Goal: Task Accomplishment & Management: Use online tool/utility

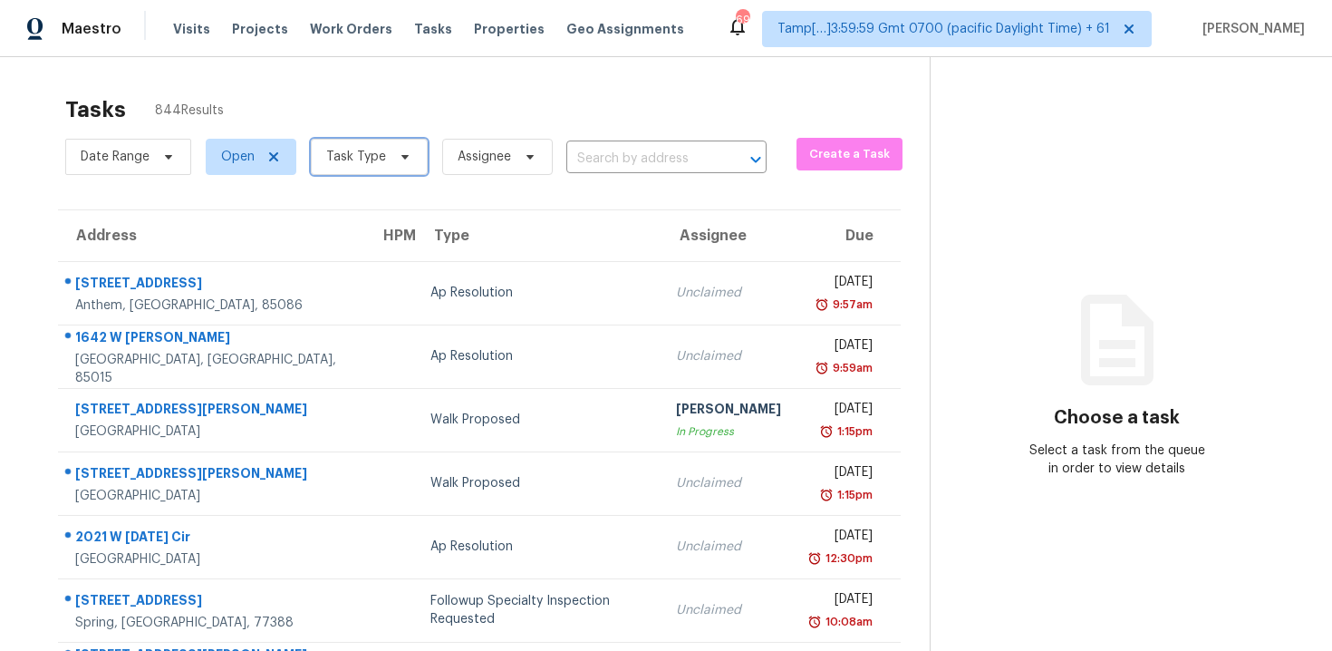
click at [366, 162] on span "Task Type" at bounding box center [356, 157] width 60 height 18
click at [405, 171] on span "Task Type" at bounding box center [369, 157] width 117 height 36
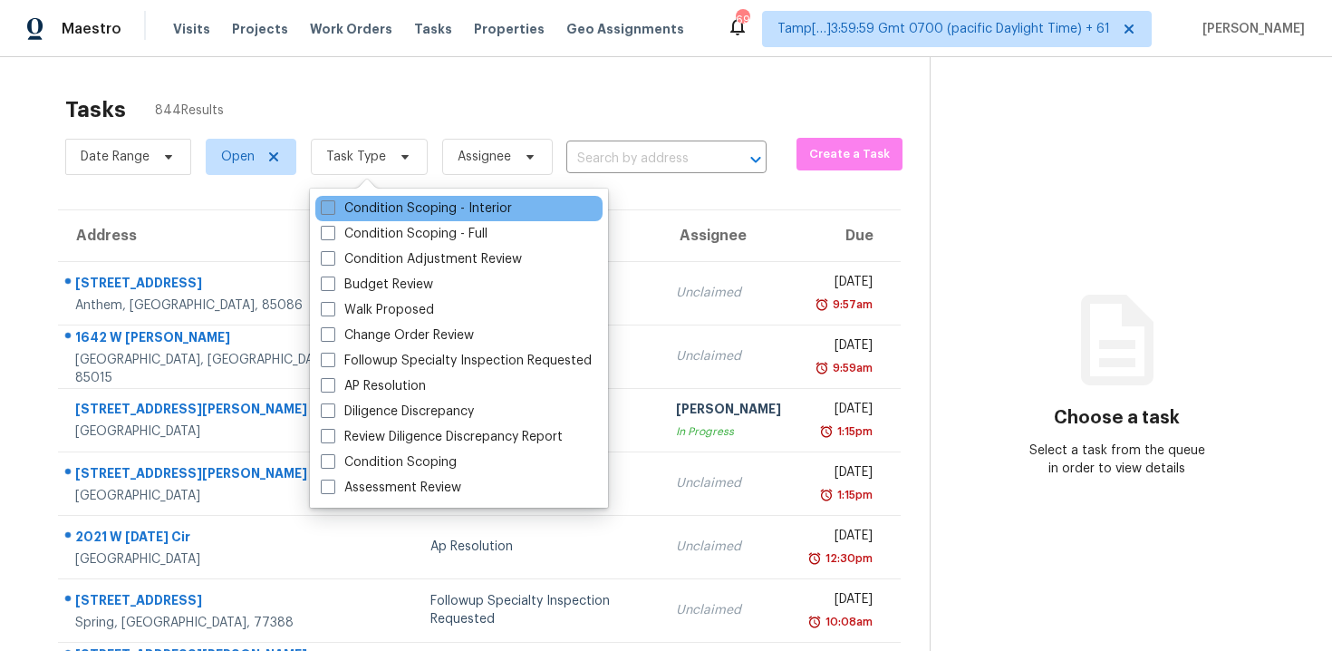
click at [414, 207] on label "Condition Scoping - Interior" at bounding box center [416, 208] width 191 height 18
click at [333, 207] on input "Condition Scoping - Interior" at bounding box center [327, 205] width 12 height 12
checkbox input "true"
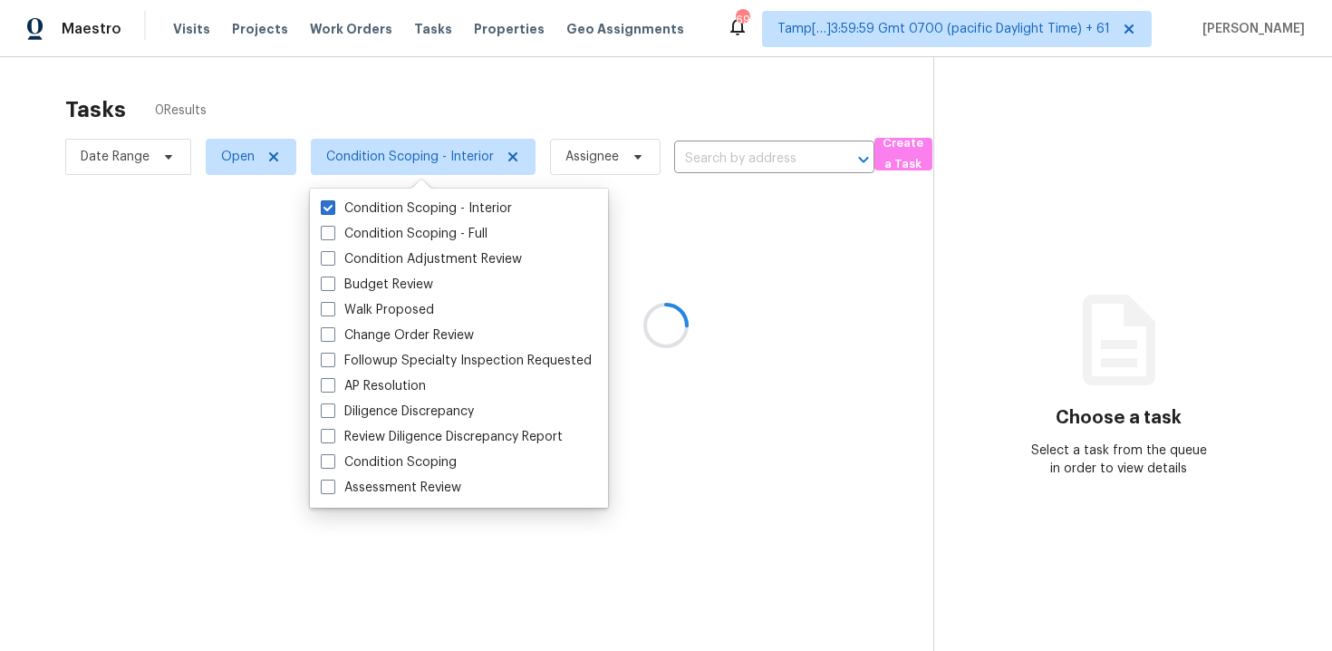
click at [405, 92] on div at bounding box center [666, 325] width 1332 height 651
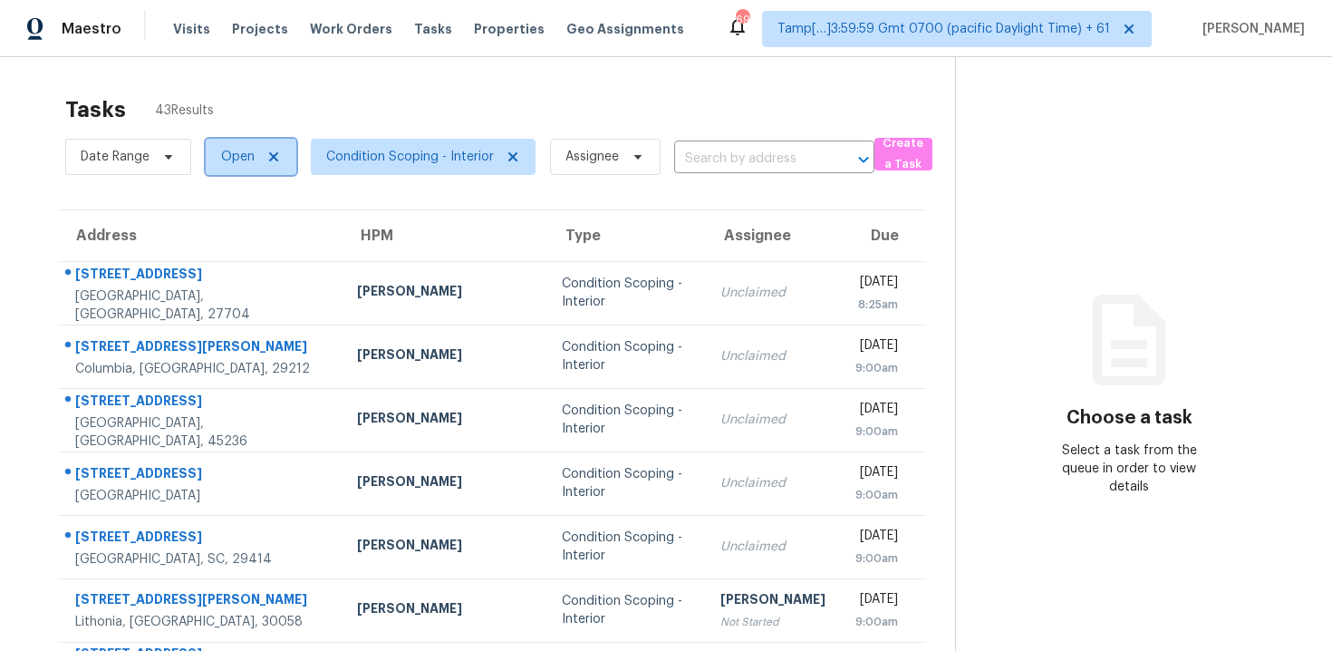
click at [235, 149] on span "Open" at bounding box center [238, 157] width 34 height 18
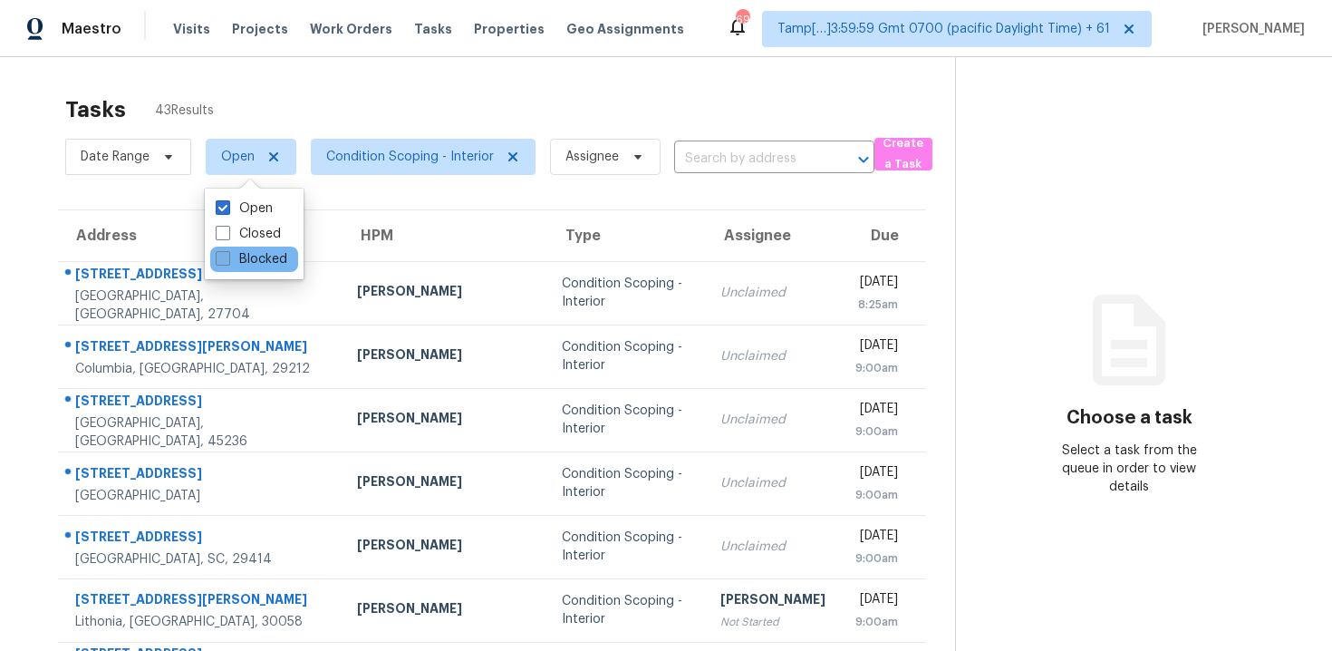
click at [247, 255] on label "Blocked" at bounding box center [252, 259] width 72 height 18
click at [227, 255] on input "Blocked" at bounding box center [222, 256] width 12 height 12
checkbox input "true"
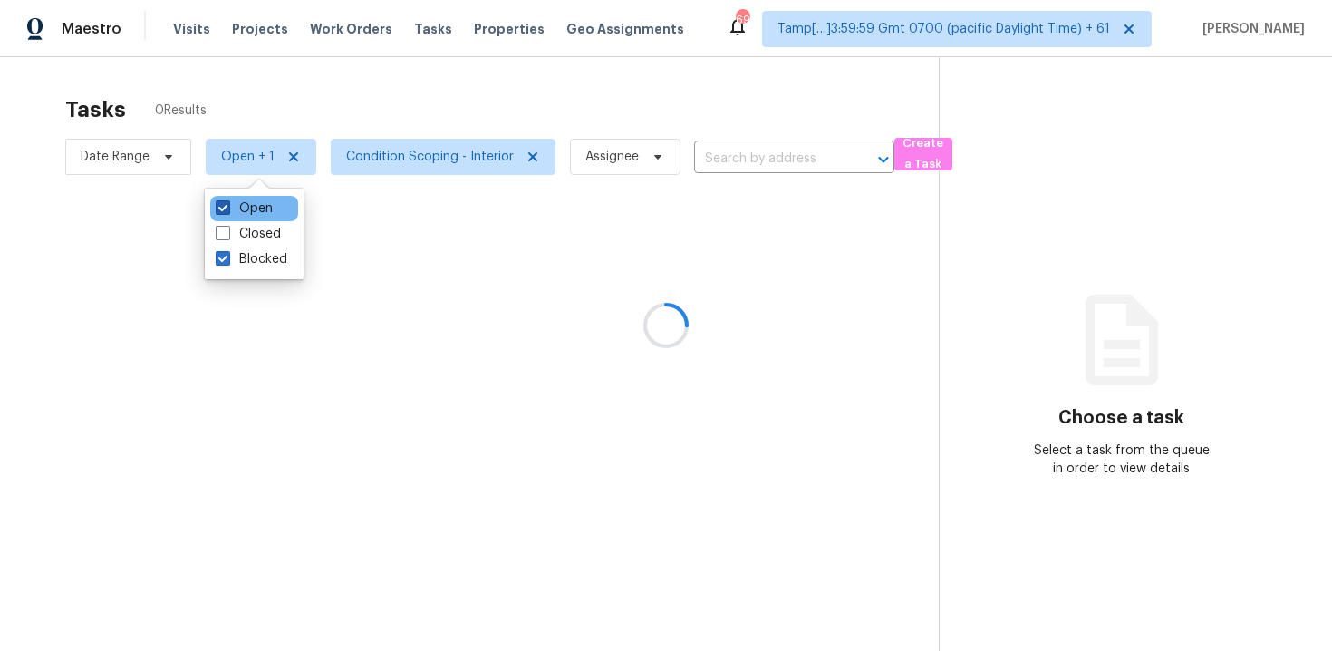
click at [247, 209] on label "Open" at bounding box center [244, 208] width 57 height 18
click at [227, 209] on input "Open" at bounding box center [222, 205] width 12 height 12
checkbox input "false"
click at [277, 110] on div "Tasks 0 Results" at bounding box center [501, 109] width 873 height 47
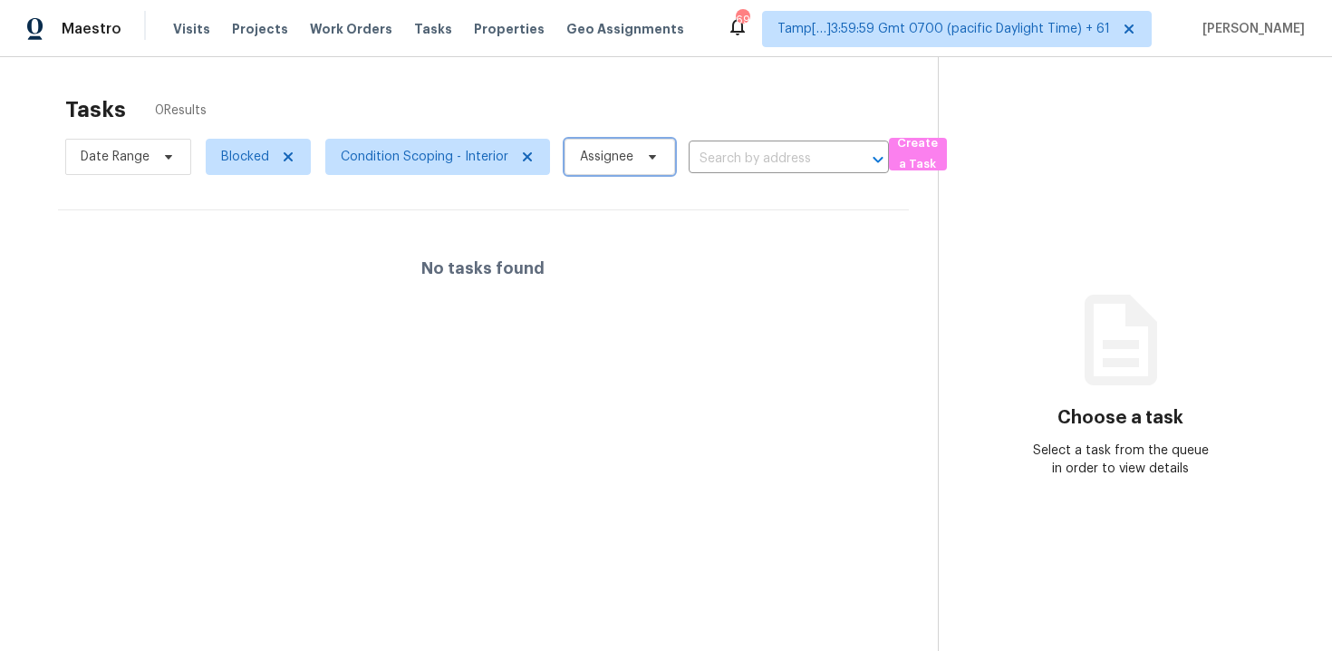
click at [649, 150] on icon at bounding box center [652, 156] width 14 height 14
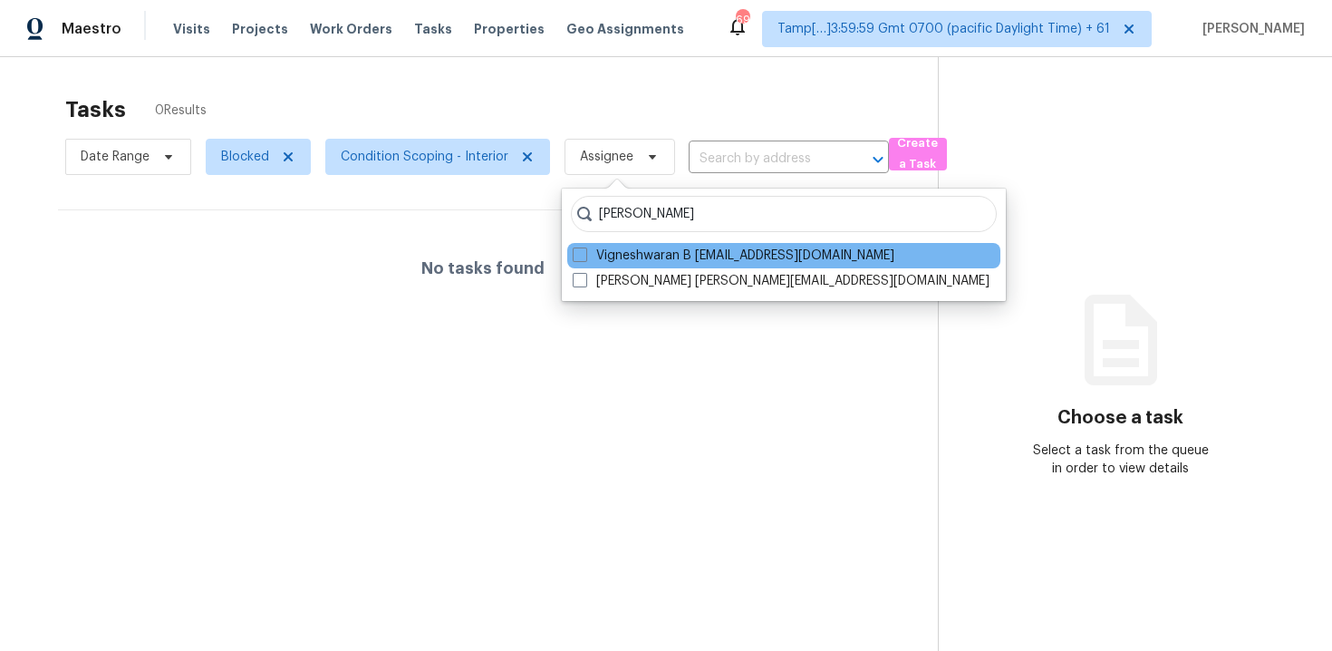
type input "vigneshwaran"
click at [656, 243] on div "Vigneshwaran B vigneshwaran.b@opendoor.com" at bounding box center [783, 255] width 433 height 25
click at [657, 248] on label "Vigneshwaran B vigneshwaran.b@opendoor.com" at bounding box center [734, 255] width 322 height 18
click at [584, 248] on input "Vigneshwaran B vigneshwaran.b@opendoor.com" at bounding box center [579, 252] width 12 height 12
checkbox input "true"
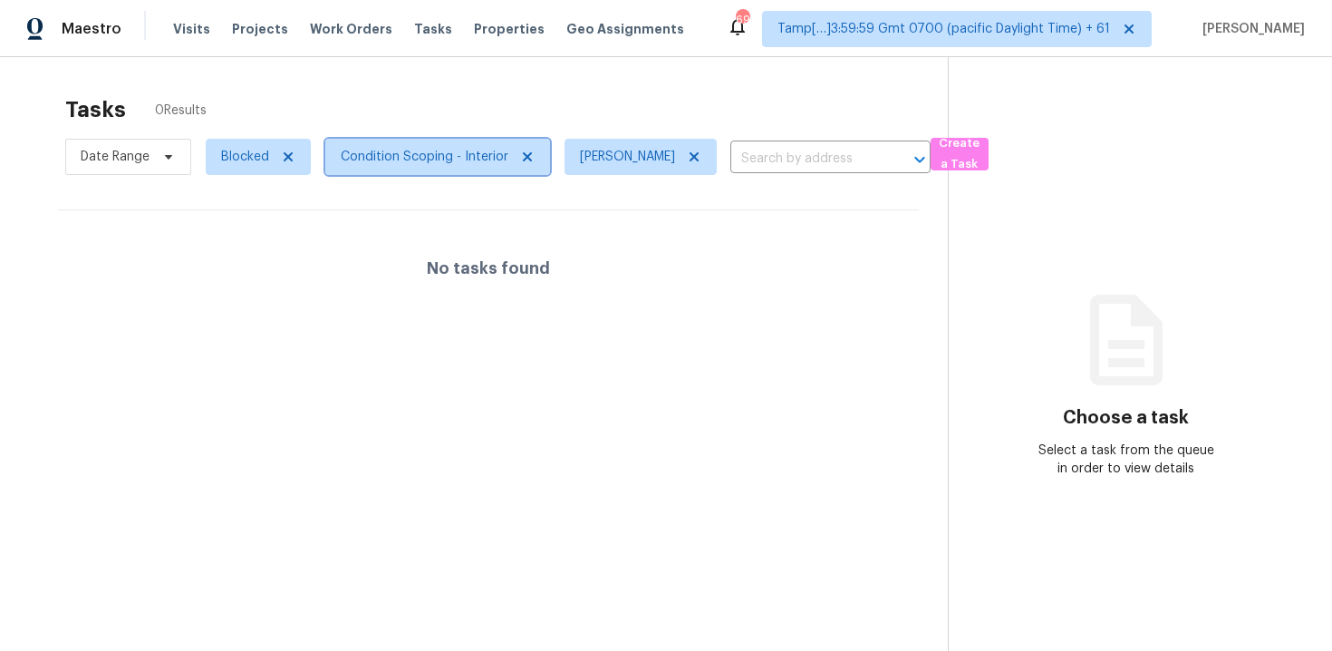
click at [464, 151] on span "Condition Scoping - Interior" at bounding box center [425, 157] width 168 height 18
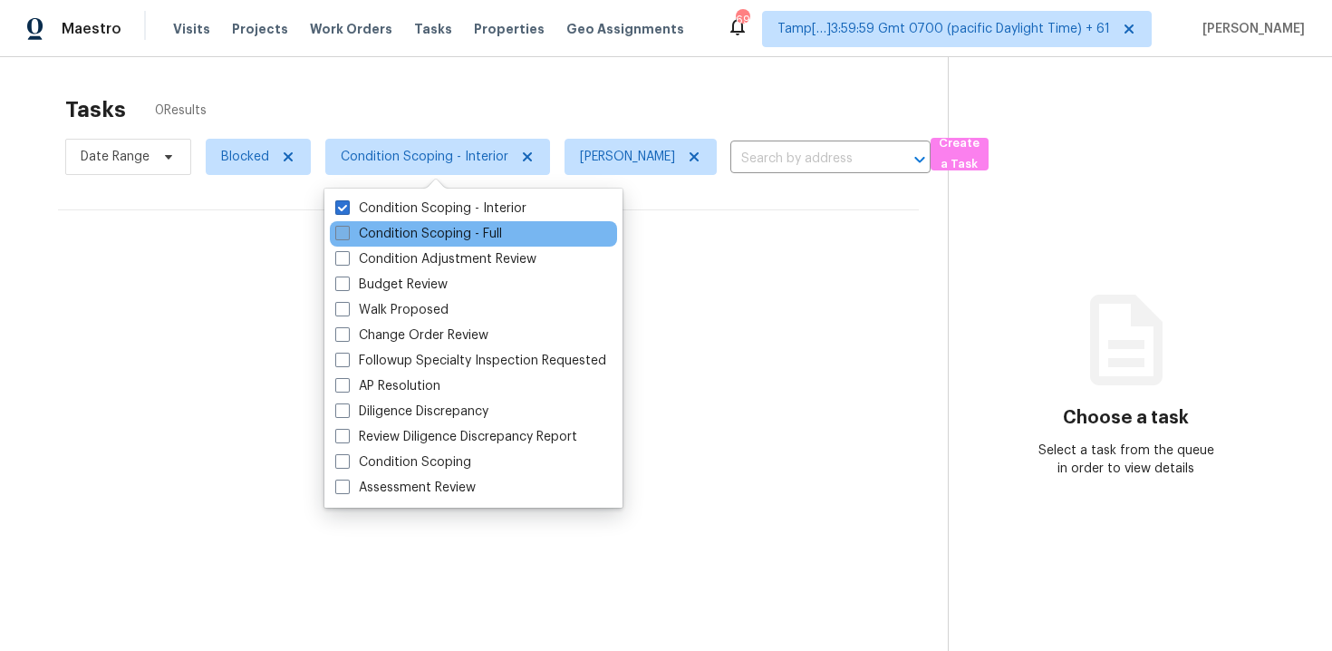
click at [465, 231] on label "Condition Scoping - Full" at bounding box center [418, 234] width 167 height 18
click at [347, 231] on input "Condition Scoping - Full" at bounding box center [341, 231] width 12 height 12
checkbox input "true"
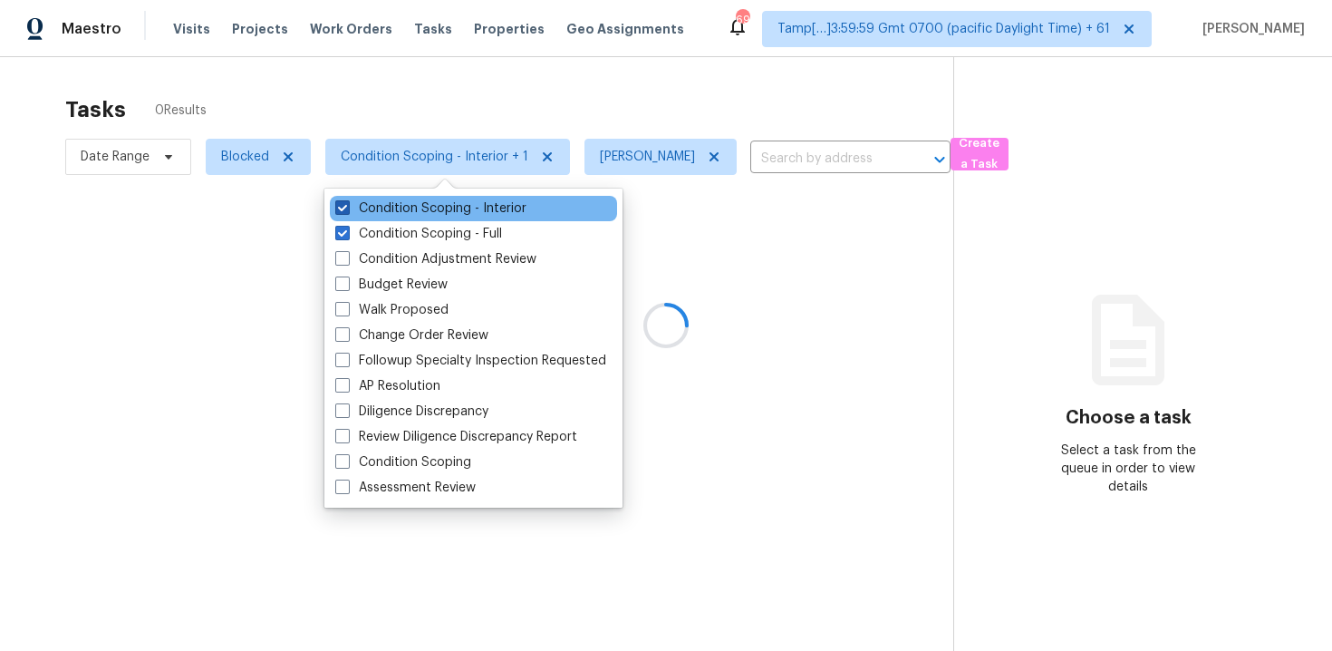
click at [462, 207] on label "Condition Scoping - Interior" at bounding box center [430, 208] width 191 height 18
click at [347, 207] on input "Condition Scoping - Interior" at bounding box center [341, 205] width 12 height 12
checkbox input "false"
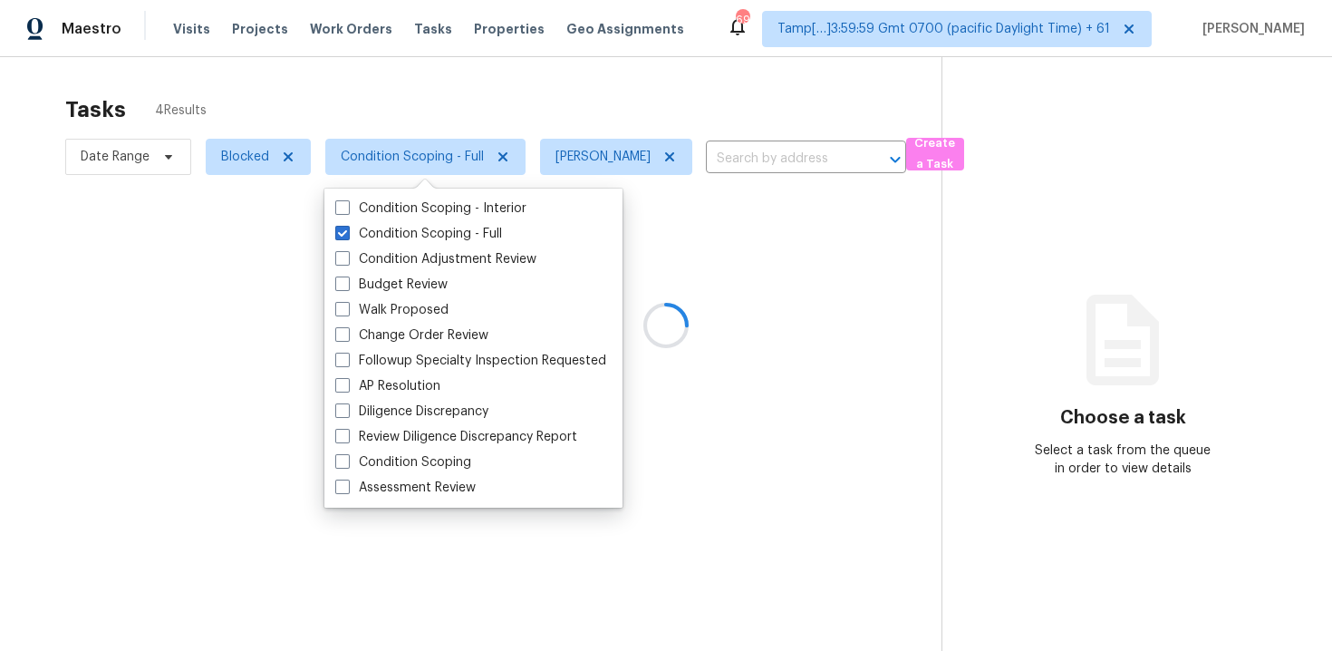
click at [470, 100] on div "Tasks 4 Results" at bounding box center [503, 109] width 876 height 47
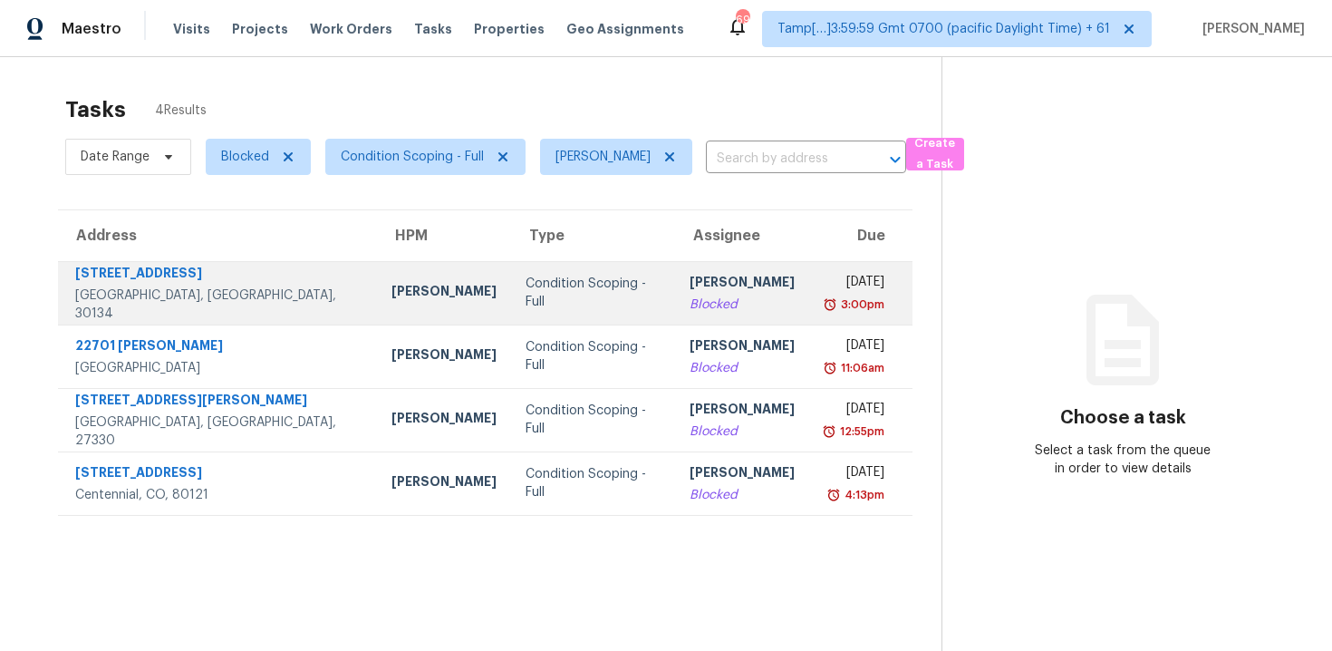
click at [511, 319] on td "Condition Scoping - Full" at bounding box center [593, 292] width 164 height 63
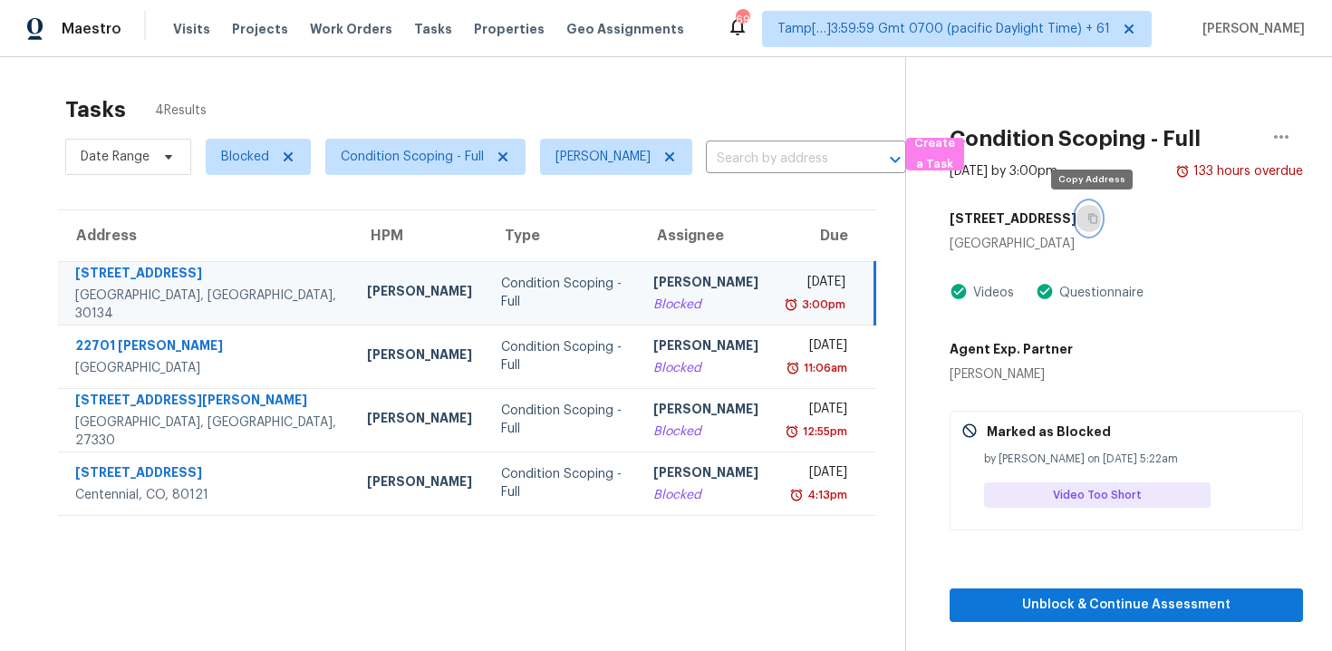
click at [1097, 214] on icon "button" at bounding box center [1092, 218] width 11 height 11
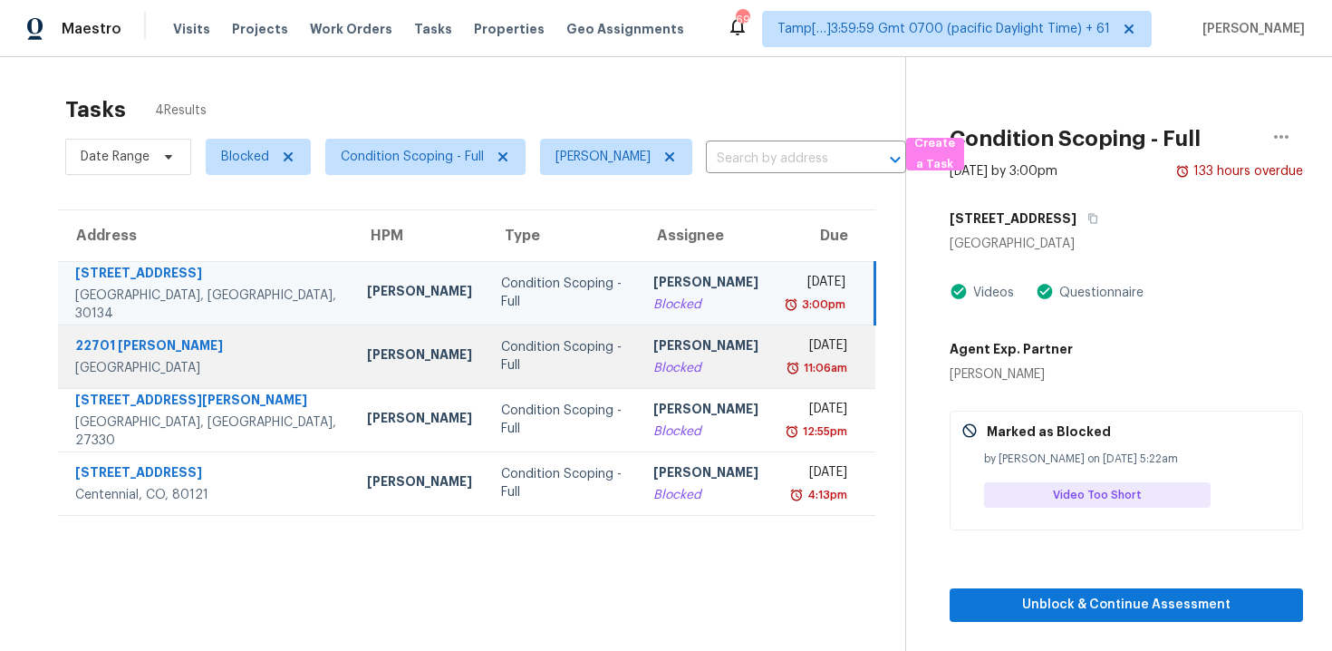
click at [657, 349] on div "[PERSON_NAME]" at bounding box center [705, 347] width 105 height 23
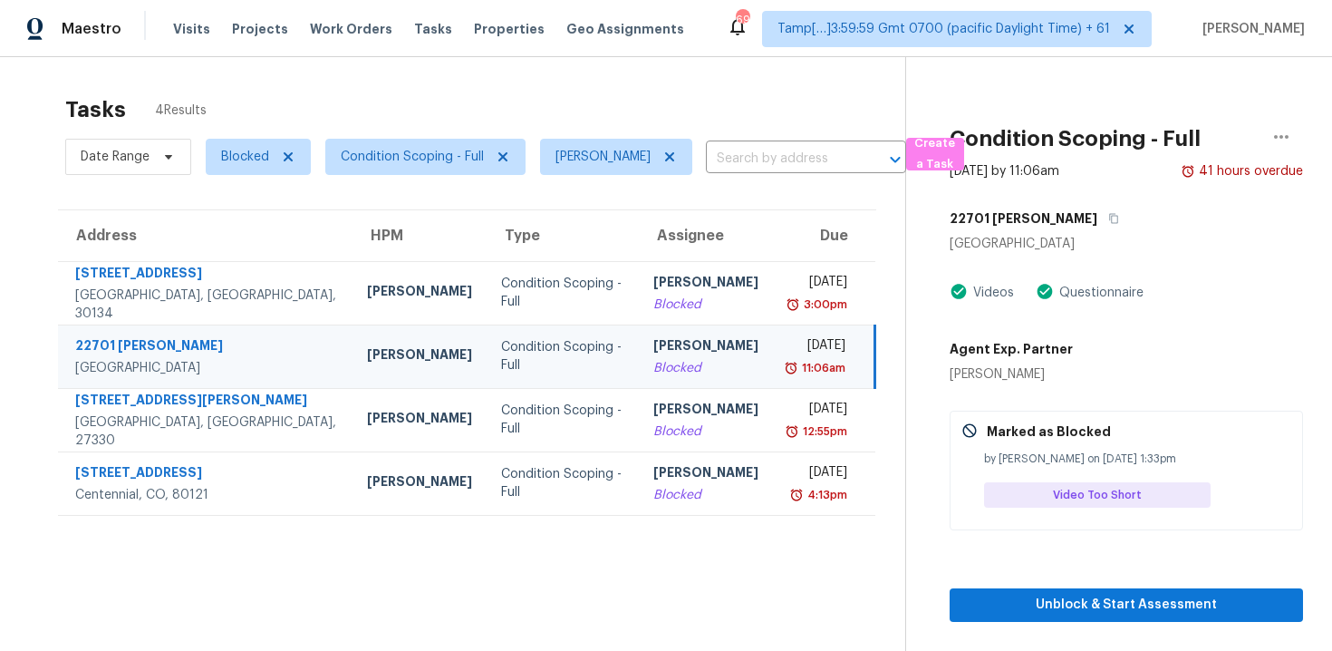
click at [1052, 230] on div "22701 Hannah Ct" at bounding box center [1126, 218] width 353 height 33
click at [1097, 217] on button "button" at bounding box center [1109, 218] width 24 height 33
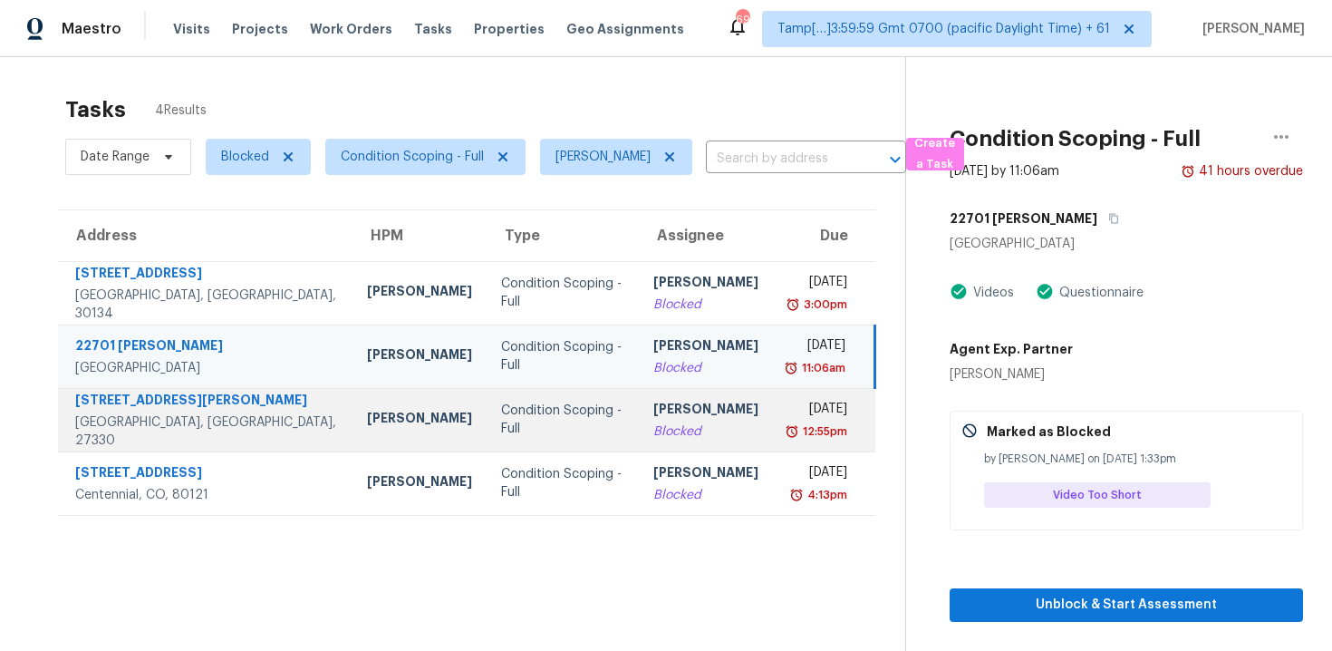
click at [555, 412] on td "Condition Scoping - Full" at bounding box center [563, 419] width 152 height 63
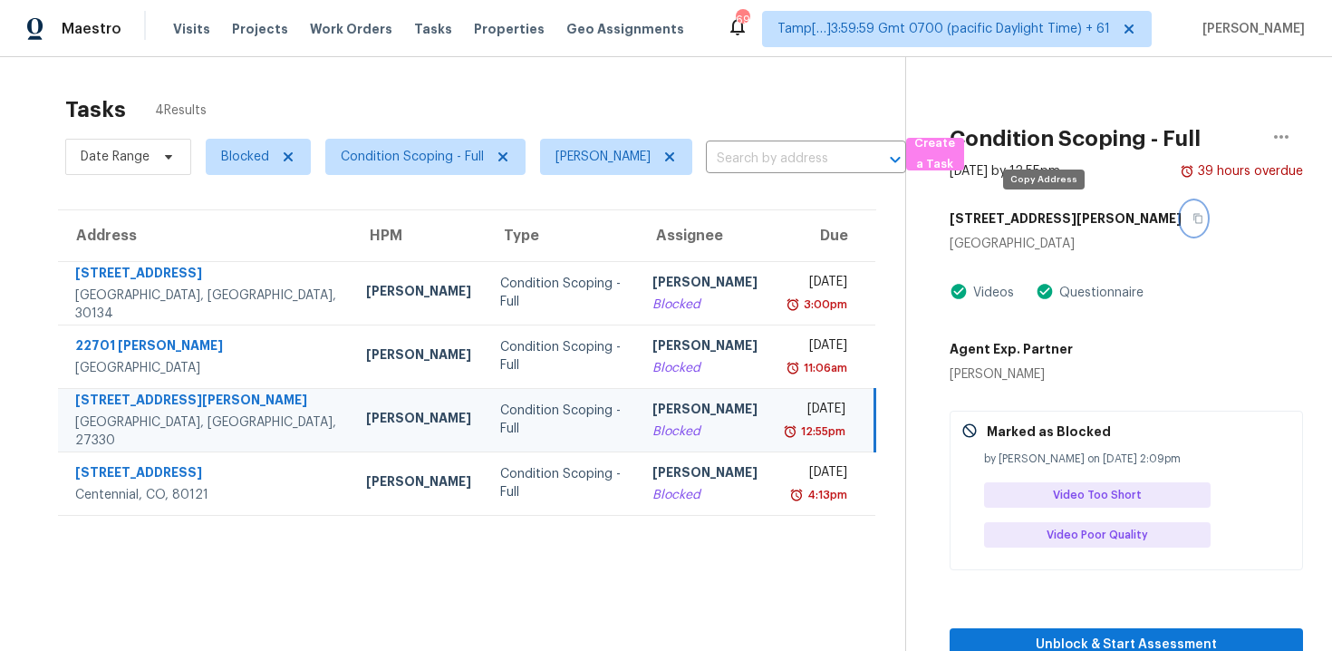
click at [1181, 208] on button "button" at bounding box center [1193, 218] width 24 height 33
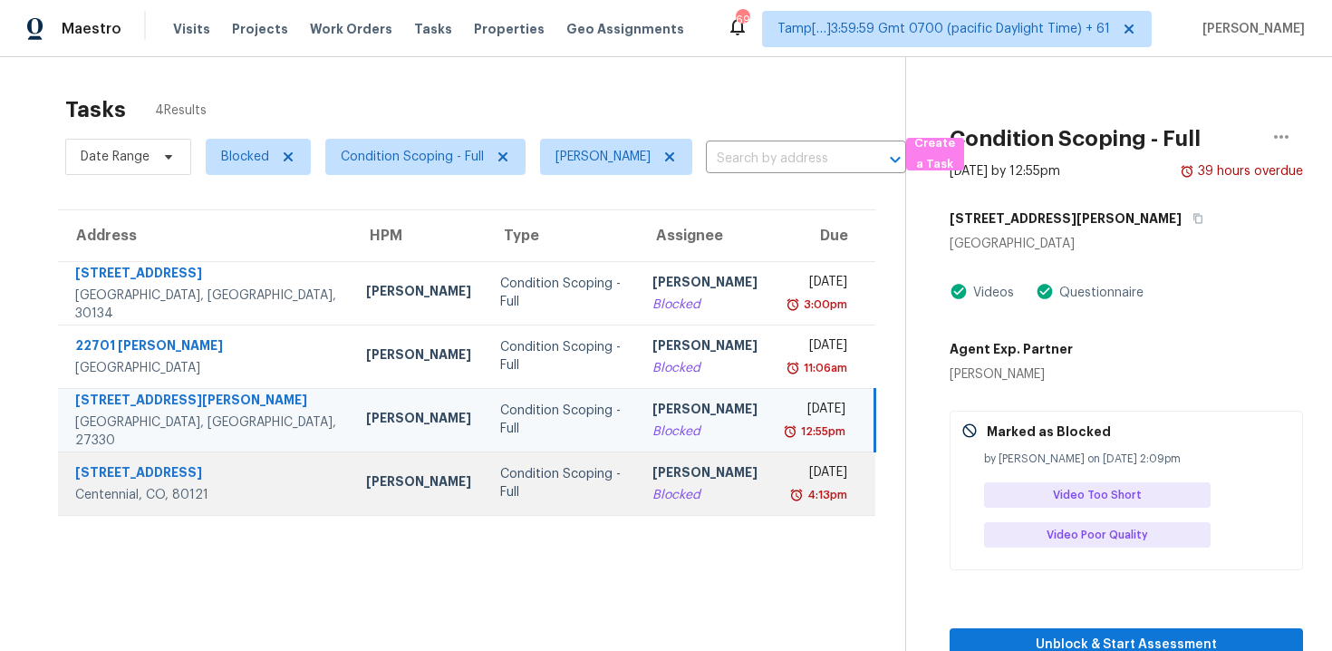
click at [493, 508] on td "Condition Scoping - Full" at bounding box center [562, 482] width 152 height 63
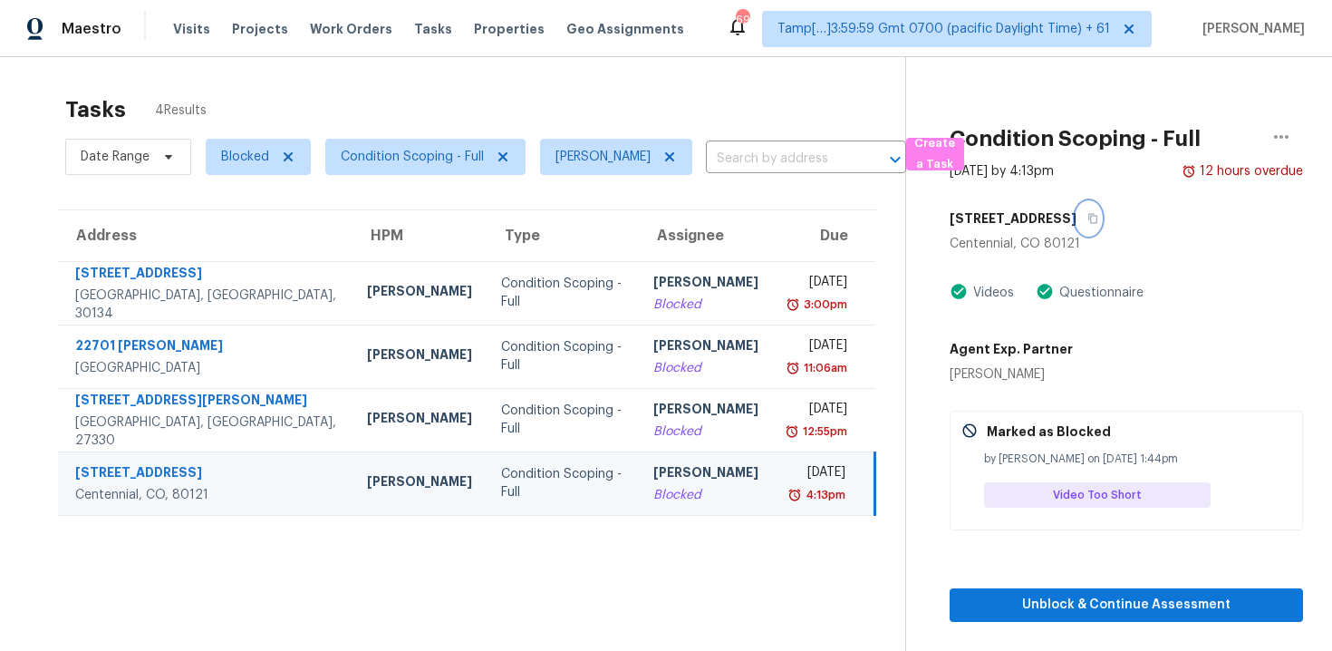
click at [1087, 223] on icon "button" at bounding box center [1092, 218] width 11 height 11
click at [252, 161] on span "Blocked" at bounding box center [245, 157] width 48 height 18
click at [284, 254] on div "Open" at bounding box center [254, 258] width 88 height 25
click at [277, 275] on div "Blocked Closed Open" at bounding box center [254, 233] width 99 height 91
click at [277, 269] on div "Open" at bounding box center [254, 258] width 88 height 25
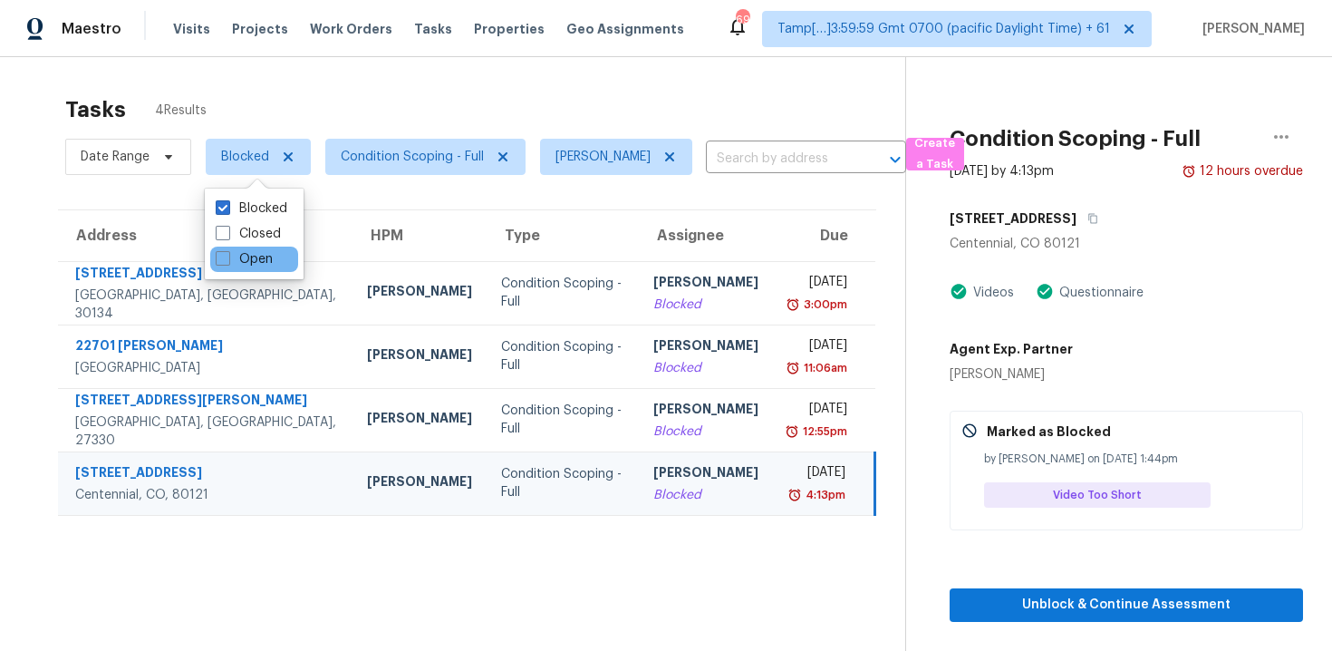
click at [276, 260] on div "Open" at bounding box center [254, 258] width 88 height 25
click at [212, 257] on div "Open" at bounding box center [254, 258] width 88 height 25
click at [219, 259] on span at bounding box center [223, 258] width 14 height 14
click at [219, 259] on input "Open" at bounding box center [222, 256] width 12 height 12
checkbox input "true"
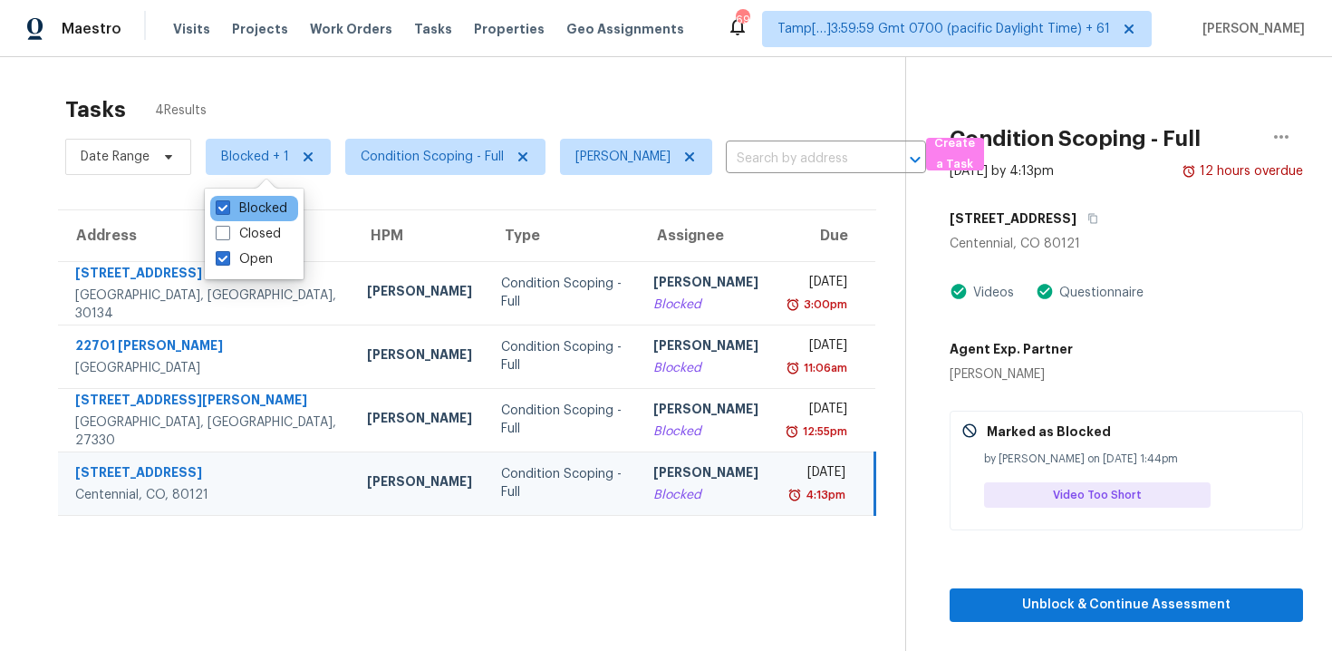
click at [237, 217] on div "Blocked" at bounding box center [254, 208] width 88 height 25
click at [279, 202] on label "Blocked" at bounding box center [252, 208] width 72 height 18
click at [227, 202] on input "Blocked" at bounding box center [222, 205] width 12 height 12
checkbox input "false"
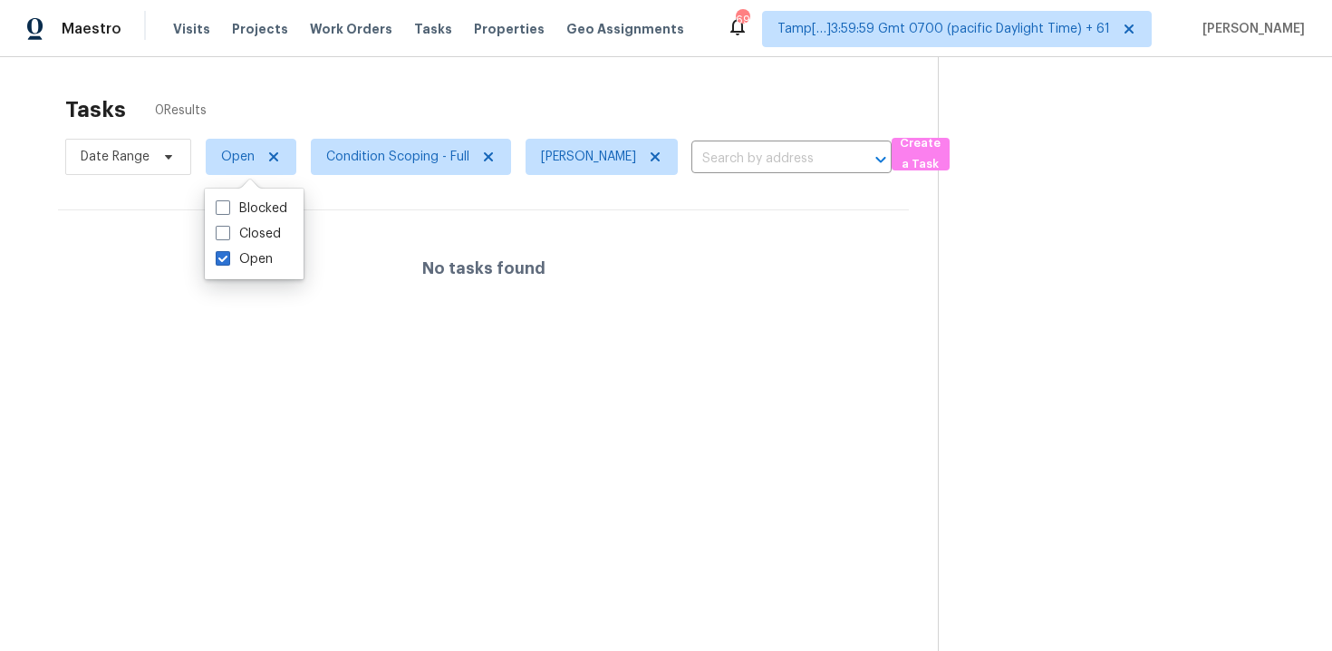
click at [409, 80] on div "Tasks 0 Results Date Range Open Condition Scoping - Full Vigneshwaran B ​ Creat…" at bounding box center [666, 382] width 1332 height 651
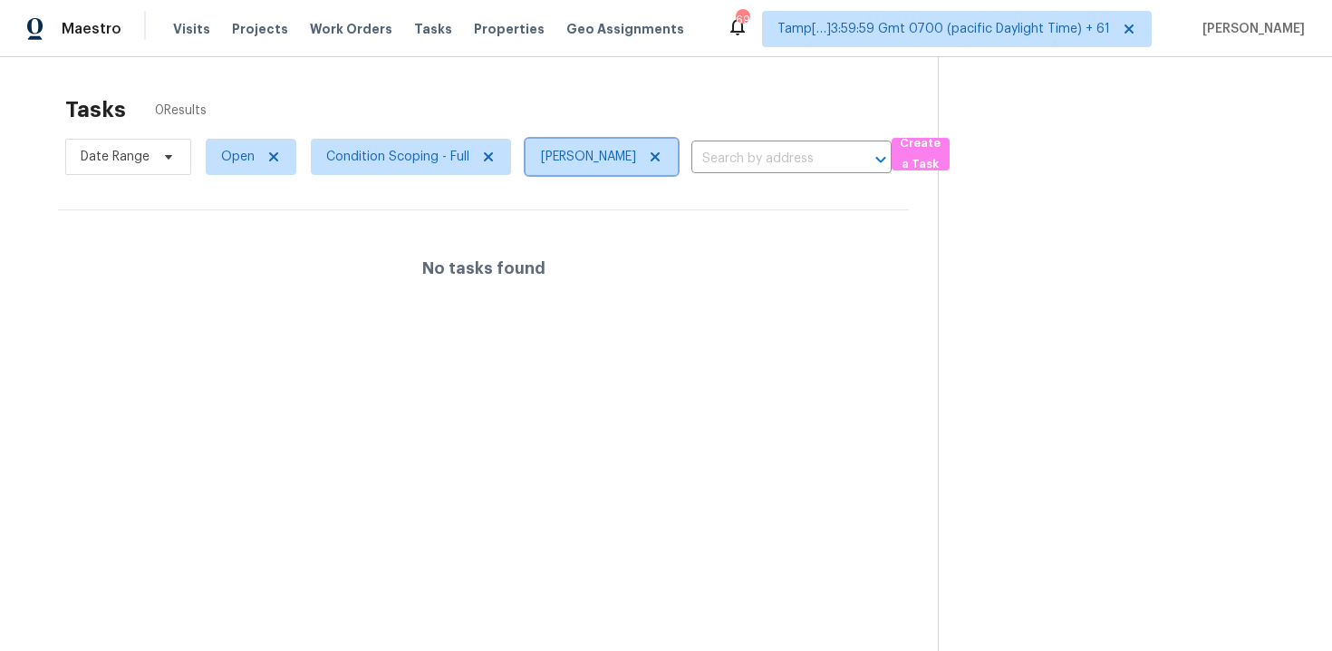
click at [658, 152] on icon at bounding box center [655, 156] width 9 height 9
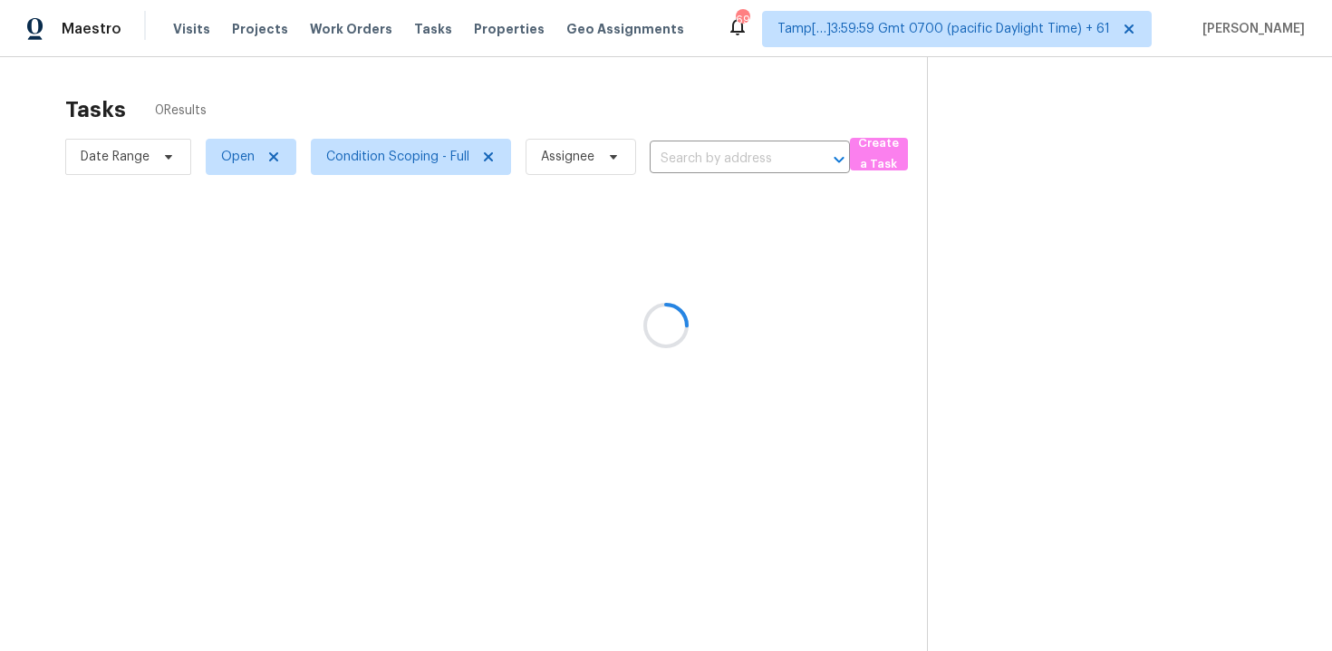
click at [655, 103] on div at bounding box center [666, 325] width 1332 height 651
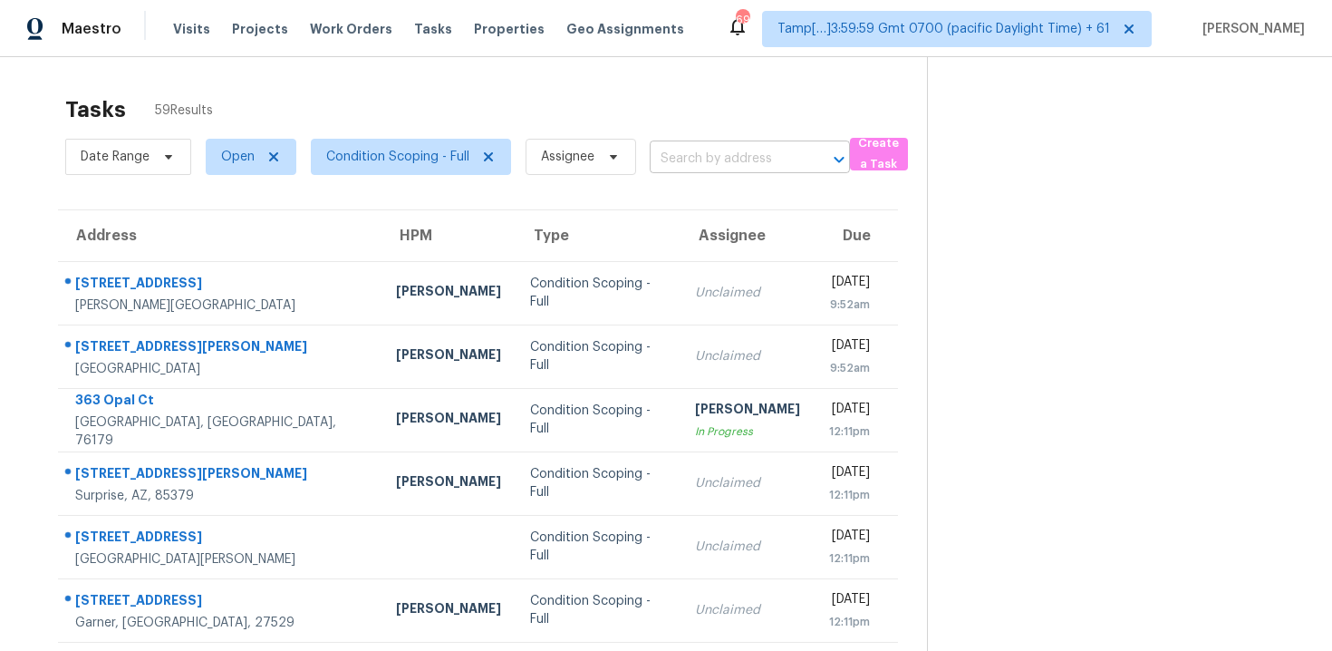
click at [682, 166] on input "text" at bounding box center [724, 159] width 149 height 28
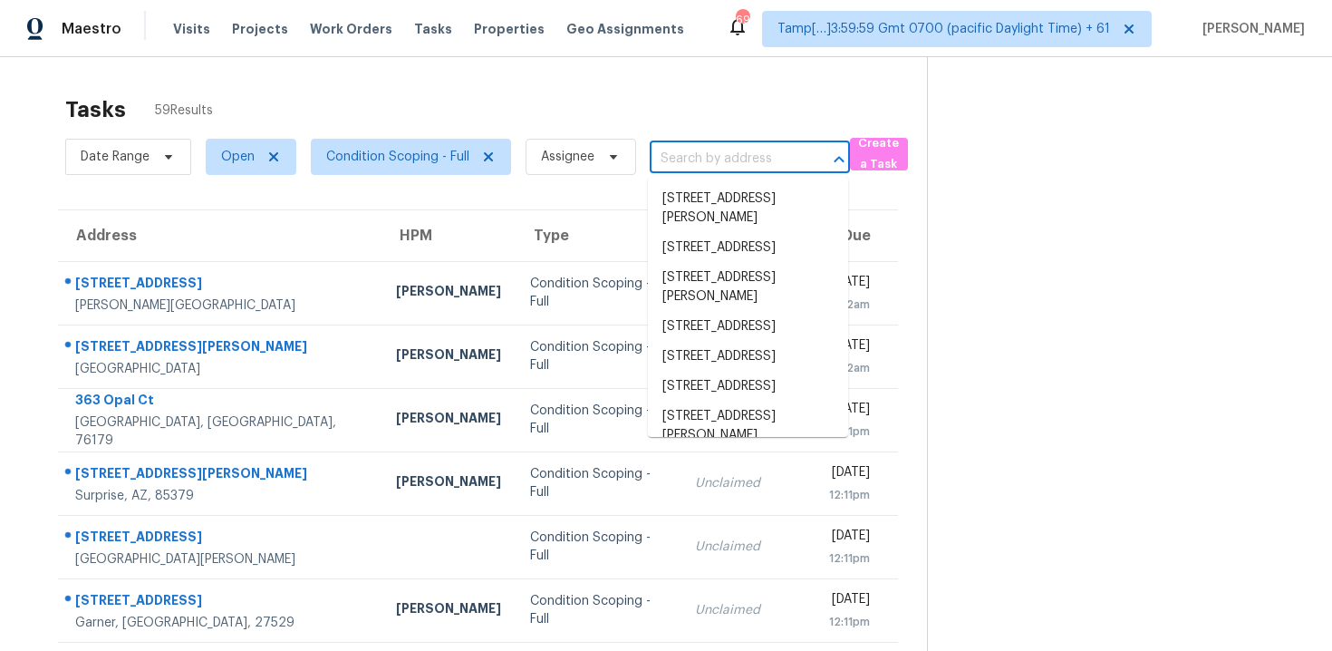
click at [372, 115] on div "Tasks 59 Results" at bounding box center [496, 109] width 862 height 47
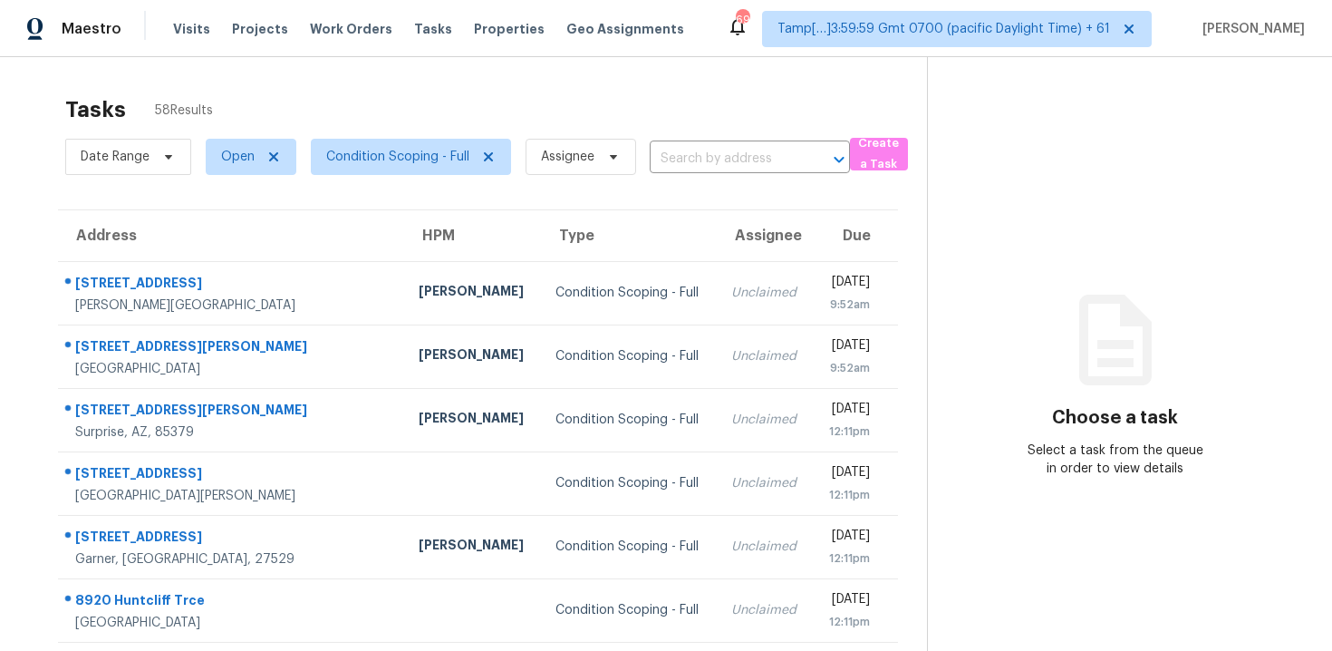
click at [749, 143] on div "Date Range Open Condition Scoping - Full Assignee ​" at bounding box center [457, 156] width 785 height 47
click at [751, 151] on input "text" at bounding box center [724, 159] width 149 height 28
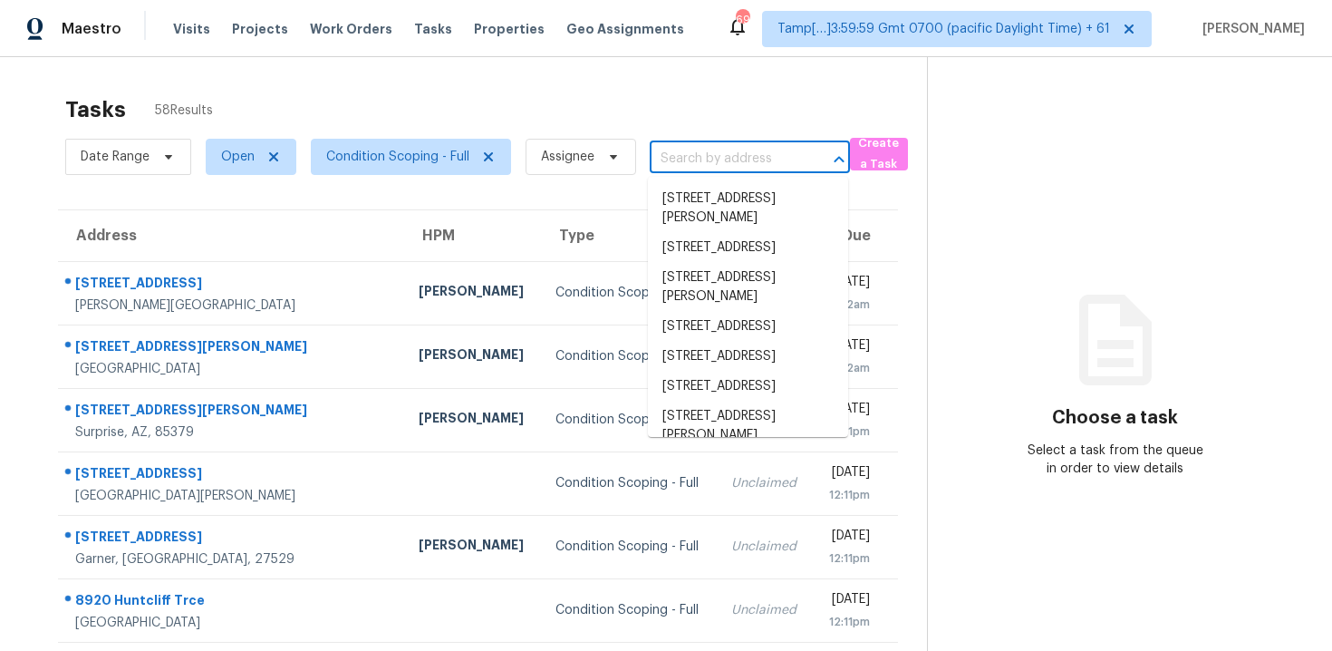
paste input "[STREET_ADDRESS]"
type input "[STREET_ADDRESS]"
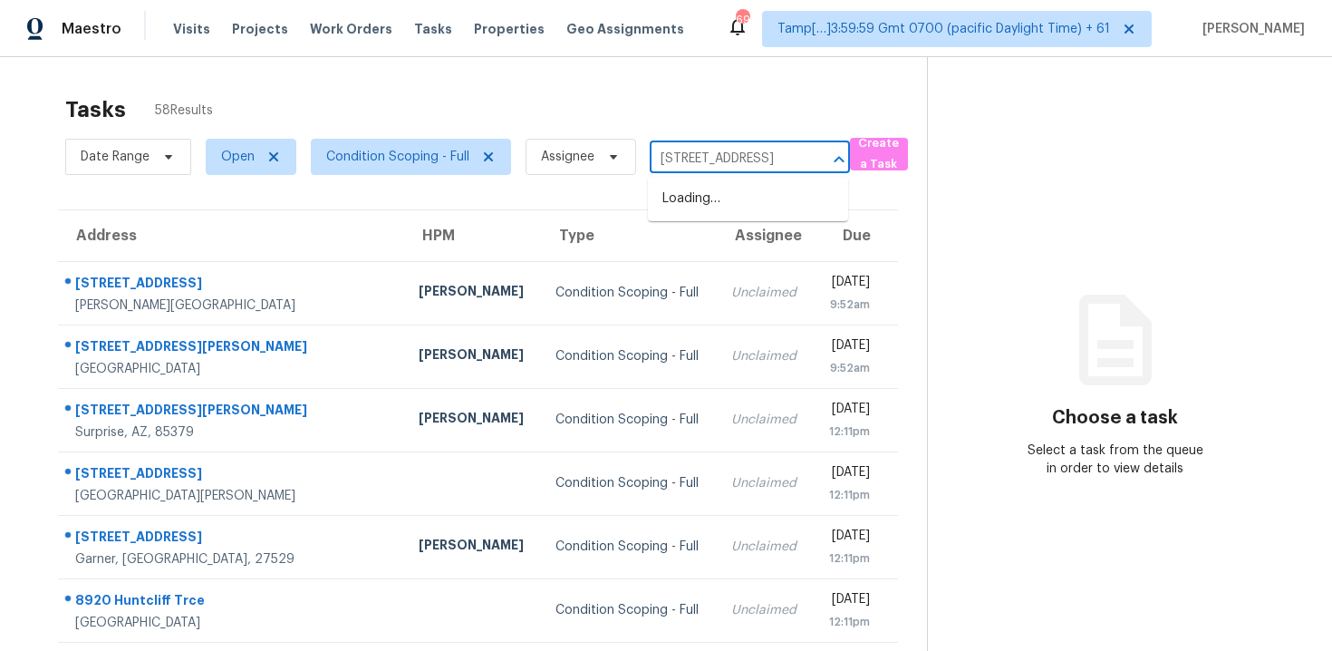
scroll to position [0, 121]
click at [762, 198] on li "310 Allatoona Rd, Lawrenceville, GA 30043" at bounding box center [748, 199] width 200 height 30
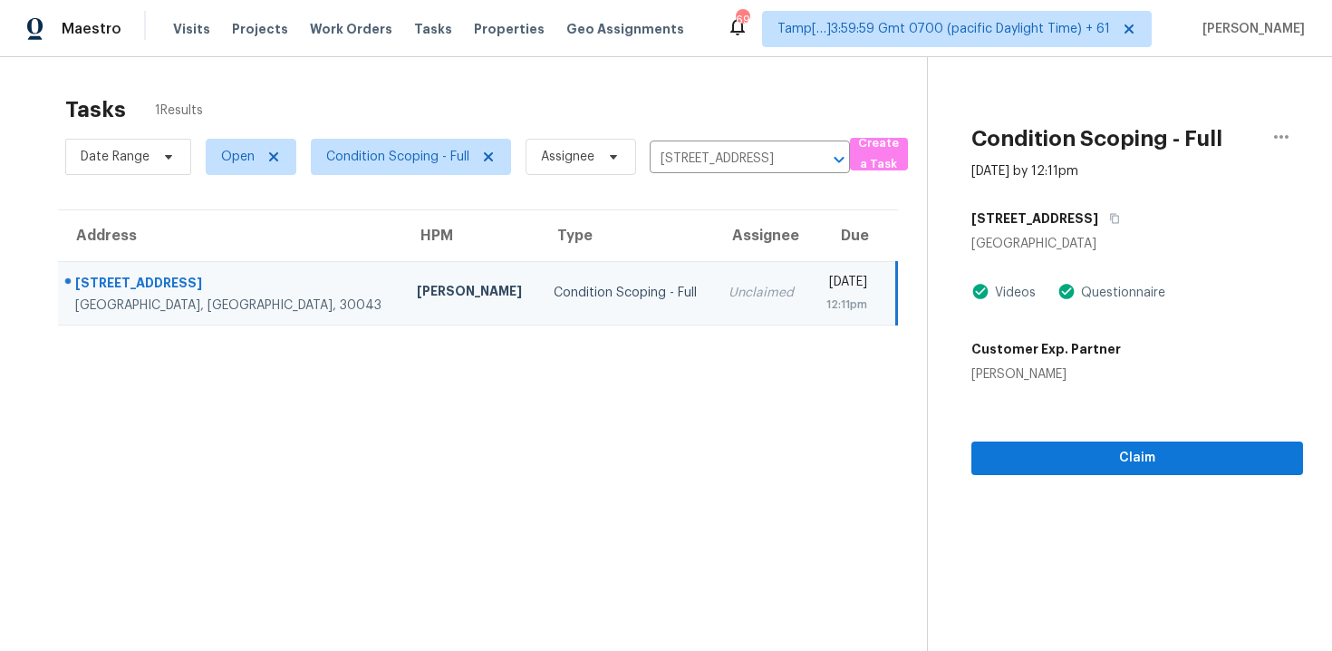
click at [1137, 438] on div "Claim" at bounding box center [1137, 429] width 332 height 92
click at [1139, 466] on span "Claim" at bounding box center [1137, 458] width 303 height 23
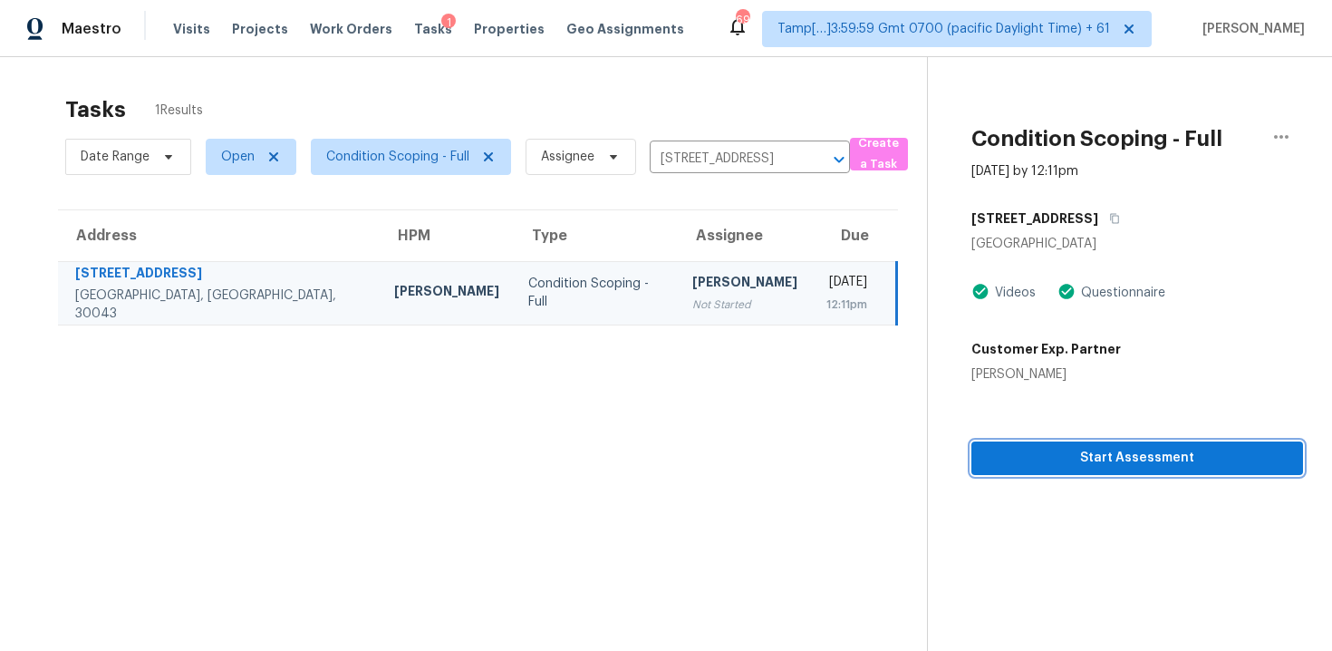
click at [1139, 466] on span "Start Assessment" at bounding box center [1137, 458] width 303 height 23
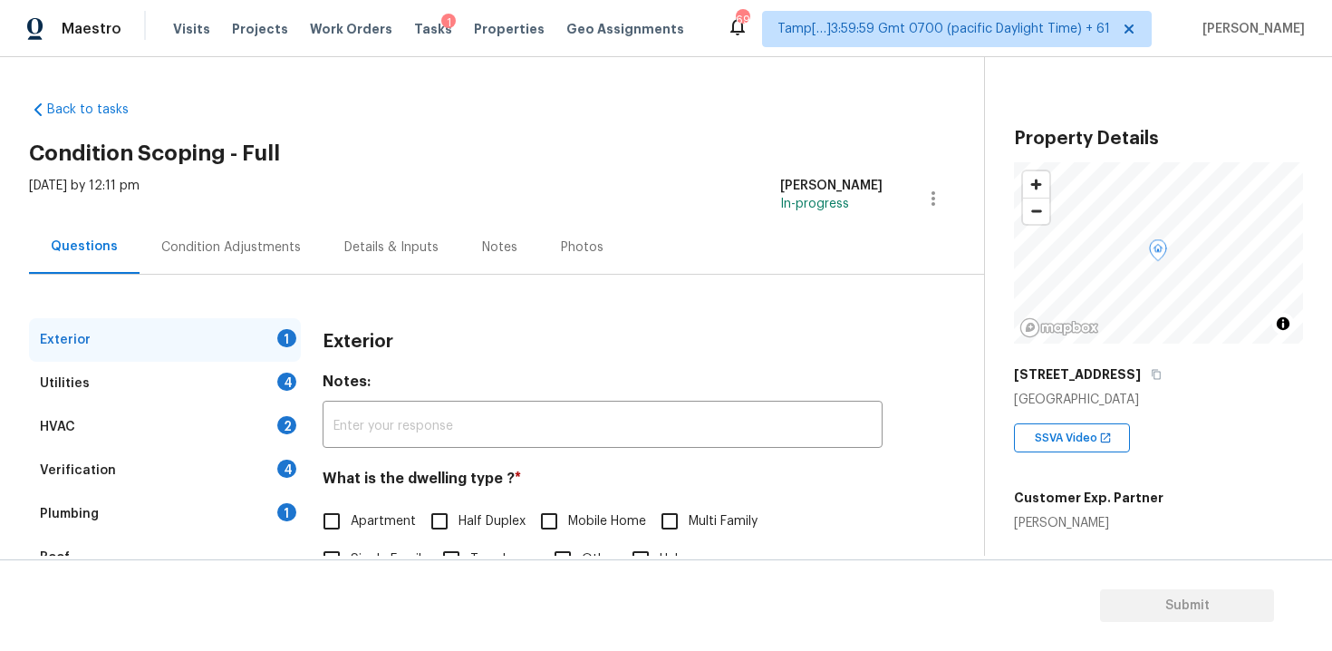
click at [291, 220] on div "Condition Adjustments" at bounding box center [231, 246] width 183 height 53
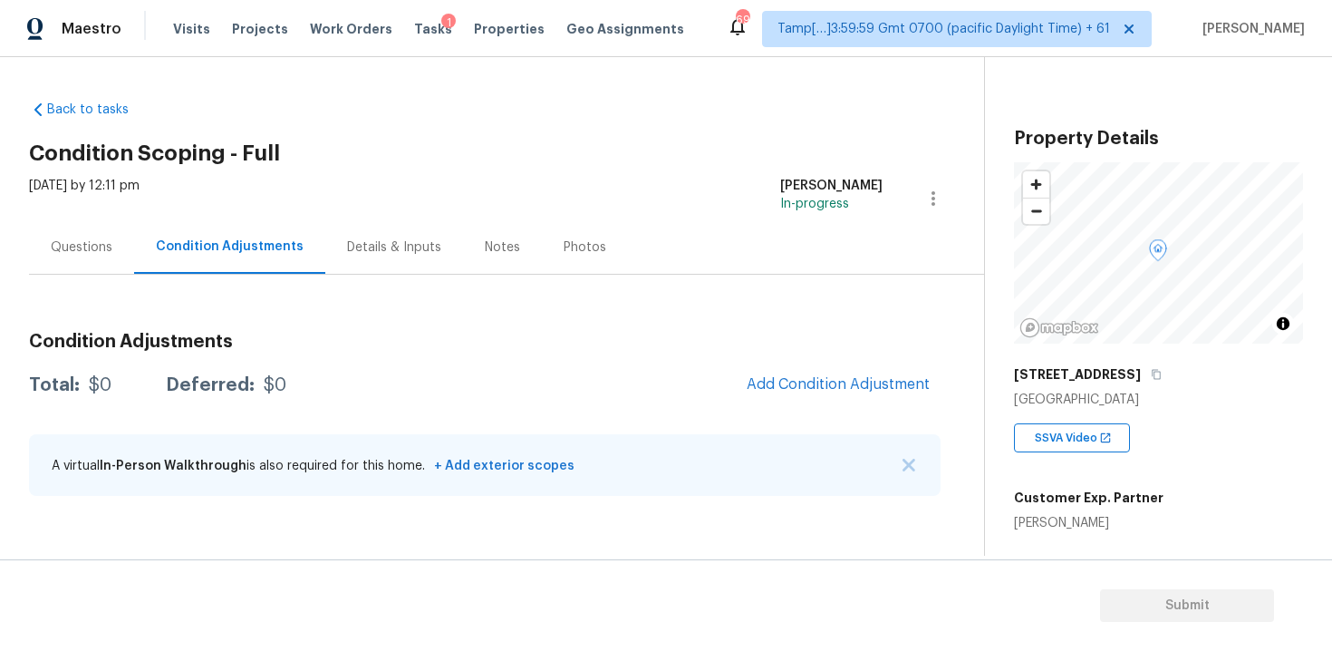
click at [957, 247] on div "Questions Condition Adjustments Details & Inputs Notes Photos" at bounding box center [506, 247] width 955 height 54
click at [865, 412] on div "Condition Adjustments Total: $0 Deferred: $0 Add Condition Adjustment A virtual…" at bounding box center [484, 415] width 911 height 194
click at [852, 399] on button "Add Condition Adjustment" at bounding box center [838, 384] width 205 height 38
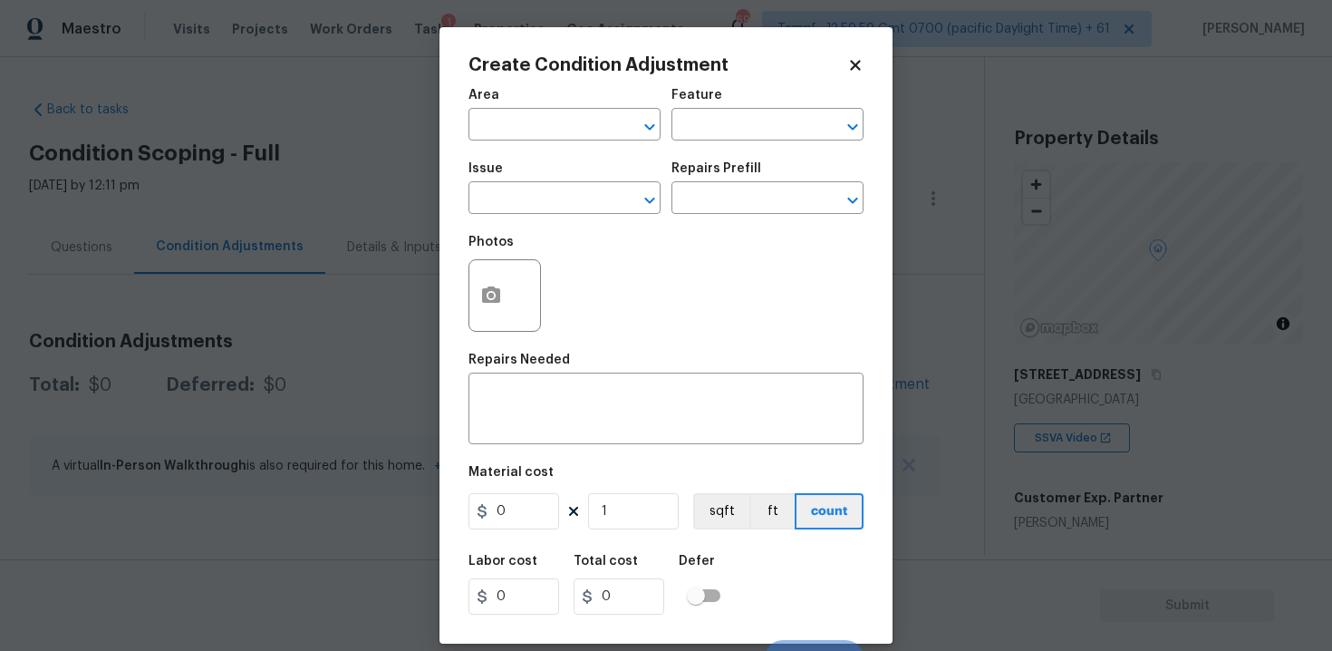
click at [560, 143] on span "Area ​" at bounding box center [564, 114] width 192 height 73
click at [558, 119] on input "text" at bounding box center [538, 126] width 141 height 28
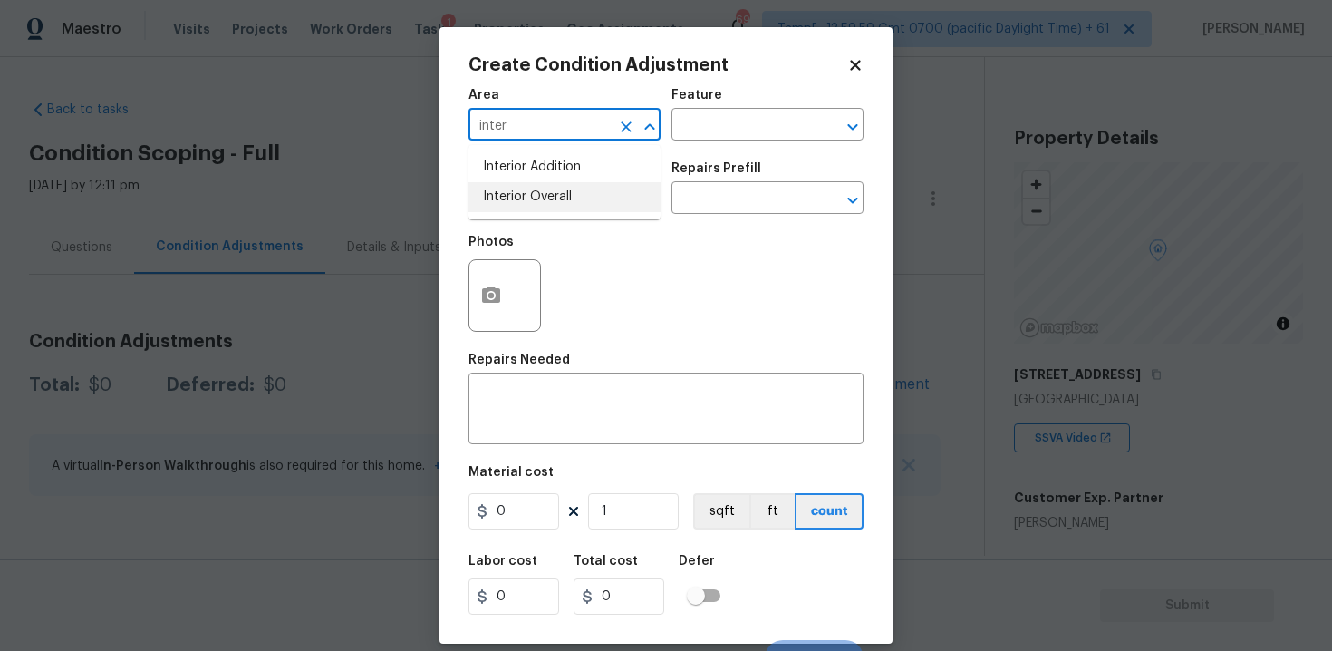
click at [555, 195] on li "Interior Overall" at bounding box center [564, 197] width 192 height 30
type input "Interior Overall"
click at [555, 195] on input "text" at bounding box center [538, 200] width 141 height 28
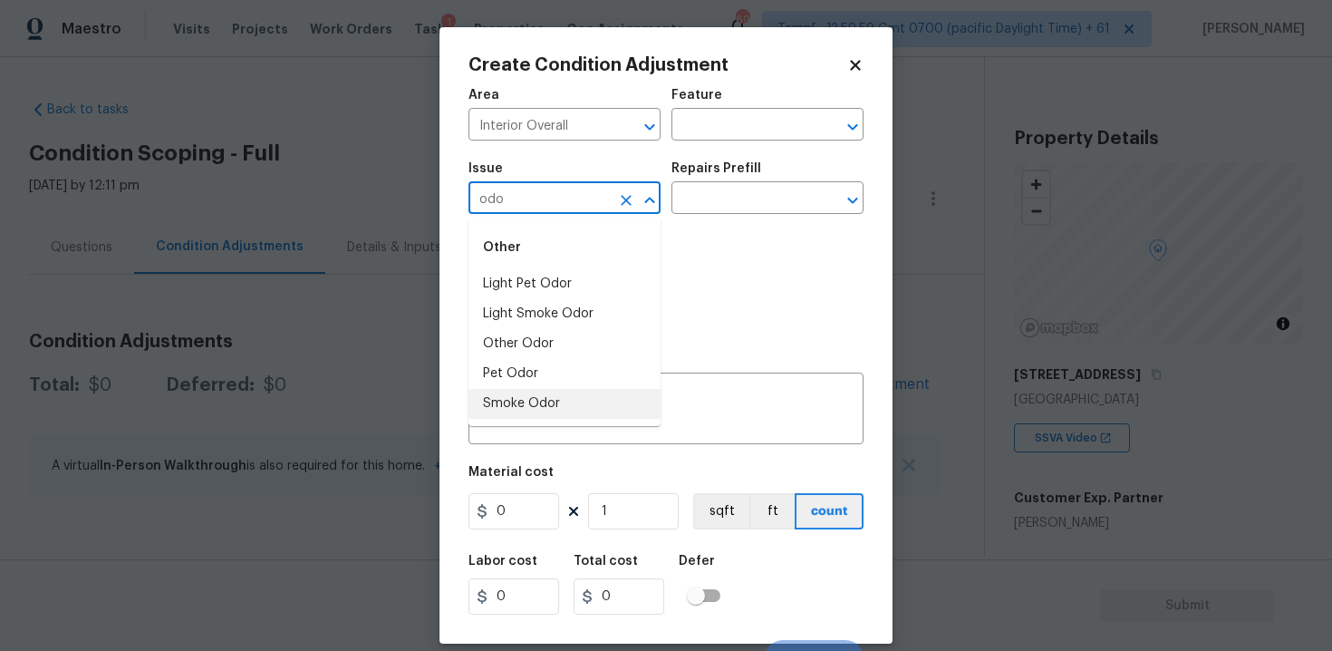
click at [582, 393] on li "Smoke Odor" at bounding box center [564, 404] width 192 height 30
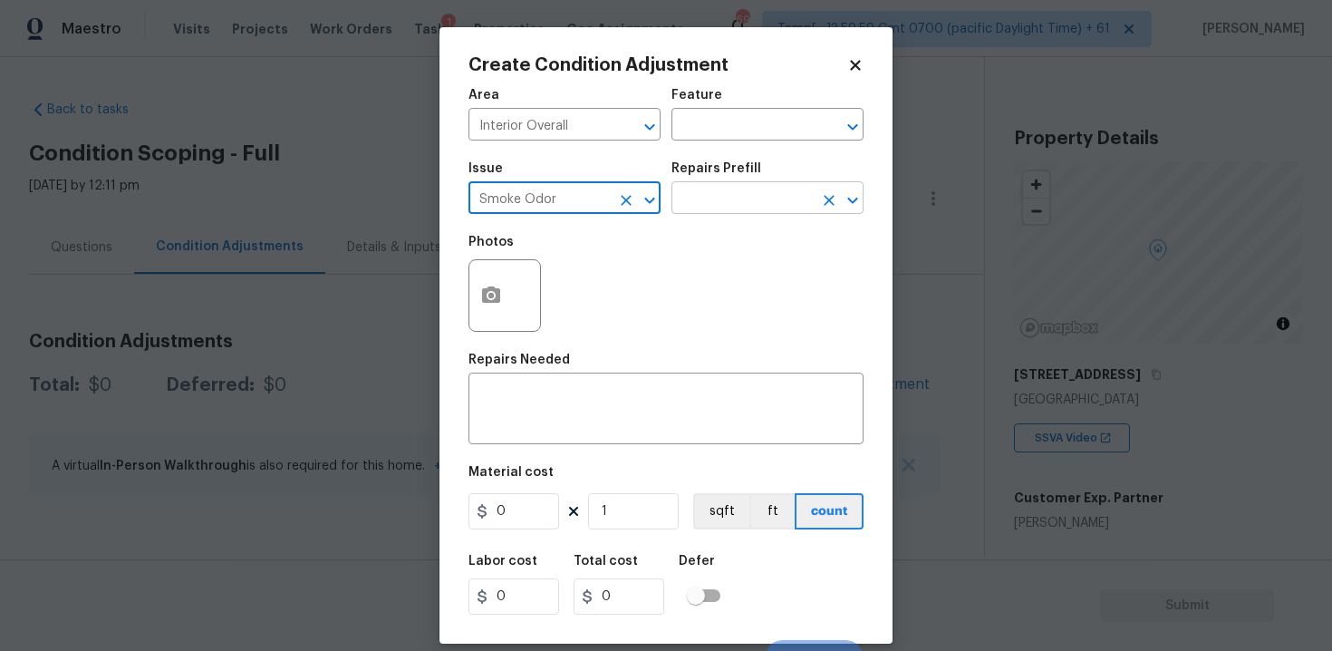
type input "Smoke Odor"
click at [729, 213] on input "text" at bounding box center [741, 200] width 141 height 28
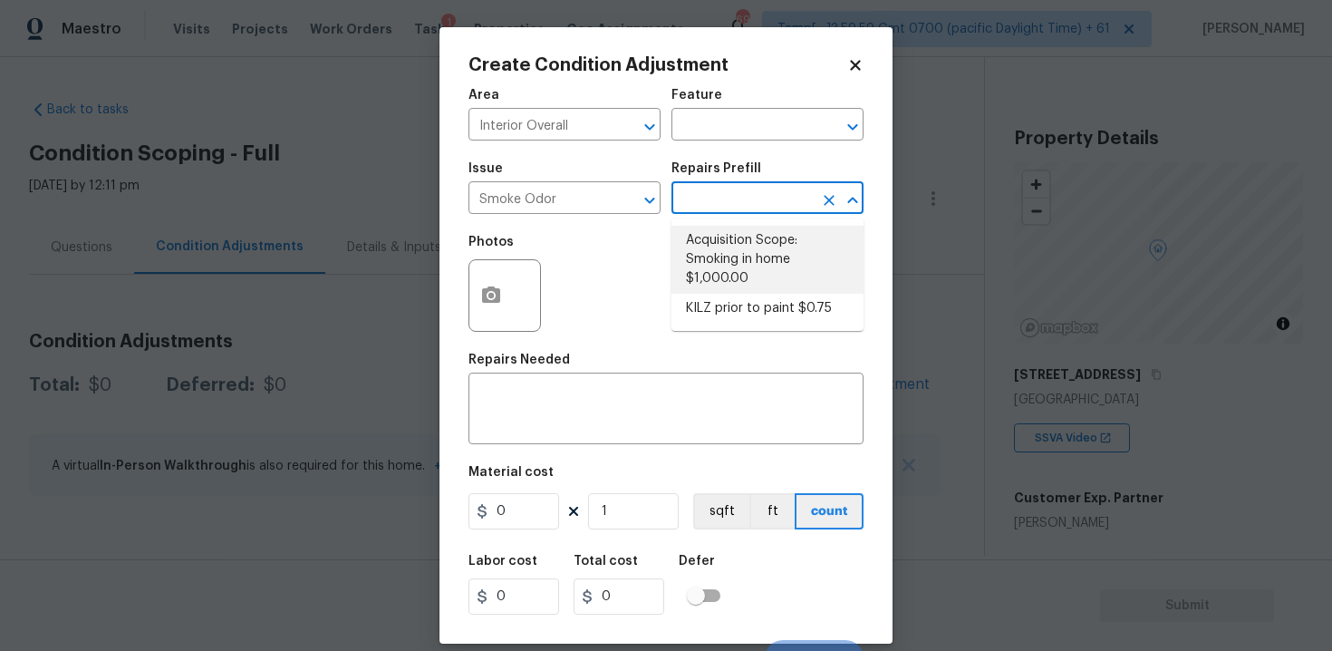
click at [734, 242] on li "Acquisition Scope: Smoking in home $1,000.00" at bounding box center [767, 260] width 192 height 68
type textarea "Acquisition Scope: Smoking in home"
type input "1000"
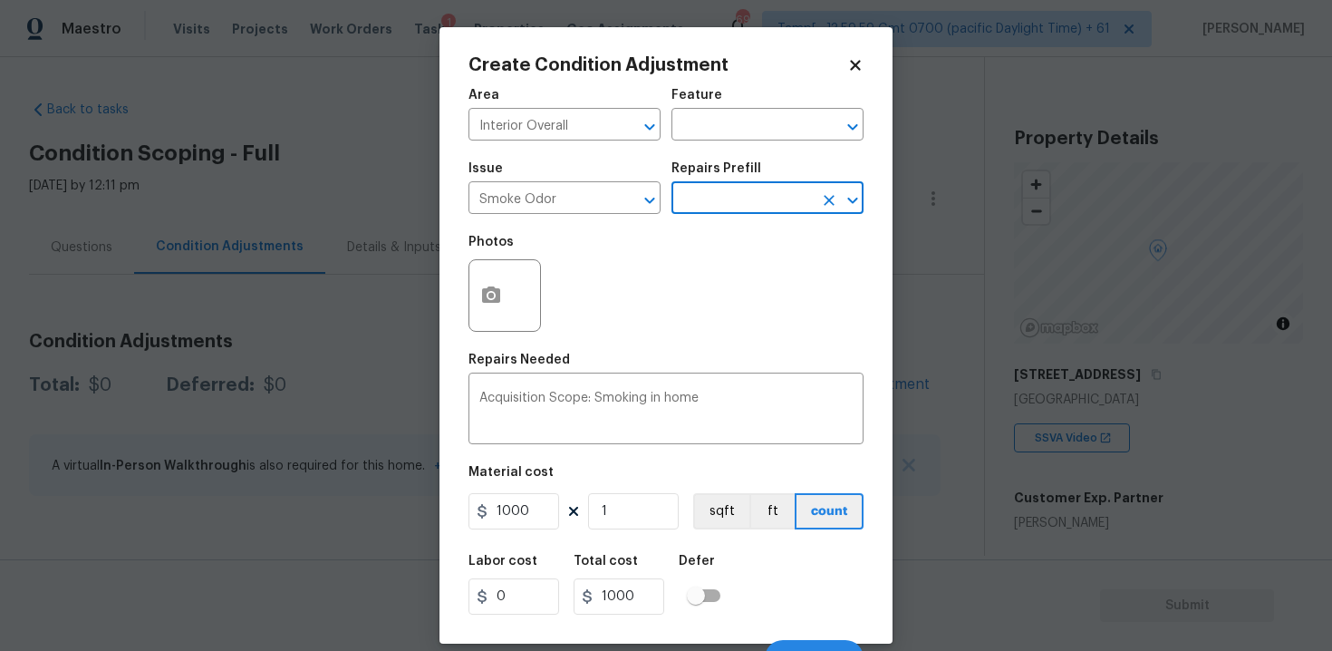
scroll to position [26, 0]
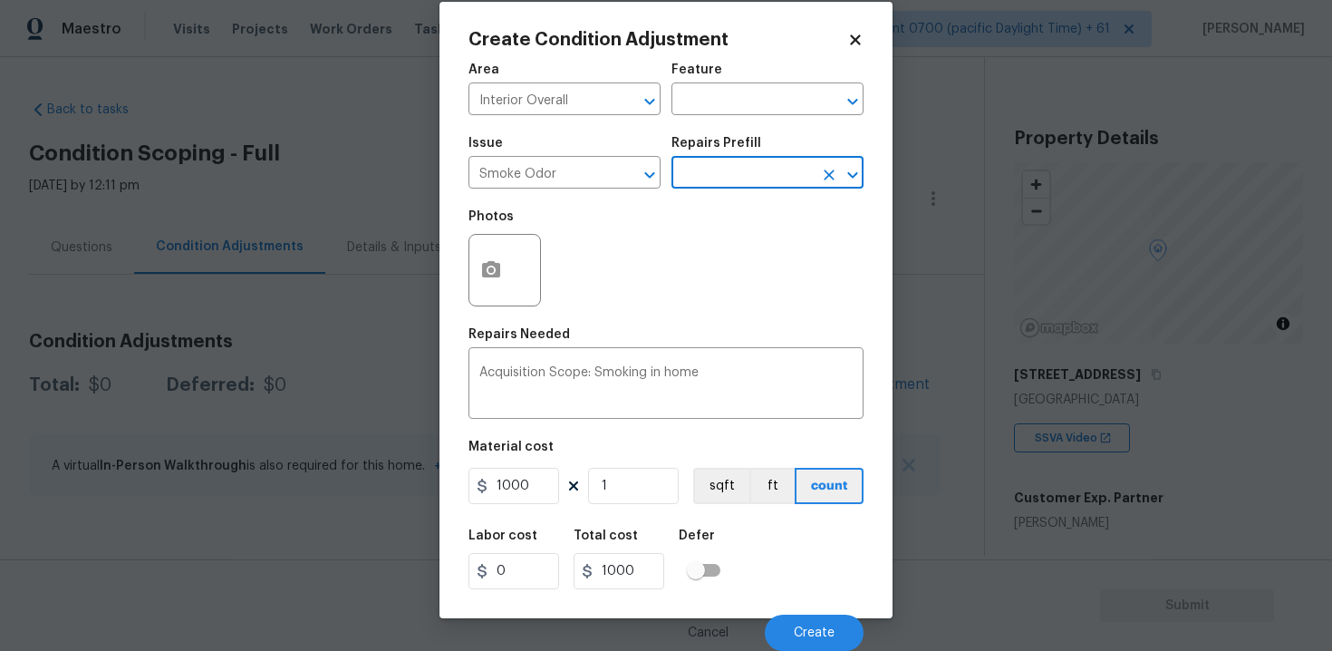
click at [812, 606] on div "Cancel Create" at bounding box center [665, 625] width 395 height 51
click at [812, 622] on button "Create" at bounding box center [814, 632] width 99 height 36
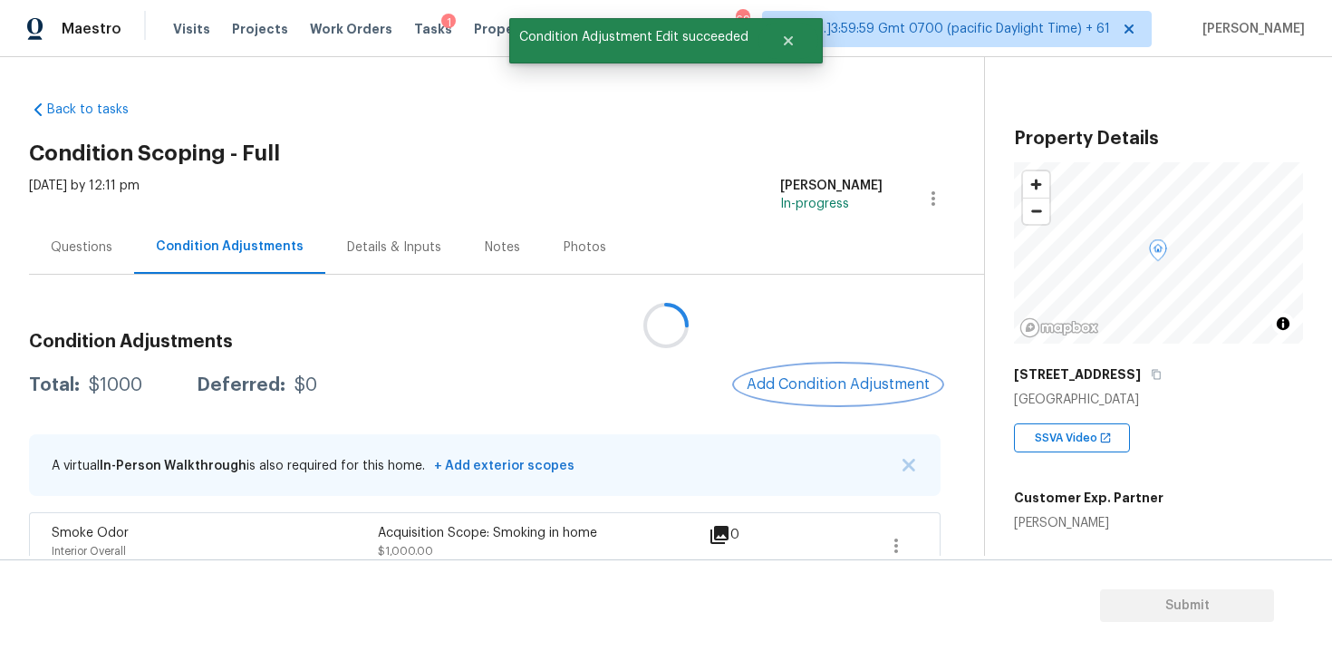
scroll to position [0, 0]
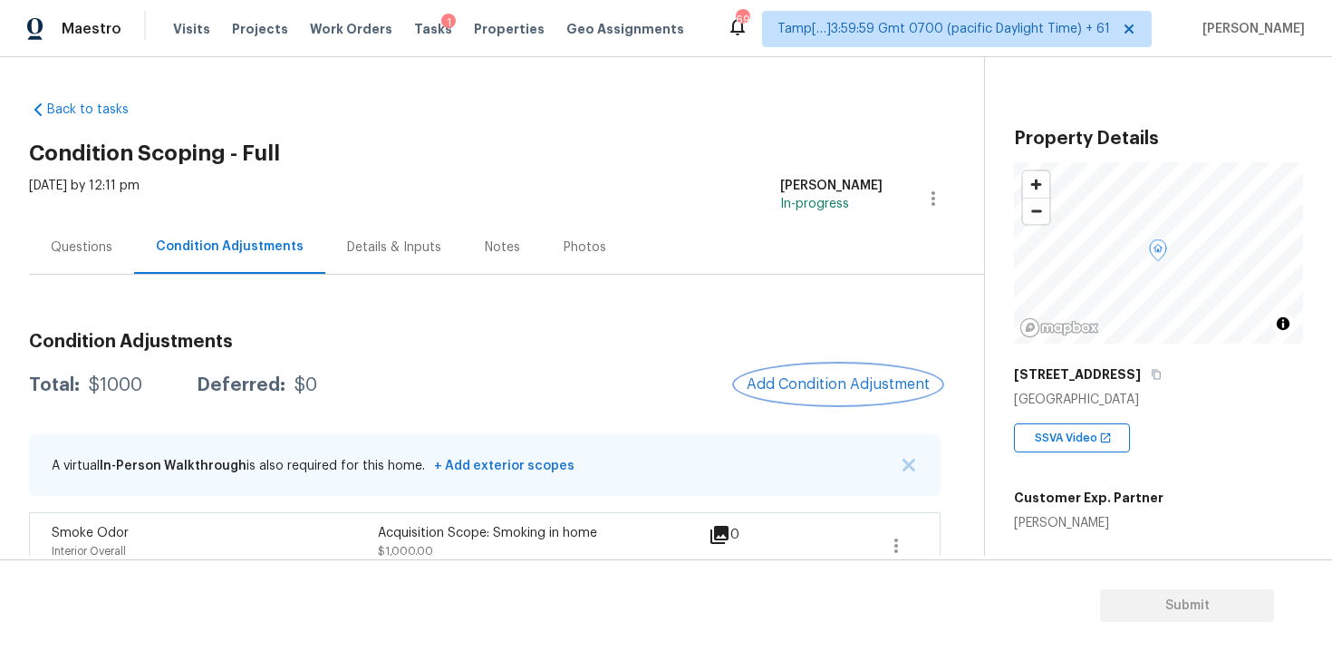
click at [797, 376] on span "Add Condition Adjustment" at bounding box center [838, 384] width 183 height 16
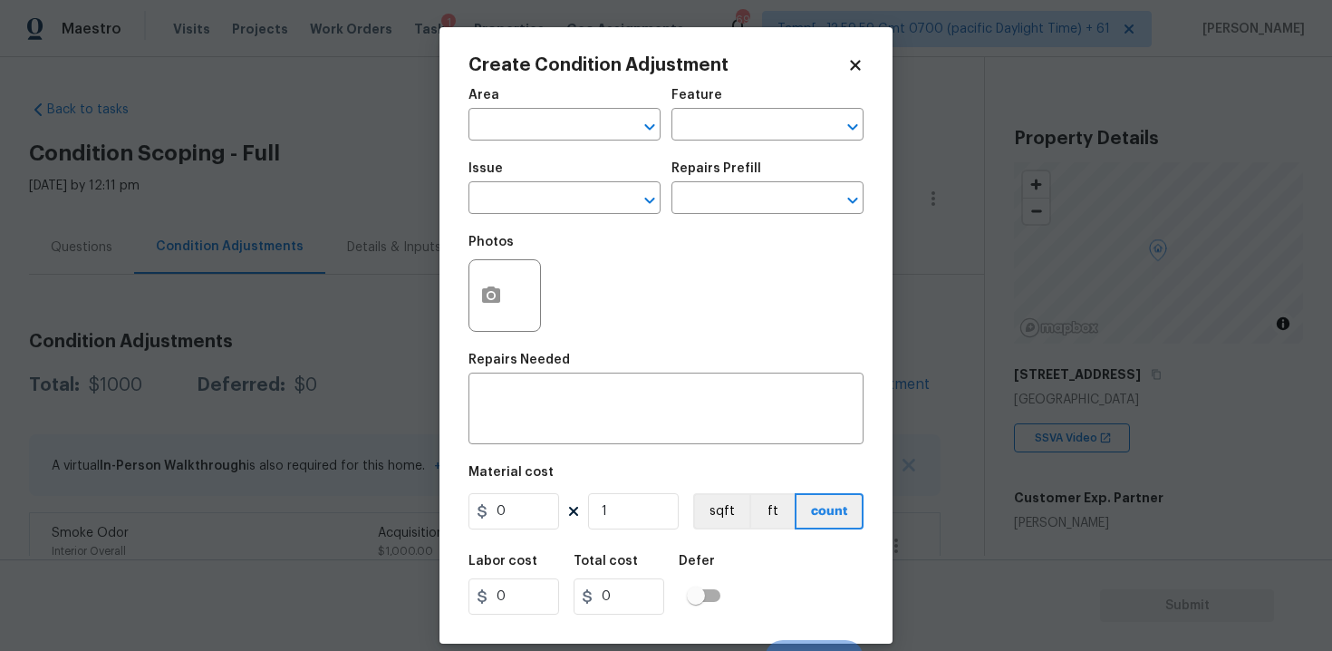
click at [555, 141] on span "Area ​" at bounding box center [564, 114] width 192 height 73
click at [552, 131] on input "text" at bounding box center [538, 126] width 141 height 28
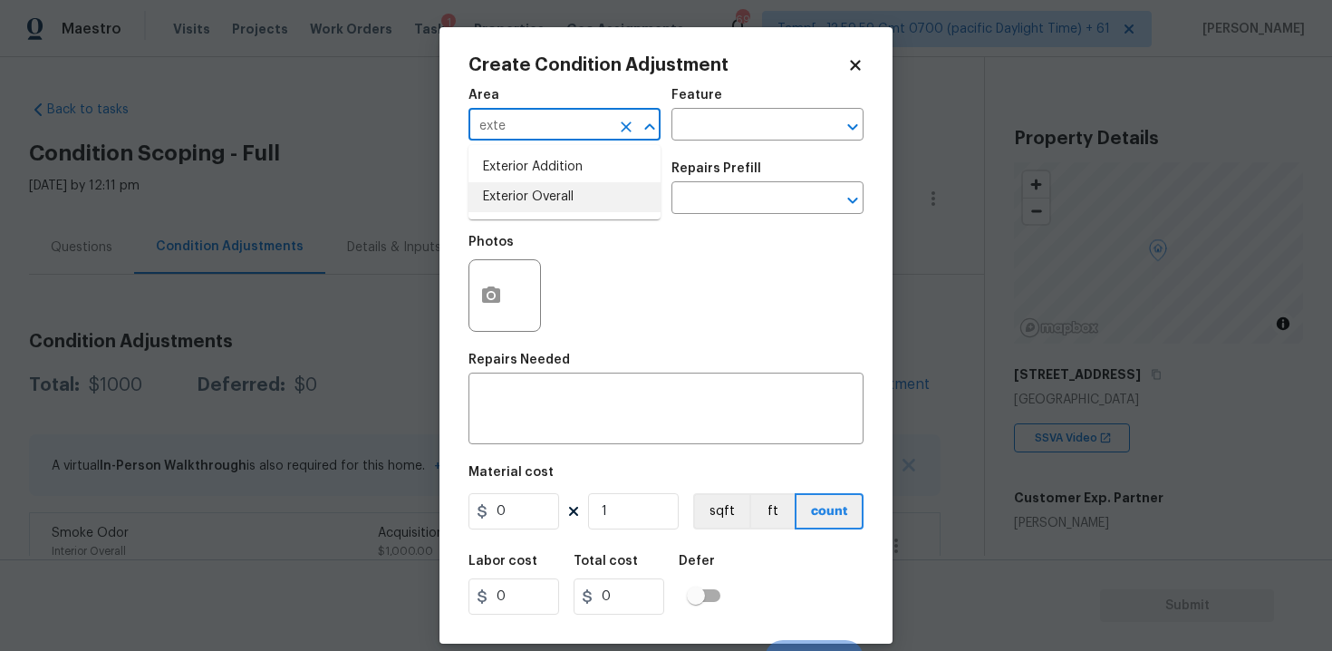
click at [543, 191] on li "Exterior Overall" at bounding box center [564, 197] width 192 height 30
type input "Exterior Overall"
click at [543, 191] on input "text" at bounding box center [538, 200] width 141 height 28
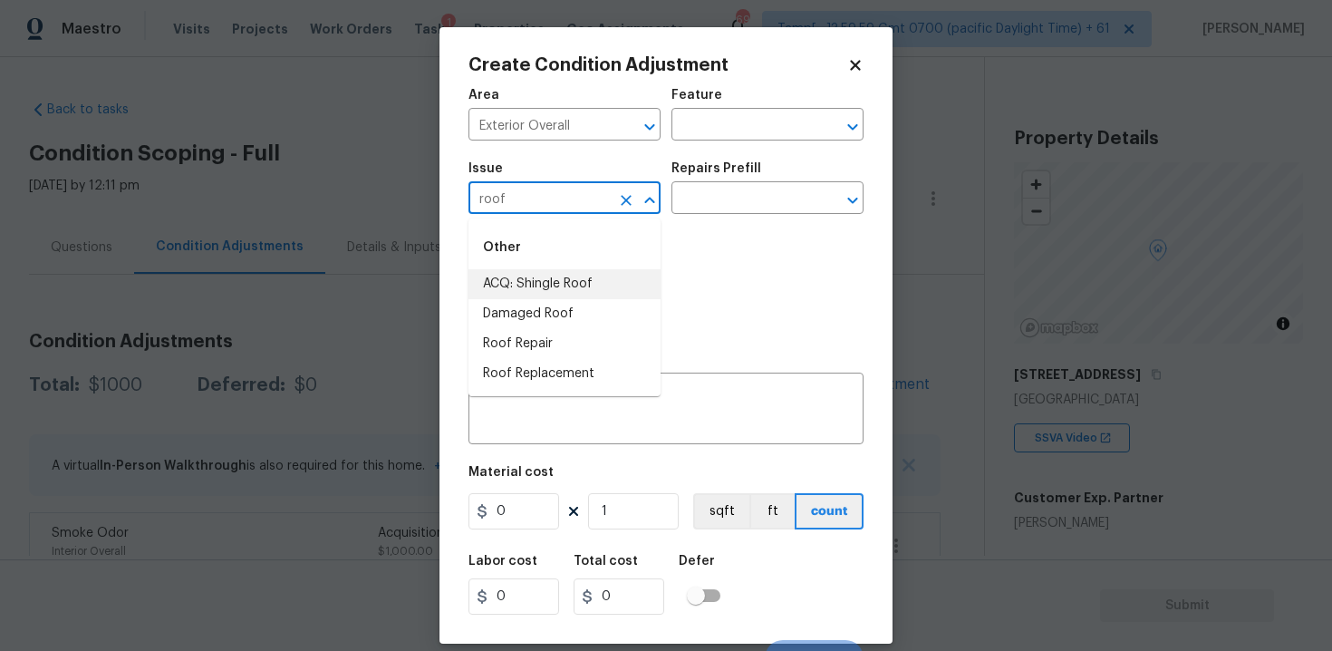
click at [556, 275] on li "ACQ: Shingle Roof" at bounding box center [564, 284] width 192 height 30
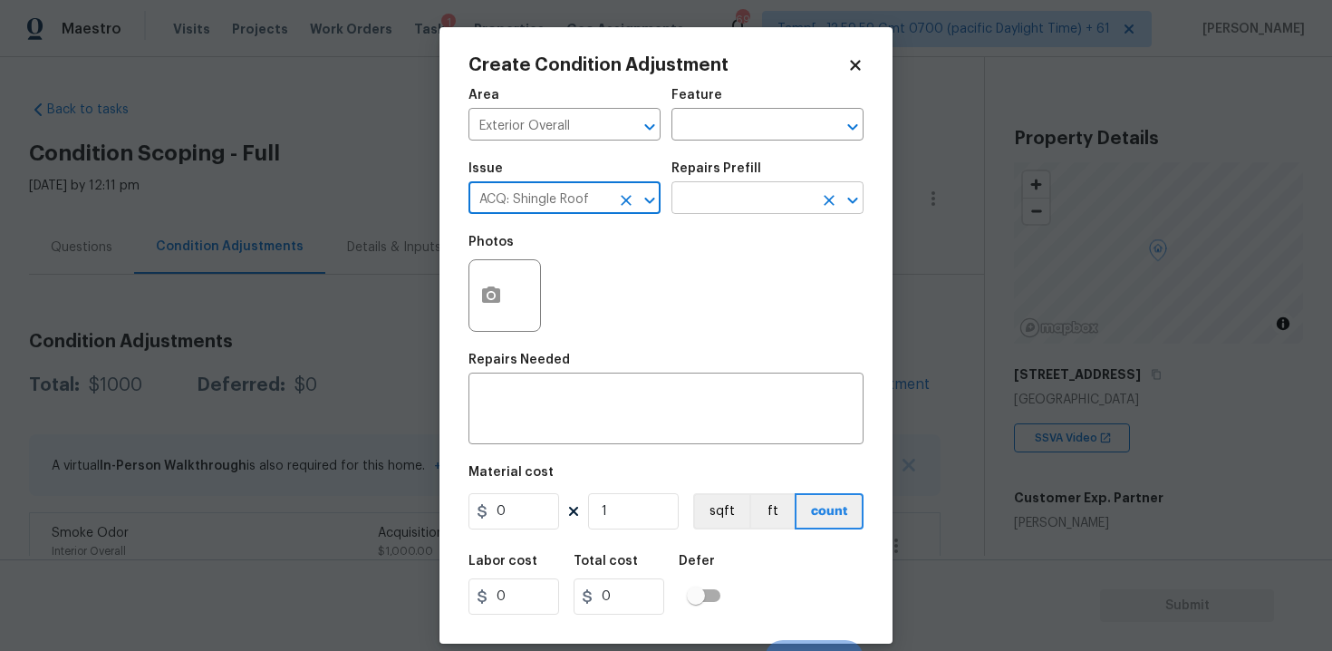
type input "ACQ: Shingle Roof"
click at [702, 203] on input "text" at bounding box center [741, 200] width 141 height 28
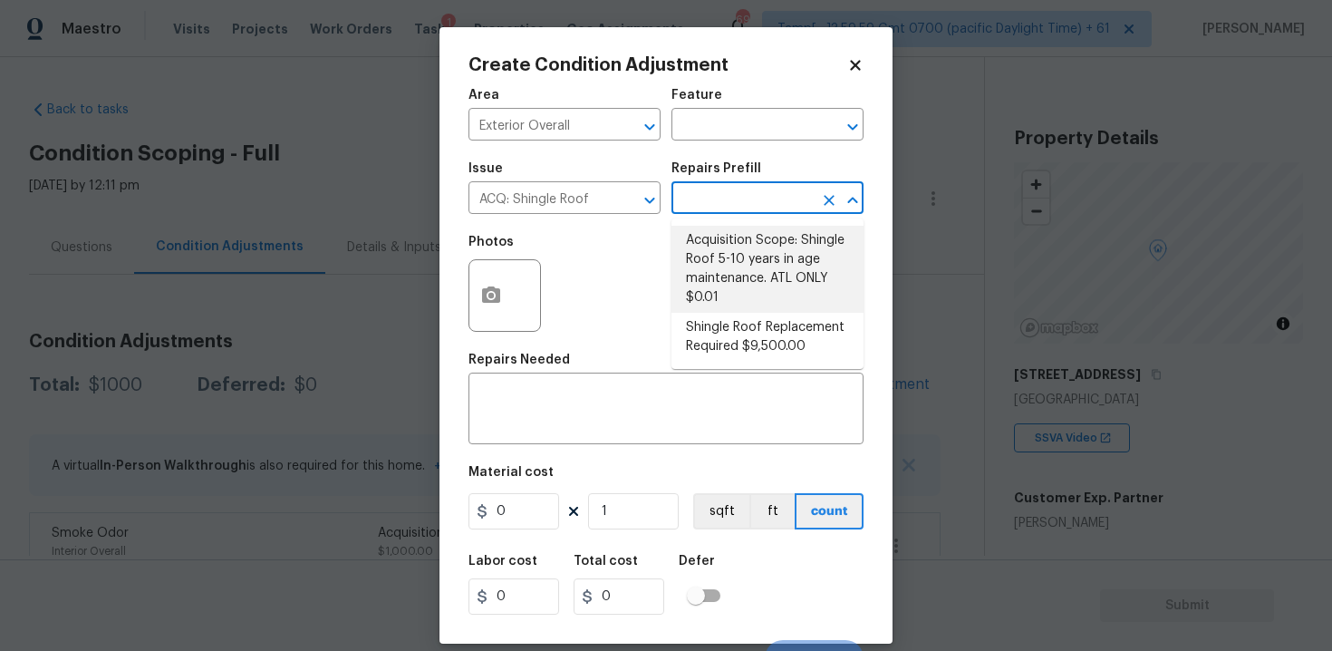
click at [732, 253] on li "Acquisition Scope: Shingle Roof 5-10 years in age maintenance. ATL ONLY $0.01" at bounding box center [767, 269] width 192 height 87
type input "Acquisition"
type textarea "Acquisition Scope: Shingle Roof 5-10 years in age maintenance. ATL ONLY"
type input "0.01"
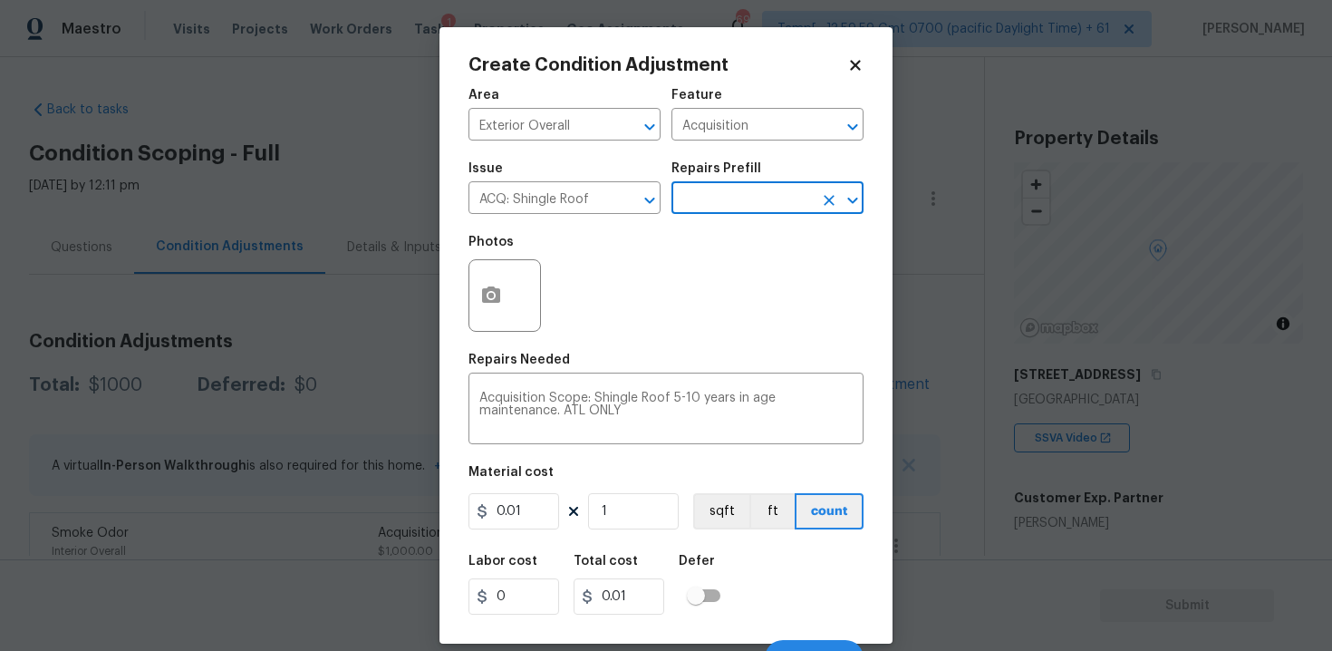
click at [726, 191] on input "text" at bounding box center [741, 200] width 141 height 28
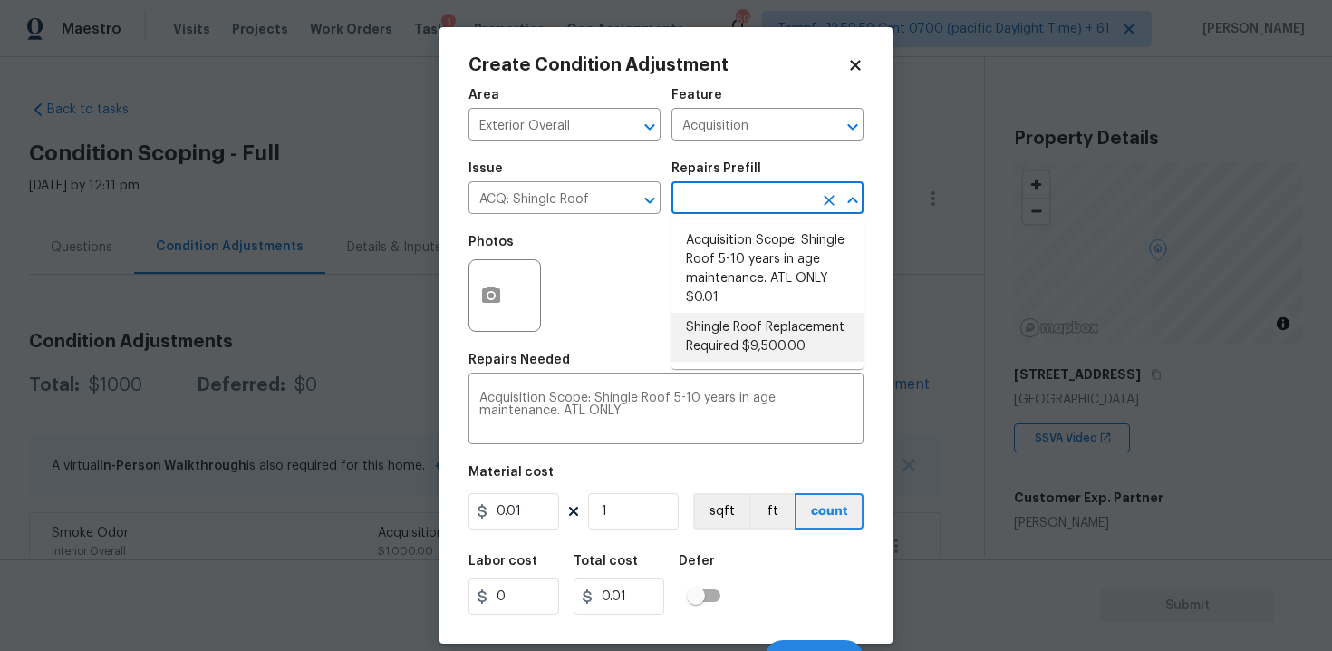
click at [750, 342] on li "Shingle Roof Replacement Required $9,500.00" at bounding box center [767, 337] width 192 height 49
type textarea "Acquisition Scope: Shingle Roof Replacement required."
type input "9500"
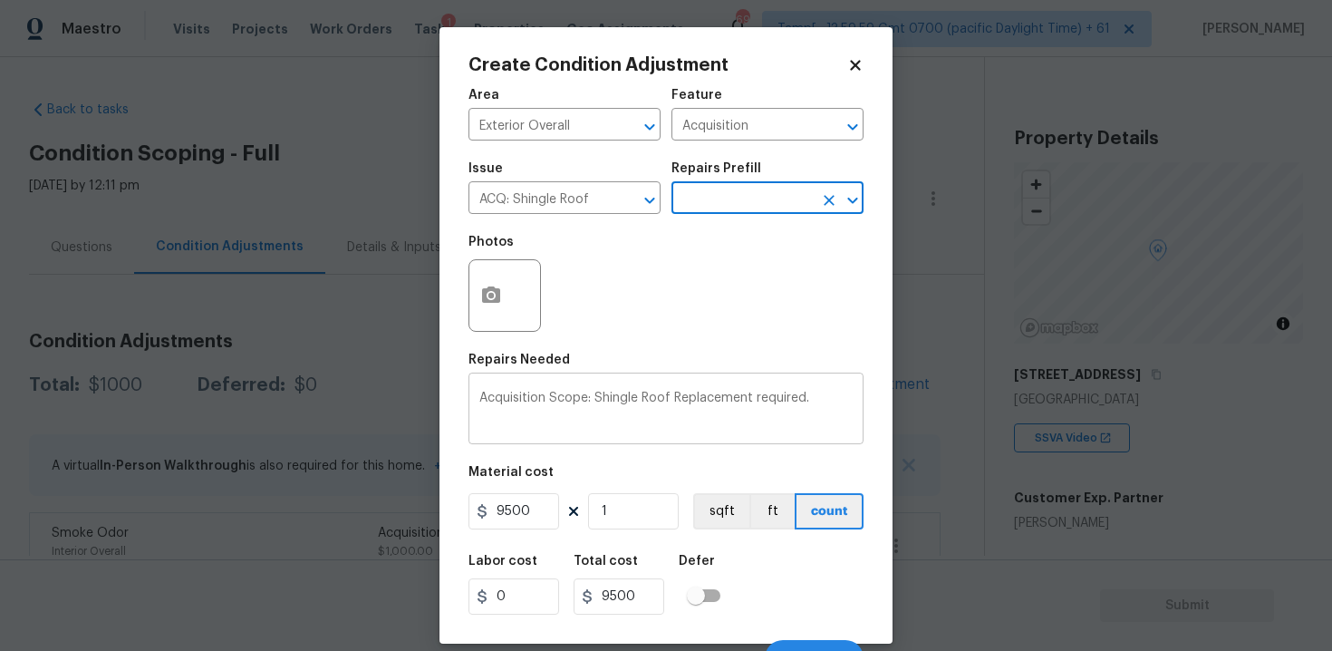
scroll to position [26, 0]
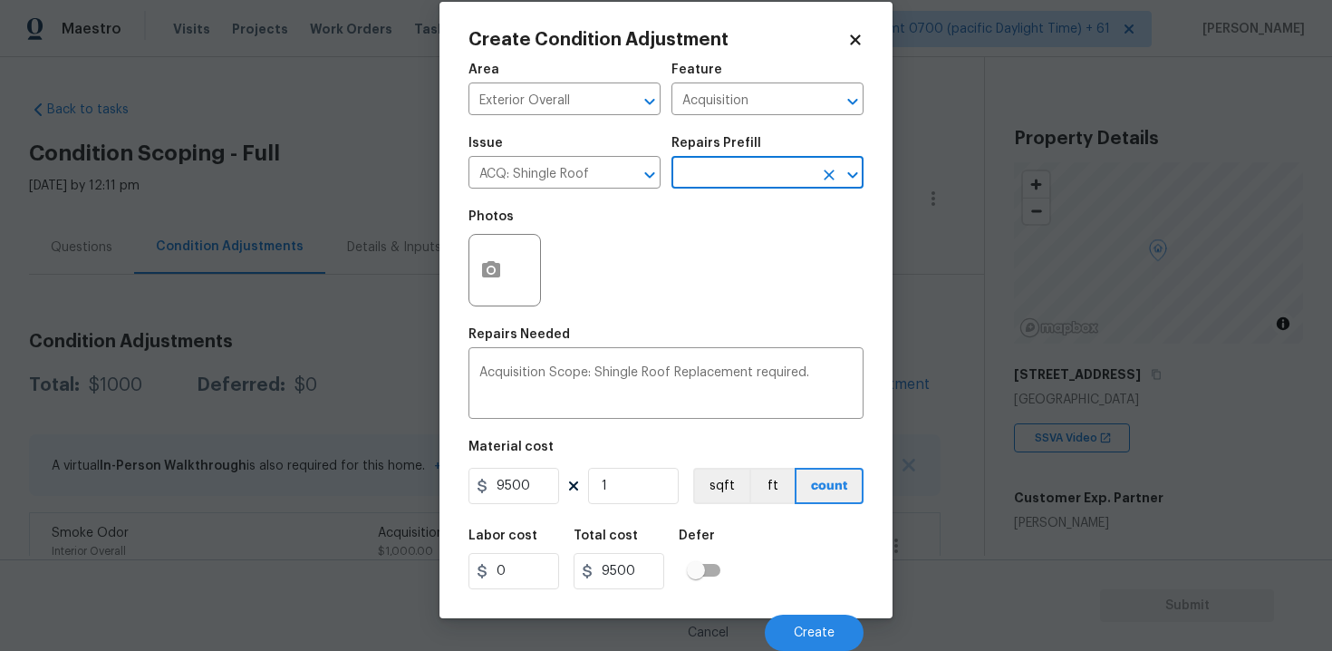
click at [809, 610] on div "Cancel Create" at bounding box center [665, 625] width 395 height 51
click at [809, 618] on button "Create" at bounding box center [814, 632] width 99 height 36
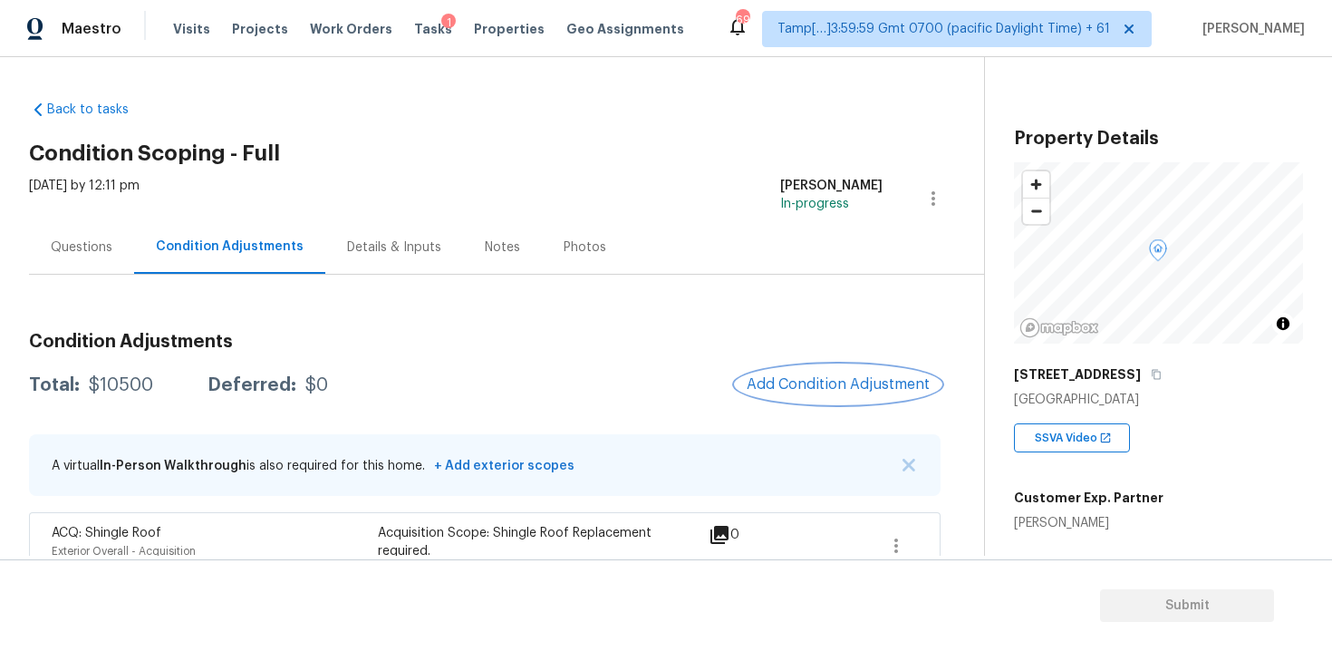
scroll to position [106, 0]
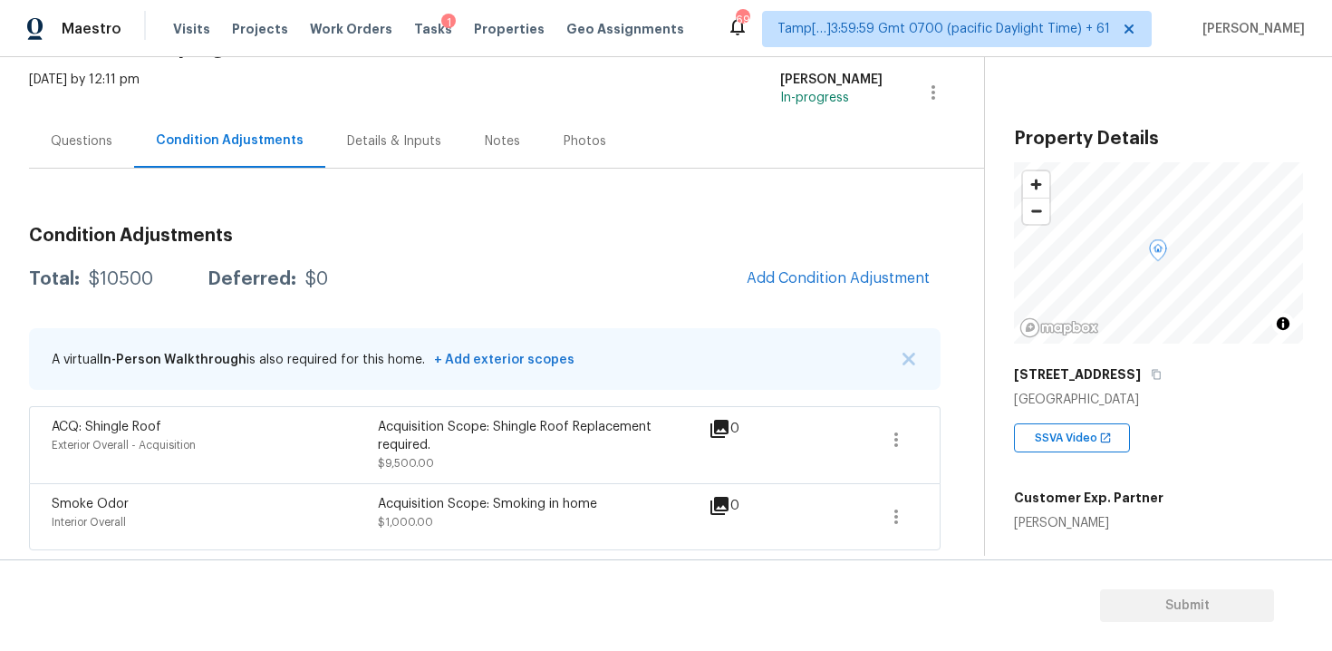
click at [606, 292] on div "Total: $10500 Deferred: $0 Add Condition Adjustment" at bounding box center [484, 279] width 911 height 40
click at [828, 265] on button "Add Condition Adjustment" at bounding box center [838, 278] width 205 height 38
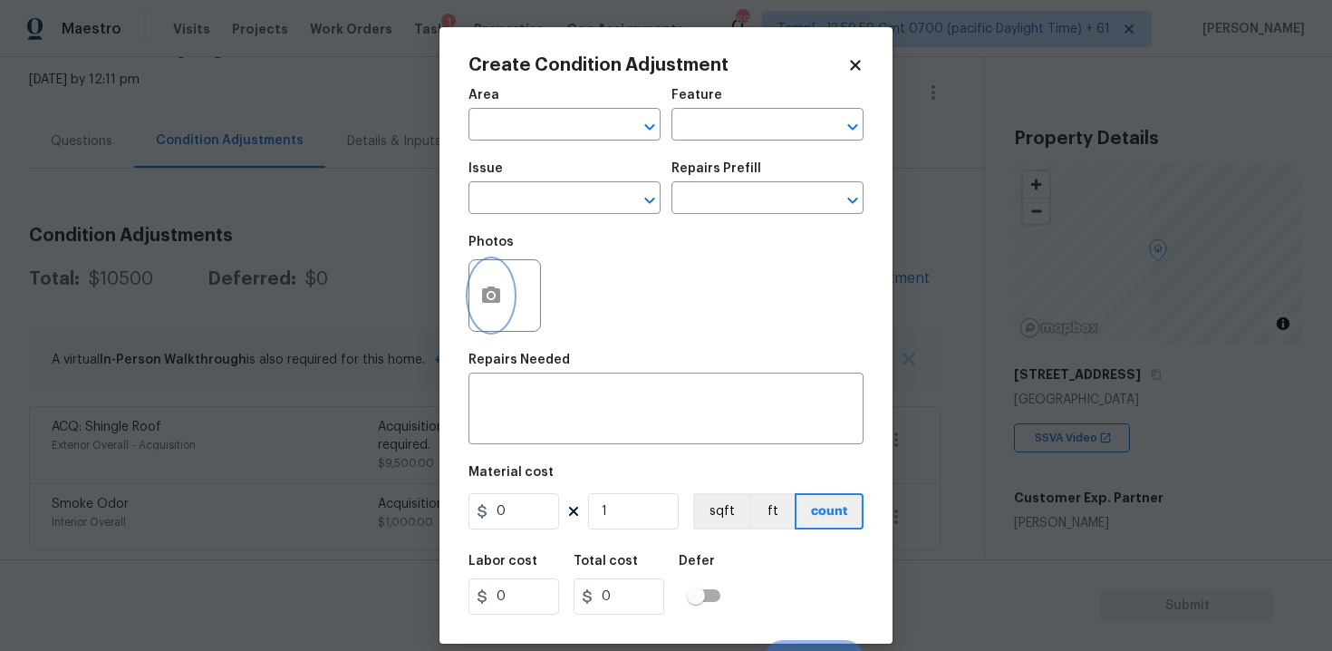
click at [501, 298] on icon "button" at bounding box center [491, 295] width 22 height 22
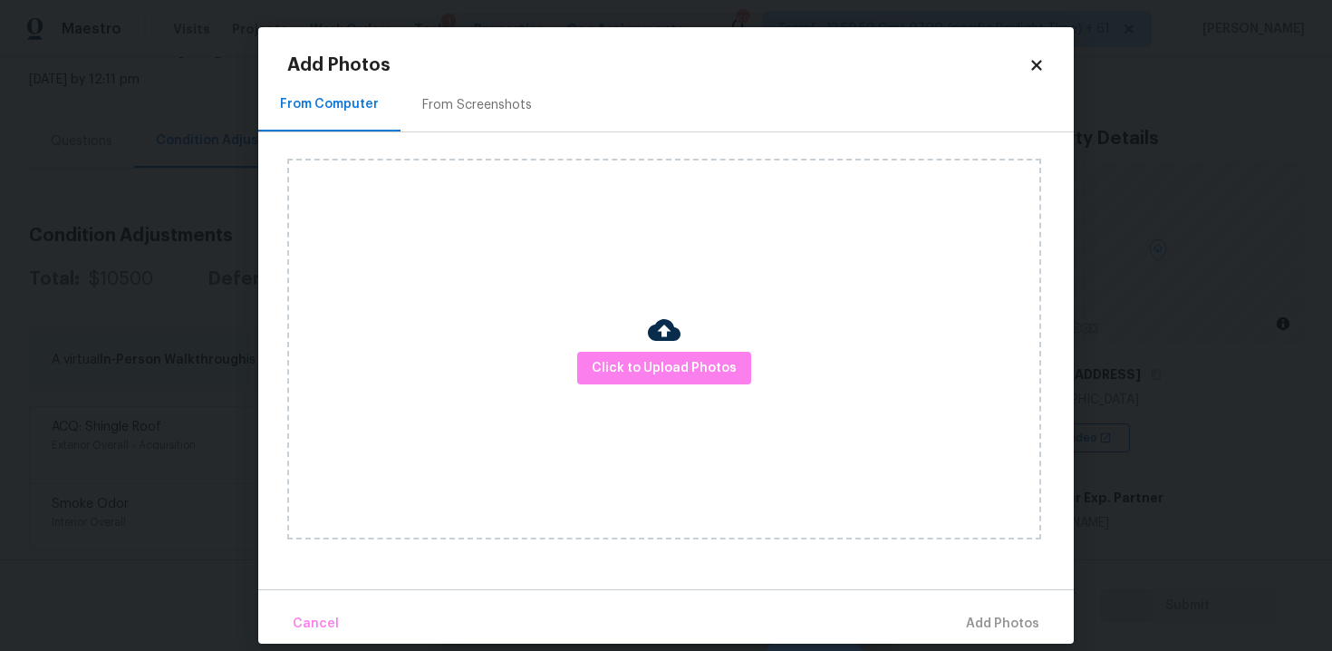
click at [665, 350] on div at bounding box center [664, 332] width 33 height 38
click at [699, 362] on span "Click to Upload Photos" at bounding box center [664, 368] width 145 height 23
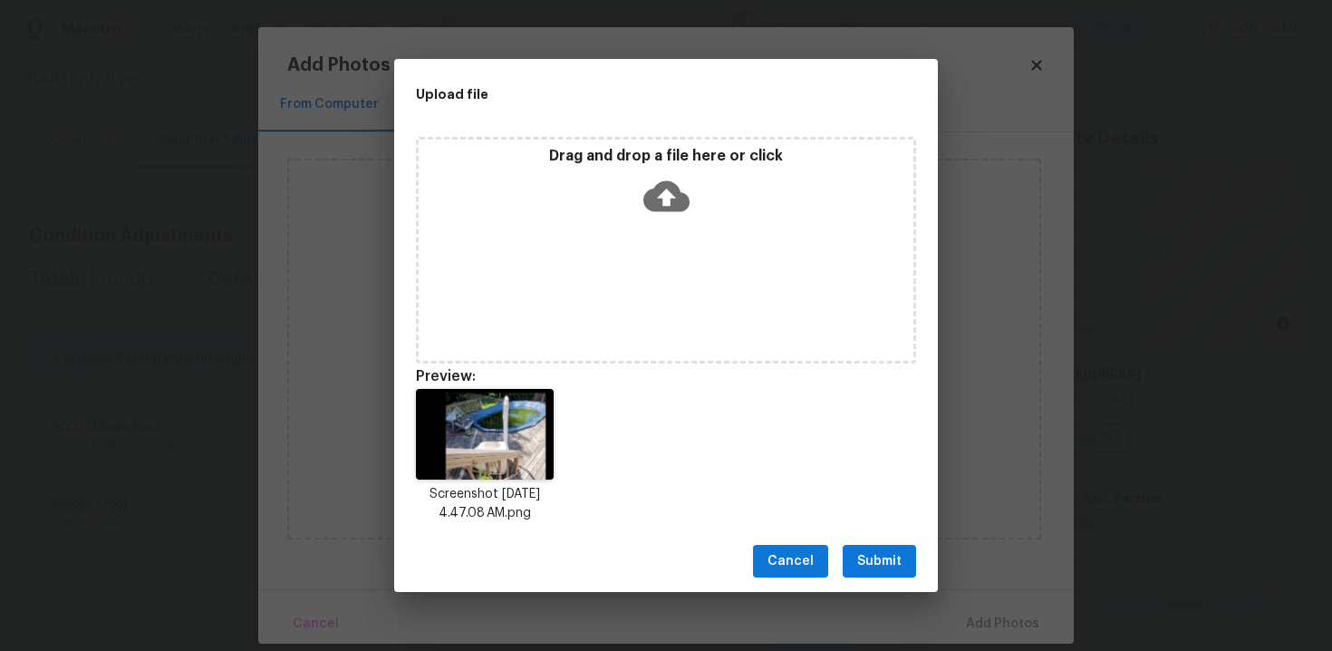
click at [922, 575] on div "Cancel Submit" at bounding box center [666, 561] width 544 height 63
click at [879, 564] on span "Submit" at bounding box center [879, 561] width 44 height 23
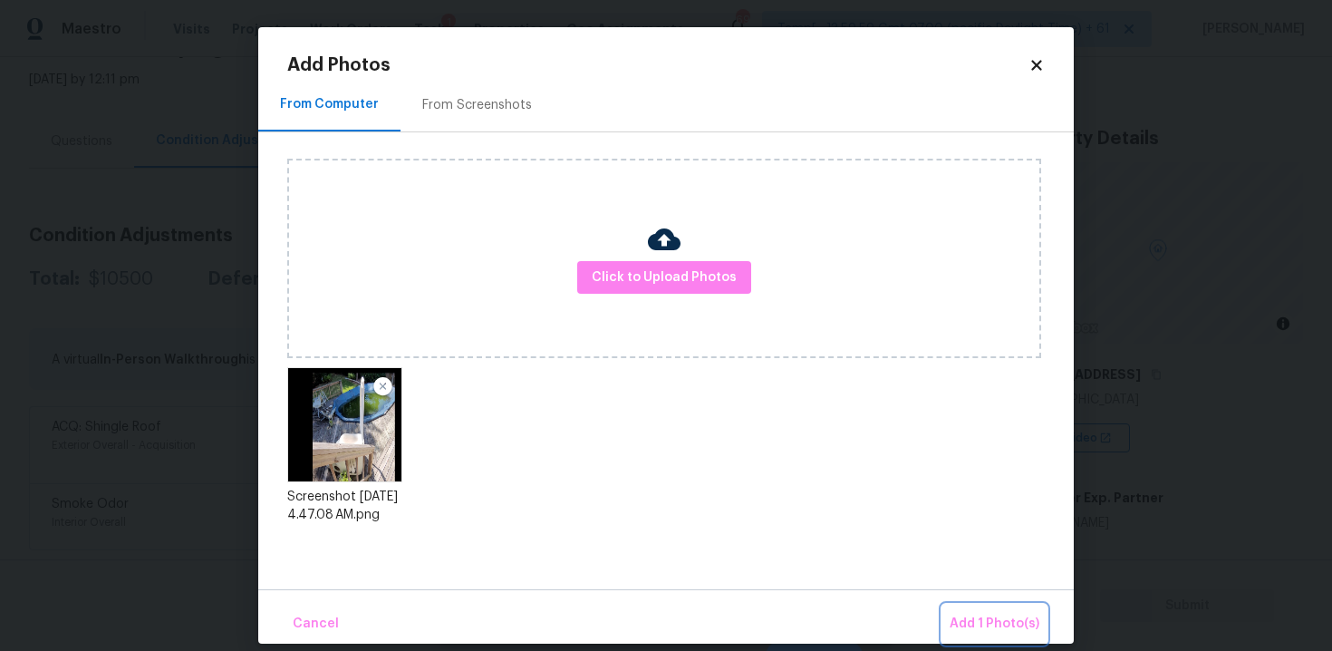
click at [981, 605] on button "Add 1 Photo(s)" at bounding box center [994, 623] width 104 height 39
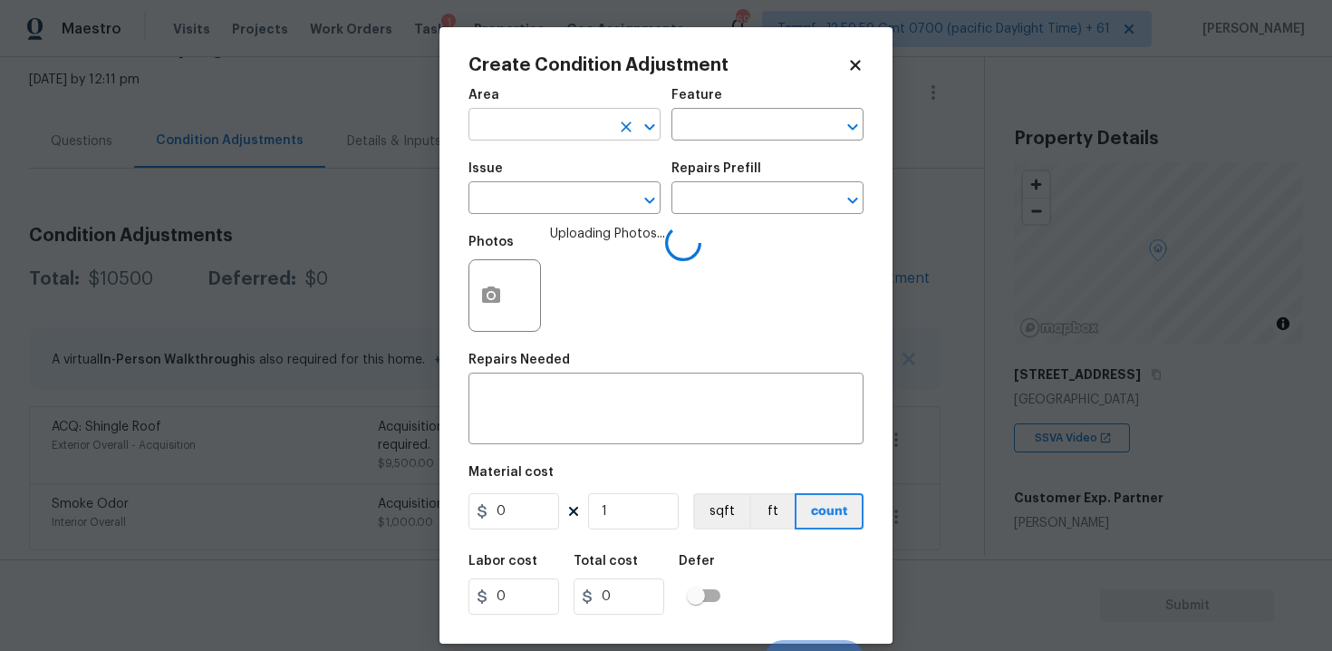
click at [526, 126] on input "text" at bounding box center [538, 126] width 141 height 28
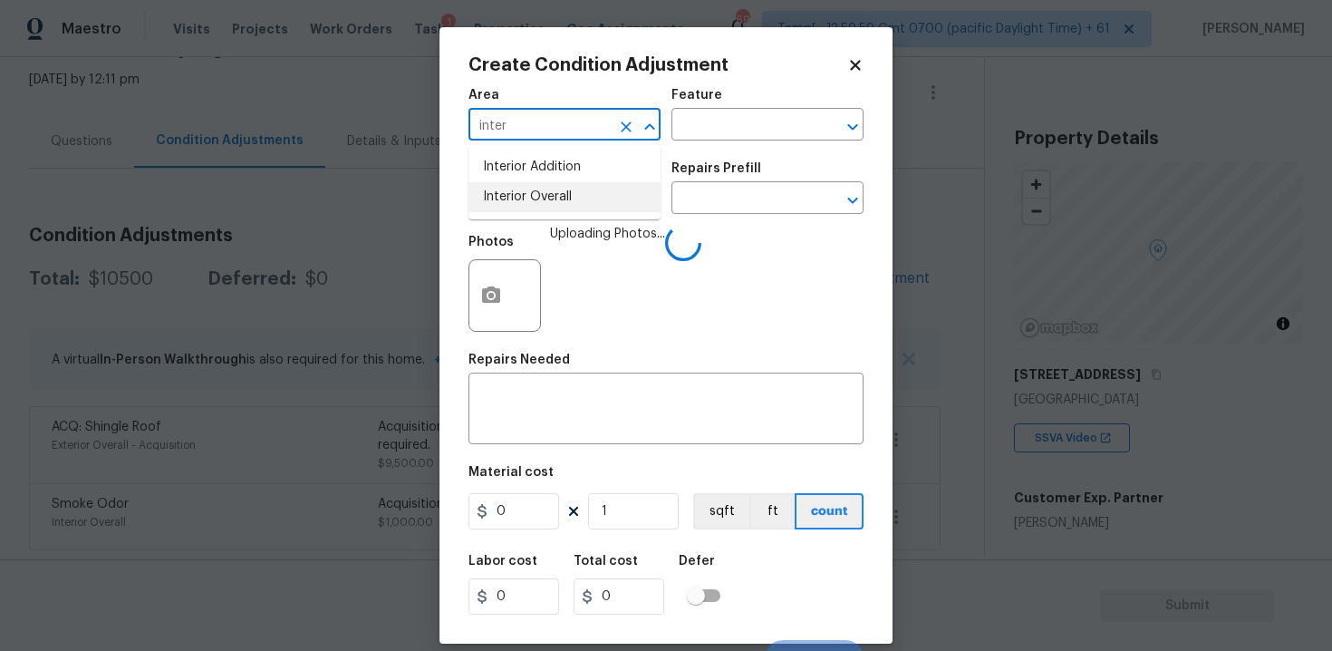
click at [537, 198] on li "Interior Overall" at bounding box center [564, 197] width 192 height 30
type input "Interior Overall"
click at [537, 198] on input "text" at bounding box center [538, 200] width 141 height 28
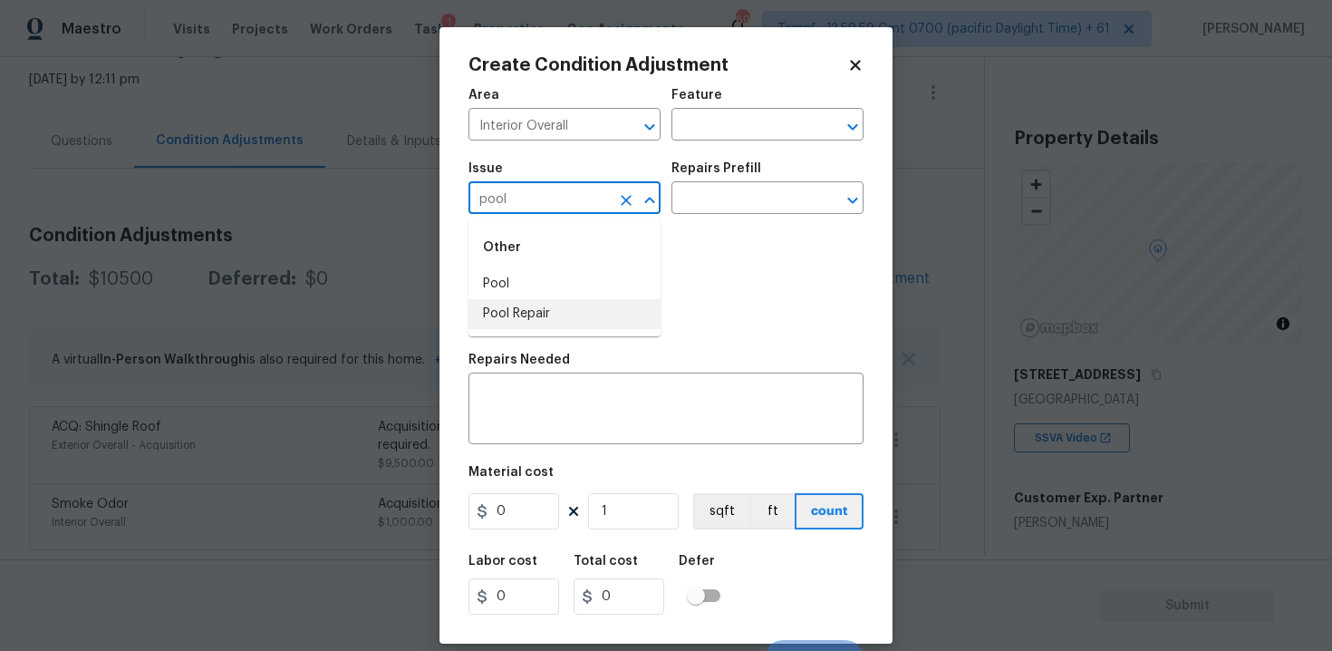
click at [557, 313] on li "Pool Repair" at bounding box center [564, 314] width 192 height 30
type input "Pool Repair"
click at [724, 197] on input "text" at bounding box center [741, 200] width 141 height 28
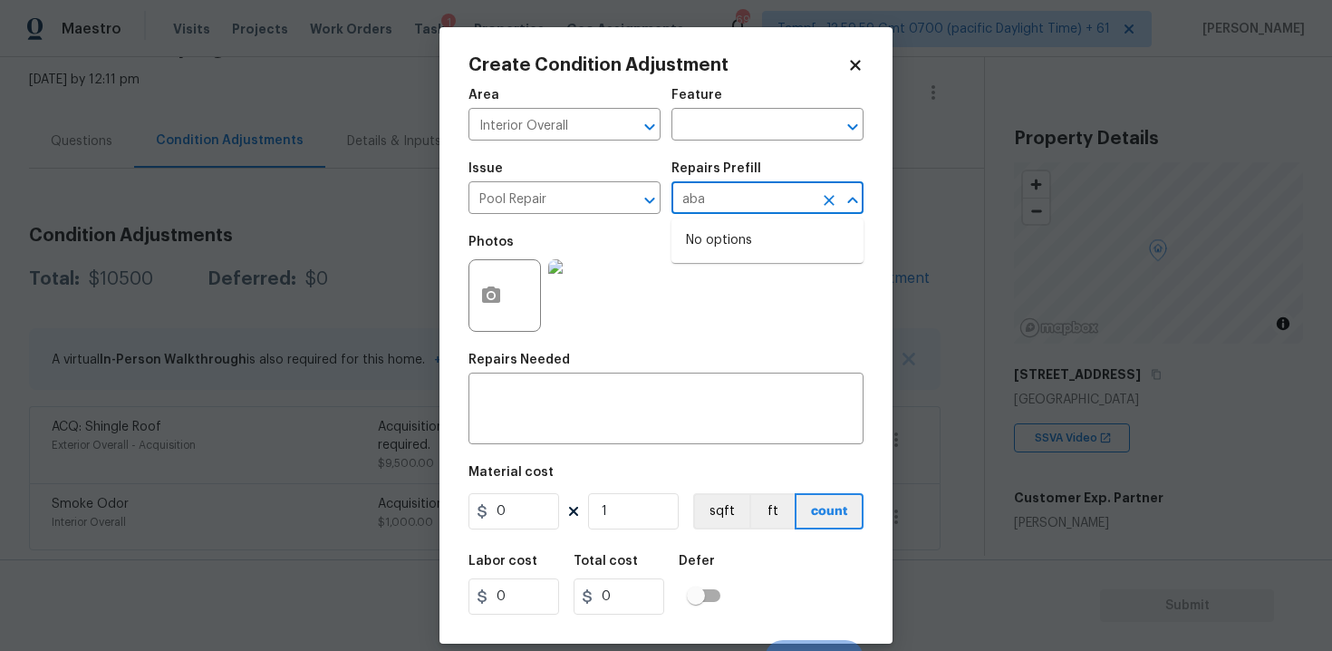
type input "ab"
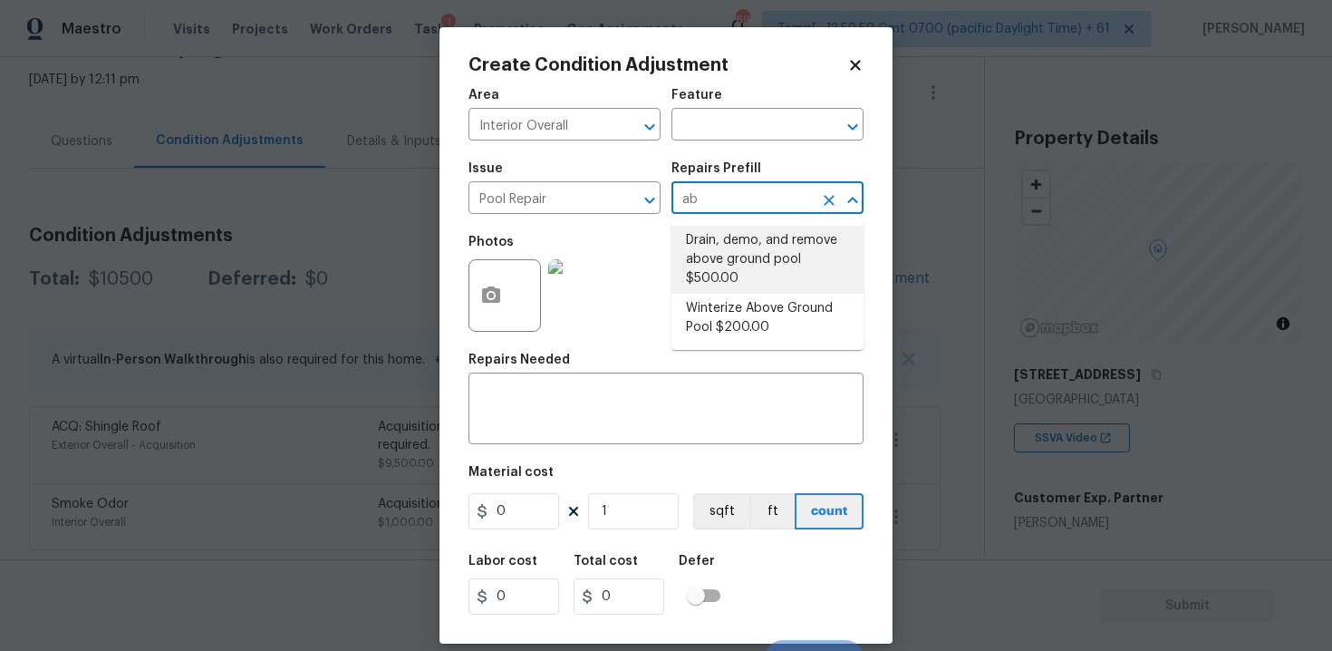
click at [759, 255] on li "Drain, demo, and remove above ground pool $500.00" at bounding box center [767, 260] width 192 height 68
type input "Pool"
type textarea "Drain, demolish, and remove above ground pool"
type input "500"
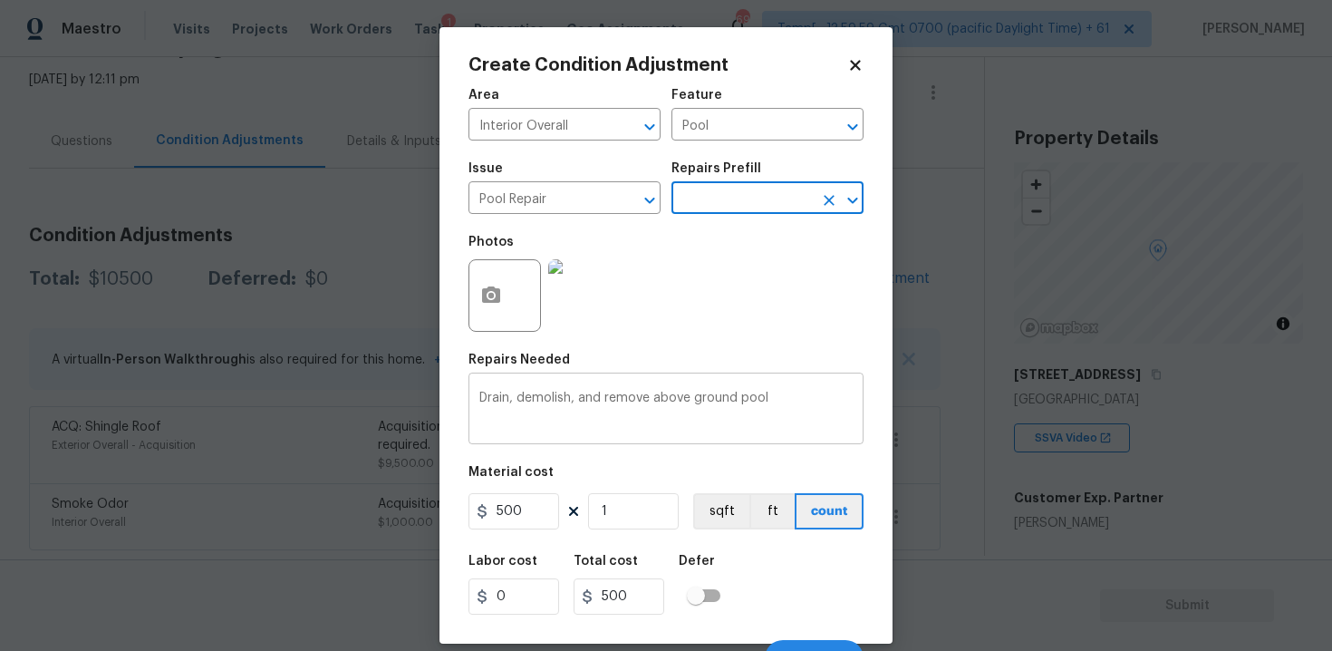
click at [773, 409] on textarea "Drain, demolish, and remove above ground pool" at bounding box center [665, 410] width 373 height 38
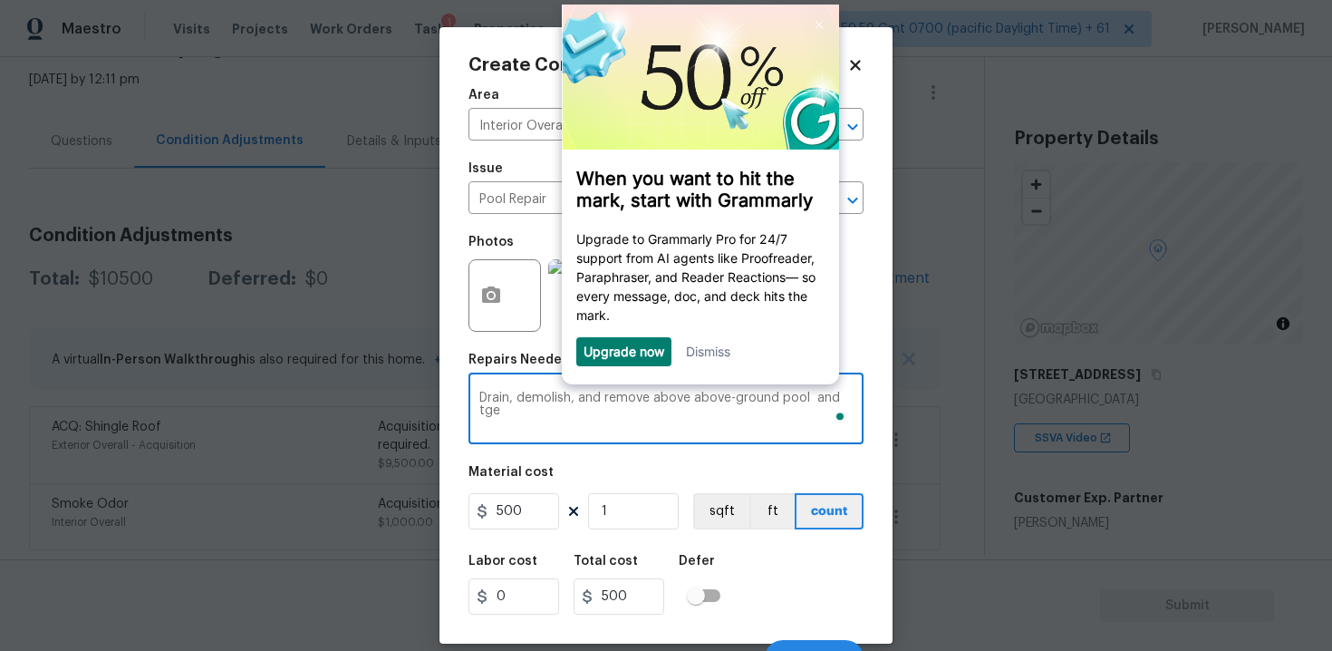
scroll to position [0, 0]
click at [684, 398] on textarea "Drain, demolish, and remove above above-ground pool and tge" at bounding box center [665, 410] width 373 height 38
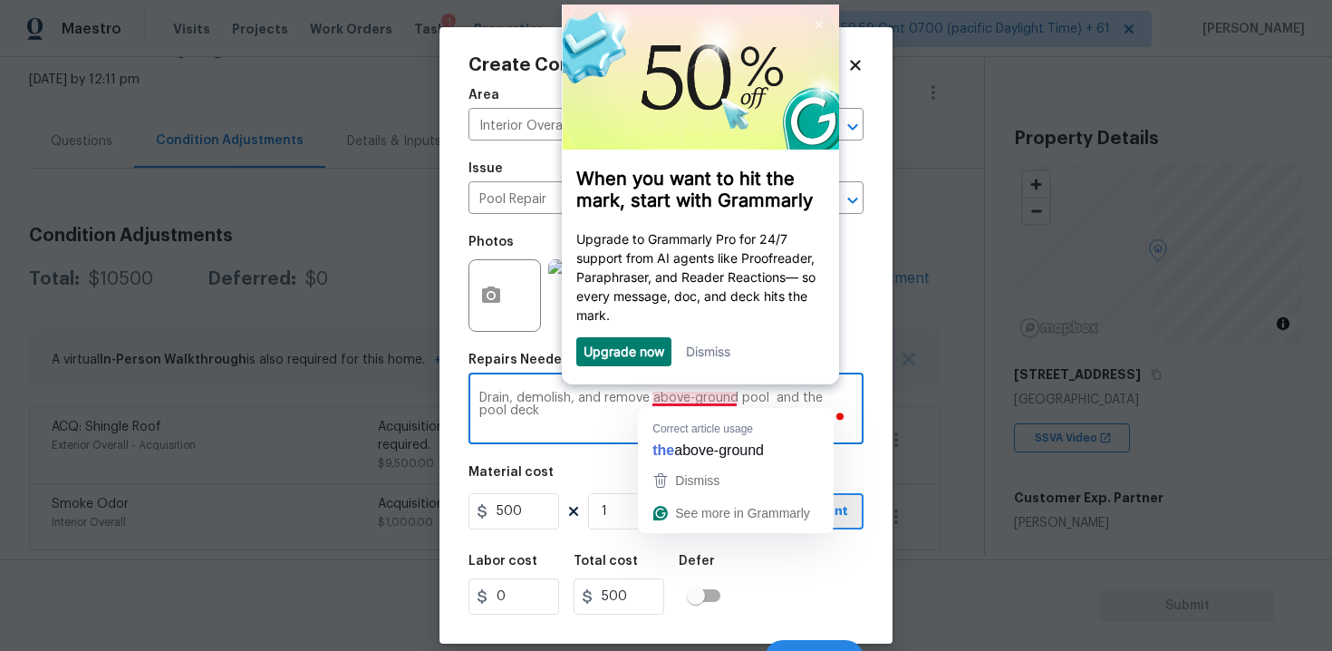
click at [716, 353] on link "Dismiss" at bounding box center [708, 350] width 44 height 15
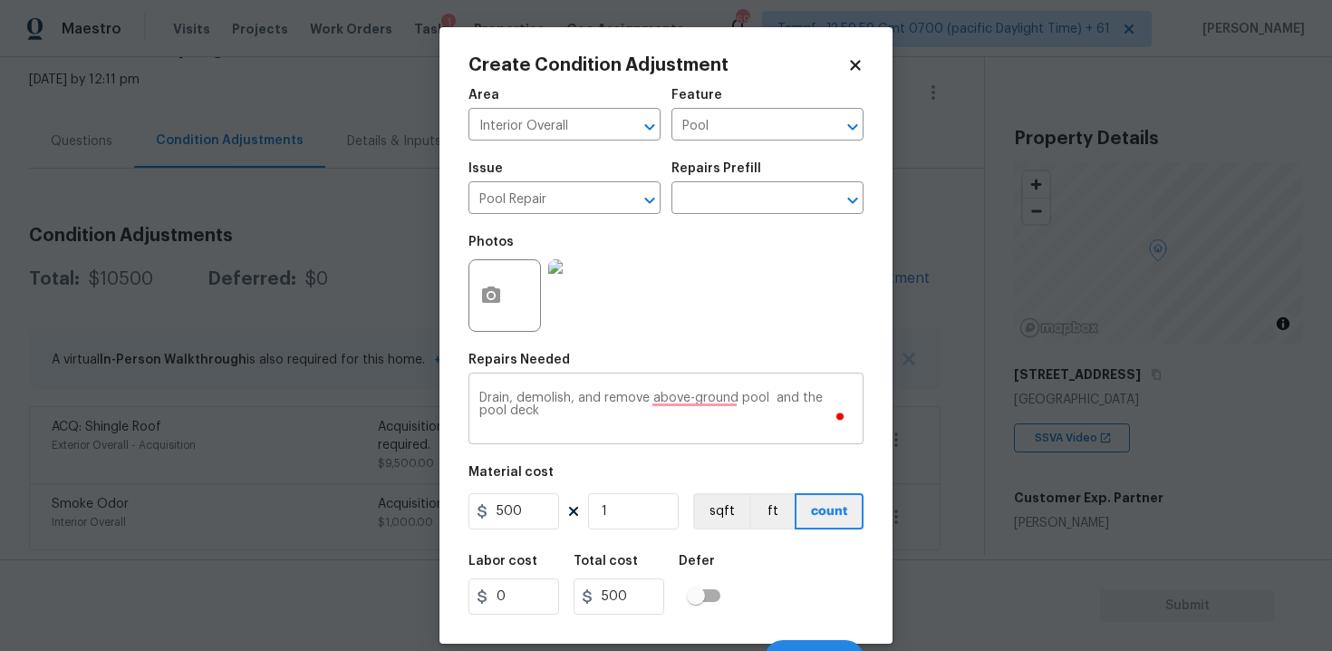
click at [566, 422] on textarea "Drain, demolish, and remove above-ground pool and the pool deck" at bounding box center [665, 410] width 373 height 38
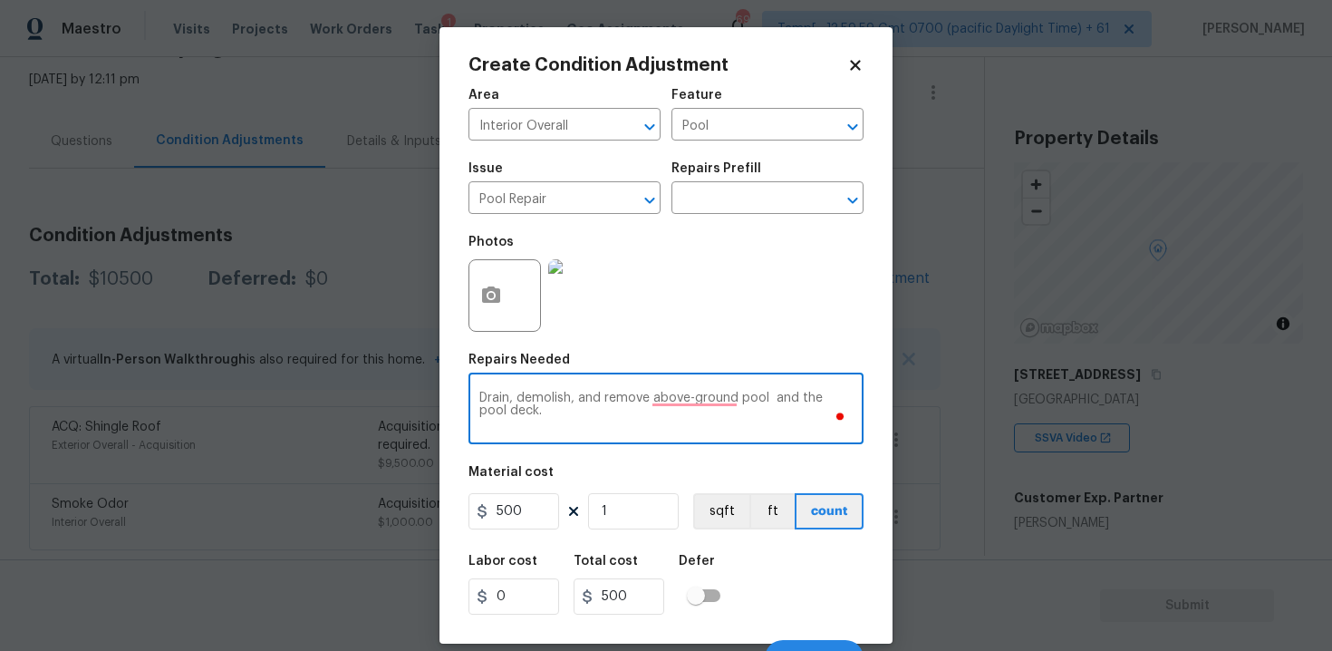
type textarea "Drain, demolish, and remove above-ground pool and the pool deck."
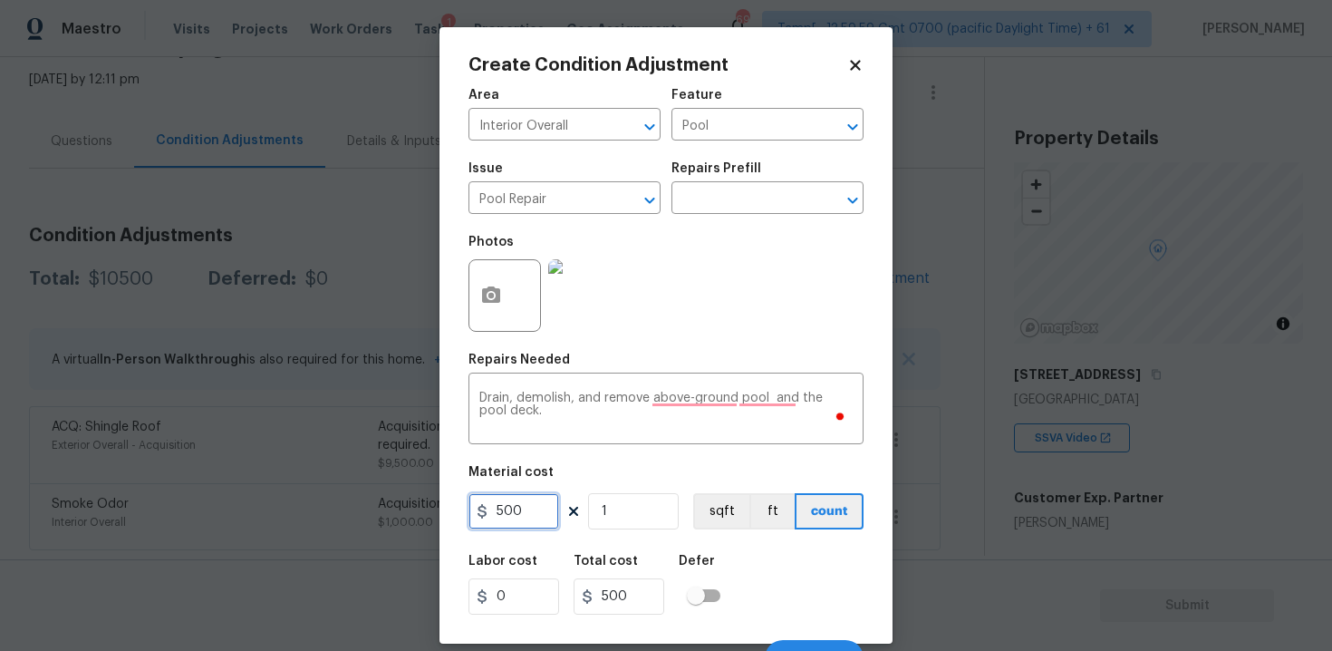
click at [555, 510] on input "500" at bounding box center [513, 511] width 91 height 36
type input "2500"
click at [743, 544] on div "Labor cost 0 Total cost 2500 Defer" at bounding box center [665, 585] width 395 height 82
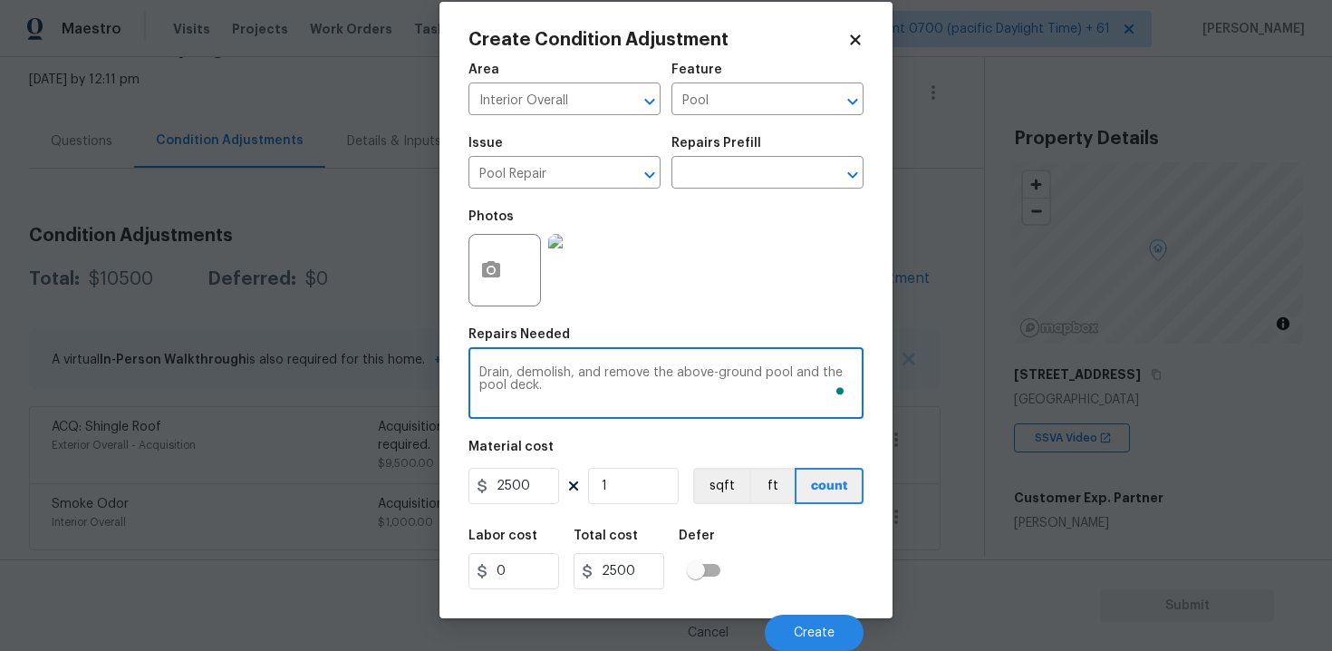
type textarea "Drain, demolish, and remove the above-ground pool and the pool deck."
click at [805, 603] on div "Cancel Create" at bounding box center [665, 625] width 395 height 51
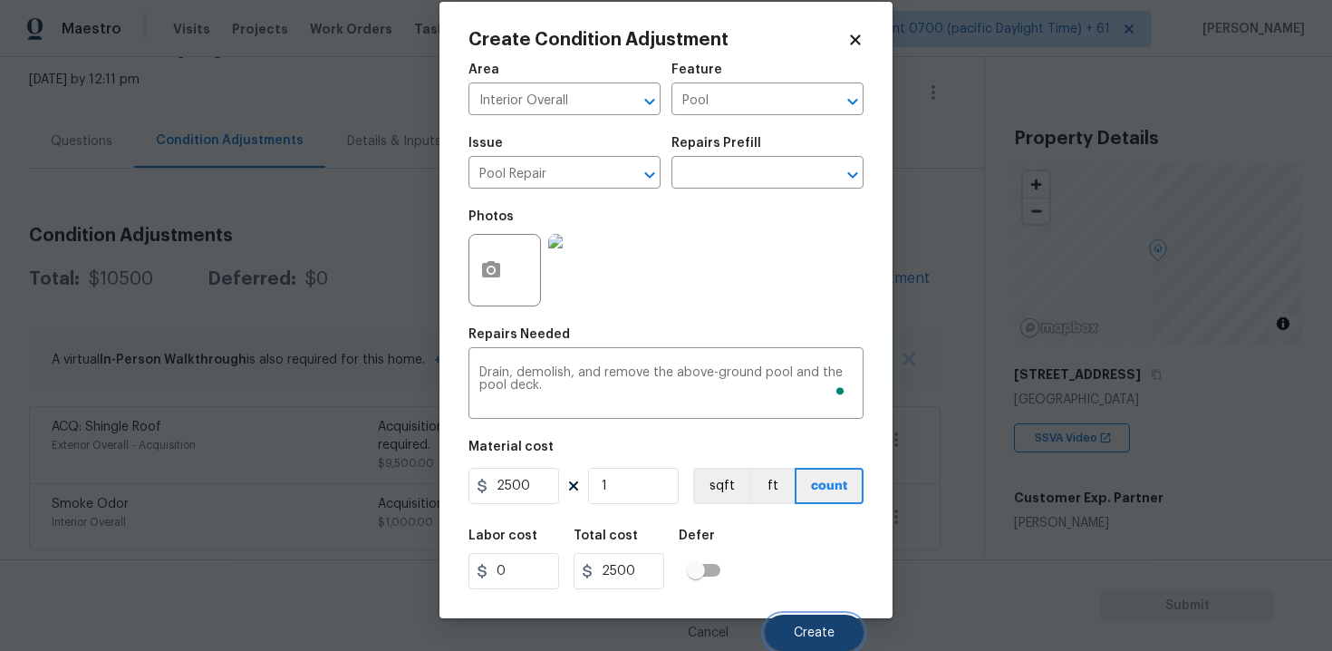
click at [811, 626] on span "Create" at bounding box center [814, 633] width 41 height 14
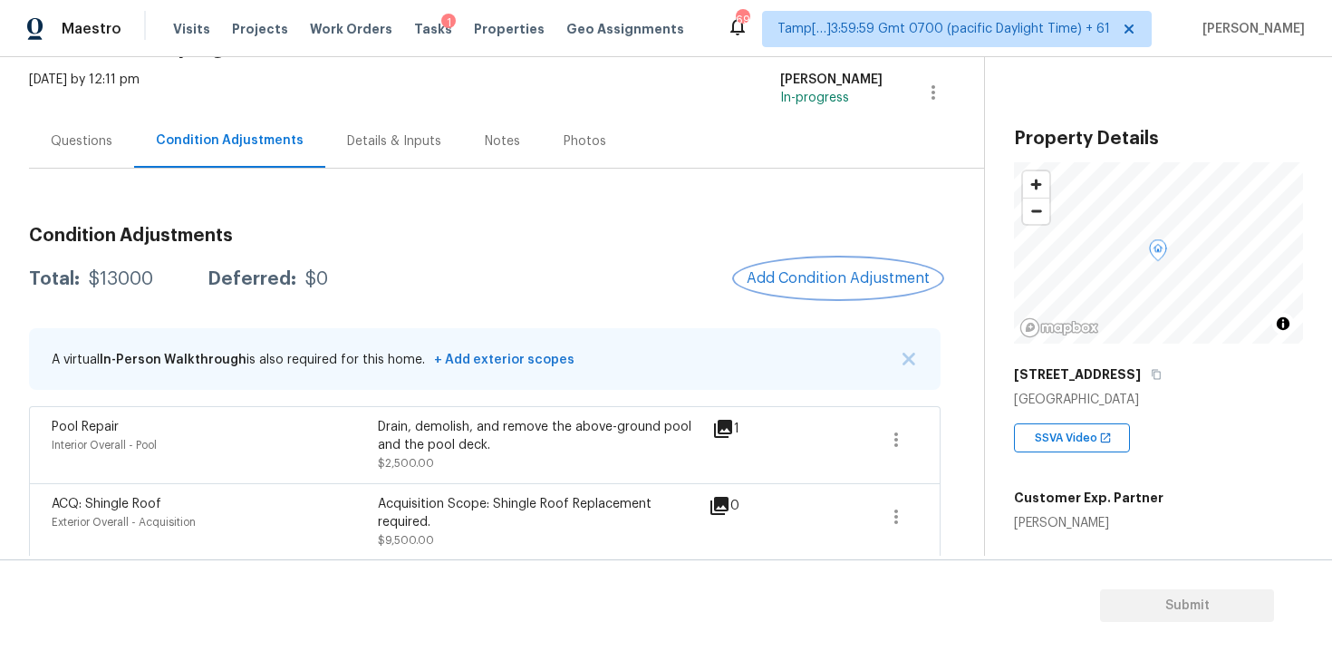
scroll to position [184, 0]
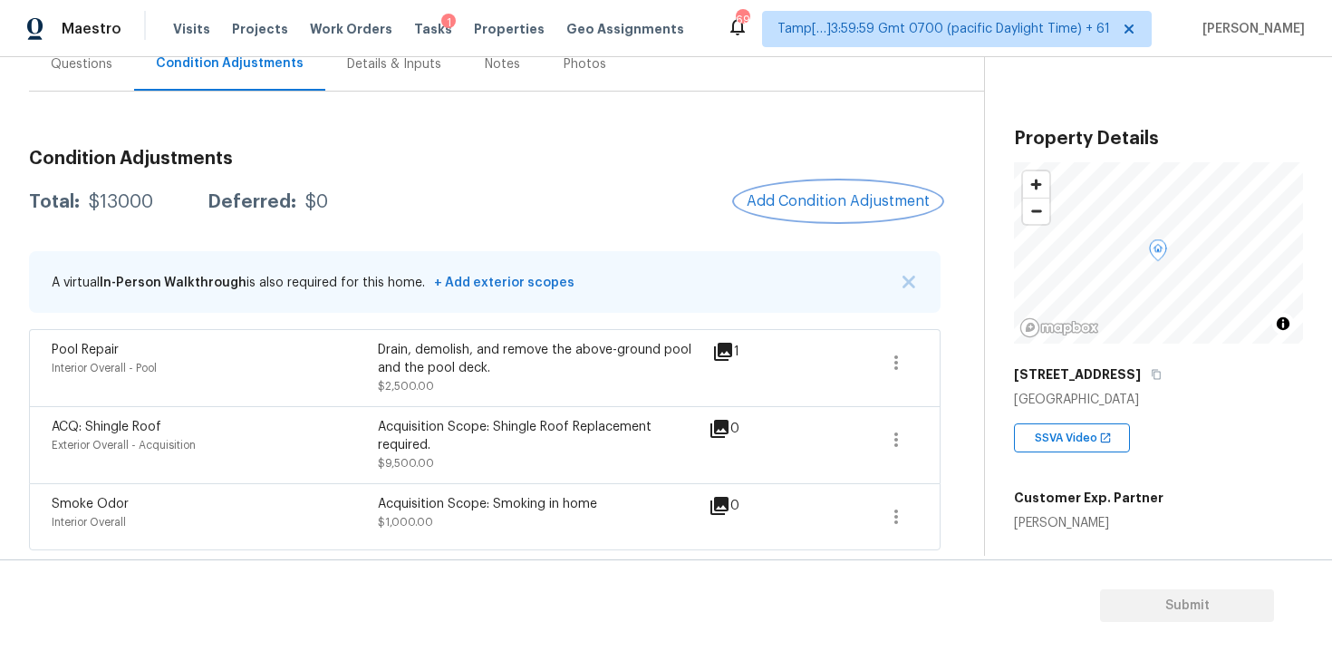
click at [864, 193] on span "Add Condition Adjustment" at bounding box center [838, 201] width 183 height 16
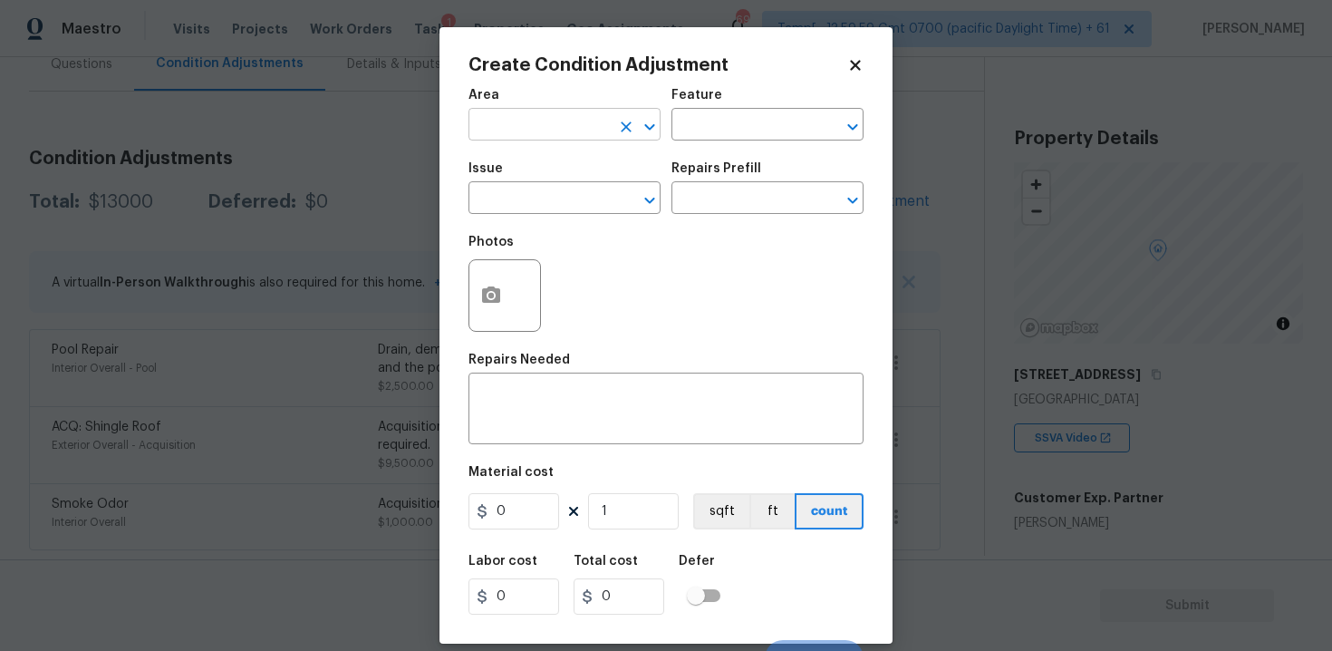
click at [554, 138] on input "text" at bounding box center [538, 126] width 141 height 28
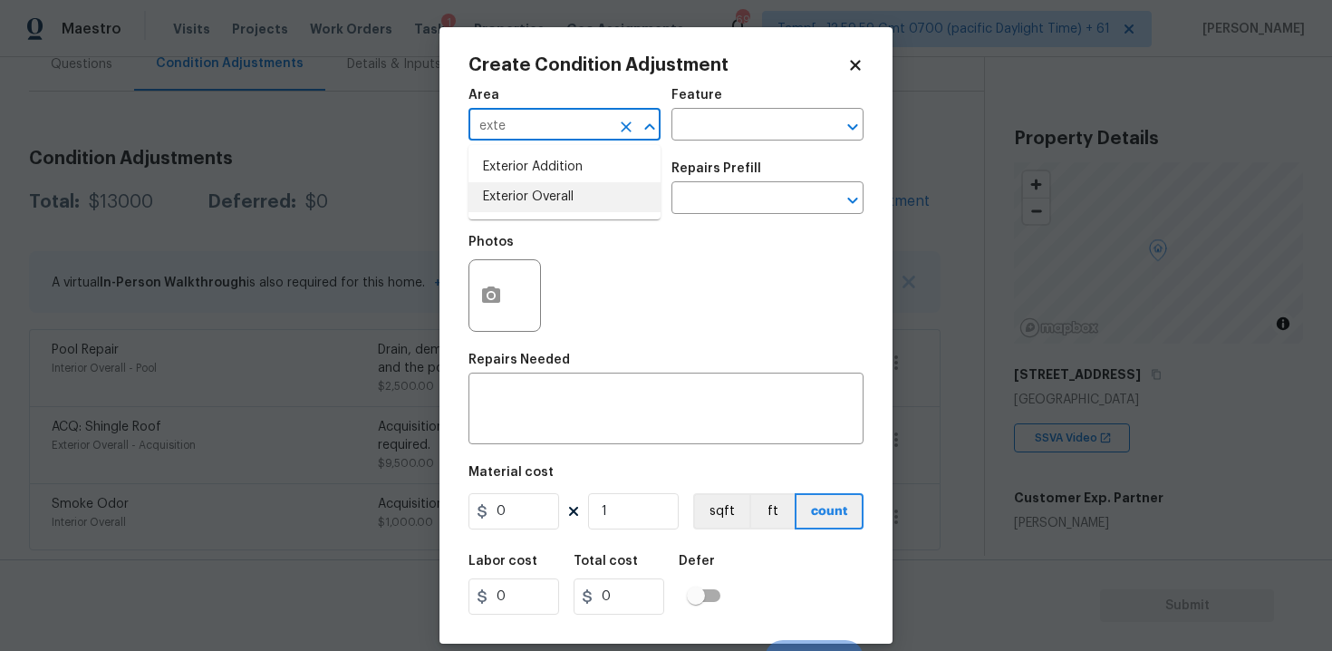
click at [549, 207] on li "Exterior Overall" at bounding box center [564, 197] width 192 height 30
type input "Exterior Overall"
click at [549, 207] on input "text" at bounding box center [538, 200] width 141 height 28
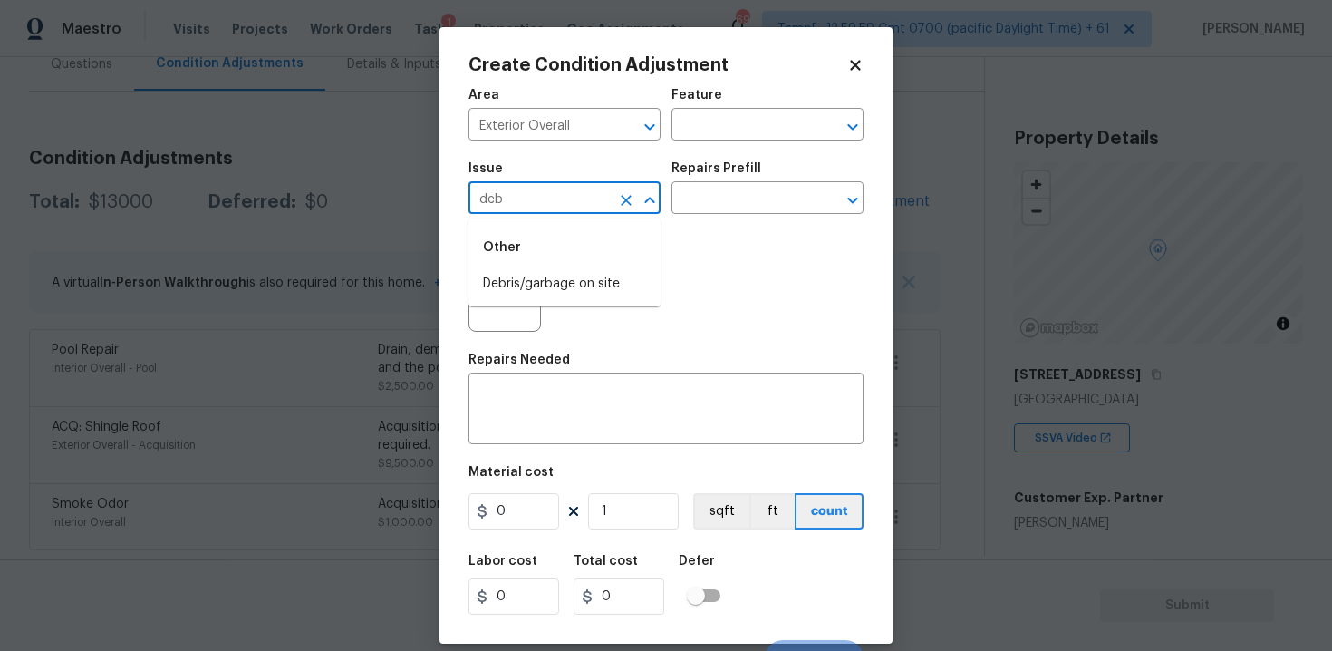
click at [545, 267] on div "Other" at bounding box center [564, 247] width 192 height 43
click at [541, 280] on li "Debris/garbage on site" at bounding box center [564, 284] width 192 height 30
type input "Debris/garbage on site"
click at [499, 278] on button "button" at bounding box center [490, 295] width 43 height 71
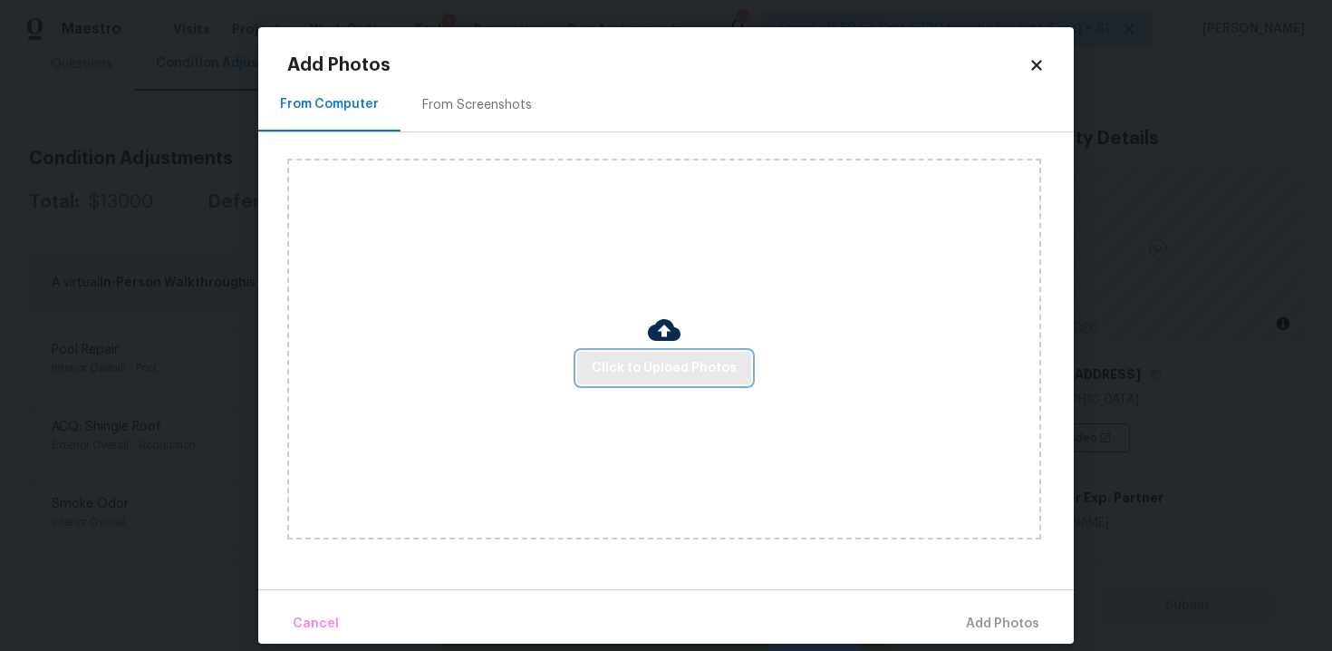
click at [630, 360] on span "Click to Upload Photos" at bounding box center [664, 368] width 145 height 23
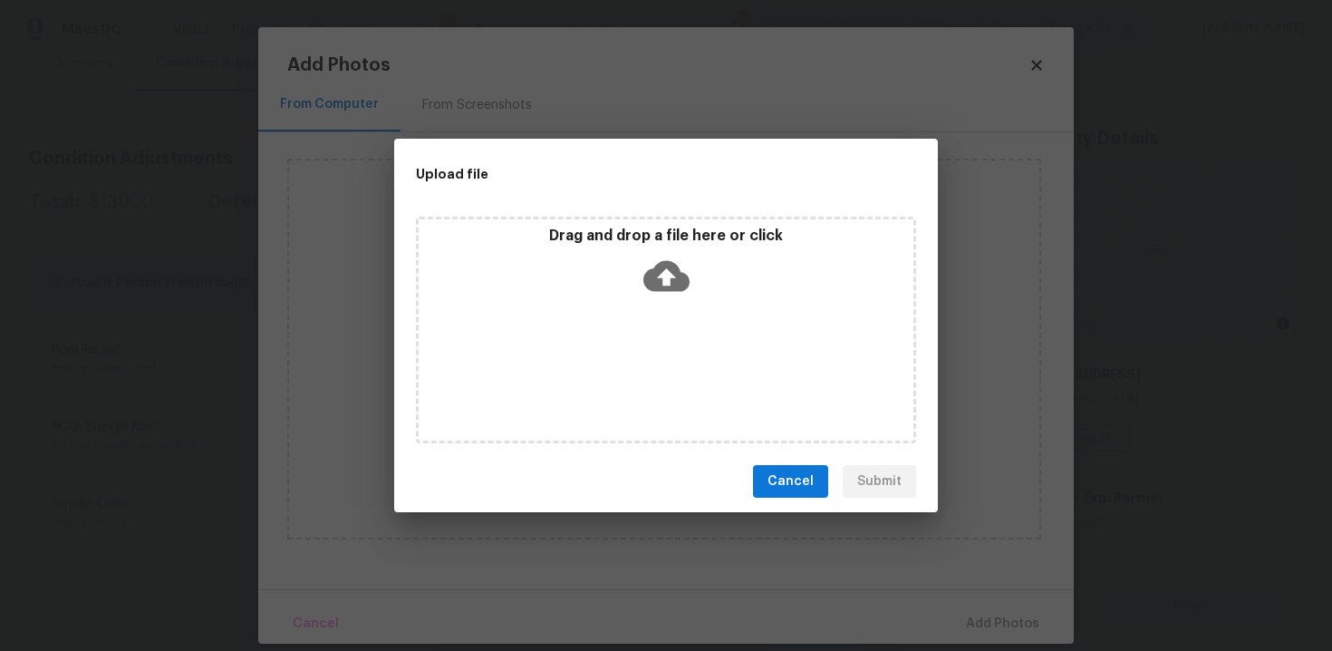
click at [644, 298] on div "Drag and drop a file here or click" at bounding box center [666, 266] width 495 height 78
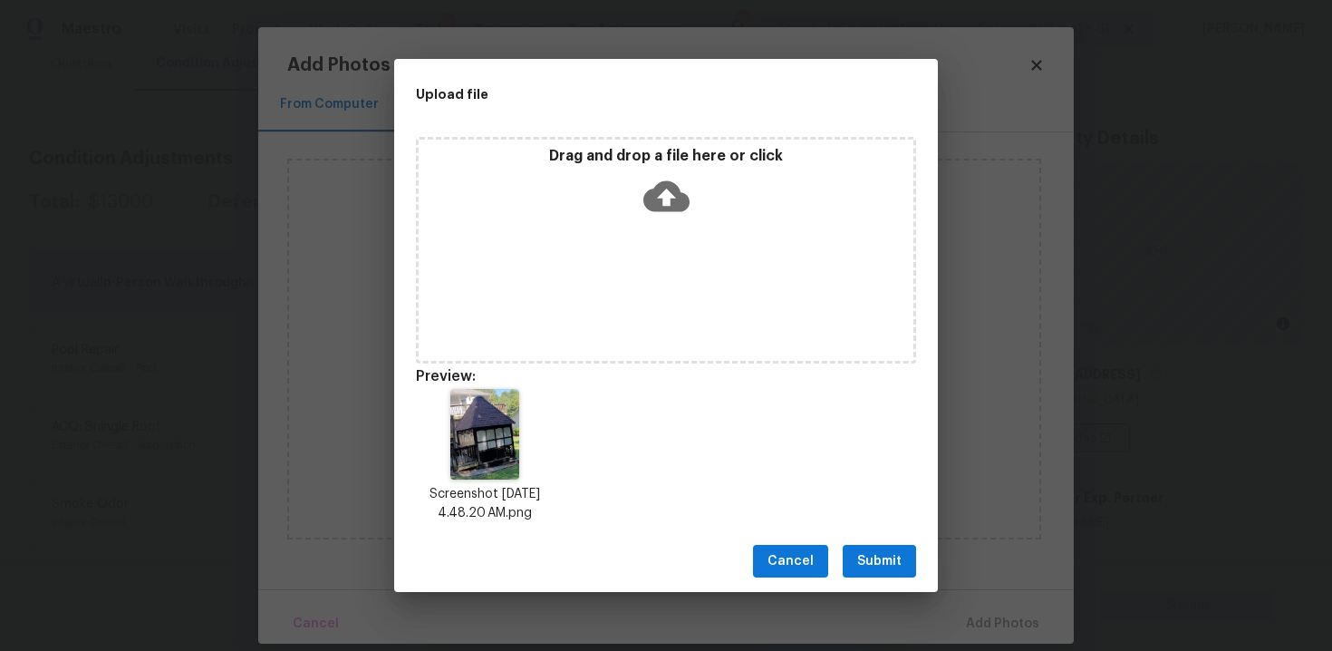
click at [882, 552] on span "Submit" at bounding box center [879, 561] width 44 height 23
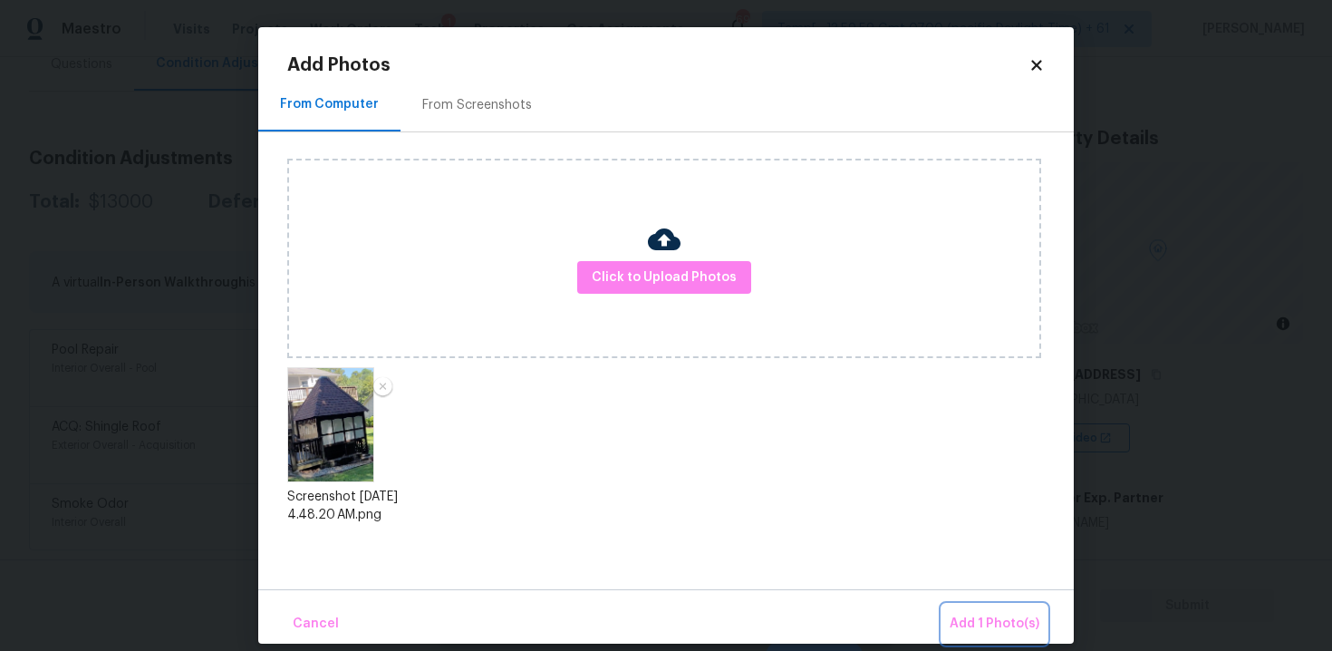
click at [998, 623] on span "Add 1 Photo(s)" at bounding box center [995, 623] width 90 height 23
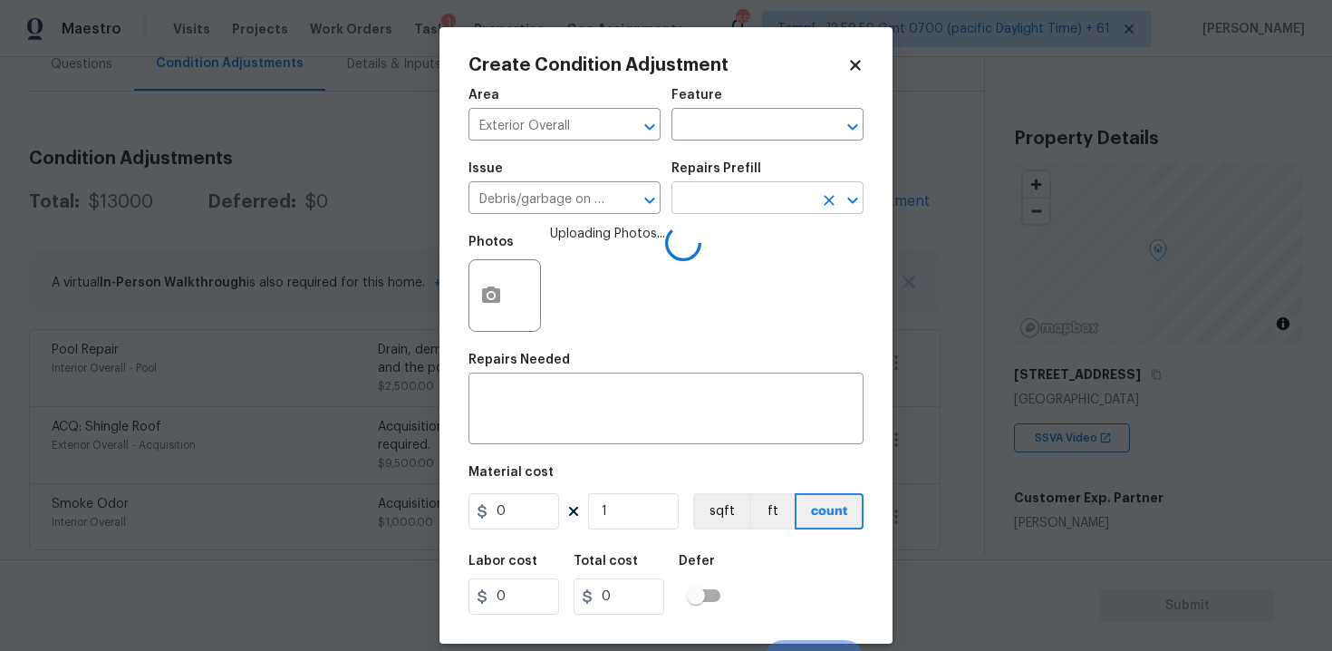
click at [741, 208] on input "text" at bounding box center [741, 200] width 141 height 28
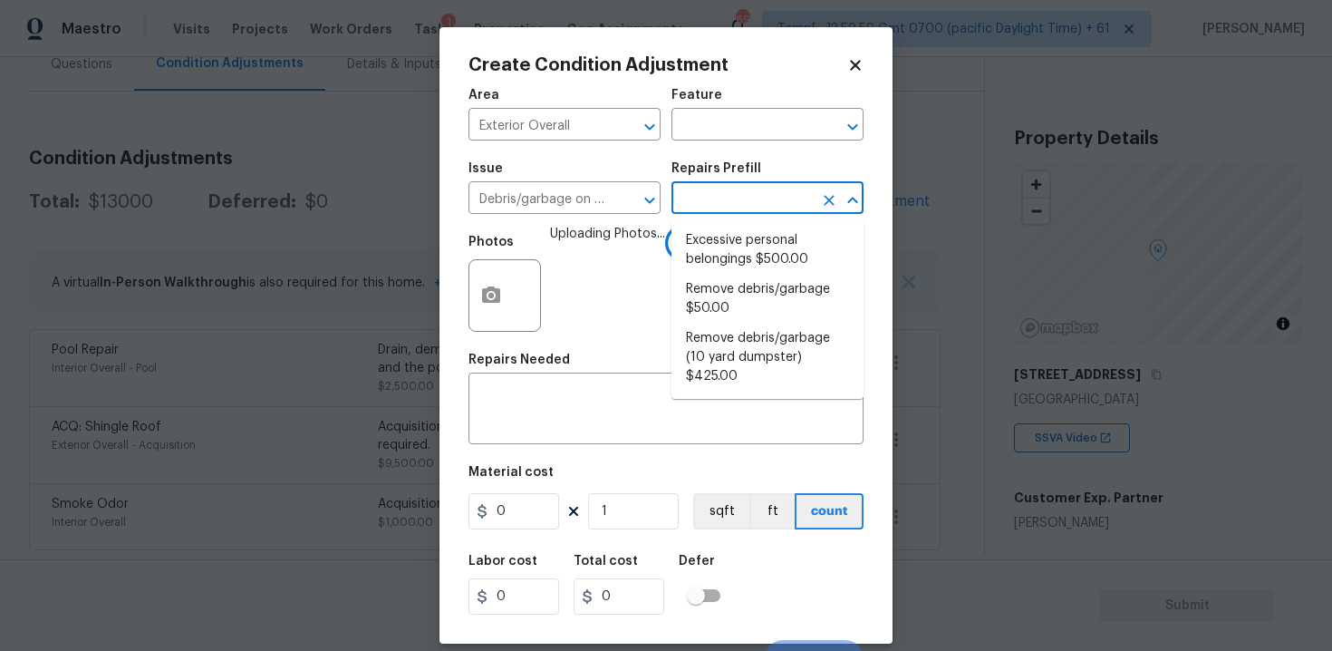
click at [745, 229] on li "Excessive personal belongings $500.00" at bounding box center [767, 250] width 192 height 49
type textarea "Contingency for excessive items to be removed - During assessment, the home con…"
type input "500"
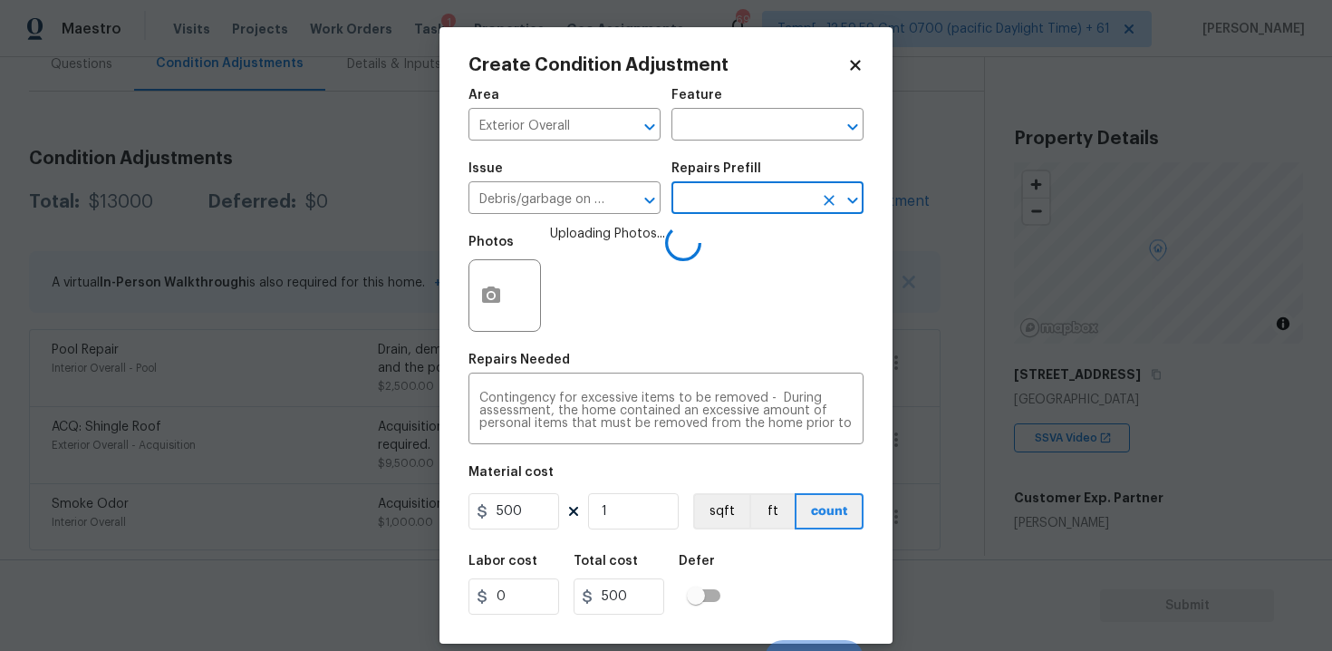
scroll to position [26, 0]
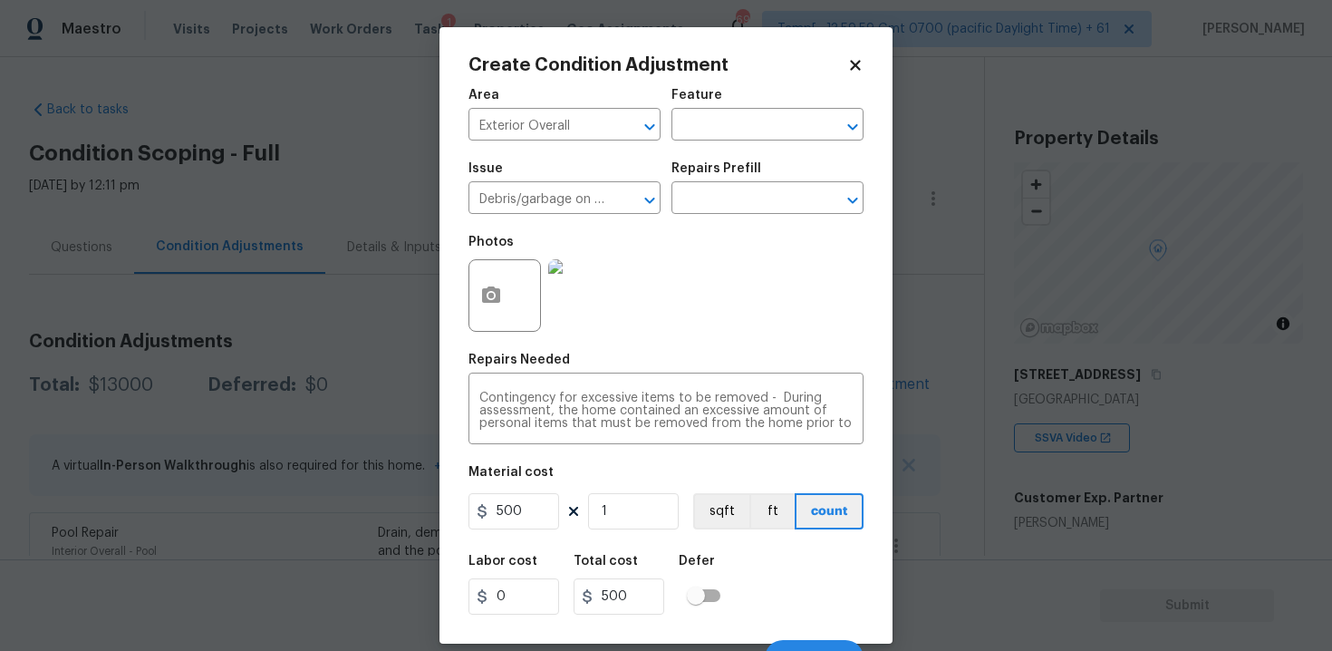
scroll to position [26, 0]
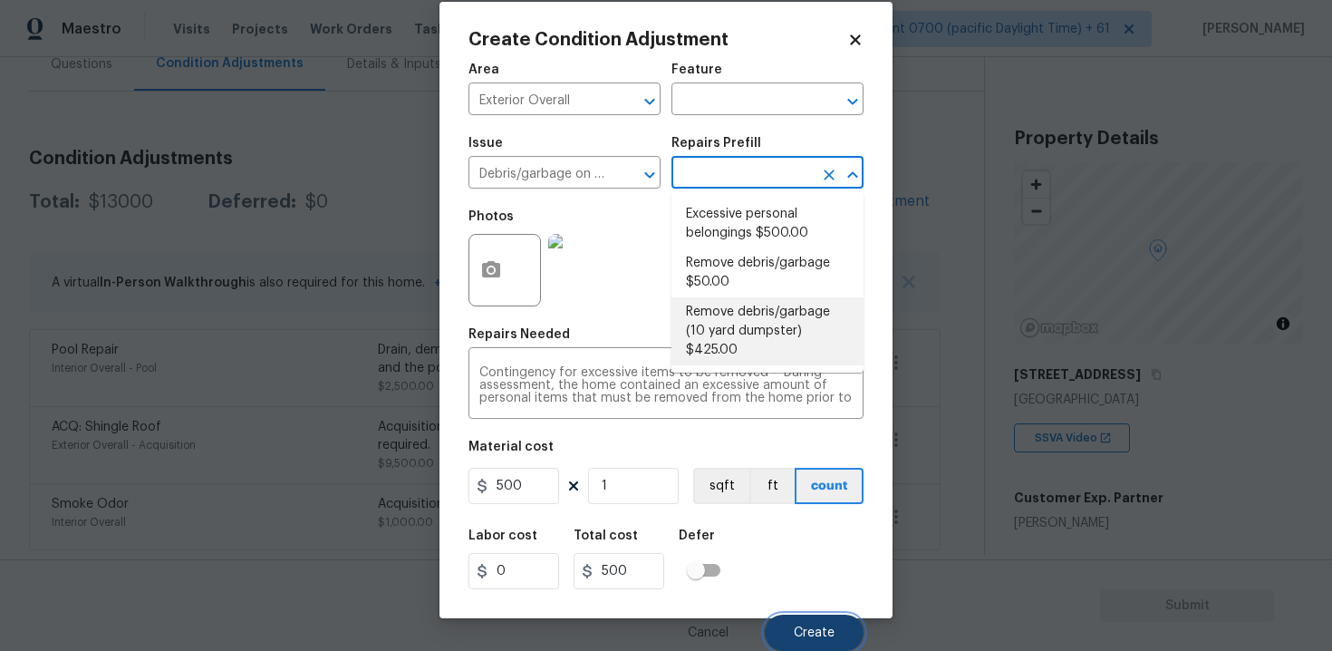
click at [817, 614] on button "Create" at bounding box center [814, 632] width 99 height 36
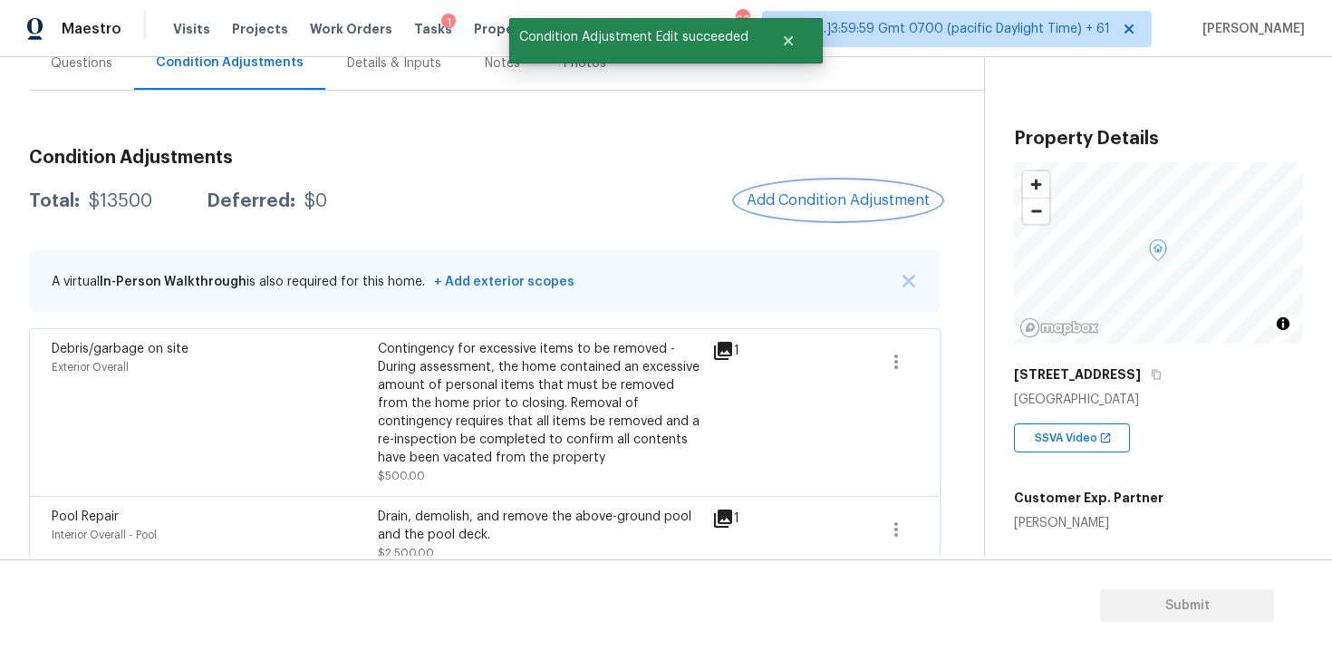
scroll to position [0, 0]
click at [814, 203] on span "Add Condition Adjustment" at bounding box center [838, 200] width 183 height 16
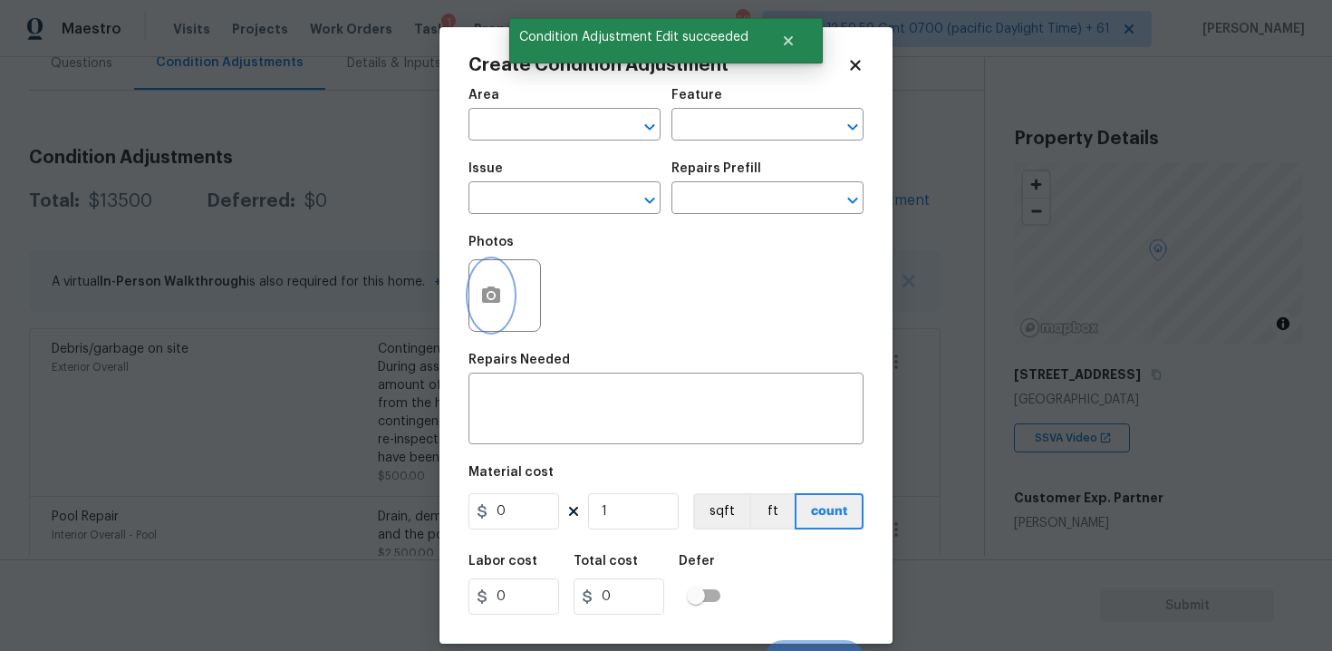
click at [498, 309] on button "button" at bounding box center [490, 295] width 43 height 71
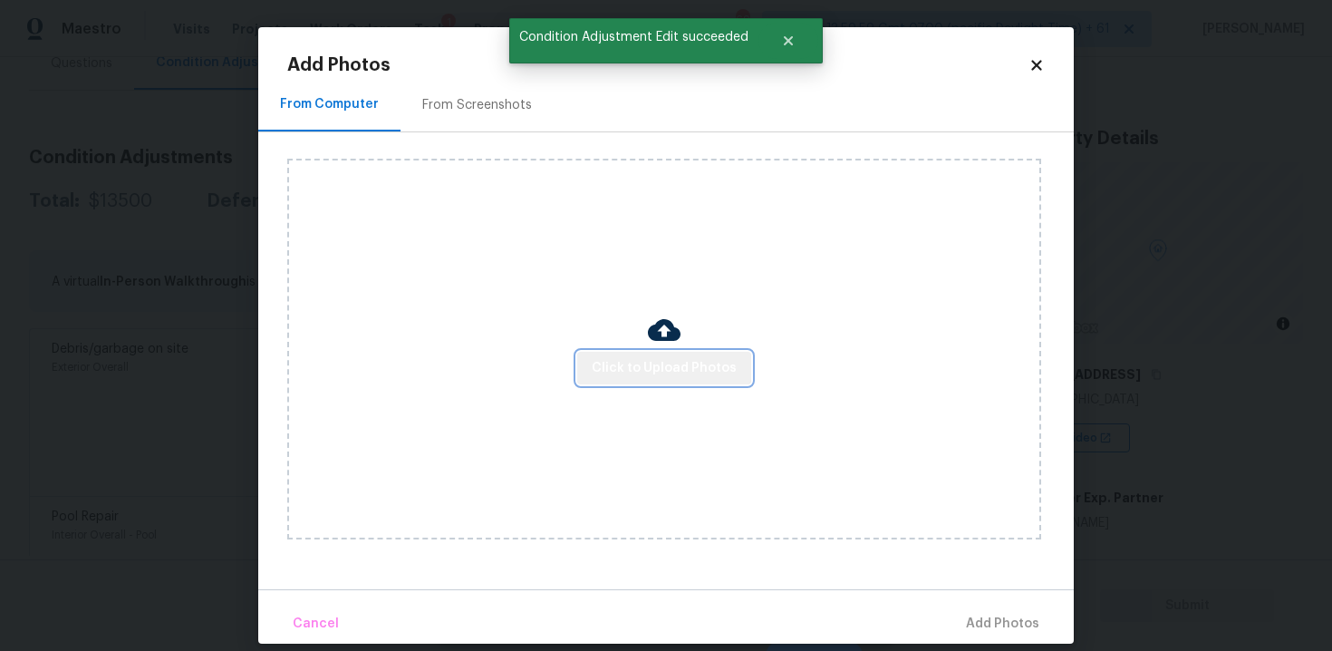
click at [666, 352] on button "Click to Upload Photos" at bounding box center [664, 369] width 174 height 34
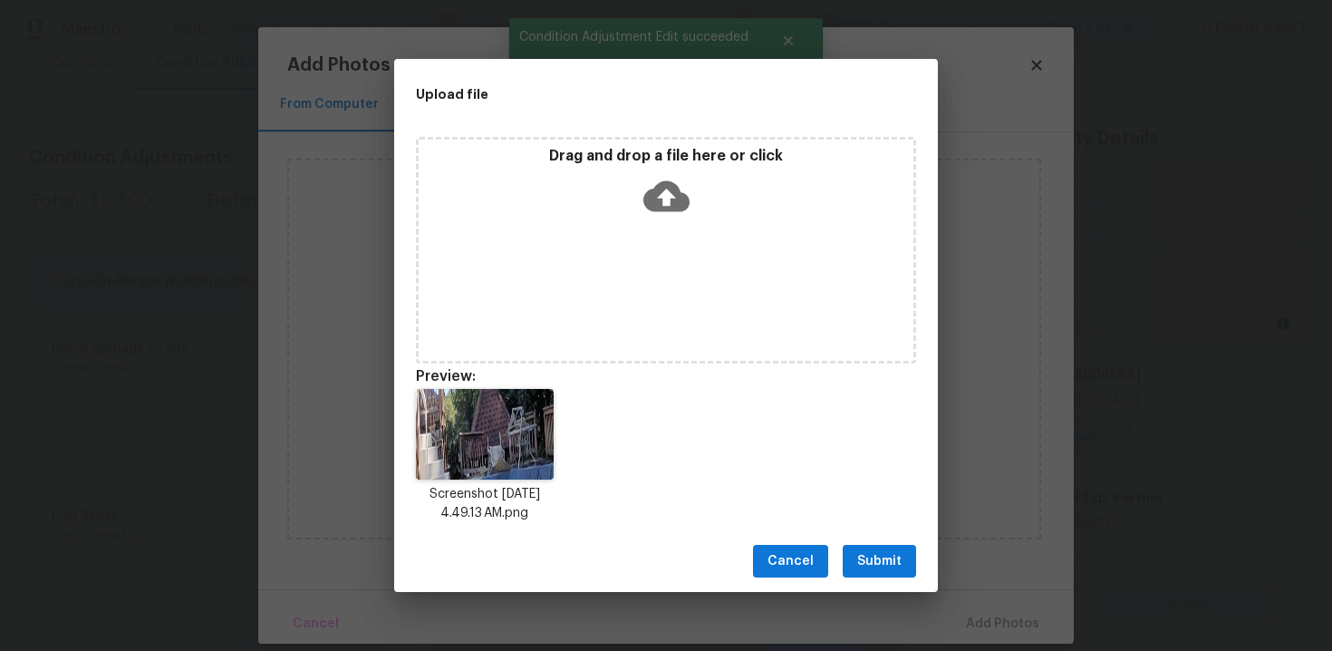
click at [878, 563] on span "Submit" at bounding box center [879, 561] width 44 height 23
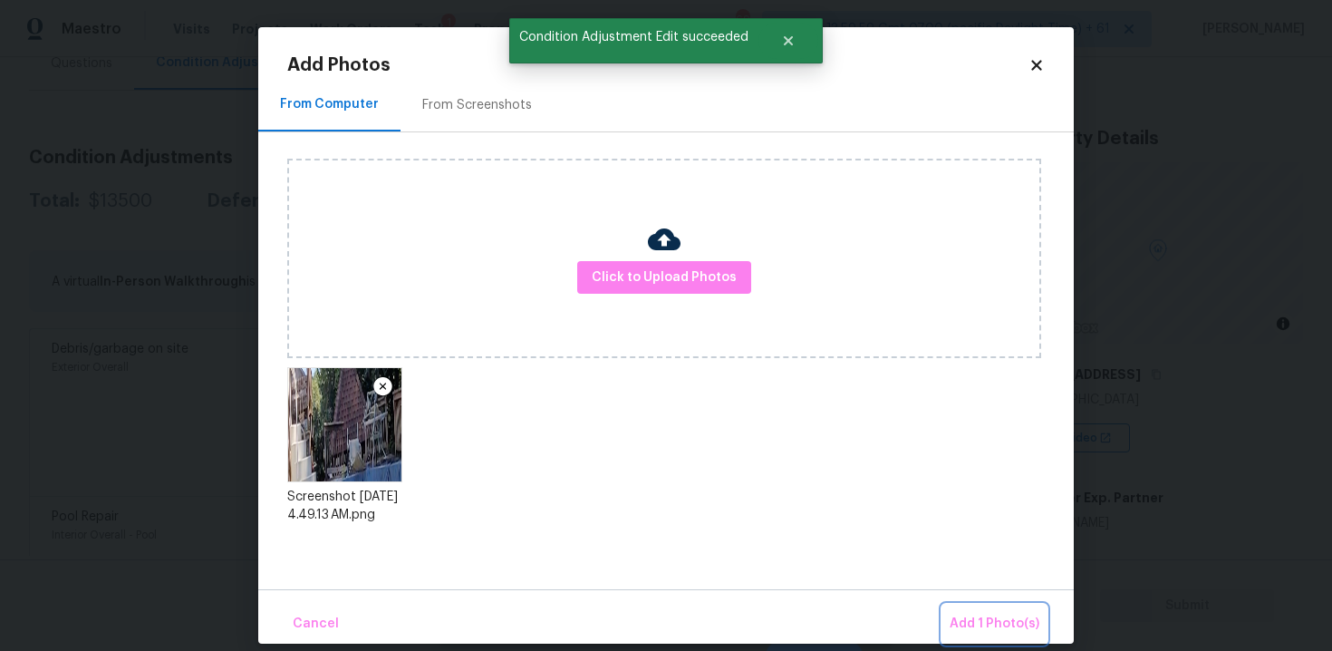
click at [970, 612] on span "Add 1 Photo(s)" at bounding box center [995, 623] width 90 height 23
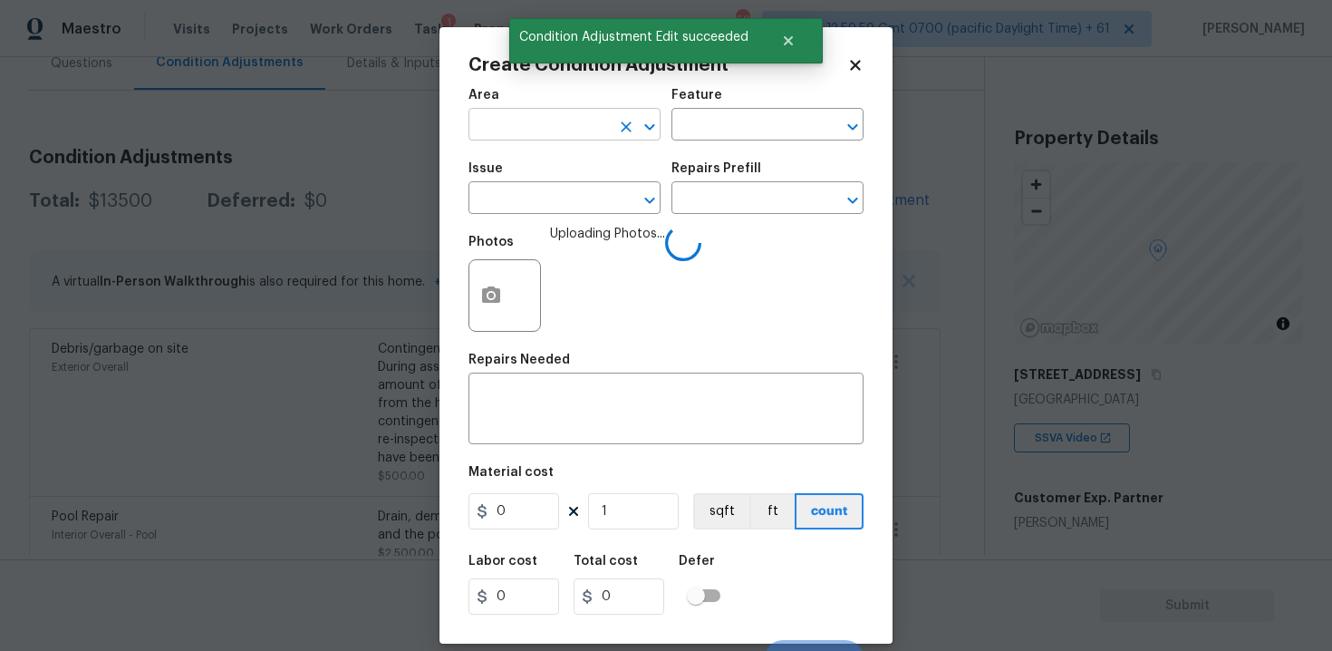
click at [549, 136] on input "text" at bounding box center [538, 126] width 141 height 28
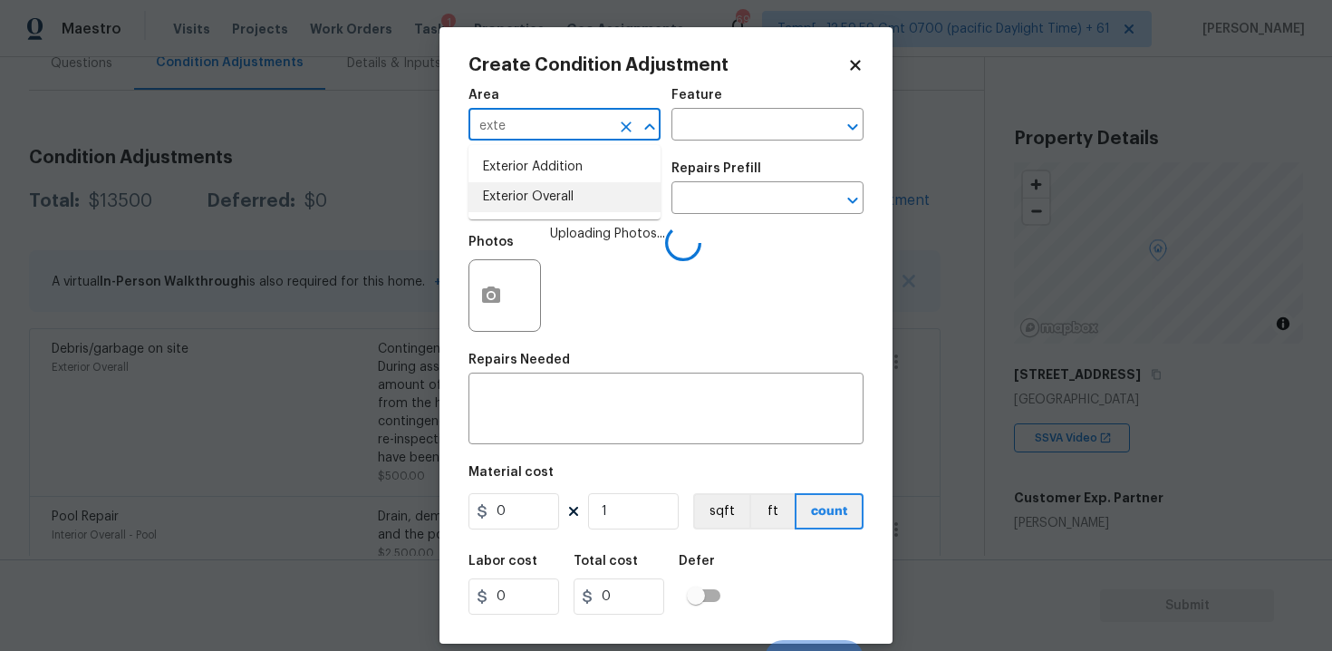
click at [539, 198] on li "Exterior Overall" at bounding box center [564, 197] width 192 height 30
type input "Exterior Overall"
click at [539, 198] on input "text" at bounding box center [538, 200] width 141 height 28
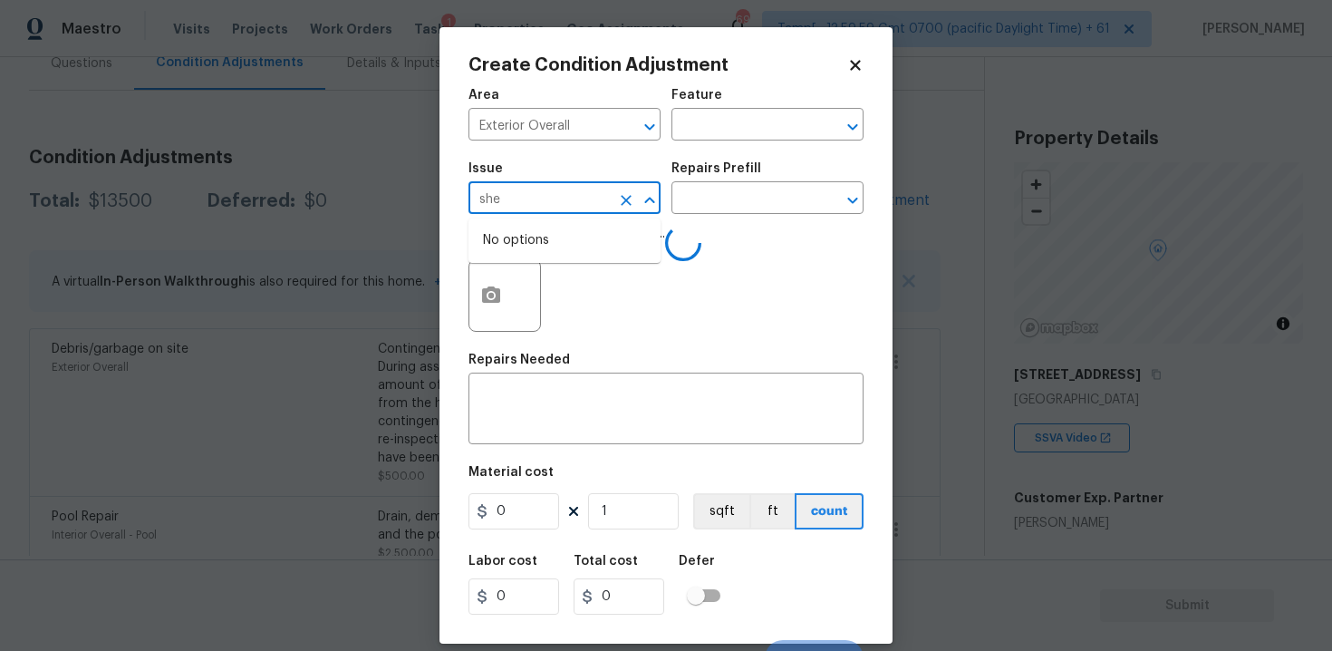
type input "shed"
click at [558, 291] on li "Decks and Patios" at bounding box center [564, 284] width 192 height 30
type input "Decks and Patios"
click at [649, 420] on textarea at bounding box center [665, 410] width 373 height 38
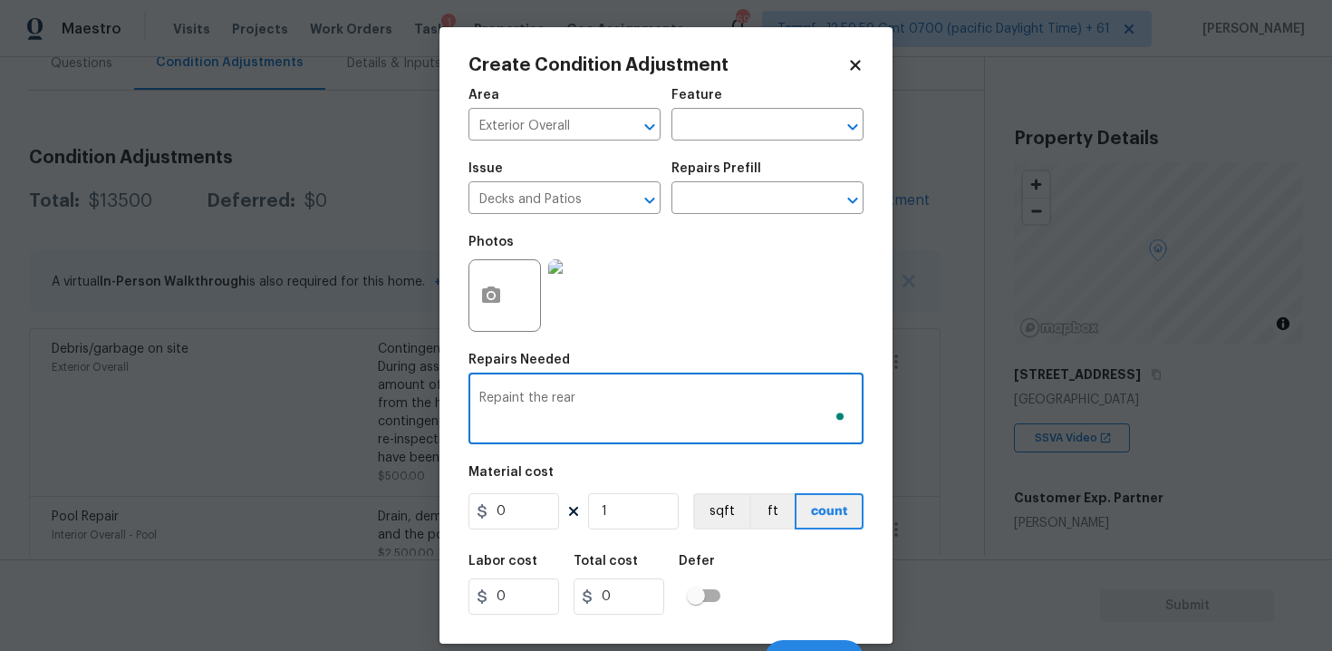
type textarea "Repaint the rear d"
click at [786, 201] on input "text" at bounding box center [741, 200] width 141 height 28
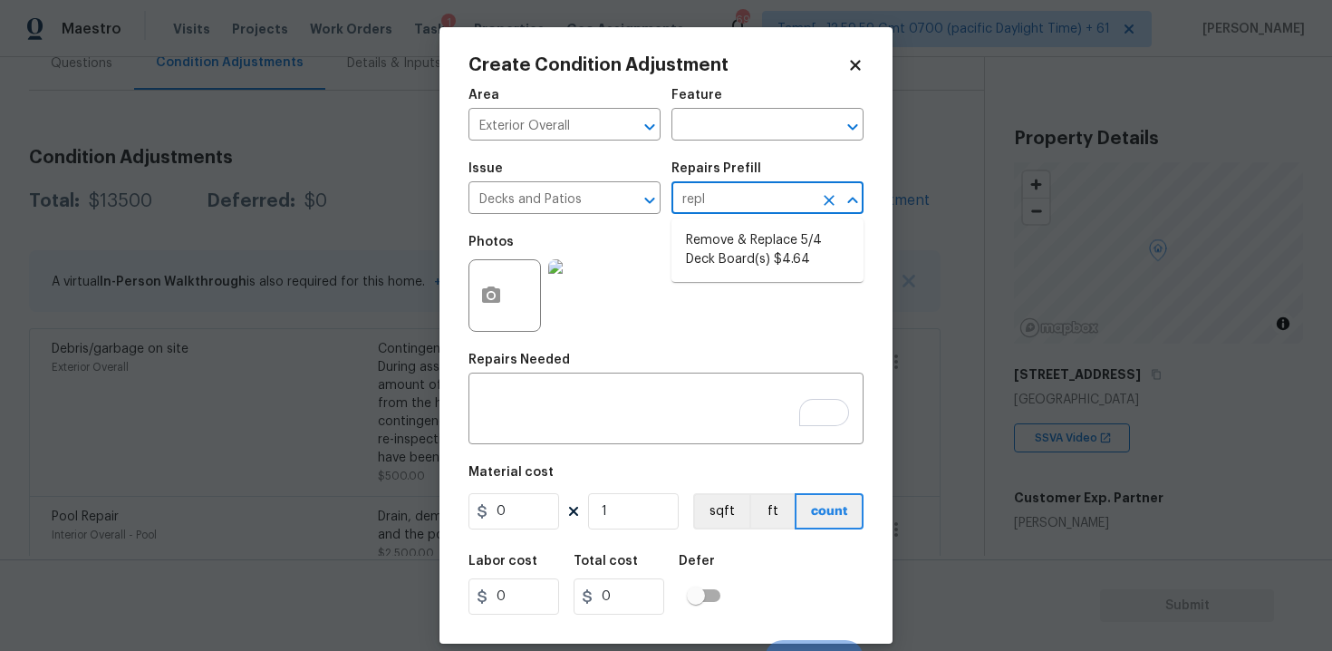
type input "repla"
click at [806, 243] on li "Remove & Replace 5/4 Deck Board(s) $4.64" at bounding box center [767, 250] width 192 height 49
type input "Deck"
type textarea "Remove and replace the existing deck boards with 5/4 wood decking. Use the prop…"
type input "4.64"
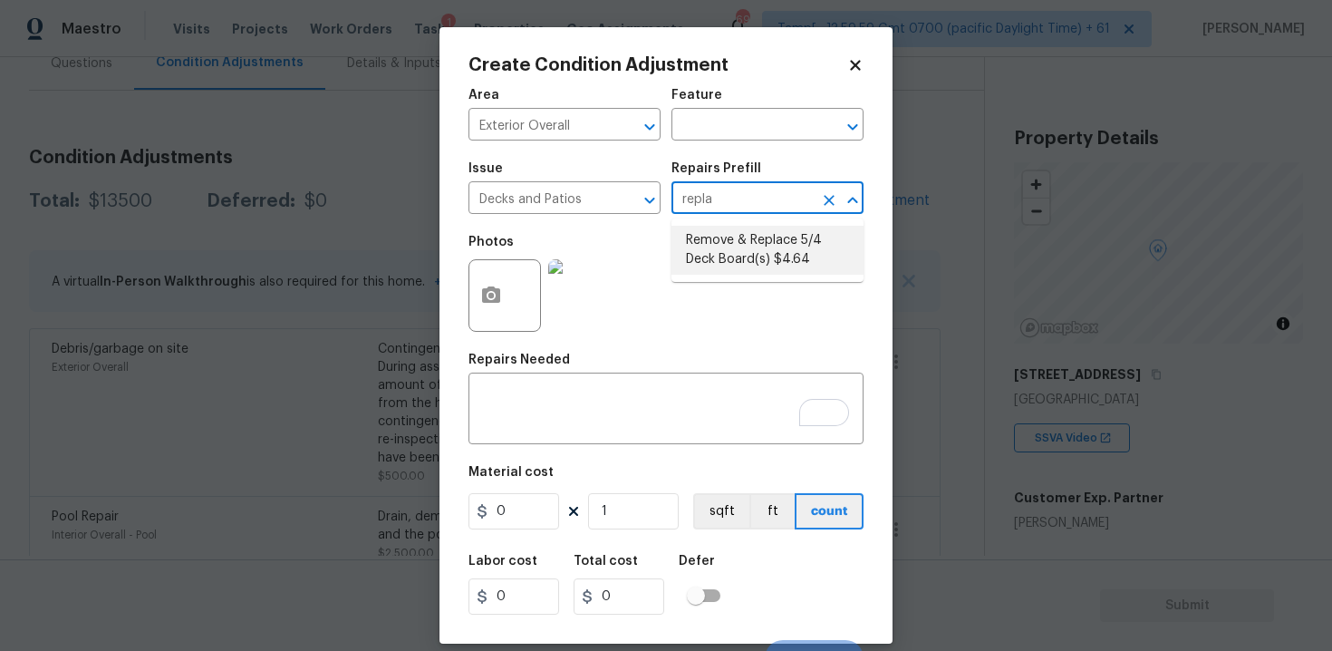
type input "4.64"
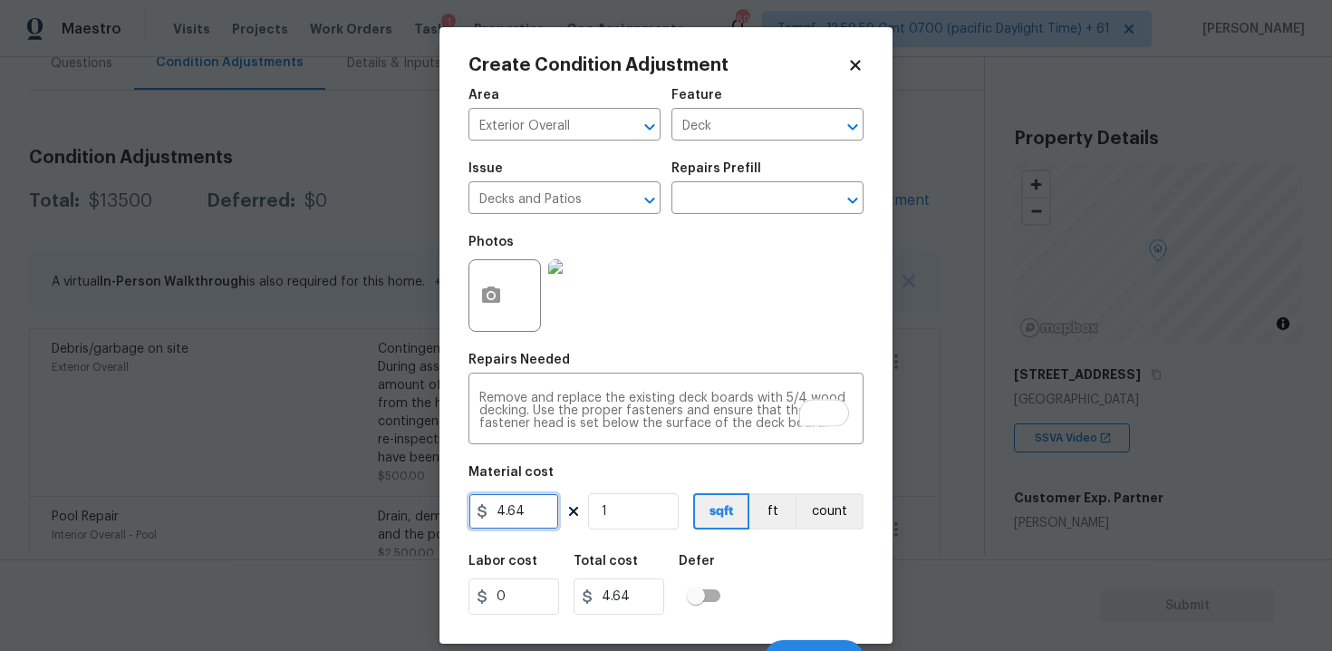
click at [537, 516] on input "4.64" at bounding box center [513, 511] width 91 height 36
type input "5500"
click at [712, 545] on div "Labor cost 0 Total cost 4.64 Defer" at bounding box center [665, 585] width 395 height 82
type input "5500"
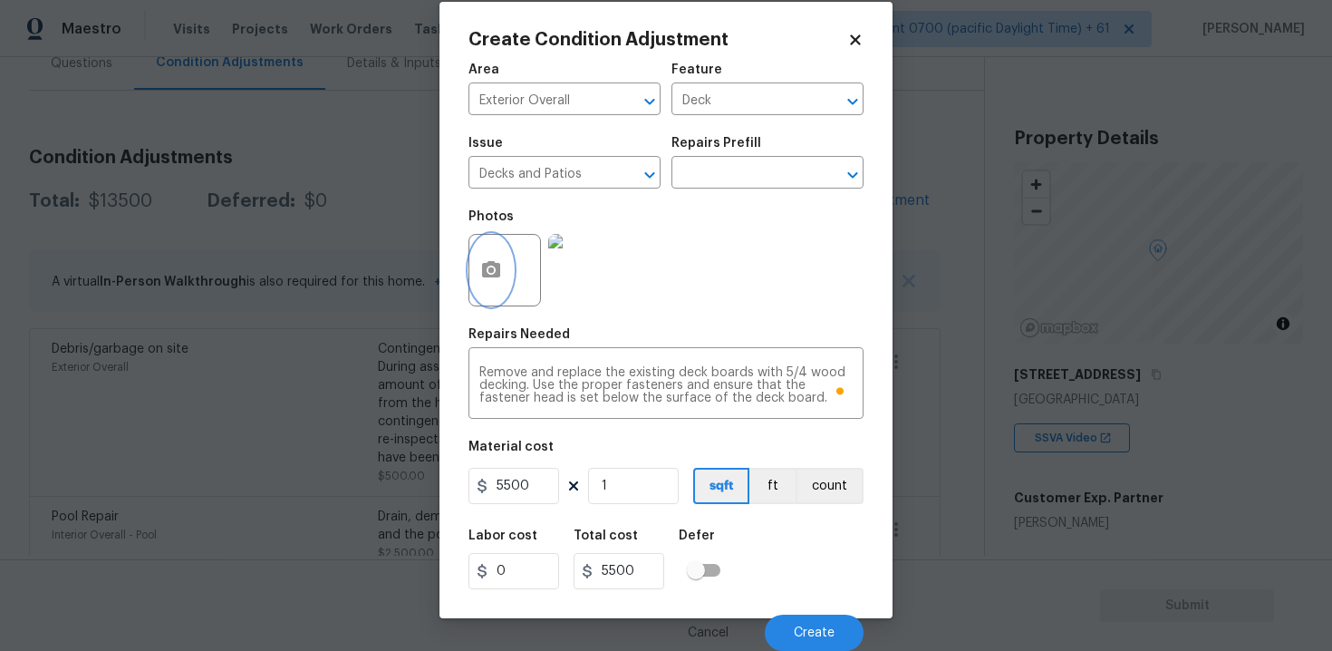
click at [498, 259] on icon "button" at bounding box center [491, 270] width 22 height 22
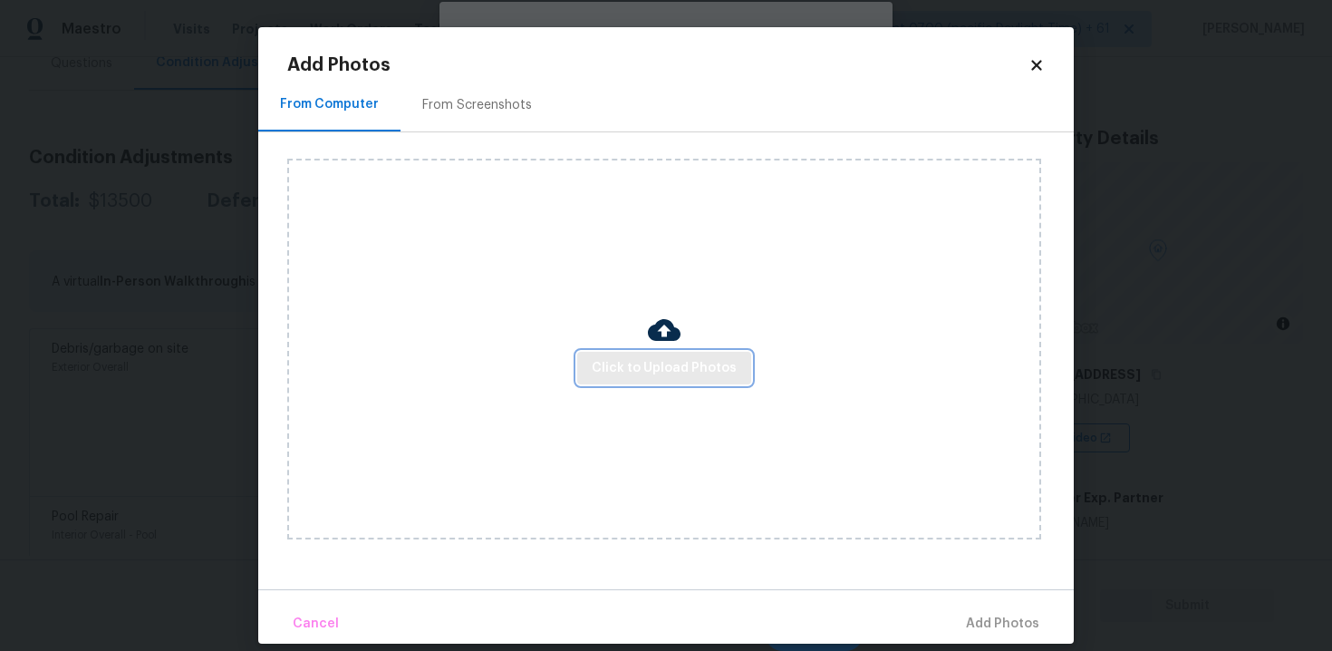
click at [670, 355] on button "Click to Upload Photos" at bounding box center [664, 369] width 174 height 34
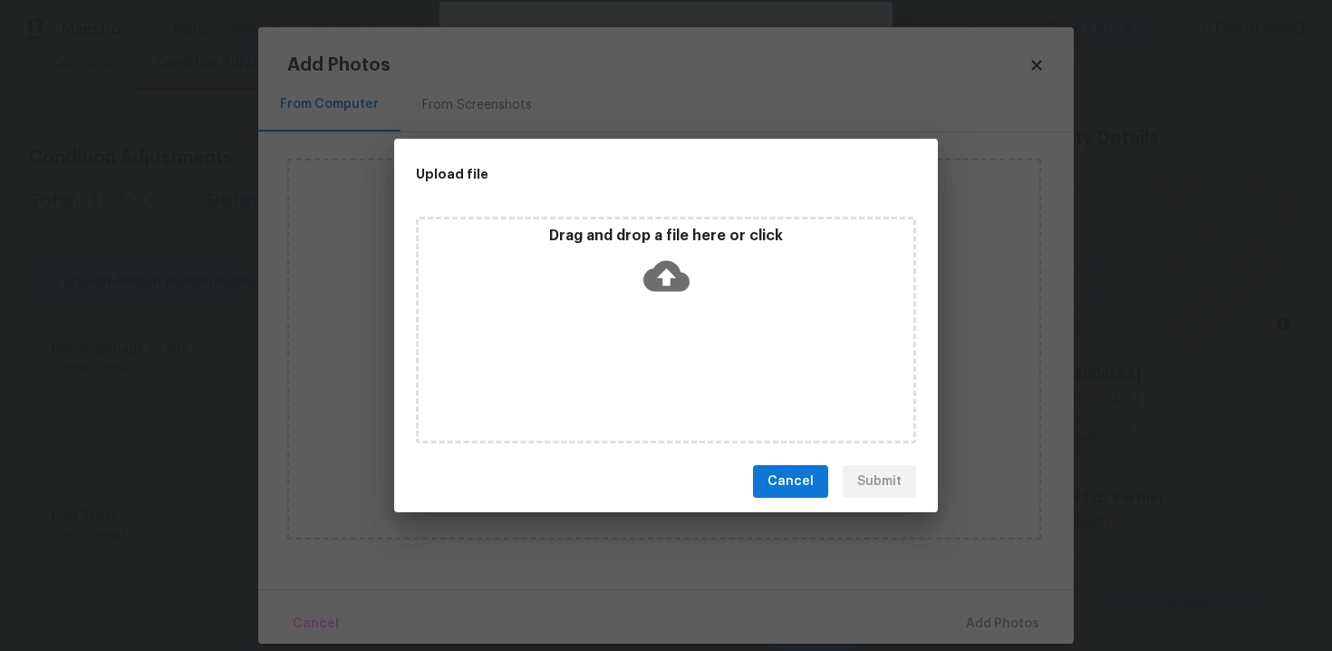
click at [670, 261] on icon at bounding box center [666, 276] width 46 height 31
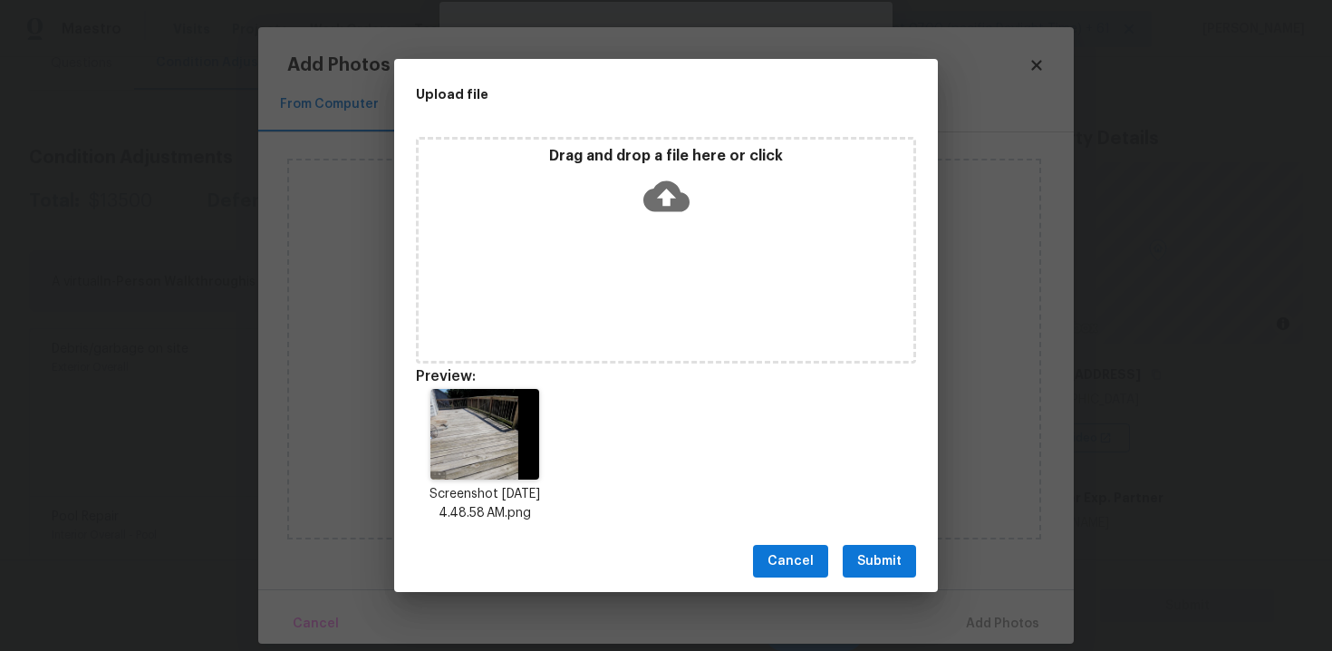
scroll to position [14, 0]
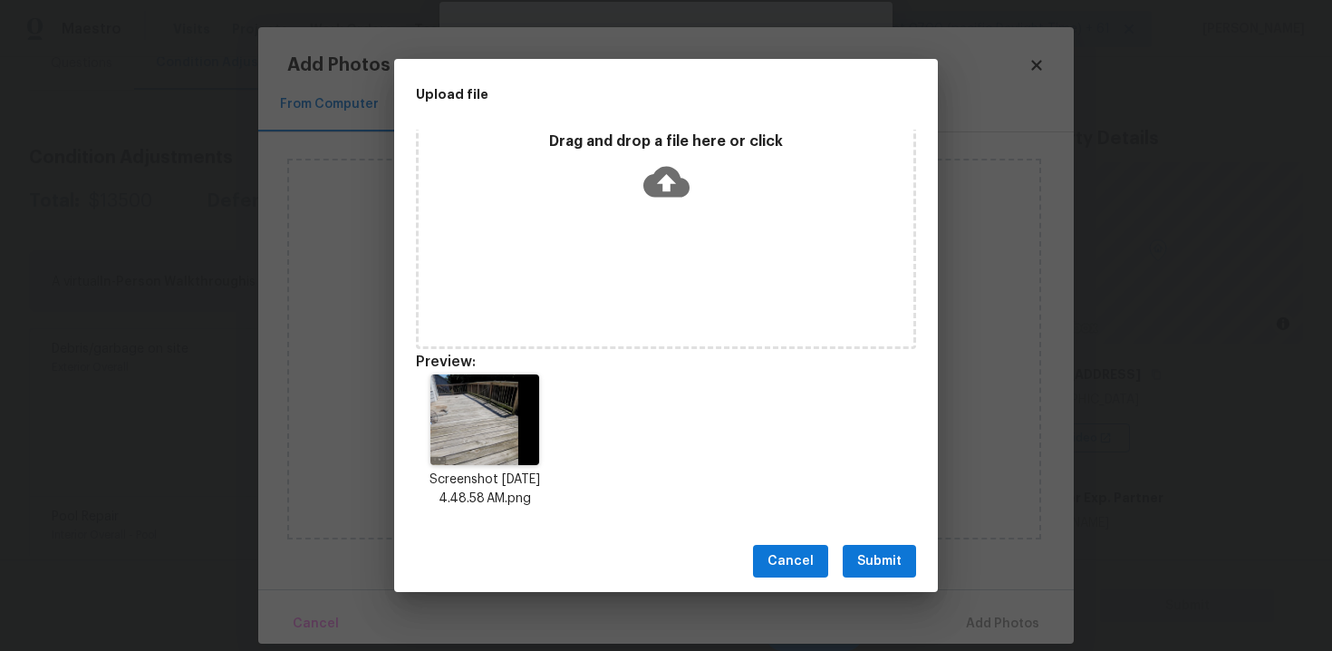
click at [886, 552] on span "Submit" at bounding box center [879, 561] width 44 height 23
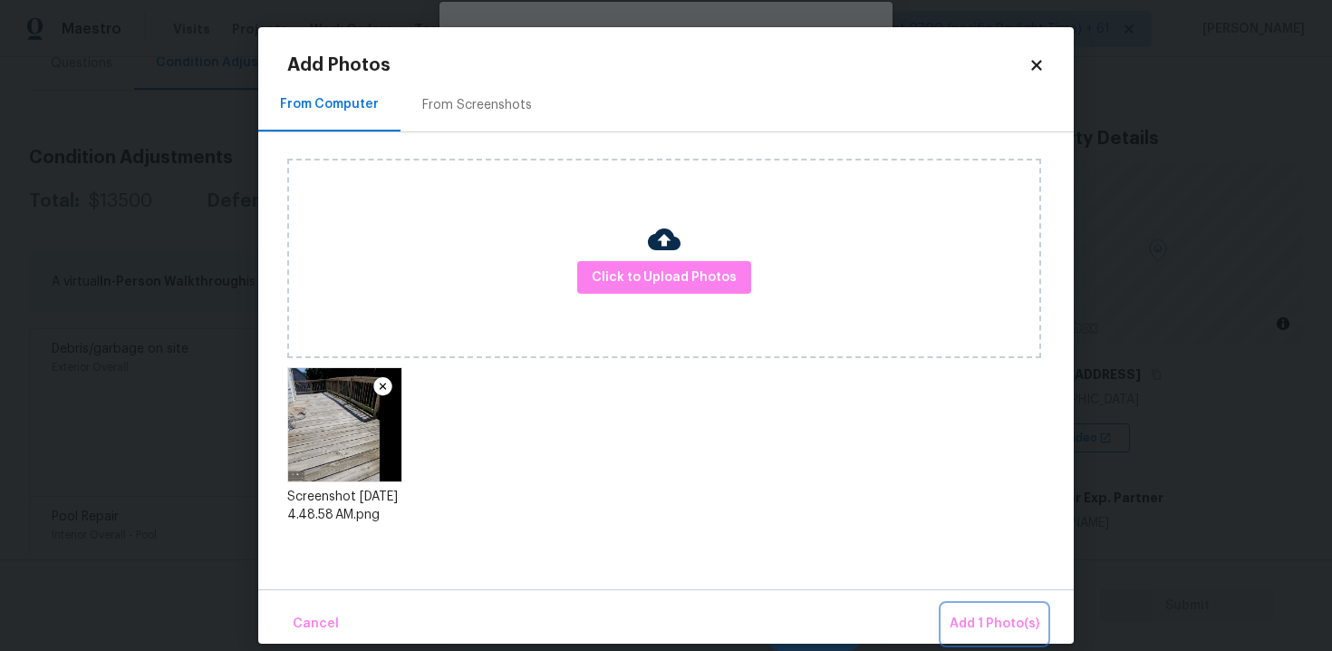
click at [976, 605] on button "Add 1 Photo(s)" at bounding box center [994, 623] width 104 height 39
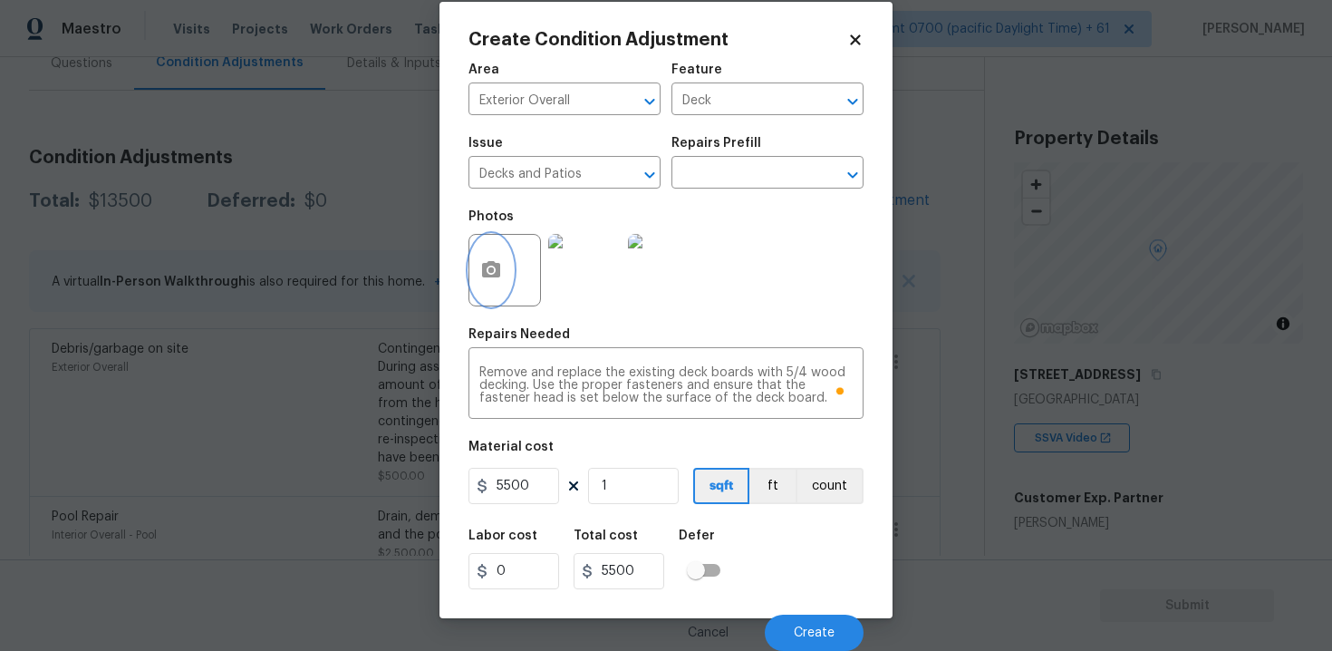
click at [497, 267] on icon "button" at bounding box center [491, 269] width 18 height 16
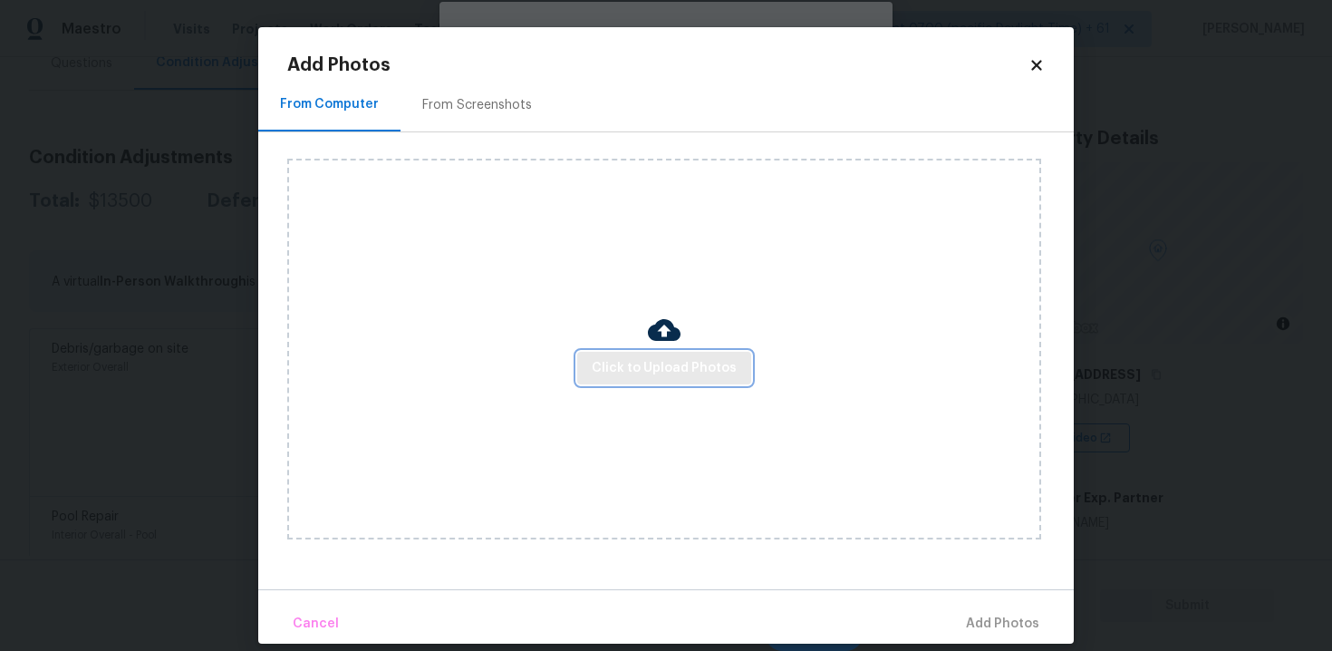
click at [665, 352] on button "Click to Upload Photos" at bounding box center [664, 369] width 174 height 34
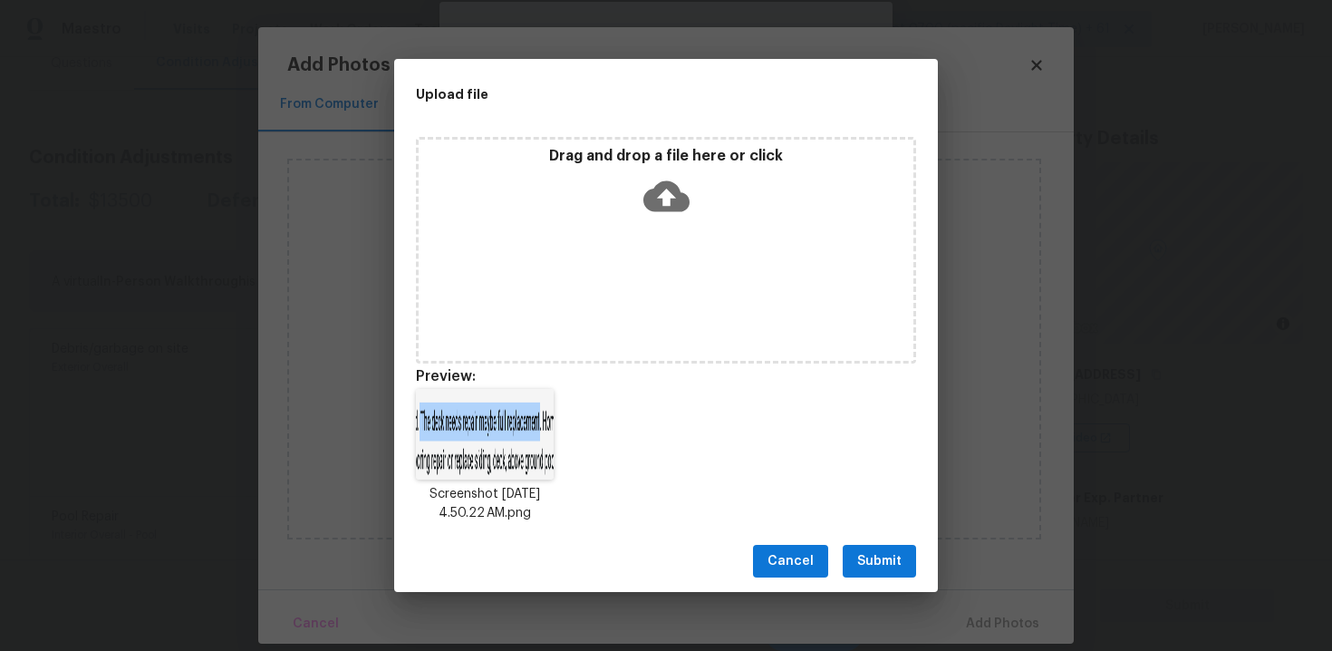
click at [864, 543] on div "Cancel Submit" at bounding box center [666, 561] width 544 height 63
click at [881, 563] on span "Submit" at bounding box center [879, 561] width 44 height 23
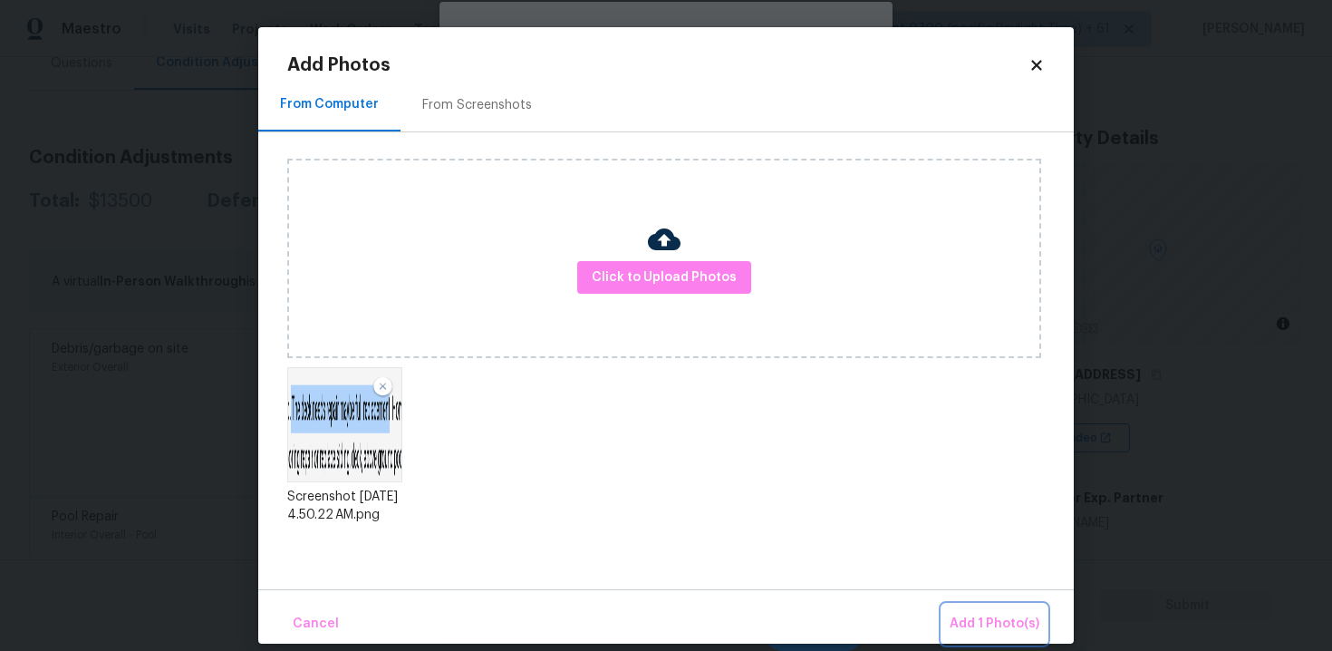
click at [993, 615] on span "Add 1 Photo(s)" at bounding box center [995, 623] width 90 height 23
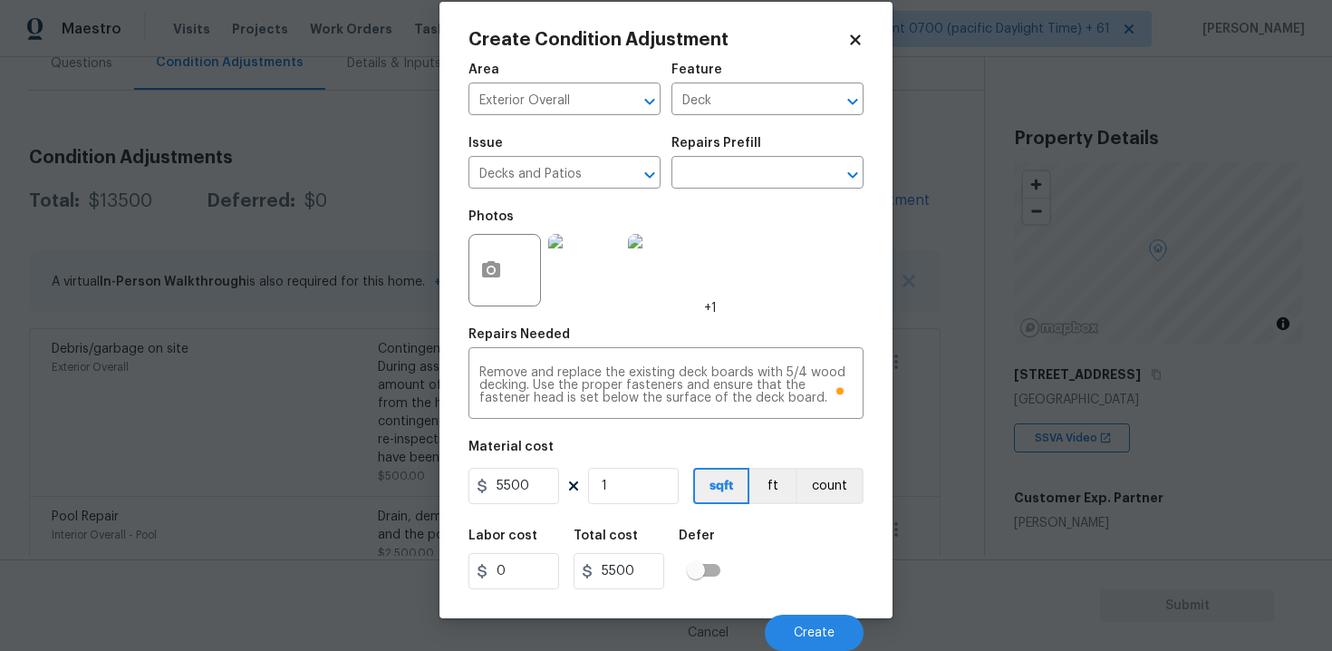
click at [812, 602] on div "Cancel Create" at bounding box center [665, 625] width 395 height 51
click at [813, 630] on span "Create" at bounding box center [814, 633] width 41 height 14
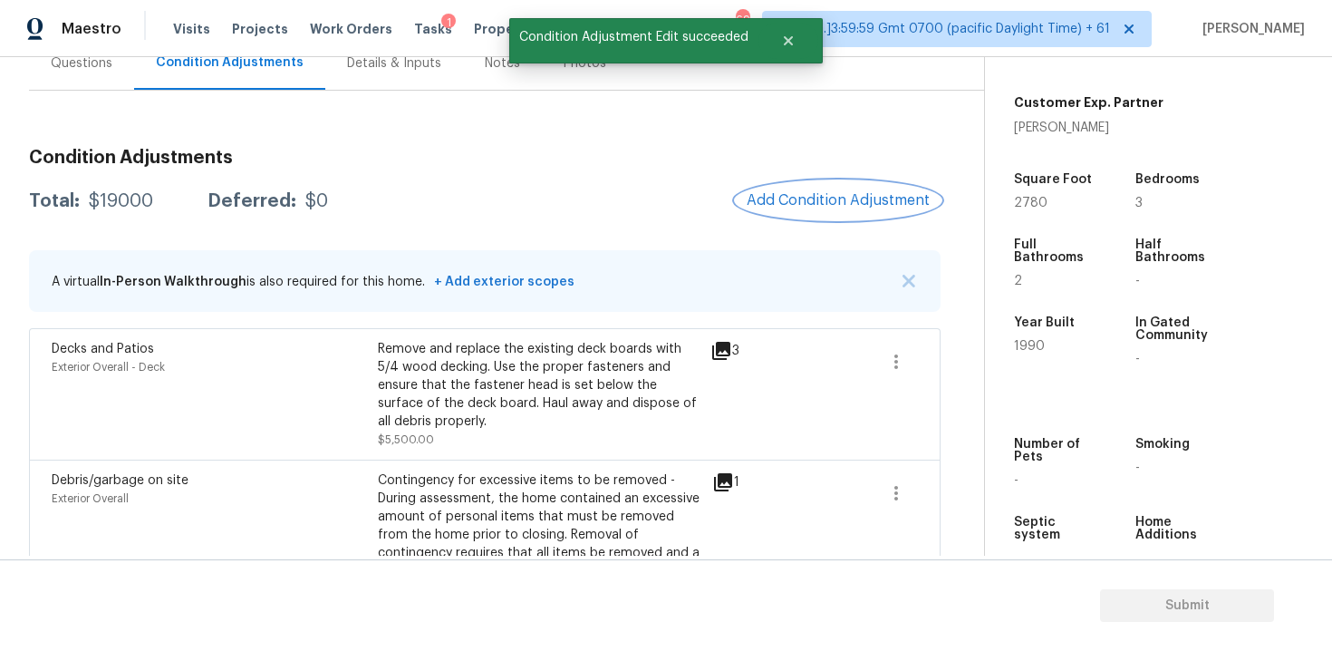
scroll to position [420, 0]
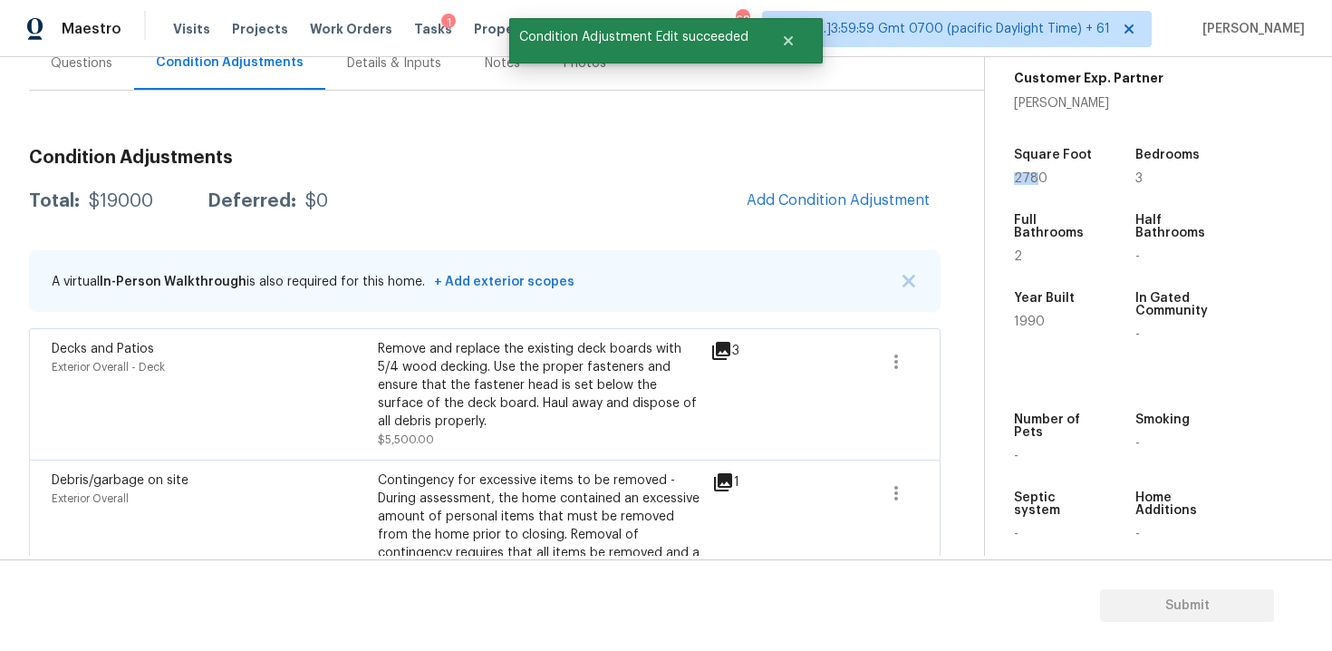
drag, startPoint x: 1020, startPoint y: 183, endPoint x: 1042, endPoint y: 183, distance: 21.7
click at [1041, 183] on span "2780" at bounding box center [1031, 178] width 34 height 13
copy span "2780"
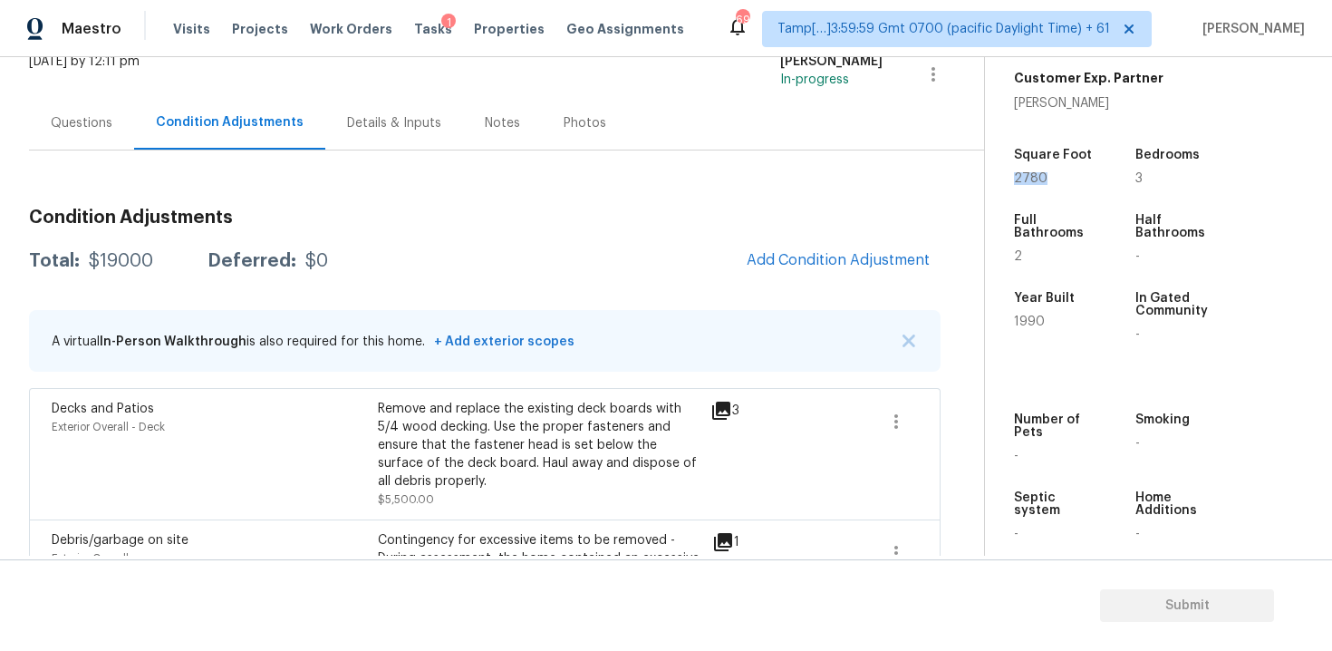
scroll to position [118, 0]
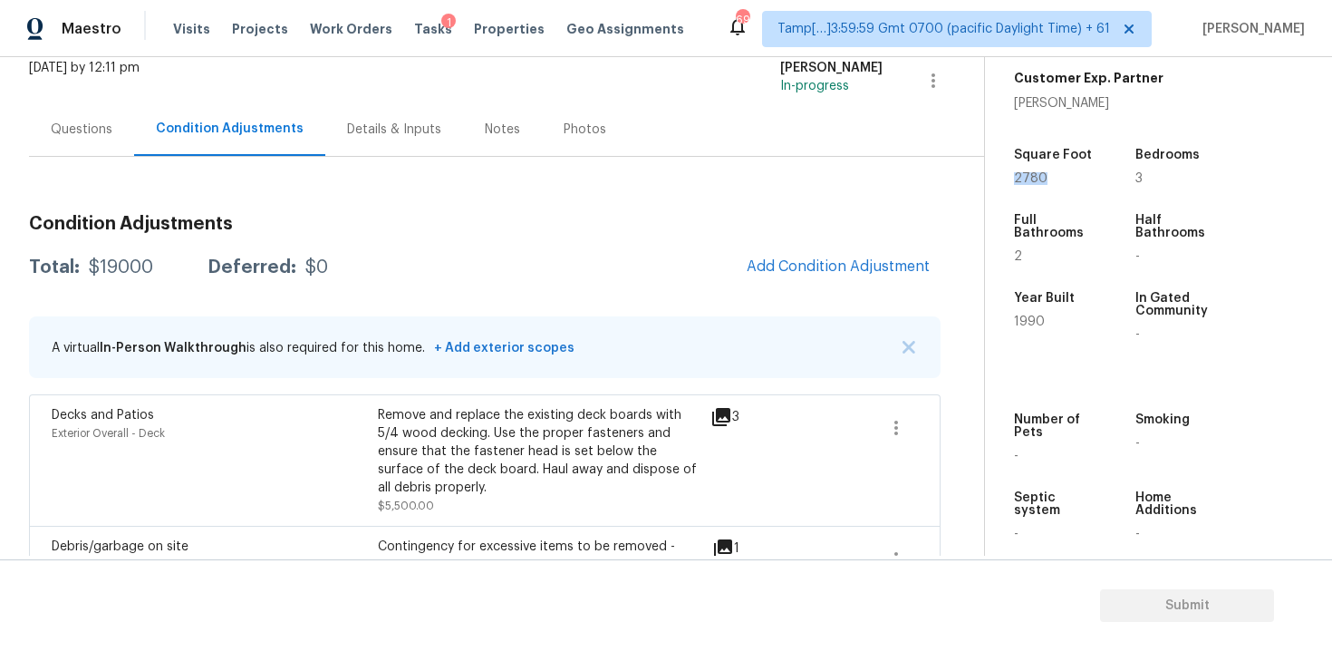
click at [776, 307] on div "Condition Adjustments Total: $19000 Deferred: $0 Add Condition Adjustment A vir…" at bounding box center [484, 557] width 911 height 714
click at [776, 271] on span "Add Condition Adjustment" at bounding box center [838, 266] width 183 height 16
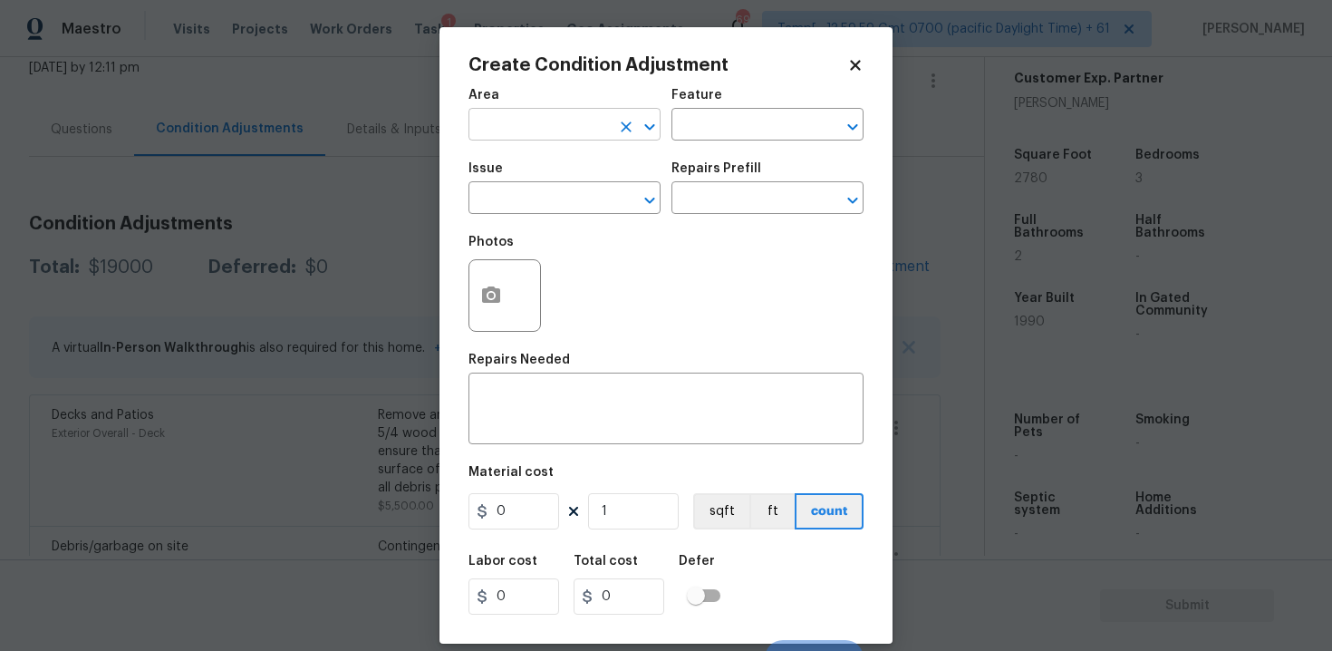
click at [589, 117] on input "text" at bounding box center [538, 126] width 141 height 28
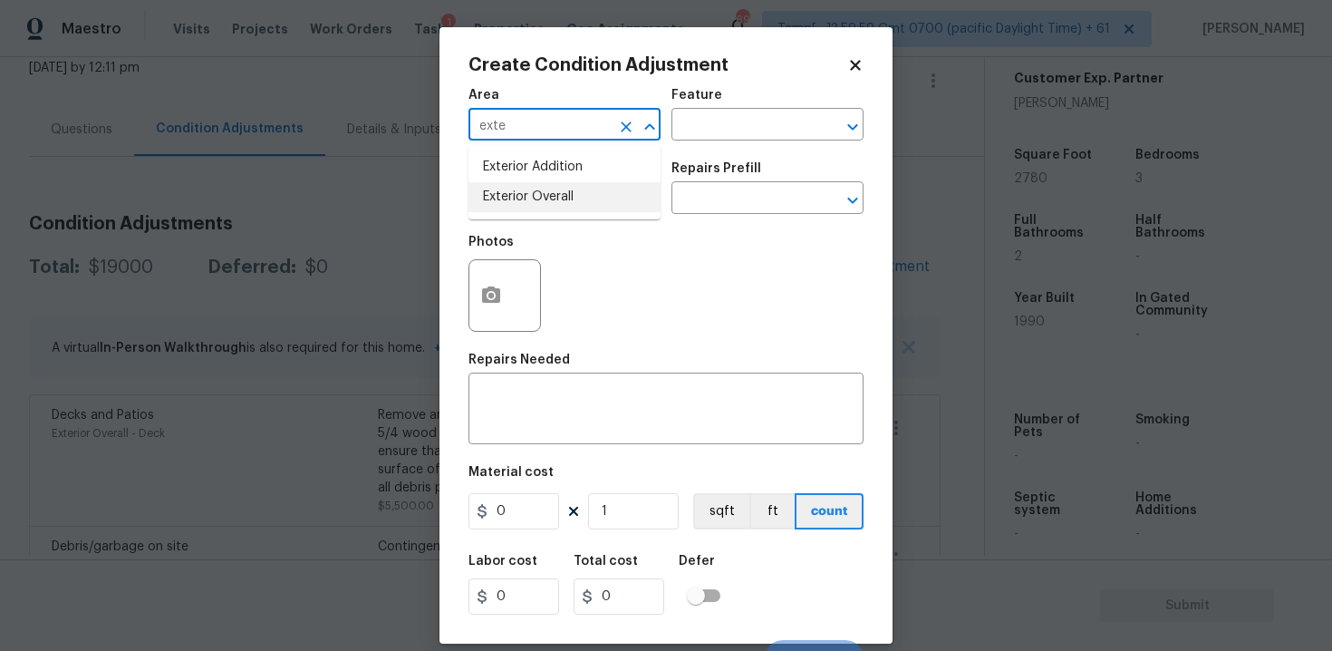
click at [603, 188] on li "Exterior Overall" at bounding box center [564, 197] width 192 height 30
type input "Exterior Overall"
click at [603, 188] on input "text" at bounding box center [538, 200] width 141 height 28
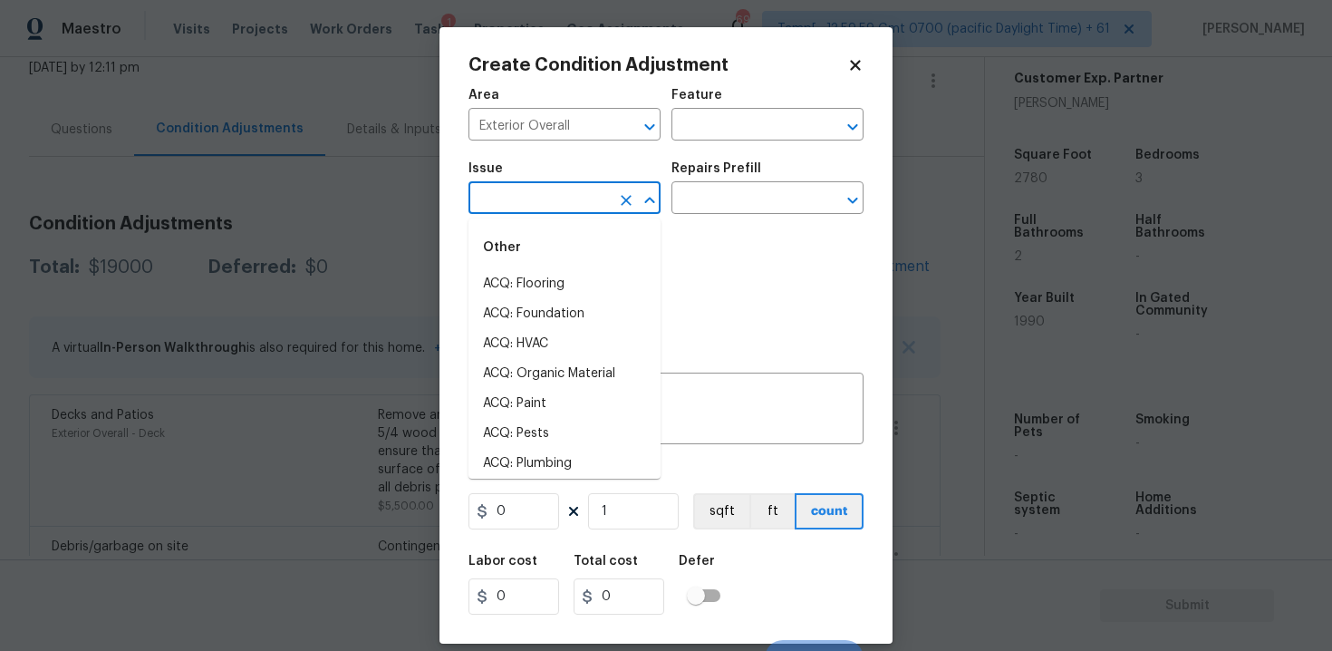
type input "a"
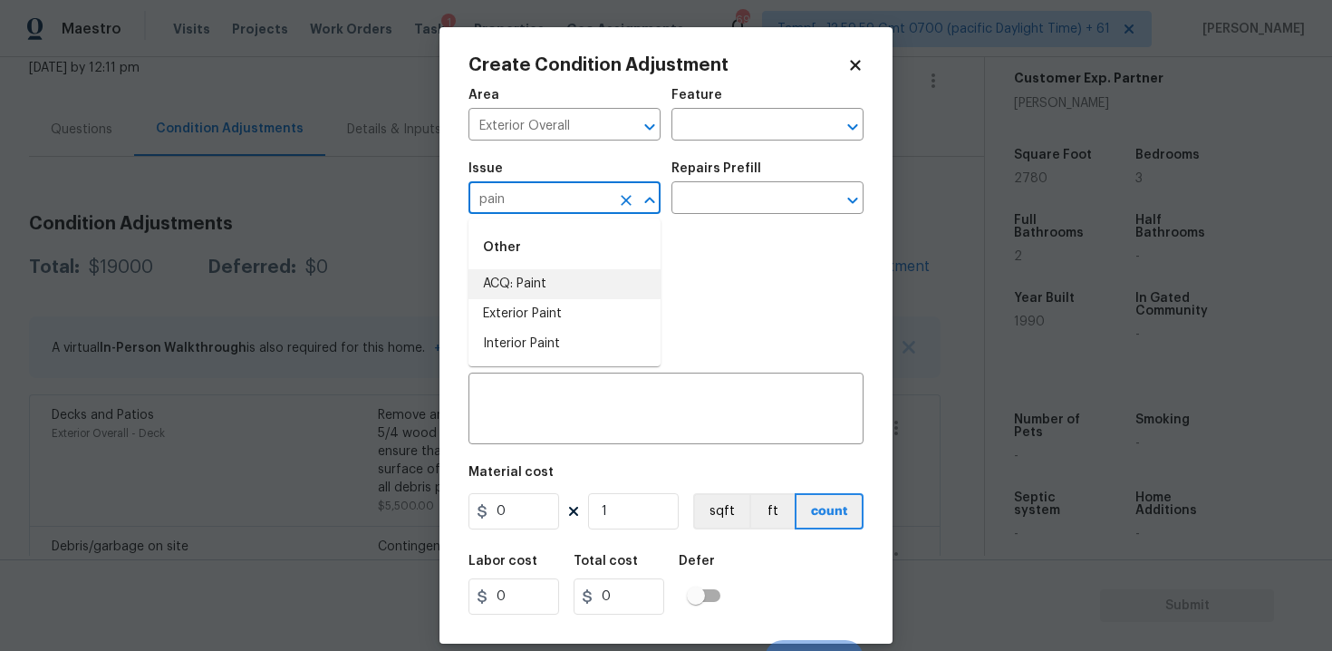
click at [581, 280] on li "ACQ: Paint" at bounding box center [564, 284] width 192 height 30
type input "ACQ: Paint"
click at [735, 198] on input "text" at bounding box center [741, 200] width 141 height 28
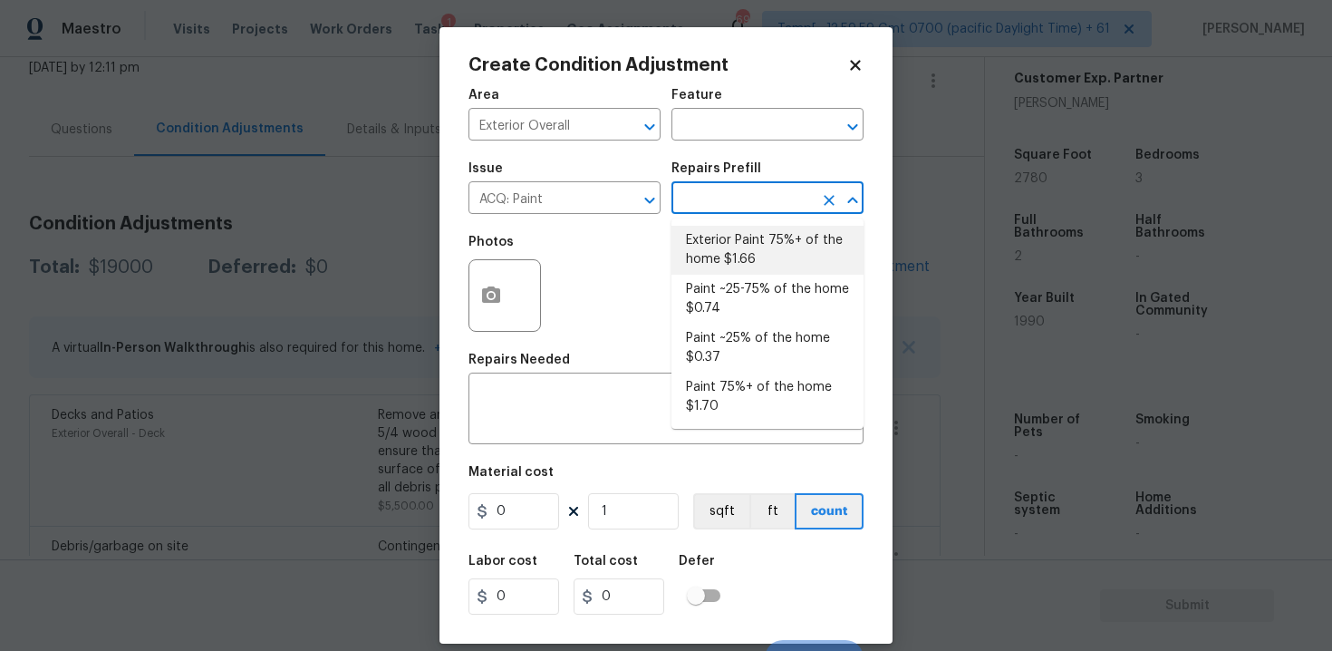
click at [745, 252] on li "Exterior Paint 75%+ of the home $1.66" at bounding box center [767, 250] width 192 height 49
type input "Acquisition"
type textarea "Acquisition Scope: 75%+ of the home exterior will likely require paint"
type input "1.66"
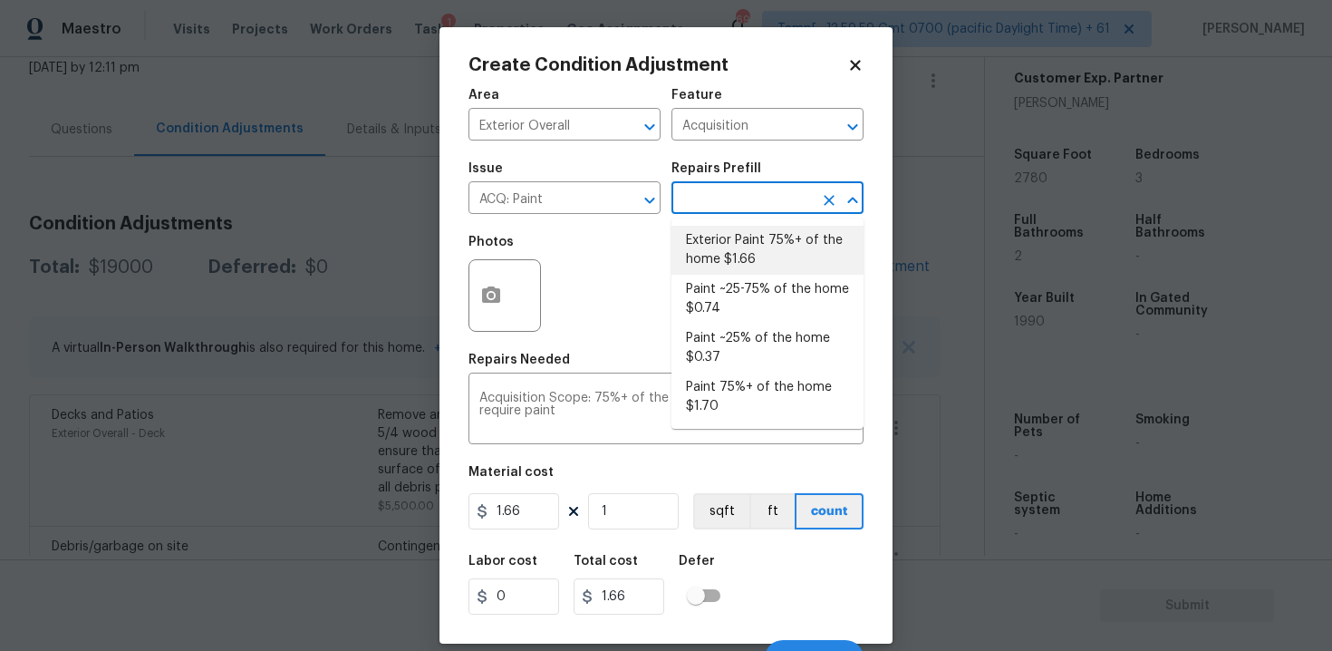
click at [701, 251] on li "Exterior Paint 75%+ of the home $1.66" at bounding box center [767, 250] width 192 height 49
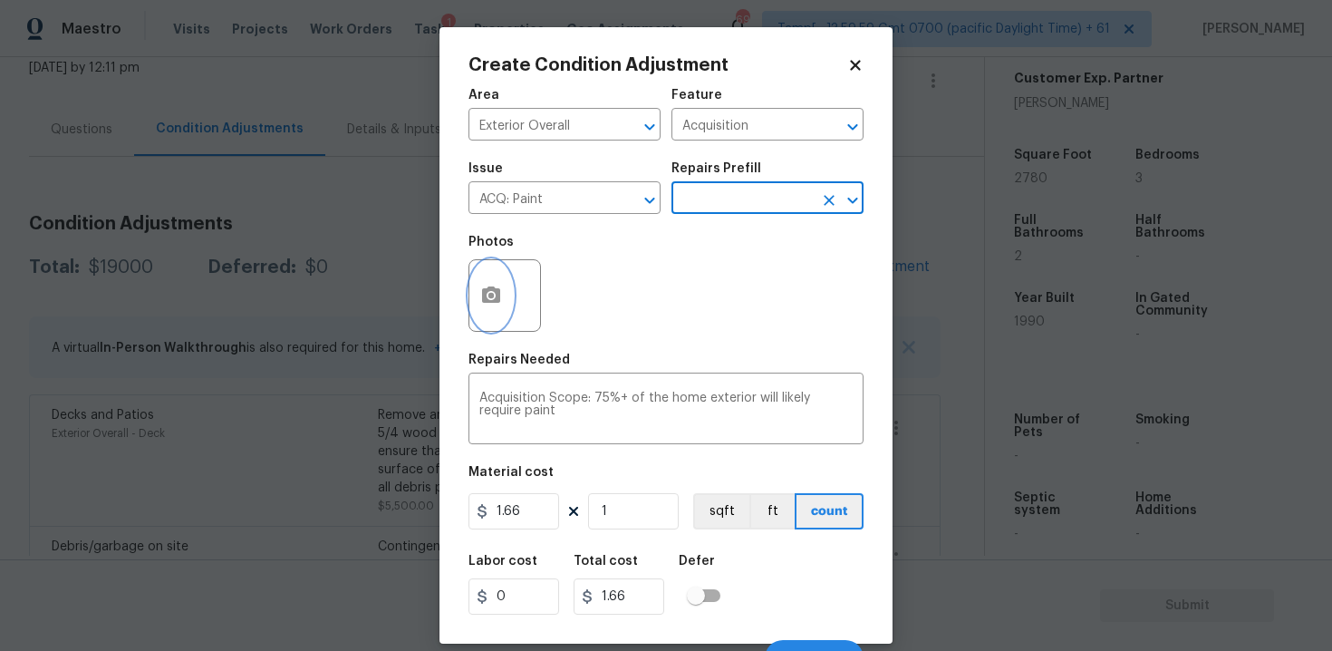
click at [487, 299] on icon "button" at bounding box center [491, 294] width 18 height 16
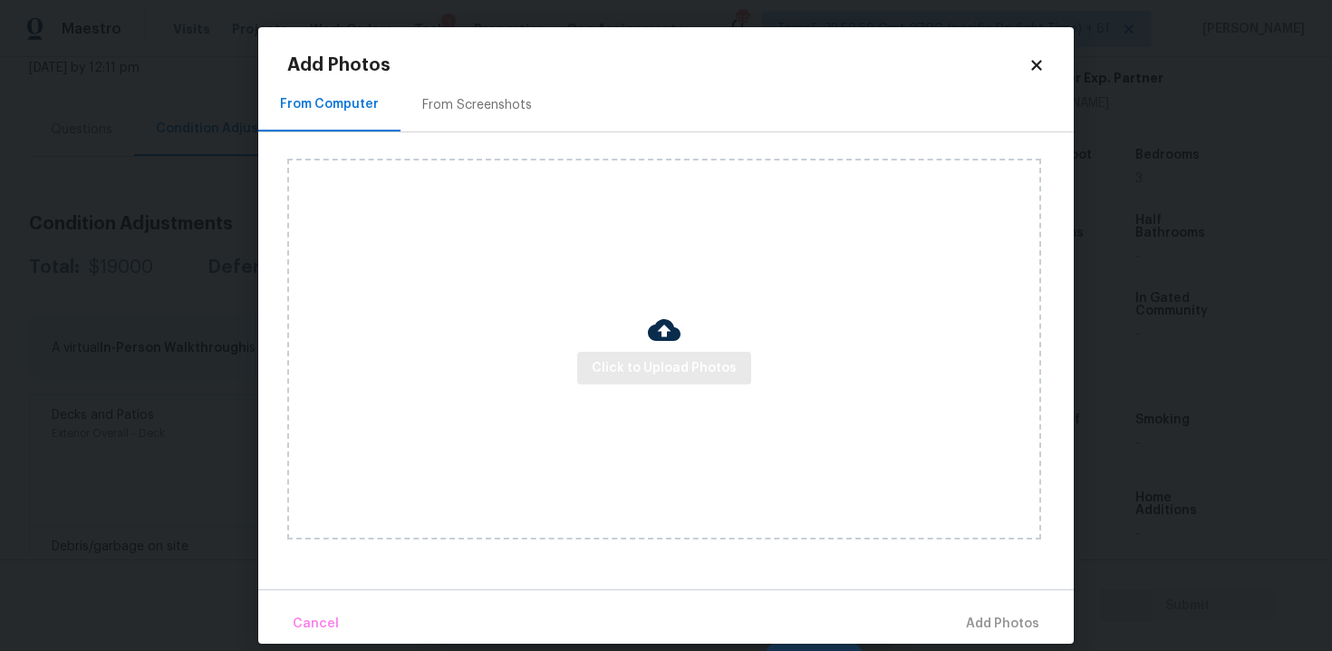
click at [651, 384] on div "Click to Upload Photos" at bounding box center [664, 349] width 754 height 381
click at [668, 378] on span "Click to Upload Photos" at bounding box center [664, 368] width 145 height 23
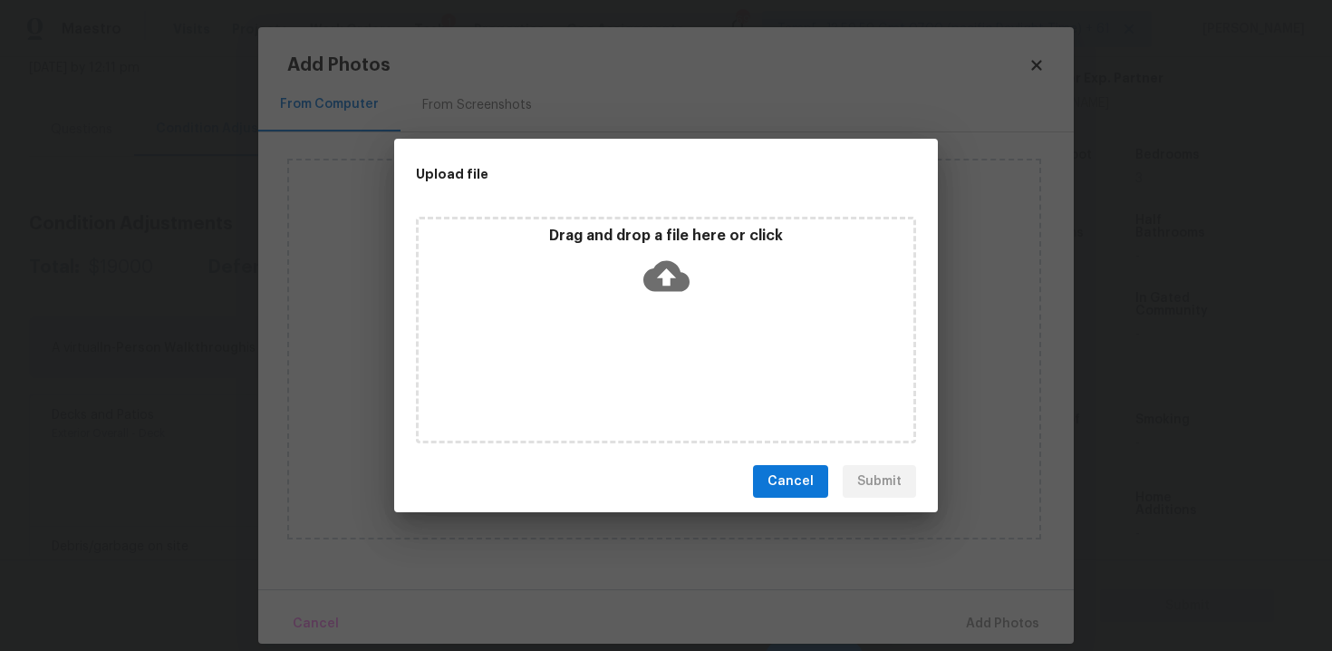
click at [666, 287] on icon at bounding box center [666, 276] width 46 height 31
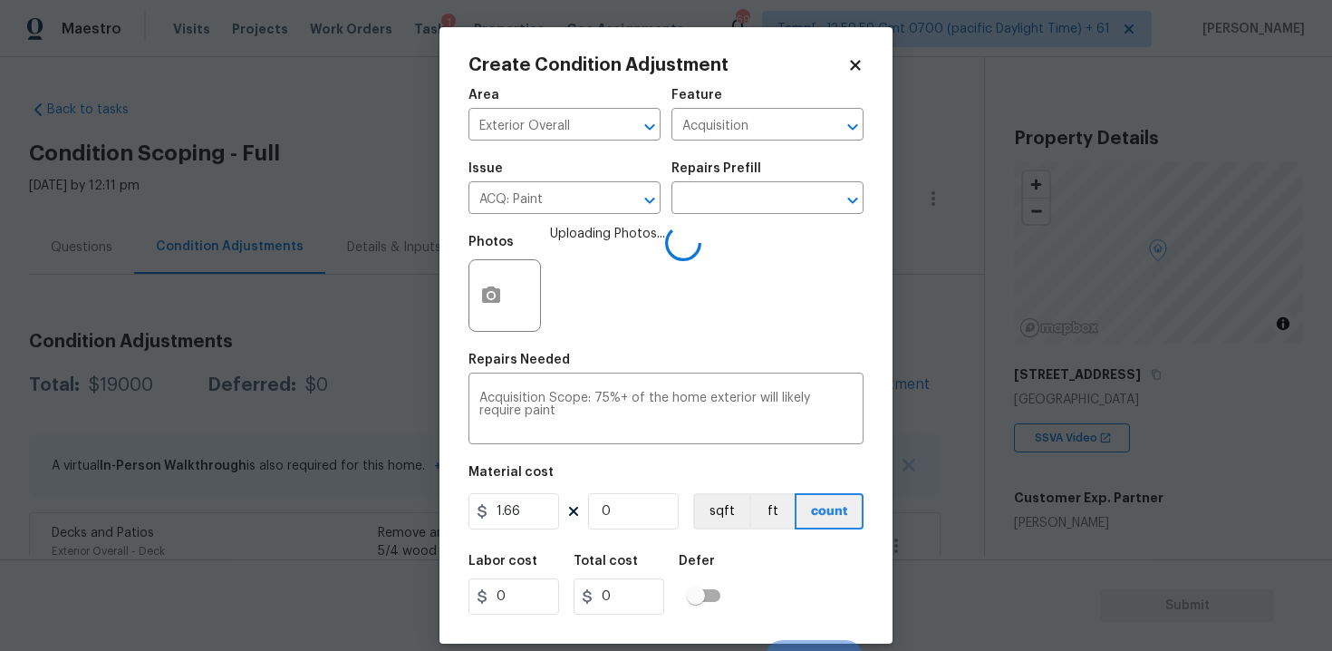
scroll to position [420, 0]
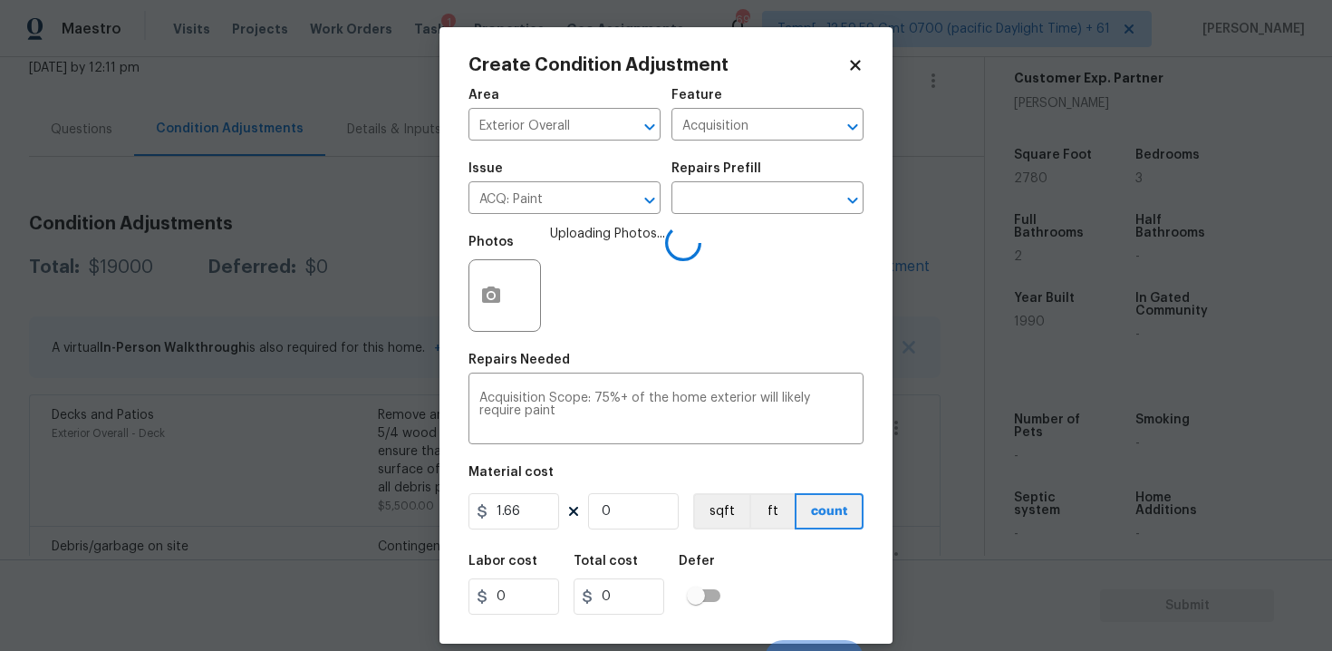
click at [642, 510] on input "0" at bounding box center [633, 511] width 91 height 36
type input "1902"
type input "3157.32"
type input "1902"
click at [693, 514] on button "sqft" at bounding box center [721, 511] width 56 height 36
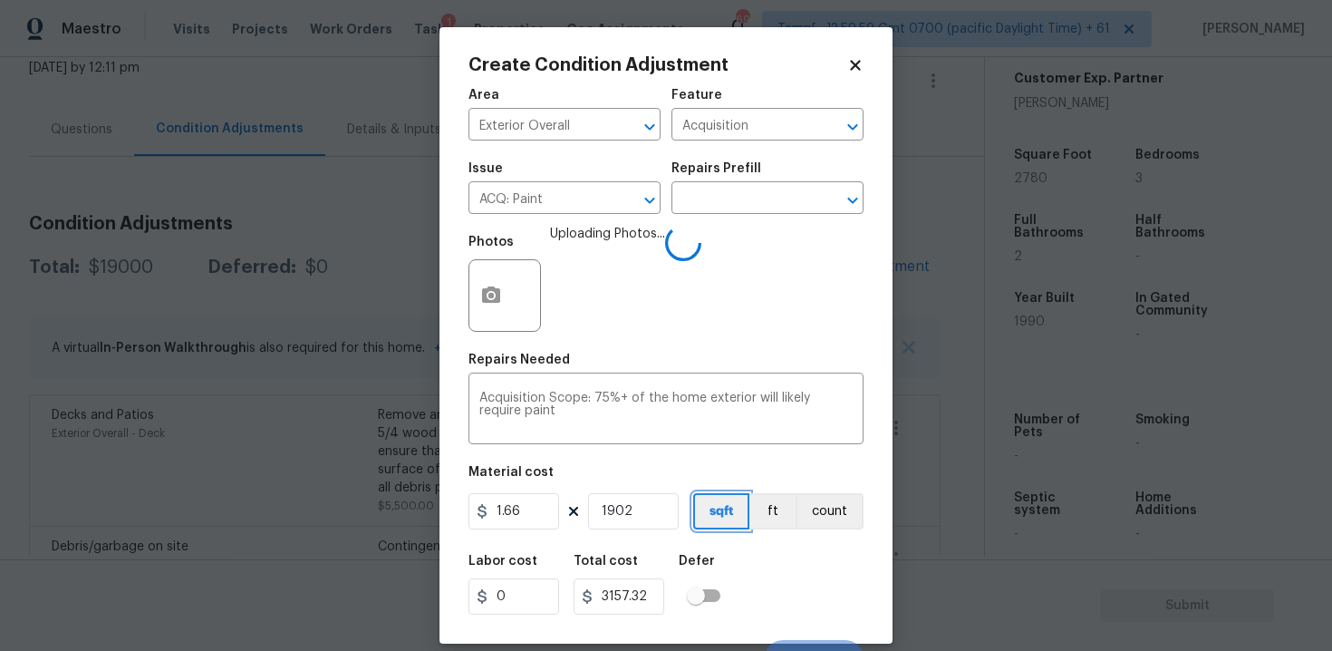
scroll to position [26, 0]
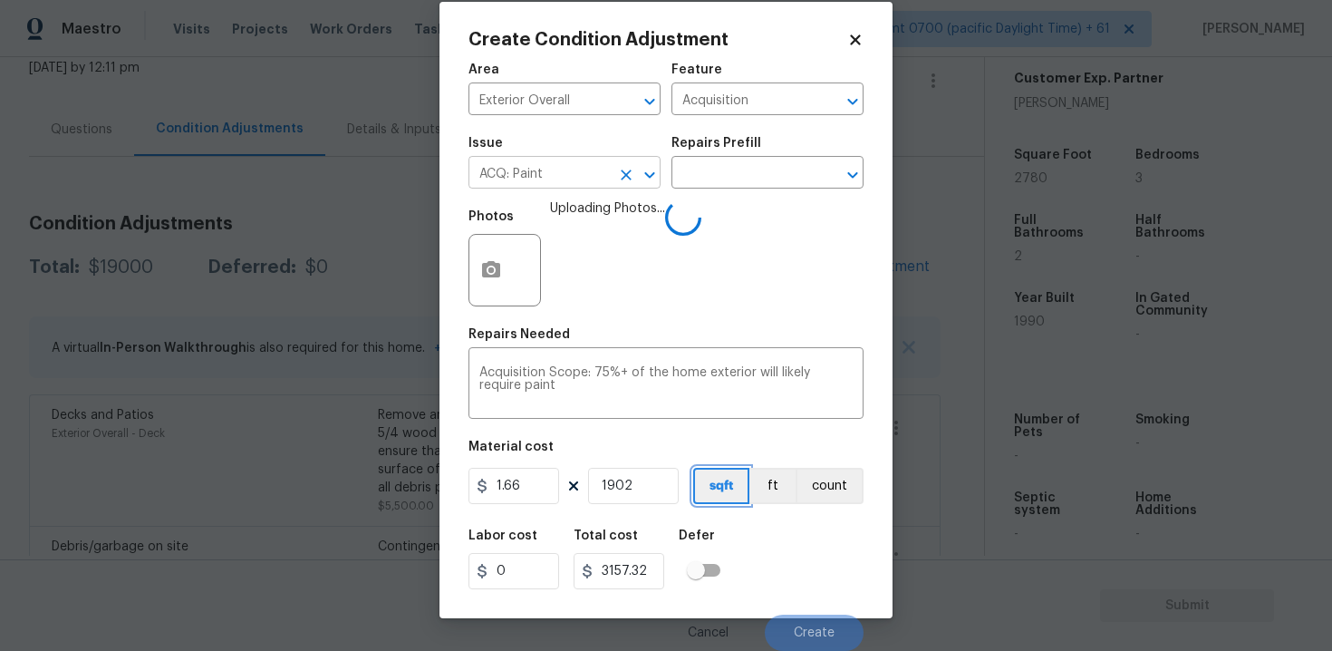
click at [630, 170] on icon "Clear" at bounding box center [626, 174] width 11 height 11
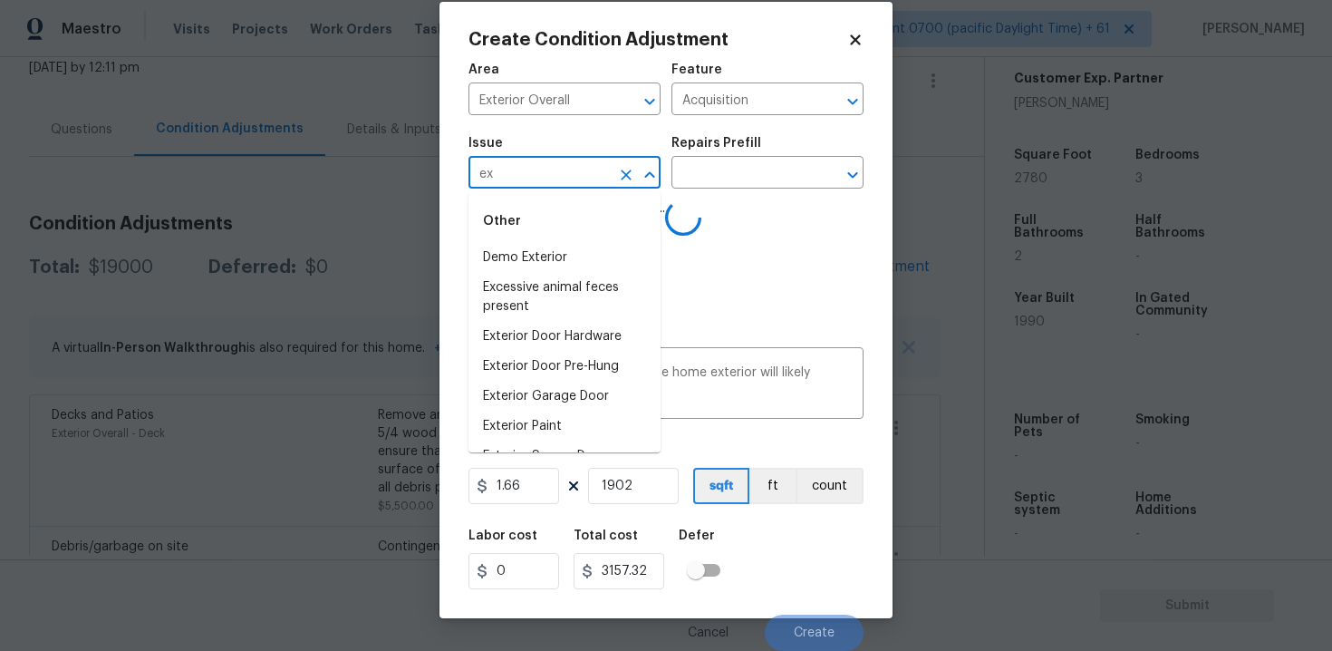
type input "ext"
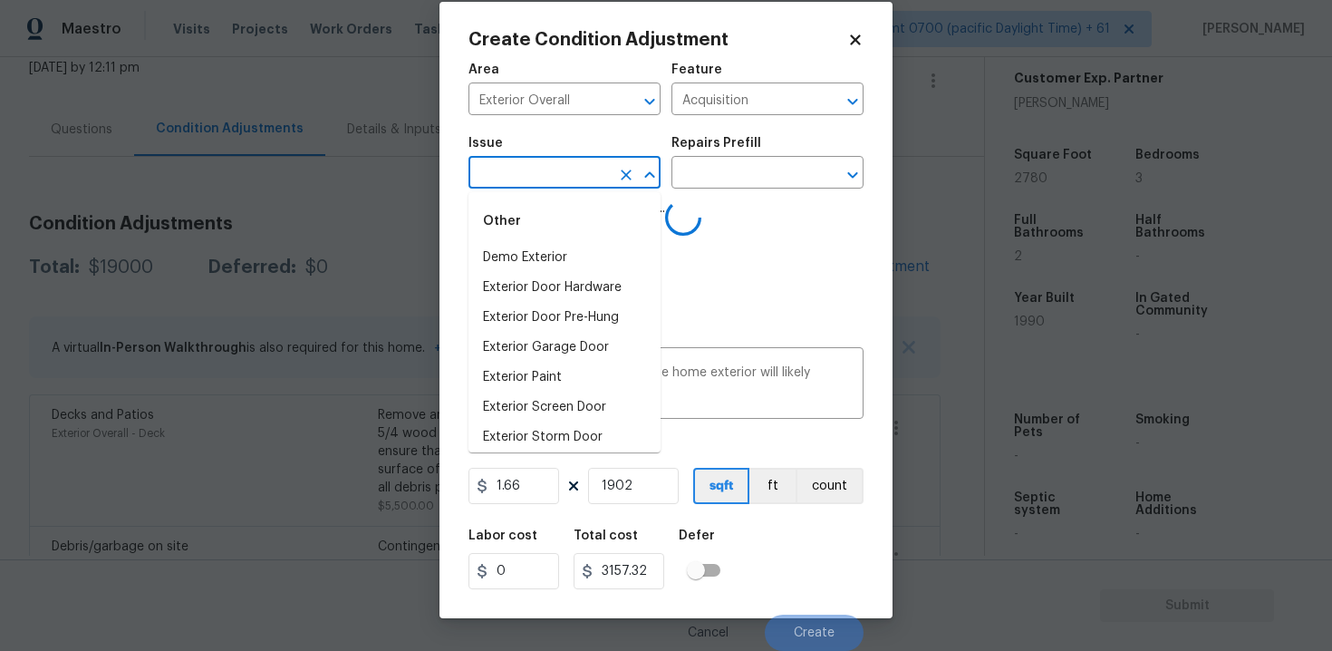
type input "e"
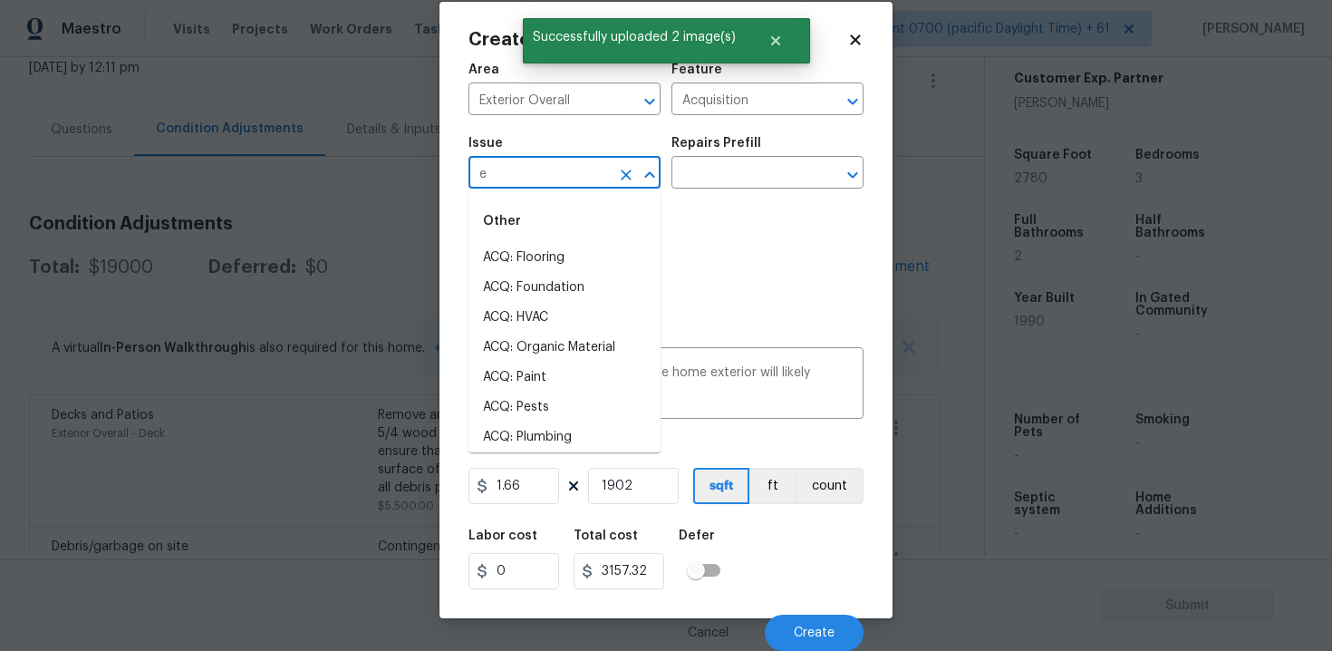
type input "ex"
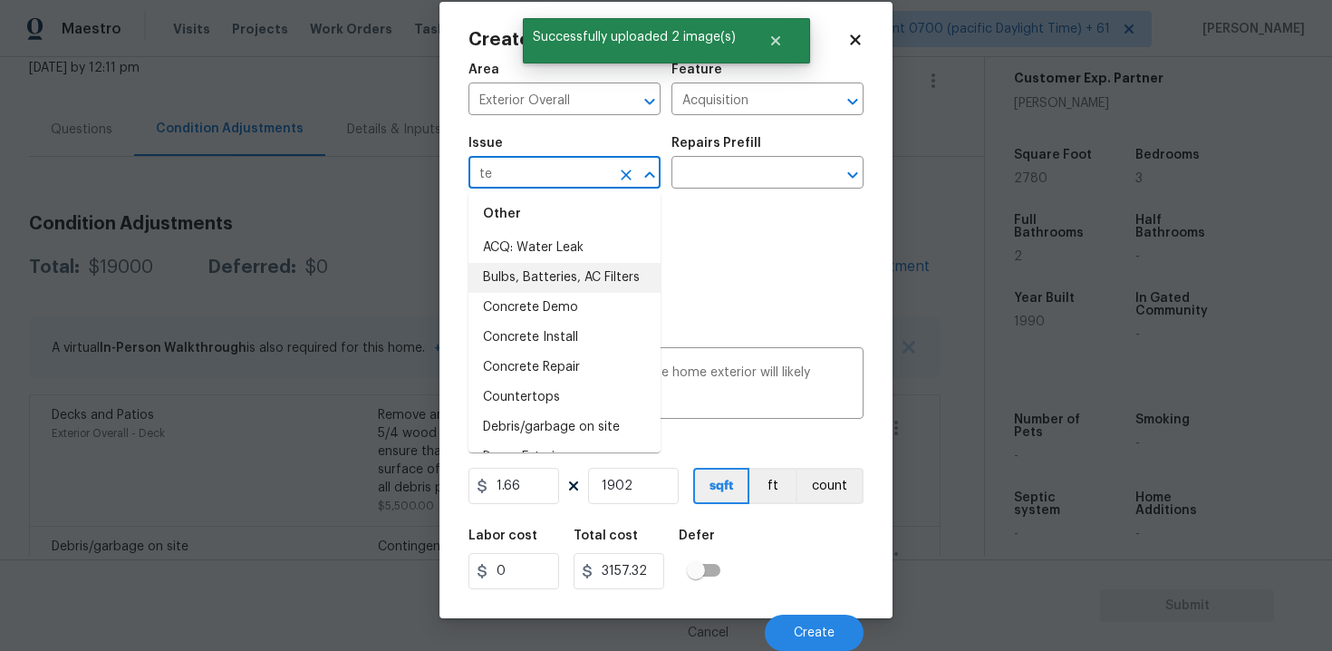
scroll to position [81, 0]
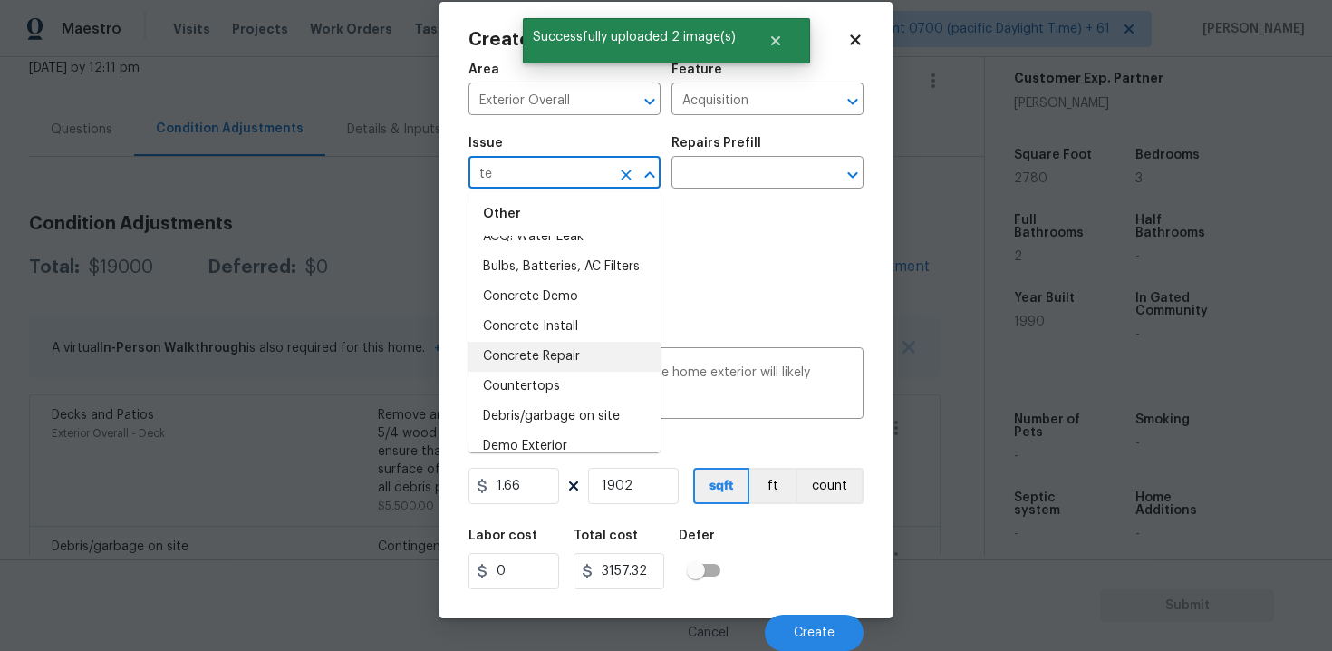
type input "t"
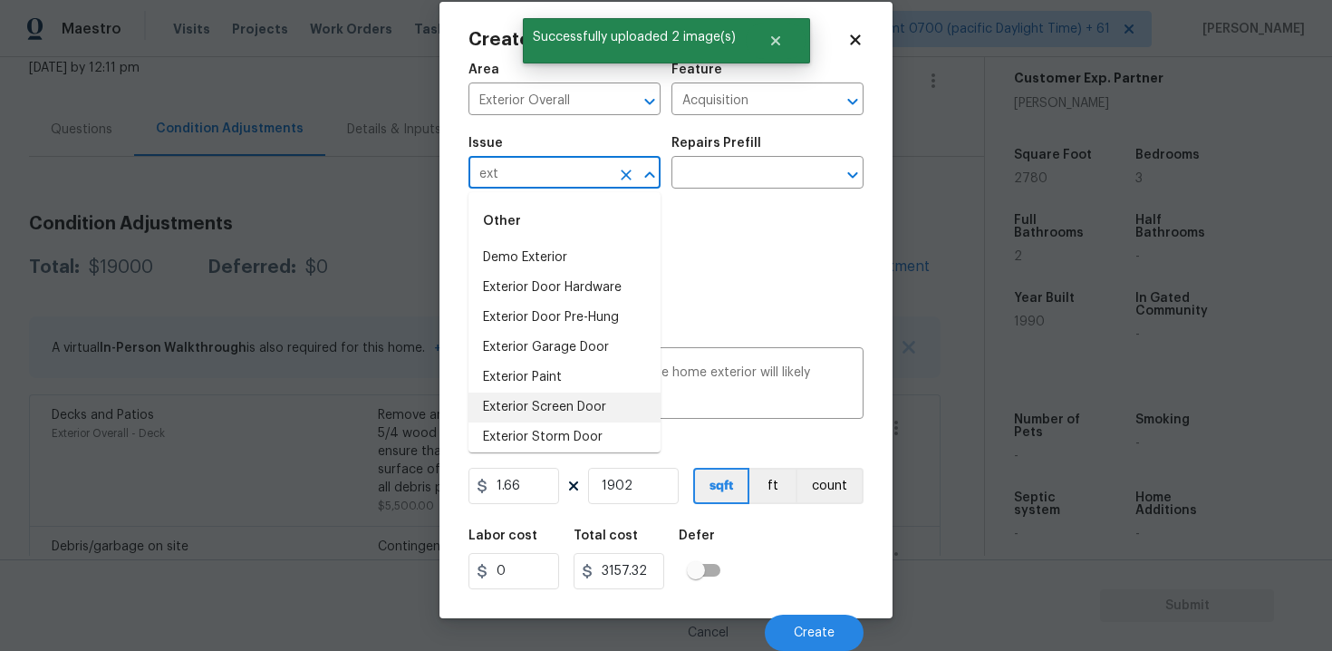
click at [568, 388] on li "Exterior Paint" at bounding box center [564, 377] width 192 height 30
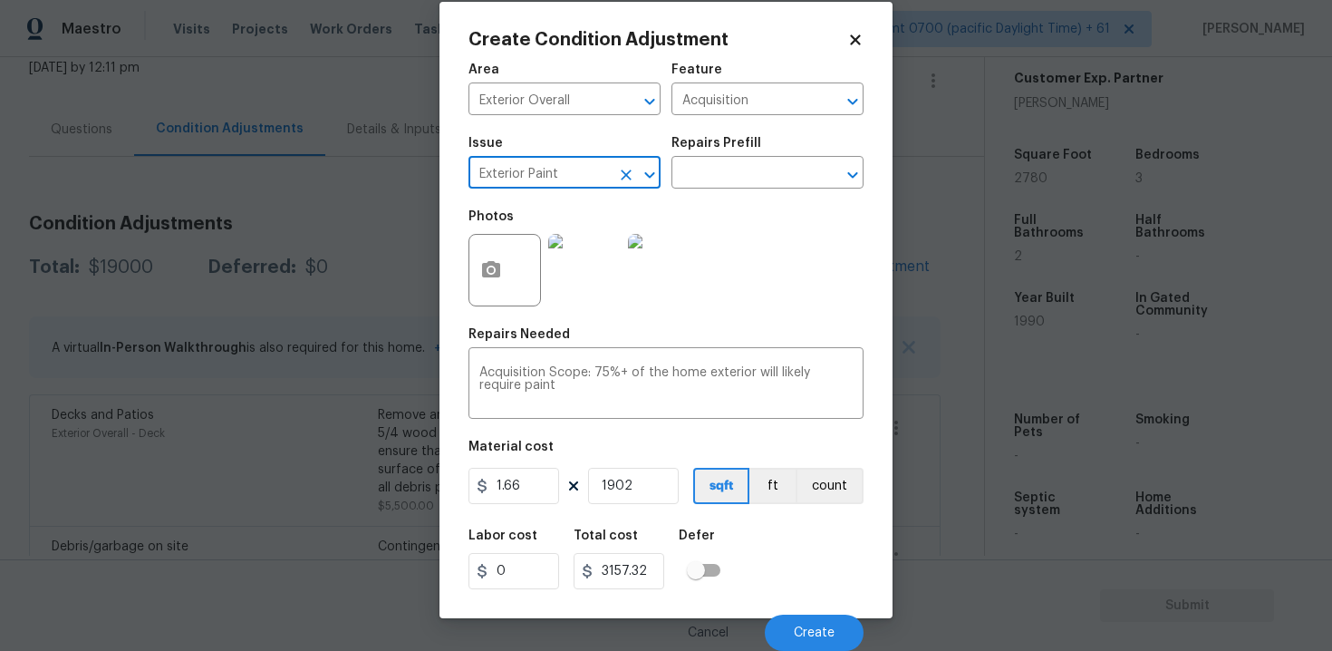
type input "Exterior Paint"
click at [742, 542] on div "Labor cost 0 Total cost 3157.32 Defer" at bounding box center [665, 559] width 395 height 82
click at [824, 620] on button "Create" at bounding box center [814, 632] width 99 height 36
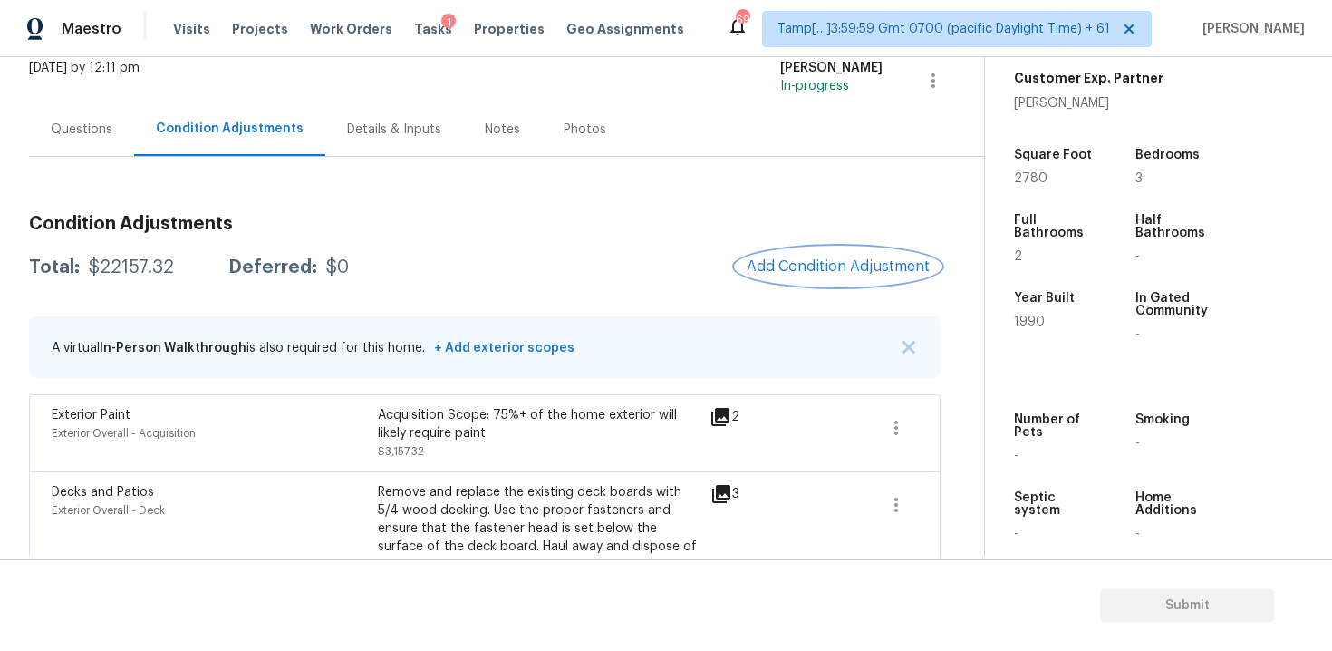
click at [815, 273] on span "Add Condition Adjustment" at bounding box center [838, 266] width 183 height 16
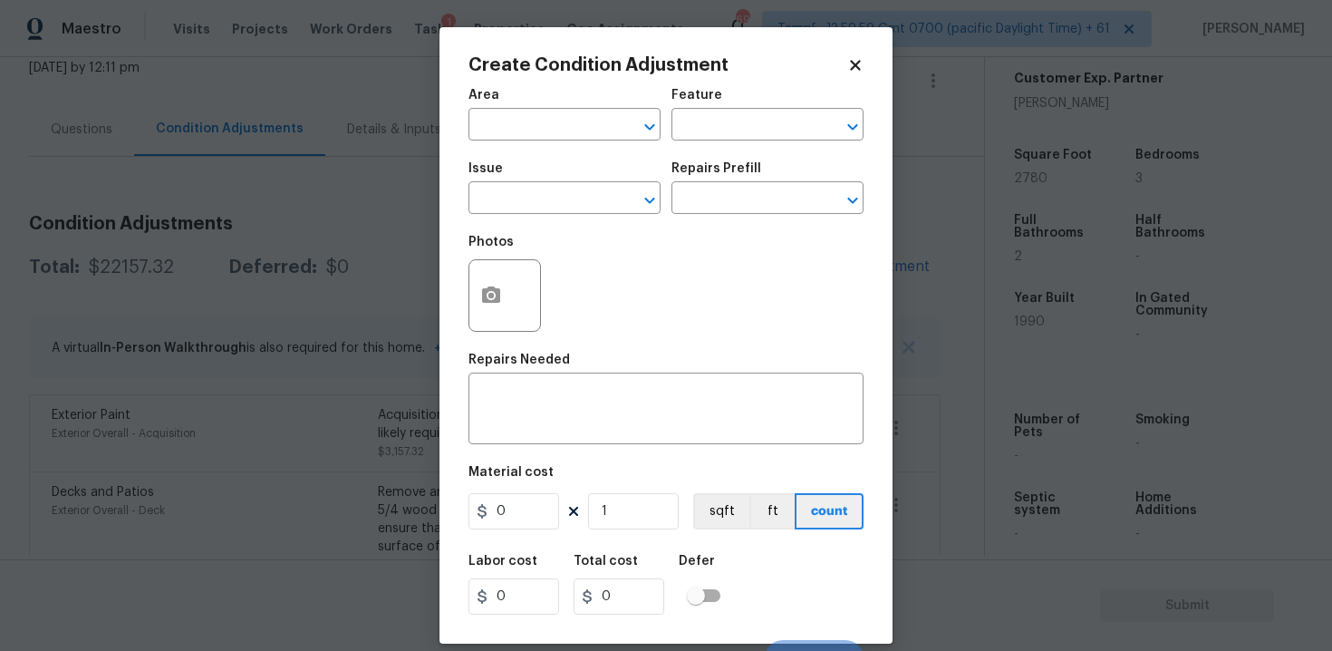
click at [339, 372] on body "Maestro Visits Projects Work Orders Tasks 1 Properties Geo Assignments 690 Tamp…" at bounding box center [666, 325] width 1332 height 651
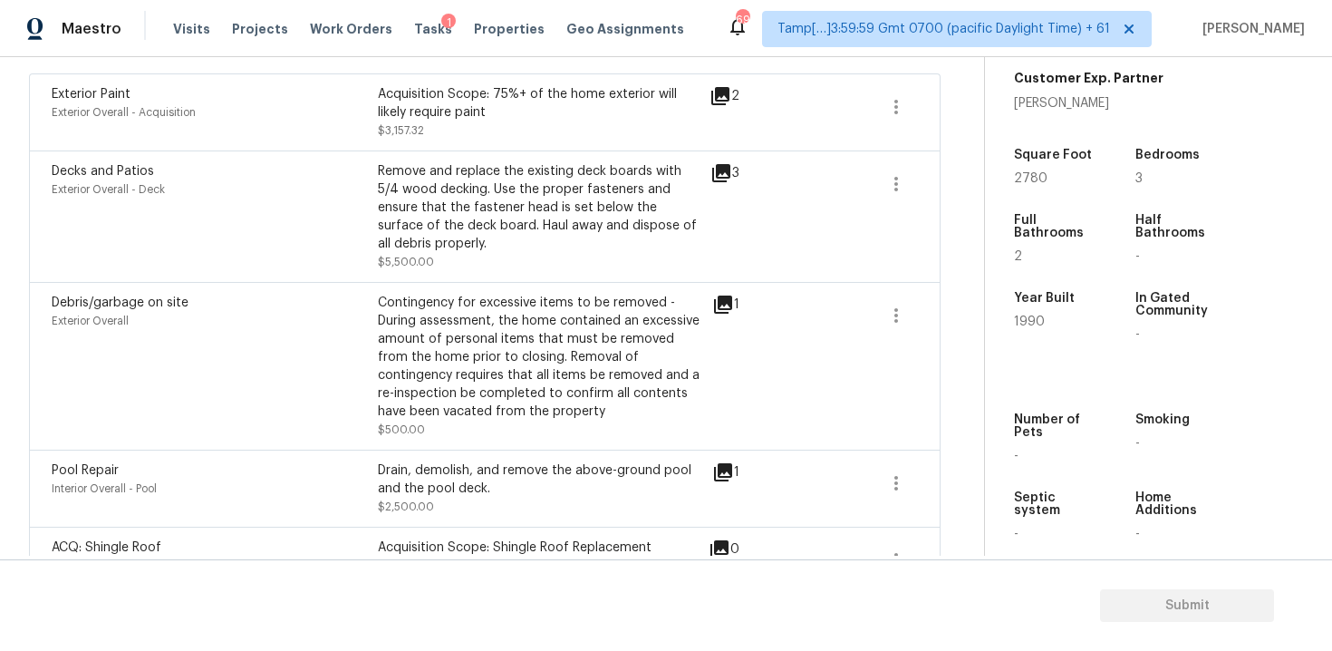
scroll to position [486, 0]
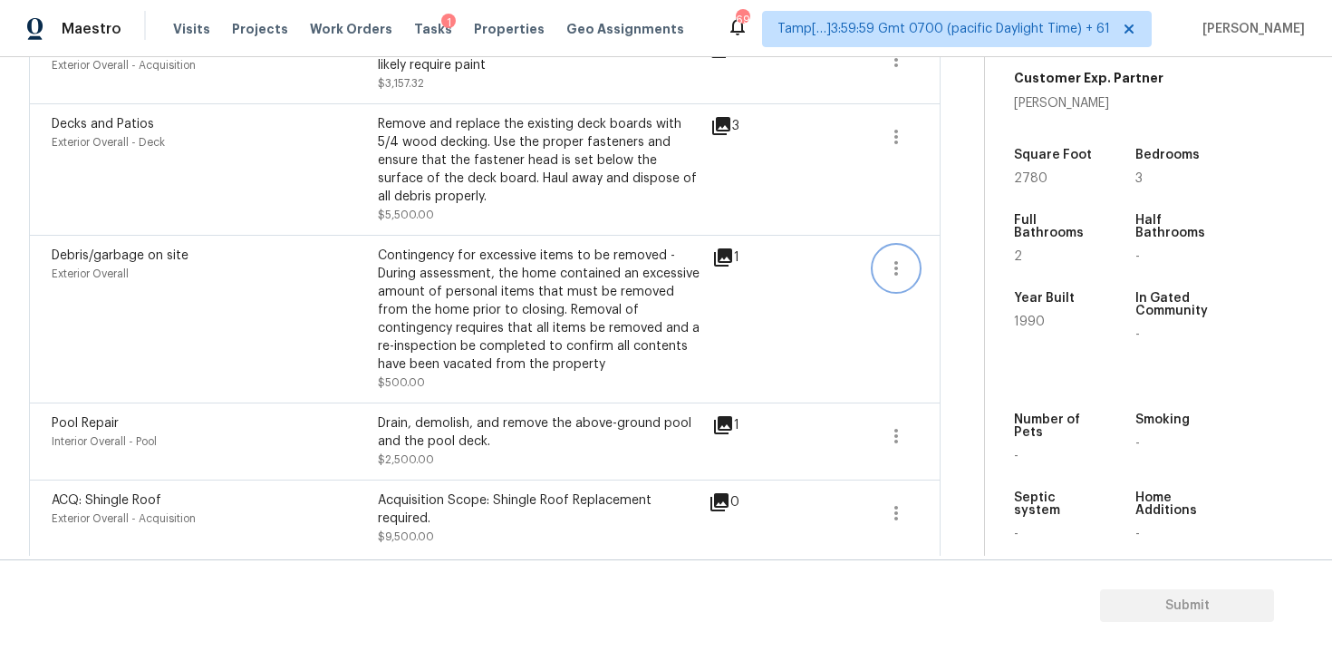
click at [910, 265] on button "button" at bounding box center [895, 267] width 43 height 43
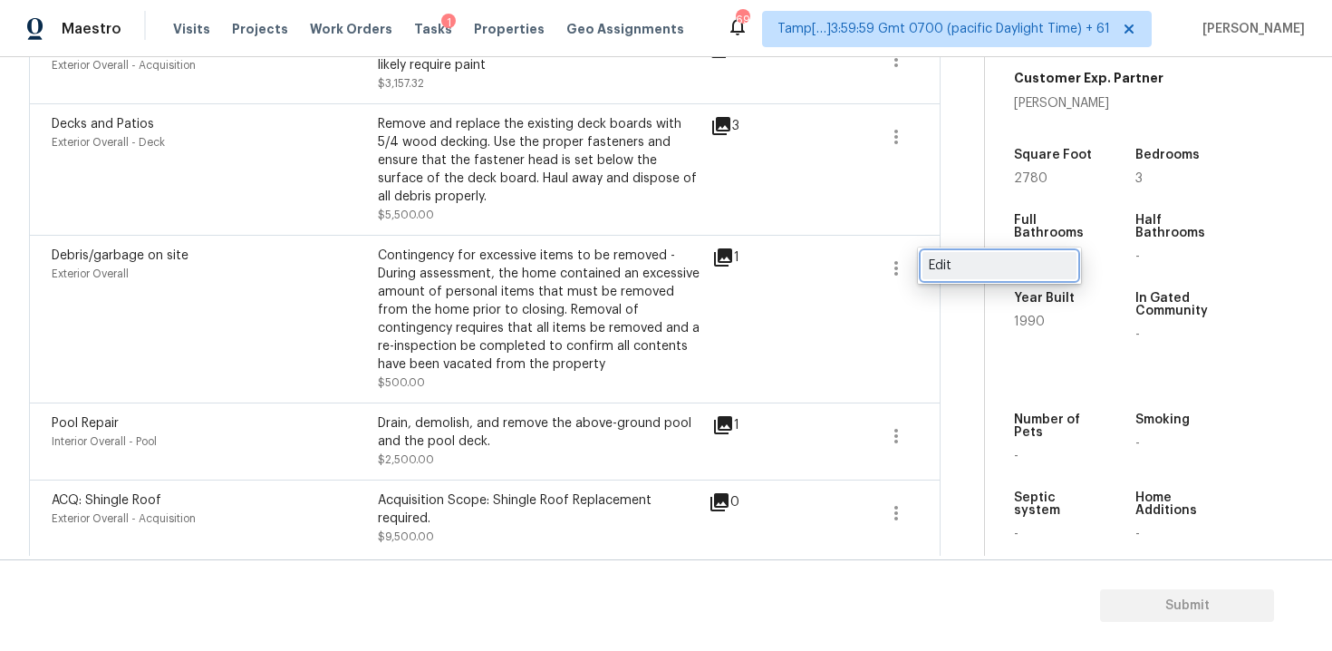
click at [964, 265] on div "Edit" at bounding box center [999, 265] width 141 height 18
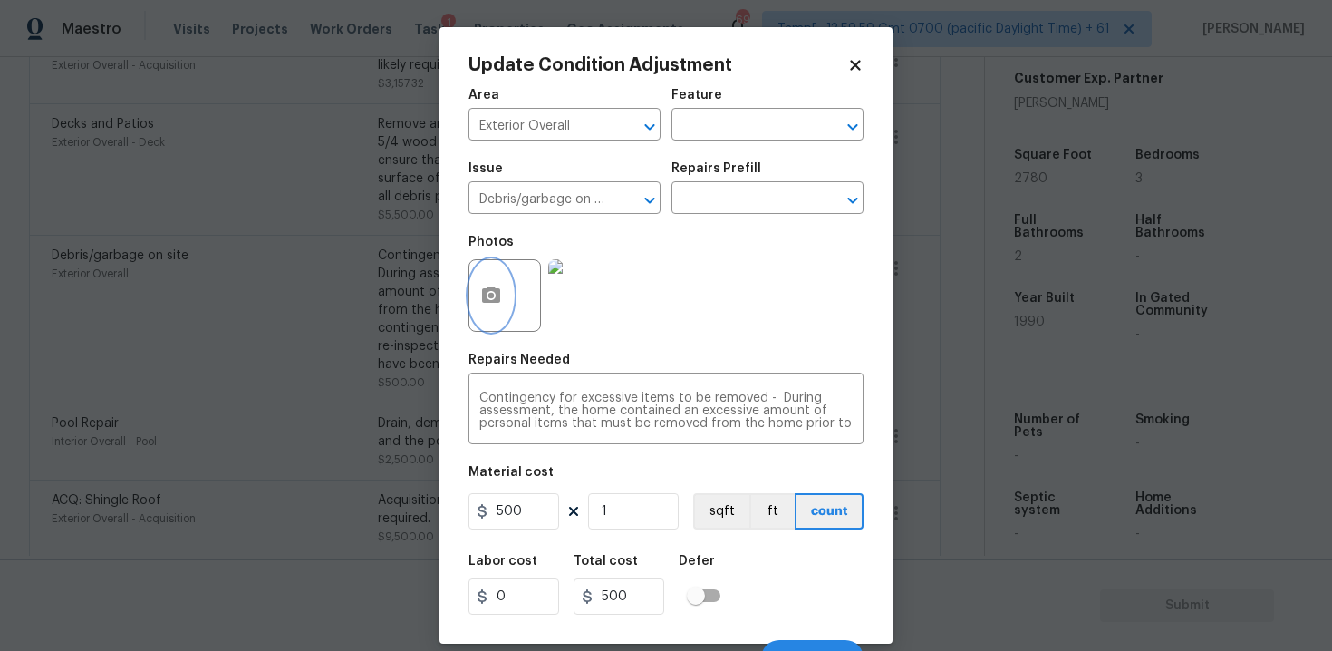
click at [498, 289] on icon "button" at bounding box center [491, 294] width 18 height 16
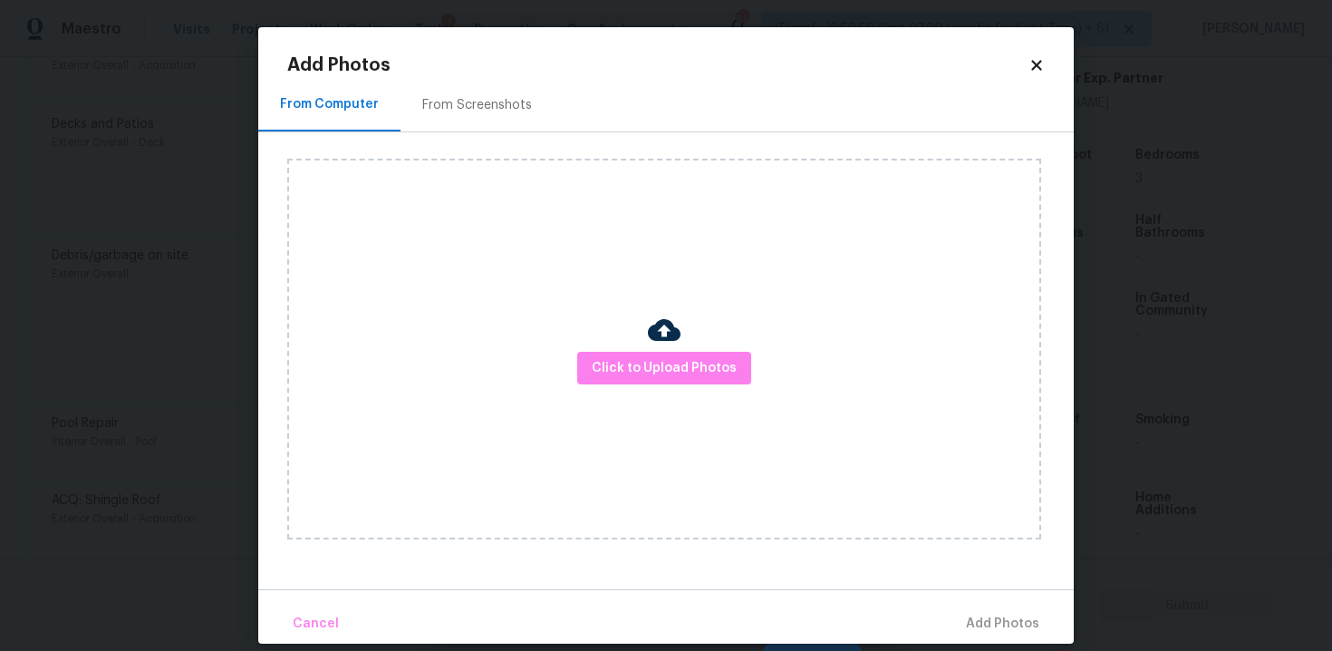
click at [613, 348] on div "Click to Upload Photos" at bounding box center [664, 349] width 754 height 381
click at [680, 393] on div "Click to Upload Photos" at bounding box center [664, 349] width 754 height 381
click at [674, 374] on span "Click to Upload Photos" at bounding box center [664, 368] width 145 height 23
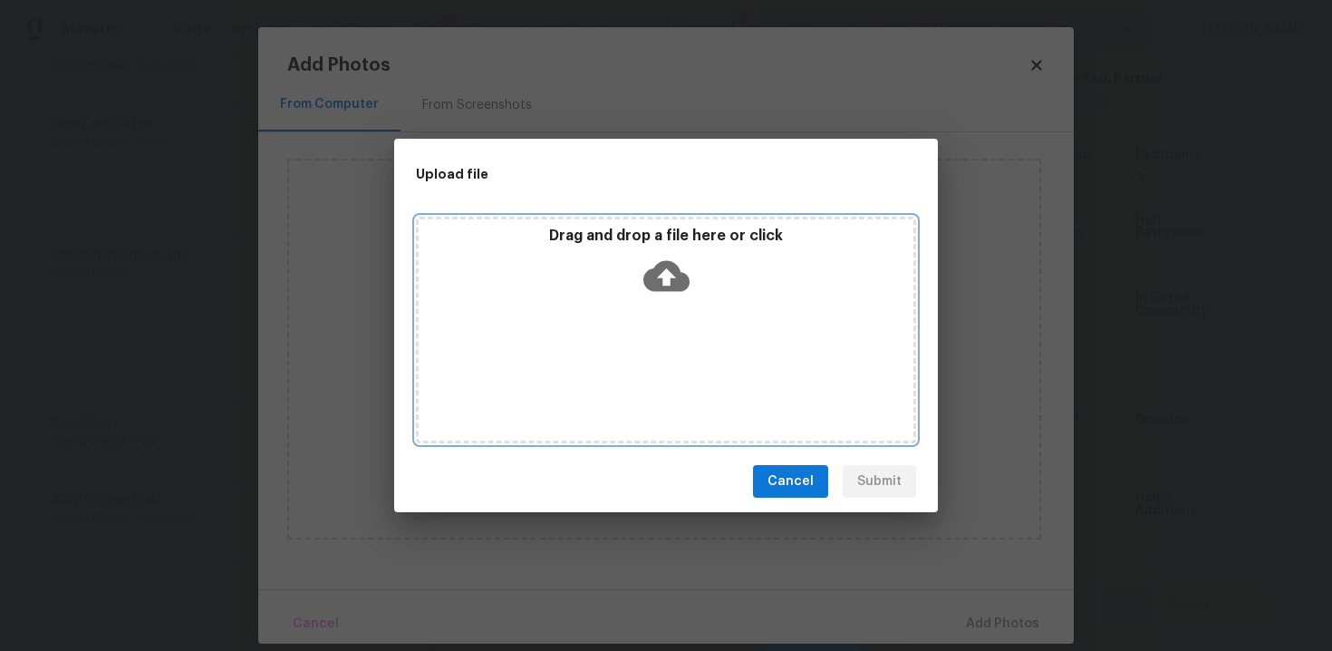
click at [667, 289] on icon at bounding box center [666, 276] width 46 height 31
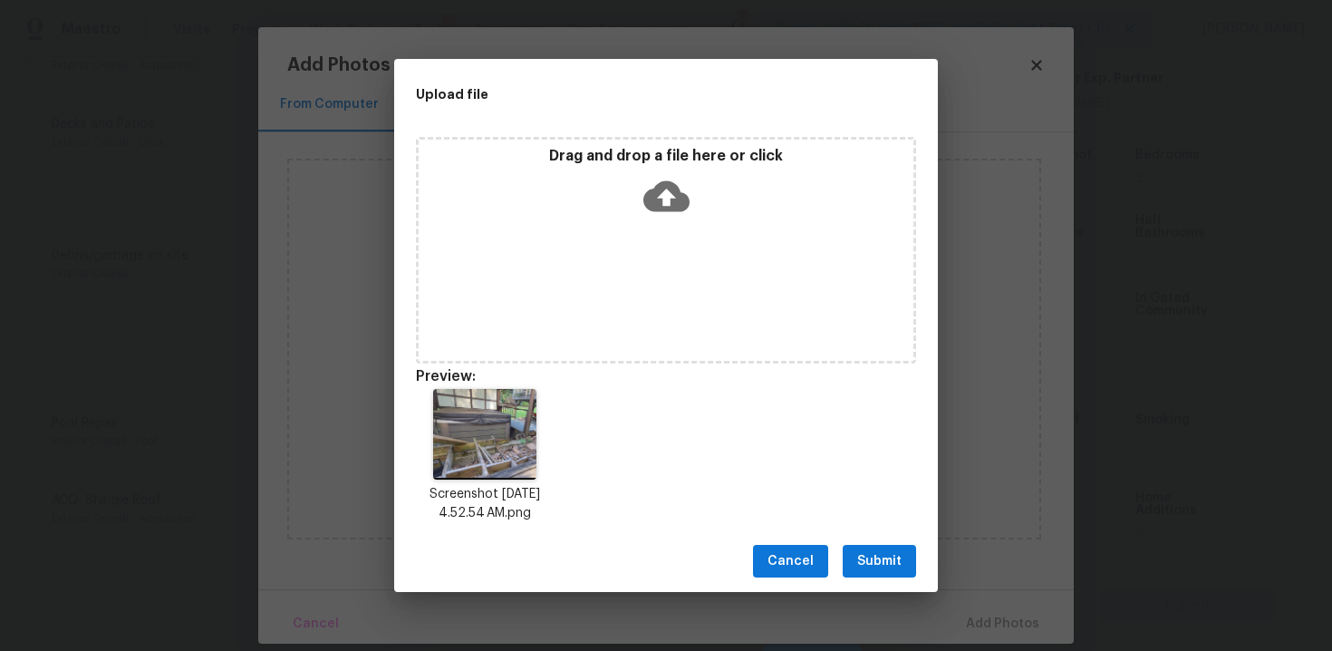
click at [882, 563] on span "Submit" at bounding box center [879, 561] width 44 height 23
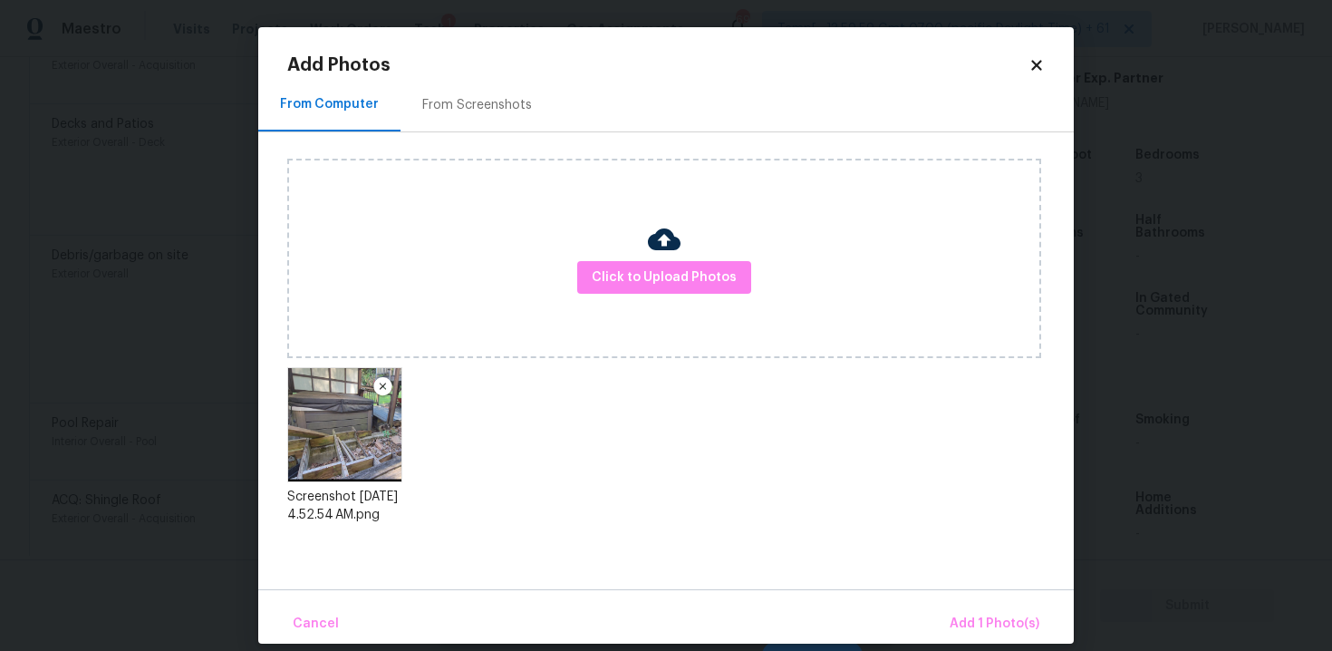
click at [976, 603] on div "Cancel Add 1 Photo(s)" at bounding box center [665, 616] width 815 height 54
click at [976, 604] on button "Add 1 Photo(s)" at bounding box center [994, 623] width 104 height 39
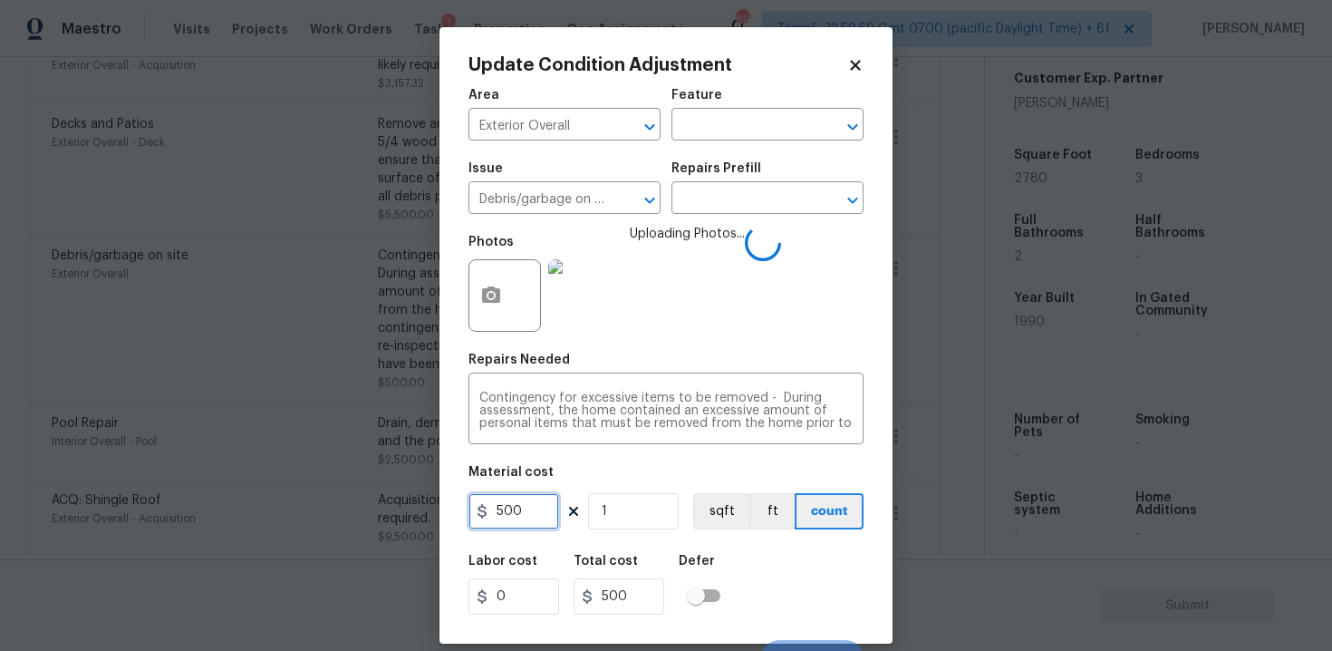
click at [544, 504] on input "500" at bounding box center [513, 511] width 91 height 36
type input "1000"
click at [780, 547] on div "Labor cost 0 Total cost 500 Defer" at bounding box center [665, 585] width 395 height 82
type input "1000"
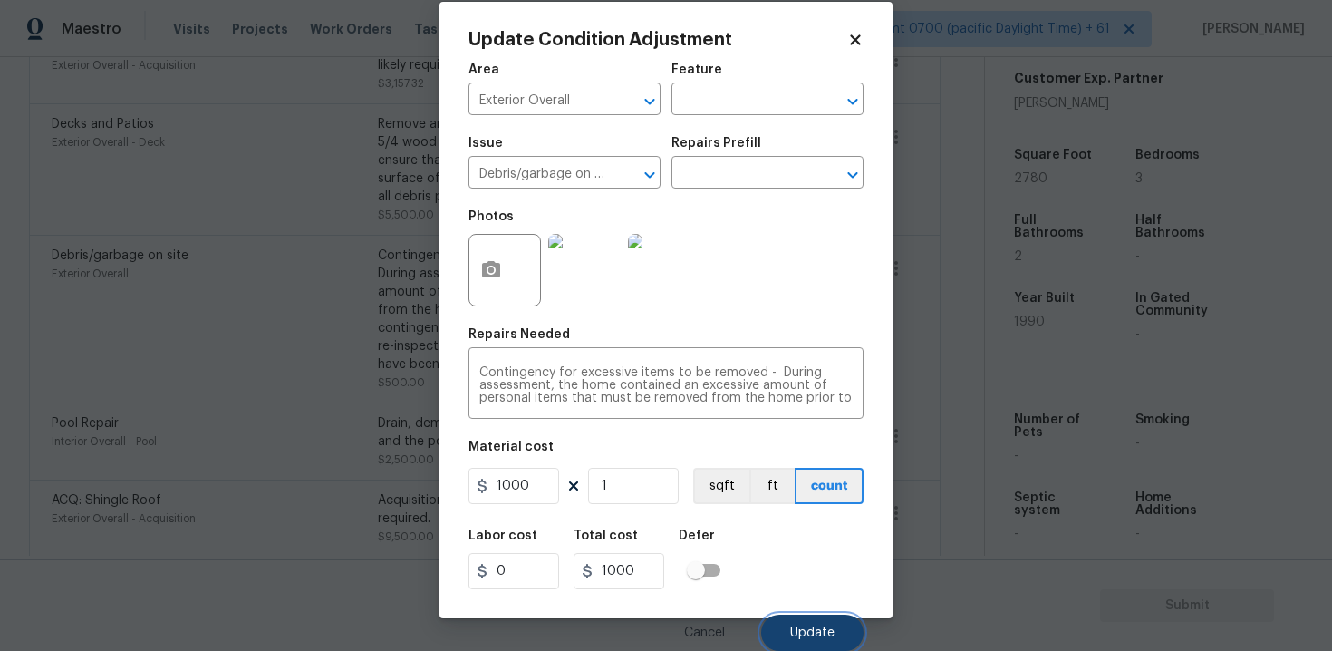
click at [811, 620] on button "Update" at bounding box center [812, 632] width 102 height 36
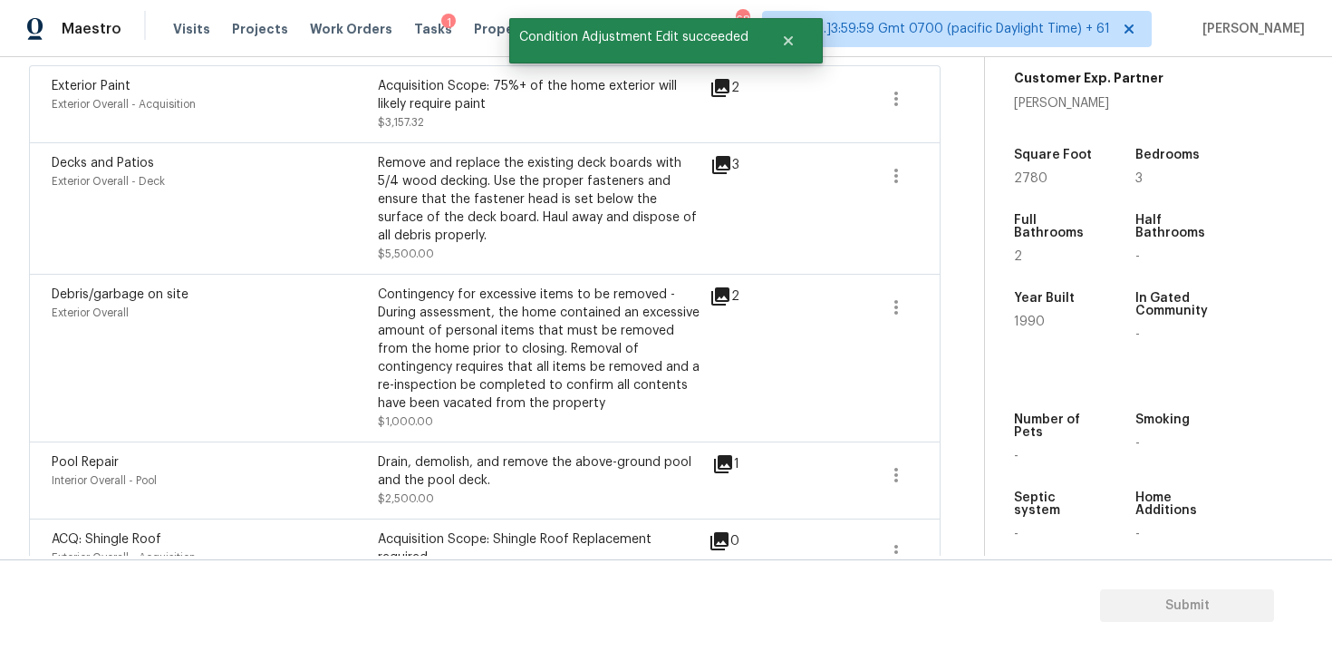
scroll to position [442, 0]
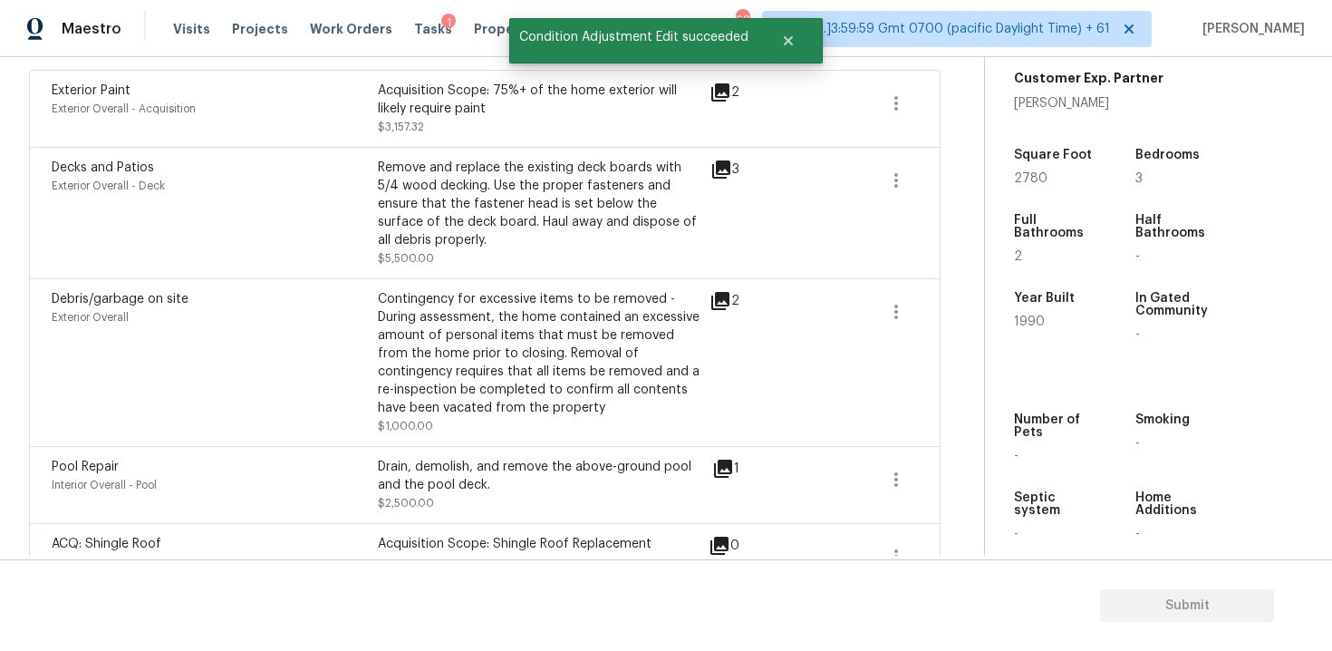
click at [883, 199] on span at bounding box center [895, 180] width 43 height 43
click at [899, 179] on icon "button" at bounding box center [896, 180] width 22 height 22
click at [899, 184] on icon "button" at bounding box center [896, 180] width 22 height 22
click at [973, 188] on link "Edit" at bounding box center [999, 177] width 154 height 27
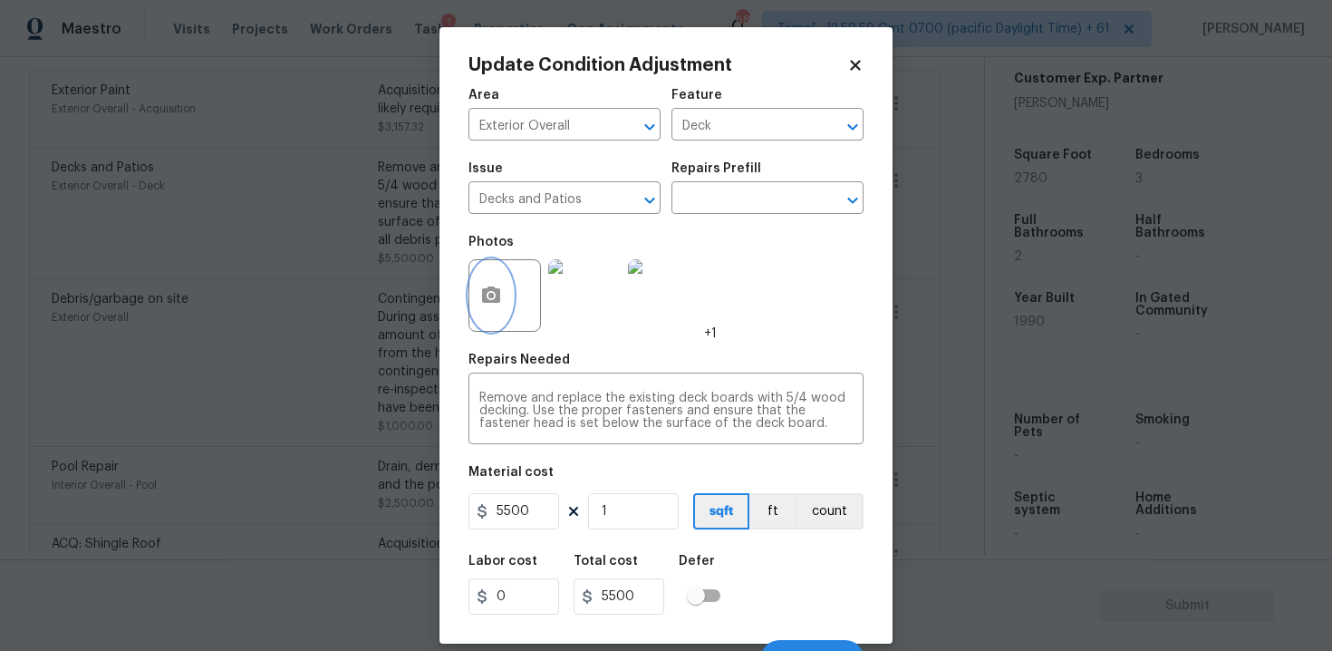
click at [491, 294] on circle "button" at bounding box center [490, 295] width 5 height 5
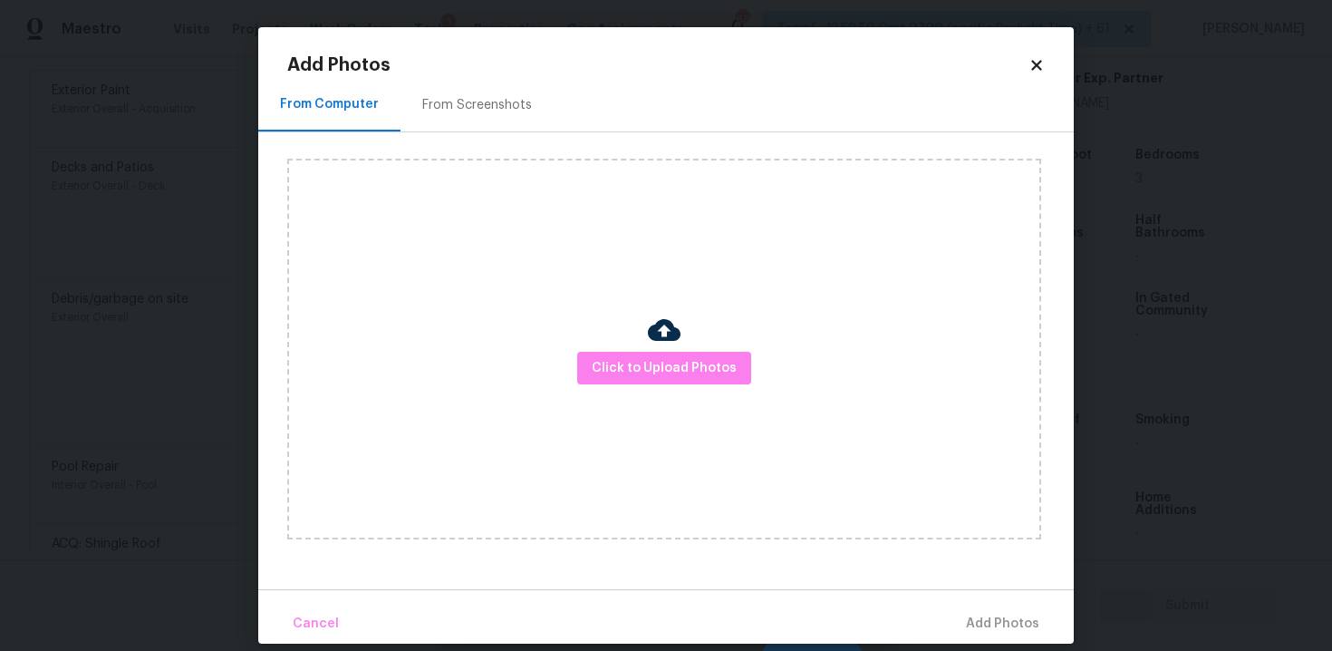
click at [682, 344] on div "Click to Upload Photos" at bounding box center [664, 349] width 754 height 381
click at [682, 352] on button "Click to Upload Photos" at bounding box center [664, 369] width 174 height 34
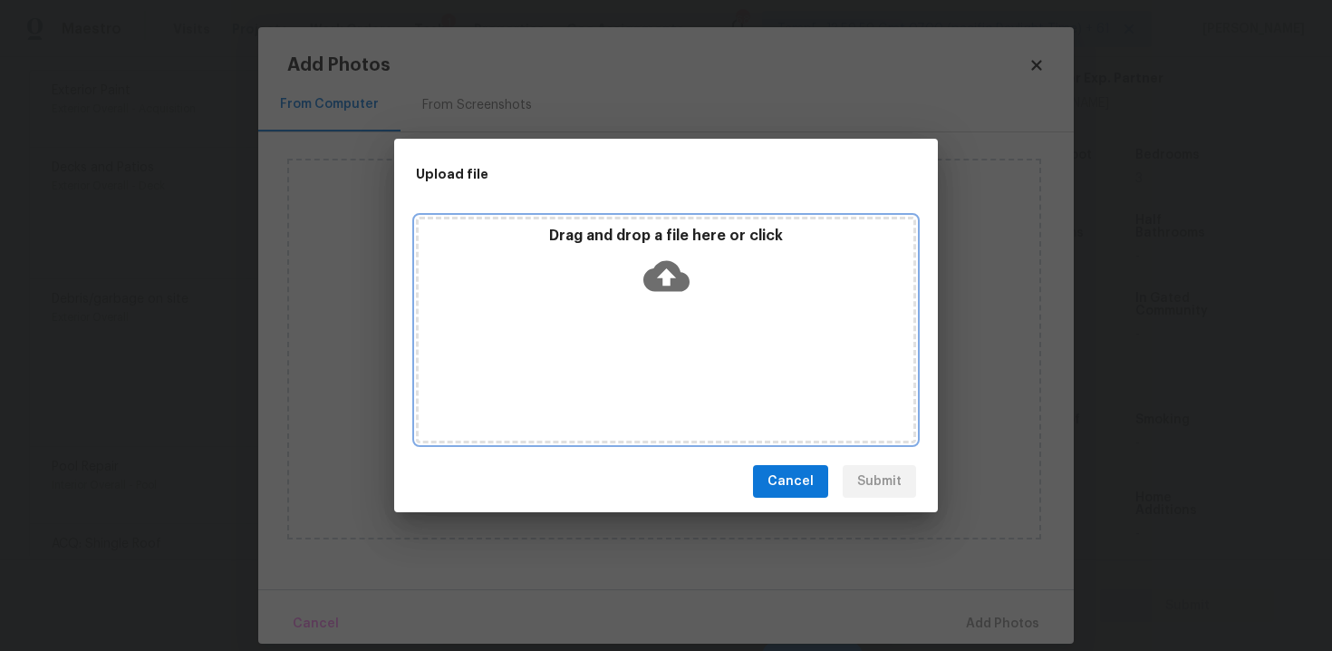
click at [659, 275] on icon at bounding box center [666, 276] width 46 height 46
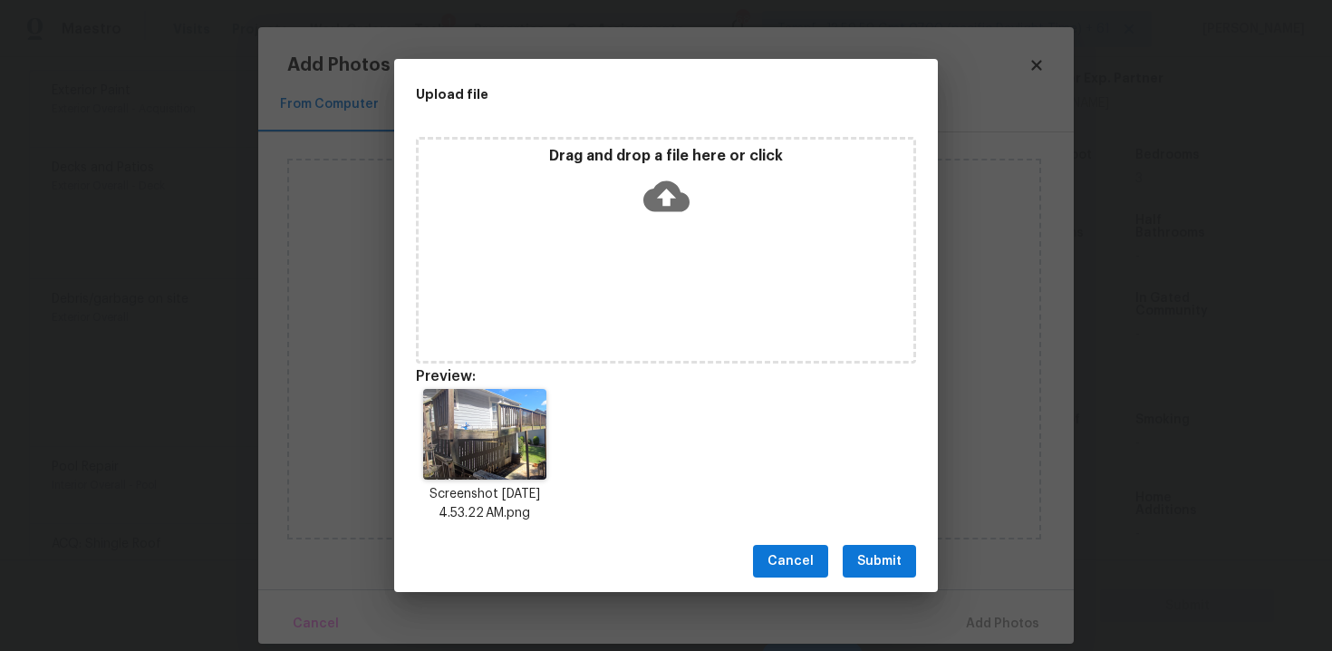
click at [896, 573] on button "Submit" at bounding box center [879, 562] width 73 height 34
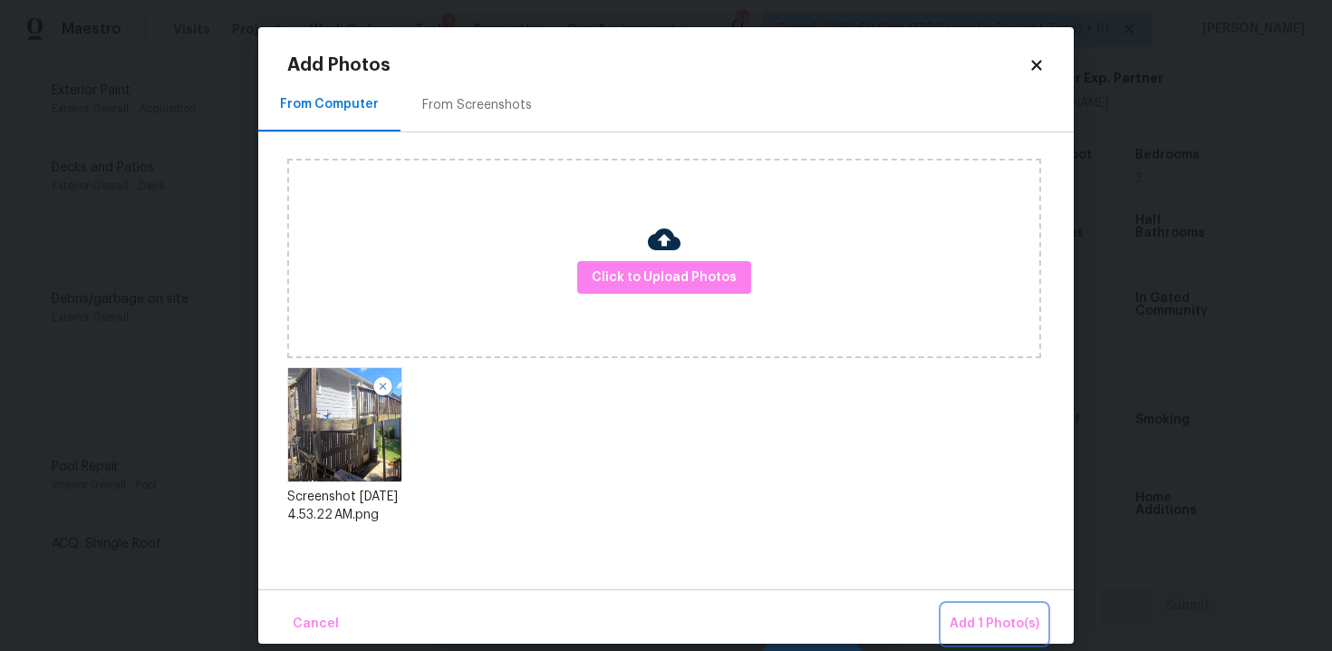
click at [981, 606] on button "Add 1 Photo(s)" at bounding box center [994, 623] width 104 height 39
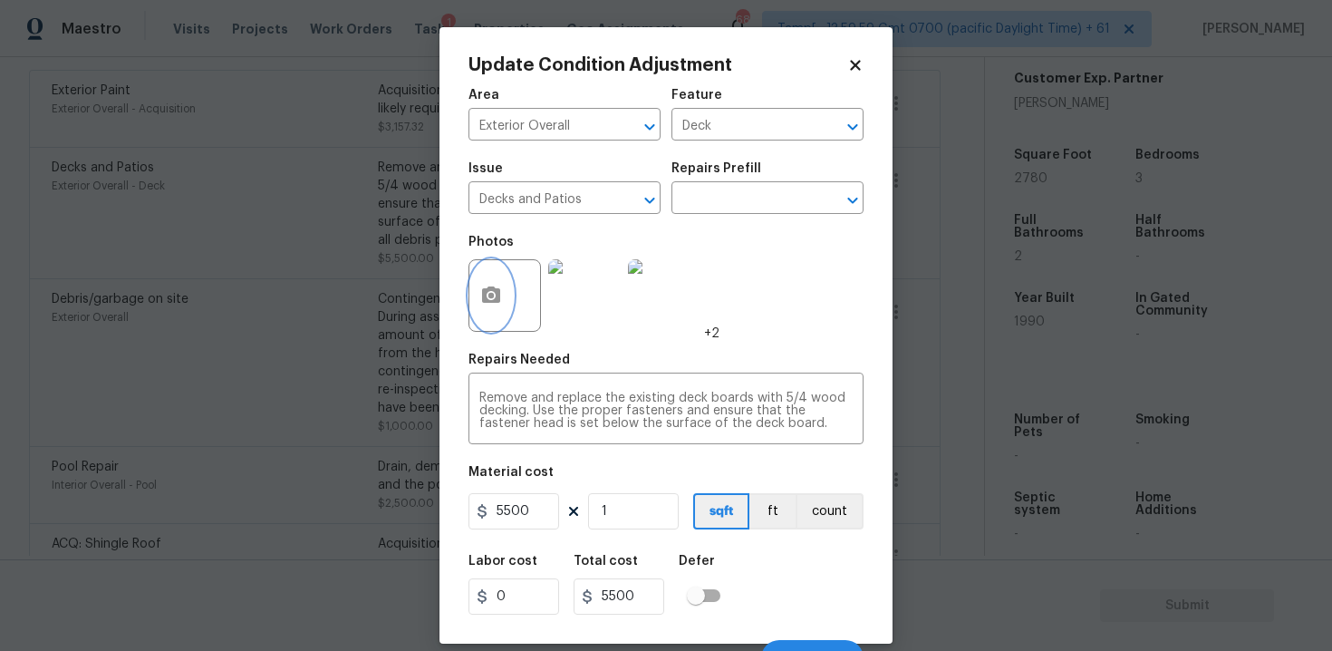
scroll to position [26, 0]
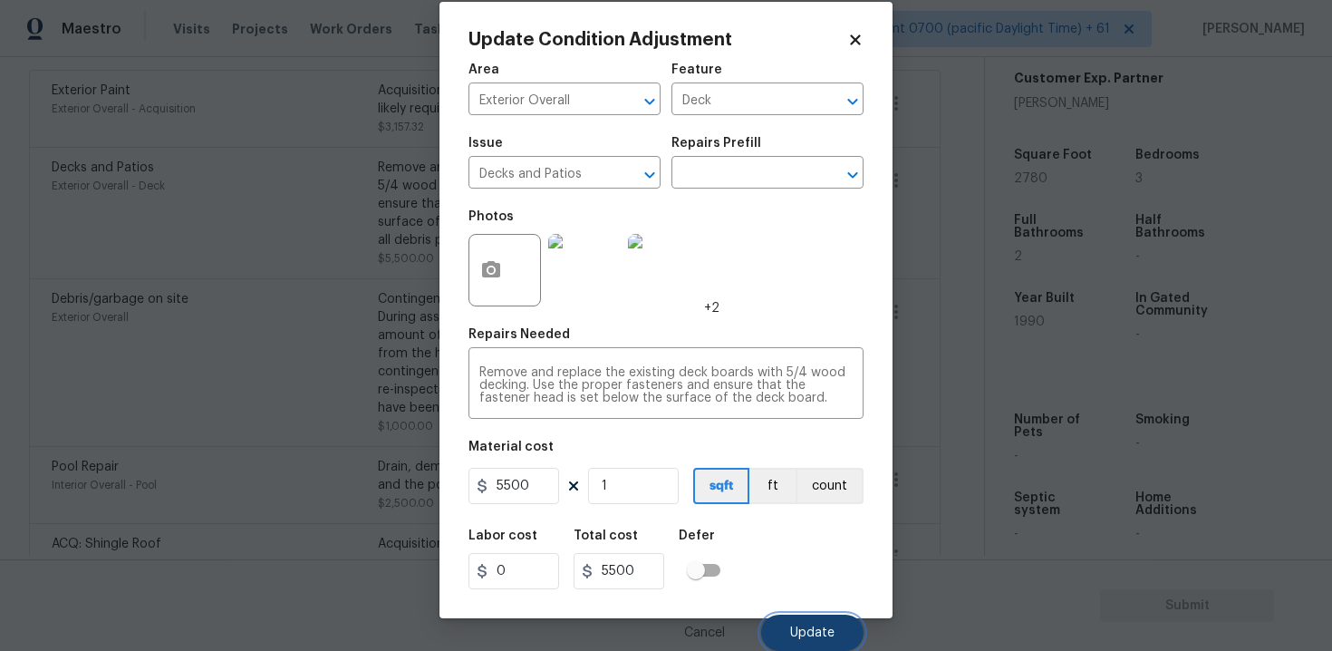
click at [797, 617] on button "Update" at bounding box center [812, 632] width 102 height 36
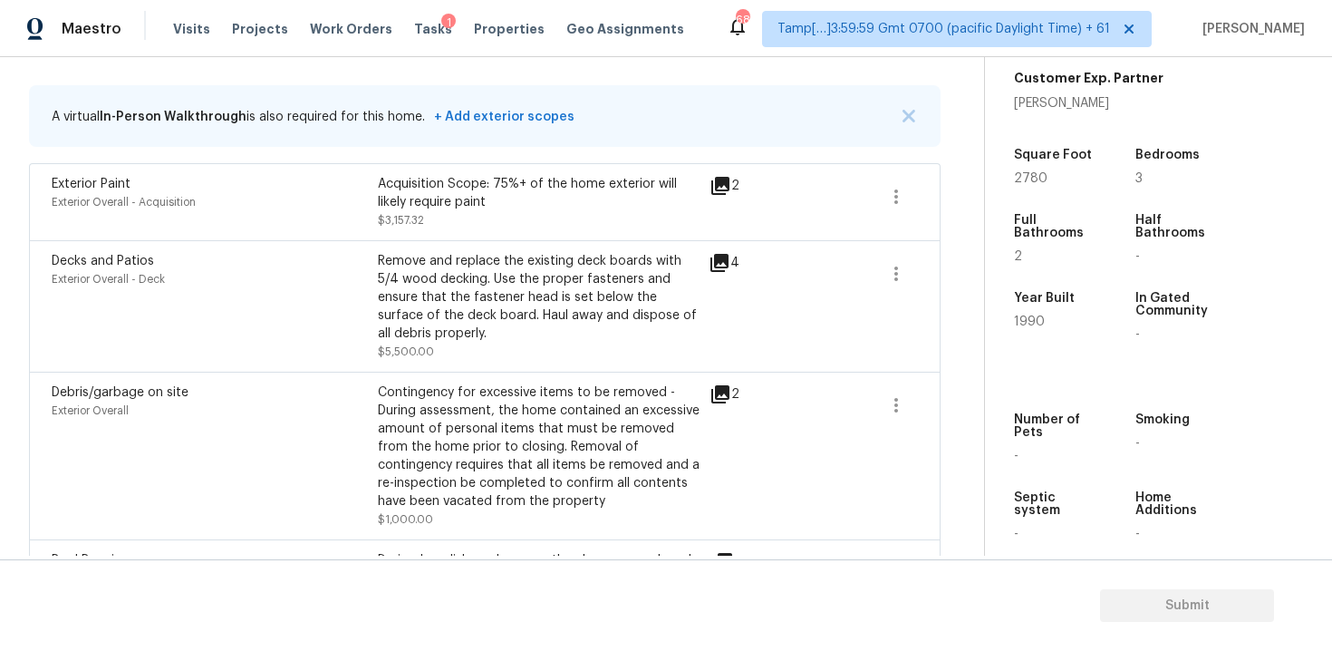
scroll to position [237, 0]
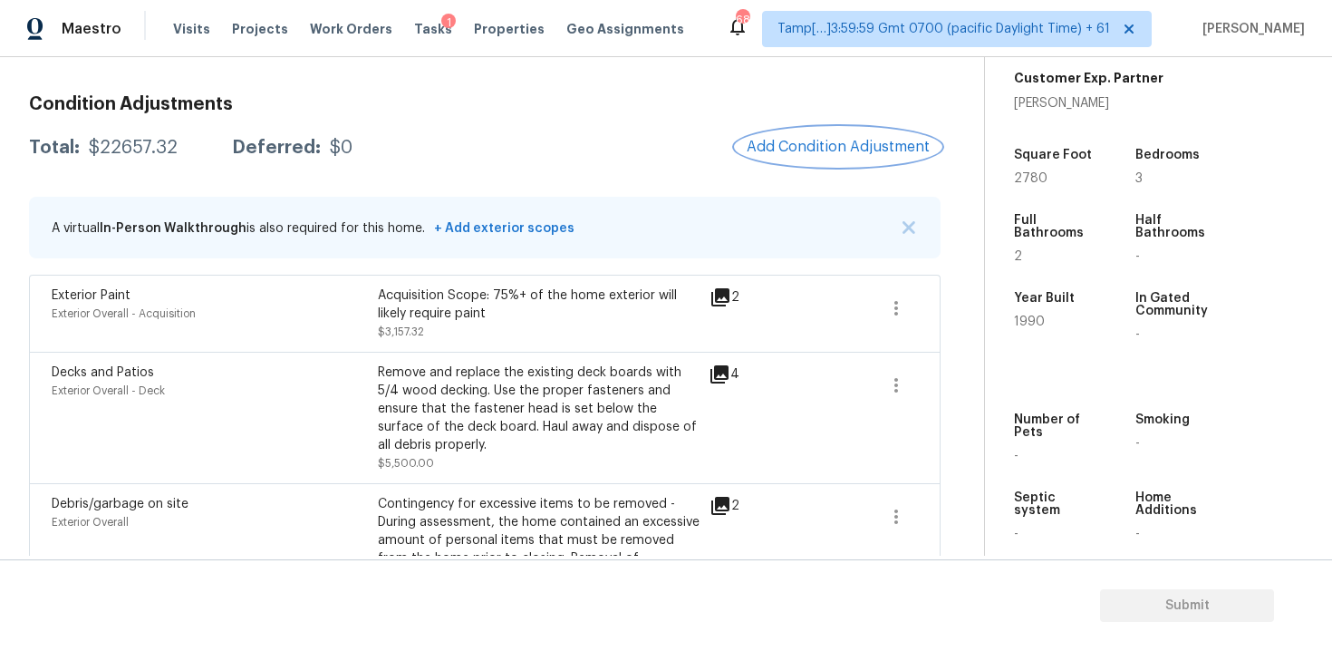
click at [825, 147] on span "Add Condition Adjustment" at bounding box center [838, 147] width 183 height 16
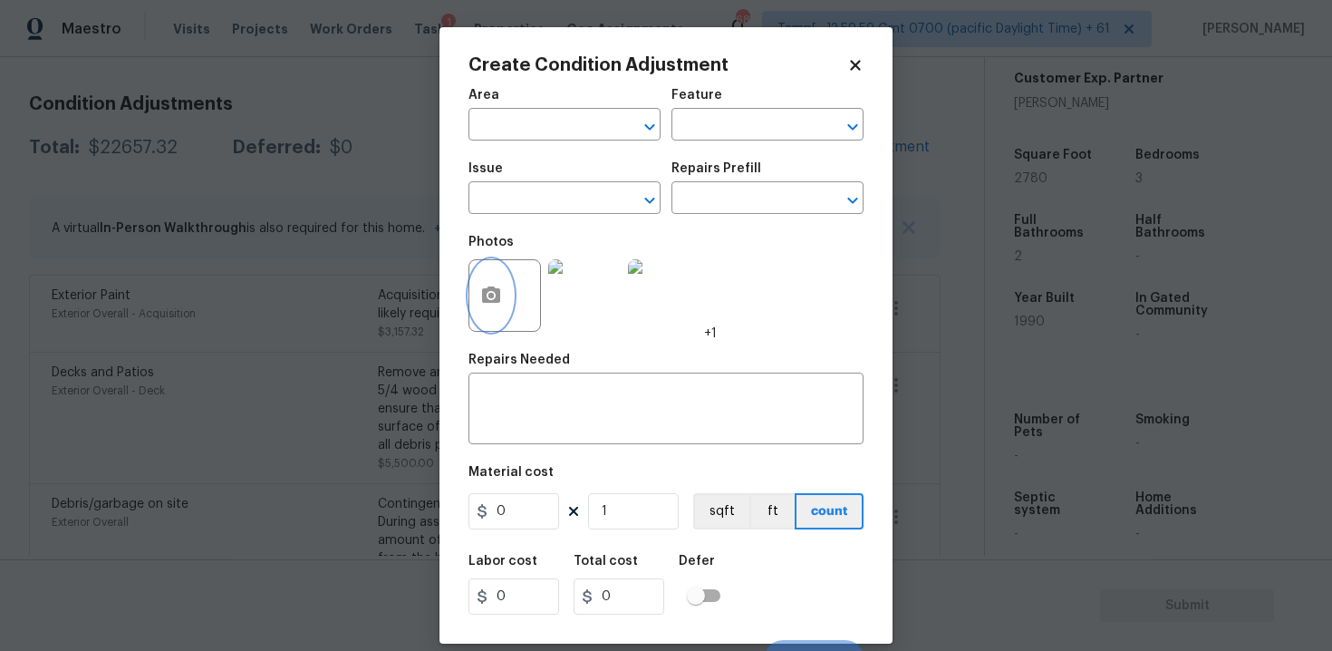
click at [505, 303] on button "button" at bounding box center [490, 295] width 43 height 71
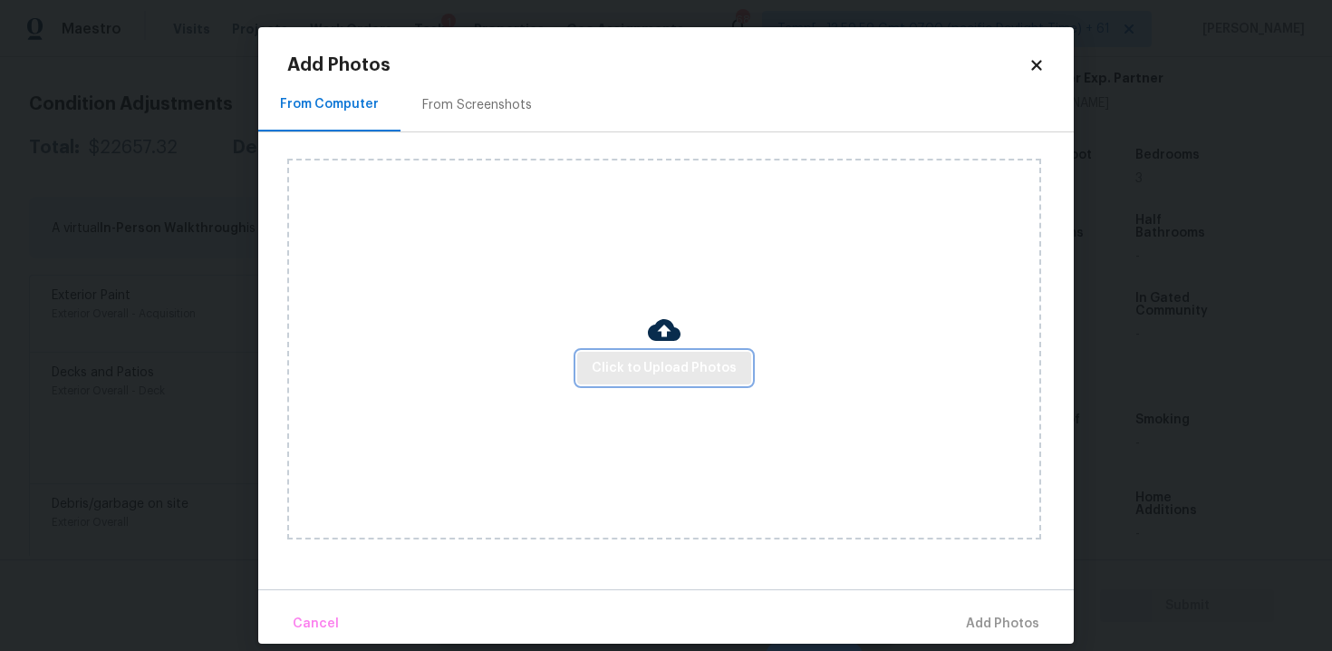
click at [688, 362] on span "Click to Upload Photos" at bounding box center [664, 368] width 145 height 23
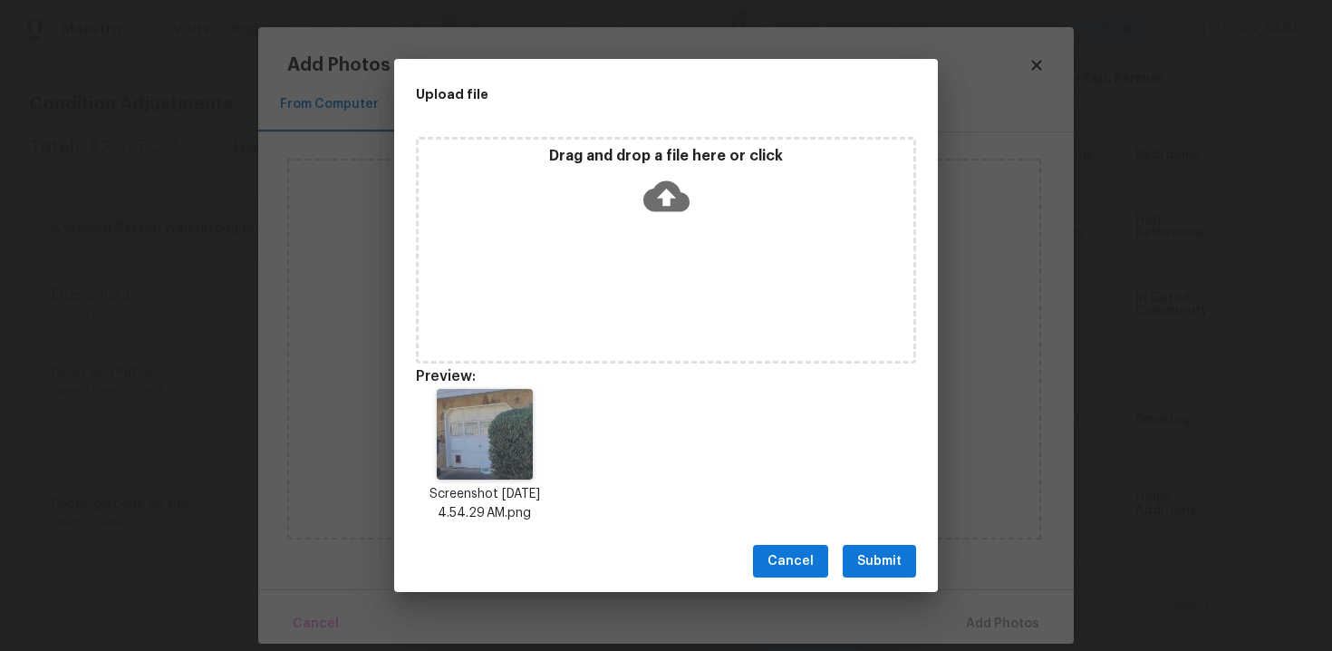
click at [872, 555] on span "Submit" at bounding box center [879, 561] width 44 height 23
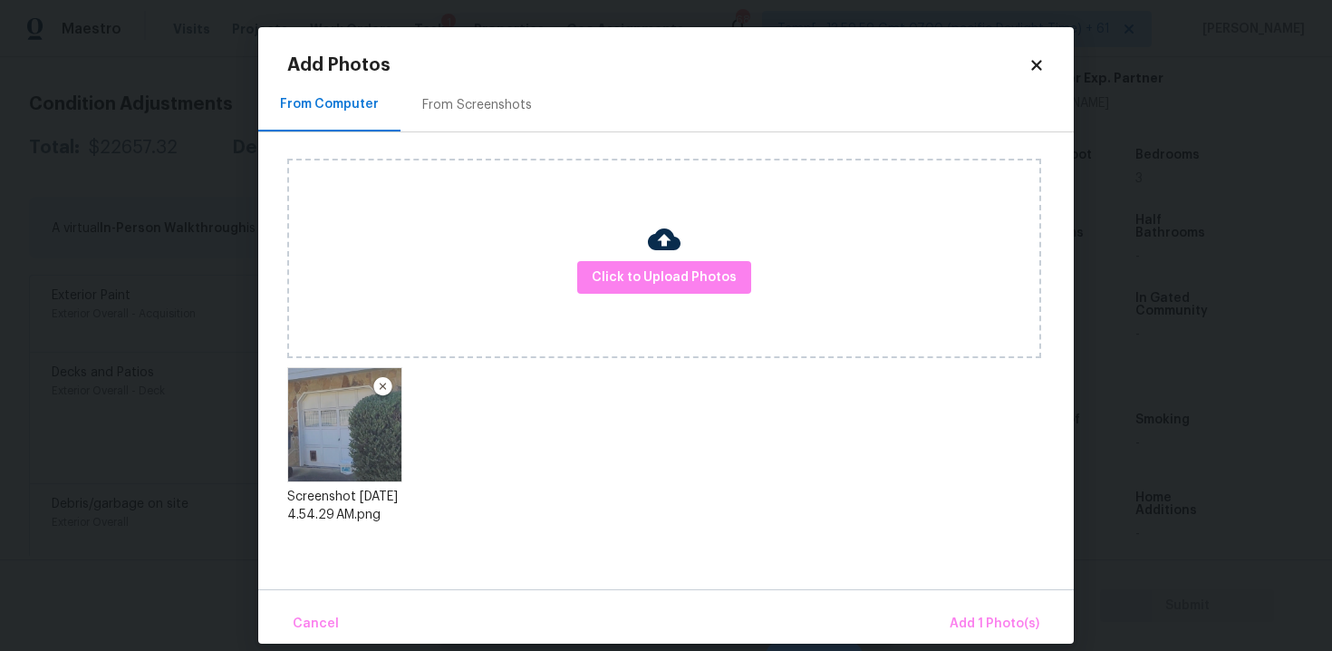
click at [980, 603] on div "Cancel Add 1 Photo(s)" at bounding box center [665, 616] width 815 height 54
click at [984, 610] on button "Add 1 Photo(s)" at bounding box center [994, 623] width 104 height 39
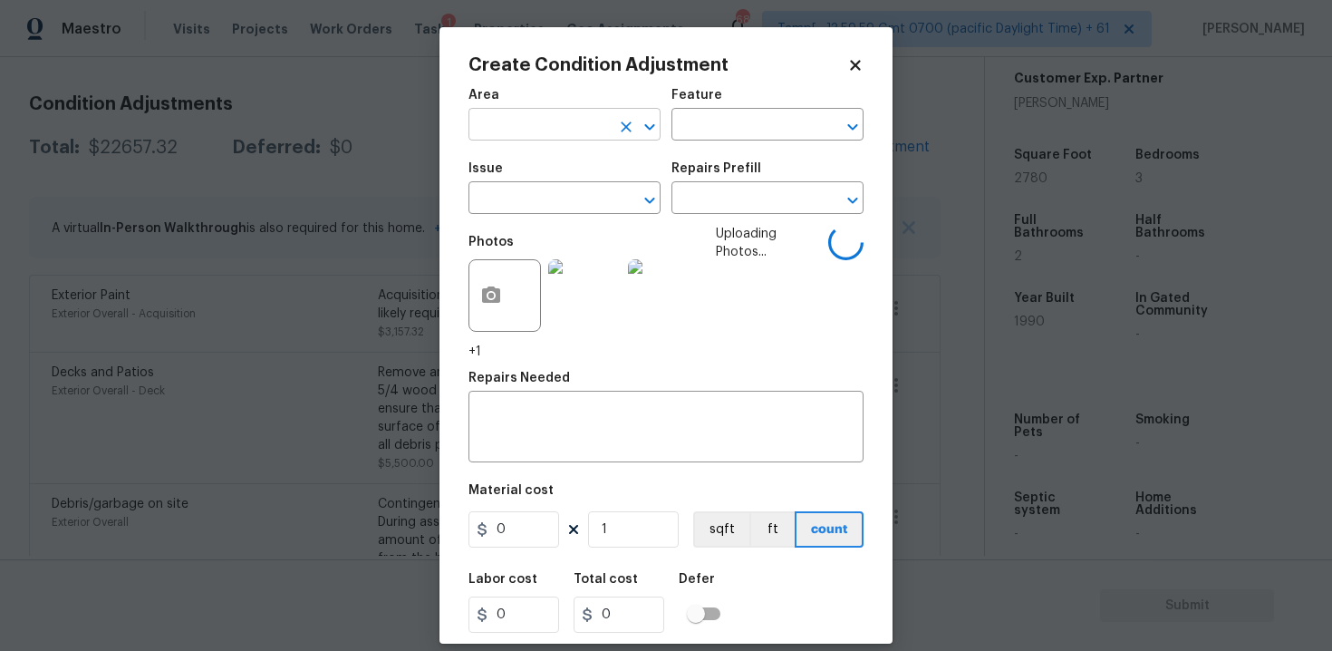
click at [584, 132] on input "text" at bounding box center [538, 126] width 141 height 28
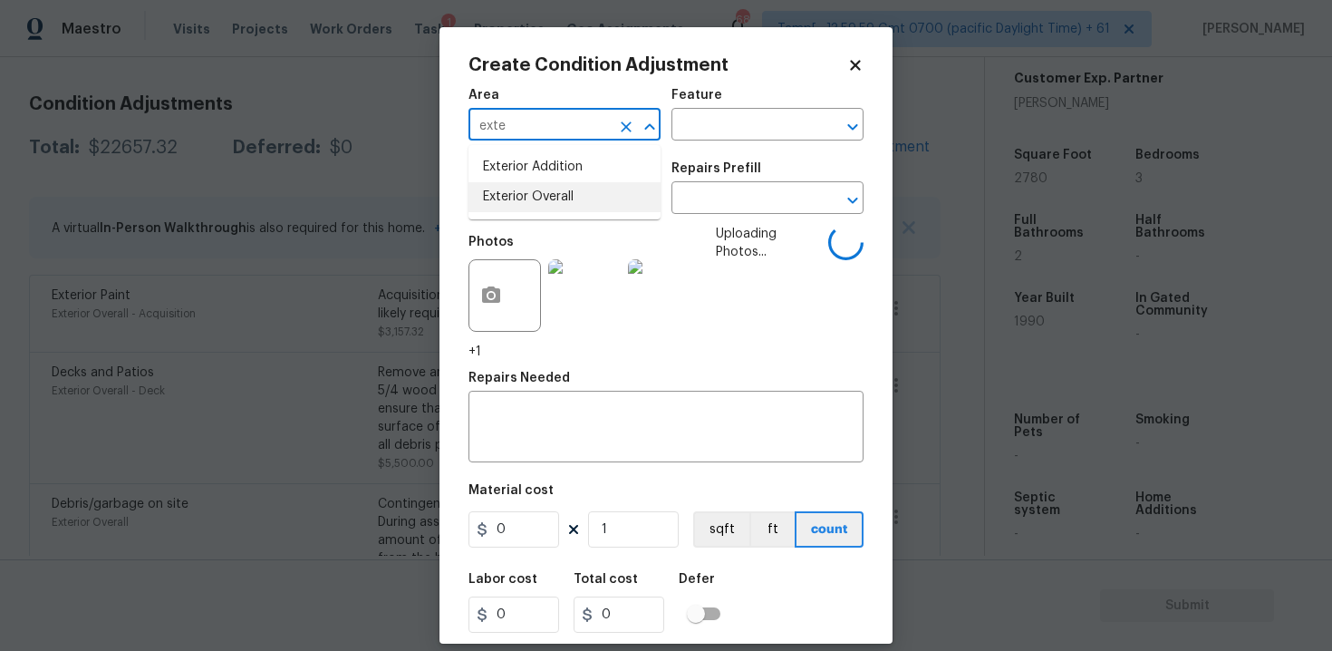
click at [583, 203] on li "Exterior Overall" at bounding box center [564, 197] width 192 height 30
type input "Exterior Overall"
click at [583, 203] on input "text" at bounding box center [538, 200] width 141 height 28
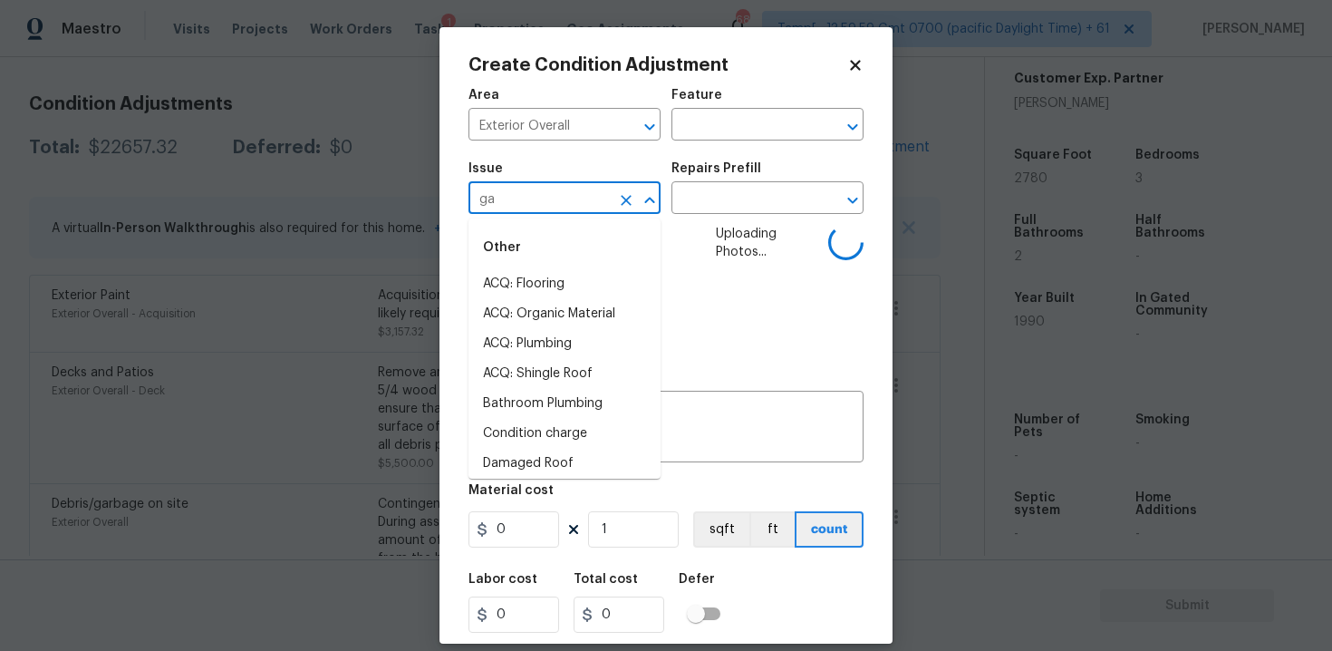
type input "gar"
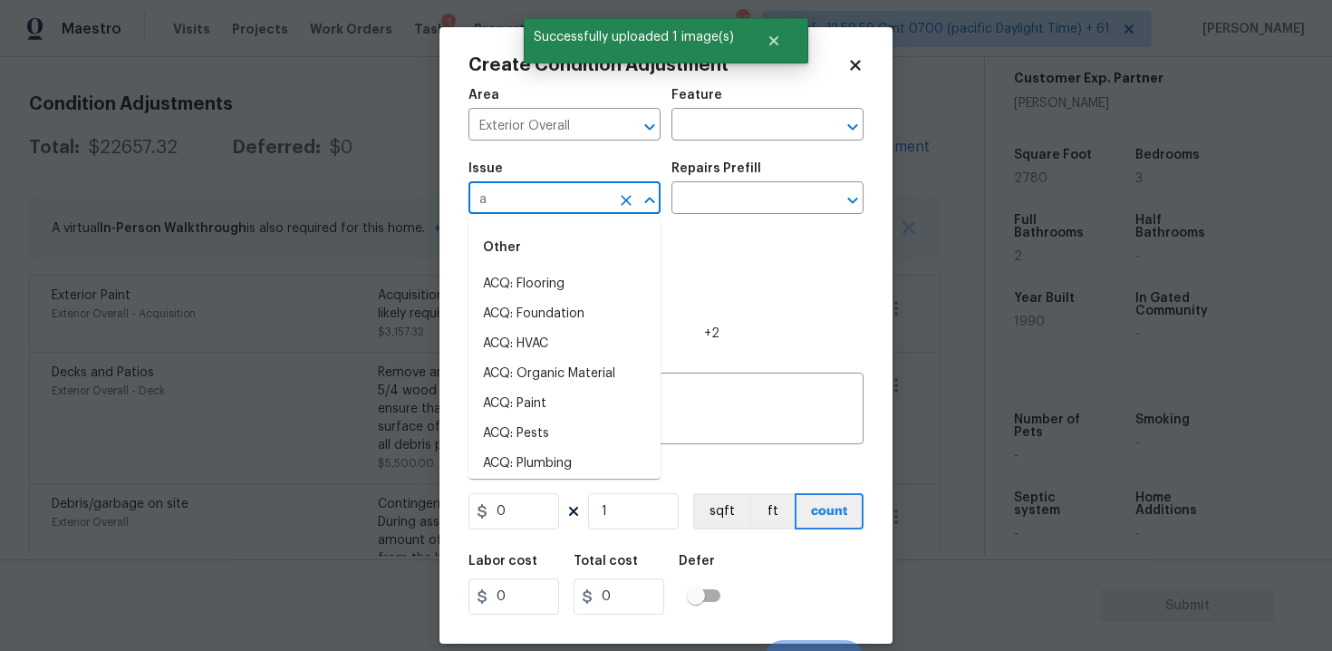
type input "ag"
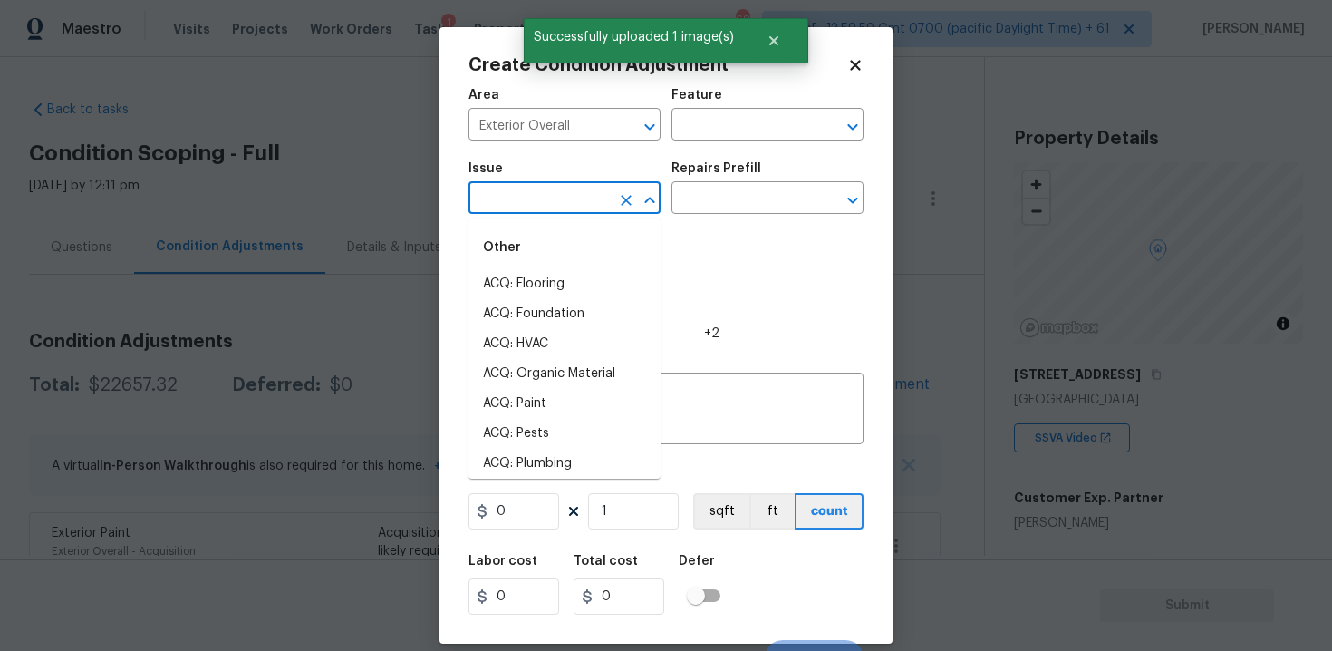
scroll to position [420, 0]
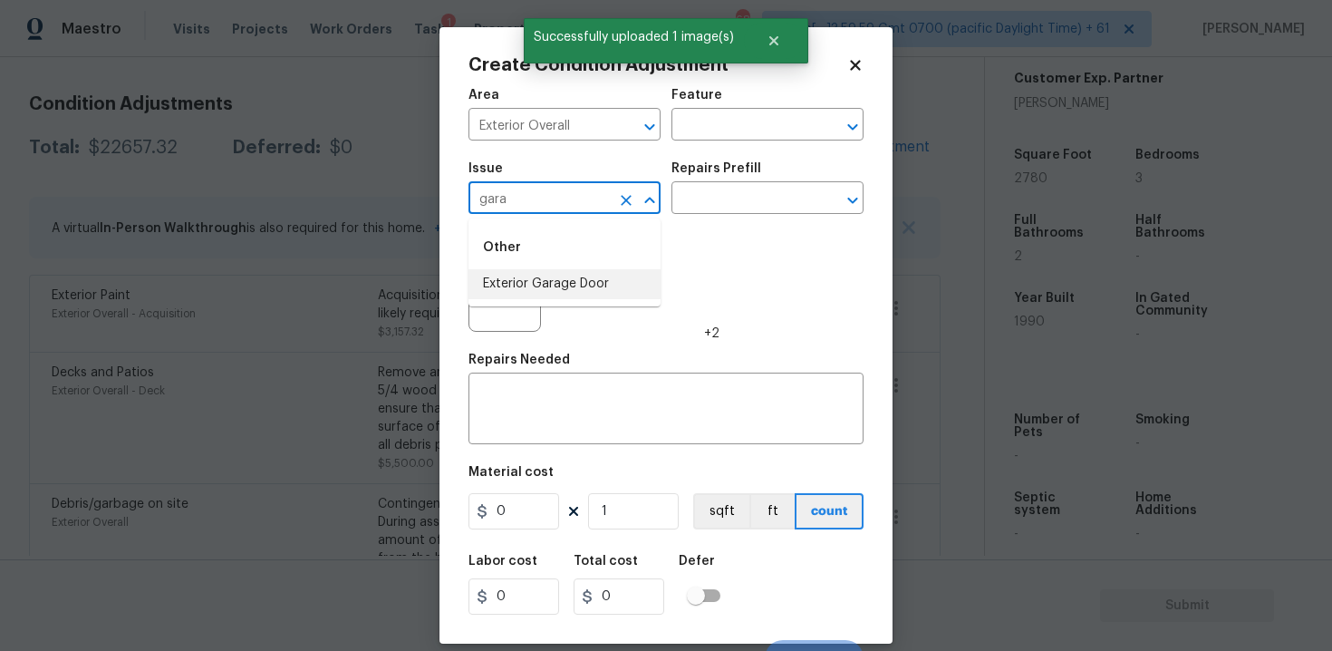
click at [585, 277] on li "Exterior Garage Door" at bounding box center [564, 284] width 192 height 30
type input "Exterior Garage Door"
click at [741, 172] on h5 "Repairs Prefill" at bounding box center [716, 168] width 90 height 13
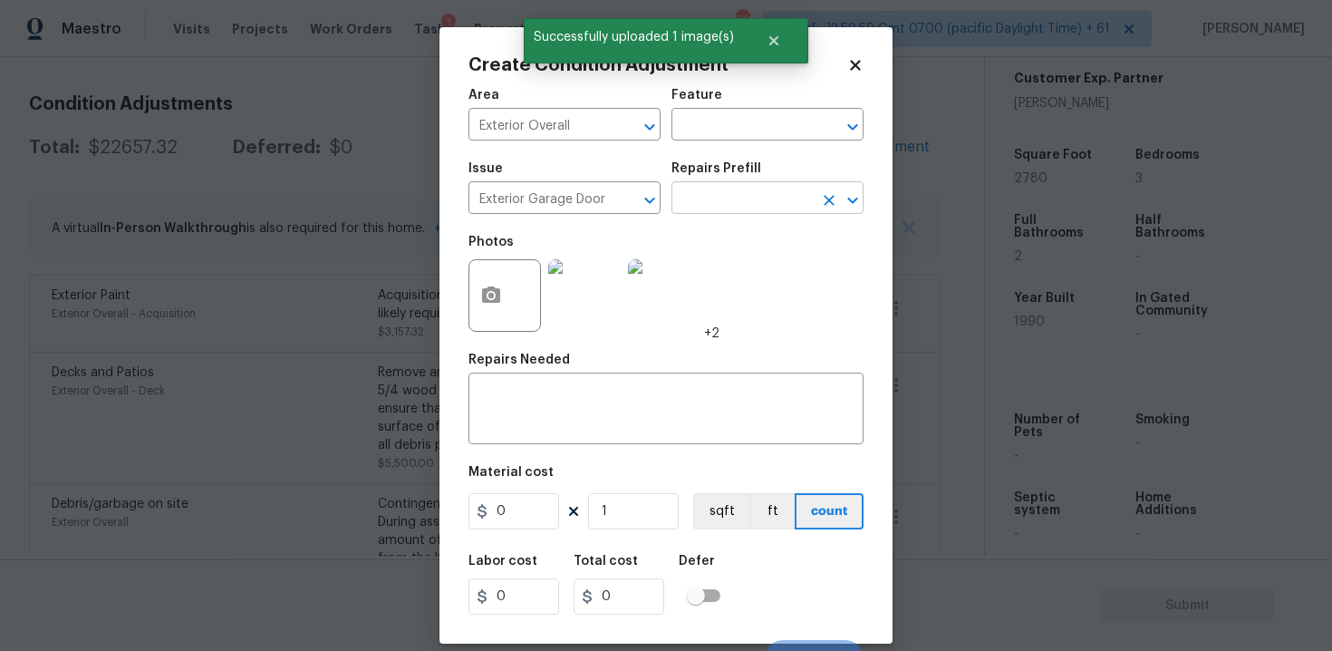
click at [741, 192] on input "text" at bounding box center [741, 200] width 141 height 28
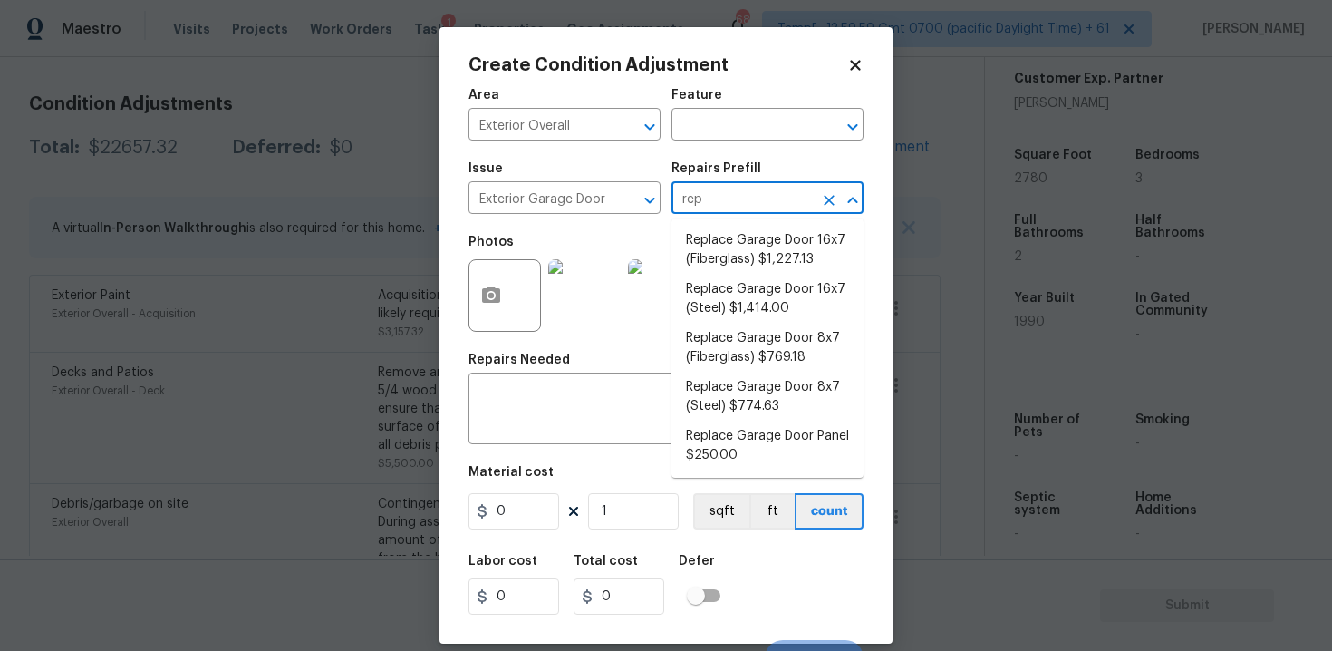
type input "repl"
click at [768, 304] on li "Replace Garage Door 16x7 (Steel) $1,414.00" at bounding box center [767, 299] width 192 height 49
type input "Interior Door"
type input "1414"
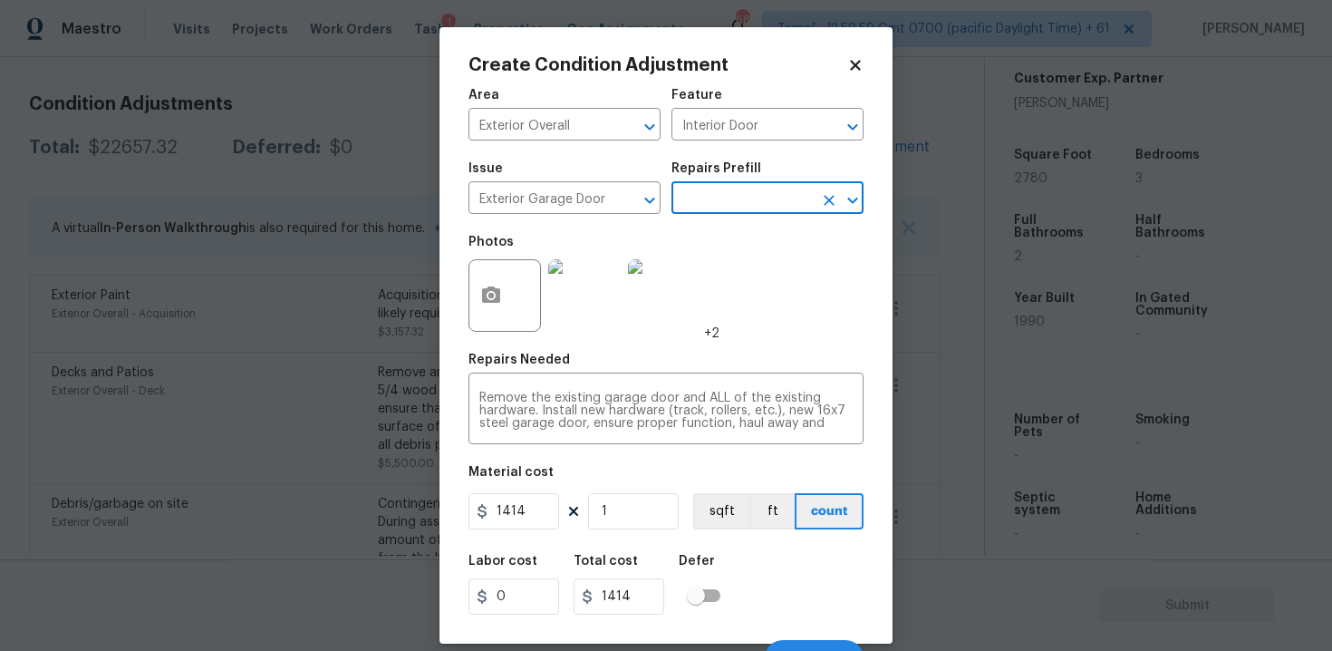
scroll to position [26, 0]
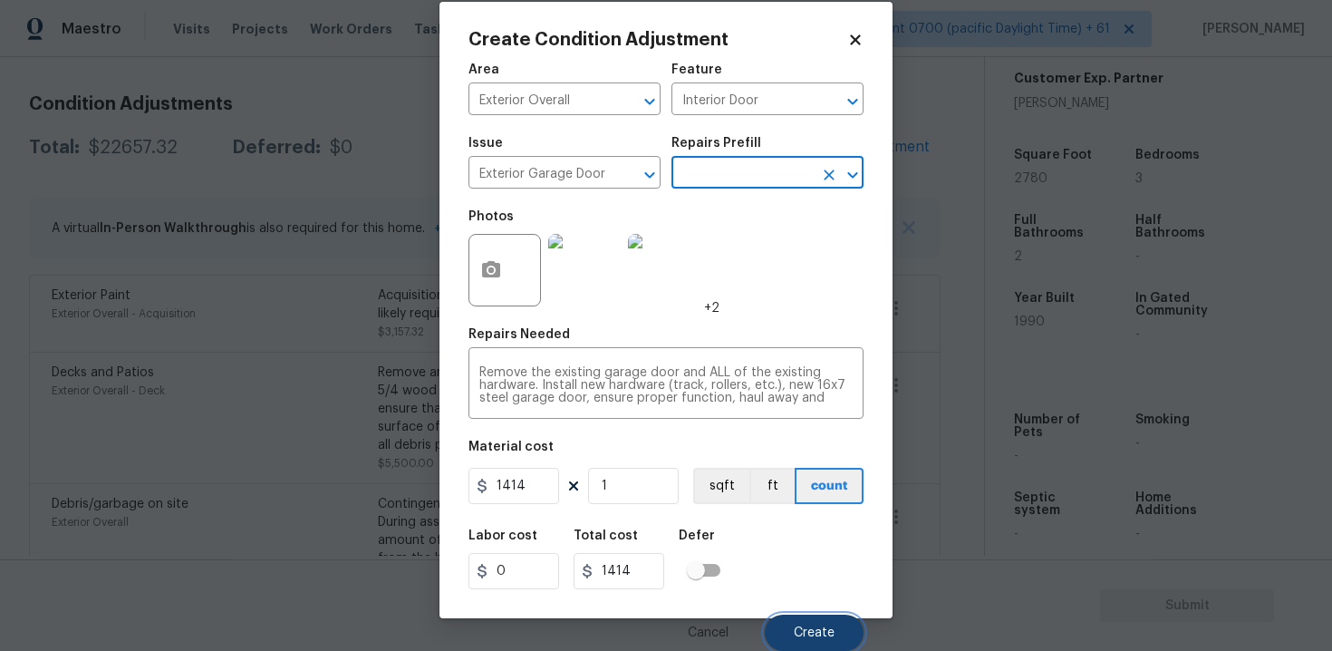
click at [824, 617] on button "Create" at bounding box center [814, 632] width 99 height 36
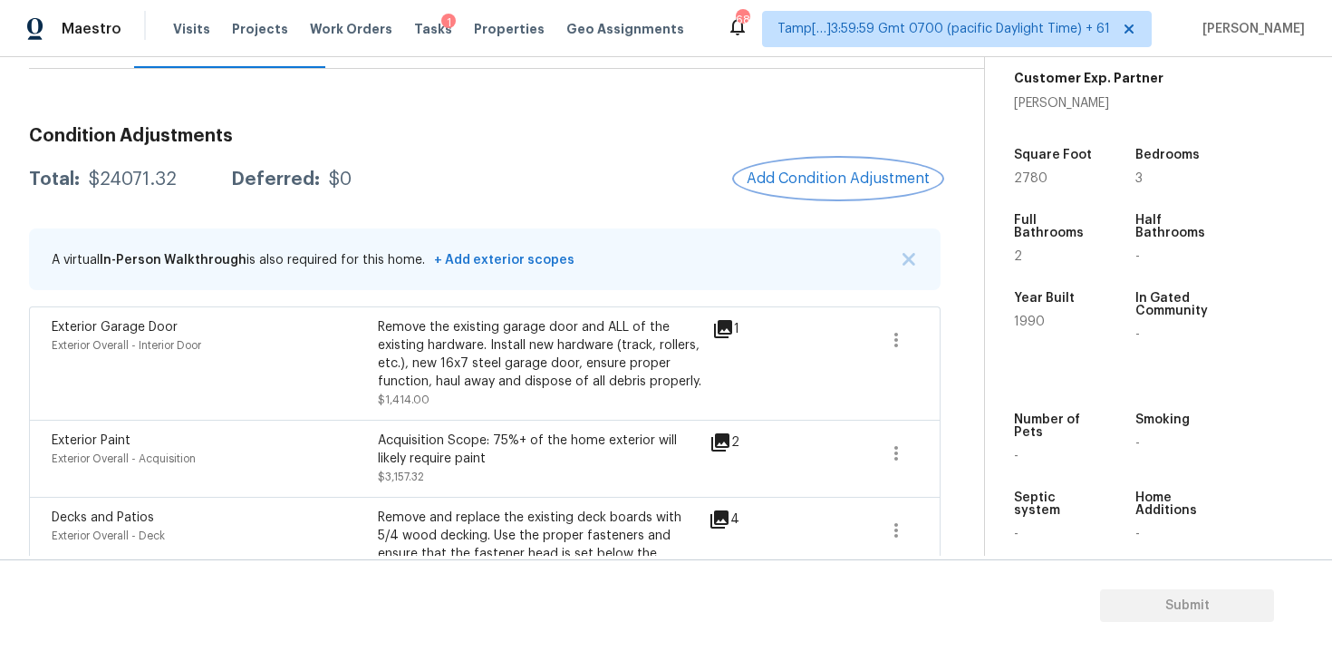
scroll to position [184, 0]
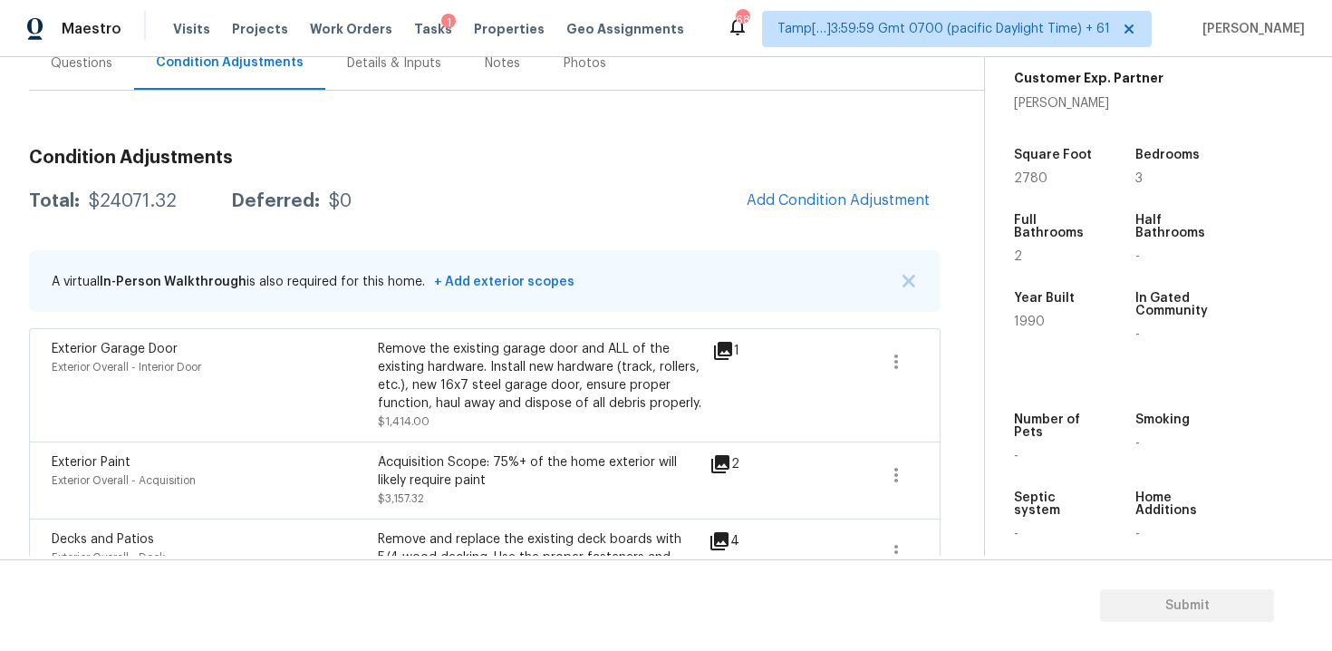
click at [767, 215] on span "Add Condition Adjustment" at bounding box center [838, 201] width 205 height 40
click at [777, 206] on span "Add Condition Adjustment" at bounding box center [838, 200] width 183 height 16
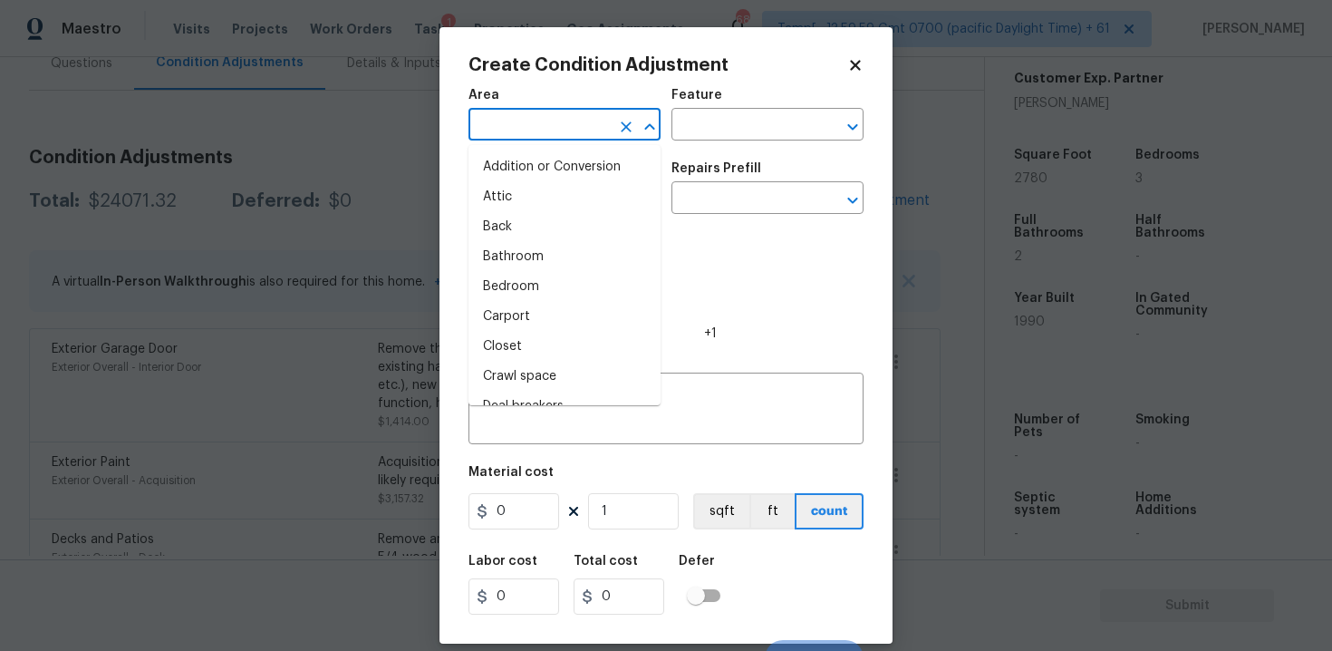
click at [556, 130] on input "text" at bounding box center [538, 126] width 141 height 28
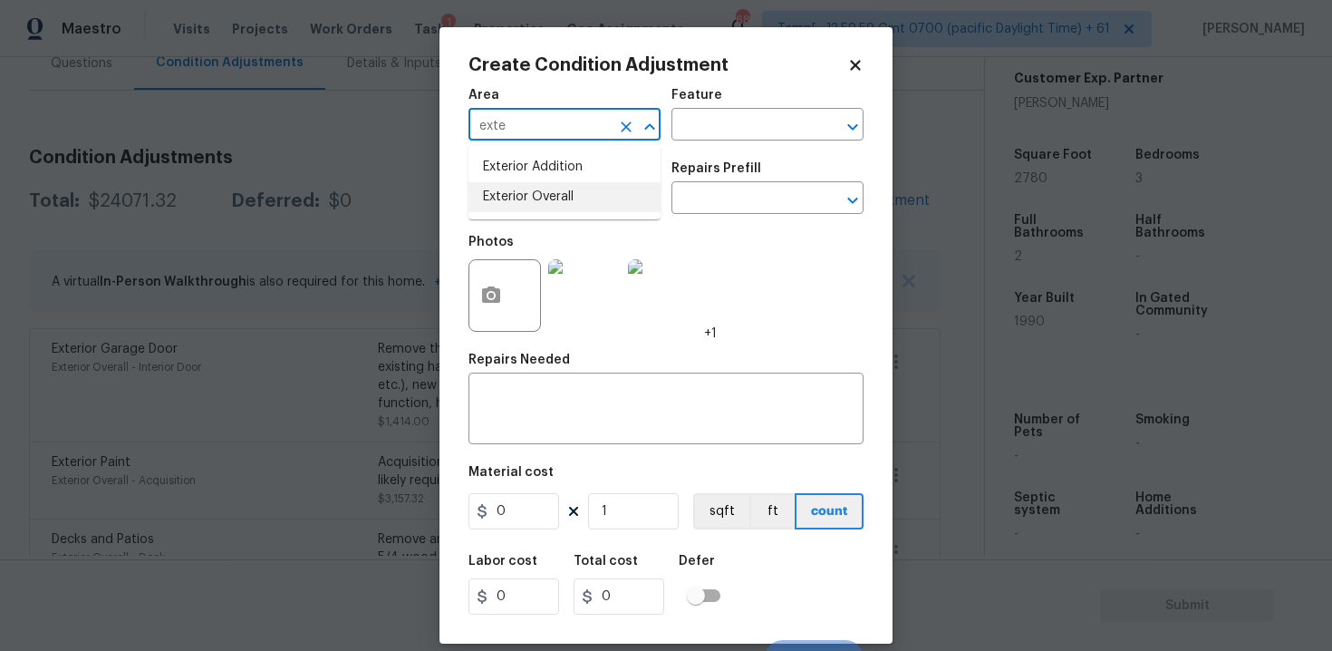
click at [560, 190] on li "Exterior Overall" at bounding box center [564, 197] width 192 height 30
type input "Exterior Overall"
click at [560, 190] on input "text" at bounding box center [538, 200] width 141 height 28
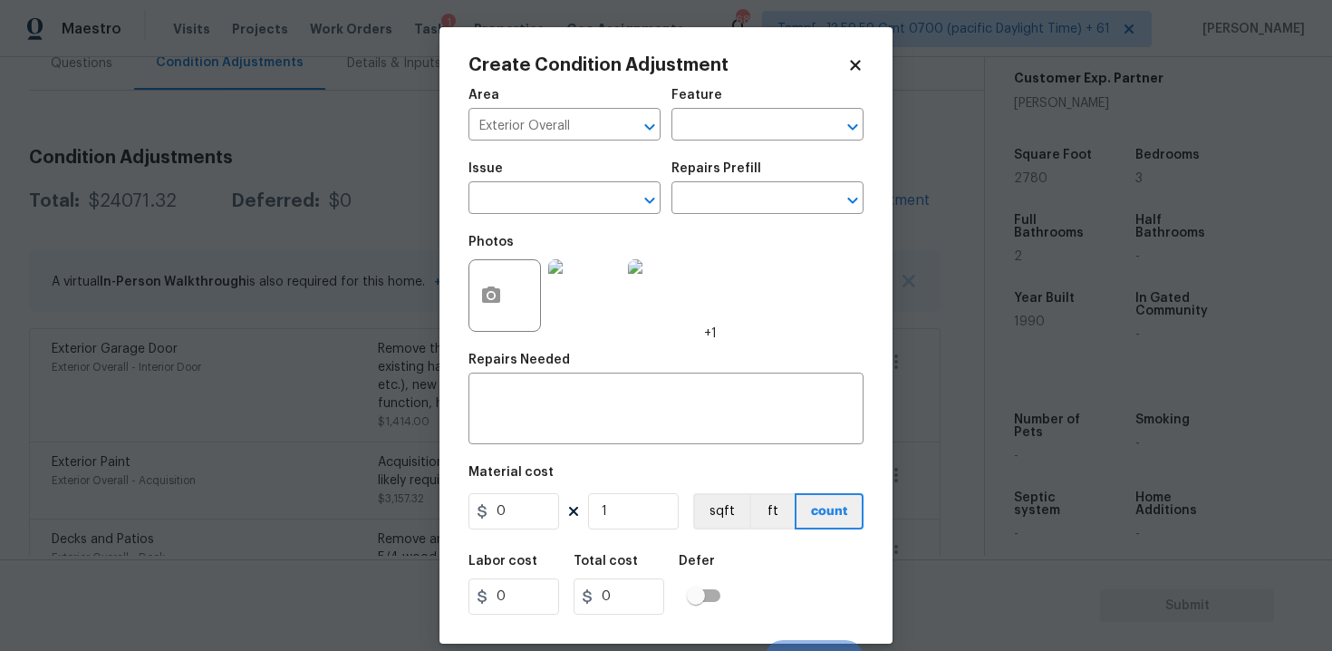
scroll to position [26, 0]
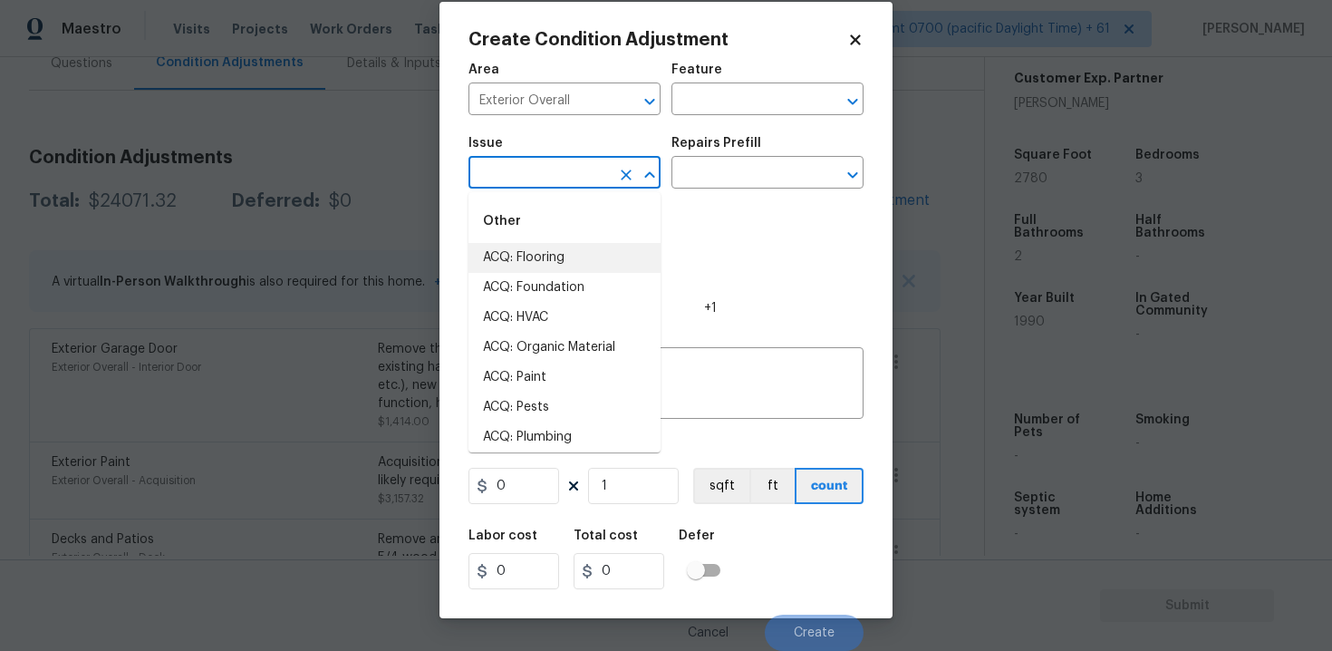
click at [676, 270] on img at bounding box center [664, 270] width 72 height 72
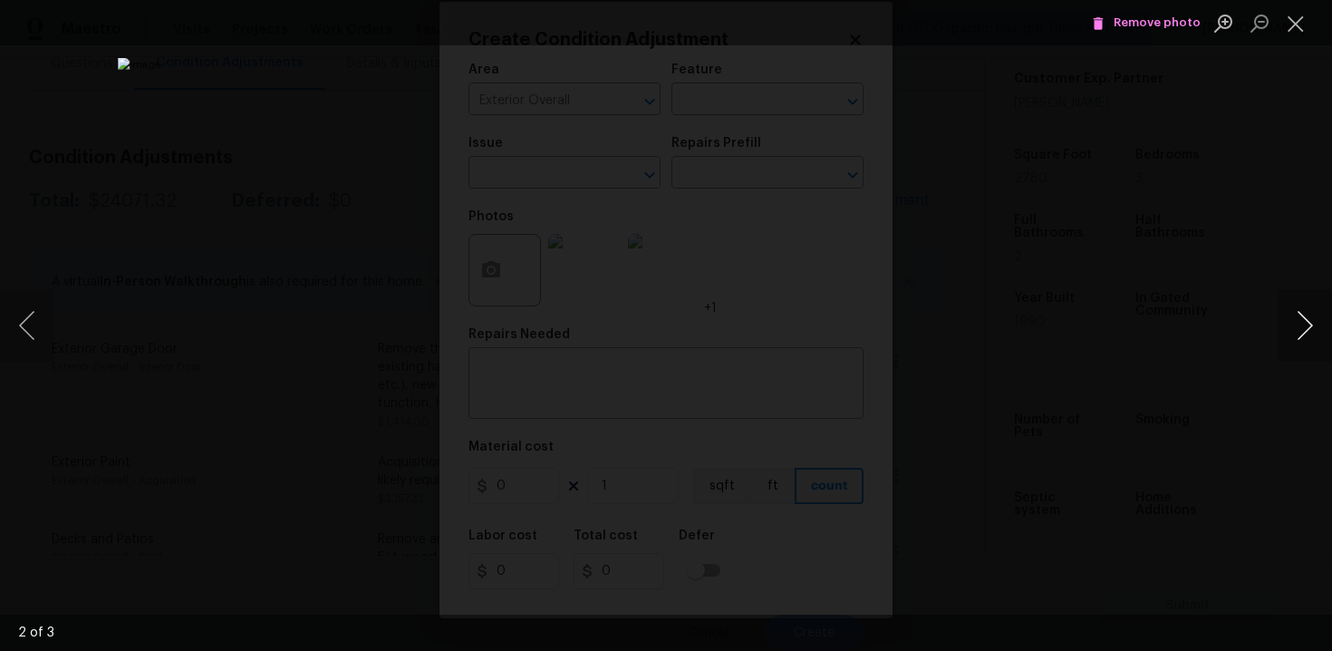
click at [1303, 323] on button "Next image" at bounding box center [1305, 325] width 54 height 72
click at [1304, 327] on button "Next image" at bounding box center [1305, 325] width 54 height 72
click at [1305, 329] on button "Next image" at bounding box center [1305, 325] width 54 height 72
click at [1170, 252] on div "Lightbox" at bounding box center [666, 325] width 1332 height 651
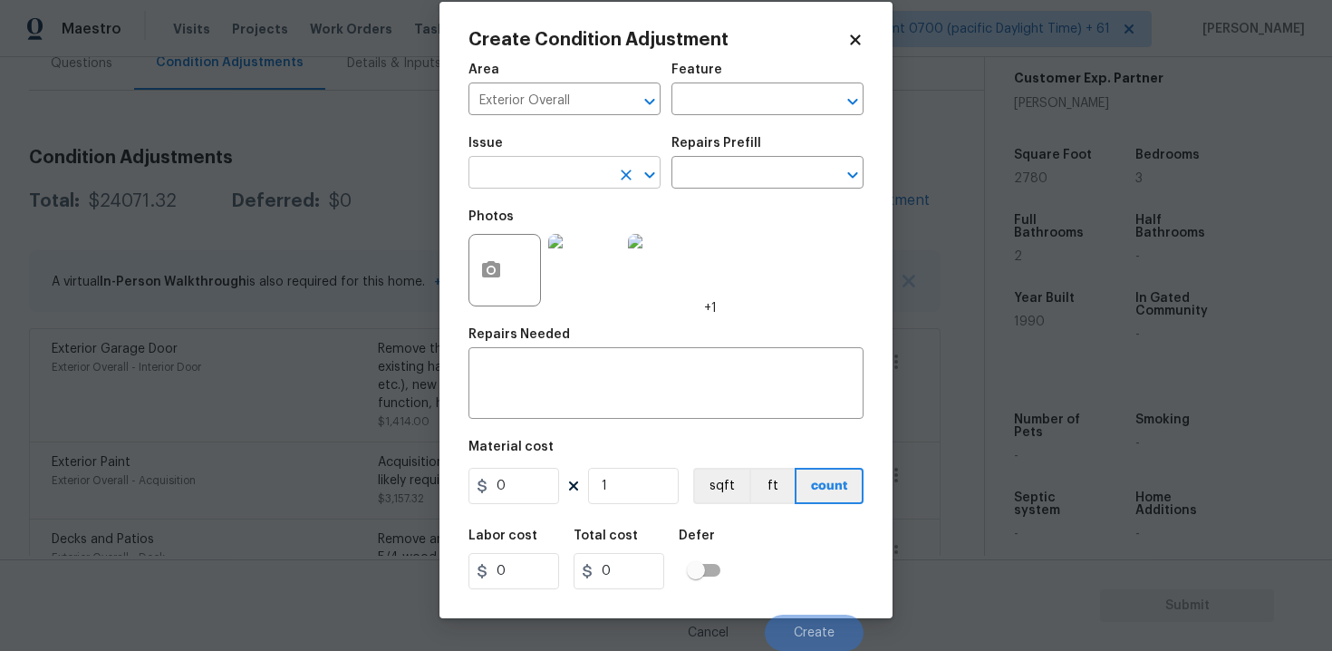
click at [563, 175] on input "text" at bounding box center [538, 174] width 141 height 28
click at [578, 247] on li "Landscape Package" at bounding box center [564, 258] width 192 height 30
type input "Landscape Package"
click at [728, 173] on input "text" at bounding box center [741, 174] width 141 height 28
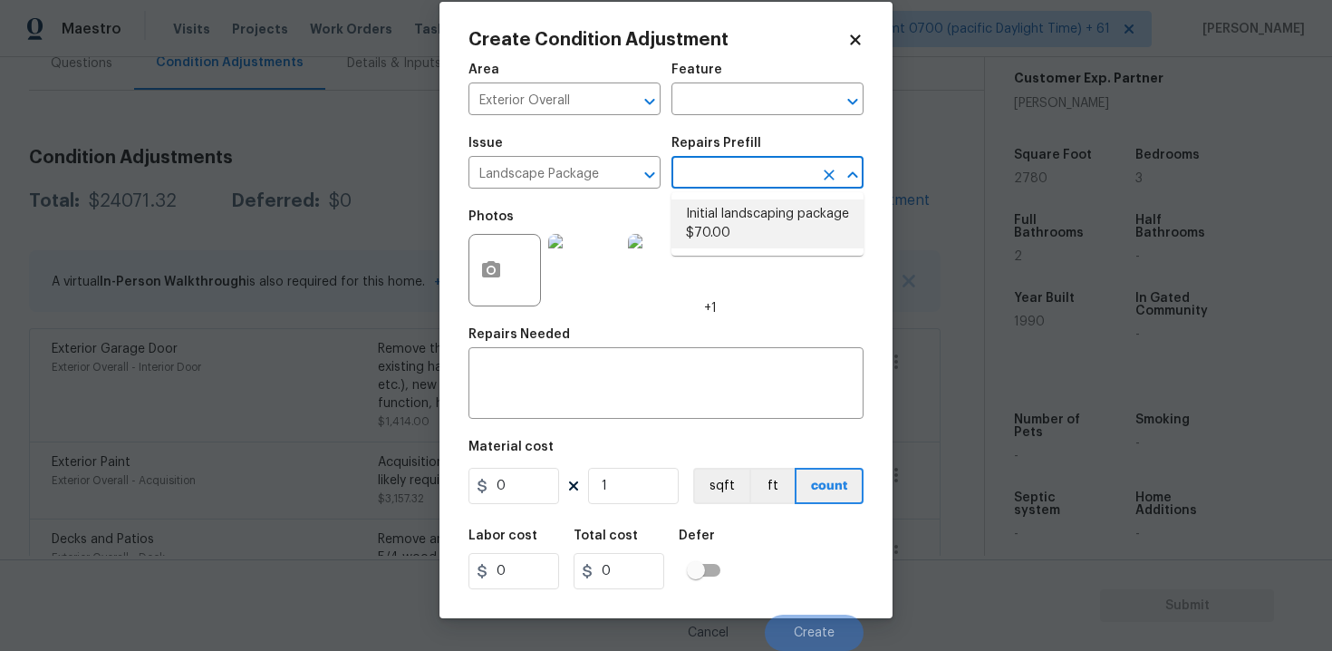
click at [731, 229] on li "Initial landscaping package $70.00" at bounding box center [767, 223] width 192 height 49
type input "Home Readiness Packages"
type textarea "Mowing of grass up to 6" in height. Mow, edge along driveways & sidewalks, trim…"
type input "70"
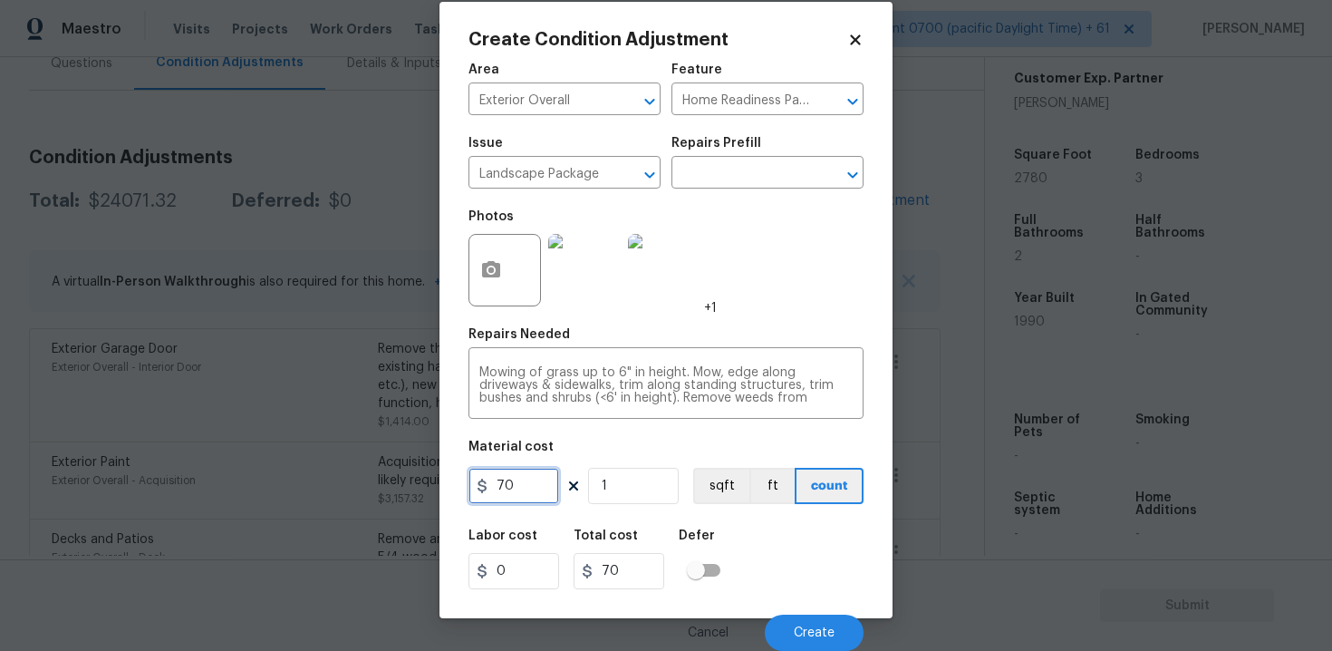
click at [513, 496] on input "70" at bounding box center [513, 486] width 91 height 36
type input "300"
click at [692, 545] on div "Defer" at bounding box center [705, 541] width 53 height 24
click at [812, 614] on button "Create" at bounding box center [814, 632] width 99 height 36
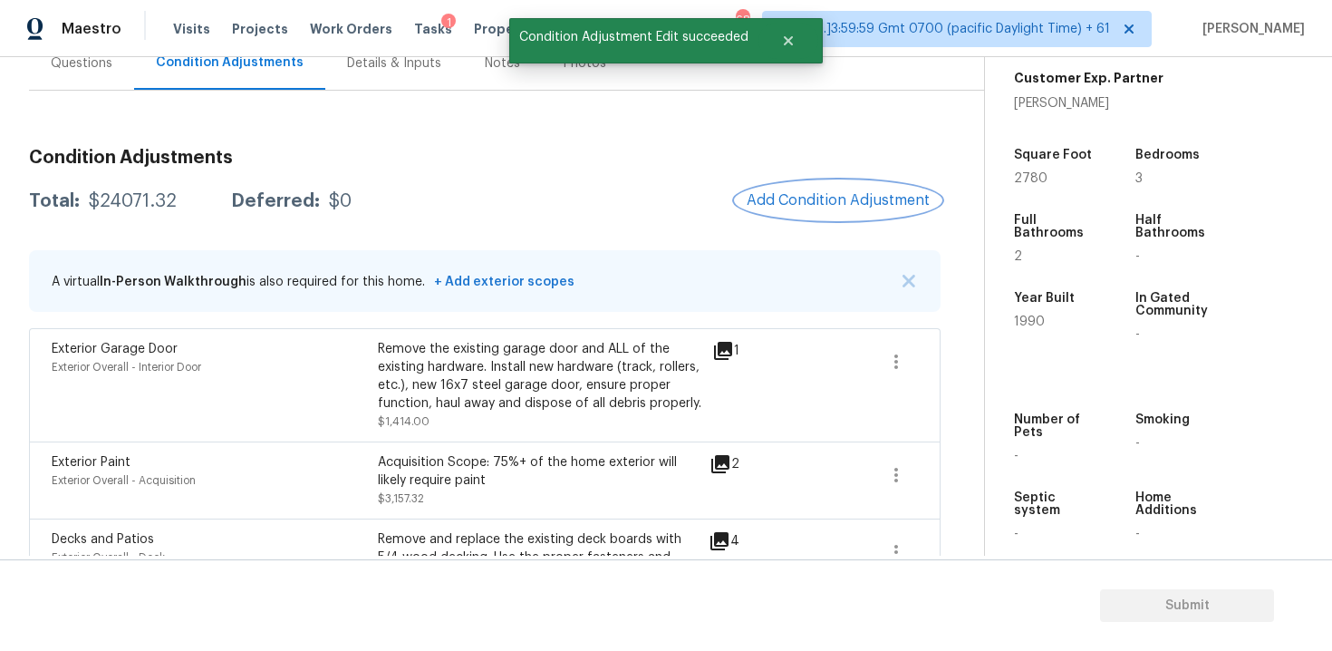
scroll to position [0, 0]
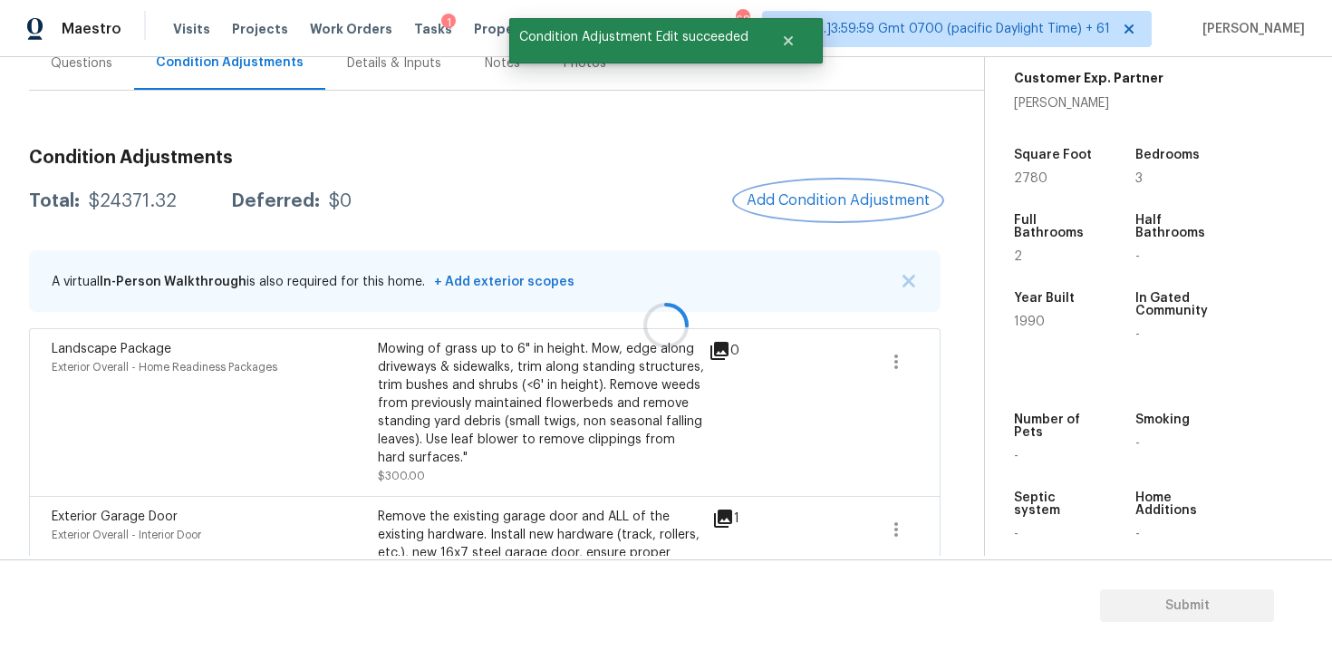
click at [815, 198] on span "Add Condition Adjustment" at bounding box center [838, 200] width 183 height 16
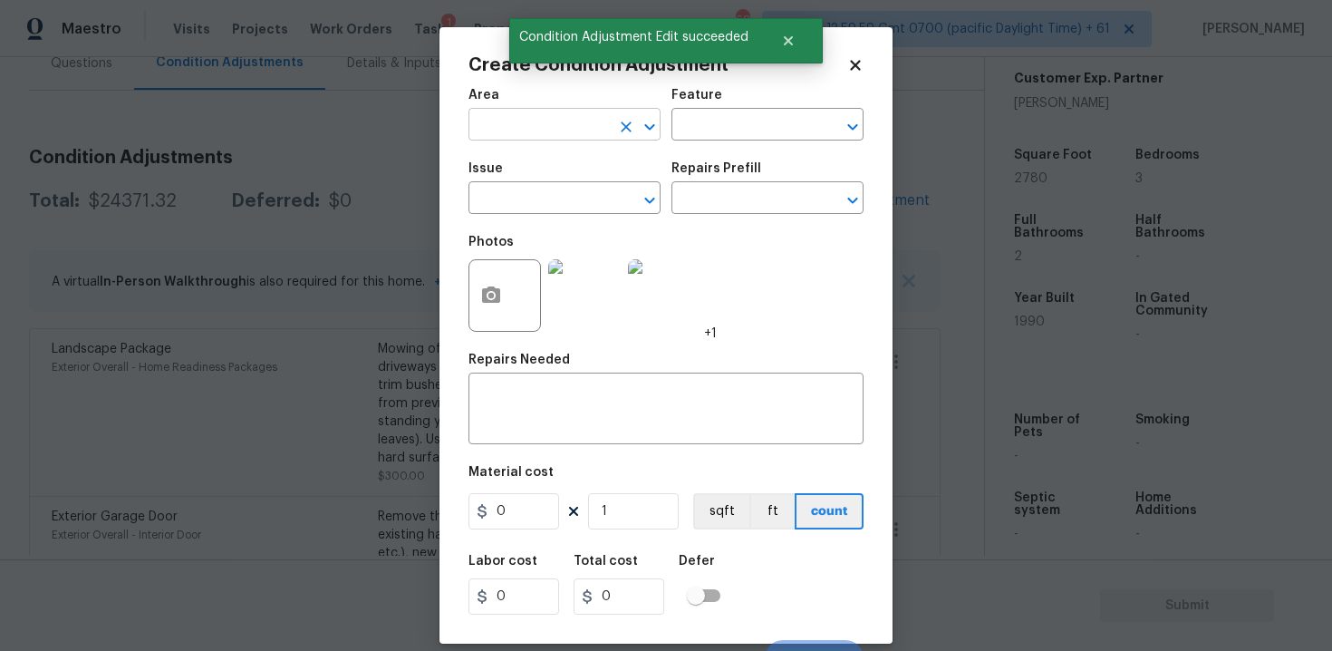
click at [536, 131] on input "text" at bounding box center [538, 126] width 141 height 28
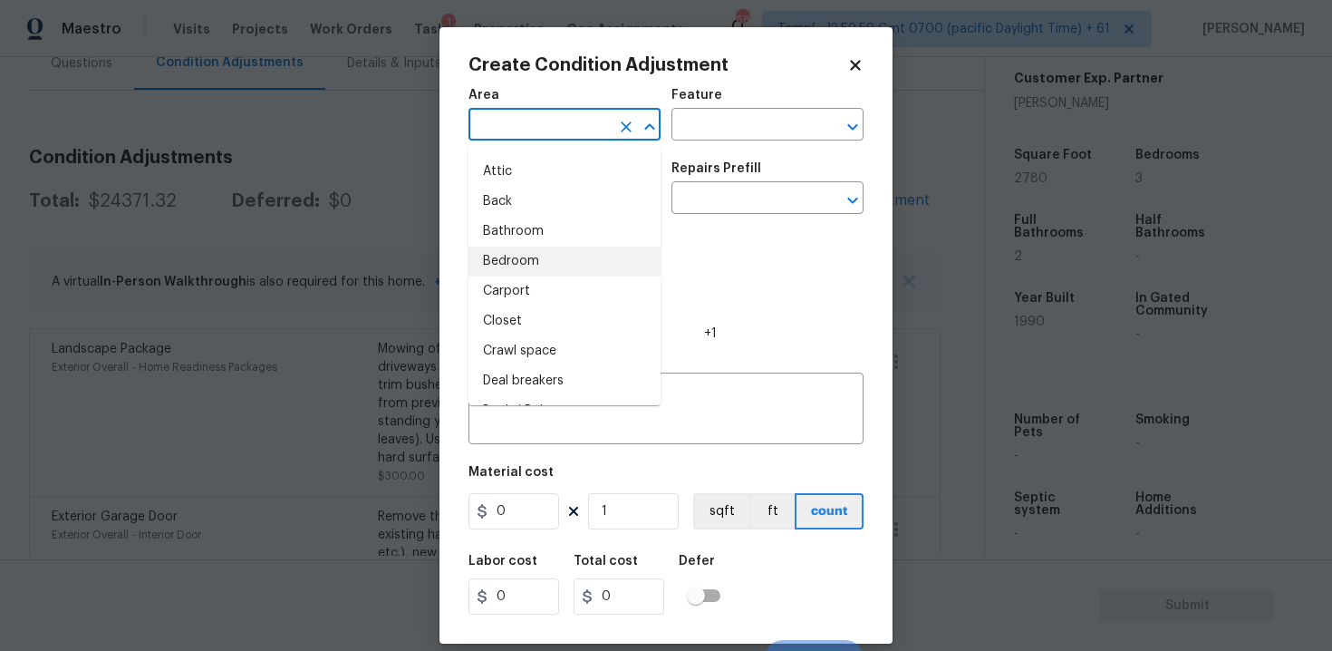
scroll to position [47, 0]
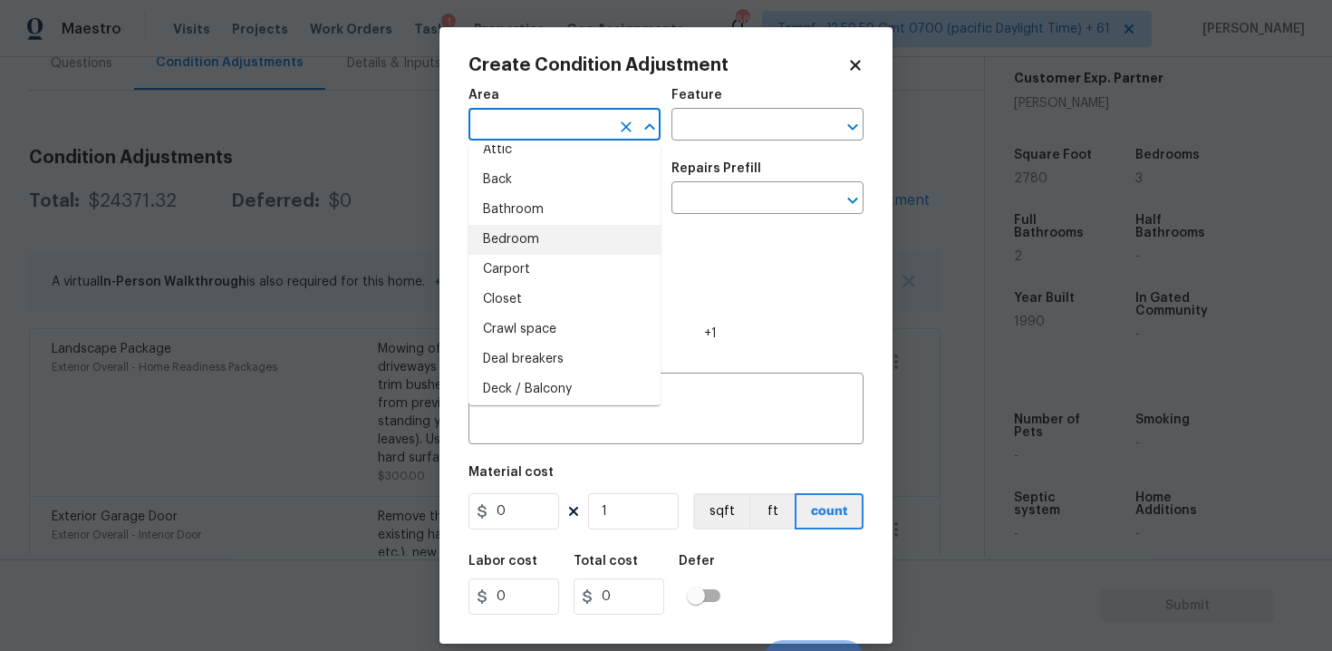
click at [700, 229] on div "Photos +1" at bounding box center [592, 284] width 248 height 118
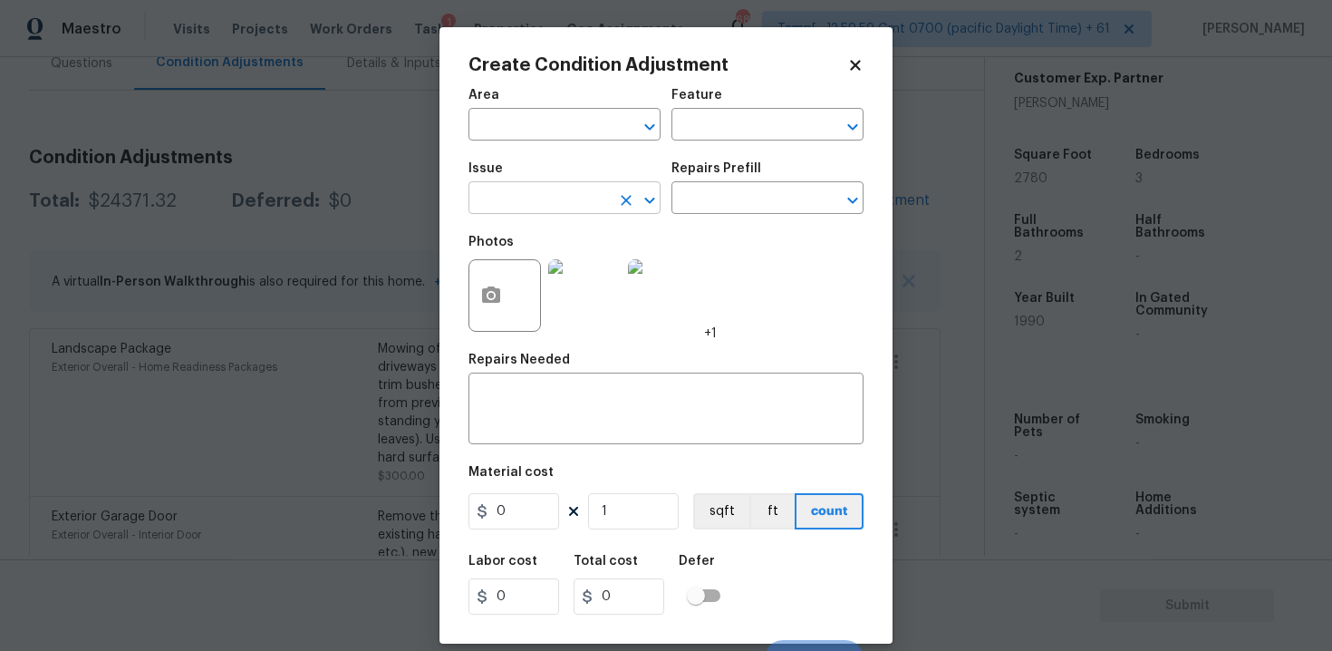
click at [497, 204] on input "text" at bounding box center [538, 200] width 141 height 28
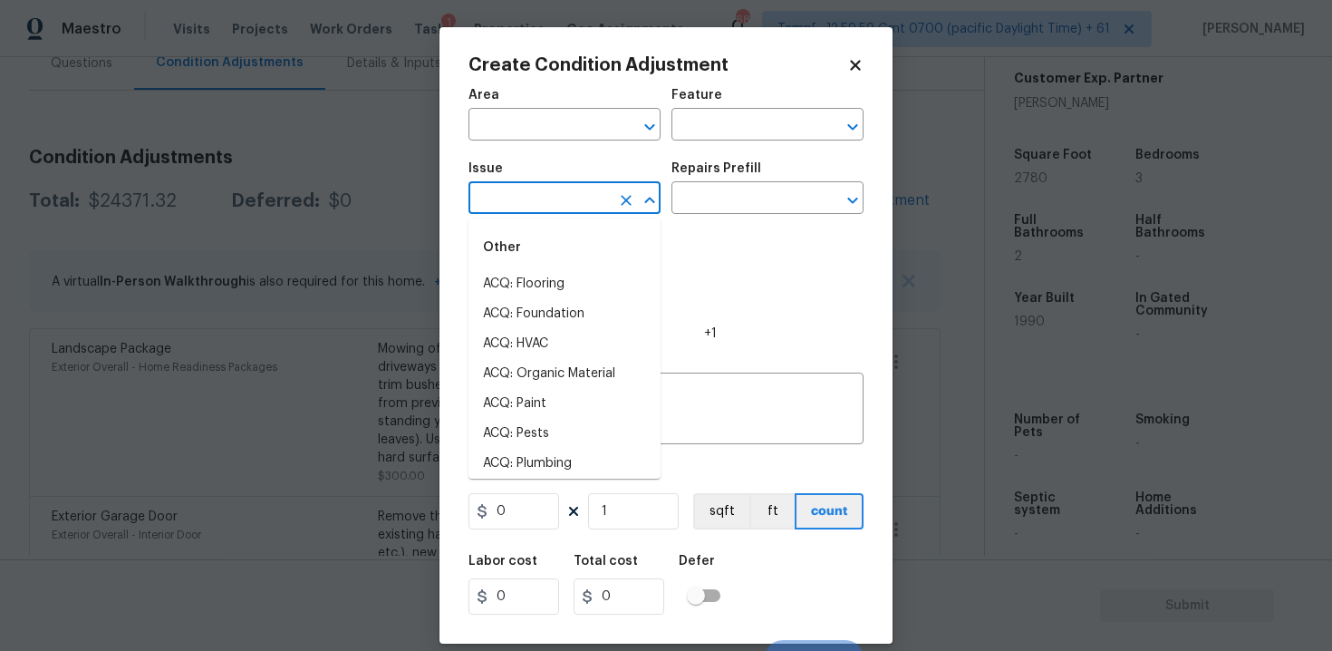
click at [522, 140] on span "Area ​" at bounding box center [564, 114] width 192 height 73
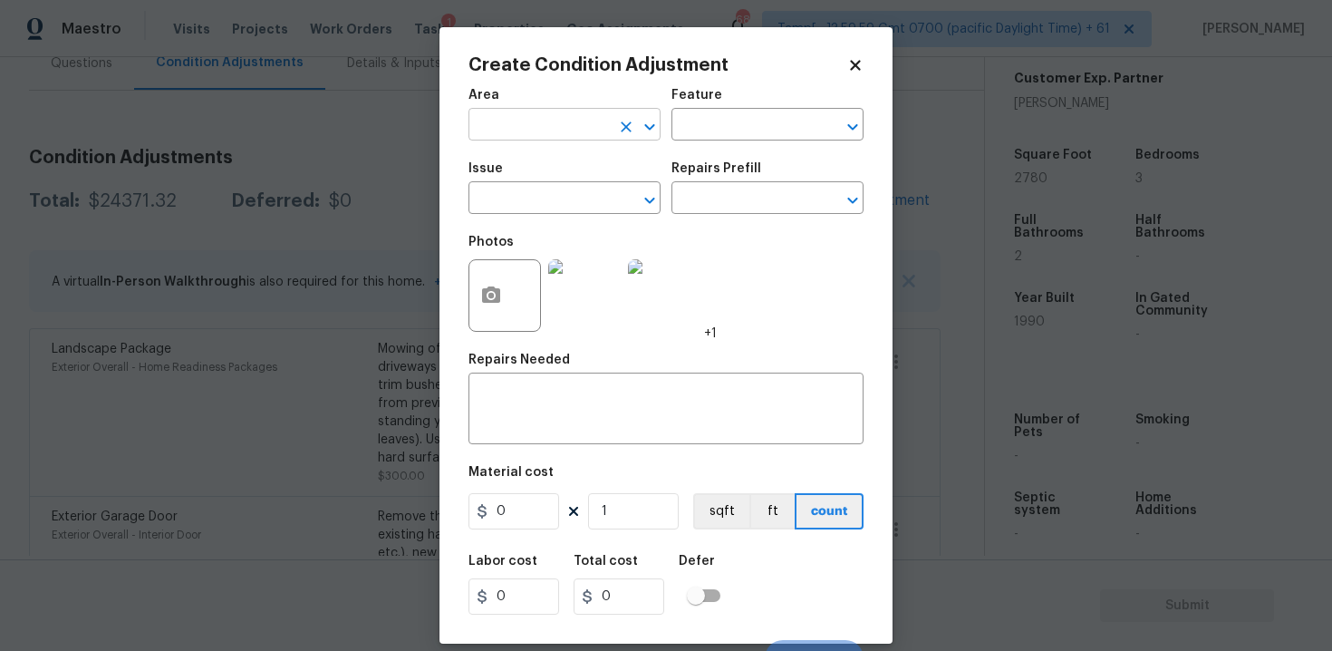
click at [518, 131] on input "text" at bounding box center [538, 126] width 141 height 28
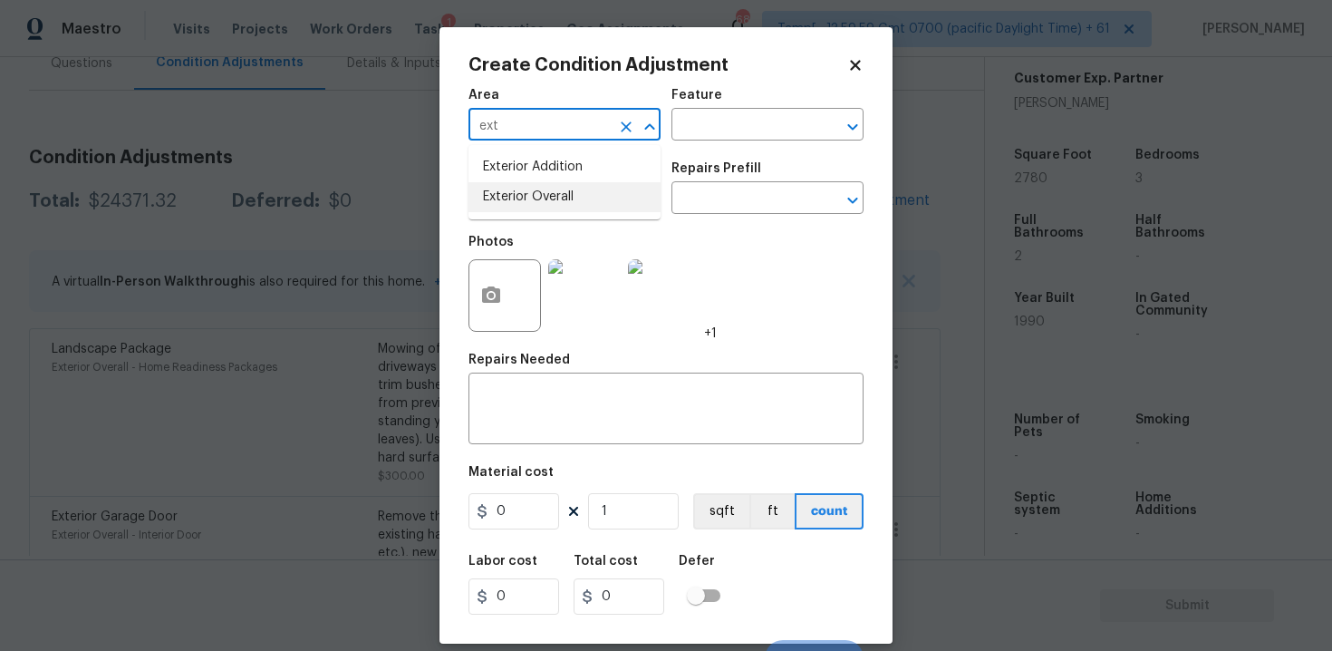
click at [511, 194] on li "Exterior Overall" at bounding box center [564, 197] width 192 height 30
type input "Exterior Overall"
click at [511, 194] on input "text" at bounding box center [538, 200] width 141 height 28
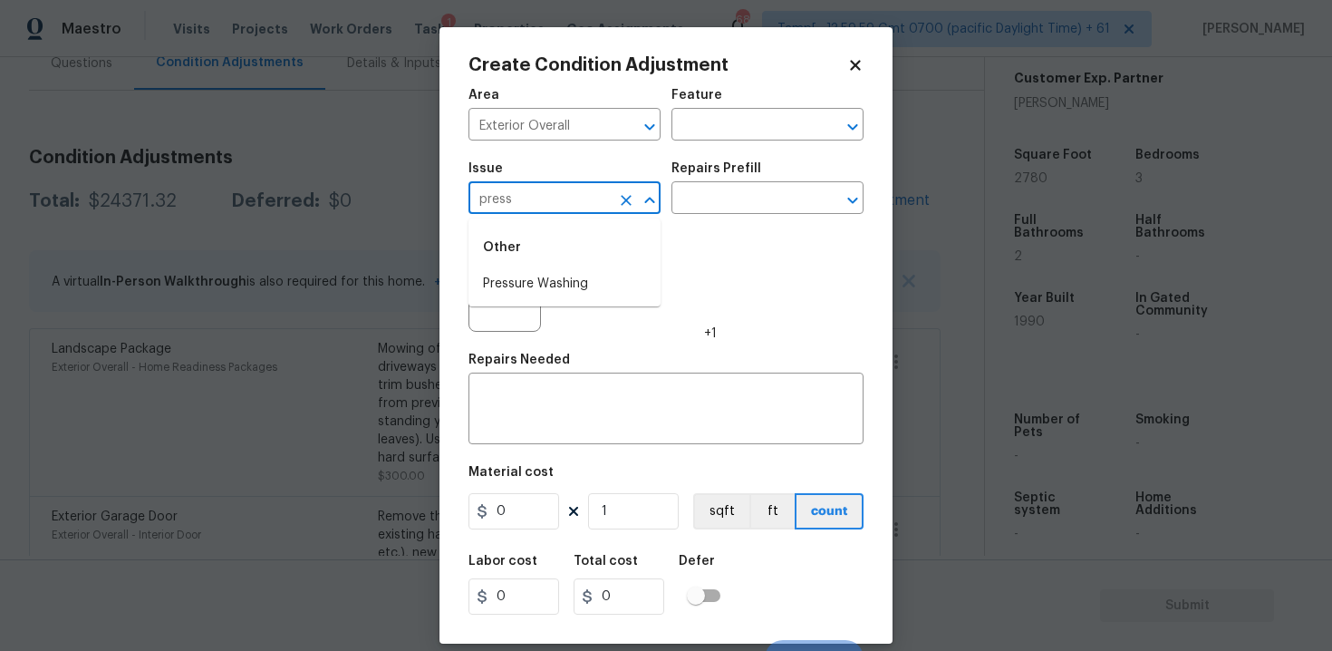
click at [540, 268] on div "Other" at bounding box center [564, 247] width 192 height 43
click at [549, 273] on li "Pressure Washing" at bounding box center [564, 284] width 192 height 30
type input "Pressure Washing"
click at [731, 205] on input "text" at bounding box center [741, 200] width 141 height 28
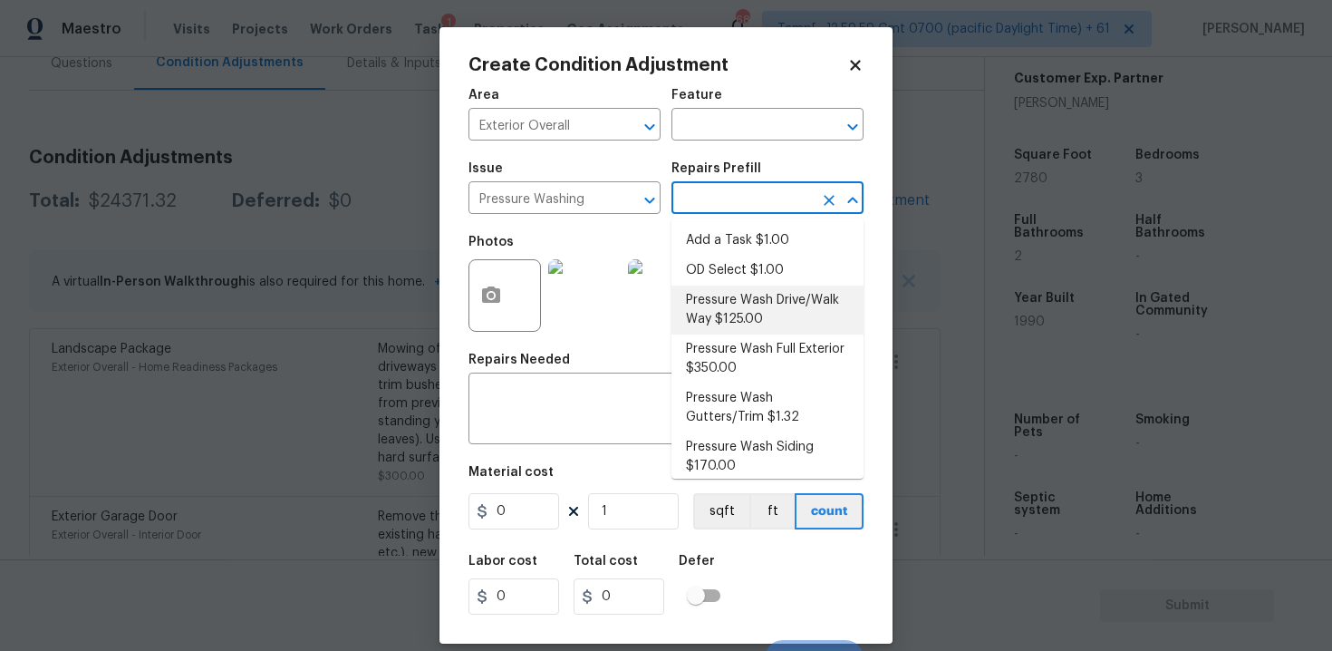
click at [738, 323] on li "Pressure Wash Drive/Walk Way $125.00" at bounding box center [767, 309] width 192 height 49
type input "Siding"
type textarea "Pressure wash the driveways/walkways as directed by the PM. Ensure that all deb…"
type input "125"
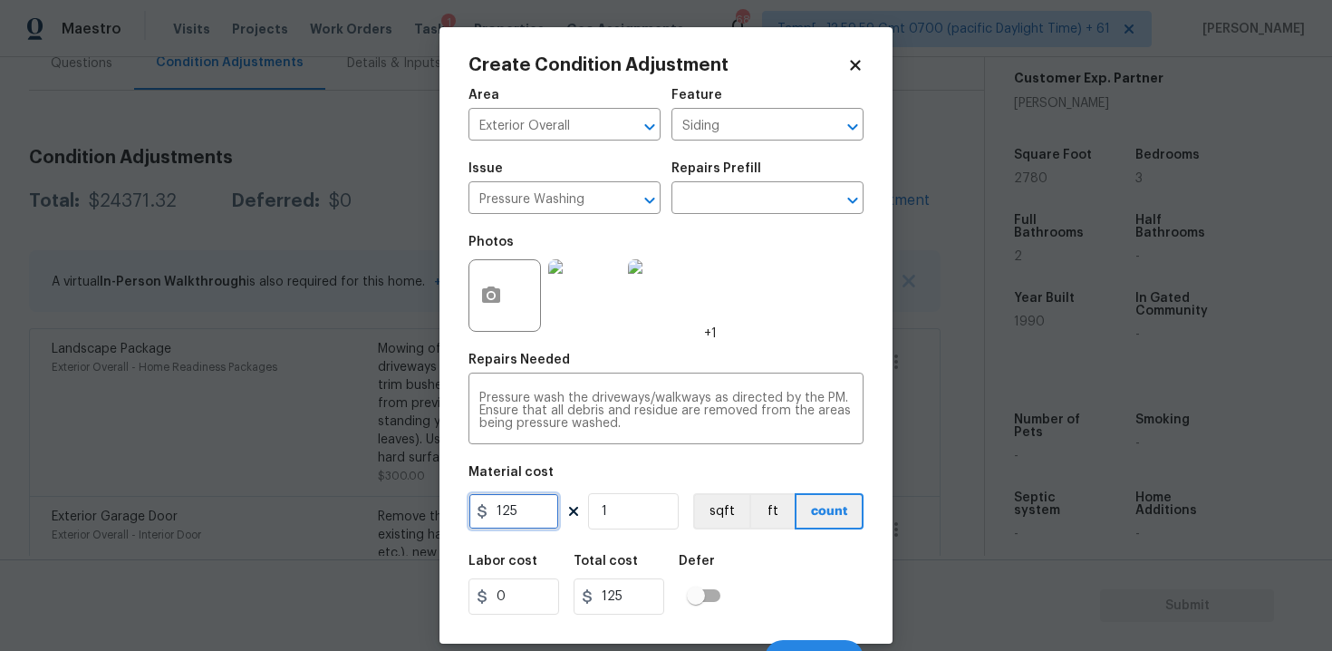
click at [545, 516] on input "125" at bounding box center [513, 511] width 91 height 36
type input "200"
click at [767, 558] on div "Labor cost 0 Total cost 200 Defer" at bounding box center [665, 585] width 395 height 82
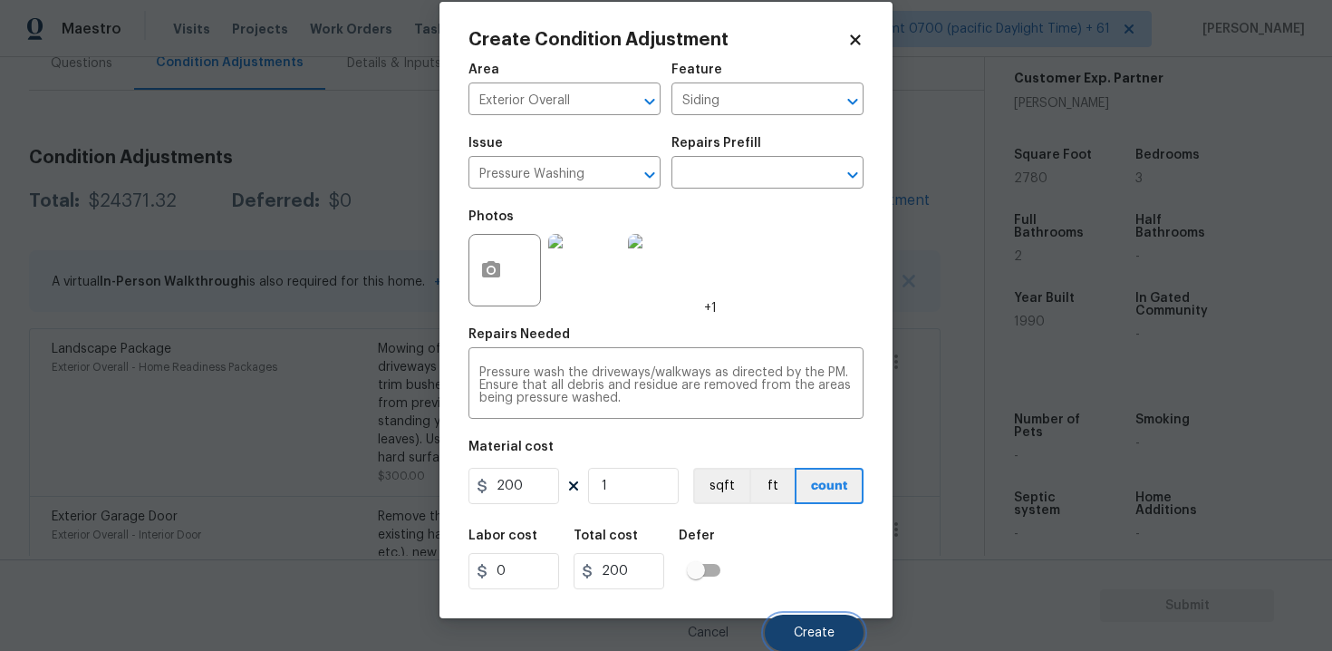
click at [790, 627] on button "Create" at bounding box center [814, 632] width 99 height 36
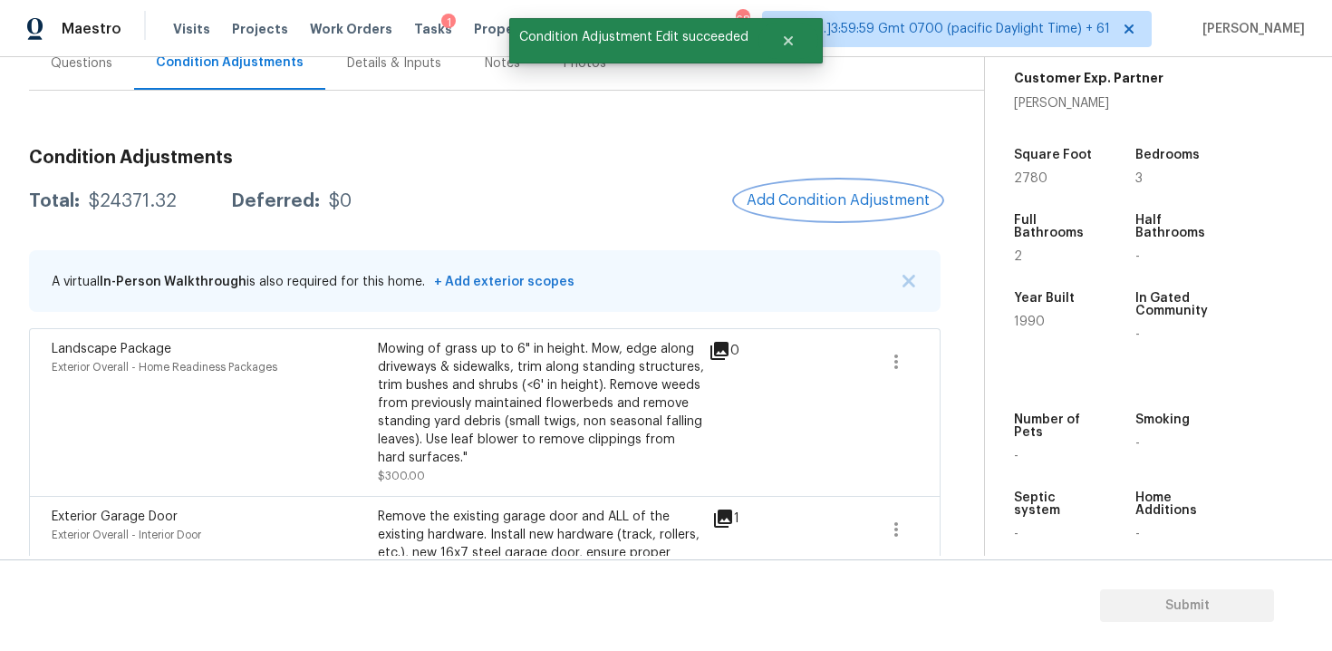
scroll to position [0, 0]
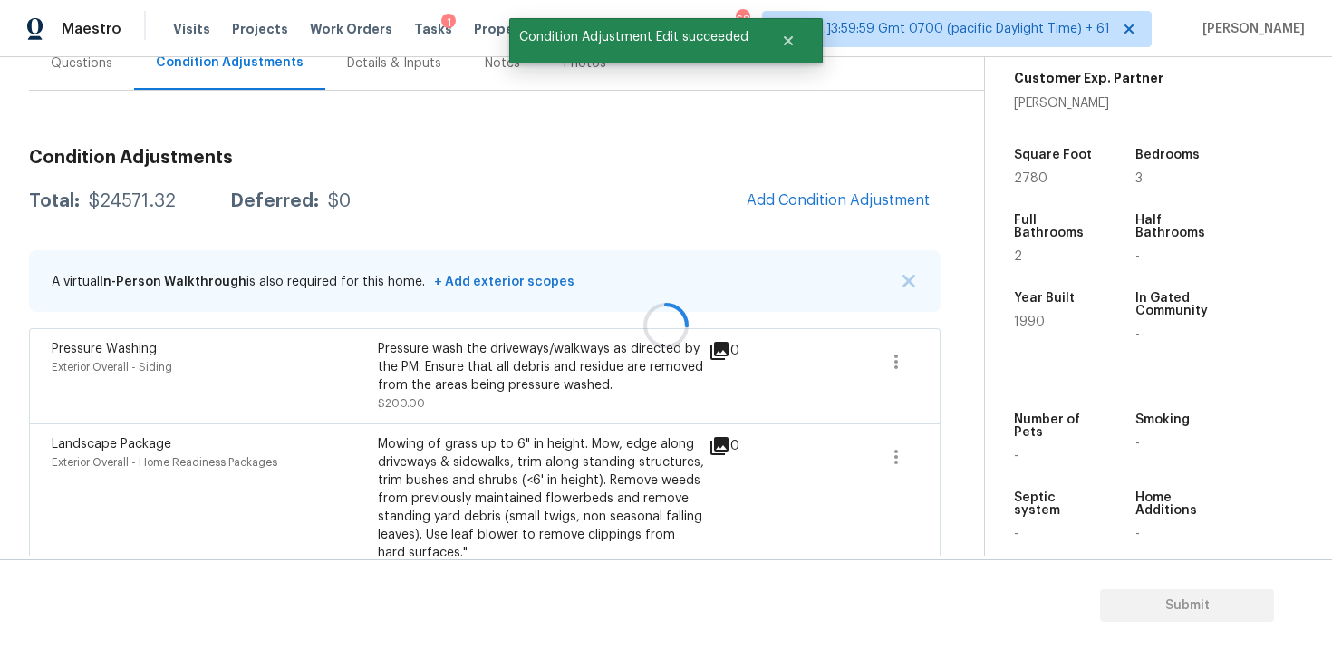
click at [824, 188] on div at bounding box center [666, 325] width 1332 height 651
click at [824, 188] on button "Add Condition Adjustment" at bounding box center [838, 200] width 205 height 38
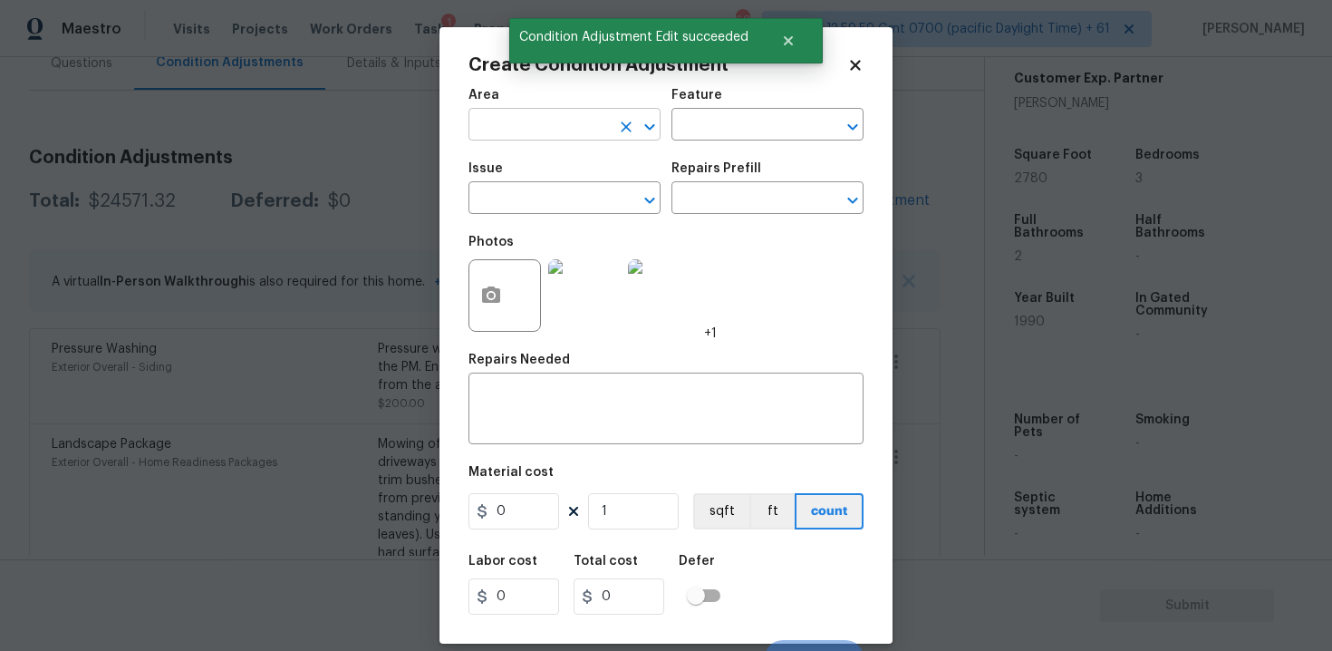
click at [595, 129] on input "text" at bounding box center [538, 126] width 141 height 28
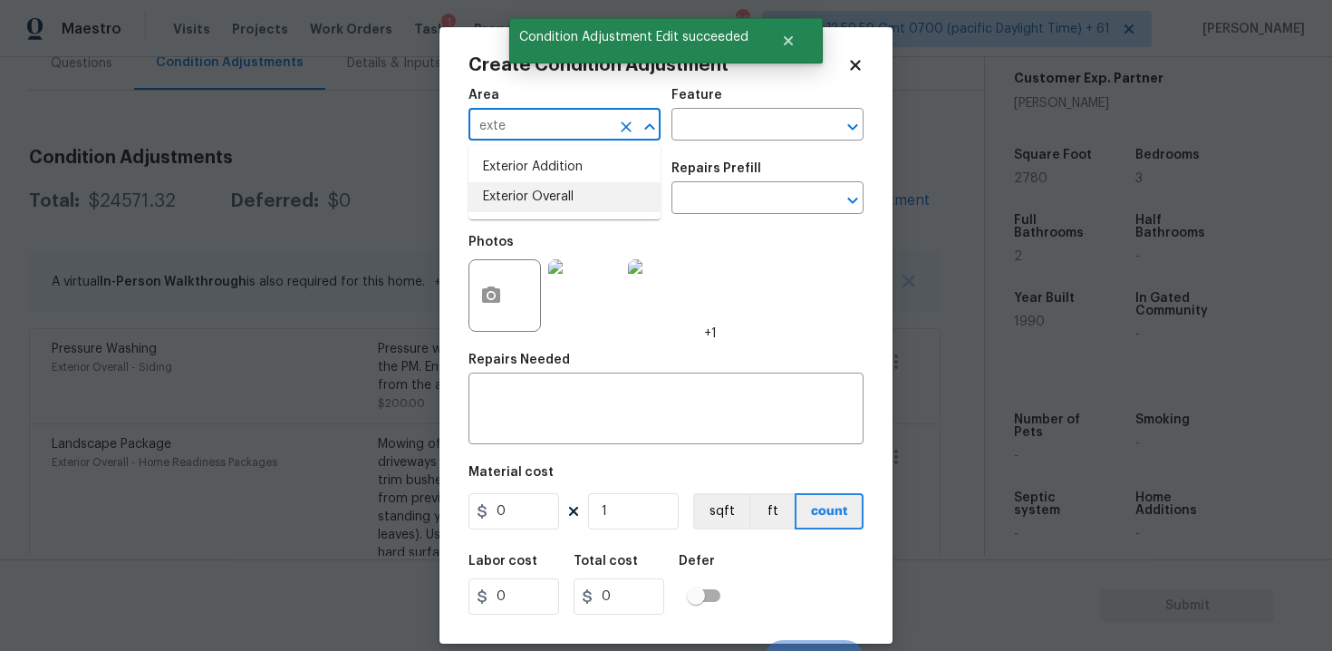
click at [583, 183] on li "Exterior Overall" at bounding box center [564, 197] width 192 height 30
type input "Exterior Overall"
click at [583, 183] on div "Issue" at bounding box center [564, 174] width 192 height 24
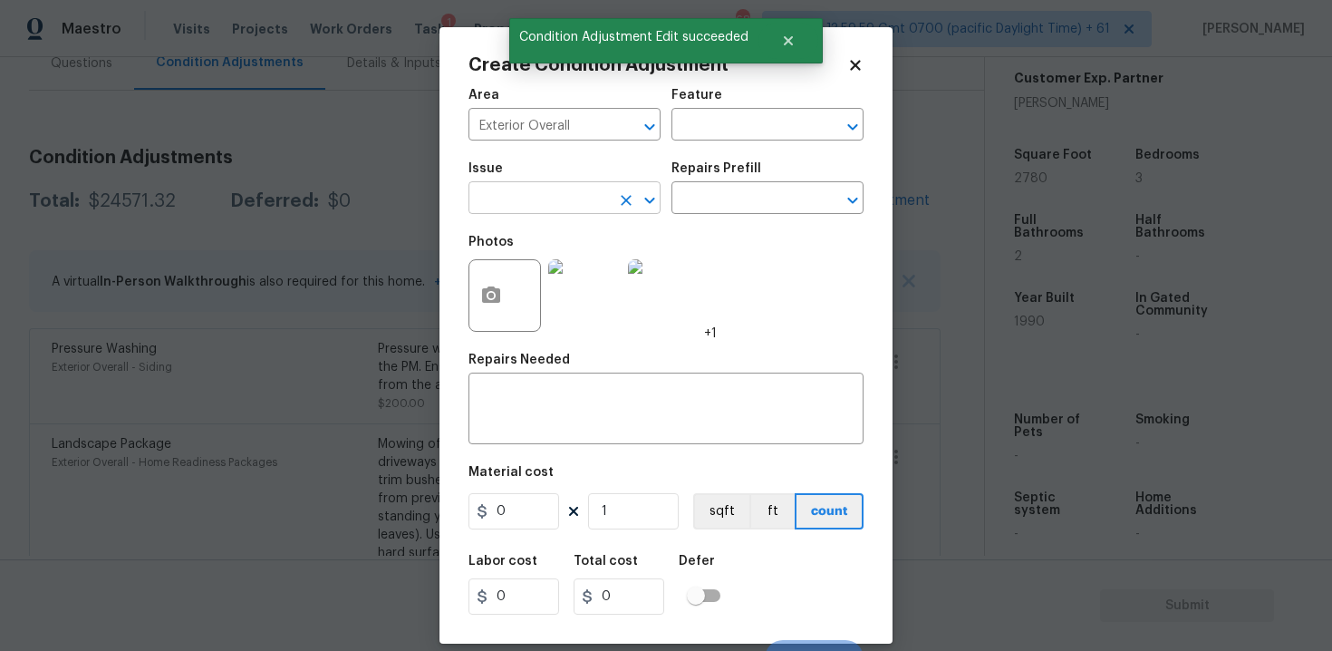
click at [583, 208] on input "text" at bounding box center [538, 200] width 141 height 28
click at [560, 264] on div "Other" at bounding box center [564, 247] width 192 height 43
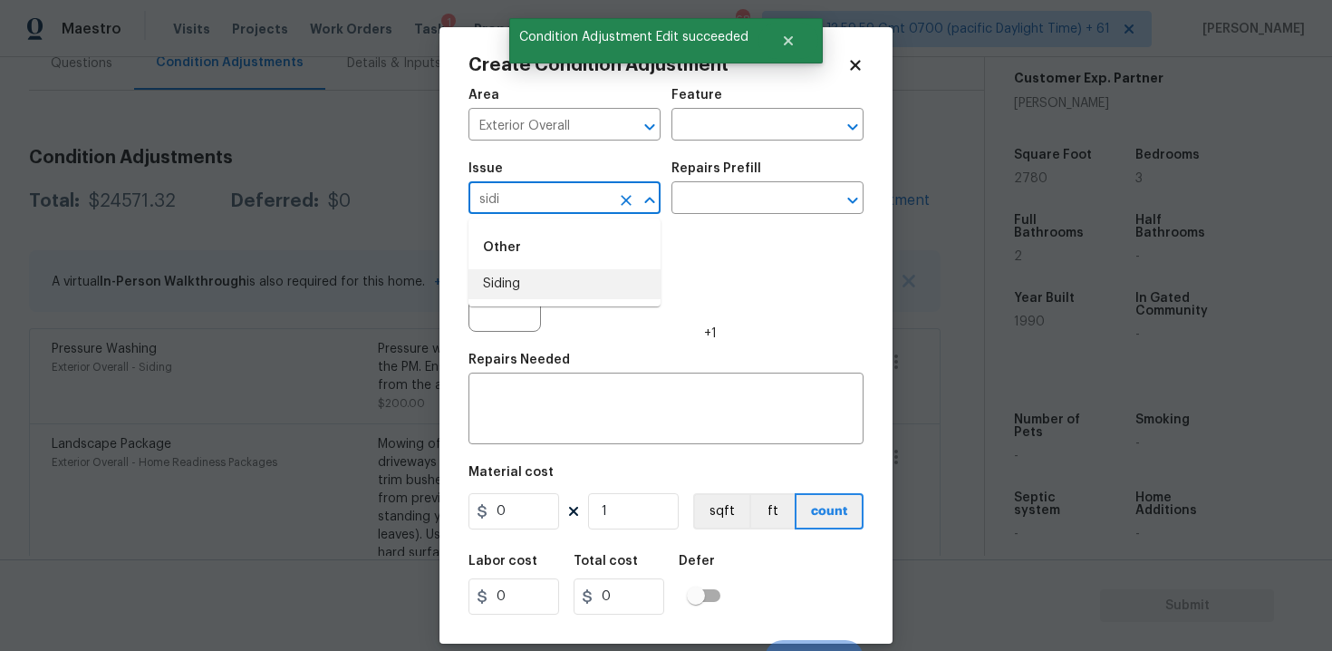
click at [560, 270] on li "Siding" at bounding box center [564, 284] width 192 height 30
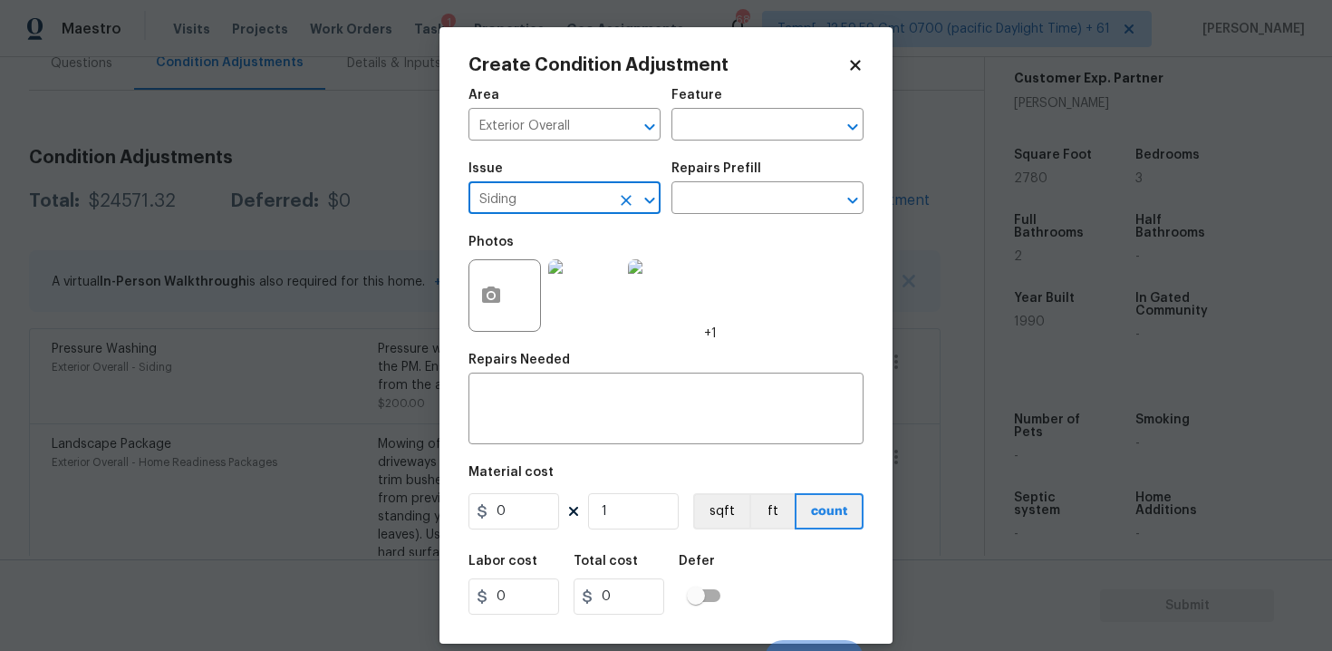
type input "Siding"
click at [698, 217] on div "Issue Siding ​ Repairs Prefill ​" at bounding box center [665, 187] width 395 height 73
click at [711, 201] on input "text" at bounding box center [741, 200] width 141 height 28
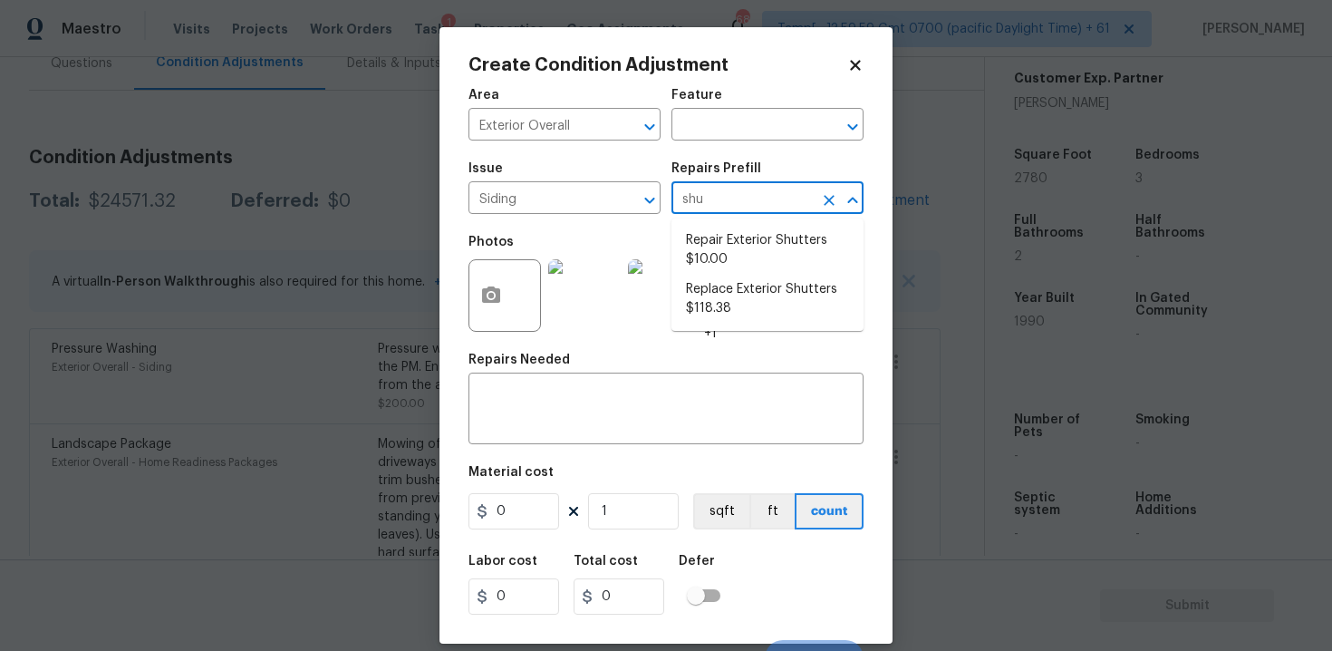
type input "shut"
click at [712, 241] on li "Repair Exterior Shutters $10.00" at bounding box center [767, 250] width 192 height 49
type input "Siding"
type textarea "Repair the existing exterior shutters on the home (cracks, chips, holes, etc.).…"
type input "10"
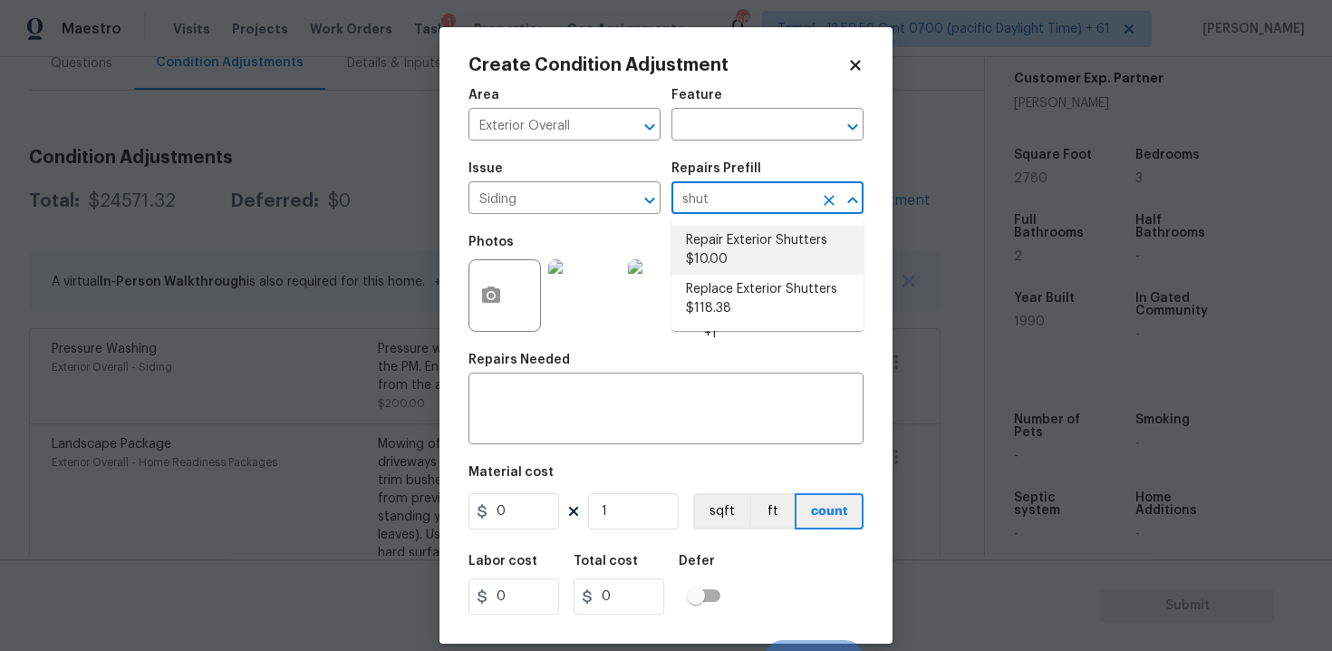
type input "10"
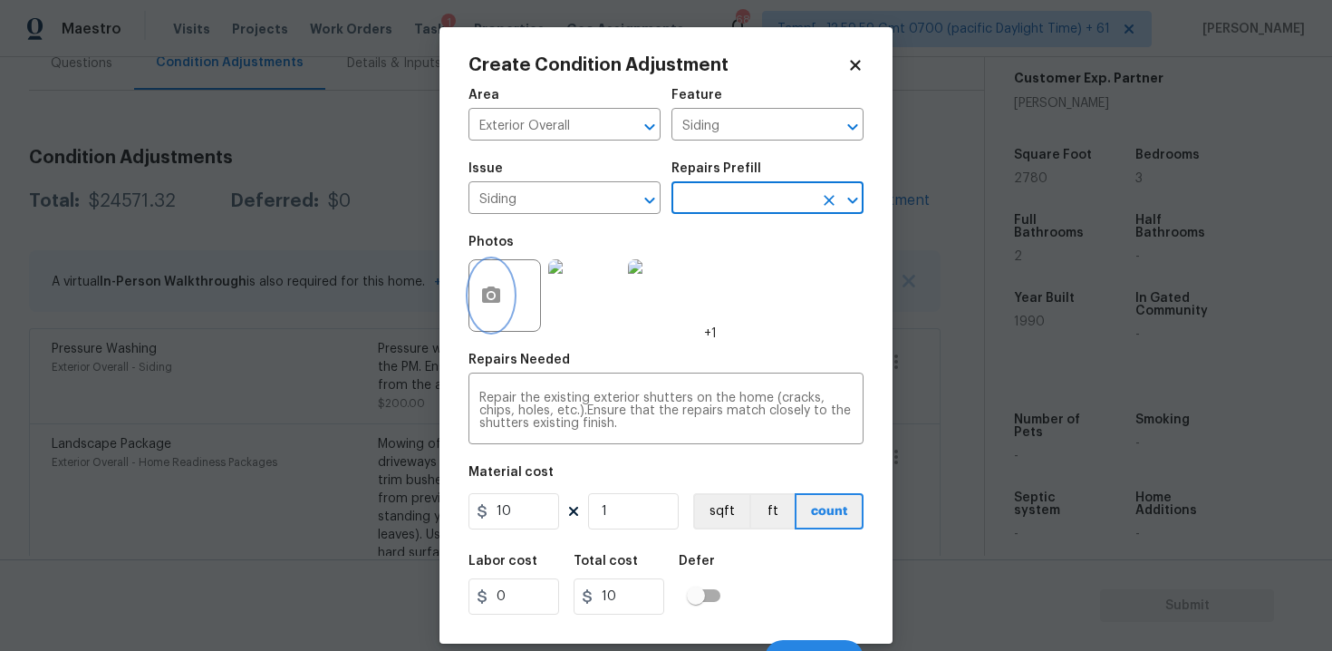
click at [492, 314] on button "button" at bounding box center [490, 295] width 43 height 71
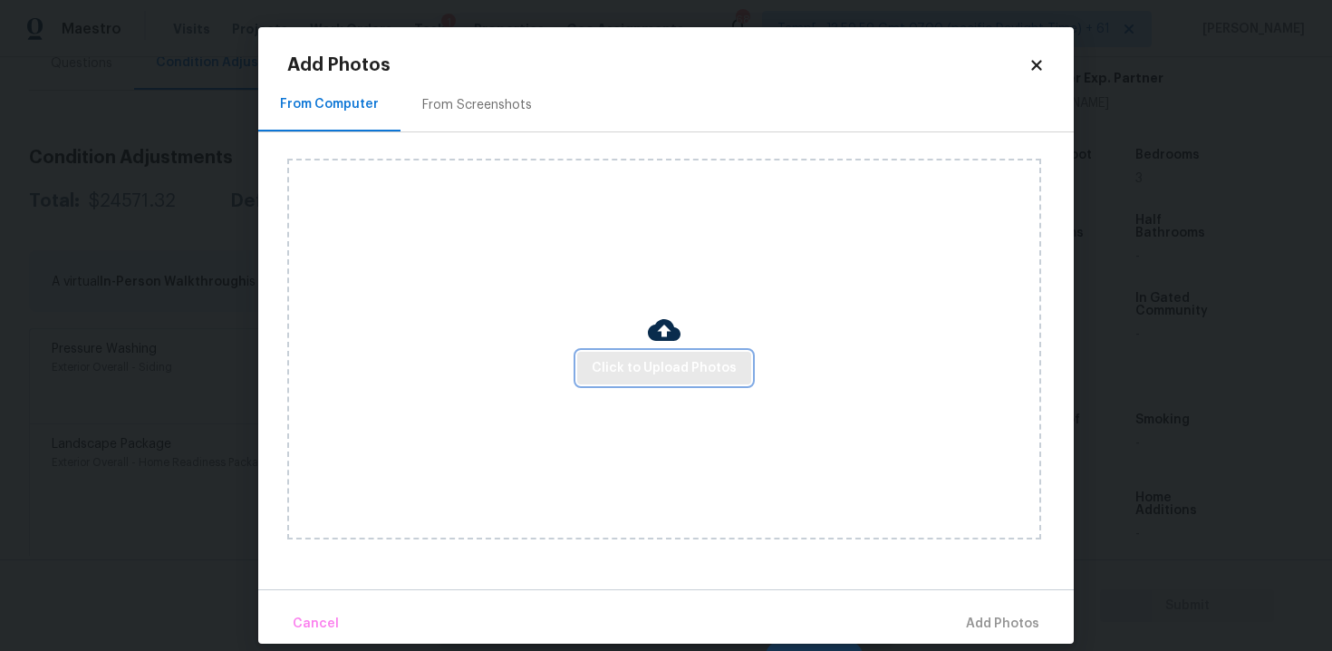
click at [627, 371] on span "Click to Upload Photos" at bounding box center [664, 368] width 145 height 23
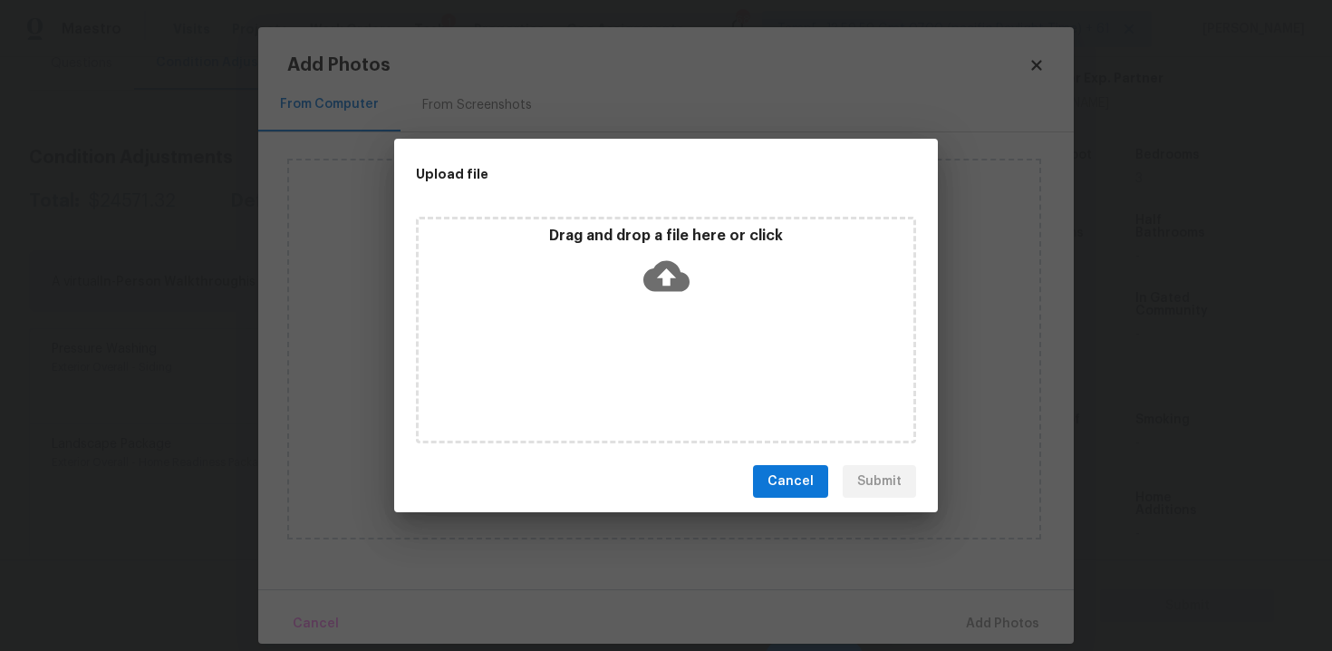
click at [653, 277] on icon at bounding box center [666, 276] width 46 height 31
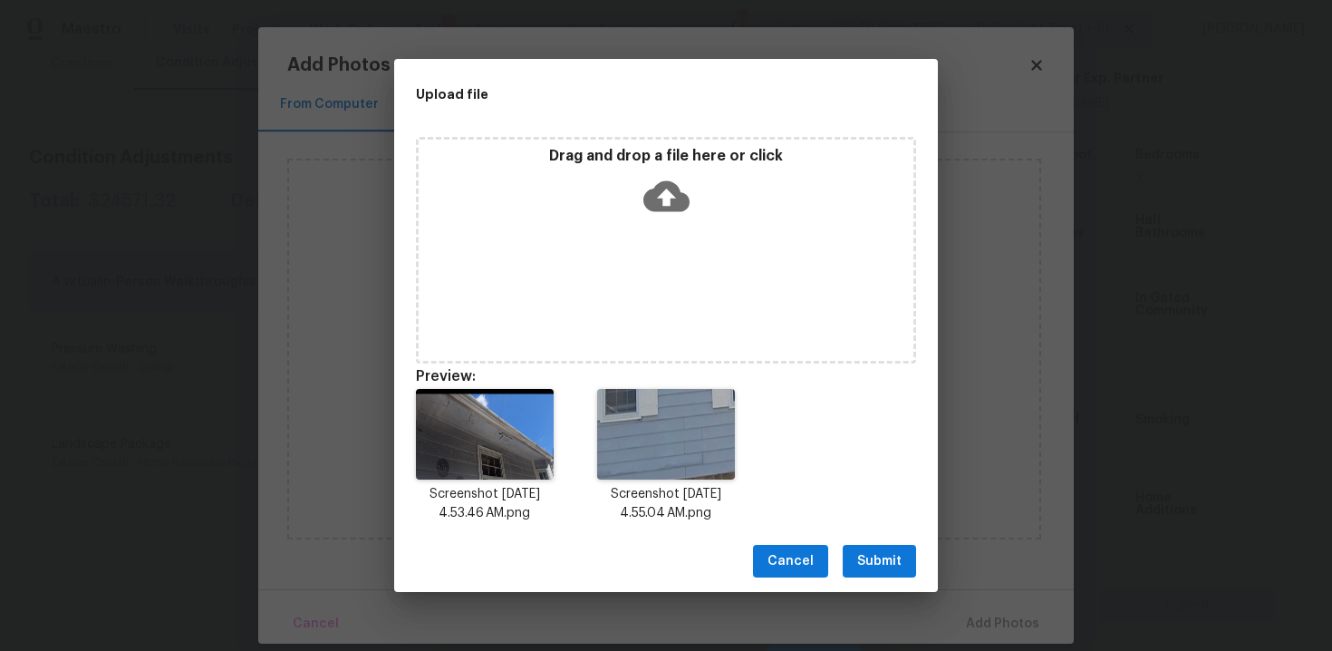
scroll to position [14, 0]
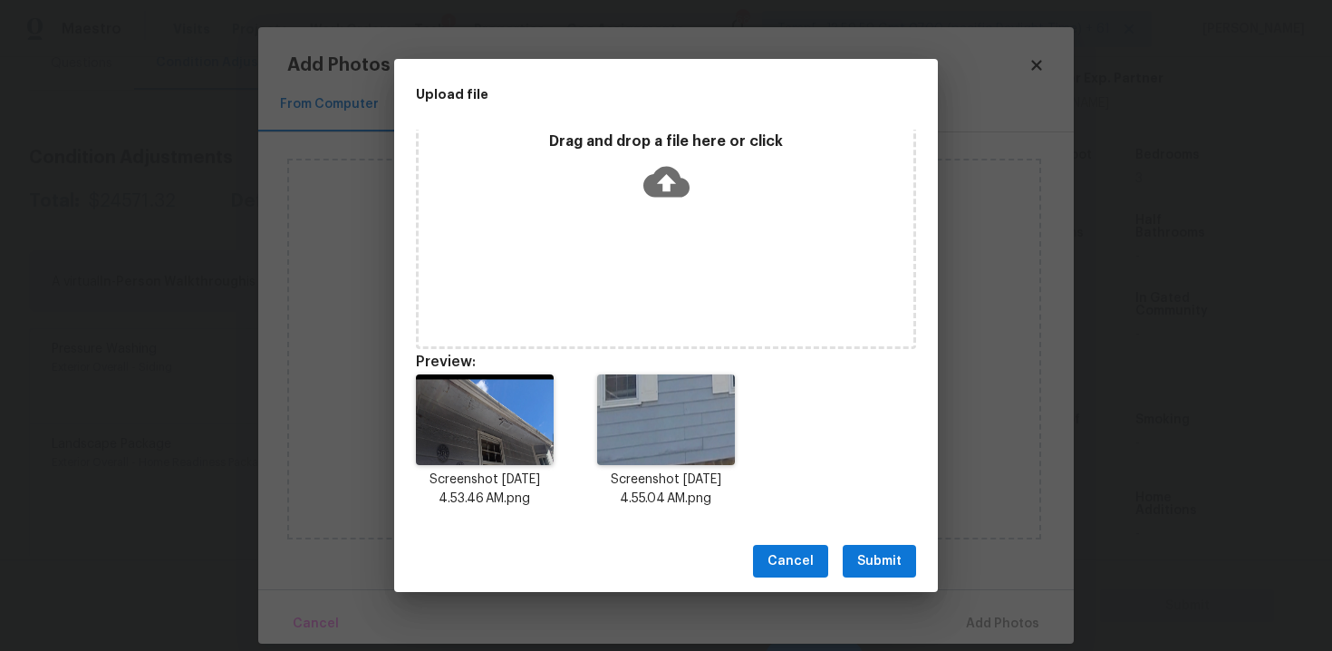
click at [869, 557] on span "Submit" at bounding box center [879, 561] width 44 height 23
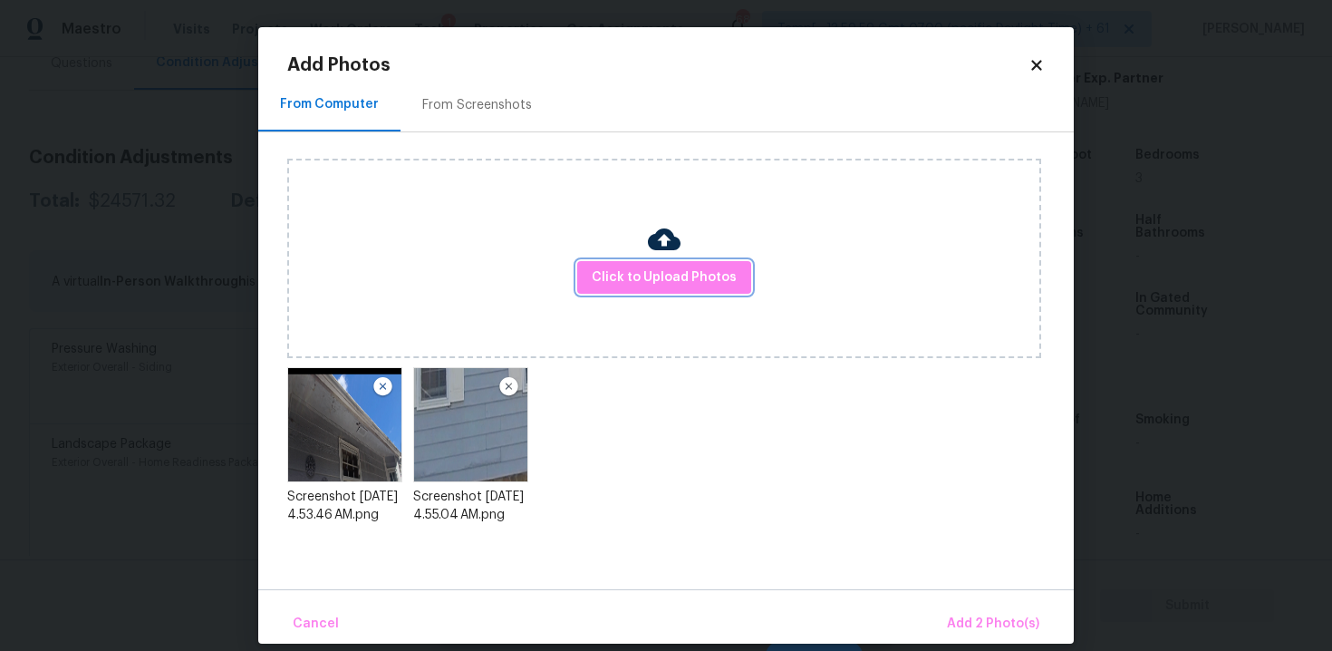
scroll to position [0, 0]
click at [973, 608] on button "Add 2 Photo(s)" at bounding box center [993, 623] width 107 height 39
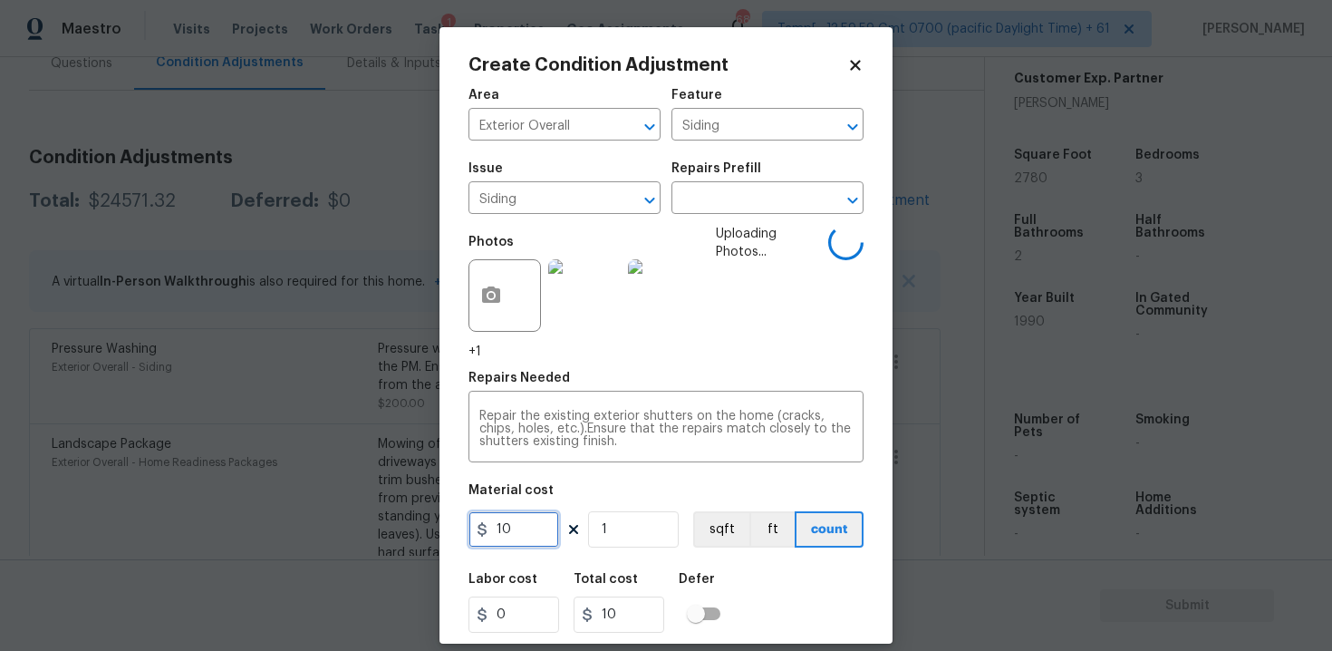
drag, startPoint x: 535, startPoint y: 529, endPoint x: 535, endPoint y: 516, distance: 13.6
click at [535, 529] on input "10" at bounding box center [513, 529] width 91 height 36
type input "575"
click at [769, 544] on button "ft" at bounding box center [771, 529] width 45 height 36
type input "575"
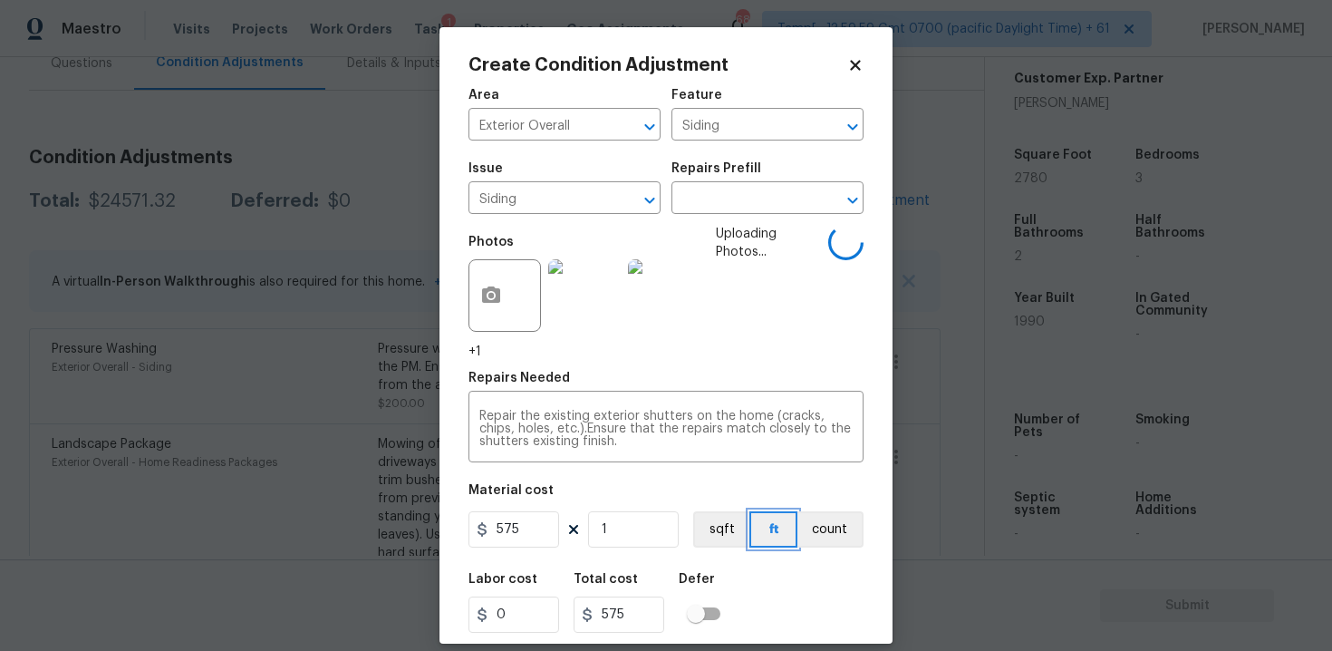
scroll to position [44, 0]
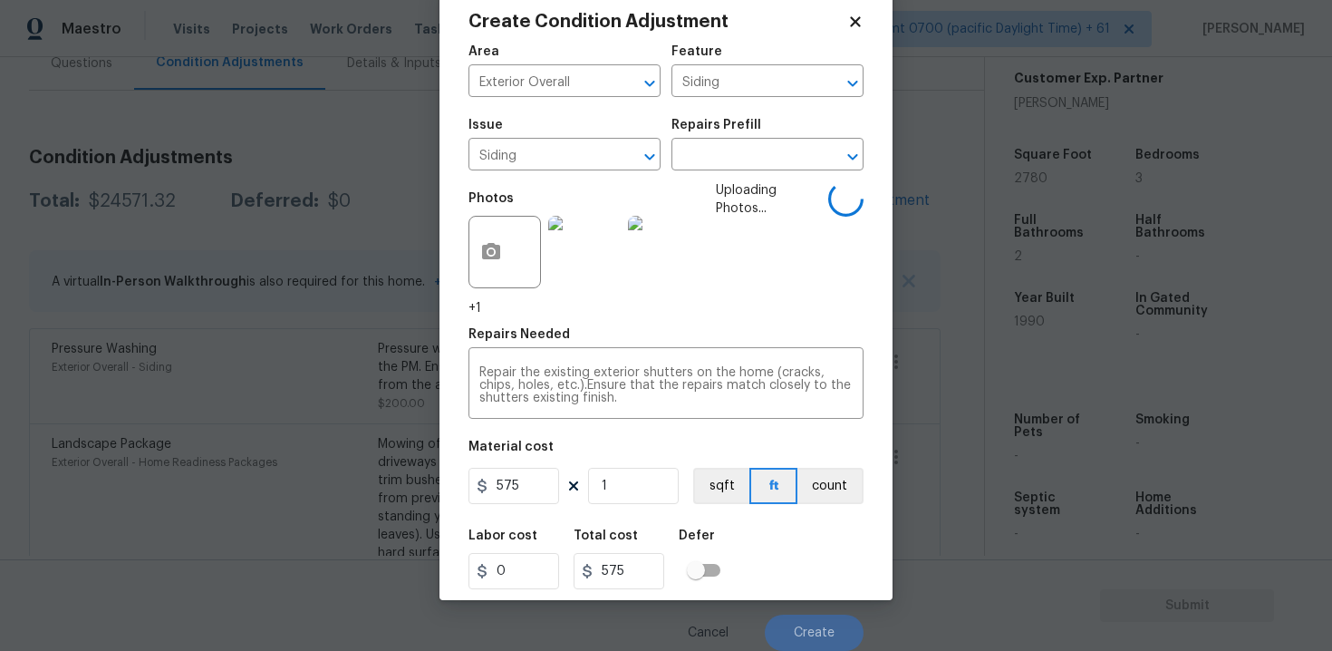
click at [836, 467] on figure "Material cost 575 1 sqft ft count" at bounding box center [665, 473] width 395 height 67
click at [838, 466] on figure "Material cost 575 1 sqft ft count" at bounding box center [665, 473] width 395 height 67
click at [833, 502] on button "count" at bounding box center [830, 486] width 66 height 36
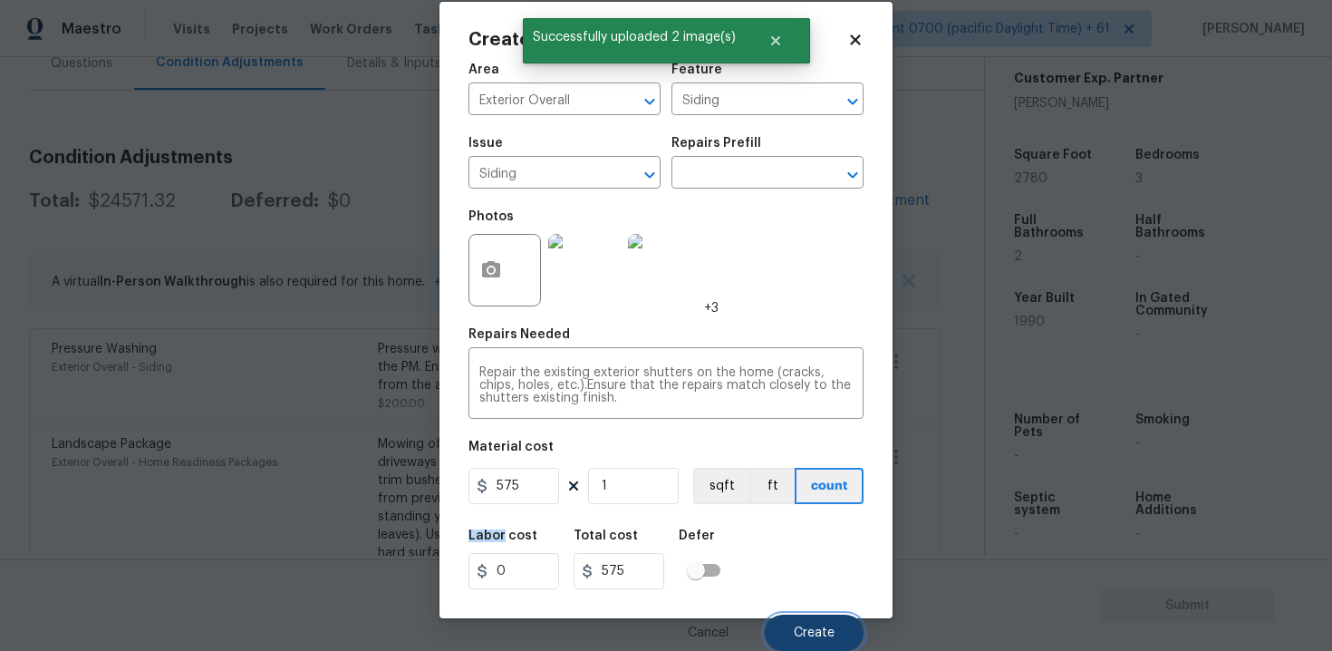
click at [822, 618] on button "Create" at bounding box center [814, 632] width 99 height 36
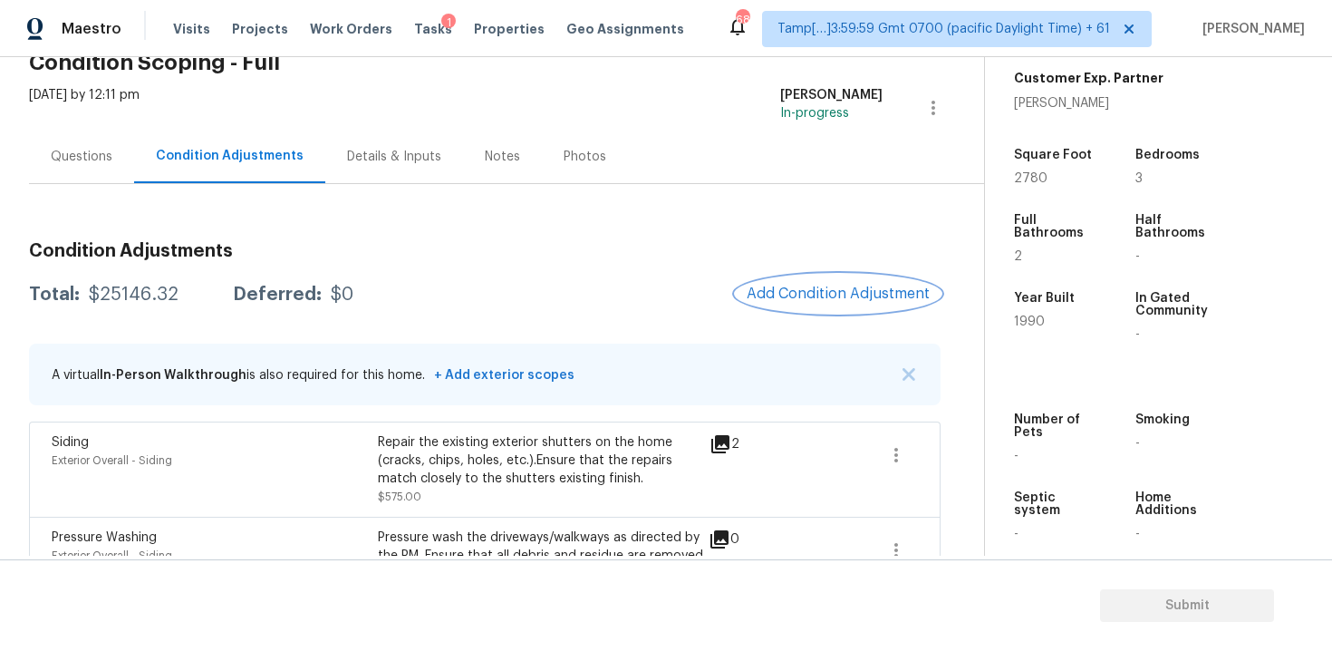
scroll to position [12, 0]
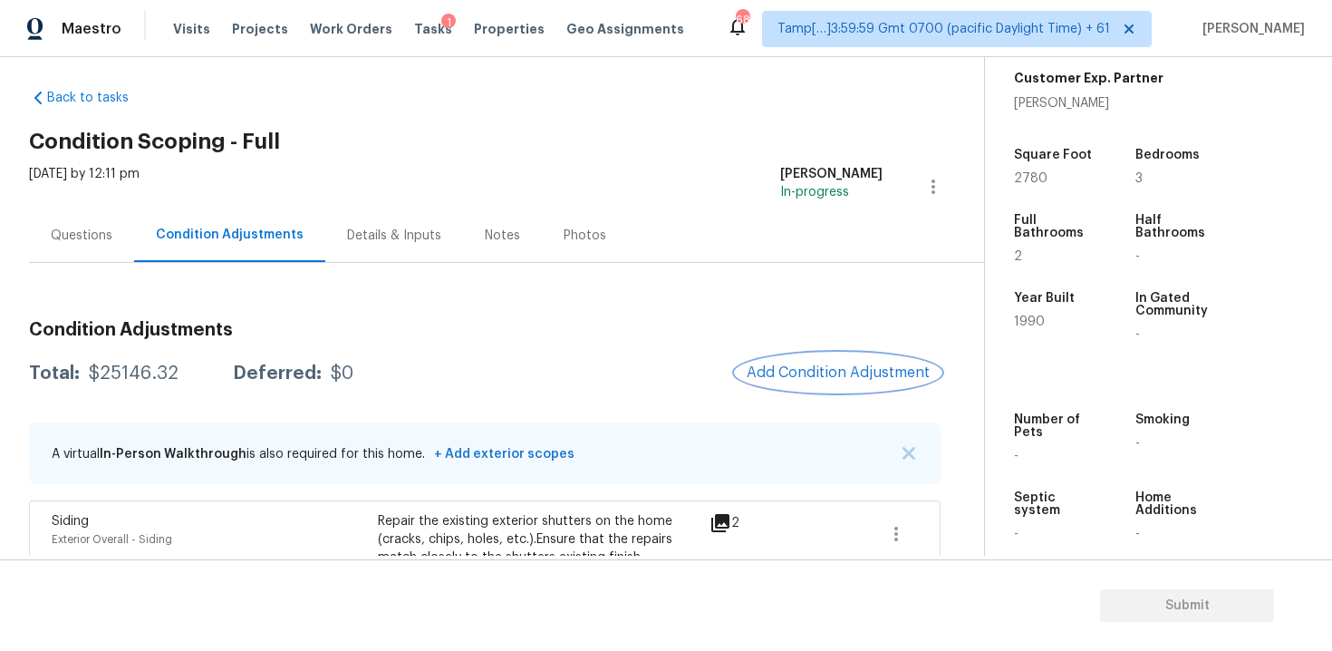
click at [824, 366] on span "Add Condition Adjustment" at bounding box center [838, 372] width 183 height 16
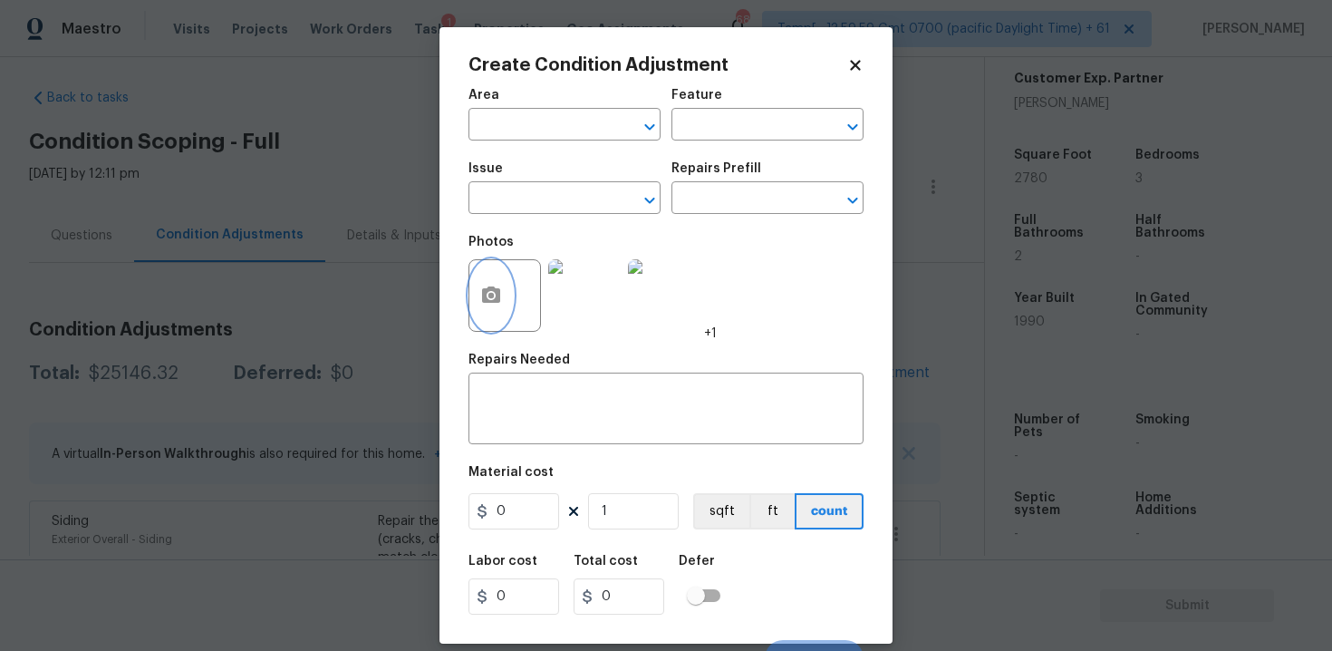
click at [487, 326] on button "button" at bounding box center [490, 295] width 43 height 71
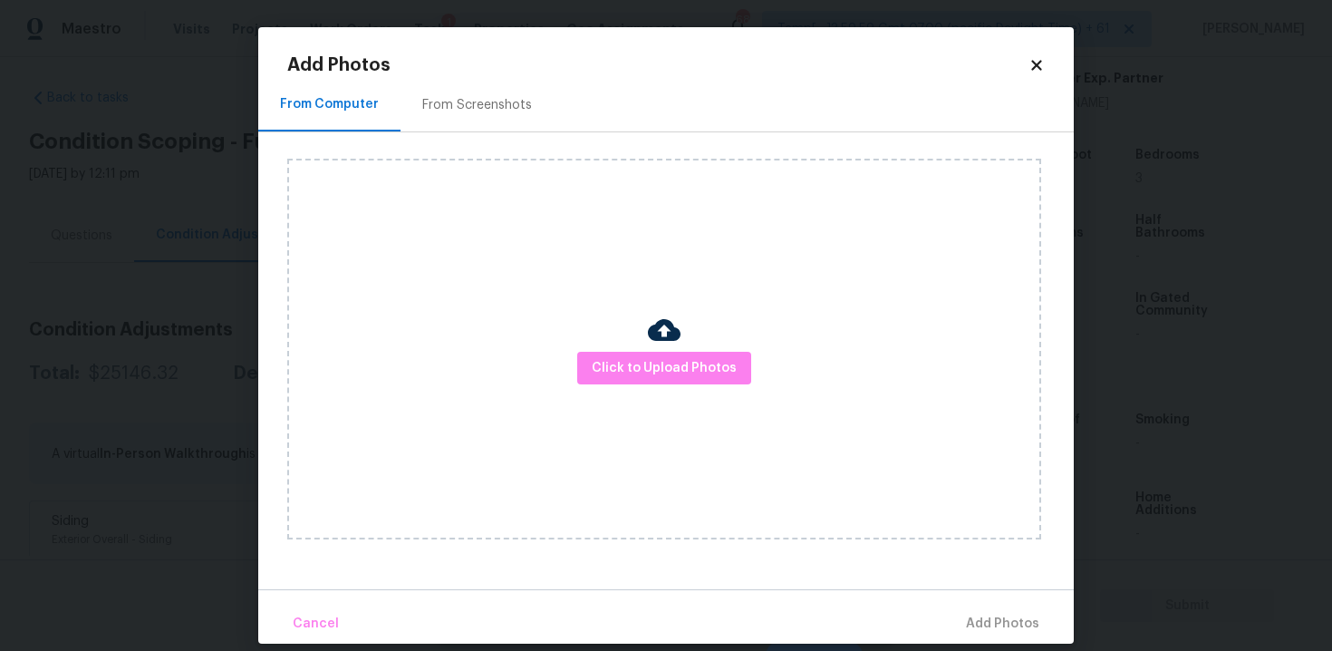
click at [708, 388] on div "Click to Upload Photos" at bounding box center [664, 349] width 754 height 381
click at [695, 362] on span "Click to Upload Photos" at bounding box center [664, 368] width 145 height 23
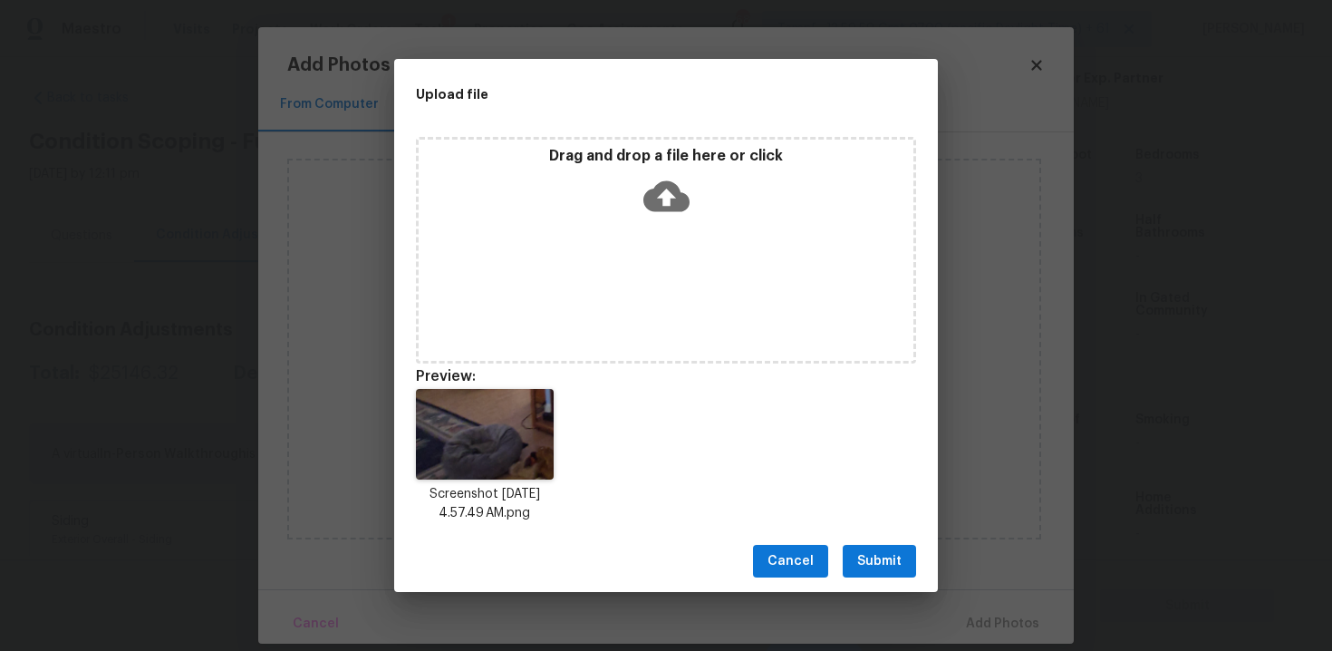
click at [882, 541] on div "Cancel Submit" at bounding box center [666, 561] width 544 height 63
click at [892, 560] on span "Submit" at bounding box center [879, 561] width 44 height 23
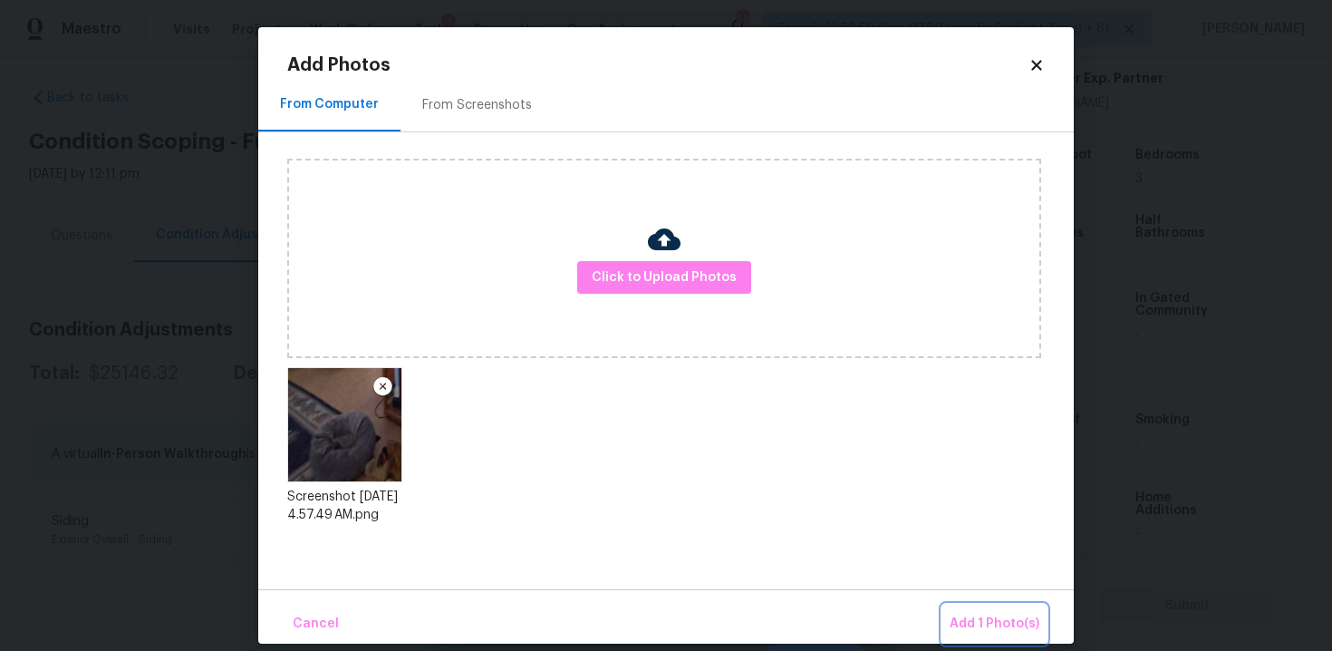
click at [1003, 616] on span "Add 1 Photo(s)" at bounding box center [995, 623] width 90 height 23
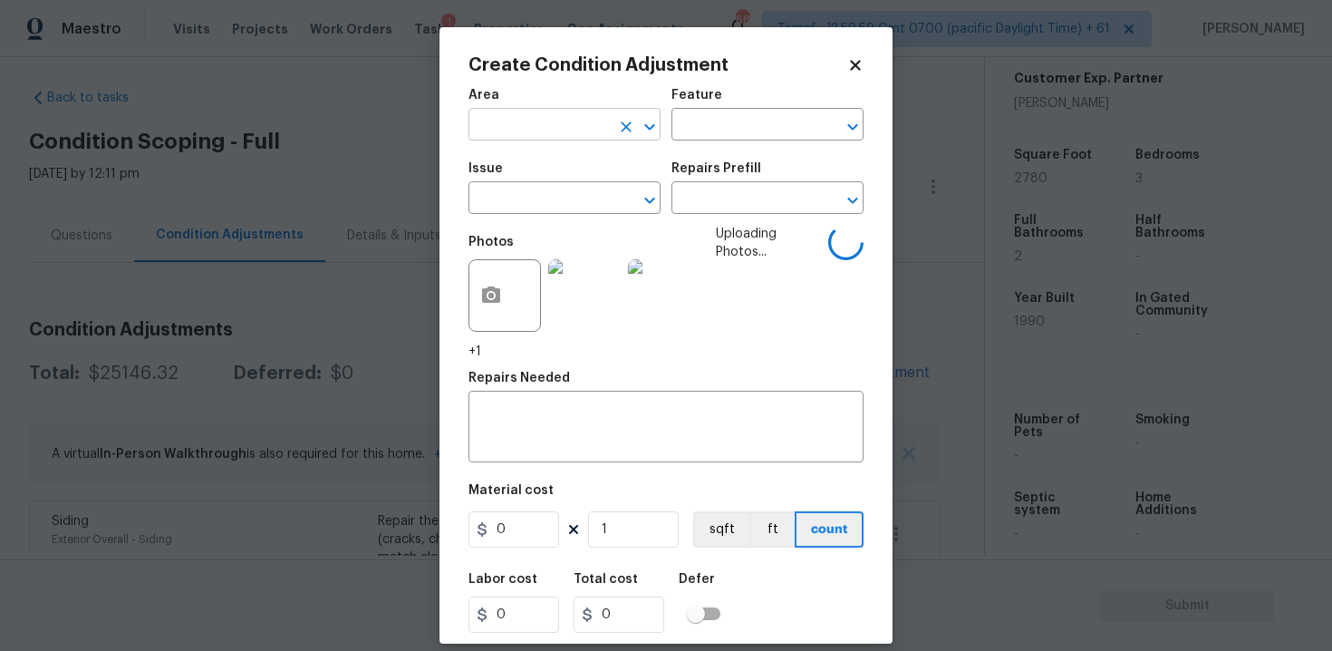
click at [570, 128] on input "text" at bounding box center [538, 126] width 141 height 28
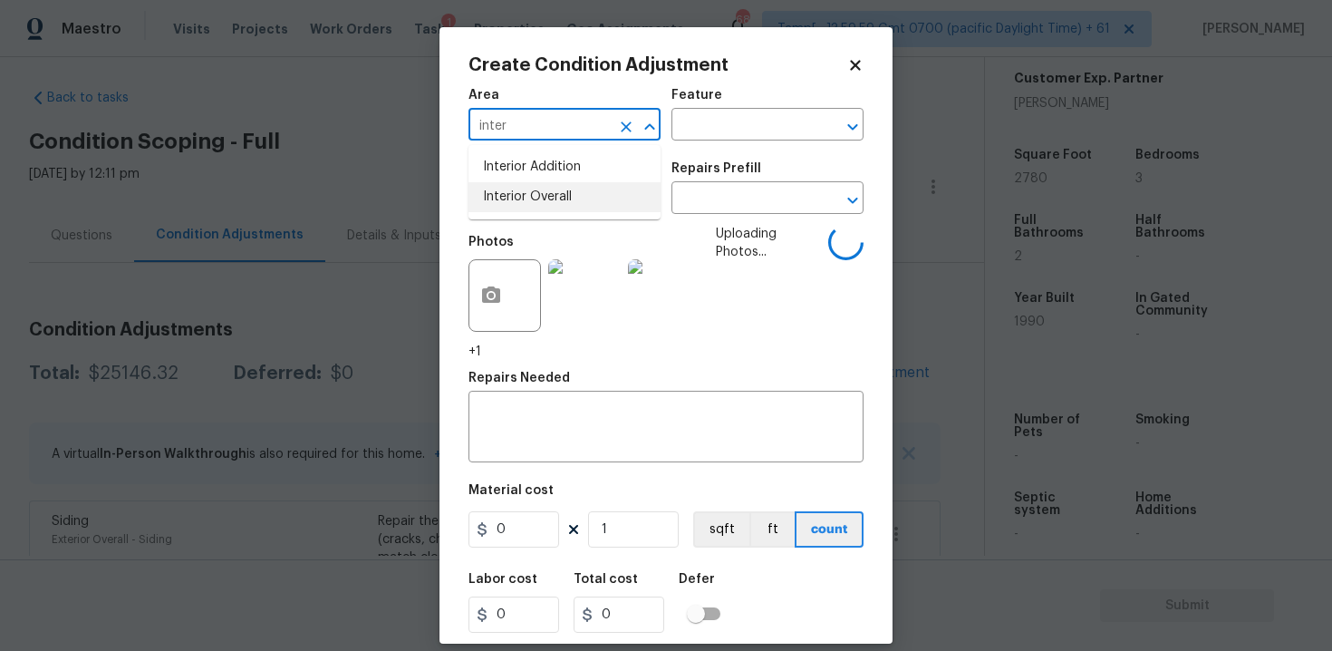
click at [546, 202] on li "Interior Overall" at bounding box center [564, 197] width 192 height 30
type input "Interior Overall"
click at [546, 202] on input "text" at bounding box center [538, 200] width 141 height 28
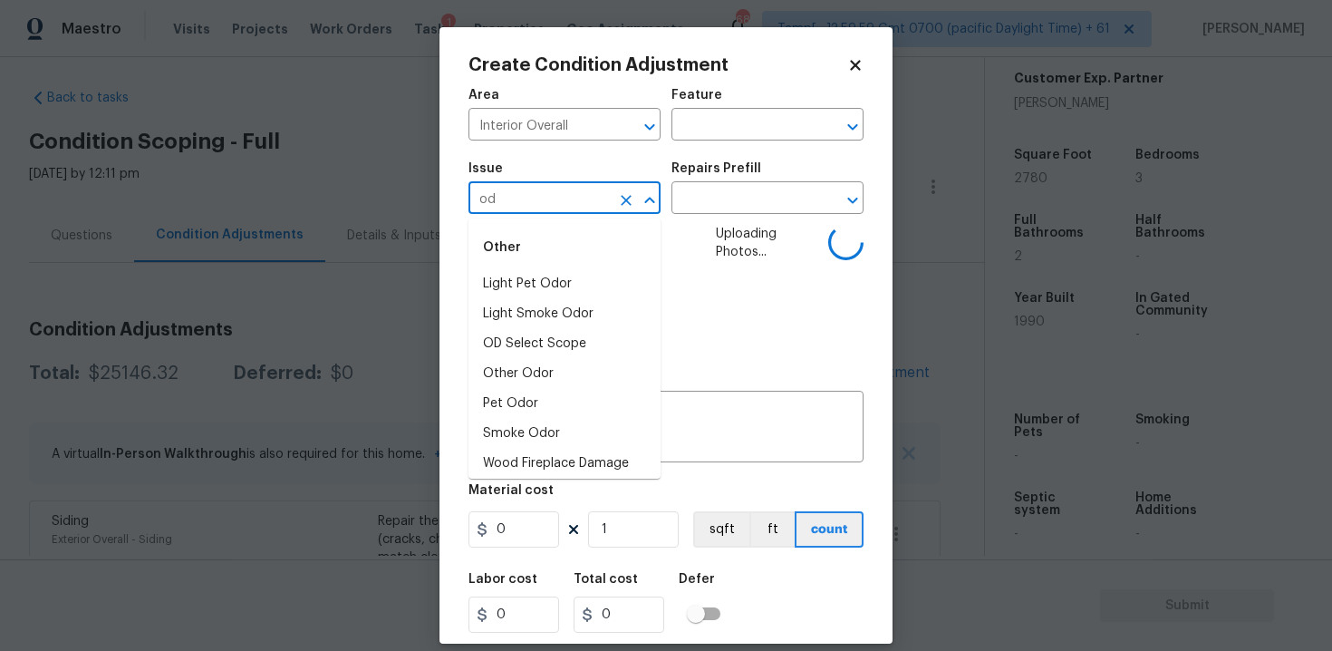
type input "odo"
type input "r"
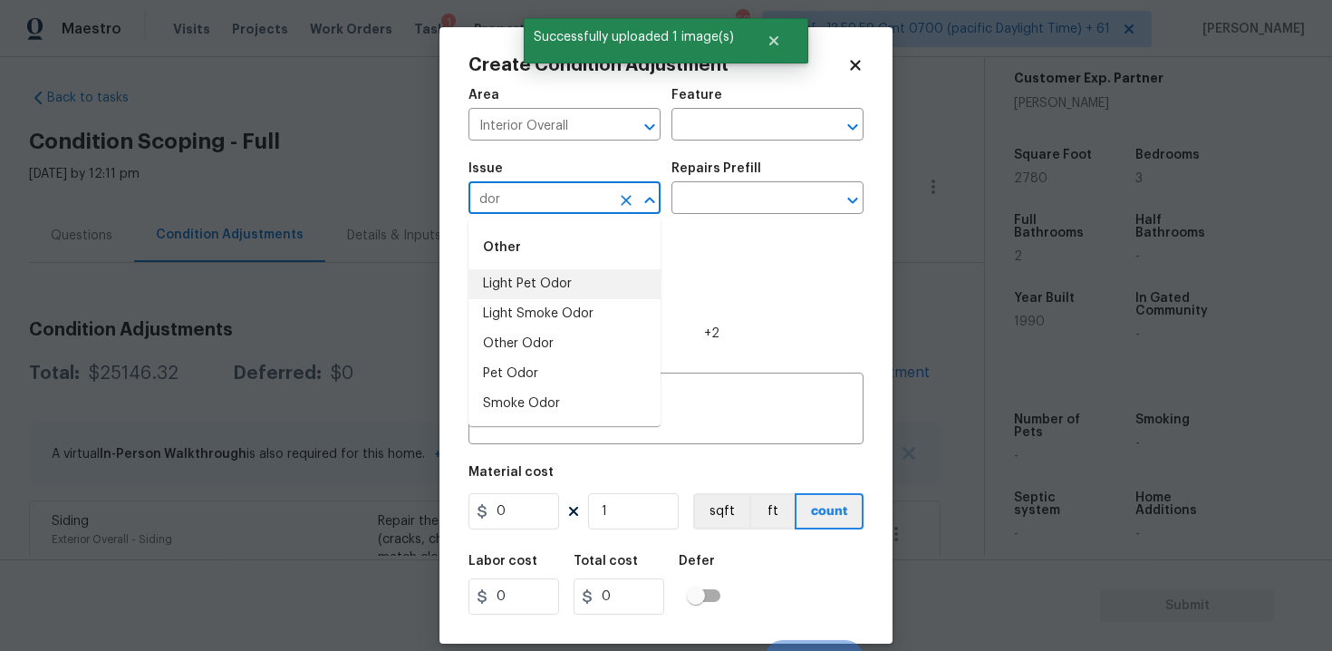
click at [549, 271] on li "Light Pet Odor" at bounding box center [564, 284] width 192 height 30
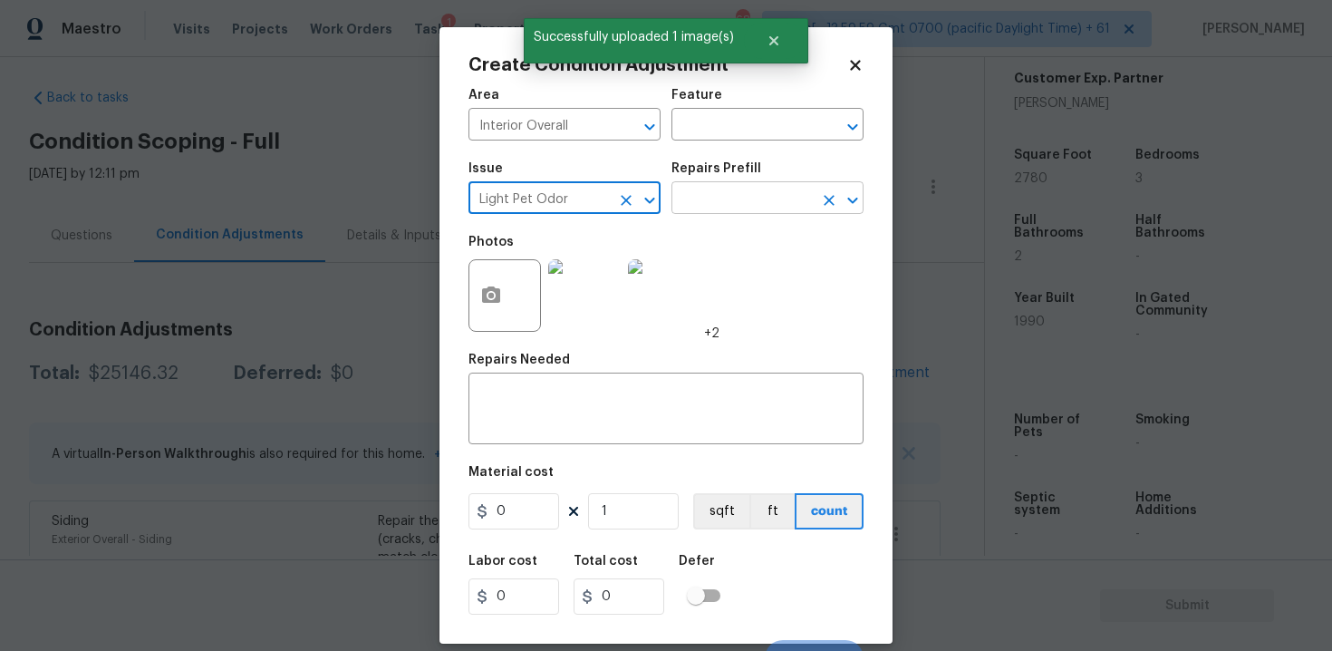
type input "Light Pet Odor"
click at [740, 207] on input "text" at bounding box center [741, 200] width 141 height 28
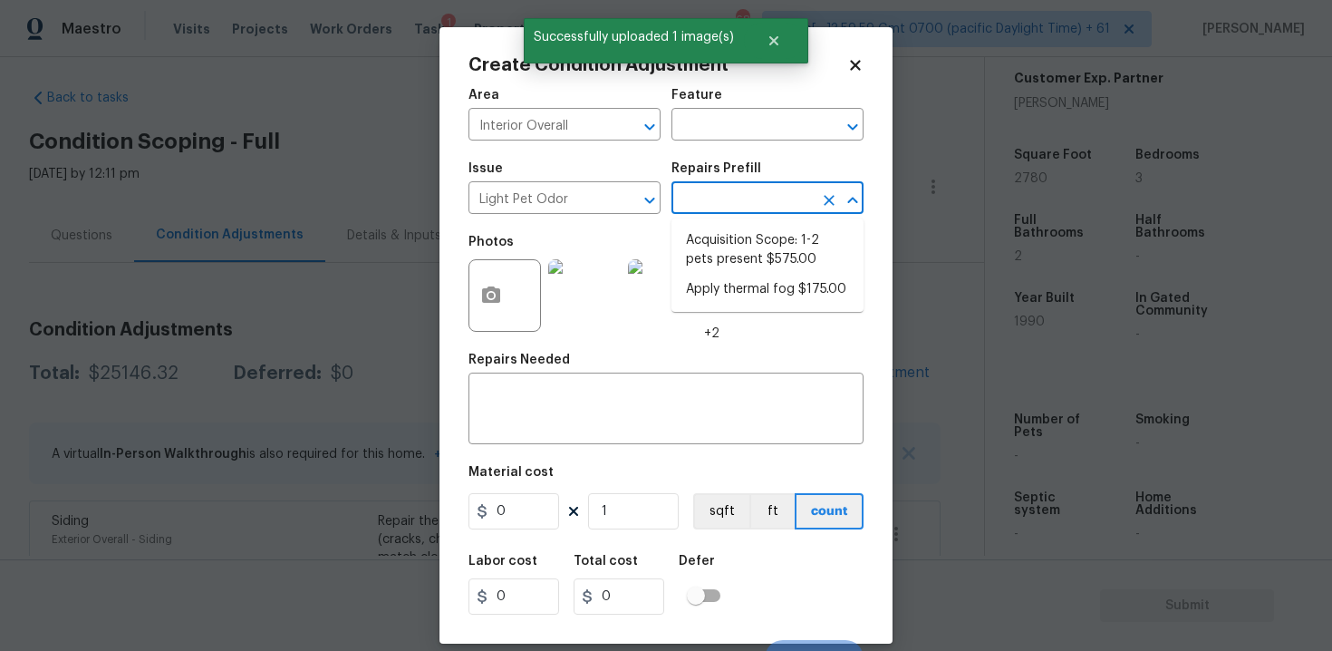
click at [747, 235] on li "Acquisition Scope: 1-2 pets present $575.00" at bounding box center [767, 250] width 192 height 49
type textarea "Acquisition Scope: 1-2 pets present"
type input "575"
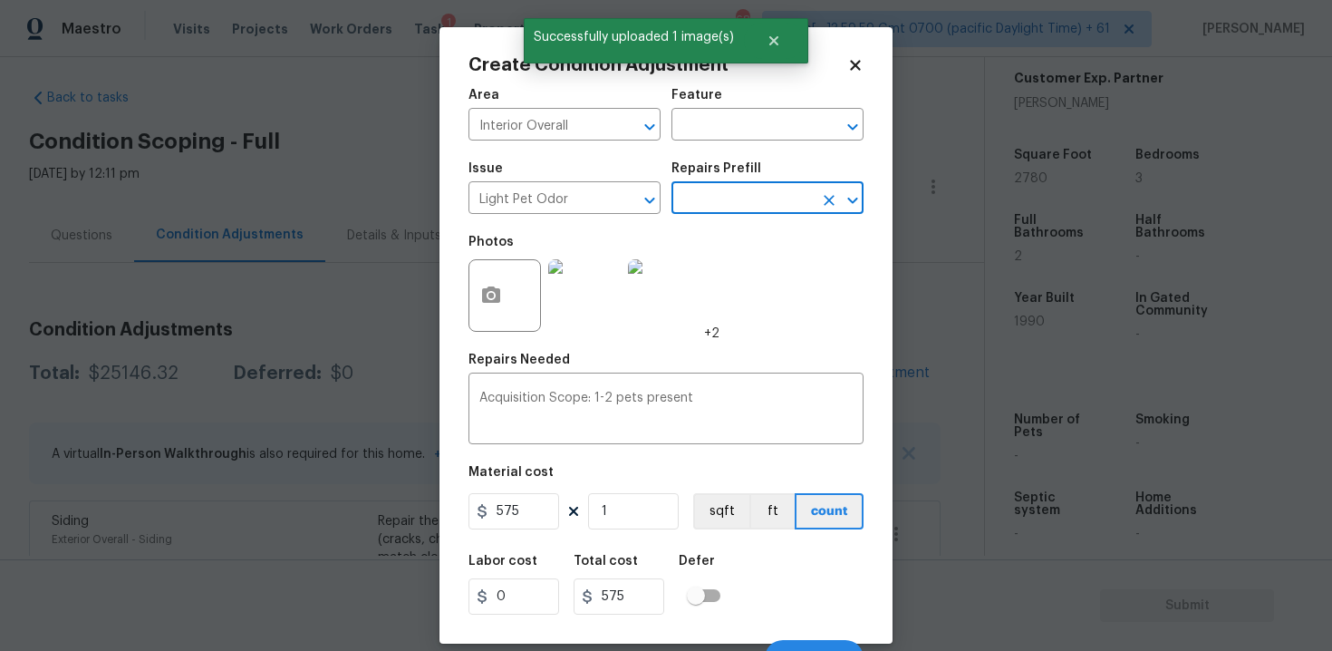
scroll to position [26, 0]
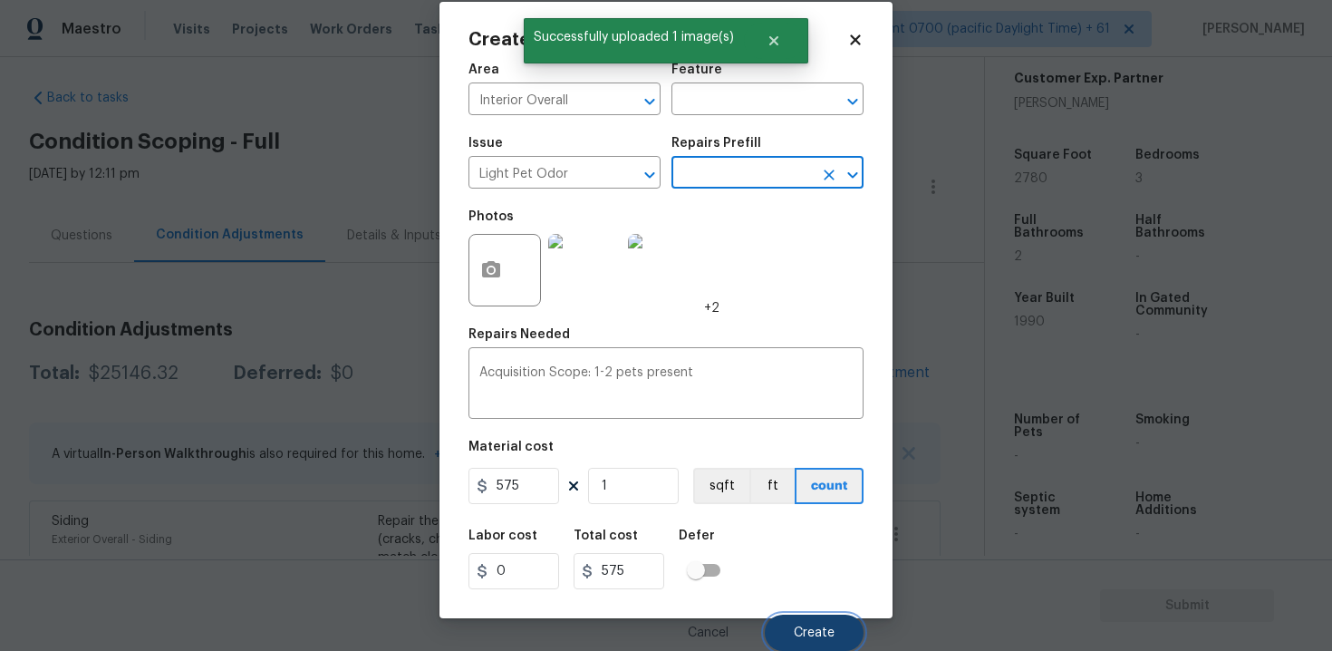
click at [816, 634] on span "Create" at bounding box center [814, 633] width 41 height 14
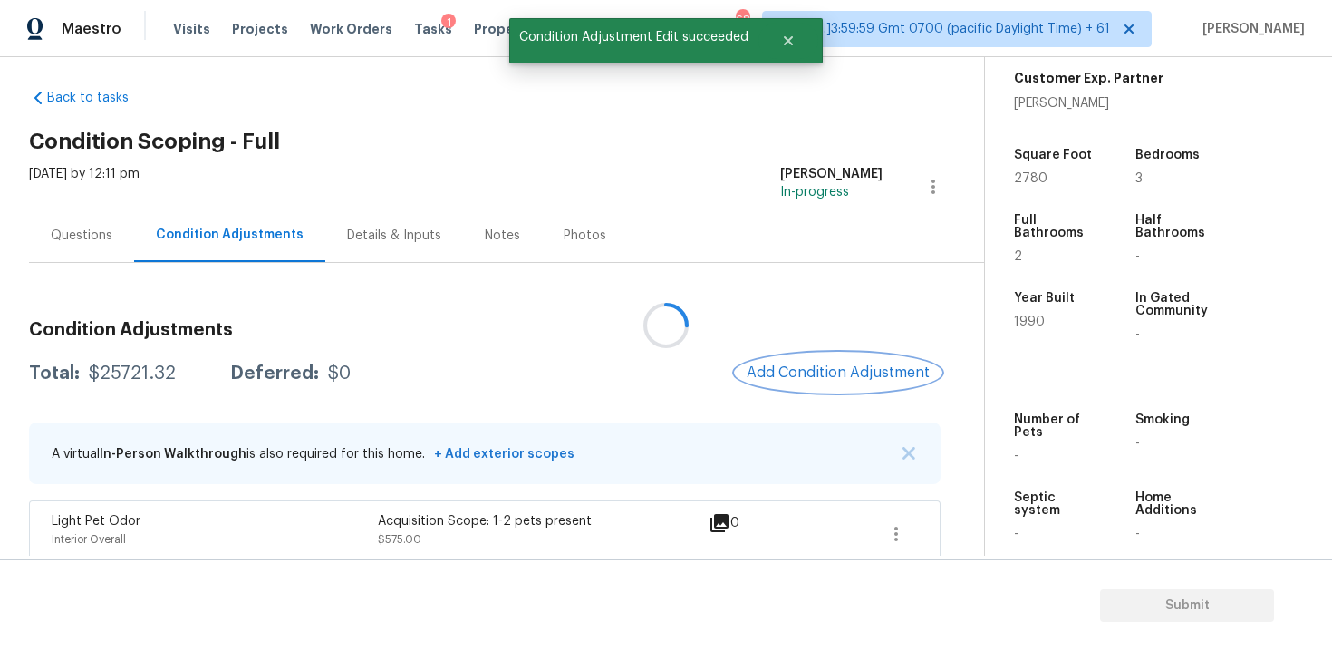
scroll to position [0, 0]
click at [839, 371] on span "Add Condition Adjustment" at bounding box center [838, 372] width 183 height 16
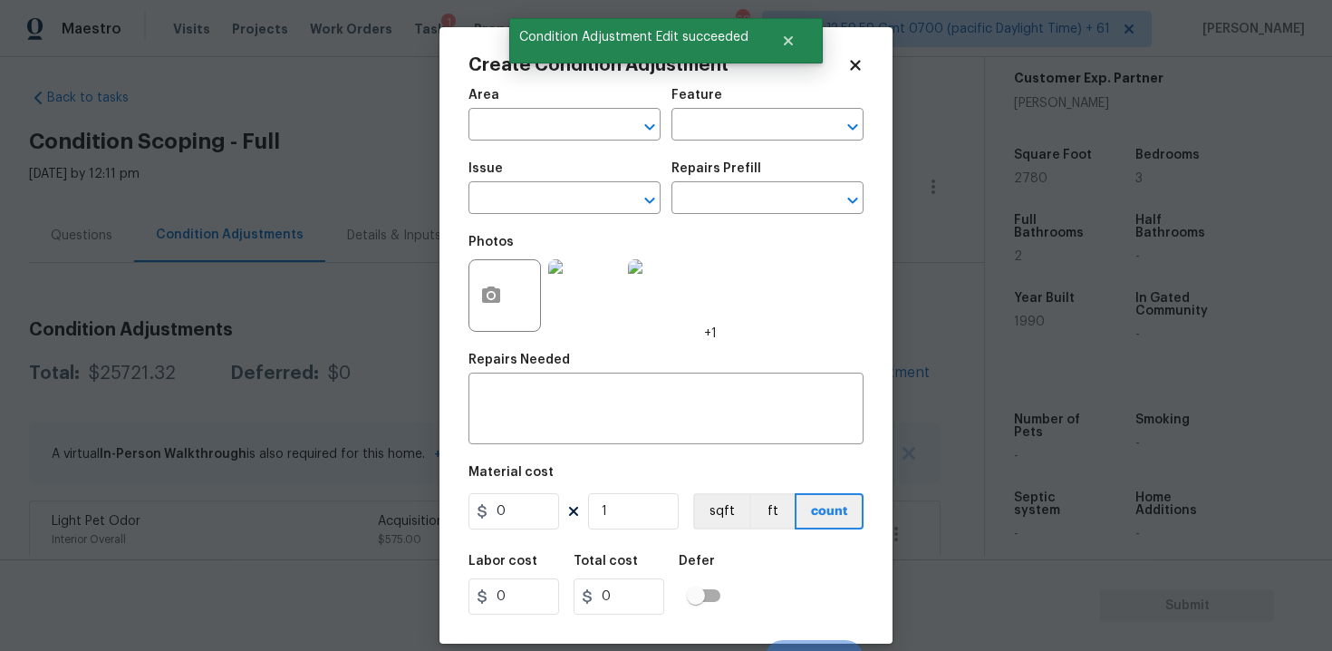
click at [512, 145] on span "Area ​" at bounding box center [564, 114] width 192 height 73
click at [511, 131] on input "text" at bounding box center [538, 126] width 141 height 28
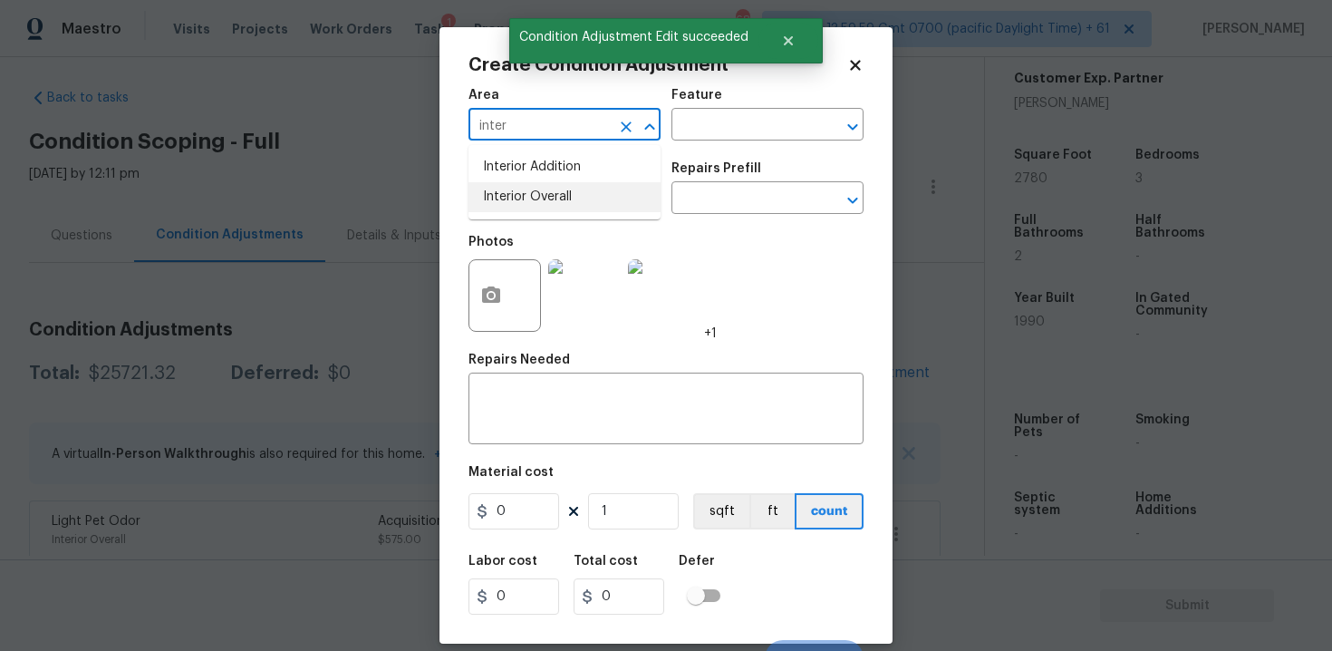
click at [522, 194] on li "Interior Overall" at bounding box center [564, 197] width 192 height 30
type input "Interior Overall"
click at [522, 194] on input "text" at bounding box center [538, 200] width 141 height 28
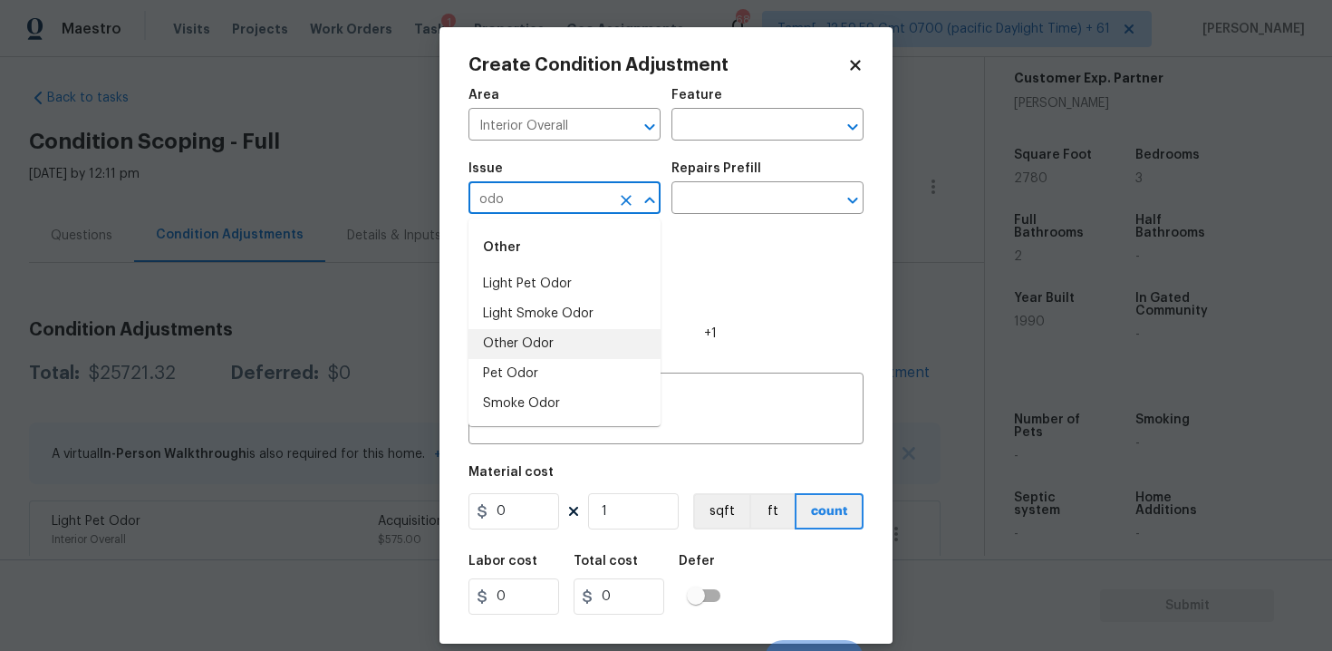
click at [530, 336] on li "Other Odor" at bounding box center [564, 344] width 192 height 30
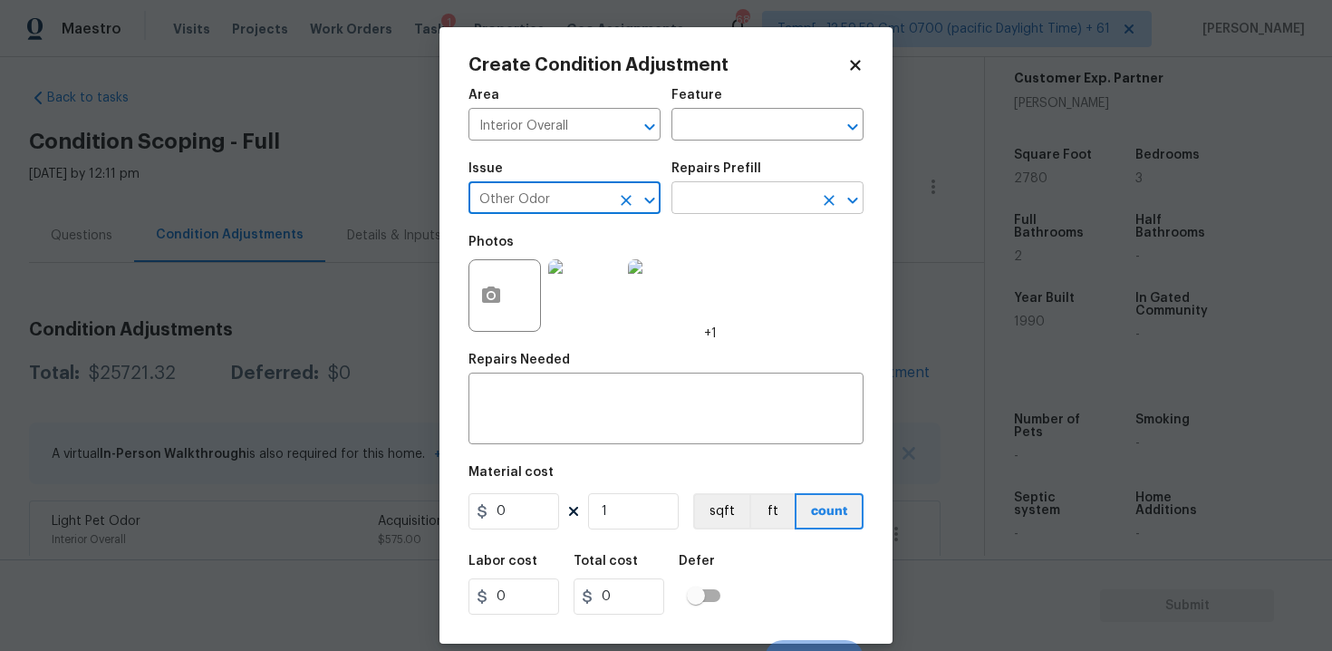
type input "Other Odor"
click at [735, 208] on input "text" at bounding box center [741, 200] width 141 height 28
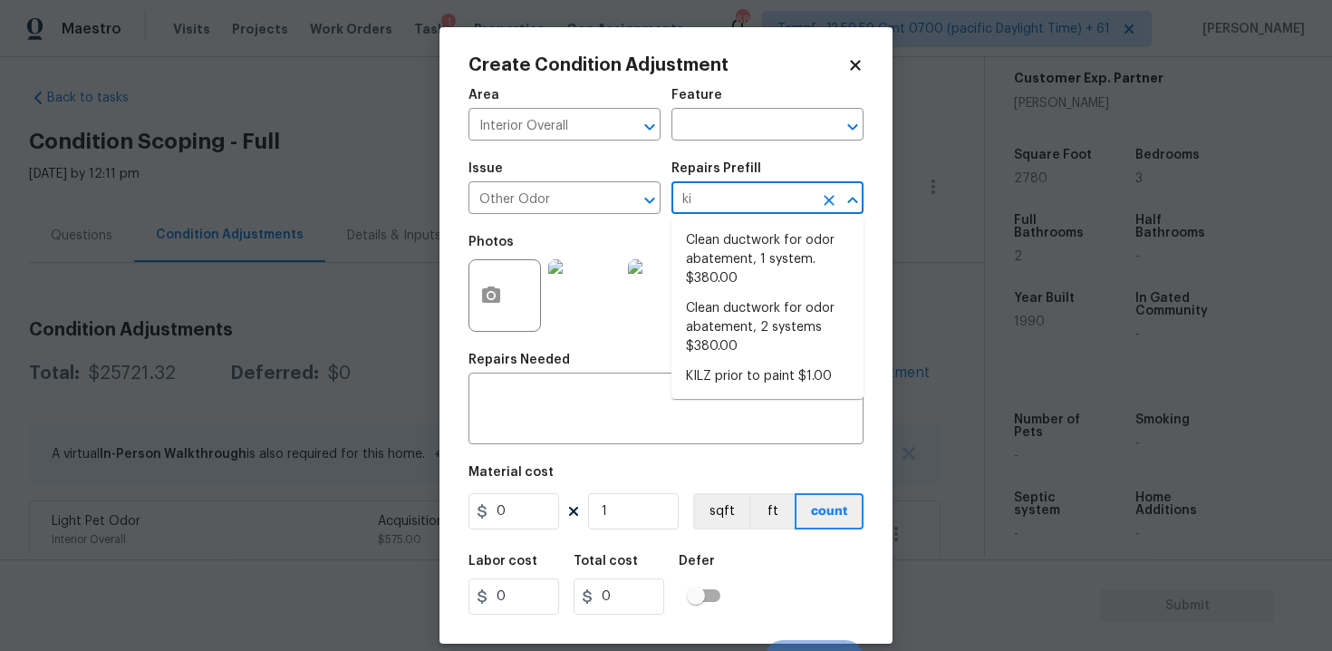
type input "kil"
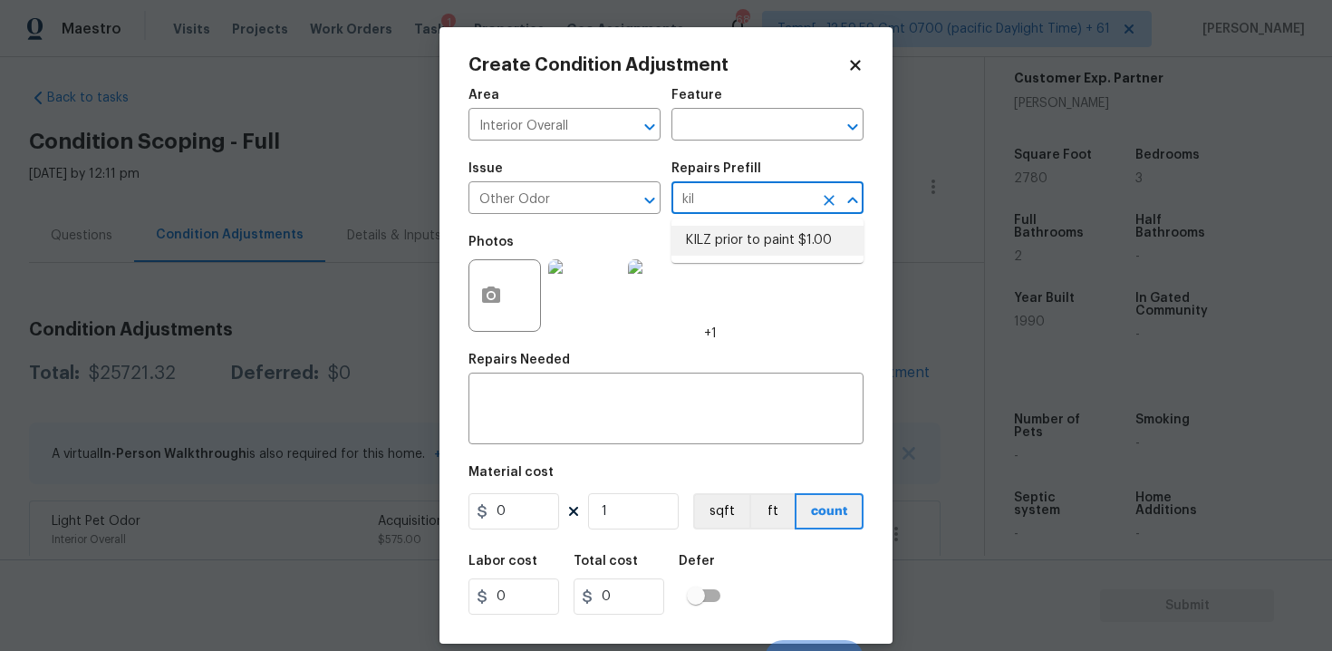
click at [787, 238] on li "KILZ prior to paint $1.00" at bounding box center [767, 241] width 192 height 30
type textarea "OD Odor Protocol: Full Interior priming with KILZ prior to paint"
type input "1"
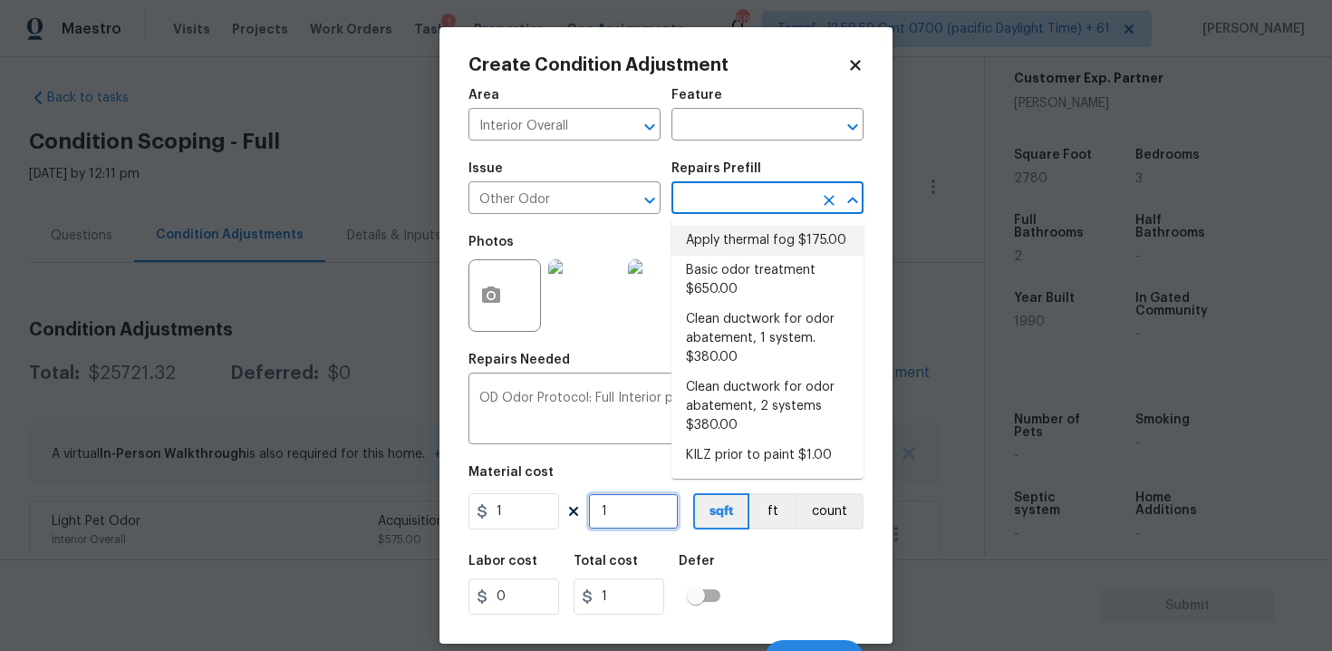
click at [623, 522] on input "1" at bounding box center [633, 511] width 91 height 36
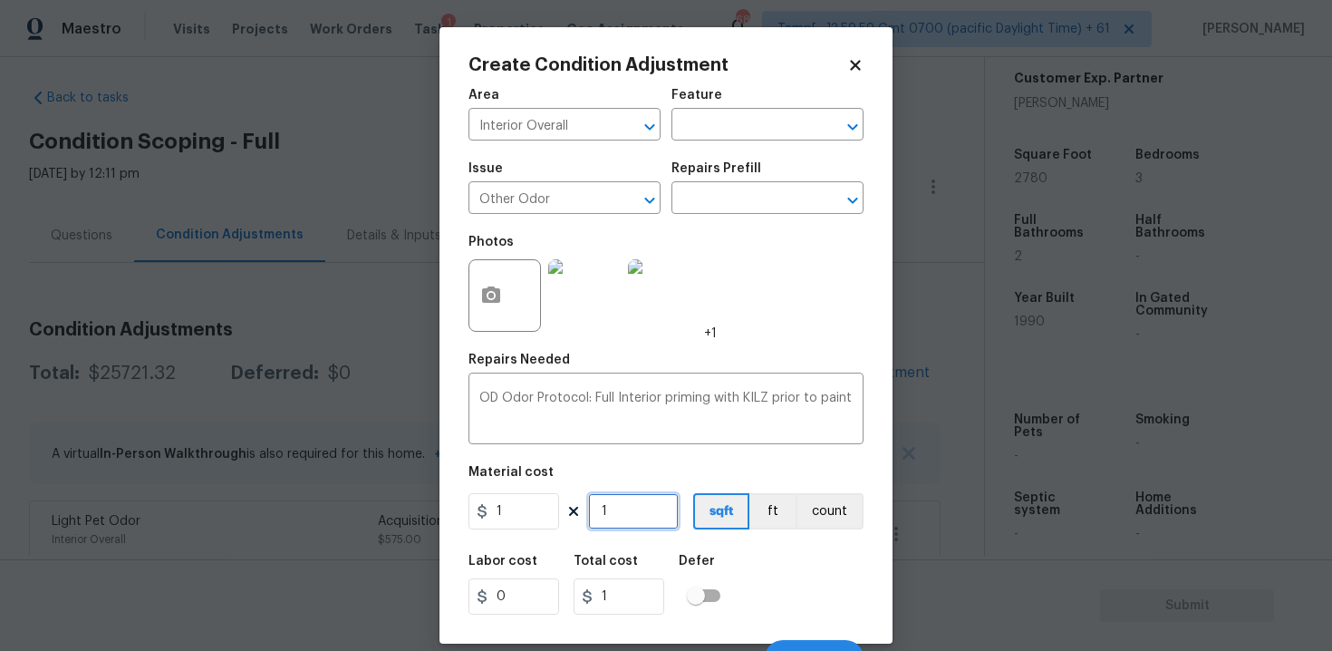
type input "0"
paste input "1902"
type input "1902"
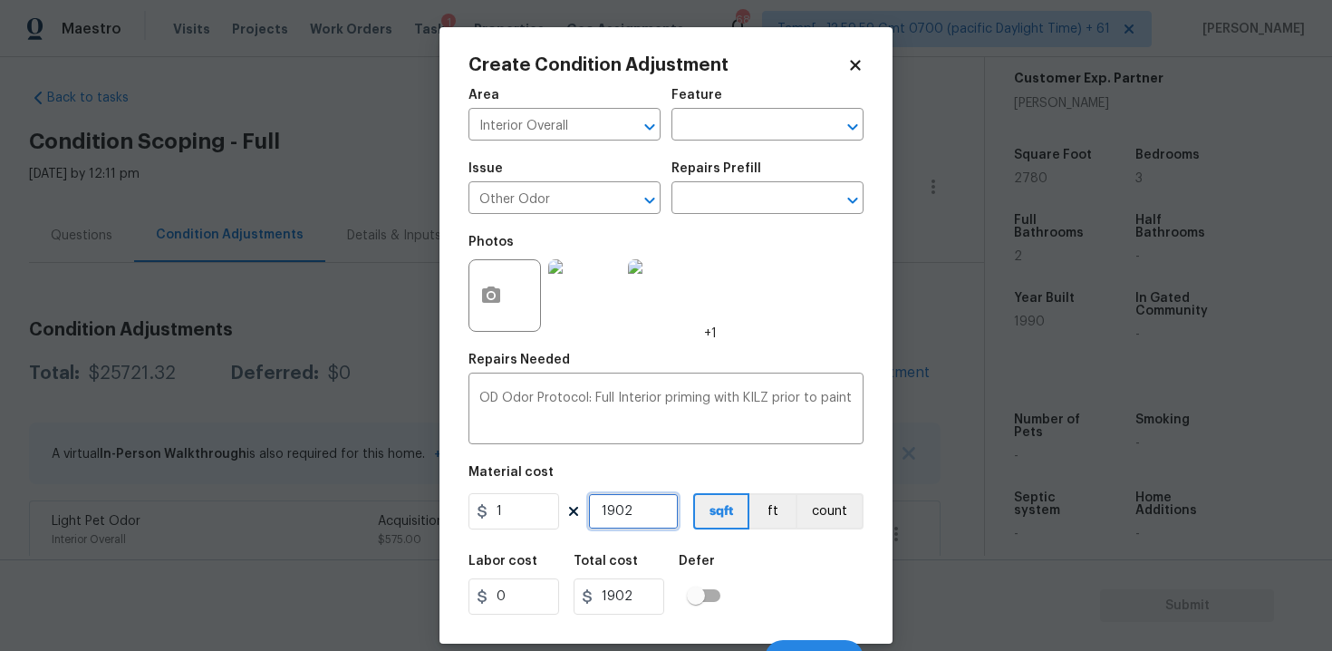
scroll to position [26, 0]
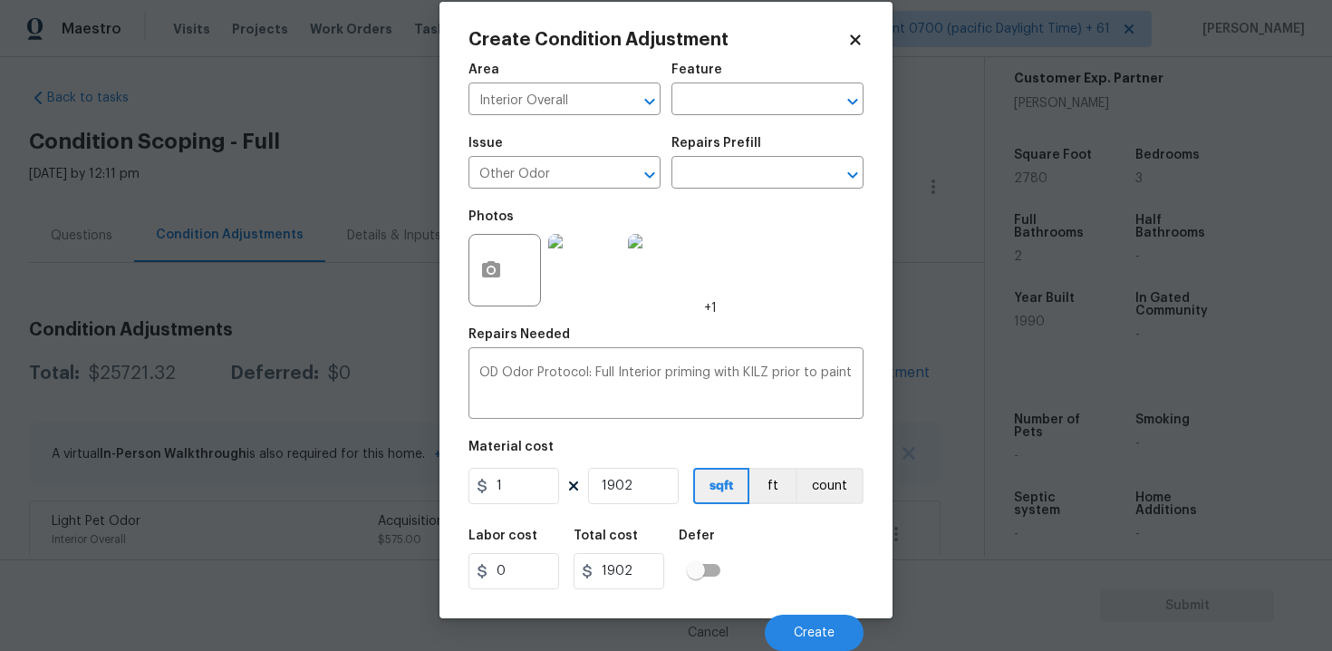
click at [749, 559] on div "Labor cost 0 Total cost 1902 Defer" at bounding box center [665, 559] width 395 height 82
click at [633, 491] on input "1902" at bounding box center [633, 486] width 91 height 36
type input "0"
type input "2"
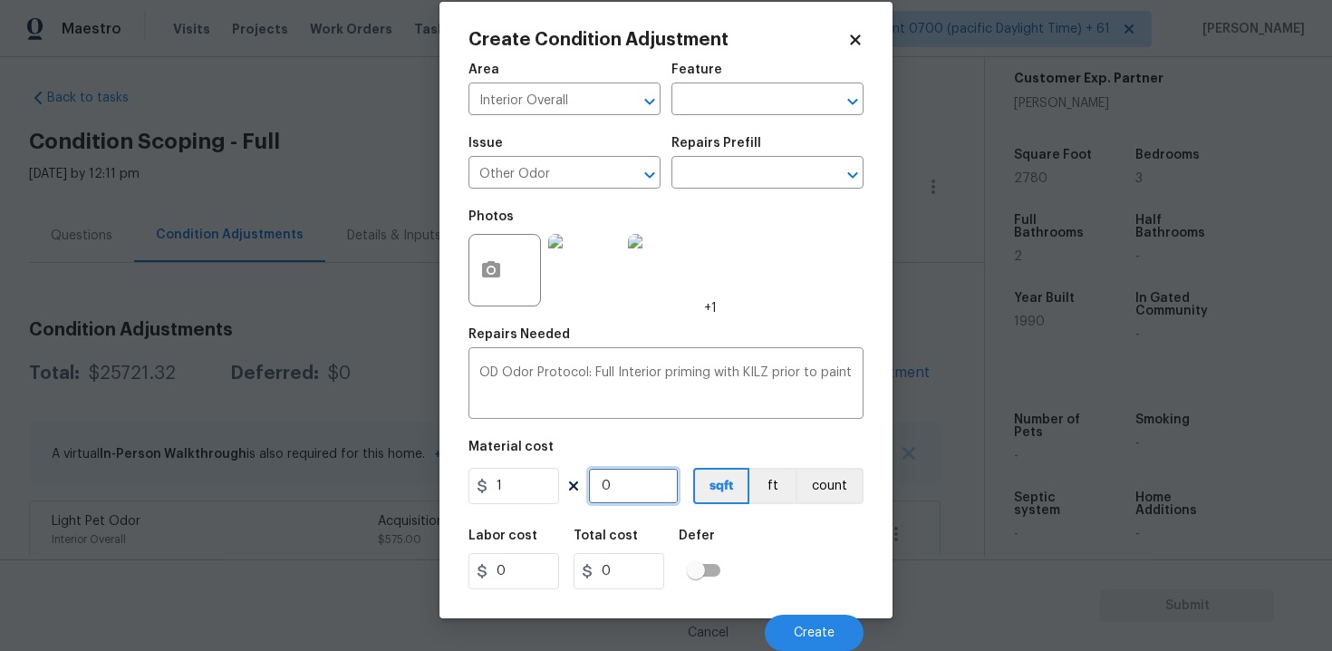
type input "2"
type input "29"
type input "290"
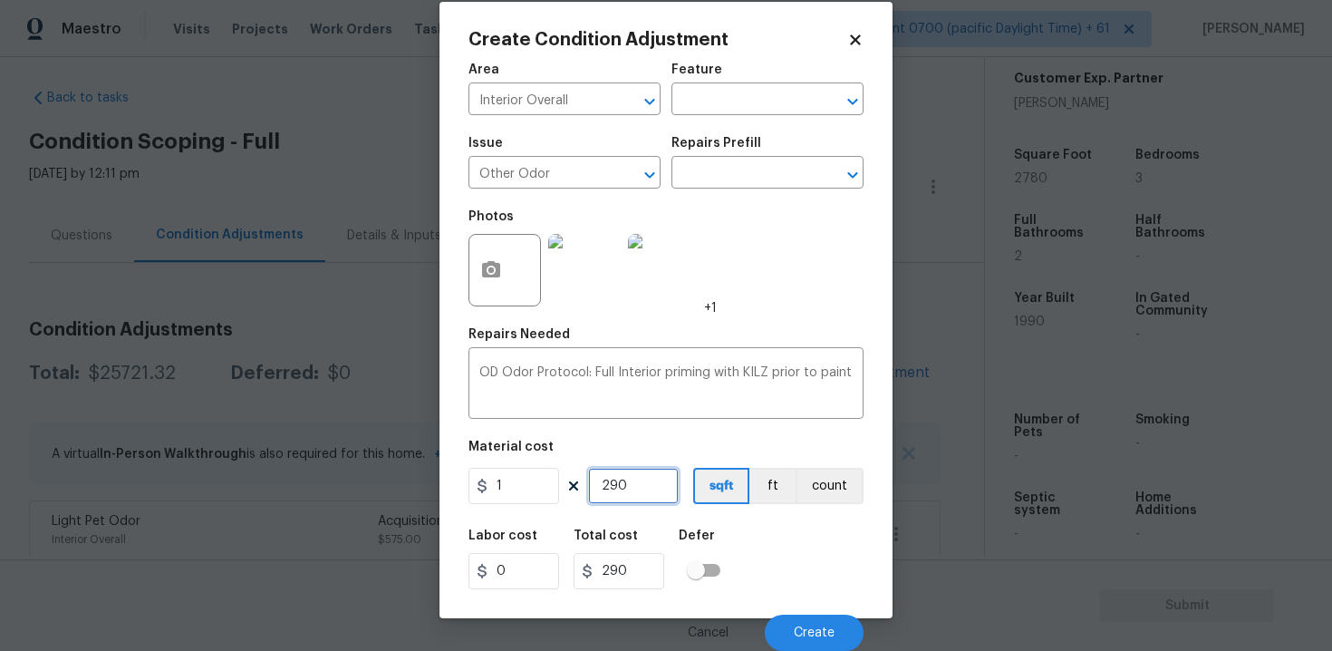
type input "2908"
click at [735, 523] on div "Labor cost 0 Total cost 2908 Defer" at bounding box center [665, 559] width 395 height 82
click at [794, 617] on button "Create" at bounding box center [814, 632] width 99 height 36
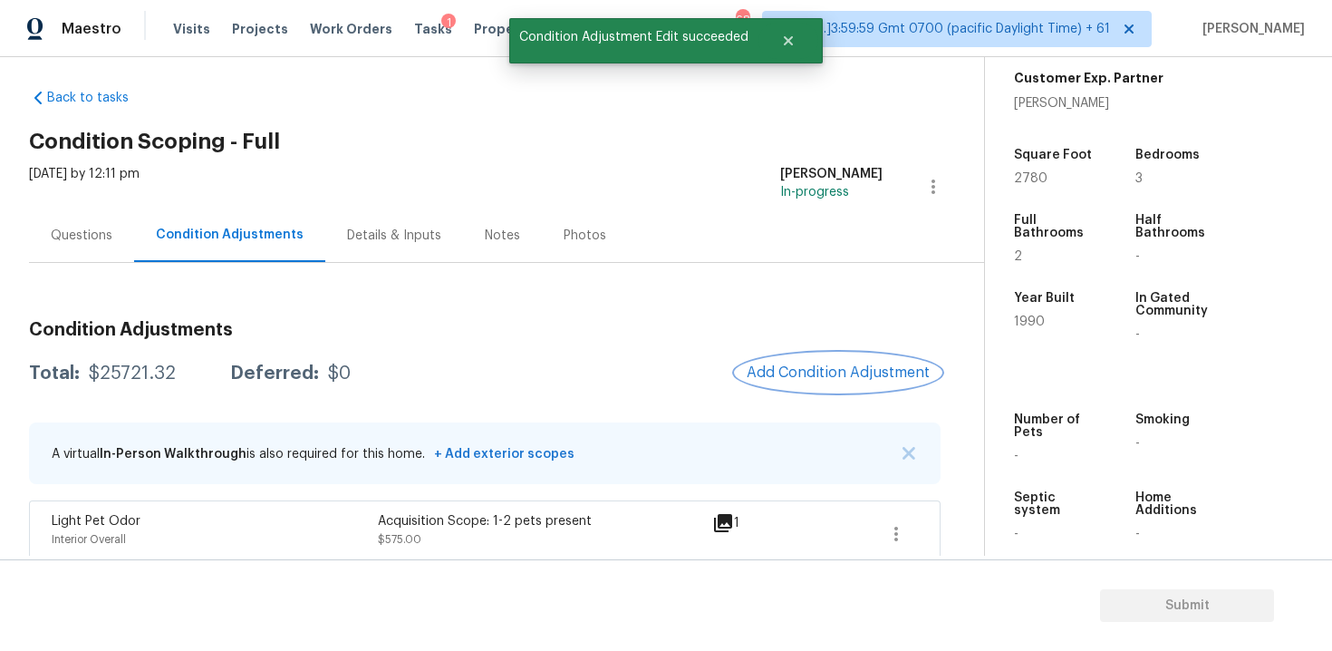
scroll to position [0, 0]
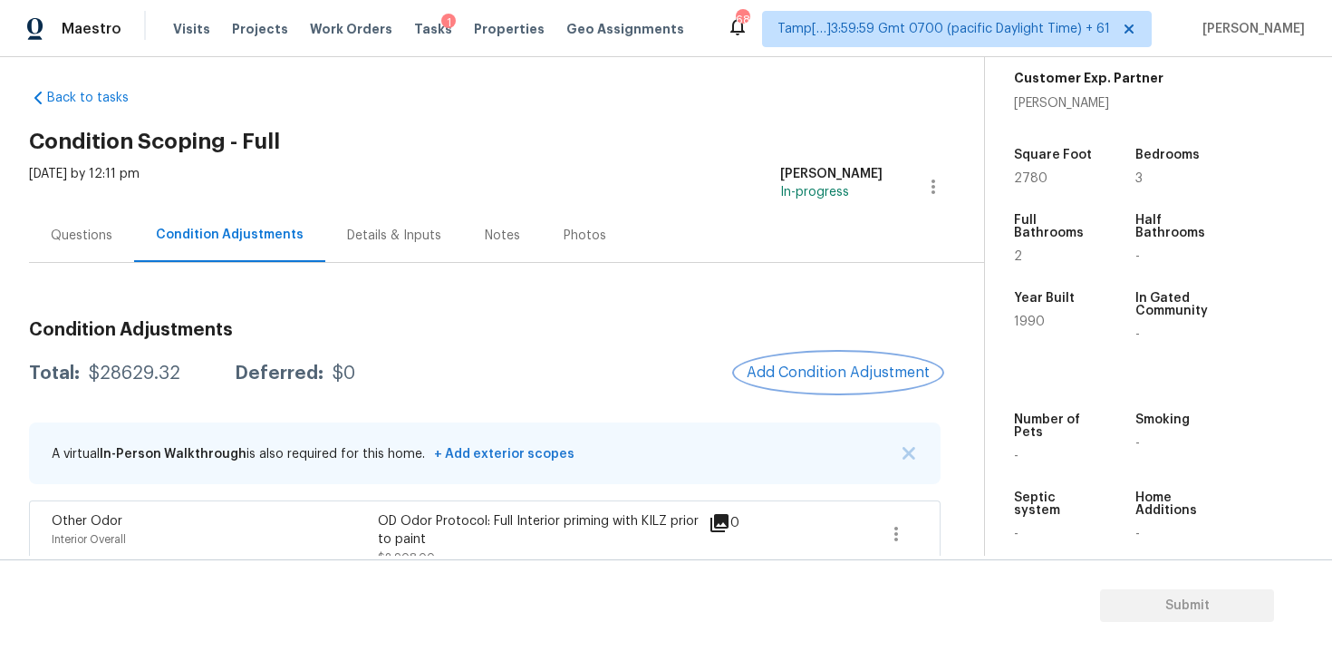
click at [838, 388] on button "Add Condition Adjustment" at bounding box center [838, 372] width 205 height 38
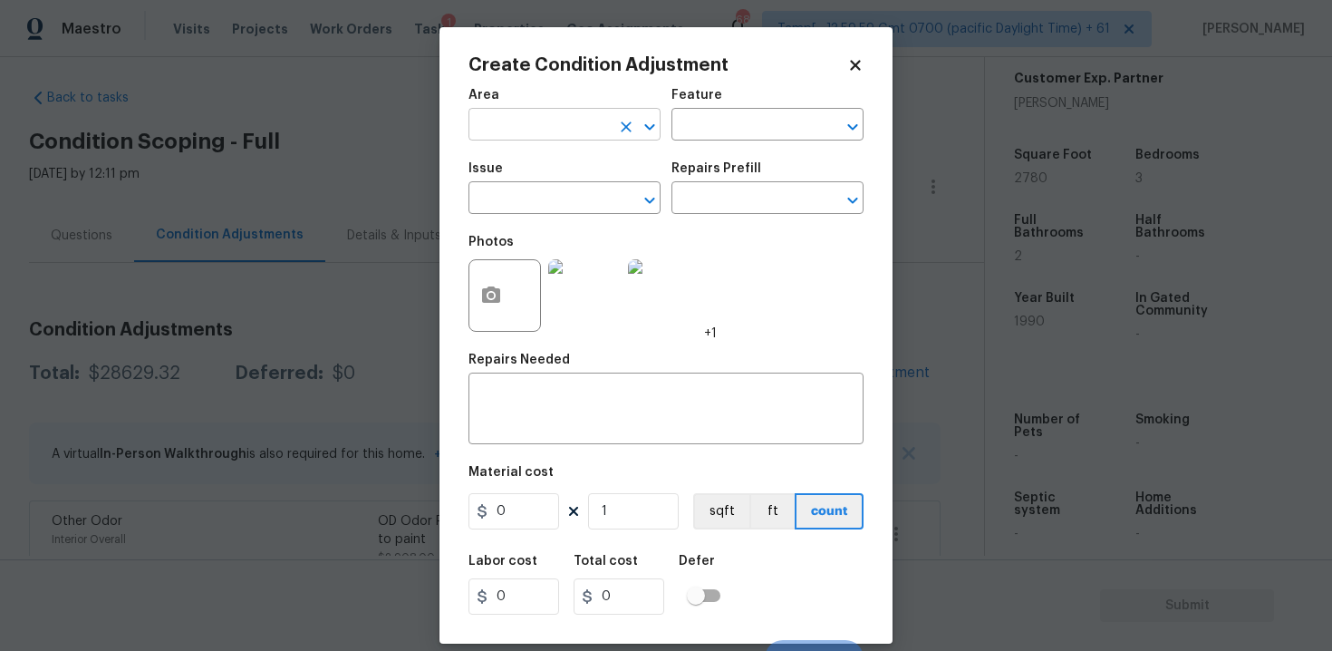
click at [544, 132] on input "text" at bounding box center [538, 126] width 141 height 28
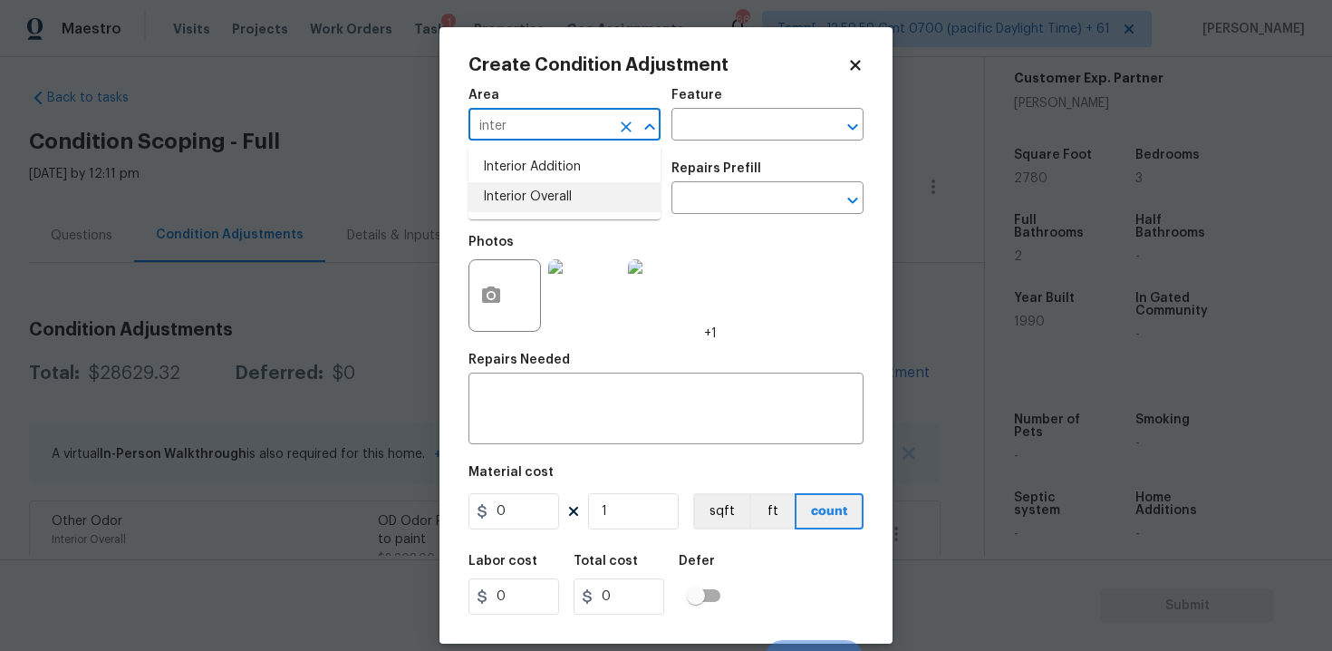
click at [542, 198] on li "Interior Overall" at bounding box center [564, 197] width 192 height 30
type input "Interior Overall"
click at [542, 198] on input "text" at bounding box center [538, 200] width 141 height 28
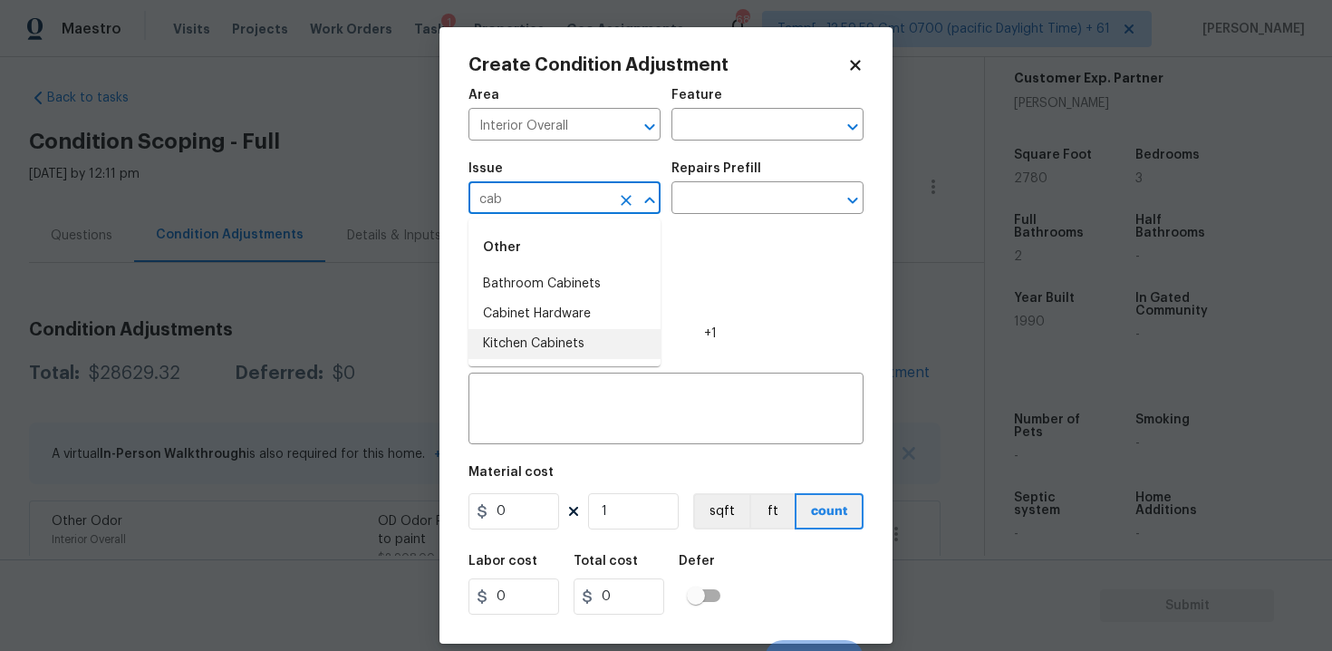
click at [525, 341] on li "Kitchen Cabinets" at bounding box center [564, 344] width 192 height 30
type input "Kitchen Cabinets"
click at [736, 196] on input "text" at bounding box center [741, 200] width 141 height 28
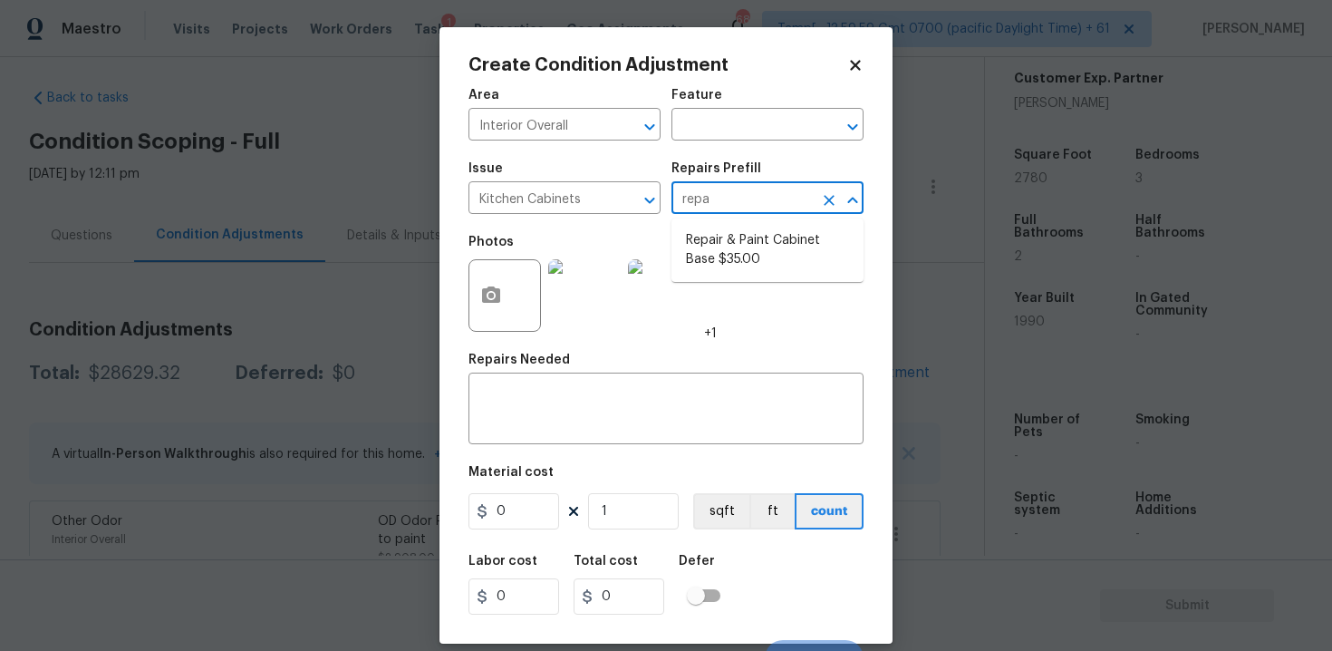
type input "repai"
click at [737, 250] on li "Repair & Paint Cabinet Base $35.00" at bounding box center [767, 250] width 192 height 49
type input "Cabinets"
type textarea "Prep/Paint the damaged cabinet base and repair to meet current standard. Remove…"
type input "35"
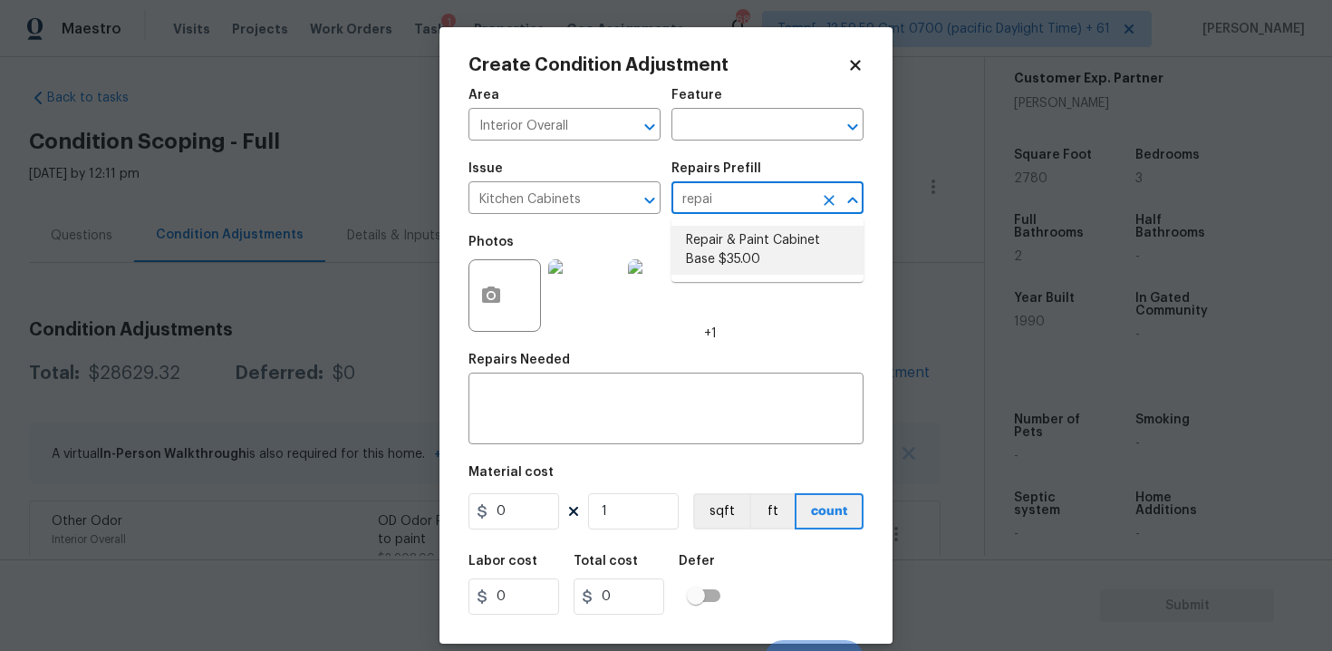
type input "35"
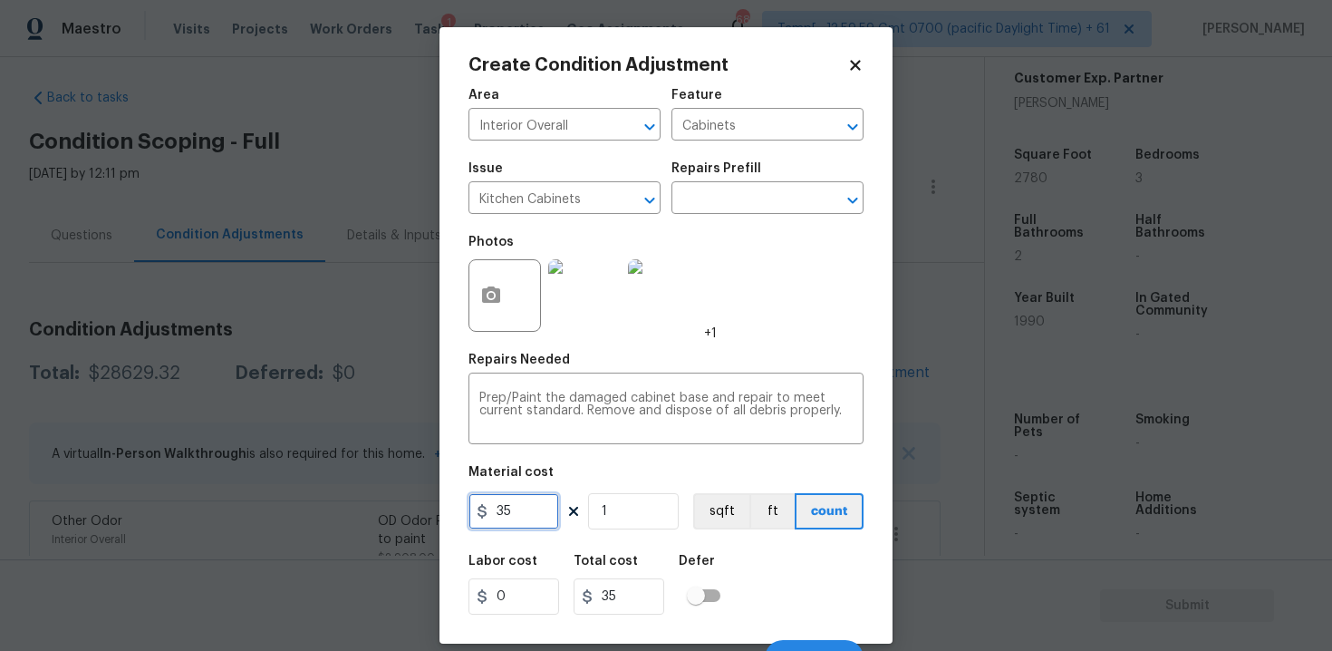
click at [542, 510] on input "35" at bounding box center [513, 511] width 91 height 36
type input "1200"
click at [480, 310] on button "button" at bounding box center [490, 295] width 43 height 71
type input "1200"
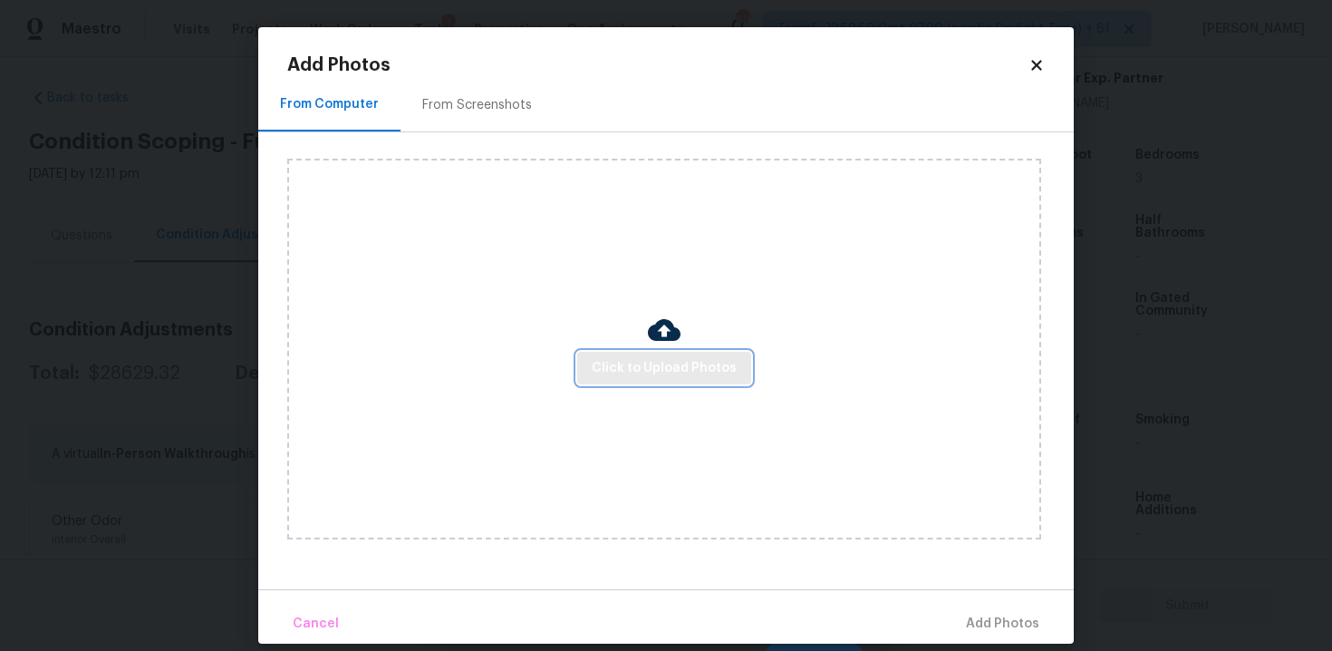
click at [634, 381] on button "Click to Upload Photos" at bounding box center [664, 369] width 174 height 34
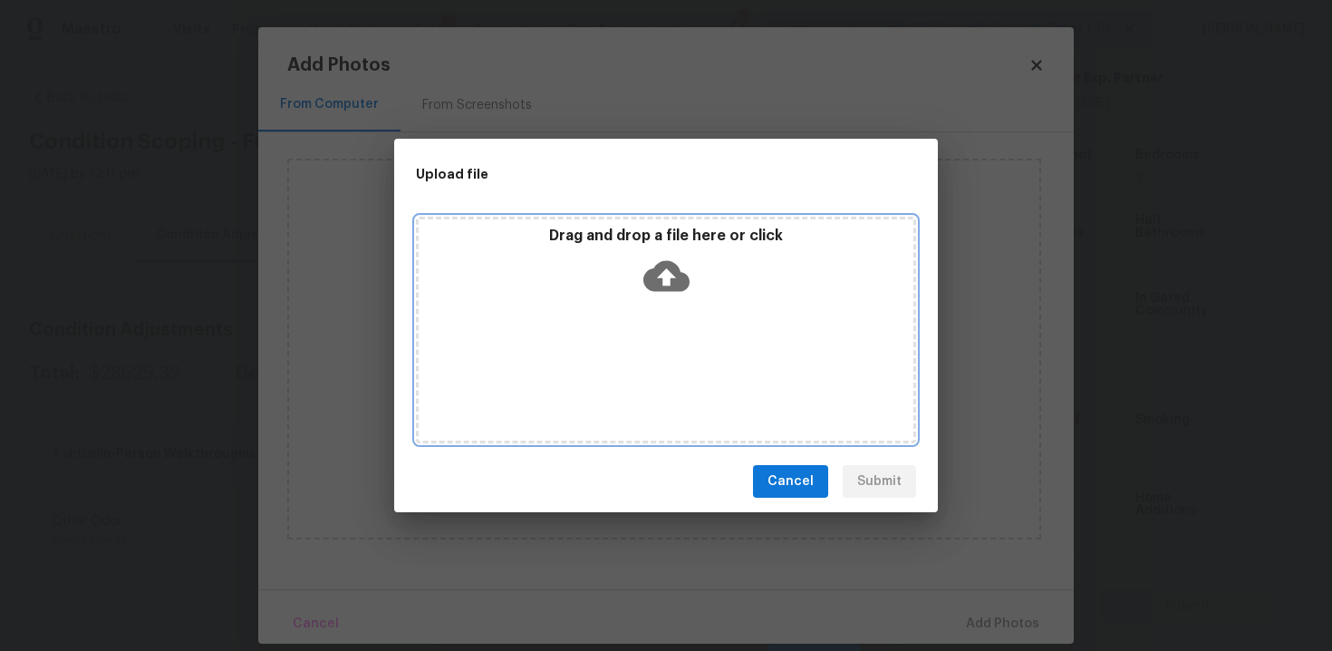
click at [650, 295] on icon at bounding box center [666, 276] width 46 height 46
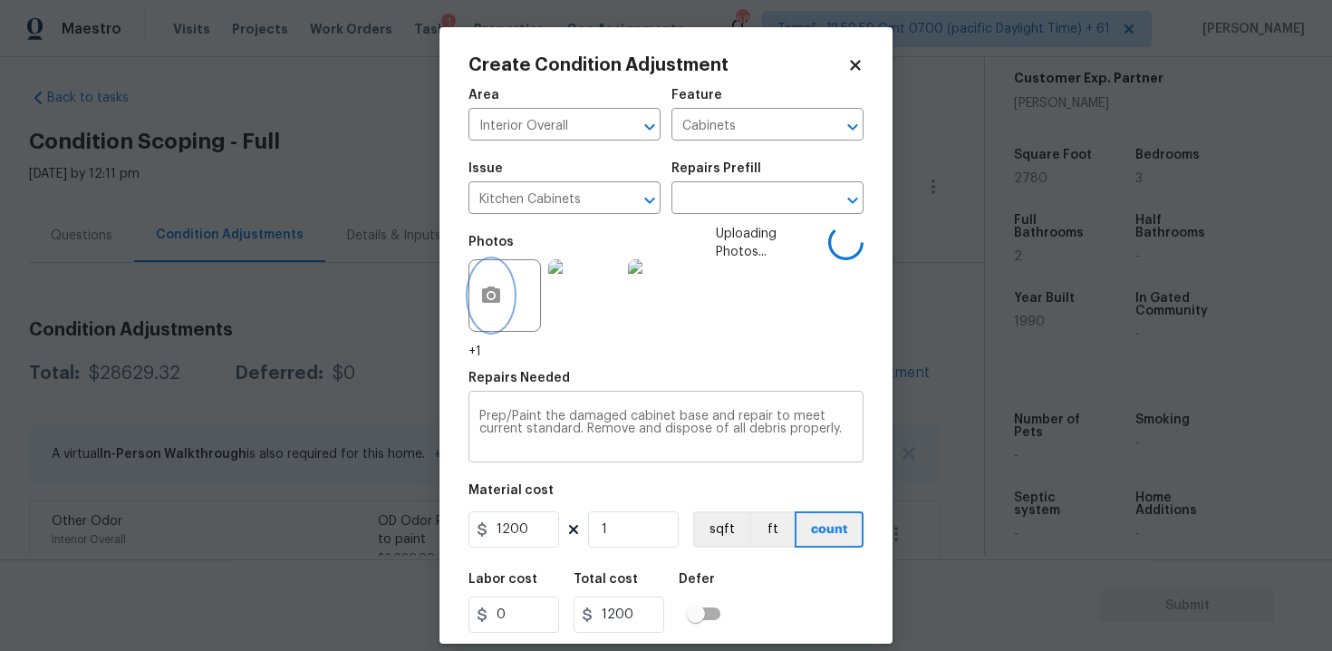
scroll to position [44, 0]
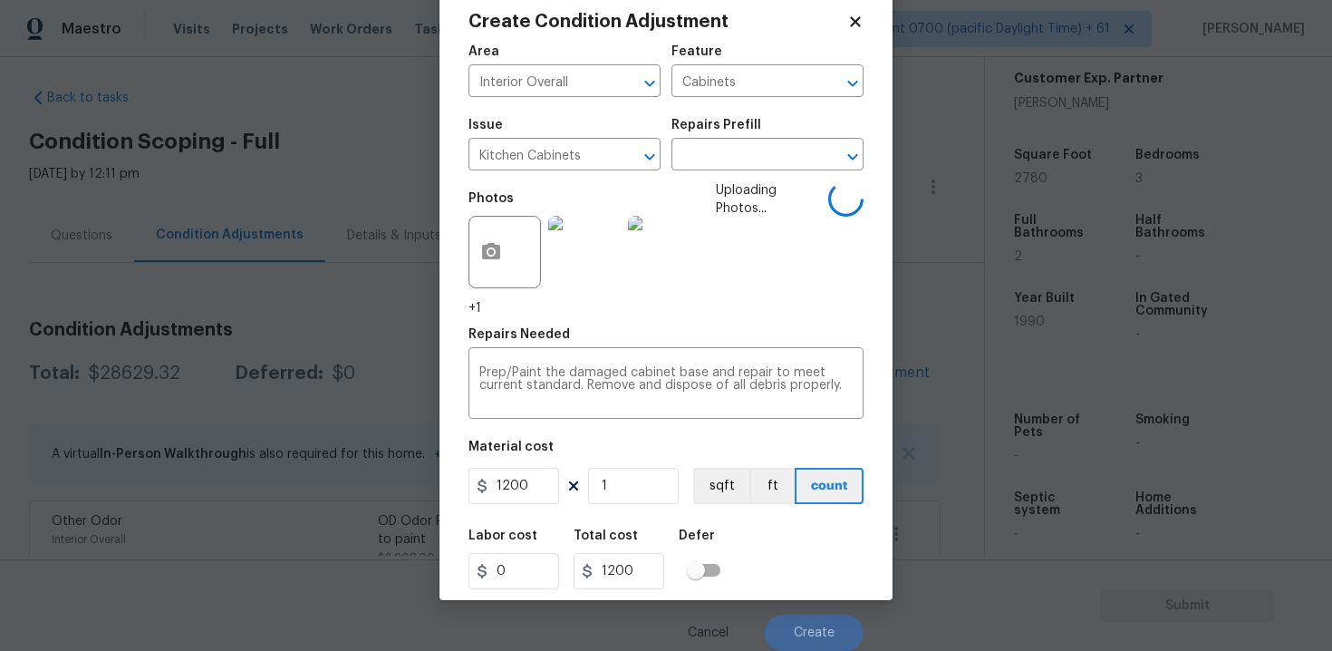
click at [763, 564] on div "Labor cost 0 Total cost 1200 Defer" at bounding box center [665, 559] width 395 height 82
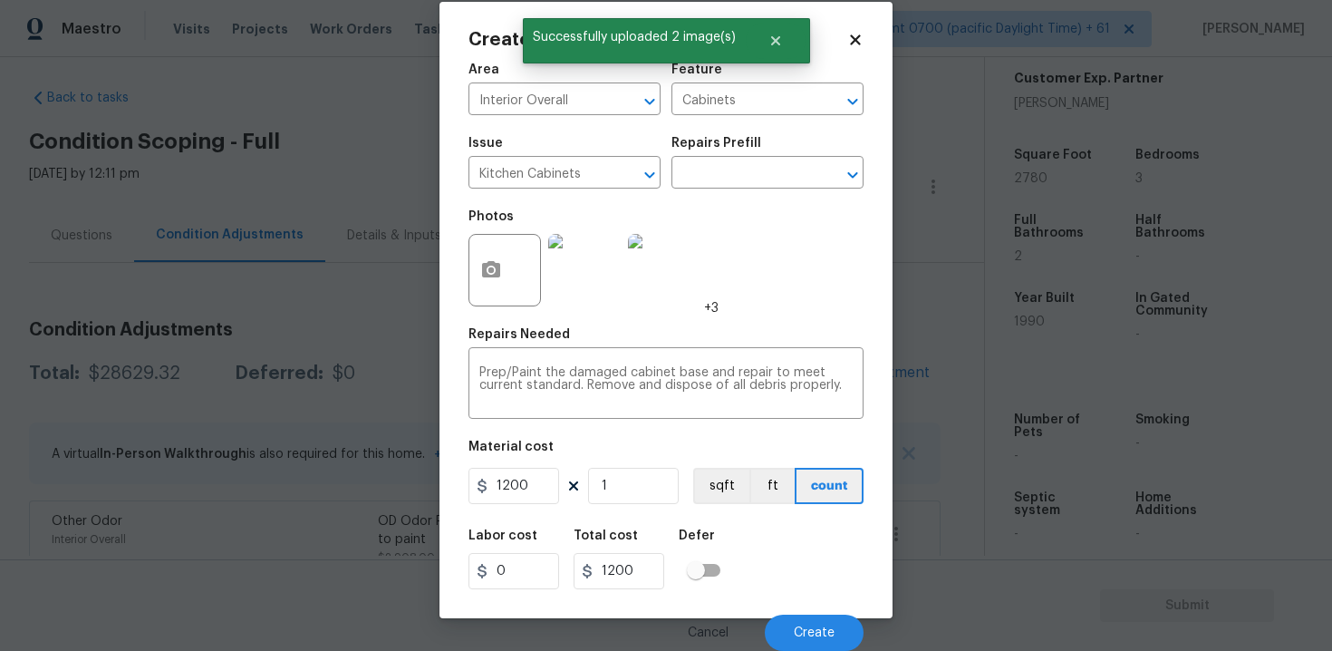
scroll to position [26, 0]
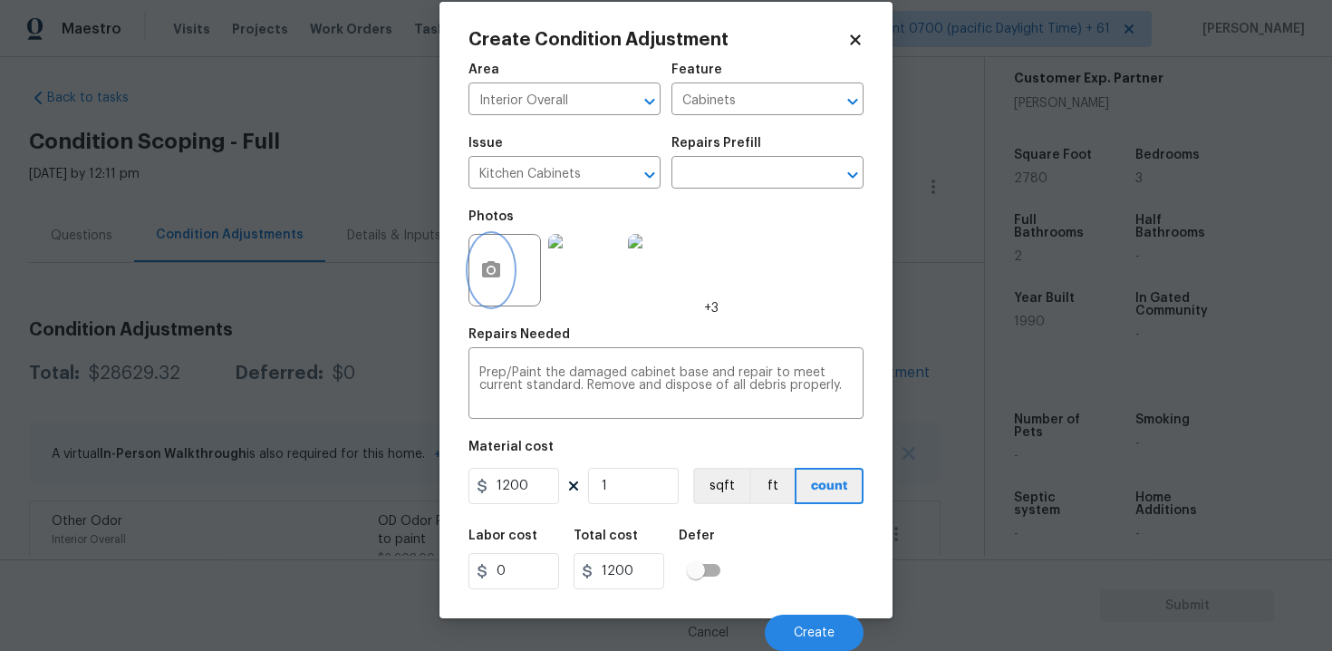
click at [491, 277] on icon "button" at bounding box center [491, 270] width 22 height 22
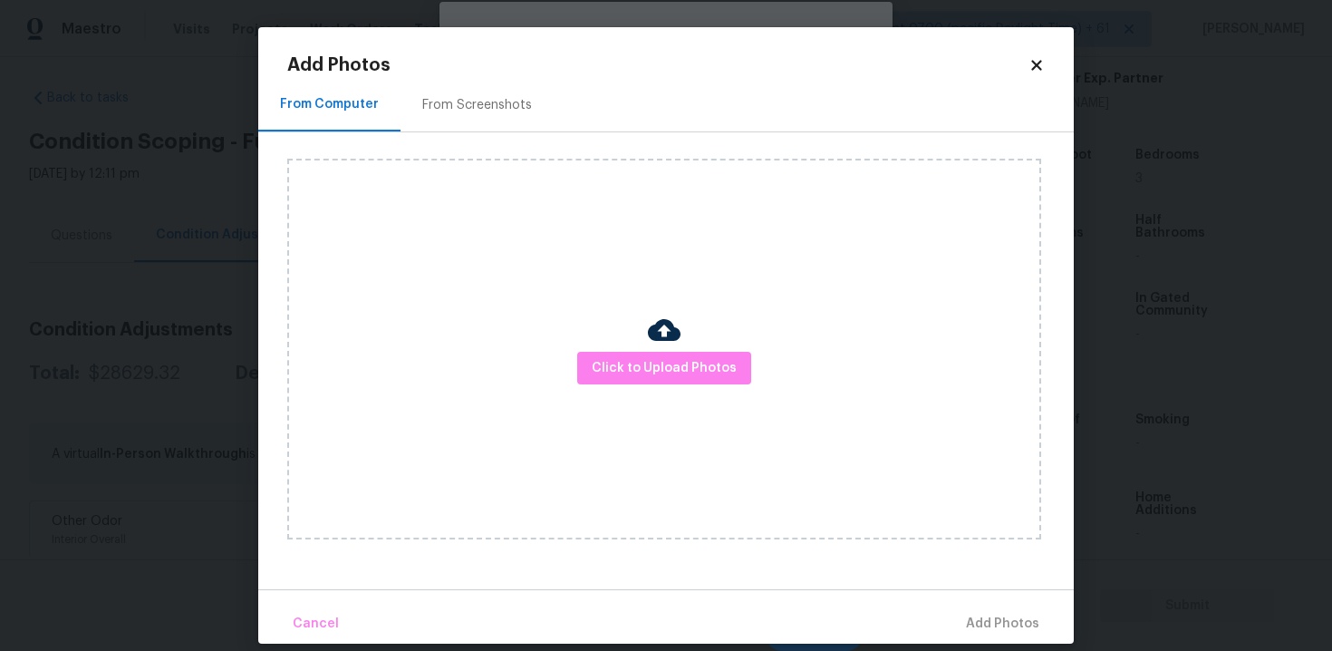
click at [1040, 63] on icon at bounding box center [1036, 65] width 16 height 16
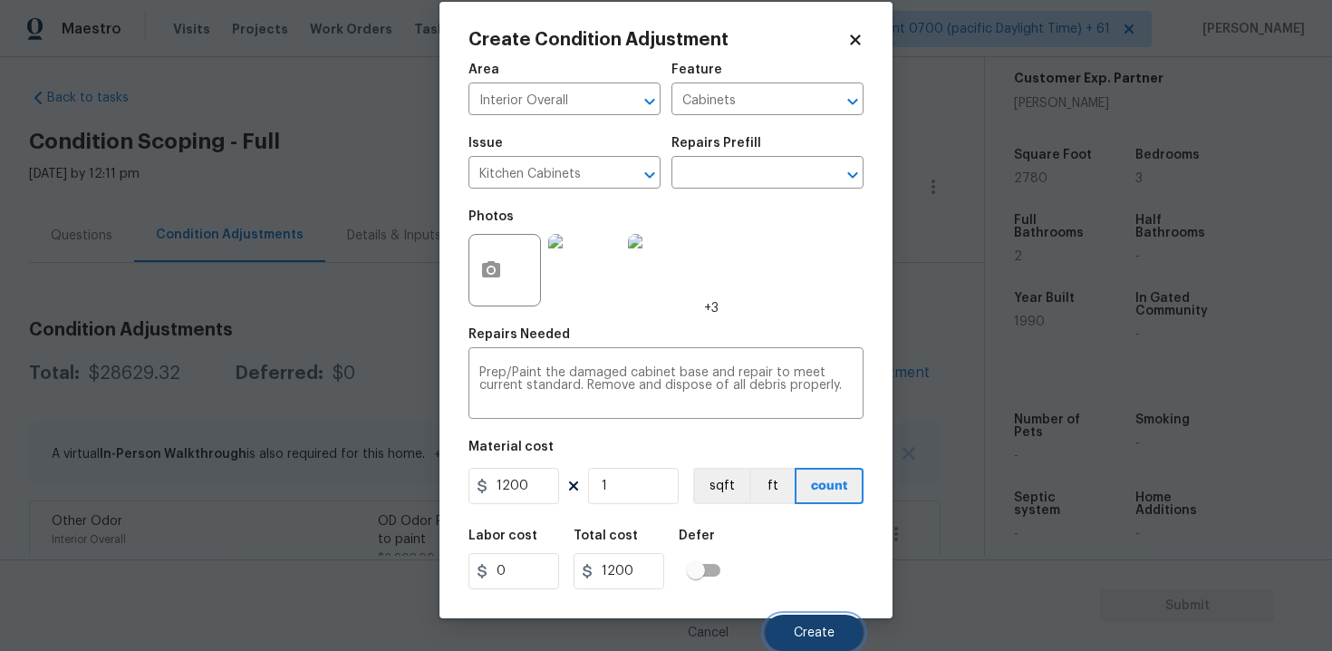
click at [815, 643] on button "Create" at bounding box center [814, 632] width 99 height 36
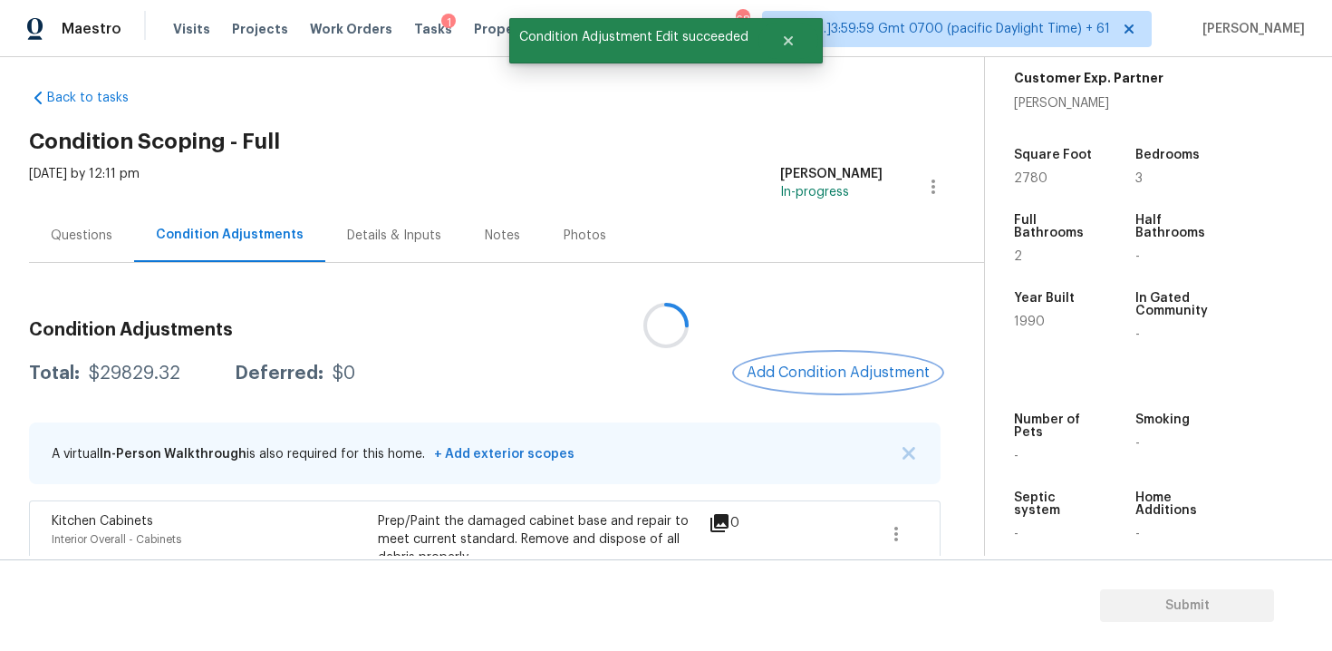
scroll to position [0, 0]
click at [804, 365] on span "Add Condition Adjustment" at bounding box center [838, 372] width 183 height 16
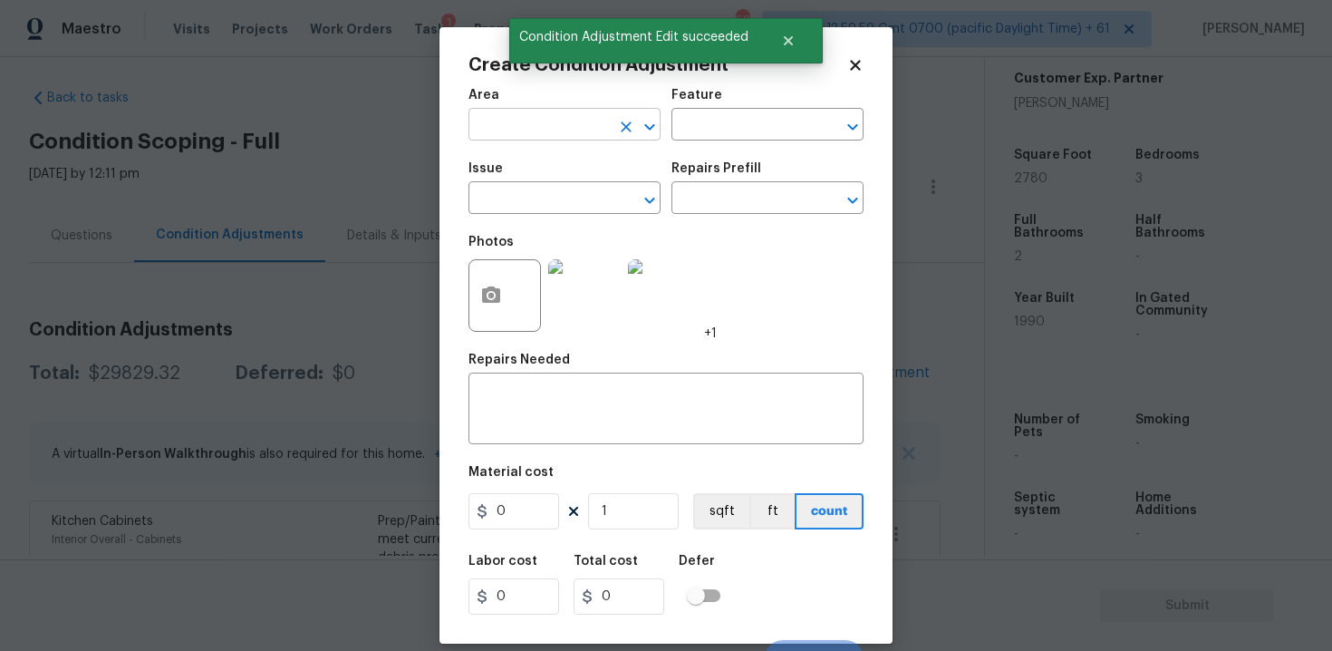
click at [562, 135] on input "text" at bounding box center [538, 126] width 141 height 28
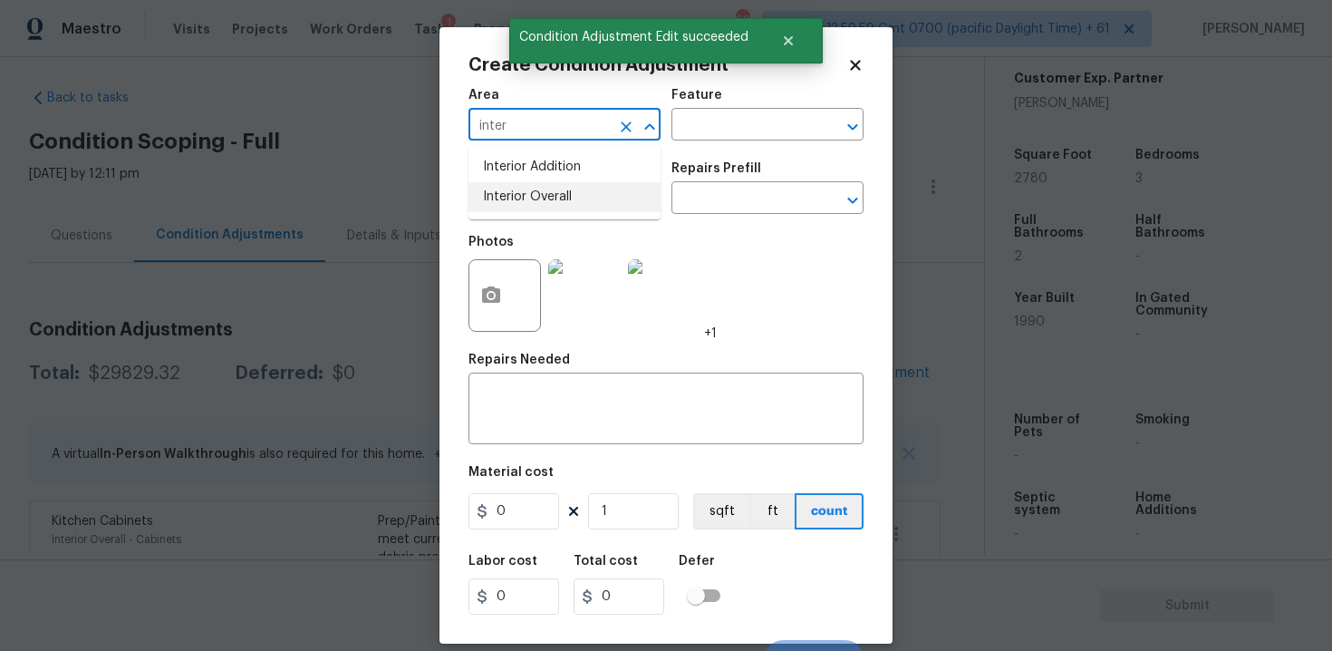
click at [557, 194] on li "Interior Overall" at bounding box center [564, 197] width 192 height 30
type input "Interior Overall"
click at [557, 194] on input "text" at bounding box center [538, 200] width 141 height 28
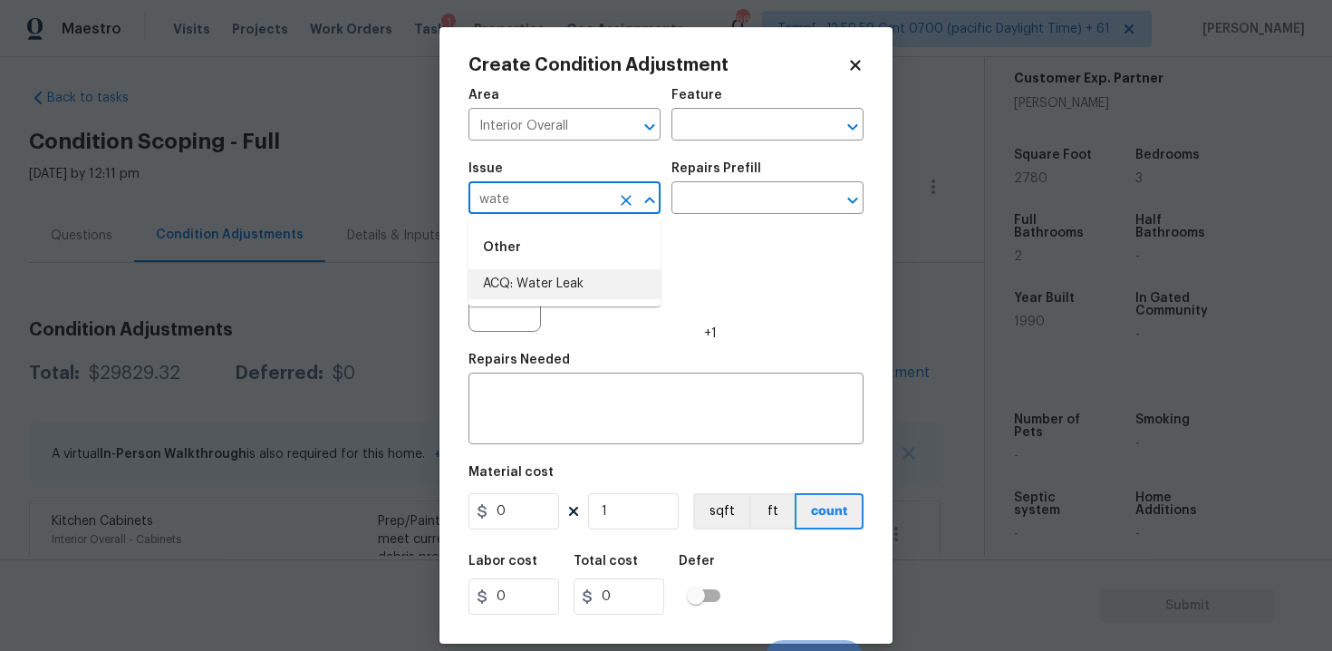
click at [563, 282] on li "ACQ: Water Leak" at bounding box center [564, 284] width 192 height 30
type input "ACQ: Water Leak"
click at [690, 212] on input "text" at bounding box center [741, 200] width 141 height 28
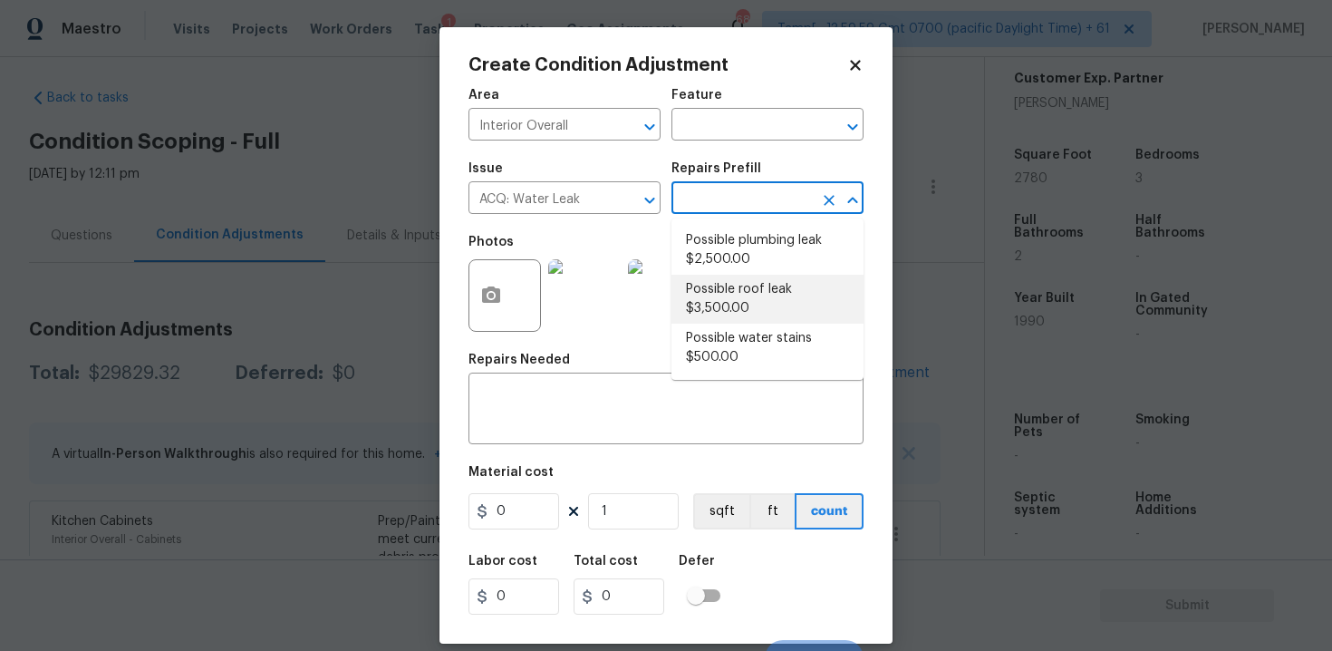
click at [715, 299] on li "Possible roof leak $3,500.00" at bounding box center [767, 299] width 192 height 49
type input "Acquisition"
type textarea "Acquisition Scope: Possible roof leak"
type input "3500"
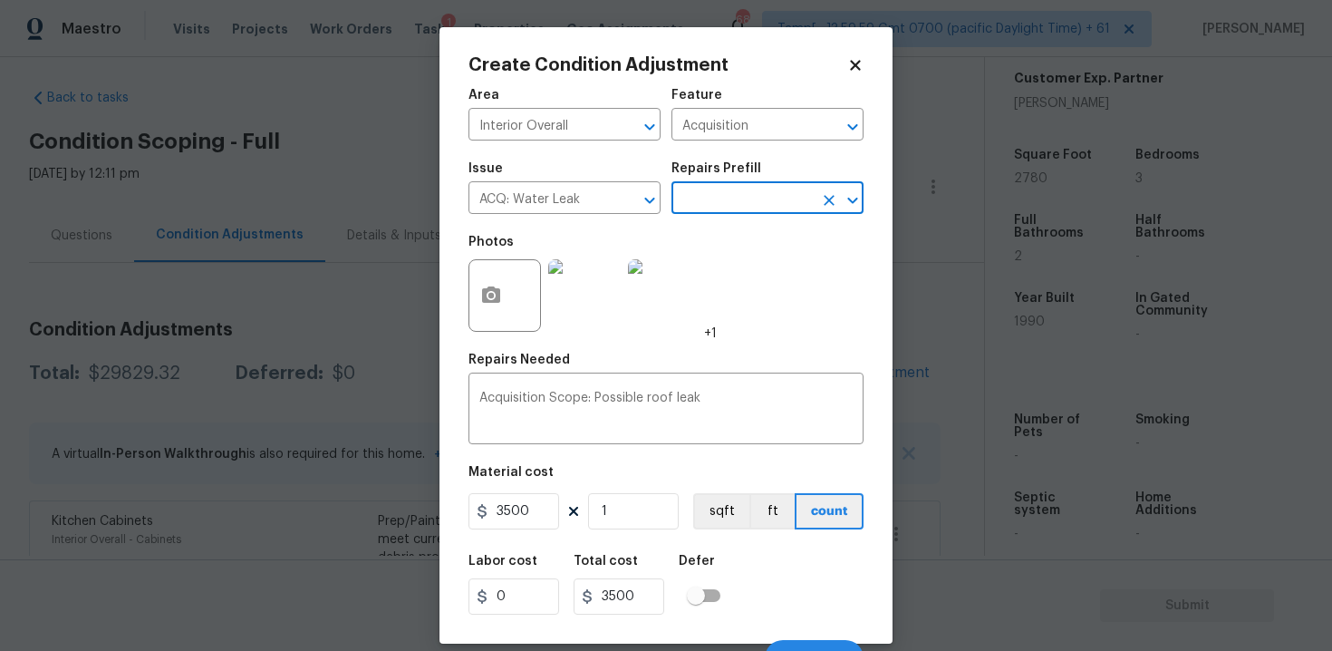
click at [507, 324] on div at bounding box center [504, 295] width 72 height 72
click at [486, 293] on icon "button" at bounding box center [491, 294] width 18 height 16
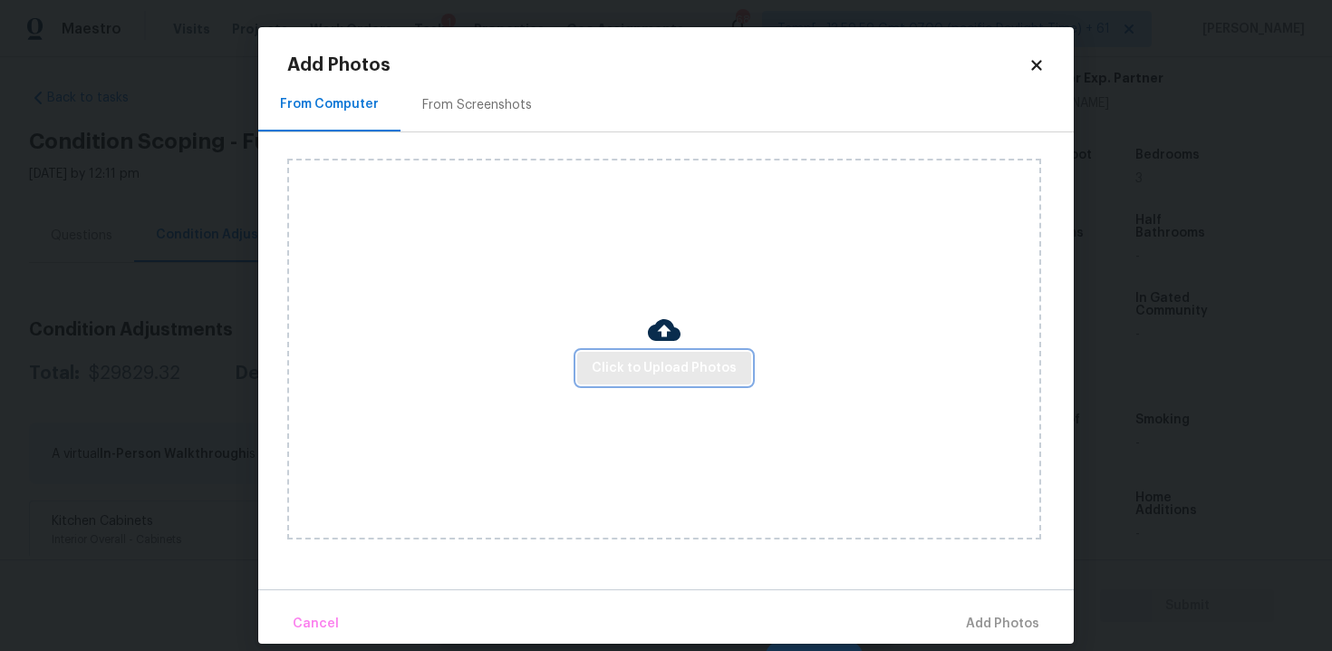
click at [659, 362] on span "Click to Upload Photos" at bounding box center [664, 368] width 145 height 23
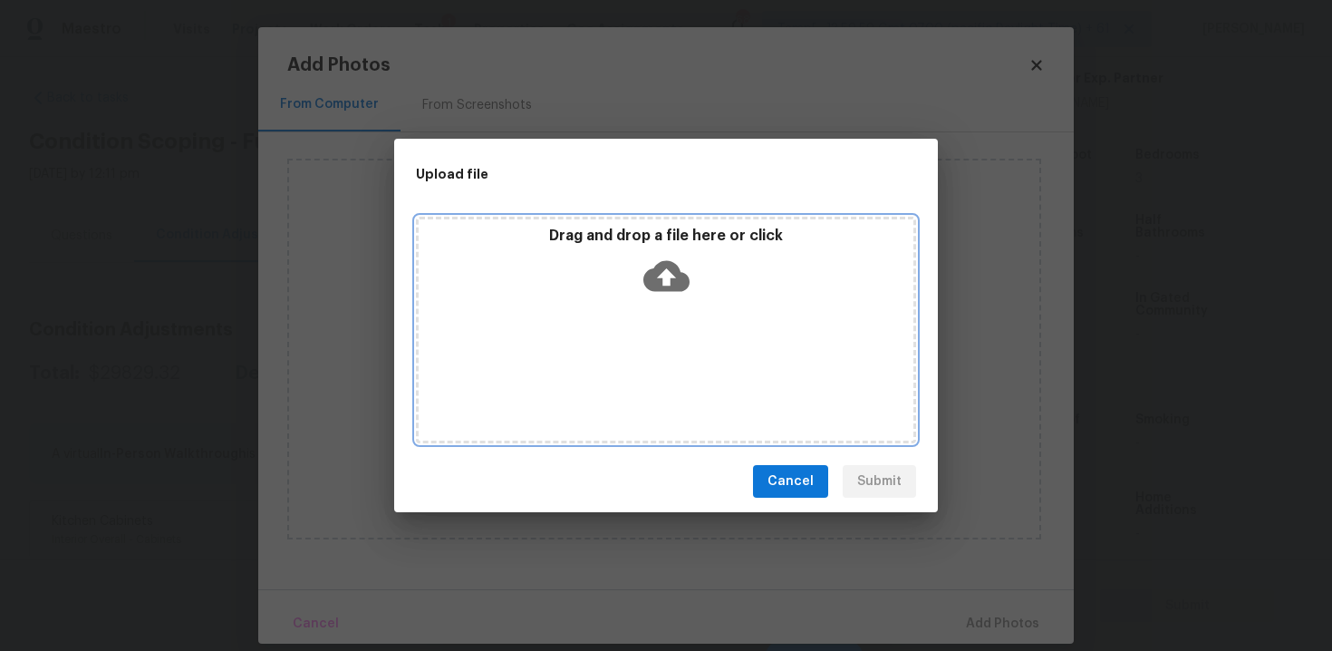
click at [665, 246] on div "Drag and drop a file here or click" at bounding box center [666, 266] width 495 height 78
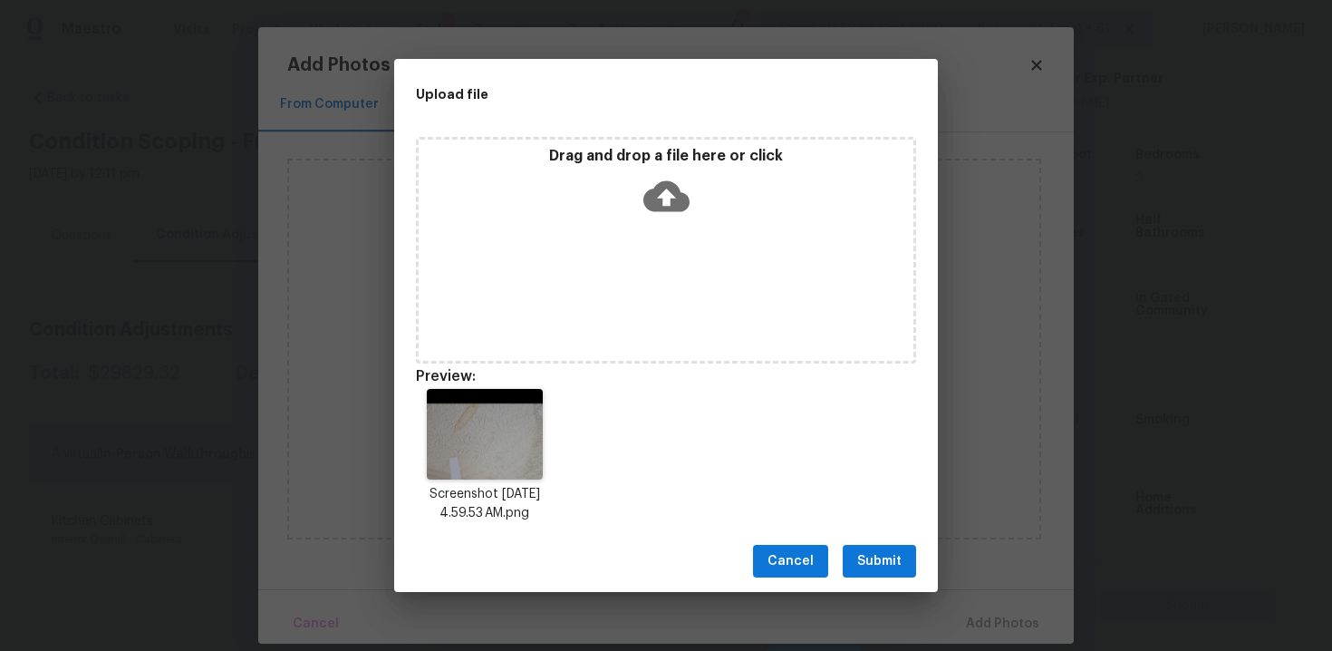
click at [848, 556] on button "Submit" at bounding box center [879, 562] width 73 height 34
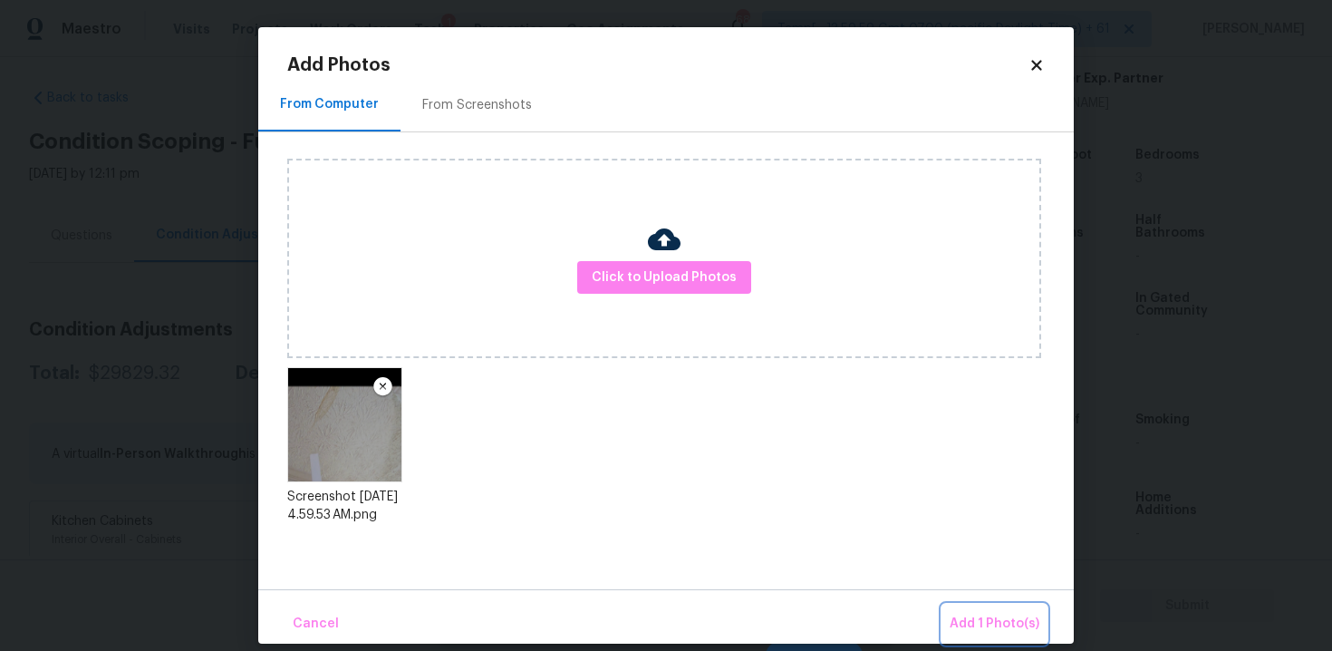
click at [999, 622] on span "Add 1 Photo(s)" at bounding box center [995, 623] width 90 height 23
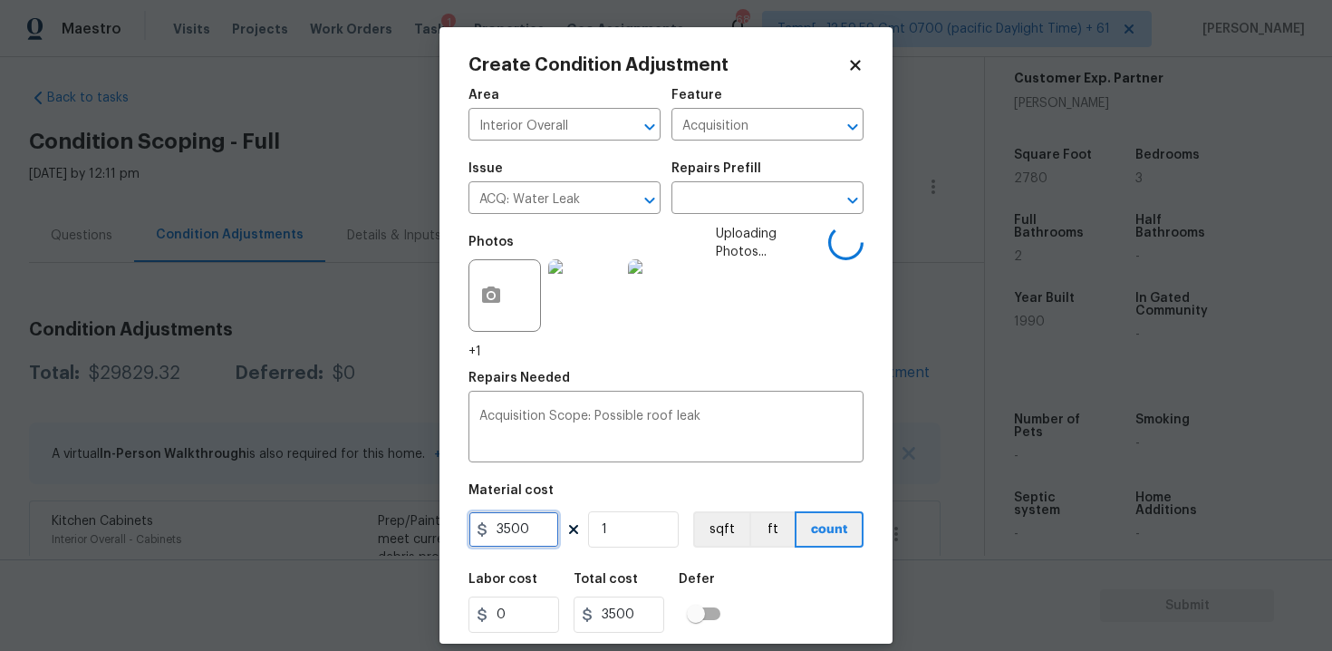
click at [504, 527] on input "3500" at bounding box center [513, 529] width 91 height 36
type input "2500"
click at [754, 568] on div "Labor cost 0 Total cost 3500 Defer" at bounding box center [665, 603] width 395 height 82
type input "2500"
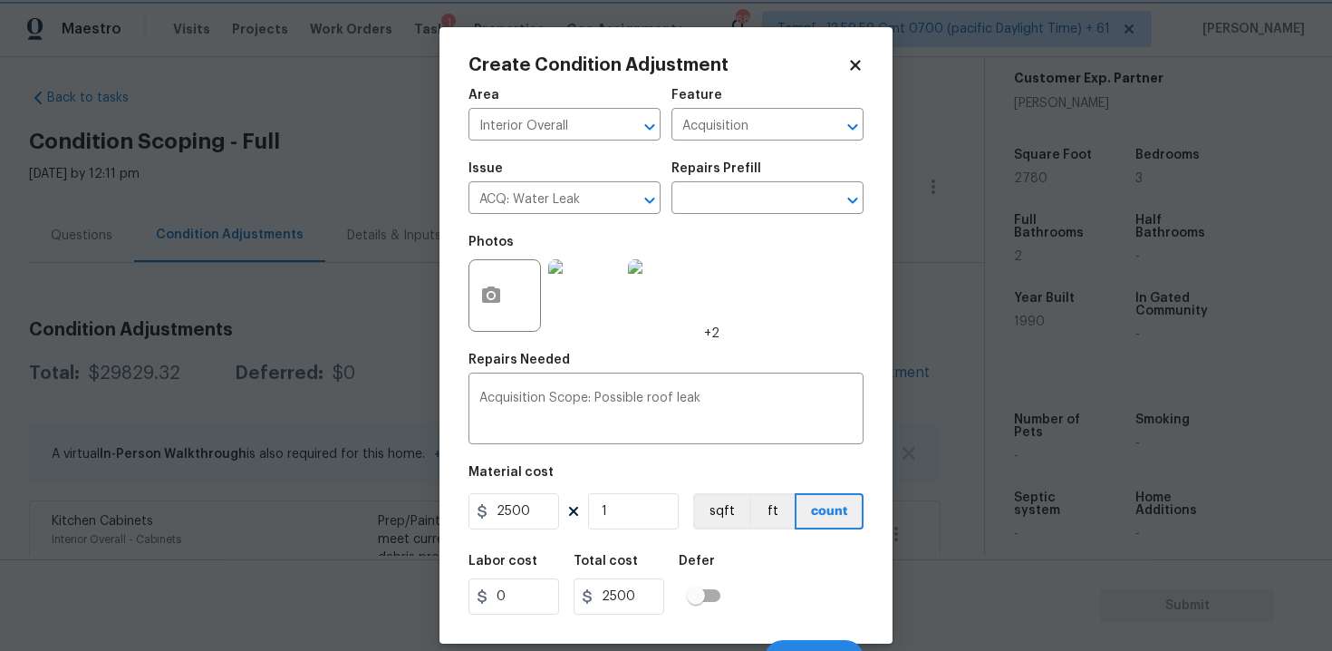
scroll to position [26, 0]
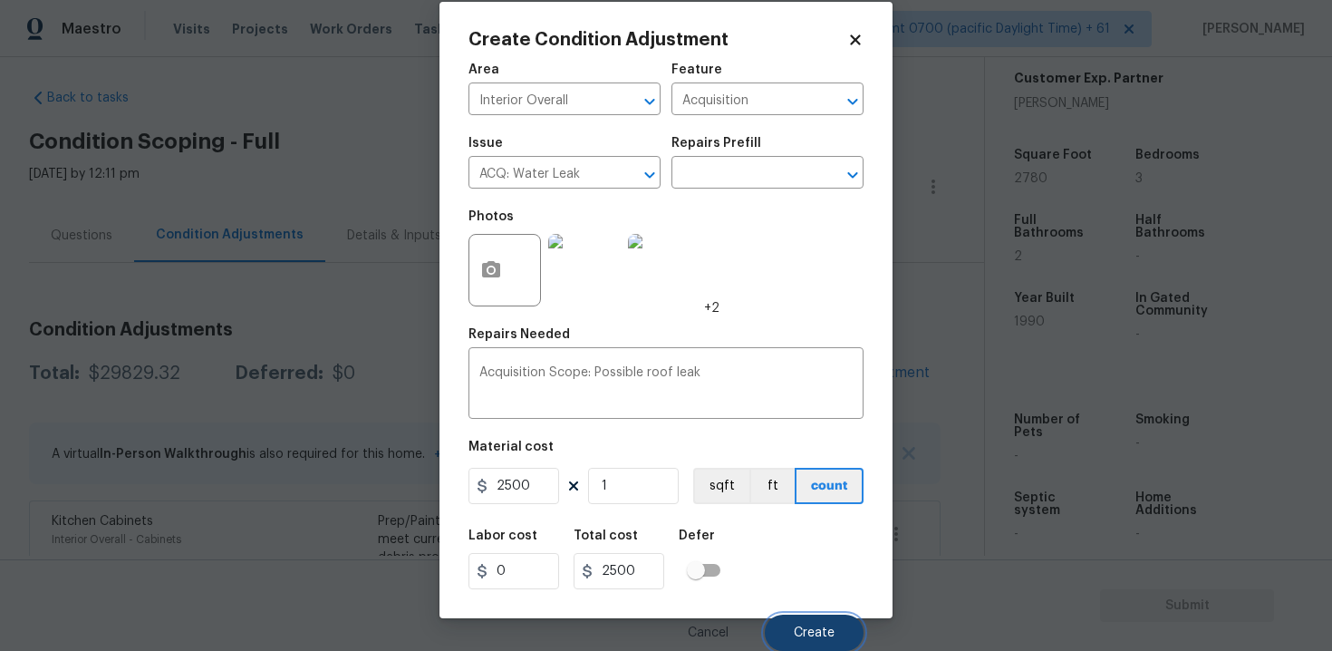
click at [805, 620] on button "Create" at bounding box center [814, 632] width 99 height 36
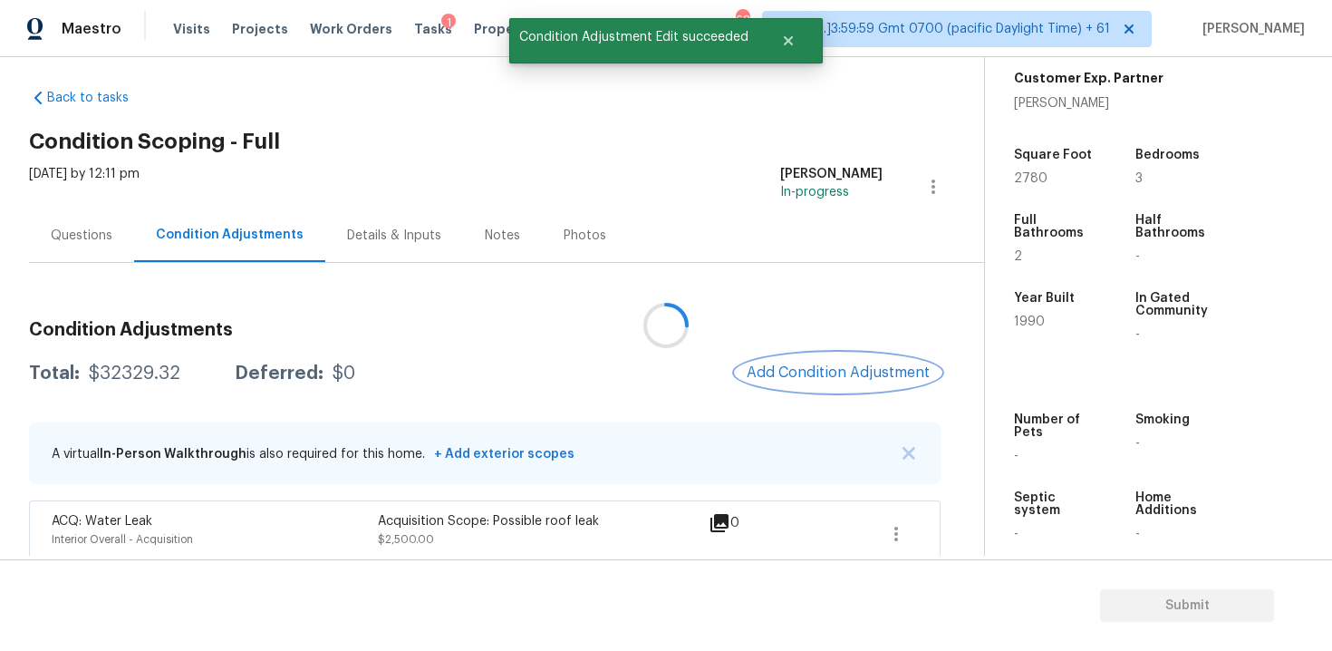
scroll to position [0, 0]
click at [819, 362] on button "Add Condition Adjustment" at bounding box center [838, 372] width 205 height 38
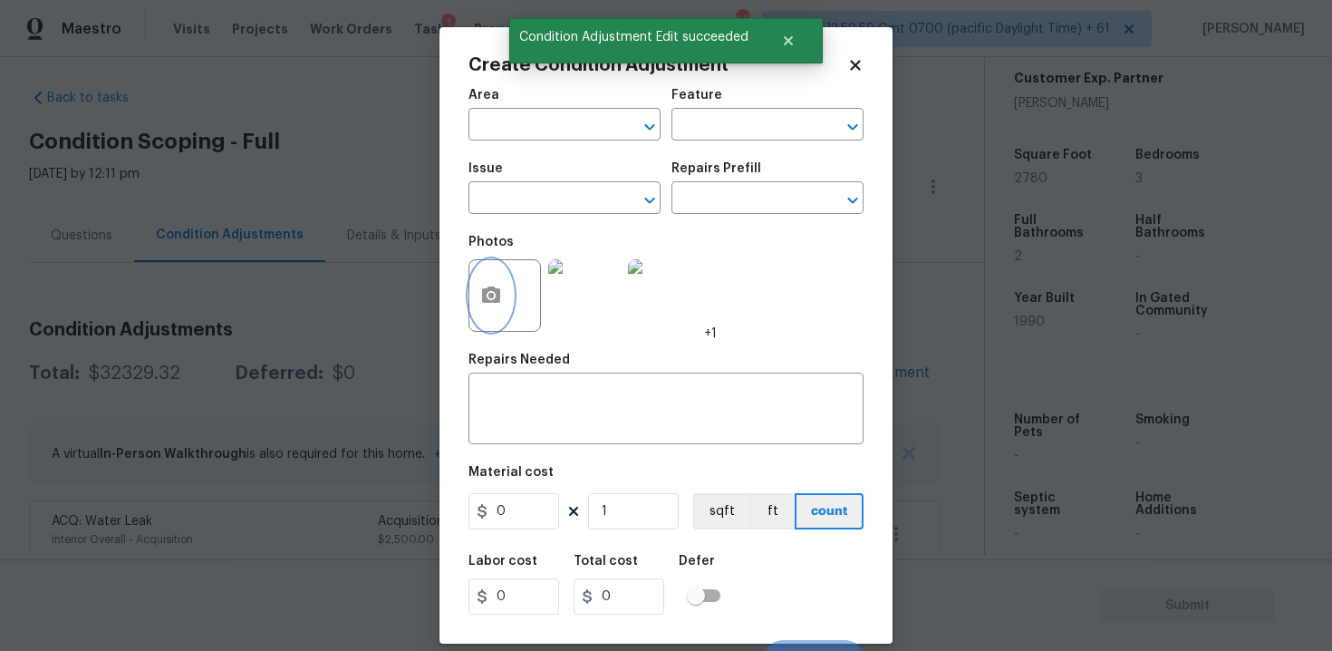
click at [495, 280] on button "button" at bounding box center [490, 295] width 43 height 71
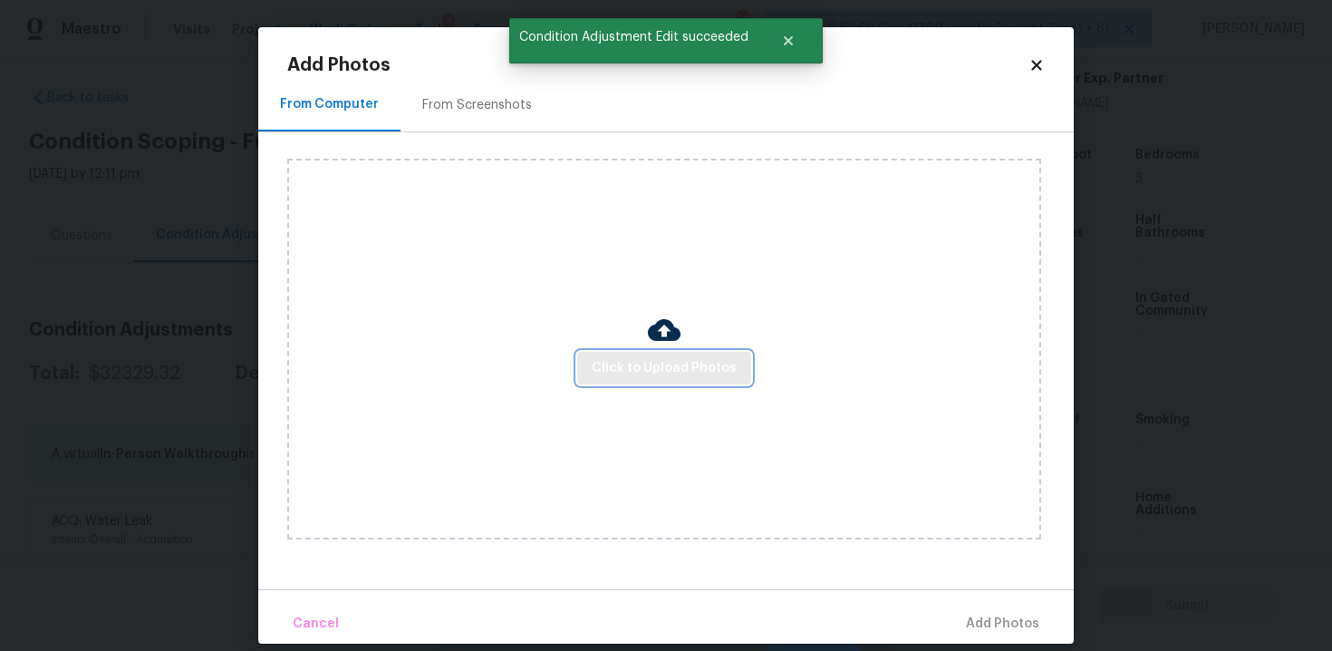
click at [646, 370] on span "Click to Upload Photos" at bounding box center [664, 368] width 145 height 23
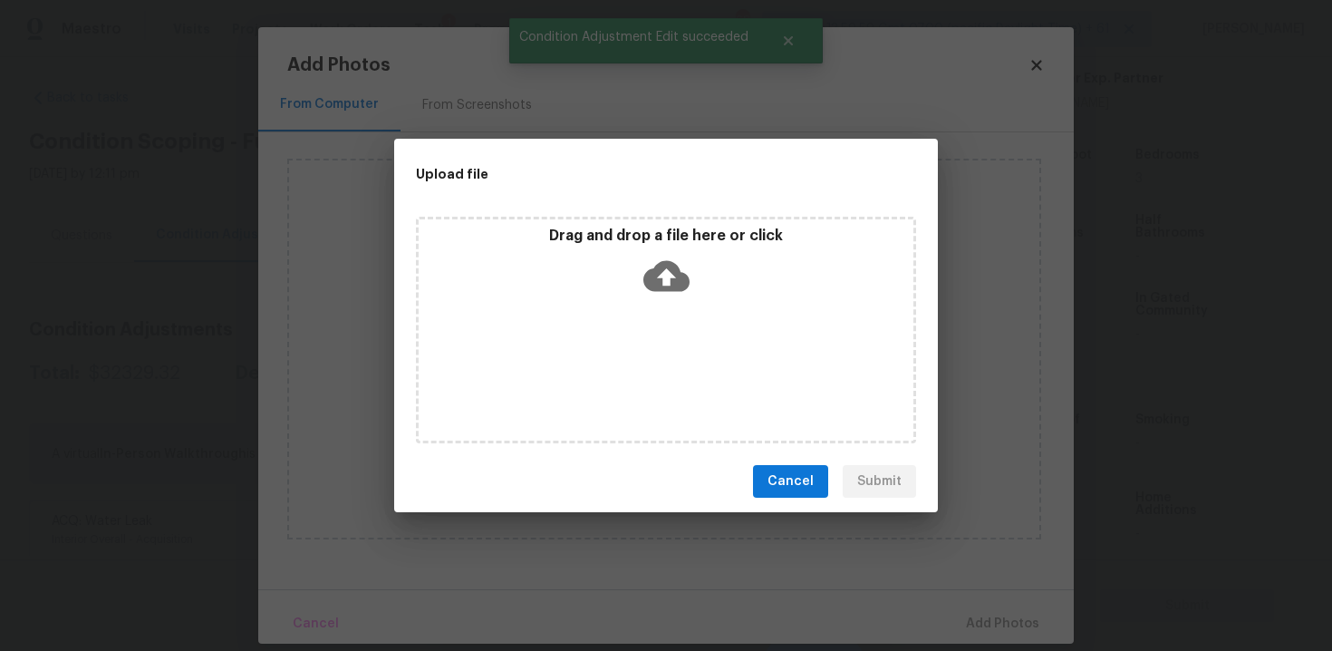
click at [714, 284] on div "Drag and drop a file here or click" at bounding box center [666, 266] width 495 height 78
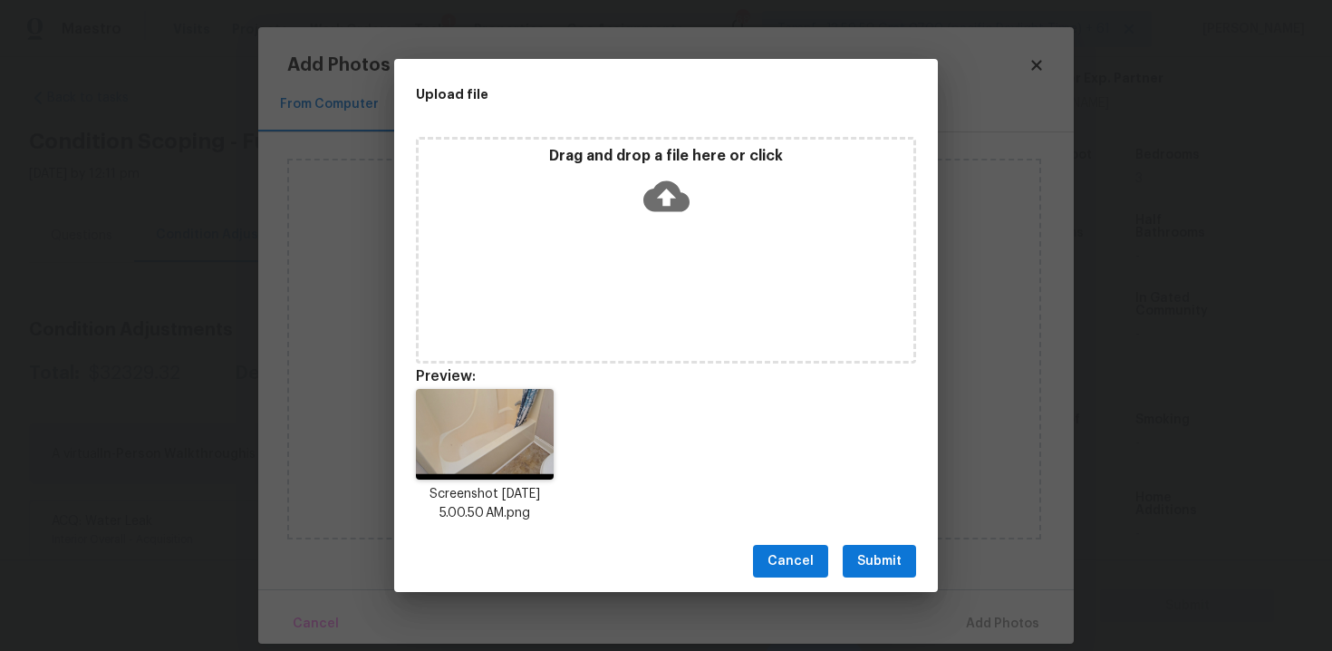
scroll to position [14, 0]
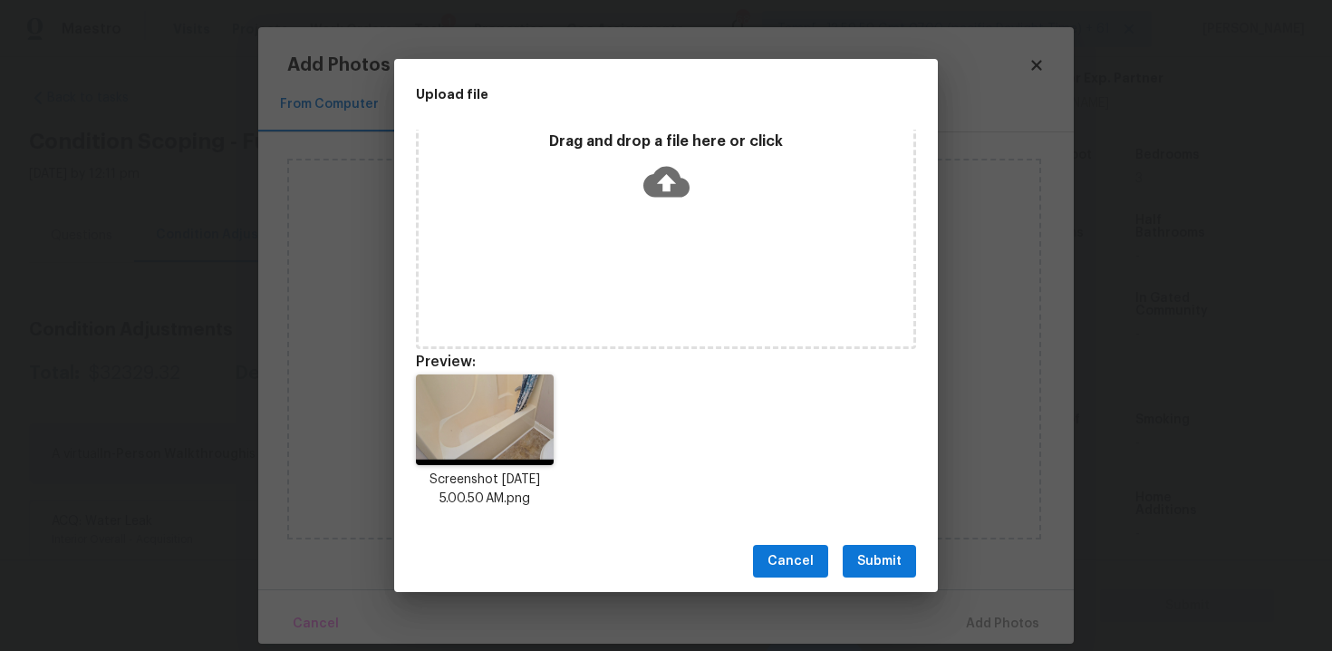
click at [859, 551] on span "Submit" at bounding box center [879, 561] width 44 height 23
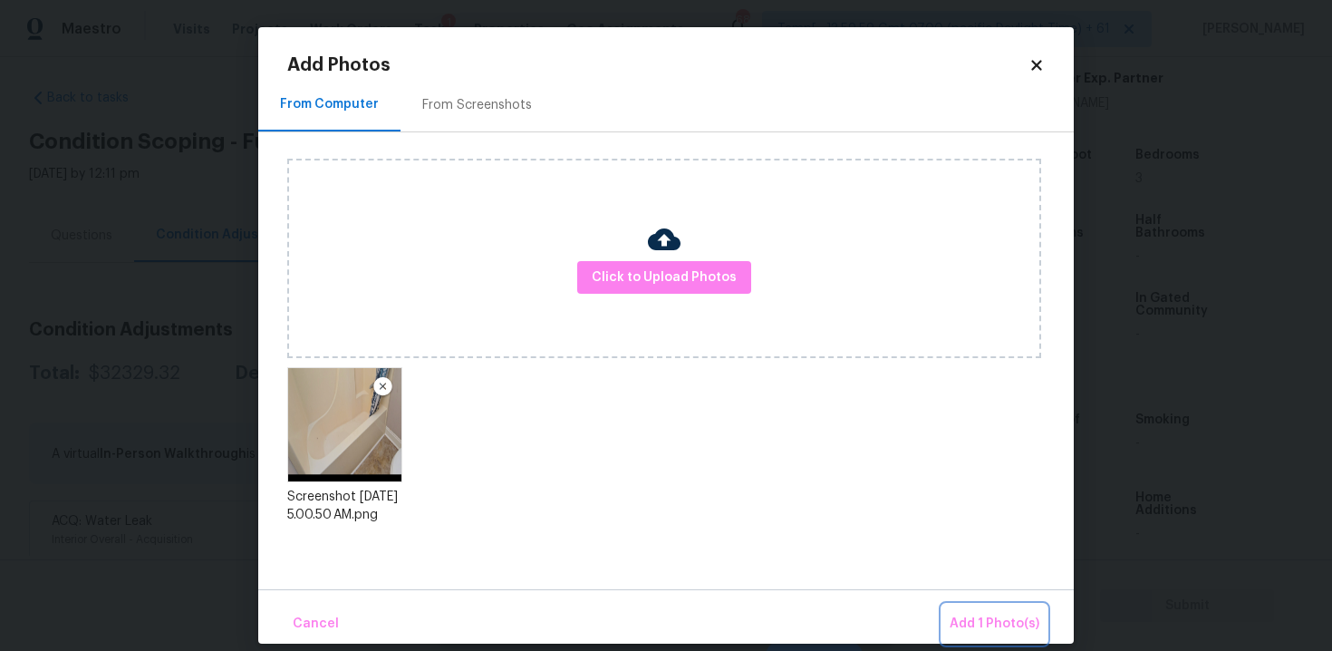
click at [959, 605] on button "Add 1 Photo(s)" at bounding box center [994, 623] width 104 height 39
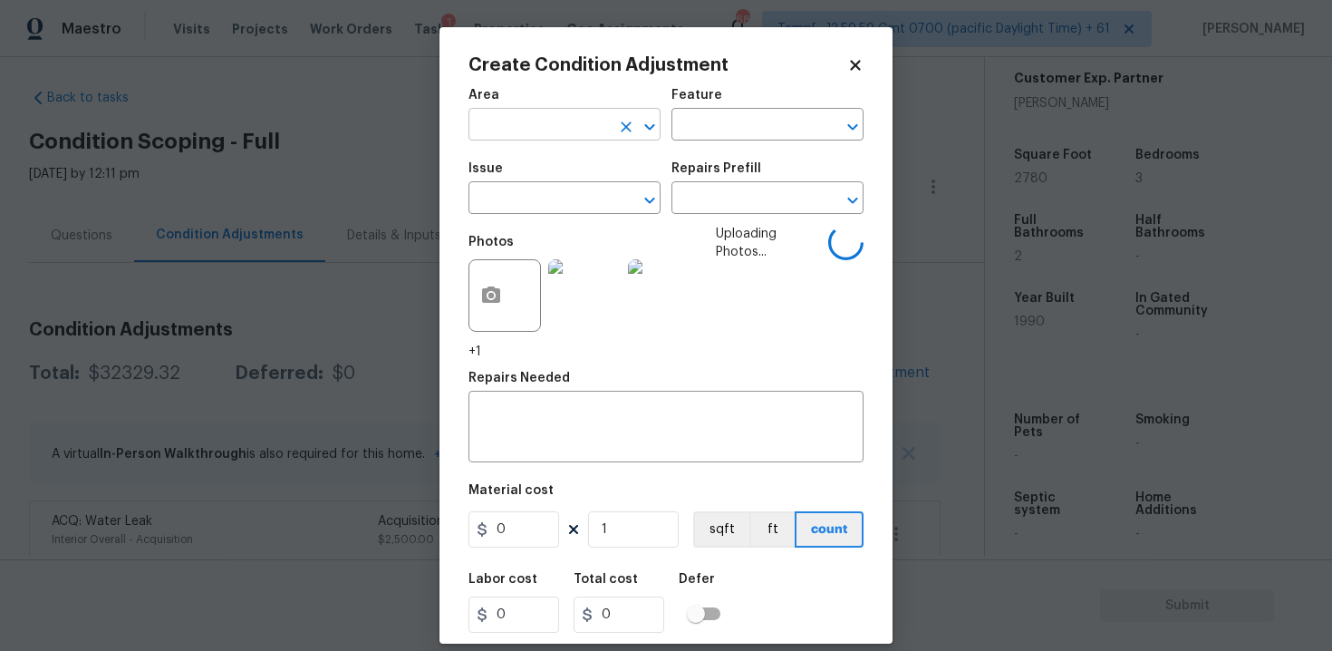
click at [516, 134] on input "text" at bounding box center [538, 126] width 141 height 28
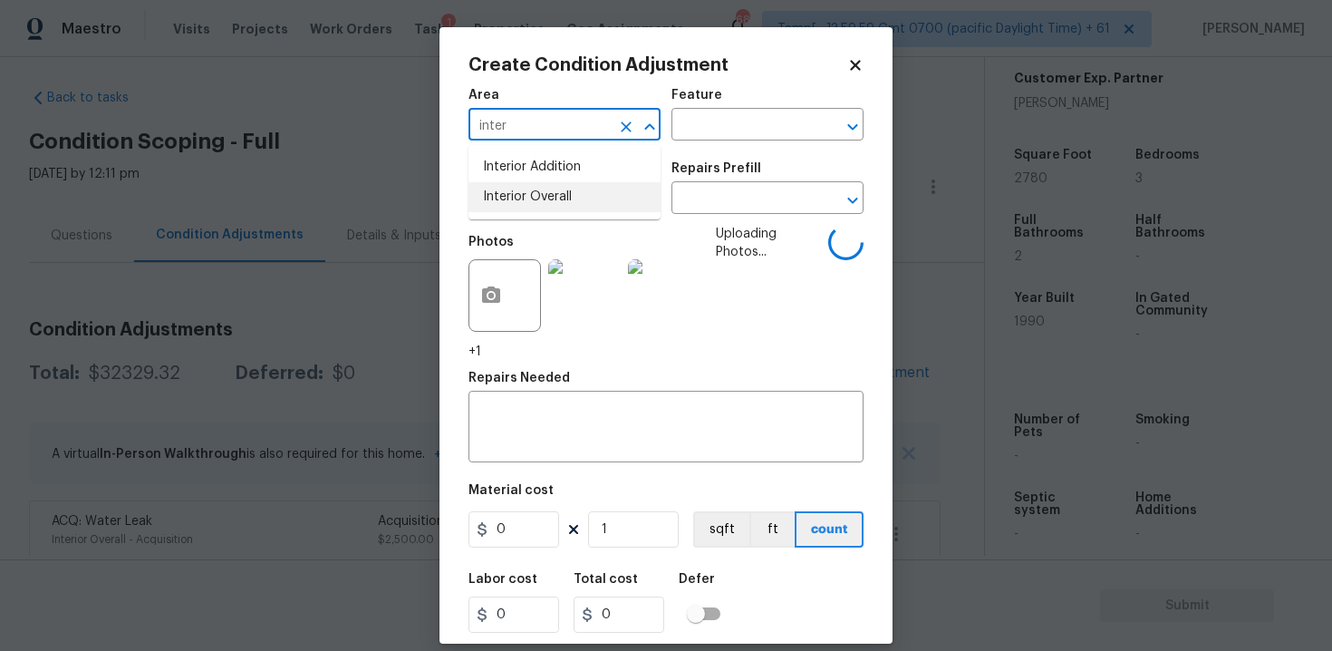
click at [545, 212] on ul "Interior Addition Interior Overall" at bounding box center [564, 182] width 192 height 74
click at [541, 195] on li "Interior Overall" at bounding box center [564, 197] width 192 height 30
type input "Interior Overall"
click at [541, 195] on input "text" at bounding box center [538, 200] width 141 height 28
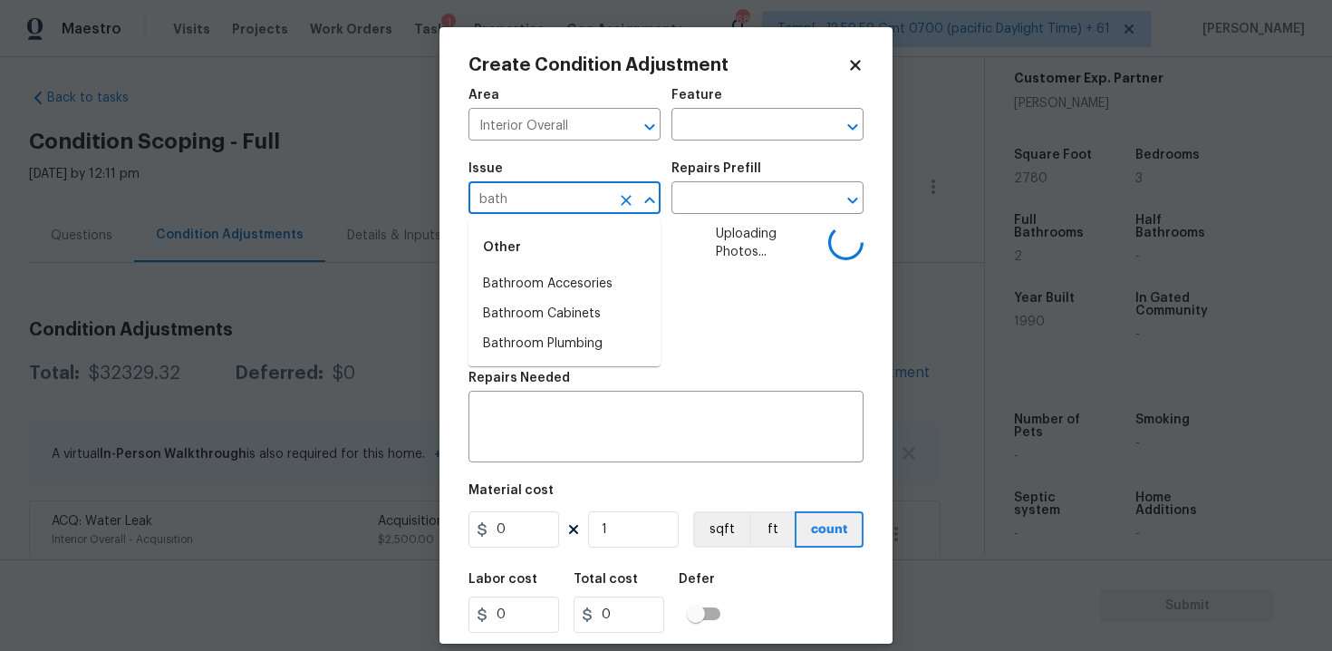
type input "bathr"
click at [562, 335] on li "Bathroom Plumbing" at bounding box center [564, 344] width 192 height 30
type input "ACQ: HVAC"
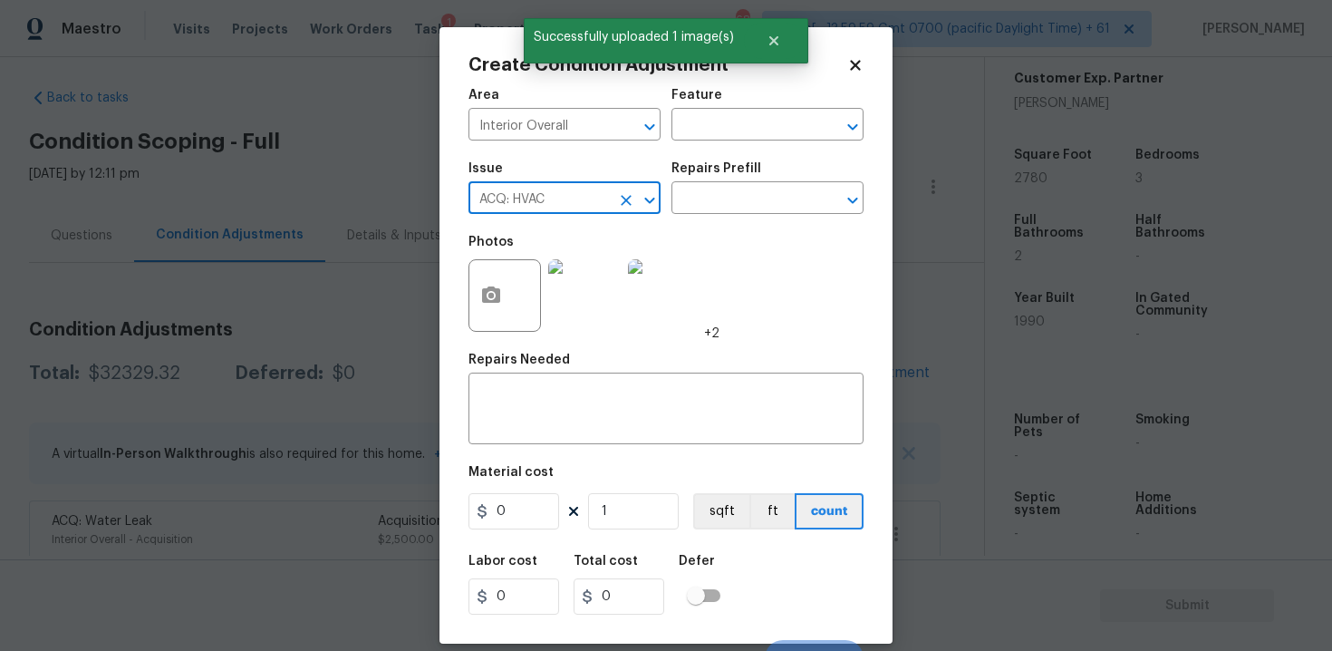
click at [630, 198] on icon "Clear" at bounding box center [626, 200] width 11 height 11
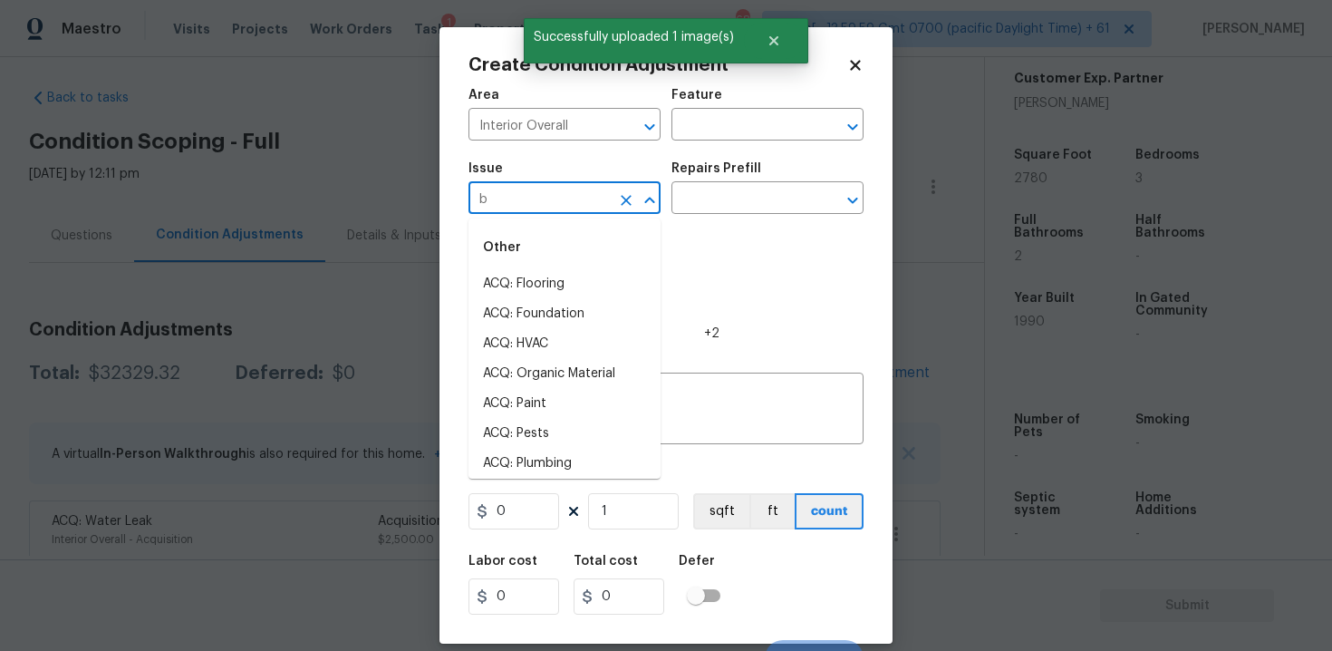
type input "ba"
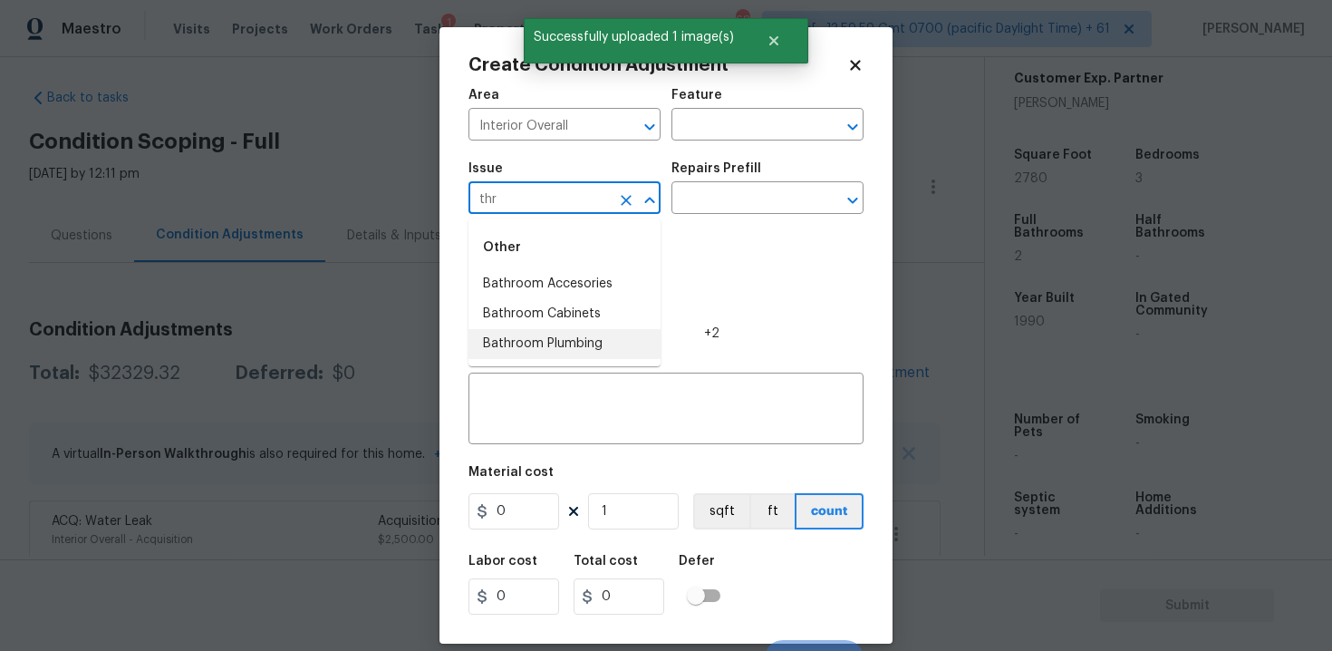
click at [630, 329] on li "Bathroom Plumbing" at bounding box center [564, 344] width 192 height 30
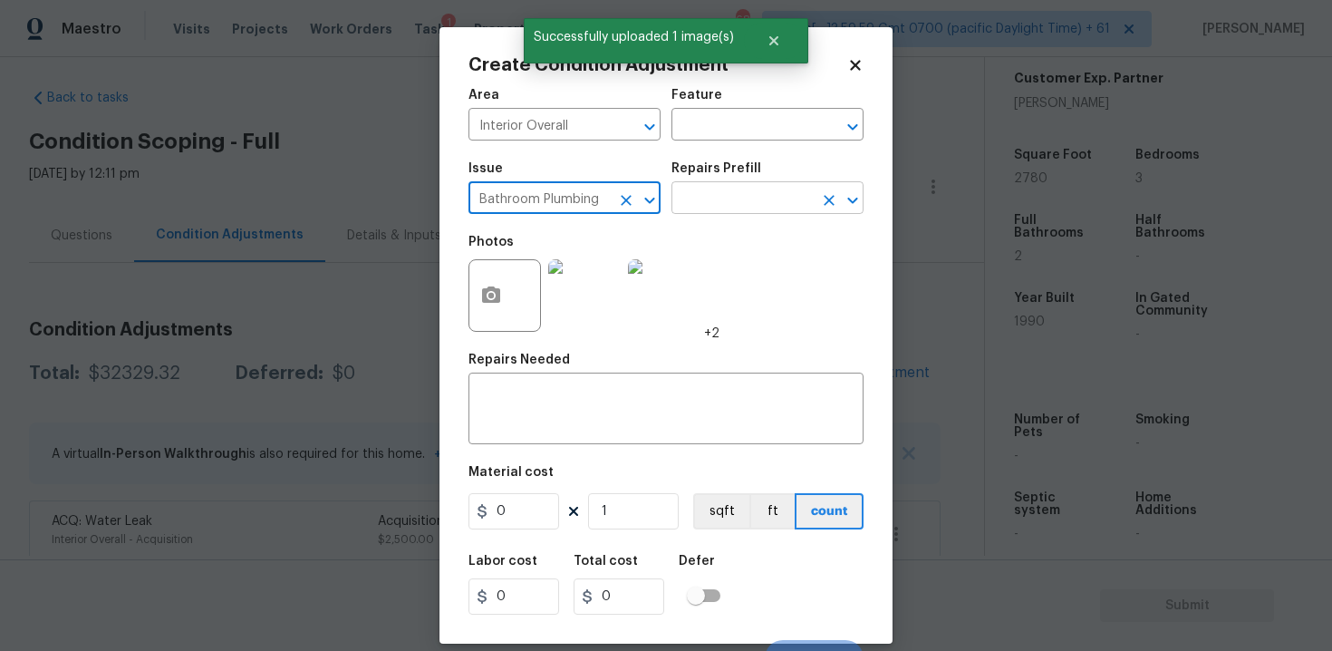
type input "Bathroom Plumbing"
click at [701, 204] on input "text" at bounding box center [741, 200] width 141 height 28
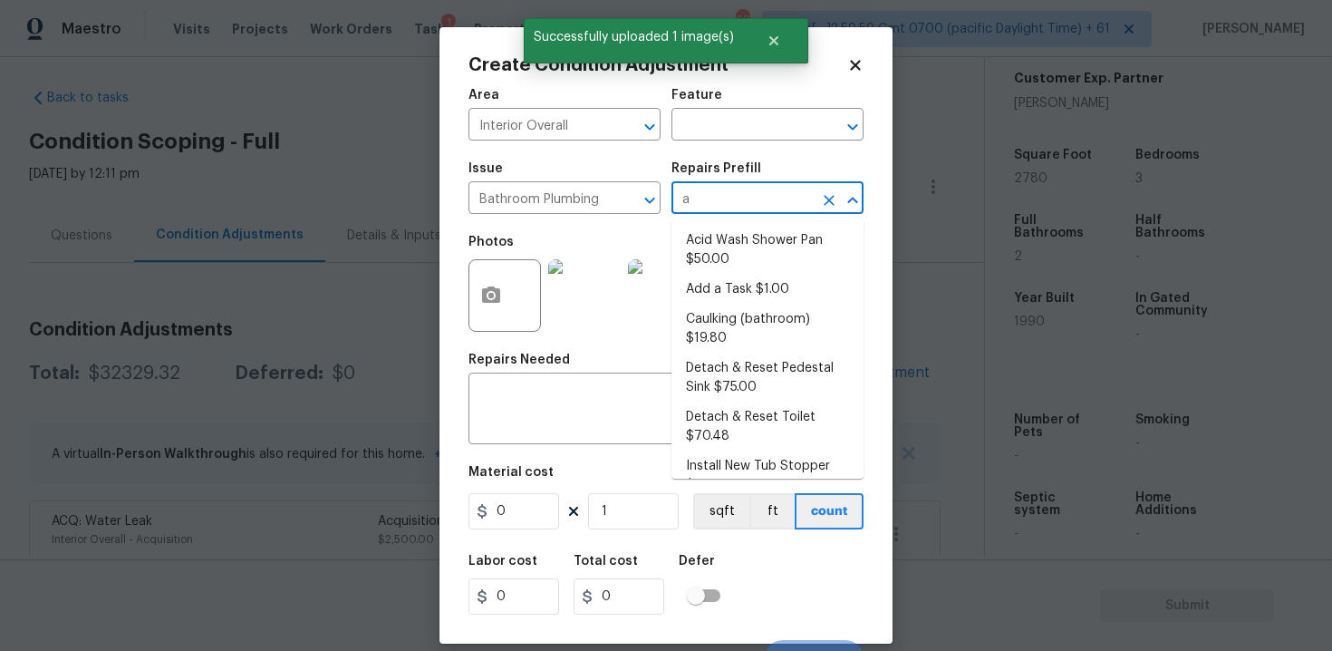
type input "ac"
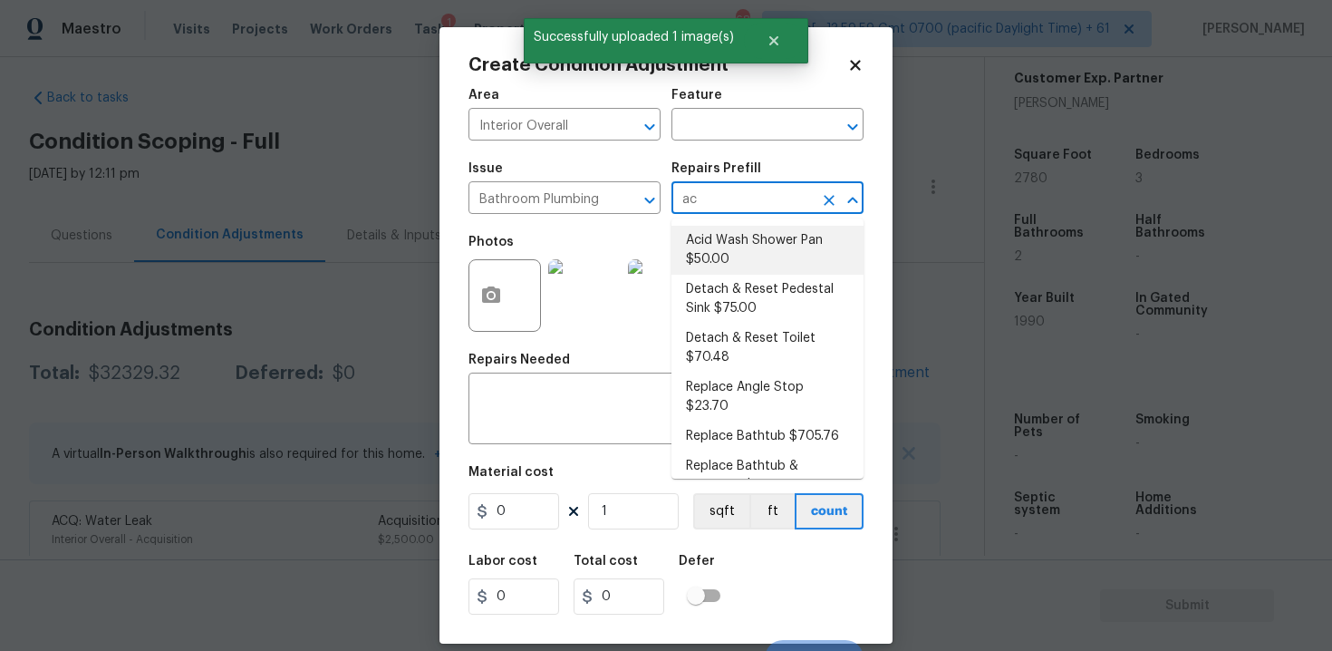
click at [723, 269] on li "Acid Wash Shower Pan $50.00" at bounding box center [767, 250] width 192 height 49
type input "Plumbing"
type textarea "Prep and acid wash/deep clean the shower pan."
type input "50"
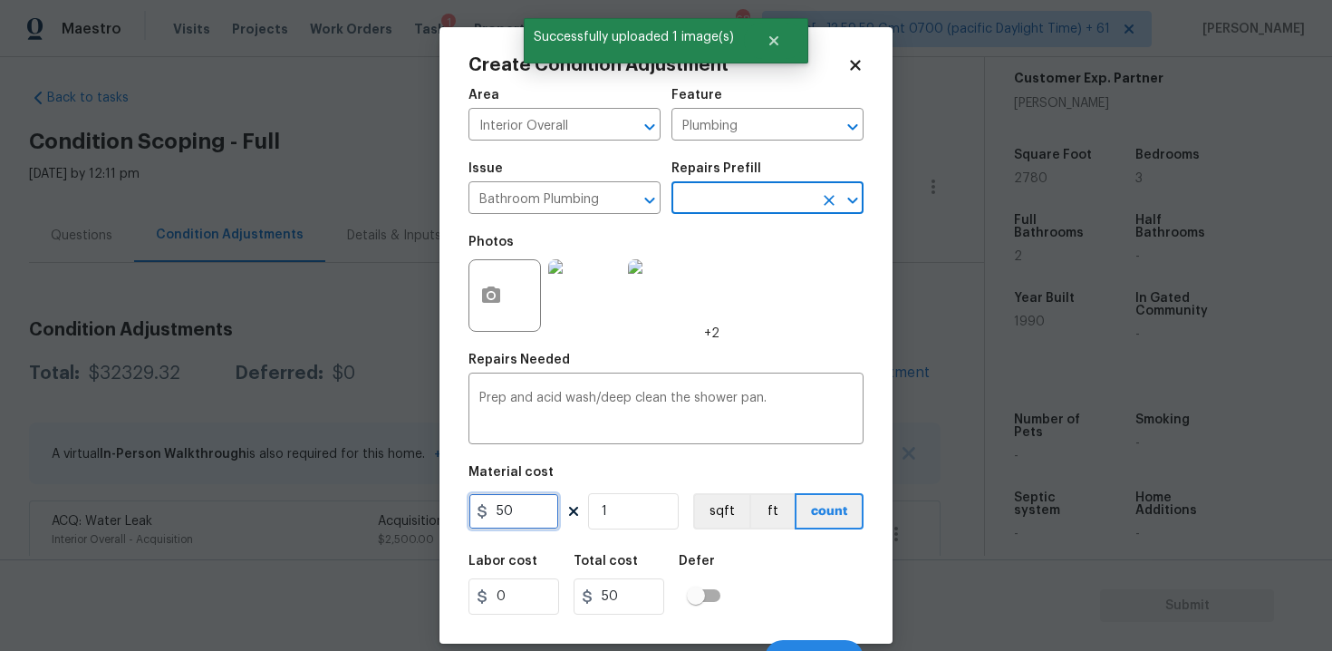
click at [498, 511] on input "50" at bounding box center [513, 511] width 91 height 36
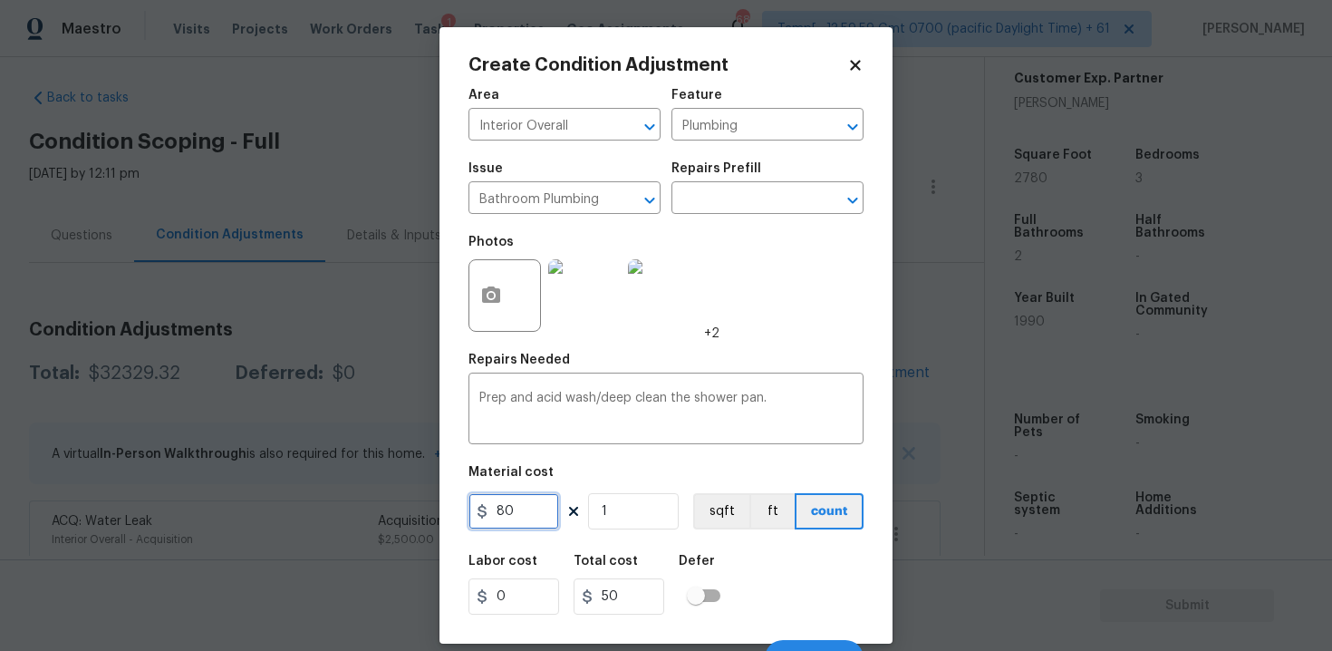
type input "80"
click at [729, 558] on div "Defer" at bounding box center [705, 567] width 53 height 24
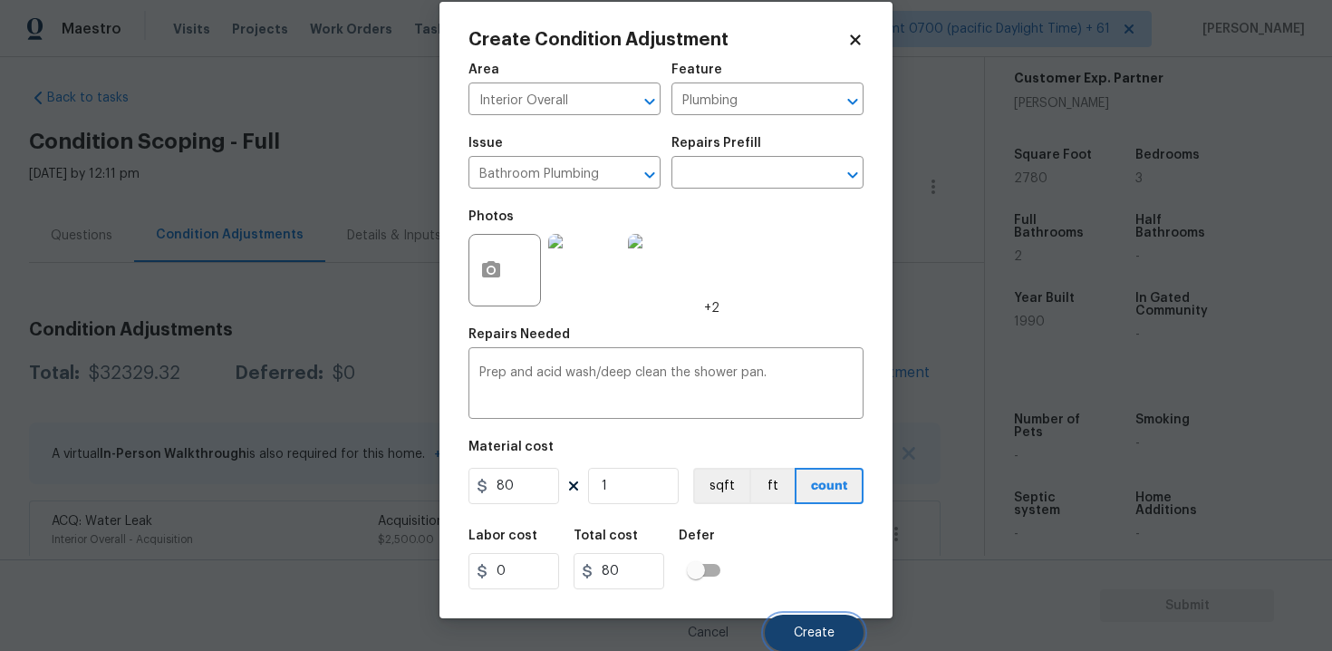
click at [830, 626] on span "Create" at bounding box center [814, 633] width 41 height 14
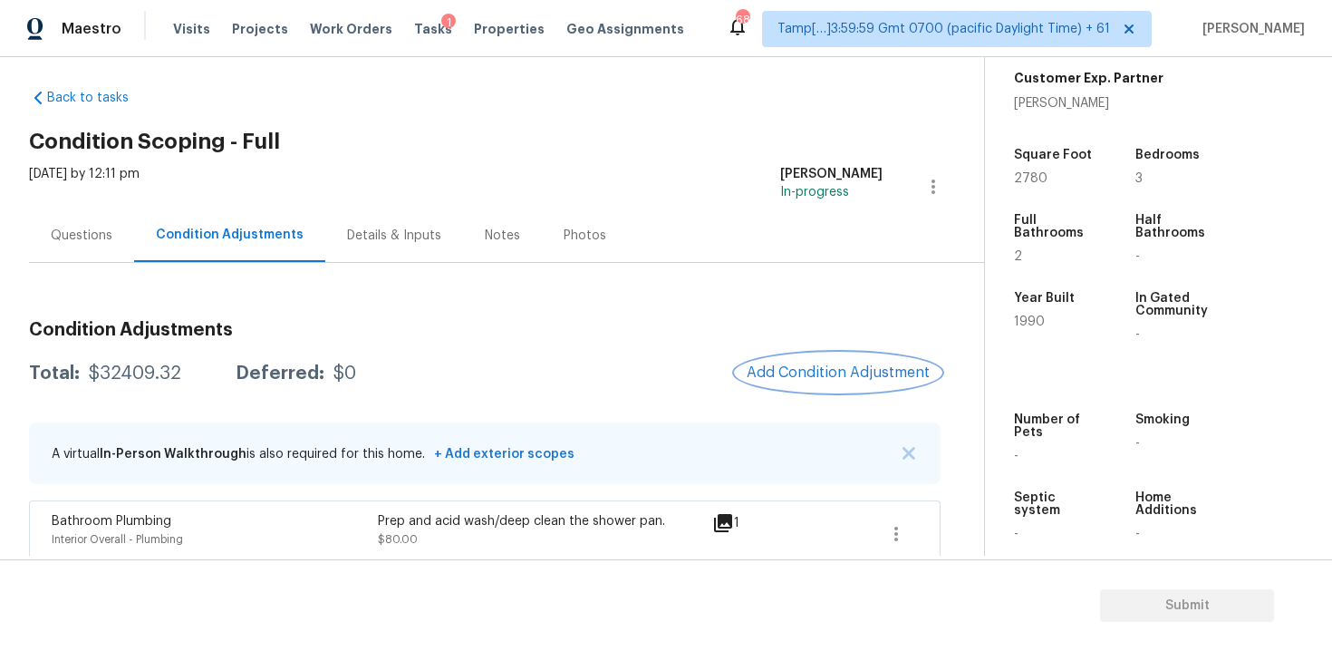
scroll to position [0, 0]
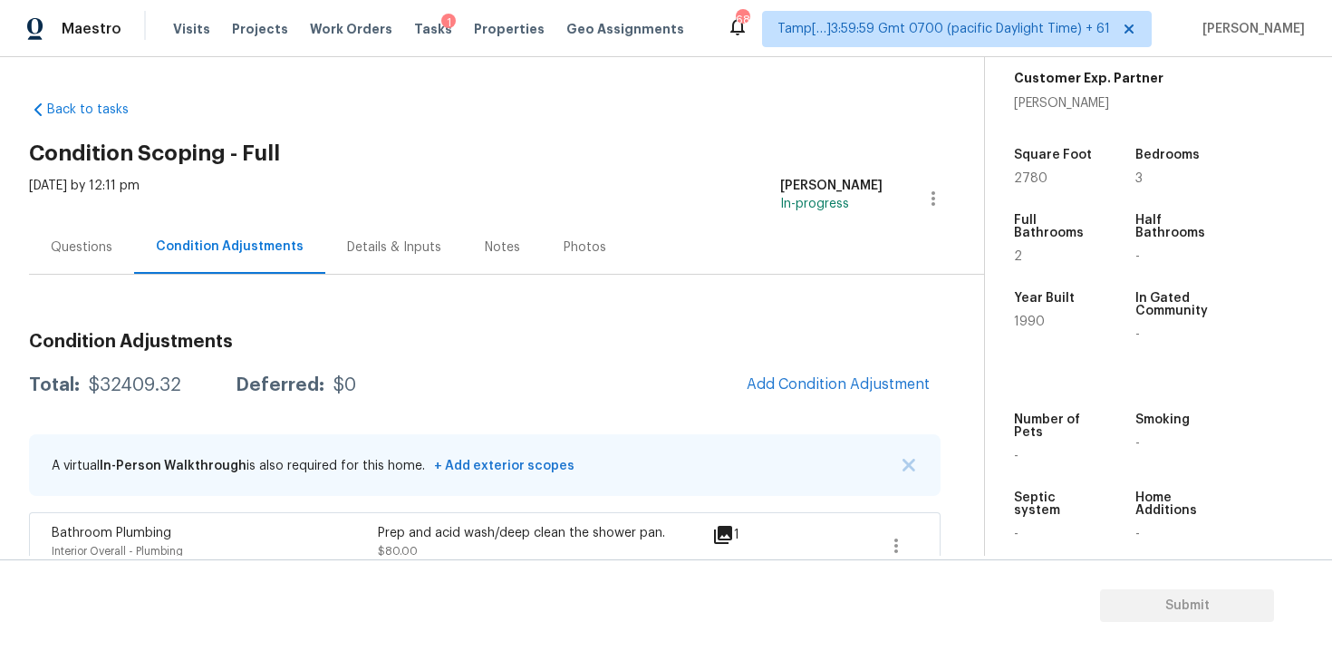
click at [796, 350] on h3 "Condition Adjustments" at bounding box center [484, 342] width 911 height 18
click at [797, 374] on button "Add Condition Adjustment" at bounding box center [838, 384] width 205 height 38
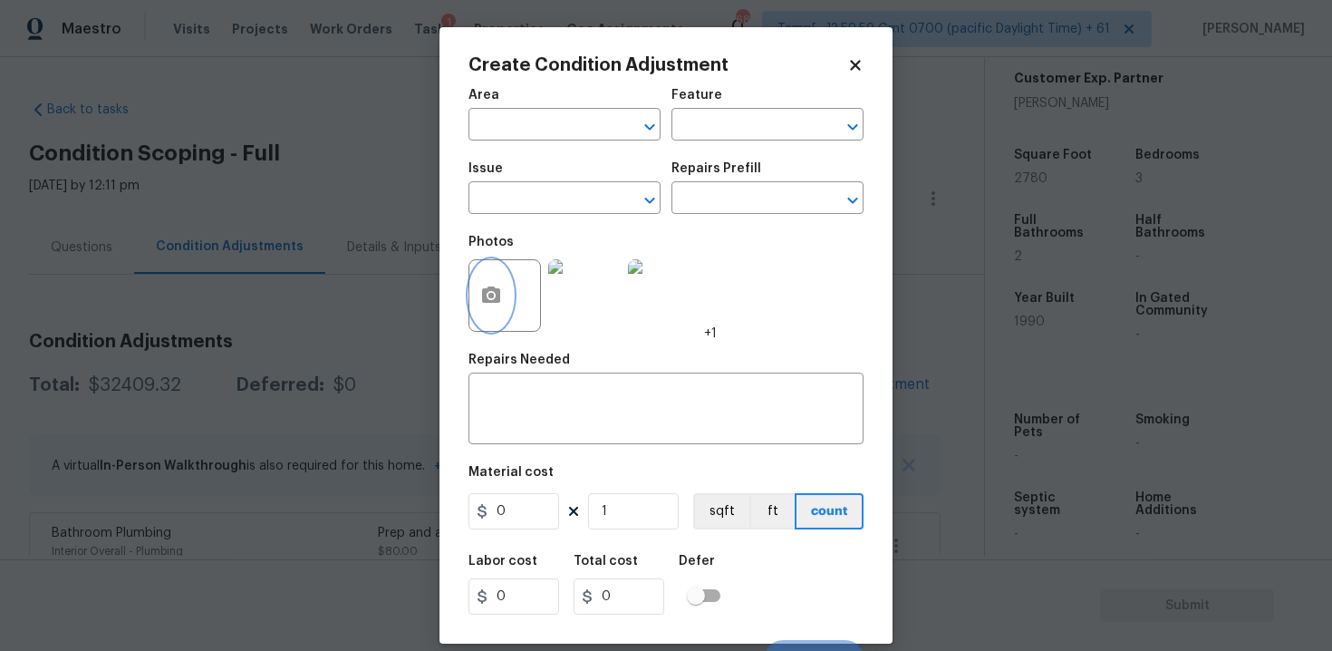
click at [506, 295] on button "button" at bounding box center [490, 295] width 43 height 71
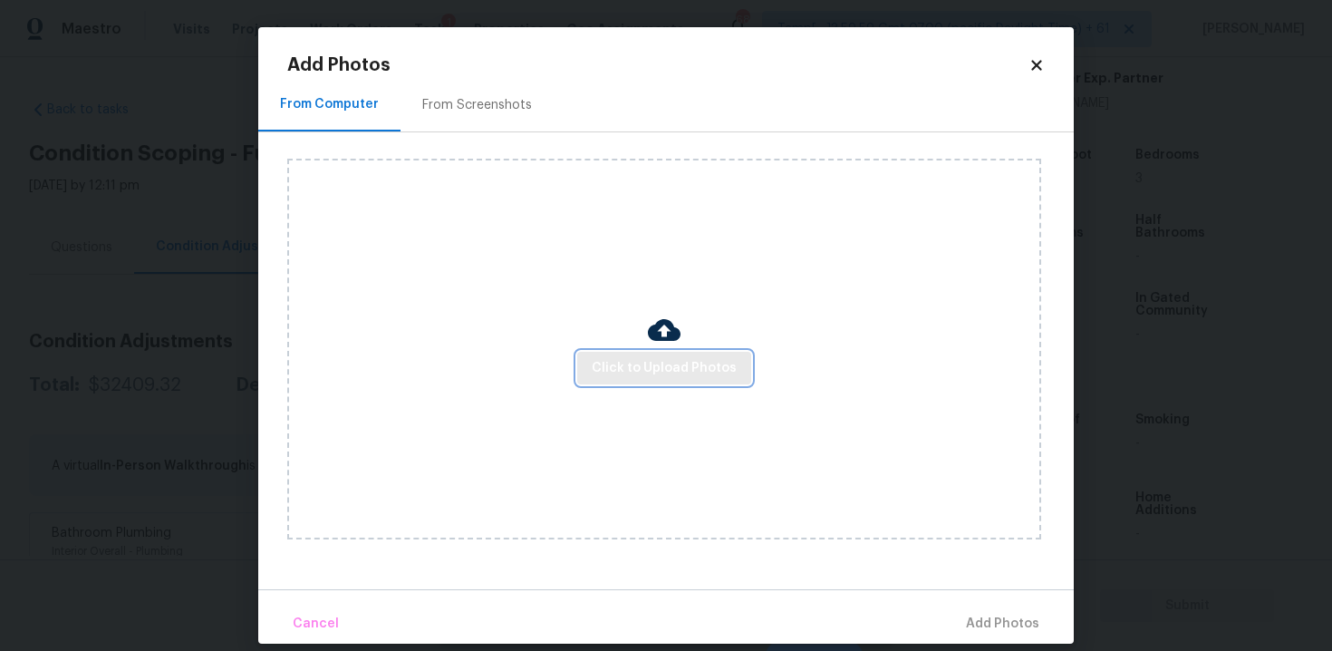
click at [682, 362] on span "Click to Upload Photos" at bounding box center [664, 368] width 145 height 23
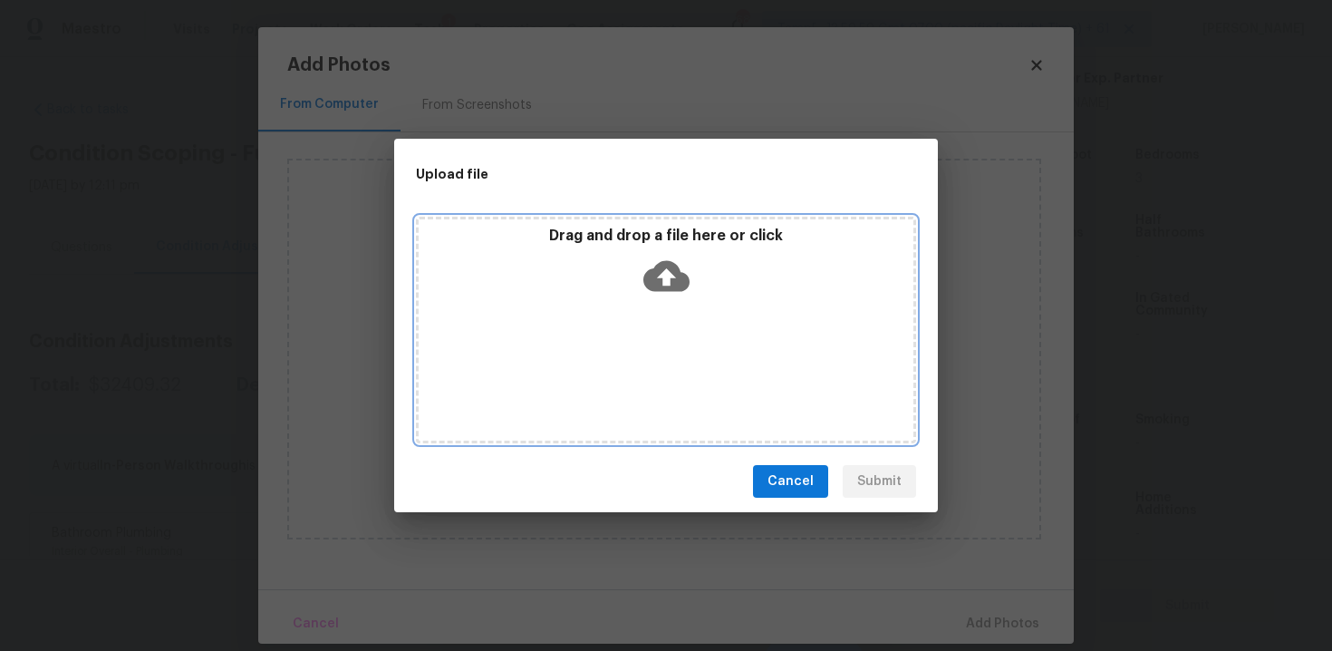
click at [657, 266] on icon at bounding box center [666, 276] width 46 height 31
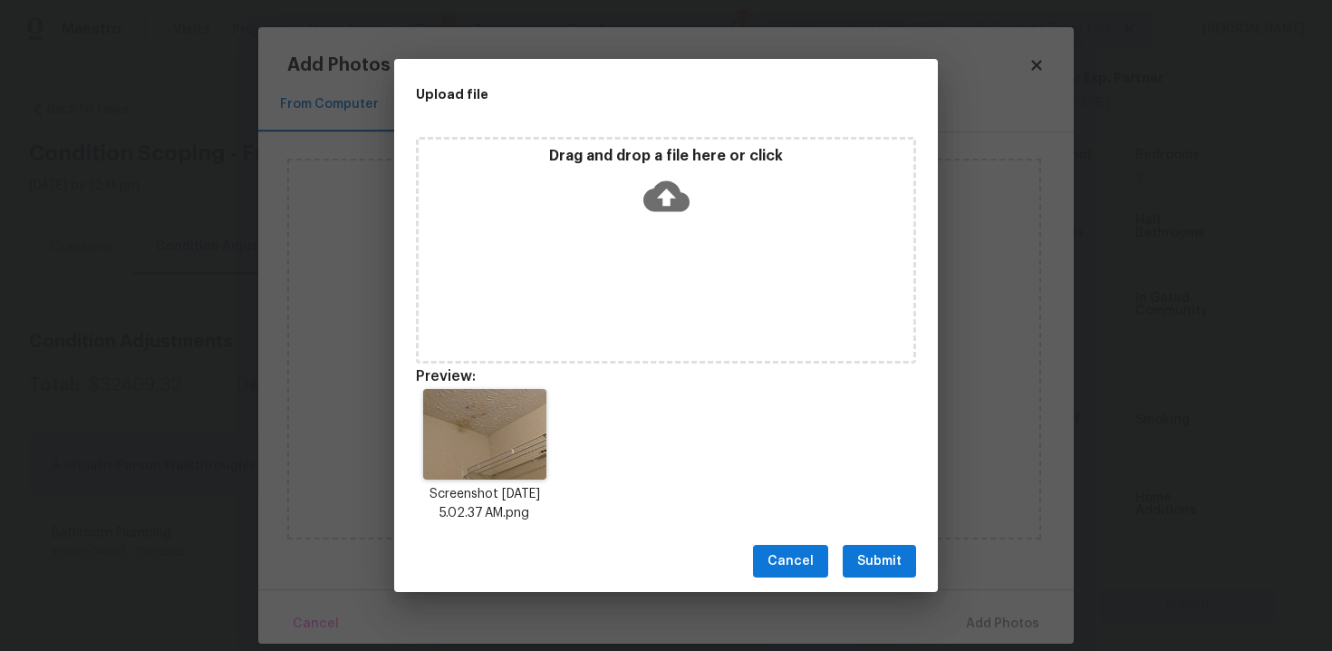
click at [878, 562] on span "Submit" at bounding box center [879, 561] width 44 height 23
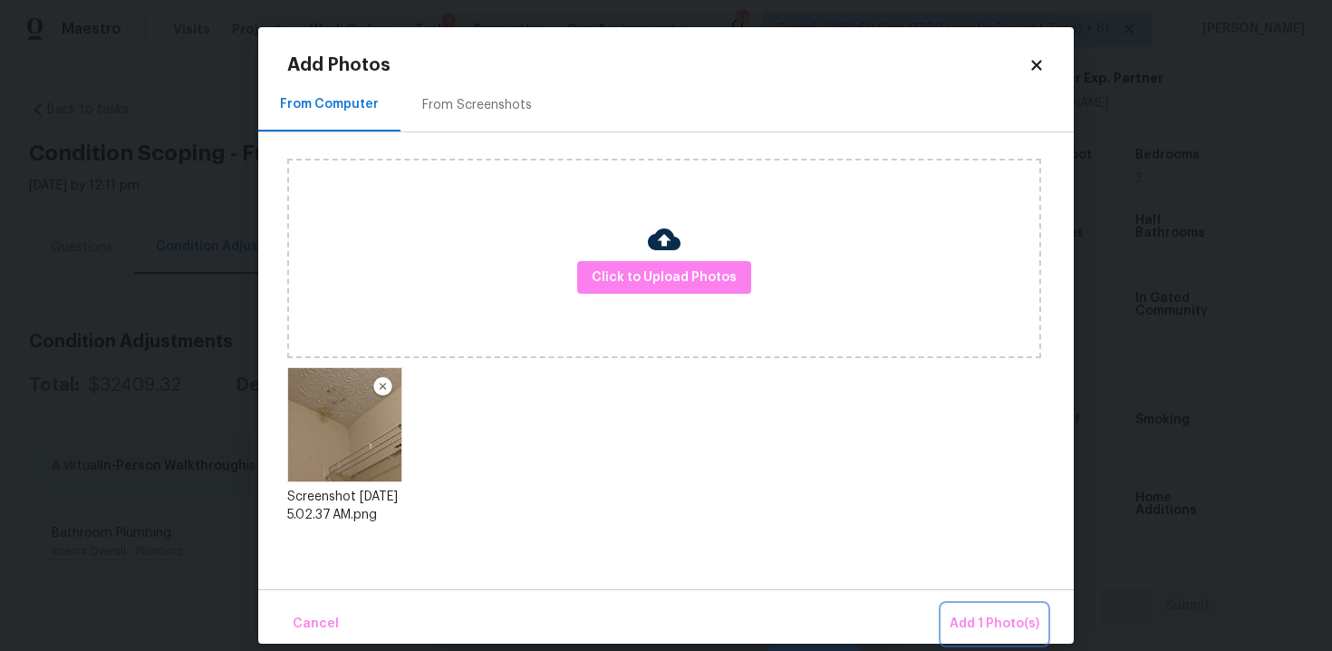
click at [984, 624] on span "Add 1 Photo(s)" at bounding box center [995, 623] width 90 height 23
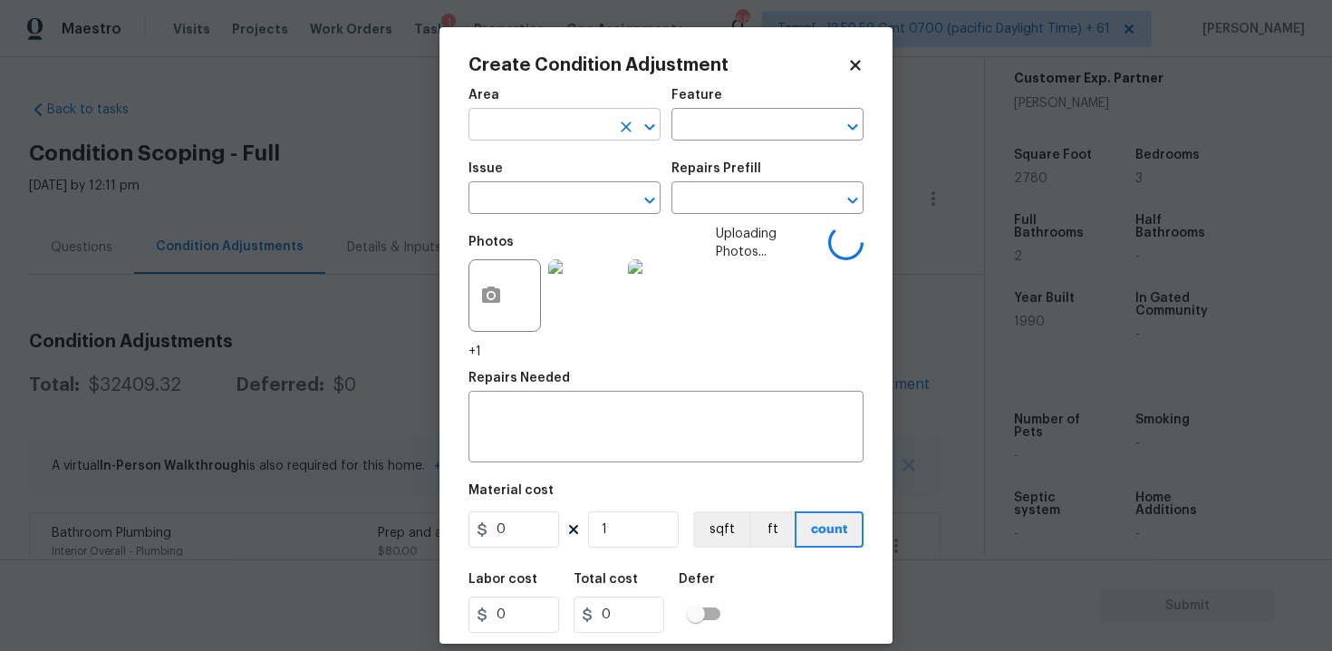
click at [499, 135] on input "text" at bounding box center [538, 126] width 141 height 28
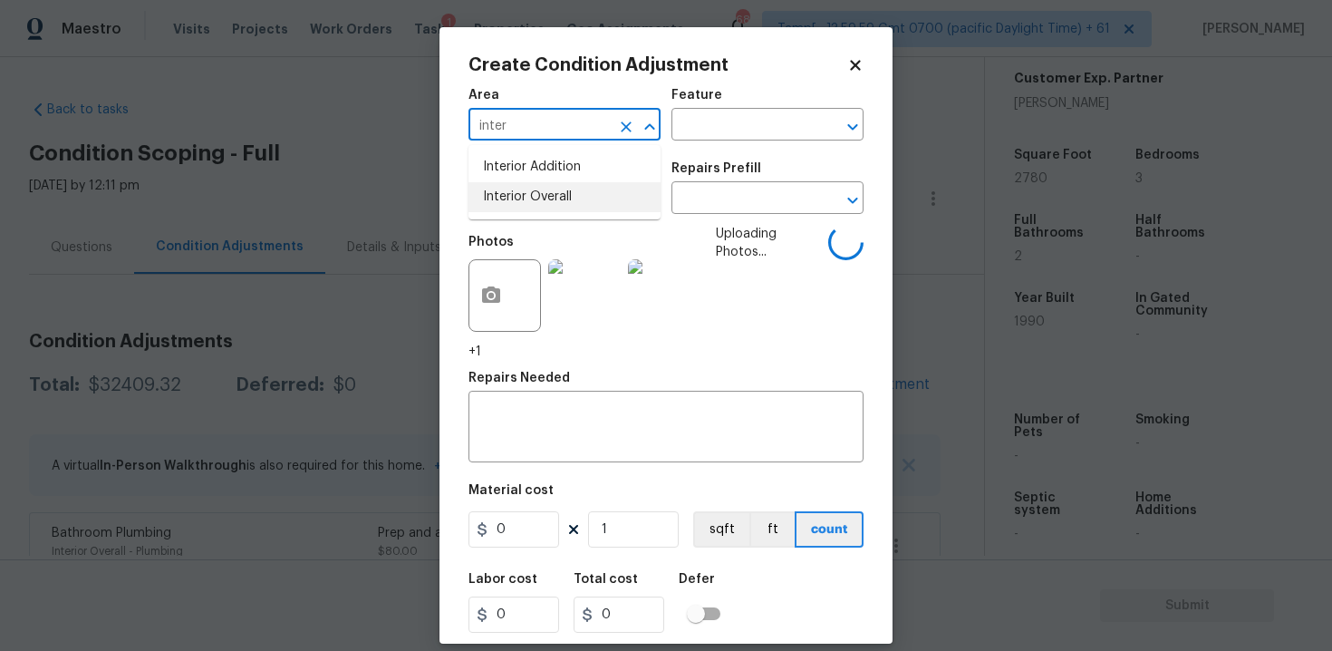
click at [508, 203] on li "Interior Overall" at bounding box center [564, 197] width 192 height 30
type input "Interior Overall"
click at [508, 203] on input "text" at bounding box center [538, 200] width 141 height 28
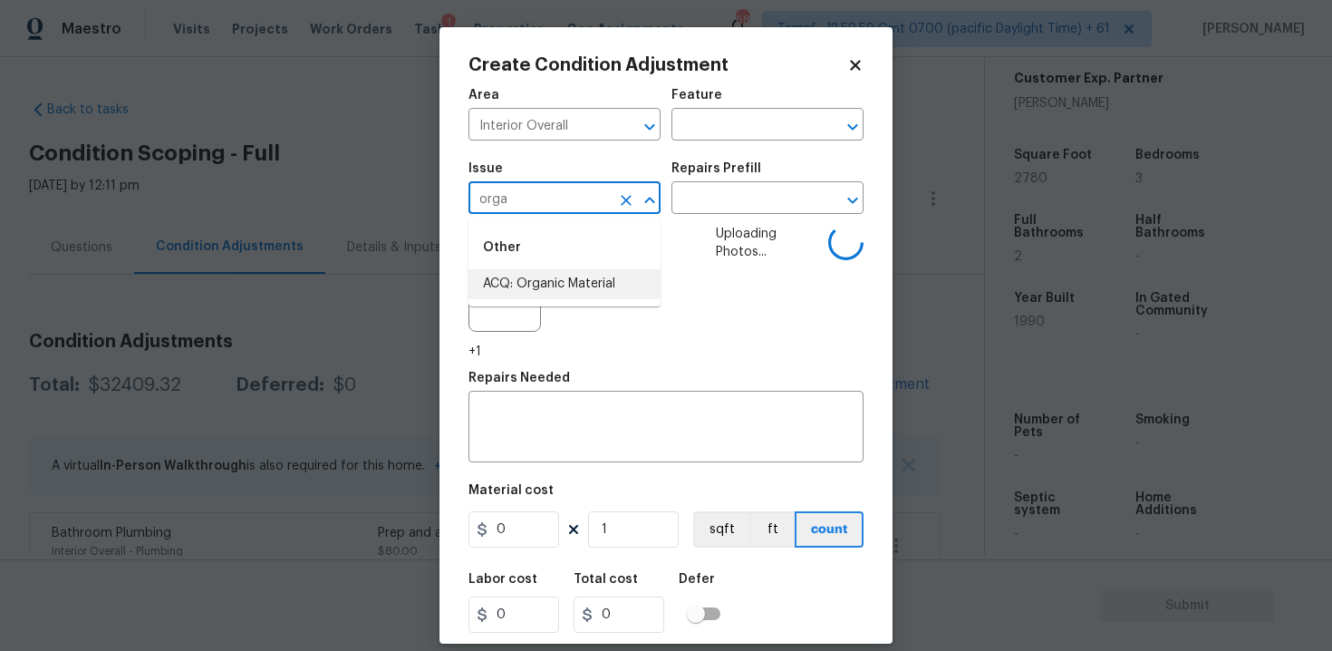
click at [540, 287] on li "ACQ: Organic Material" at bounding box center [564, 284] width 192 height 30
type input "ACQ: Organic Material"
click at [718, 215] on div "Issue ACQ: Organic Material ​ Repairs Prefill ​" at bounding box center [665, 187] width 395 height 73
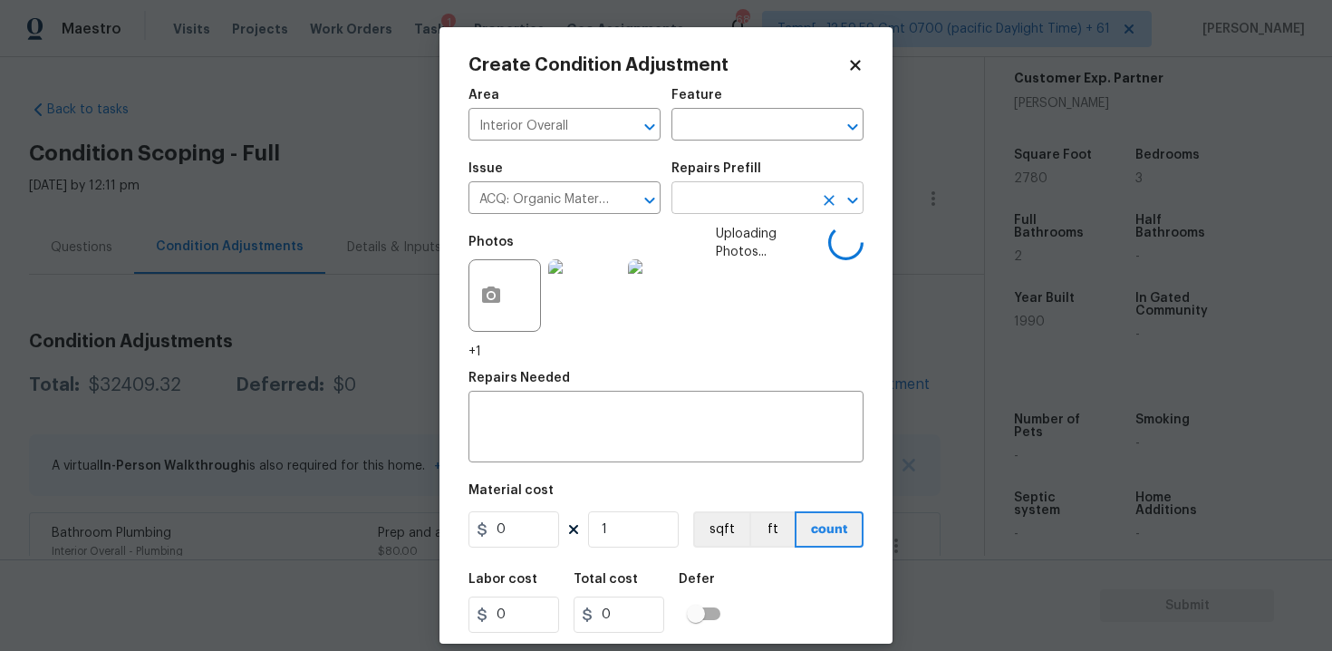
click at [720, 198] on input "text" at bounding box center [741, 200] width 141 height 28
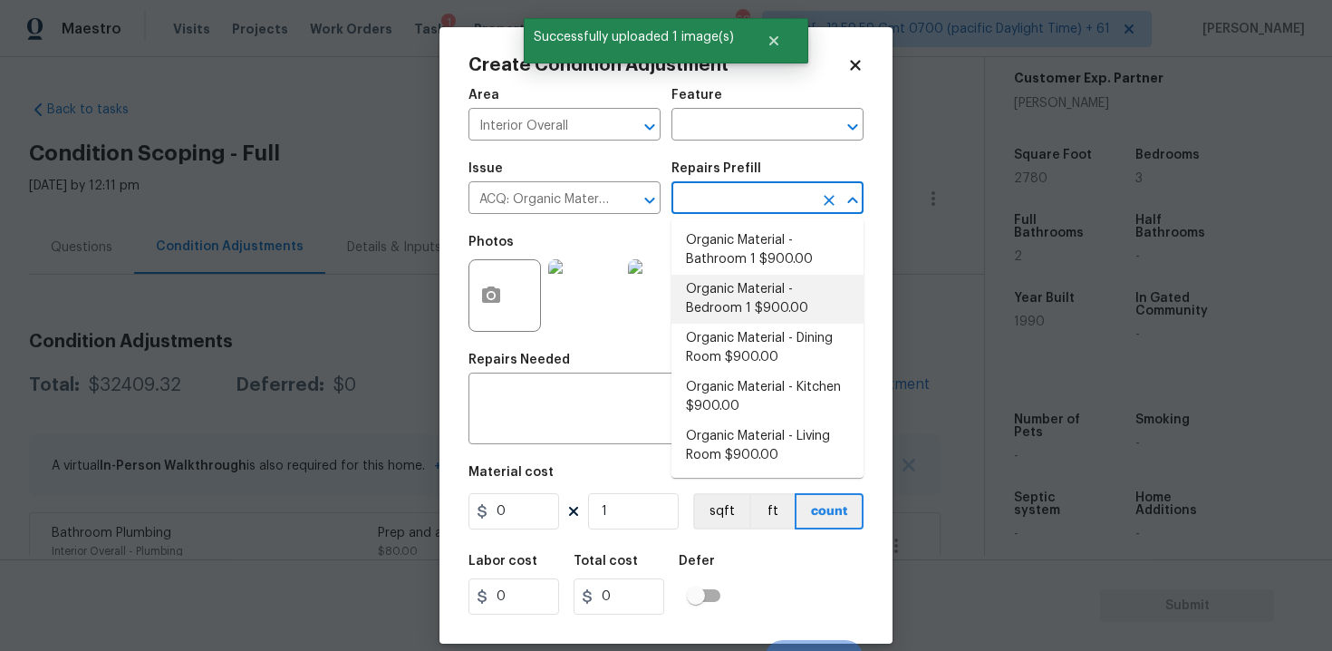
click at [731, 292] on li "Organic Material - Bedroom 1 $900.00" at bounding box center [767, 299] width 192 height 49
type input "Acquisition"
type textarea "Acquisition Scope: Conditions Conducive to Organic Material - Bedroom 1 Disclai…"
type input "900"
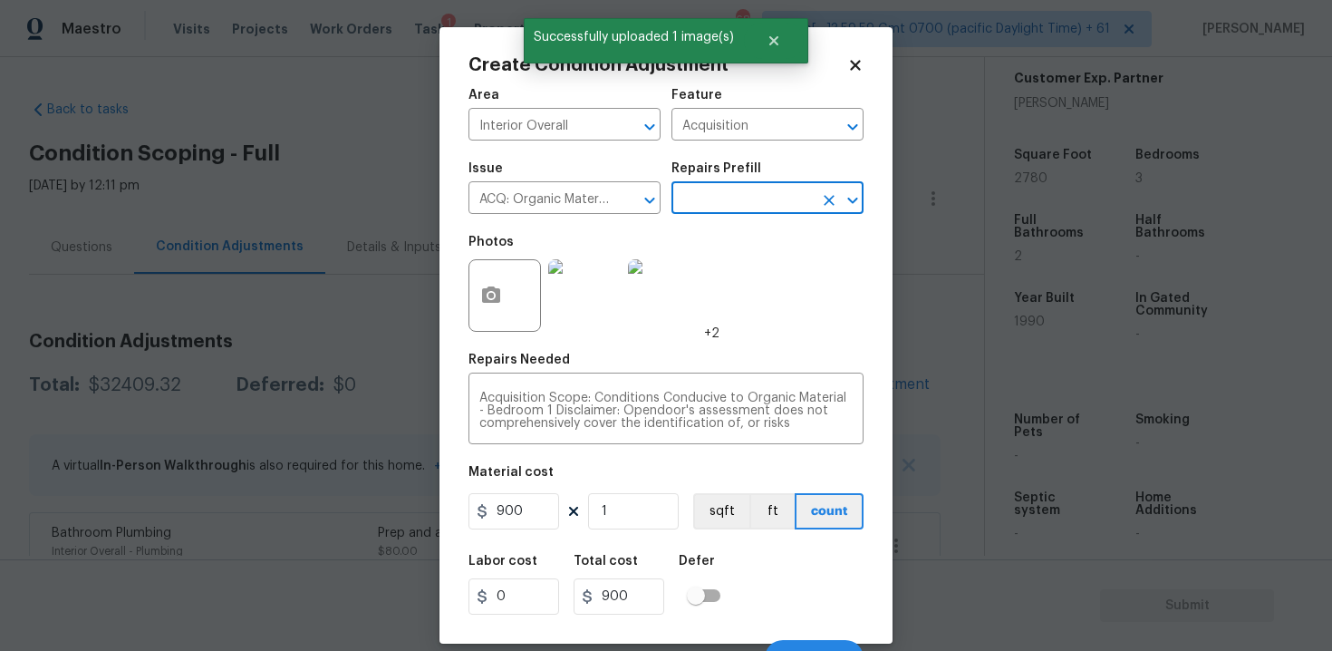
scroll to position [26, 0]
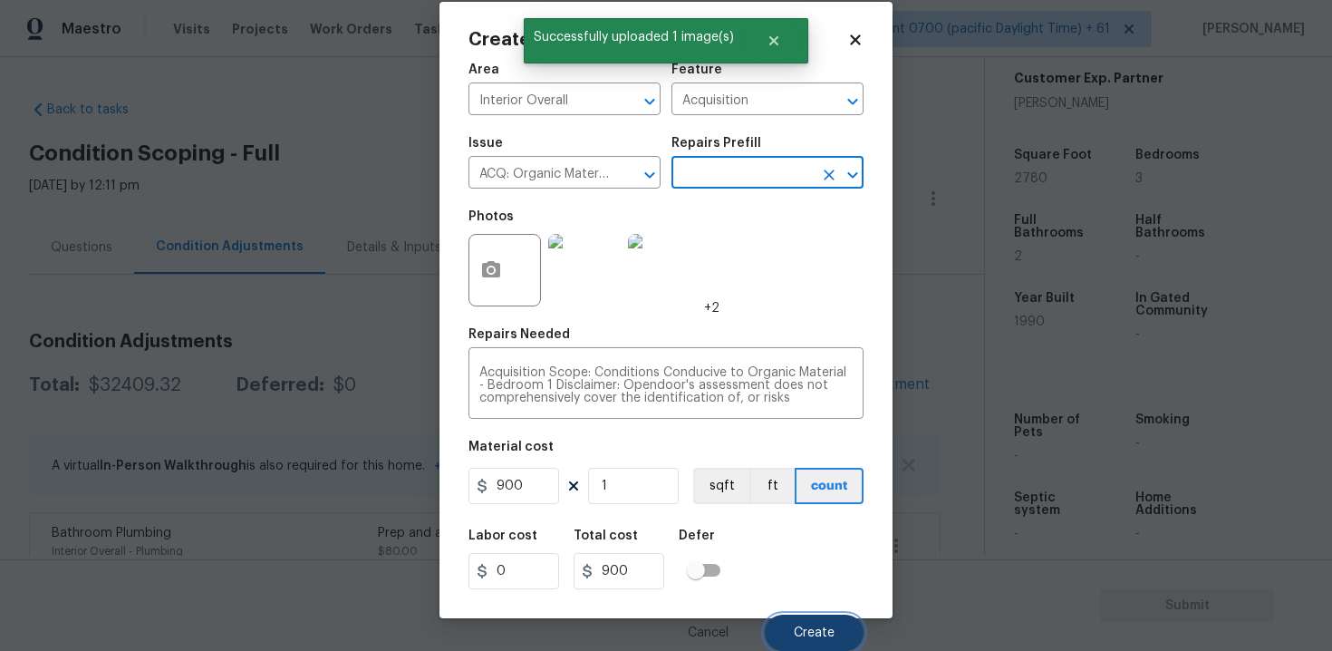
click at [794, 645] on button "Create" at bounding box center [814, 632] width 99 height 36
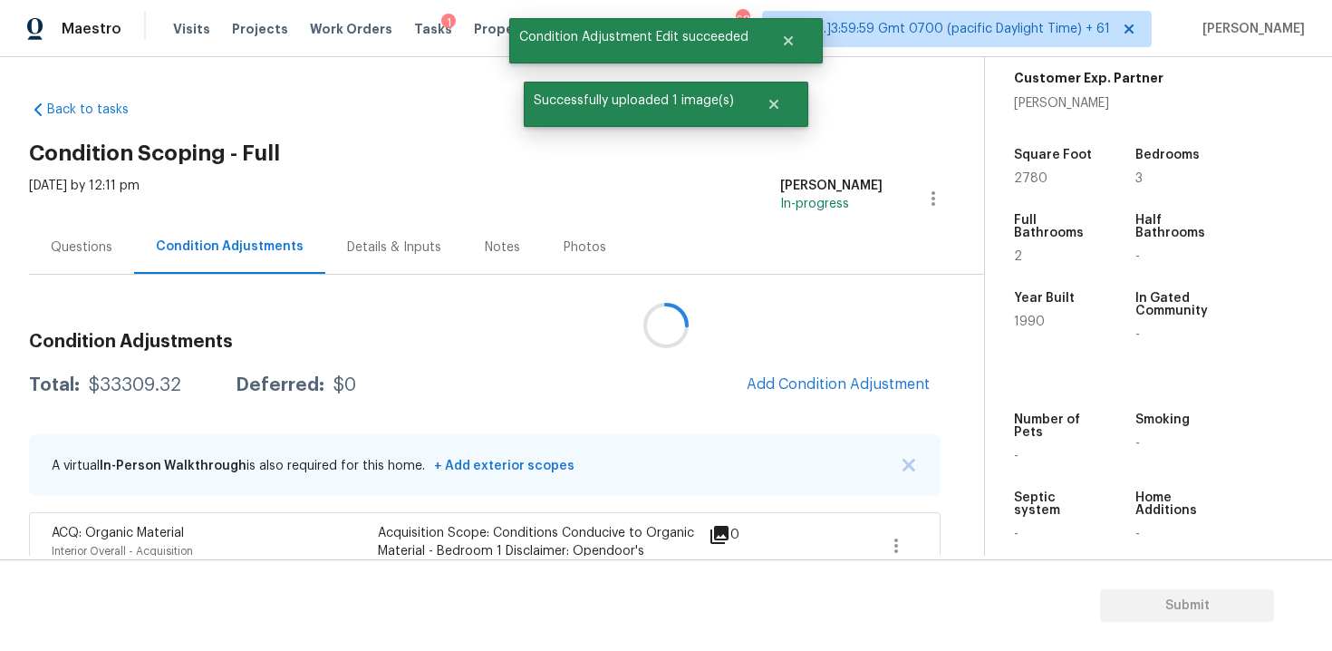
scroll to position [0, 0]
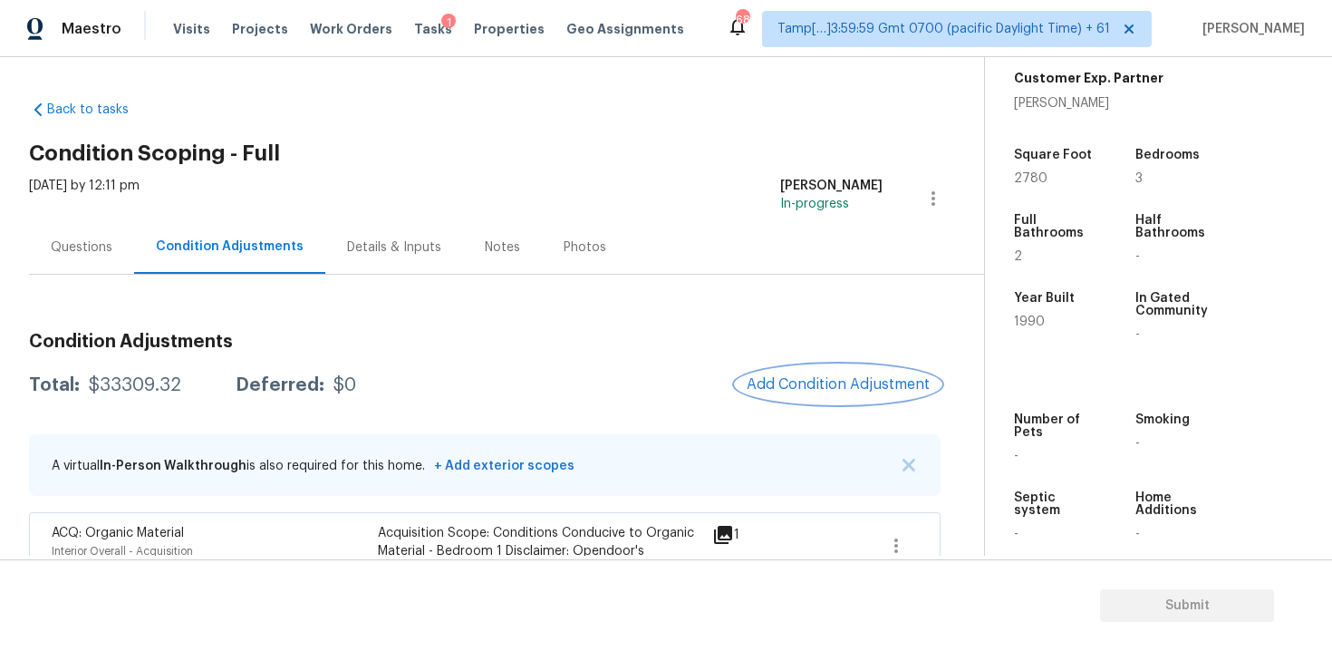
click at [792, 383] on span "Add Condition Adjustment" at bounding box center [838, 384] width 183 height 16
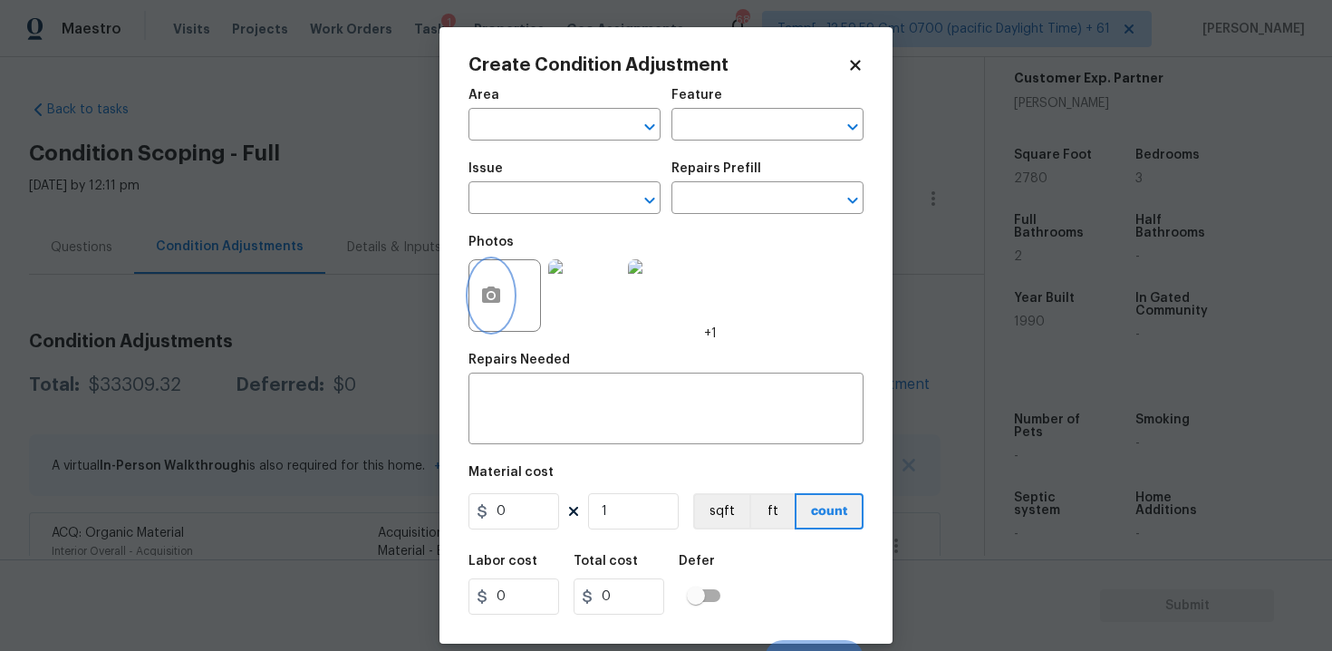
click at [490, 293] on circle "button" at bounding box center [490, 295] width 5 height 5
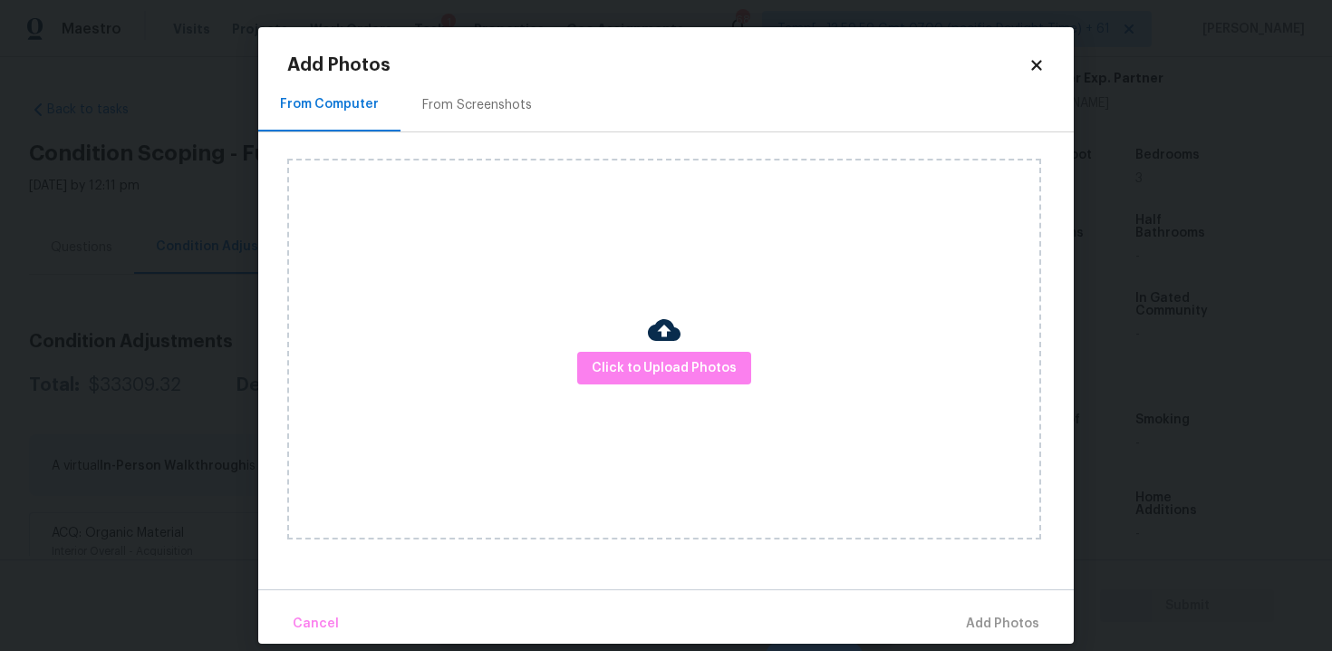
click at [649, 350] on div at bounding box center [664, 332] width 33 height 38
click at [694, 372] on span "Click to Upload Photos" at bounding box center [664, 368] width 145 height 23
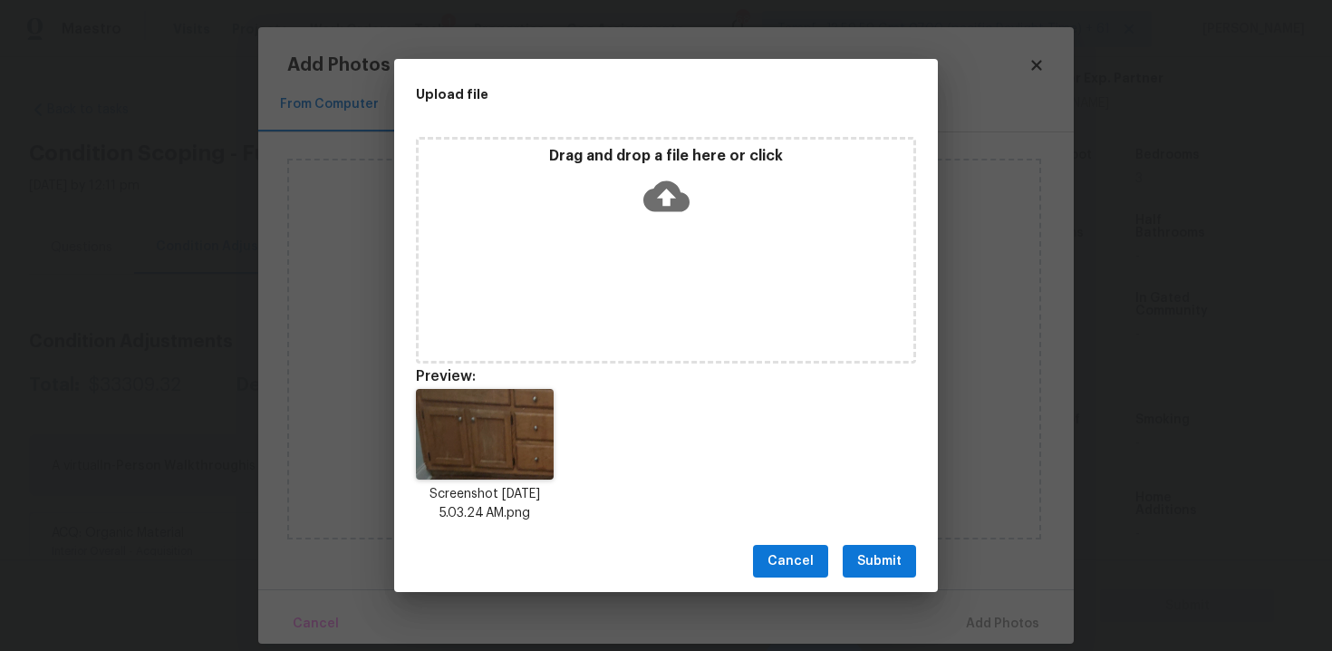
click at [882, 556] on span "Submit" at bounding box center [879, 561] width 44 height 23
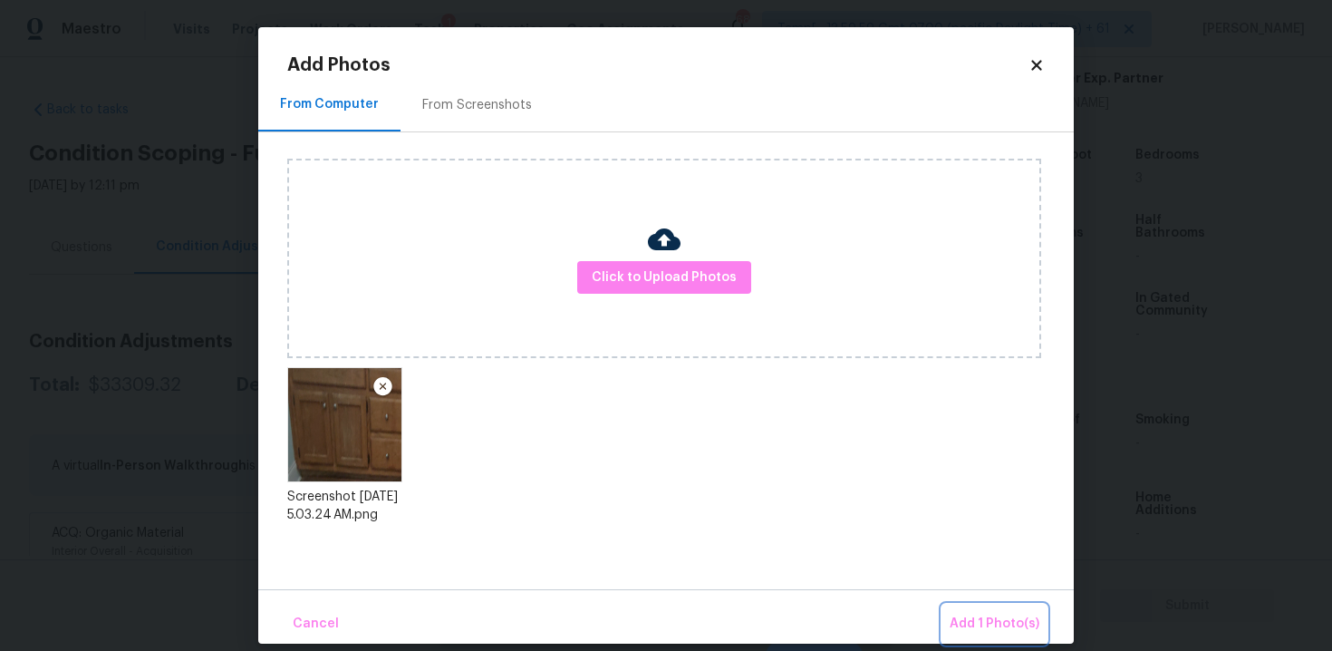
click at [971, 610] on button "Add 1 Photo(s)" at bounding box center [994, 623] width 104 height 39
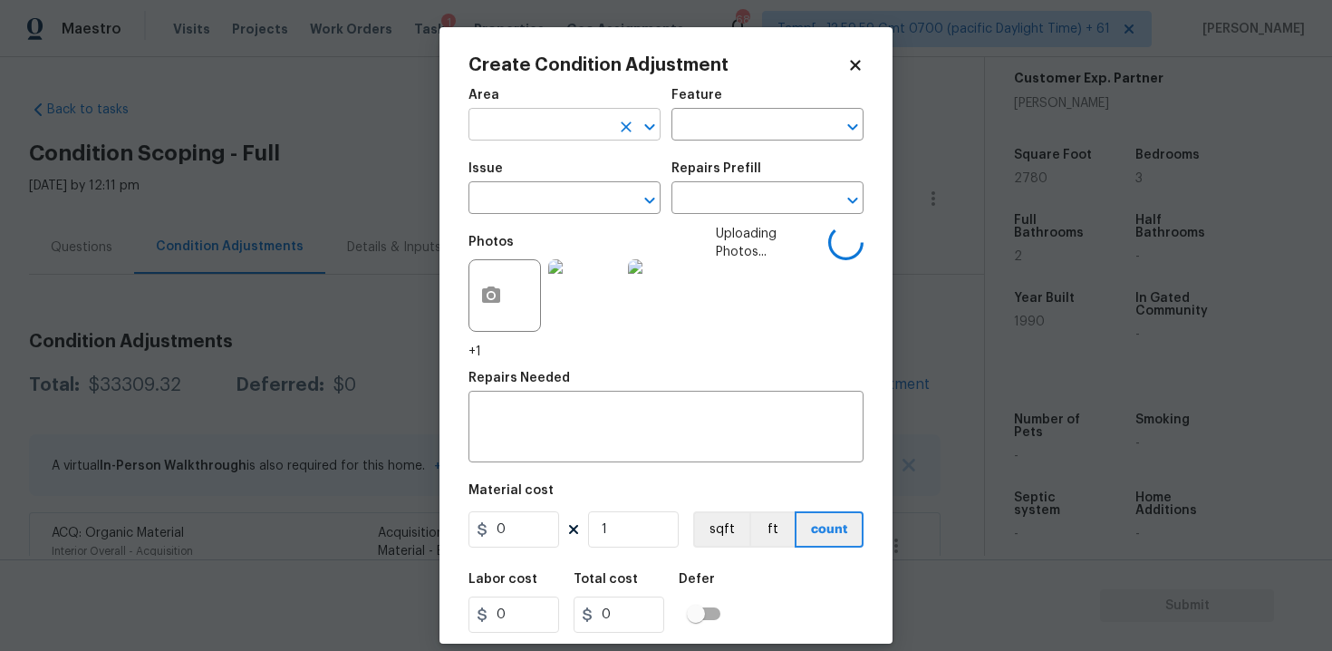
click at [568, 131] on input "text" at bounding box center [538, 126] width 141 height 28
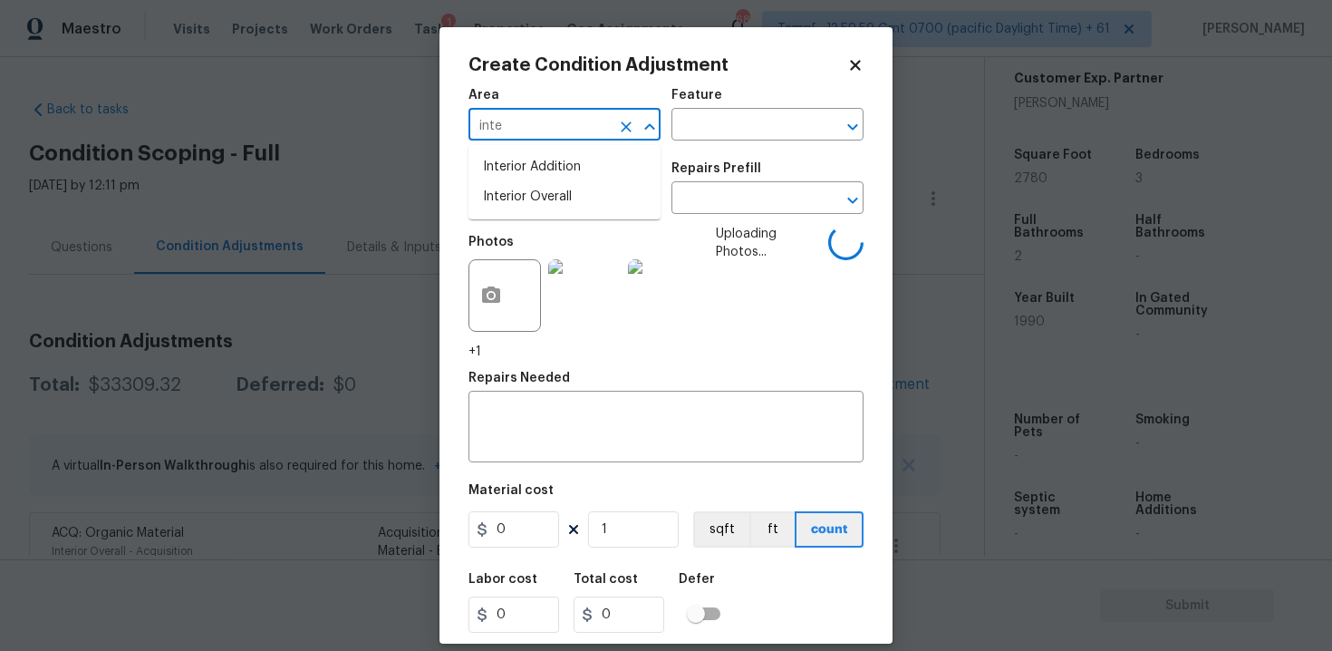
type input "inter"
click at [563, 189] on li "Attic" at bounding box center [564, 197] width 192 height 30
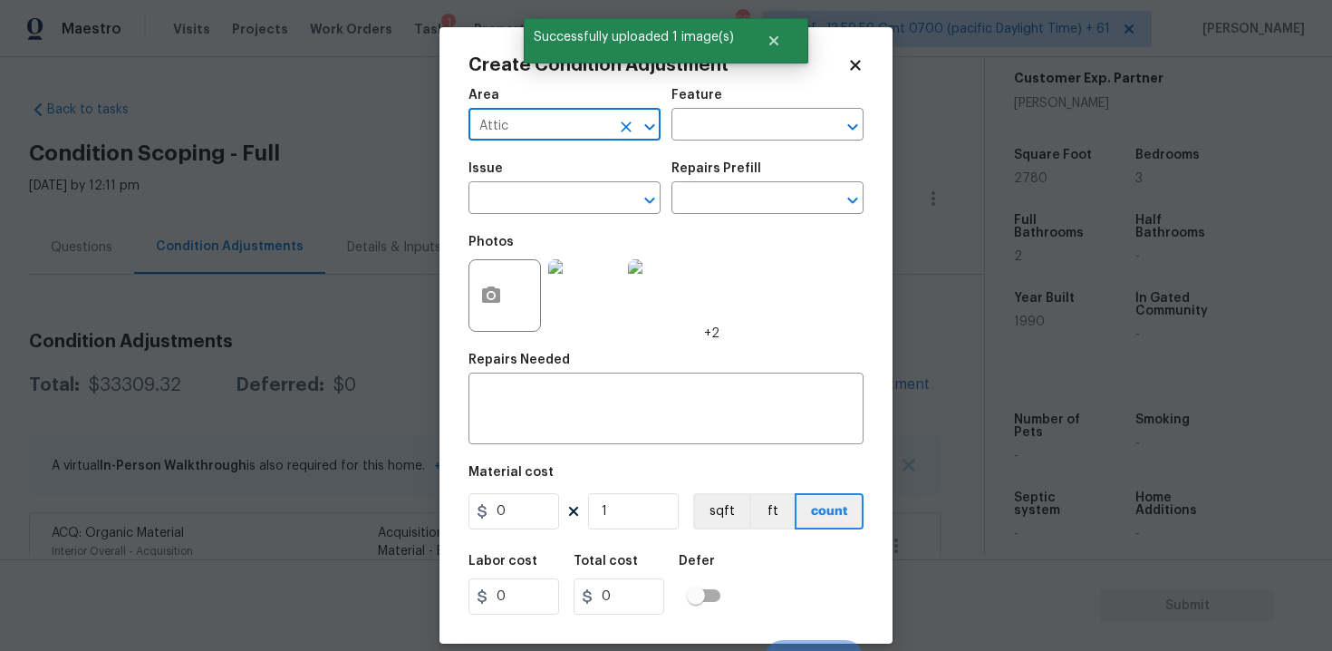
type input "Attic"
click at [621, 110] on div "Area" at bounding box center [564, 101] width 192 height 24
click at [621, 118] on icon "Clear" at bounding box center [626, 127] width 18 height 18
type input "i"
type input "n"
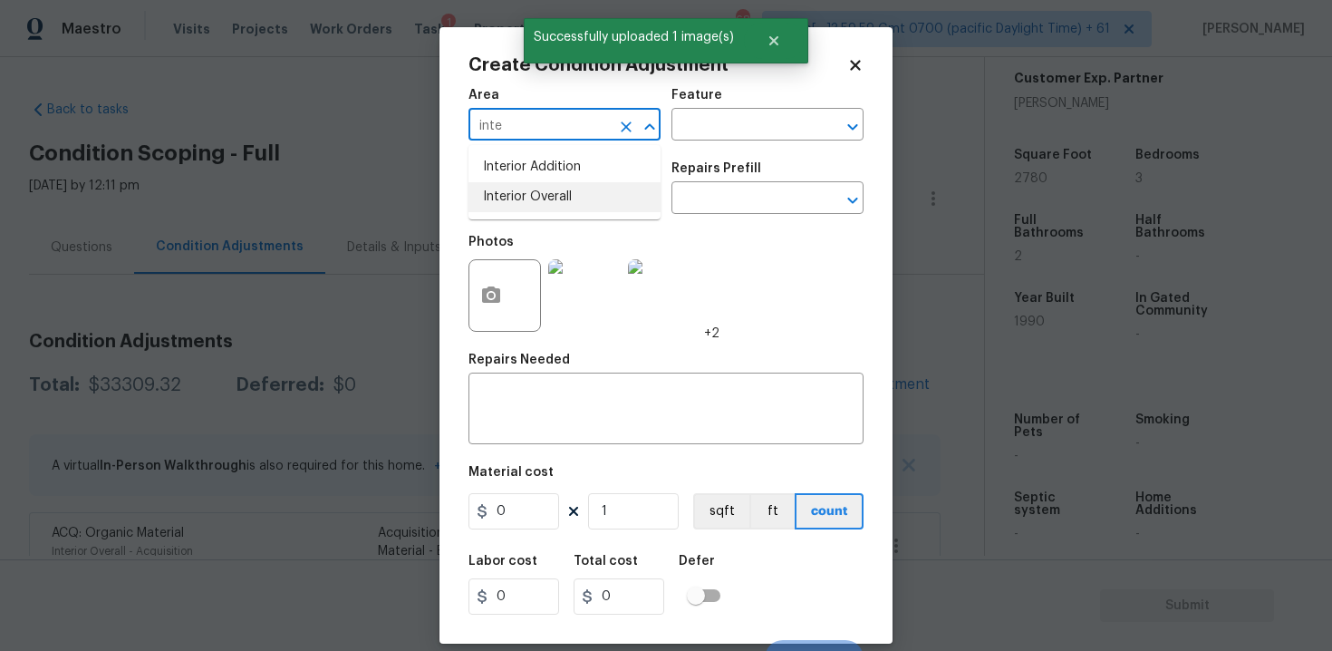
click at [565, 206] on li "Interior Overall" at bounding box center [564, 197] width 192 height 30
type input "Interior Overall"
click at [565, 206] on input "text" at bounding box center [538, 200] width 141 height 28
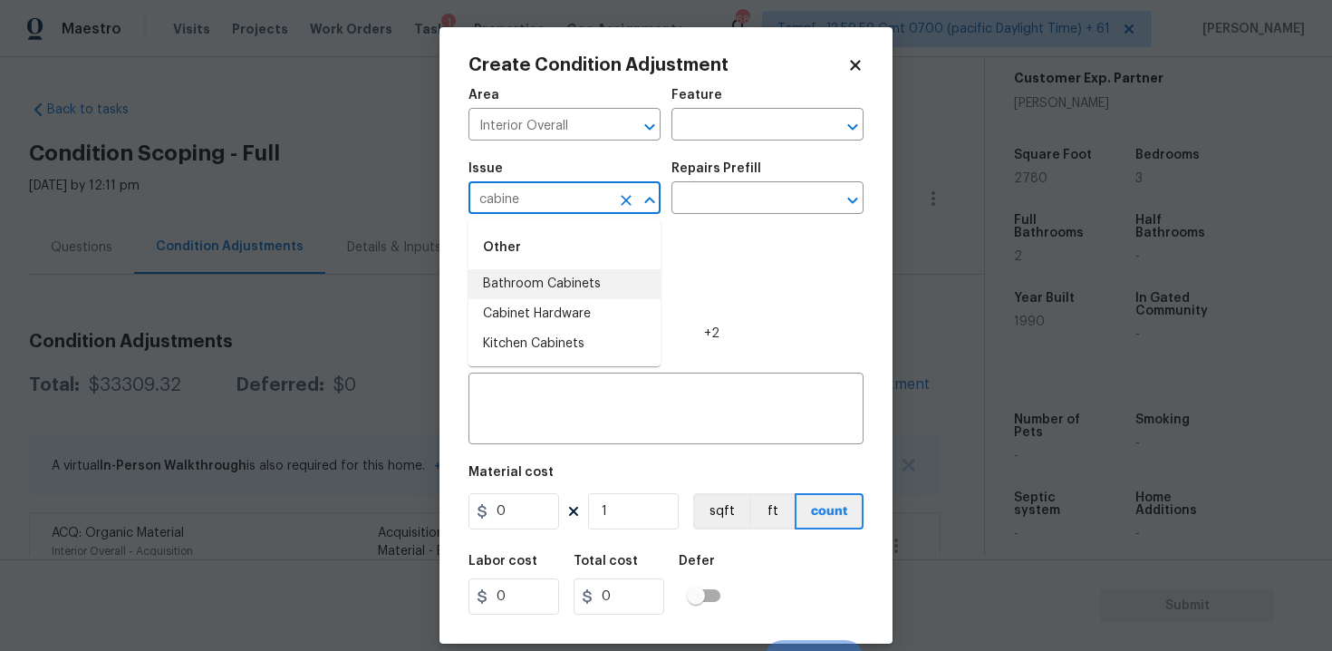
click at [559, 290] on li "Bathroom Cabinets" at bounding box center [564, 284] width 192 height 30
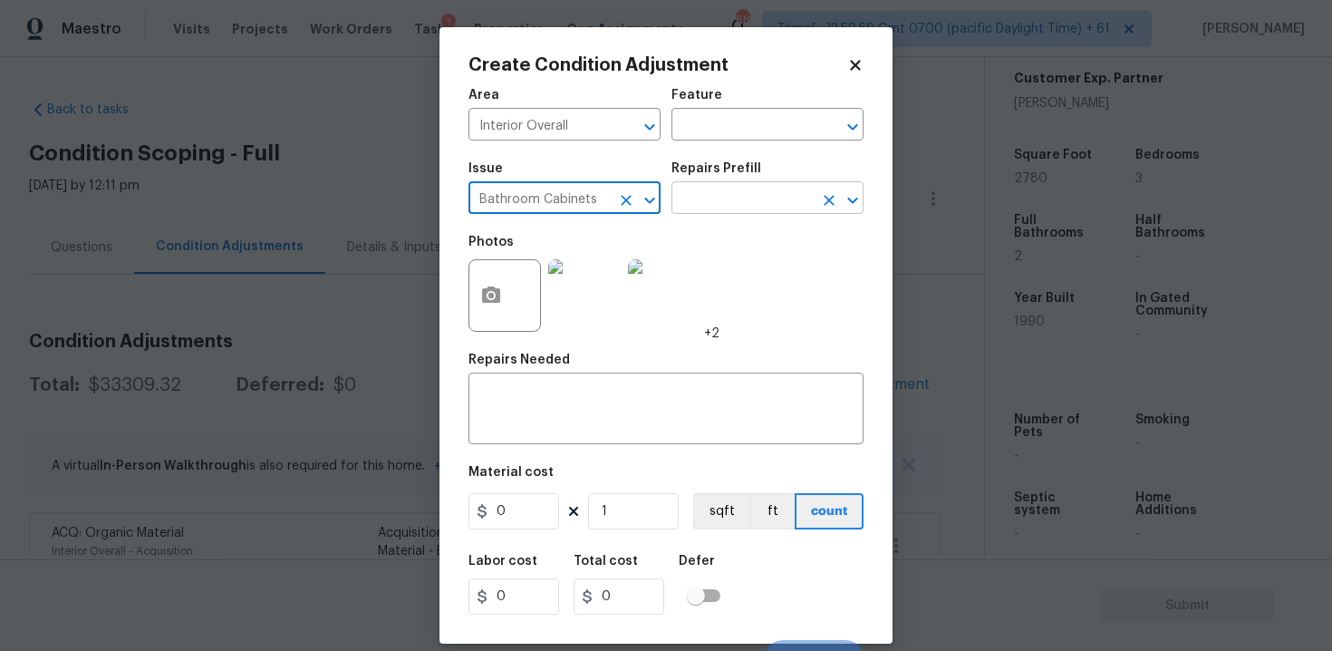
type input "Bathroom Cabinets"
click at [687, 211] on input "text" at bounding box center [741, 200] width 141 height 28
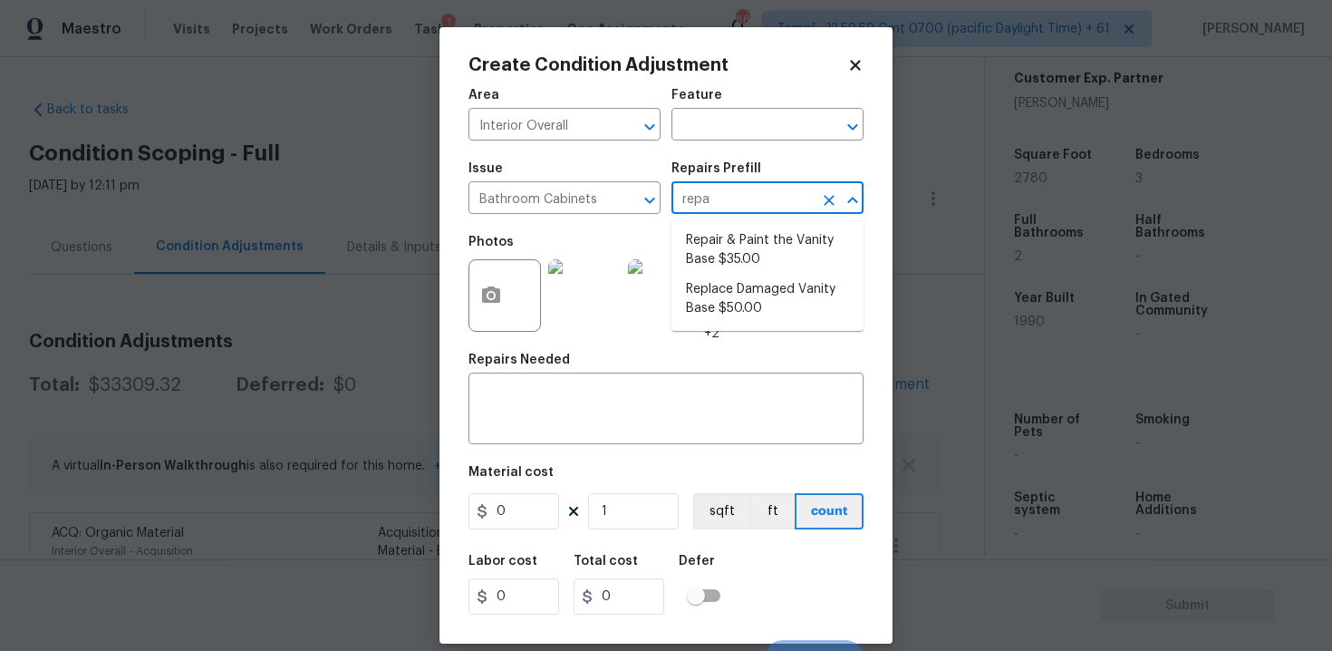
type input "repai"
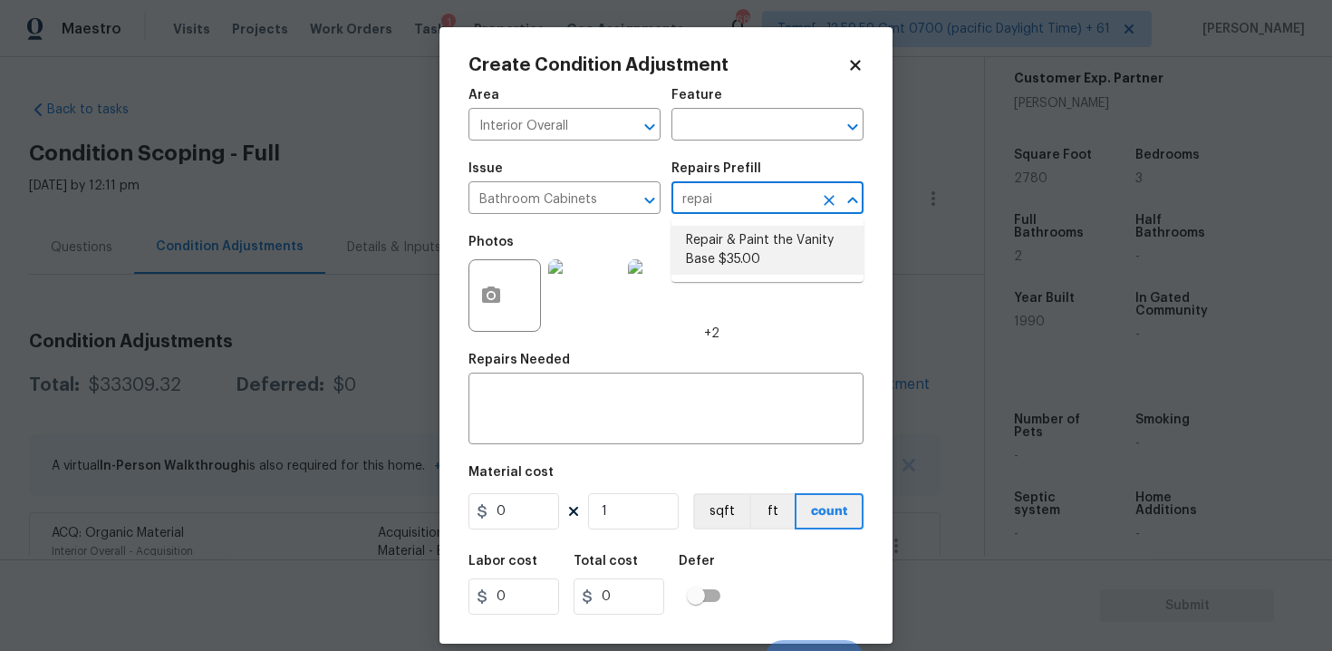
click at [687, 256] on li "Repair & Paint the Vanity Base $35.00" at bounding box center [767, 250] width 192 height 49
type input "Cabinets"
type textarea "Repair and Paint the damaged vanity base to meet current standard. Remove and d…"
type input "35"
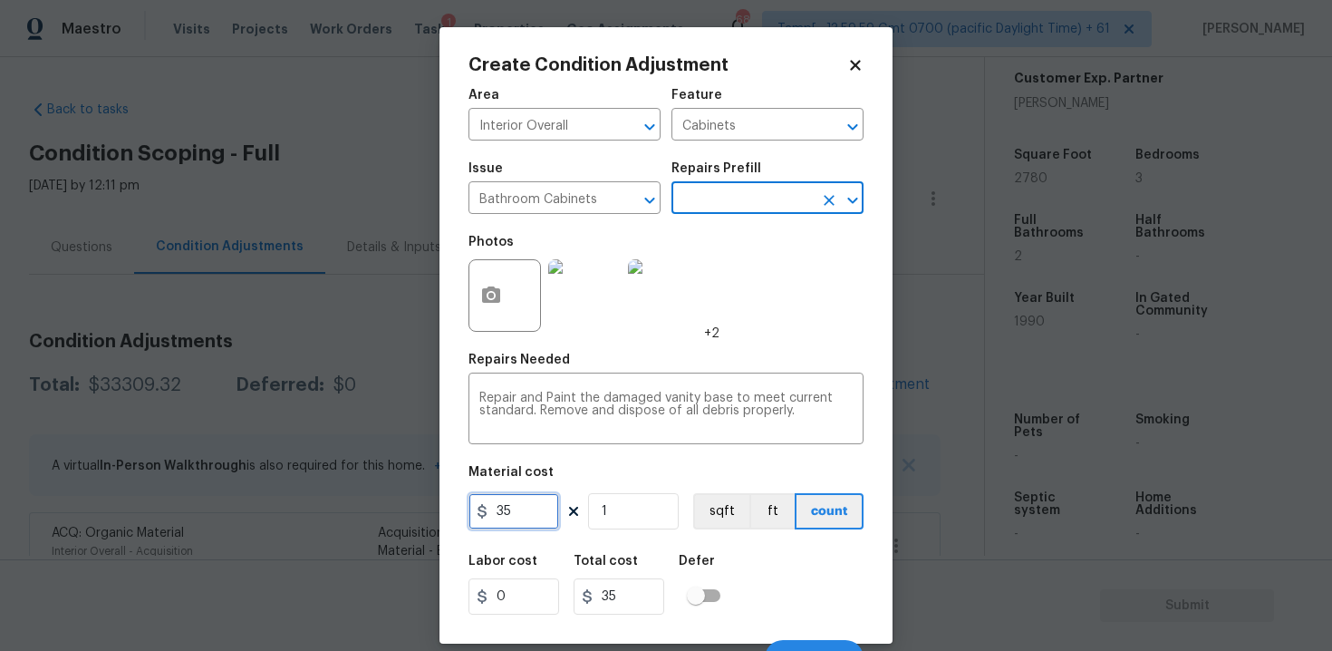
click at [523, 516] on input "35" at bounding box center [513, 511] width 91 height 36
type input "400"
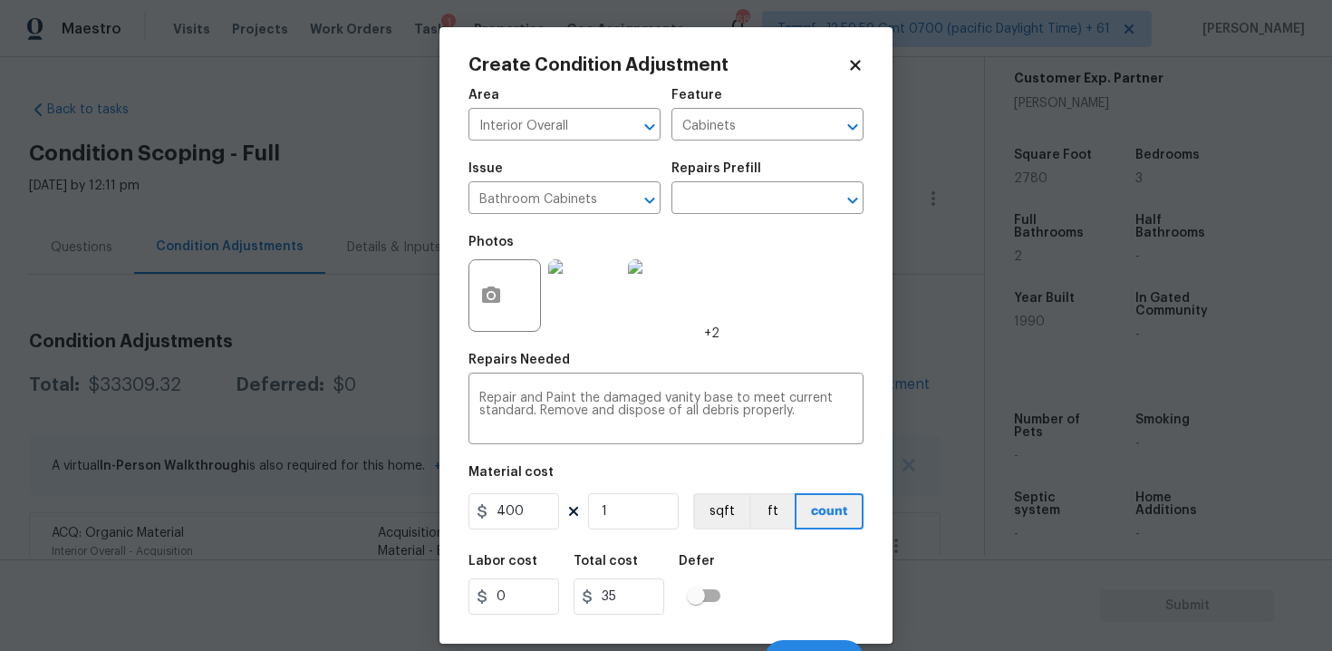
type input "400"
click at [700, 557] on h5 "Defer" at bounding box center [697, 561] width 36 height 13
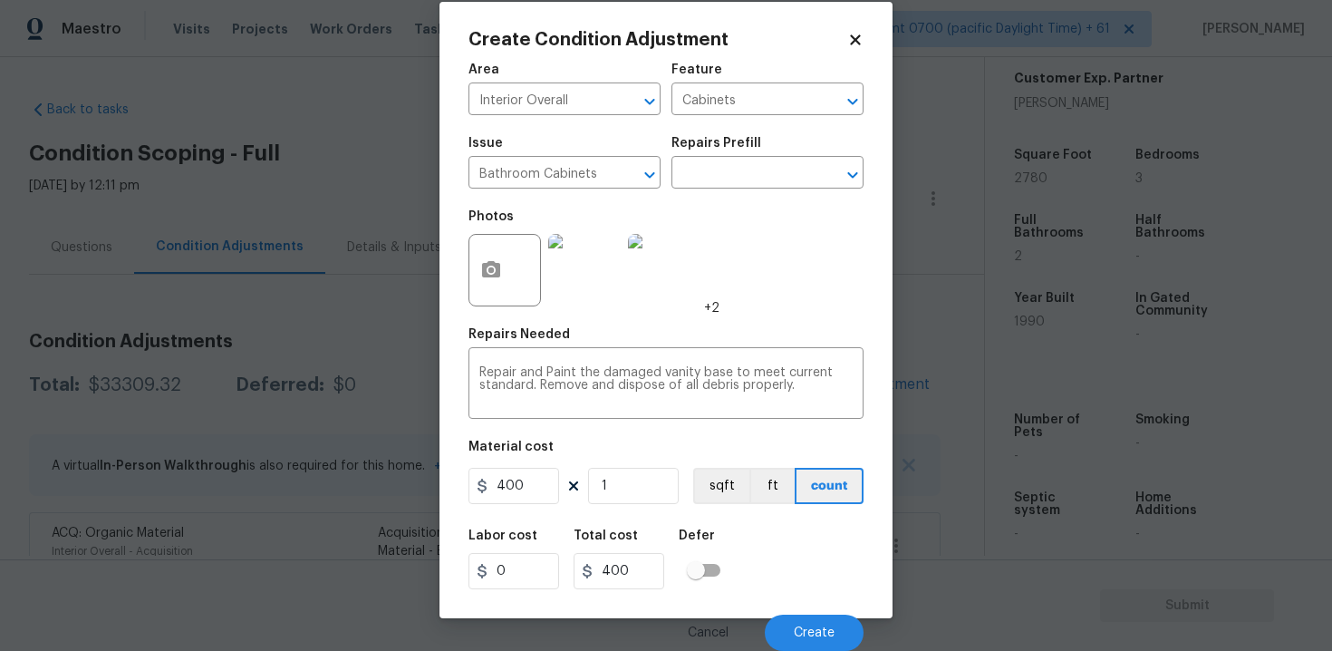
click at [778, 603] on div "Cancel Create" at bounding box center [665, 625] width 395 height 51
click at [782, 619] on button "Create" at bounding box center [814, 632] width 99 height 36
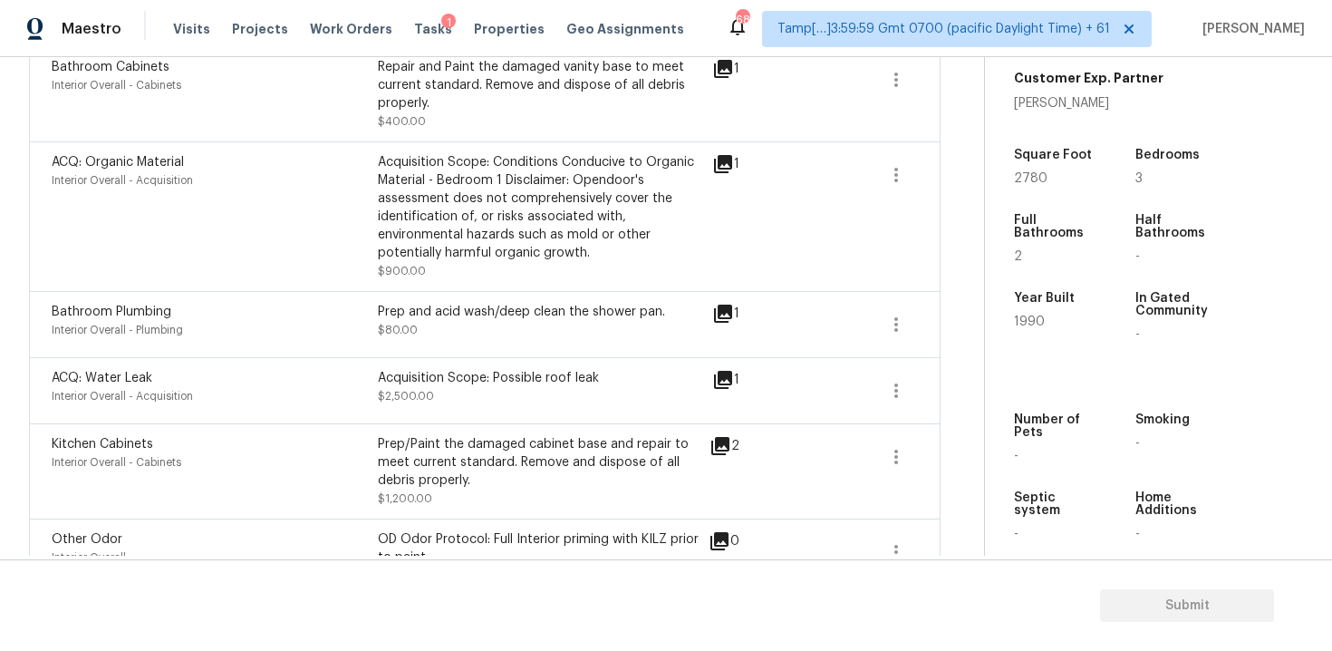
scroll to position [477, 0]
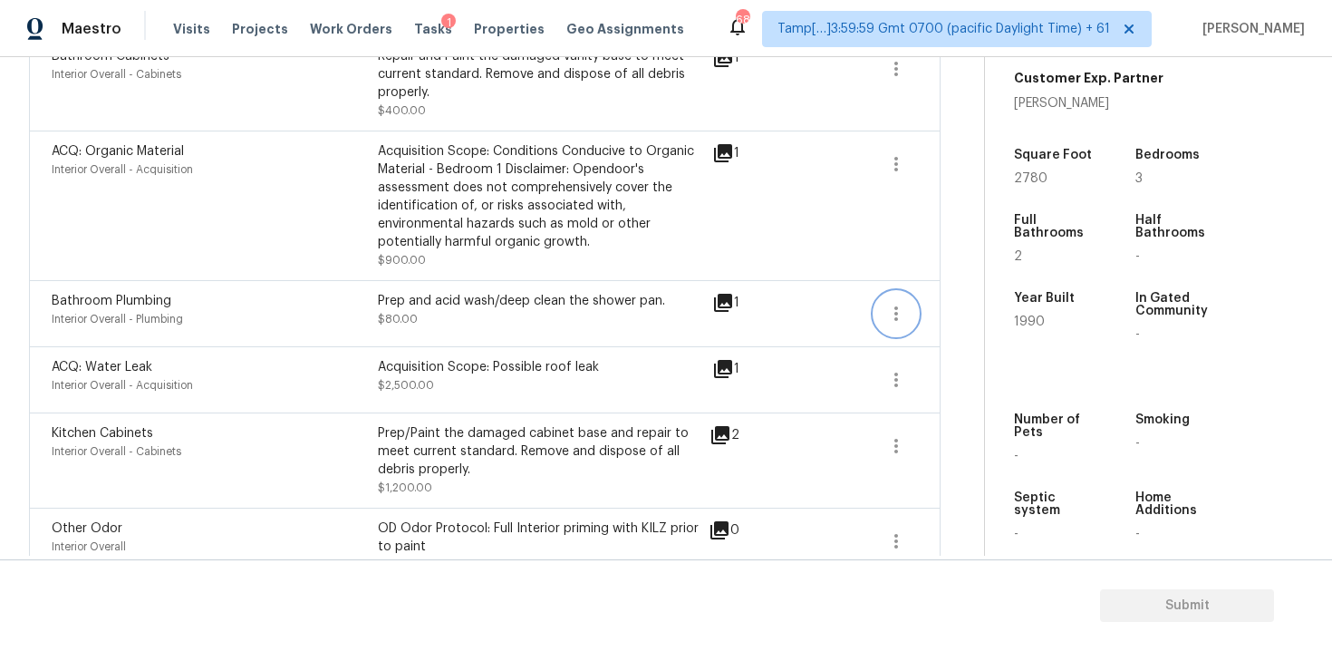
click at [900, 333] on button "button" at bounding box center [895, 313] width 43 height 43
click at [931, 322] on link "Edit" at bounding box center [999, 310] width 154 height 27
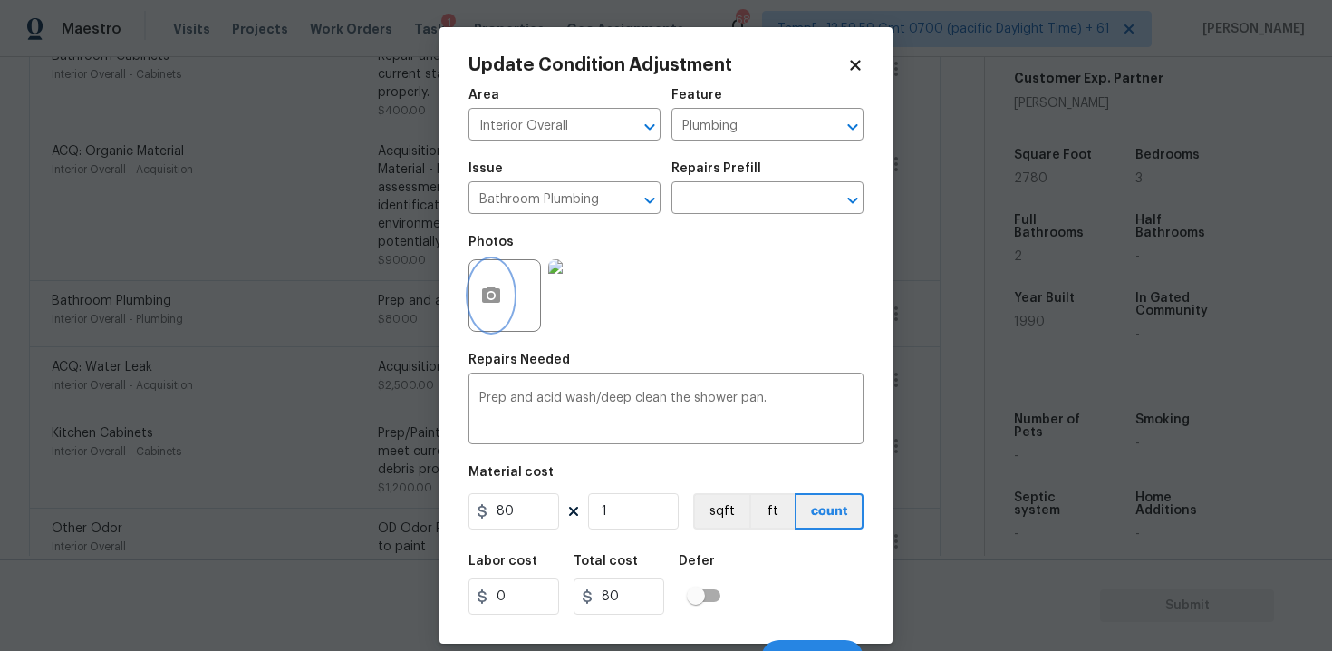
click at [510, 286] on button "button" at bounding box center [490, 295] width 43 height 71
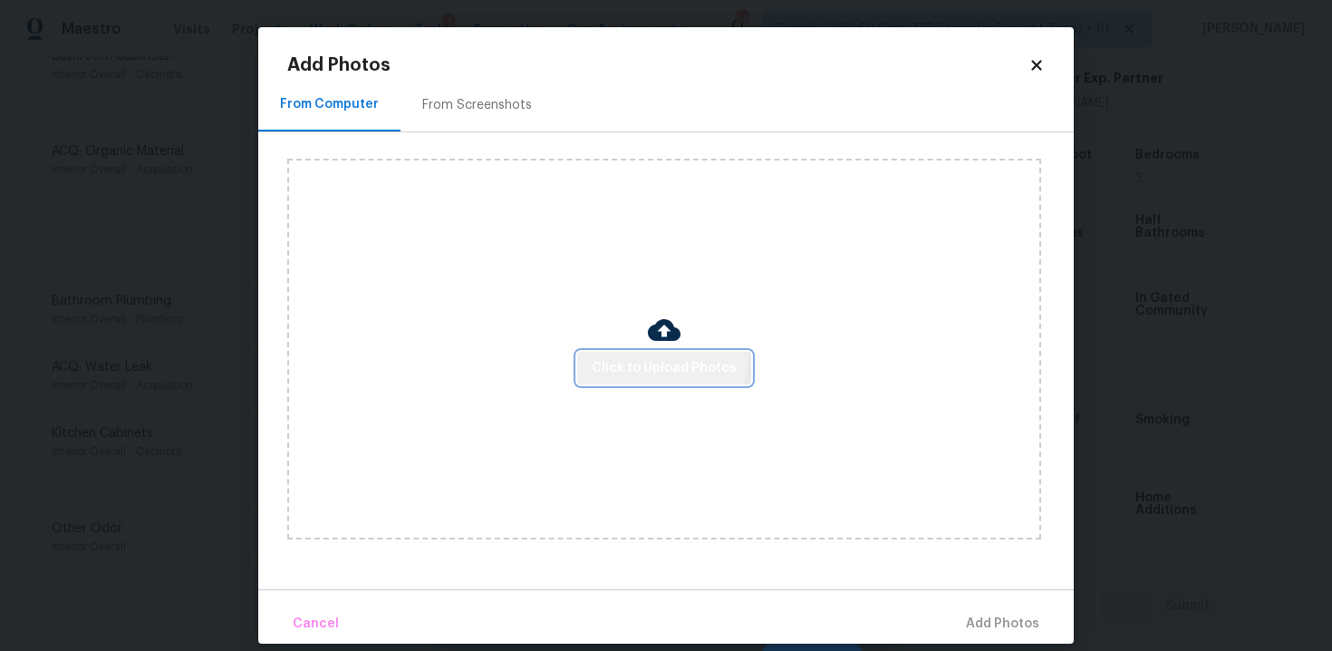
click at [633, 352] on button "Click to Upload Photos" at bounding box center [664, 369] width 174 height 34
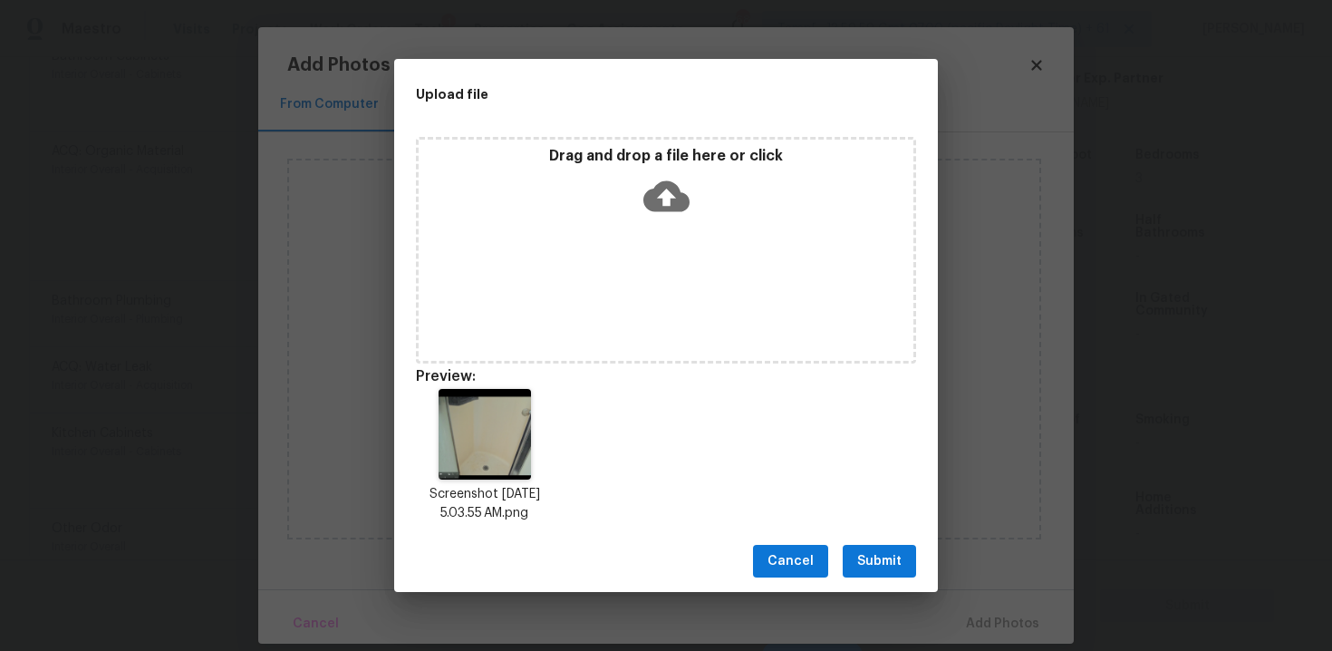
click at [861, 555] on span "Submit" at bounding box center [879, 561] width 44 height 23
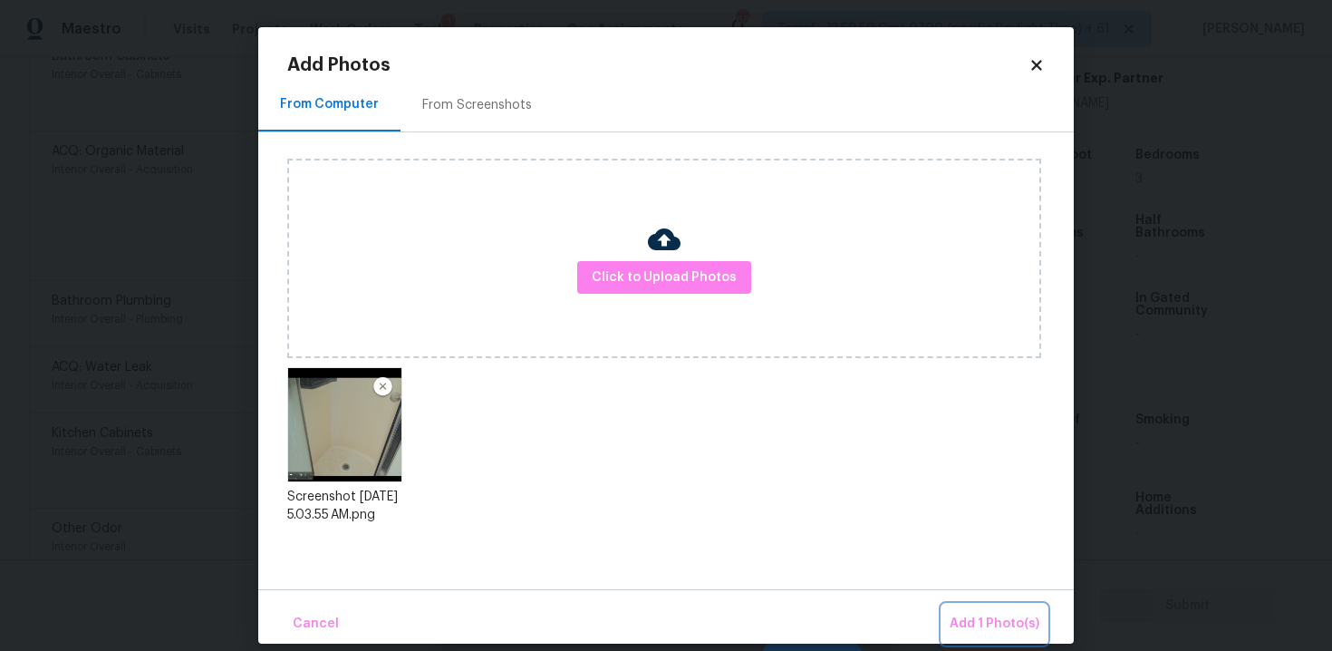
click at [988, 628] on span "Add 1 Photo(s)" at bounding box center [995, 623] width 90 height 23
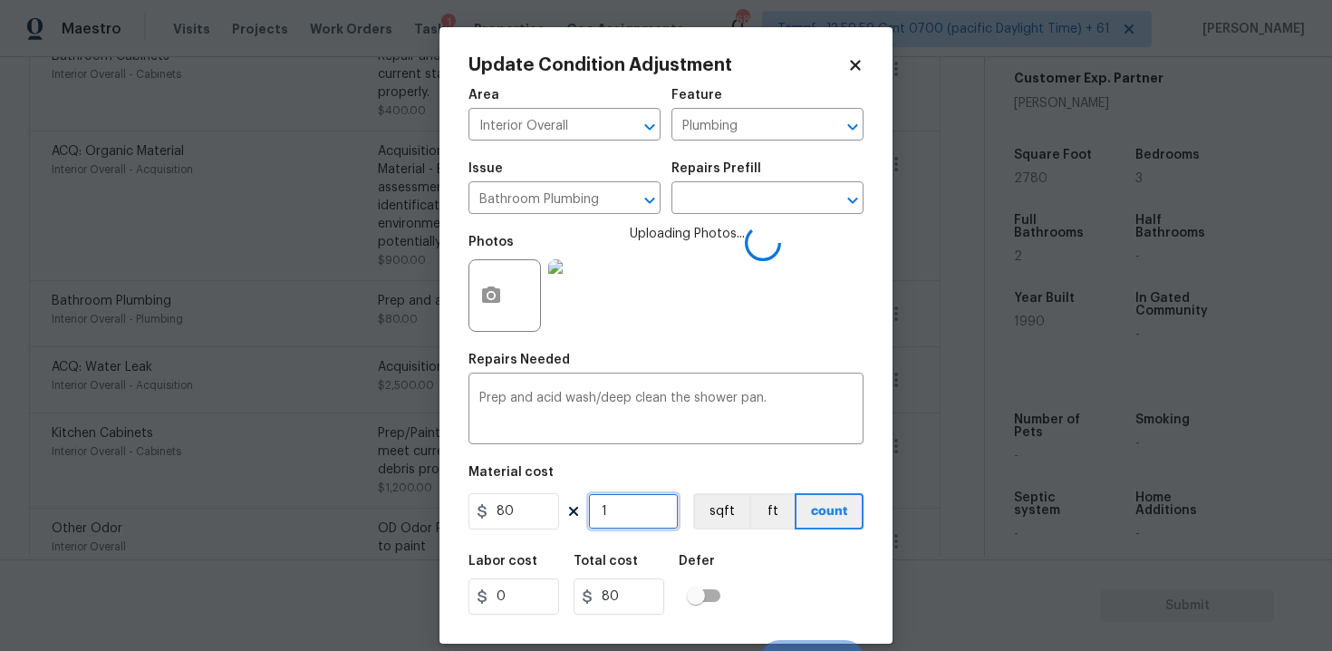
click at [623, 521] on input "1" at bounding box center [633, 511] width 91 height 36
type input "0"
type input "2"
type input "160"
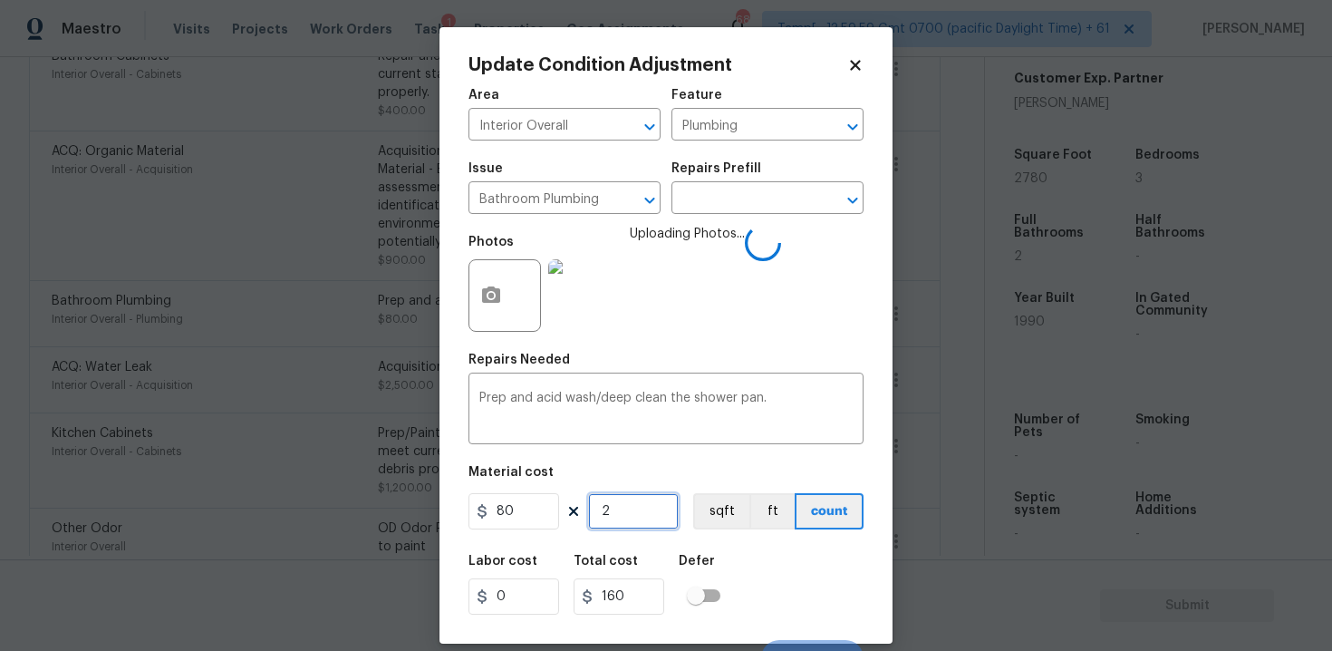
type input "2"
click at [749, 571] on div "Labor cost 0 Total cost 160 Defer" at bounding box center [665, 585] width 395 height 82
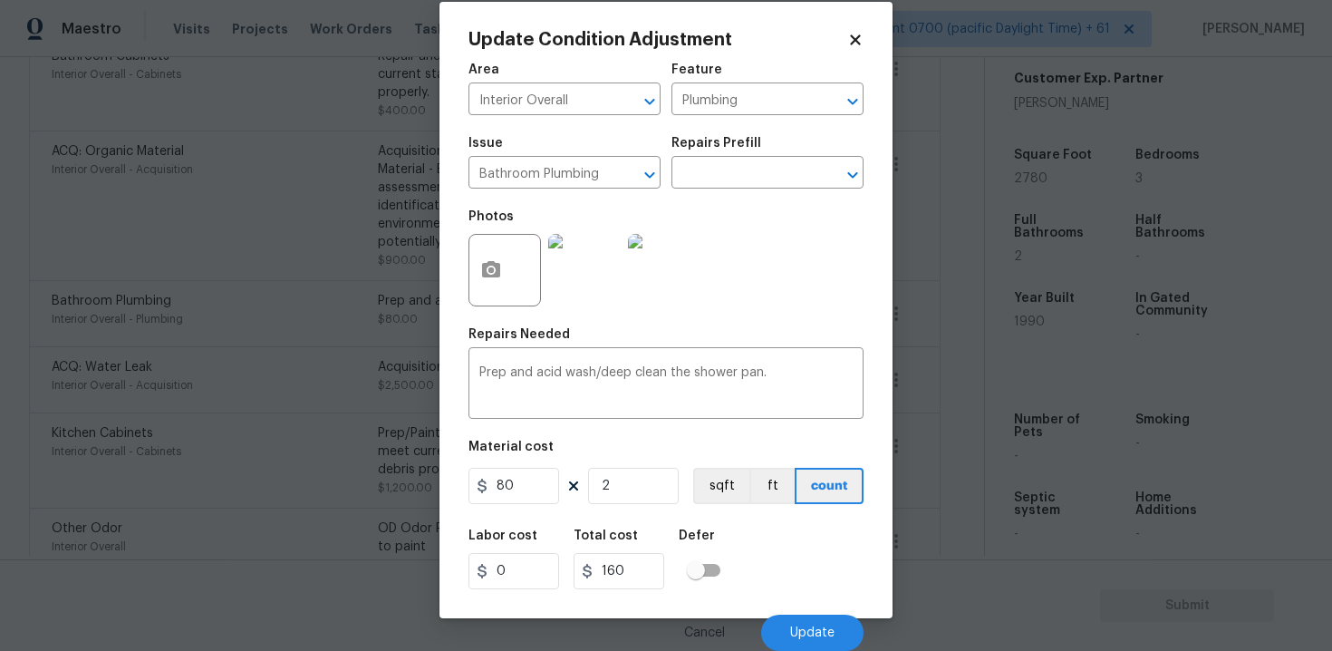
click at [802, 567] on div "Labor cost 0 Total cost 160 Defer" at bounding box center [665, 559] width 395 height 82
click at [815, 645] on button "Update" at bounding box center [812, 632] width 102 height 36
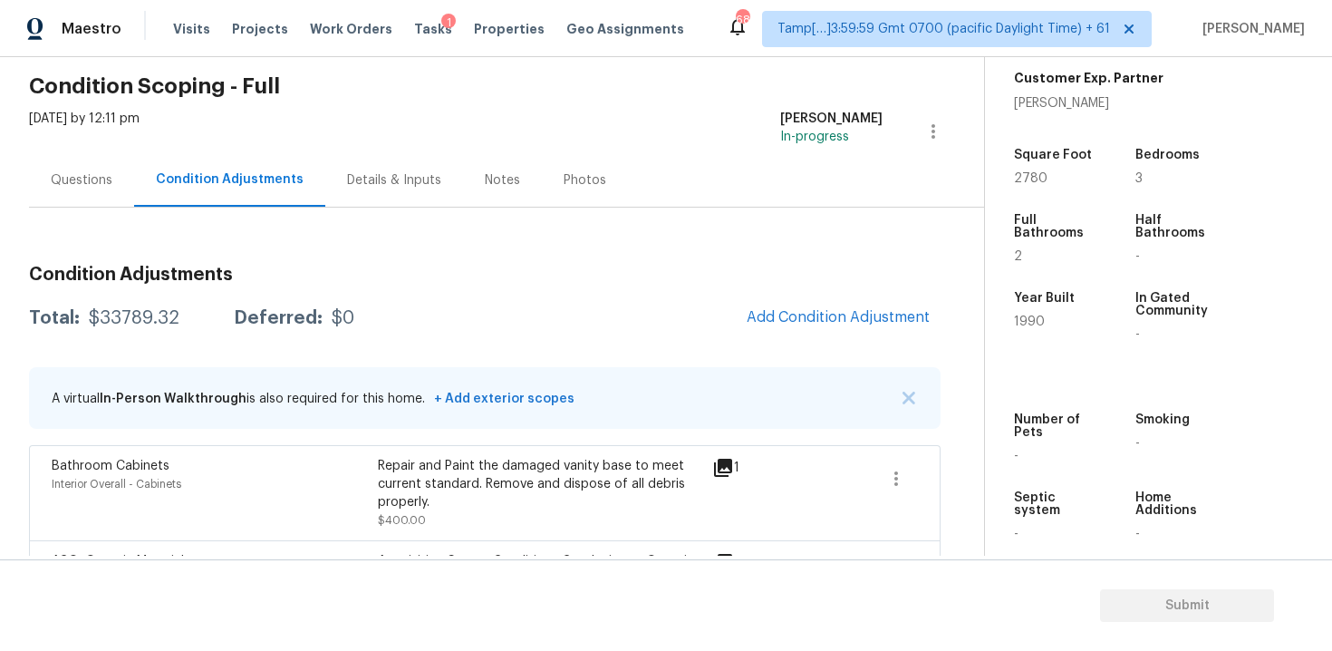
scroll to position [0, 0]
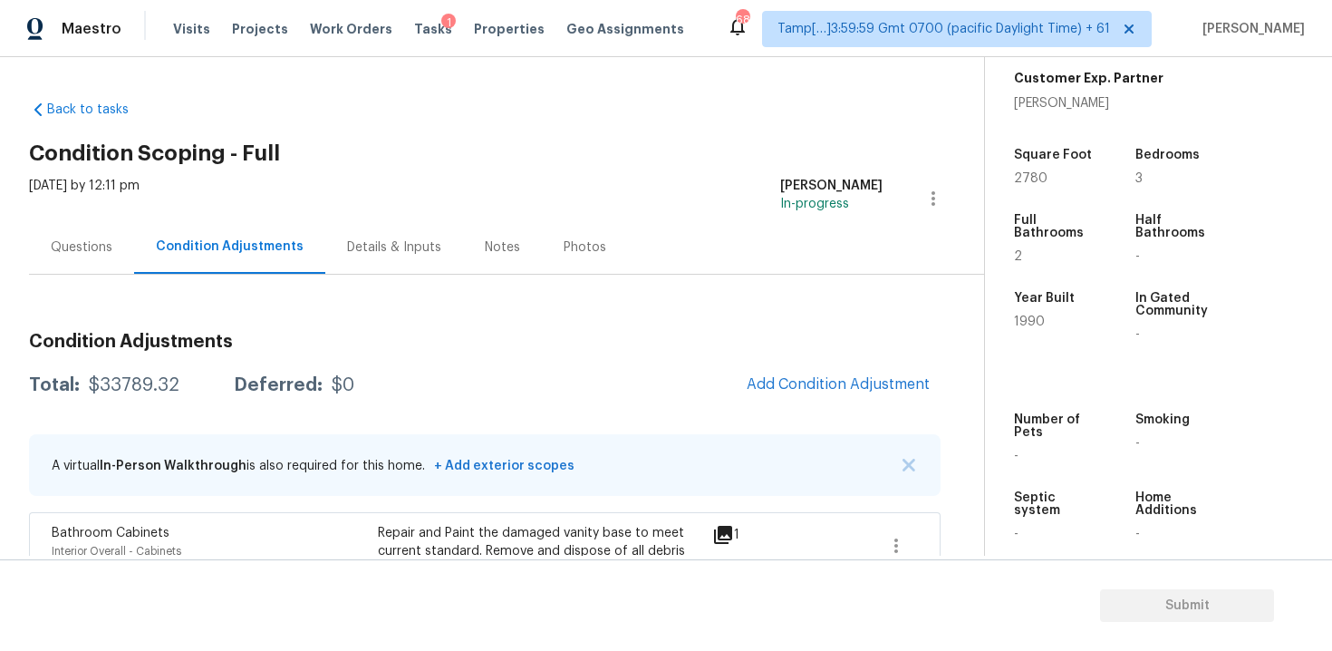
click at [69, 232] on div "Questions" at bounding box center [81, 246] width 105 height 53
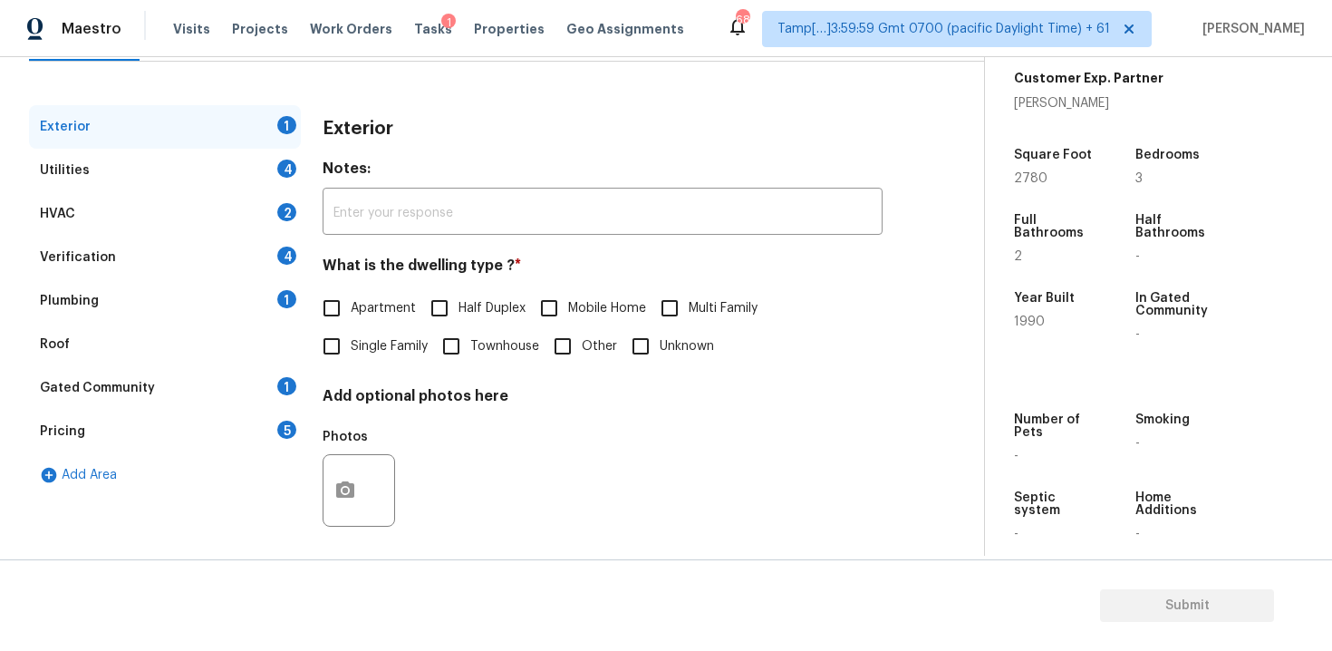
scroll to position [222, 0]
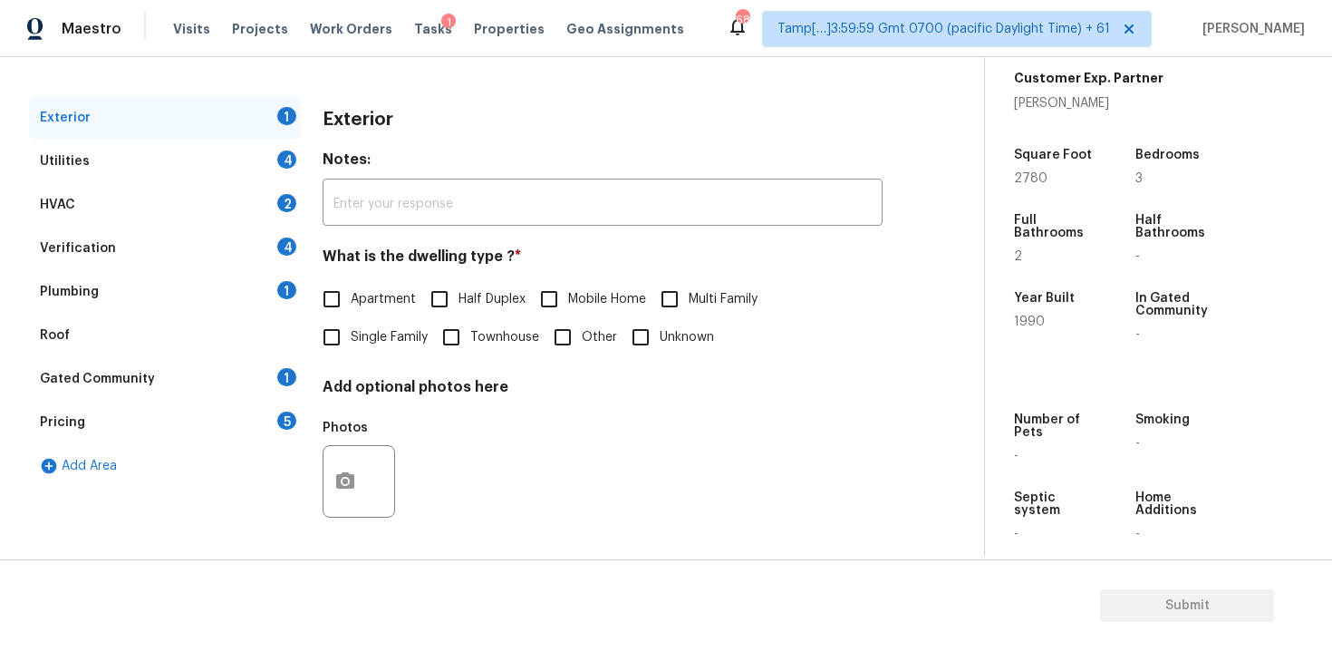
click at [351, 323] on label "Single Family" at bounding box center [370, 337] width 115 height 38
click at [351, 323] on input "Single Family" at bounding box center [332, 337] width 38 height 38
checkbox input "true"
click at [202, 187] on div "HVAC 2" at bounding box center [165, 204] width 272 height 43
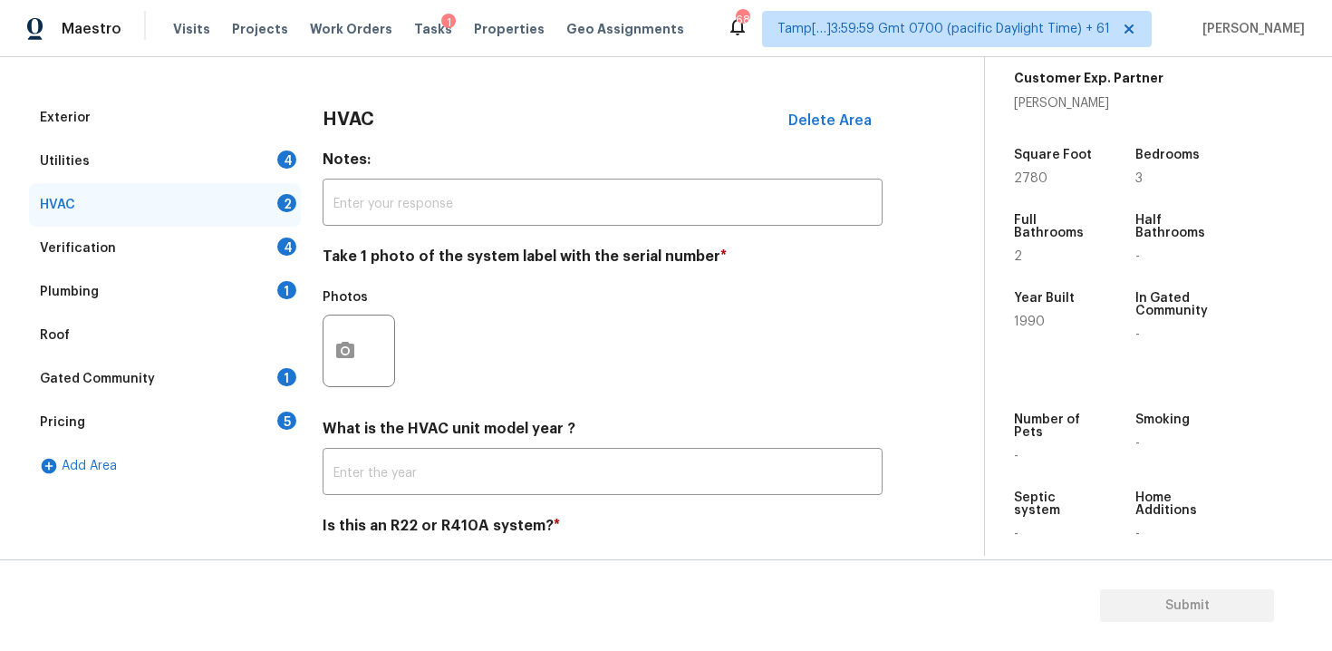
click at [246, 167] on div "Utilities 4" at bounding box center [165, 161] width 272 height 43
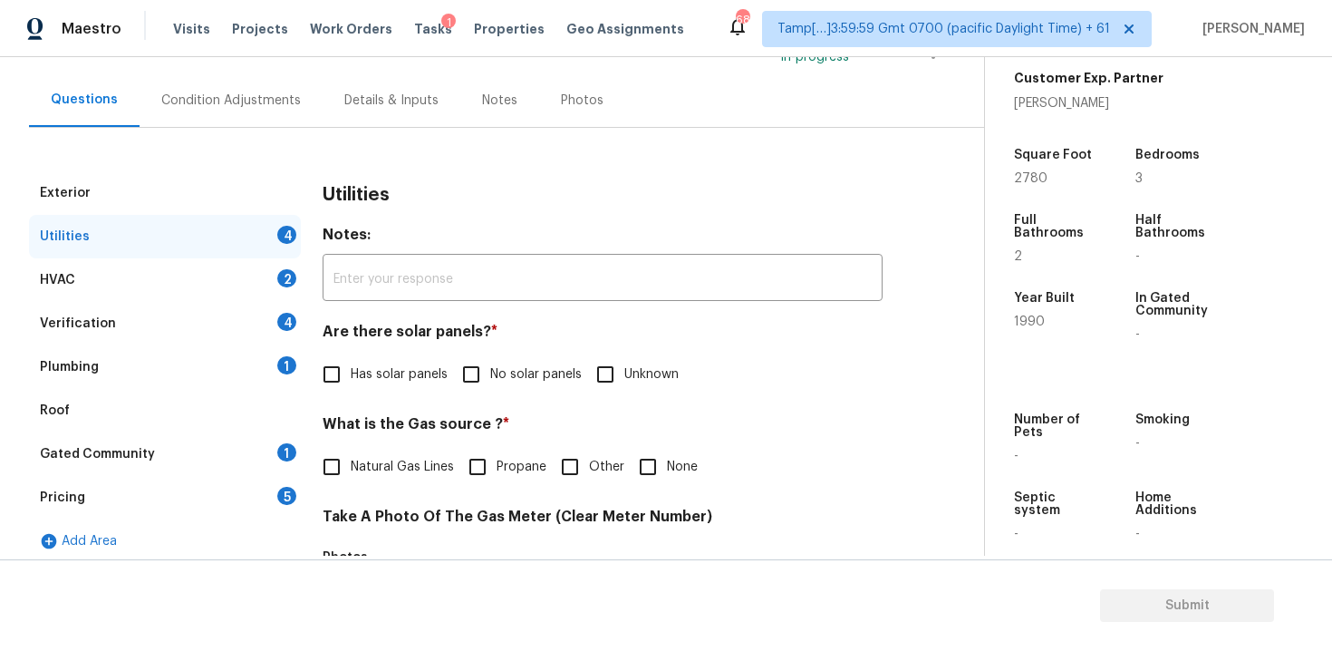
scroll to position [105, 0]
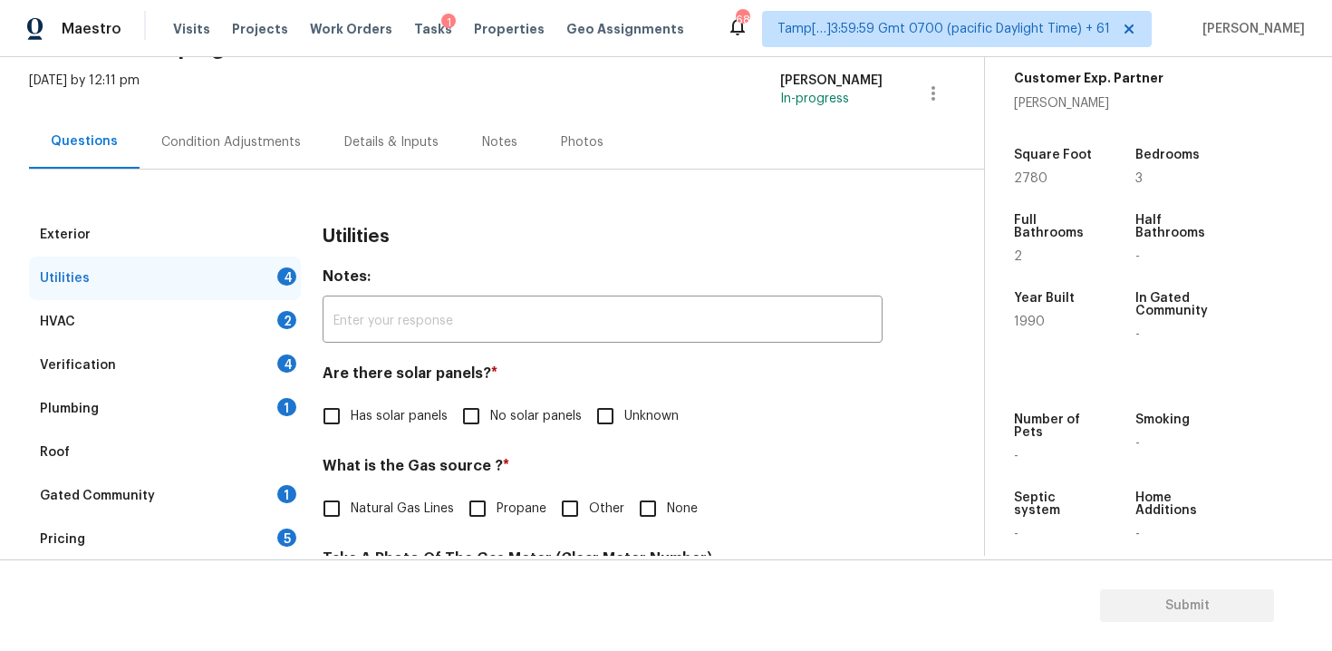
click at [267, 140] on div "Condition Adjustments" at bounding box center [231, 142] width 140 height 18
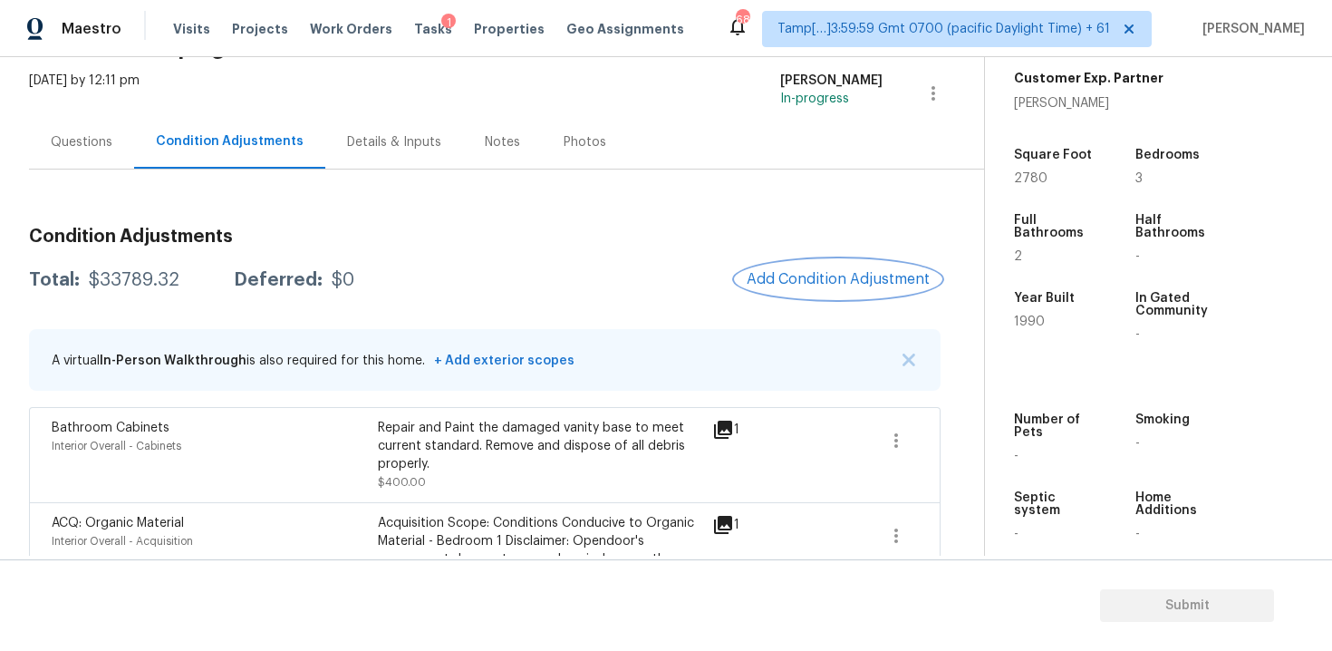
click at [797, 294] on button "Add Condition Adjustment" at bounding box center [838, 279] width 205 height 38
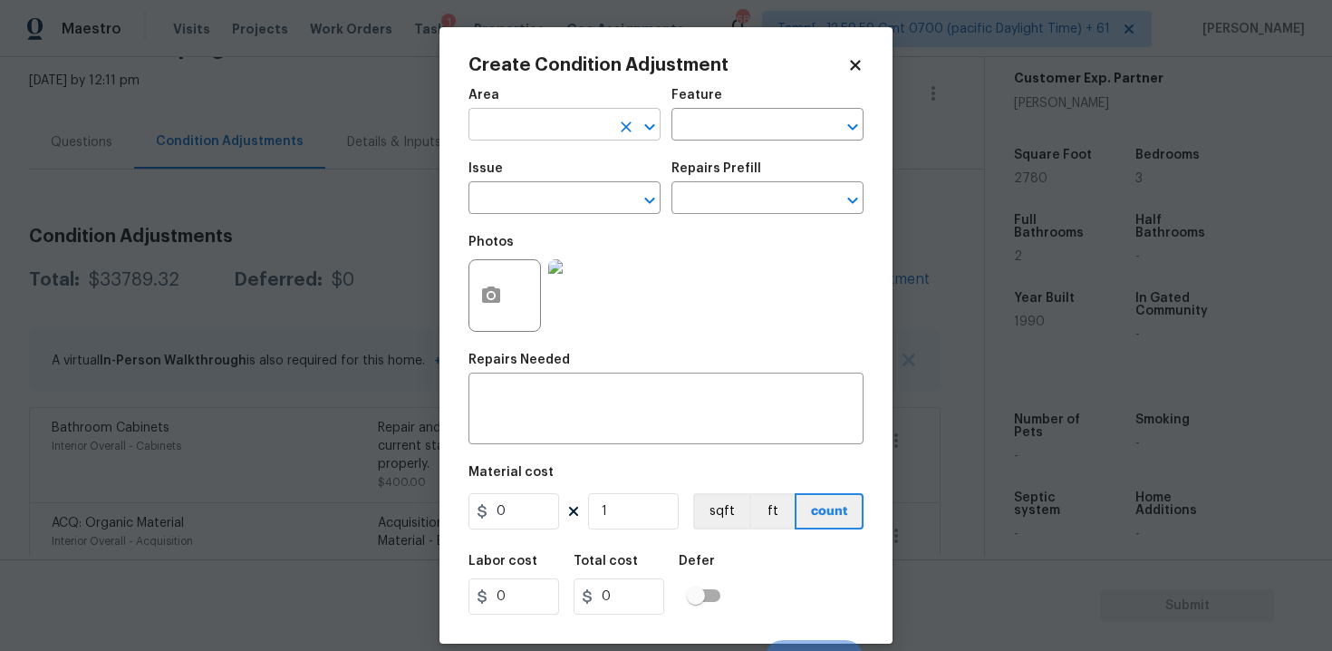
click at [555, 133] on input "text" at bounding box center [538, 126] width 141 height 28
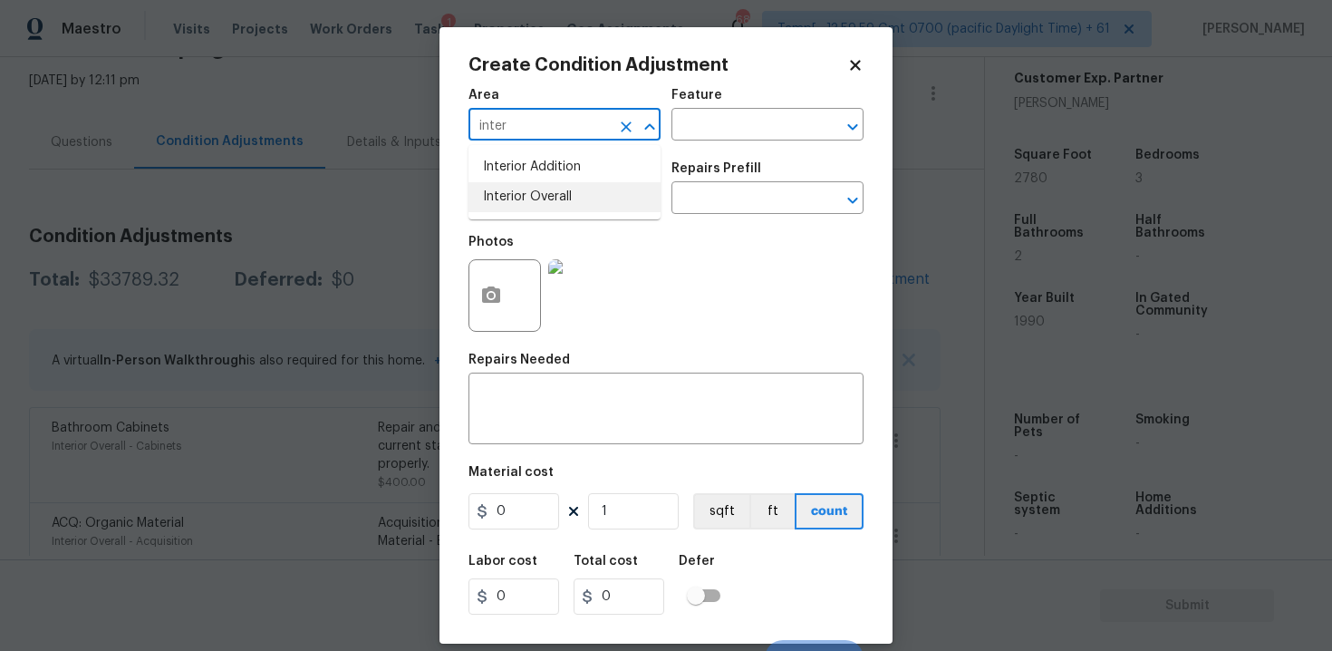
click at [555, 198] on li "Interior Overall" at bounding box center [564, 197] width 192 height 30
type input "Interior Overall"
click at [555, 198] on input "text" at bounding box center [538, 200] width 141 height 28
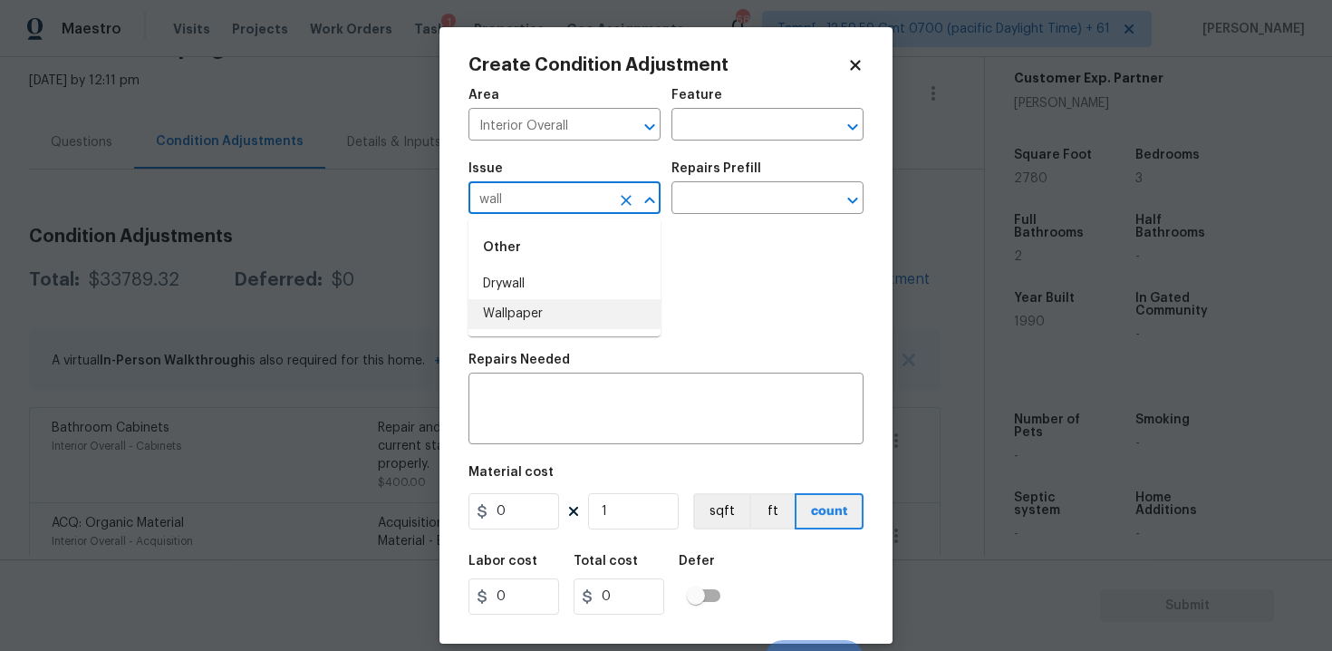
click at [545, 323] on li "Wallpaper" at bounding box center [564, 314] width 192 height 30
type input "Wallpaper"
click at [717, 214] on input "text" at bounding box center [741, 200] width 141 height 28
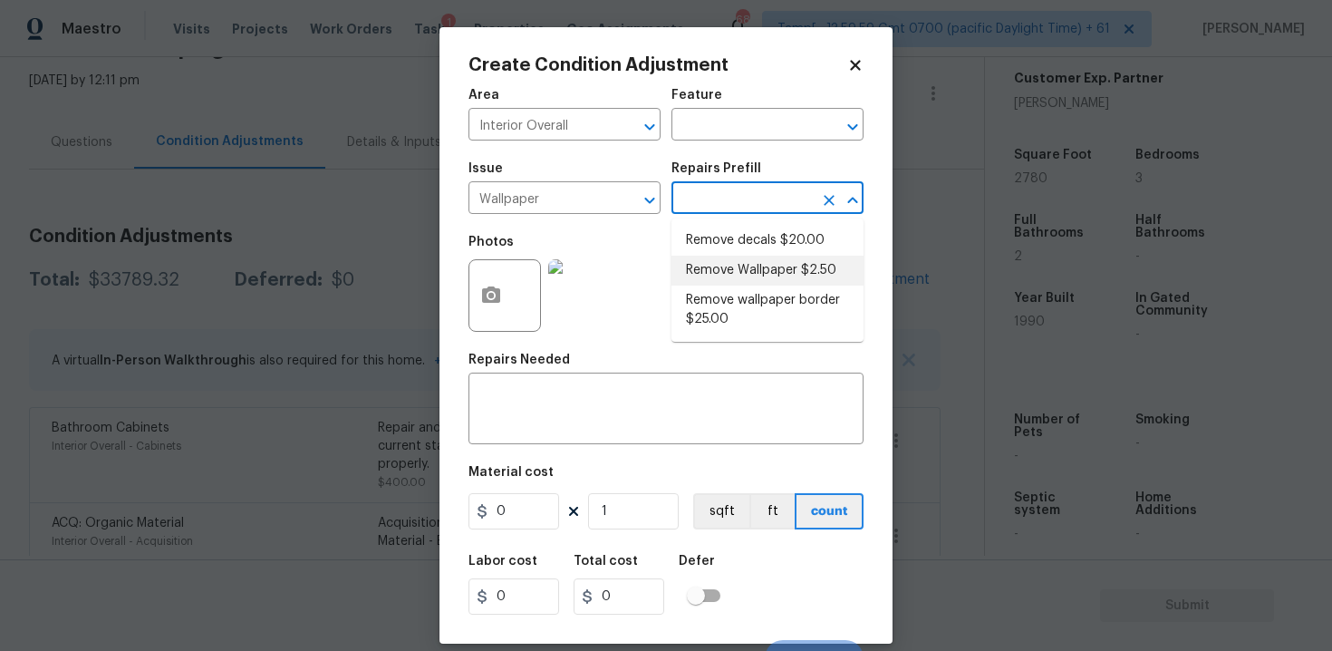
click at [732, 277] on li "Remove Wallpaper $2.50" at bounding box center [767, 271] width 192 height 30
type input "Walls and Ceiling"
type textarea "Remove wallpaper and texture walls to best match existing conditions"
type input "2.5"
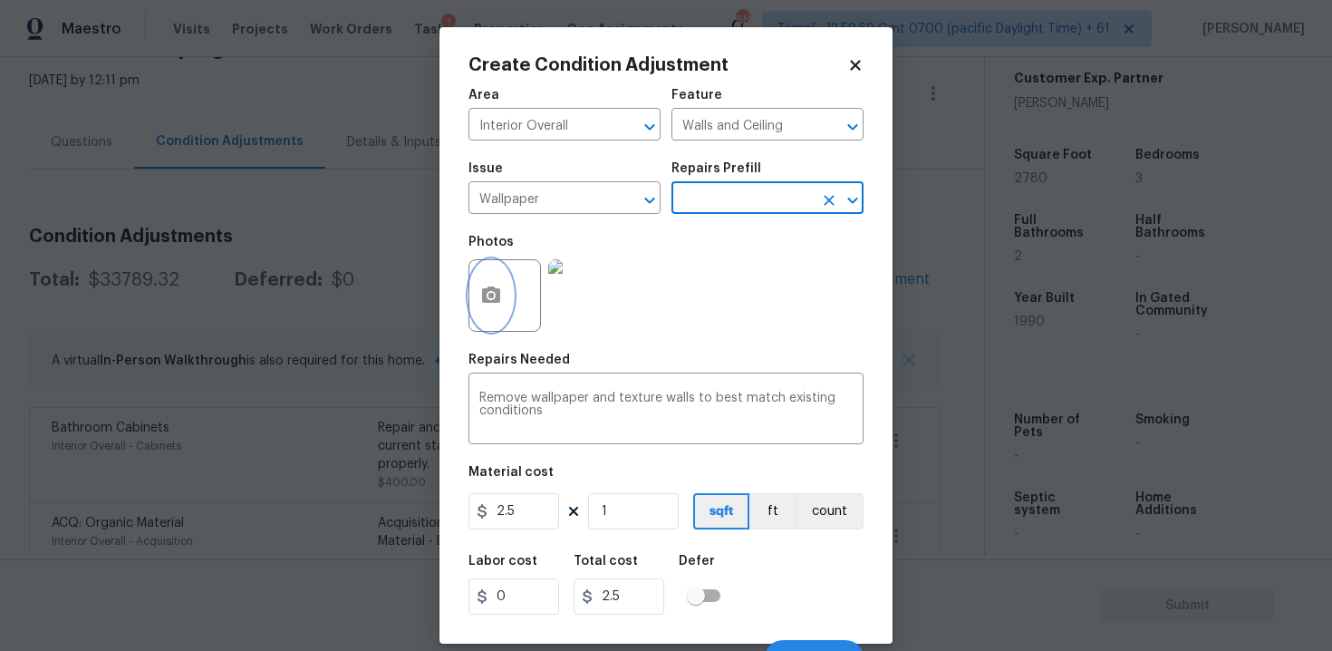
click at [475, 311] on button "button" at bounding box center [490, 295] width 43 height 71
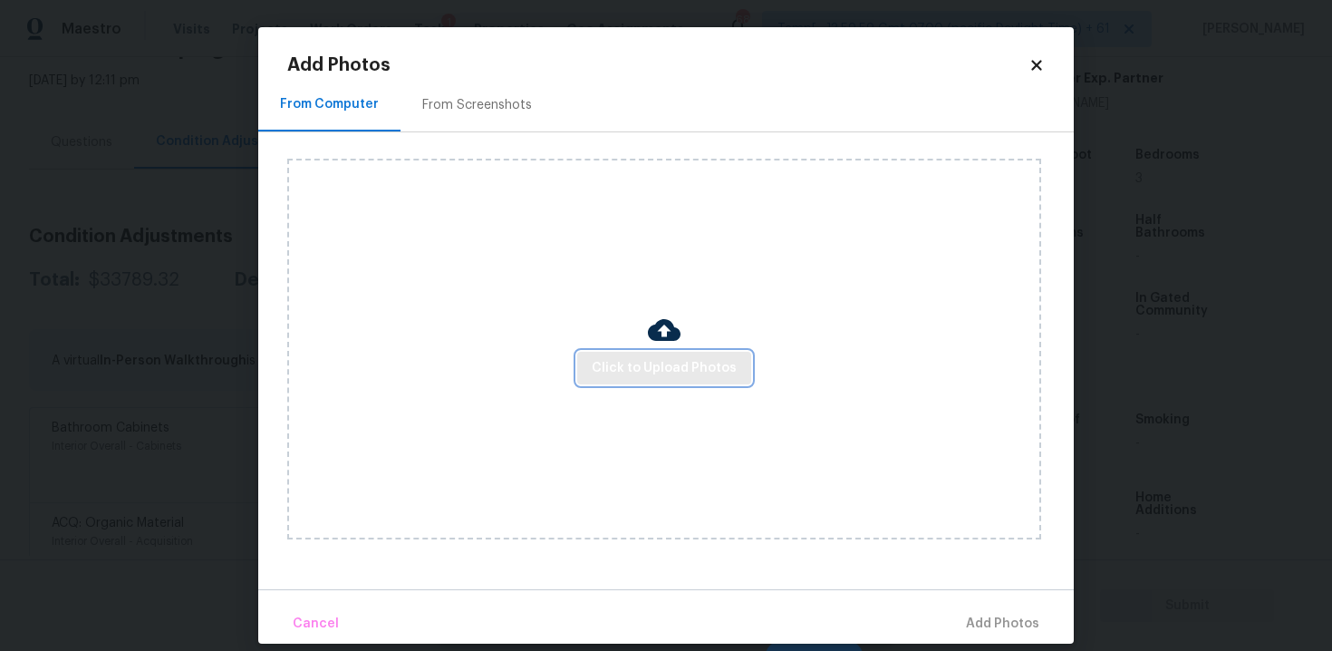
click at [684, 380] on button "Click to Upload Photos" at bounding box center [664, 369] width 174 height 34
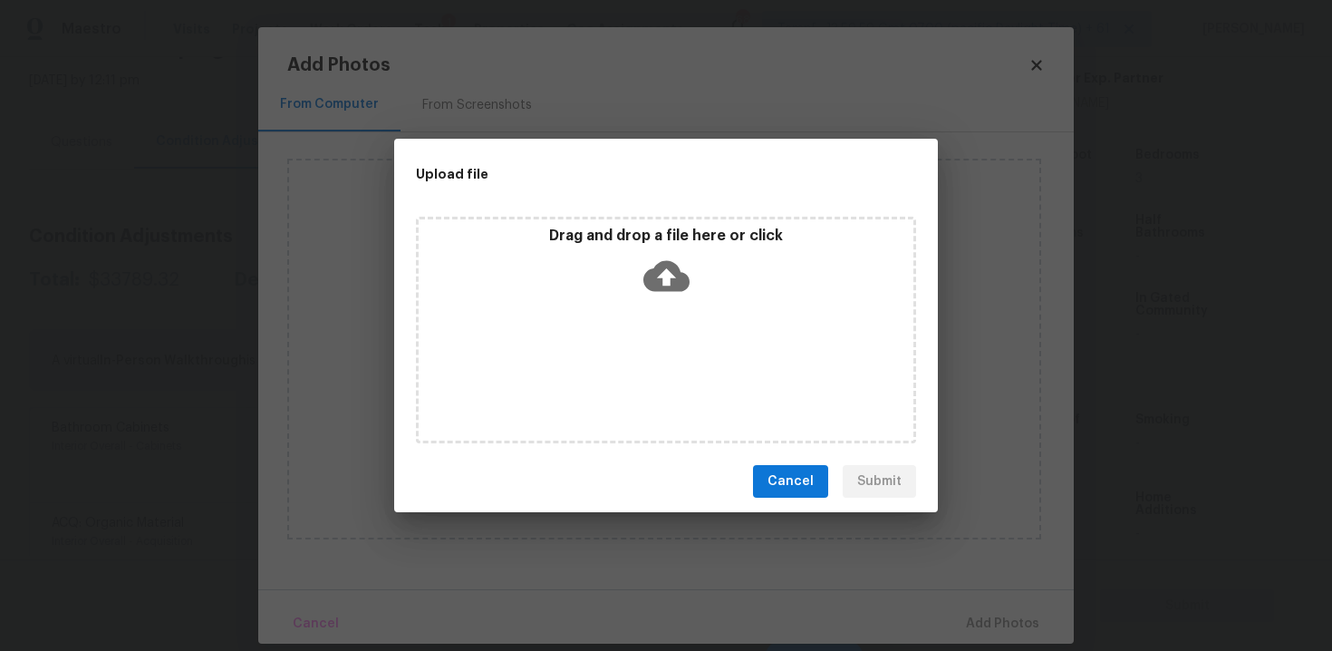
click at [663, 302] on div "Drag and drop a file here or click" at bounding box center [666, 266] width 495 height 78
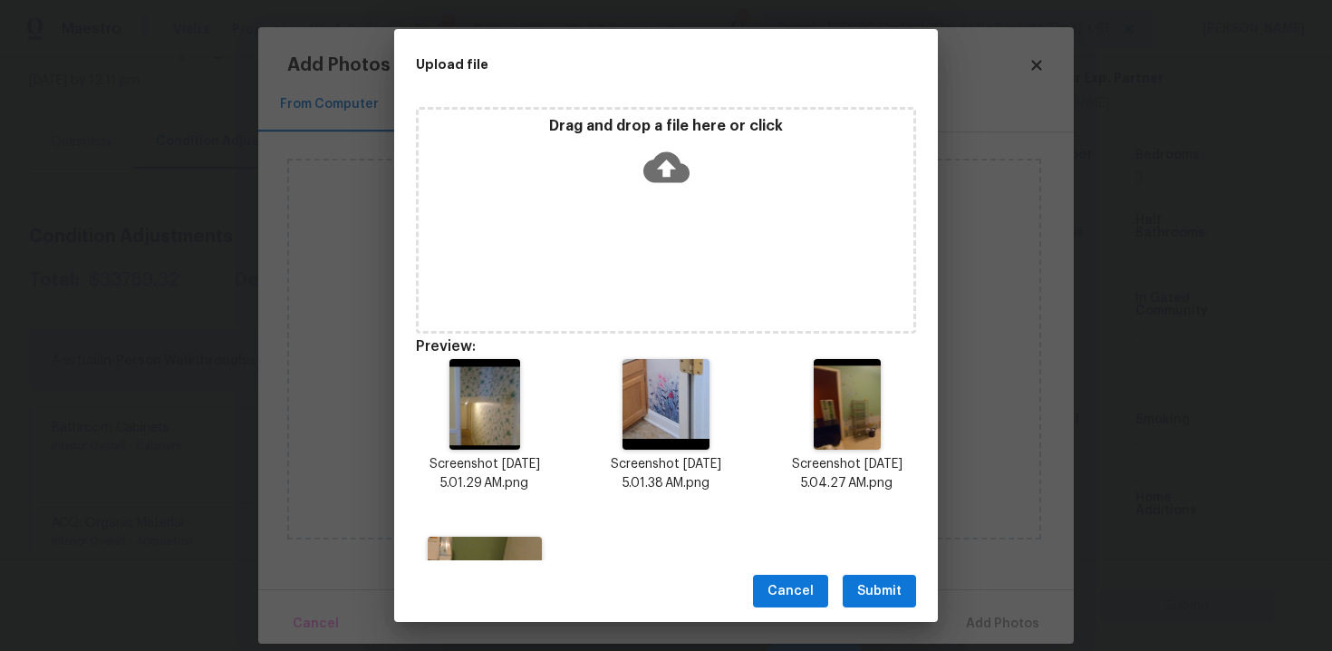
scroll to position [132, 0]
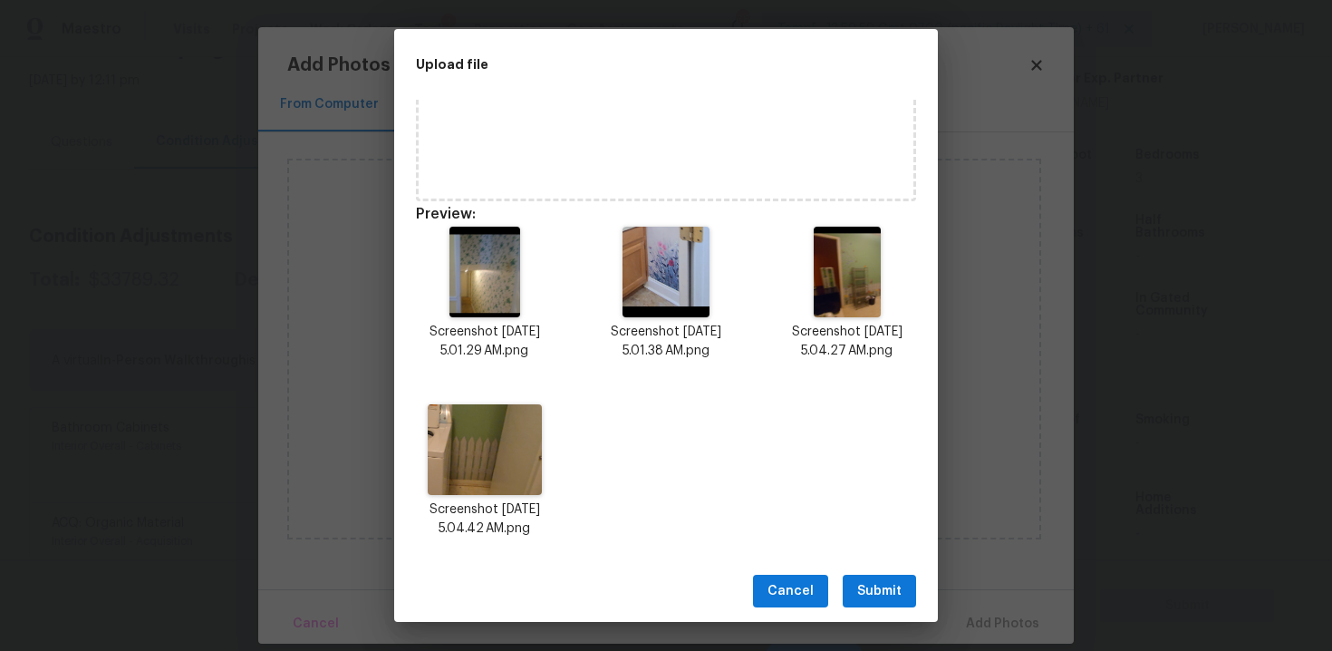
click at [863, 580] on span "Submit" at bounding box center [879, 591] width 44 height 23
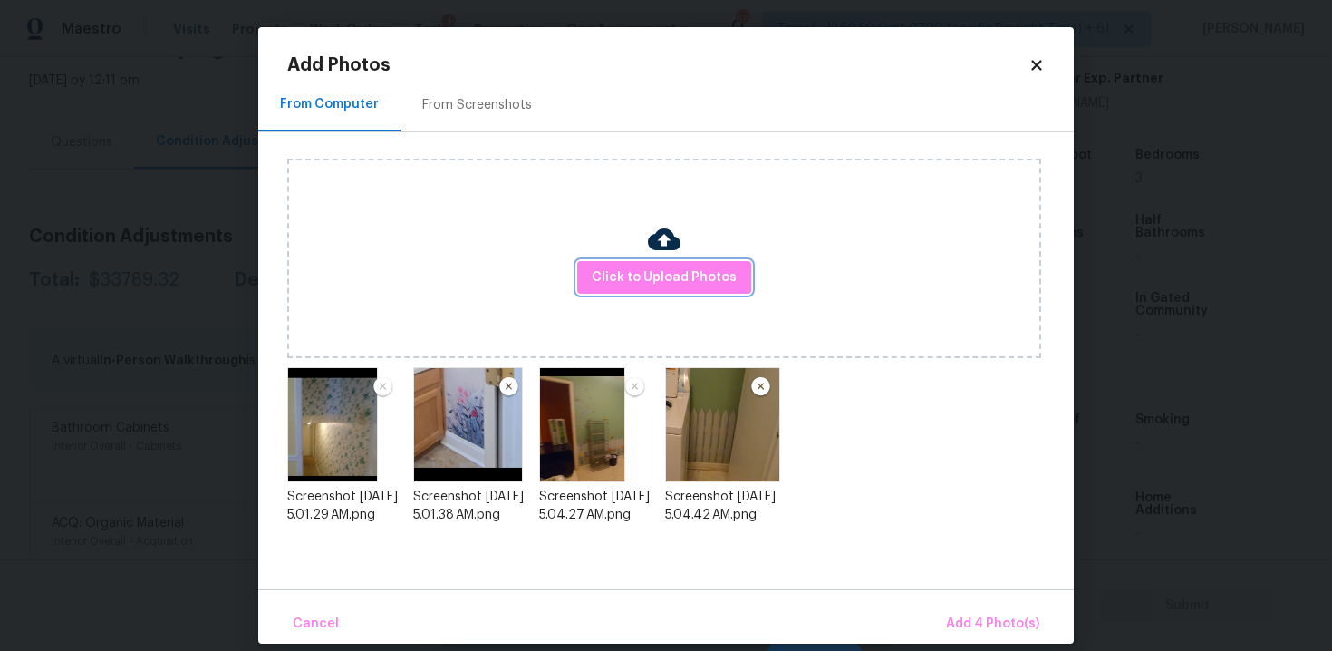
scroll to position [0, 0]
click at [984, 616] on span "Add 4 Photo(s)" at bounding box center [992, 623] width 93 height 23
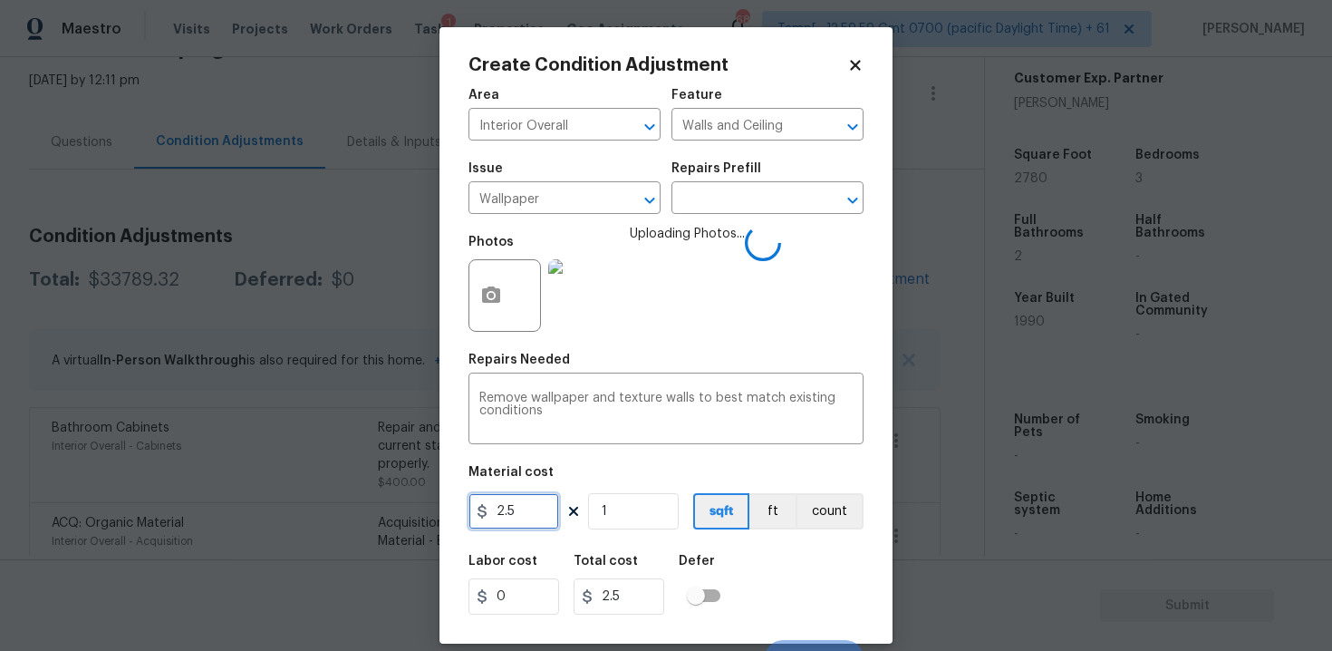
click at [541, 508] on input "2.5" at bounding box center [513, 511] width 91 height 36
type input "500"
click at [769, 544] on div "Area Interior Overall ​ Feature Walls and Ceiling ​ Issue Wallpaper ​ Repairs P…" at bounding box center [665, 377] width 395 height 598
type input "500"
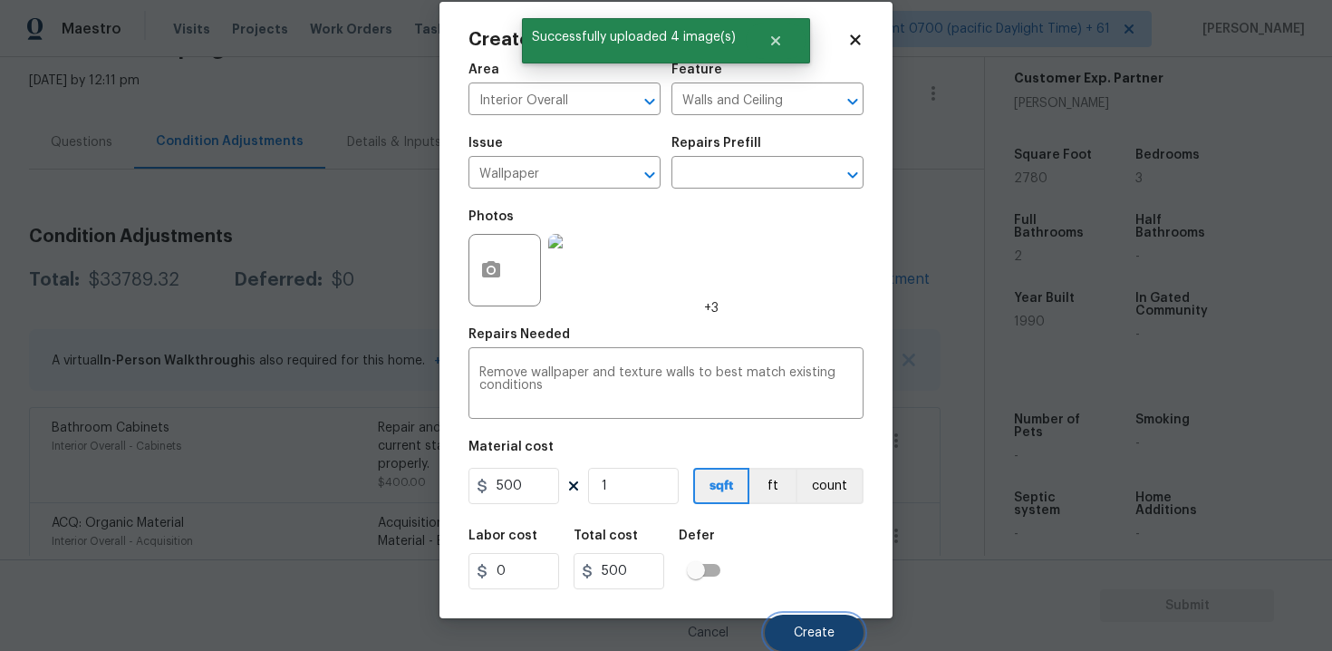
click at [828, 626] on span "Create" at bounding box center [814, 633] width 41 height 14
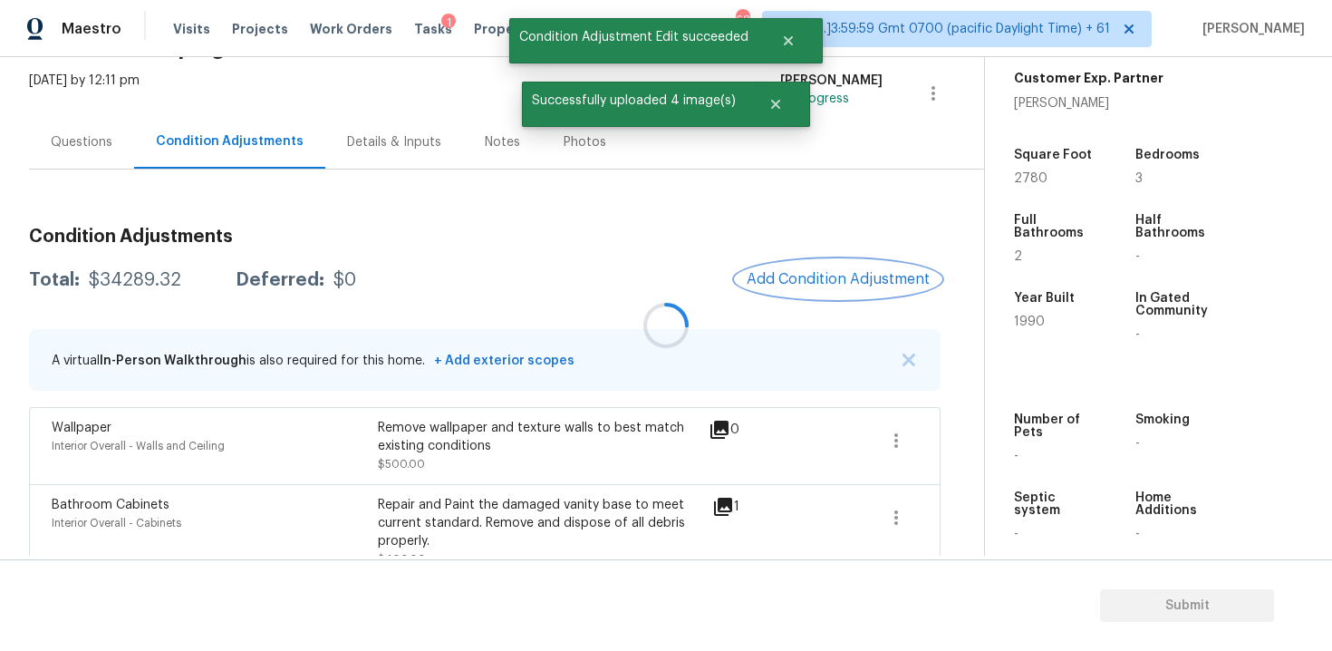
scroll to position [0, 0]
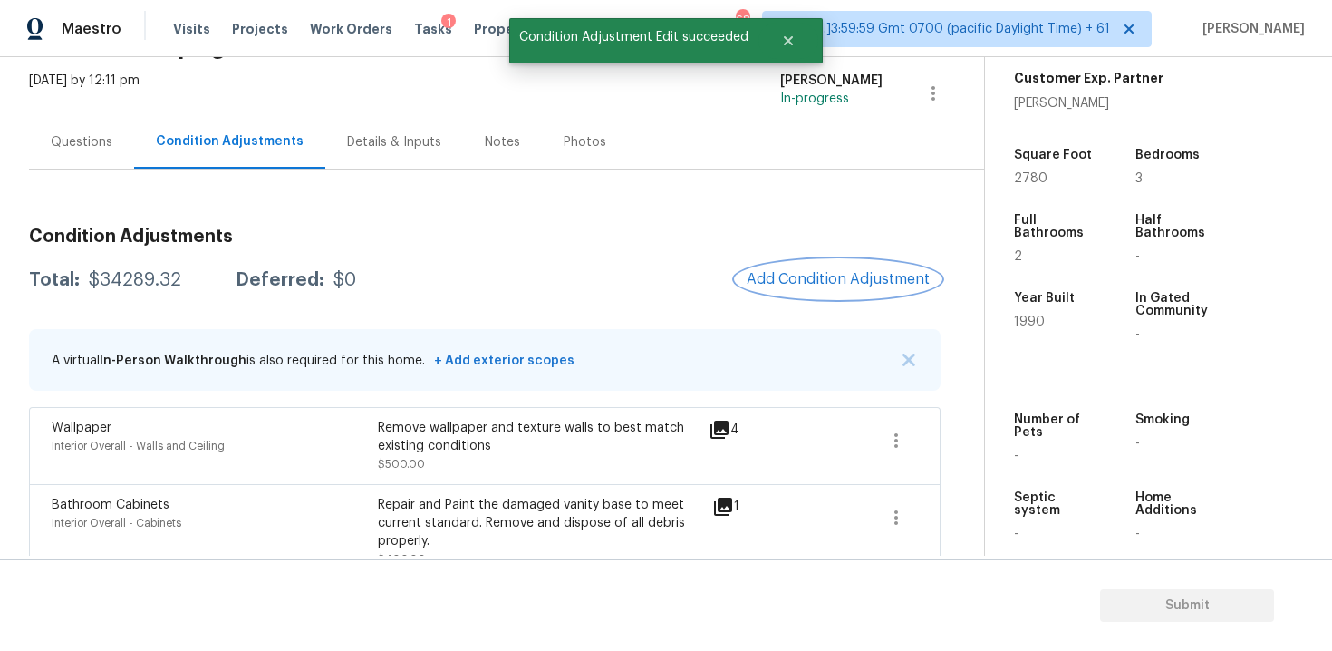
click at [802, 275] on span "Add Condition Adjustment" at bounding box center [838, 279] width 183 height 16
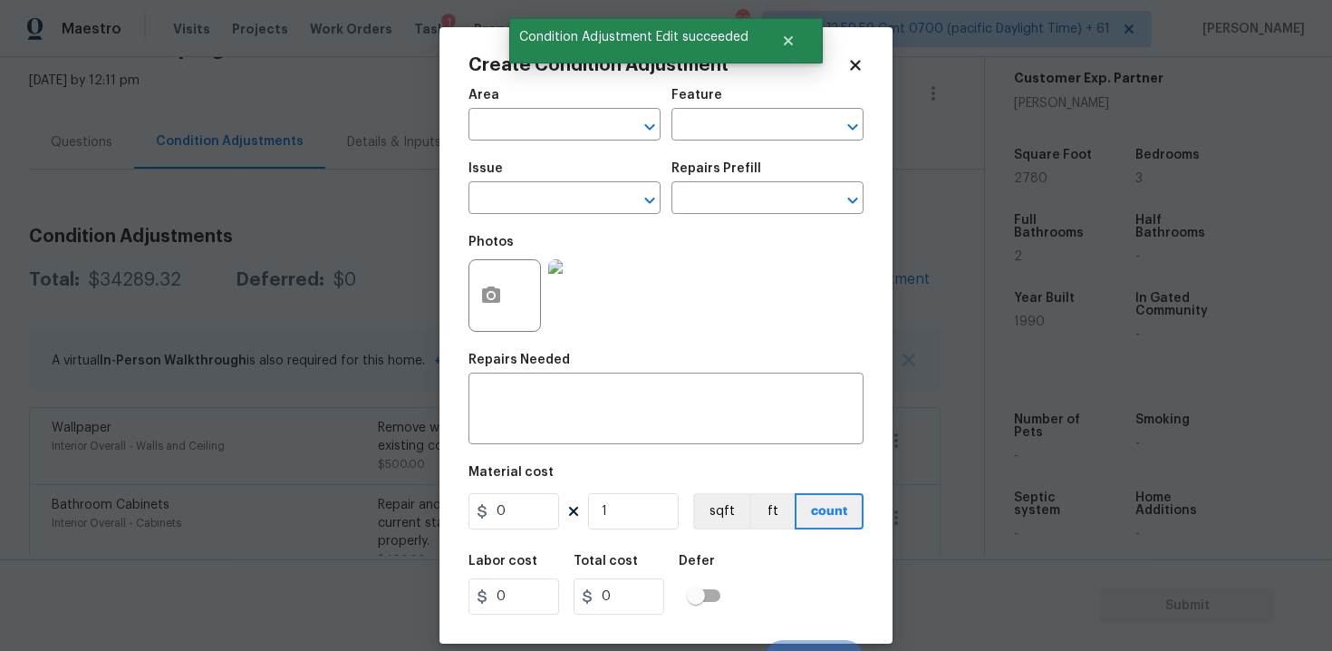
click at [575, 141] on span "Area ​" at bounding box center [564, 114] width 192 height 73
click at [562, 129] on input "text" at bounding box center [538, 126] width 141 height 28
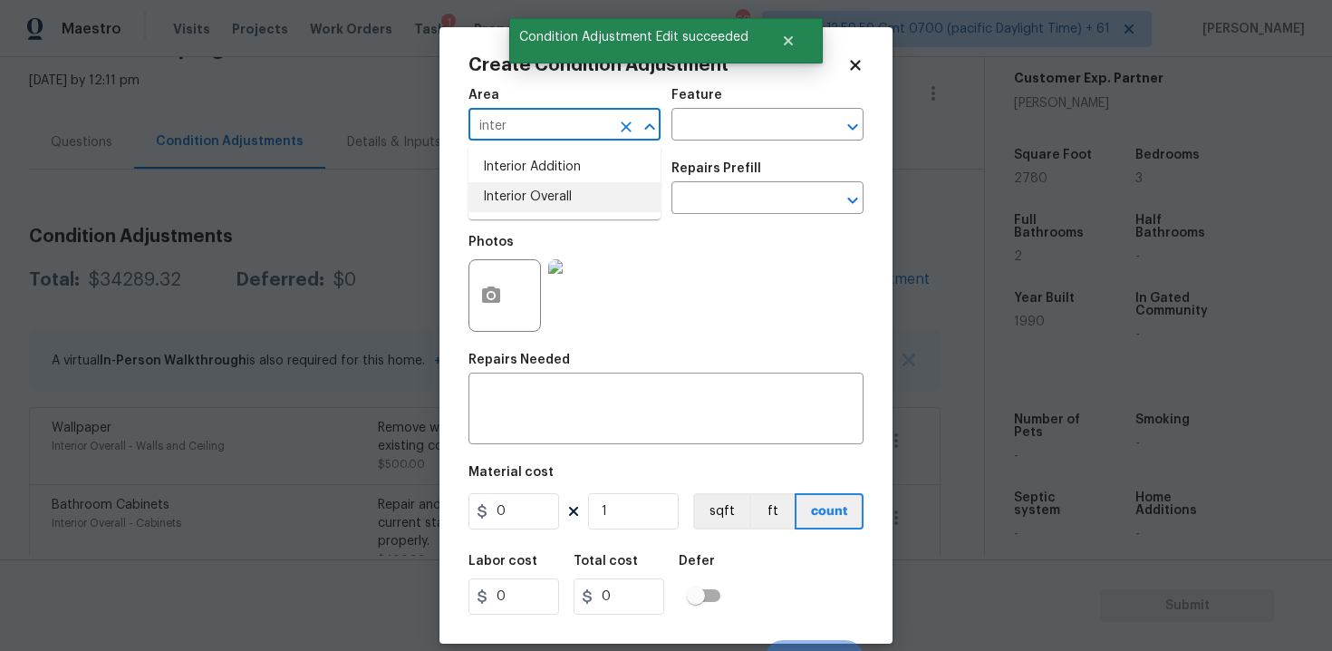
click at [563, 212] on ul "Interior Addition Interior Overall" at bounding box center [564, 182] width 192 height 74
click at [558, 194] on li "Interior Overall" at bounding box center [564, 197] width 192 height 30
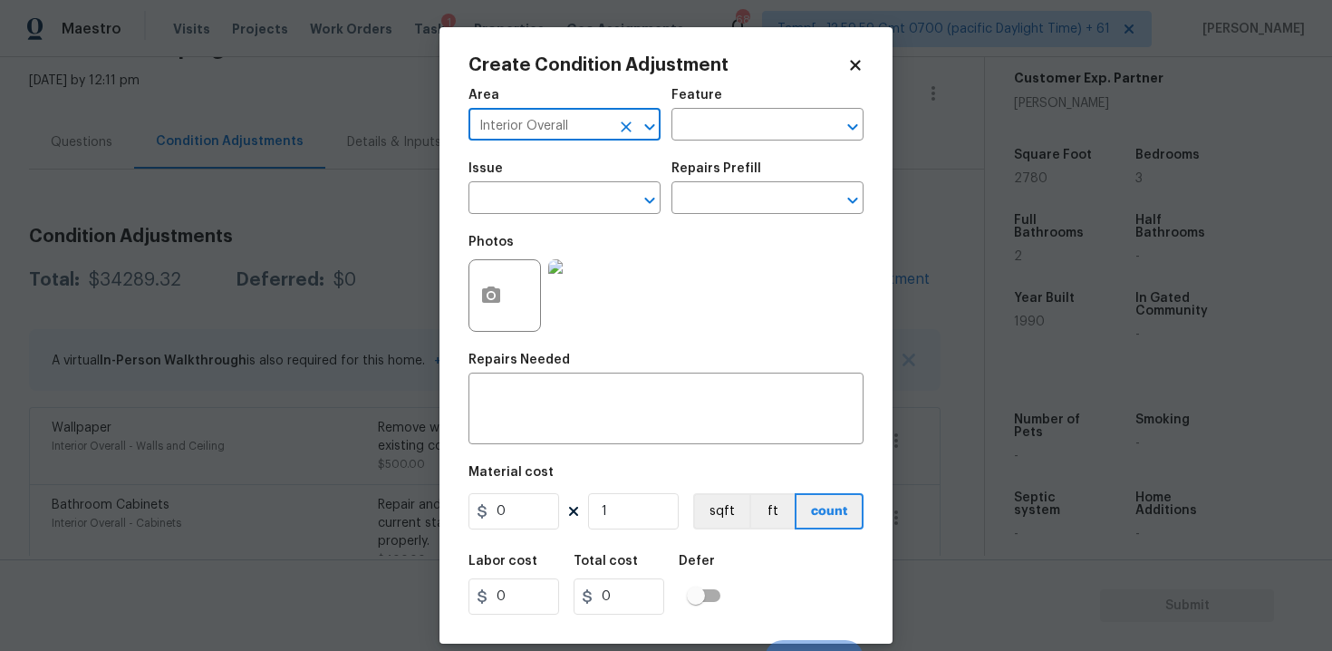
type input "Interior Overall"
click at [558, 194] on input "text" at bounding box center [538, 200] width 141 height 28
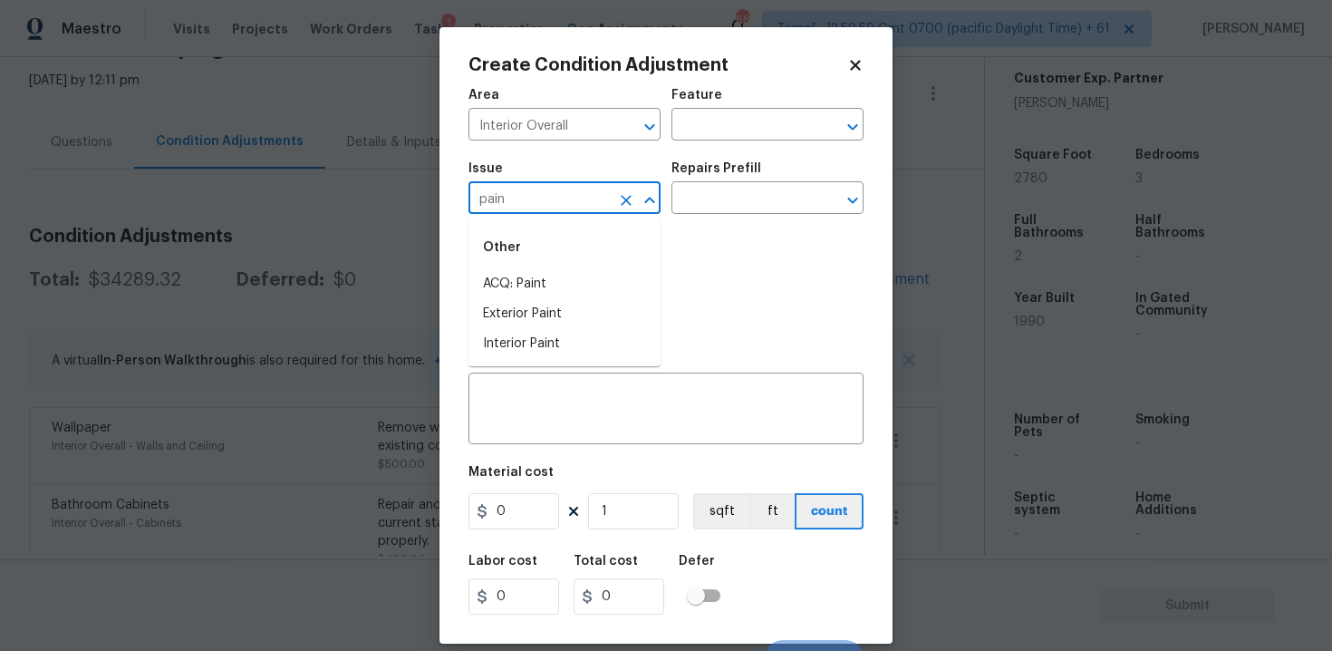
click at [557, 265] on div "Other" at bounding box center [564, 247] width 192 height 43
click at [557, 267] on div "Other" at bounding box center [564, 247] width 192 height 43
click at [558, 279] on li "ACQ: Paint" at bounding box center [564, 284] width 192 height 30
type input "ACQ: Paint"
click at [709, 207] on input "text" at bounding box center [741, 200] width 141 height 28
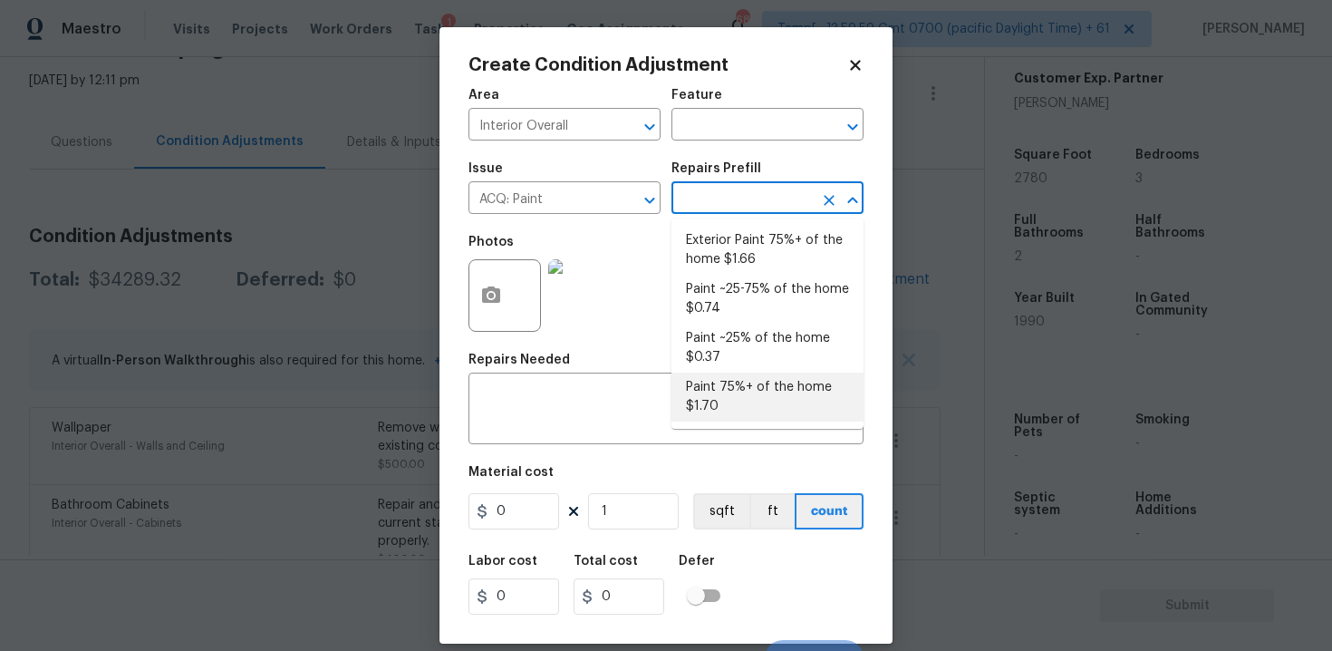
click at [738, 410] on li "Paint 75%+ of the home $1.70" at bounding box center [767, 396] width 192 height 49
type input "Acquisition"
type textarea "Acquisition Scope: 75%+ of the home will likely require interior paint"
type input "1.7"
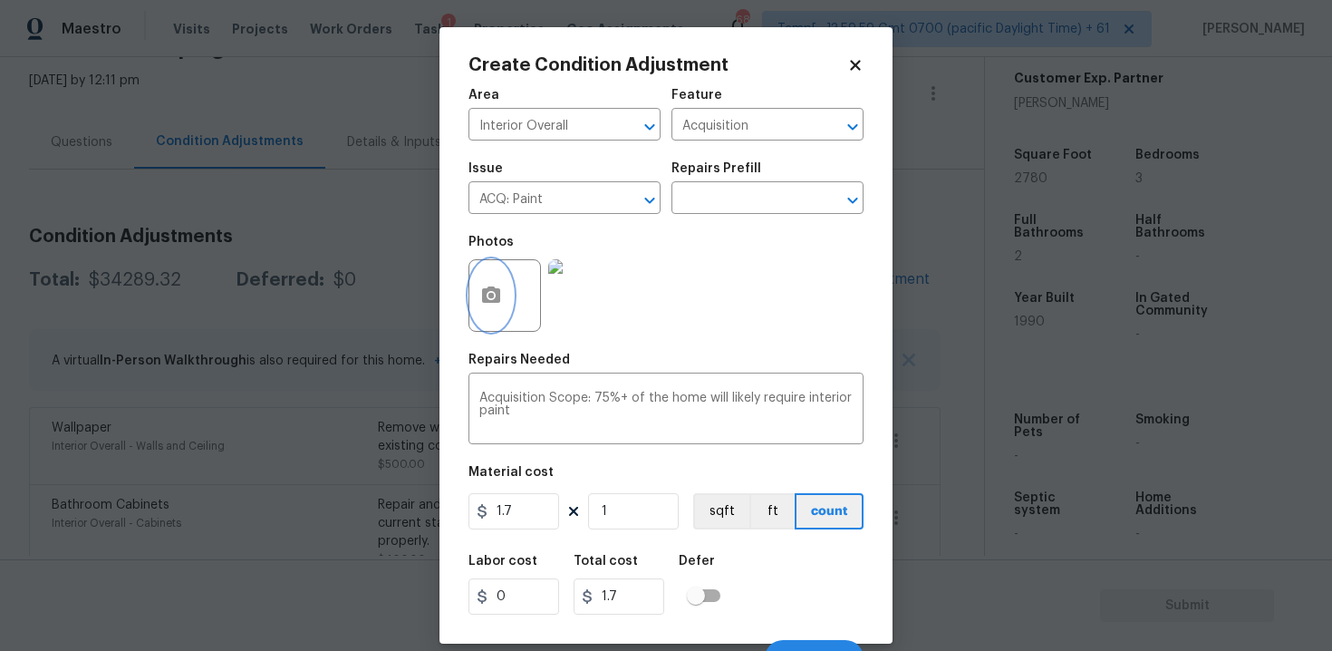
click at [487, 308] on button "button" at bounding box center [490, 295] width 43 height 71
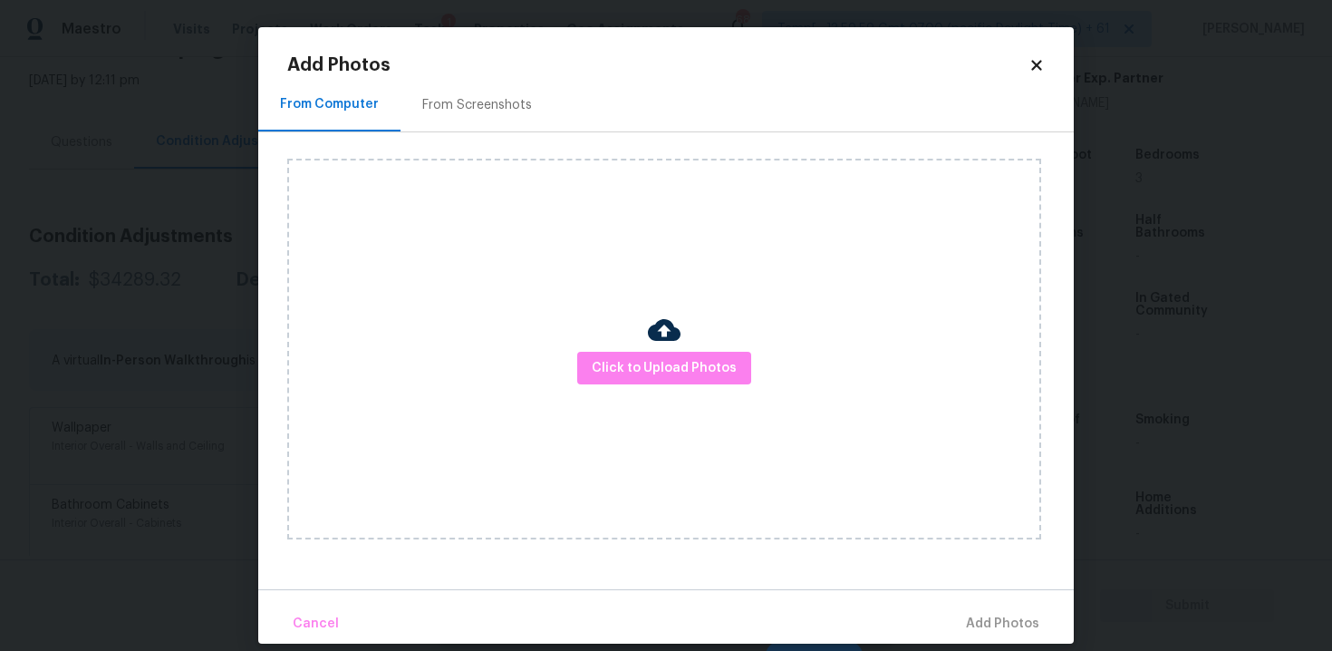
click at [655, 389] on div "Click to Upload Photos" at bounding box center [664, 349] width 754 height 381
click at [655, 378] on span "Click to Upload Photos" at bounding box center [664, 368] width 145 height 23
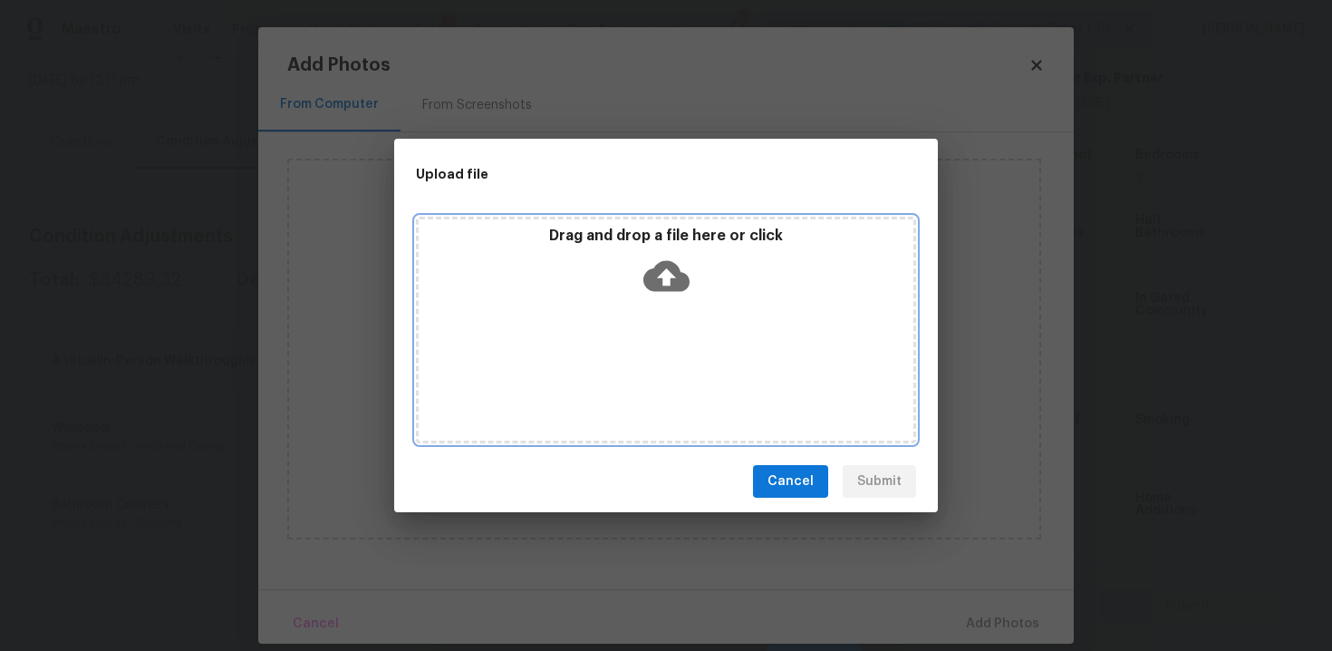
click at [653, 257] on icon at bounding box center [666, 276] width 46 height 46
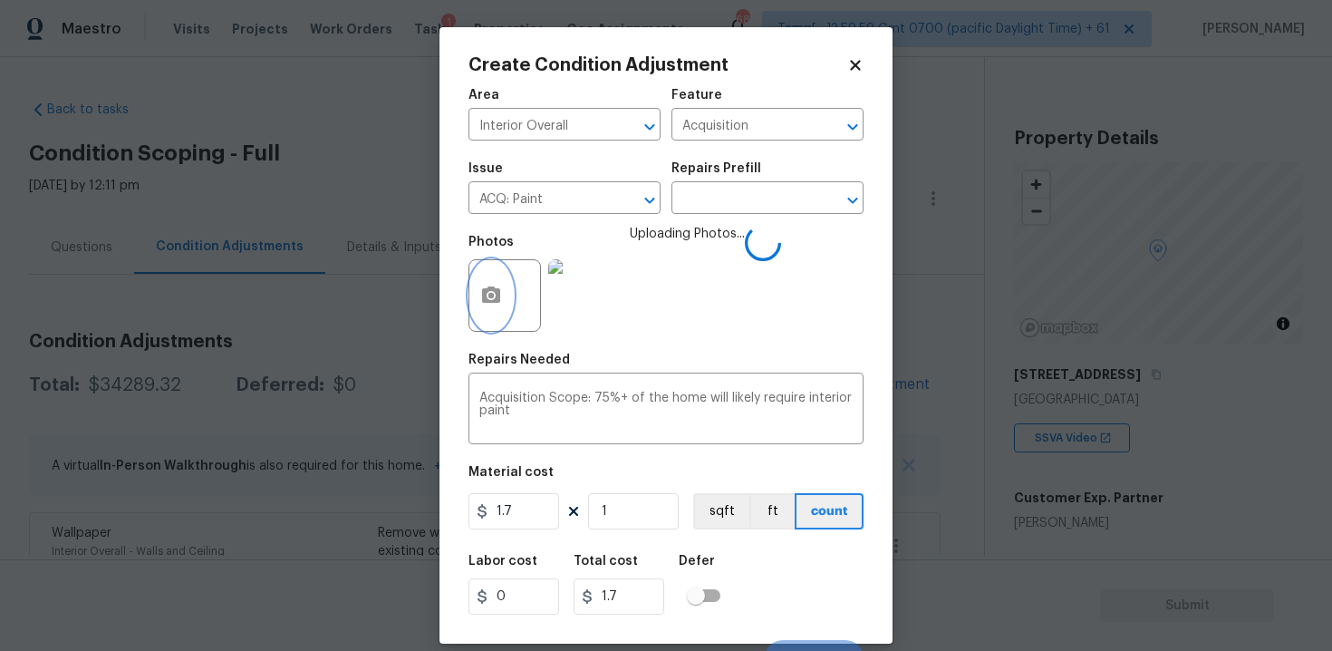
scroll to position [420, 0]
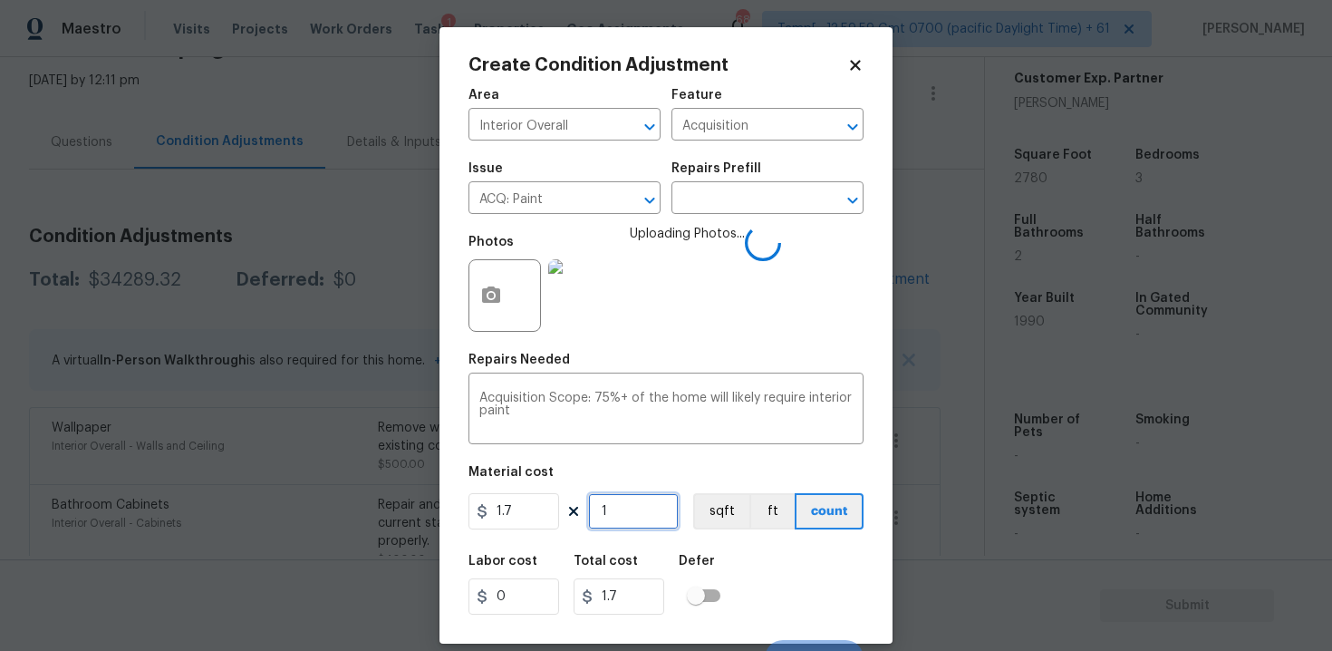
click at [628, 526] on input "1" at bounding box center [633, 511] width 91 height 36
type input "0"
type input "2"
type input "3.4"
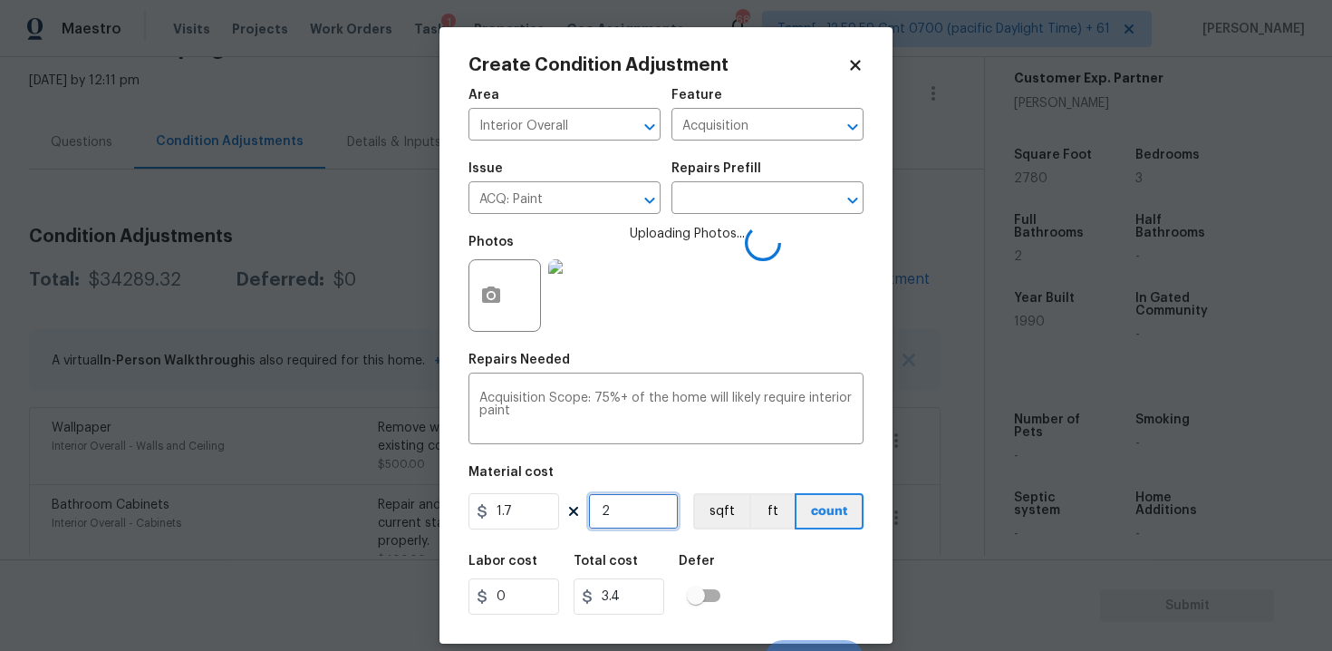
type input "29"
type input "49.3"
type input "290"
type input "493"
type input "2908"
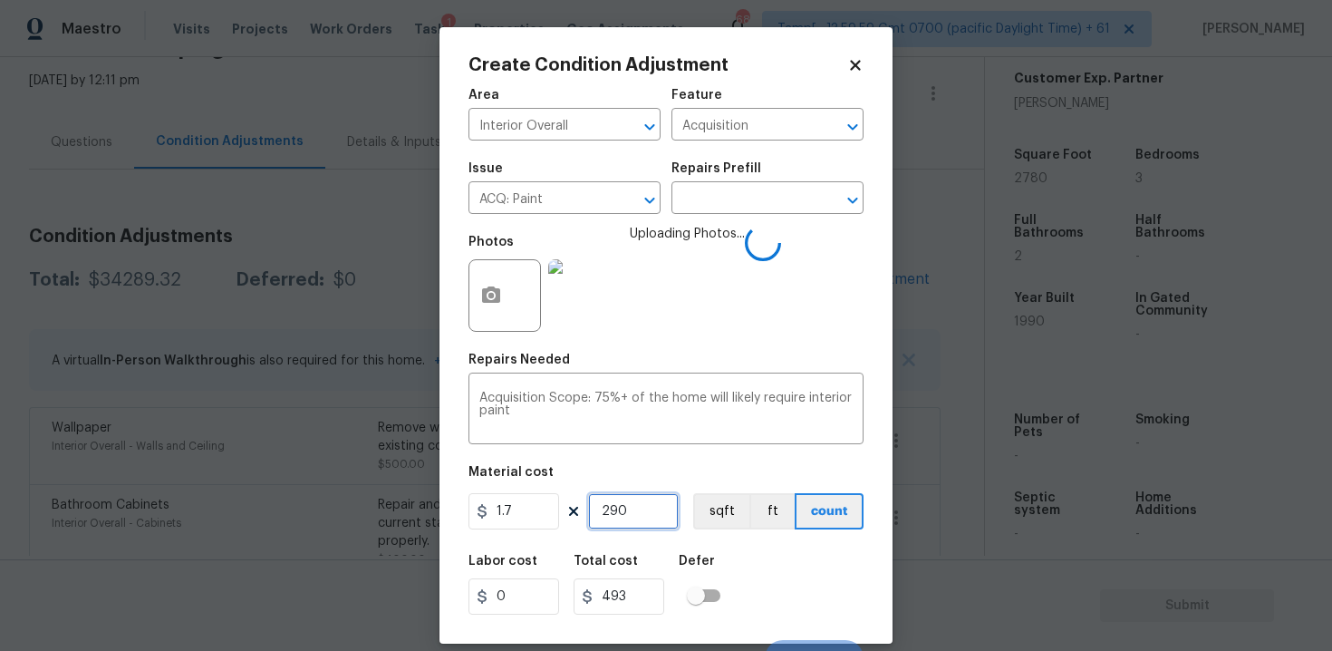
type input "4943.6"
type input "2908"
click at [702, 521] on button "sqft" at bounding box center [721, 511] width 56 height 36
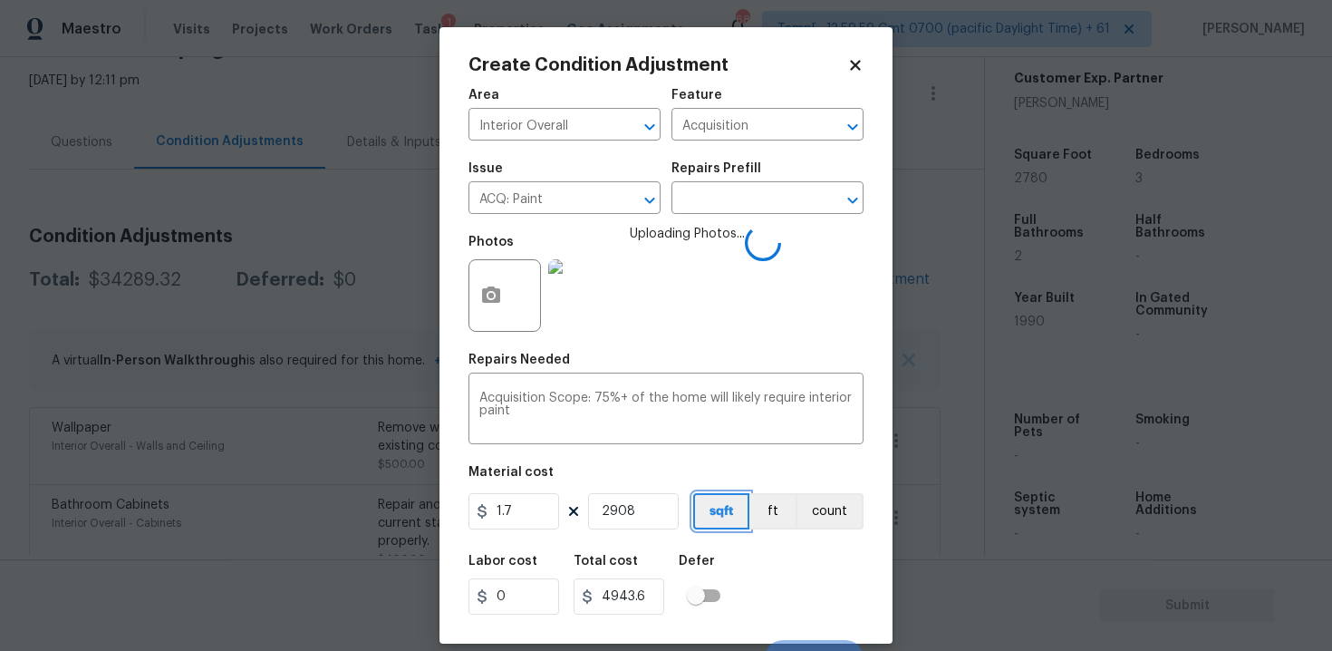
scroll to position [26, 0]
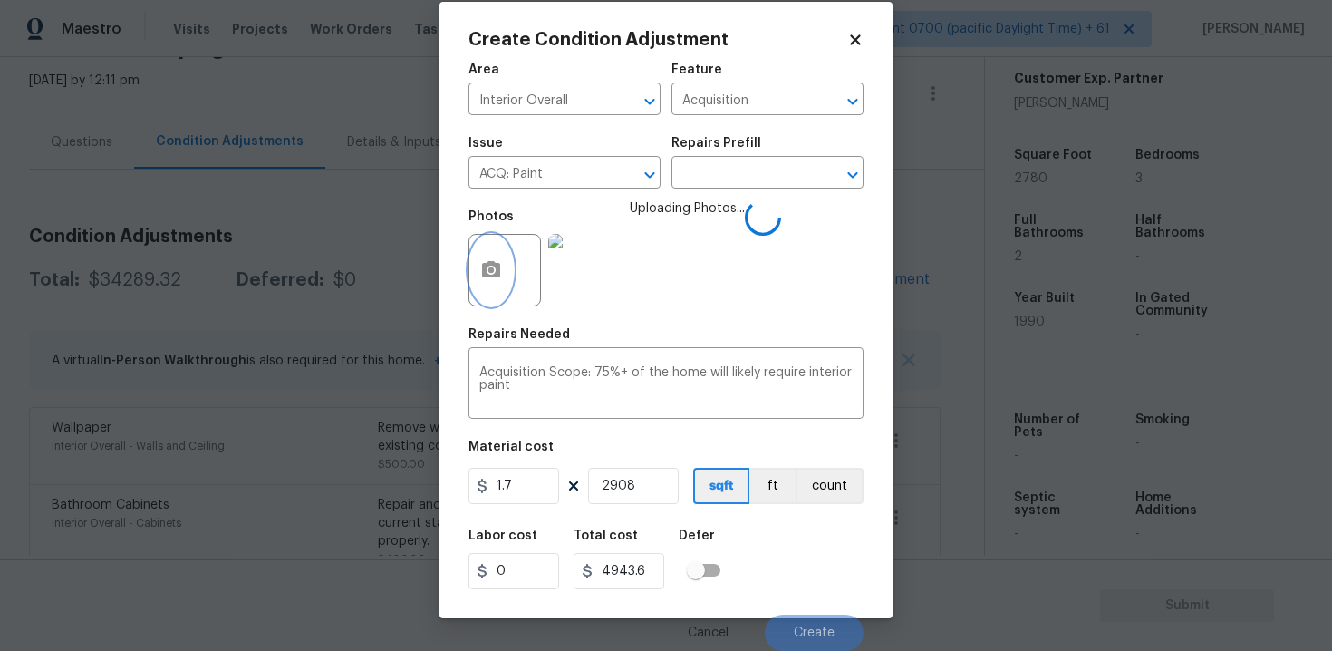
click at [496, 265] on icon "button" at bounding box center [491, 269] width 18 height 16
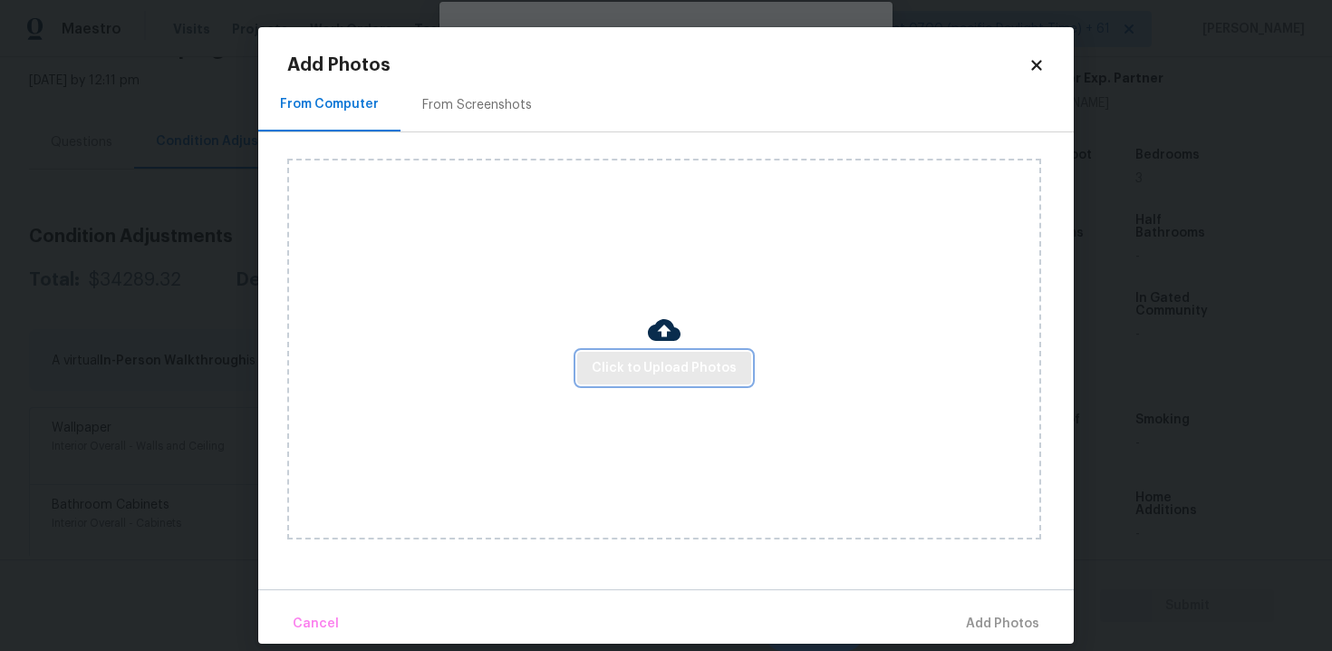
click at [680, 357] on span "Click to Upload Photos" at bounding box center [664, 368] width 145 height 23
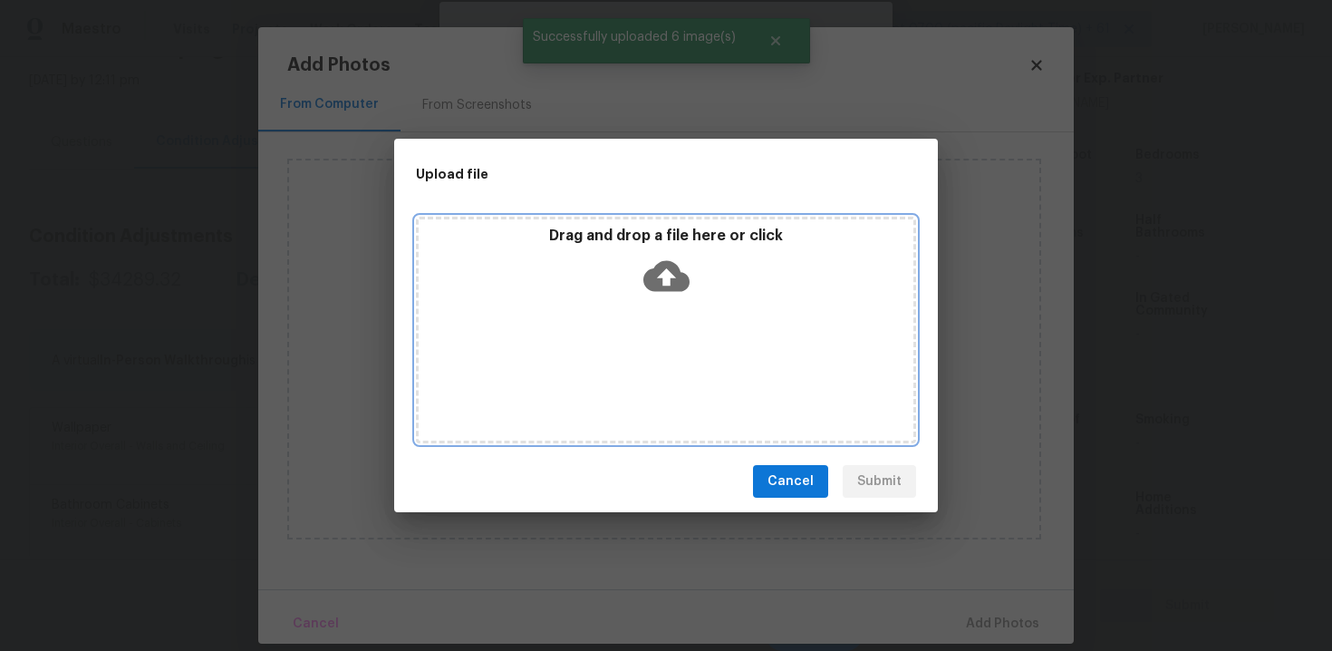
click at [648, 263] on icon at bounding box center [666, 276] width 46 height 46
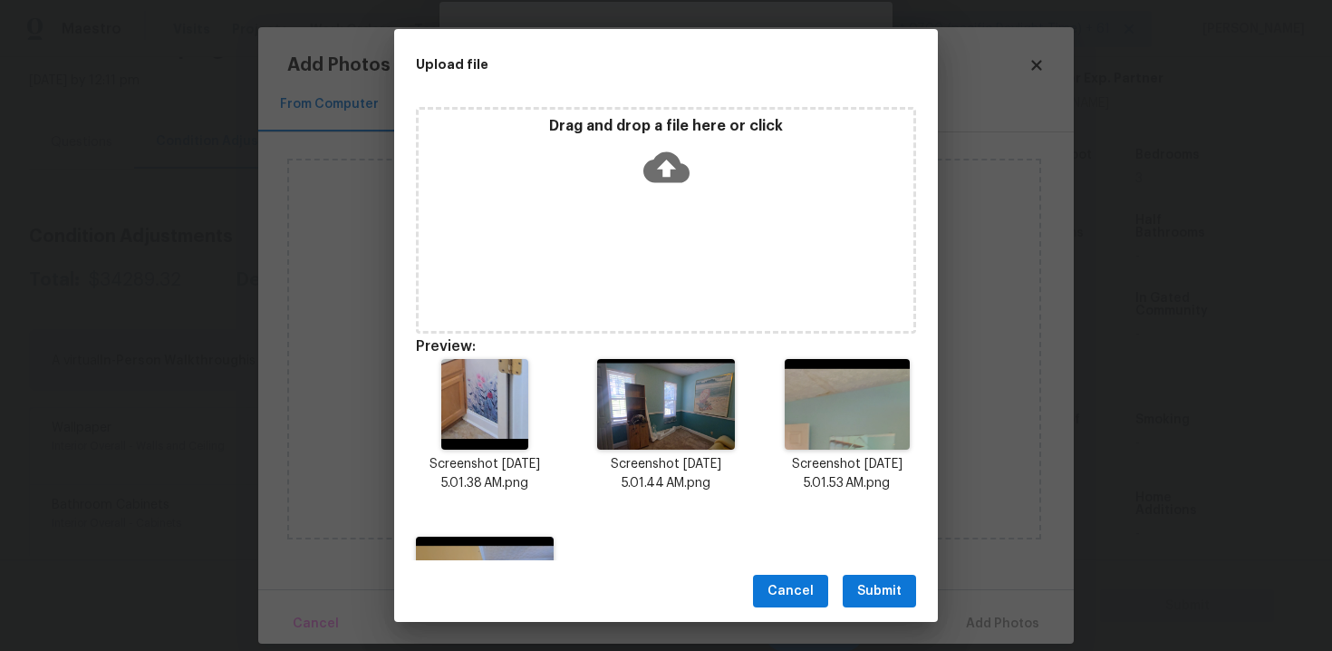
scroll to position [132, 0]
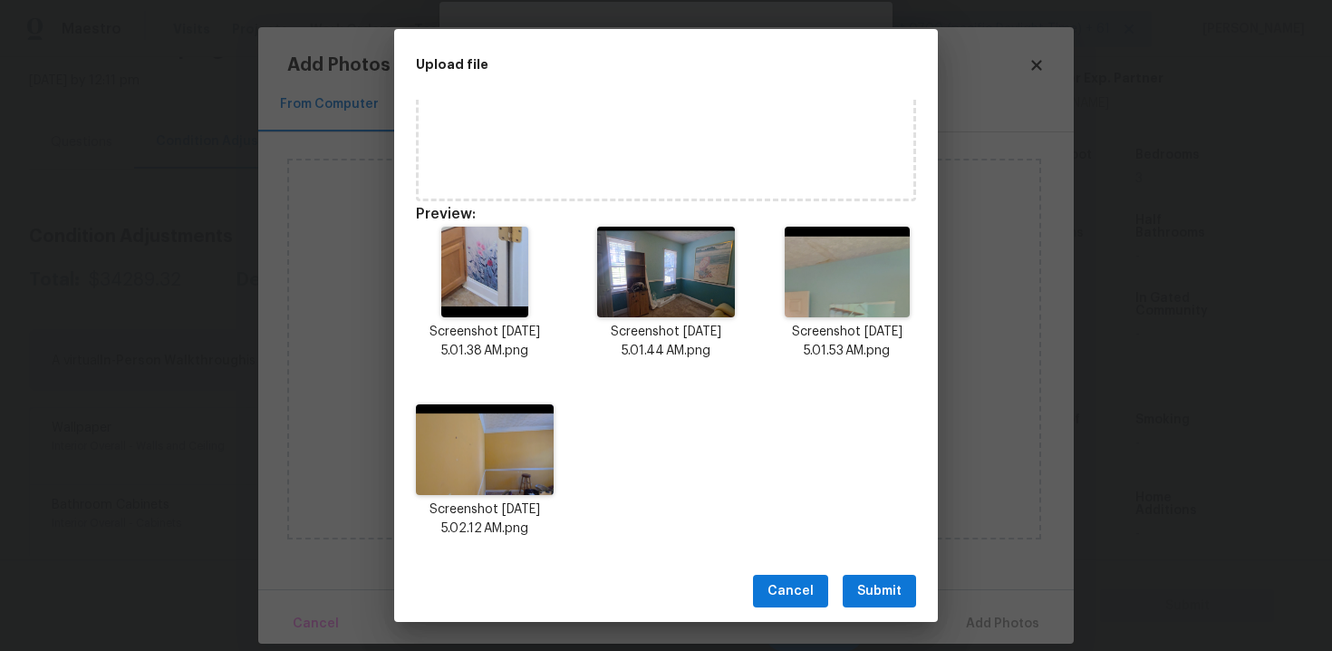
click at [873, 594] on span "Submit" at bounding box center [879, 591] width 44 height 23
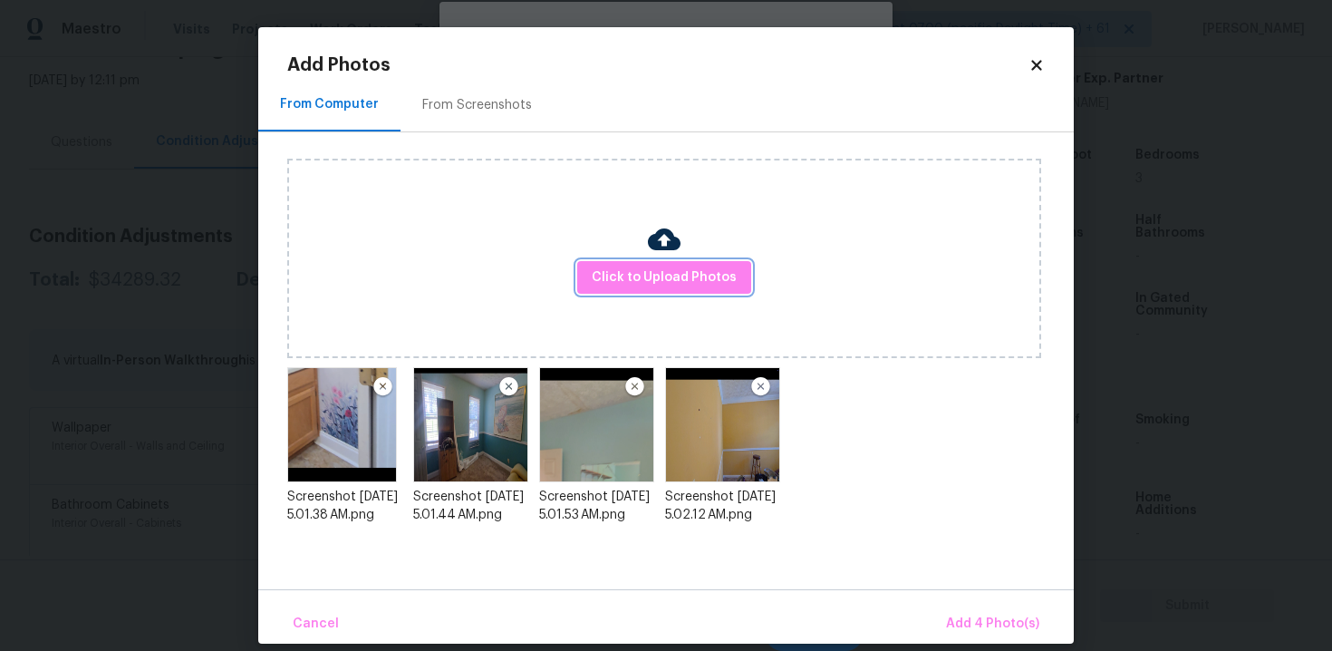
scroll to position [0, 0]
click at [1008, 615] on span "Add 4 Photo(s)" at bounding box center [992, 623] width 93 height 23
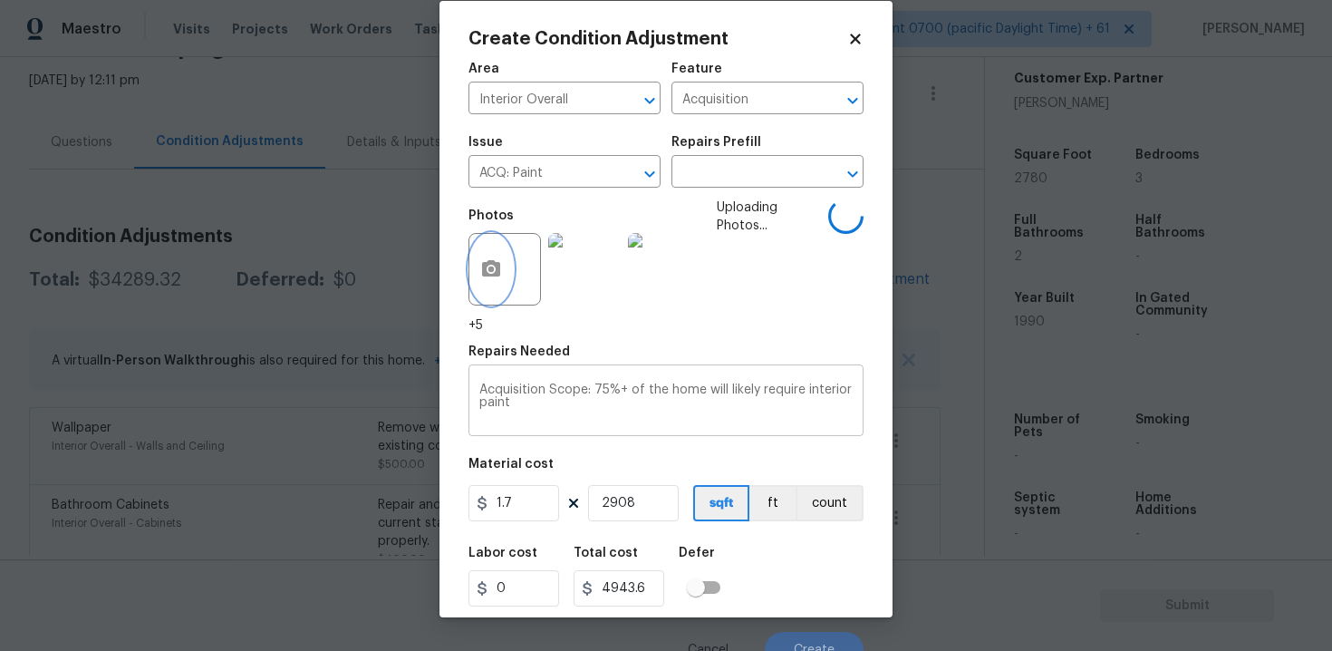
scroll to position [44, 0]
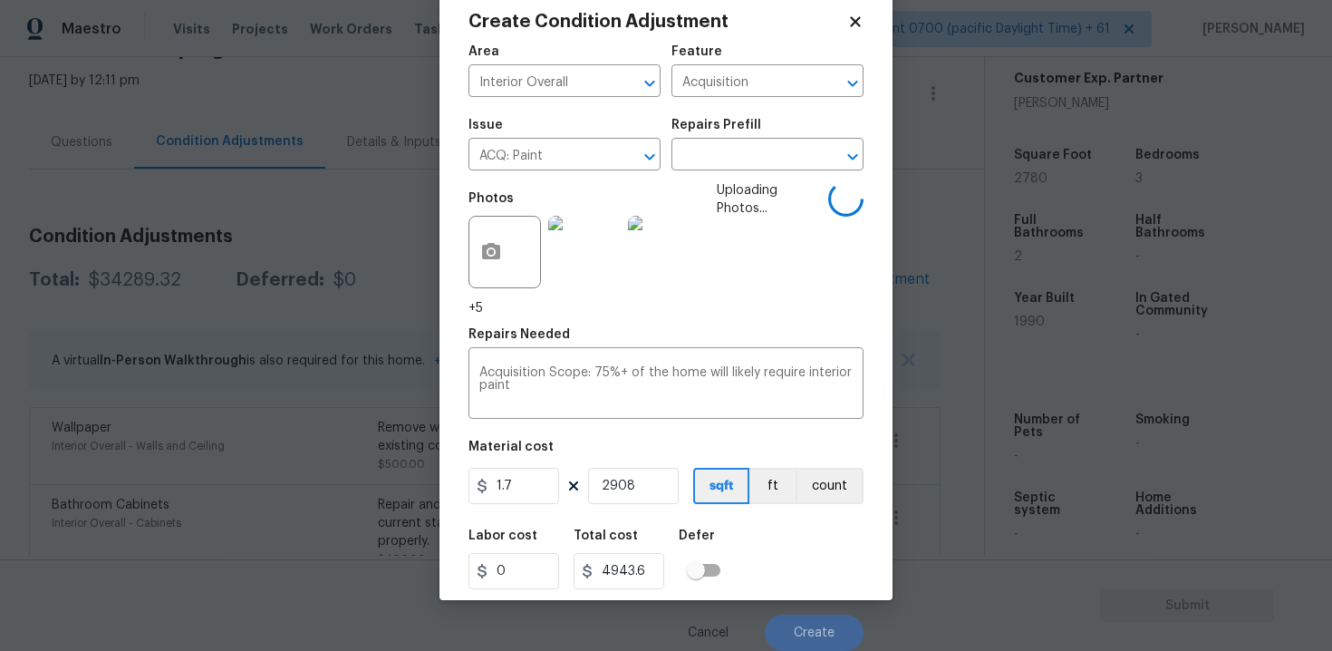
click at [772, 559] on div "Labor cost 0 Total cost 4943.6 Defer" at bounding box center [665, 559] width 395 height 82
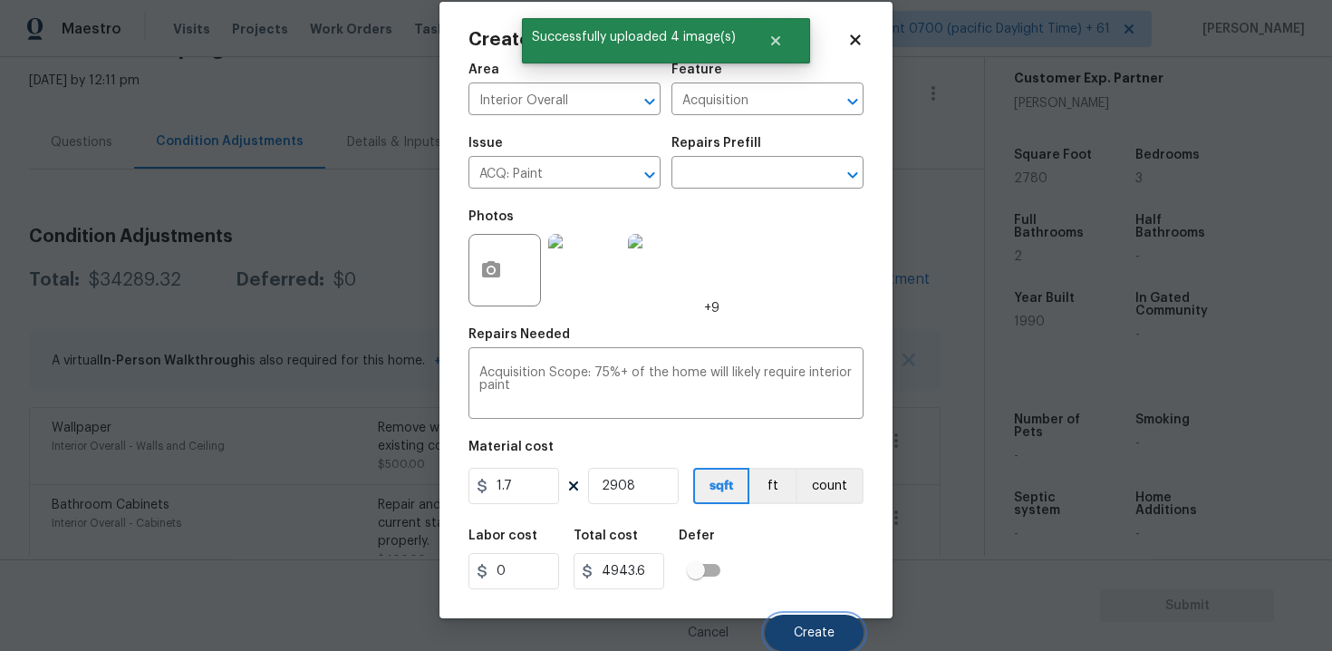
click at [815, 619] on button "Create" at bounding box center [814, 632] width 99 height 36
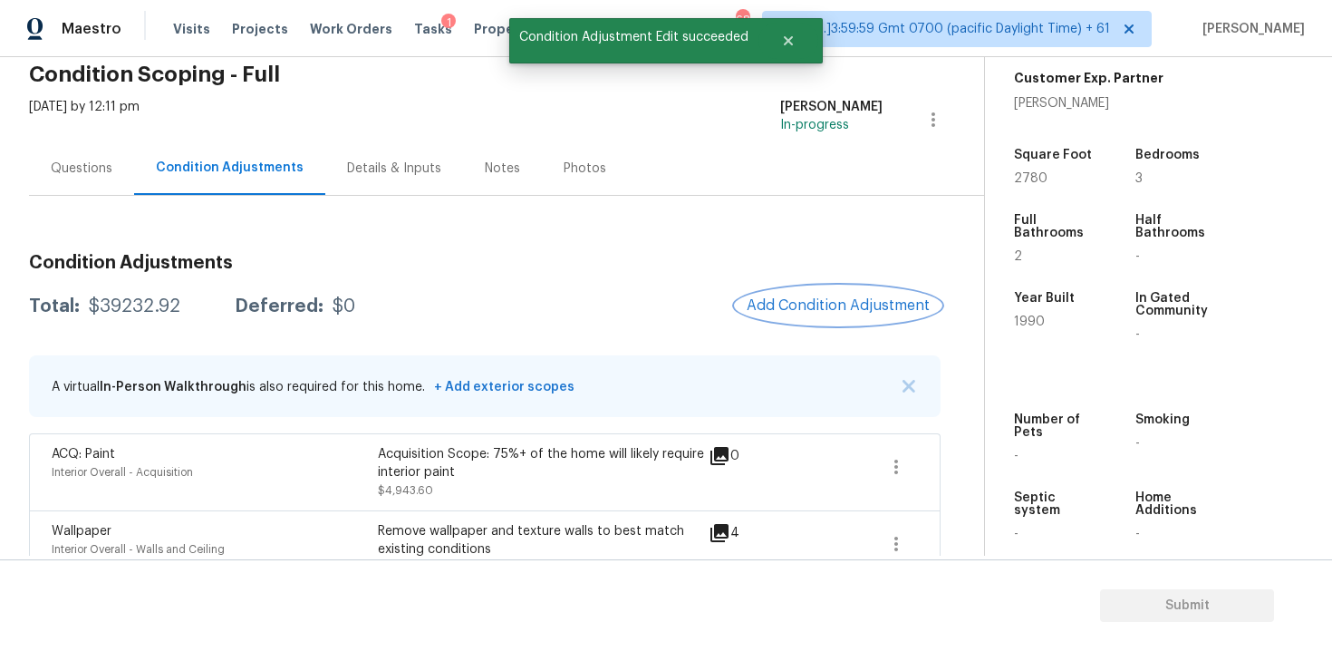
scroll to position [79, 0]
click at [815, 317] on button "Add Condition Adjustment" at bounding box center [839, 305] width 205 height 38
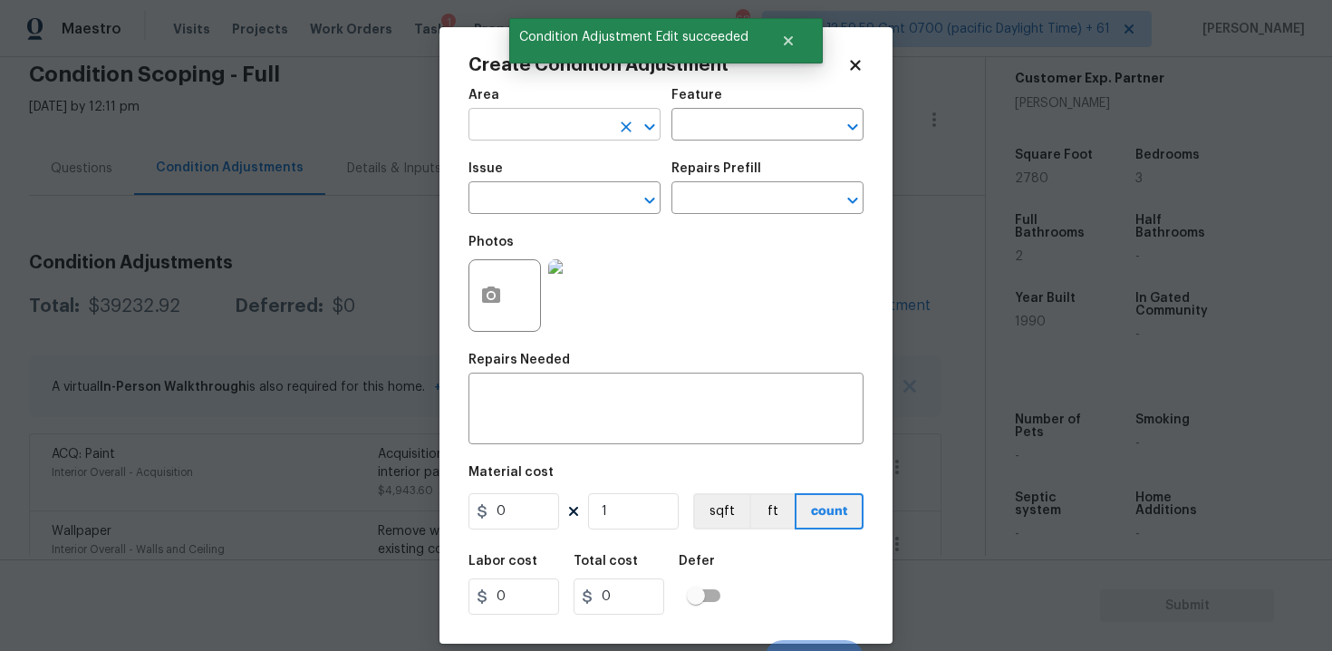
click at [548, 122] on input "text" at bounding box center [538, 126] width 141 height 28
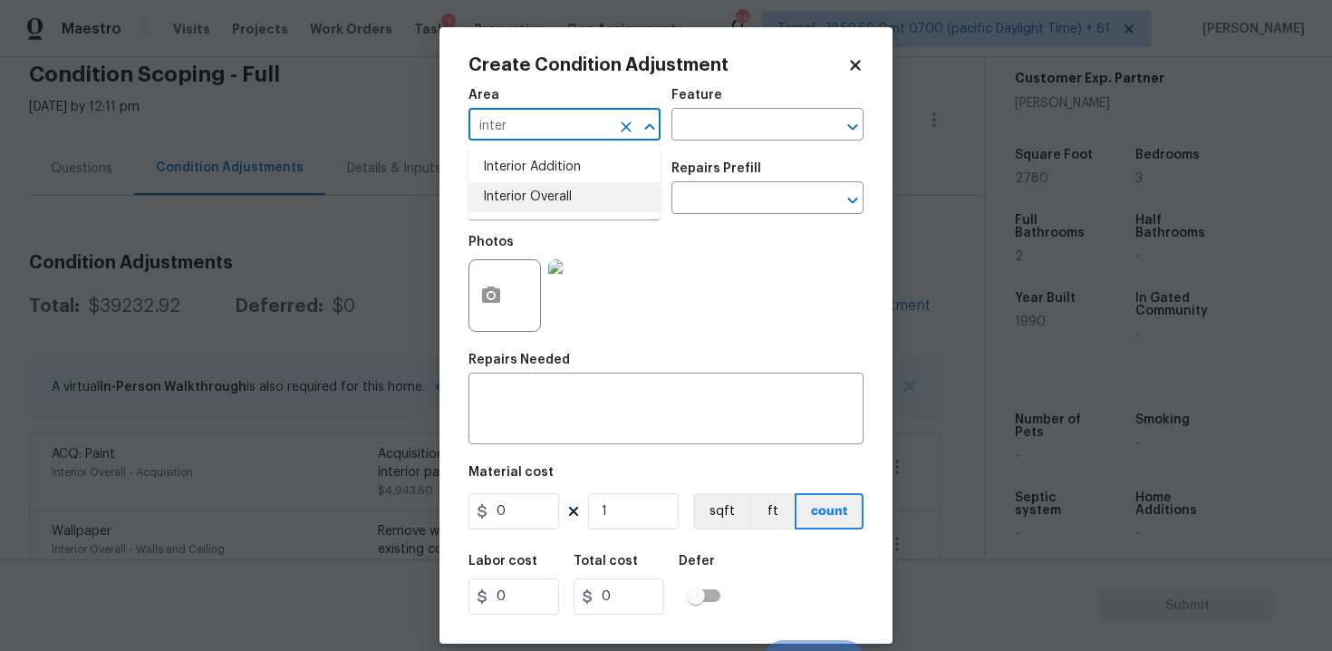
click at [577, 197] on li "Interior Overall" at bounding box center [564, 197] width 192 height 30
type input "Interior Overall"
click at [577, 197] on input "text" at bounding box center [538, 200] width 141 height 28
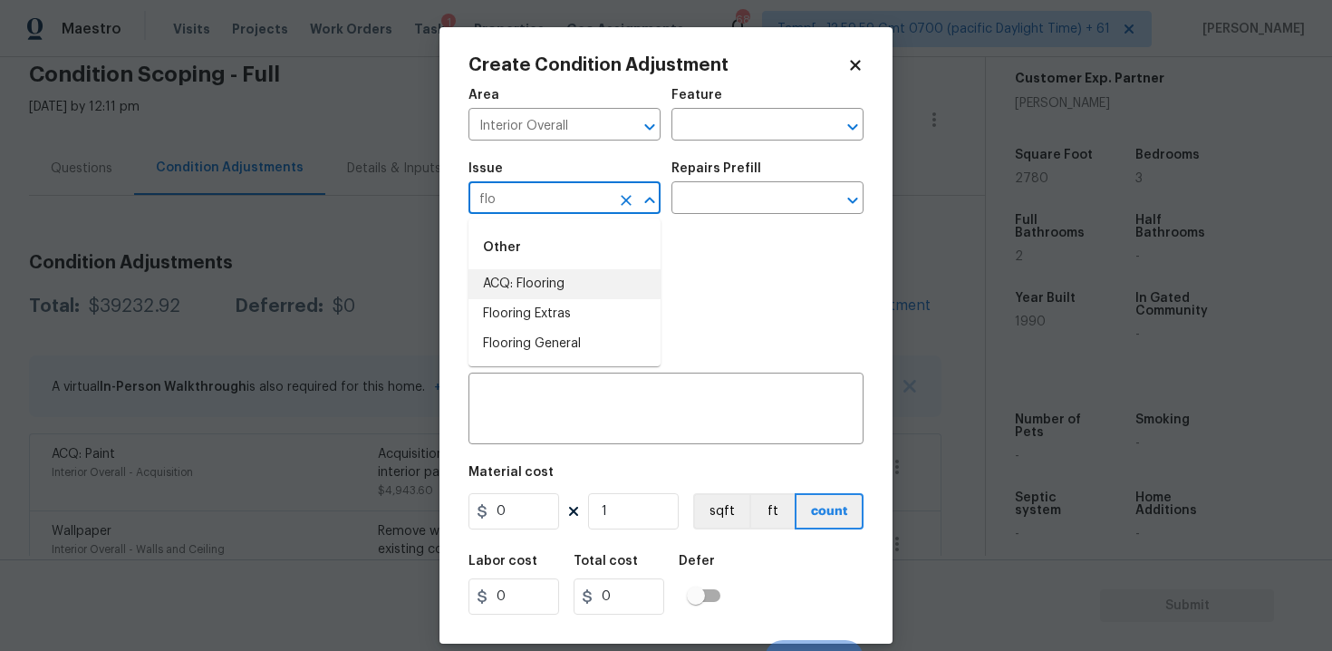
click at [580, 280] on li "ACQ: Flooring" at bounding box center [564, 284] width 192 height 30
type input "ACQ: Flooring"
click at [700, 214] on input "text" at bounding box center [741, 200] width 141 height 28
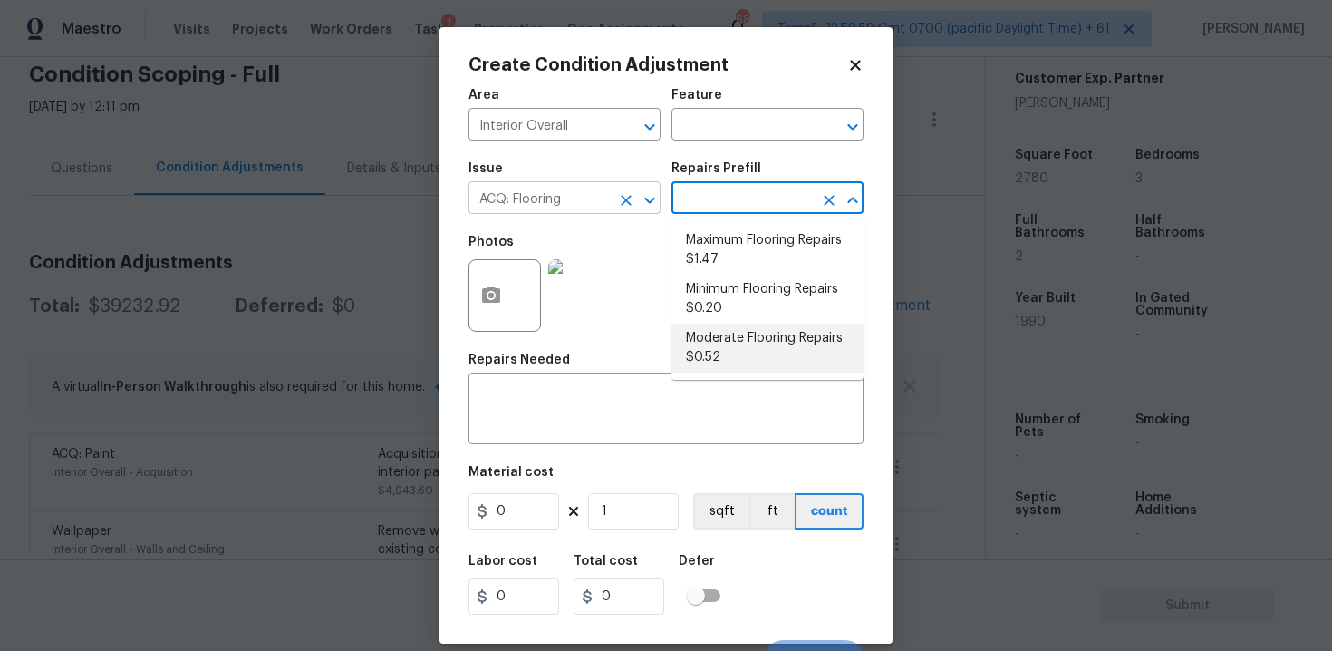
click at [626, 207] on icon "Clear" at bounding box center [626, 200] width 18 height 18
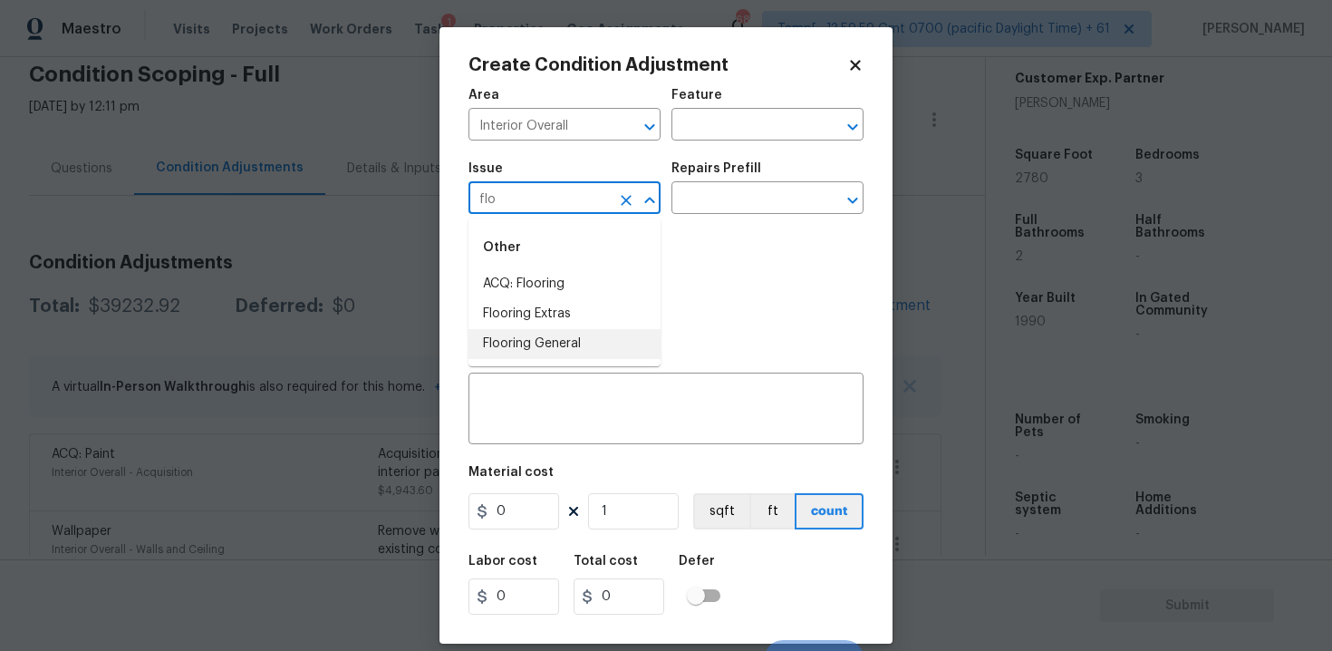
click at [623, 329] on li "Flooring General" at bounding box center [564, 344] width 192 height 30
type input "Flooring General"
click at [703, 204] on input "text" at bounding box center [741, 200] width 141 height 28
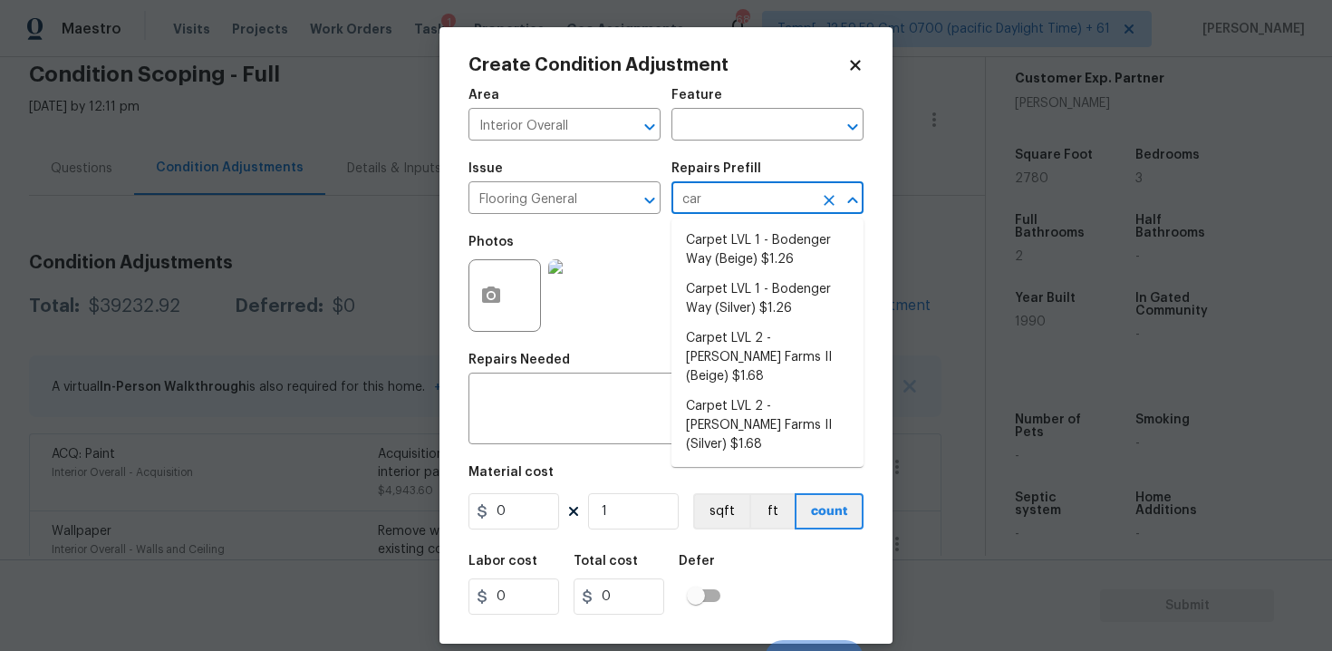
type input "carp"
click at [735, 239] on li "Carpet LVL 1 - Bodenger Way (Beige) $1.26" at bounding box center [767, 250] width 192 height 49
type input "Overall Flooring"
type textarea "Install new carpet. (Bodenger Way 749 Bird Bath, Beige) at all previously carpe…"
type input "1.26"
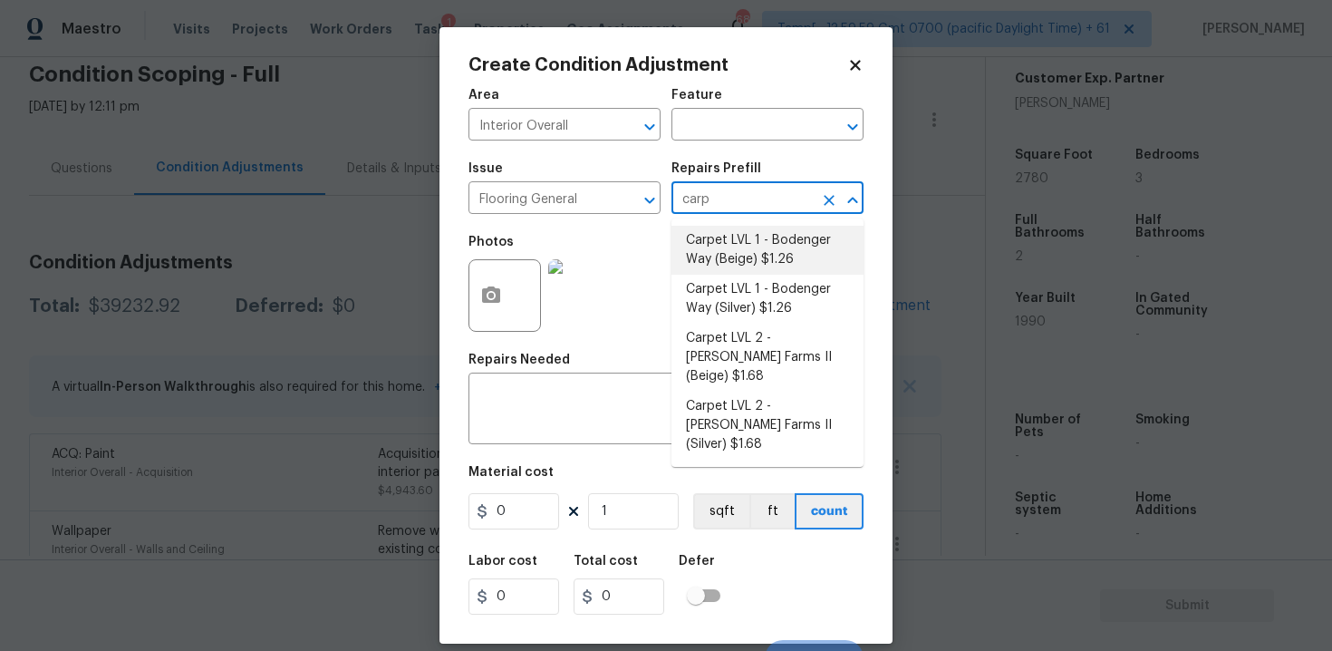
type input "1.26"
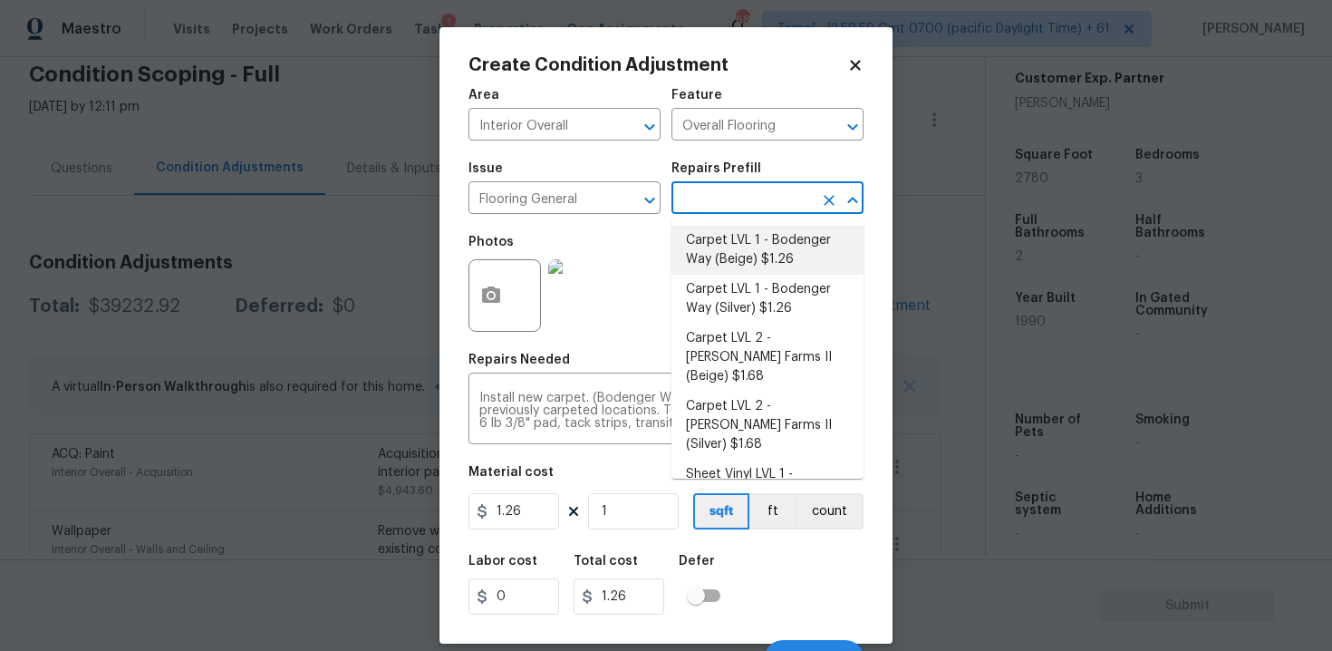
click at [772, 228] on li "Carpet LVL 1 - Bodenger Way (Beige) $1.26" at bounding box center [767, 250] width 192 height 49
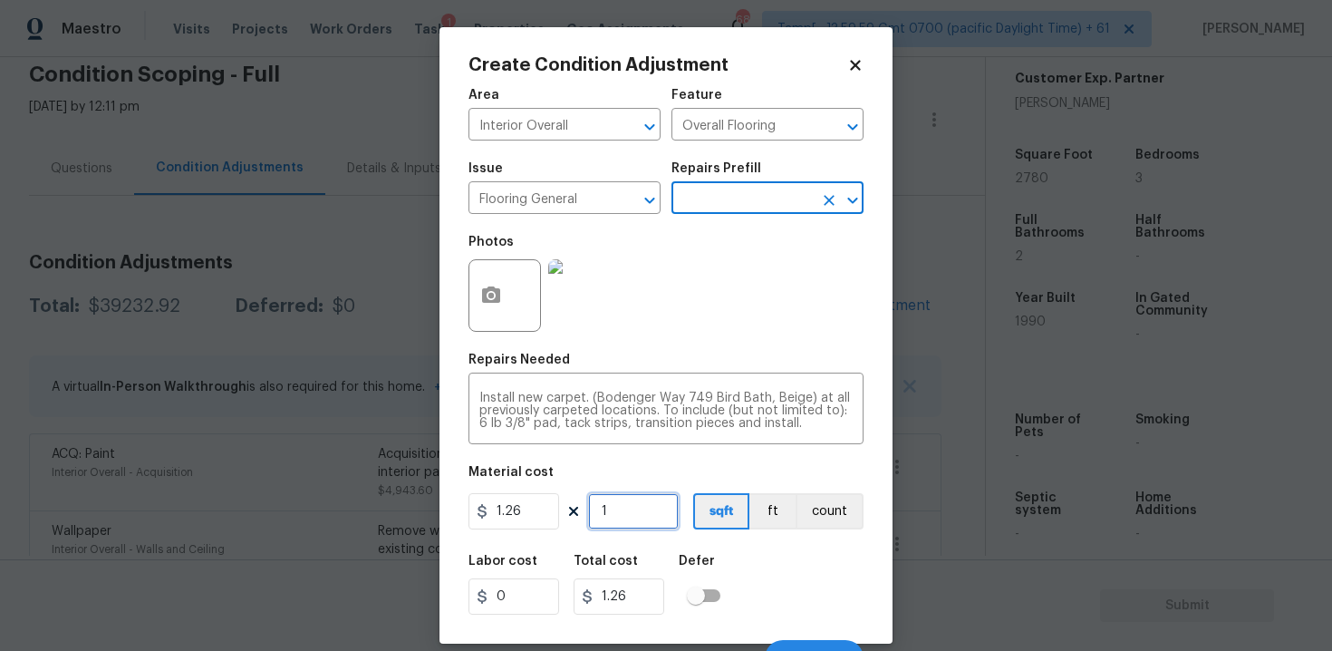
click at [664, 513] on input "1" at bounding box center [633, 511] width 91 height 36
type input "14"
type input "17.64"
type input "145"
type input "182.7"
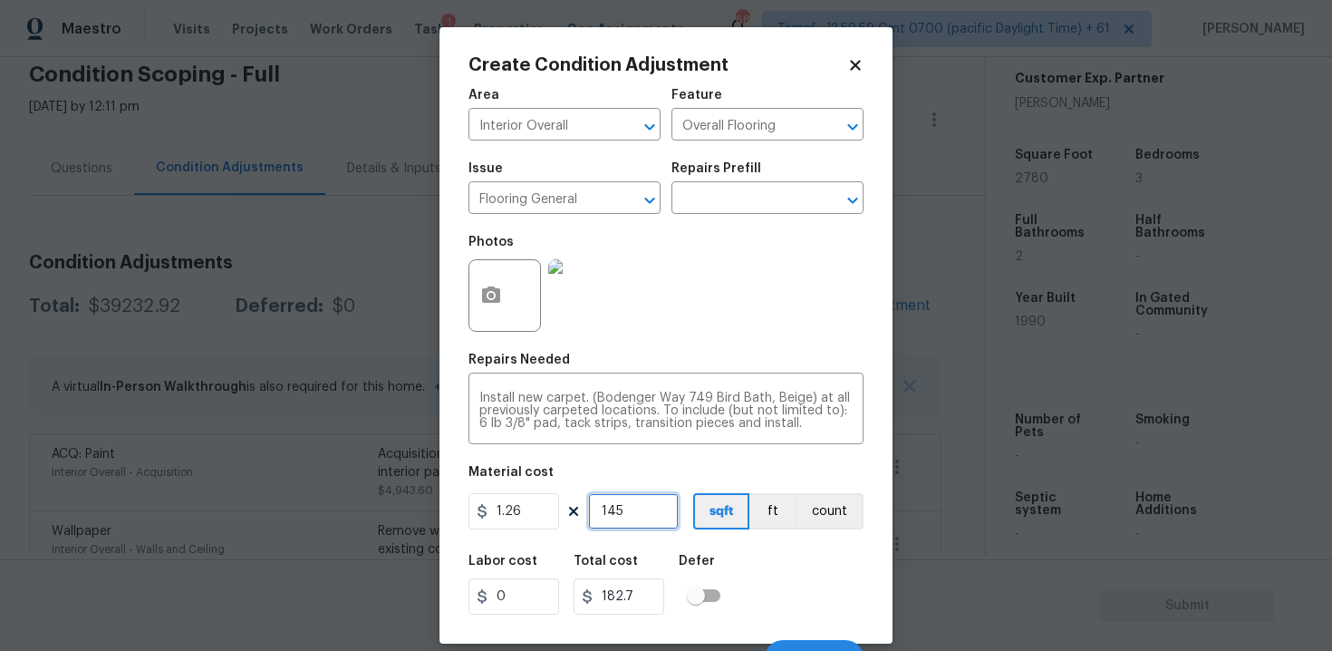
type input "1454"
type input "1832.04"
type input "1454"
click at [500, 294] on icon "button" at bounding box center [491, 294] width 18 height 16
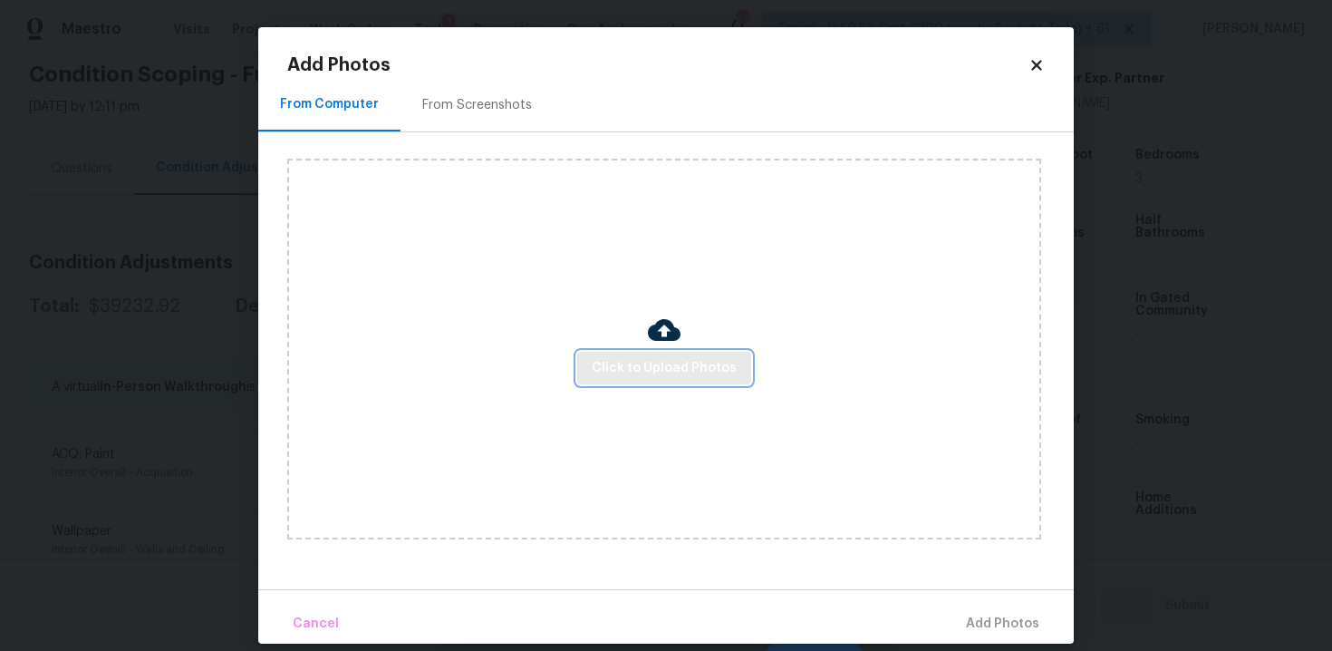
click at [651, 357] on span "Click to Upload Photos" at bounding box center [664, 368] width 145 height 23
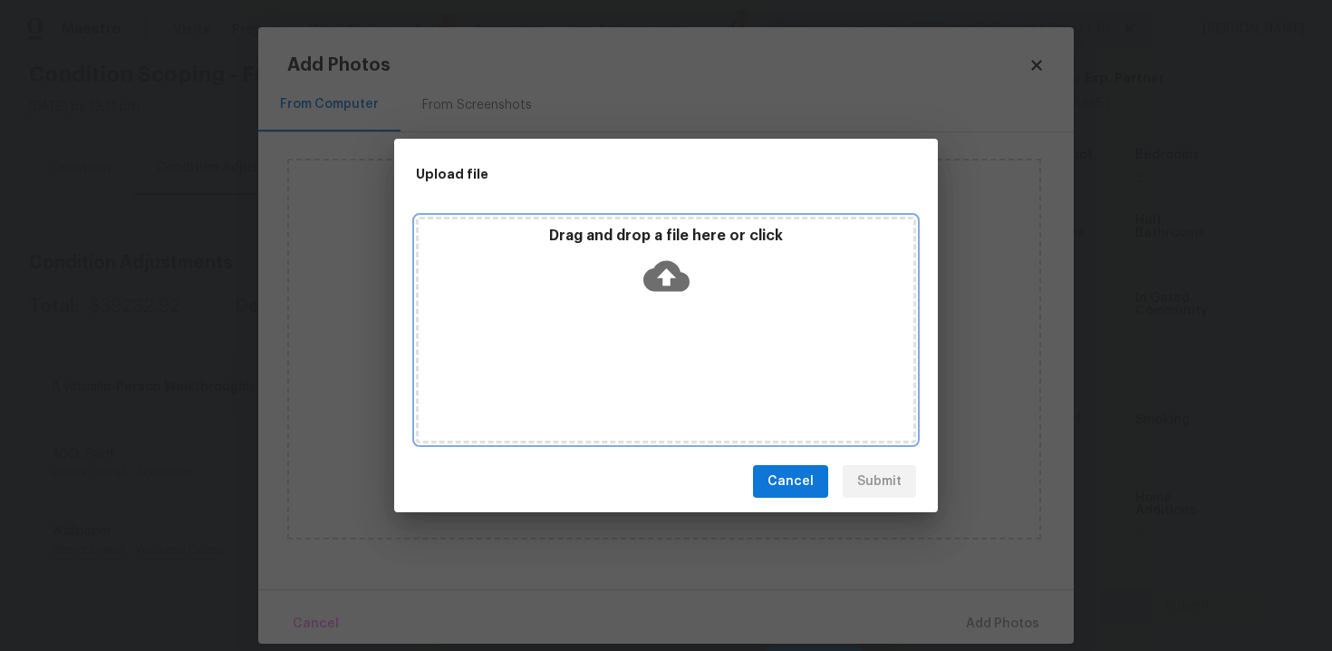
click at [667, 298] on div "Drag and drop a file here or click" at bounding box center [666, 266] width 495 height 78
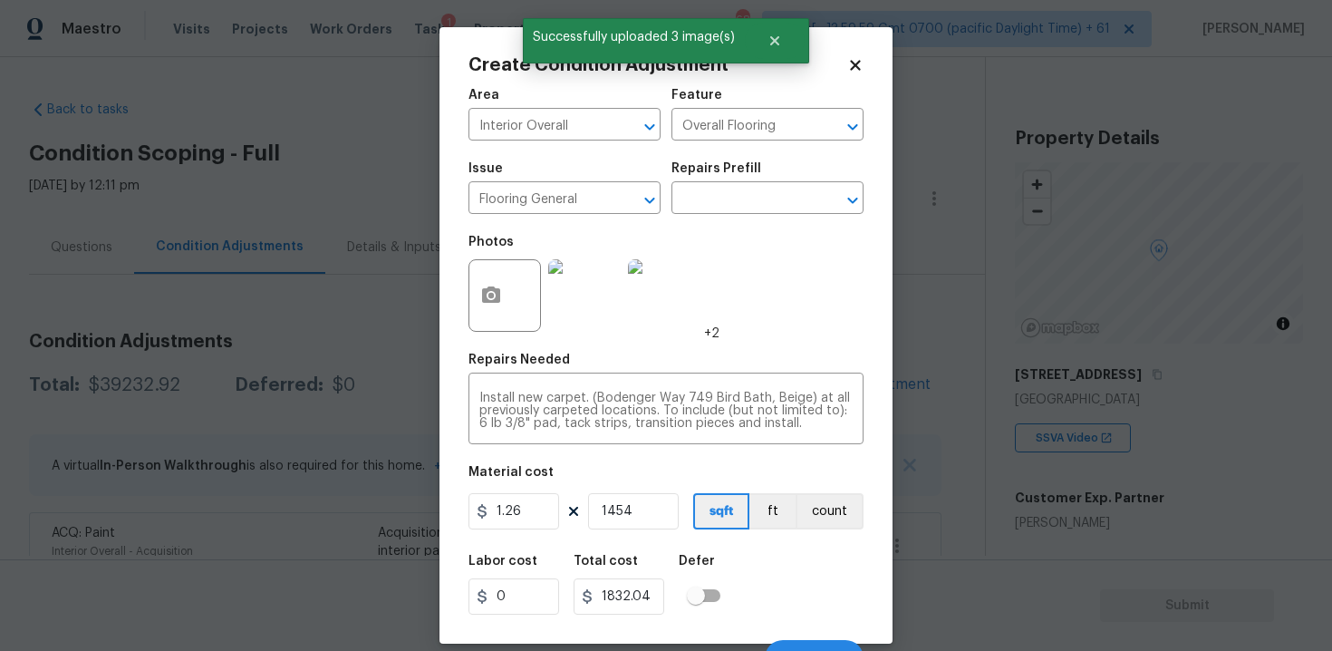
scroll to position [26, 0]
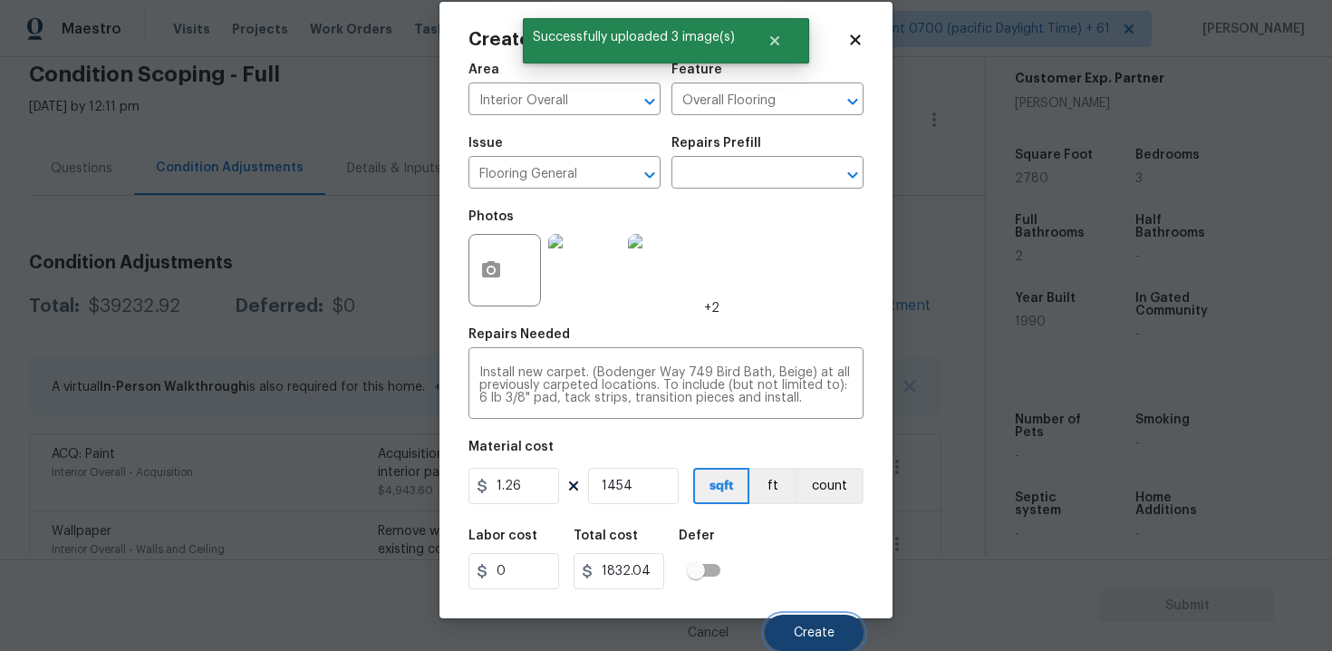
click at [813, 619] on button "Create" at bounding box center [814, 632] width 99 height 36
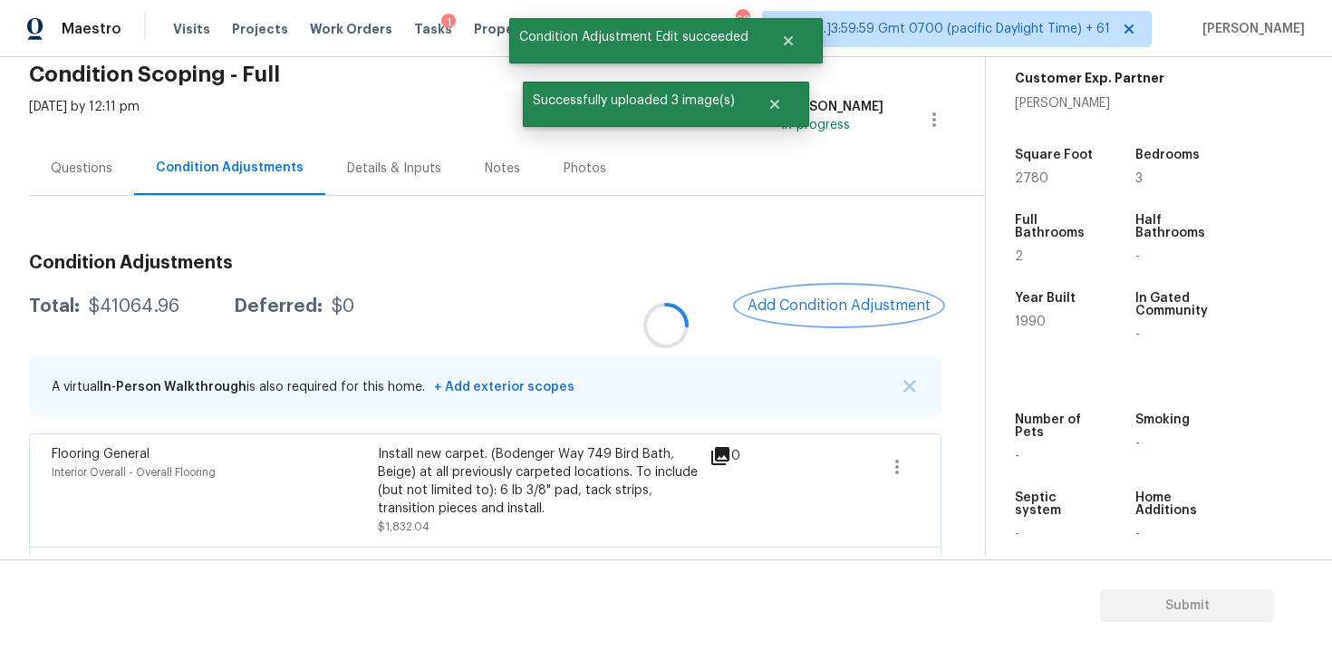
scroll to position [0, 0]
click at [816, 316] on button "Add Condition Adjustment" at bounding box center [839, 305] width 205 height 38
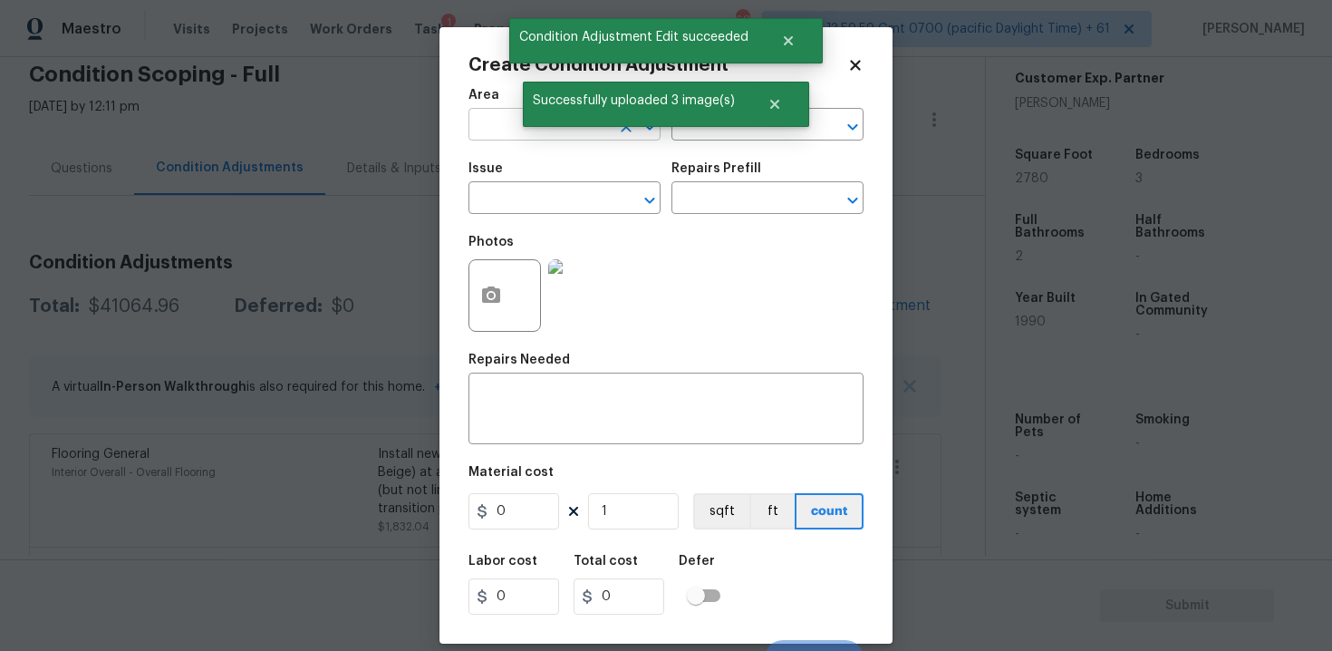
click at [556, 128] on input "text" at bounding box center [538, 126] width 141 height 28
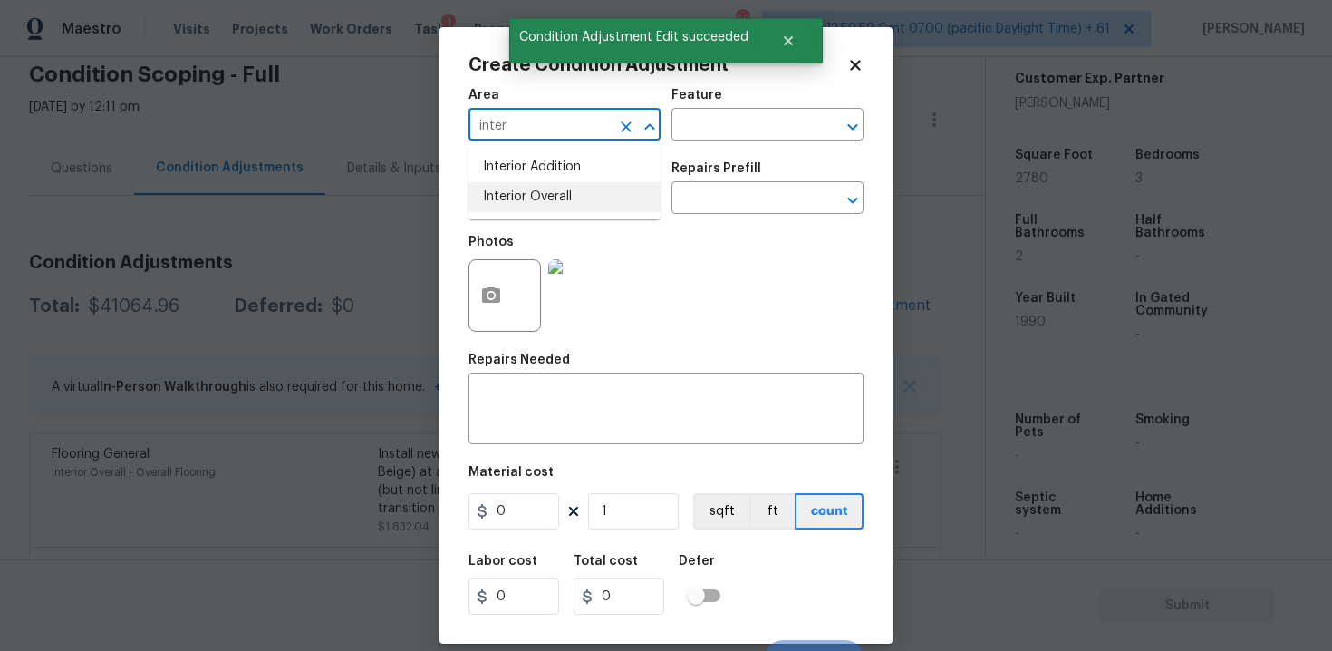
click at [547, 206] on li "Interior Overall" at bounding box center [564, 197] width 192 height 30
type input "Interior Overall"
click at [547, 206] on input "text" at bounding box center [538, 200] width 141 height 28
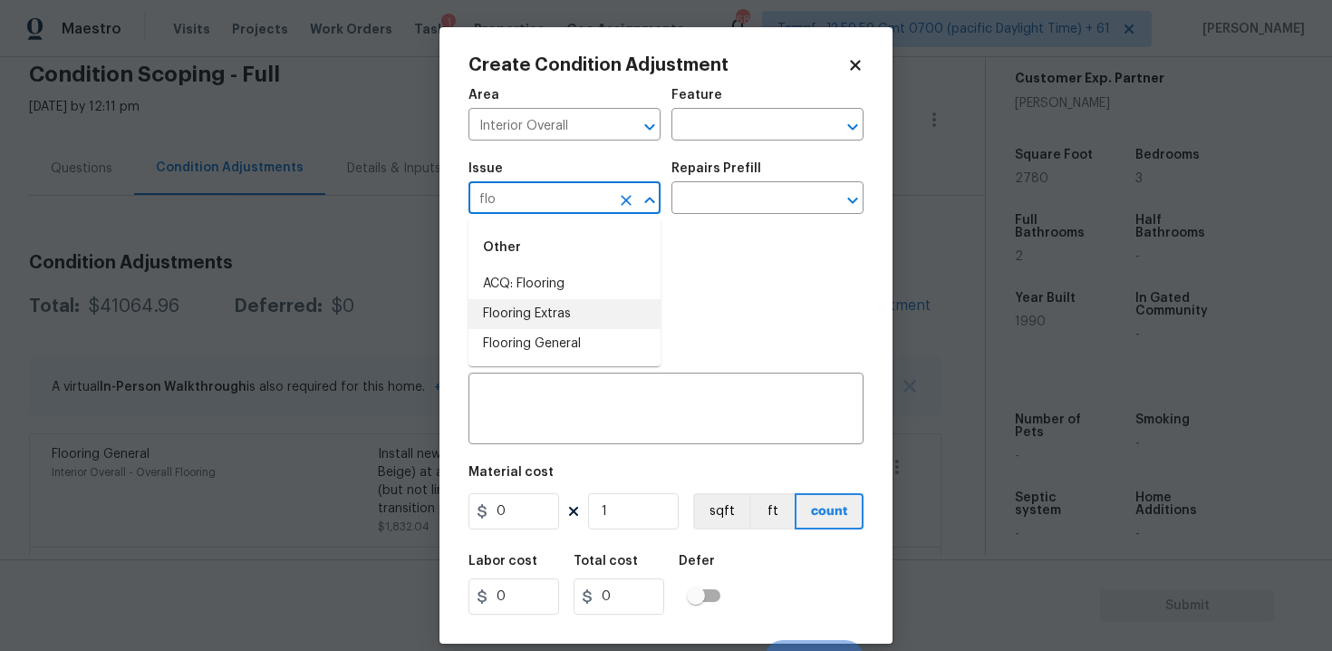
click at [542, 310] on li "Flooring Extras" at bounding box center [564, 314] width 192 height 30
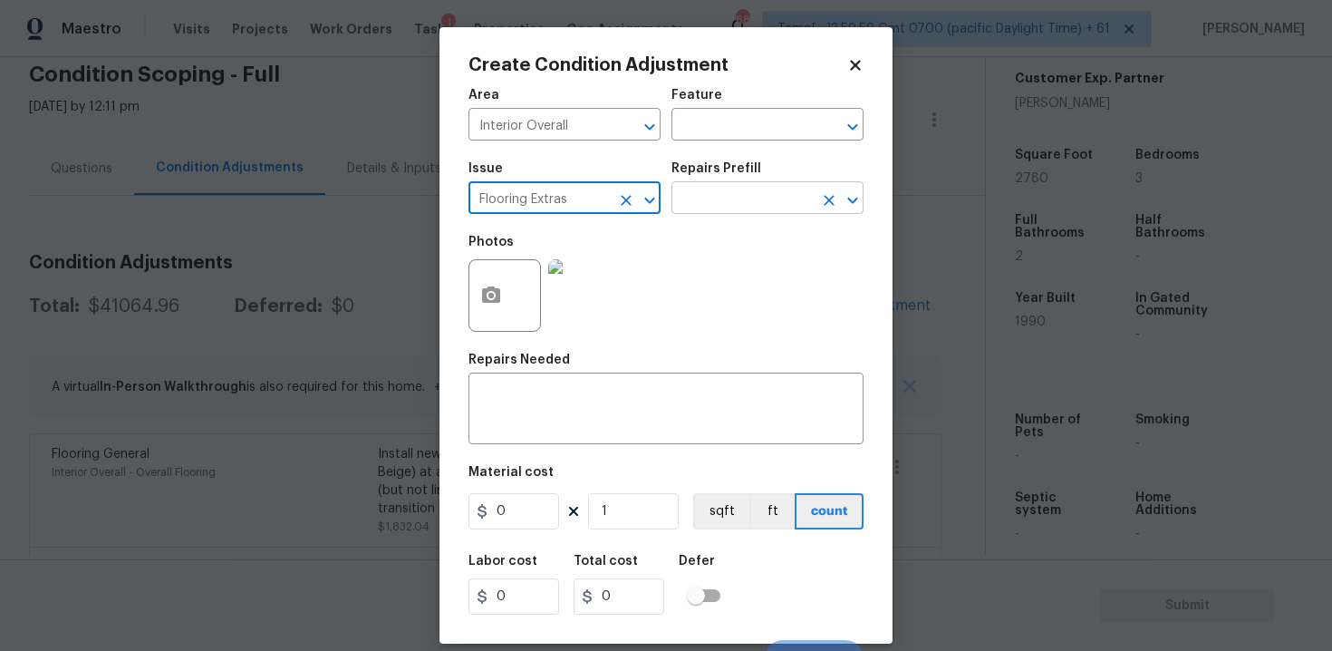
type input "Flooring Extras"
click at [738, 204] on input "text" at bounding box center [741, 200] width 141 height 28
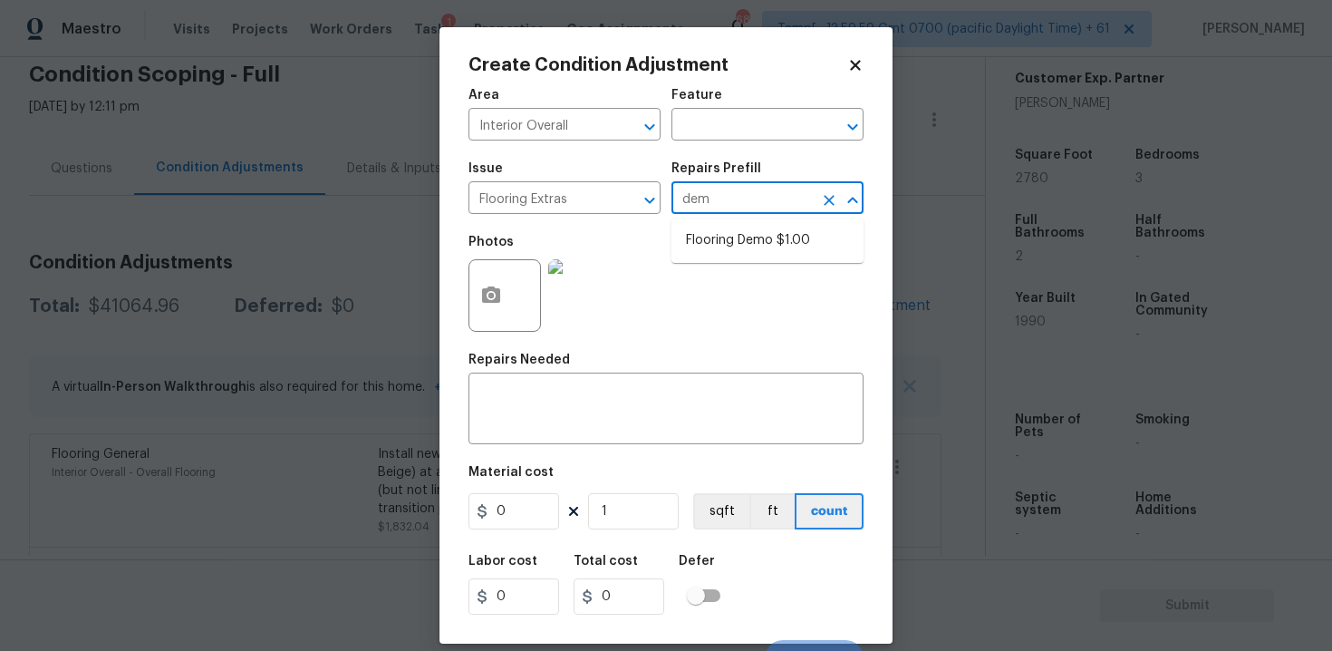
type input "demo"
click at [747, 245] on li "Flooring Demo $1.00" at bounding box center [767, 241] width 192 height 30
type input "Overall Flooring"
type textarea "Demo existing flooring."
type input "1"
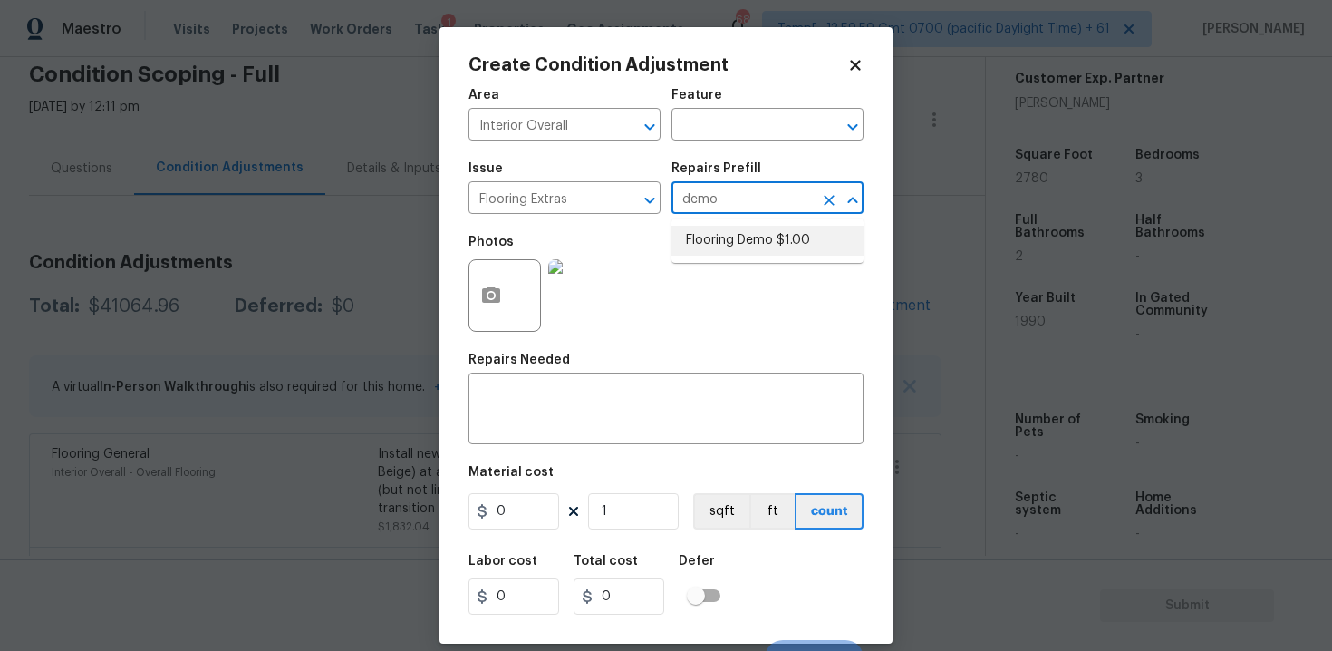
type input "1"
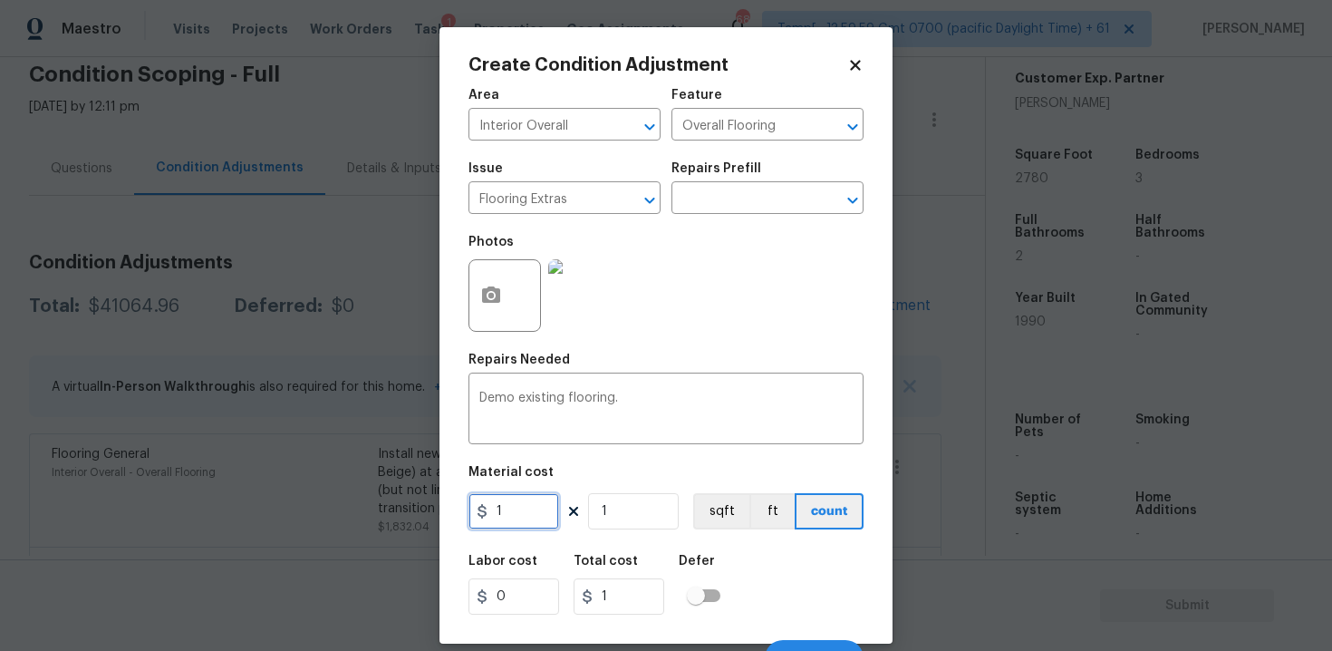
click at [543, 499] on input "1" at bounding box center [513, 511] width 91 height 36
type input "2"
click at [497, 327] on button "button" at bounding box center [490, 295] width 43 height 71
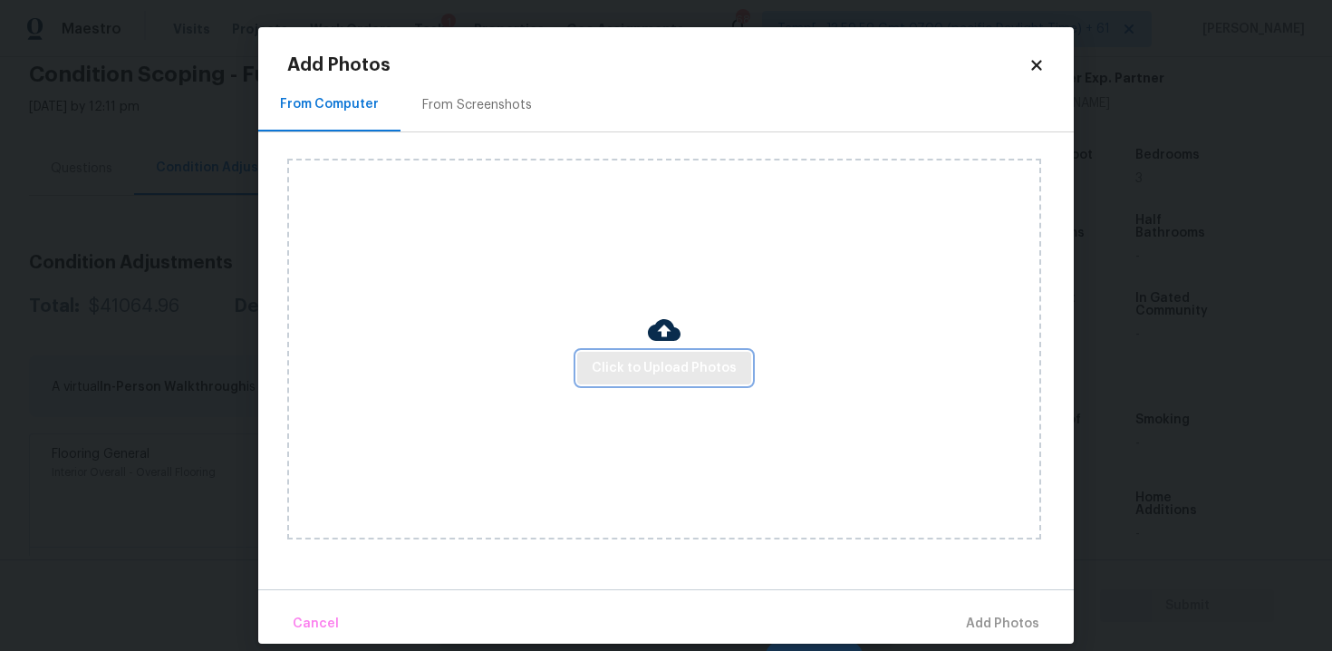
click at [661, 381] on button "Click to Upload Photos" at bounding box center [664, 369] width 174 height 34
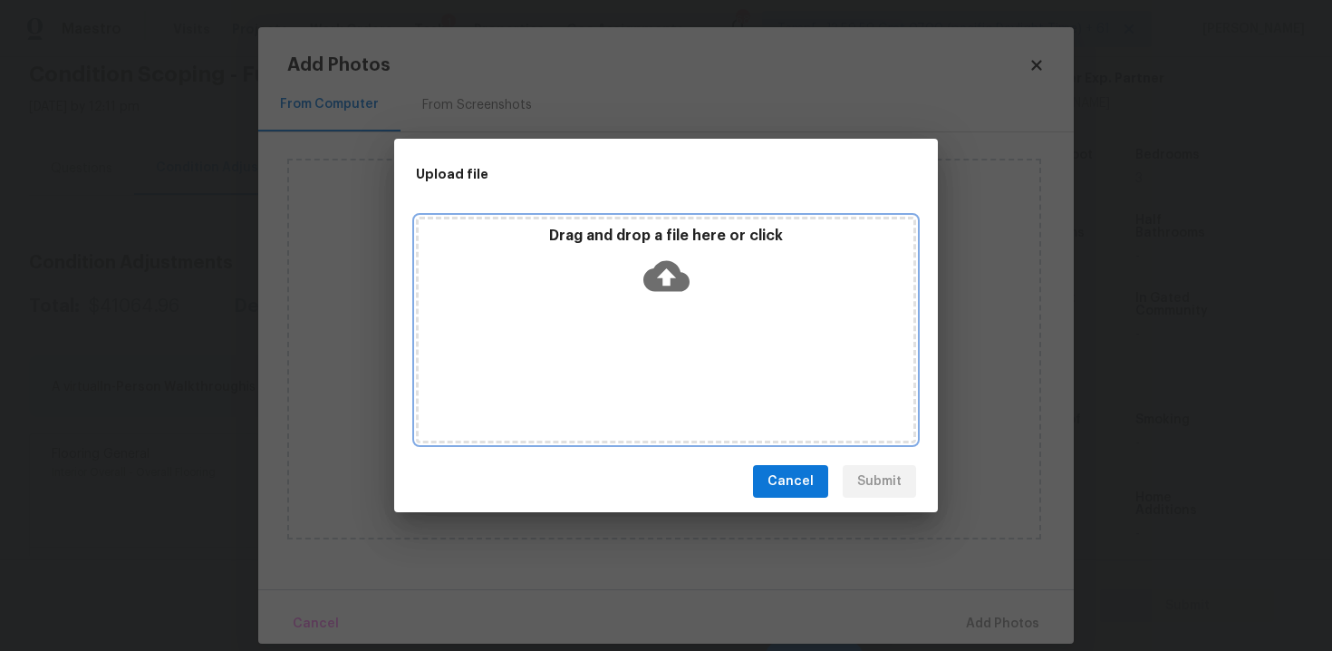
click at [668, 247] on div "Drag and drop a file here or click" at bounding box center [666, 266] width 495 height 78
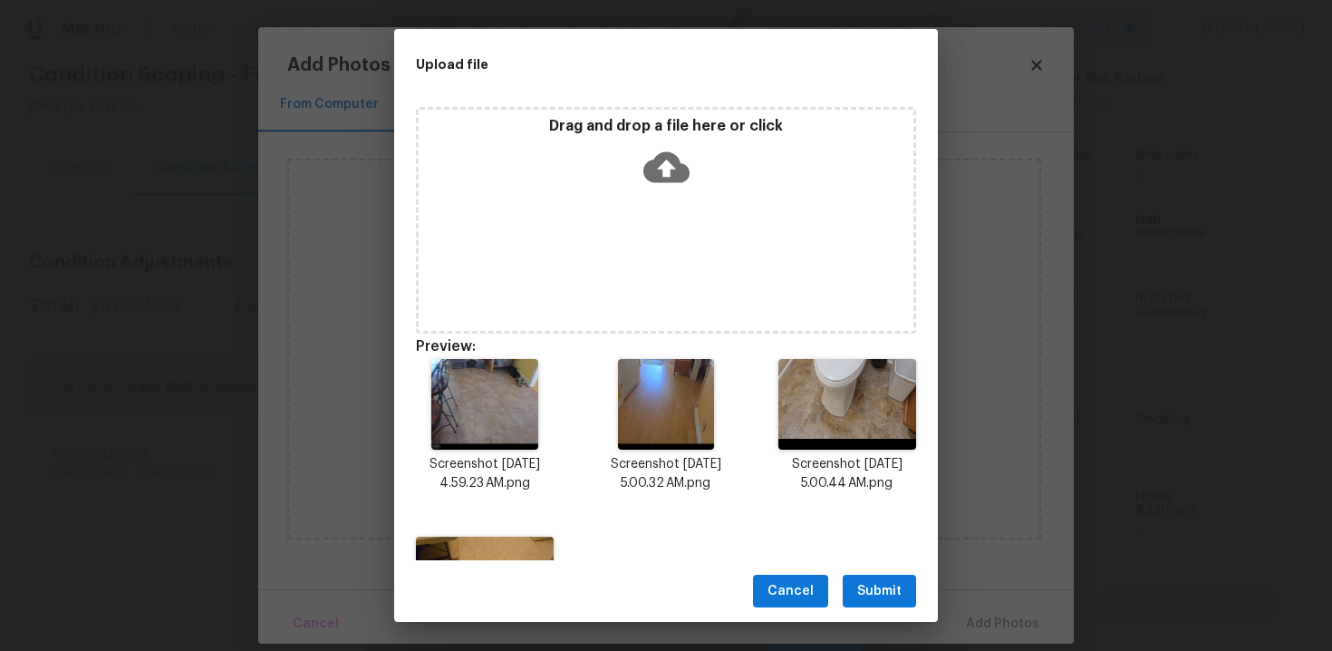
scroll to position [132, 0]
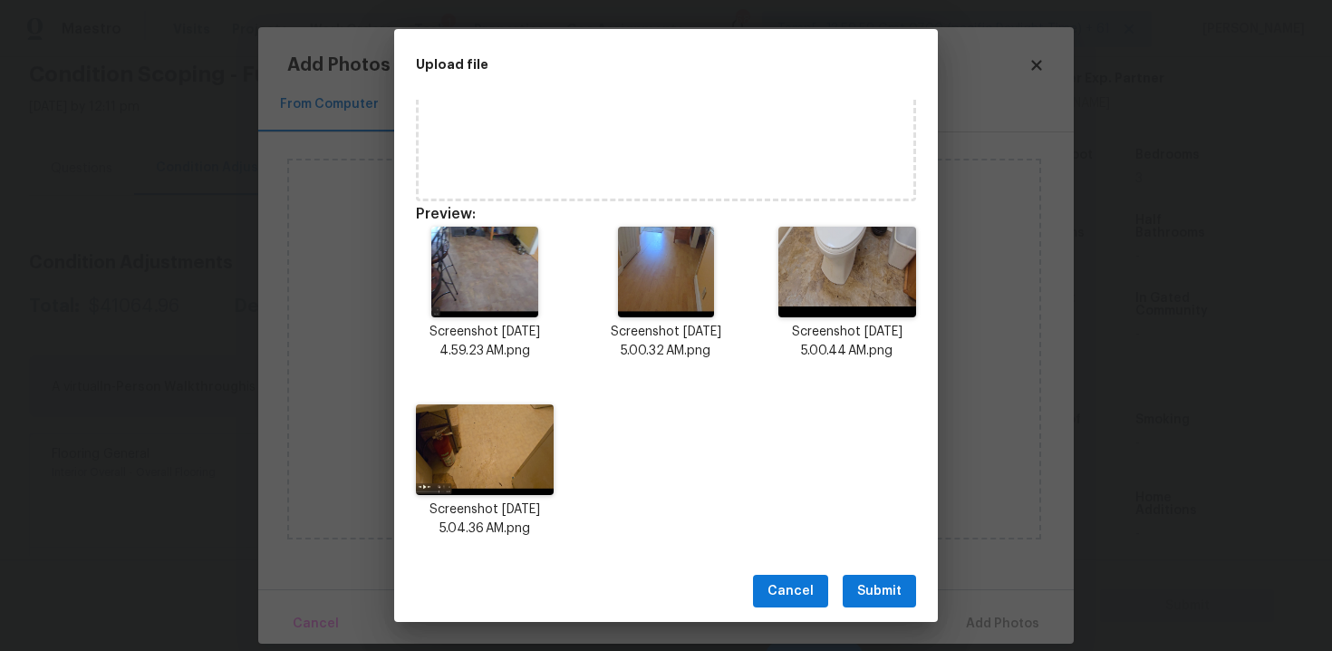
click at [874, 604] on button "Submit" at bounding box center [879, 591] width 73 height 34
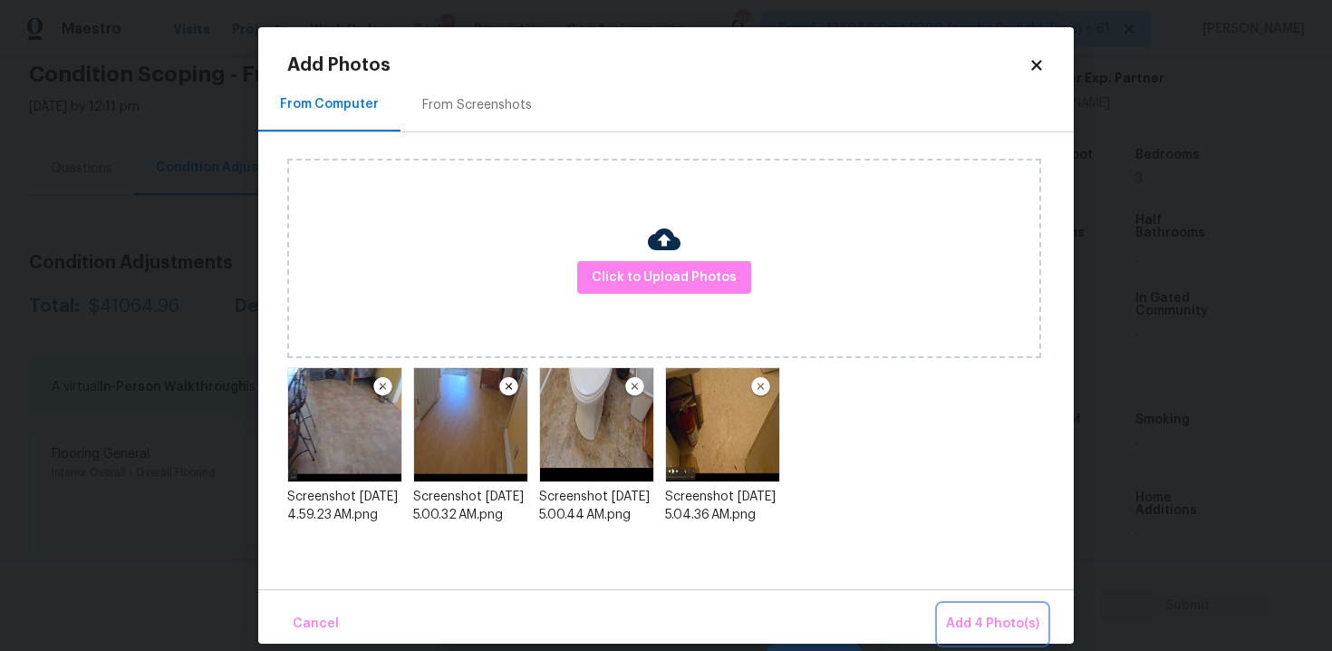
click at [1043, 619] on button "Add 4 Photo(s)" at bounding box center [993, 623] width 108 height 39
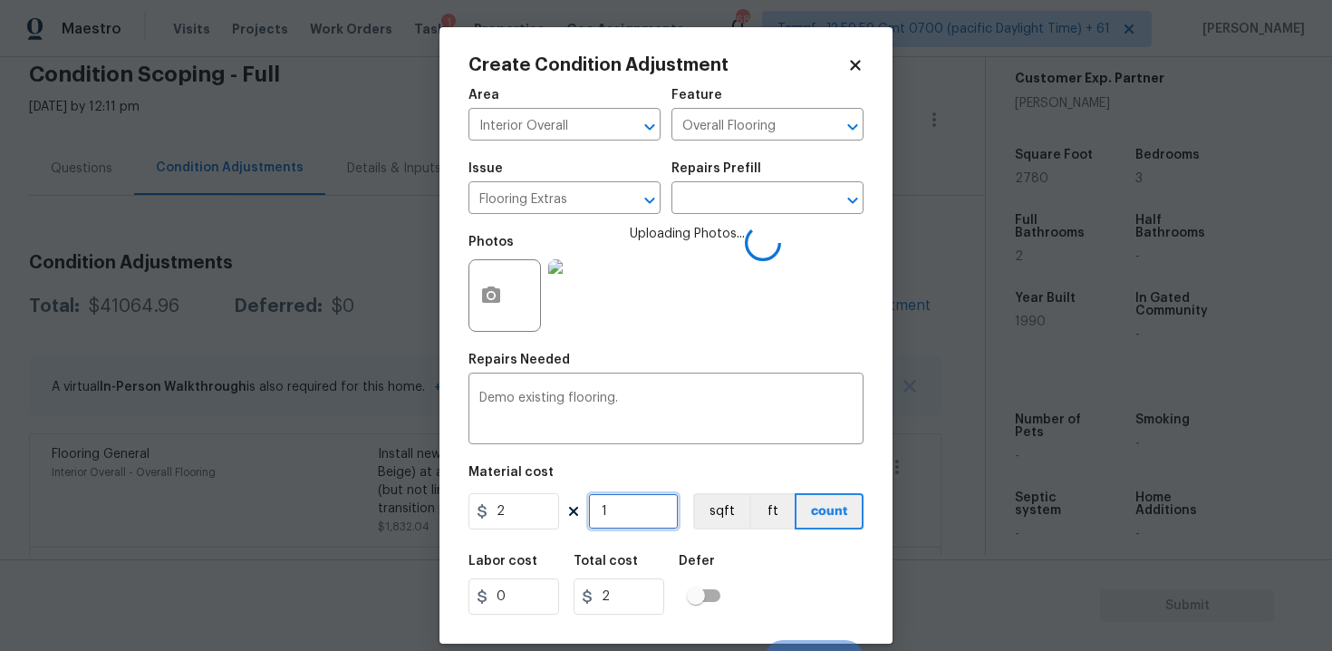
click at [633, 512] on input "1" at bounding box center [633, 511] width 91 height 36
type input "14"
type input "28"
type input "145"
type input "290"
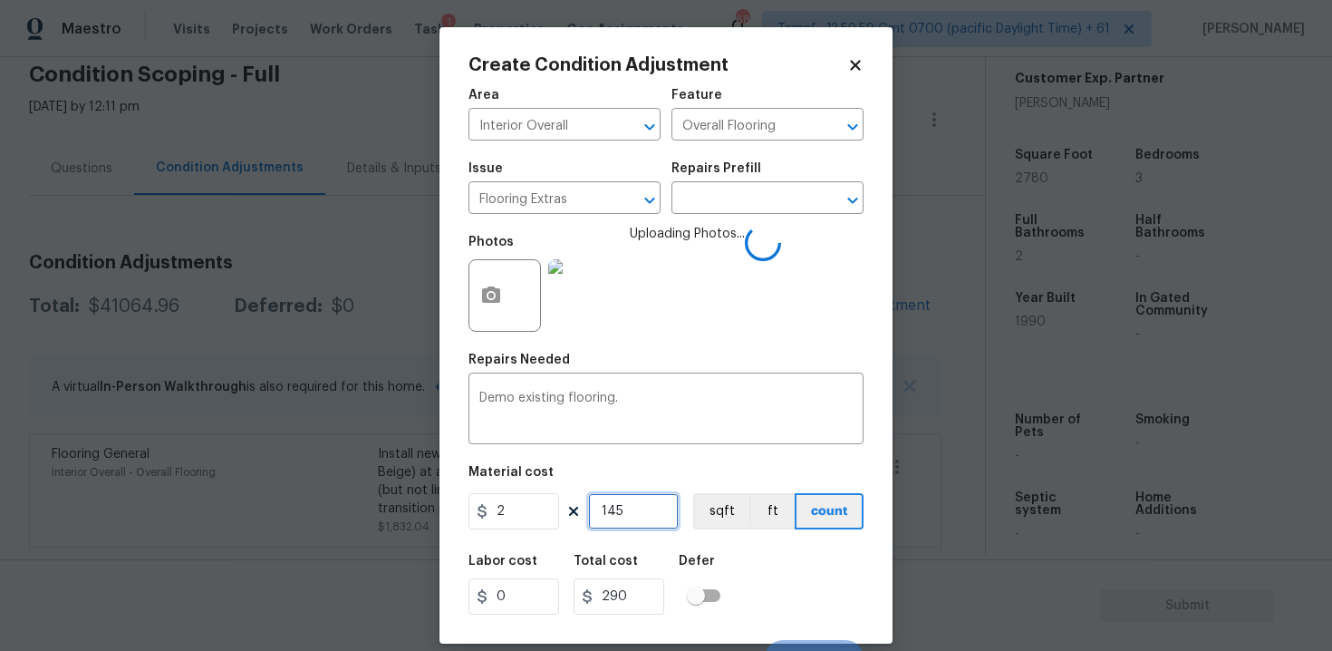
type input "1454"
type input "2908"
type input "1454"
click at [700, 516] on button "sqft" at bounding box center [721, 511] width 56 height 36
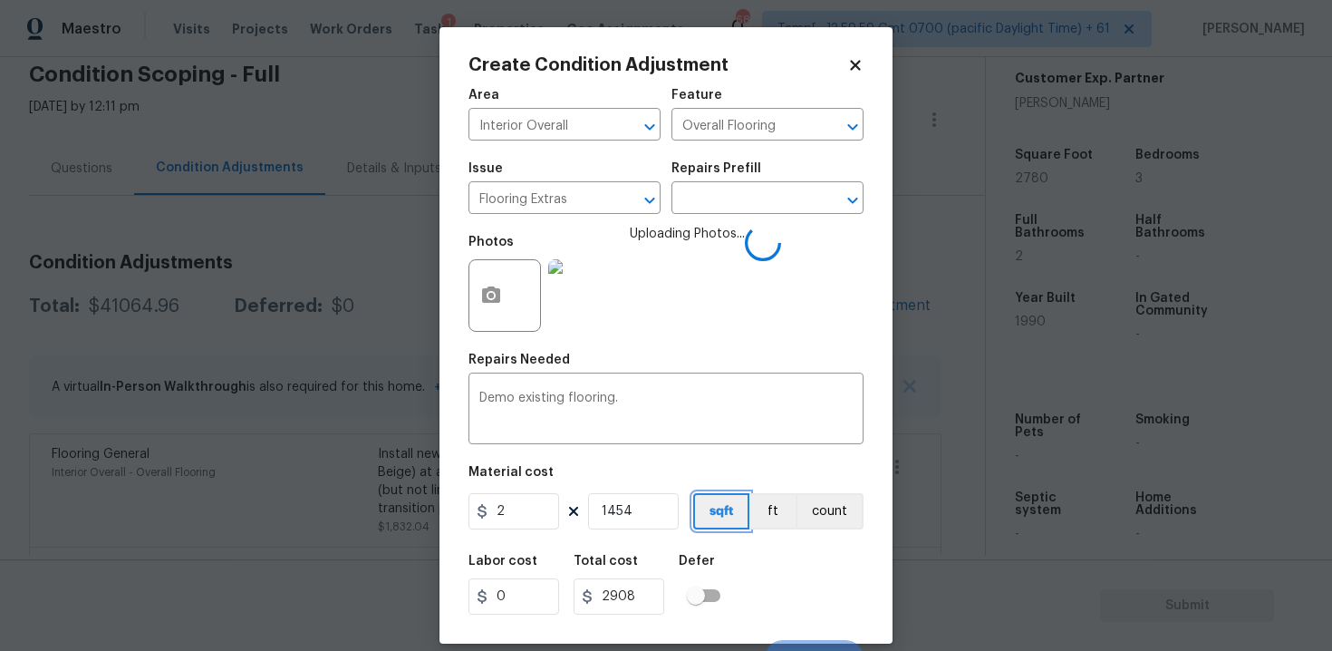
scroll to position [26, 0]
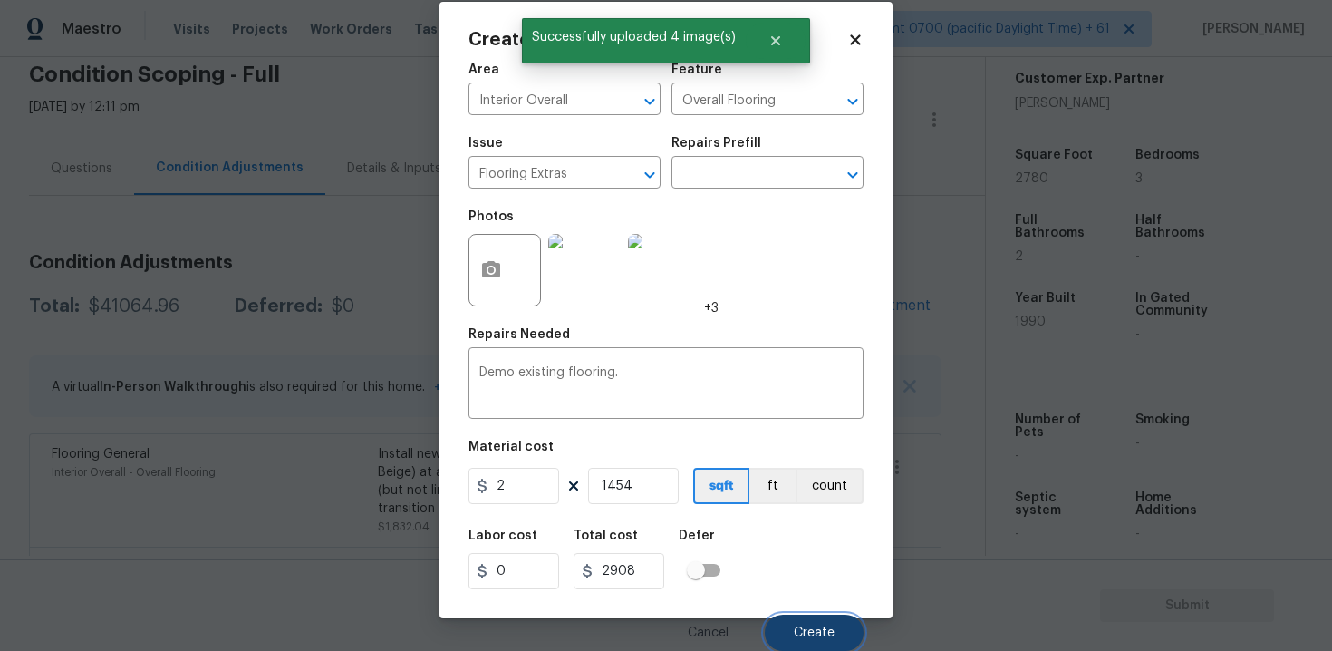
click at [786, 616] on button "Create" at bounding box center [814, 632] width 99 height 36
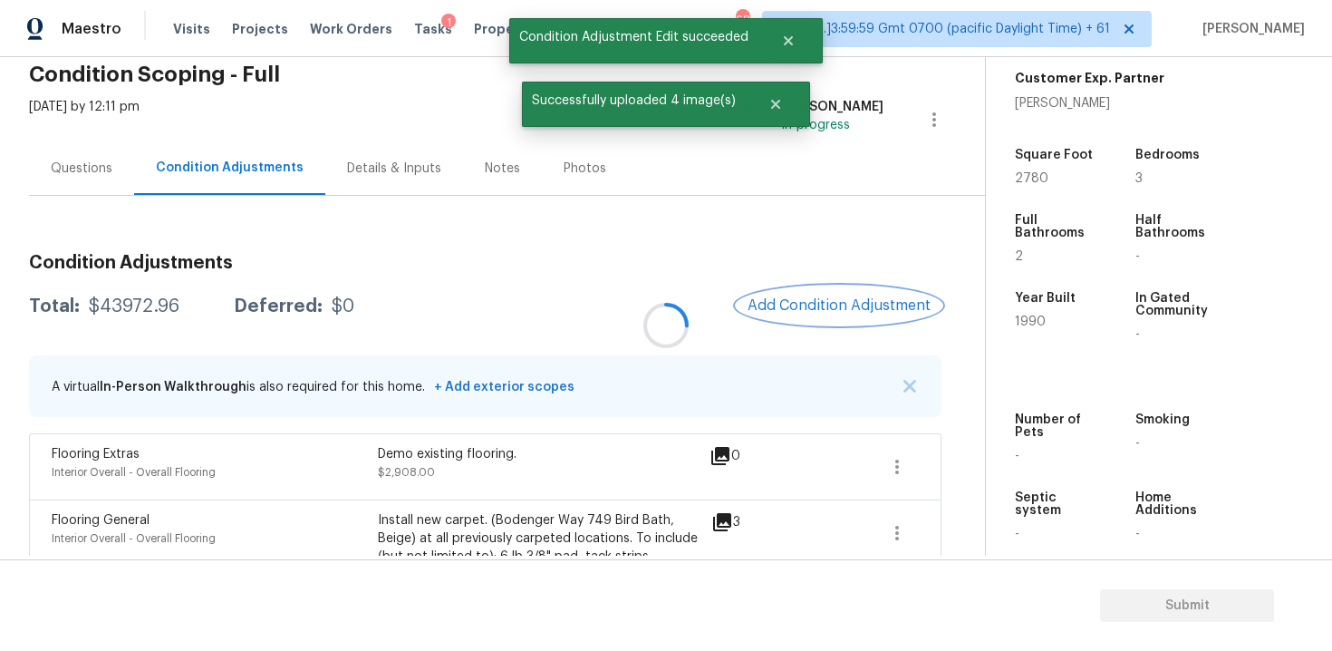
scroll to position [0, 0]
click at [826, 304] on span "Add Condition Adjustment" at bounding box center [838, 305] width 183 height 16
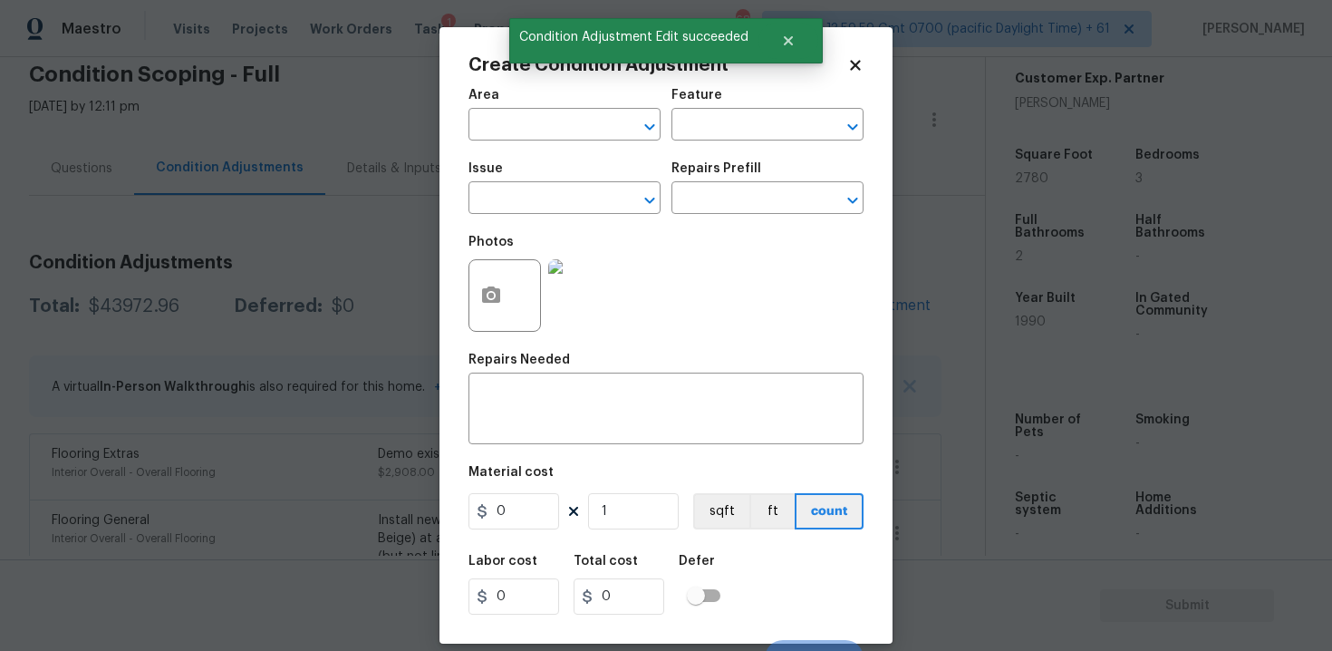
click at [504, 107] on div "Area" at bounding box center [564, 101] width 192 height 24
click at [505, 112] on input "text" at bounding box center [538, 126] width 141 height 28
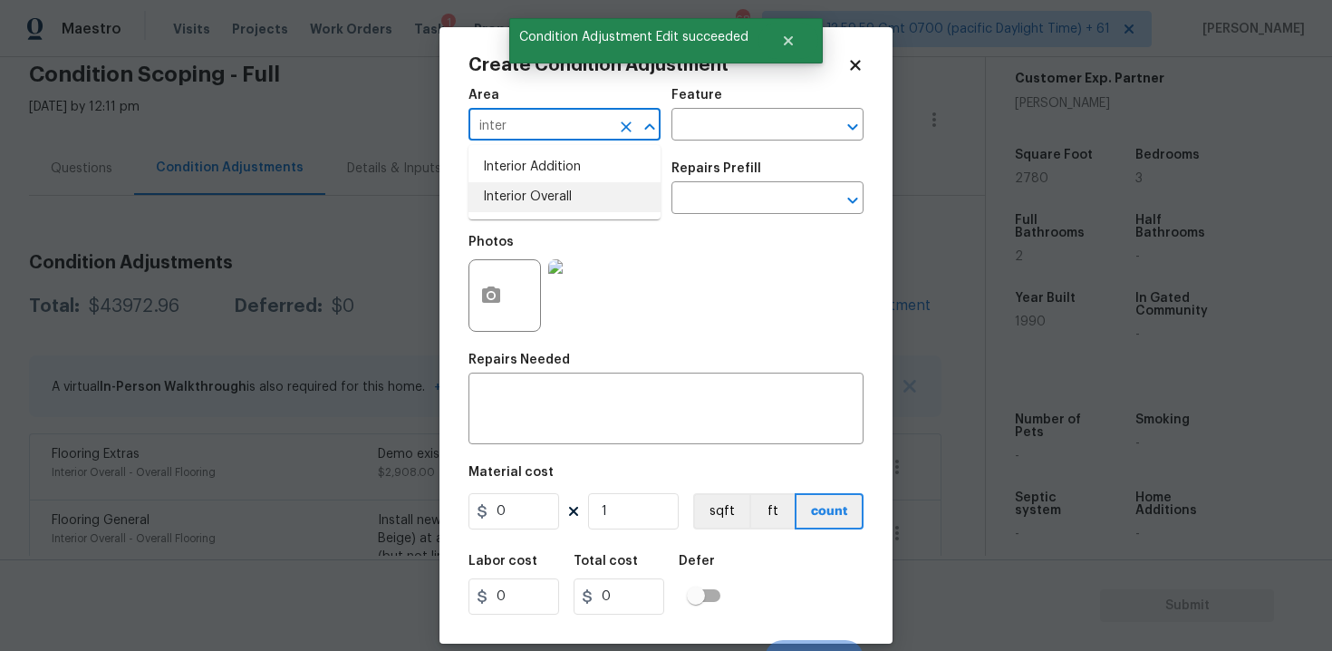
click at [518, 192] on li "Interior Overall" at bounding box center [564, 197] width 192 height 30
type input "Interior Overall"
click at [518, 192] on input "text" at bounding box center [538, 200] width 141 height 28
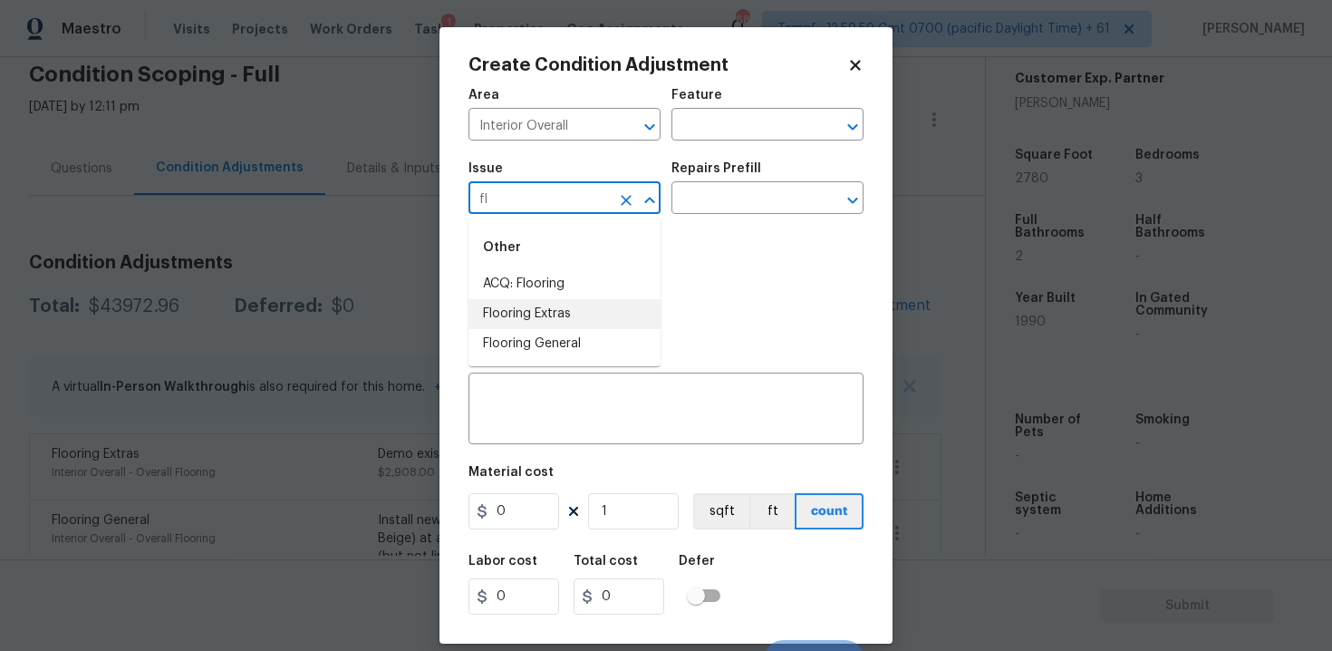
click at [565, 322] on li "Flooring Extras" at bounding box center [564, 314] width 192 height 30
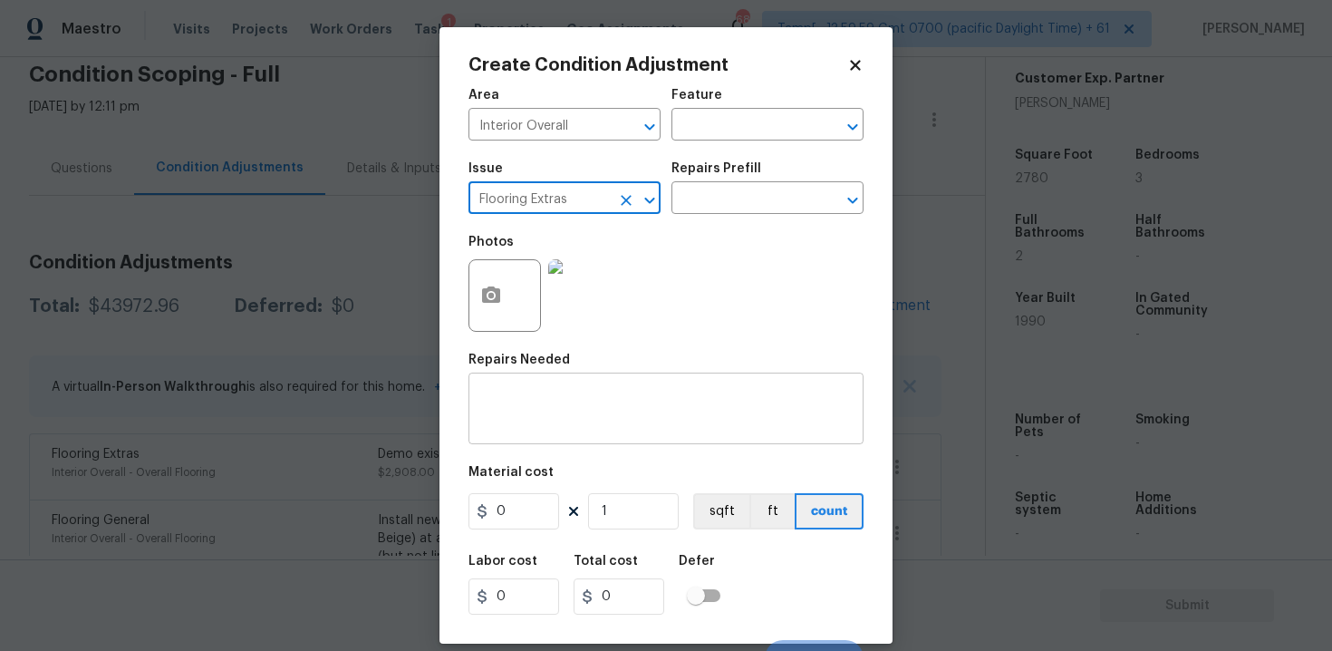
type input "Flooring Extras"
click at [568, 416] on textarea at bounding box center [665, 410] width 373 height 38
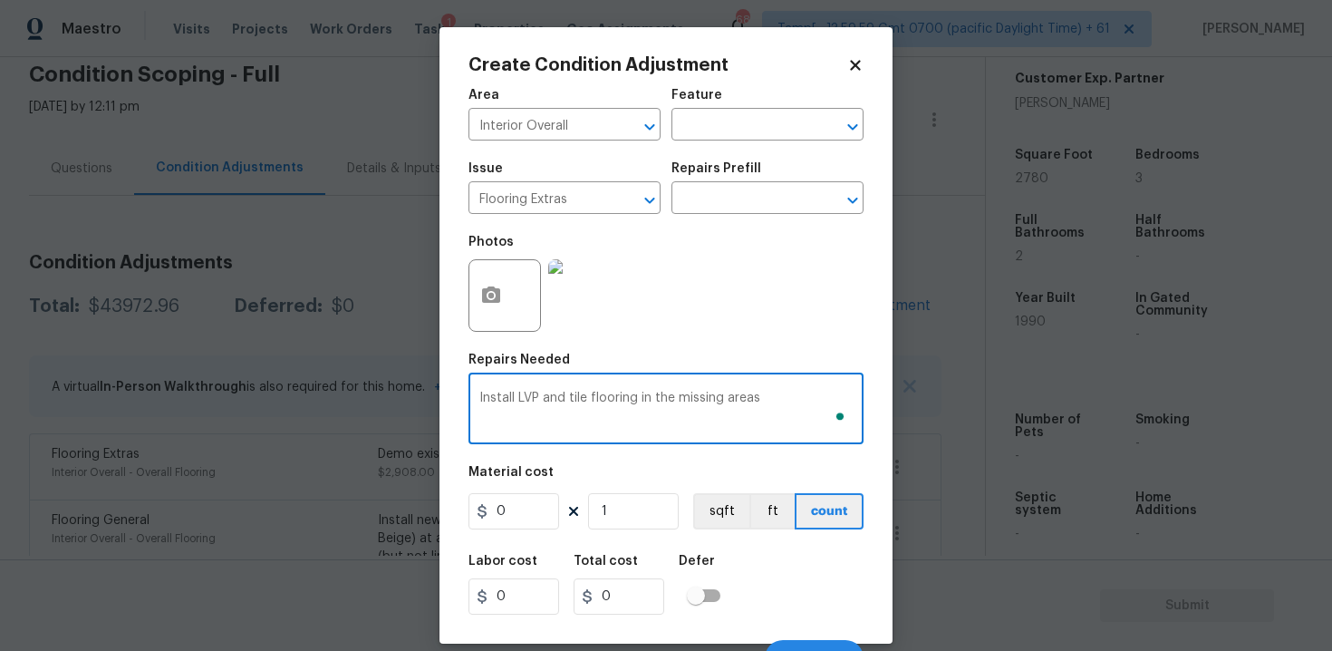
type textarea "Install LVP and tile flooring in the missing areas"
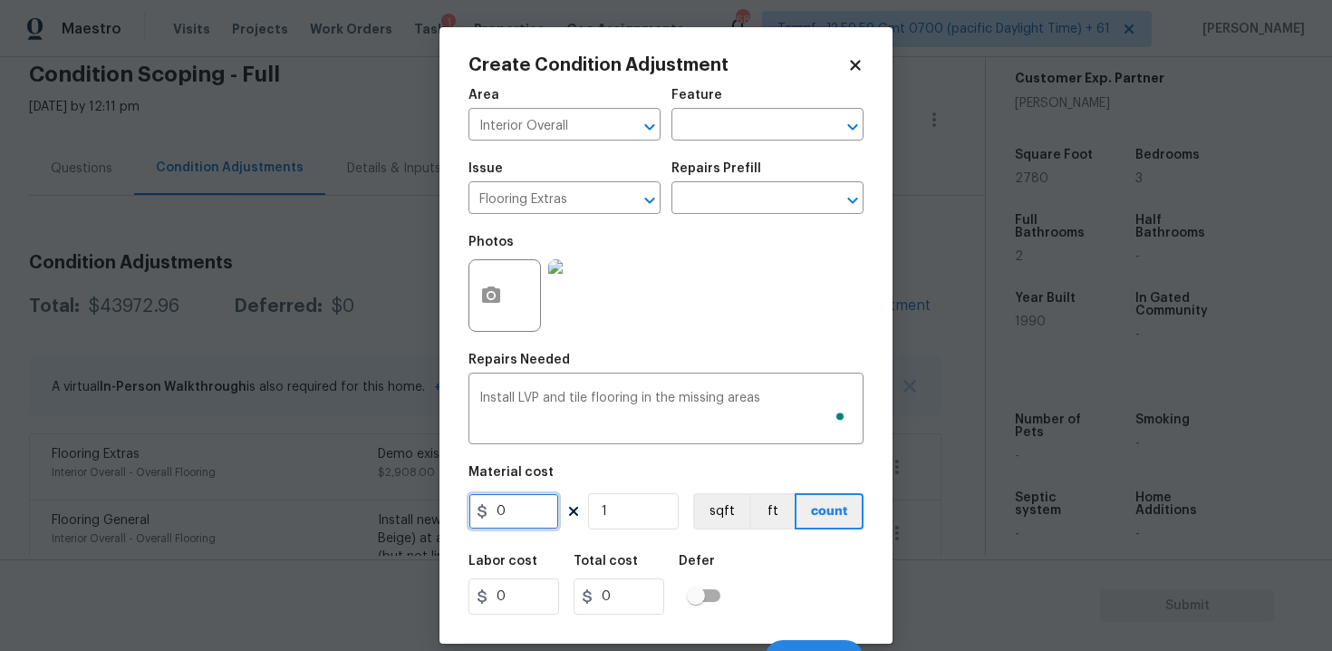
click at [515, 506] on input "0" at bounding box center [513, 511] width 91 height 36
type input "5"
click at [615, 512] on input "1" at bounding box center [633, 511] width 91 height 36
type input "14"
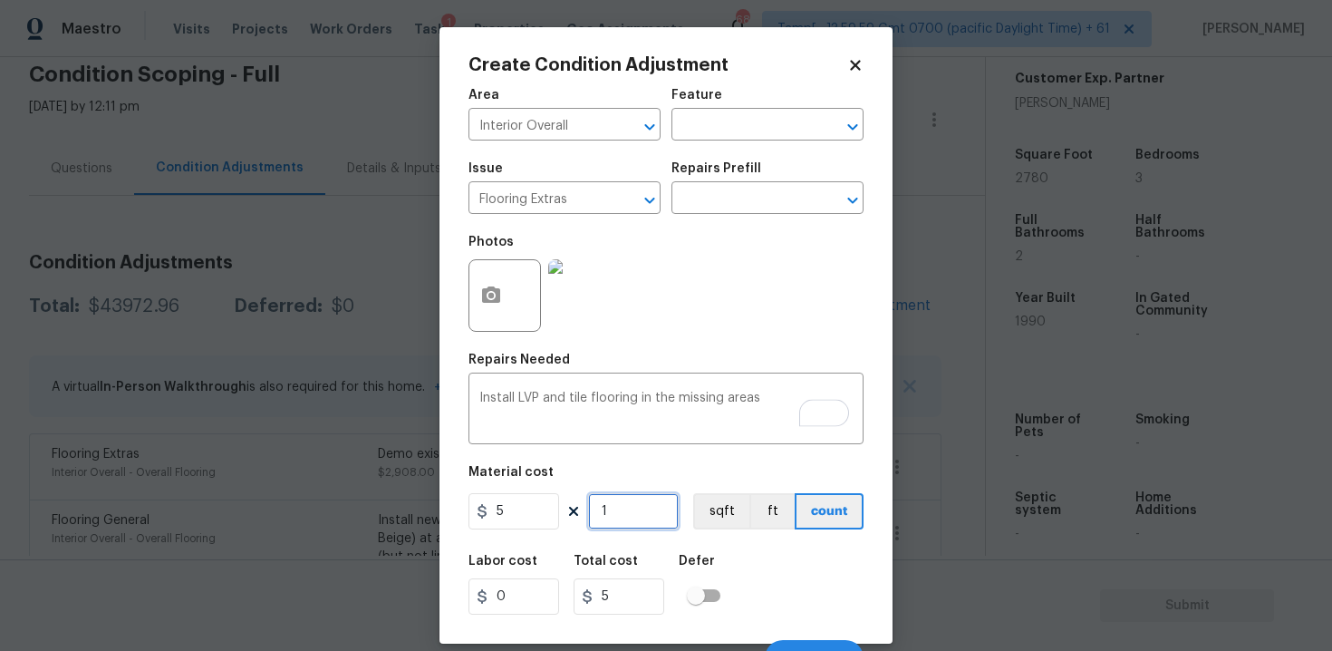
type input "70"
type input "145"
type input "725"
type input "1454"
type input "7270"
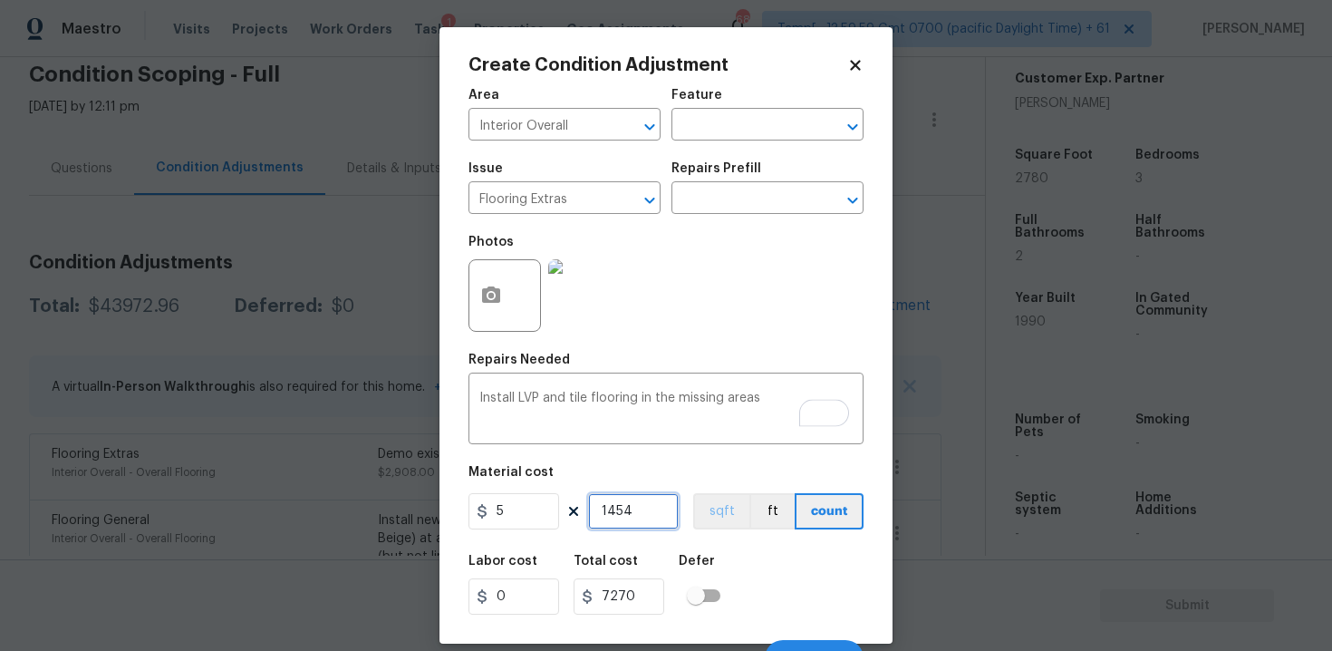
type input "1454"
click at [722, 502] on button "sqft" at bounding box center [721, 511] width 56 height 36
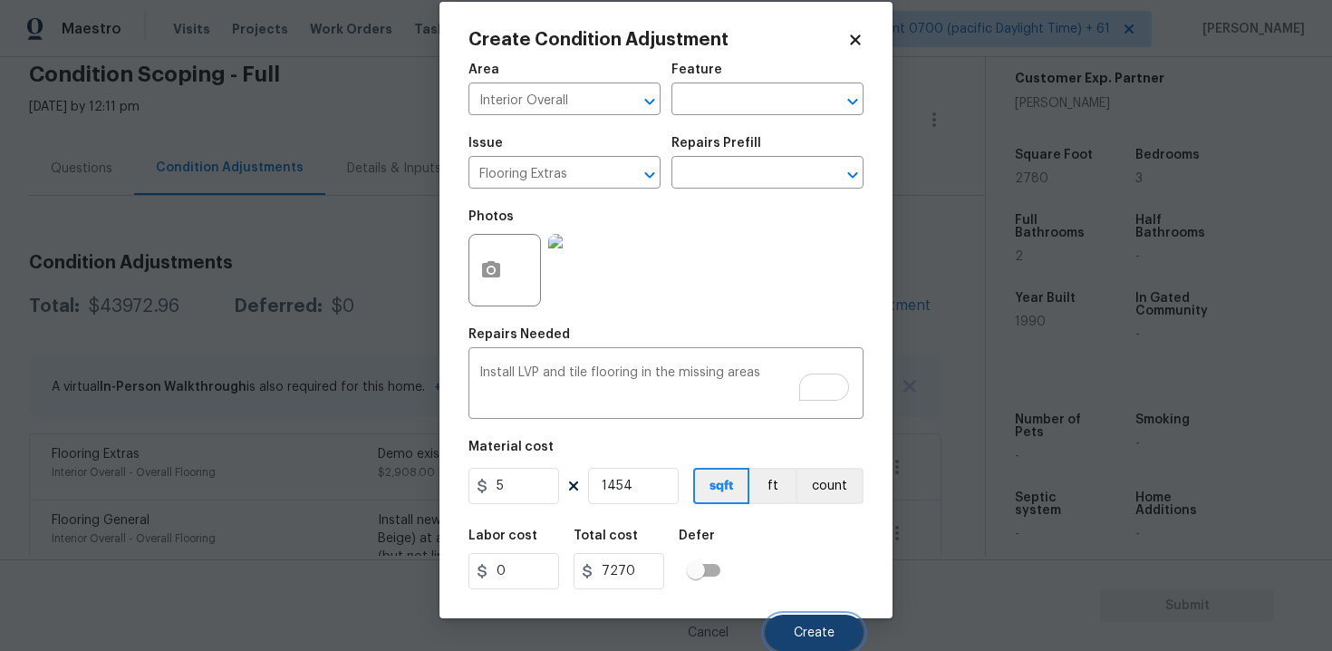
click at [822, 626] on span "Create" at bounding box center [814, 633] width 41 height 14
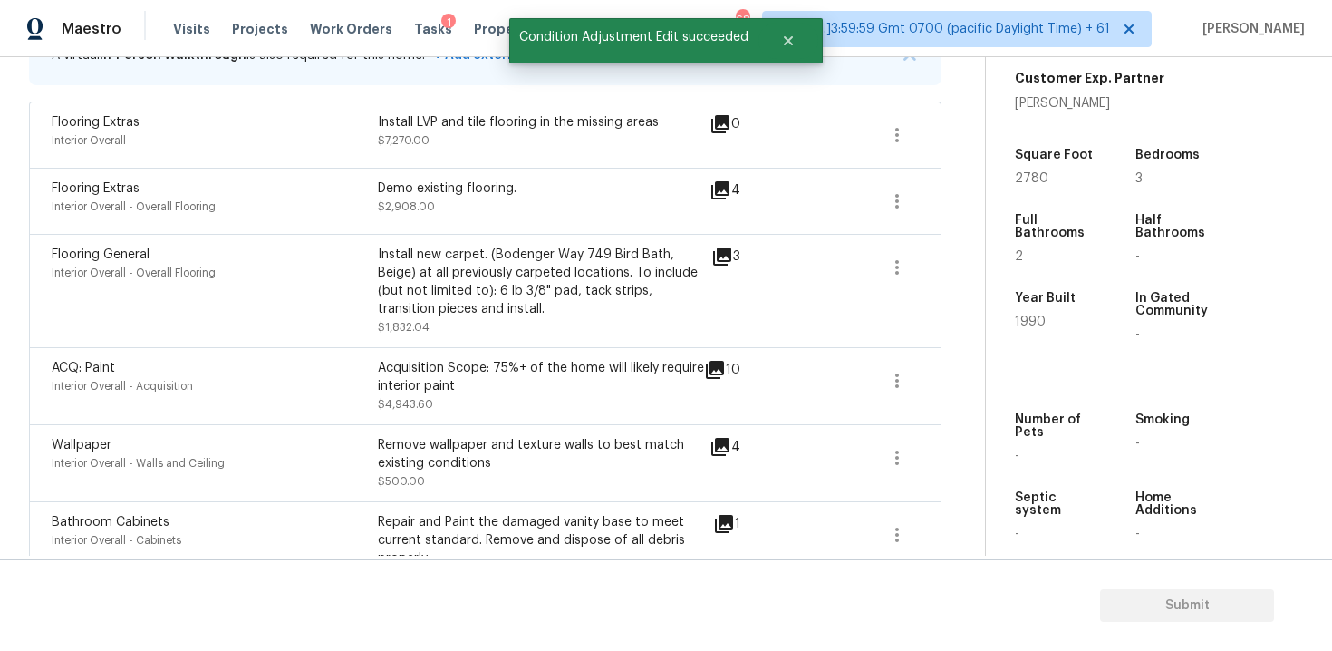
scroll to position [0, 0]
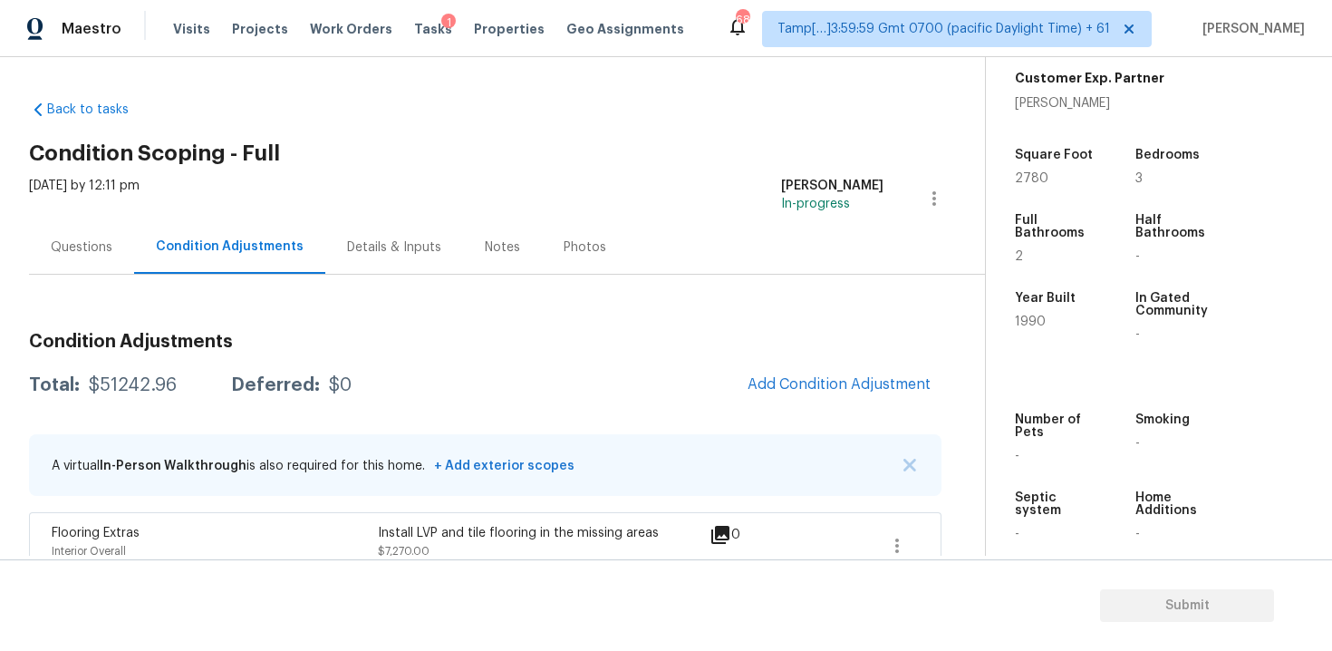
click at [95, 243] on div "Questions" at bounding box center [82, 247] width 62 height 18
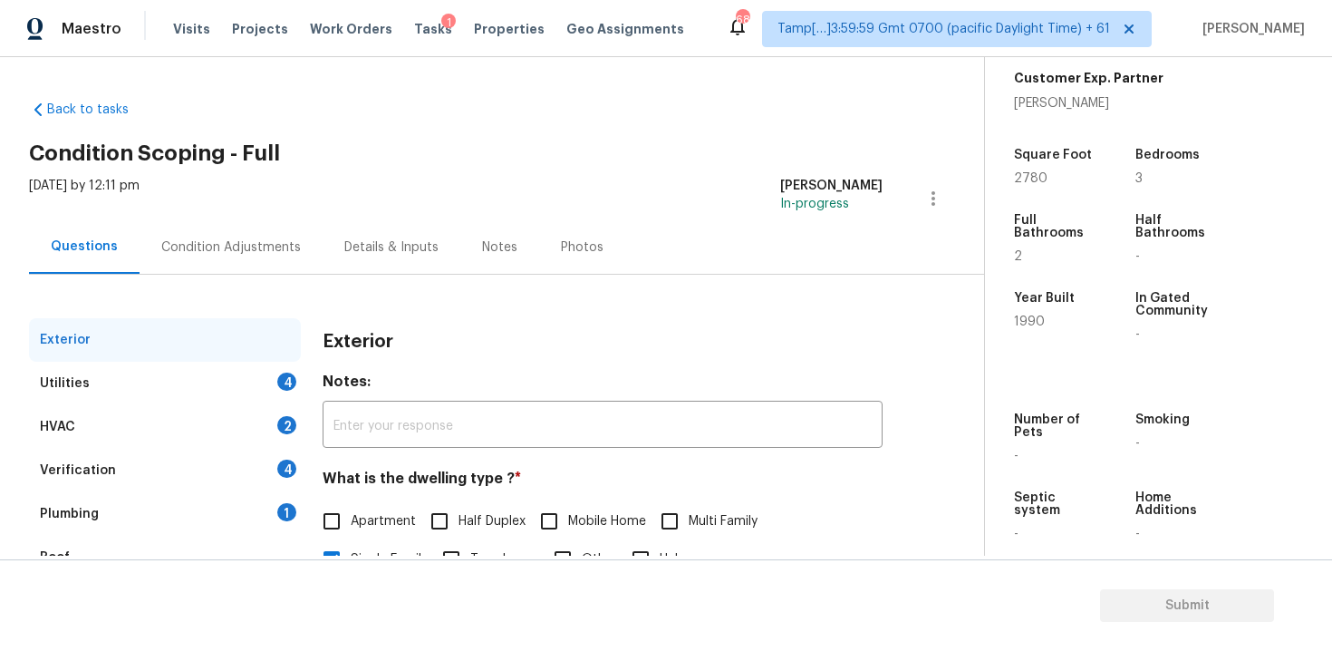
click at [283, 385] on div "4" at bounding box center [286, 381] width 19 height 18
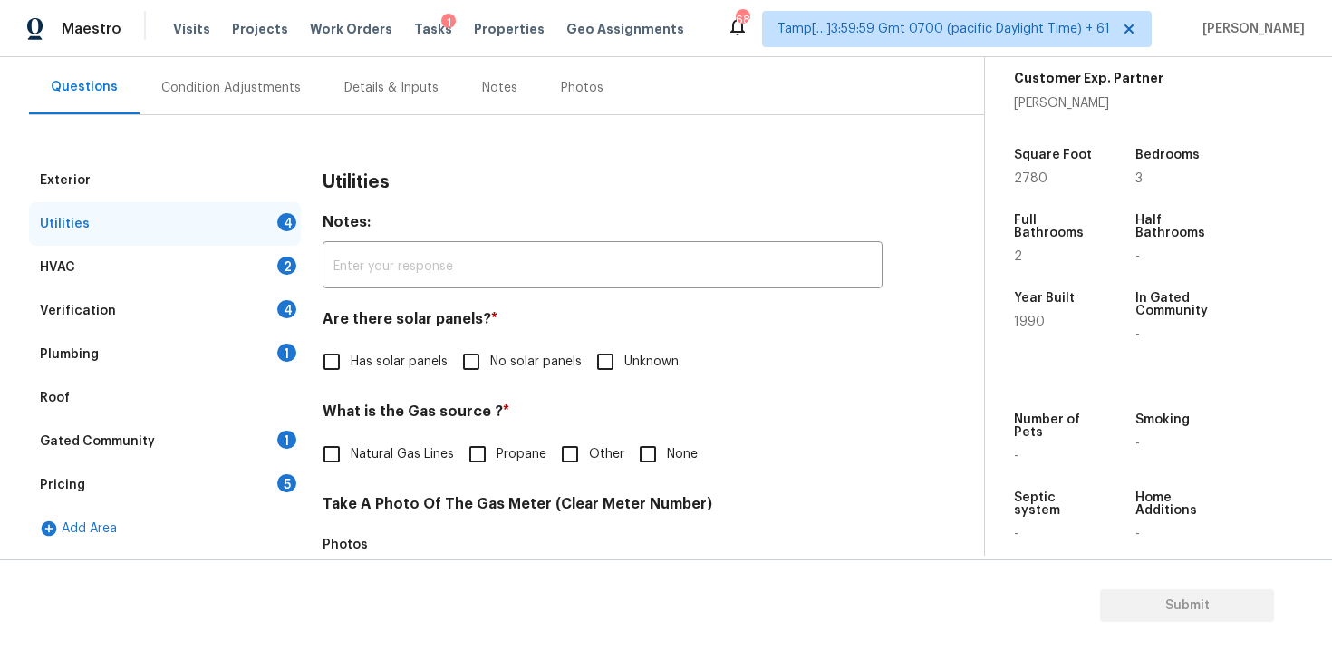
scroll to position [185, 0]
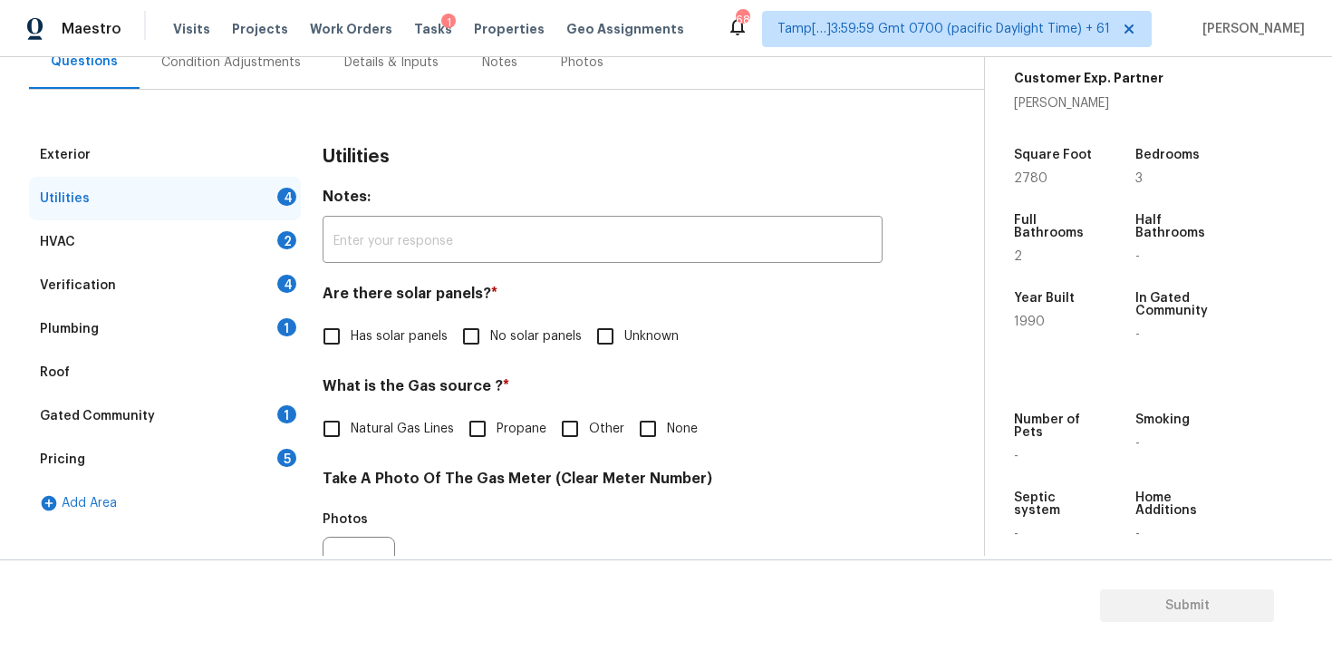
click at [486, 353] on input "No solar panels" at bounding box center [471, 336] width 38 height 38
checkbox input "true"
click at [383, 448] on div "Utilities Notes: ​ Are there solar panels? * Has solar panels No solar panels U…" at bounding box center [603, 606] width 560 height 947
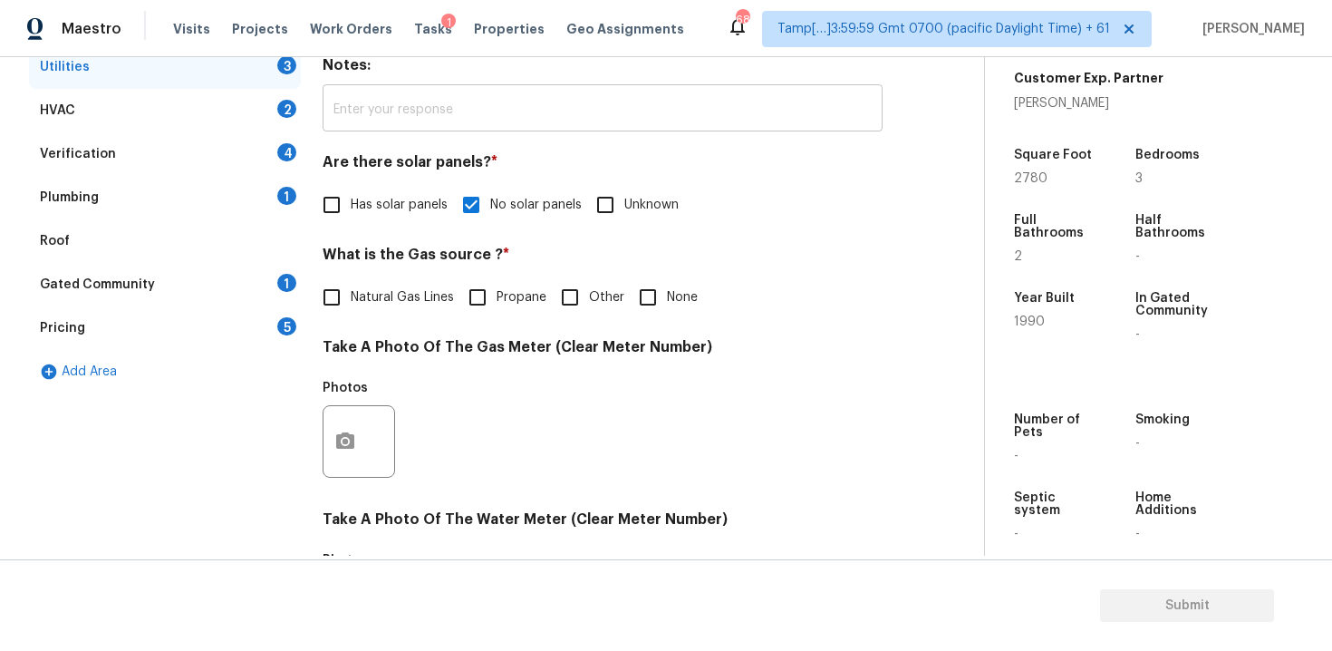
scroll to position [487, 0]
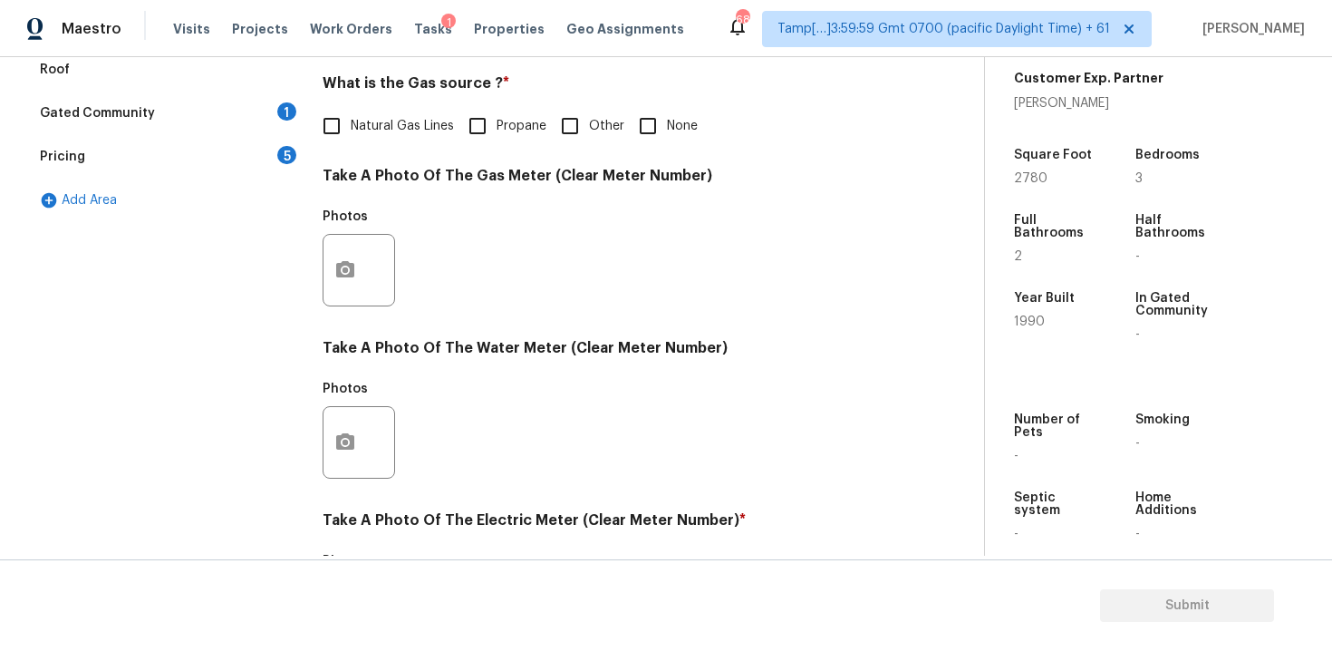
click at [404, 126] on span "Natural Gas Lines" at bounding box center [402, 126] width 103 height 19
click at [351, 126] on input "Natural Gas Lines" at bounding box center [332, 126] width 38 height 38
checkbox input "true"
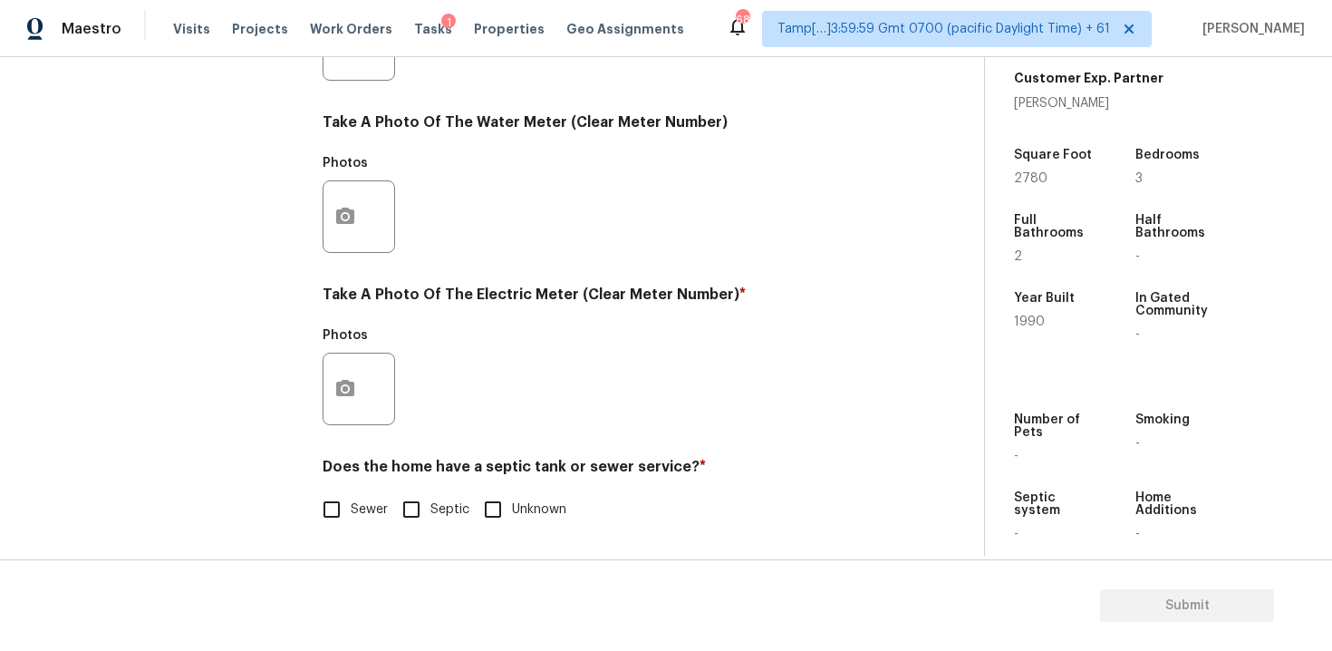
scroll to position [713, 0]
click at [369, 367] on div at bounding box center [359, 388] width 72 height 72
click at [352, 403] on button "button" at bounding box center [344, 388] width 43 height 71
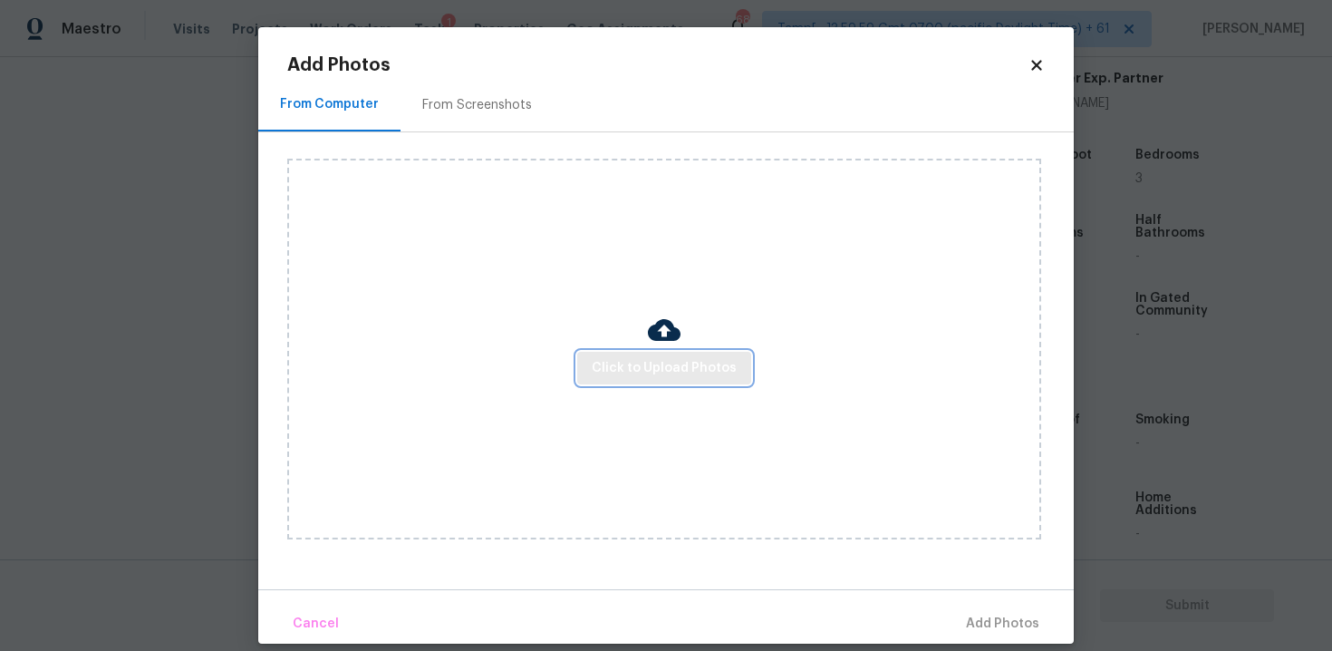
click at [662, 352] on button "Click to Upload Photos" at bounding box center [664, 369] width 174 height 34
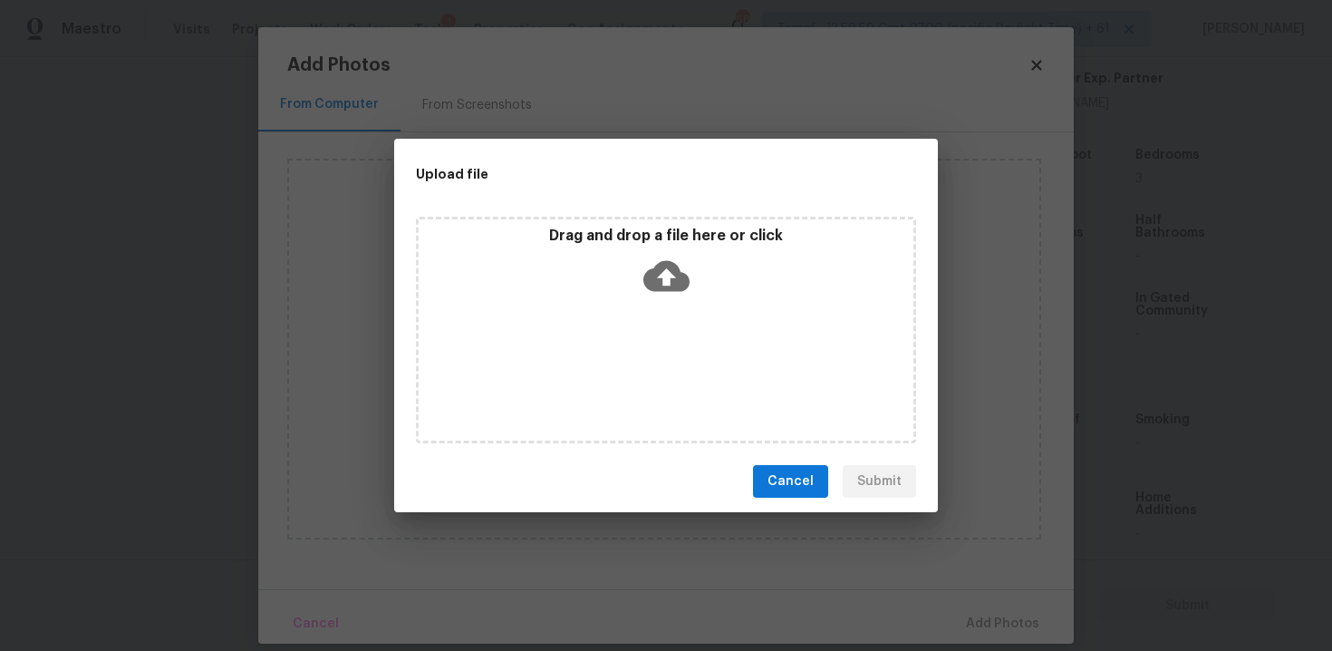
click at [665, 296] on icon at bounding box center [666, 276] width 46 height 46
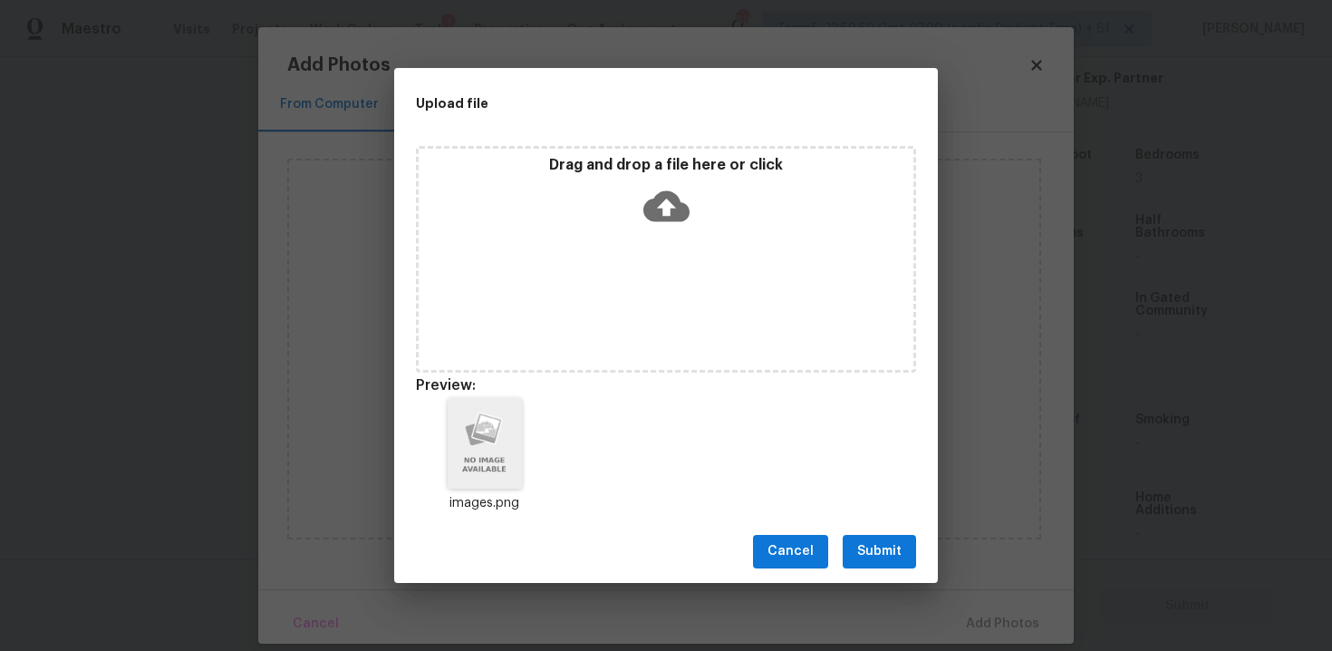
click at [880, 553] on span "Submit" at bounding box center [879, 551] width 44 height 23
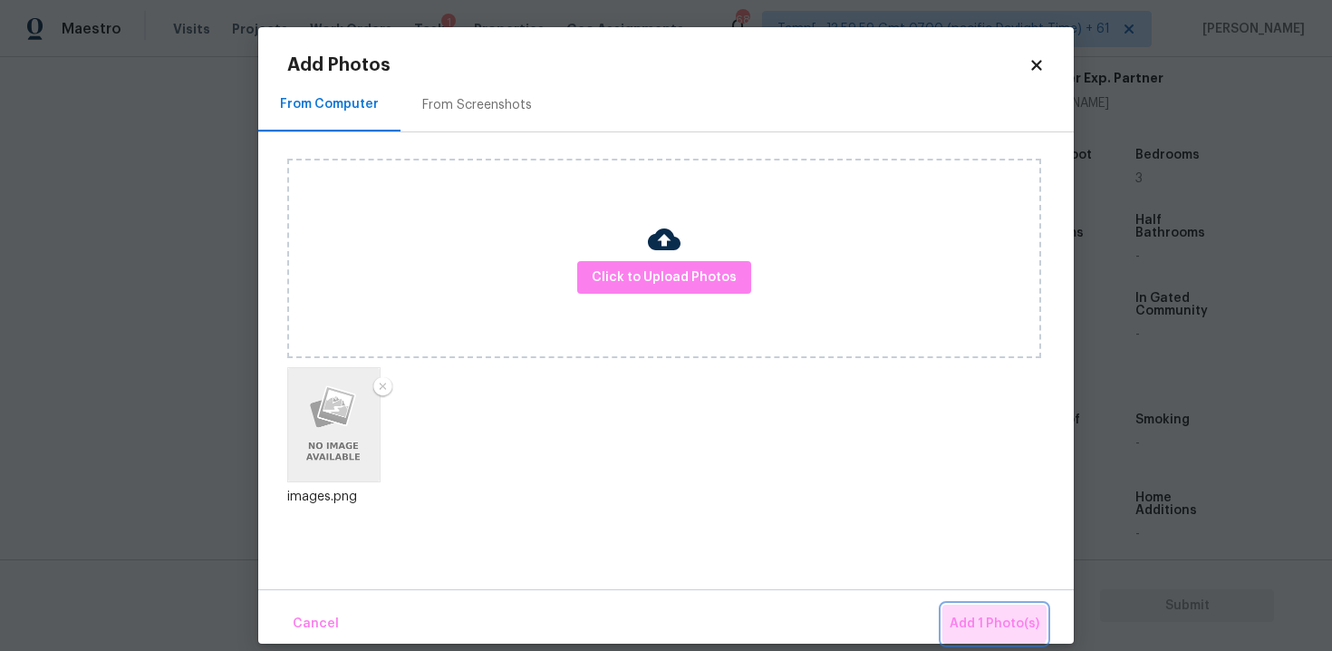
click at [954, 605] on button "Add 1 Photo(s)" at bounding box center [994, 623] width 104 height 39
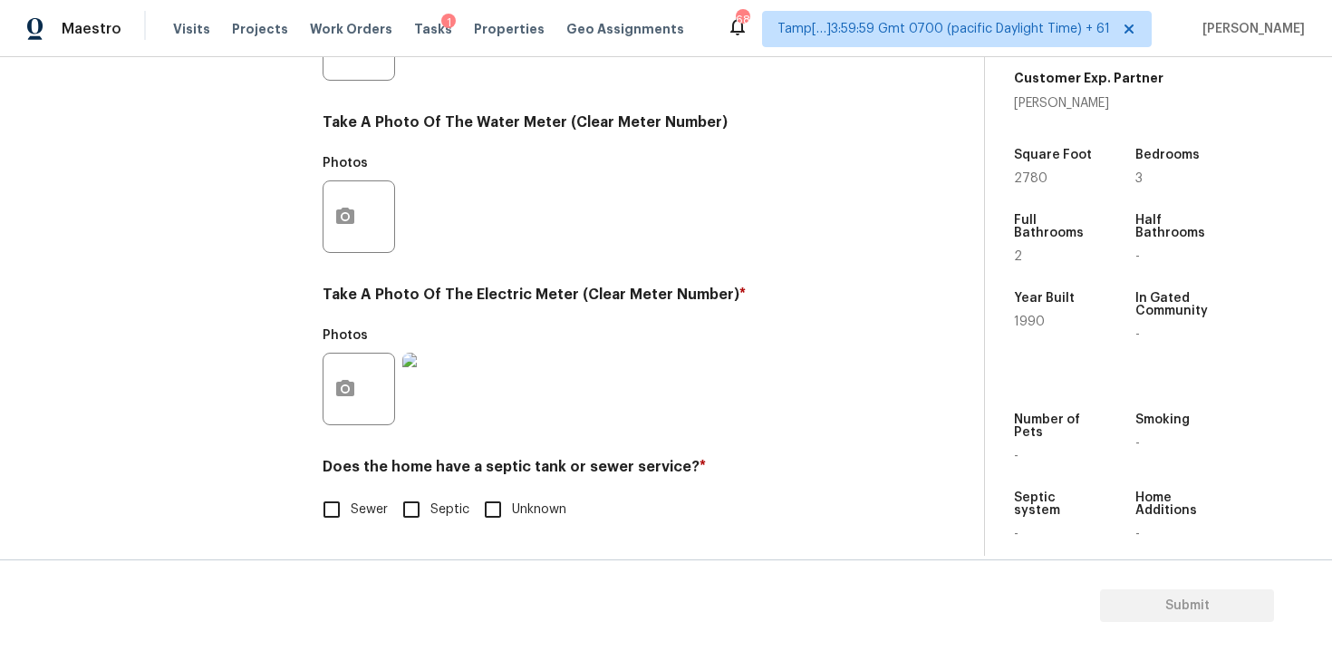
click at [331, 526] on input "Sewer" at bounding box center [332, 509] width 38 height 38
checkbox input "true"
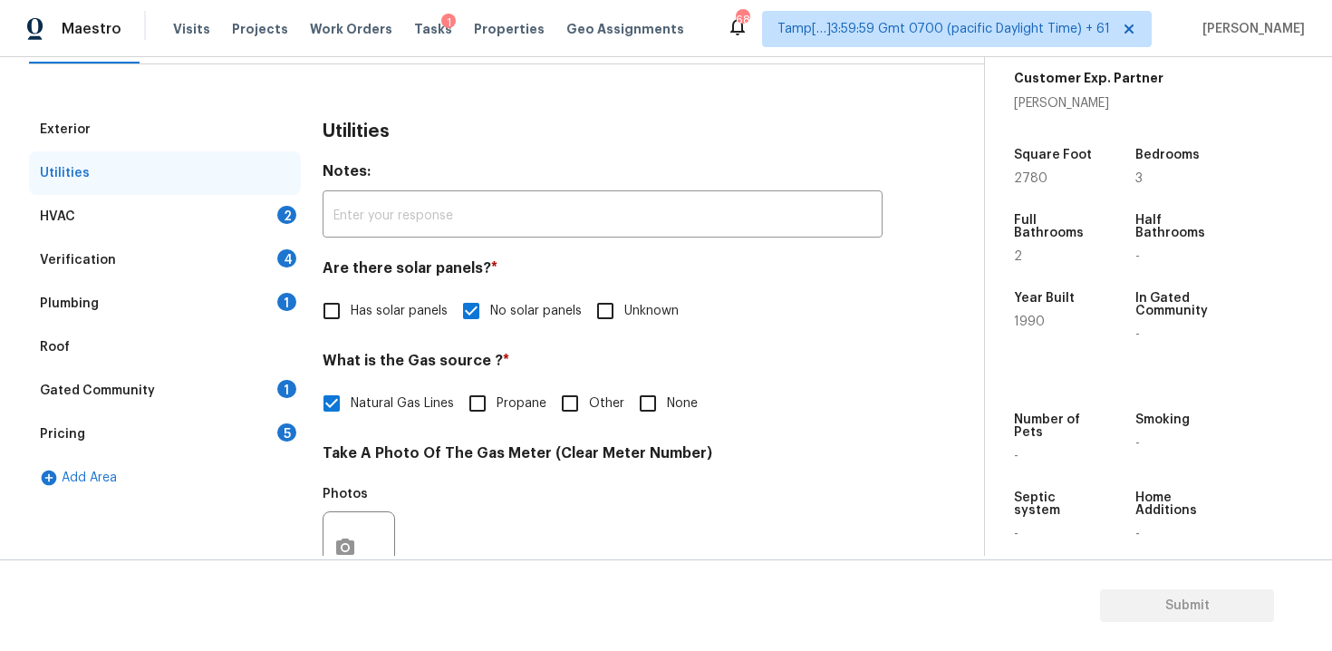
scroll to position [184, 0]
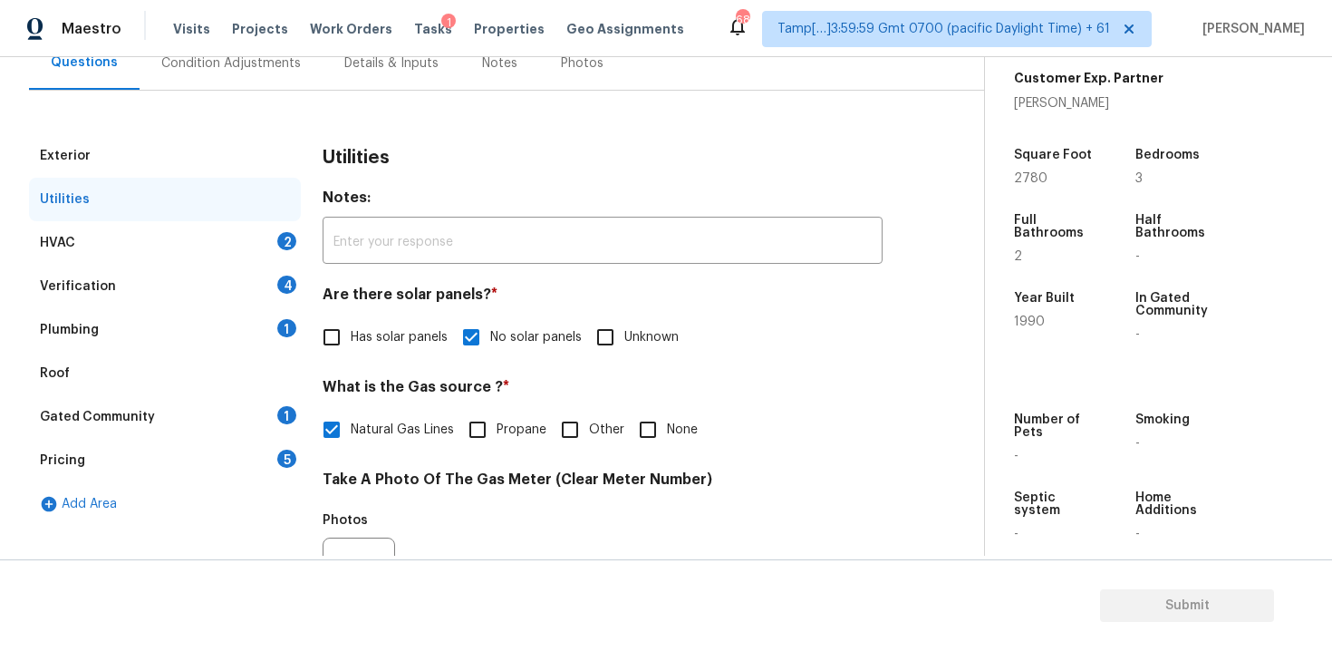
click at [277, 246] on div "HVAC 2" at bounding box center [165, 242] width 272 height 43
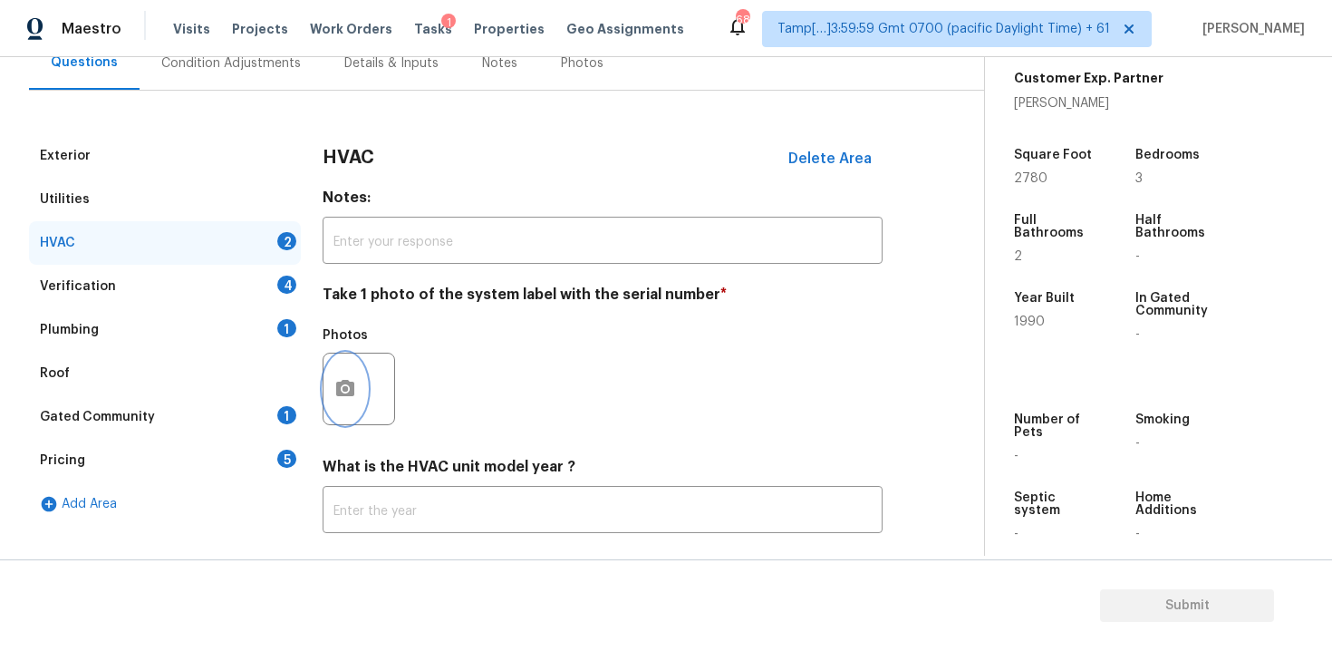
click at [340, 391] on icon "button" at bounding box center [345, 388] width 18 height 16
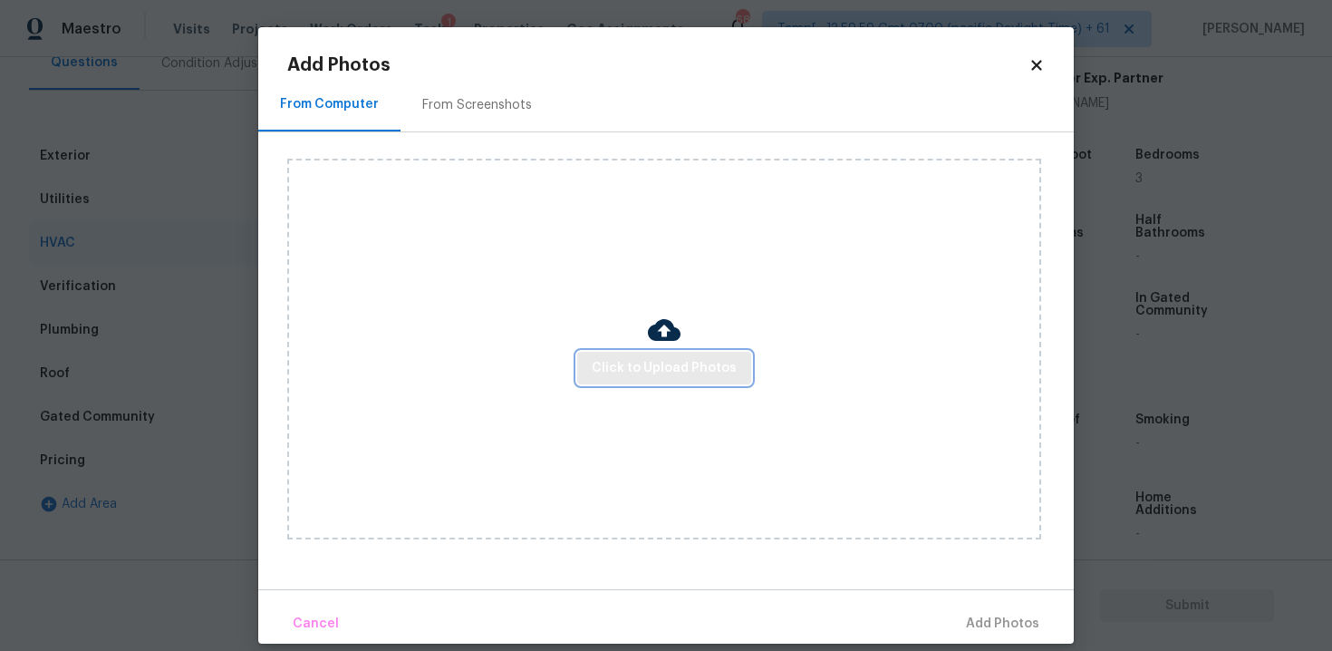
click at [710, 362] on span "Click to Upload Photos" at bounding box center [664, 368] width 145 height 23
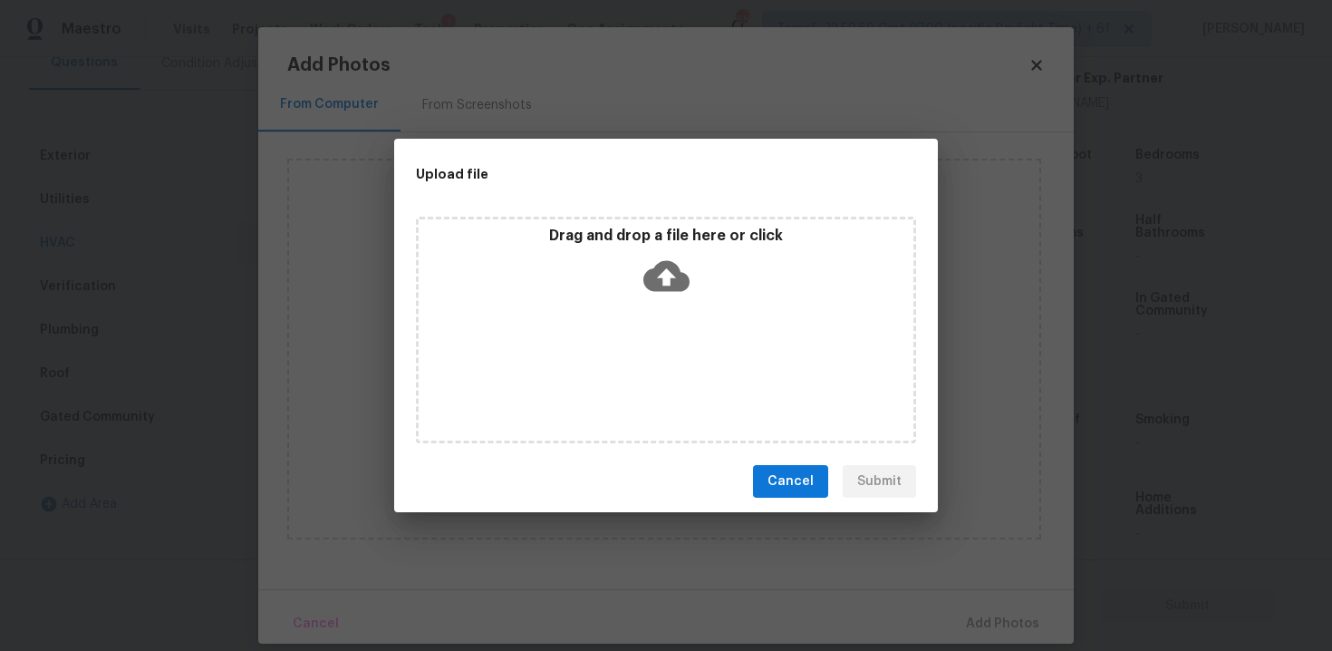
click at [690, 293] on div "Drag and drop a file here or click" at bounding box center [666, 266] width 495 height 78
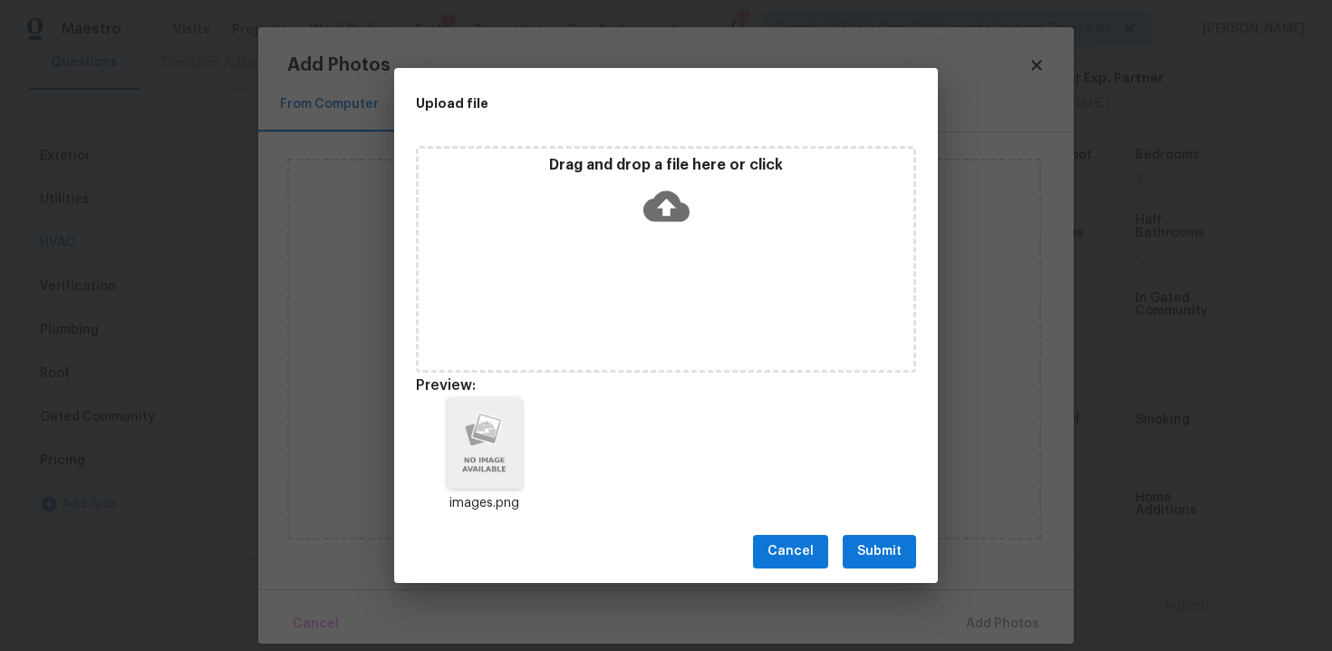
click at [876, 538] on button "Submit" at bounding box center [879, 552] width 73 height 34
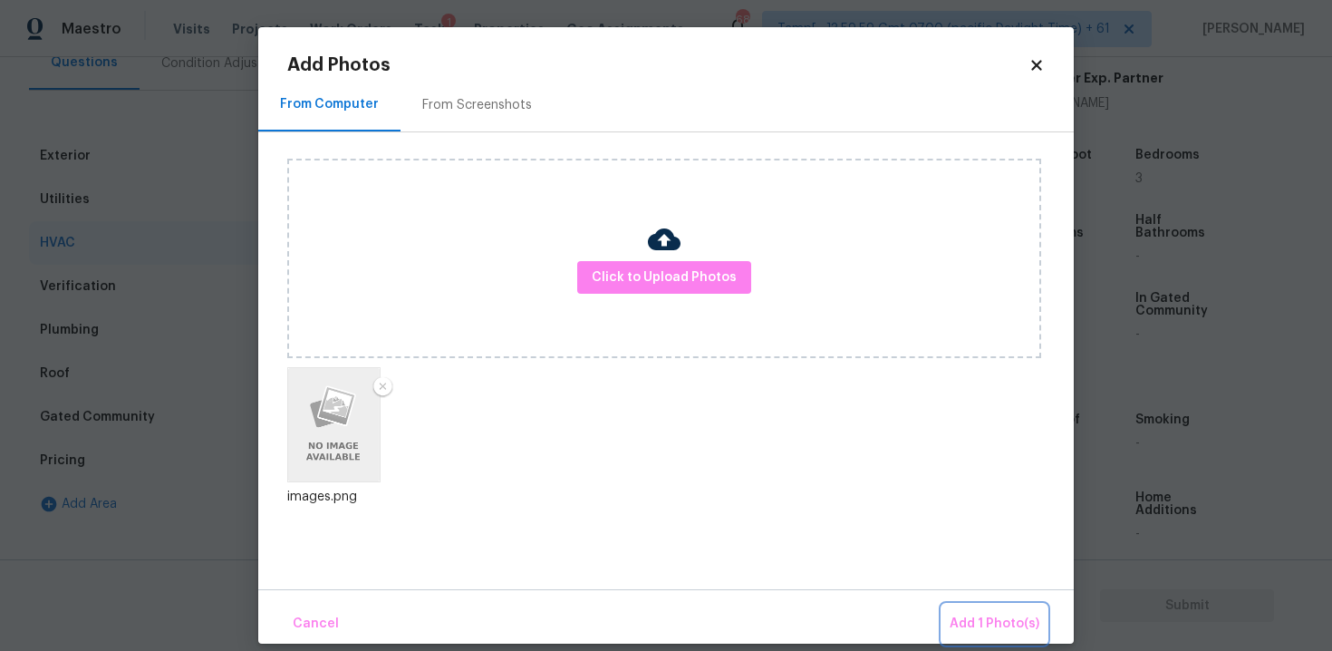
click at [972, 611] on button "Add 1 Photo(s)" at bounding box center [994, 623] width 104 height 39
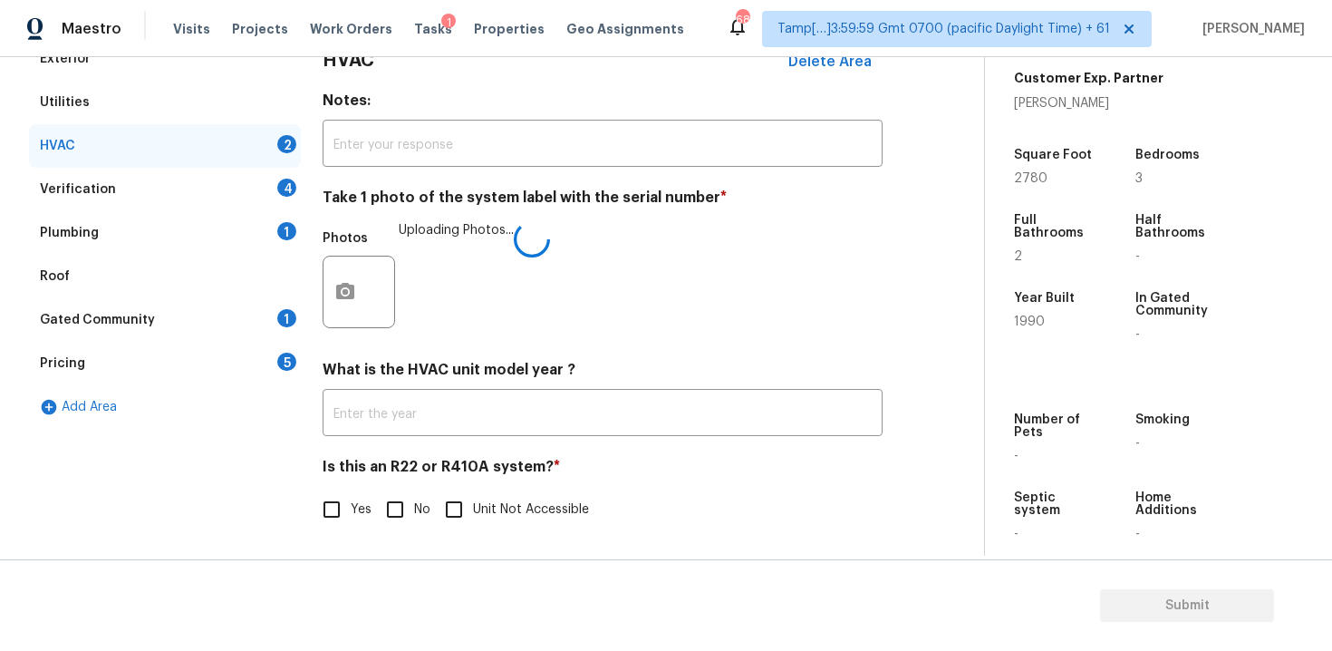
click at [391, 511] on input "No" at bounding box center [395, 509] width 38 height 38
checkbox input "true"
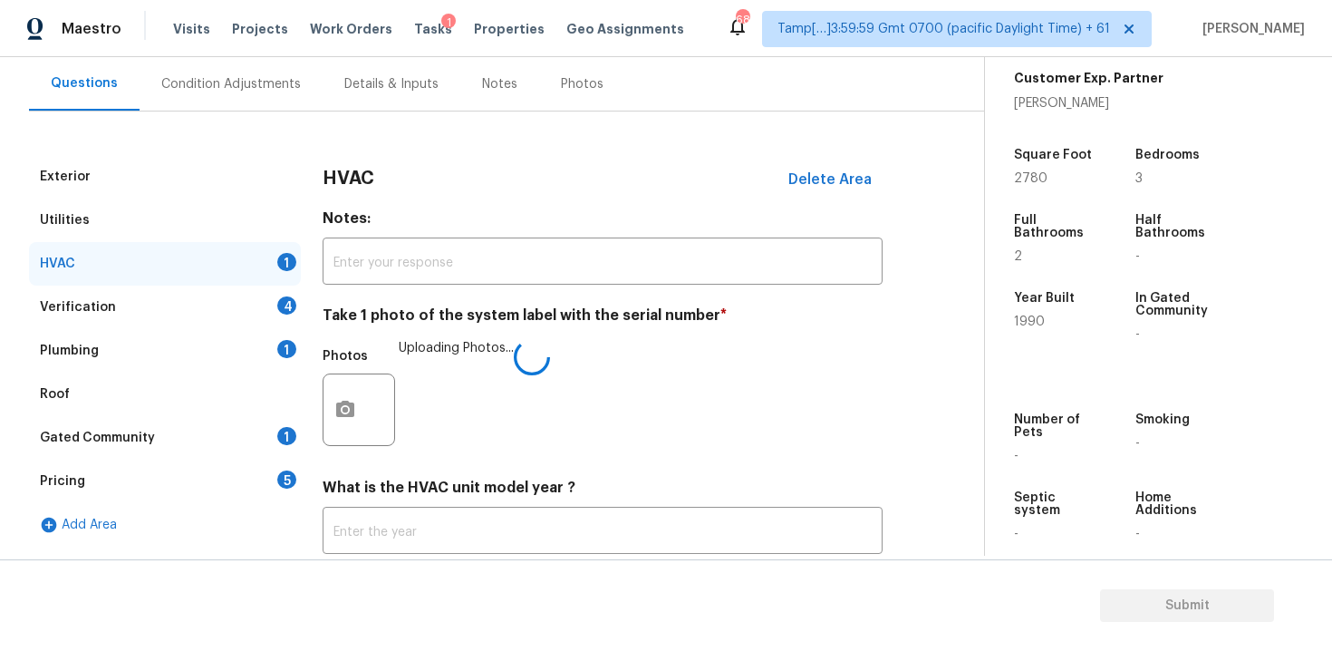
scroll to position [153, 0]
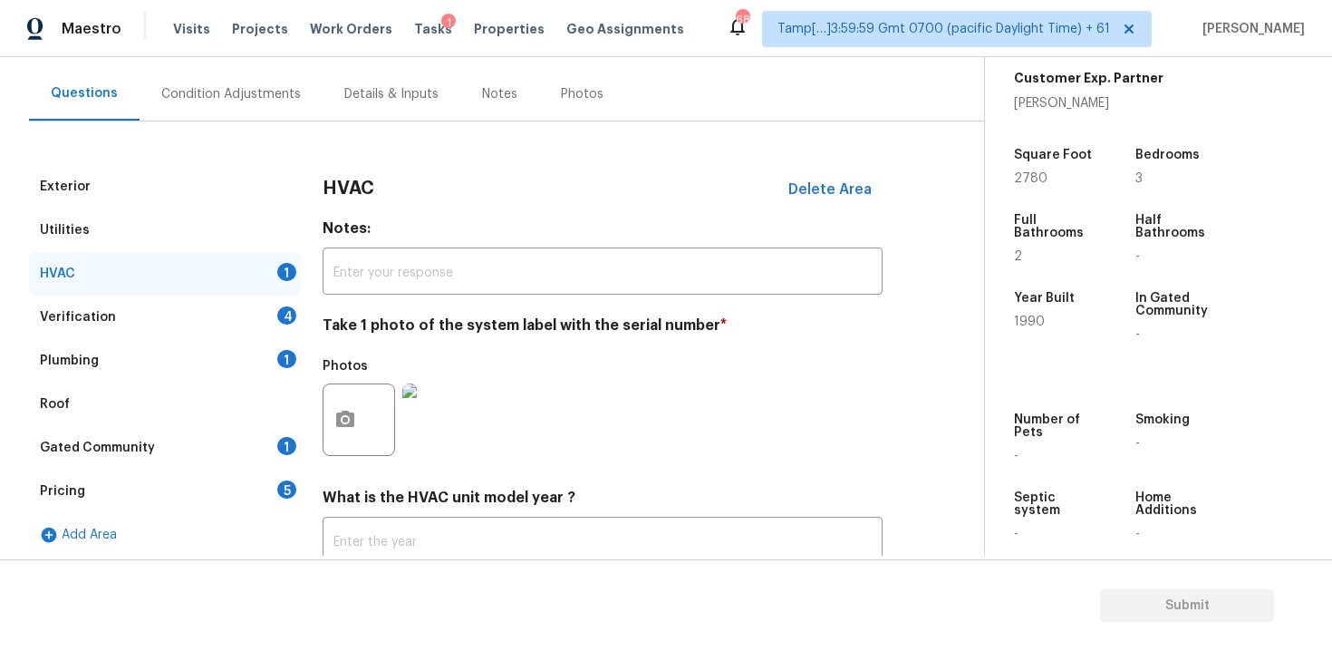
click at [265, 313] on div "Verification 4" at bounding box center [165, 316] width 272 height 43
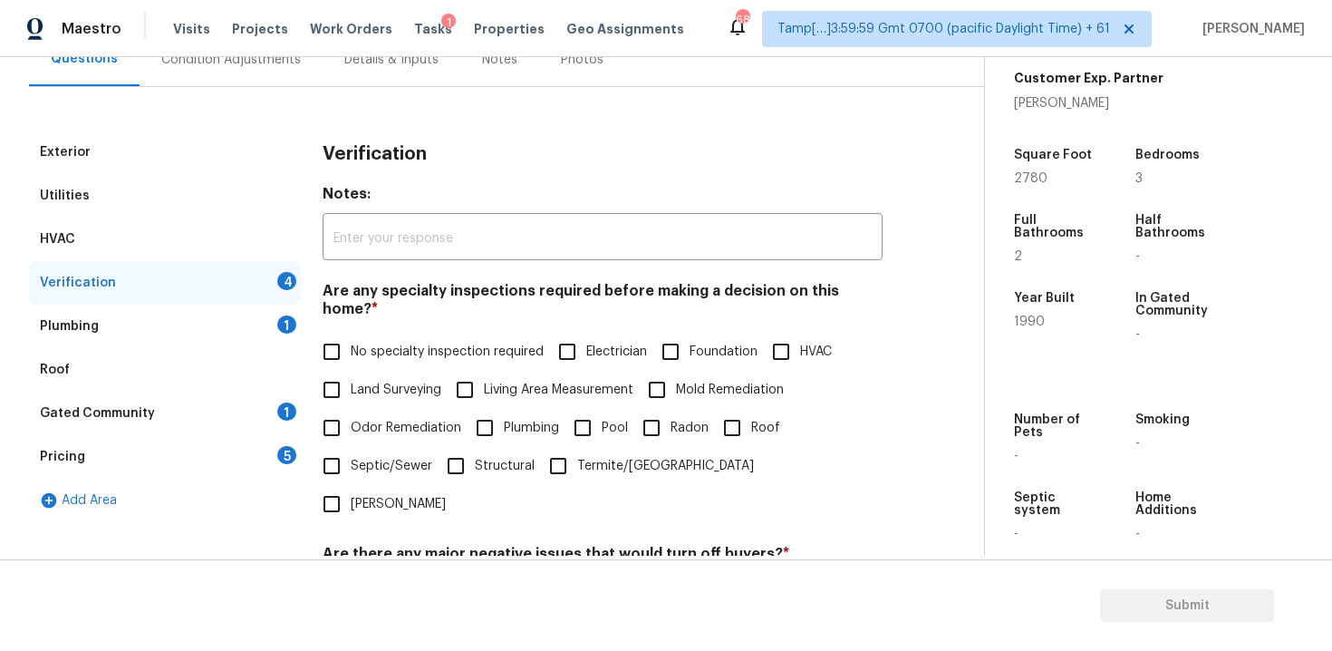
click at [350, 333] on input "No specialty inspection required" at bounding box center [332, 352] width 38 height 38
checkbox input "true"
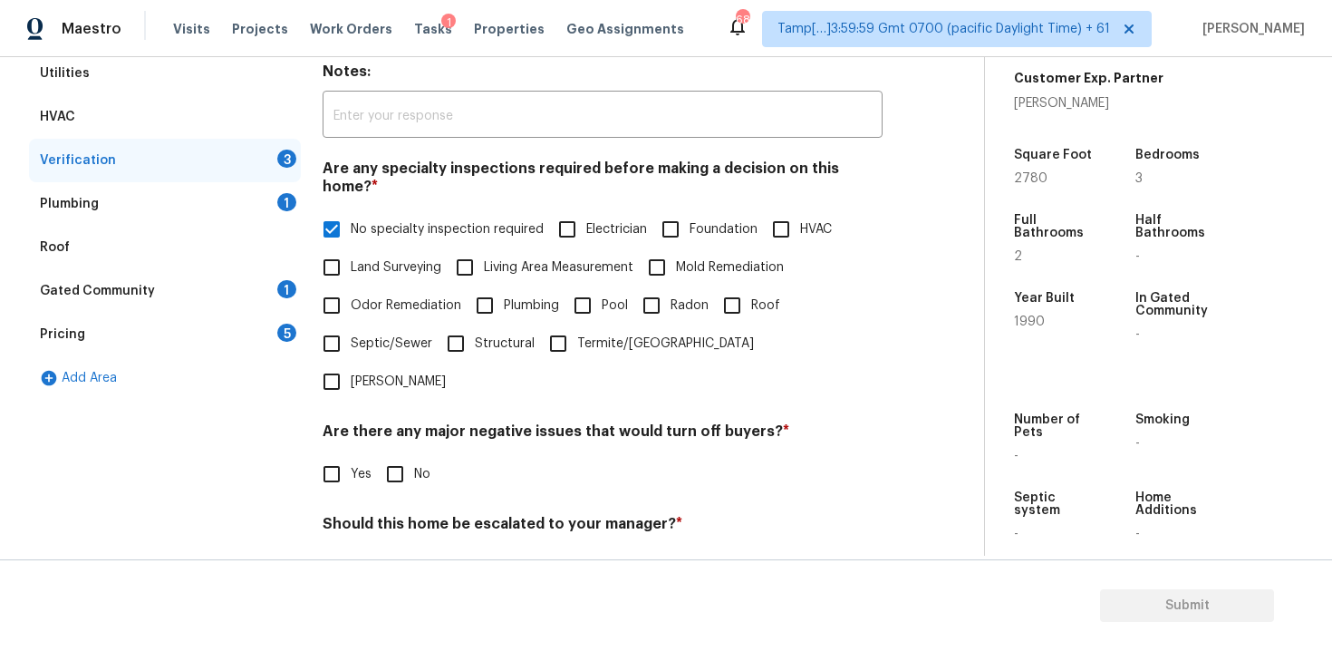
scroll to position [313, 0]
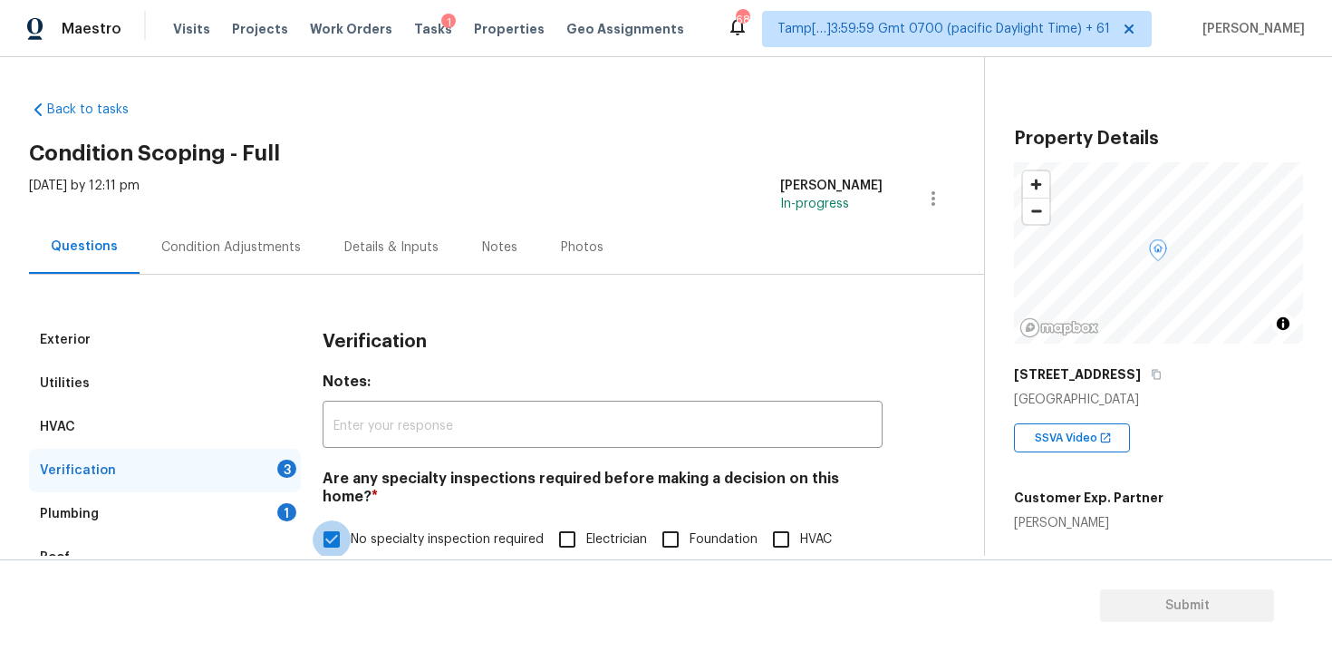
click at [336, 520] on input "No specialty inspection required" at bounding box center [332, 539] width 38 height 38
checkbox input "false"
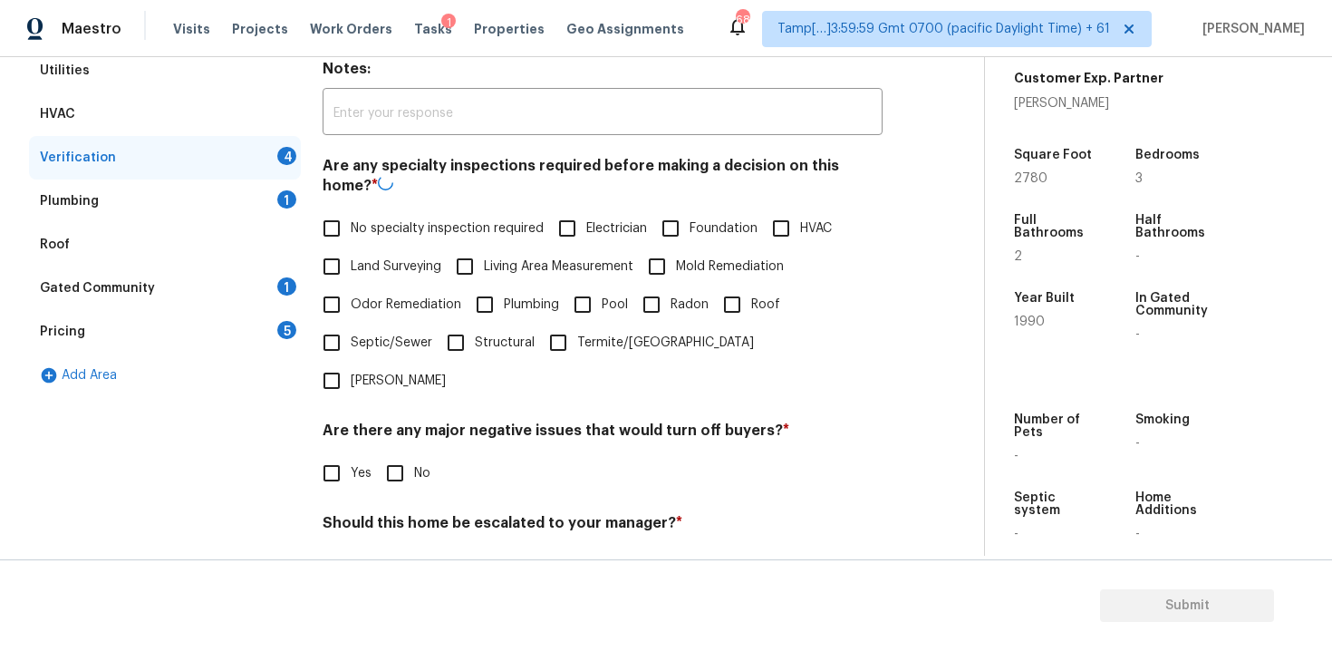
scroll to position [335, 0]
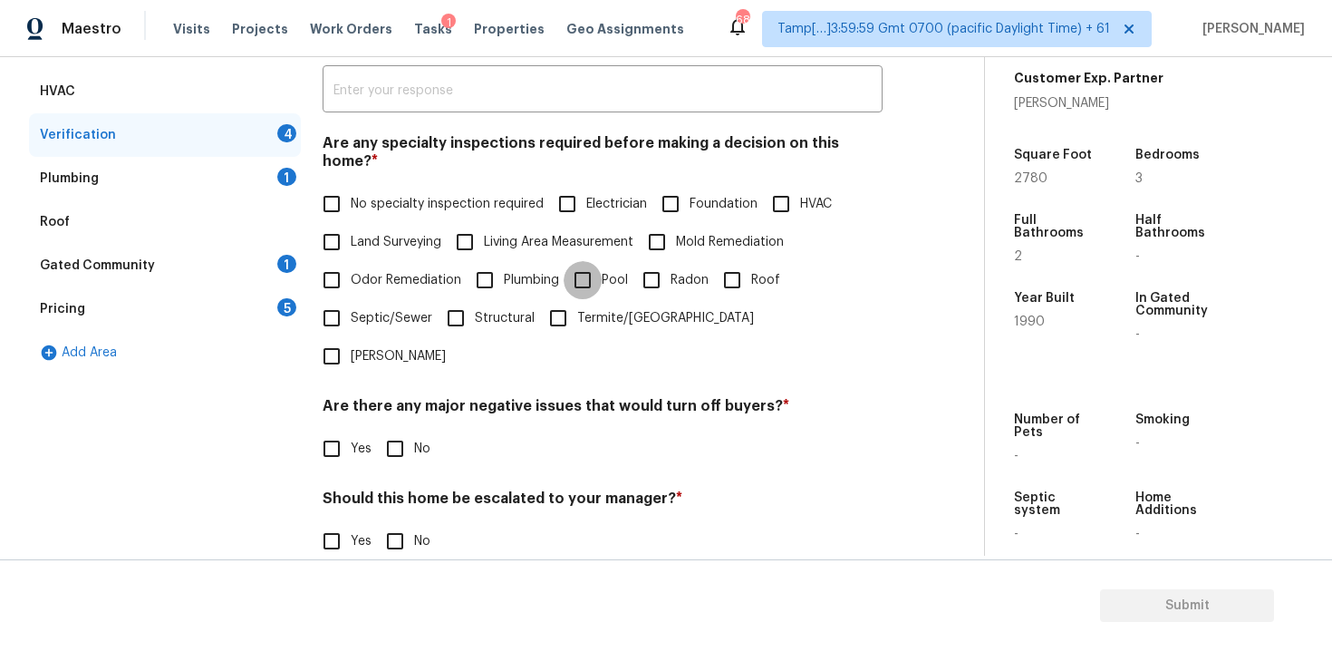
click at [597, 261] on input "Pool" at bounding box center [583, 280] width 38 height 38
checkbox input "true"
click at [742, 261] on input "Roof" at bounding box center [732, 280] width 38 height 38
checkbox input "true"
click at [496, 261] on input "Plumbing" at bounding box center [485, 280] width 38 height 38
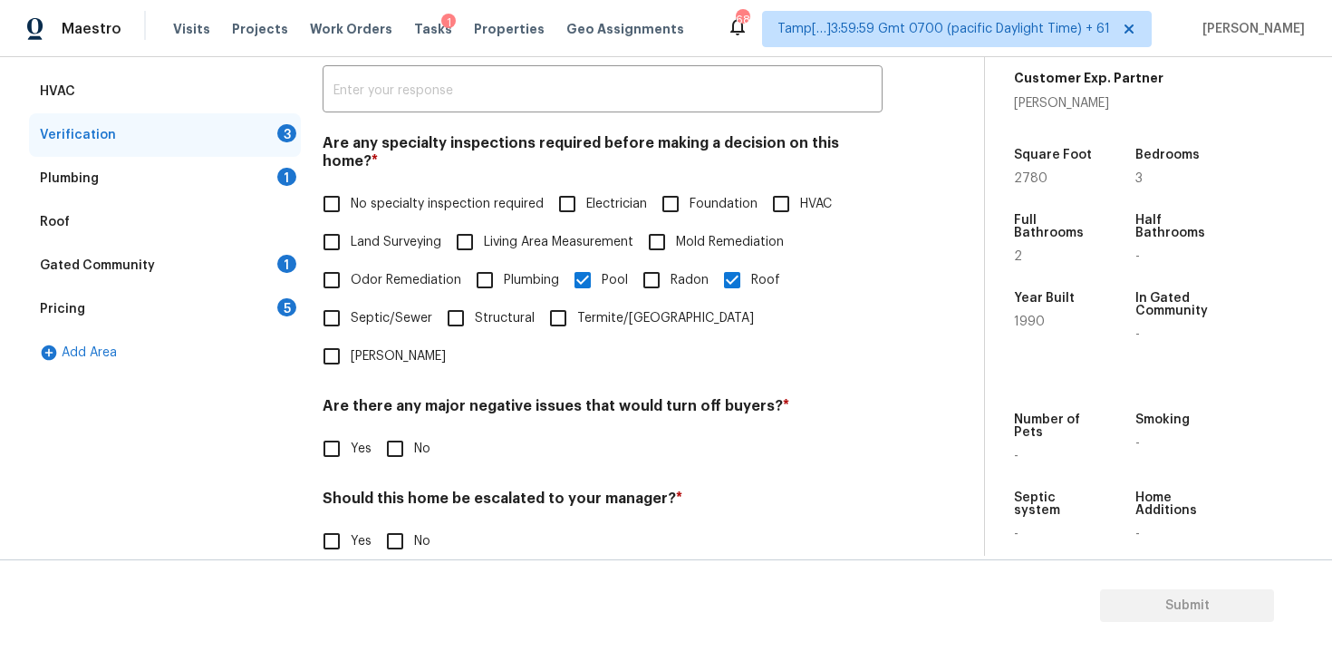
checkbox input "true"
click at [386, 429] on input "No" at bounding box center [395, 448] width 38 height 38
checkbox input "true"
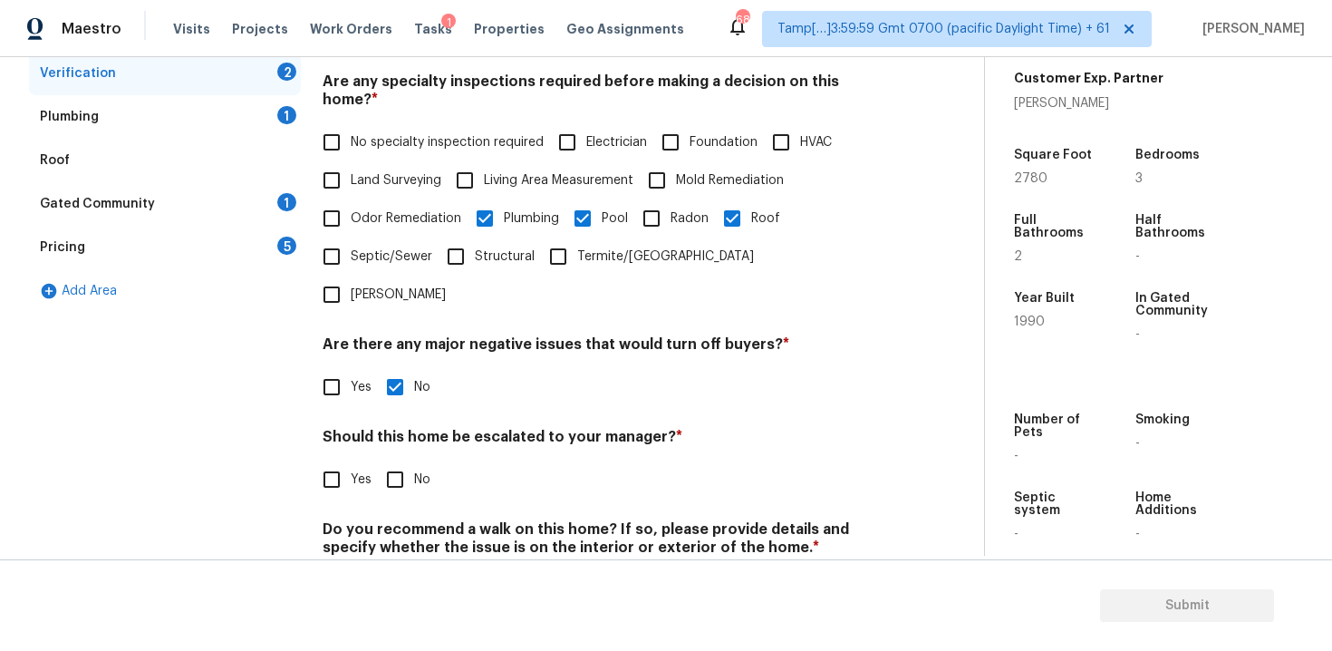
scroll to position [421, 0]
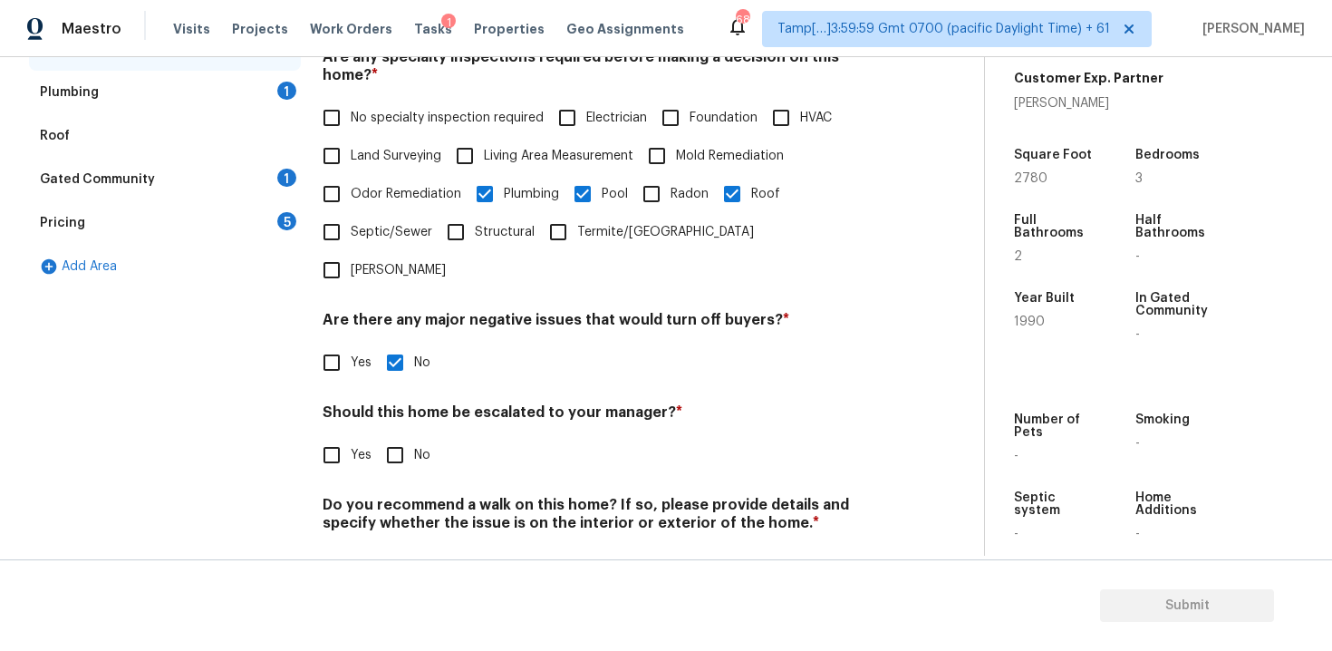
click at [416, 436] on label "No" at bounding box center [403, 455] width 54 height 38
click at [414, 436] on input "No" at bounding box center [395, 455] width 38 height 38
checkbox input "true"
click at [391, 548] on input "No" at bounding box center [395, 567] width 38 height 38
checkbox input "true"
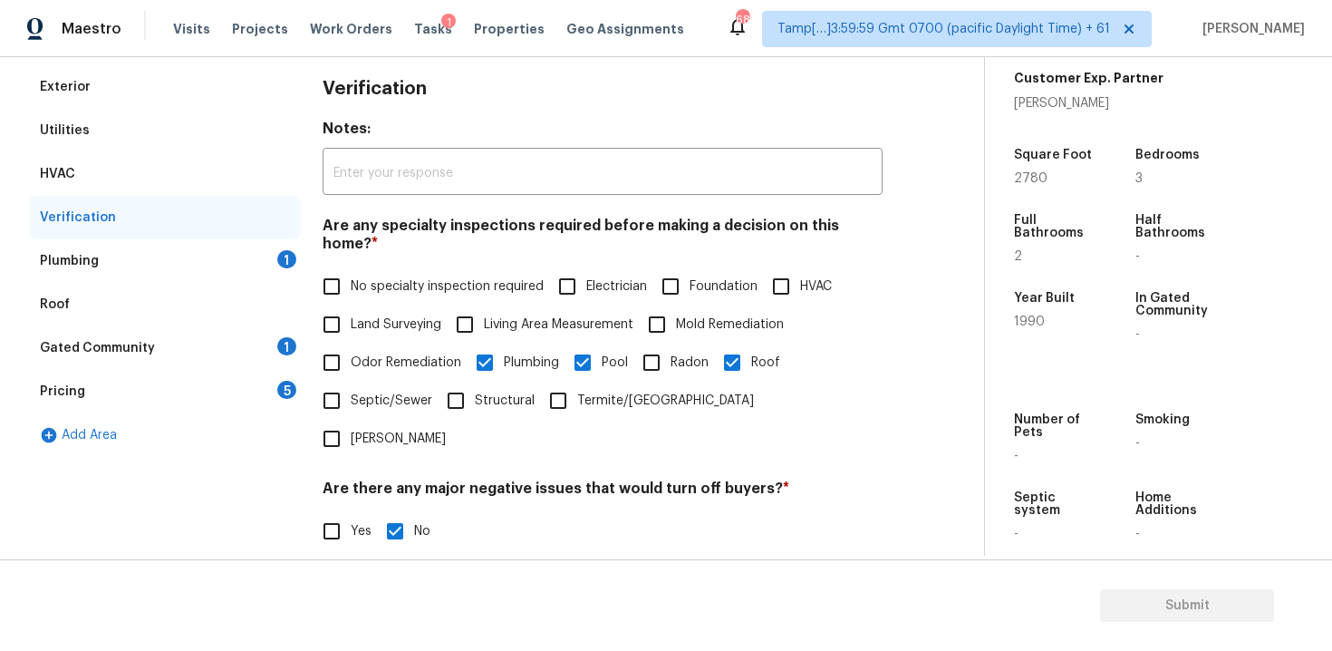
click at [265, 257] on div "Plumbing 1" at bounding box center [165, 260] width 272 height 43
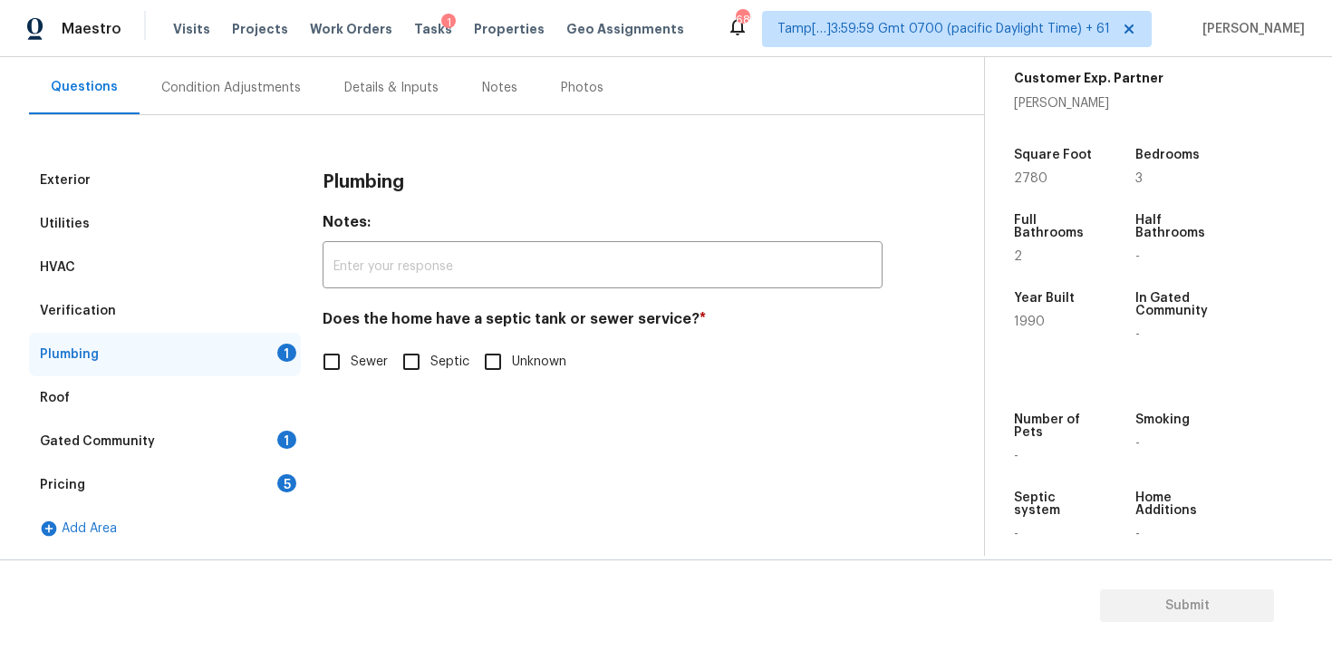
click at [319, 369] on input "Sewer" at bounding box center [332, 361] width 38 height 38
checkbox input "true"
click at [204, 289] on div "Verification" at bounding box center [165, 310] width 272 height 43
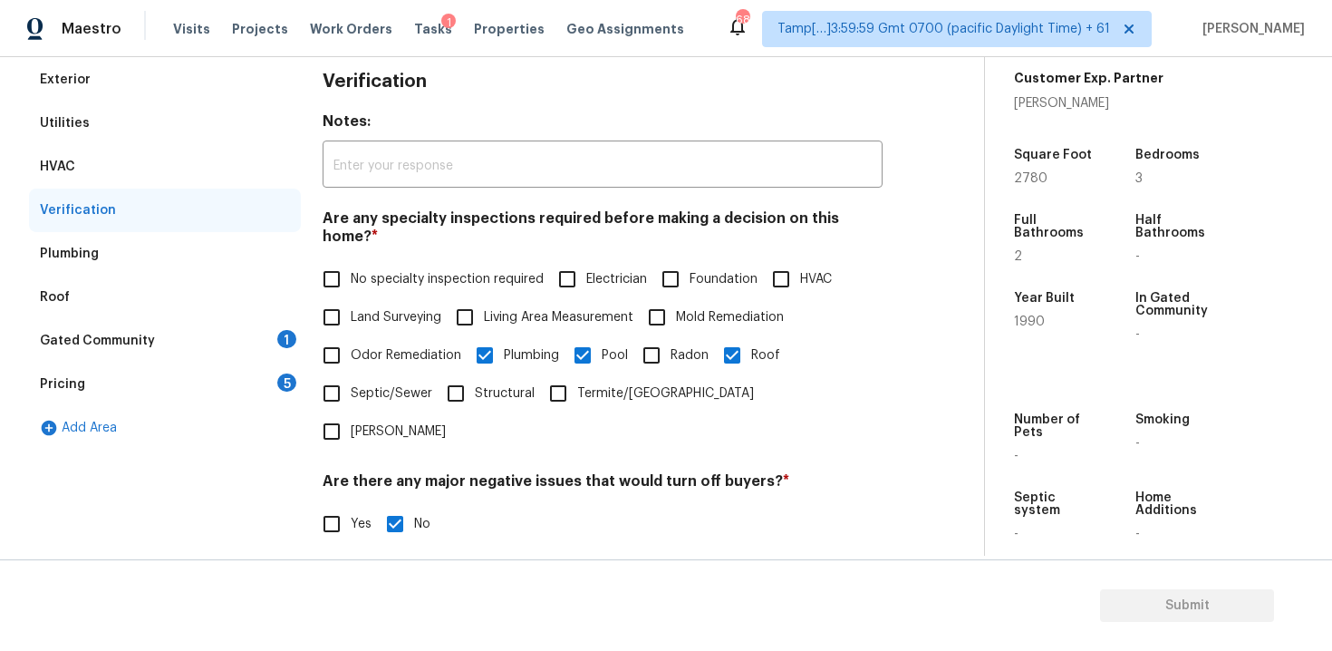
scroll to position [270, 0]
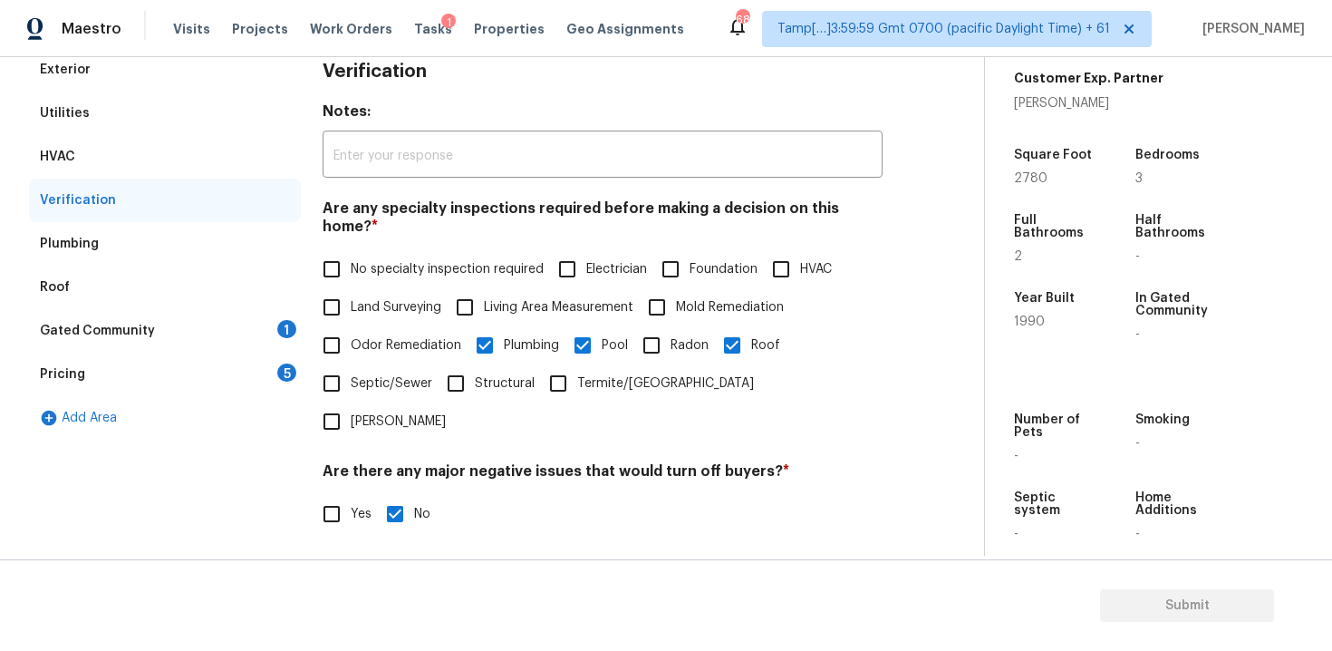
click at [399, 336] on span "Odor Remediation" at bounding box center [406, 345] width 111 height 19
click at [351, 326] on input "Odor Remediation" at bounding box center [332, 345] width 38 height 38
checkbox input "true"
click at [701, 298] on span "Mold Remediation" at bounding box center [730, 307] width 108 height 19
click at [676, 289] on input "Mold Remediation" at bounding box center [657, 307] width 38 height 38
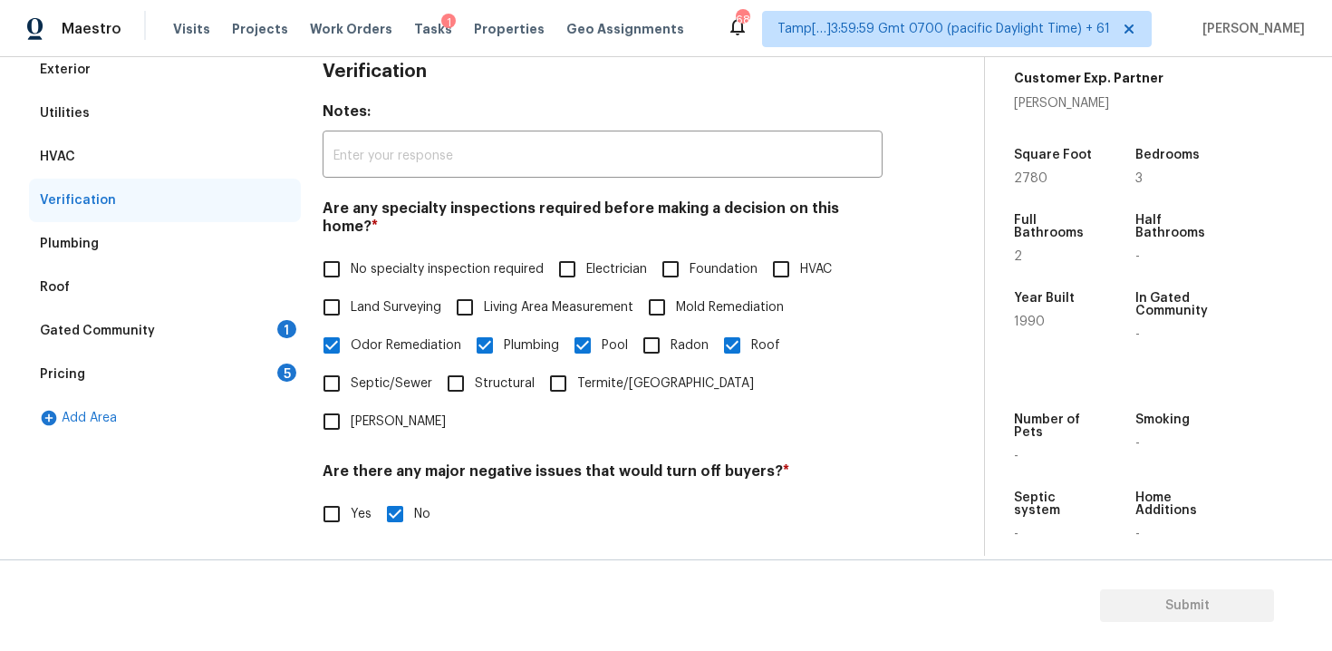
checkbox input "true"
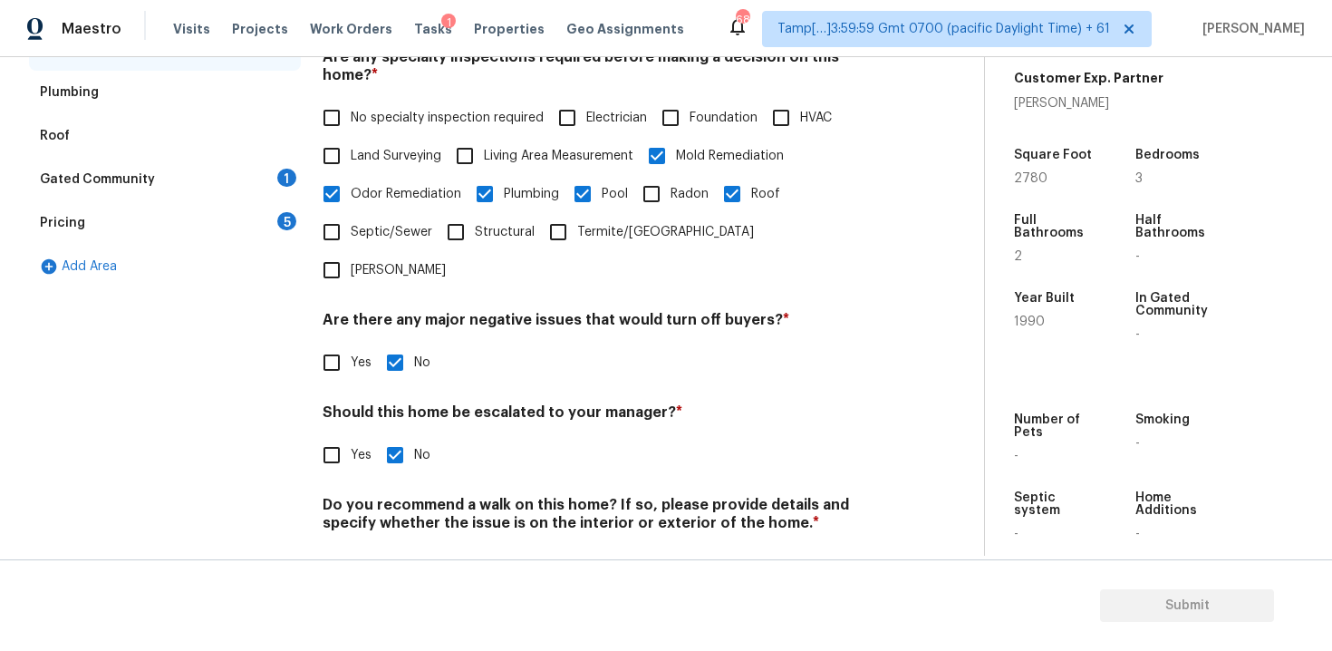
click at [284, 171] on div "1" at bounding box center [286, 178] width 19 height 18
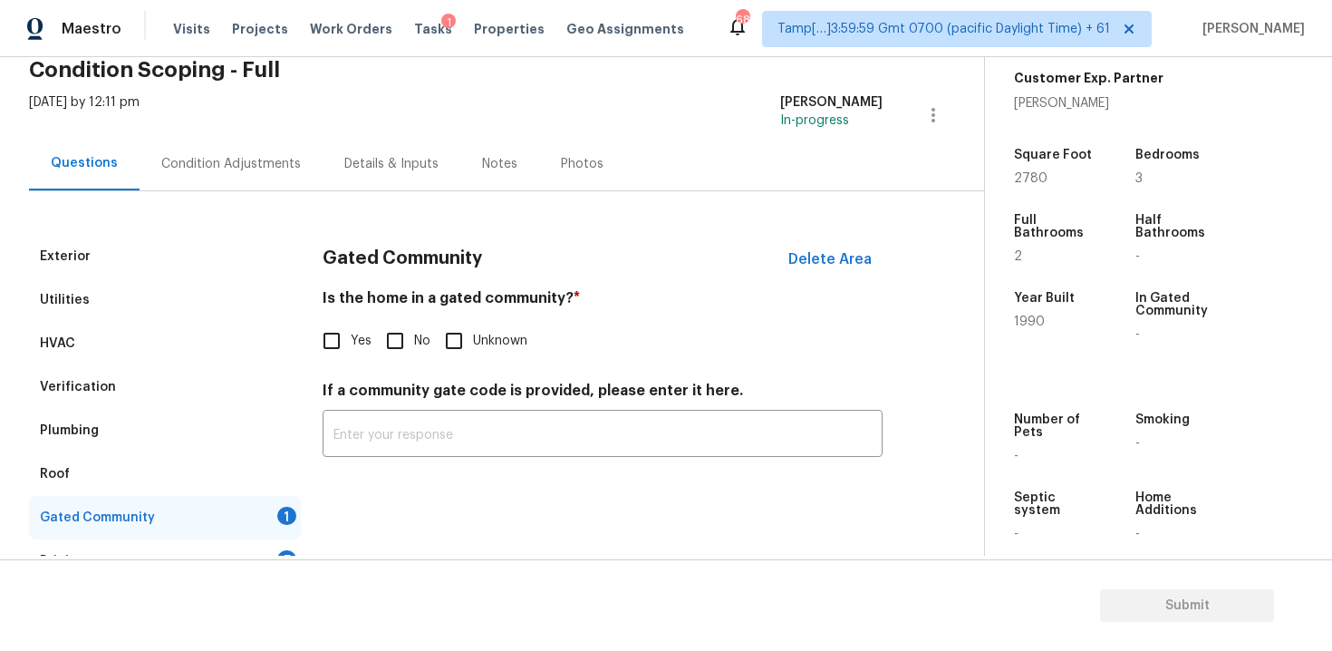
click at [399, 352] on input "No" at bounding box center [395, 341] width 38 height 38
checkbox input "true"
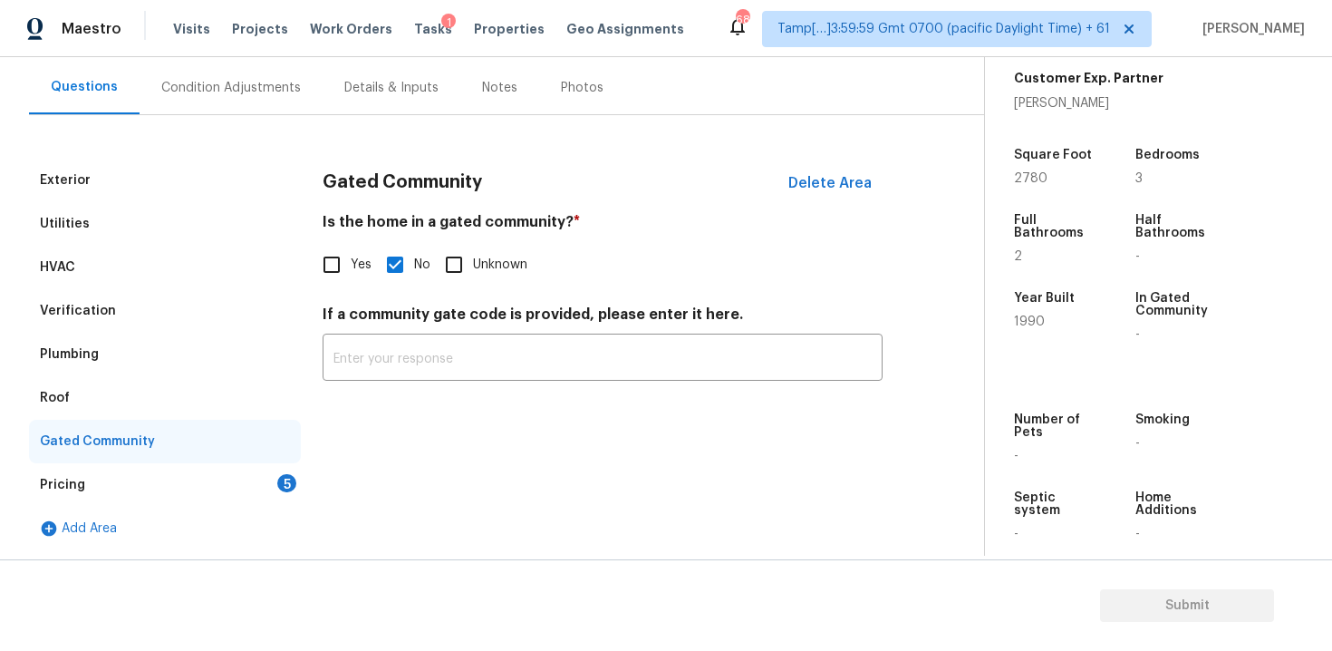
click at [282, 475] on div "5" at bounding box center [286, 483] width 19 height 18
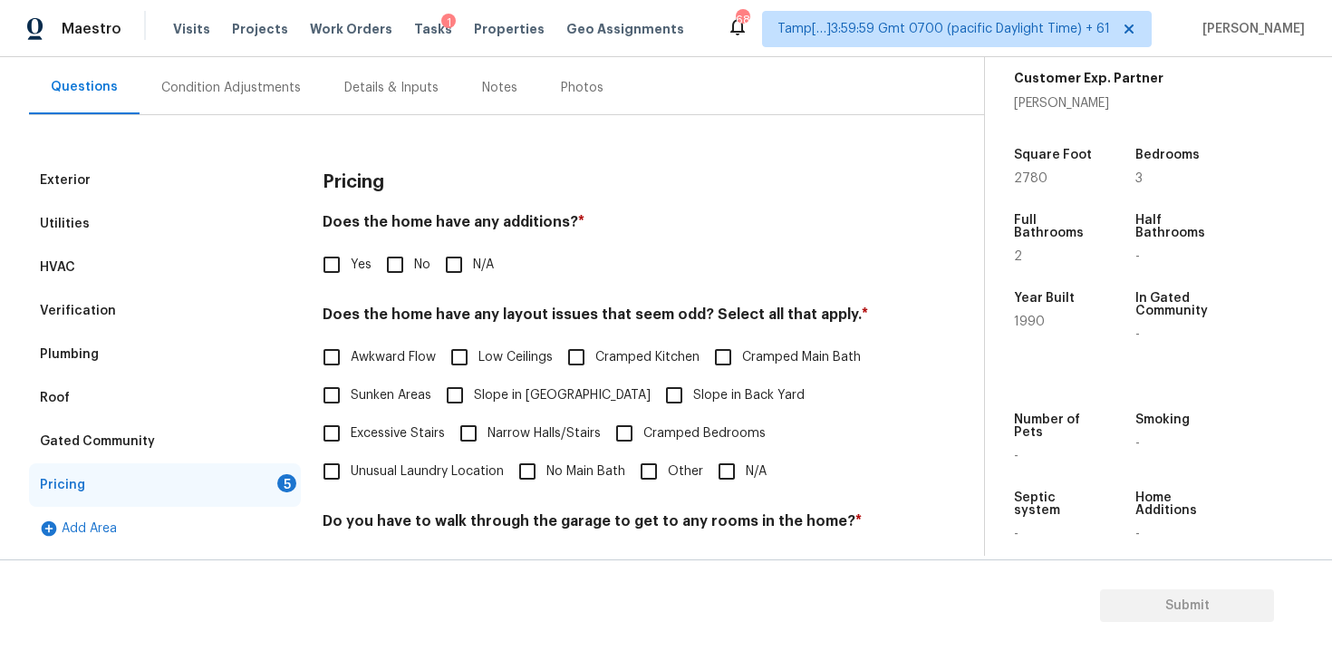
click at [402, 263] on input "No" at bounding box center [395, 265] width 38 height 38
checkbox input "true"
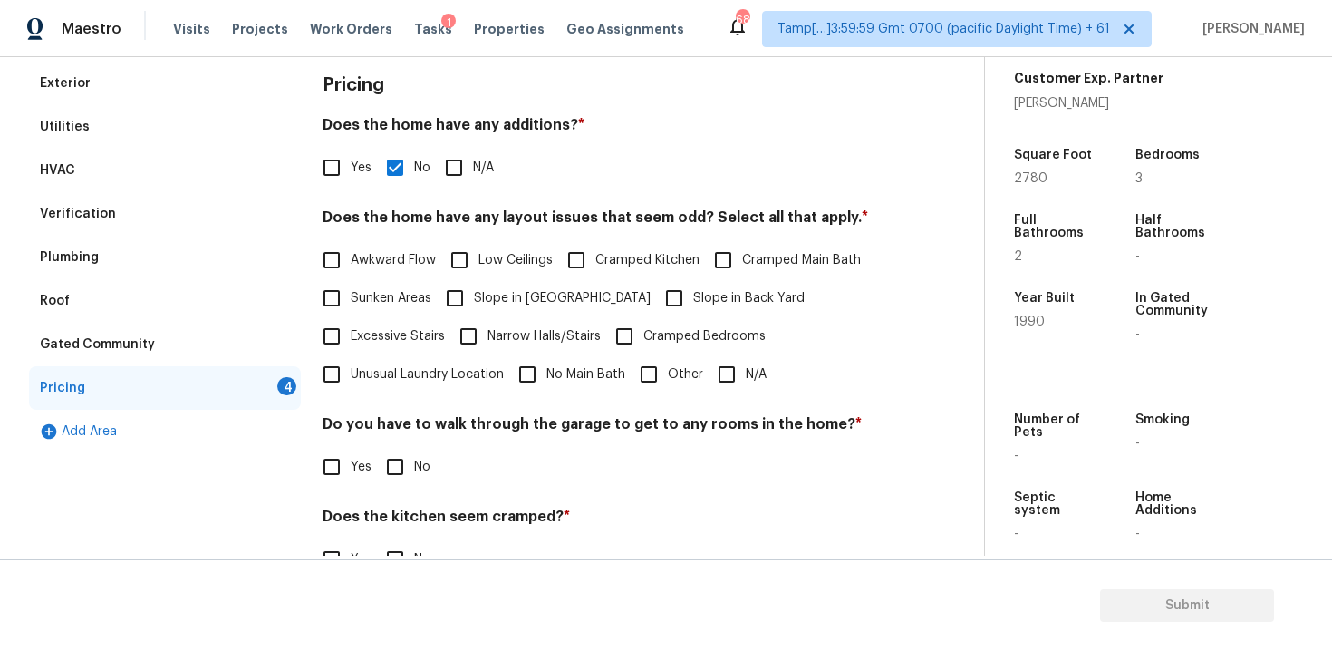
scroll to position [270, 0]
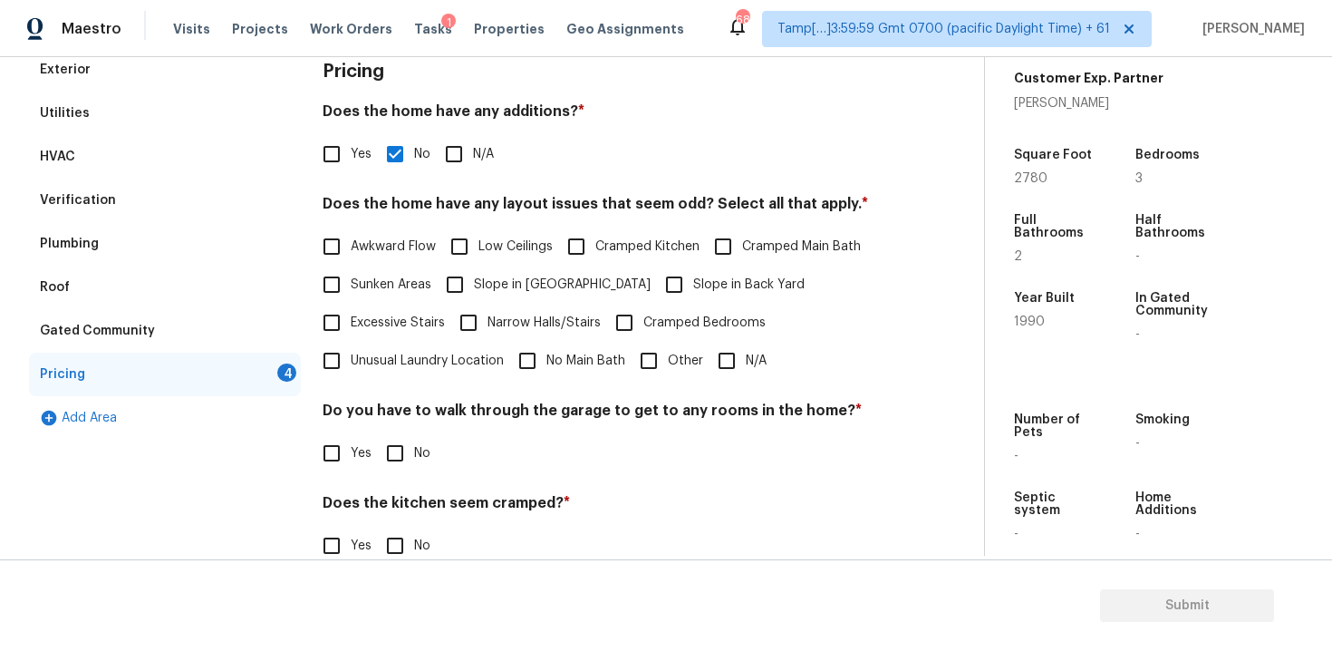
click at [657, 377] on input "Other" at bounding box center [649, 361] width 38 height 38
checkbox input "true"
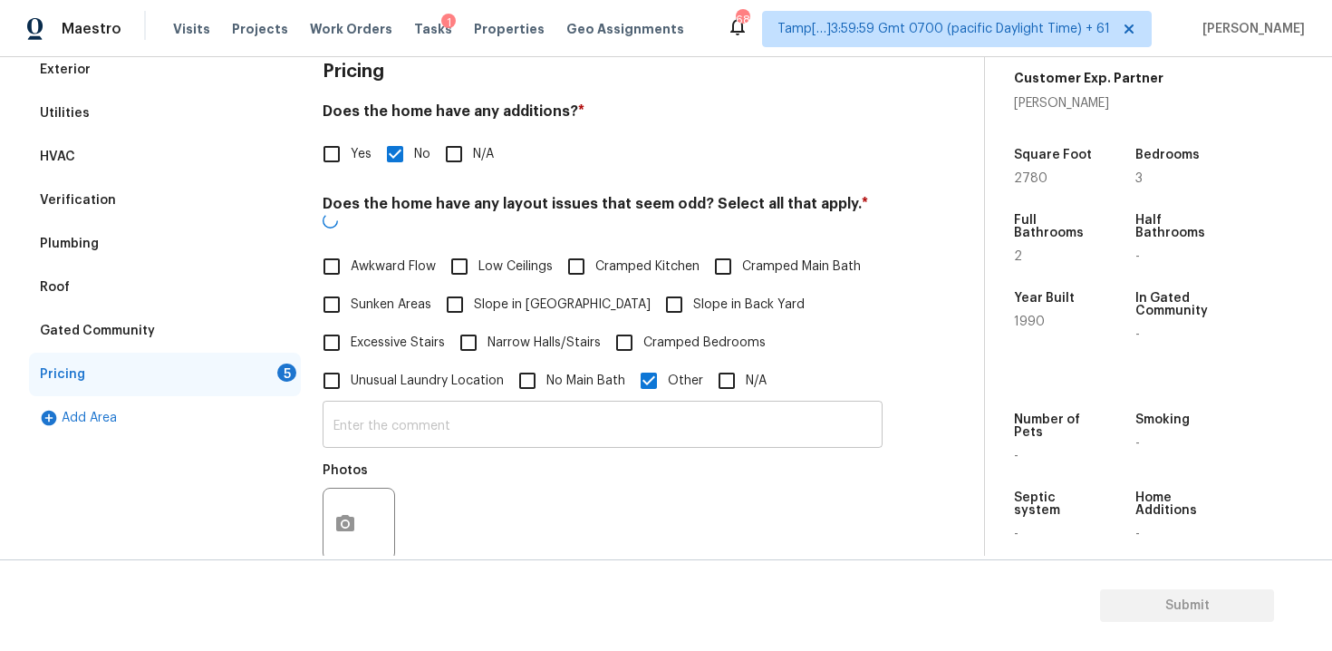
click at [567, 426] on input "text" at bounding box center [603, 426] width 560 height 43
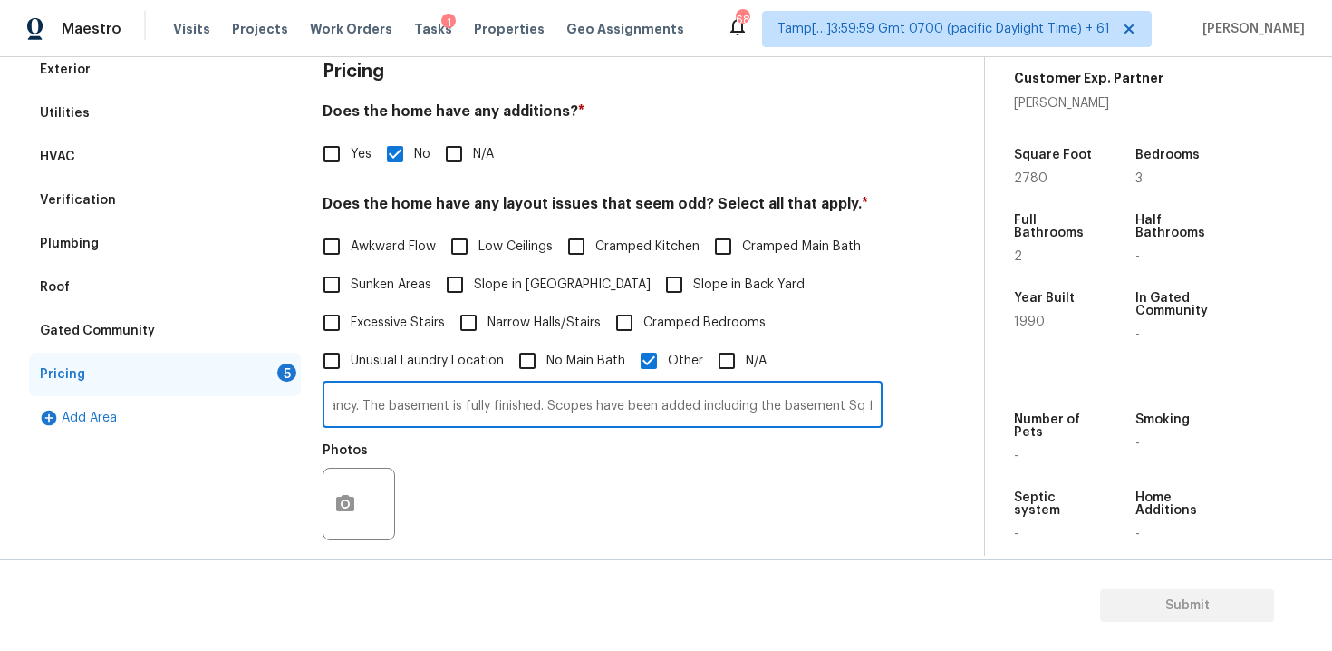
scroll to position [0, 86]
type input "Sq ft discrepancy. The basement is fully finished. Scopes have been added inclu…"
click at [328, 512] on button "button" at bounding box center [344, 503] width 43 height 71
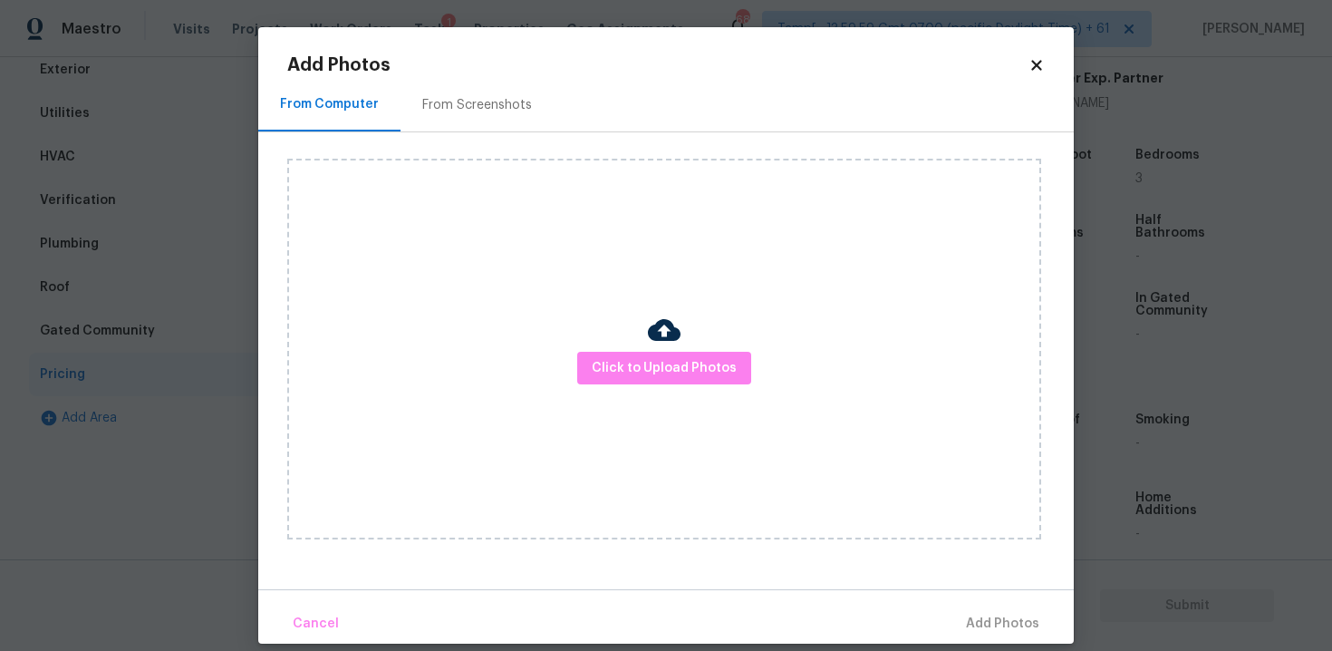
click at [697, 349] on div "Click to Upload Photos" at bounding box center [664, 349] width 754 height 381
click at [685, 368] on span "Click to Upload Photos" at bounding box center [664, 368] width 145 height 23
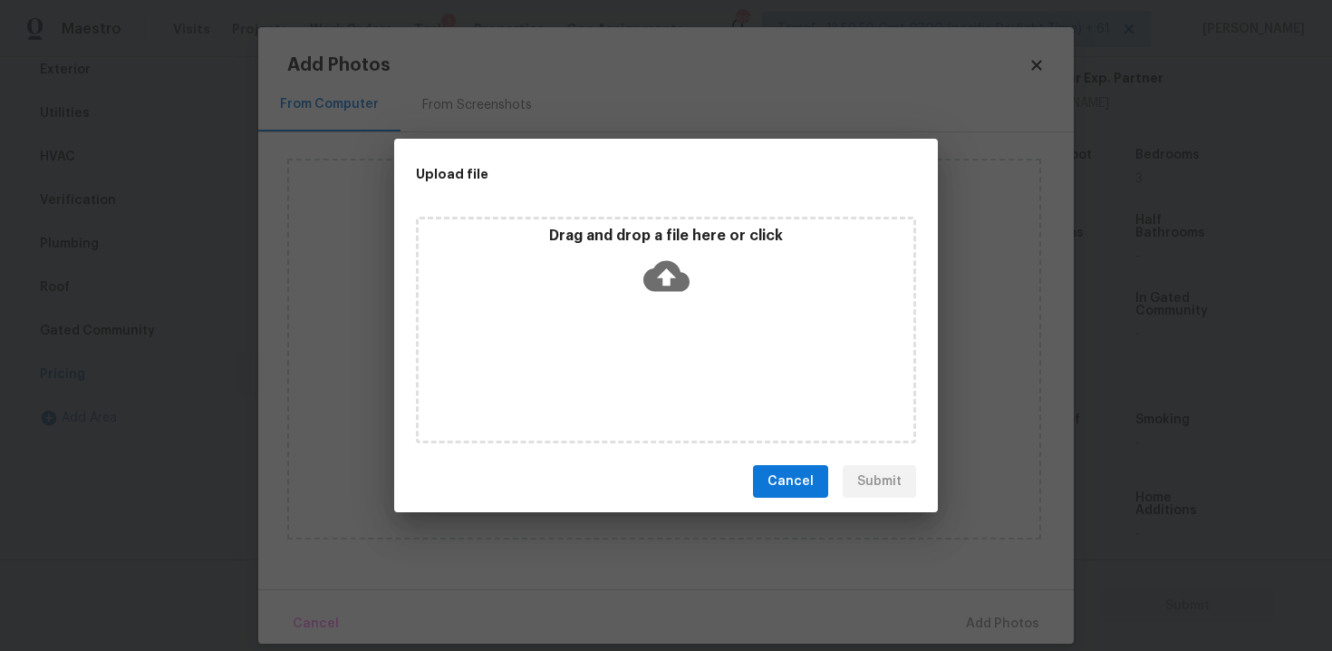
click at [657, 282] on icon at bounding box center [666, 276] width 46 height 31
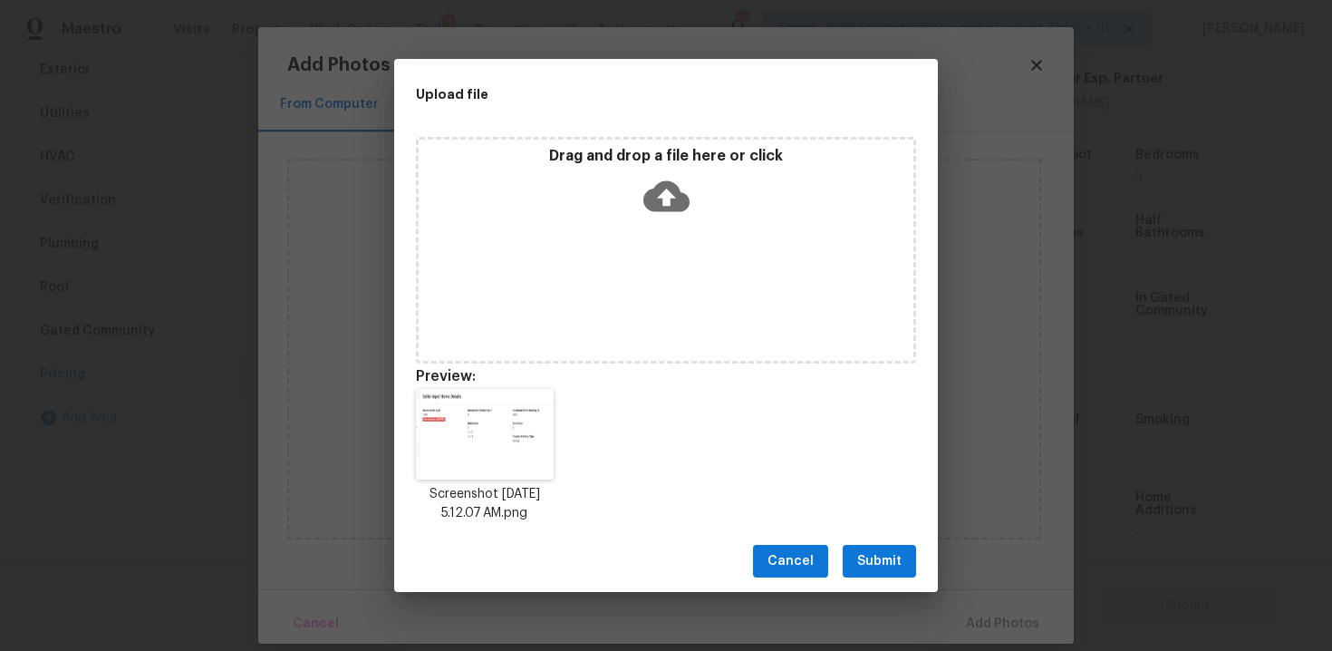
click at [866, 555] on span "Submit" at bounding box center [879, 561] width 44 height 23
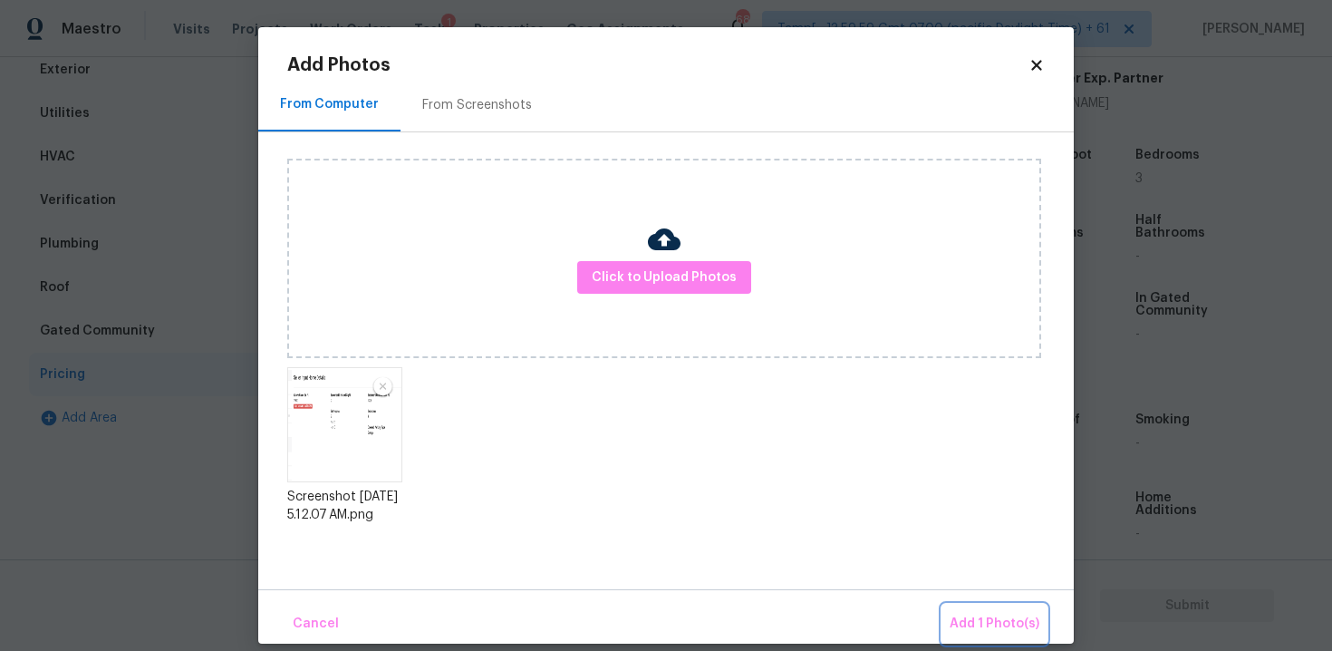
click at [991, 613] on span "Add 1 Photo(s)" at bounding box center [995, 623] width 90 height 23
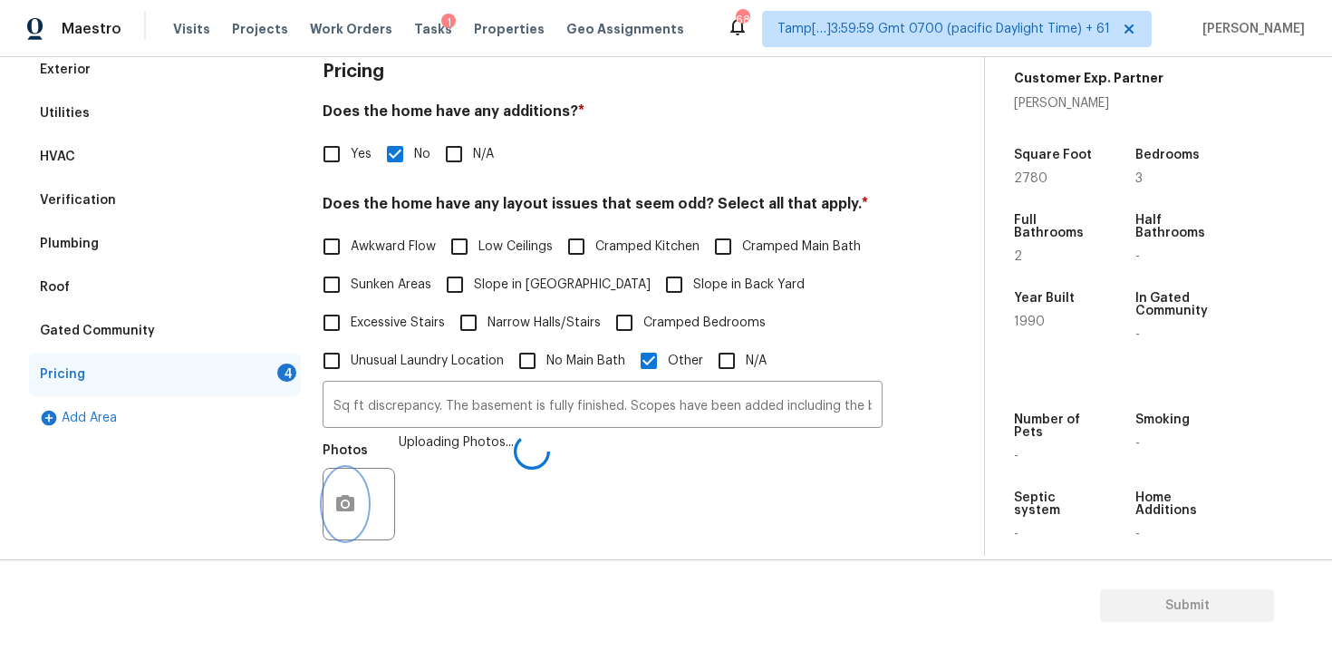
scroll to position [570, 0]
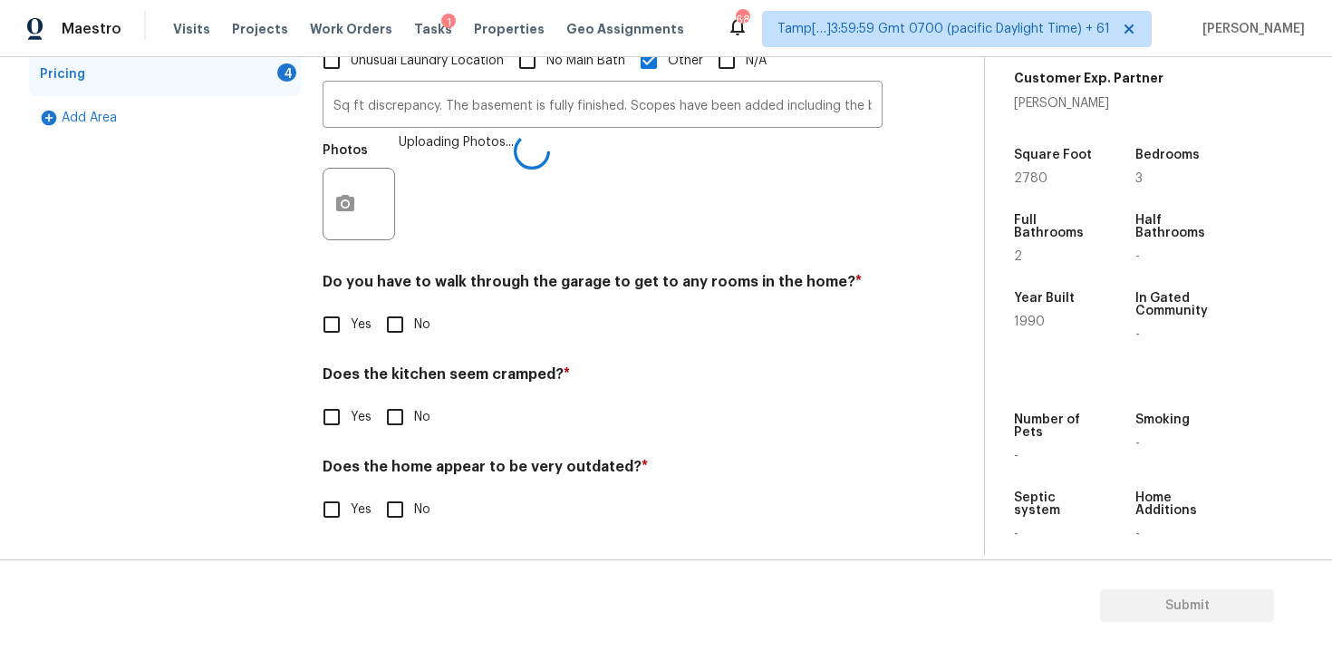
click at [406, 323] on input "No" at bounding box center [395, 324] width 38 height 38
checkbox input "true"
click at [405, 421] on input "No" at bounding box center [395, 419] width 38 height 38
checkbox input "true"
click at [397, 483] on div "Does the home appear to be very outdated? * Yes No" at bounding box center [603, 494] width 560 height 71
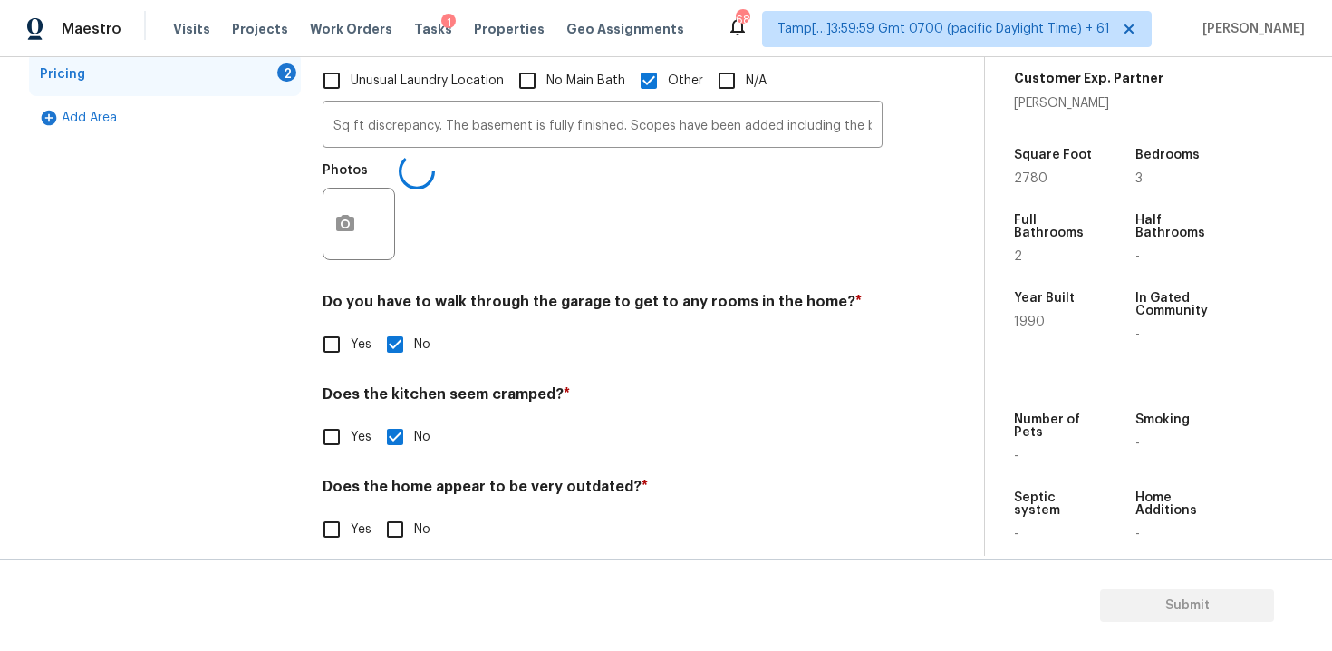
click at [391, 510] on input "No" at bounding box center [395, 529] width 38 height 38
checkbox input "true"
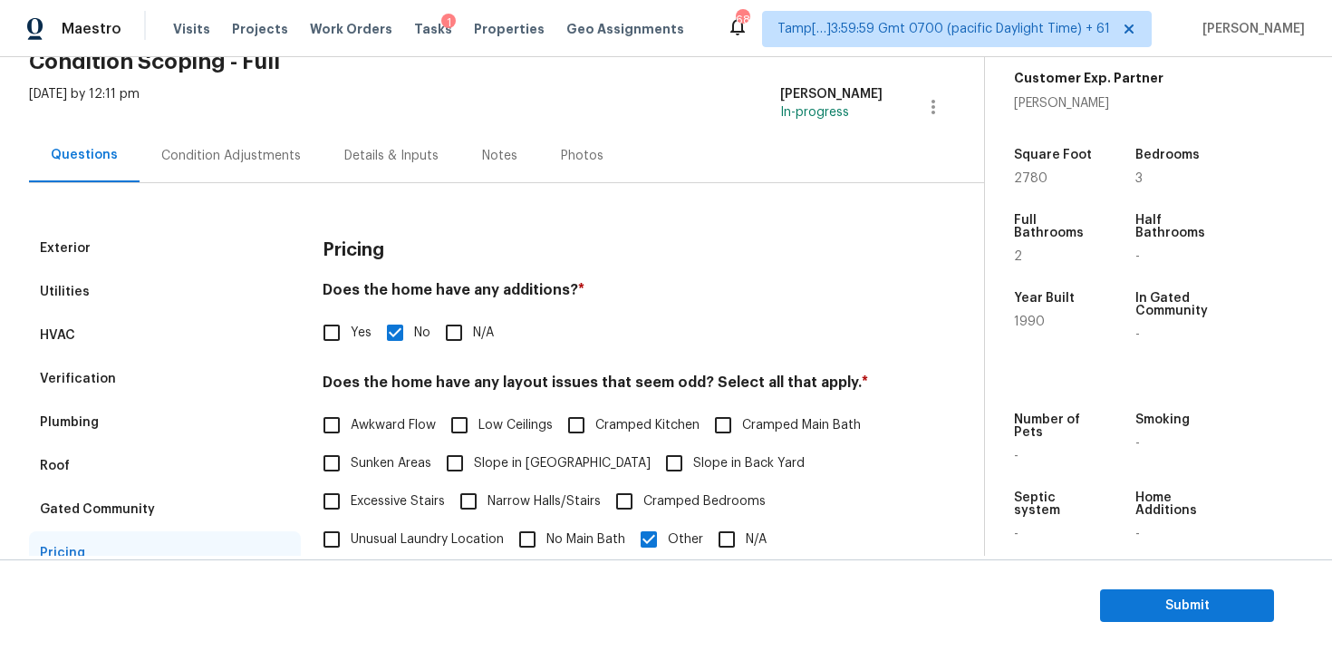
scroll to position [69, 0]
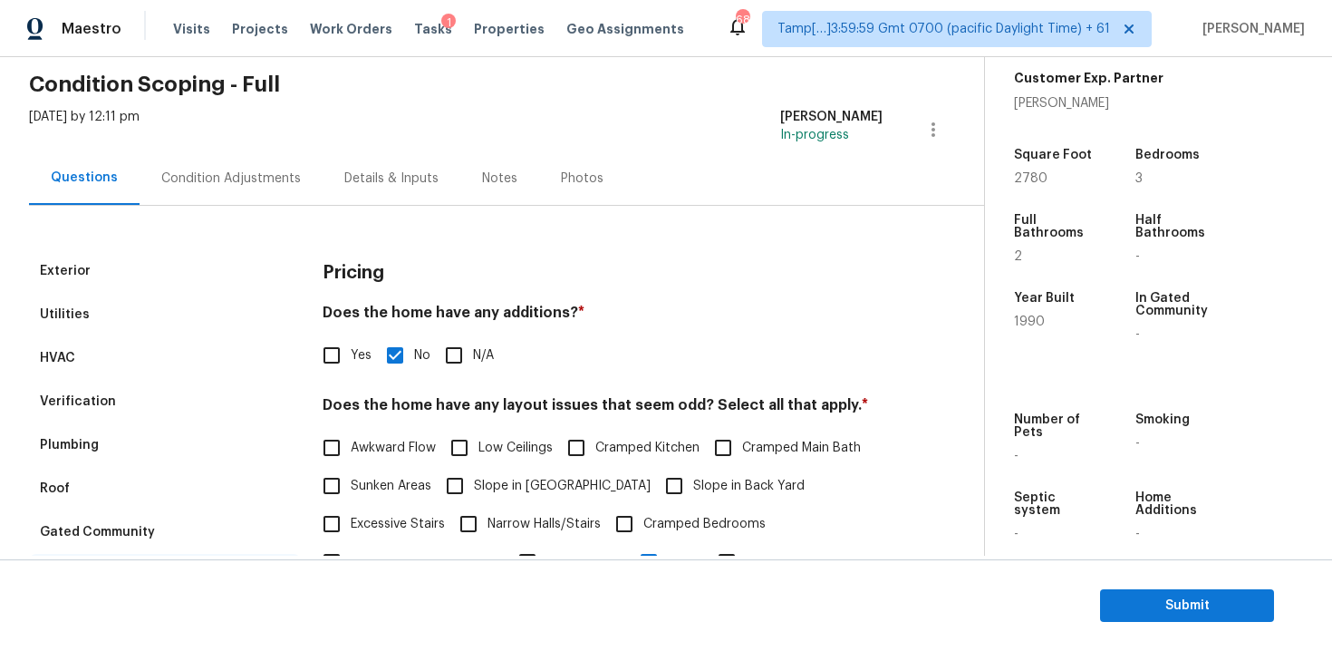
click at [245, 169] on div "Condition Adjustments" at bounding box center [231, 178] width 140 height 18
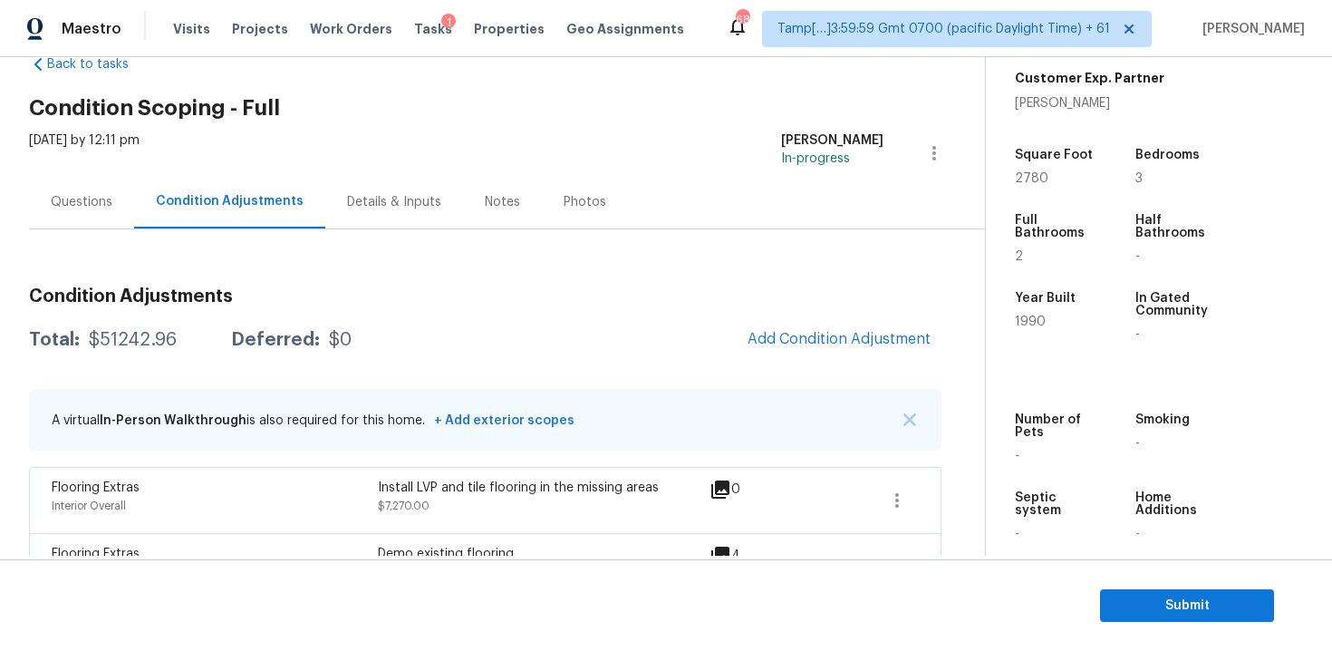
scroll to position [32, 0]
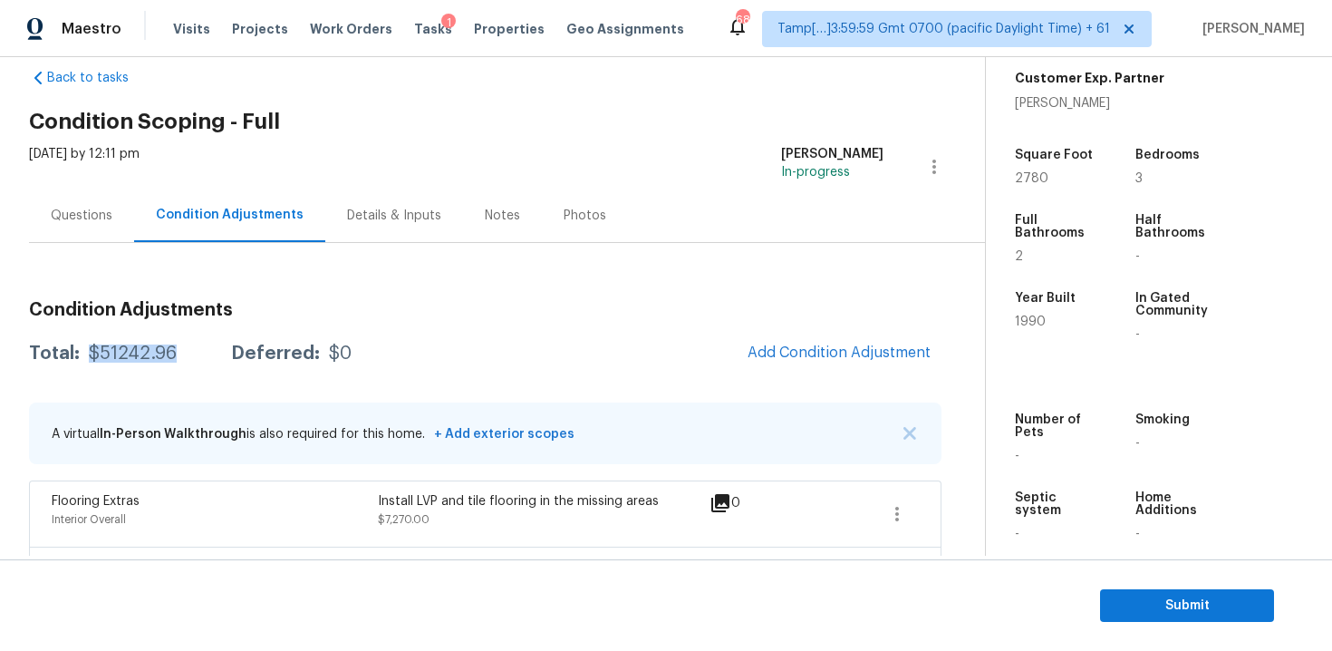
drag, startPoint x: 87, startPoint y: 350, endPoint x: 196, endPoint y: 347, distance: 108.8
click at [196, 348] on div "Total: $51242.96 Deferred: $0" at bounding box center [190, 353] width 323 height 18
copy div "$51242.96"
click at [135, 334] on div "Total: $51242.96 Deferred: $0 Add Condition Adjustment" at bounding box center [485, 353] width 912 height 40
drag, startPoint x: 89, startPoint y: 349, endPoint x: 169, endPoint y: 342, distance: 80.9
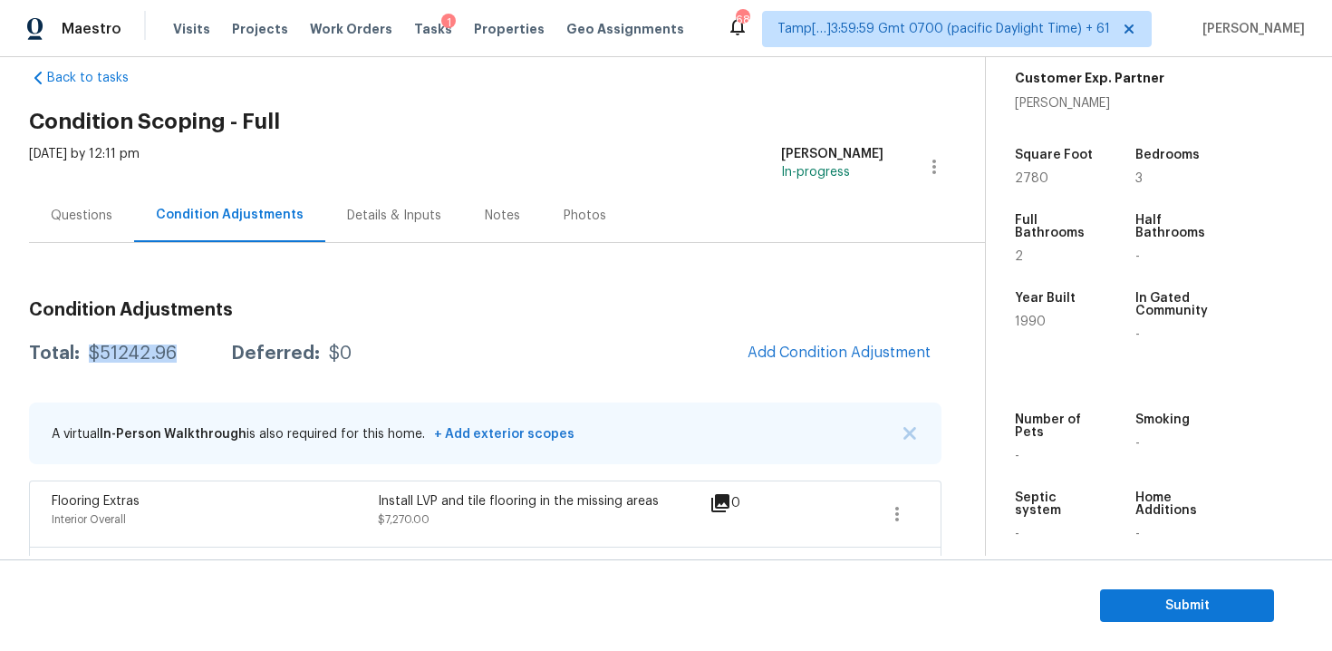
click at [169, 344] on div "$51242.96" at bounding box center [133, 353] width 88 height 18
copy div "$51242.96"
click at [100, 214] on div "Questions" at bounding box center [82, 216] width 62 height 18
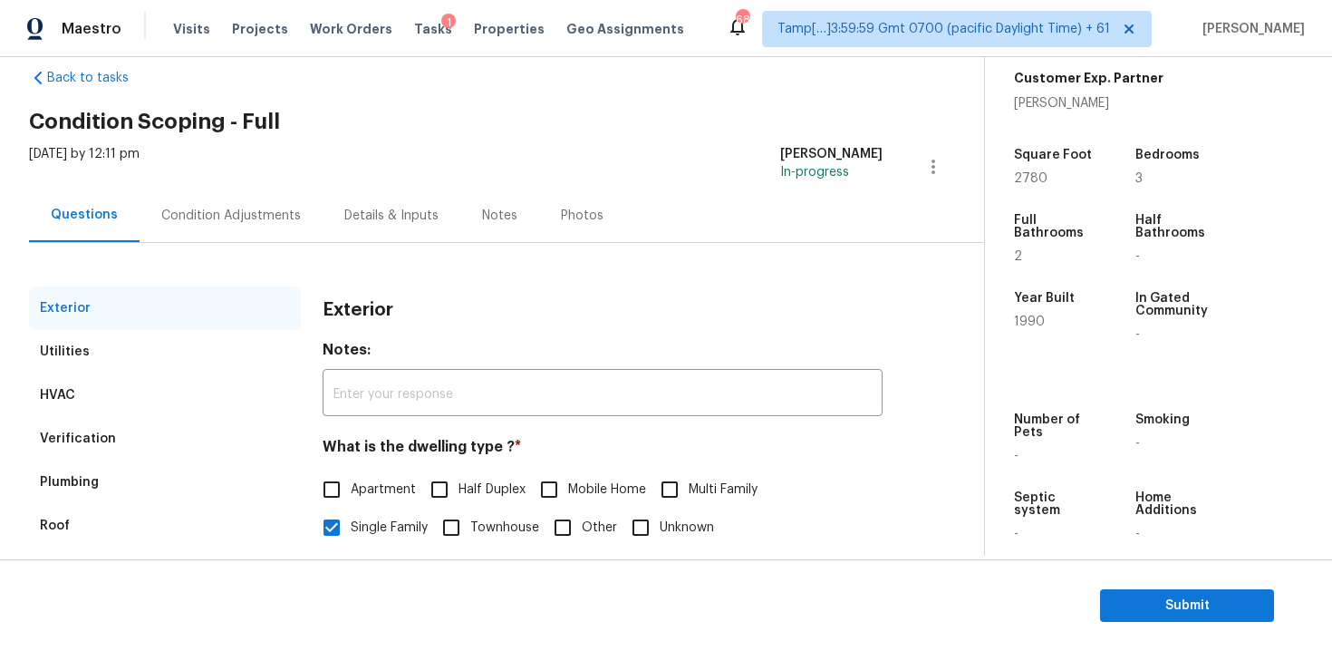
scroll to position [222, 0]
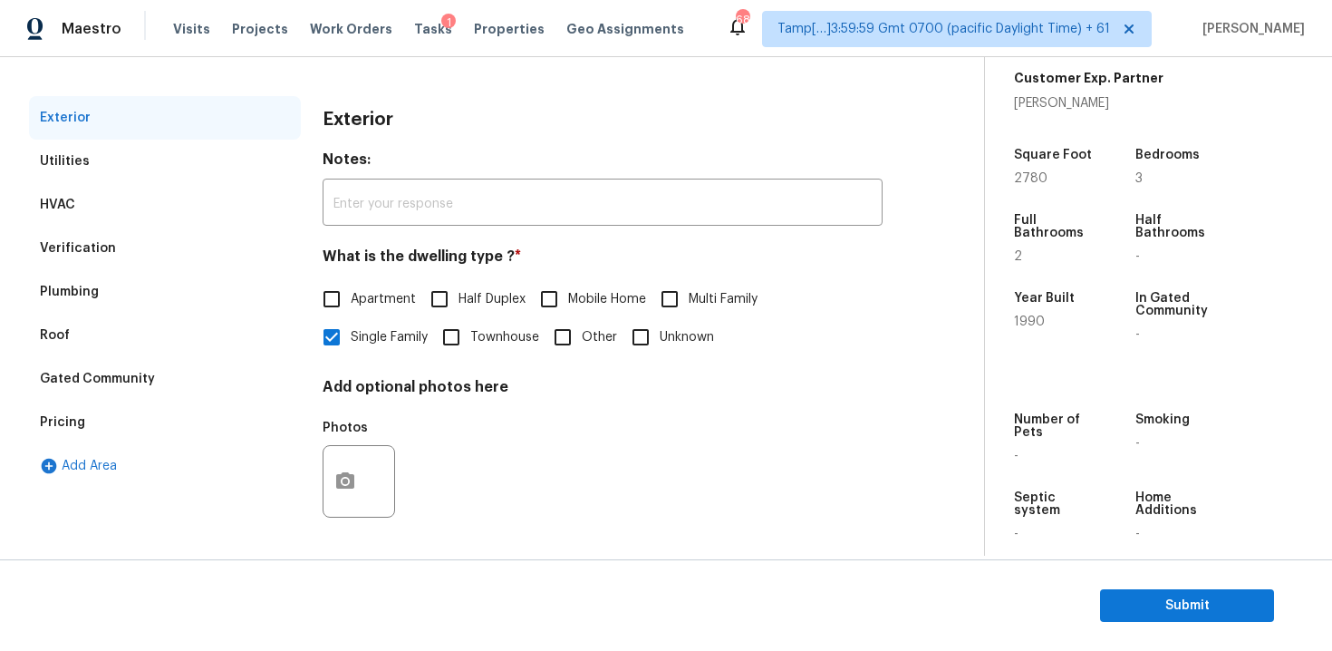
click at [174, 405] on div "Pricing" at bounding box center [165, 421] width 272 height 43
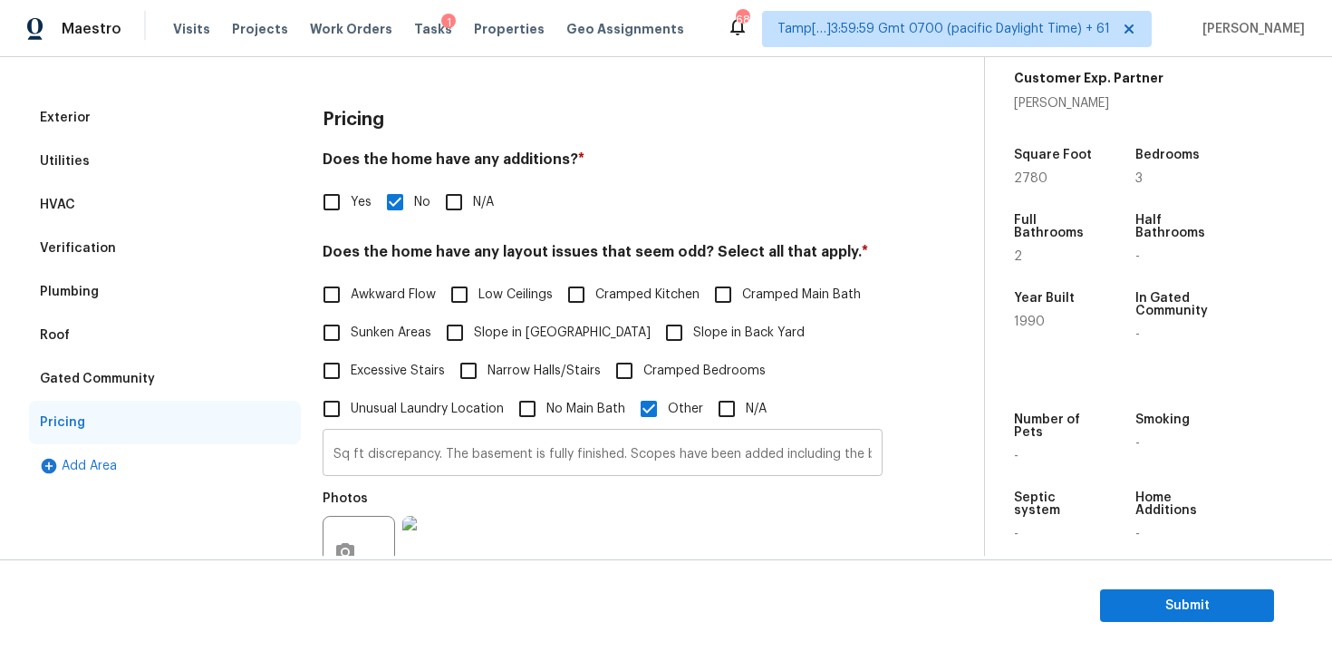
click at [564, 440] on input "Sq ft discrepancy. The basement is fully finished. Scopes have been added inclu…" at bounding box center [603, 454] width 560 height 43
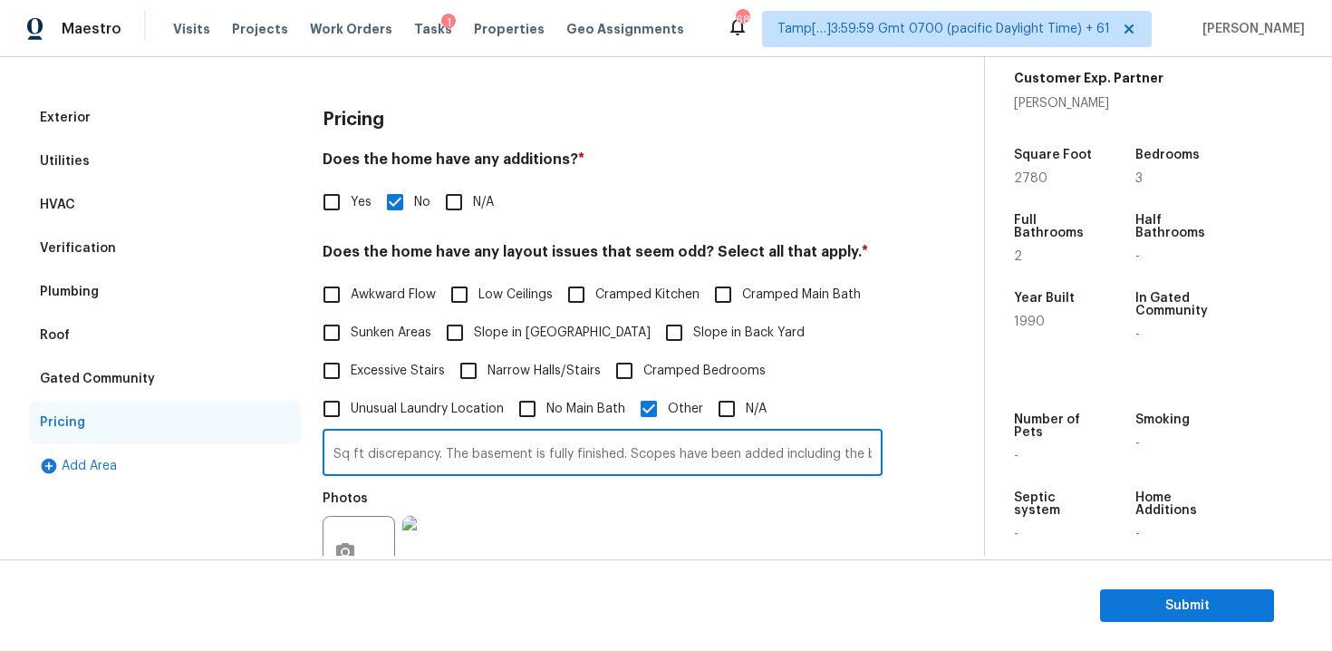
click at [562, 460] on input "Sq ft discrepancy. The basement is fully finished. Scopes have been added inclu…" at bounding box center [603, 454] width 560 height 43
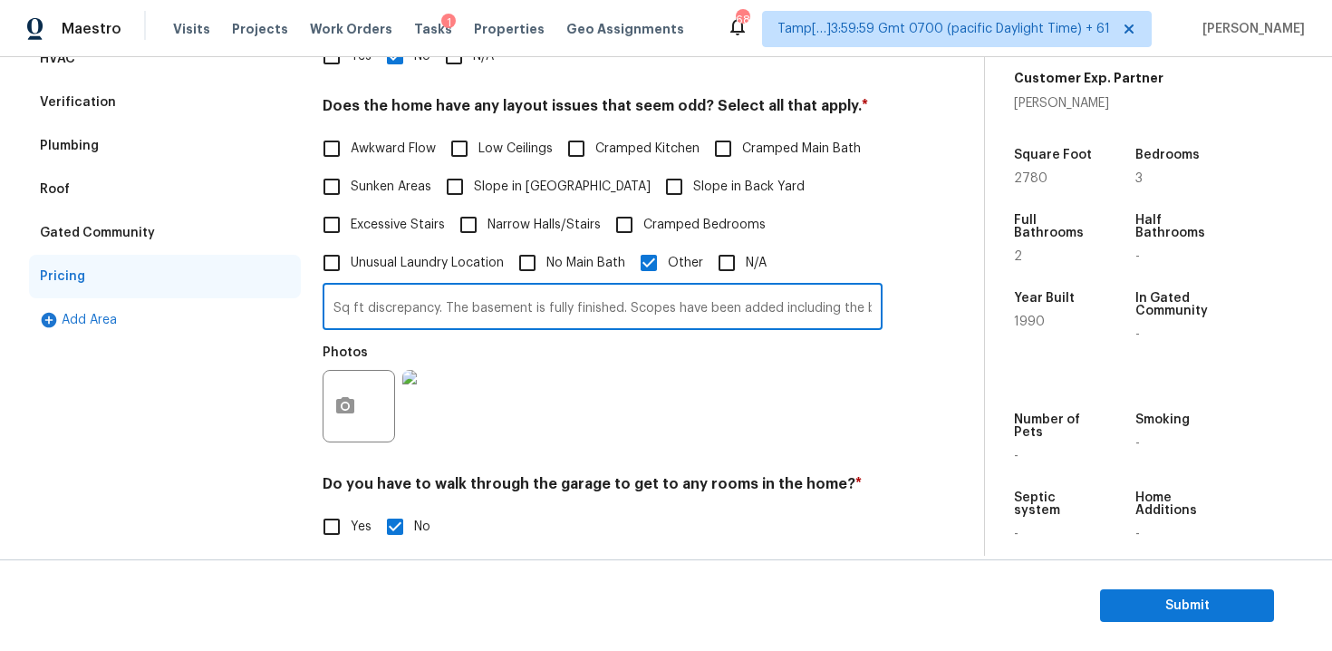
scroll to position [392, 0]
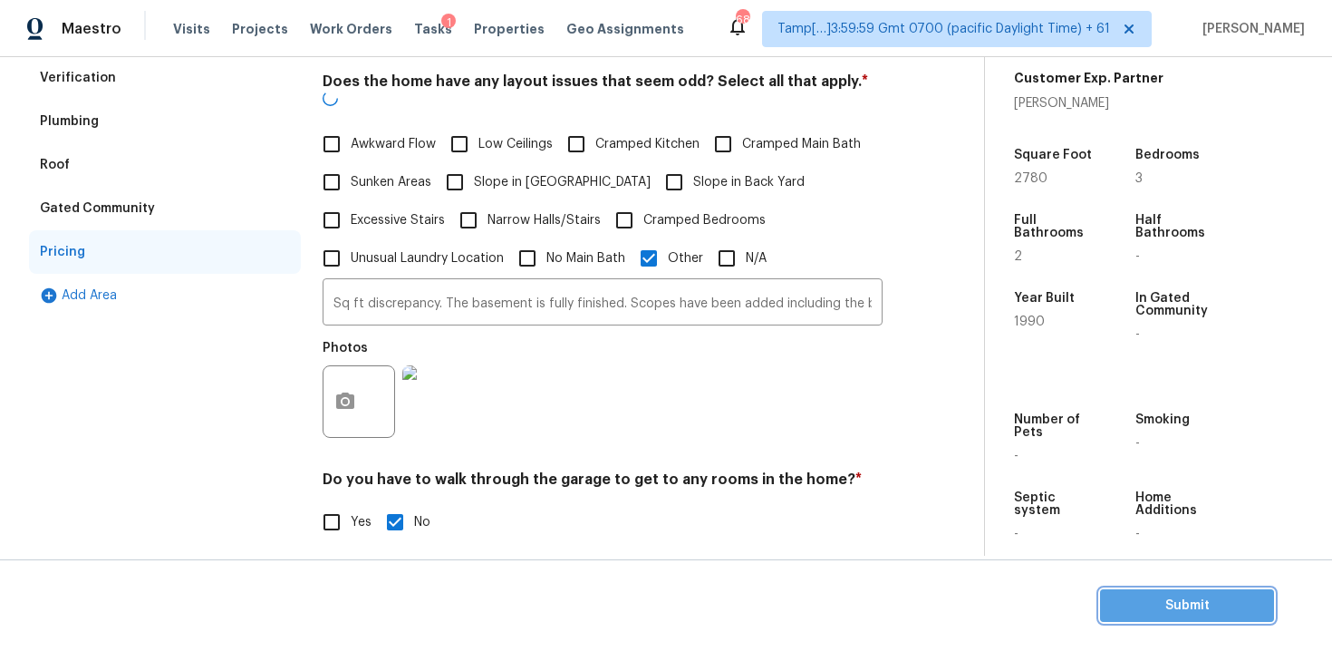
click at [1177, 611] on span "Submit" at bounding box center [1186, 605] width 145 height 23
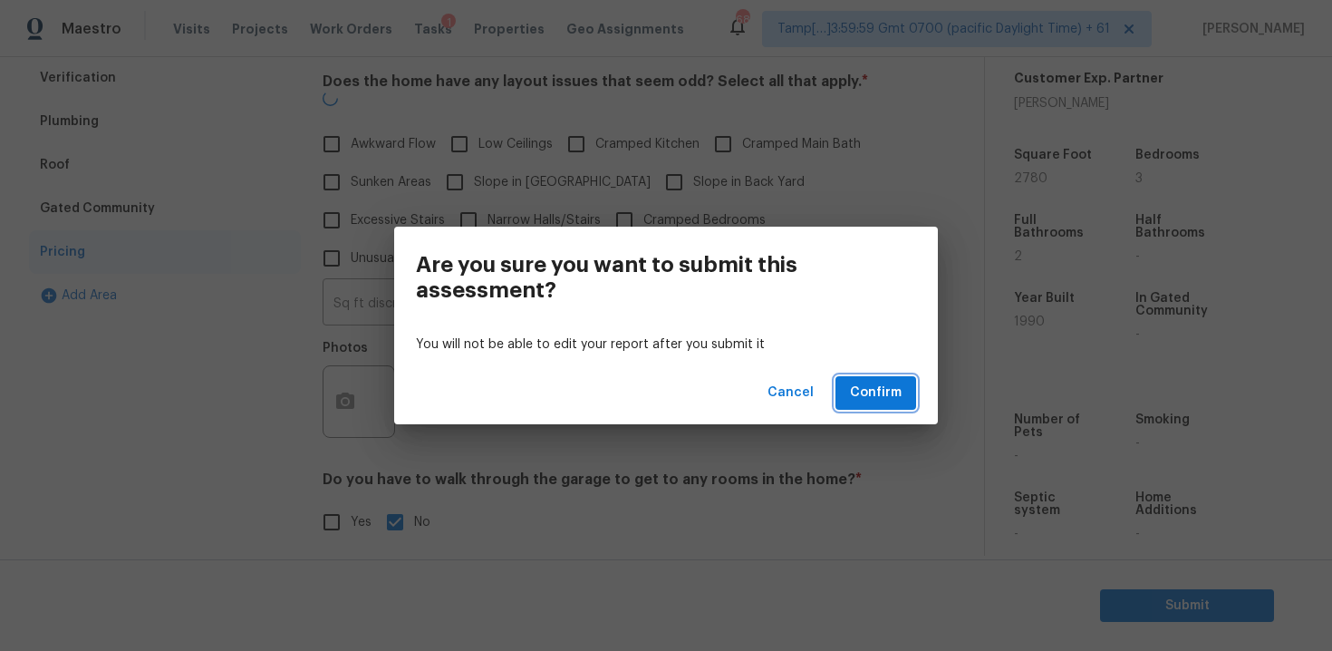
click at [881, 405] on button "Confirm" at bounding box center [875, 393] width 81 height 34
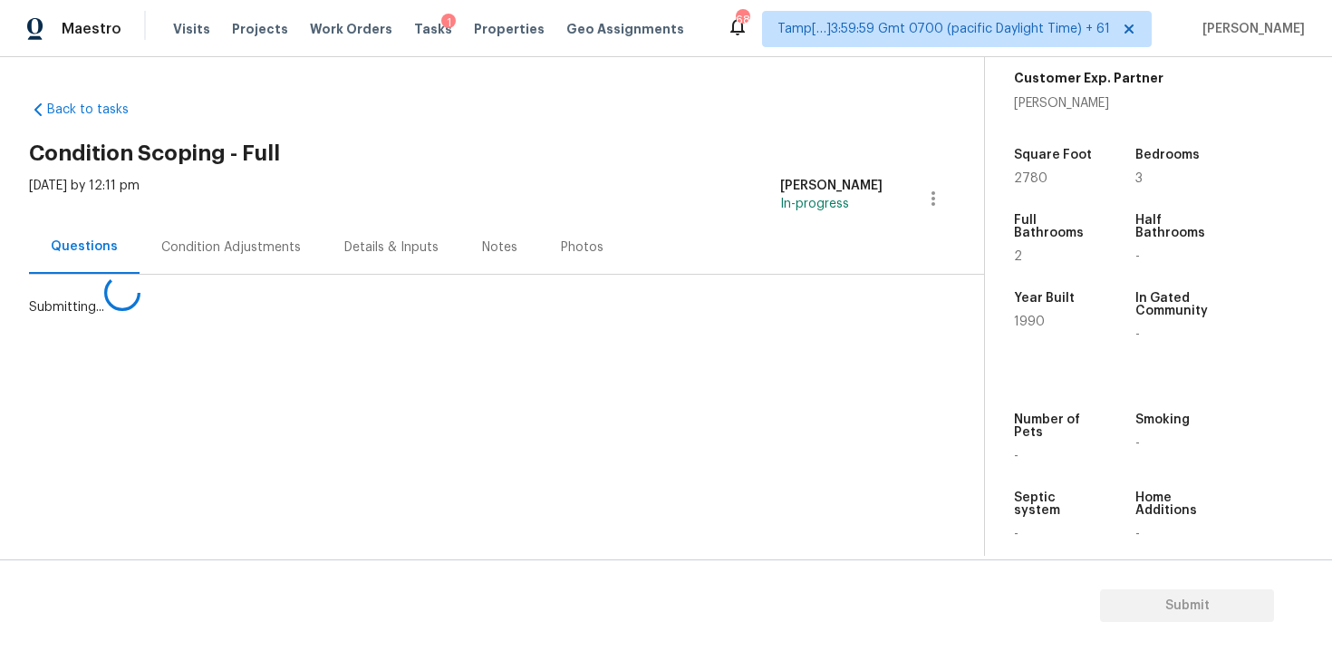
scroll to position [0, 0]
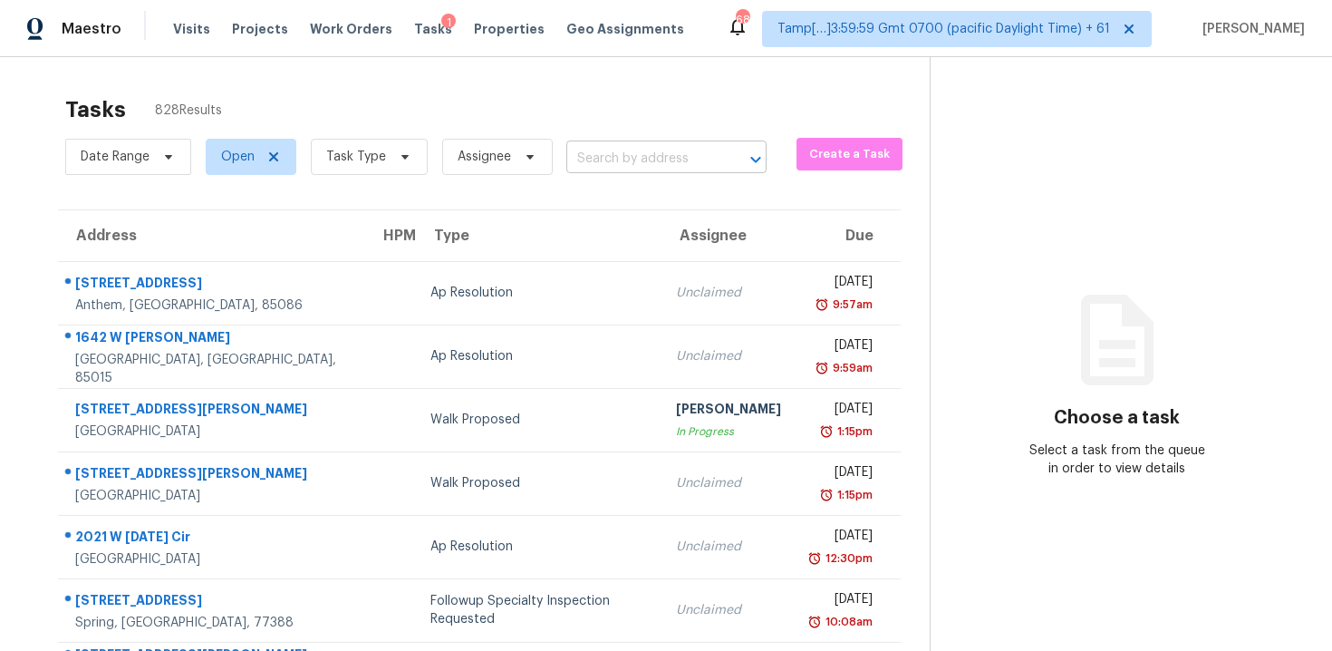
click at [620, 169] on input "text" at bounding box center [640, 159] width 149 height 28
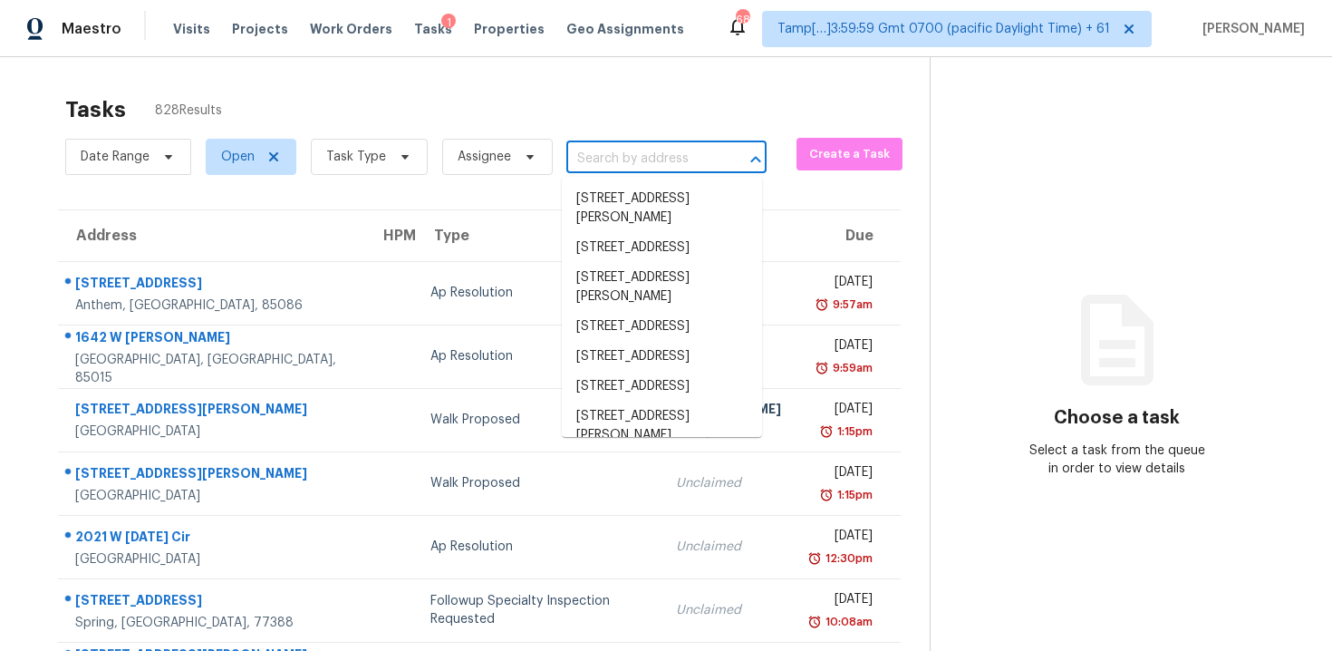
paste input "7748 Knoll Dr N, Jacksonville, FL, 32221"
type input "7748 Knoll Dr N, Jacksonville, FL, 32221"
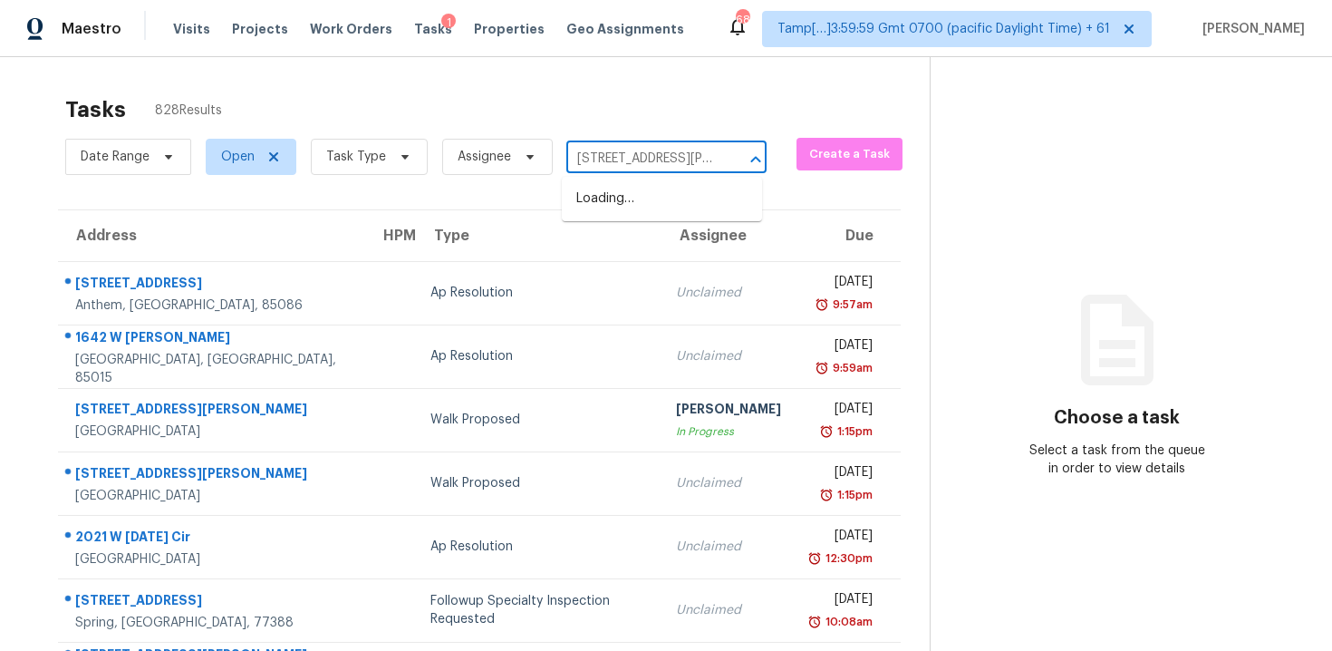
scroll to position [0, 92]
click at [641, 199] on li "7748 Knoll Dr N, Jacksonville, FL 32221" at bounding box center [662, 208] width 200 height 49
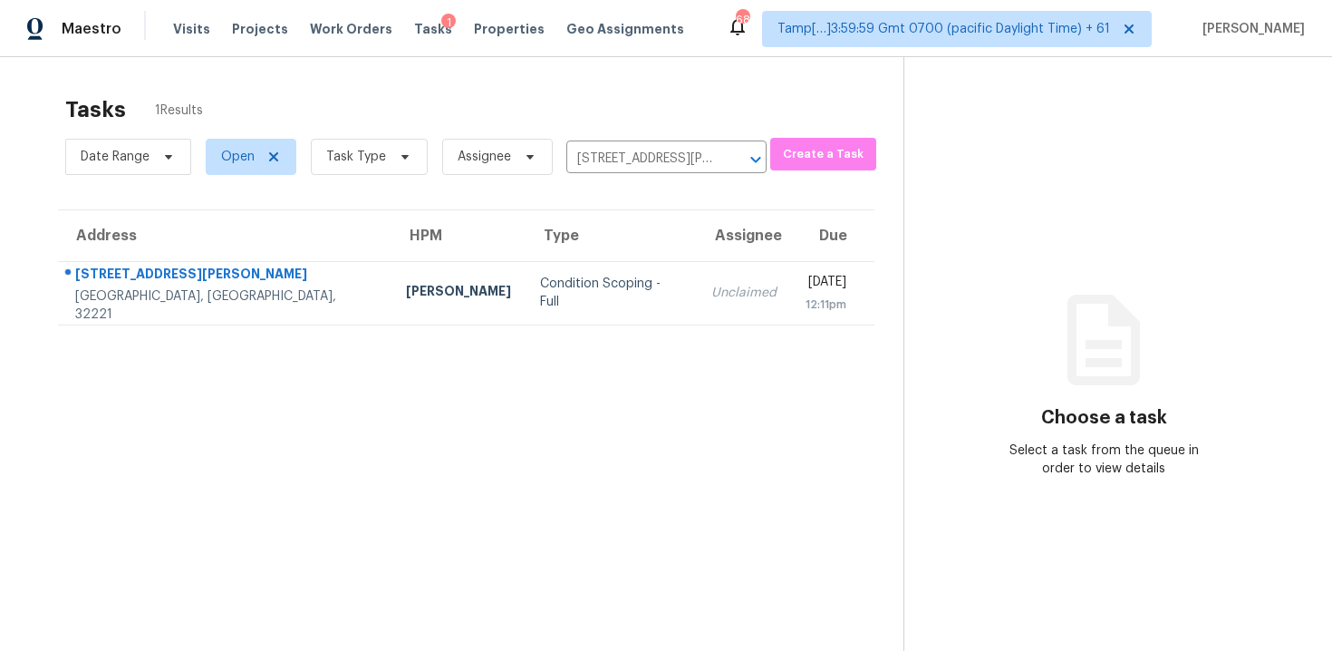
click at [697, 287] on td "Unclaimed" at bounding box center [744, 292] width 94 height 63
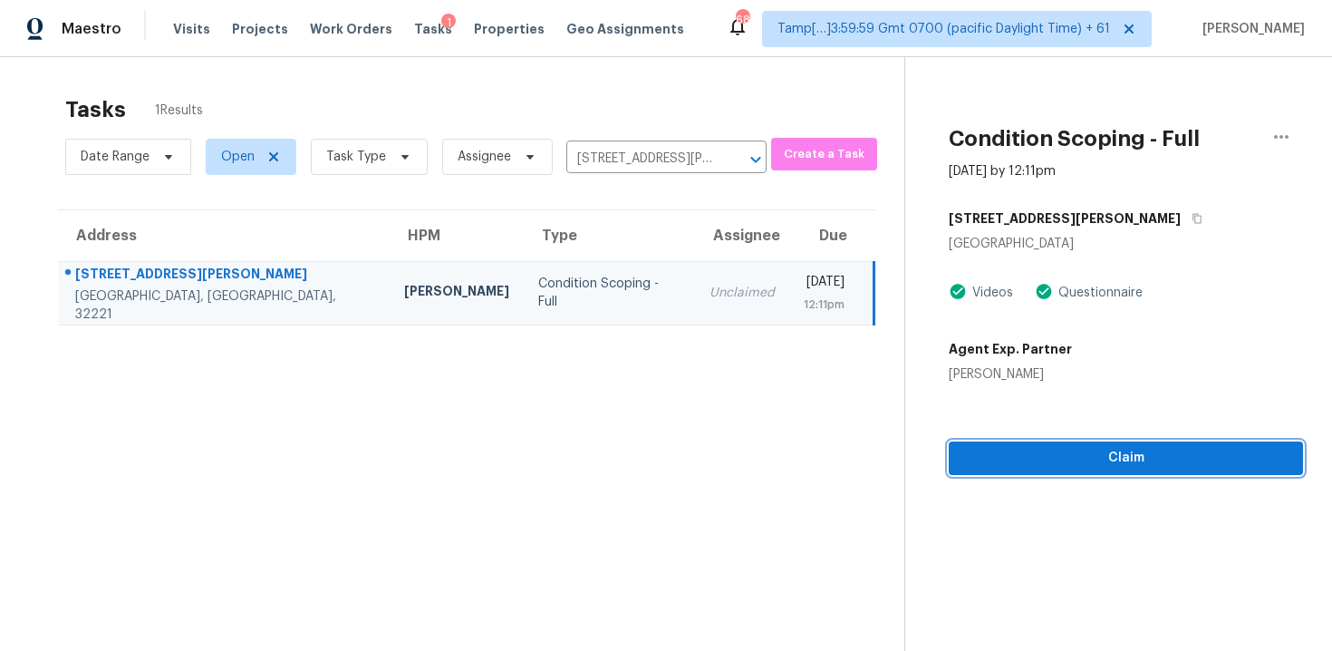
click at [1043, 449] on span "Claim" at bounding box center [1125, 458] width 325 height 23
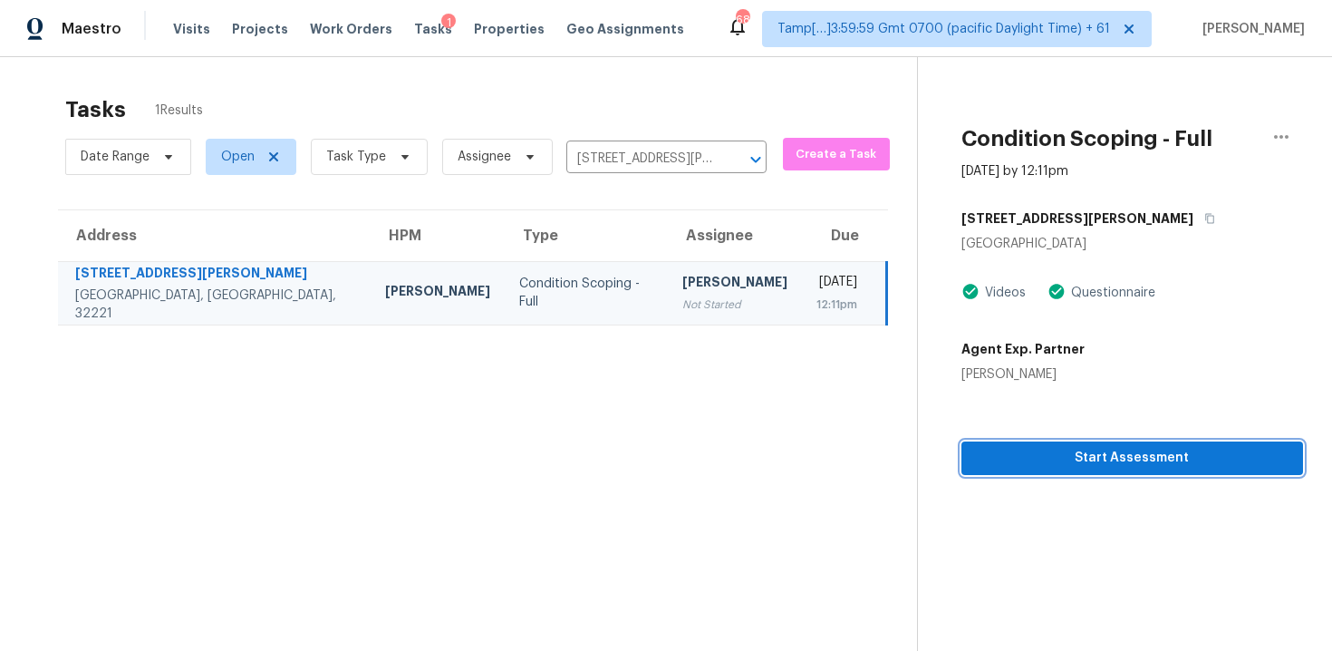
click at [1043, 449] on span "Start Assessment" at bounding box center [1132, 458] width 313 height 23
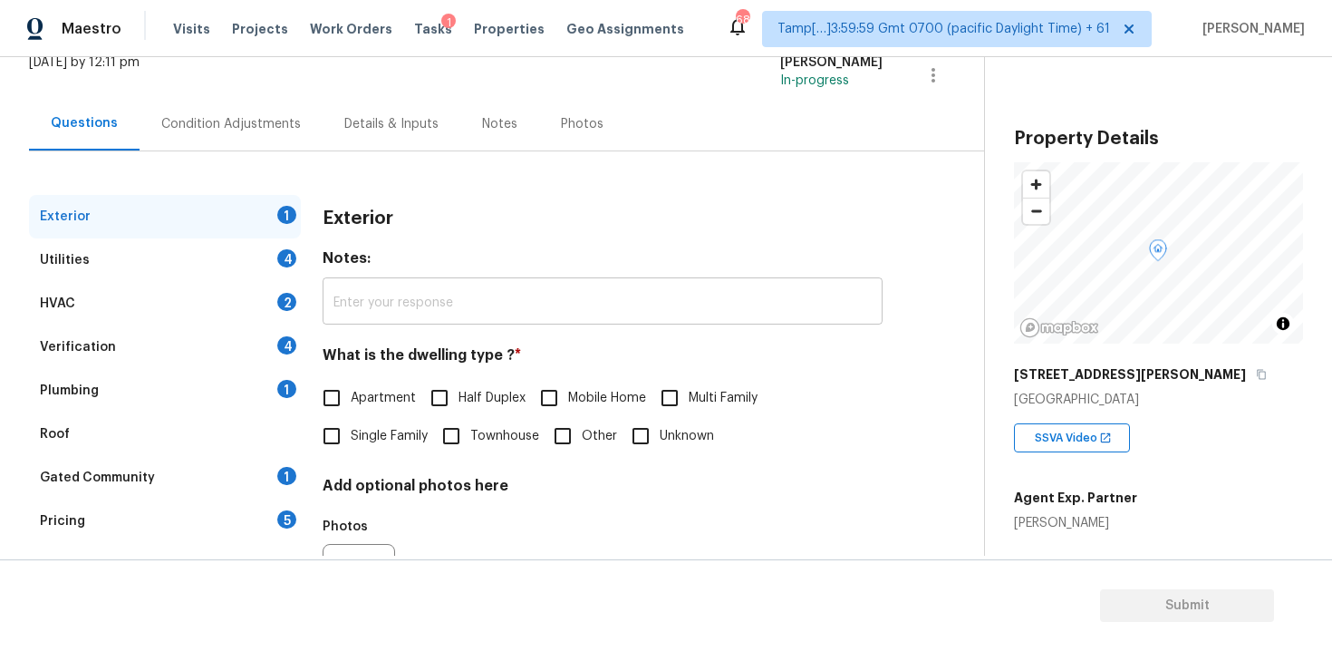
scroll to position [133, 0]
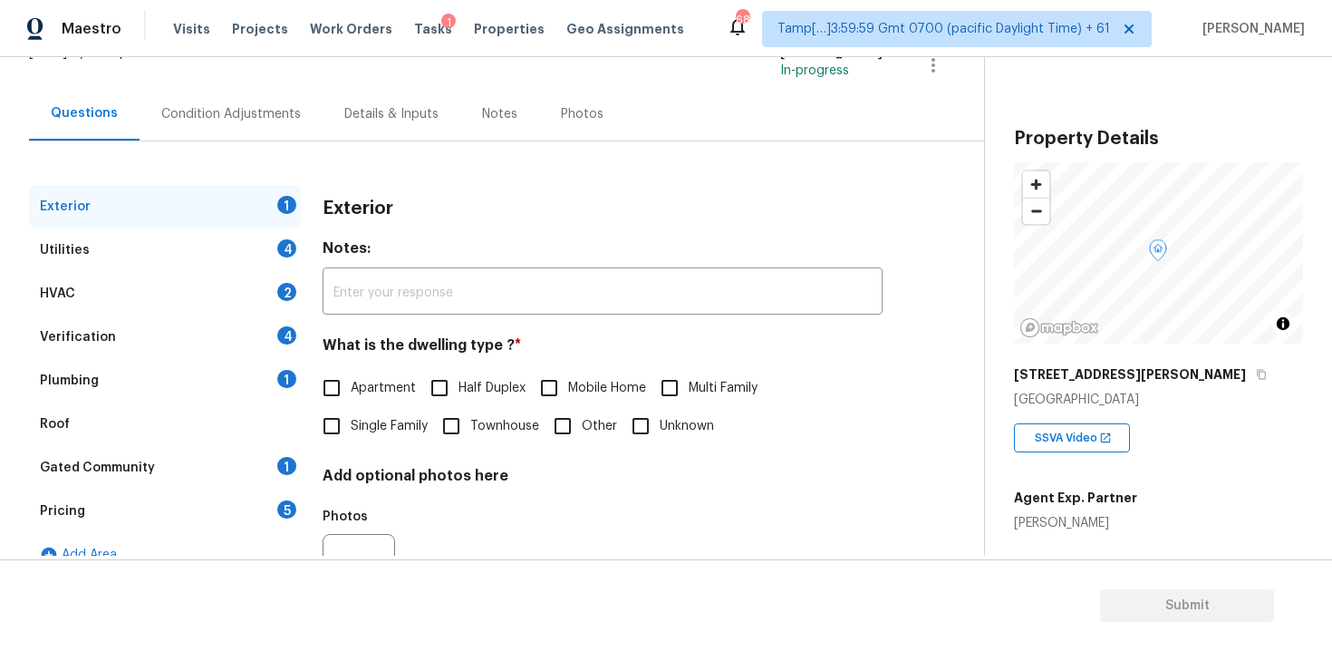
click at [271, 140] on div "Condition Adjustments" at bounding box center [231, 113] width 183 height 53
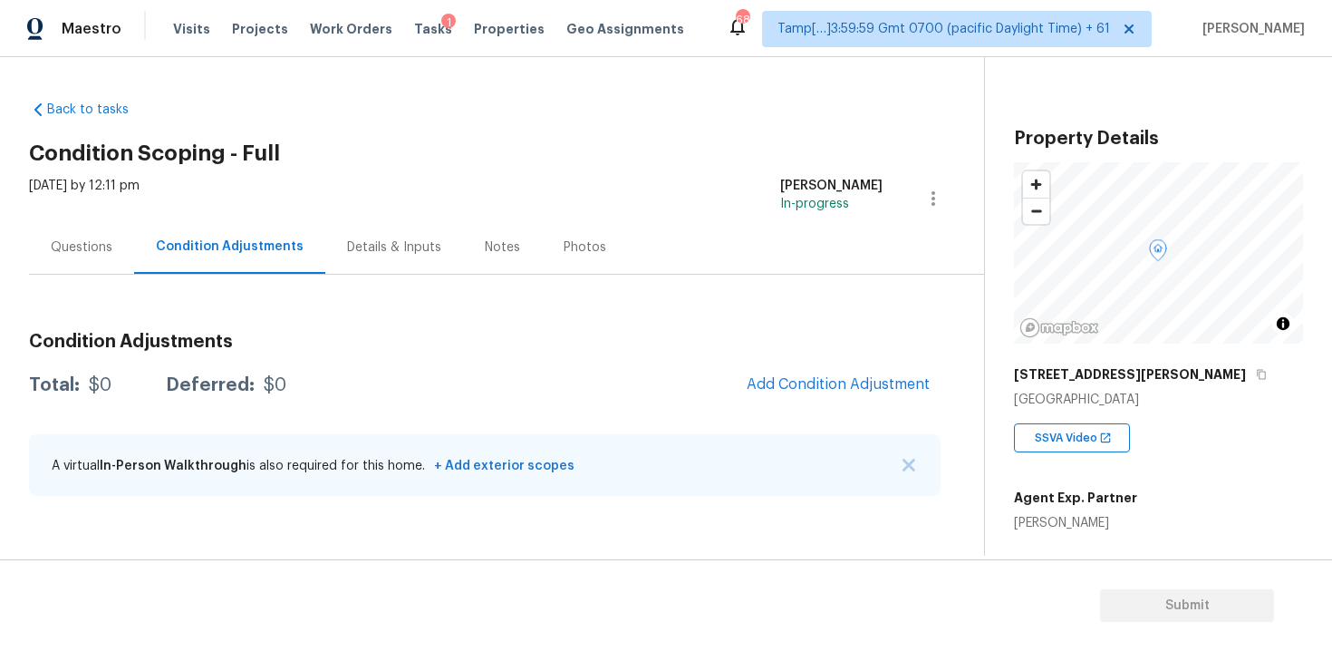
click at [850, 365] on span "Add Condition Adjustment" at bounding box center [838, 385] width 205 height 40
click at [778, 377] on span "Add Condition Adjustment" at bounding box center [838, 384] width 183 height 16
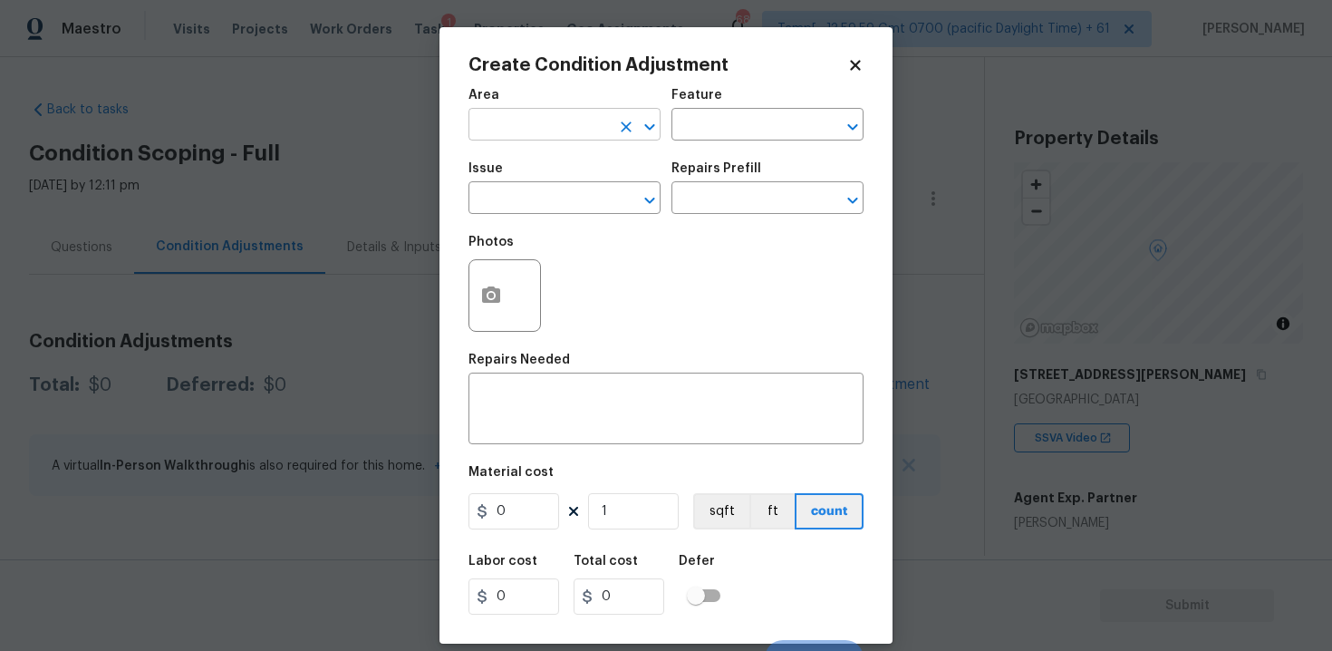
click at [543, 133] on input "text" at bounding box center [538, 126] width 141 height 28
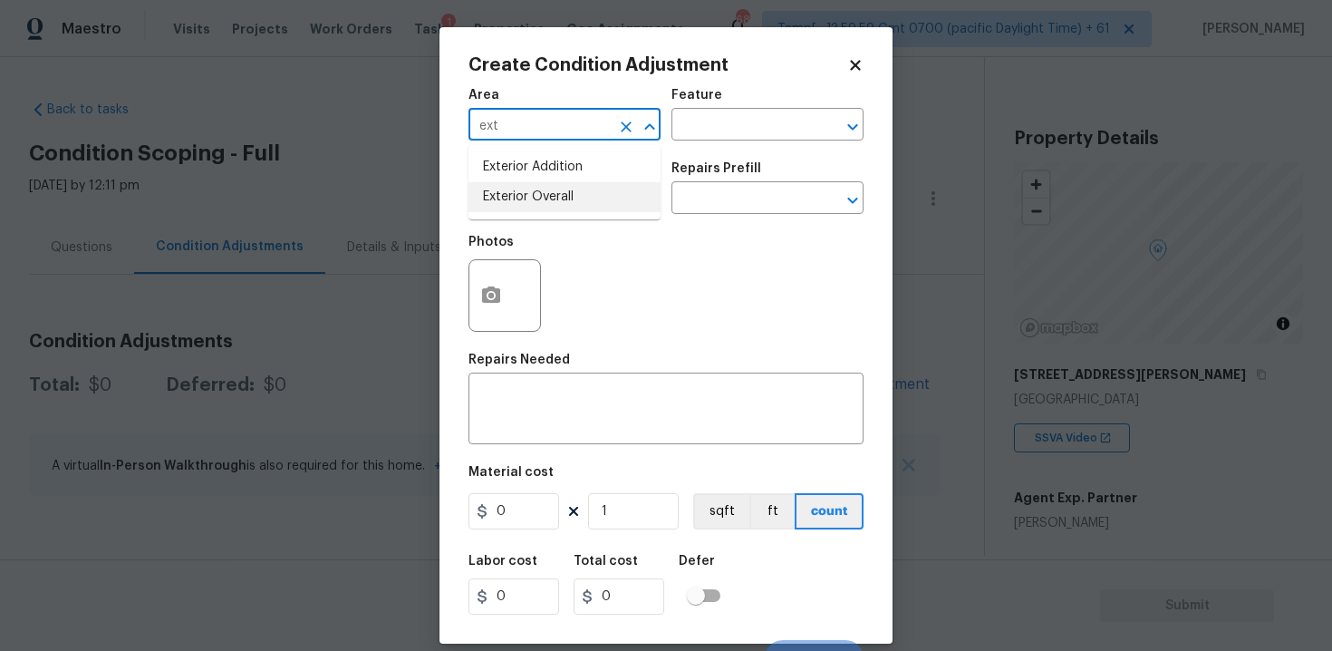
click at [535, 208] on li "Exterior Overall" at bounding box center [564, 197] width 192 height 30
type input "Exterior Overall"
click at [535, 208] on input "text" at bounding box center [538, 200] width 141 height 28
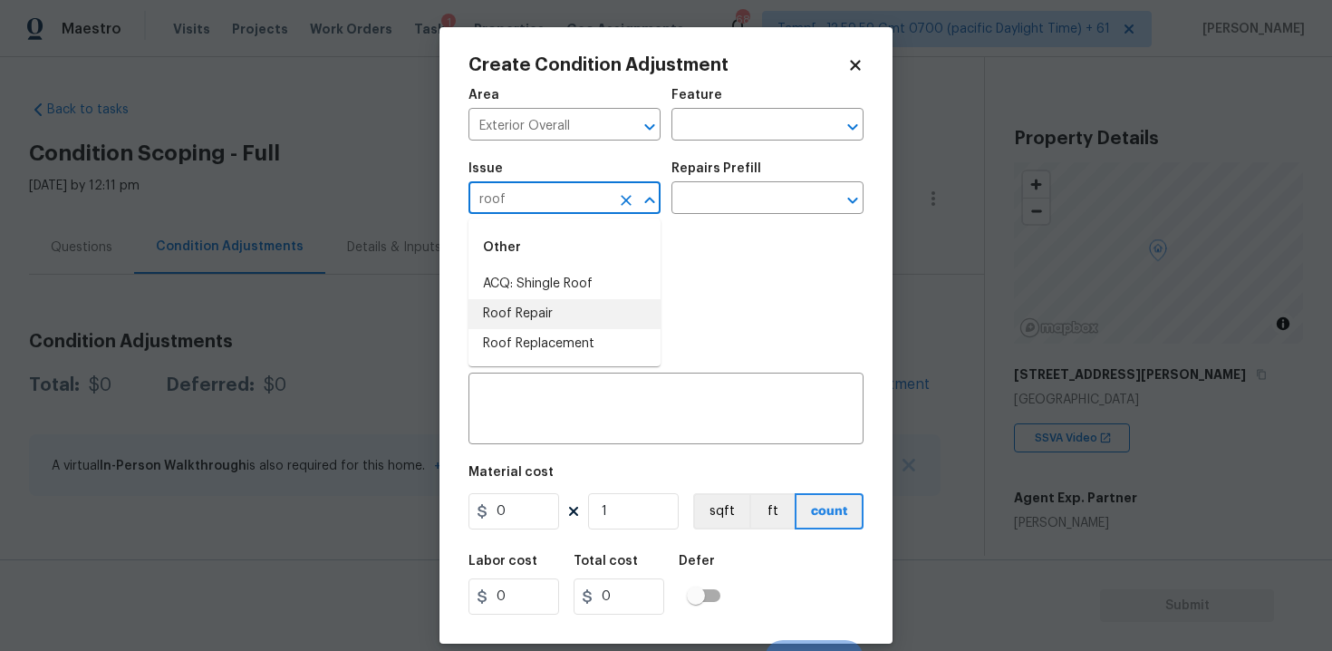
click at [561, 333] on li "Roof Replacement" at bounding box center [564, 344] width 192 height 30
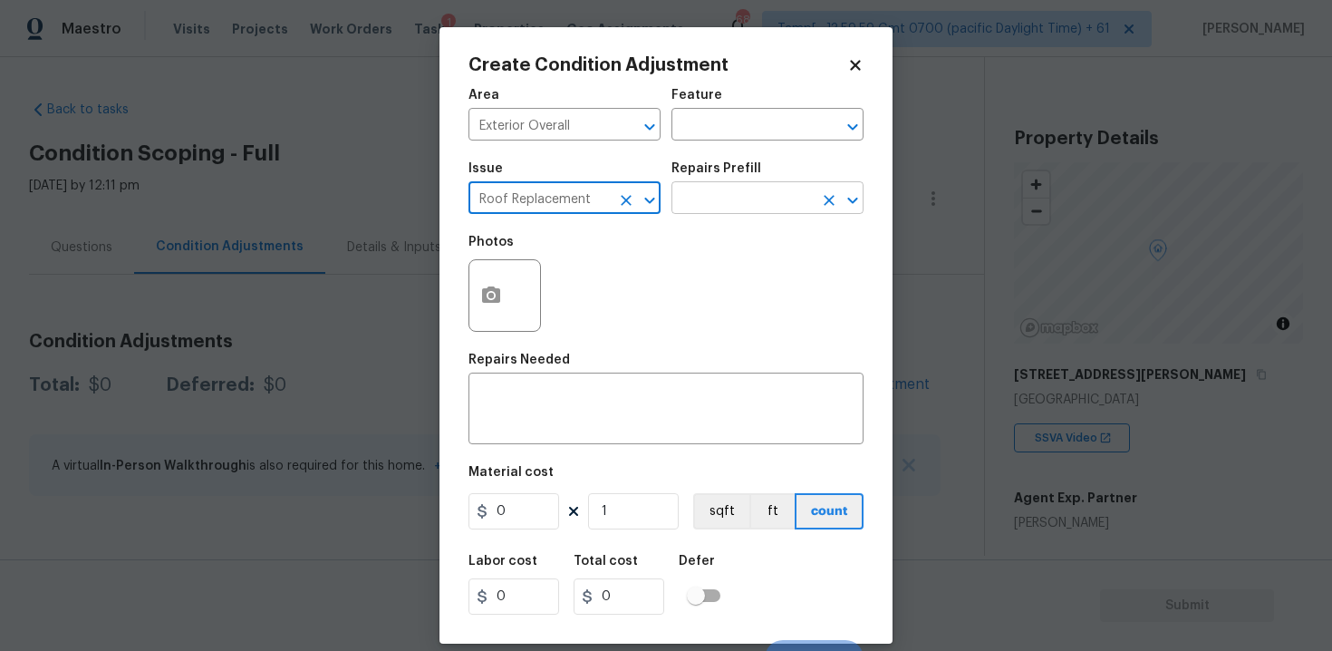
type input "Roof Replacement"
click at [733, 207] on input "text" at bounding box center [741, 200] width 141 height 28
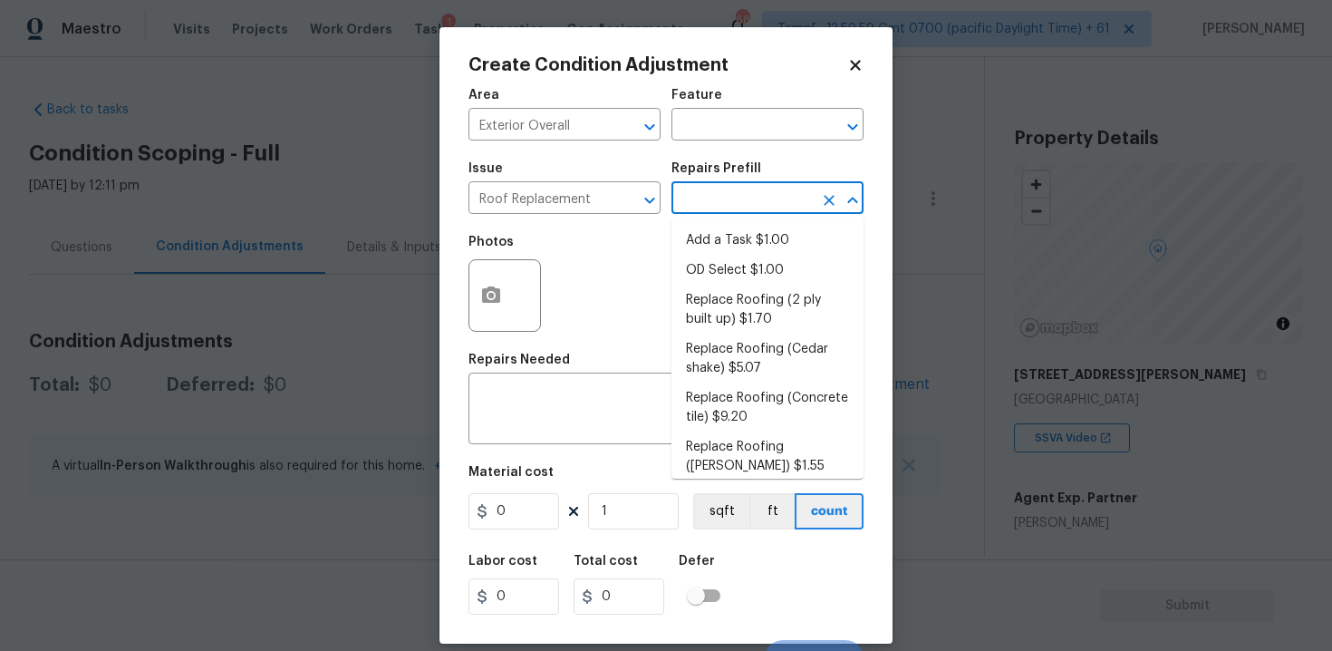
click at [733, 207] on input "text" at bounding box center [741, 200] width 141 height 28
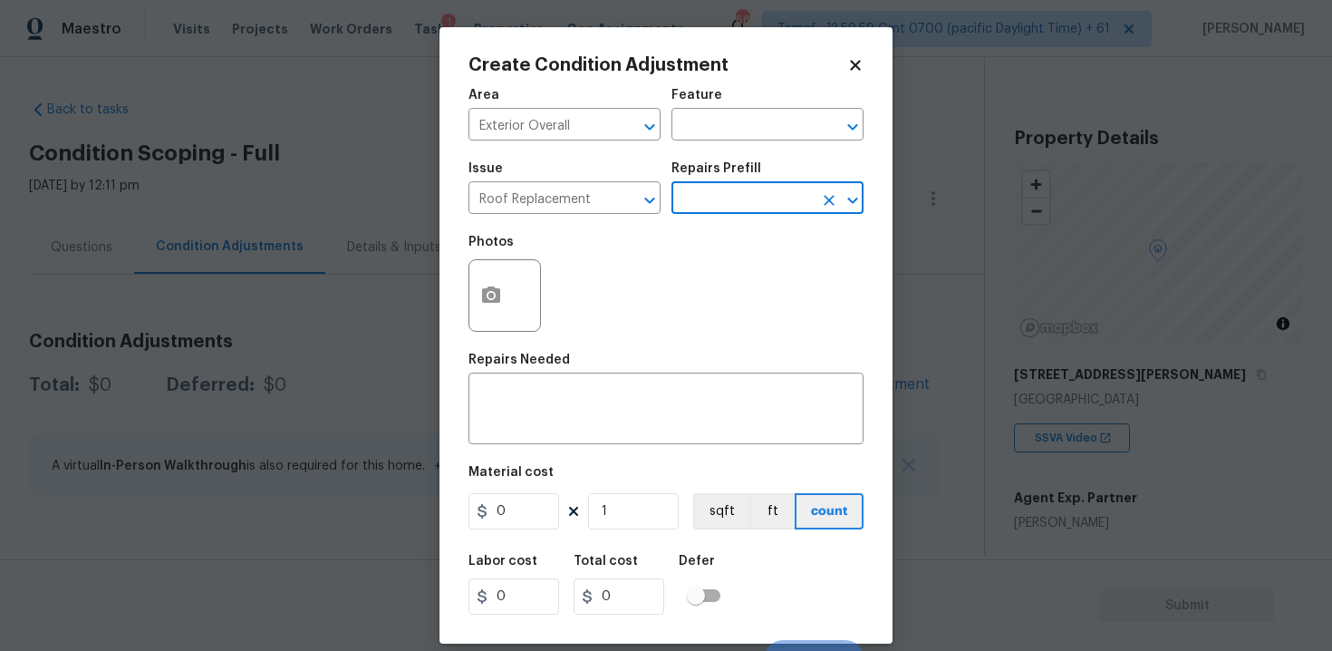
click at [733, 207] on input "text" at bounding box center [741, 200] width 141 height 28
type input "met"
click at [739, 265] on li "Replace Roofing (Metal roof) $5.57" at bounding box center [767, 250] width 192 height 49
type input "Eaves and Trim"
type textarea "Galvanized Steel Roof: Remove the existing roof covering, prep the substrate an…"
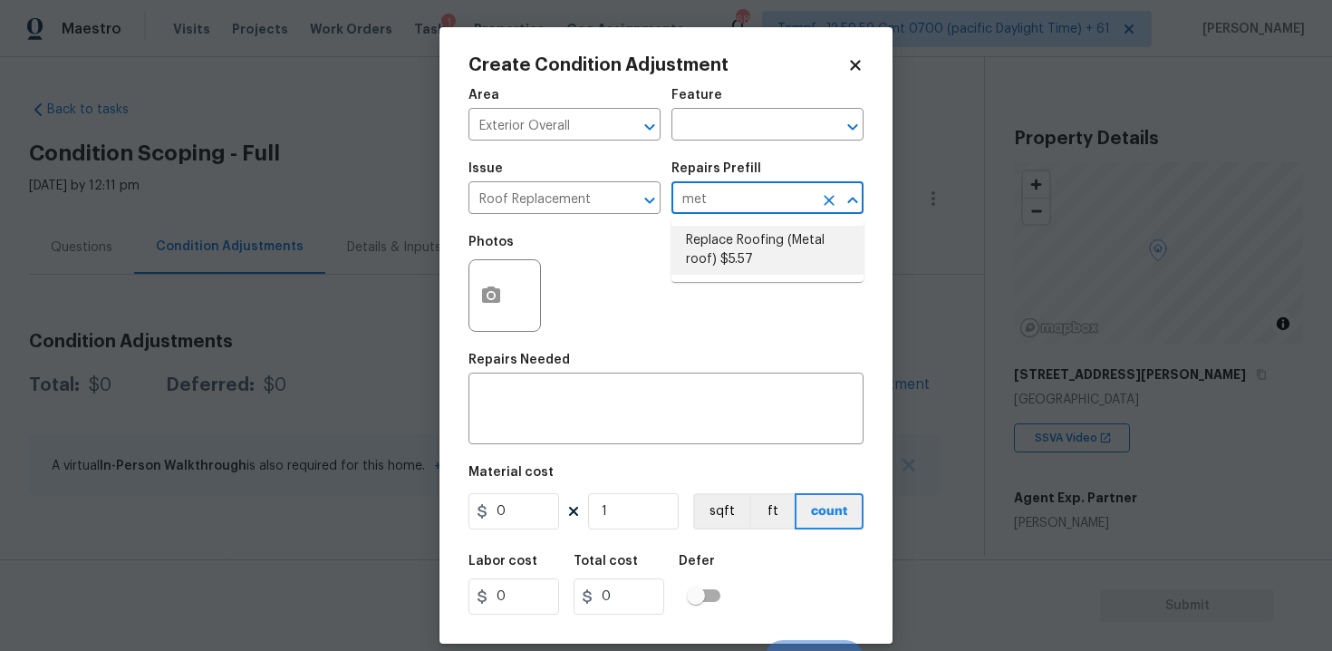
type input "5.57"
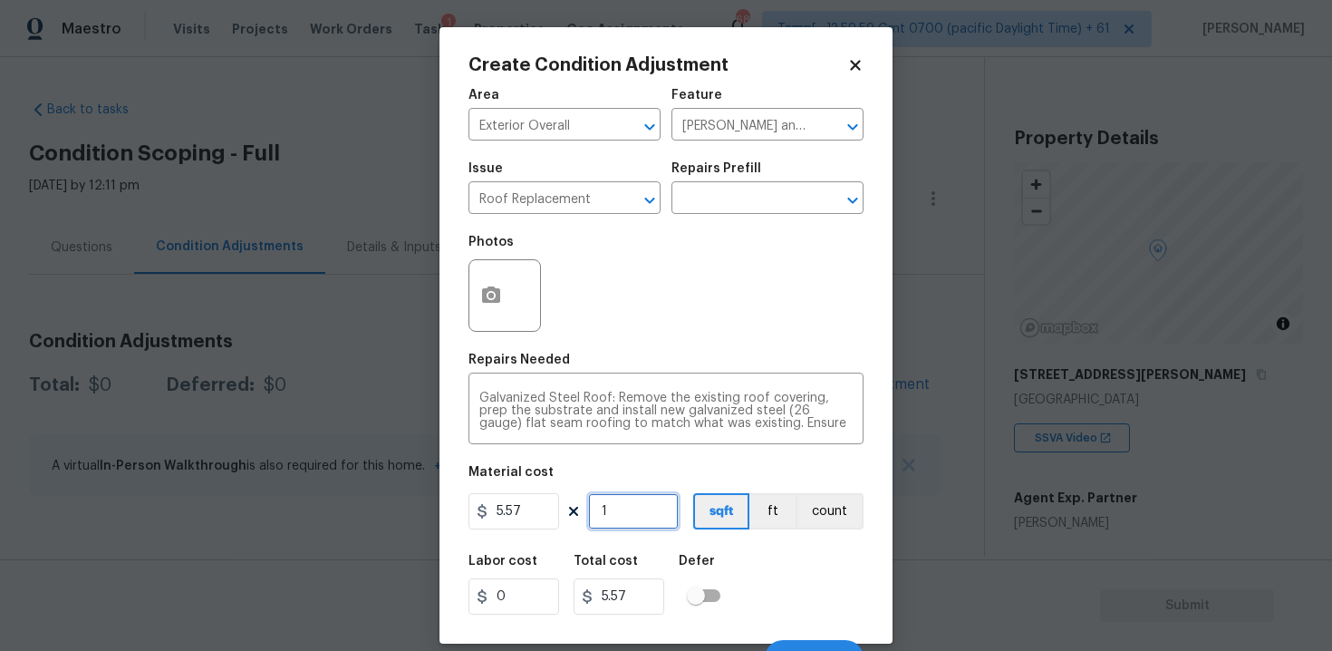
click at [654, 509] on input "1" at bounding box center [633, 511] width 91 height 36
click at [613, 491] on figure "Material cost 5.57 1 sqft ft count" at bounding box center [665, 499] width 395 height 67
click at [633, 526] on input "1" at bounding box center [633, 511] width 91 height 36
type input "0"
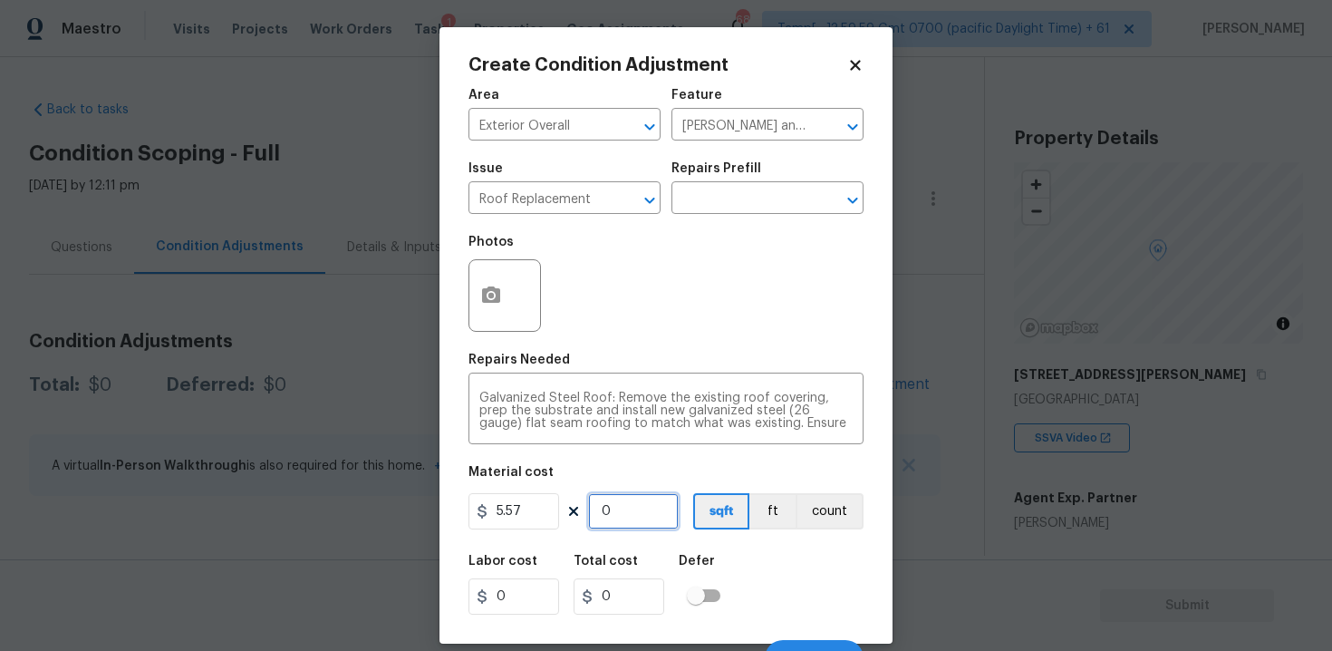
paste input "1604"
type input "1604"
type input "8934.28"
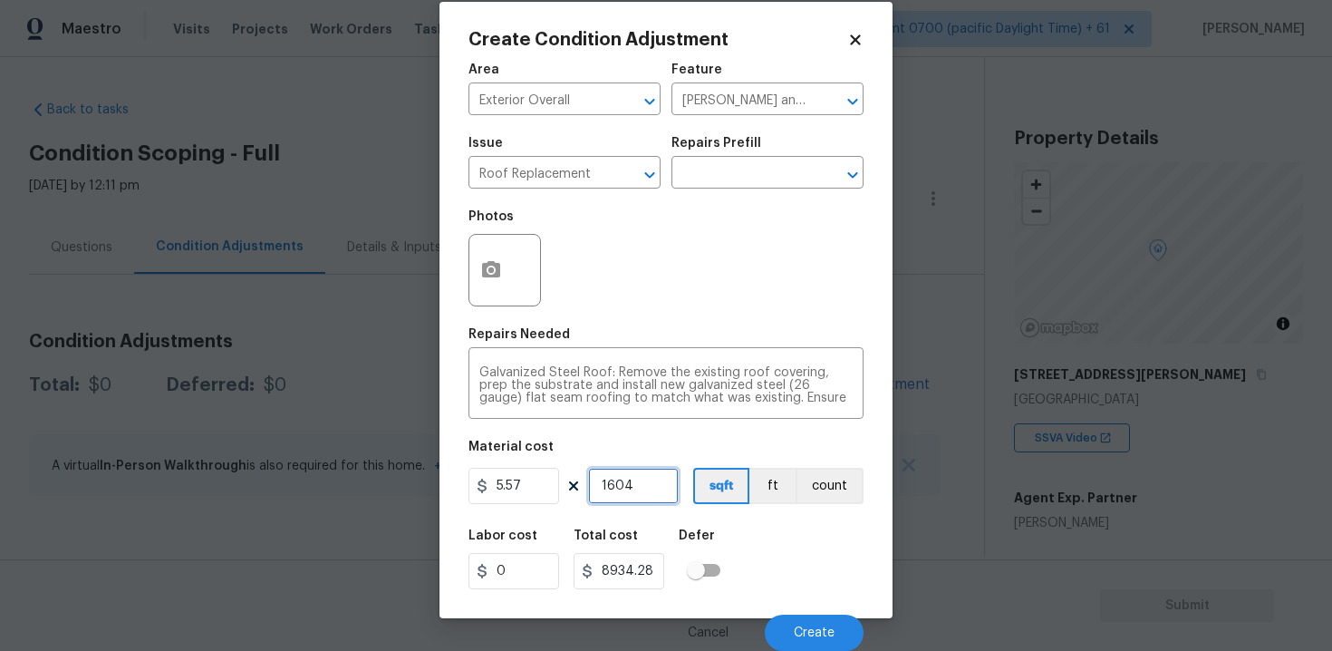
type input "1604"
click at [788, 508] on div "Area Exterior Overall ​ Feature Eaves and Trim ​ Issue Roof Replacement ​ Repai…" at bounding box center [665, 352] width 395 height 598
click at [823, 615] on button "Create" at bounding box center [814, 632] width 99 height 36
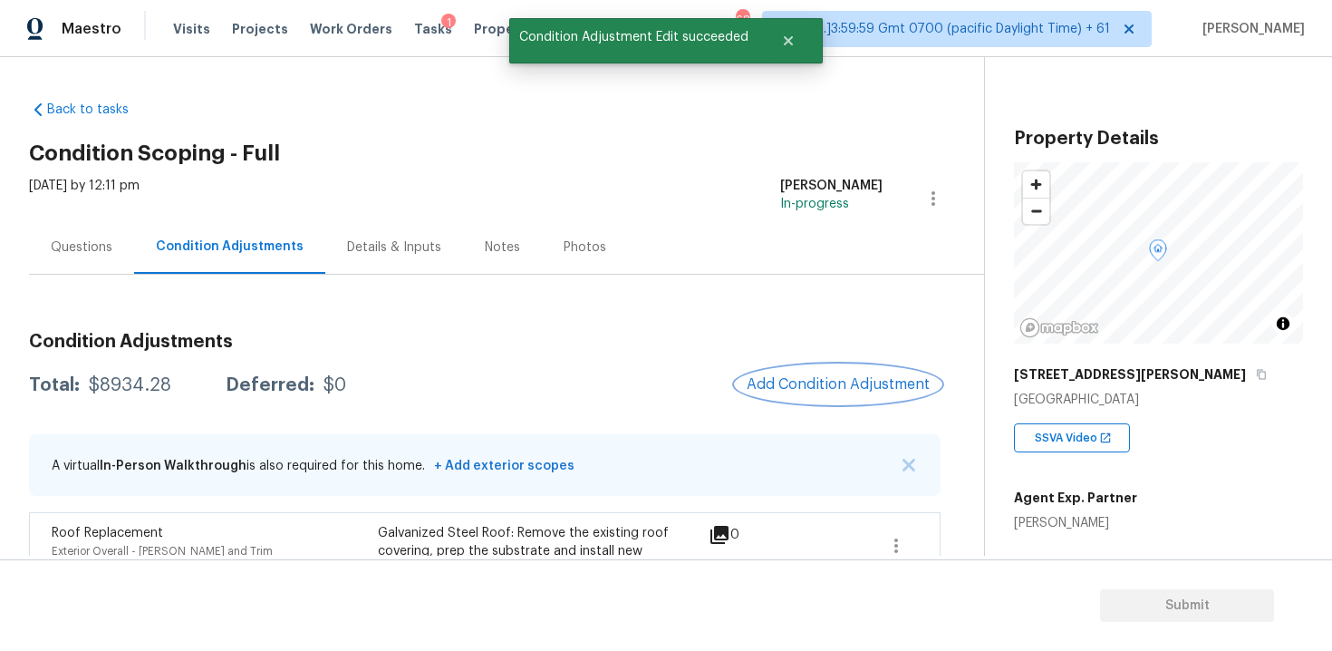
scroll to position [112, 0]
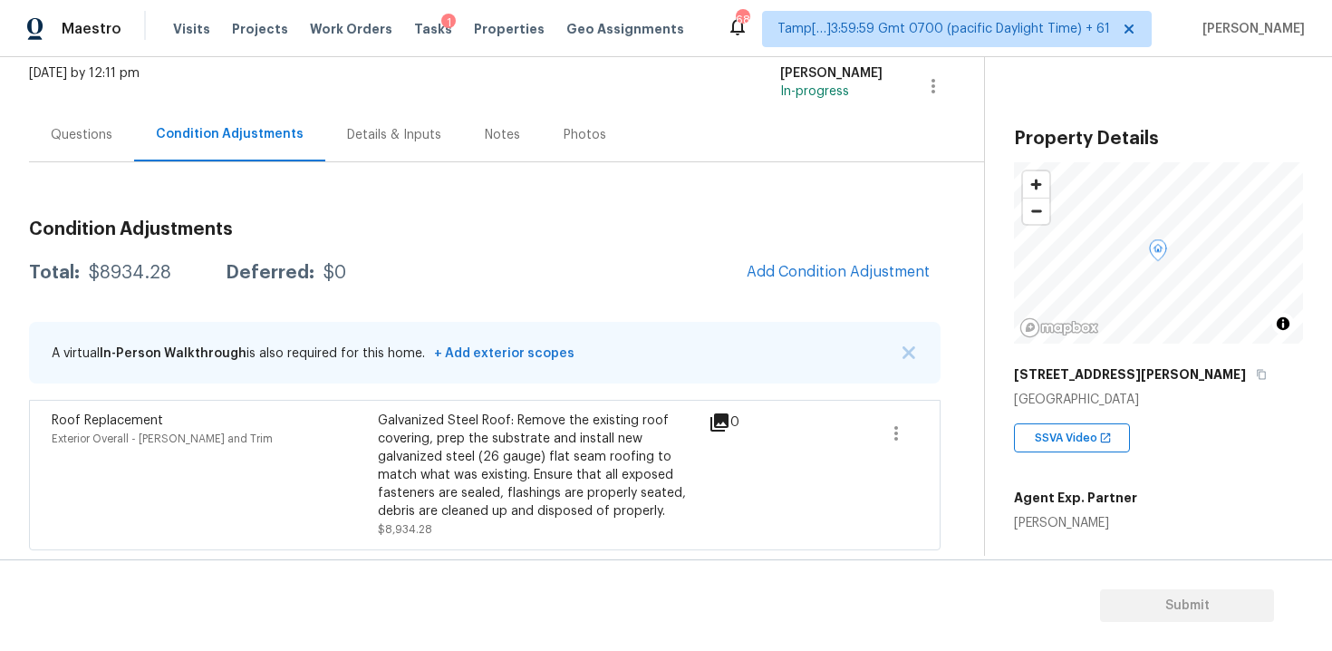
click at [906, 243] on div "Condition Adjustments Total: $8934.28 Deferred: $0 Add Condition Adjustment A v…" at bounding box center [484, 378] width 911 height 344
click at [889, 255] on button "Add Condition Adjustment" at bounding box center [838, 272] width 205 height 38
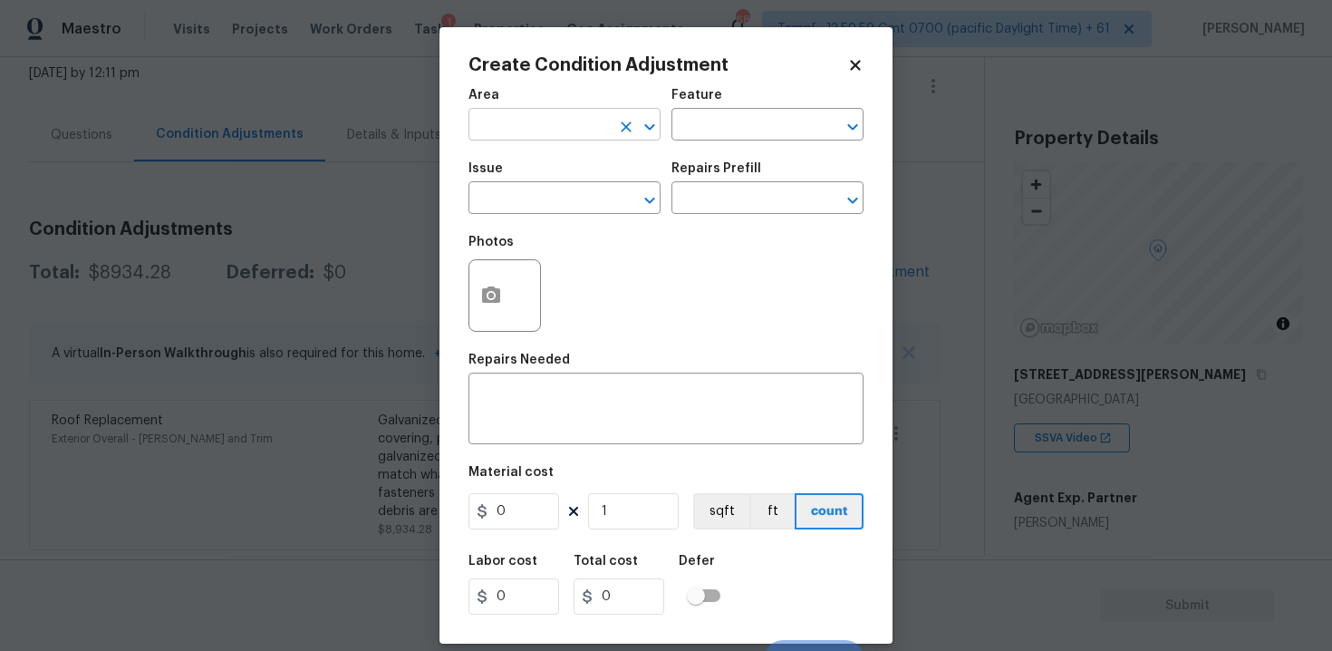
click at [598, 111] on div "Area" at bounding box center [564, 101] width 192 height 24
click at [597, 114] on input "text" at bounding box center [538, 126] width 141 height 28
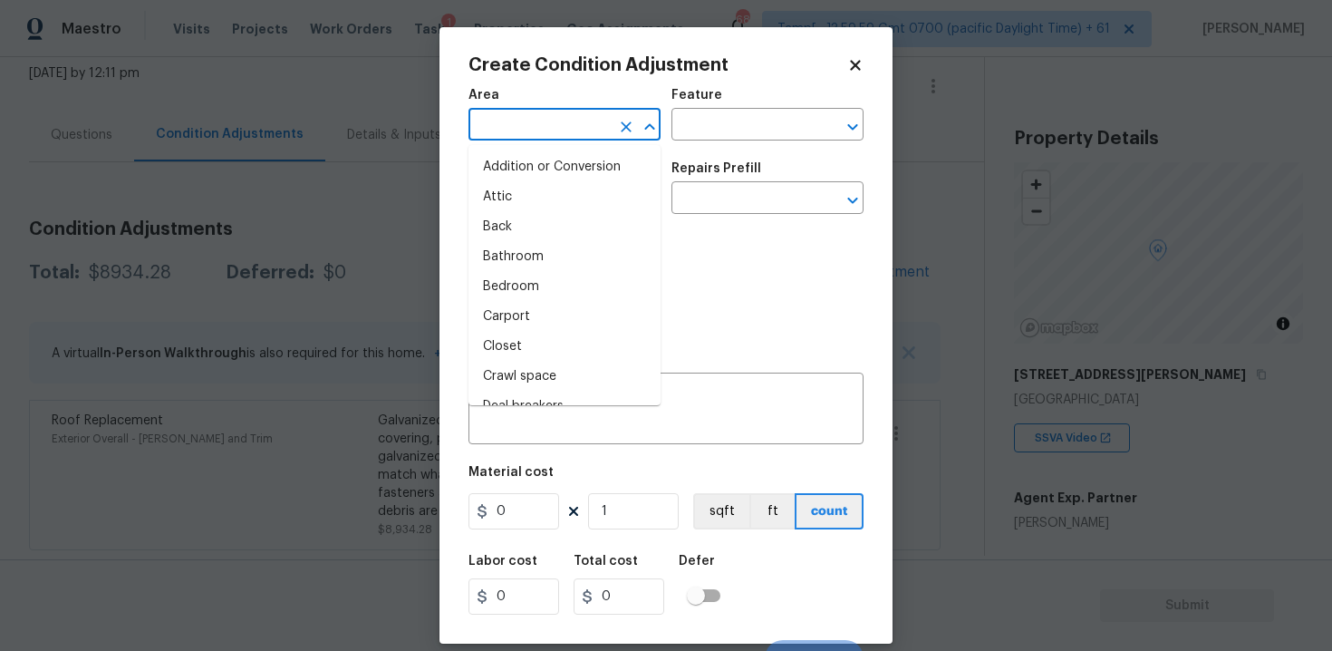
click at [597, 114] on input "text" at bounding box center [538, 126] width 141 height 28
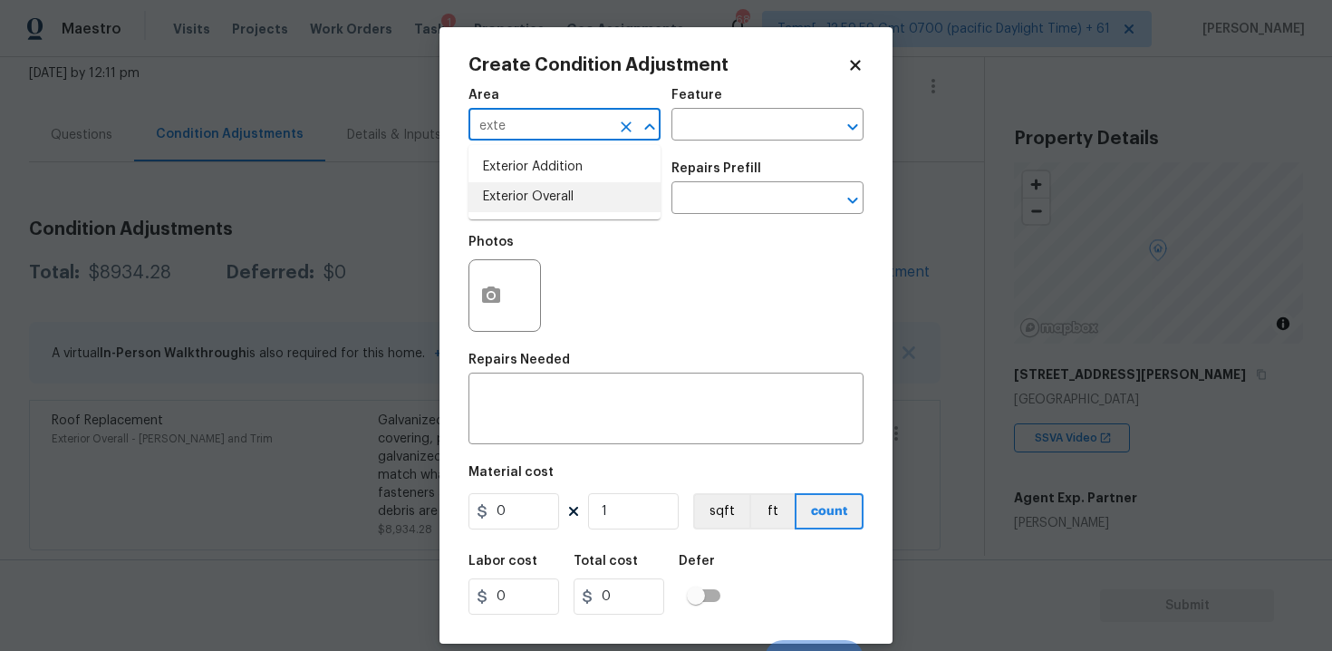
click at [530, 200] on li "Exterior Overall" at bounding box center [564, 197] width 192 height 30
type input "Exterior Overall"
click at [530, 200] on input "text" at bounding box center [538, 200] width 141 height 28
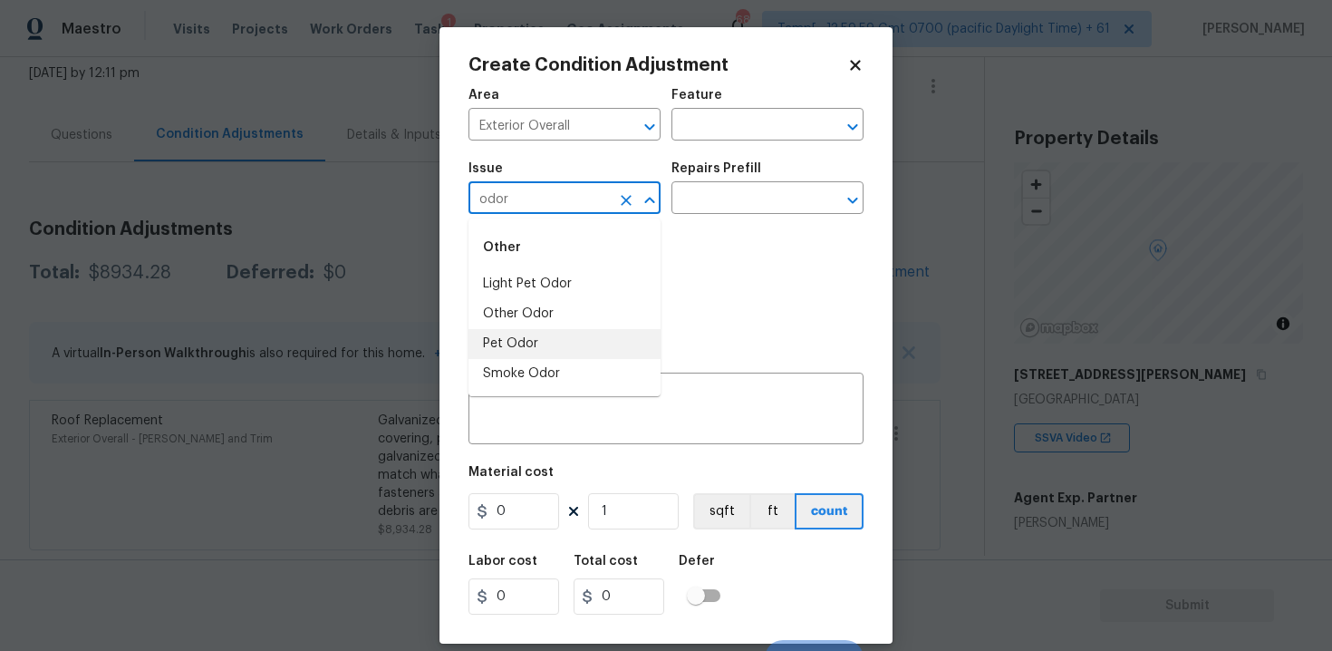
click at [524, 350] on li "Pet Odor" at bounding box center [564, 344] width 192 height 30
type input "Pet Odor"
click at [711, 198] on input "text" at bounding box center [741, 200] width 141 height 28
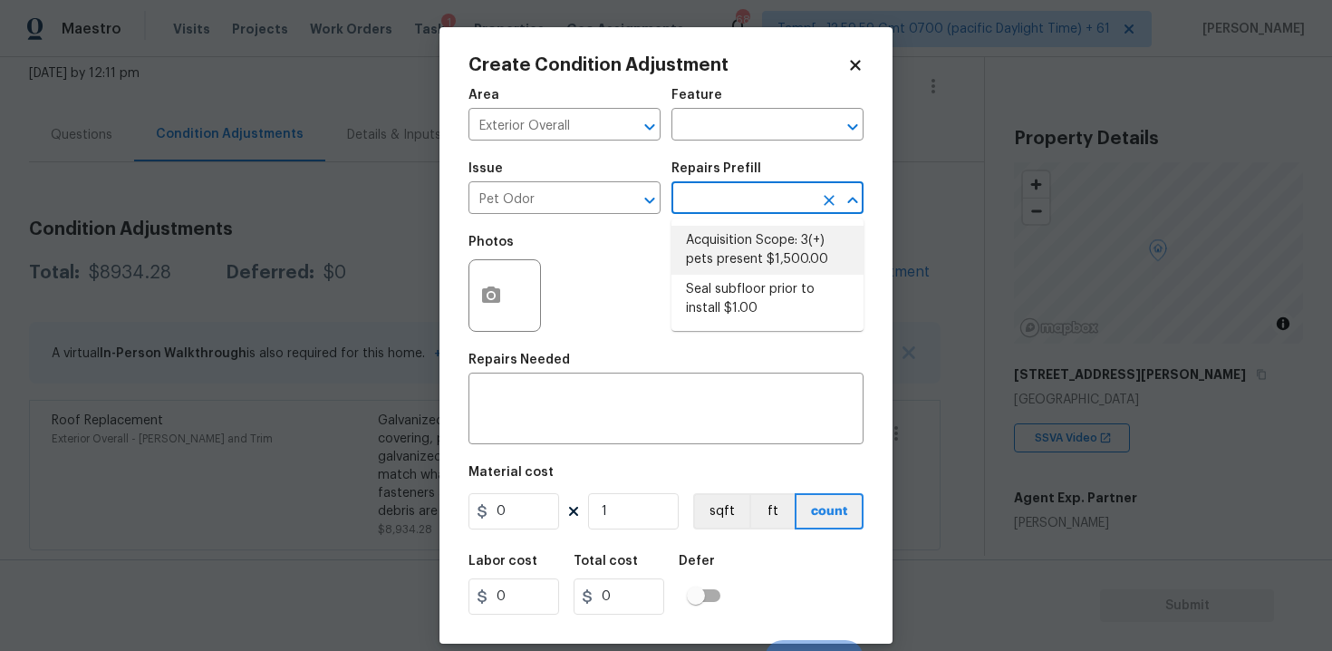
click at [727, 259] on li "Acquisition Scope: 3(+) pets present $1,500.00" at bounding box center [767, 250] width 192 height 49
type textarea "Acquisition Scope: 3(+) pets present"
type input "1500"
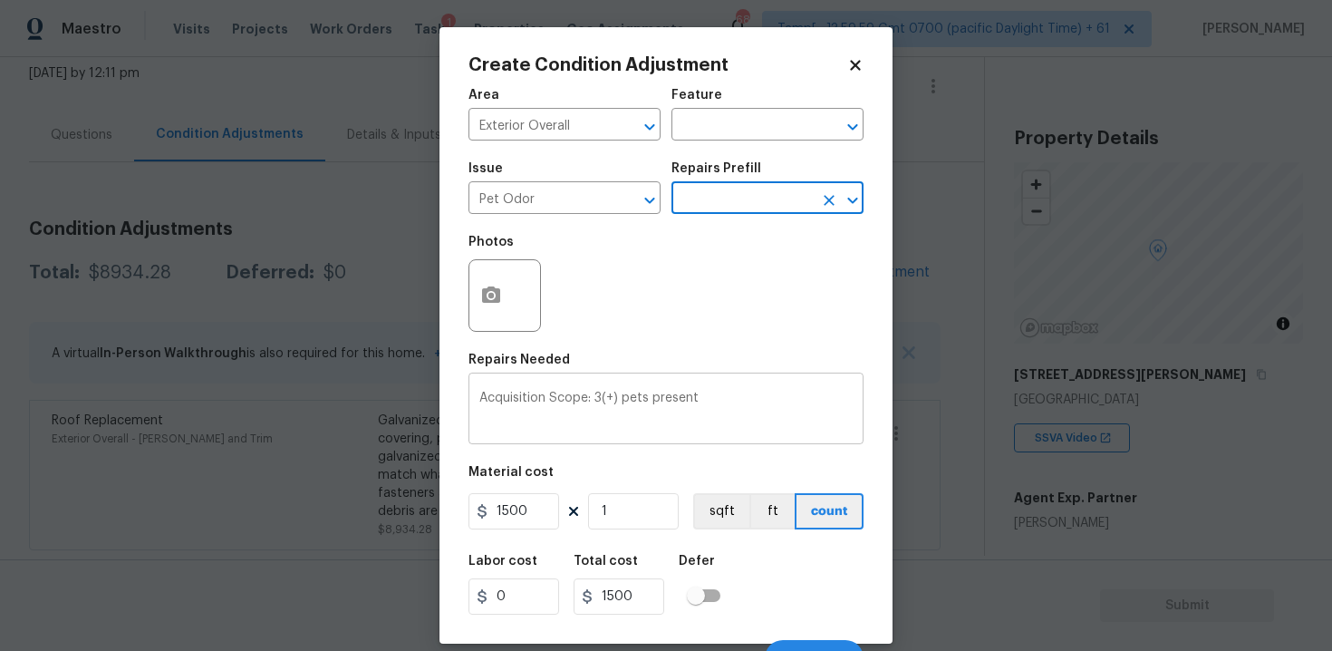
scroll to position [26, 0]
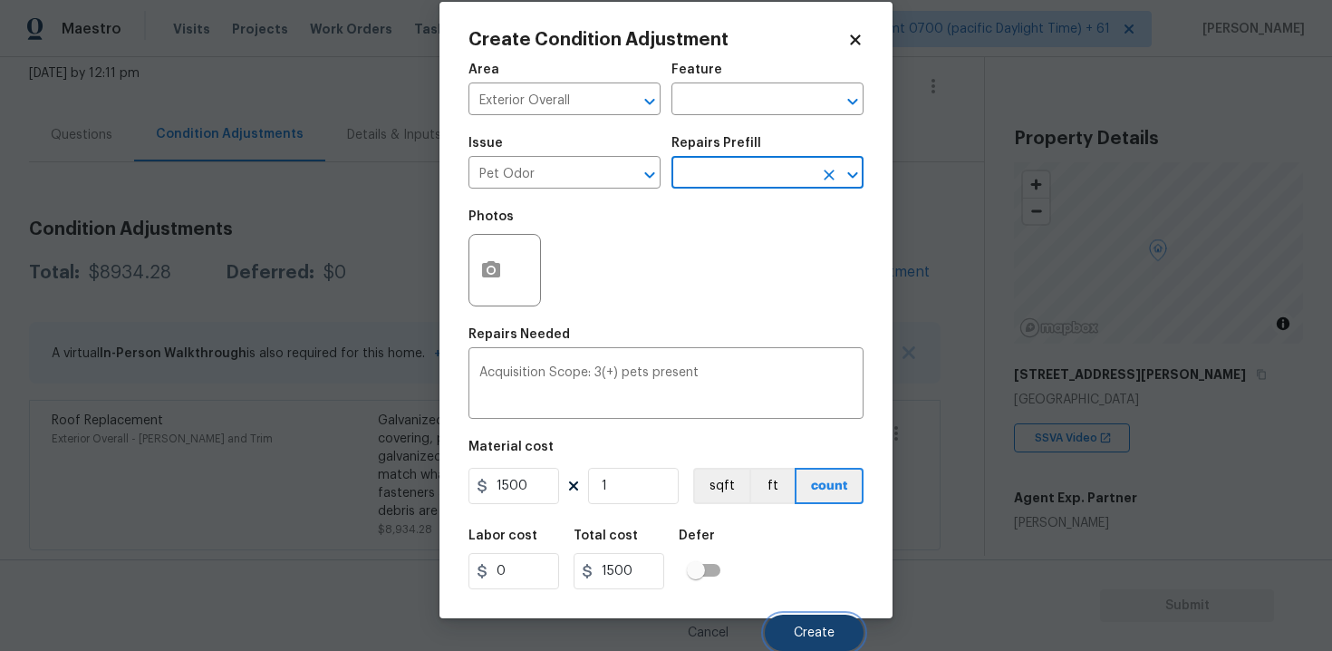
click at [829, 630] on span "Create" at bounding box center [814, 633] width 41 height 14
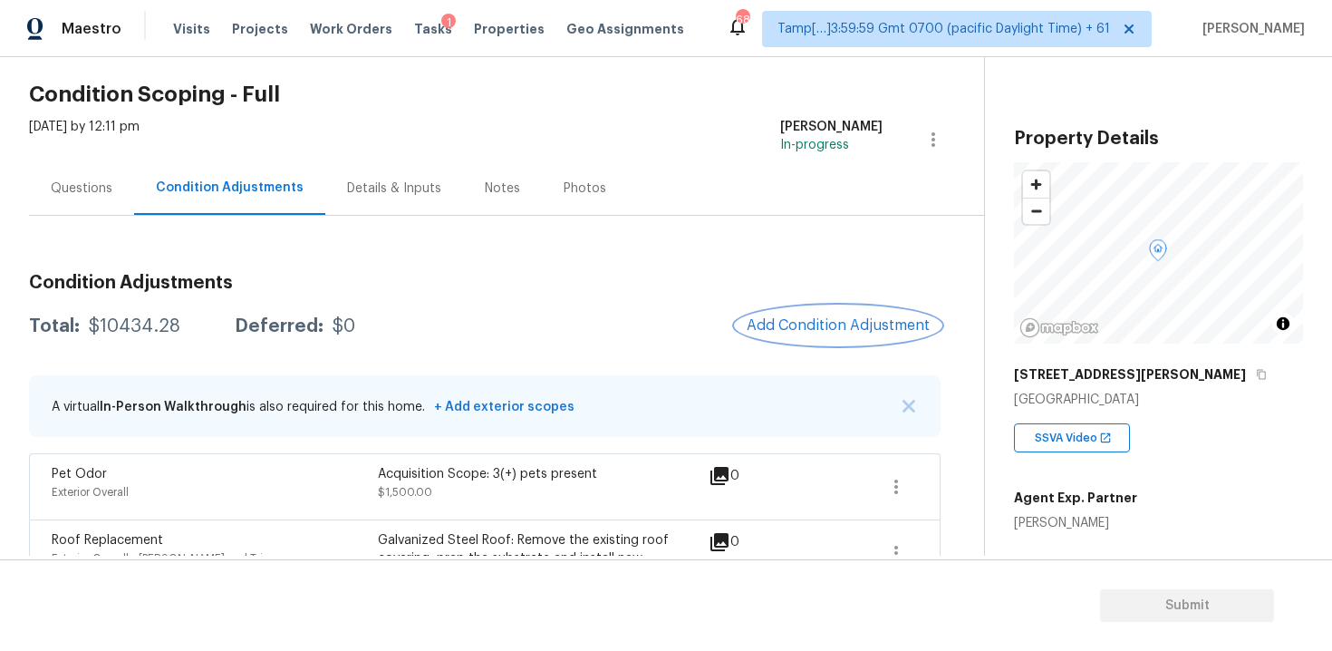
scroll to position [178, 0]
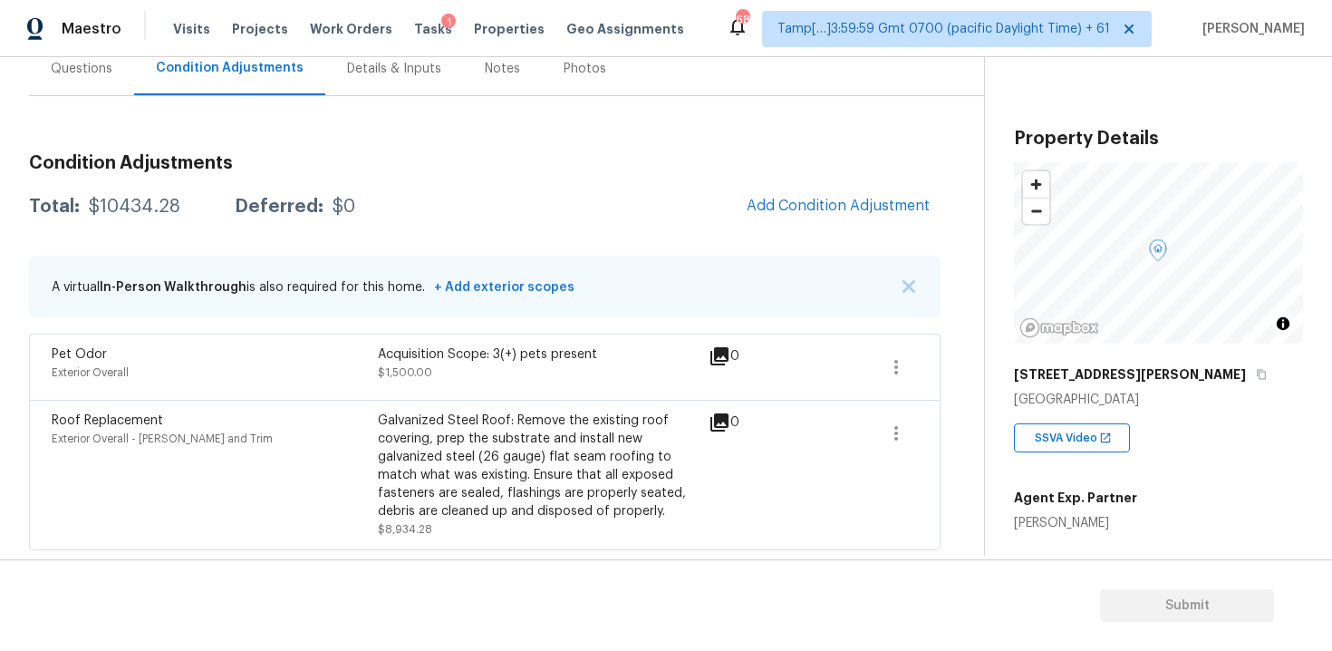
click at [752, 220] on span "Add Condition Adjustment" at bounding box center [838, 207] width 205 height 40
click at [810, 173] on div "Condition Adjustments Total: $10434.28 Deferred: $0 Add Condition Adjustment A …" at bounding box center [484, 345] width 911 height 410
click at [793, 213] on span "Add Condition Adjustment" at bounding box center [838, 206] width 183 height 16
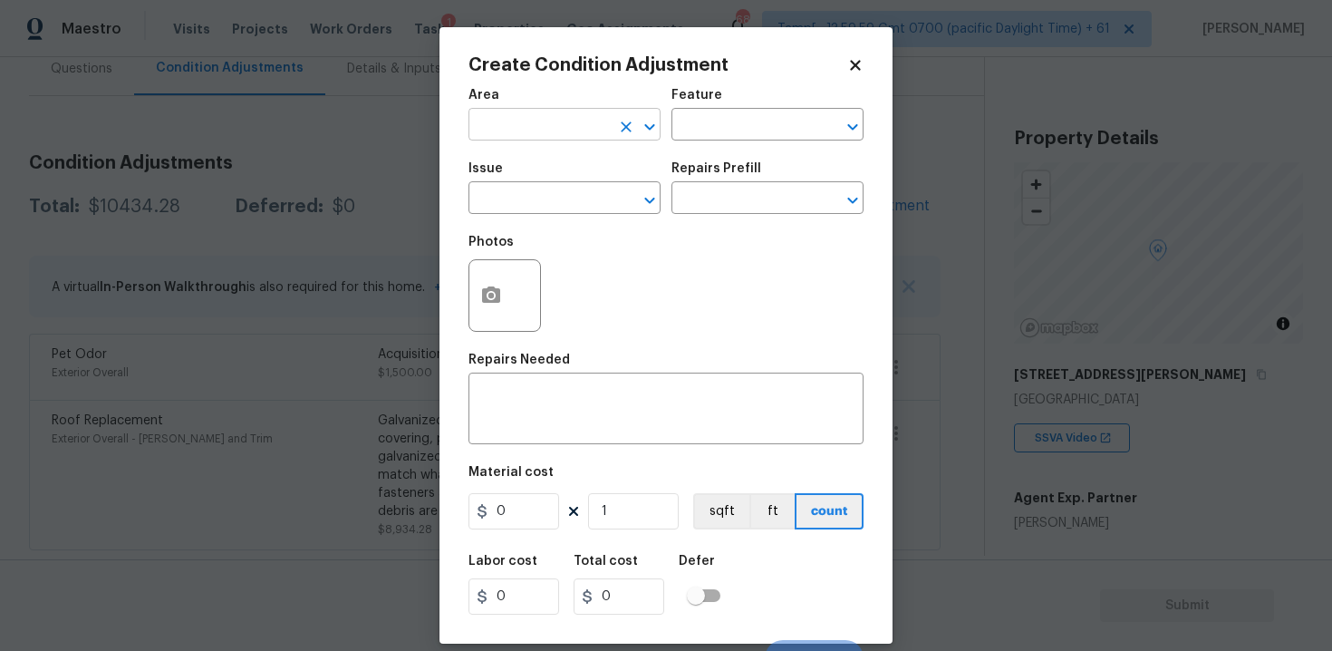
click at [514, 129] on input "text" at bounding box center [538, 126] width 141 height 28
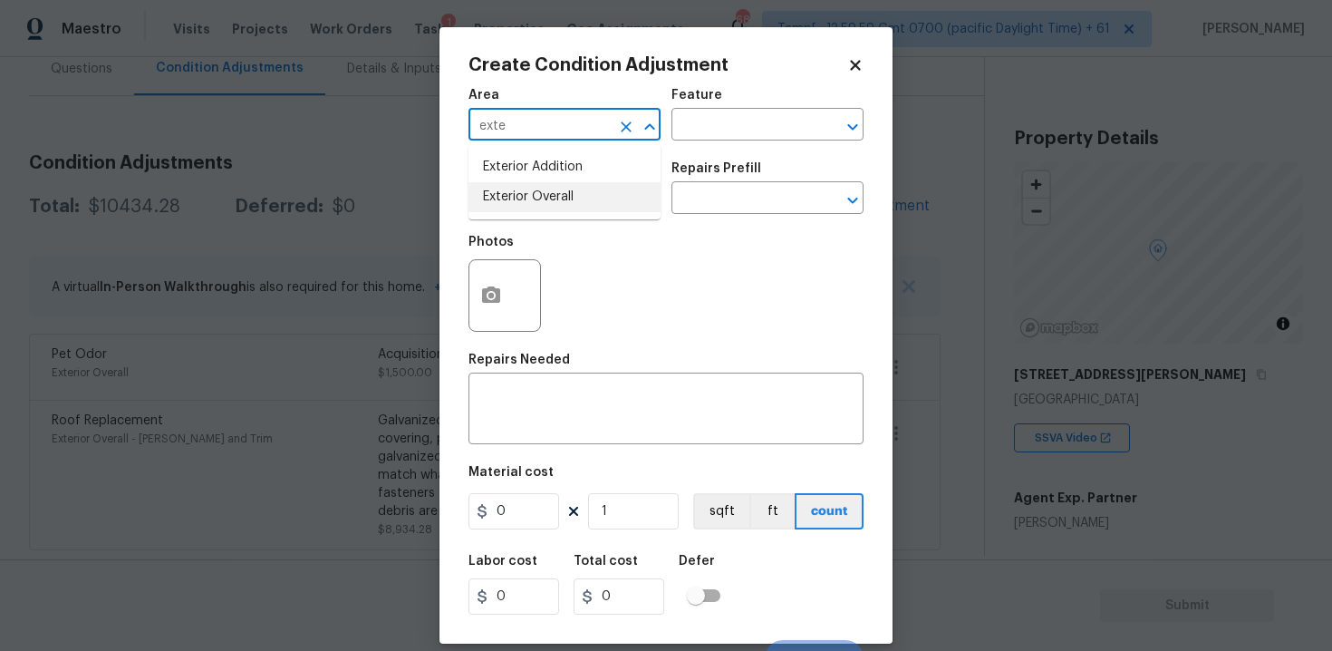
click at [497, 197] on li "Exterior Overall" at bounding box center [564, 197] width 192 height 30
type input "Exterior Overall"
click at [497, 197] on input "text" at bounding box center [538, 200] width 141 height 28
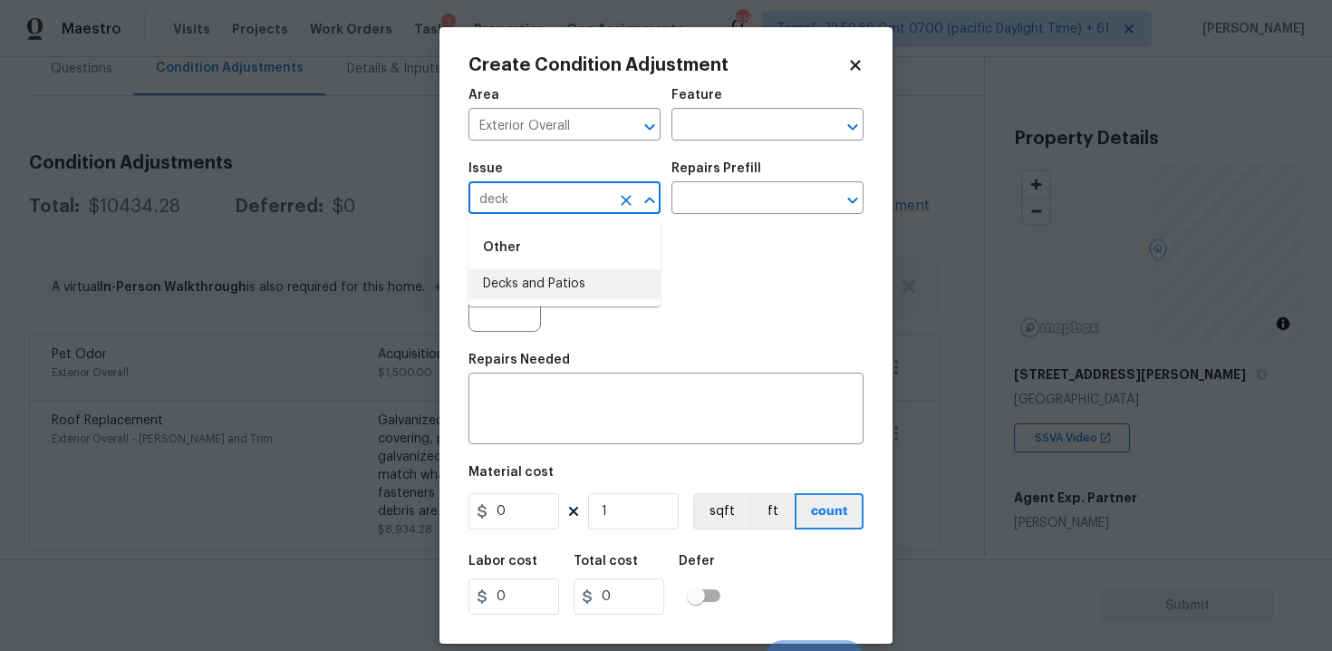
click at [544, 284] on li "Decks and Patios" at bounding box center [564, 284] width 192 height 30
type input "Decks and Patios"
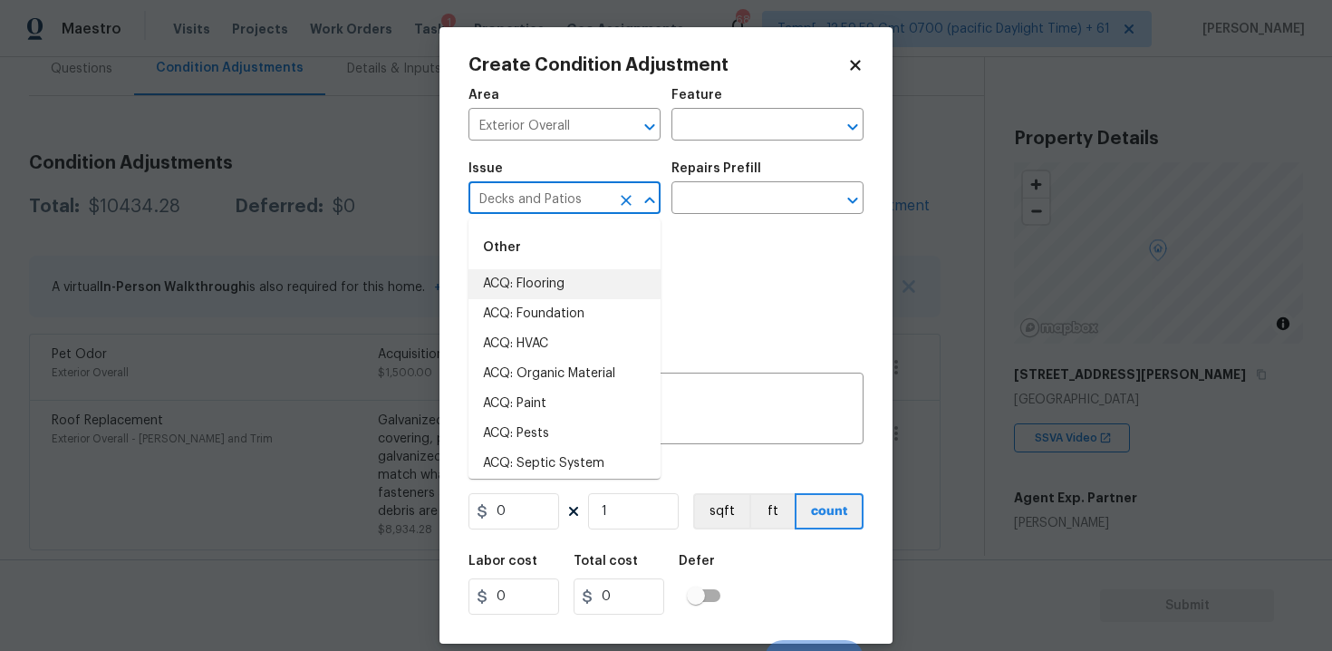
click at [713, 238] on div "Photos" at bounding box center [665, 284] width 395 height 118
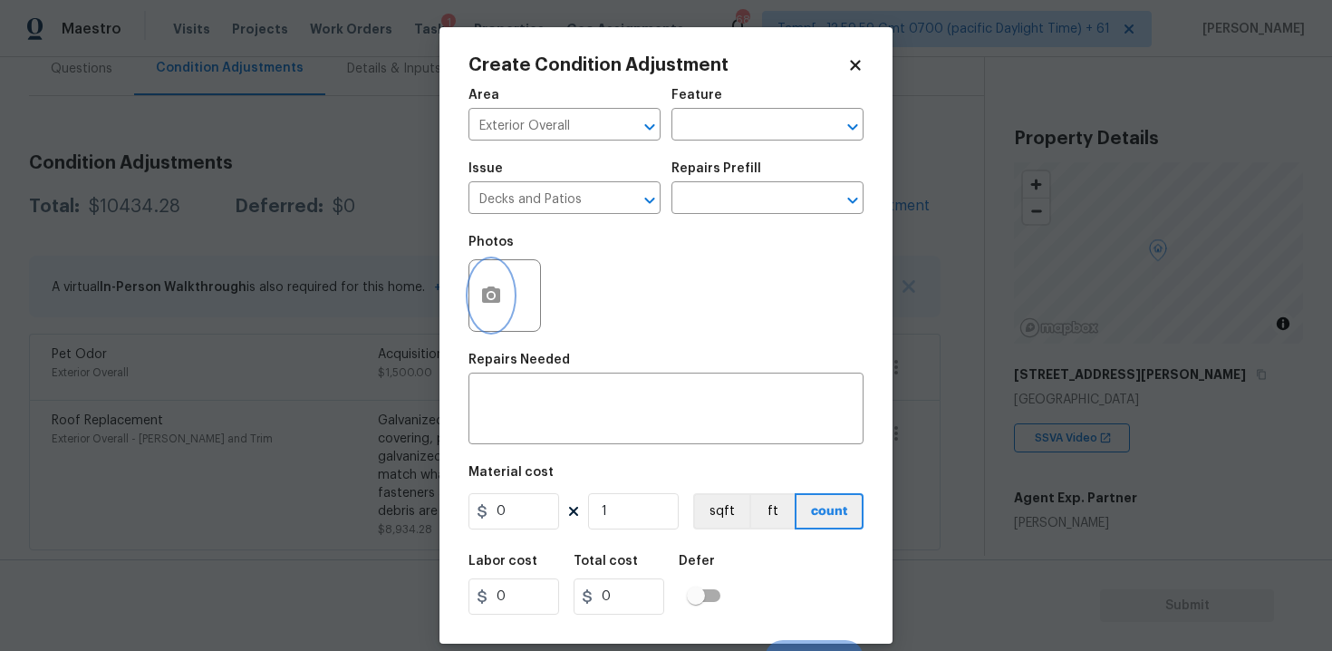
click at [471, 299] on button "button" at bounding box center [490, 295] width 43 height 71
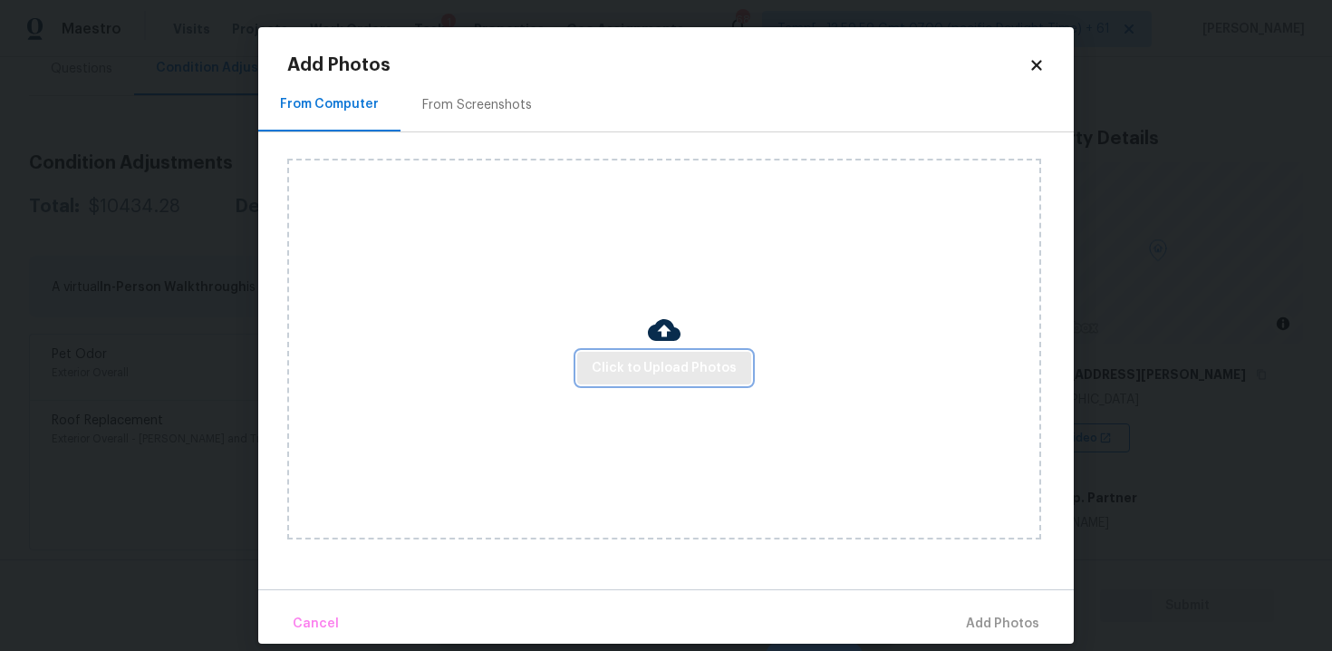
click at [625, 360] on span "Click to Upload Photos" at bounding box center [664, 368] width 145 height 23
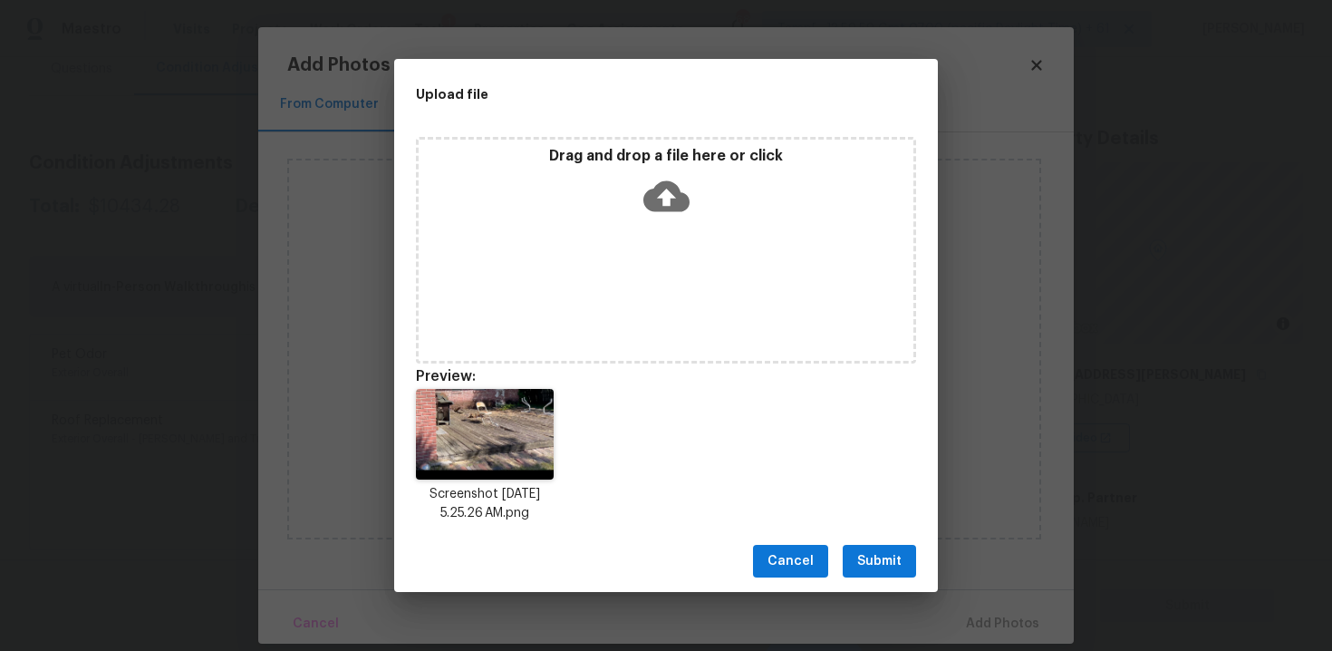
click at [858, 545] on button "Submit" at bounding box center [879, 562] width 73 height 34
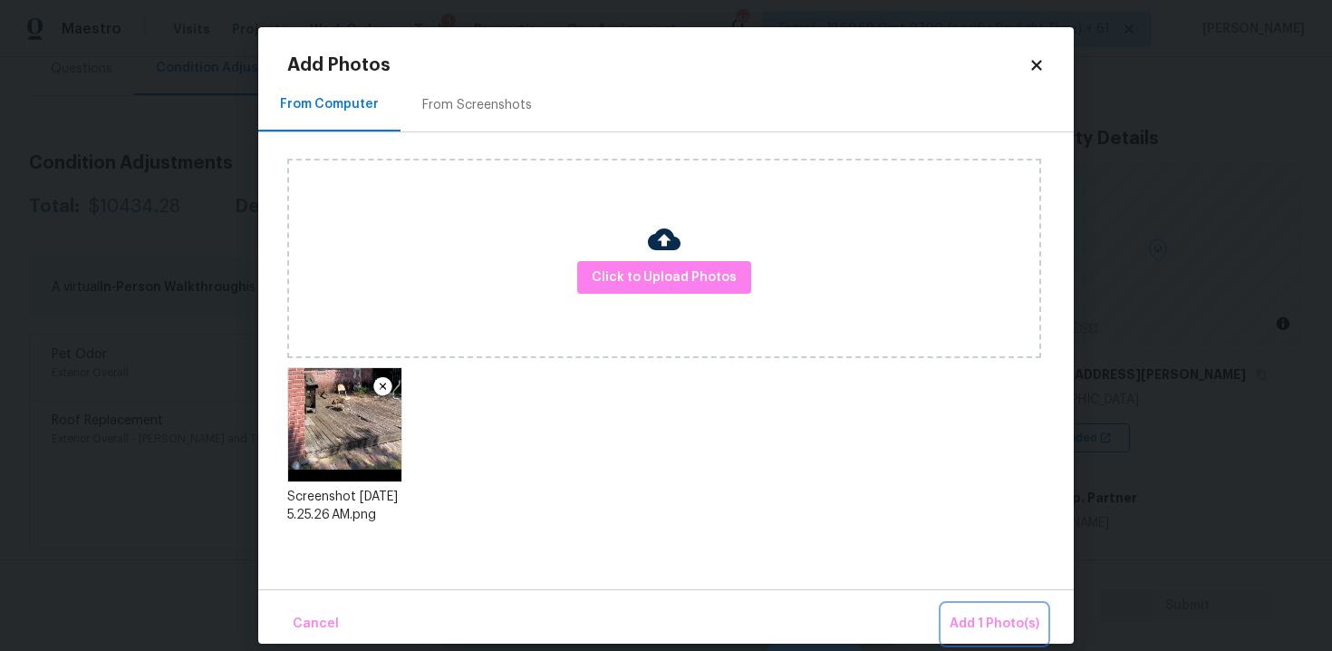
click at [985, 613] on span "Add 1 Photo(s)" at bounding box center [995, 623] width 90 height 23
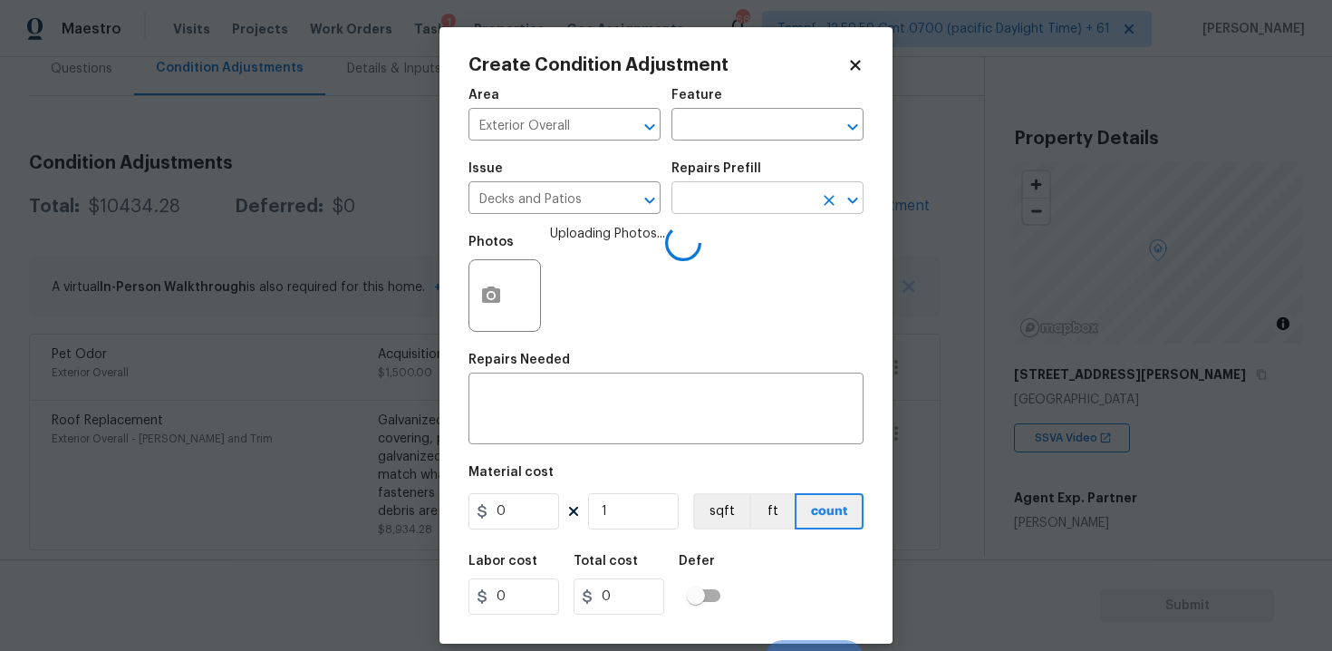
click at [742, 208] on input "text" at bounding box center [741, 200] width 141 height 28
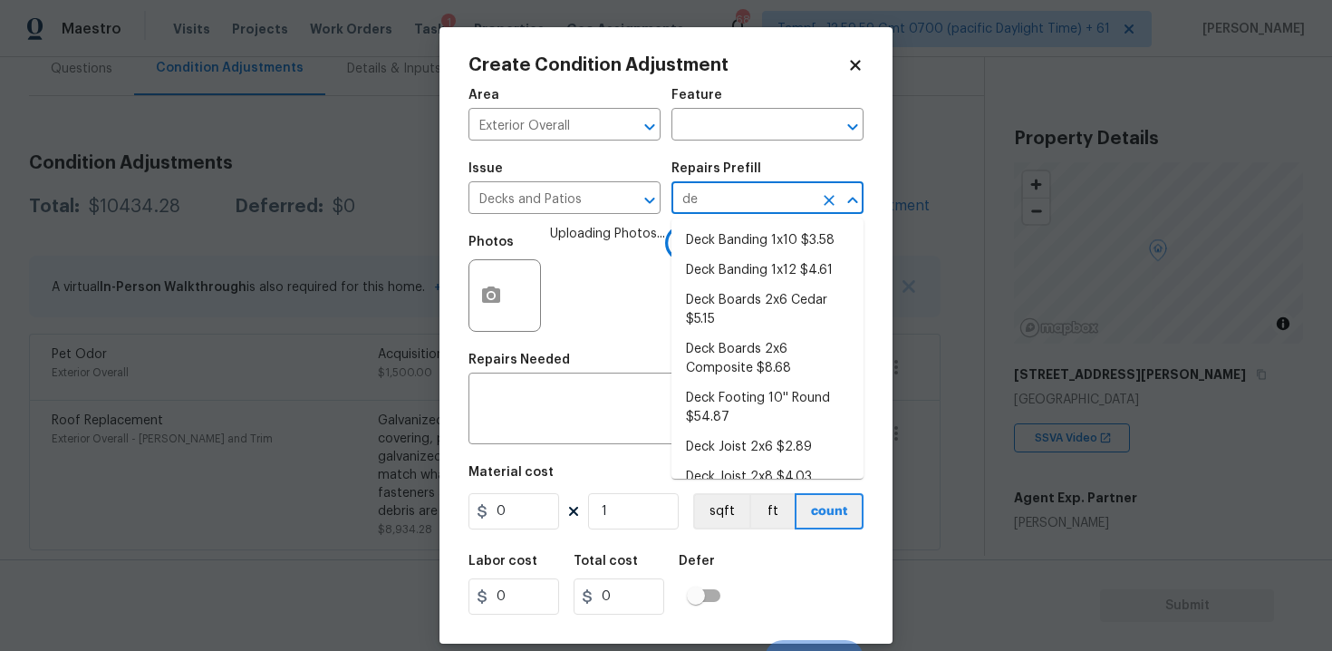
type input "d"
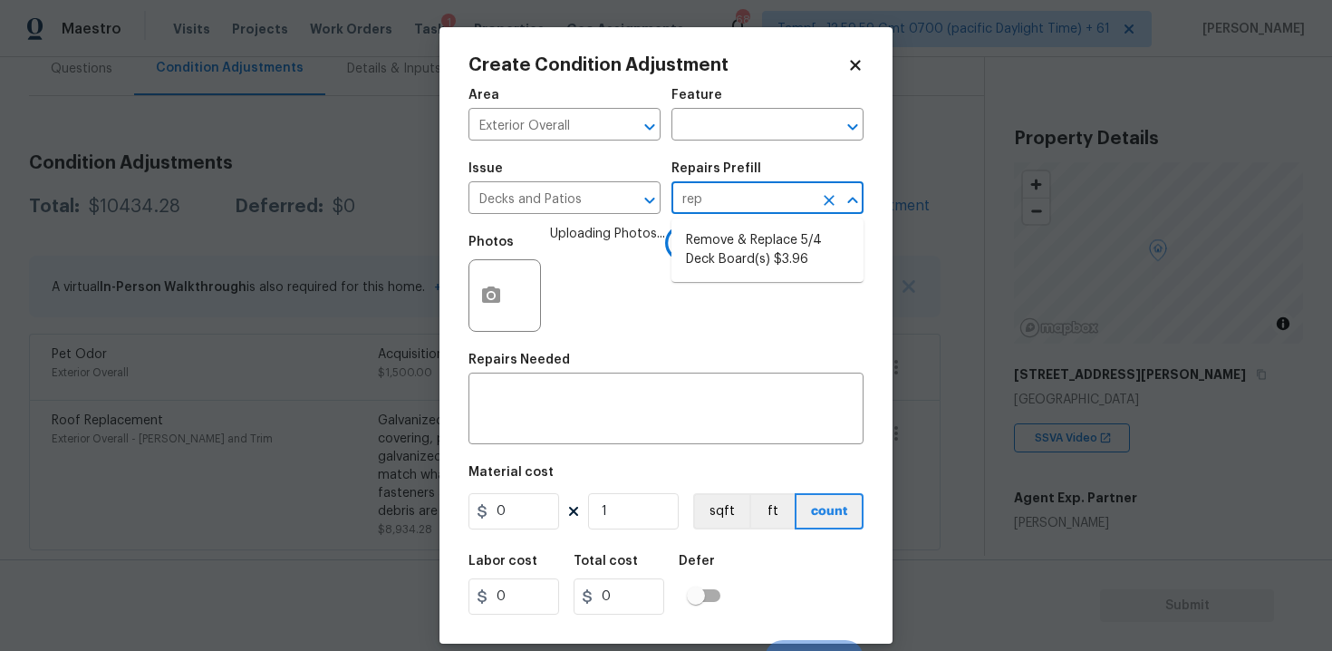
type input "repa"
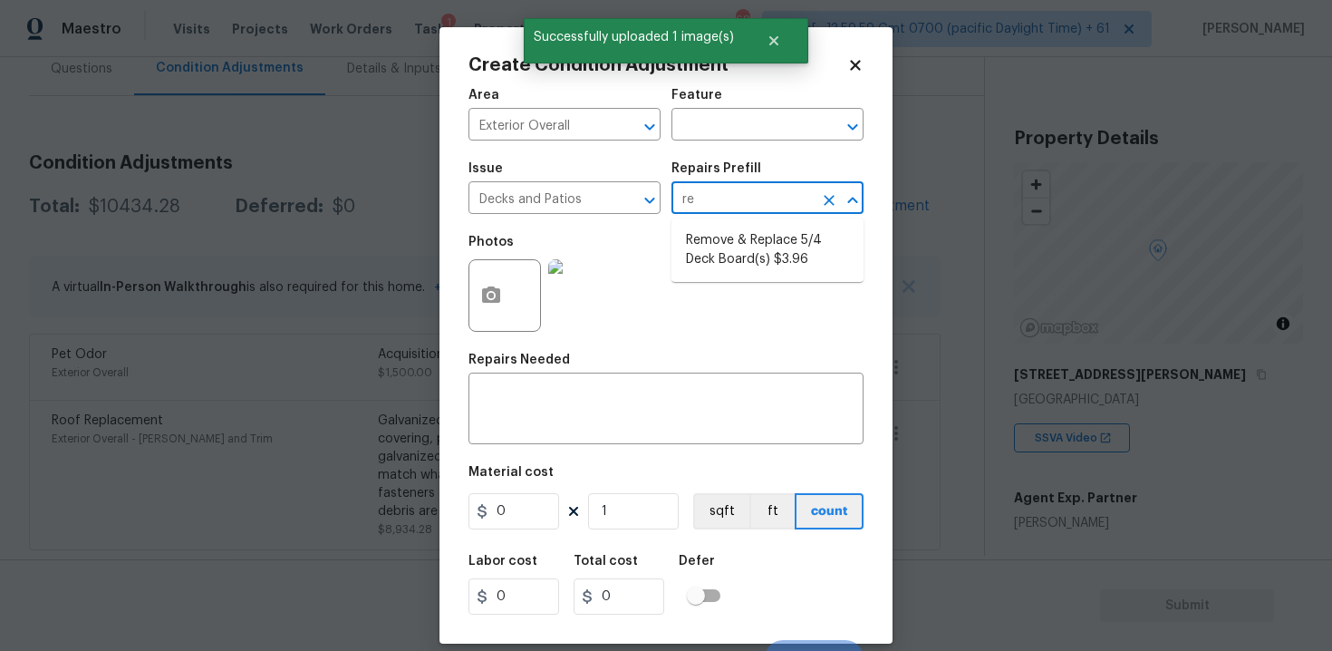
type input "rep"
type input "l"
type input "repl"
click at [763, 242] on li "Remove & Replace 5/4 Deck Board(s) $3.96" at bounding box center [767, 250] width 192 height 49
type input "Deck"
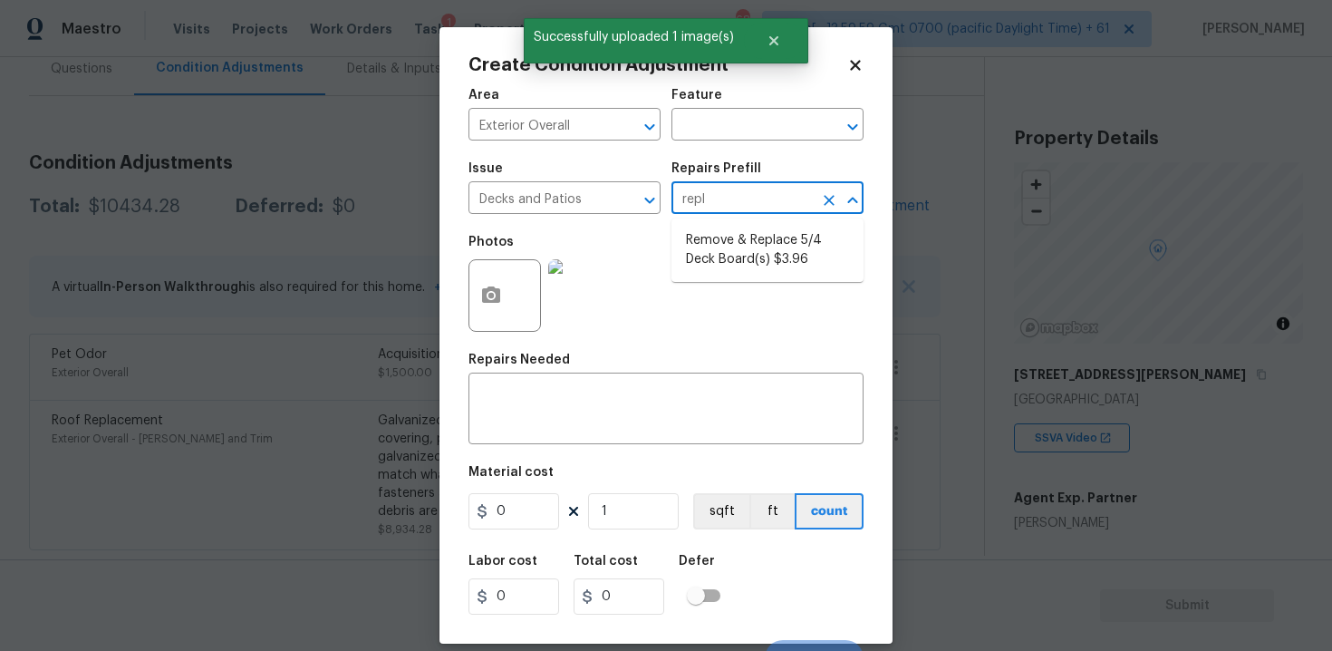
type textarea "Remove and replace the existing deck boards with 5/4 wood decking. Use the prop…"
type input "3.96"
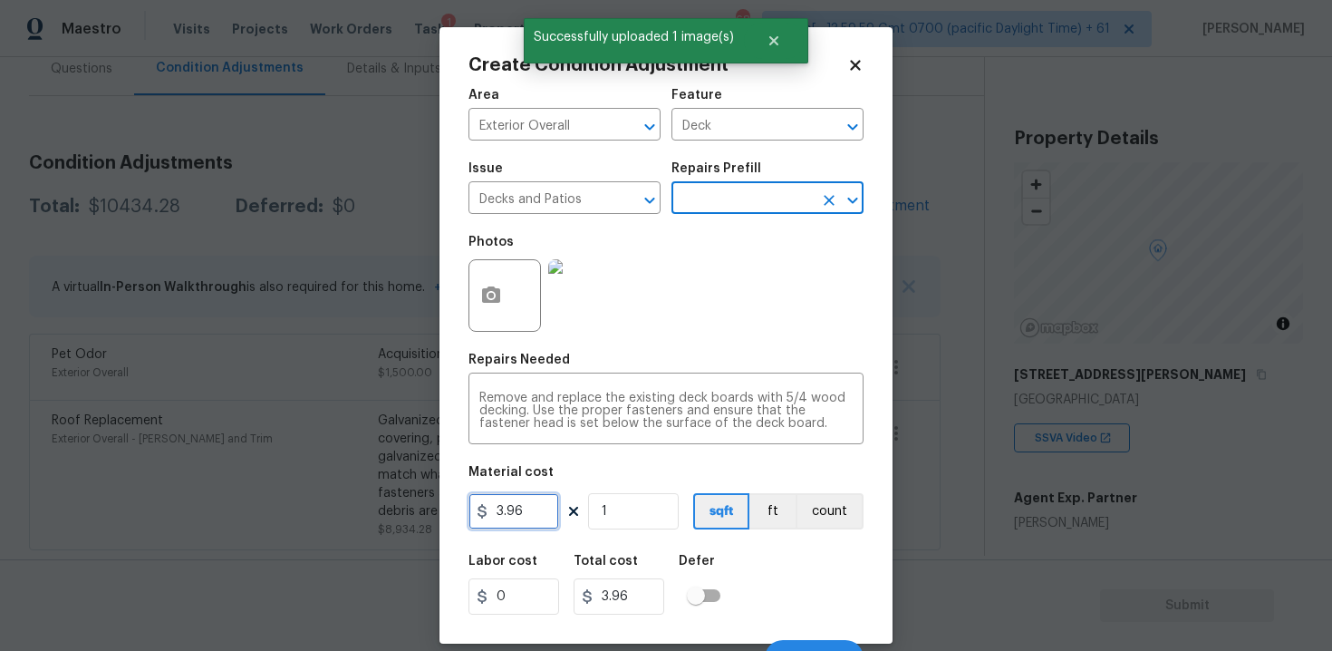
click at [553, 502] on input "3.96" at bounding box center [513, 511] width 91 height 36
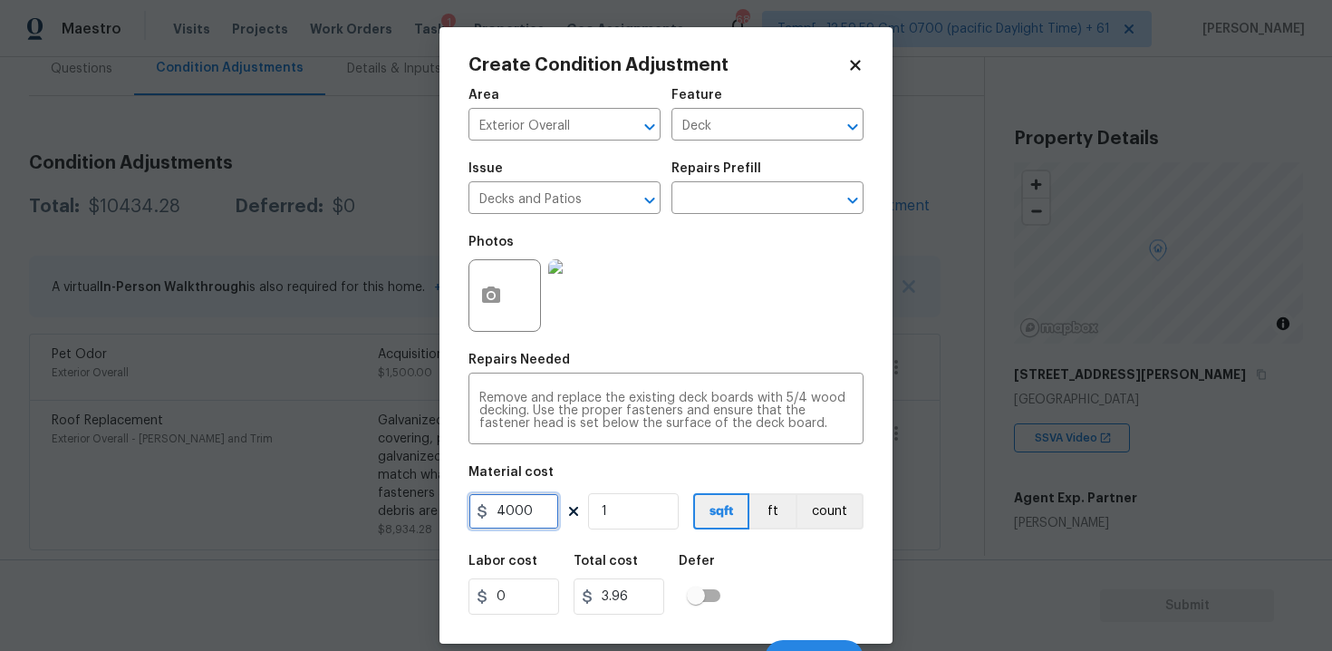
type input "4000"
click at [784, 551] on div "Labor cost 0 Total cost 4000 Defer" at bounding box center [665, 585] width 395 height 82
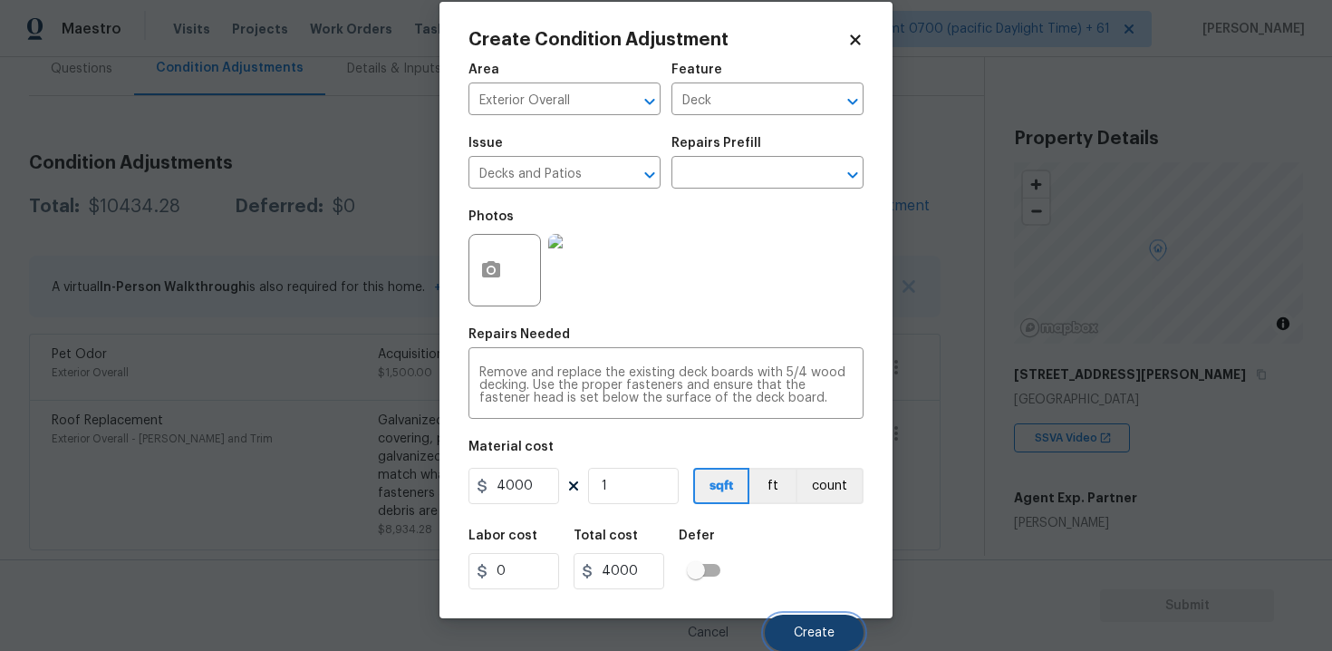
click at [834, 637] on span "Create" at bounding box center [814, 633] width 41 height 14
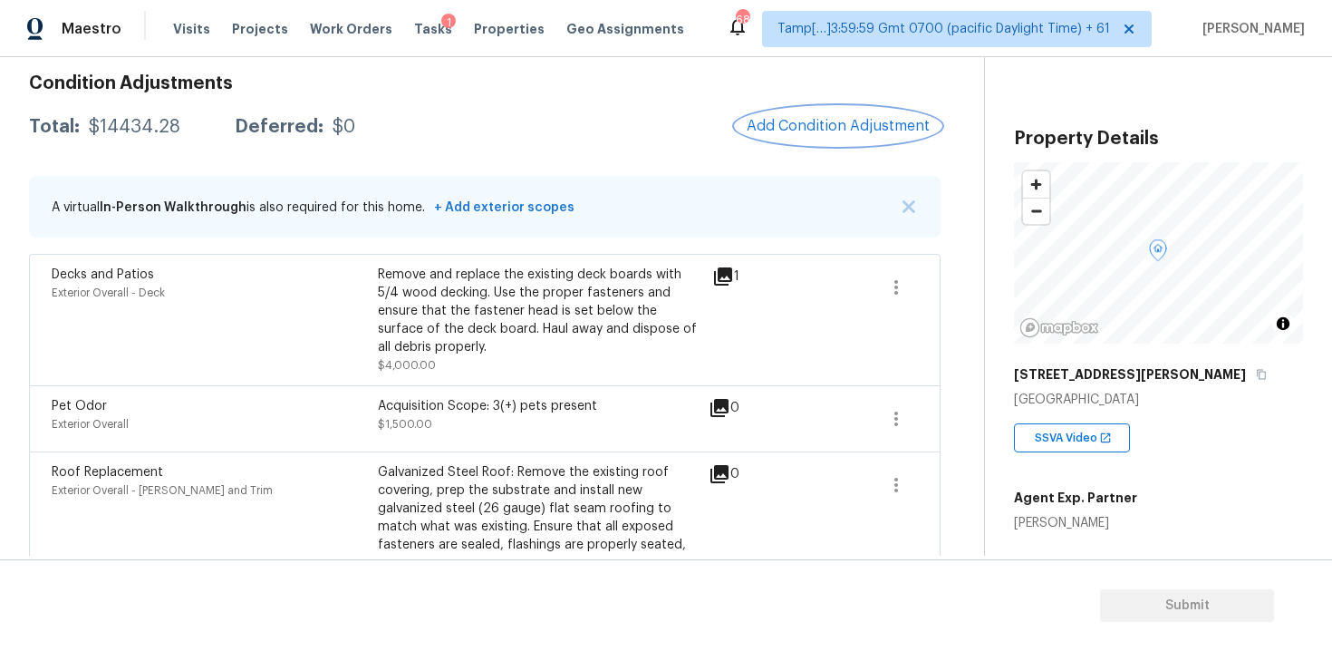
scroll to position [167, 0]
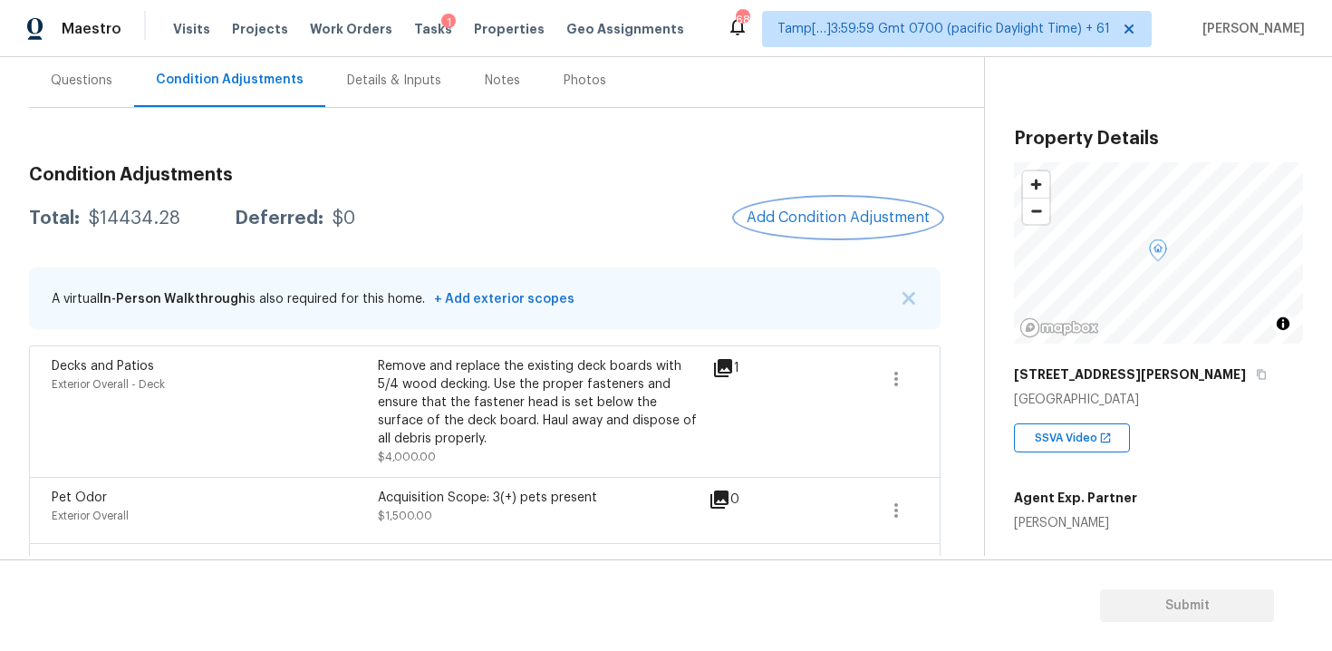
click at [827, 199] on button "Add Condition Adjustment" at bounding box center [838, 217] width 205 height 38
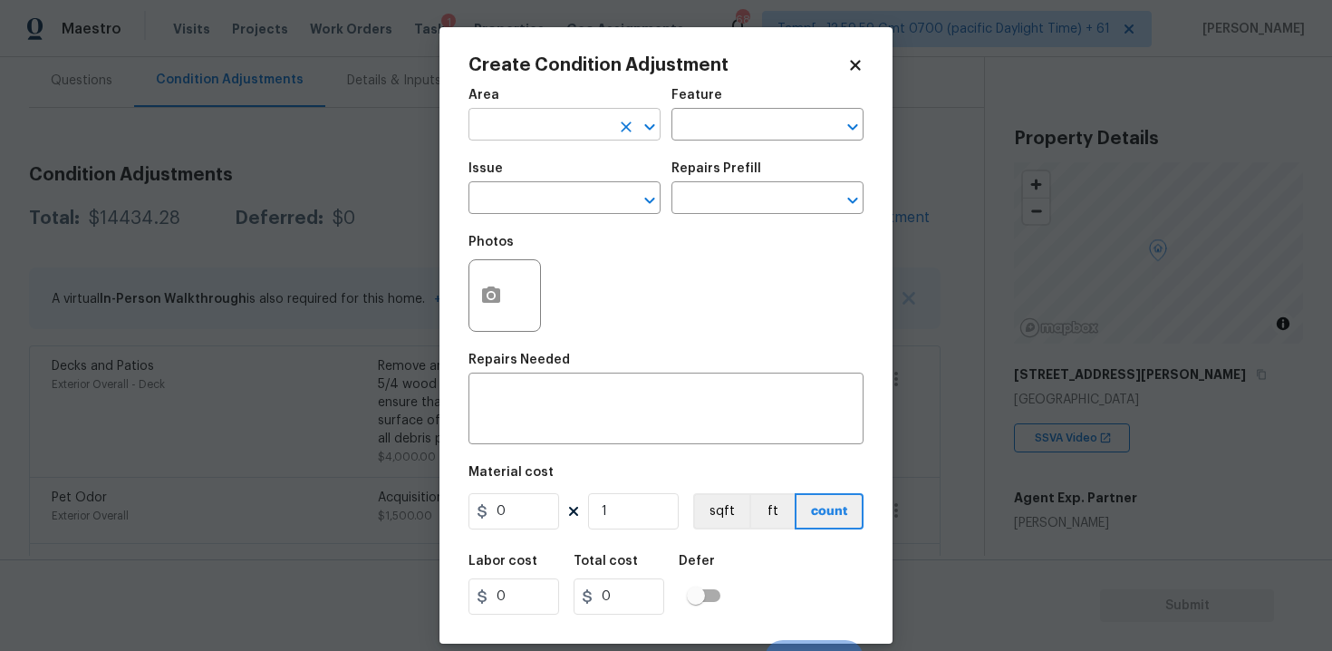
click at [556, 119] on input "text" at bounding box center [538, 126] width 141 height 28
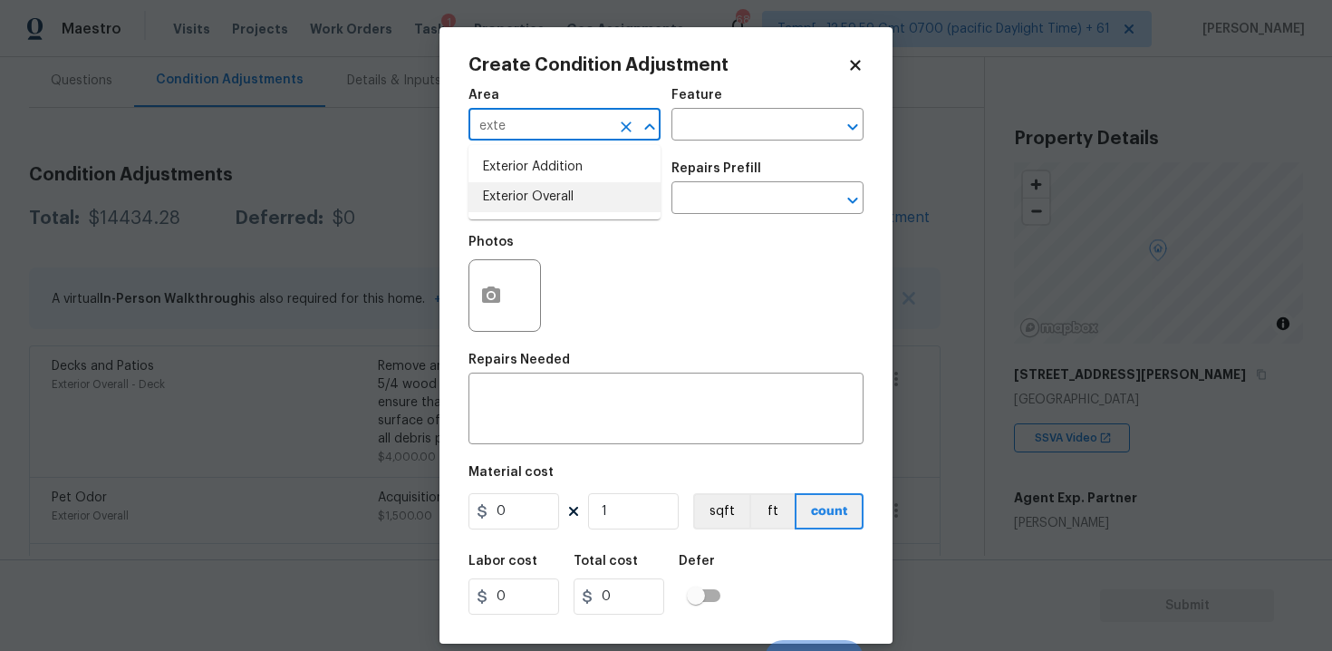
click at [545, 207] on li "Exterior Overall" at bounding box center [564, 197] width 192 height 30
type input "Exterior Overall"
click at [545, 207] on input "text" at bounding box center [538, 200] width 141 height 28
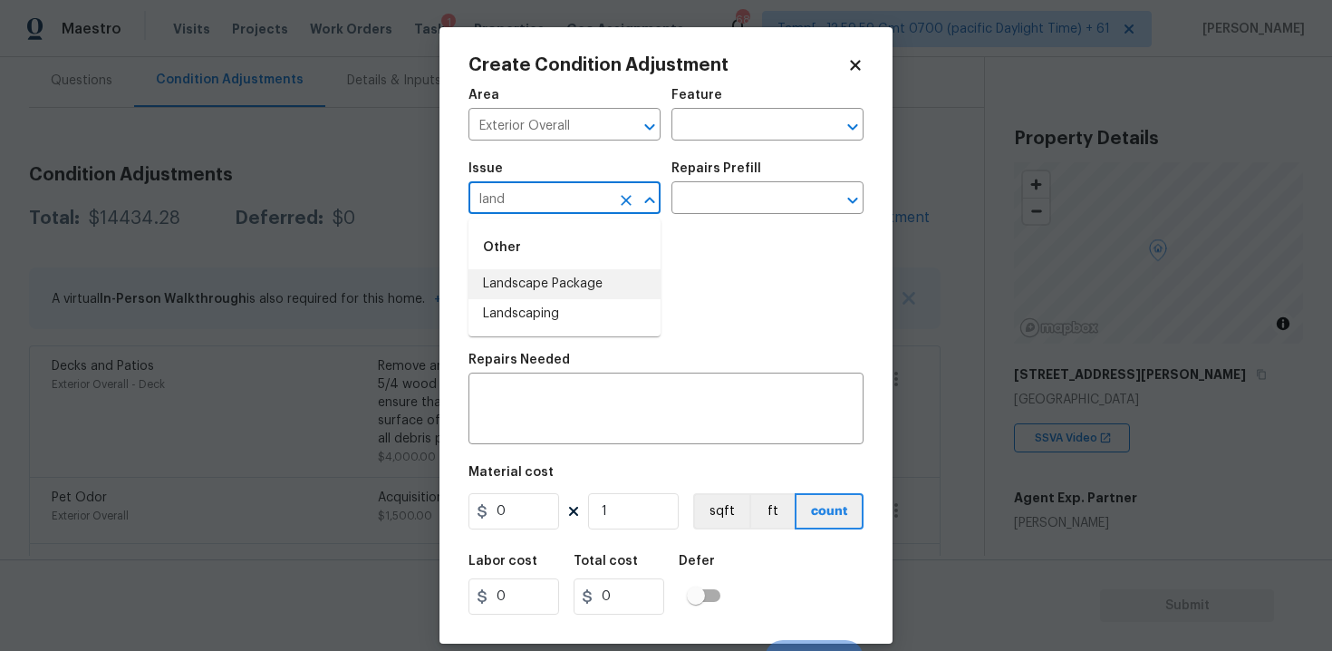
click at [545, 279] on li "Landscape Package" at bounding box center [564, 284] width 192 height 30
type input "Landscape Package"
click at [718, 189] on input "text" at bounding box center [741, 200] width 141 height 28
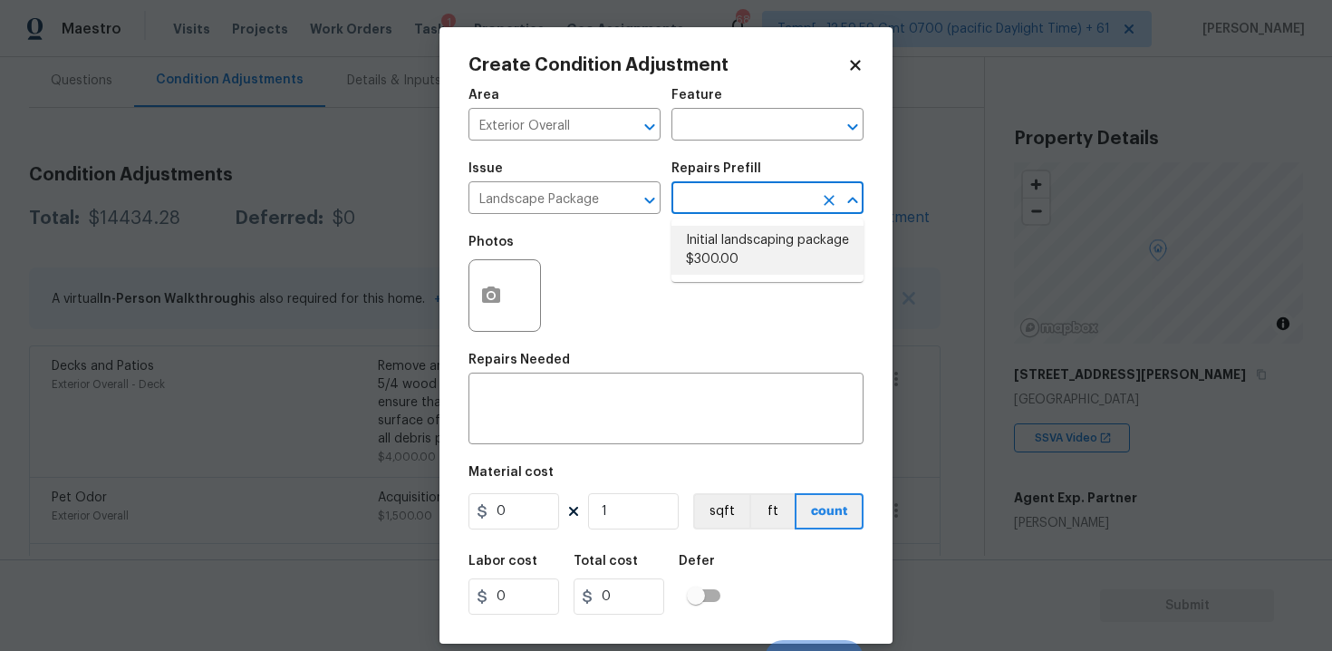
click at [731, 236] on li "Initial landscaping package $300.00" at bounding box center [767, 250] width 192 height 49
type input "Home Readiness Packages"
type textarea "Mowing of grass up to 6" in height. Mow, edge along driveways & sidewalks, trim…"
type input "300"
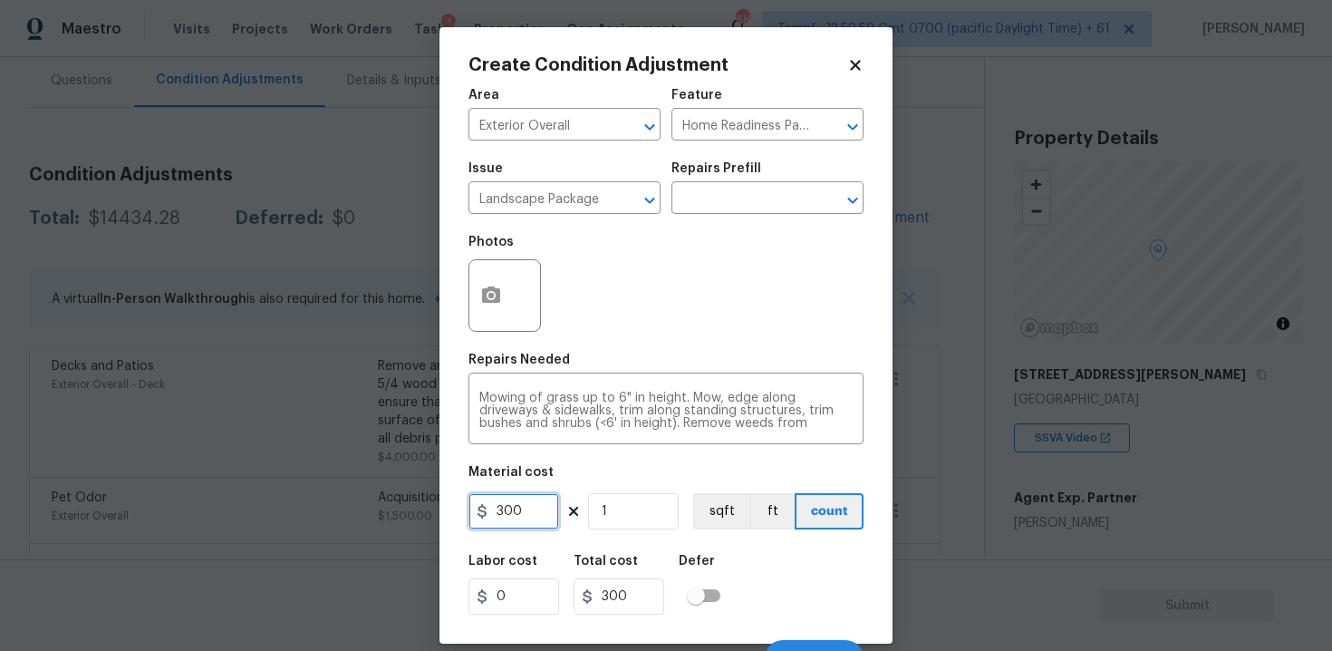
click at [547, 495] on input "300" at bounding box center [513, 511] width 91 height 36
type input "1000"
click at [486, 294] on icon "button" at bounding box center [491, 294] width 18 height 16
type input "1000"
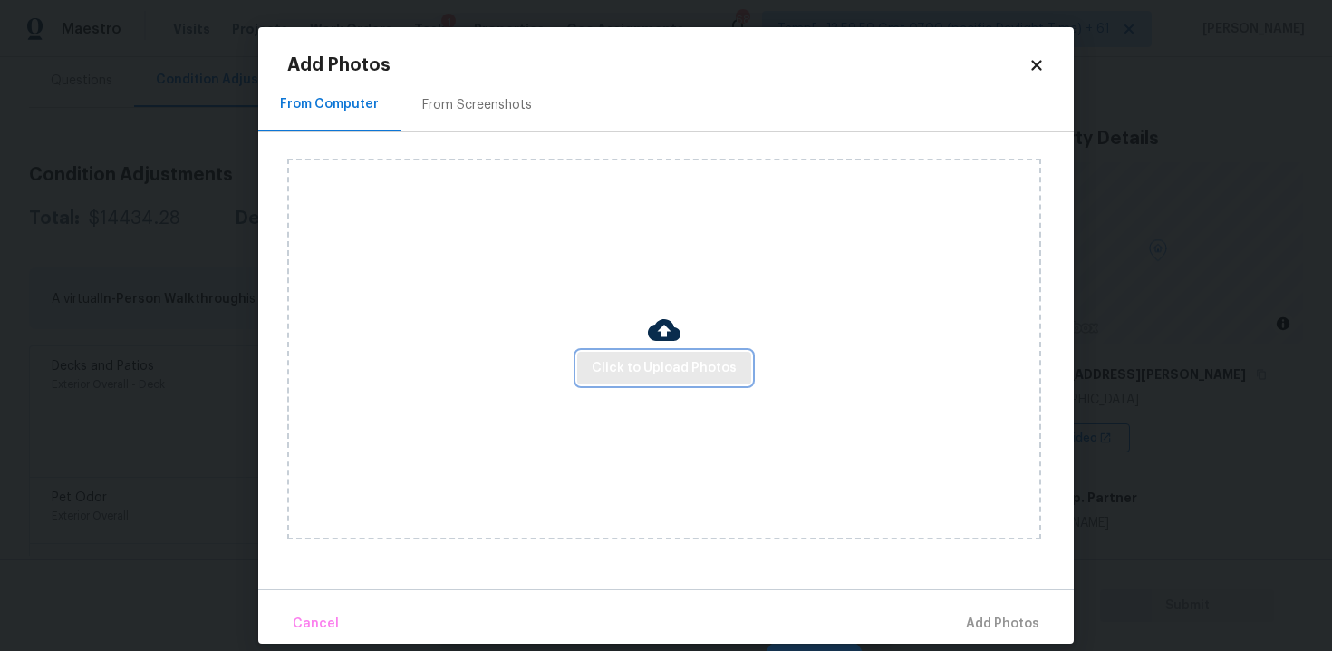
click at [632, 355] on button "Click to Upload Photos" at bounding box center [664, 369] width 174 height 34
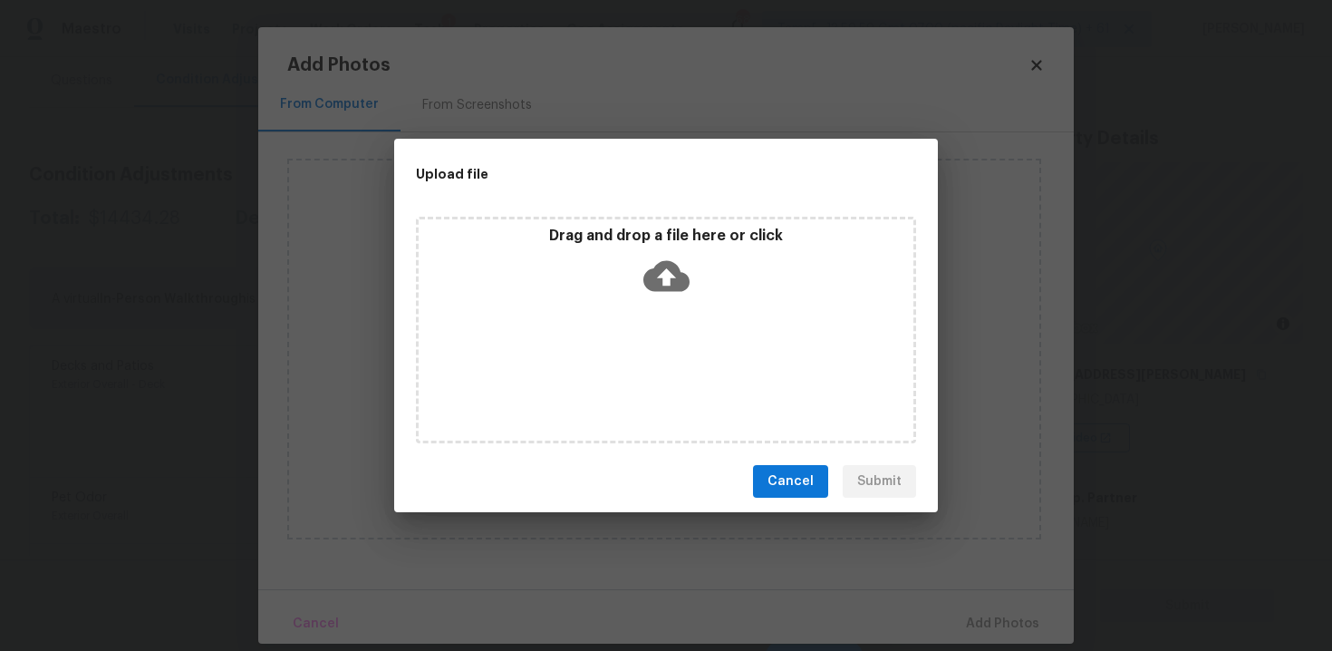
click at [647, 281] on icon at bounding box center [666, 276] width 46 height 31
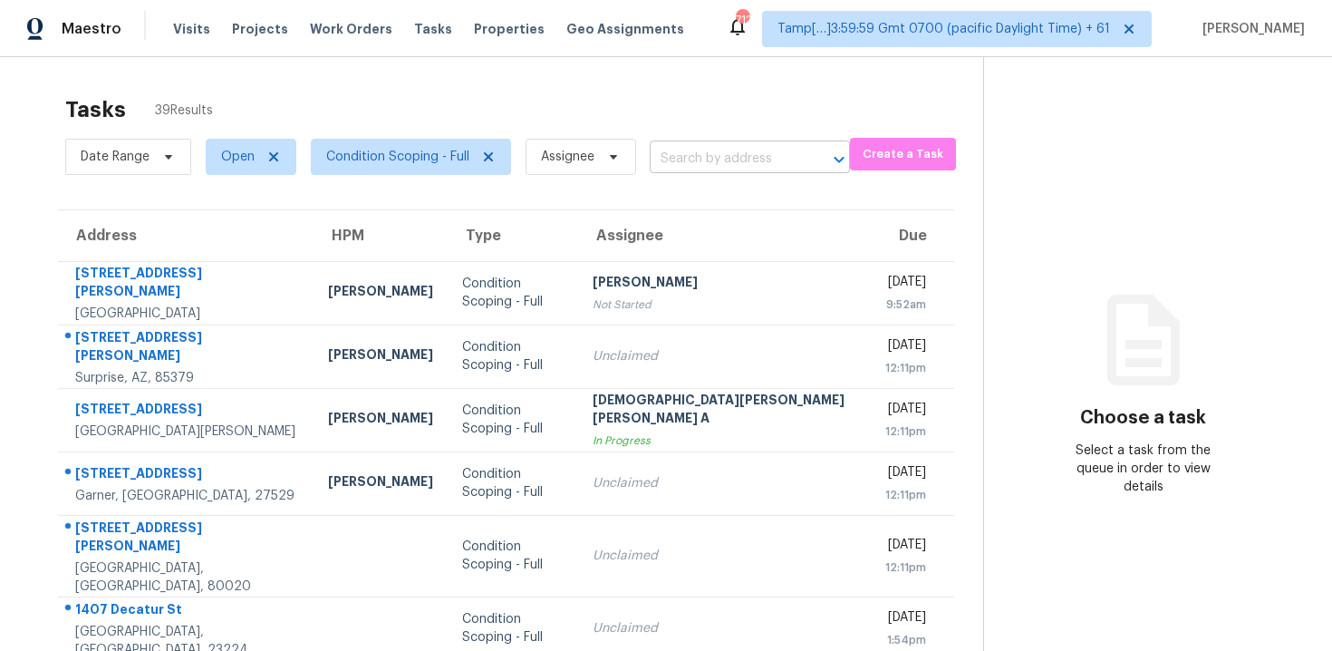
click at [725, 155] on input "text" at bounding box center [724, 159] width 149 height 28
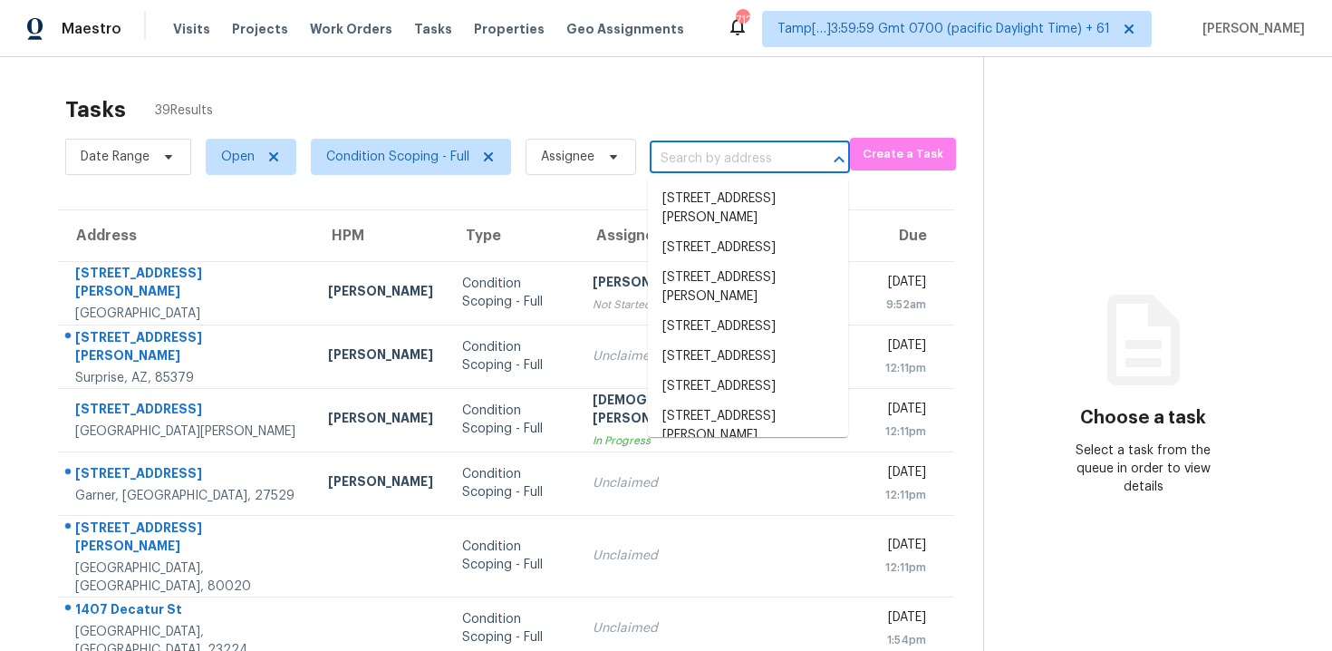
paste input "[STREET_ADDRESS][PERSON_NAME][PERSON_NAME]"
type input "[STREET_ADDRESS][PERSON_NAME][PERSON_NAME]"
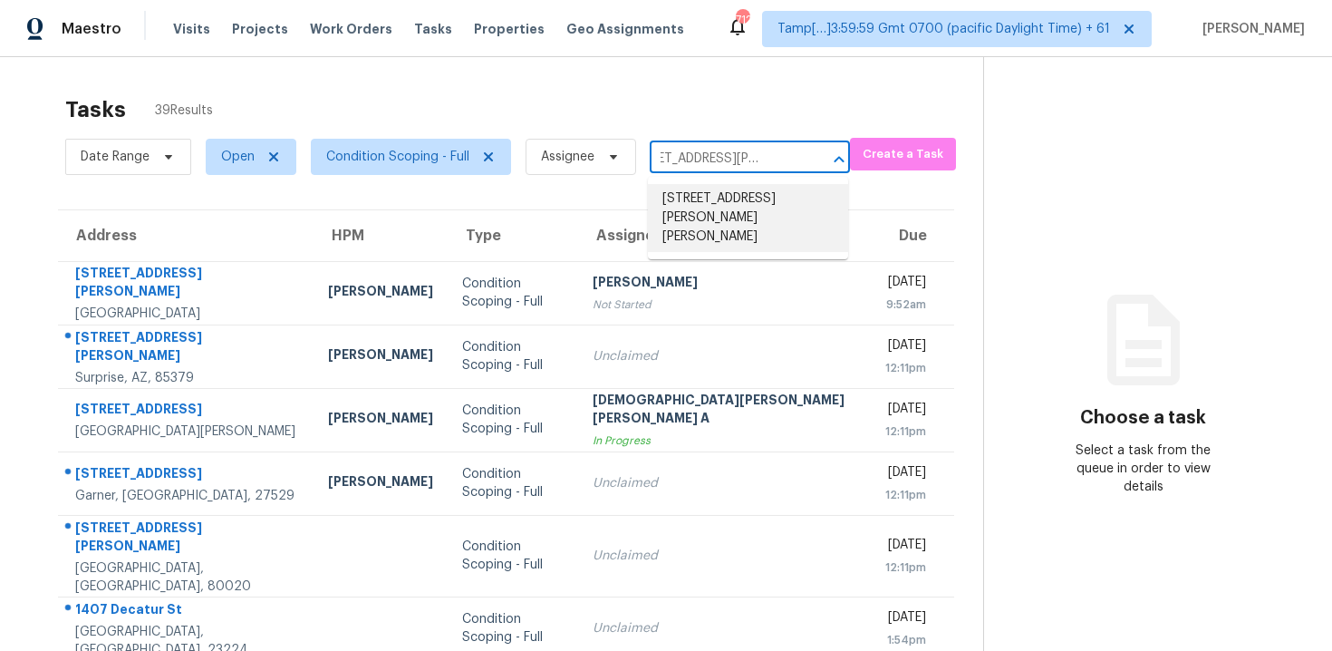
click at [756, 208] on li "[STREET_ADDRESS][PERSON_NAME][PERSON_NAME]" at bounding box center [748, 218] width 200 height 68
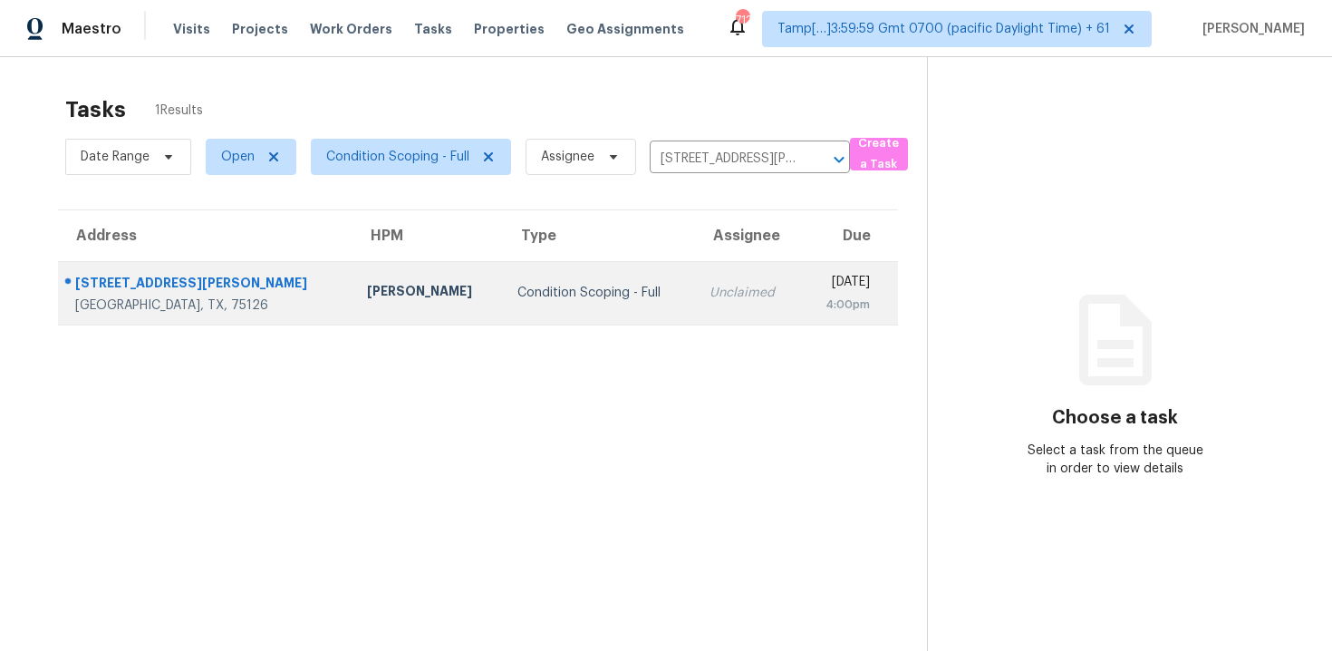
click at [815, 290] on div "[DATE]" at bounding box center [842, 284] width 54 height 23
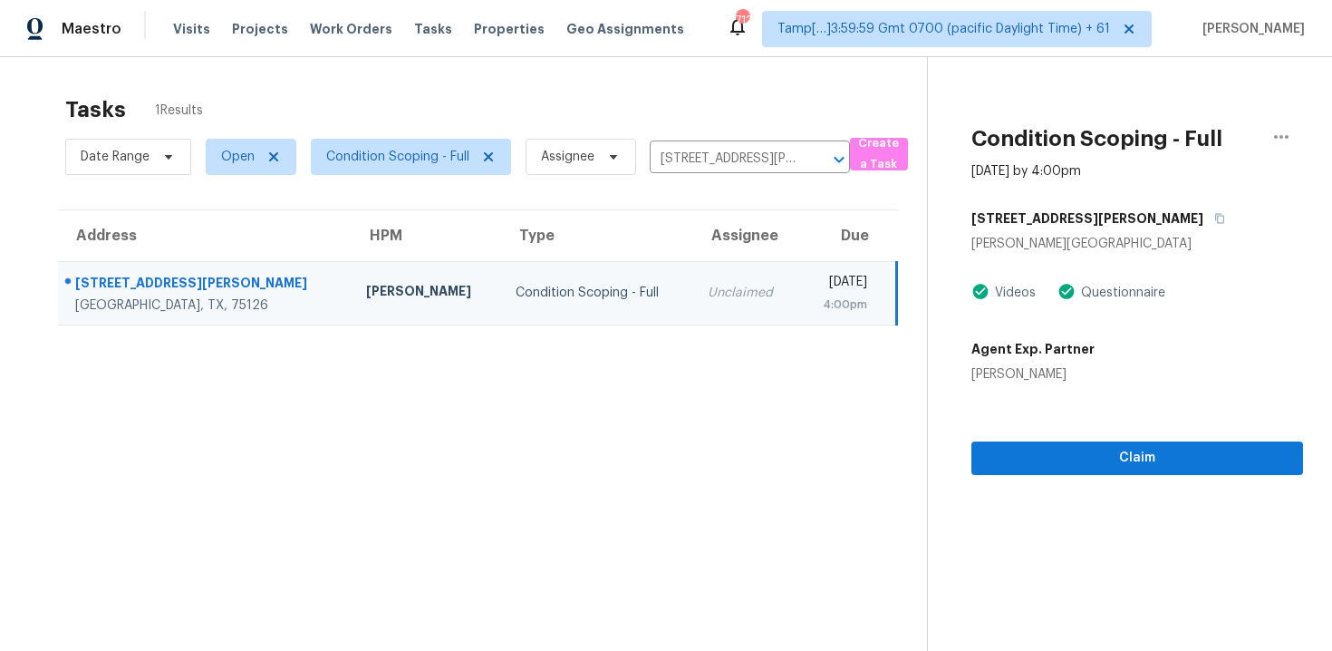
click at [1114, 484] on section "Condition Scoping - Full [DATE] by 4:00pm [STREET_ADDRESS][PERSON_NAME][PERSON_…" at bounding box center [1115, 382] width 376 height 651
click at [1138, 440] on div "Claim" at bounding box center [1137, 429] width 332 height 92
click at [1138, 456] on span "Claim" at bounding box center [1137, 458] width 303 height 23
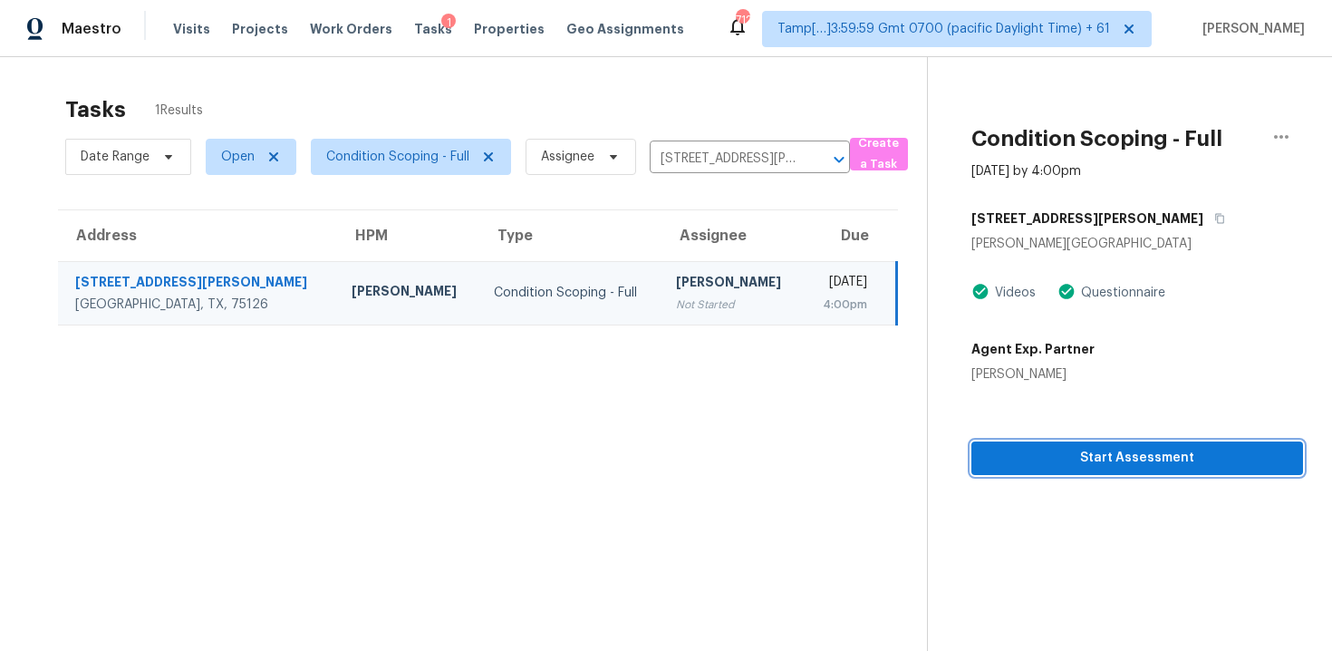
click at [1138, 456] on span "Start Assessment" at bounding box center [1137, 458] width 303 height 23
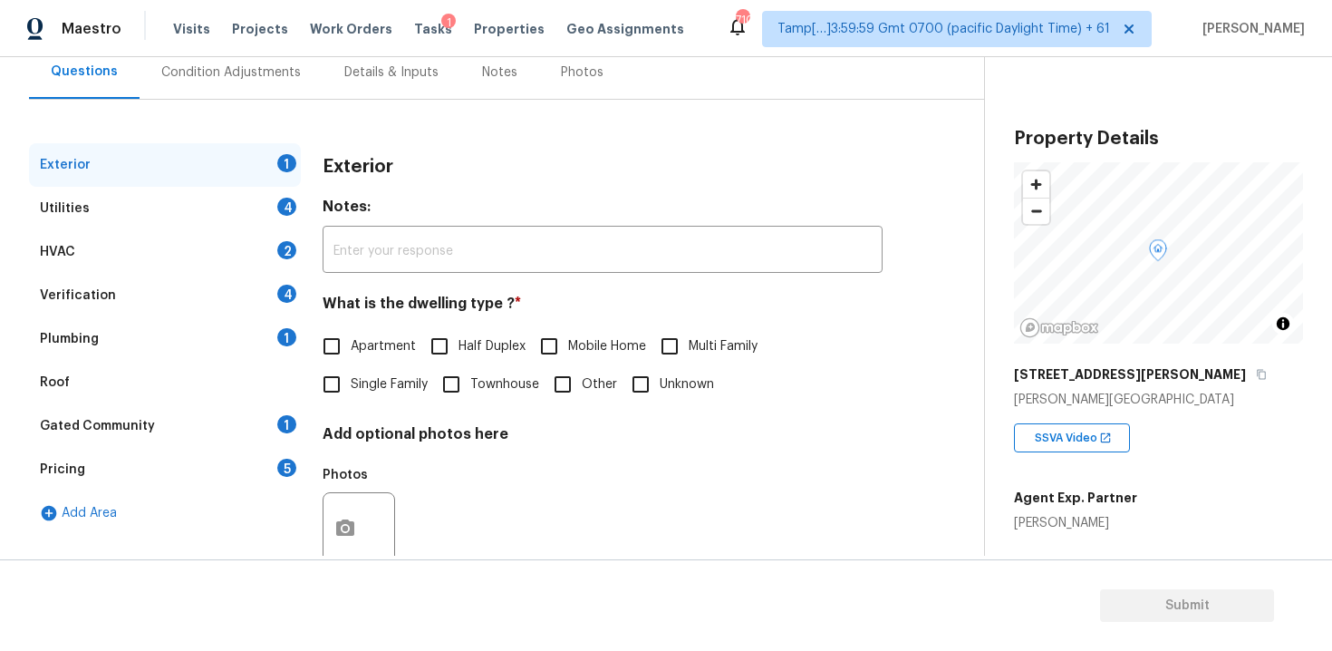
click at [344, 384] on input "Single Family" at bounding box center [332, 384] width 38 height 38
checkbox input "true"
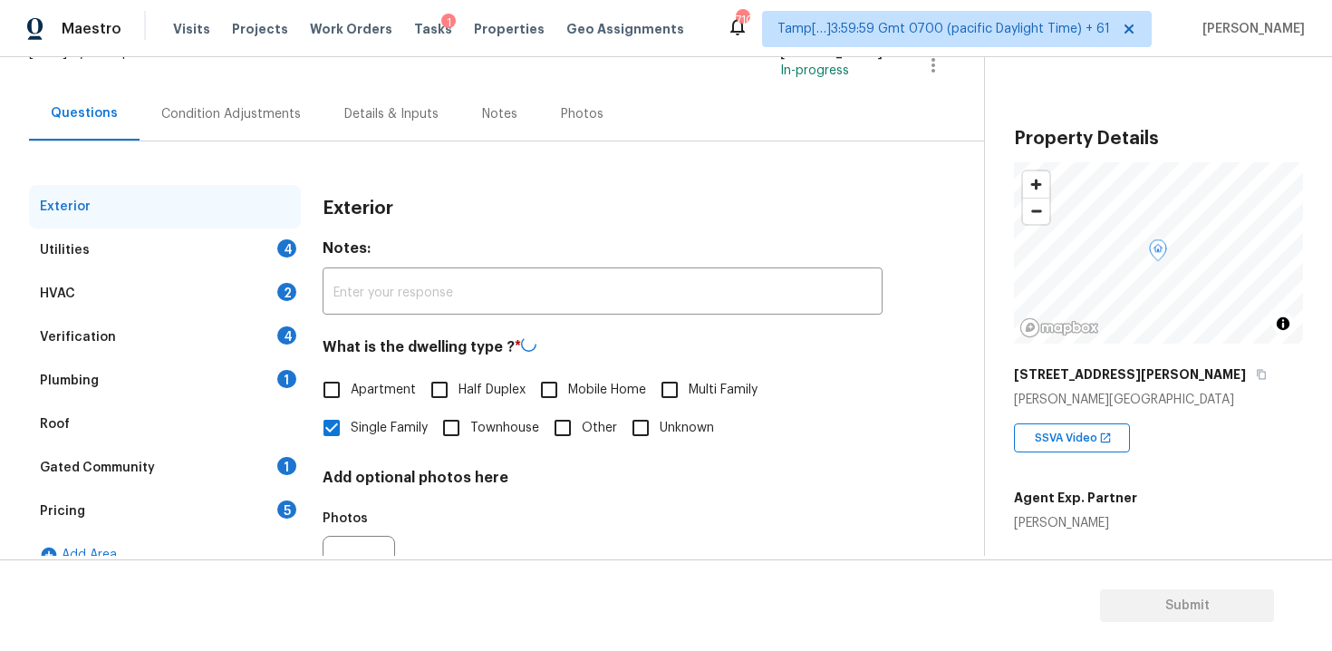
scroll to position [132, 0]
click at [256, 119] on div "Condition Adjustments" at bounding box center [231, 115] width 140 height 18
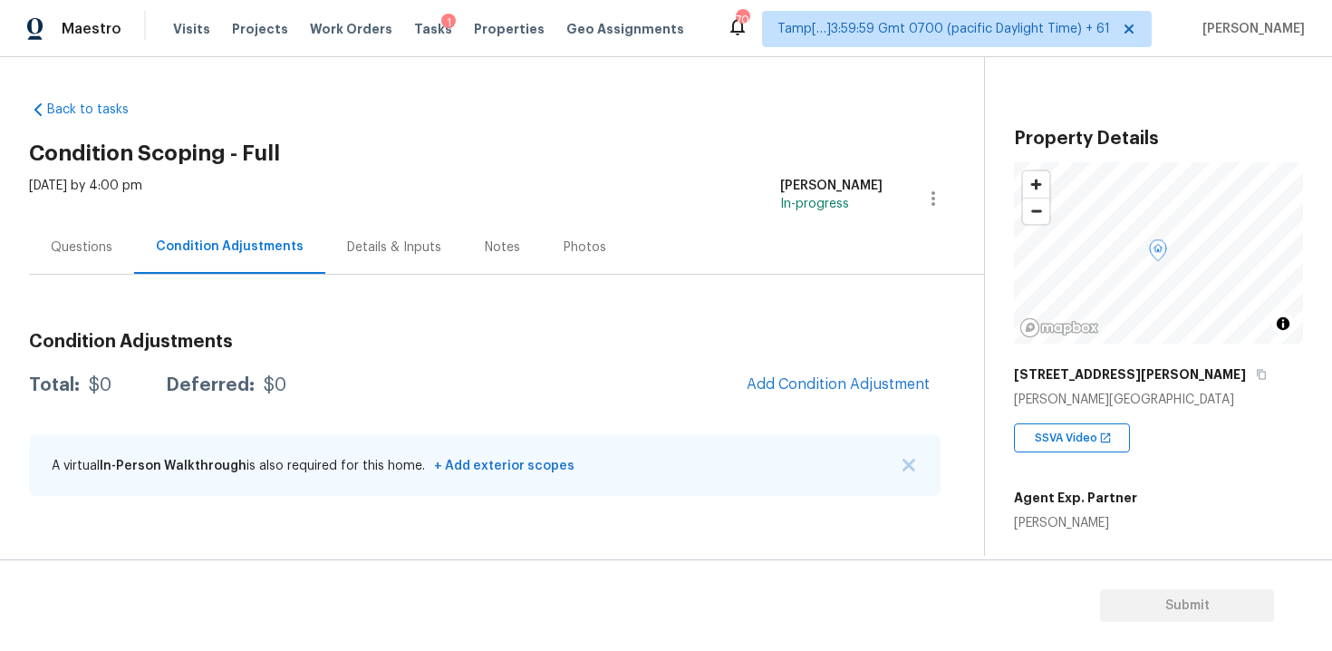
click at [783, 362] on div "Condition Adjustments Total: $0 Deferred: $0 Add Condition Adjustment A virtual…" at bounding box center [484, 415] width 911 height 194
click at [776, 388] on span "Add Condition Adjustment" at bounding box center [838, 384] width 183 height 16
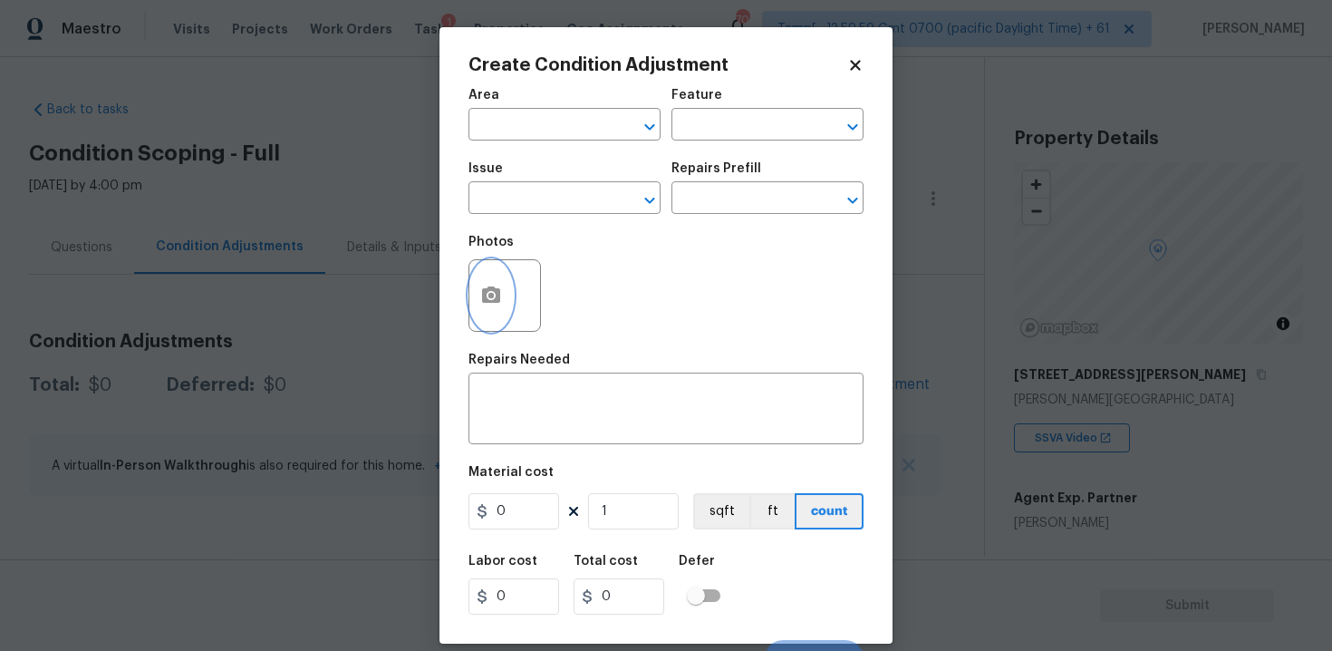
click at [491, 265] on button "button" at bounding box center [490, 295] width 43 height 71
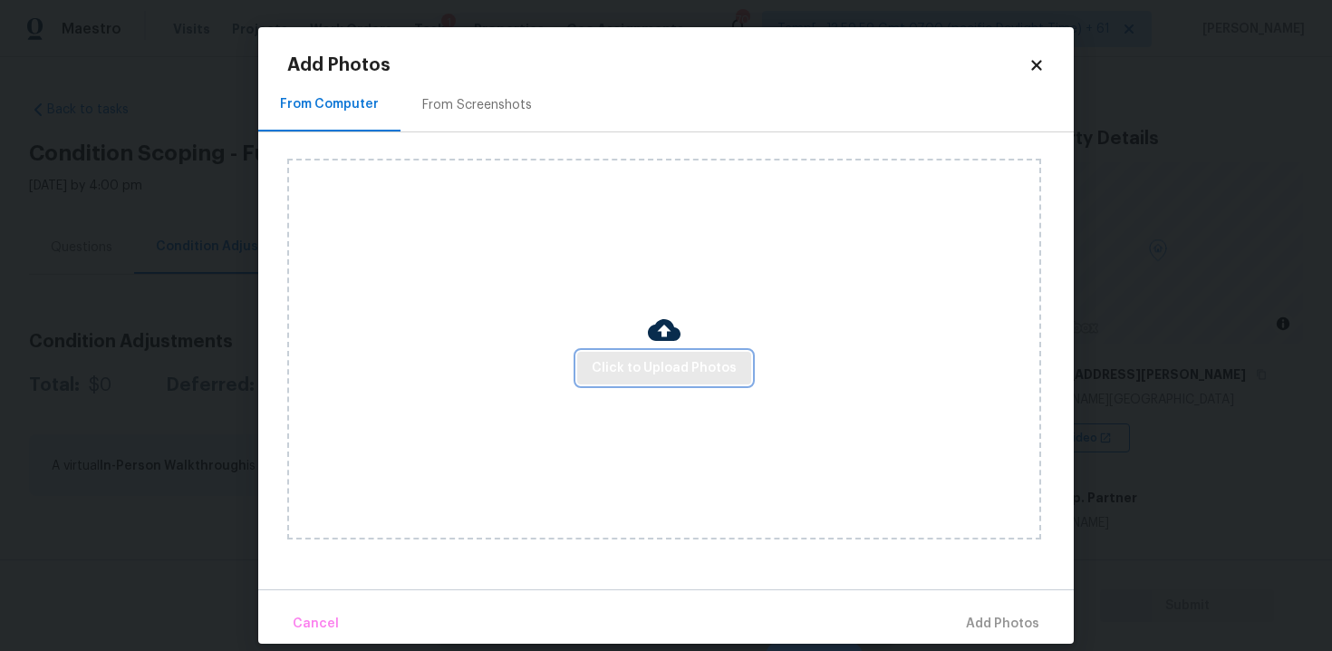
click at [655, 364] on span "Click to Upload Photos" at bounding box center [664, 368] width 145 height 23
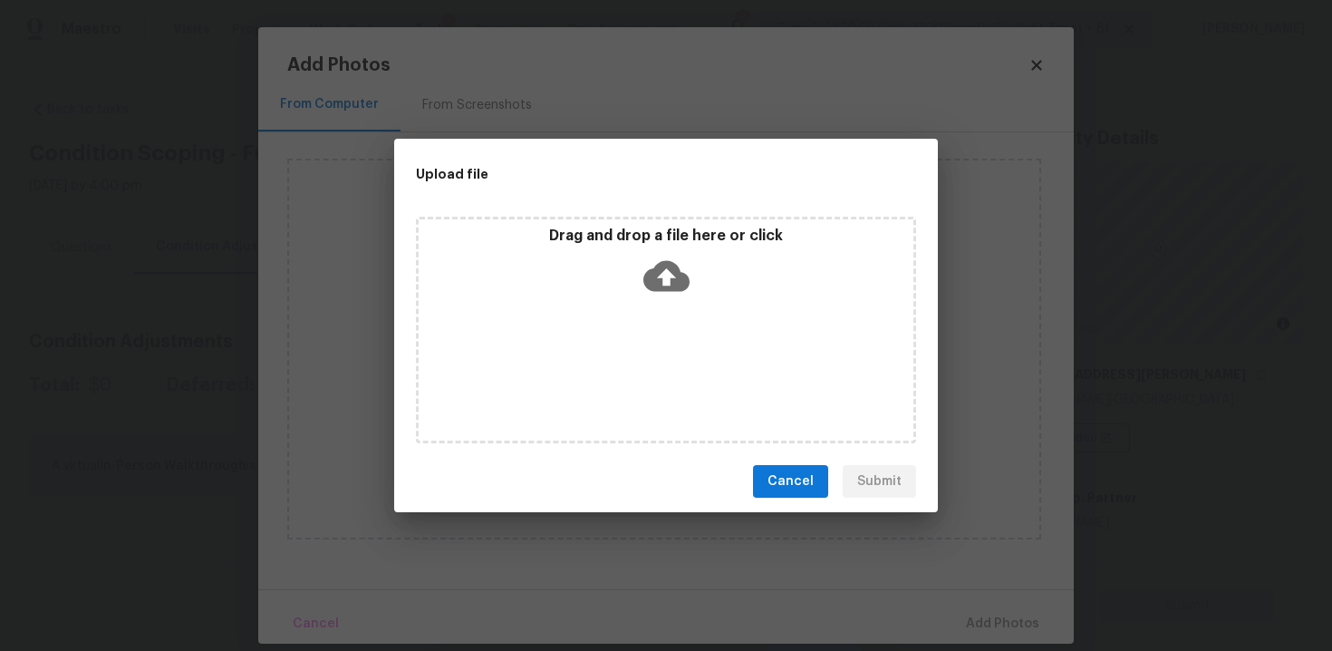
drag, startPoint x: 1220, startPoint y: 611, endPoint x: 708, endPoint y: 289, distance: 604.6
click at [709, 291] on div "Upload file Drag and drop a file here or click Cancel Submit" at bounding box center [666, 325] width 1332 height 651
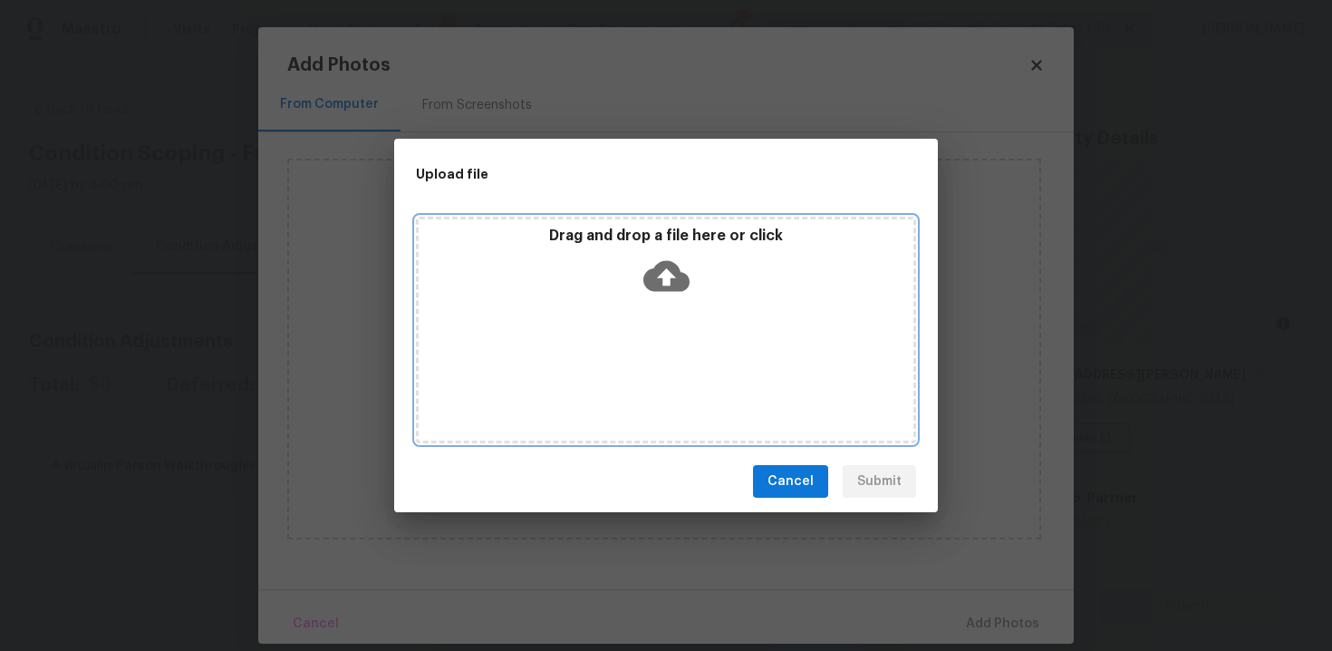
click at [665, 273] on icon at bounding box center [666, 276] width 46 height 46
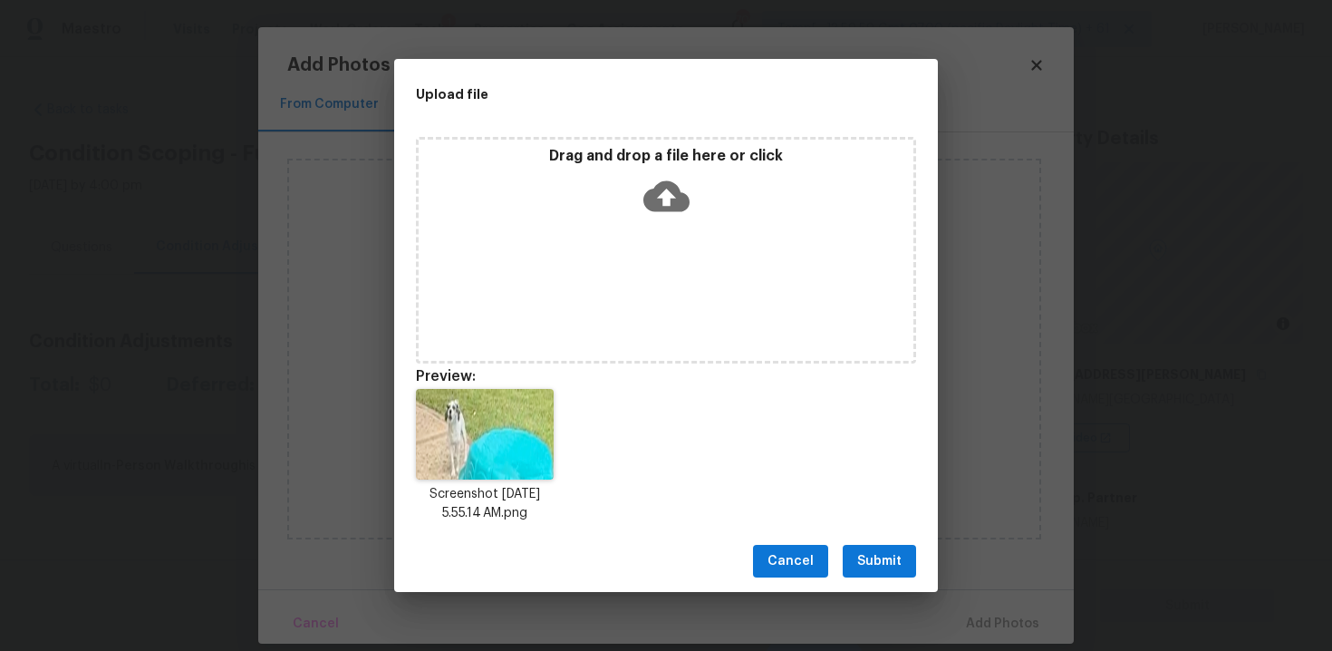
click at [883, 554] on span "Submit" at bounding box center [879, 561] width 44 height 23
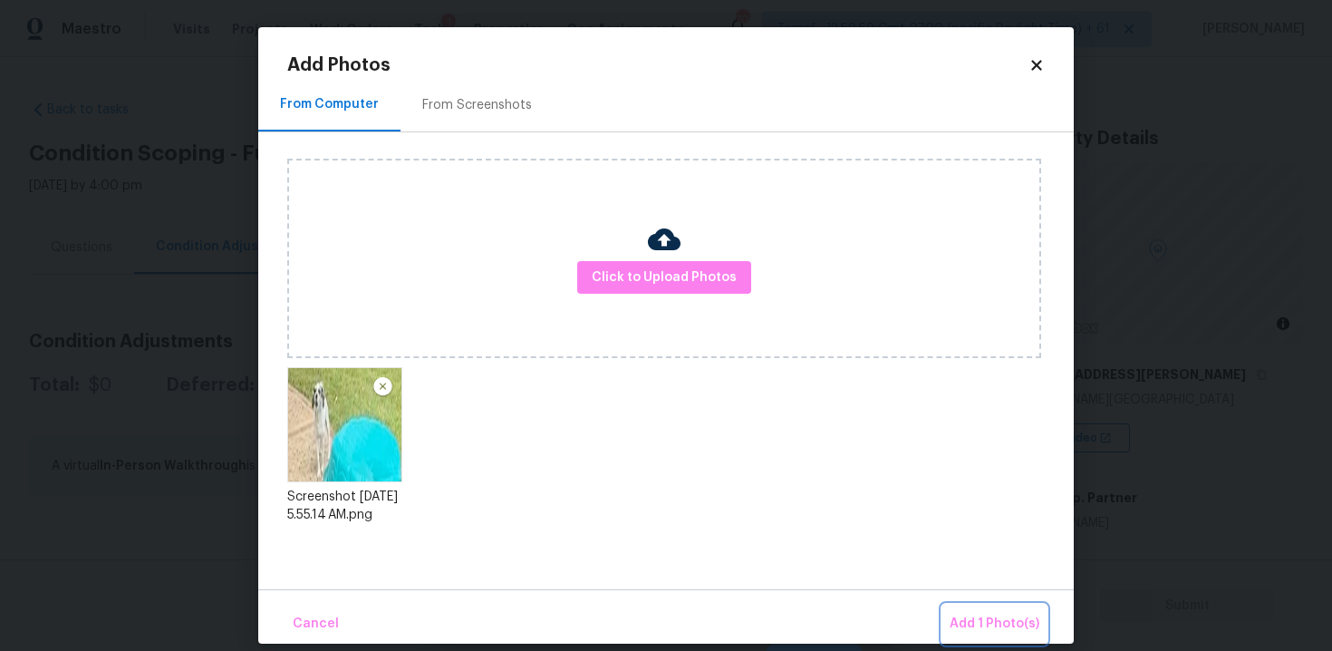
click at [975, 607] on button "Add 1 Photo(s)" at bounding box center [994, 623] width 104 height 39
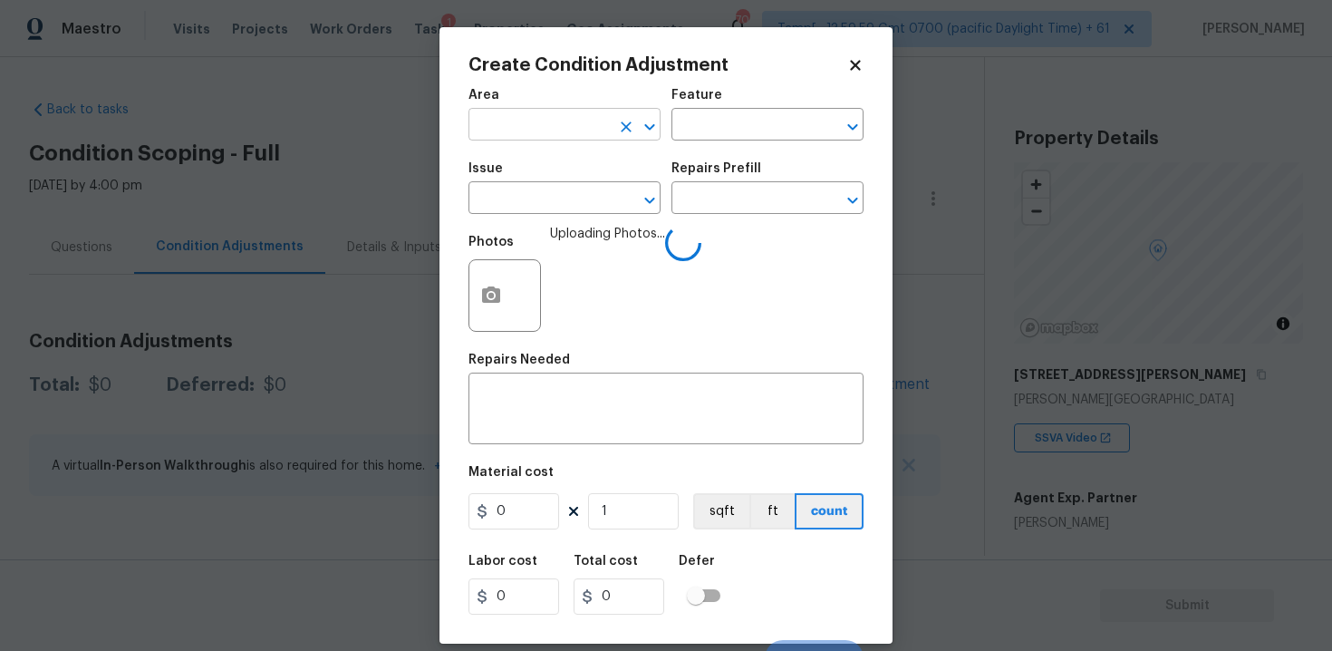
click at [555, 123] on input "text" at bounding box center [538, 126] width 141 height 28
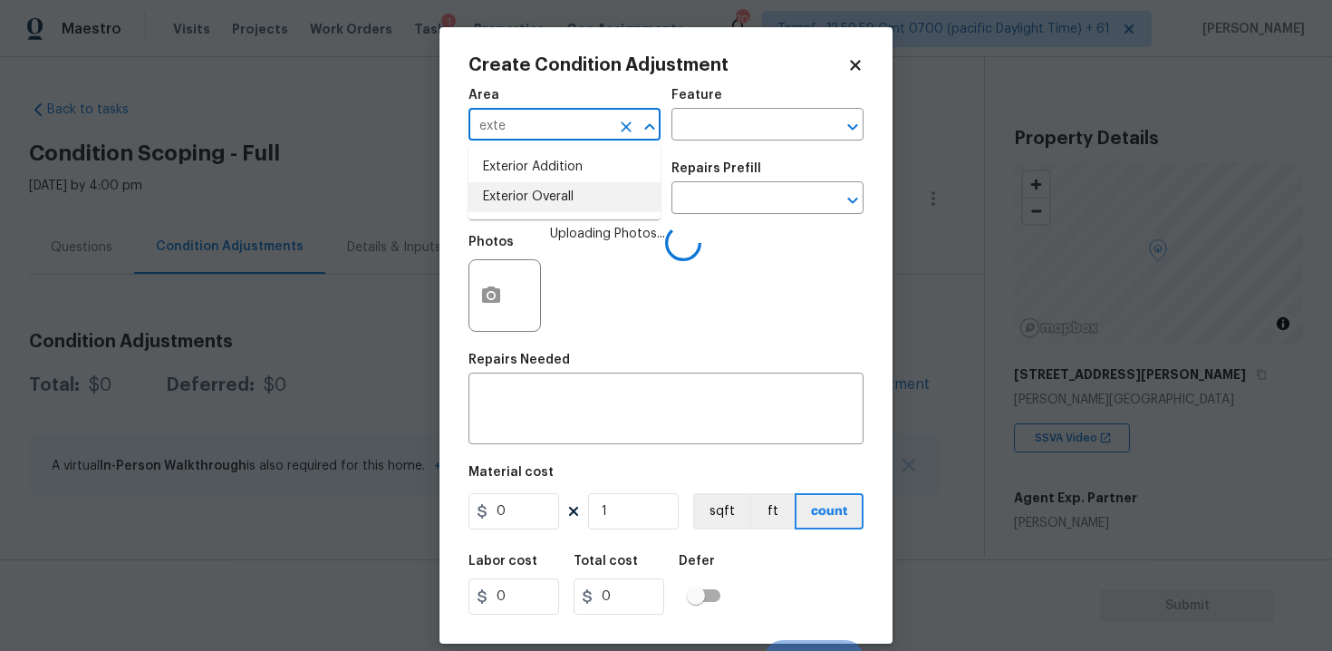
click at [557, 194] on li "Exterior Overall" at bounding box center [564, 197] width 192 height 30
type input "Exterior Overall"
click at [557, 194] on input "text" at bounding box center [538, 200] width 141 height 28
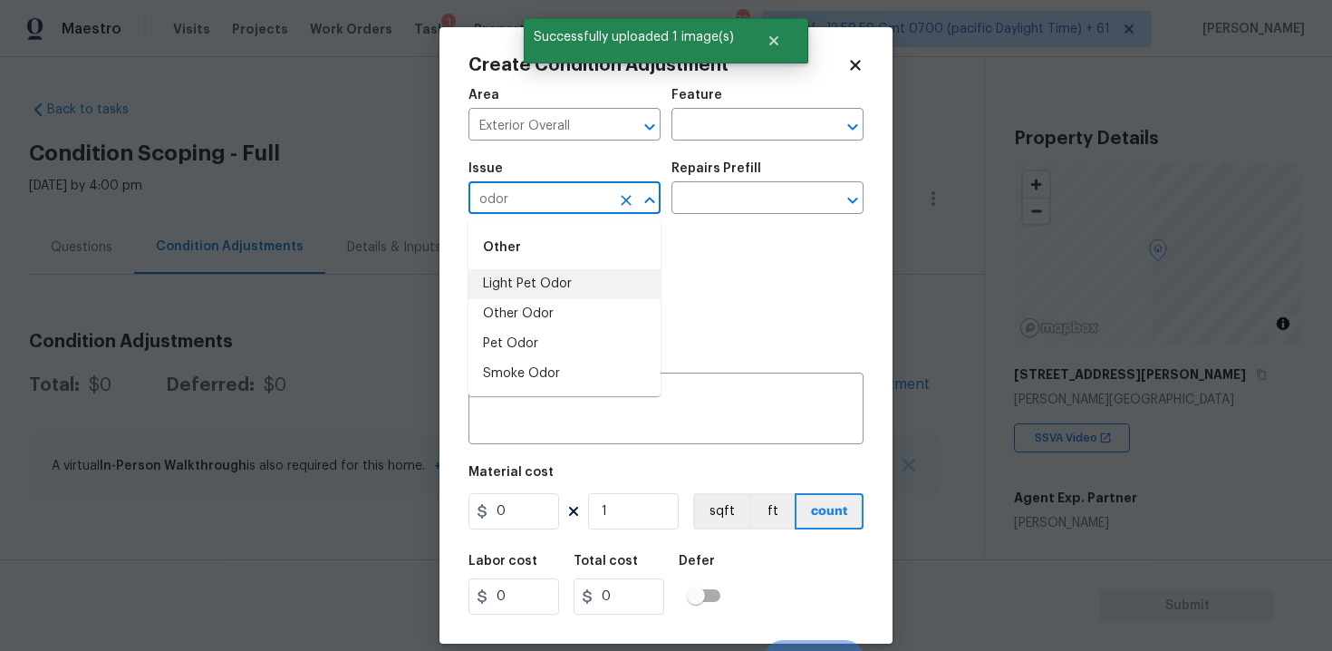
click at [558, 271] on li "Light Pet Odor" at bounding box center [564, 284] width 192 height 30
type input "ACQ: Flooring"
click at [630, 202] on icon "Clear" at bounding box center [626, 200] width 18 height 18
click at [627, 272] on li "Light Pet Odor" at bounding box center [564, 284] width 192 height 30
type input "Light Pet Odor"
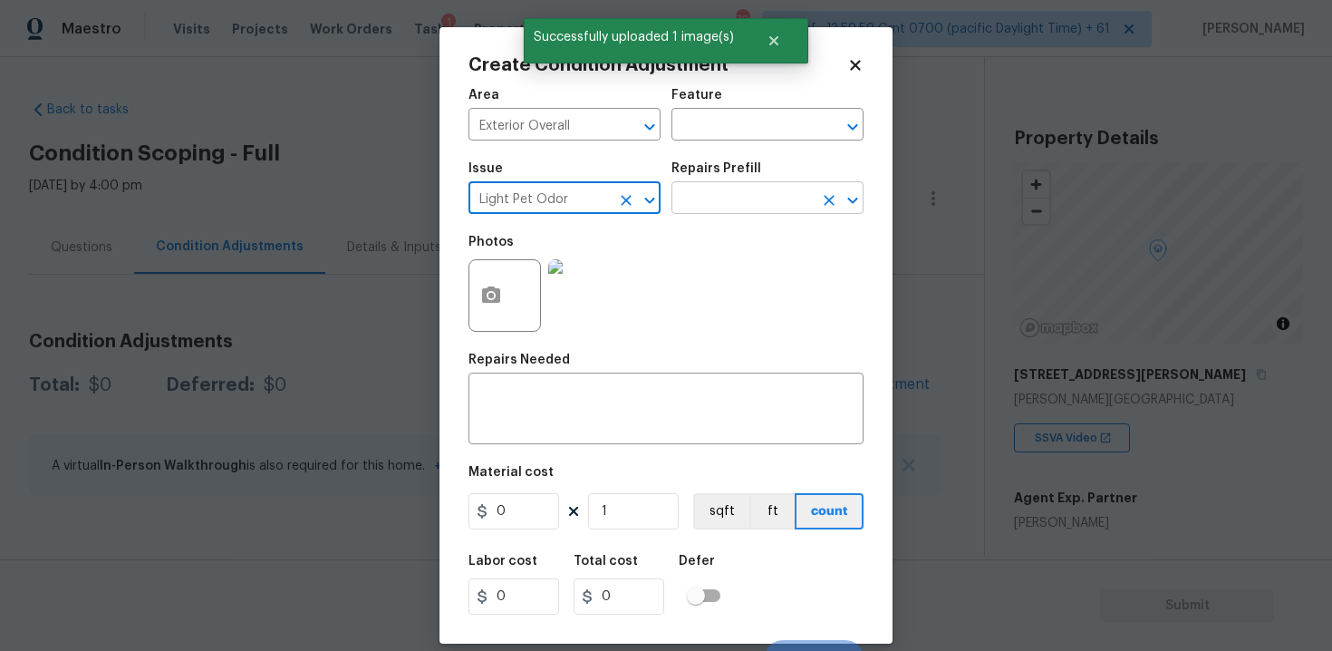
click at [689, 210] on input "text" at bounding box center [741, 200] width 141 height 28
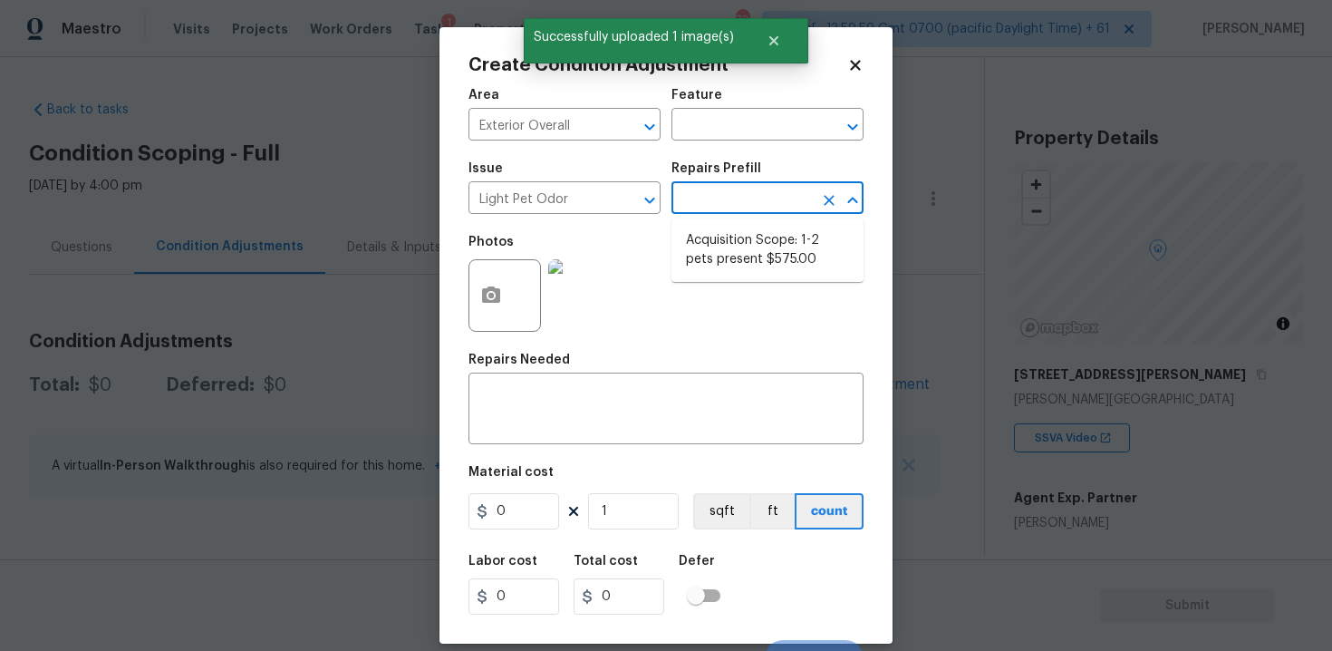
click at [744, 233] on li "Acquisition Scope: 1-2 pets present $575.00" at bounding box center [767, 250] width 192 height 49
type textarea "Acquisition Scope: 1-2 pets present"
type input "575"
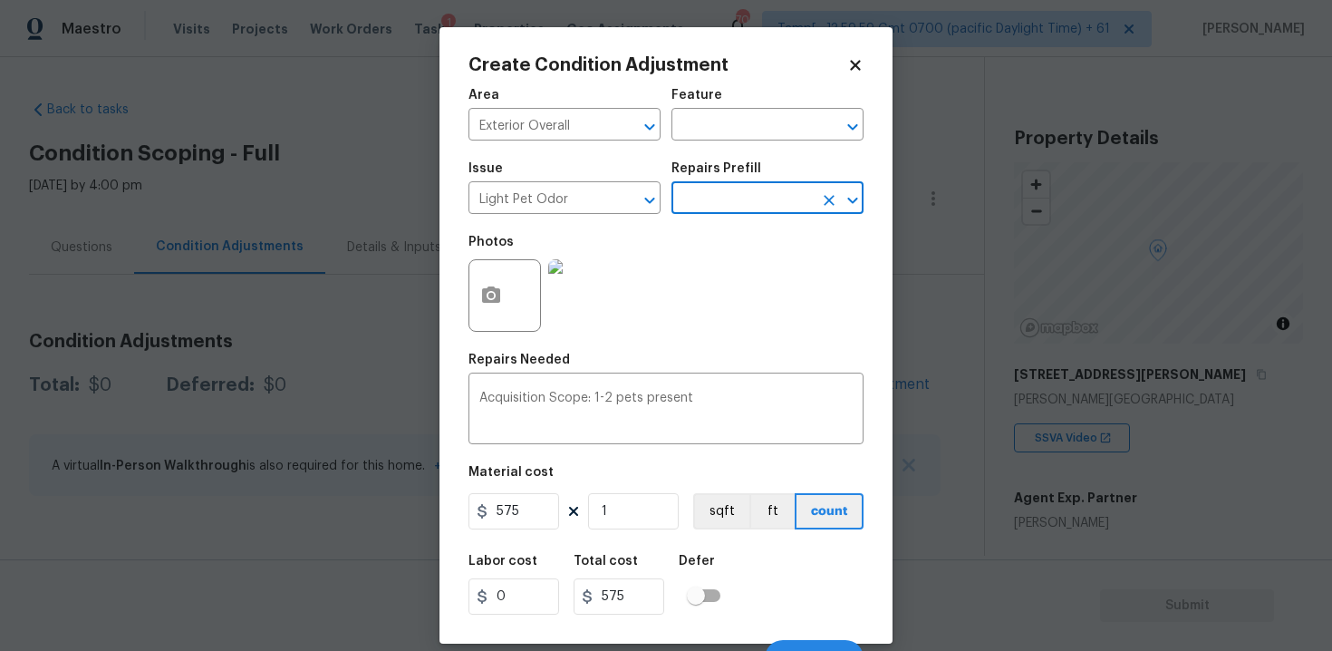
scroll to position [26, 0]
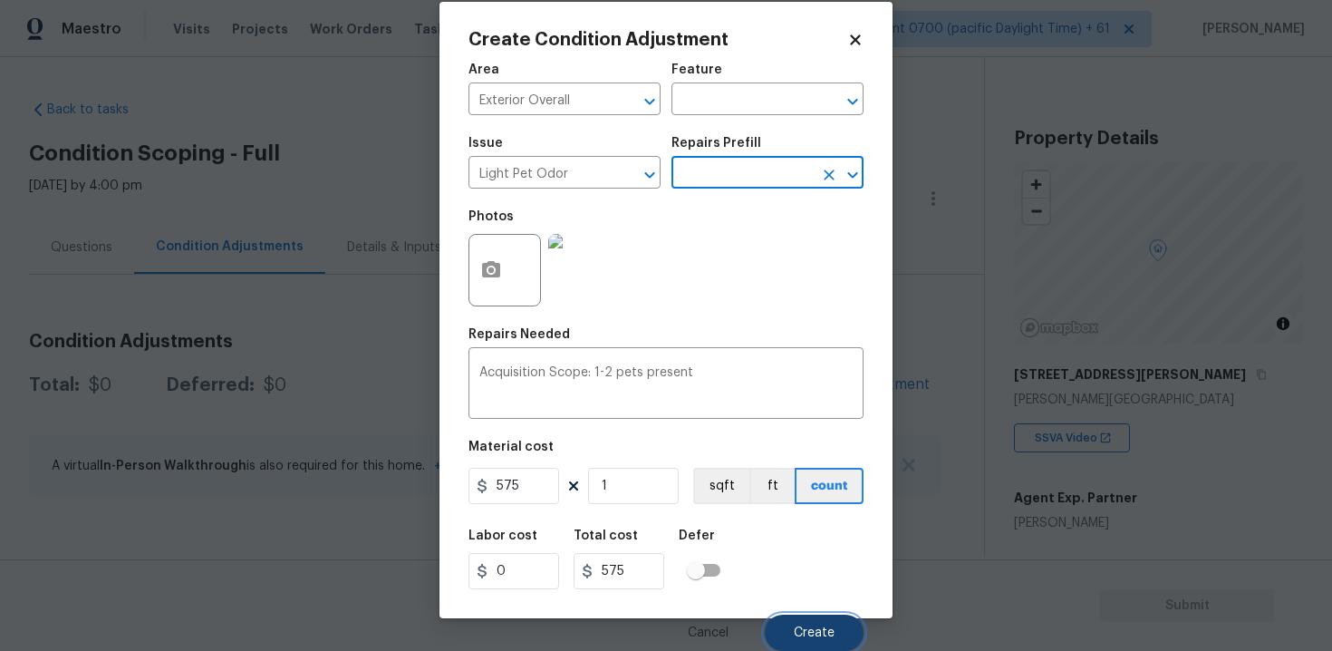
click at [796, 622] on button "Create" at bounding box center [814, 632] width 99 height 36
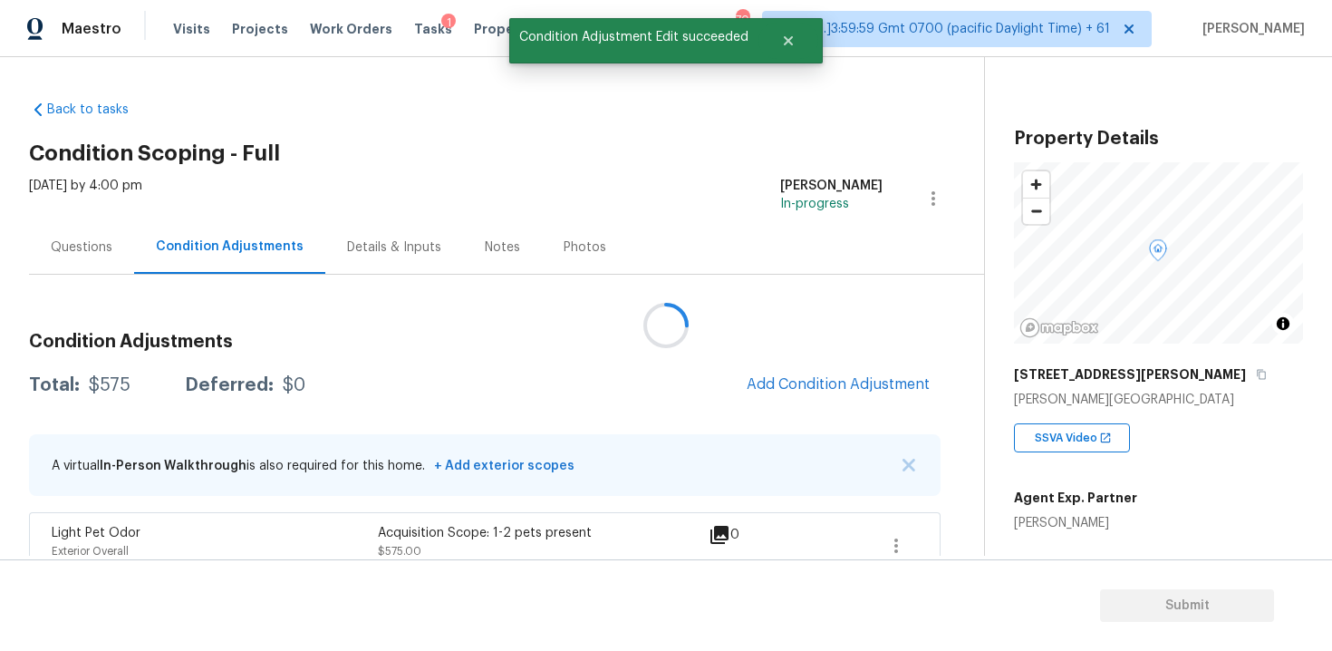
scroll to position [0, 0]
click at [809, 398] on button "Add Condition Adjustment" at bounding box center [838, 384] width 205 height 38
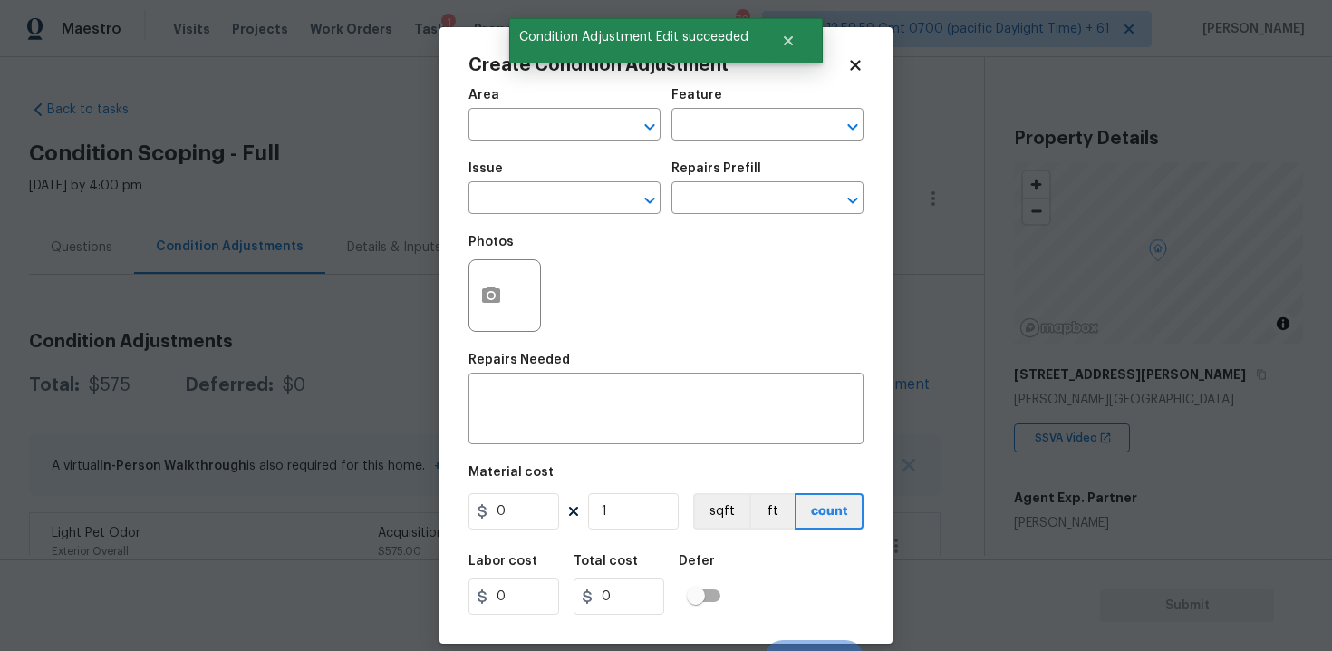
click at [516, 294] on div at bounding box center [504, 295] width 72 height 72
click at [490, 295] on circle "button" at bounding box center [490, 295] width 5 height 5
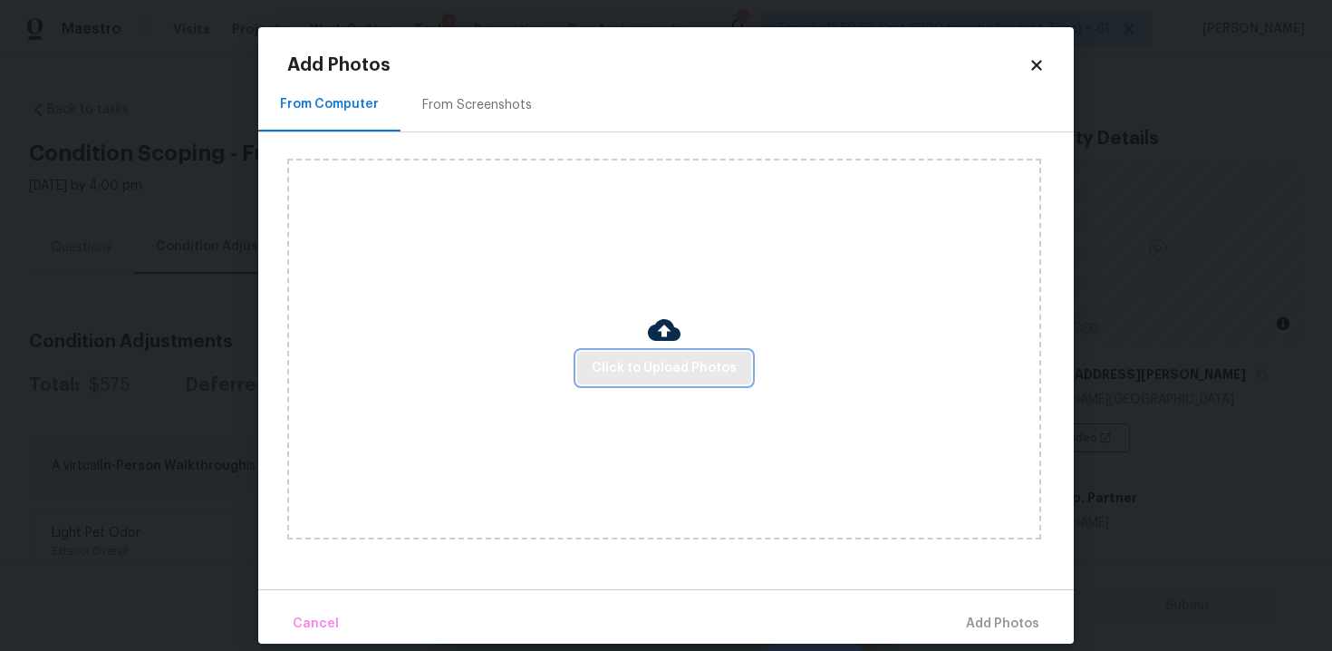
click at [672, 364] on span "Click to Upload Photos" at bounding box center [664, 368] width 145 height 23
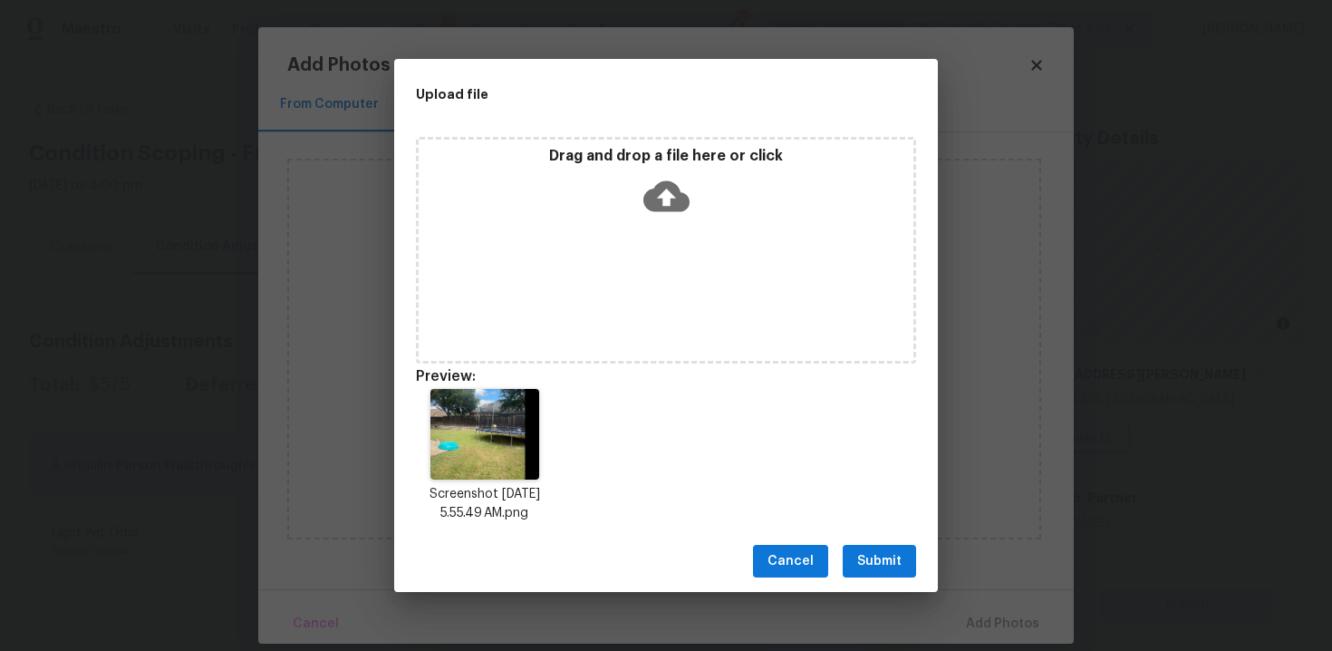
click at [899, 564] on span "Submit" at bounding box center [879, 561] width 44 height 23
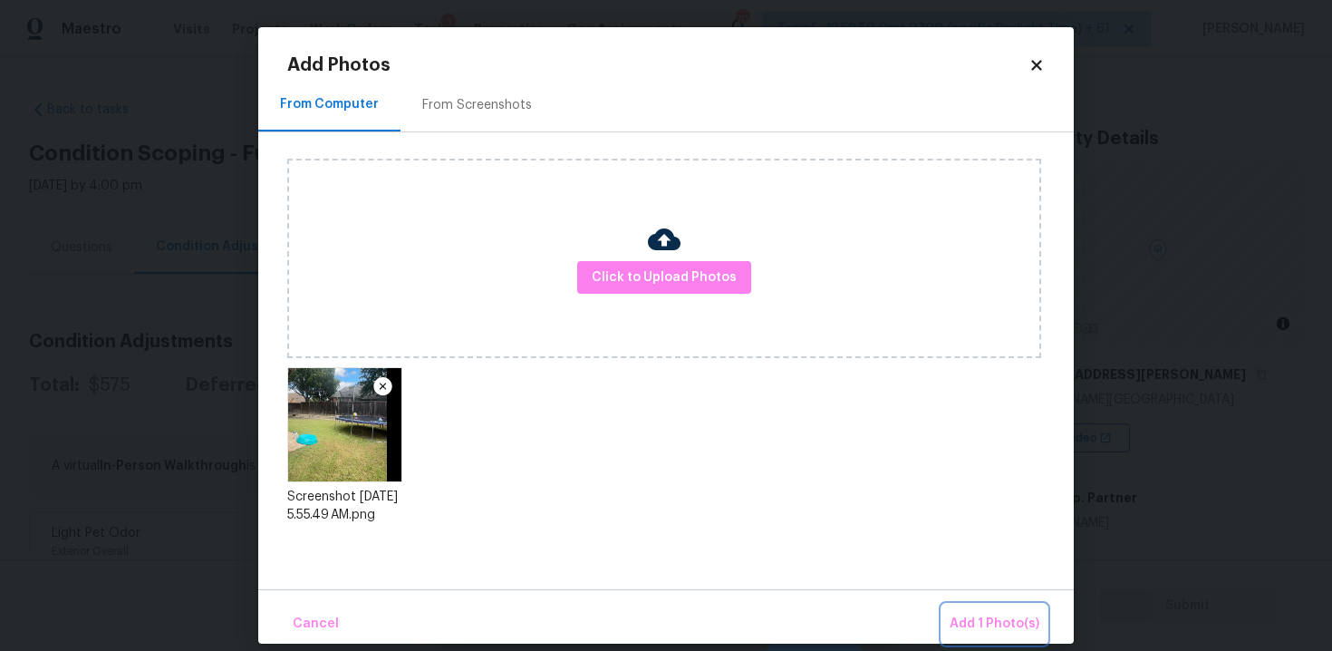
click at [982, 606] on button "Add 1 Photo(s)" at bounding box center [994, 623] width 104 height 39
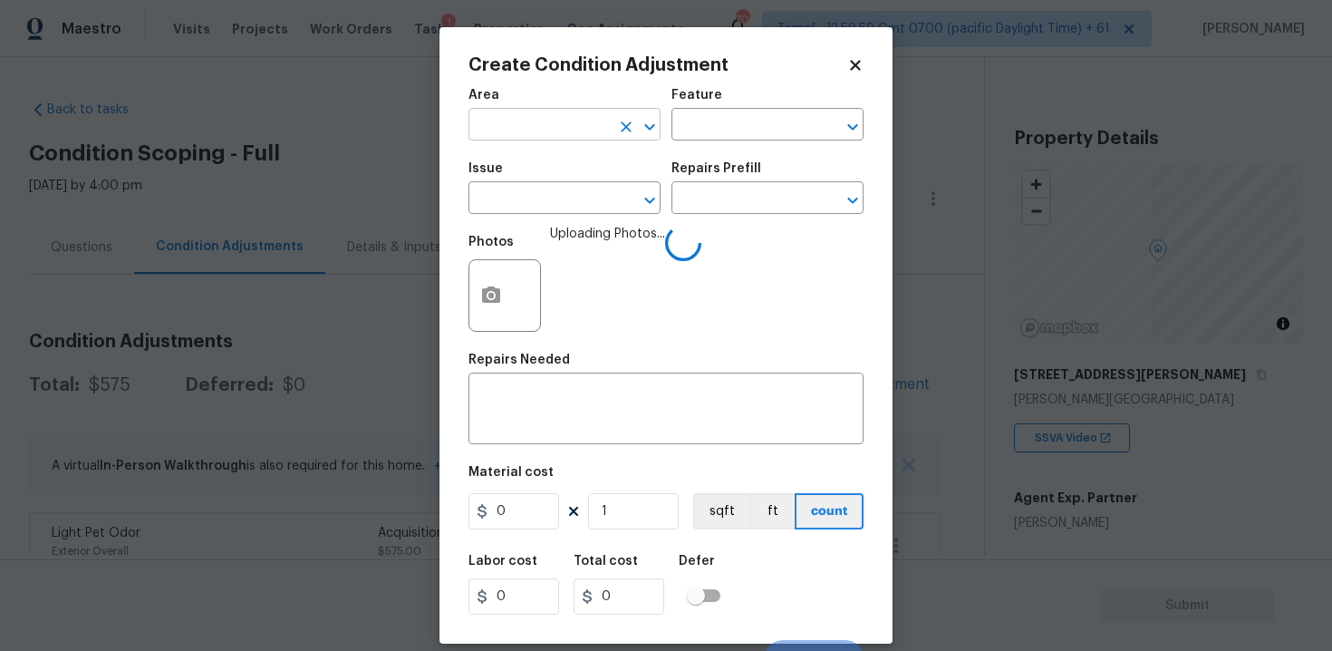
click at [585, 125] on input "text" at bounding box center [538, 126] width 141 height 28
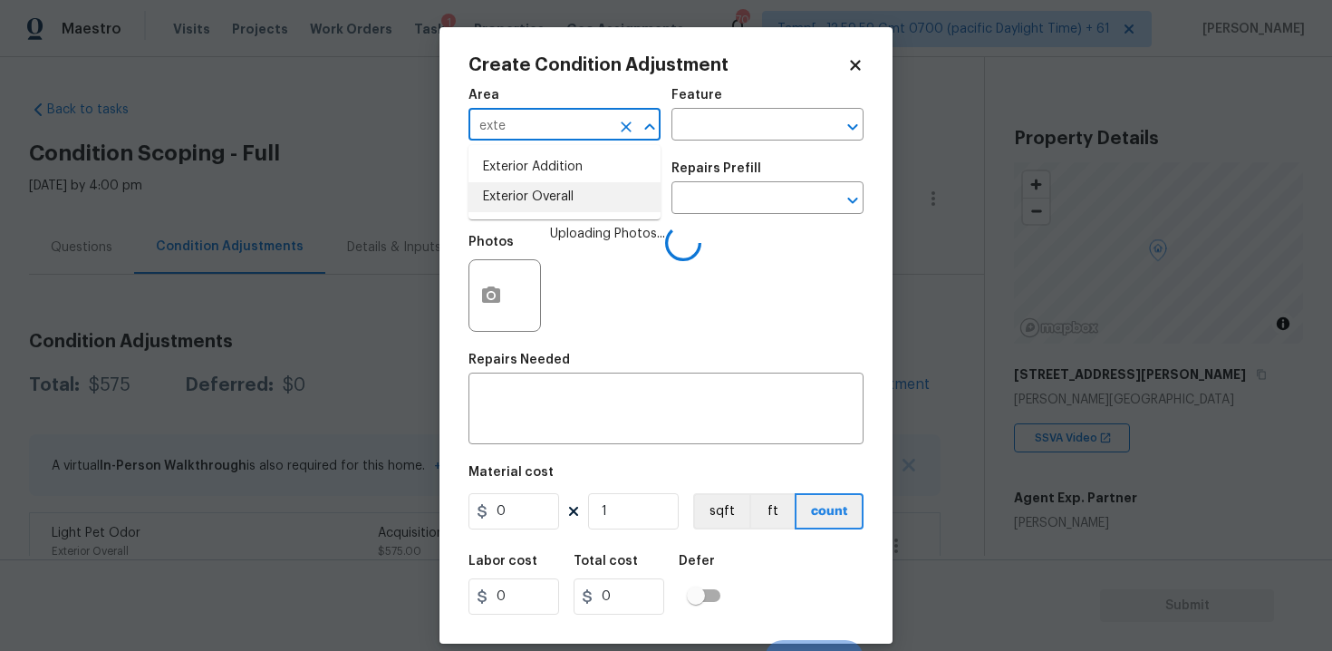
click at [574, 211] on li "Exterior Overall" at bounding box center [564, 197] width 192 height 30
type input "Exterior Overall"
click at [574, 211] on input "text" at bounding box center [538, 200] width 141 height 28
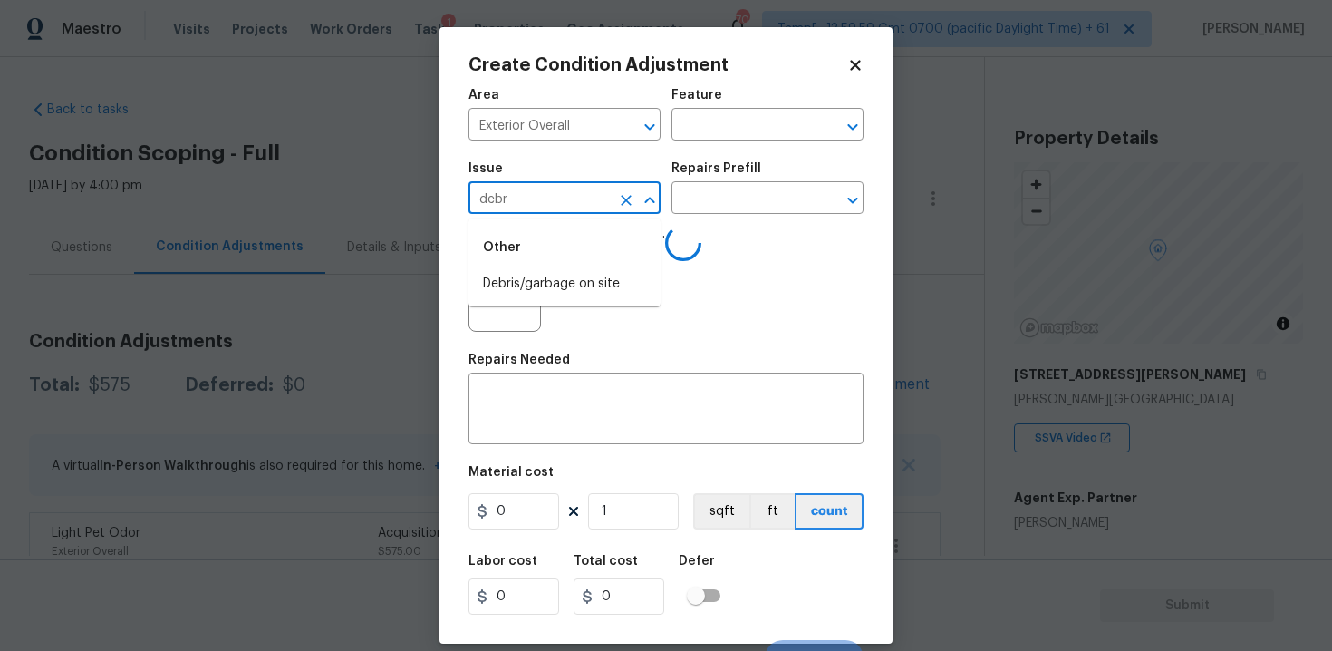
type input "debri"
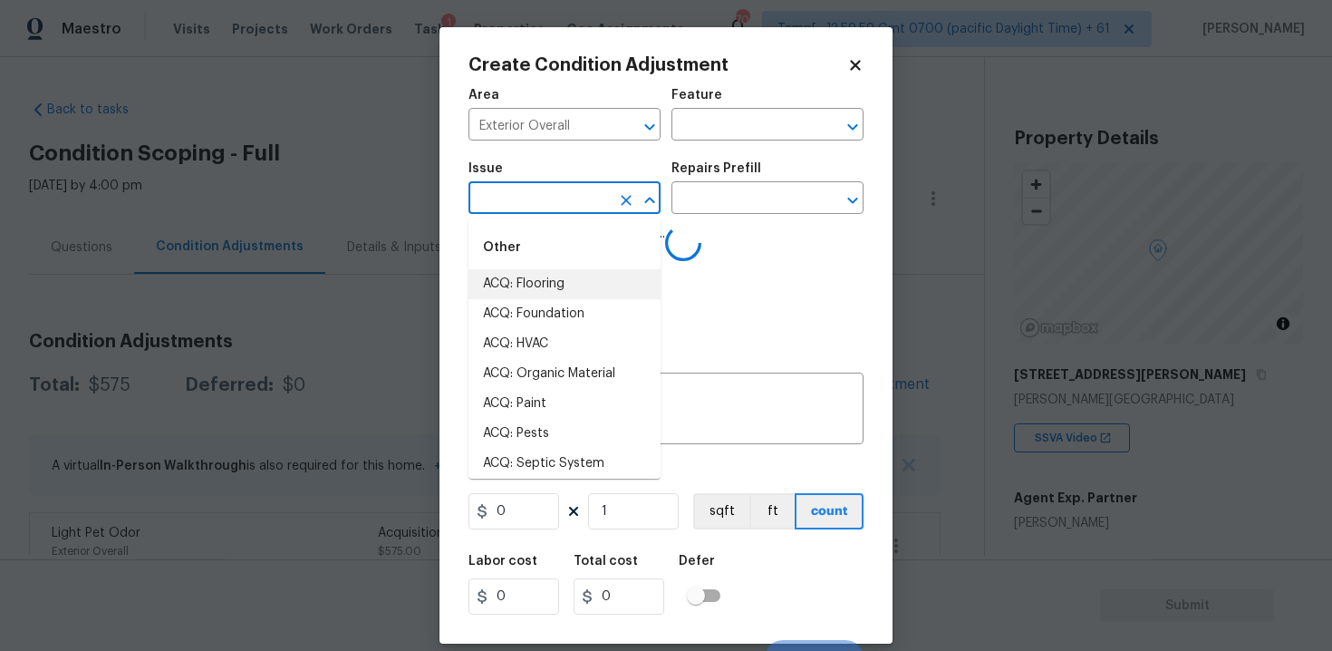
click at [547, 290] on li "ACQ: Flooring" at bounding box center [564, 284] width 192 height 30
type input "ACQ: Flooring"
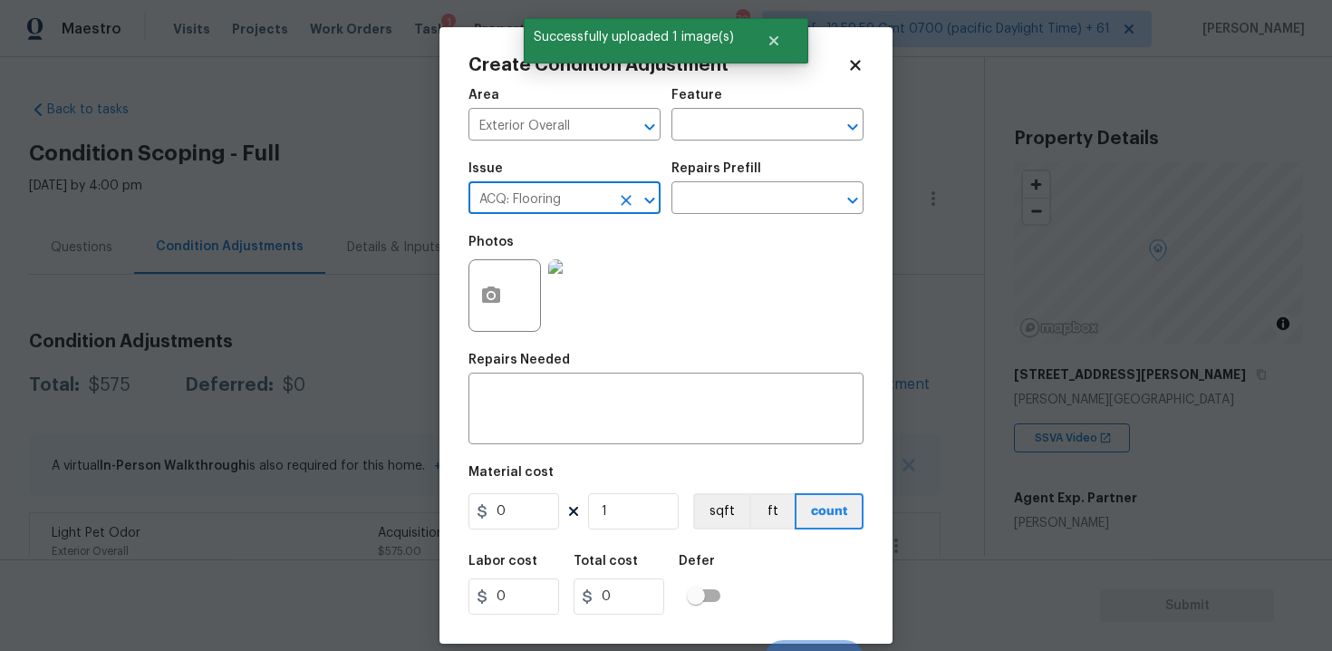
click at [620, 200] on icon "Clear" at bounding box center [626, 200] width 18 height 18
type input "f"
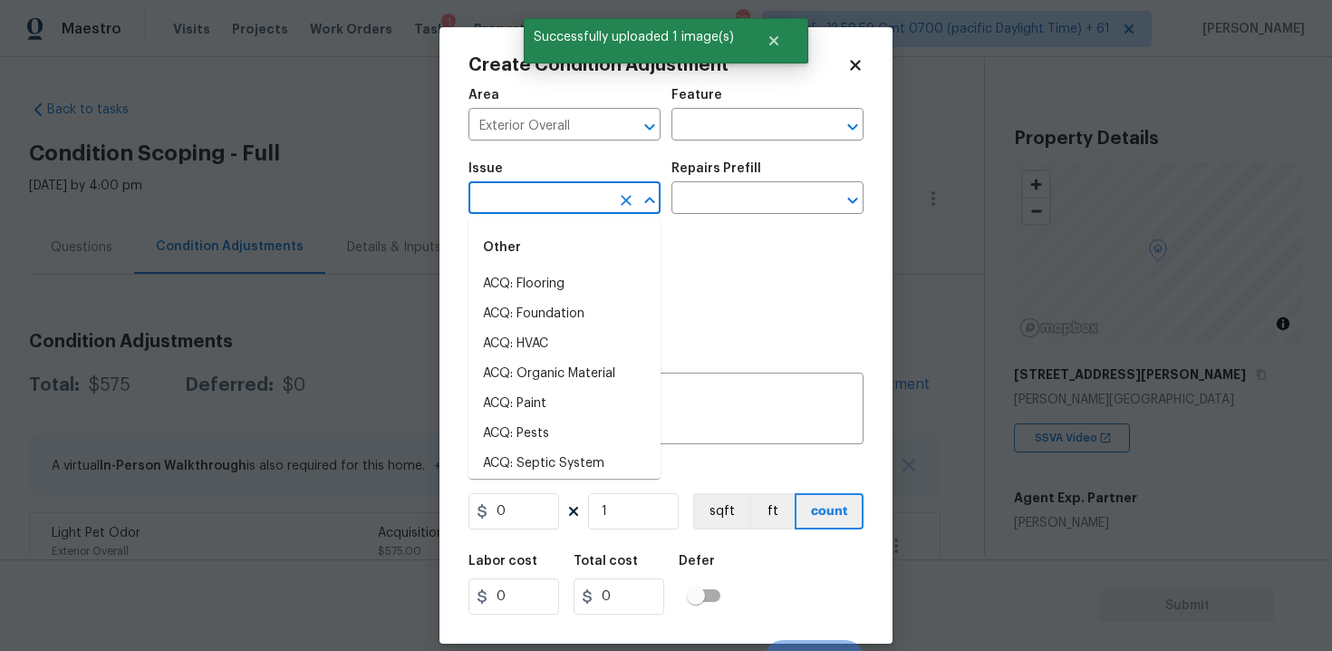
type input "b"
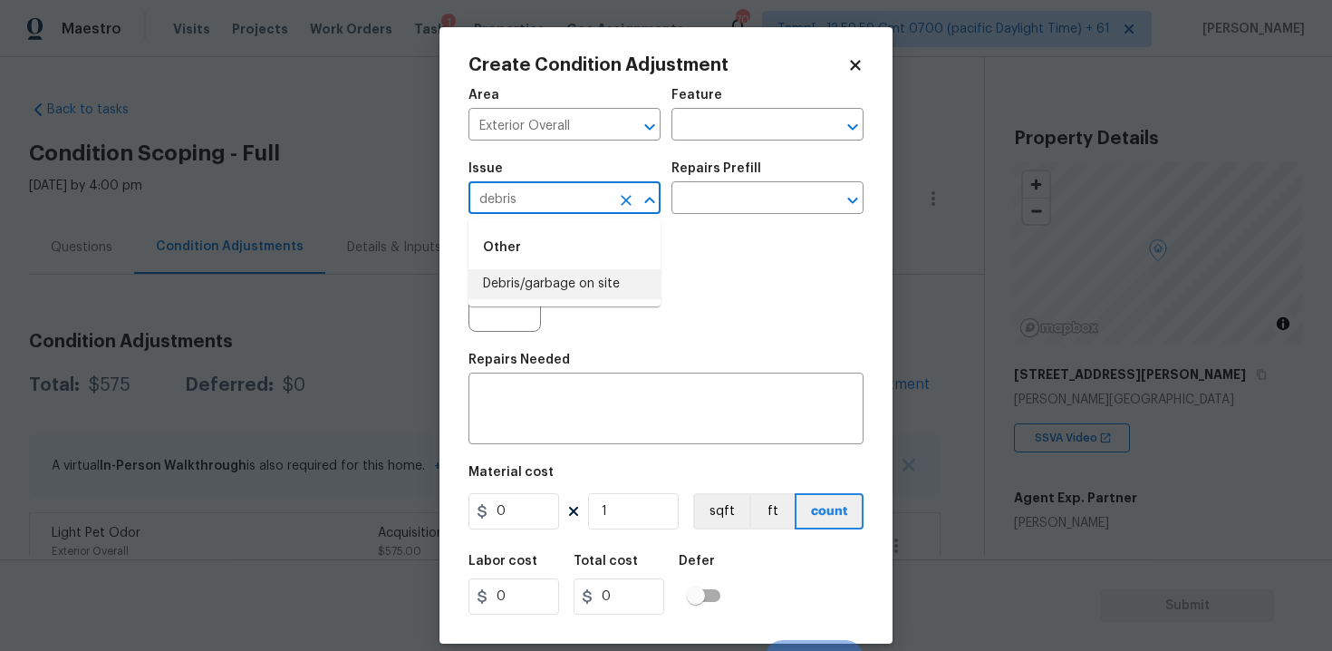
click at [619, 284] on li "Debris/garbage on site" at bounding box center [564, 284] width 192 height 30
type input "Debris/garbage on site"
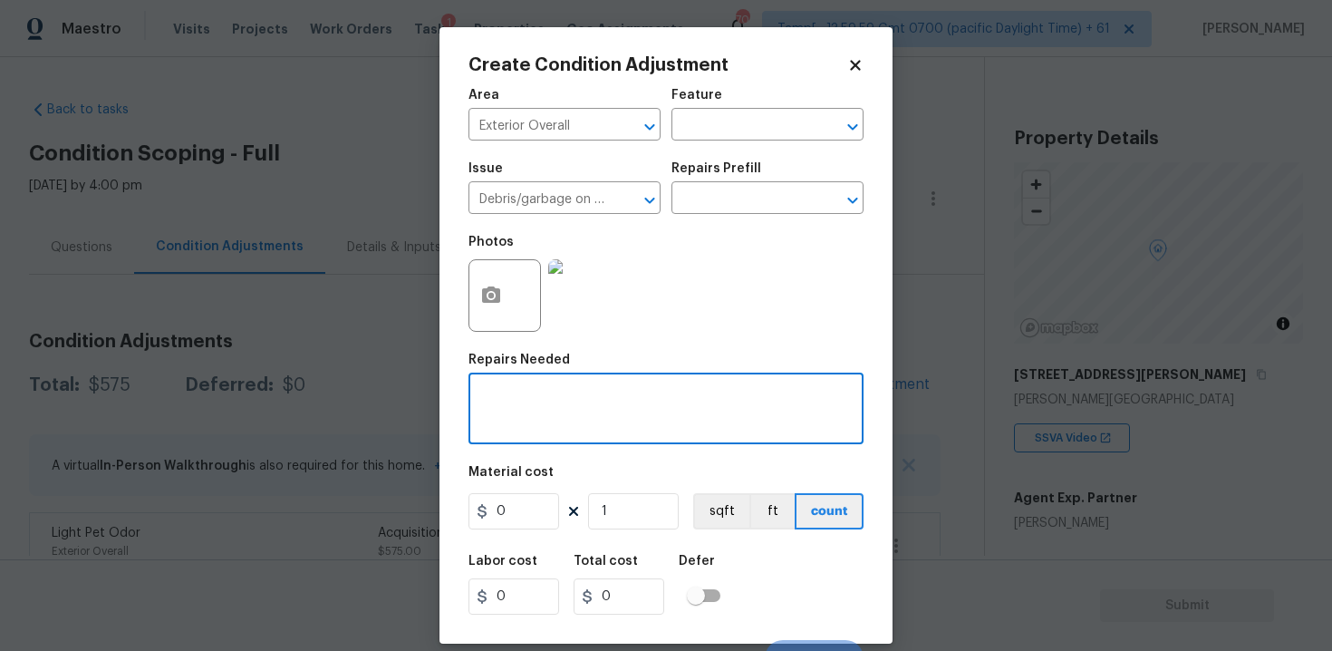
click at [608, 413] on textarea at bounding box center [665, 410] width 373 height 38
click at [742, 217] on div "Issue Debris/garbage on site ​ Repairs Prefill ​" at bounding box center [665, 187] width 395 height 73
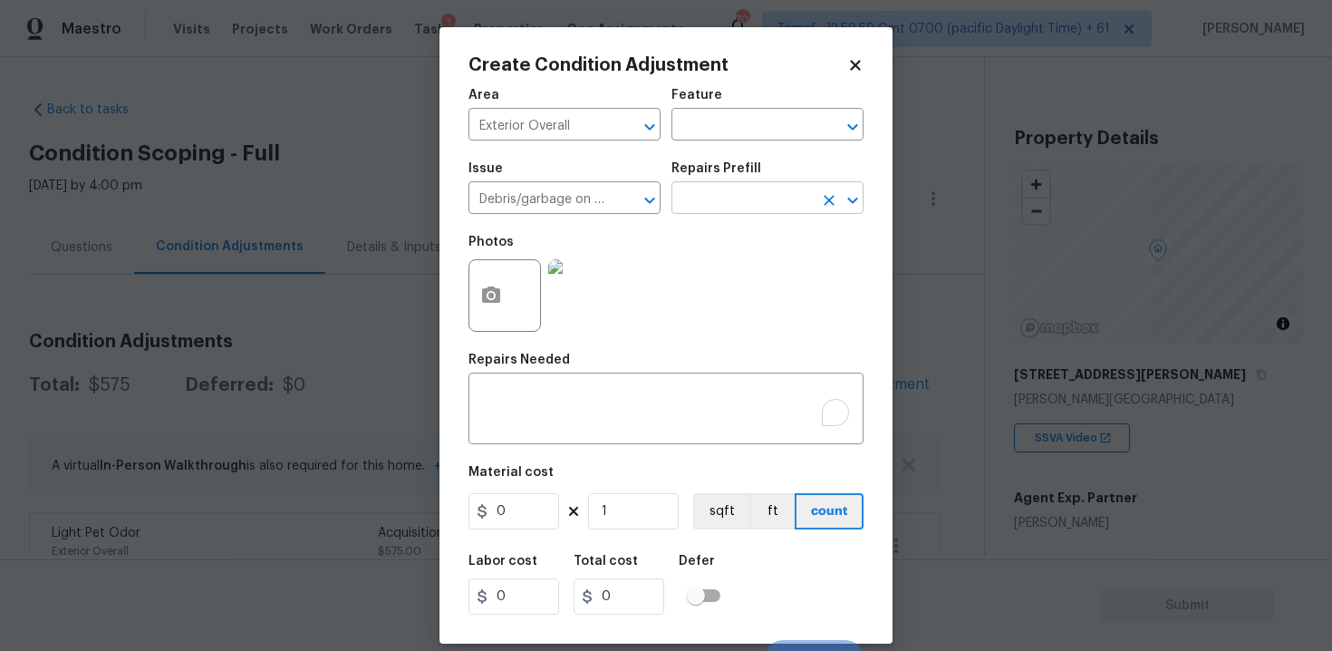
click at [746, 200] on input "text" at bounding box center [741, 200] width 141 height 28
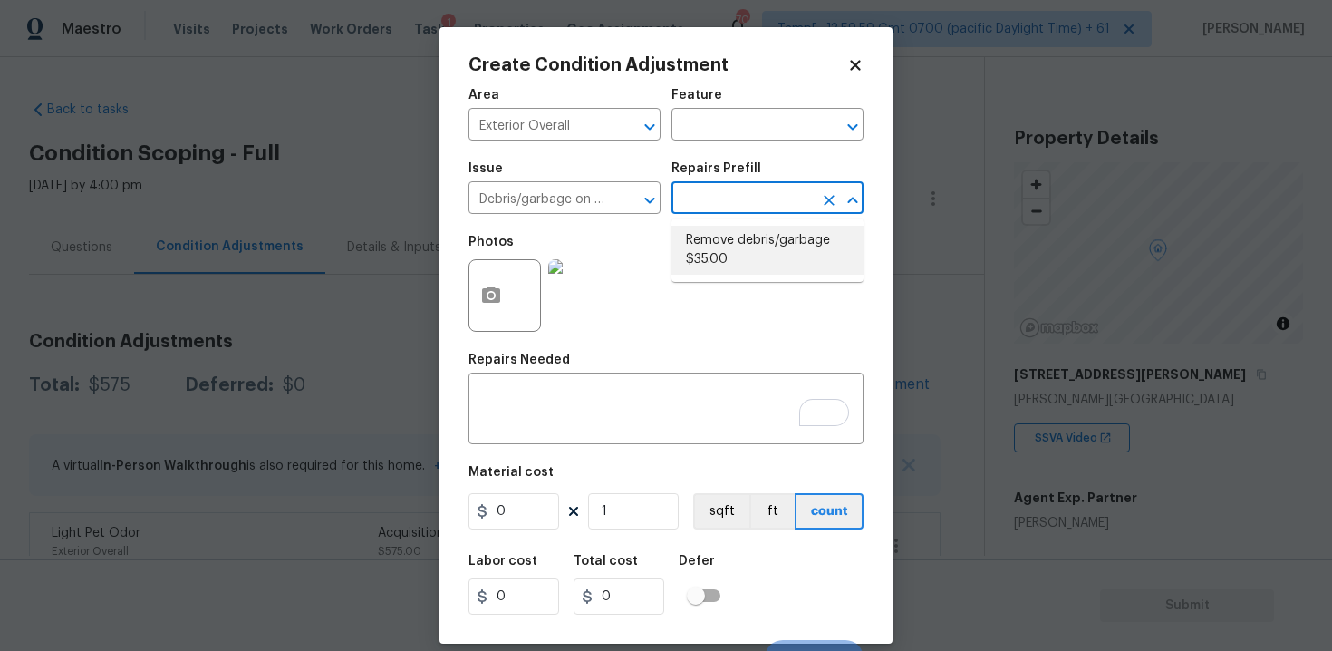
click at [744, 247] on li "Remove debris/garbage $35.00" at bounding box center [767, 250] width 192 height 49
type textarea "Remove, haul off, and properly dispose of any debris left by seller to offsite …"
type input "35"
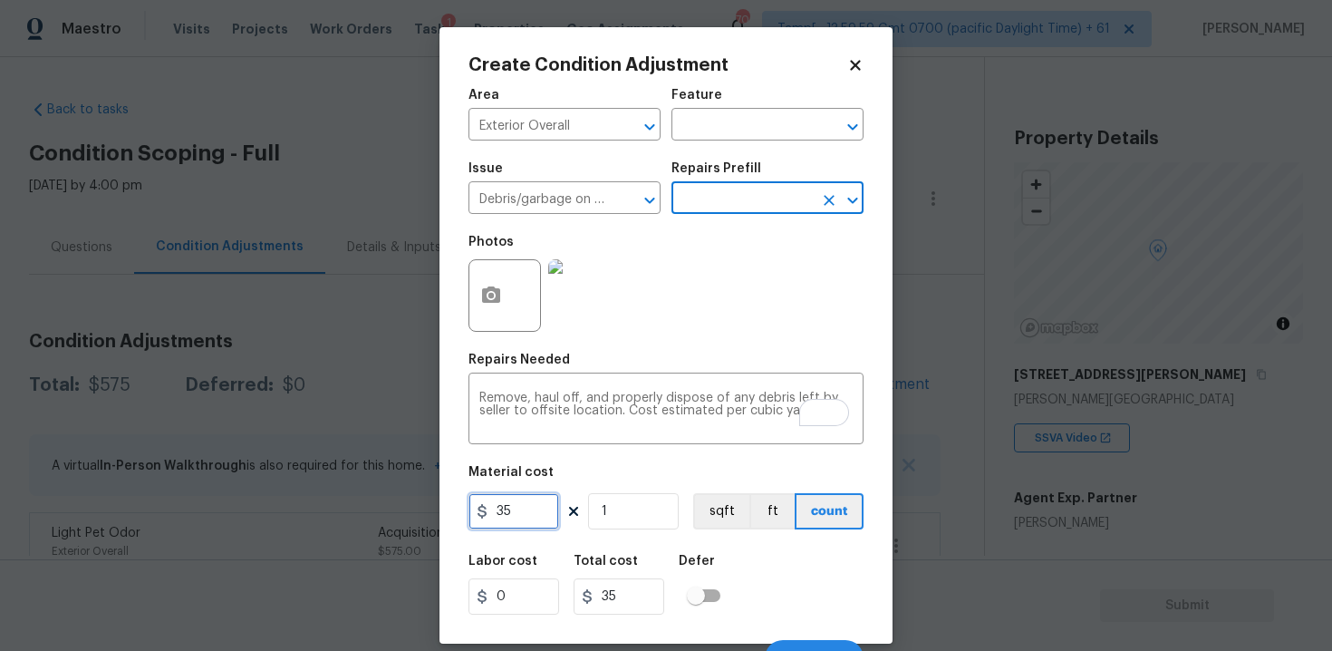
click at [513, 515] on input "35" at bounding box center [513, 511] width 91 height 36
type input "300"
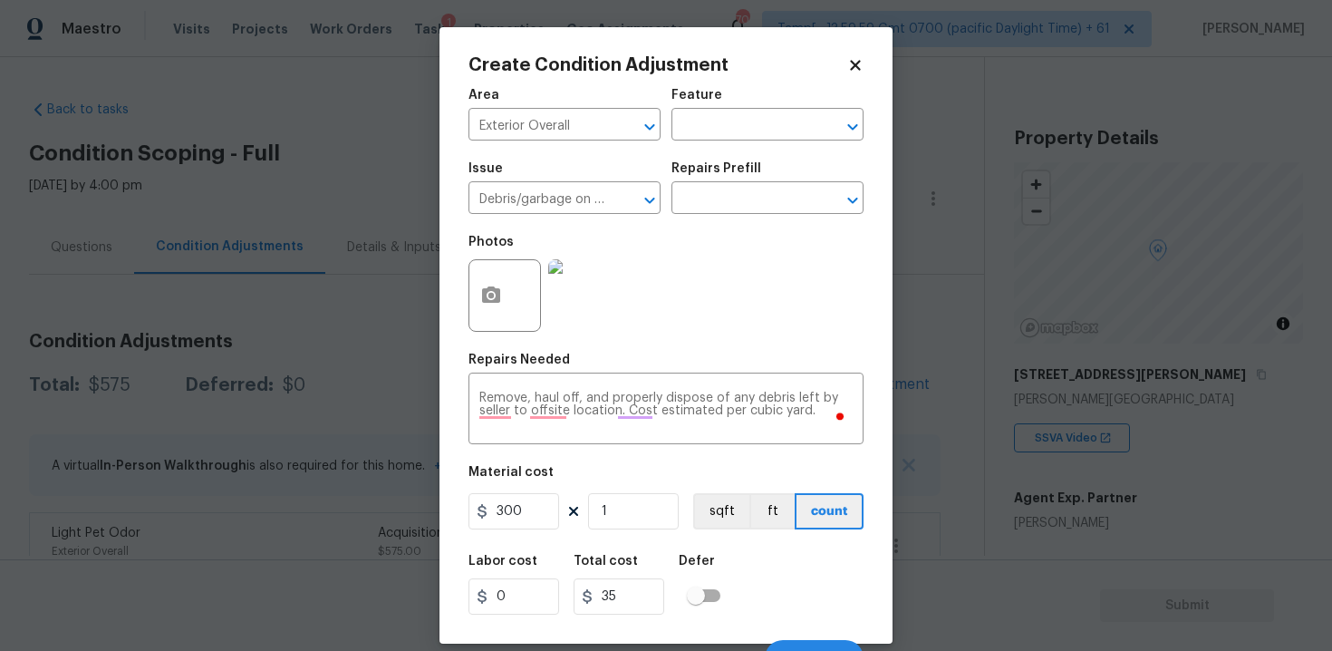
click at [672, 540] on div "Area Exterior Overall ​ Feature ​ Issue Debris/garbage on site ​ Repairs Prefil…" at bounding box center [665, 377] width 395 height 598
type input "300"
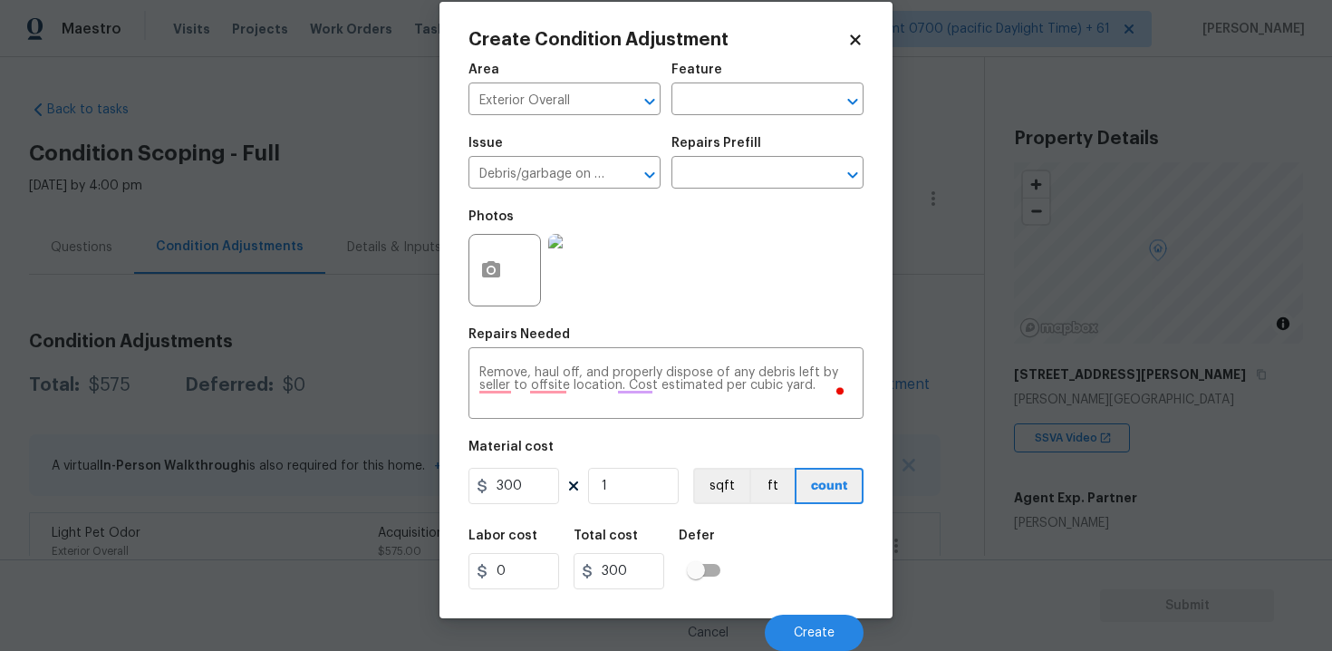
click at [834, 609] on div "Cancel Create" at bounding box center [665, 625] width 395 height 51
click at [832, 639] on span "Create" at bounding box center [814, 633] width 41 height 14
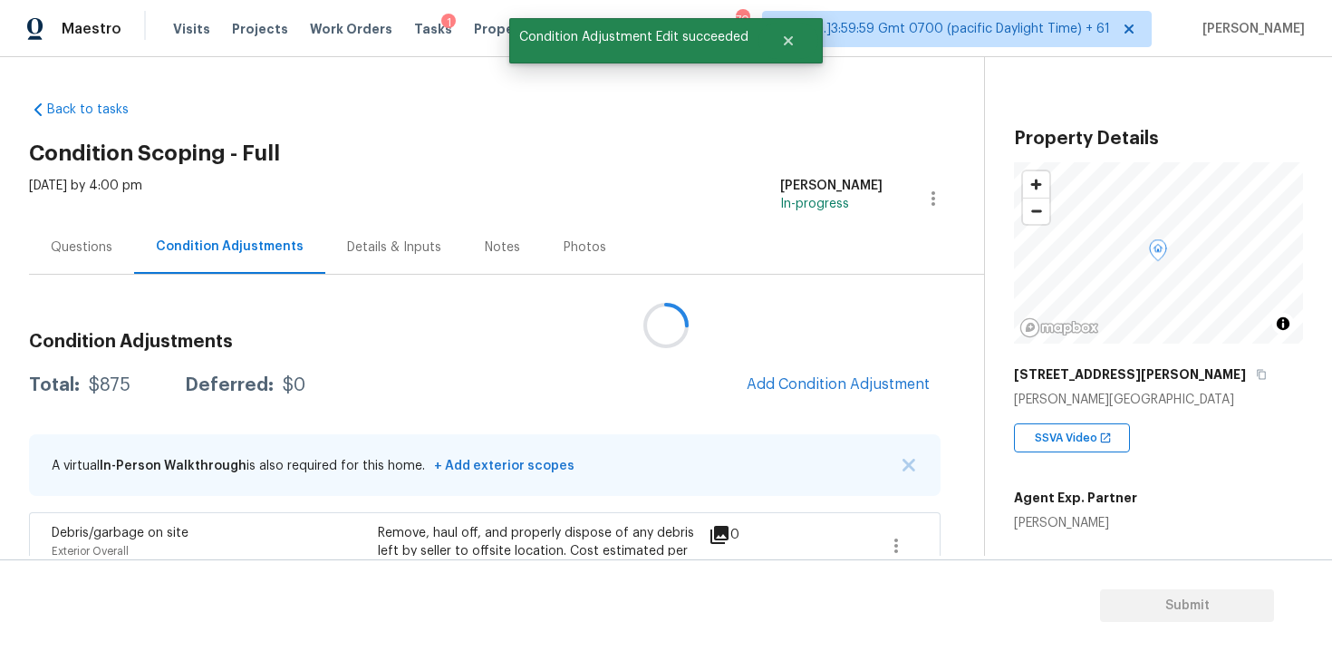
scroll to position [0, 0]
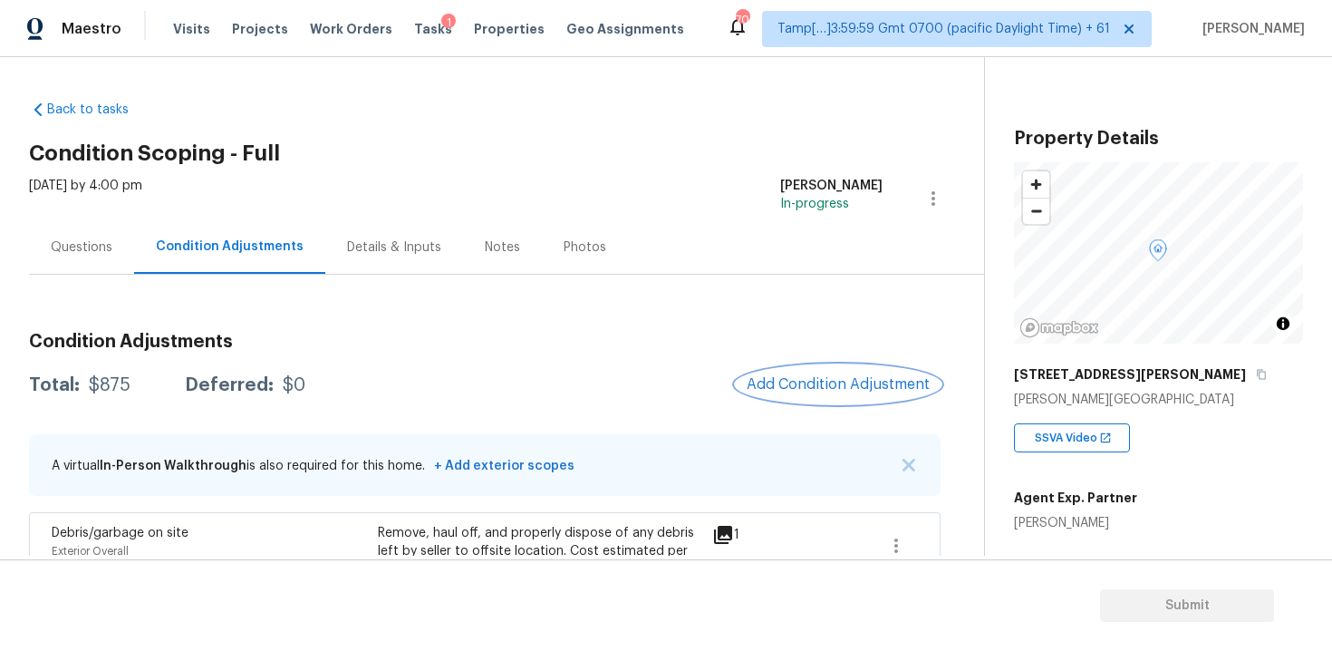
click at [853, 397] on button "Add Condition Adjustment" at bounding box center [838, 384] width 205 height 38
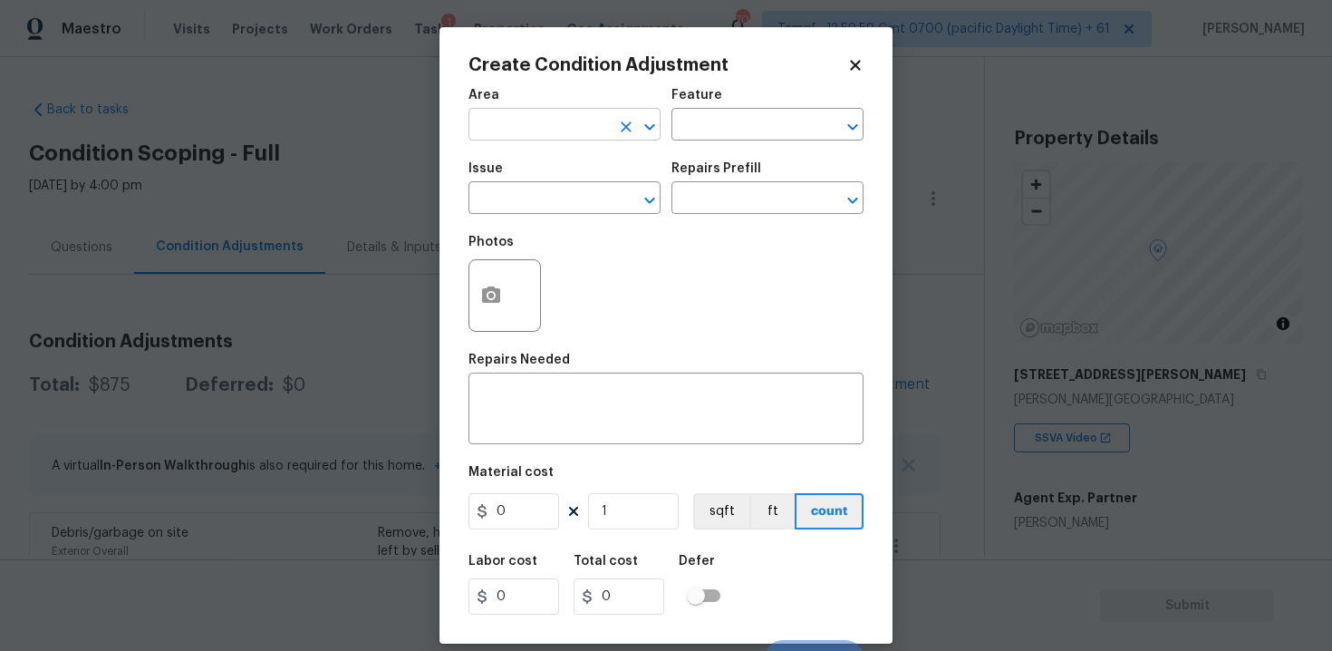
click at [535, 117] on input "text" at bounding box center [538, 126] width 141 height 28
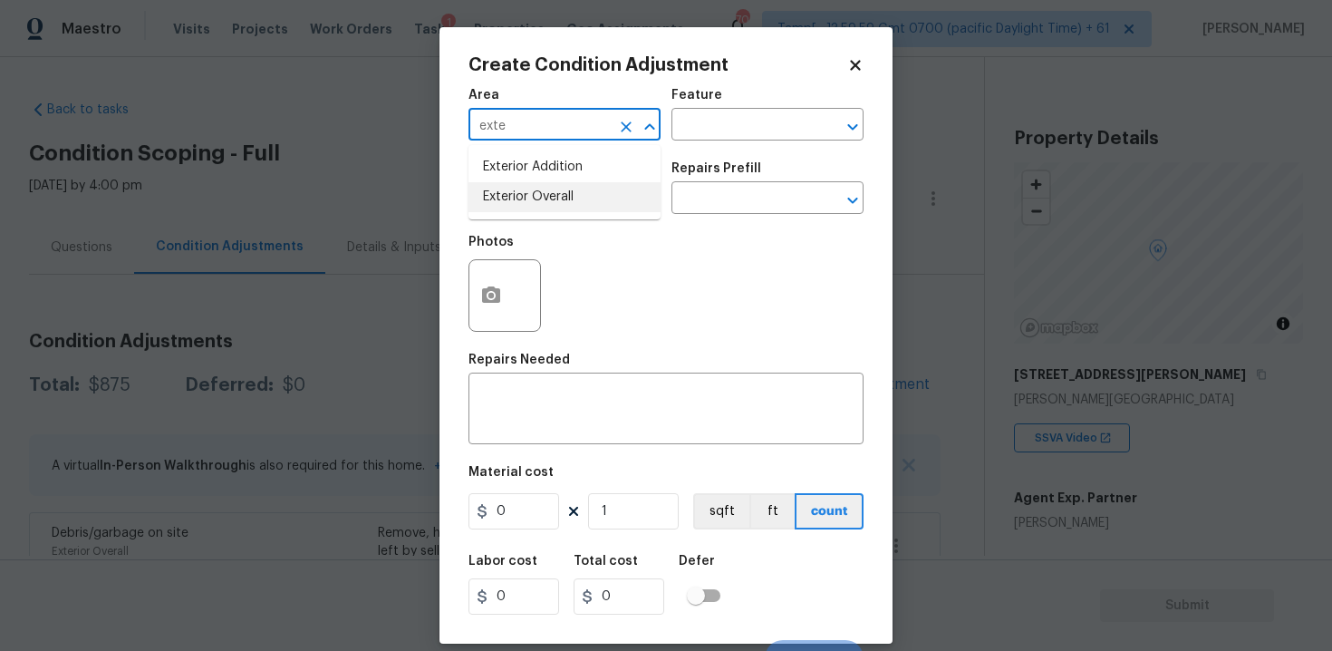
click at [529, 199] on li "Exterior Overall" at bounding box center [564, 197] width 192 height 30
type input "Exterior Overall"
click at [529, 199] on input "text" at bounding box center [538, 200] width 141 height 28
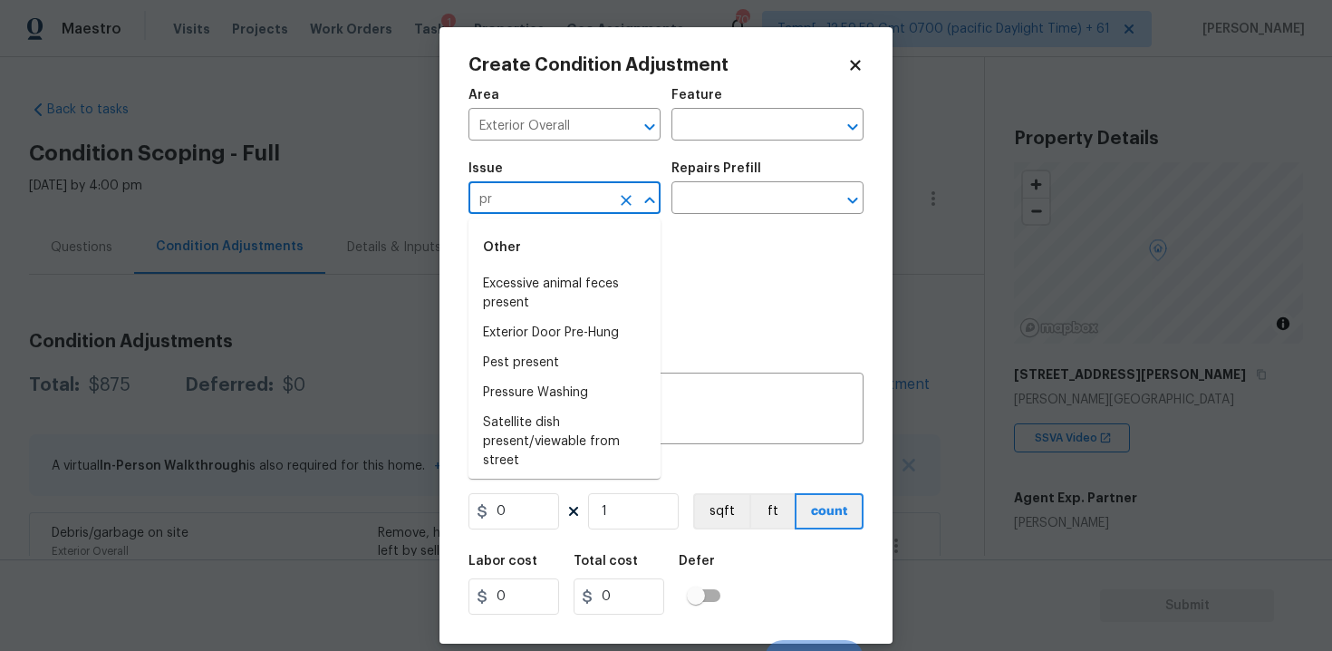
type input "p"
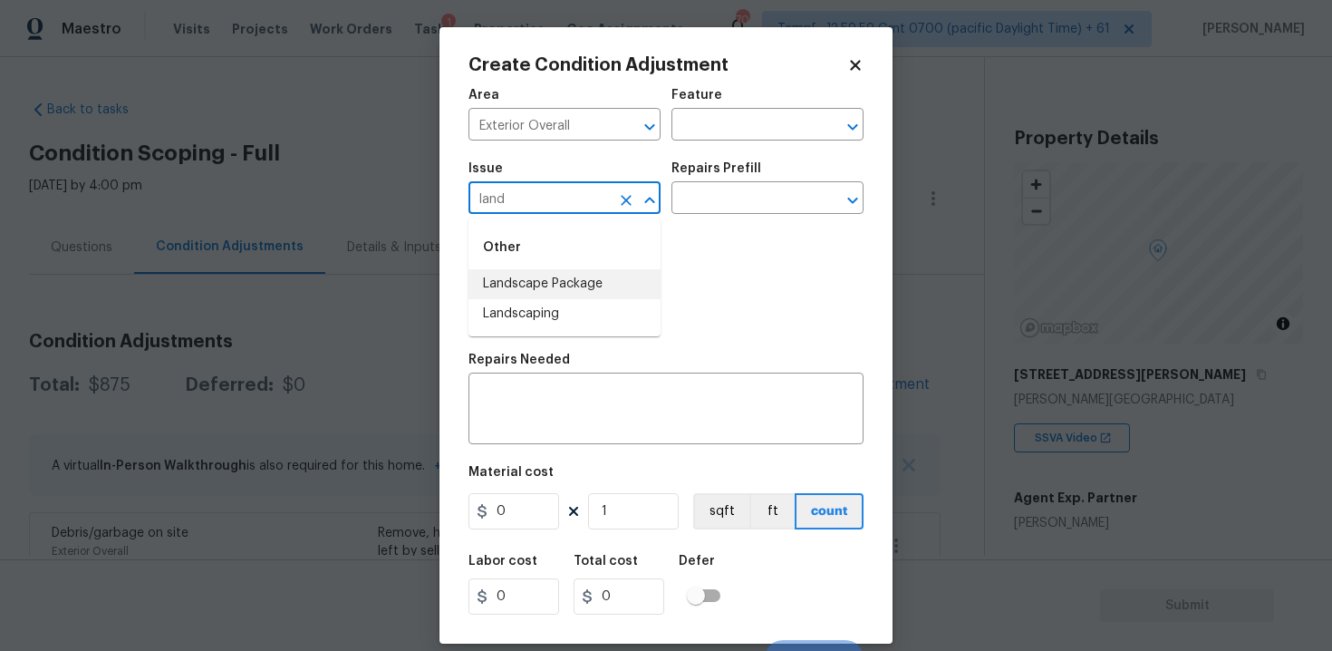
click at [542, 280] on li "Landscape Package" at bounding box center [564, 284] width 192 height 30
type input "Landscape Package"
click at [726, 202] on input "text" at bounding box center [741, 200] width 141 height 28
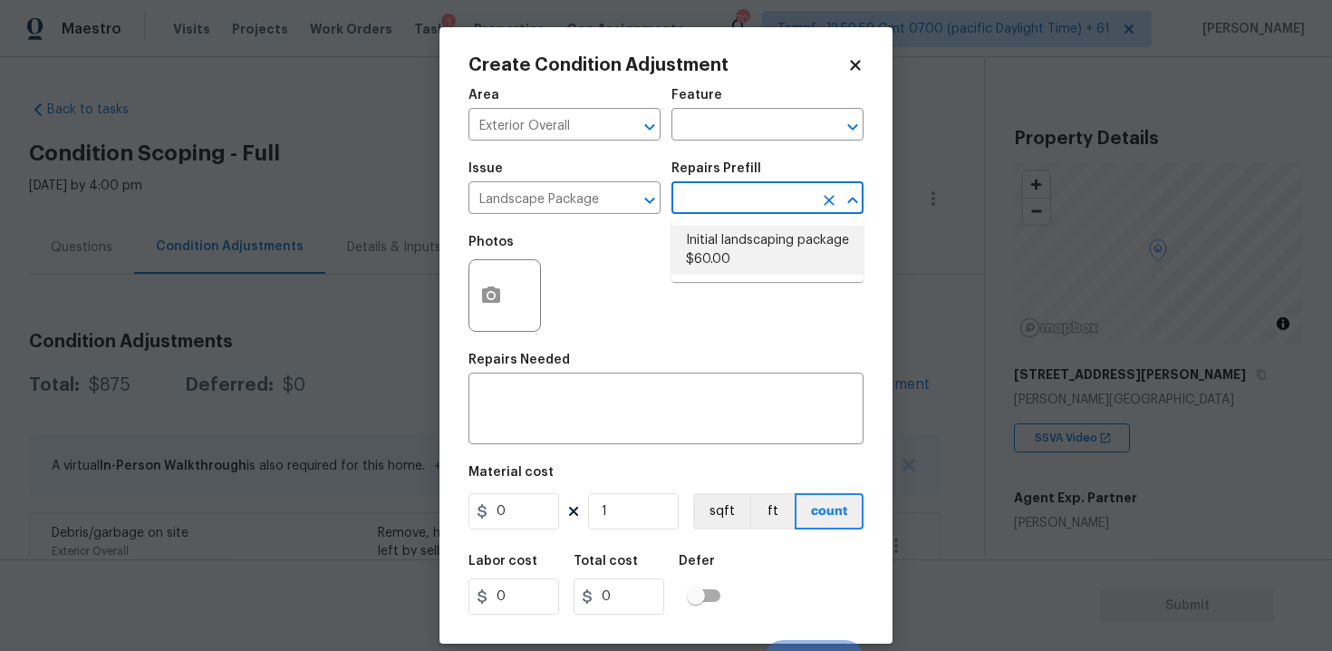
click at [736, 266] on li "Initial landscaping package $60.00" at bounding box center [767, 250] width 192 height 49
type input "Home Readiness Packages"
type textarea "Mowing of grass up to 6" in height. Mow, edge along driveways & sidewalks, trim…"
type input "60"
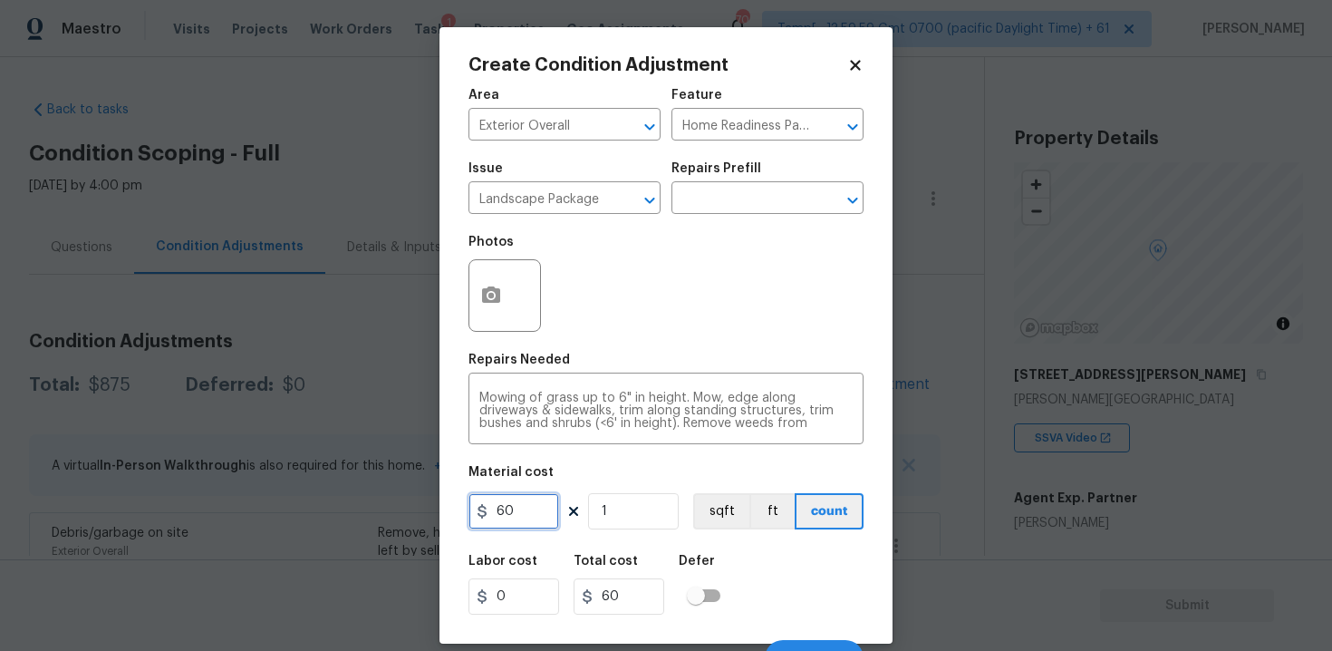
click at [536, 509] on input "60" at bounding box center [513, 511] width 91 height 36
type input "300"
click at [738, 540] on div "Area Exterior Overall ​ Feature Home Readiness Packages ​ Issue Landscape Packa…" at bounding box center [665, 377] width 395 height 598
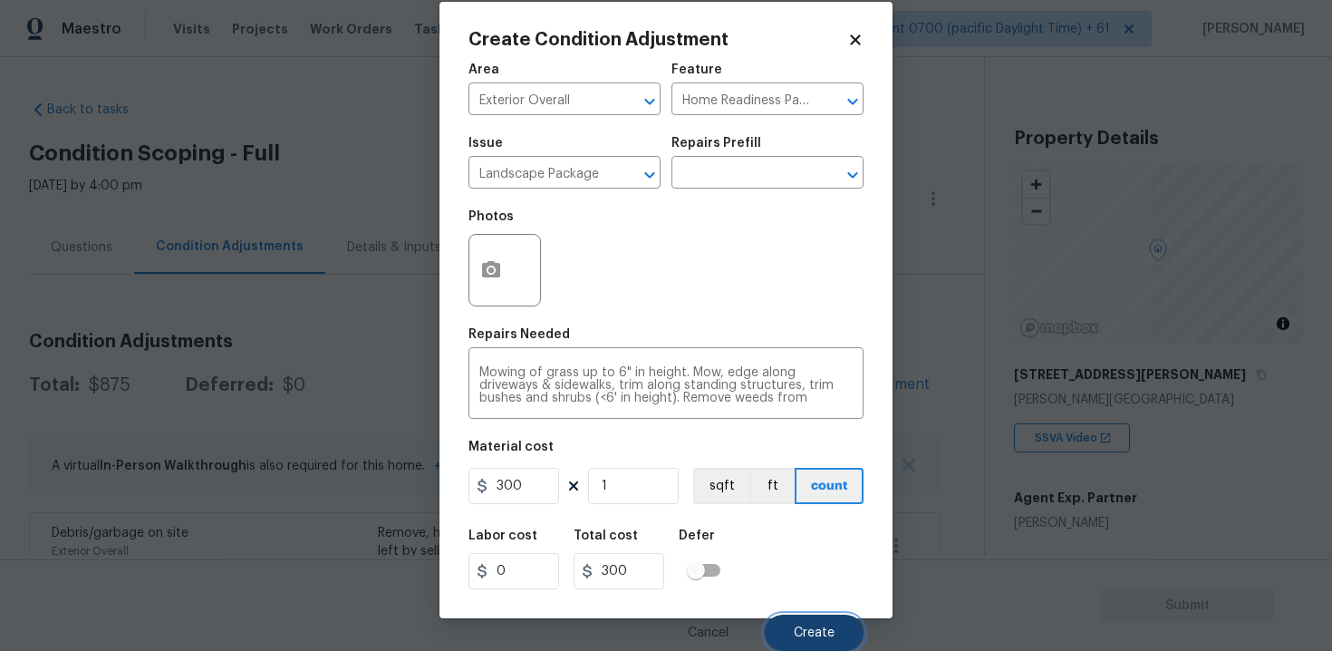
click at [825, 630] on span "Create" at bounding box center [814, 633] width 41 height 14
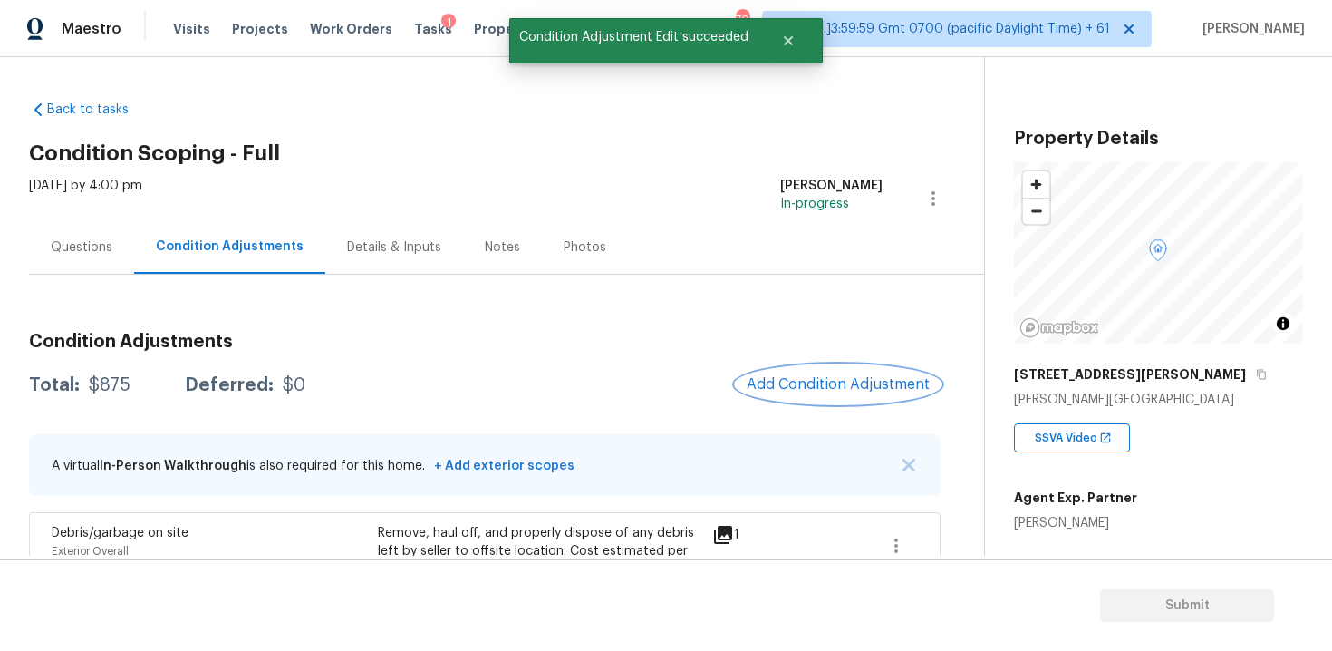
scroll to position [0, 0]
click at [855, 381] on div at bounding box center [666, 325] width 1332 height 651
click at [790, 373] on button "Add Condition Adjustment" at bounding box center [838, 384] width 205 height 38
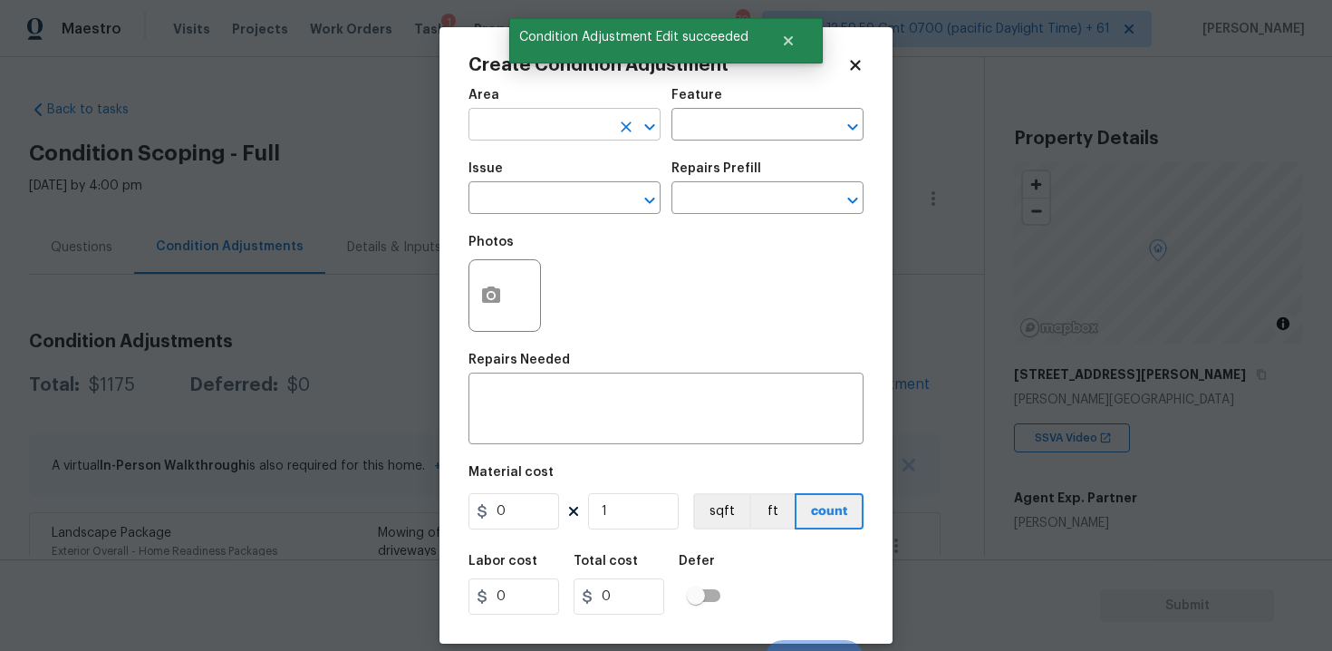
click at [520, 129] on input "text" at bounding box center [538, 126] width 141 height 28
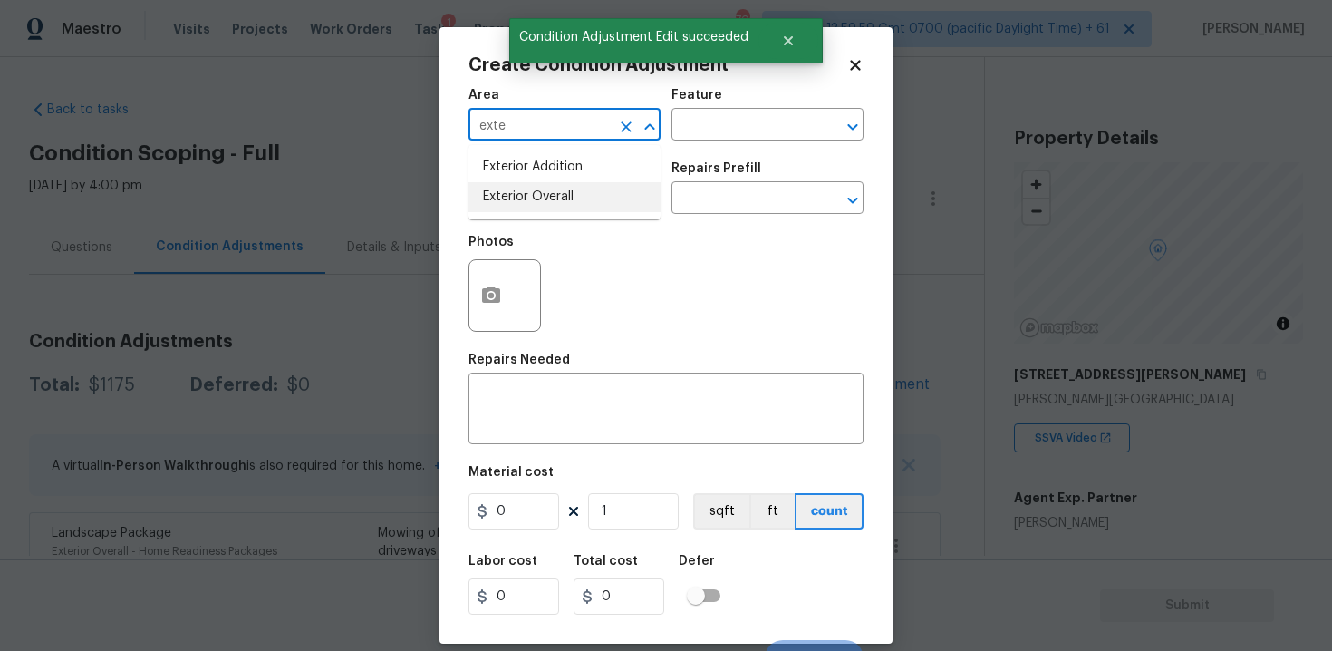
click at [523, 203] on li "Exterior Overall" at bounding box center [564, 197] width 192 height 30
type input "Exterior Overall"
click at [523, 203] on input "text" at bounding box center [538, 200] width 141 height 28
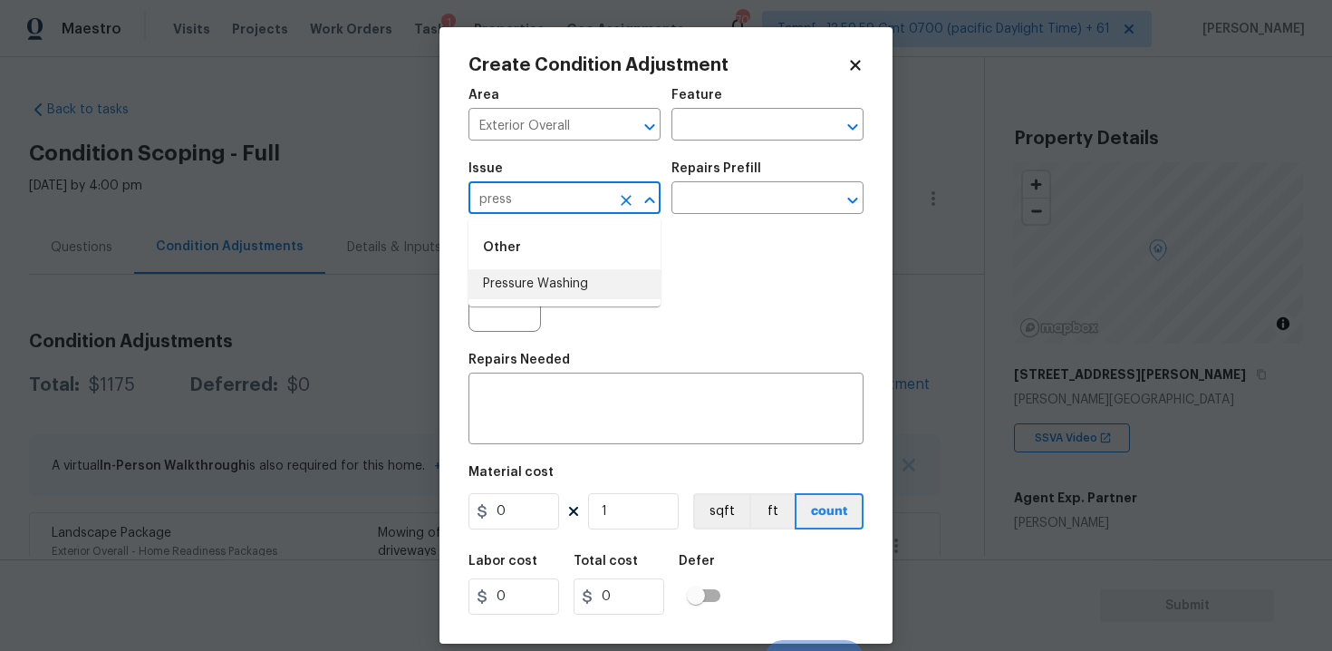
click at [554, 280] on li "Pressure Washing" at bounding box center [564, 284] width 192 height 30
type input "Pressure Washing"
click at [720, 186] on input "text" at bounding box center [741, 200] width 141 height 28
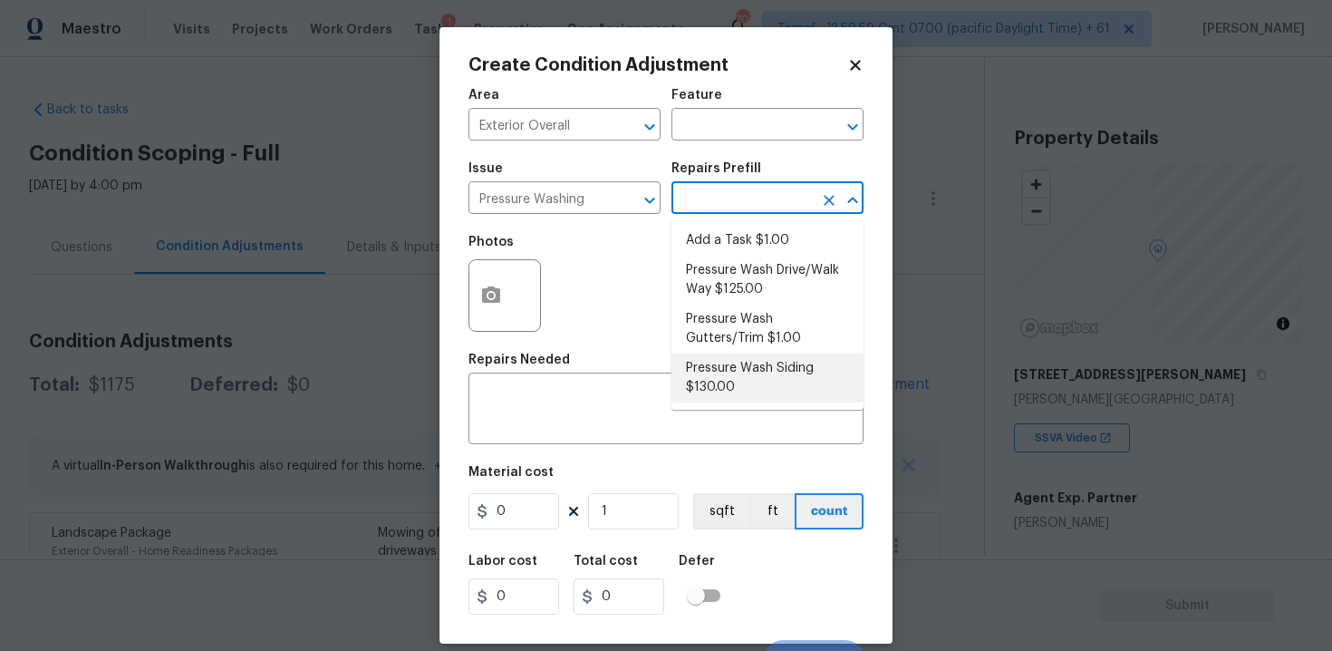
click at [728, 367] on li "Pressure Wash Siding $130.00" at bounding box center [767, 377] width 192 height 49
type input "Siding"
type textarea "Protect areas as needed for pressure washing. Pressure wash the siding on the h…"
type input "130"
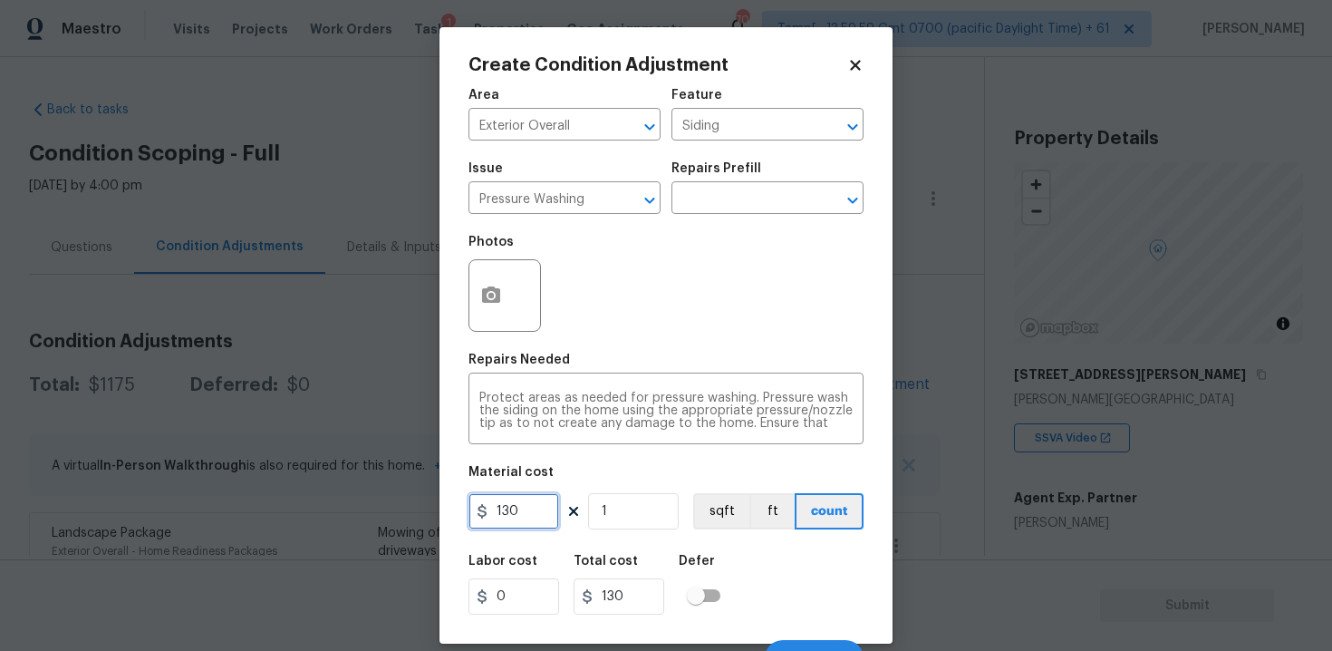
click at [537, 511] on input "130" at bounding box center [513, 511] width 91 height 36
type input "400"
click at [744, 554] on div "Labor cost 0 Total cost 130 Defer" at bounding box center [665, 585] width 395 height 82
type input "400"
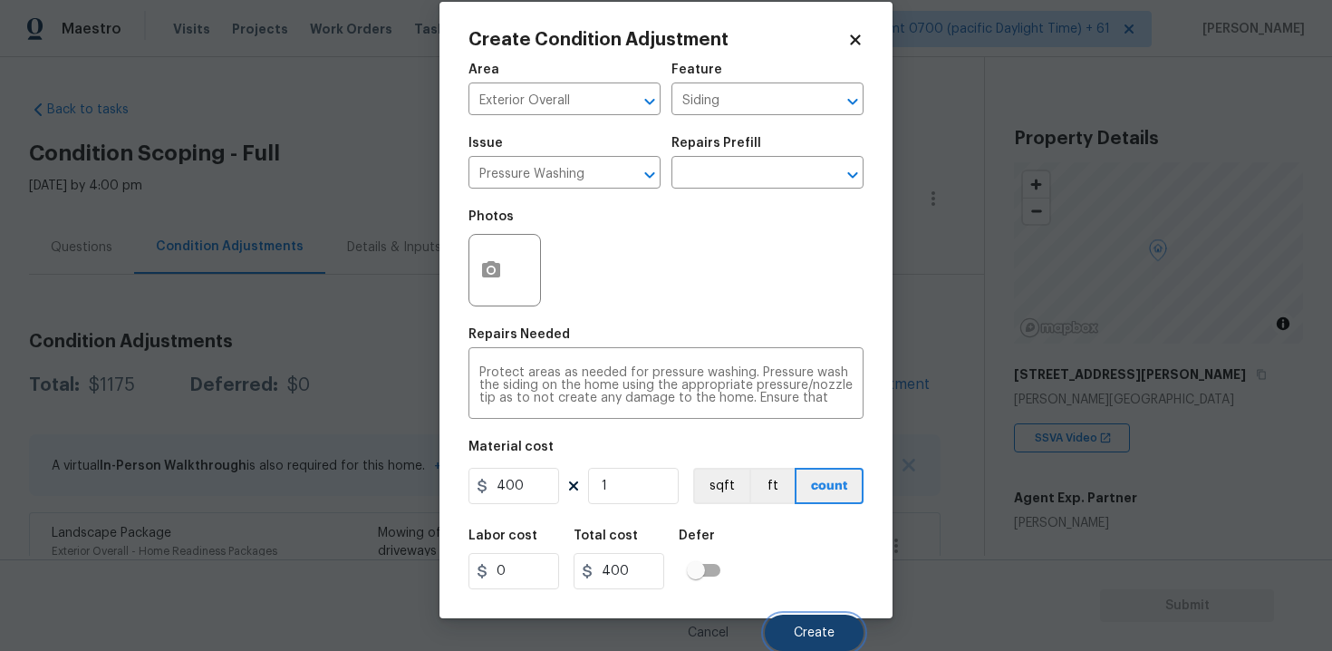
click at [791, 614] on button "Create" at bounding box center [814, 632] width 99 height 36
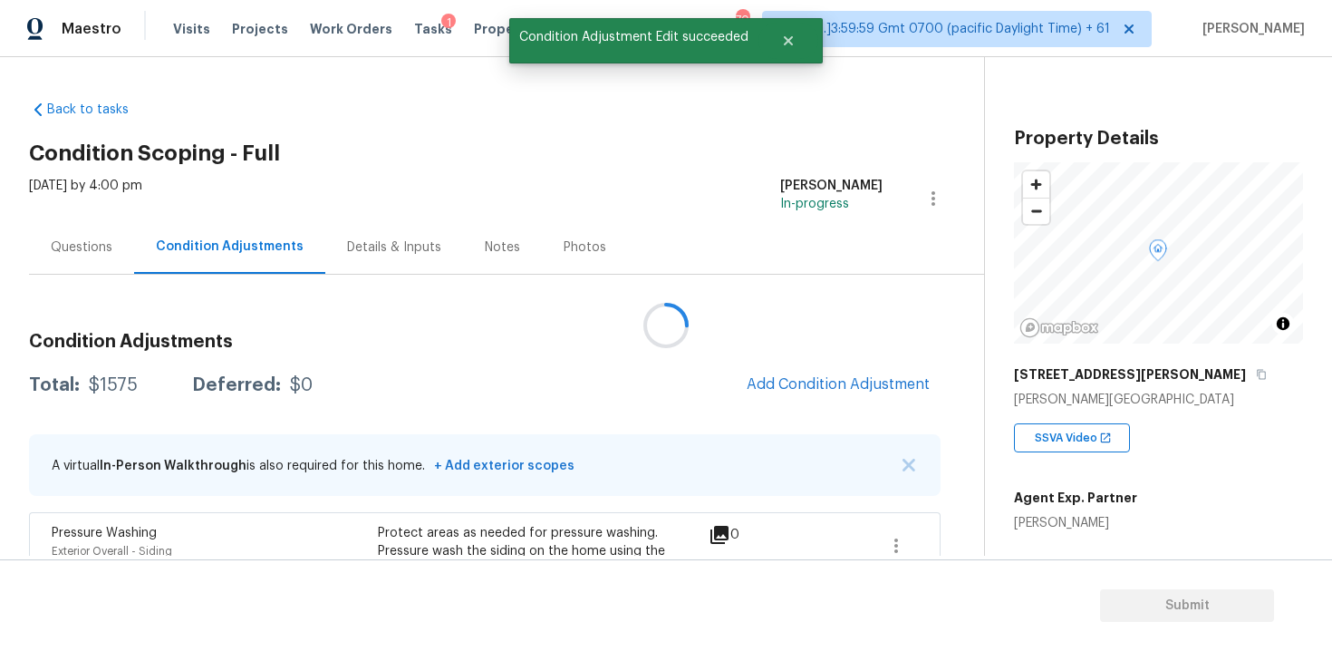
click at [807, 387] on div at bounding box center [666, 325] width 1332 height 651
click at [829, 363] on div "Condition Adjustments Total: $1575 Deferred: $0 Add Condition Adjustment A virt…" at bounding box center [484, 663] width 911 height 691
click at [805, 371] on button "Add Condition Adjustment" at bounding box center [838, 384] width 205 height 38
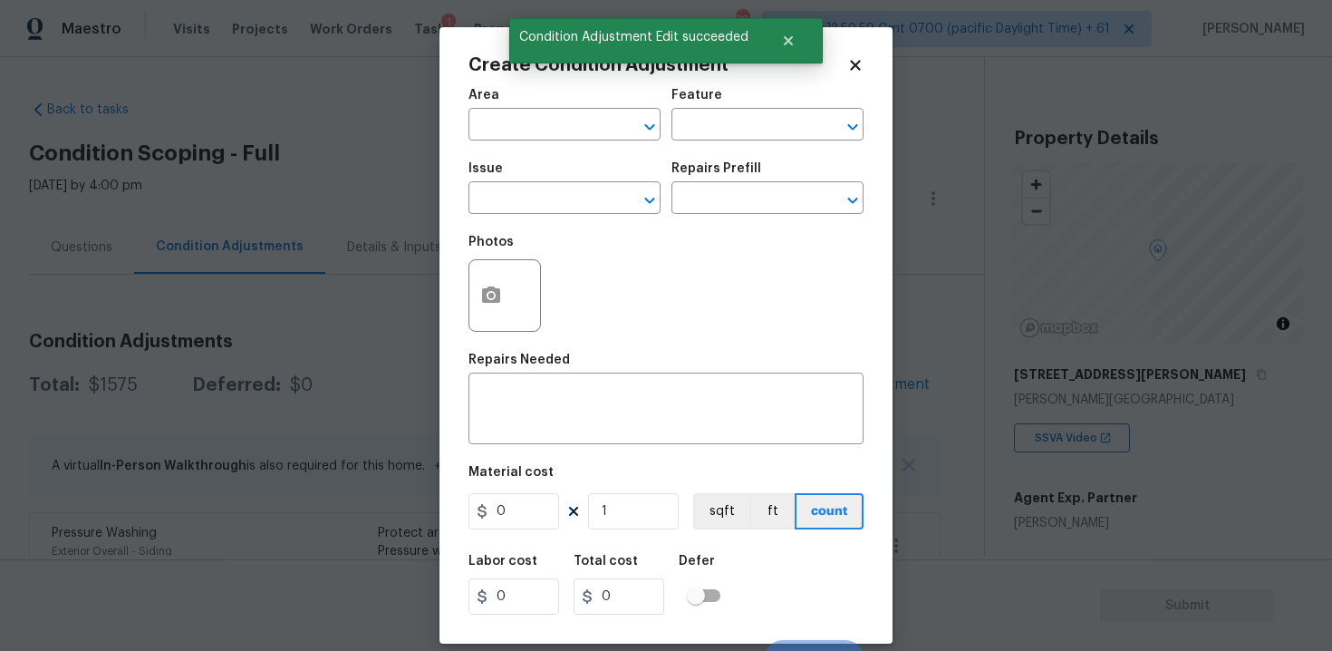
click at [587, 140] on input "text" at bounding box center [538, 126] width 141 height 28
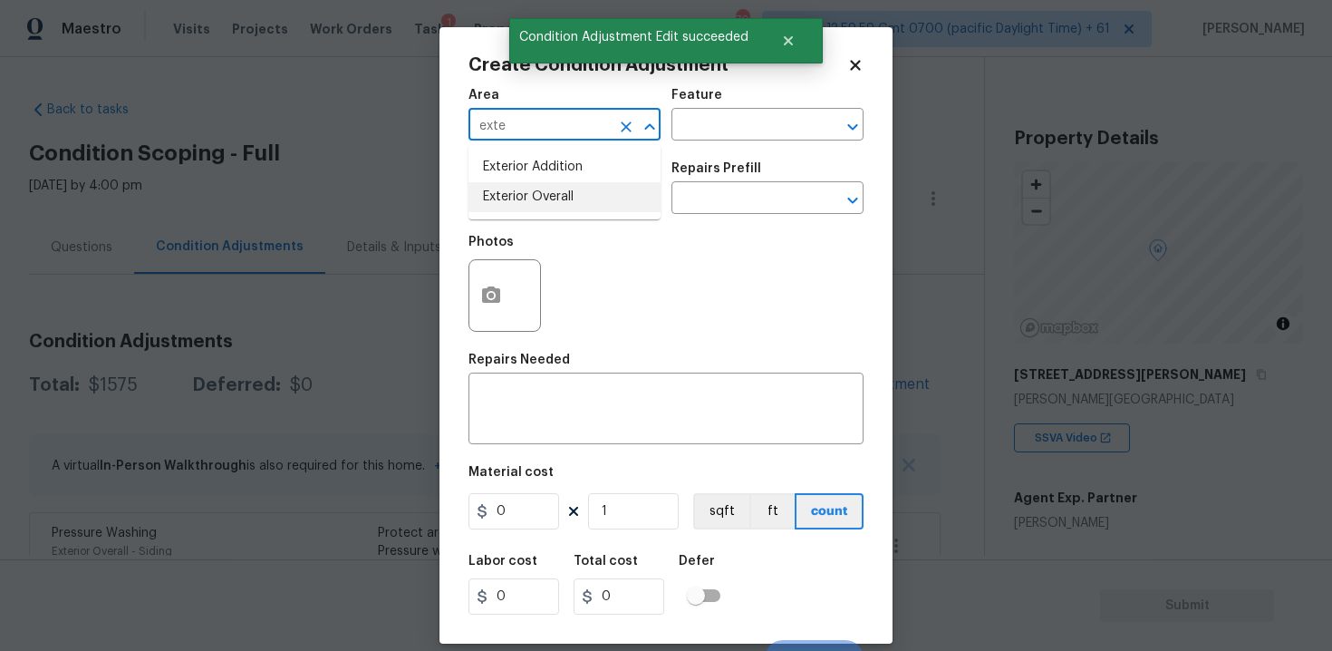
click at [573, 198] on li "Exterior Overall" at bounding box center [564, 197] width 192 height 30
type input "Exterior Overall"
click at [573, 198] on input "text" at bounding box center [538, 200] width 141 height 28
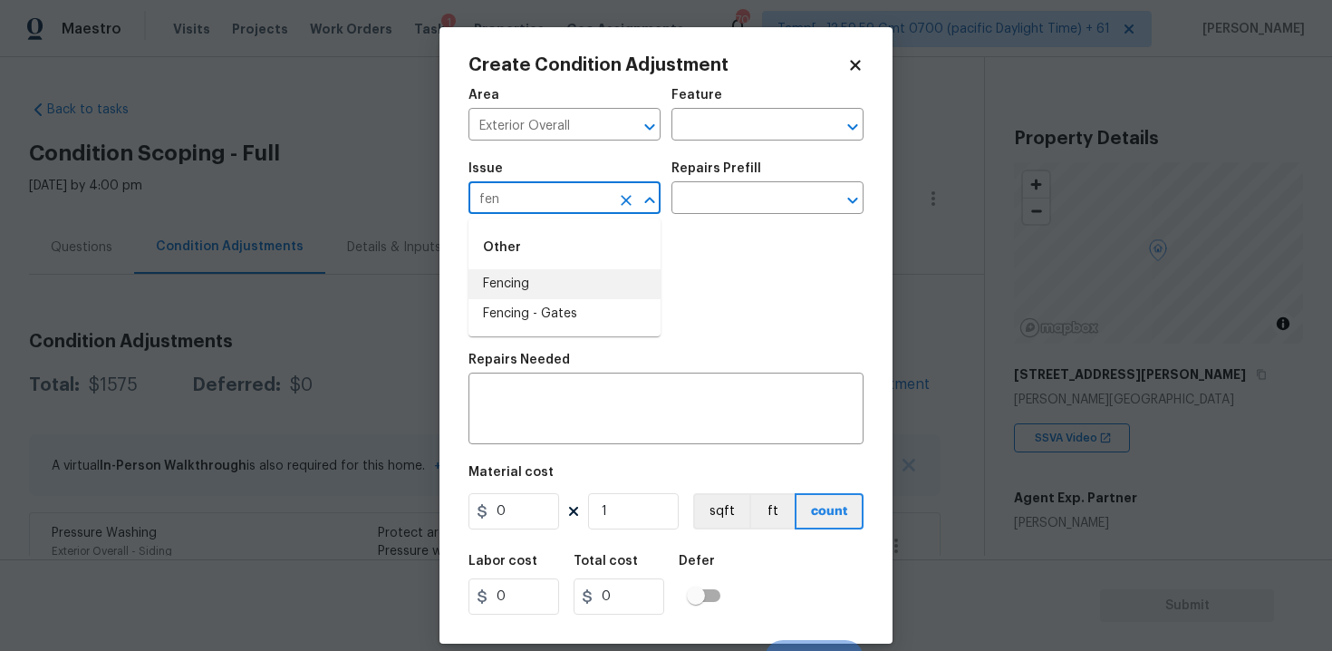
click at [562, 272] on li "Fencing" at bounding box center [564, 284] width 192 height 30
type input "Fencing"
click at [606, 430] on div "x ​" at bounding box center [665, 410] width 395 height 67
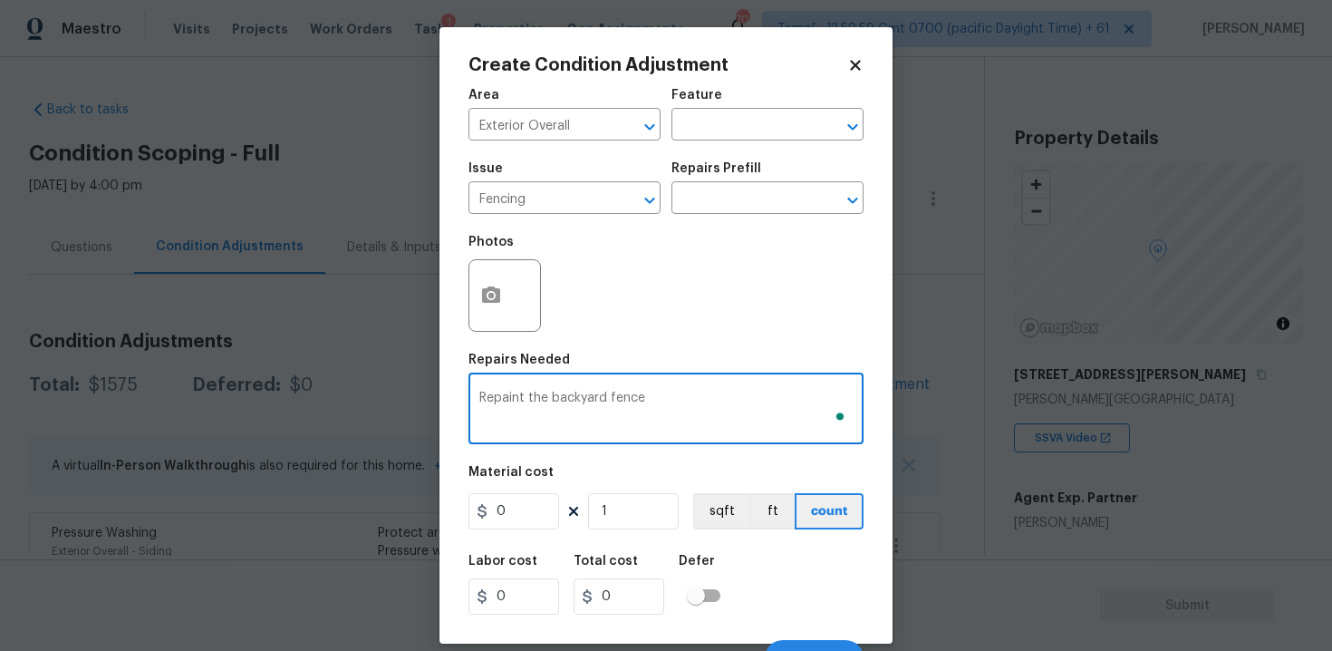
type textarea "Repaint the backyard fence"
click at [547, 508] on input "0" at bounding box center [513, 511] width 91 height 36
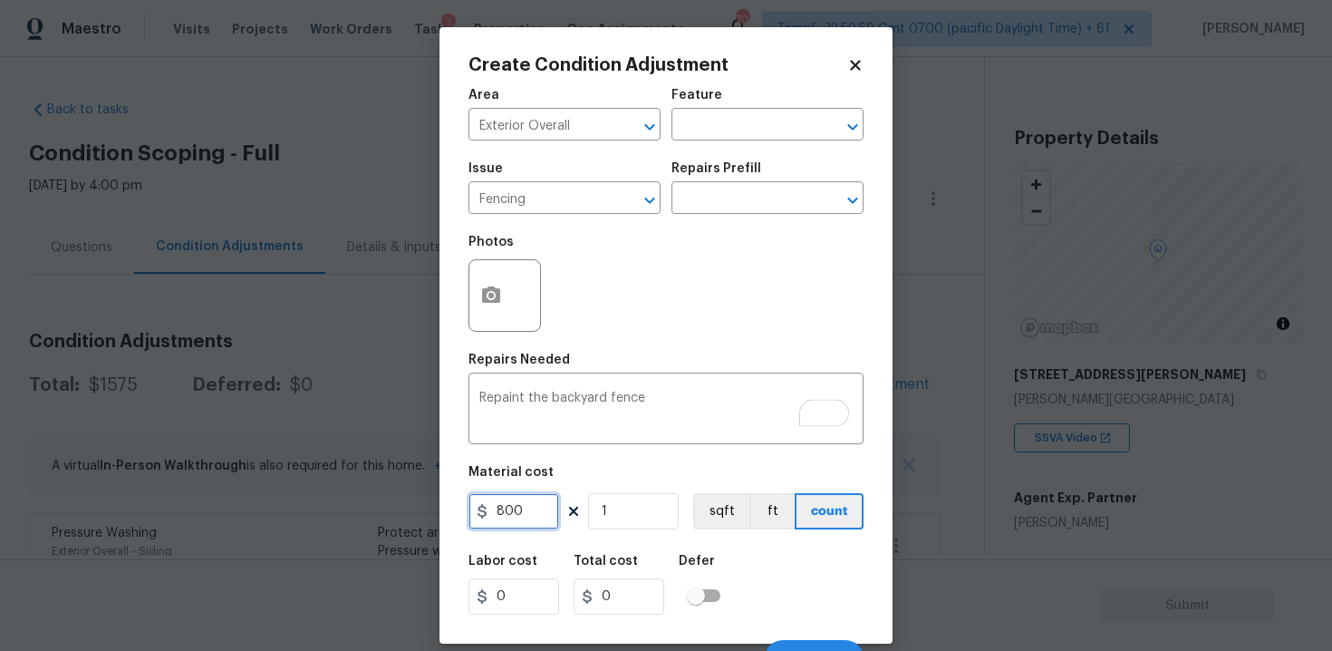
type input "800"
click at [480, 289] on icon "button" at bounding box center [491, 295] width 22 height 22
type input "800"
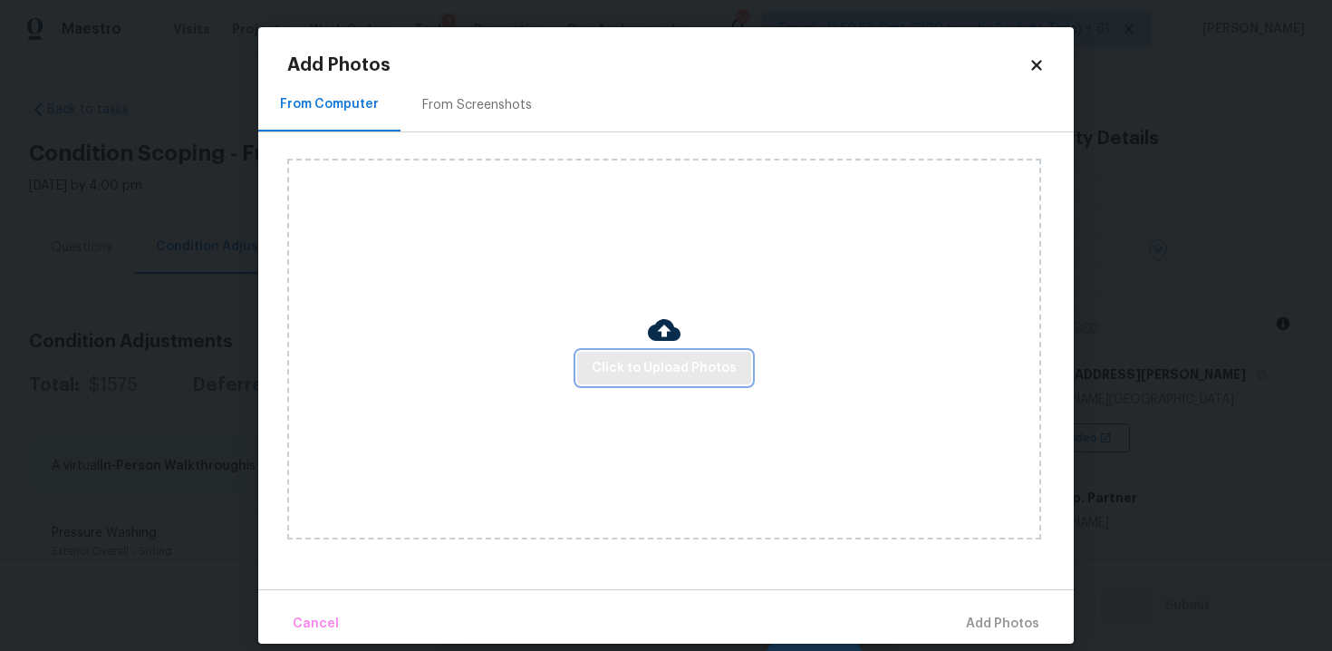
click at [661, 360] on span "Click to Upload Photos" at bounding box center [664, 368] width 145 height 23
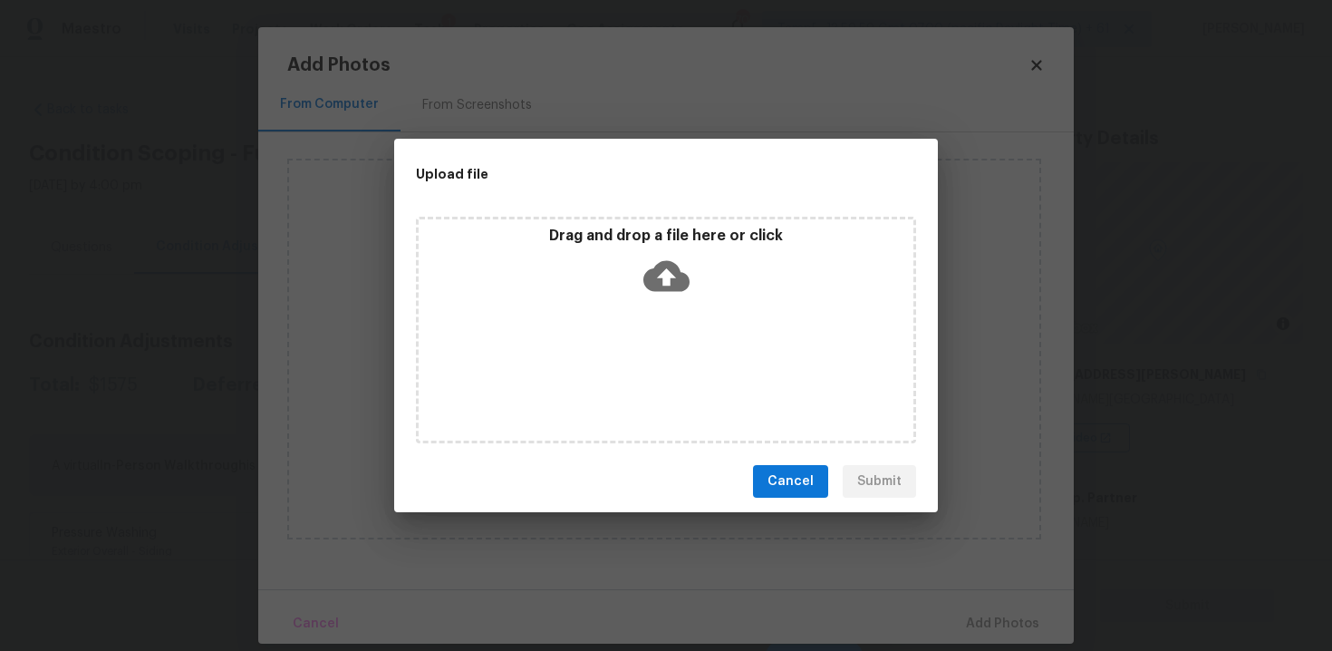
click at [657, 257] on icon at bounding box center [666, 276] width 46 height 46
click at [669, 292] on icon at bounding box center [666, 276] width 46 height 46
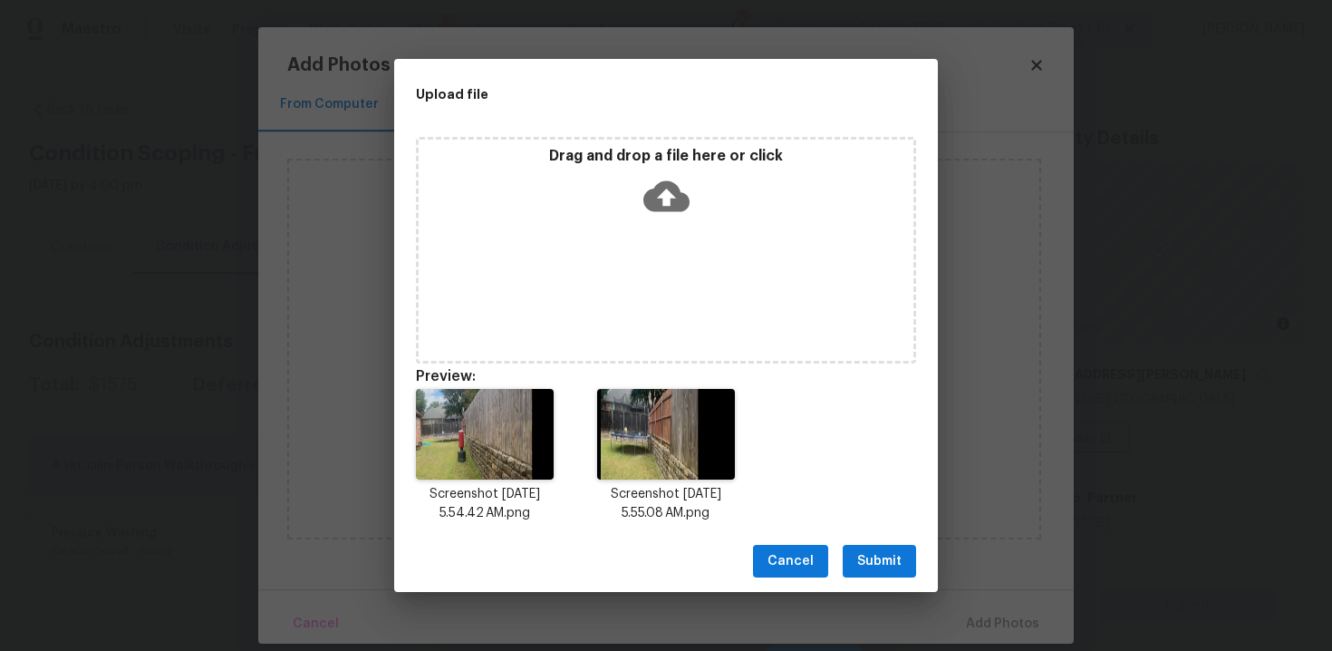
scroll to position [14, 0]
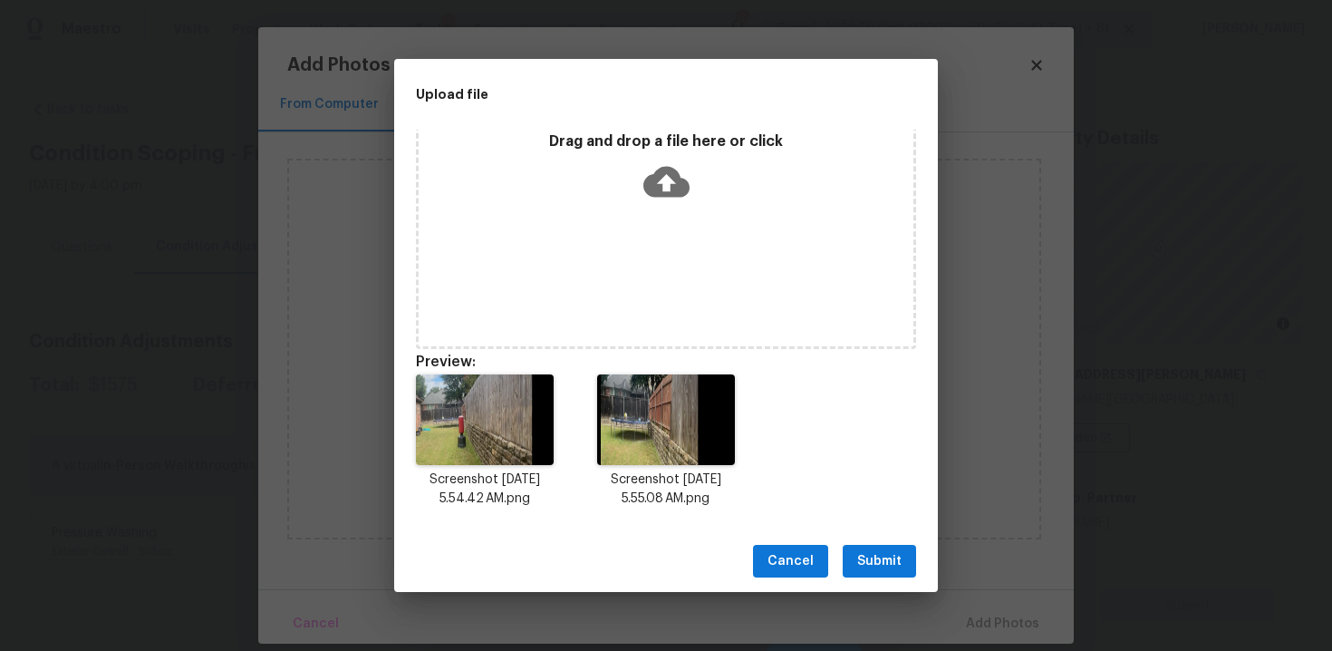
click at [873, 553] on span "Submit" at bounding box center [879, 561] width 44 height 23
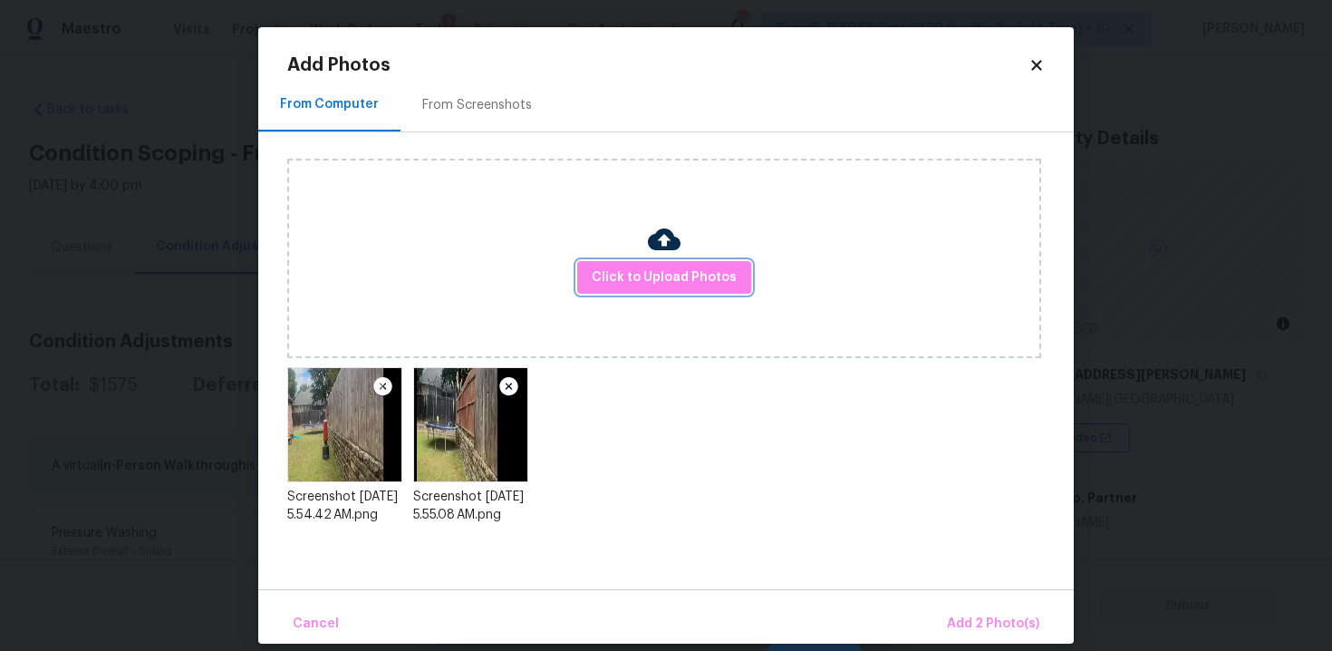
scroll to position [0, 0]
click at [1001, 626] on span "Add 2 Photo(s)" at bounding box center [993, 623] width 92 height 23
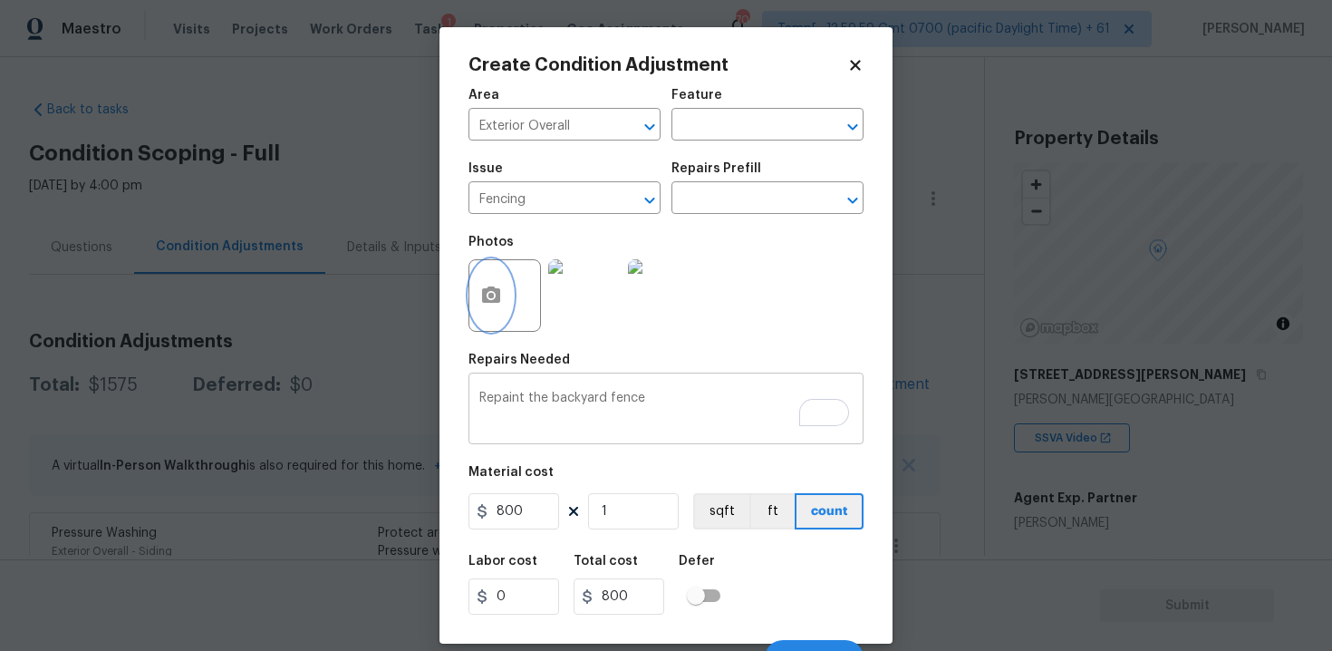
scroll to position [26, 0]
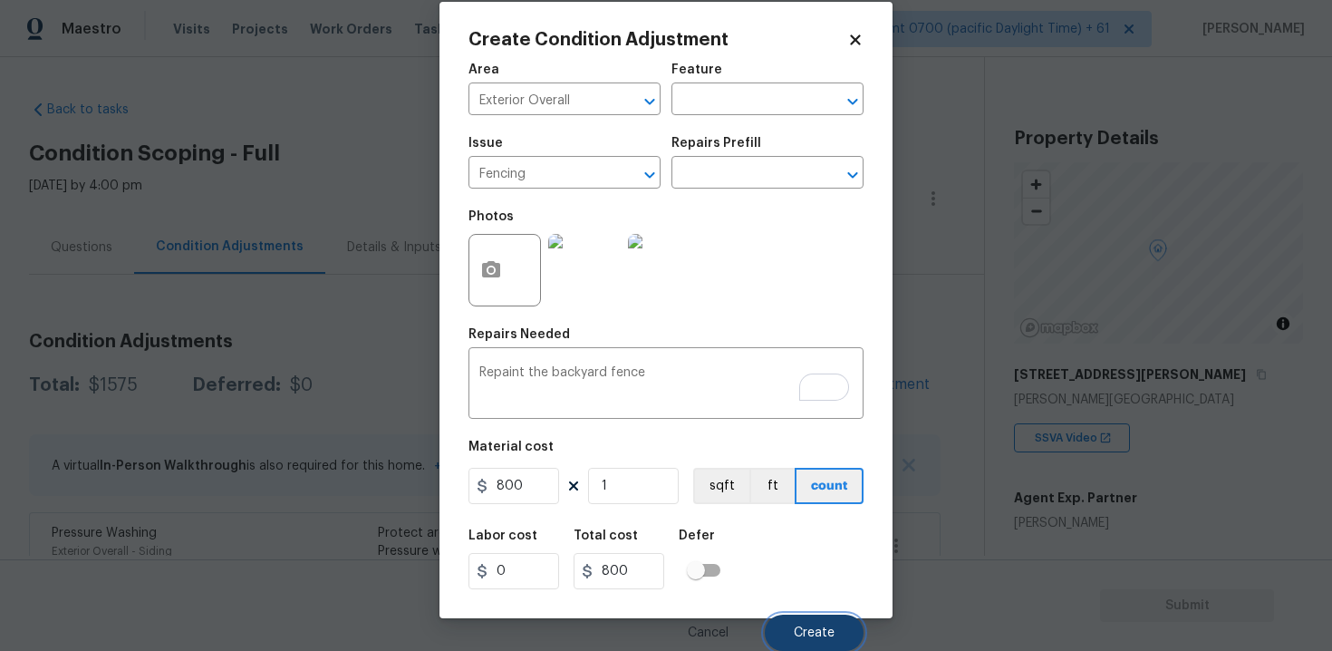
click at [835, 628] on button "Create" at bounding box center [814, 632] width 99 height 36
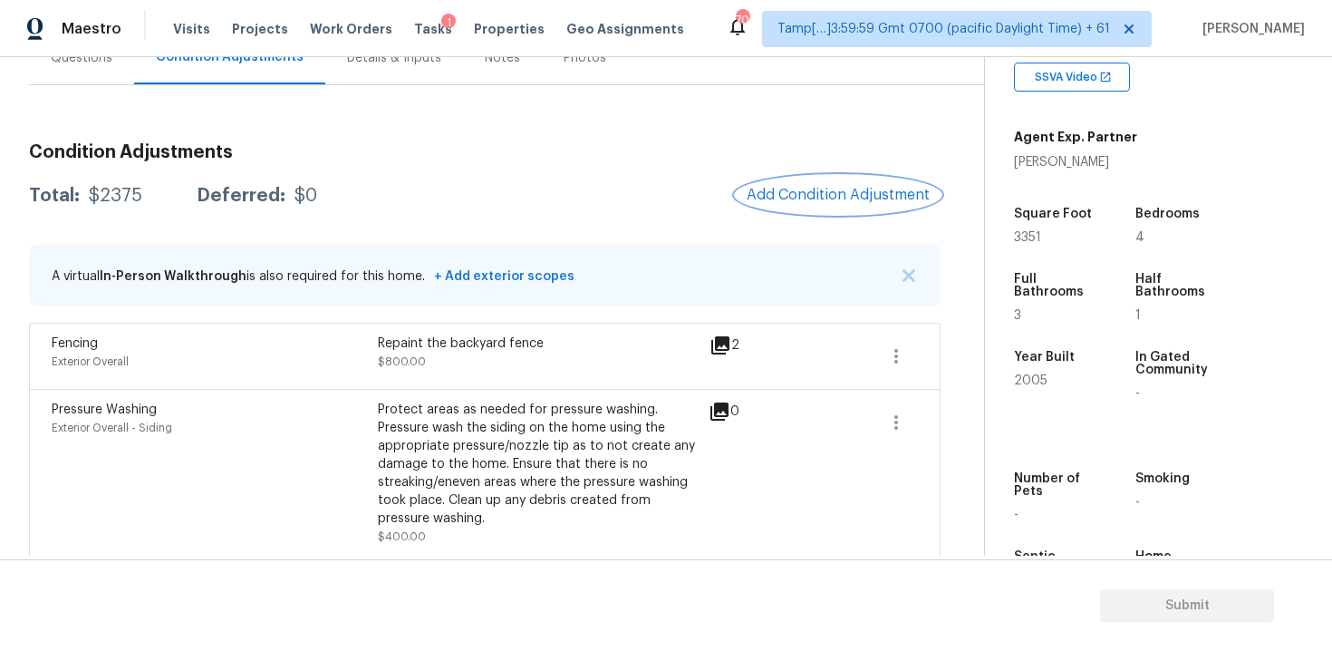
scroll to position [119, 0]
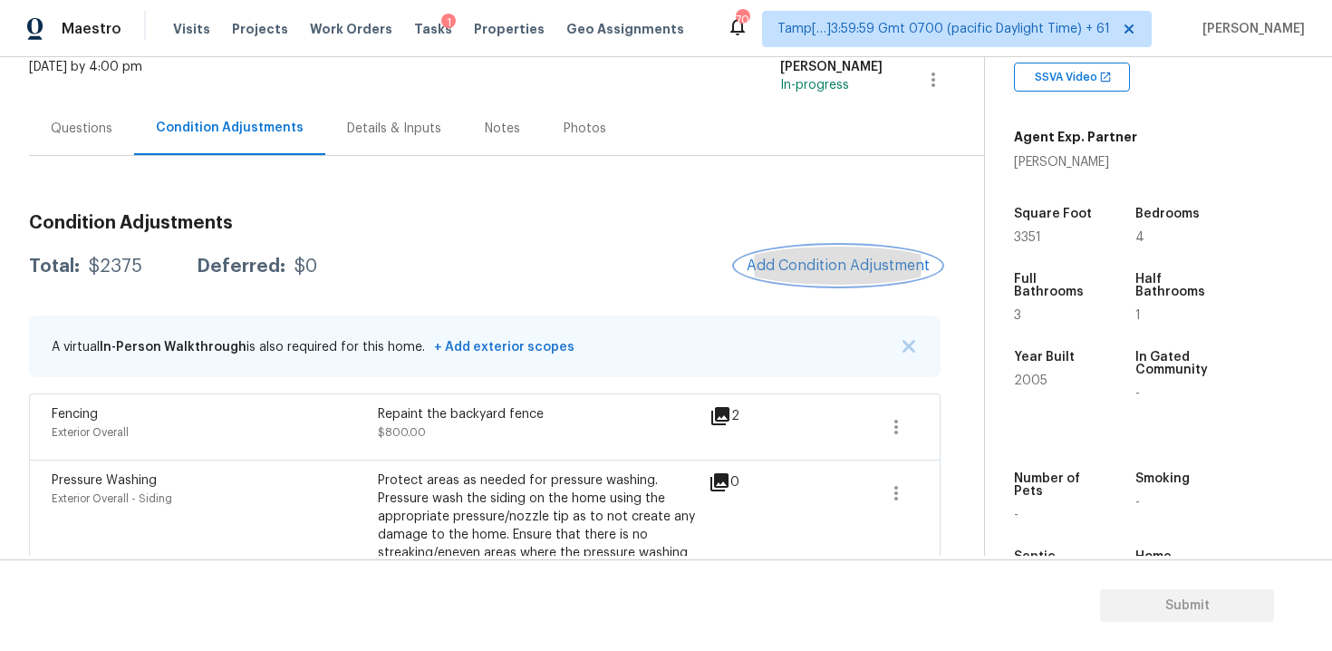
click at [832, 270] on span "Add Condition Adjustment" at bounding box center [838, 265] width 183 height 16
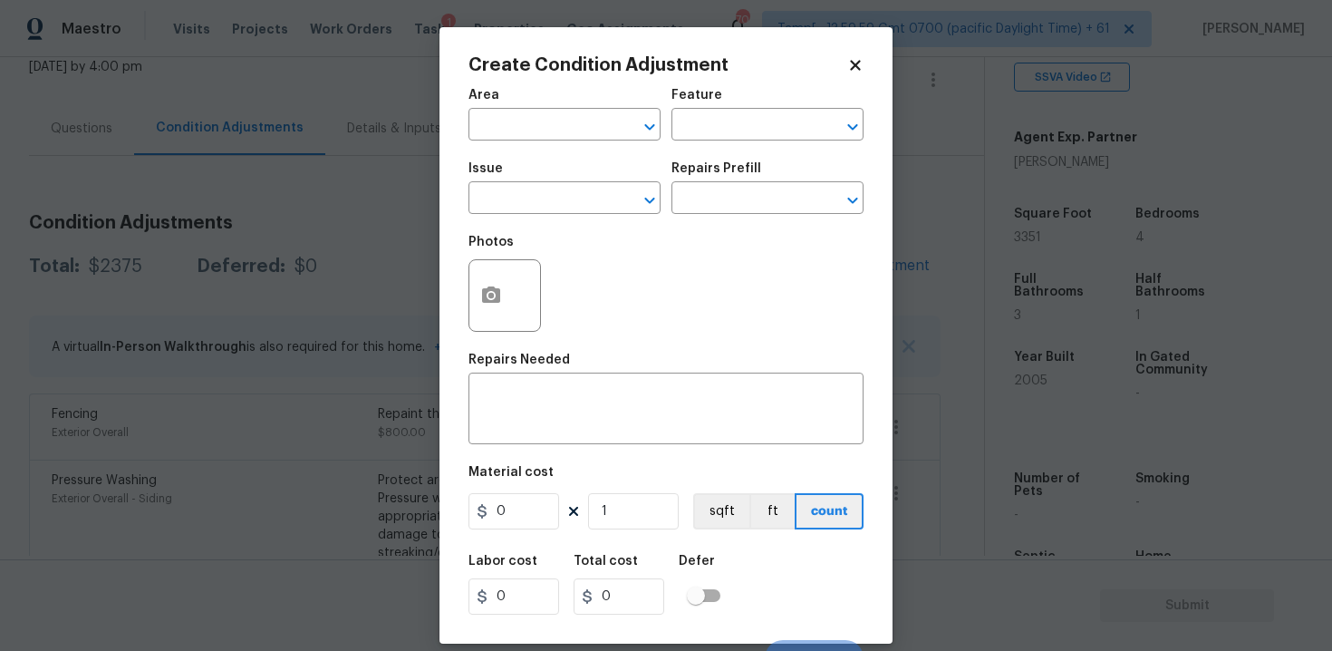
click at [574, 100] on div "Area" at bounding box center [564, 101] width 192 height 24
click at [573, 128] on input "text" at bounding box center [538, 126] width 141 height 28
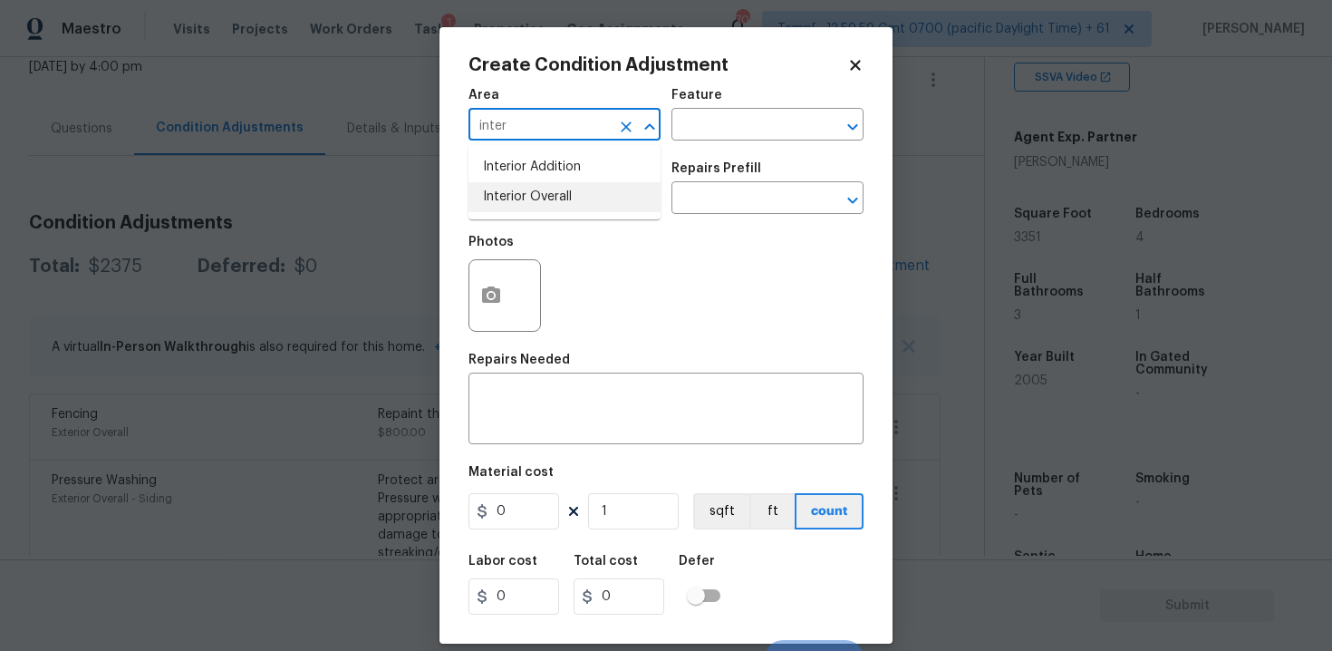
click at [569, 196] on li "Interior Overall" at bounding box center [564, 197] width 192 height 30
type input "Interior Overall"
click at [569, 196] on input "text" at bounding box center [538, 200] width 141 height 28
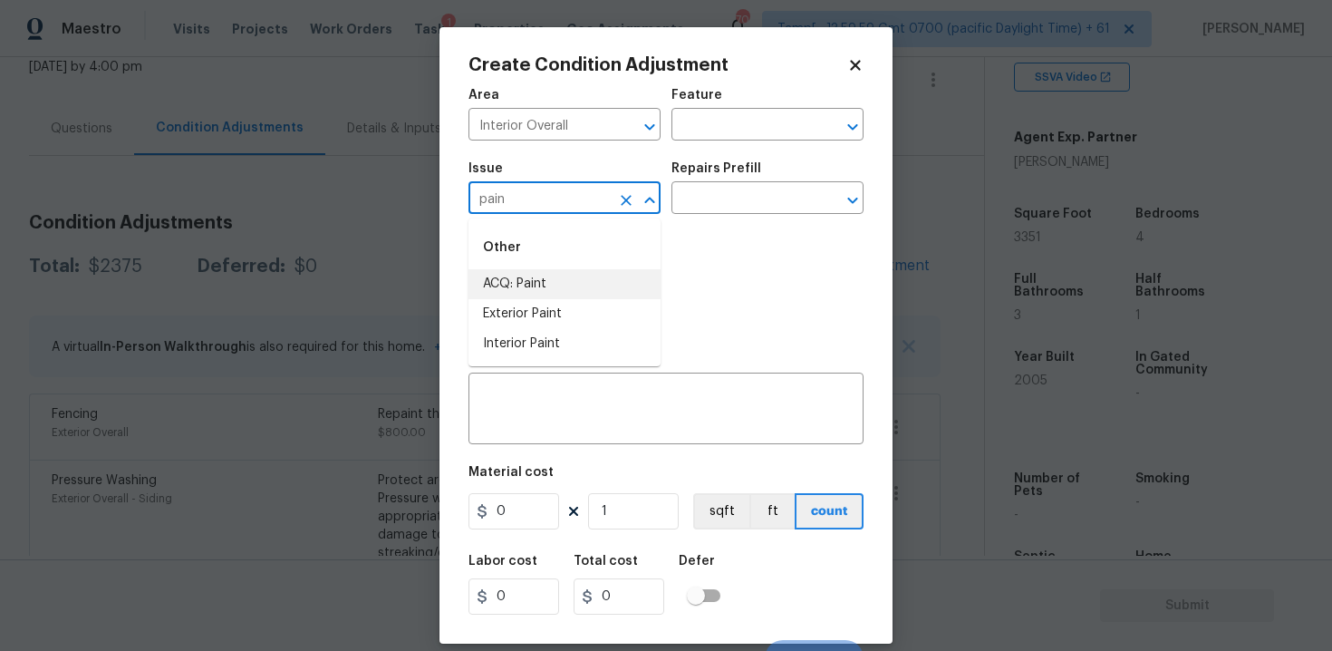
click at [570, 277] on li "ACQ: Paint" at bounding box center [564, 284] width 192 height 30
type input "ACQ: Paint"
click at [703, 207] on input "text" at bounding box center [741, 200] width 141 height 28
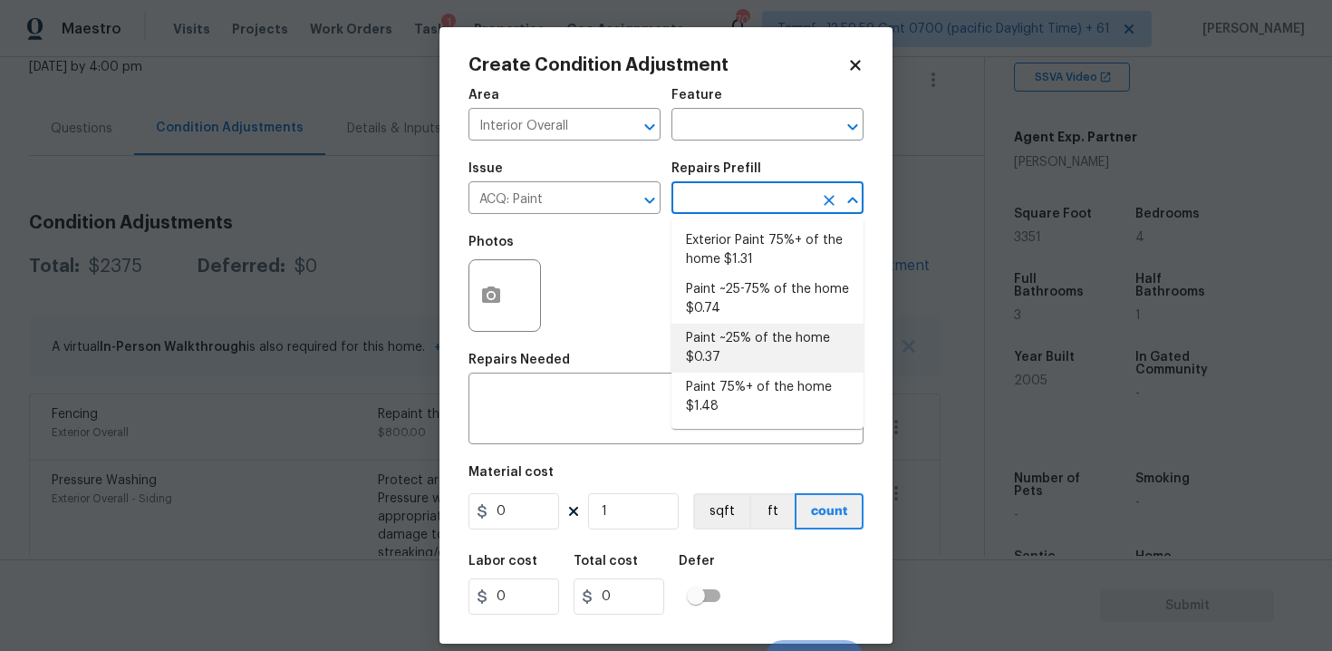
click at [744, 396] on li "Paint 75%+ of the home $1.48" at bounding box center [767, 396] width 192 height 49
type input "Acquisition"
type textarea "Acquisition Scope: 75%+ of the home will likely require interior paint"
type input "1.48"
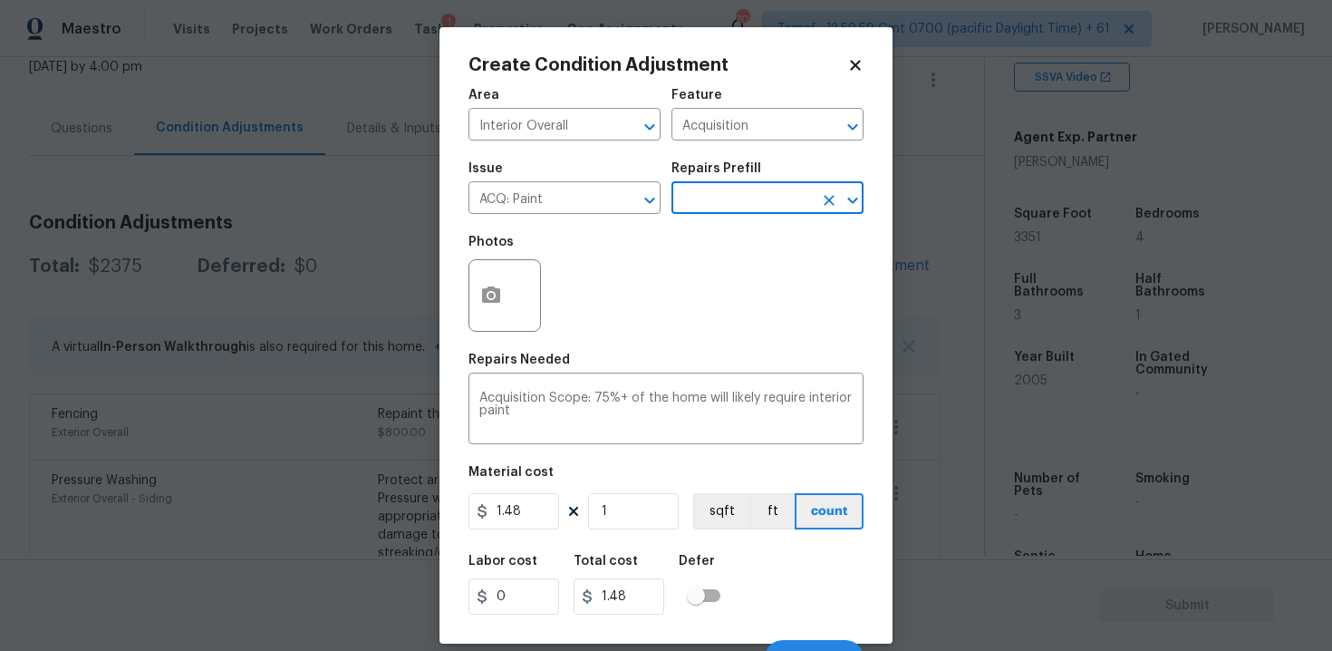
click at [461, 304] on div "Create Condition Adjustment Area Interior Overall ​ Feature Acquisition ​ Issue…" at bounding box center [665, 335] width 453 height 616
click at [496, 299] on icon "button" at bounding box center [491, 294] width 18 height 16
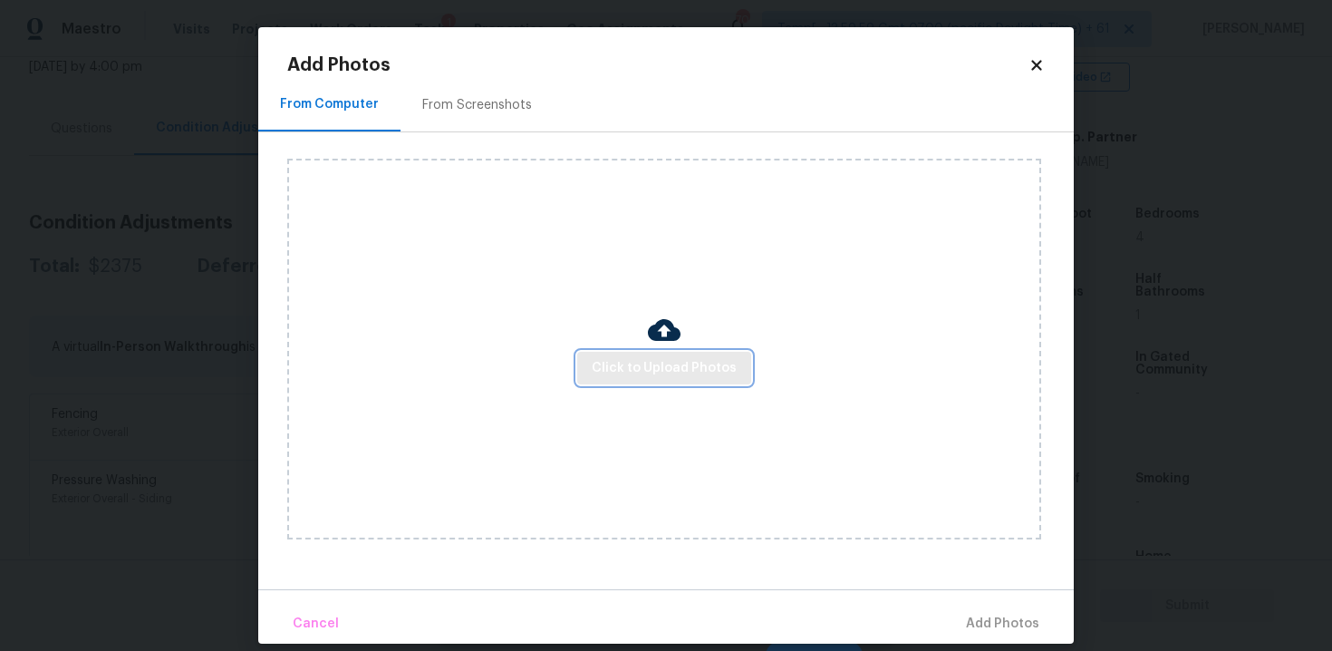
click at [645, 381] on button "Click to Upload Photos" at bounding box center [664, 369] width 174 height 34
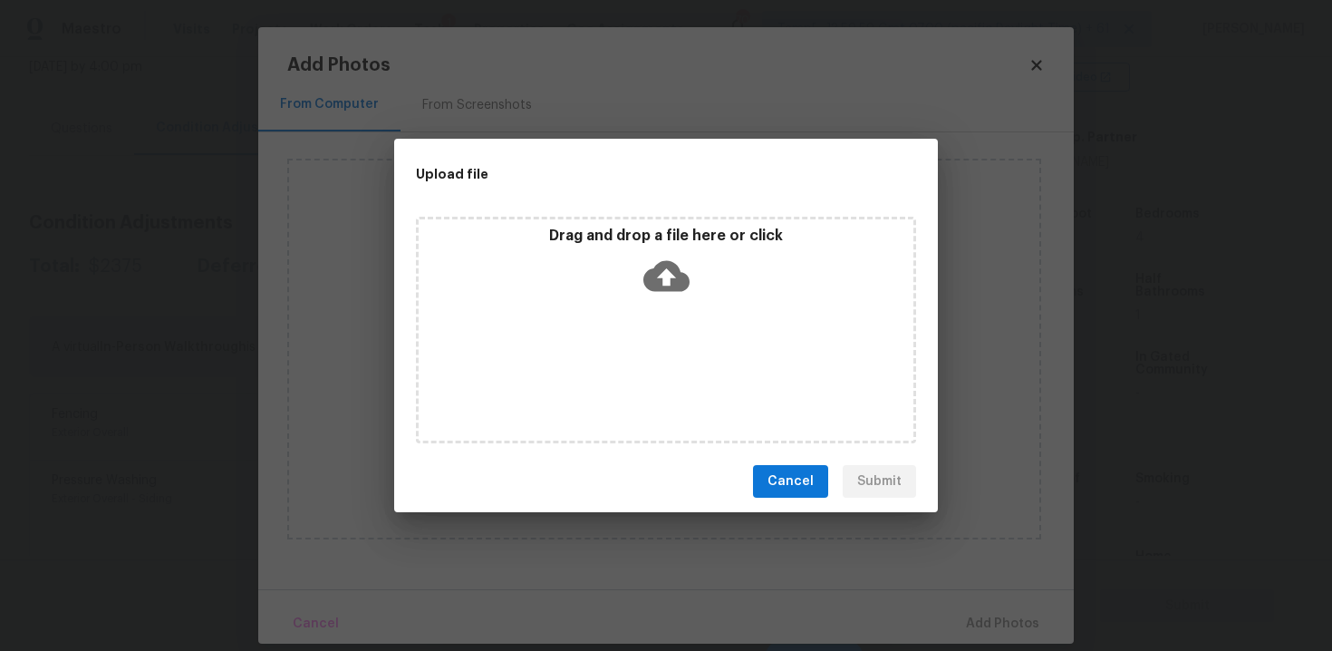
click at [673, 280] on icon at bounding box center [666, 276] width 46 height 31
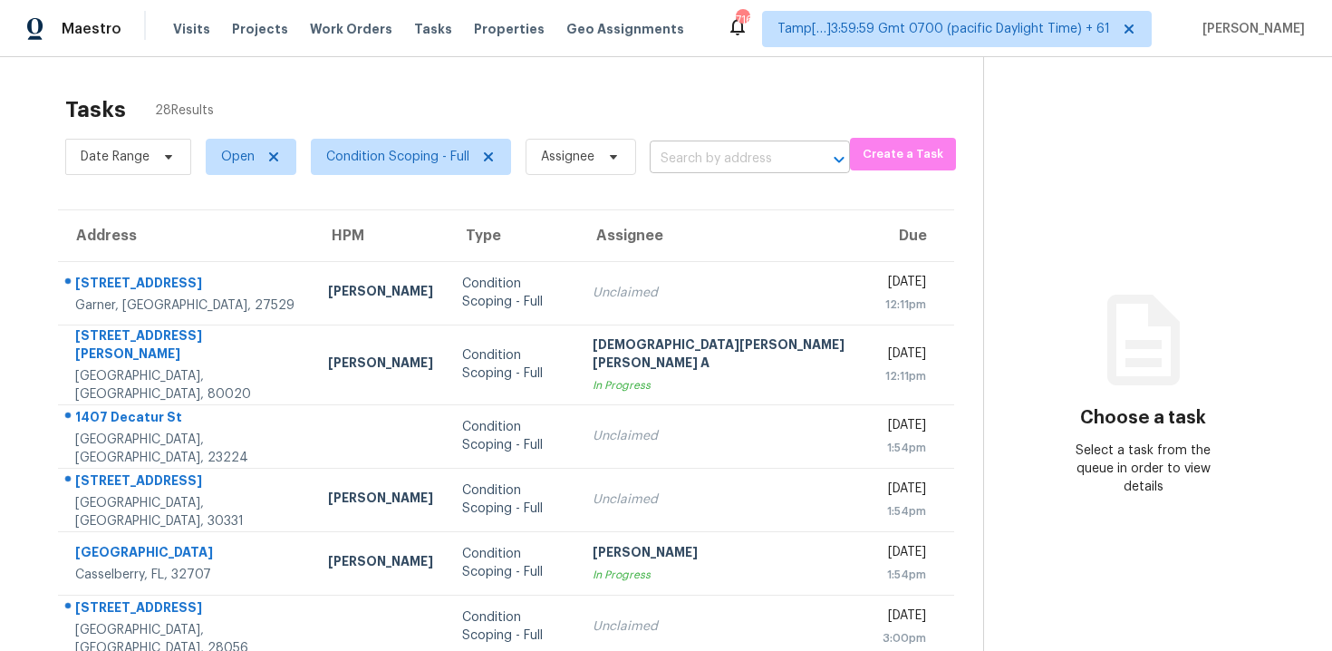
click at [694, 162] on input "text" at bounding box center [724, 159] width 149 height 28
click at [682, 167] on input "text" at bounding box center [724, 159] width 149 height 28
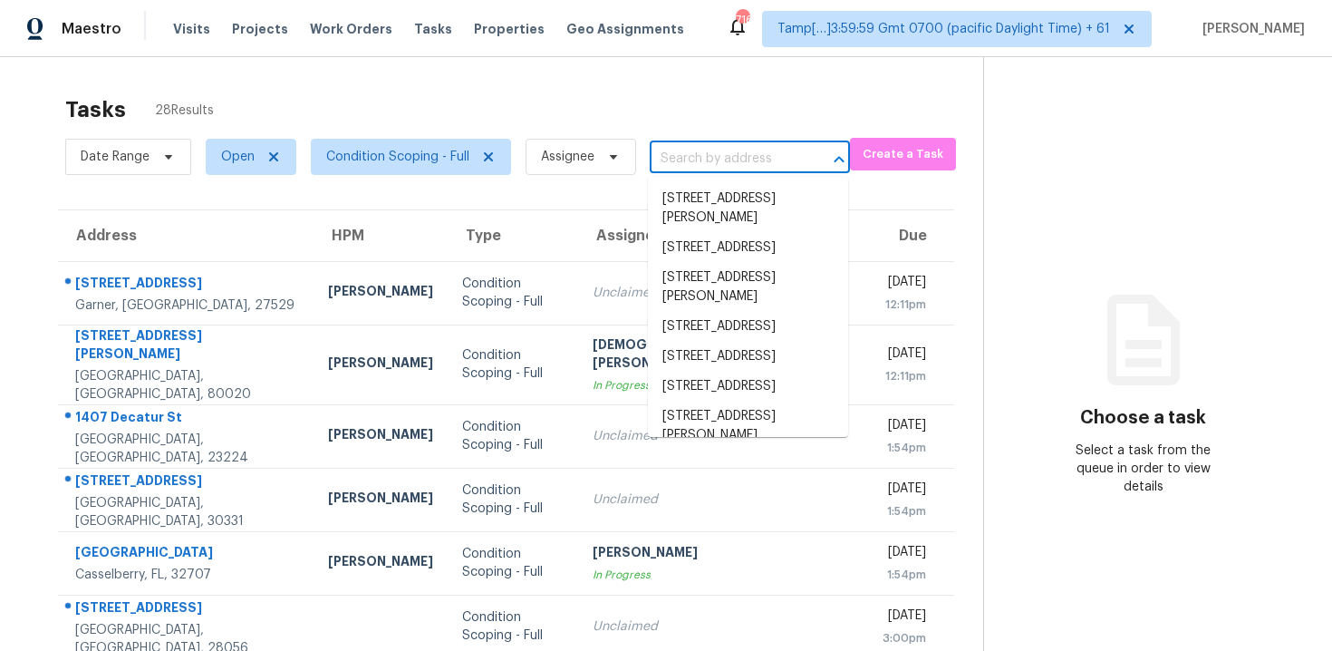
click at [690, 149] on input "text" at bounding box center [724, 159] width 149 height 28
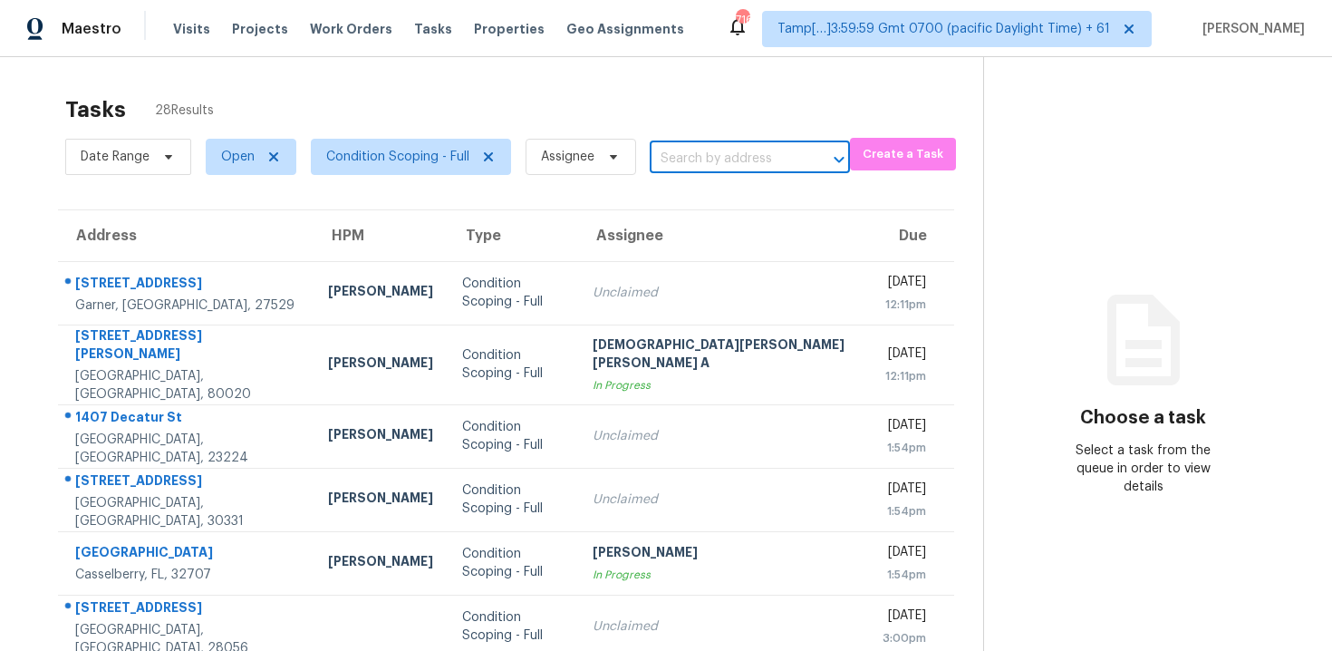
paste input "[STREET_ADDRESS]"
type input "[STREET_ADDRESS]"
click at [721, 190] on li "[STREET_ADDRESS]" at bounding box center [748, 199] width 200 height 30
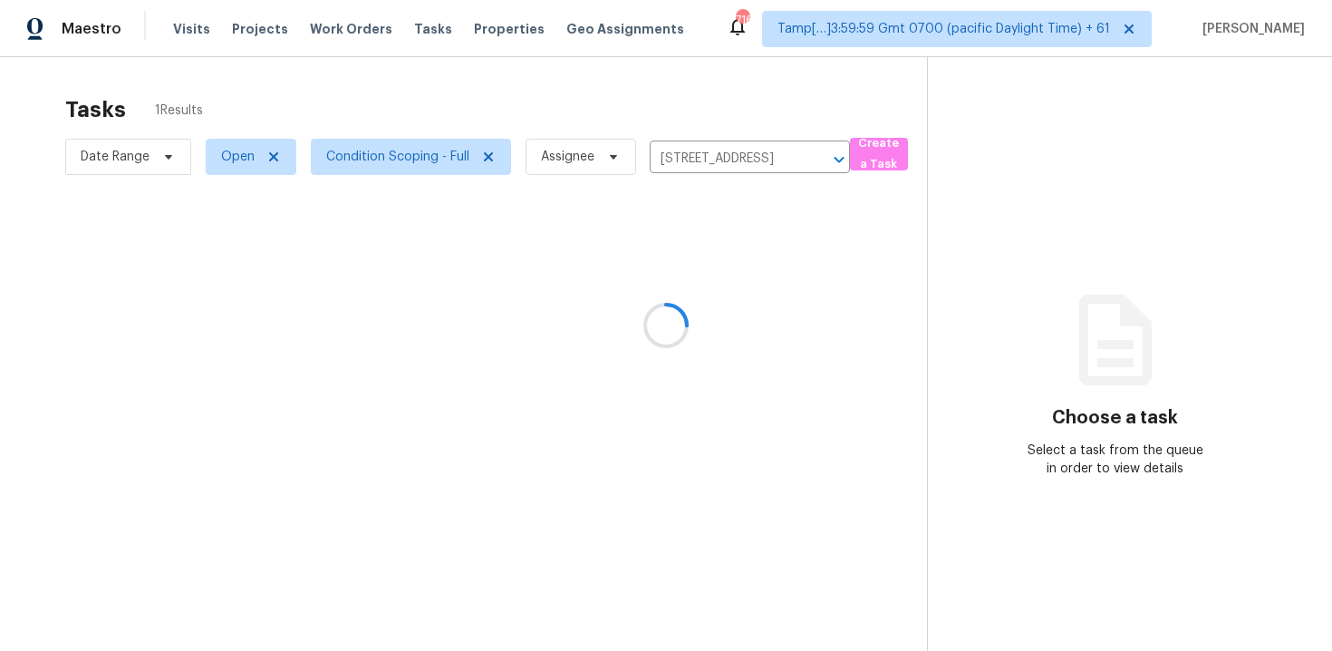
click at [720, 280] on div at bounding box center [666, 325] width 1332 height 651
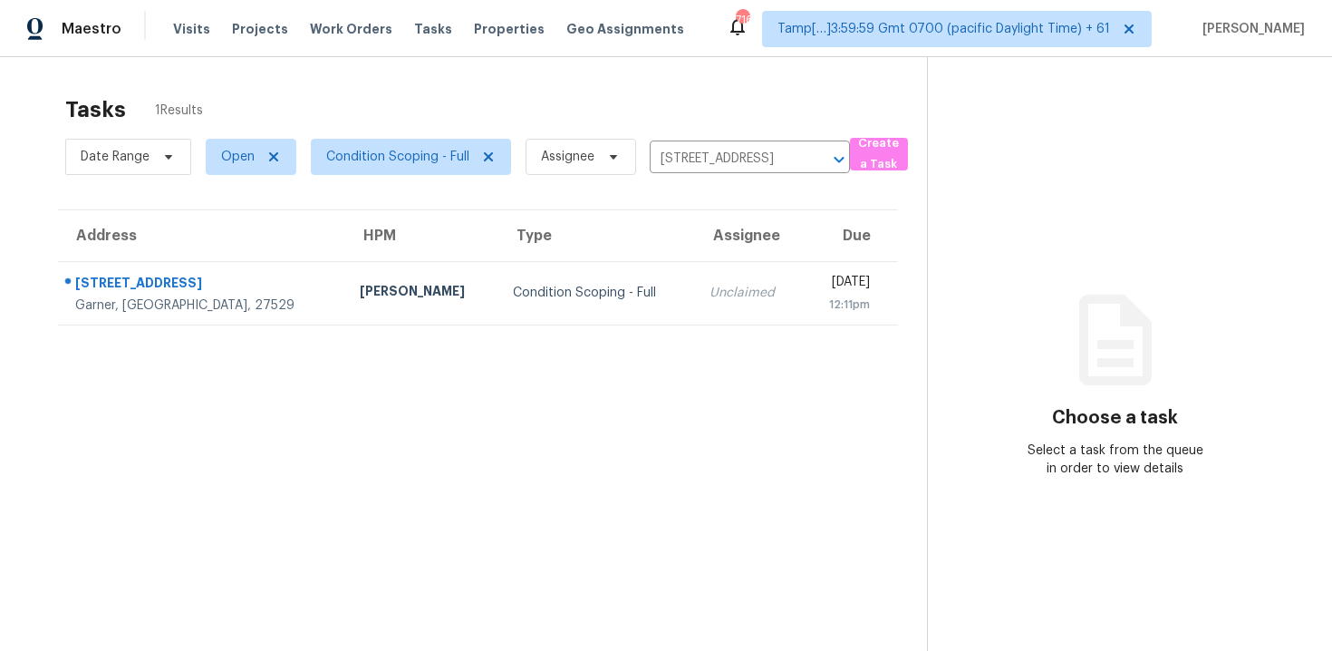
click at [817, 280] on div "[DATE]" at bounding box center [843, 284] width 53 height 23
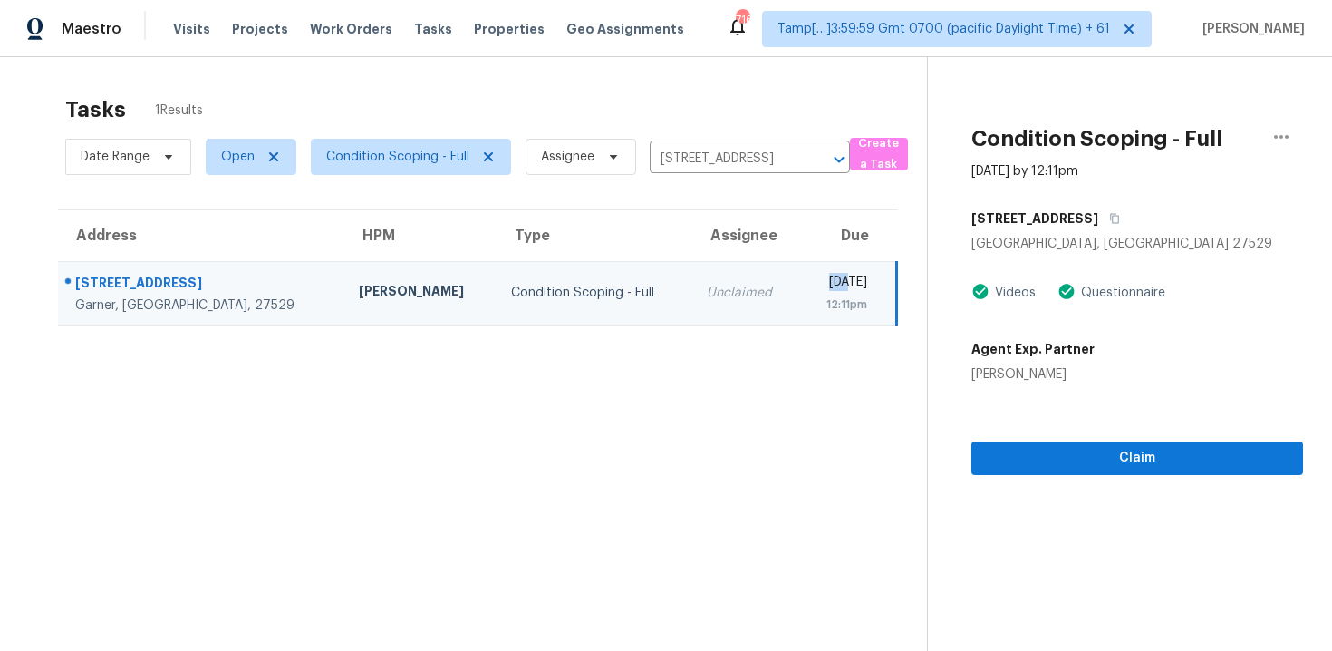
click at [1065, 439] on div "Claim" at bounding box center [1137, 429] width 332 height 92
click at [1063, 465] on span "Claim" at bounding box center [1137, 458] width 303 height 23
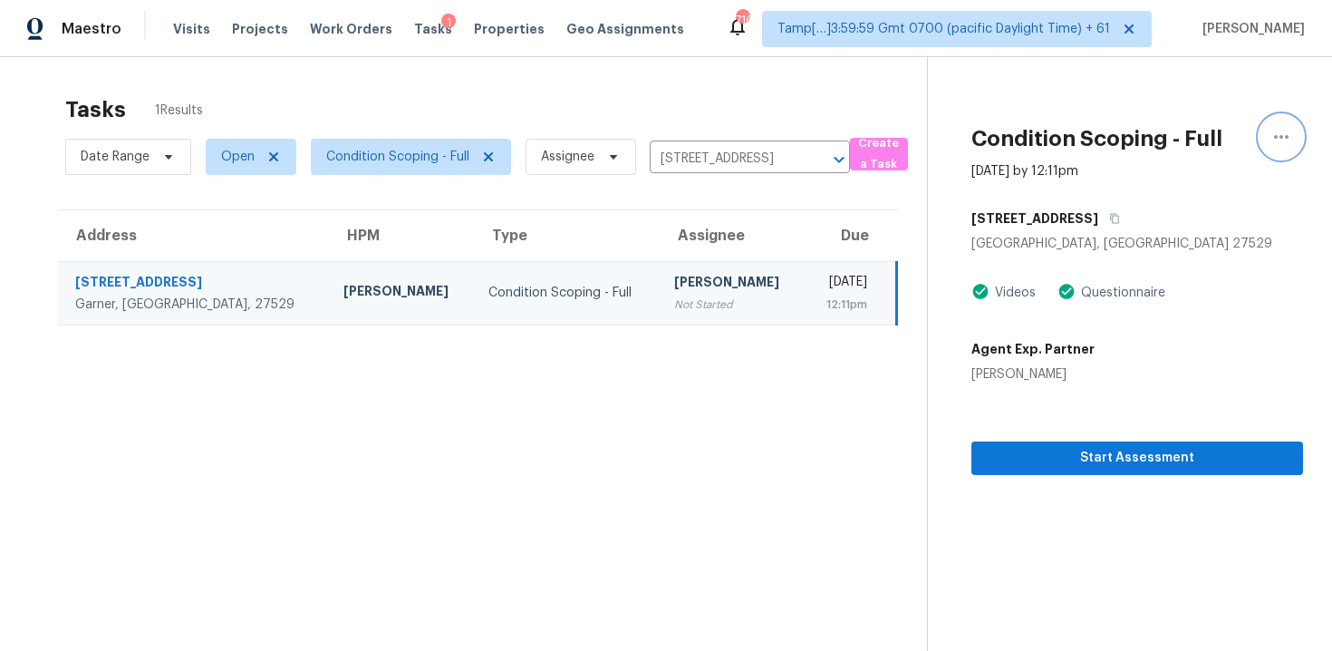
click at [1283, 141] on icon "button" at bounding box center [1281, 137] width 22 height 22
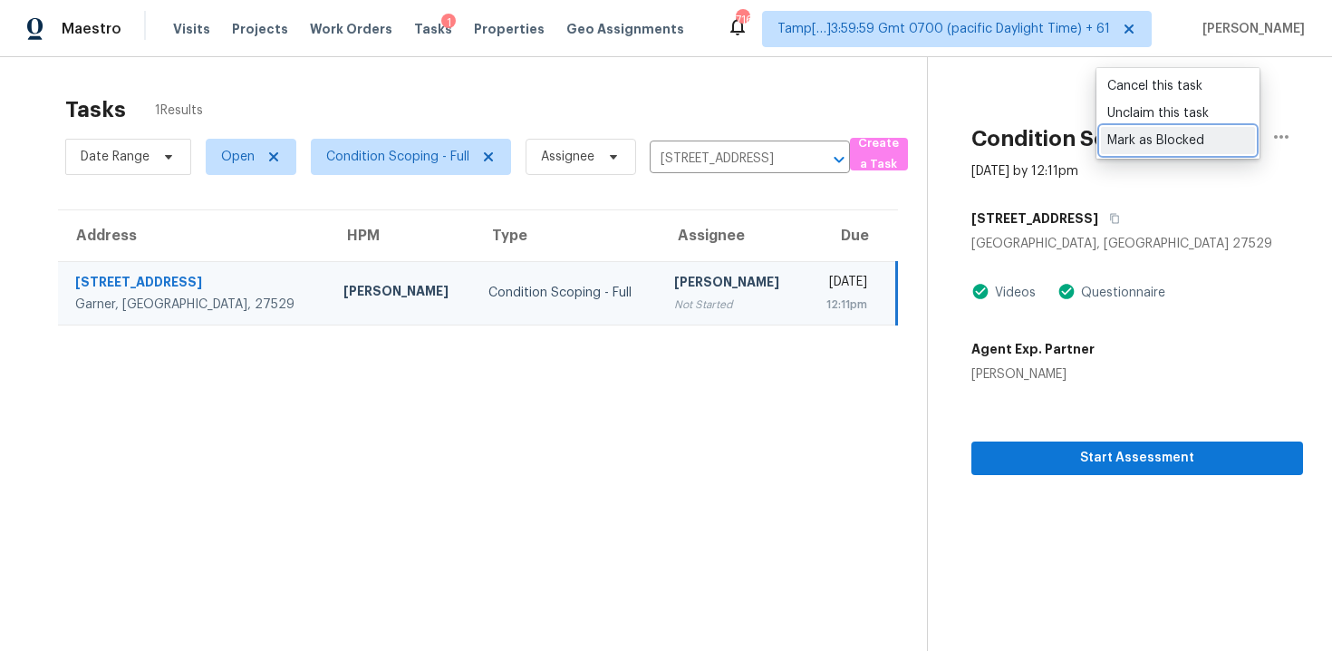
click at [1172, 148] on div "Mark as Blocked" at bounding box center [1177, 140] width 141 height 18
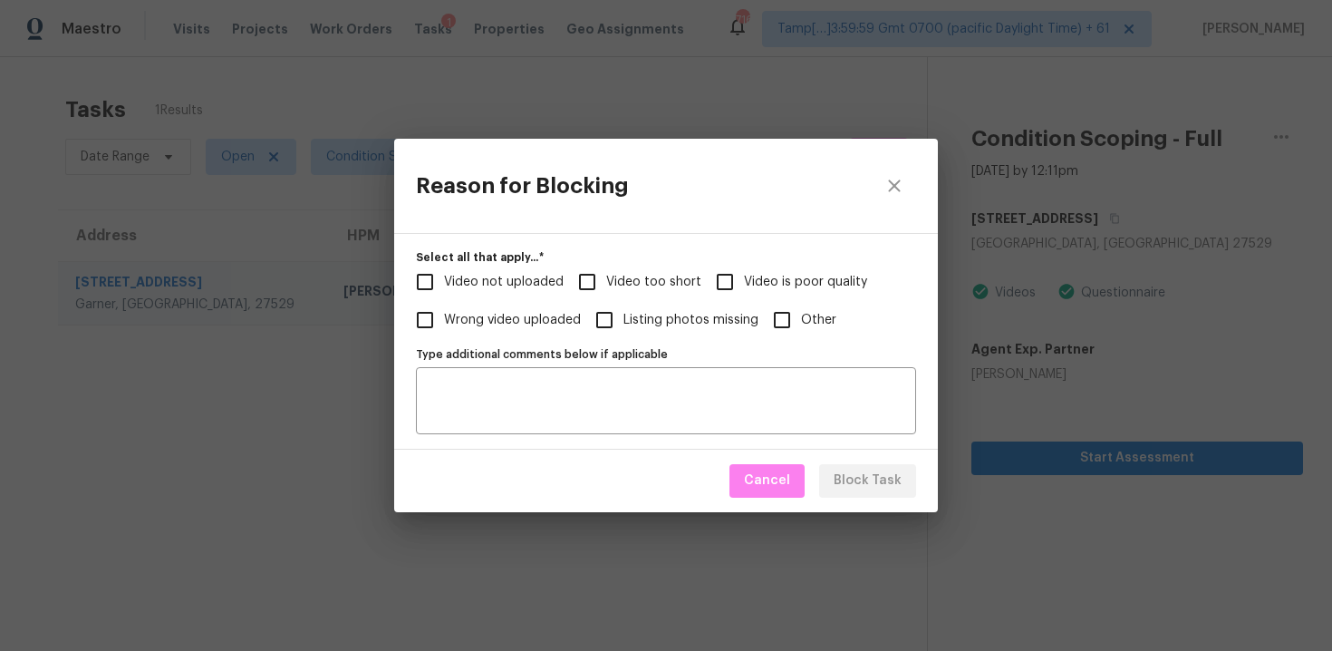
click at [790, 311] on input "Other" at bounding box center [782, 320] width 38 height 38
checkbox input "true"
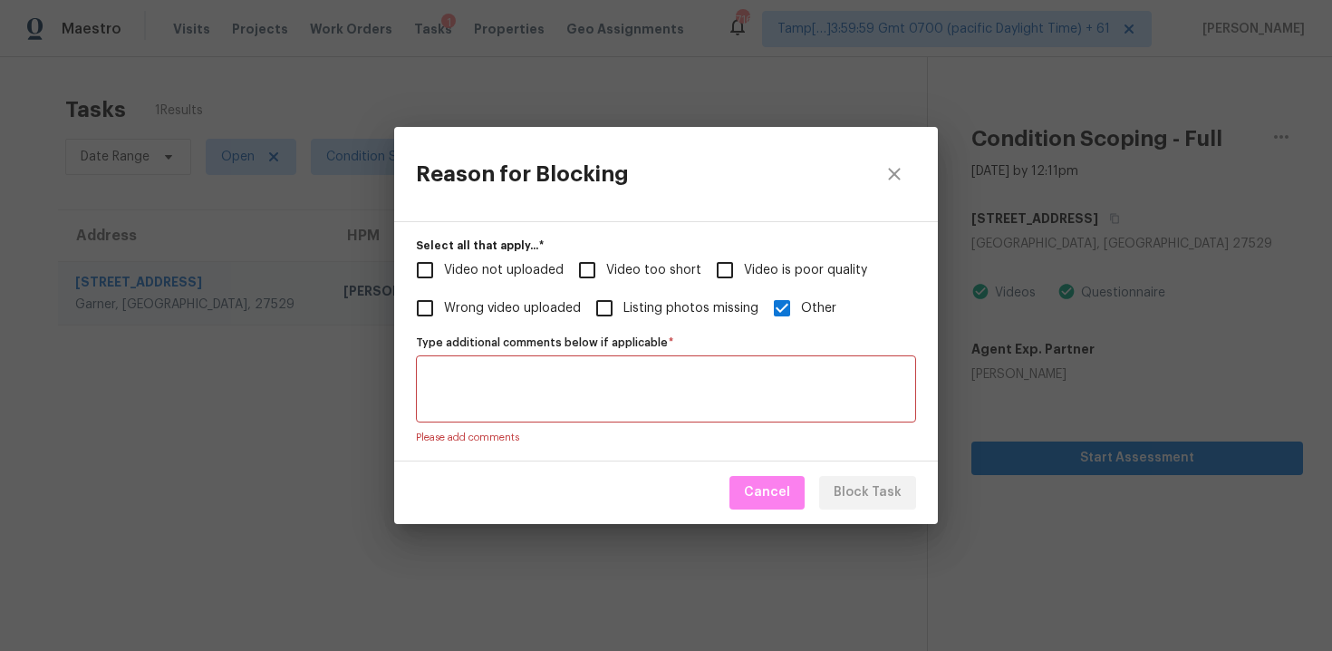
click at [691, 382] on textarea "Type additional comments below if applicable   *" at bounding box center [666, 389] width 478 height 38
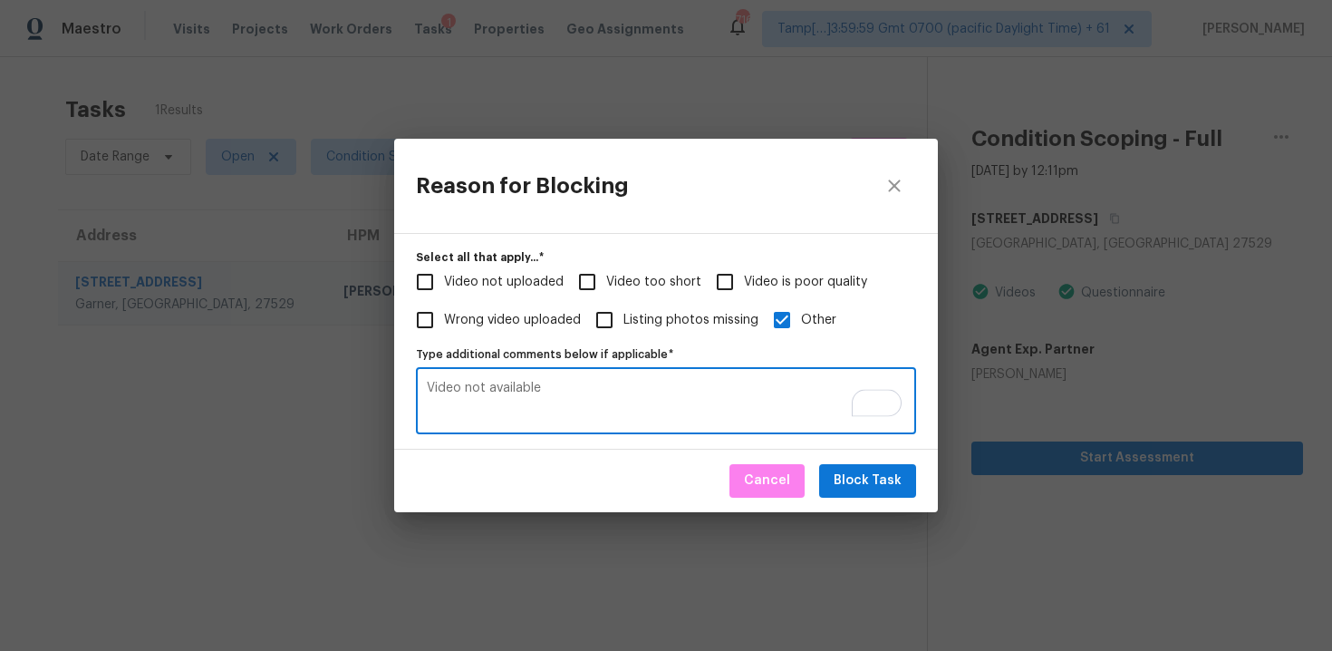
type textarea "Video not available"
click at [885, 494] on button "Block Task" at bounding box center [867, 481] width 97 height 34
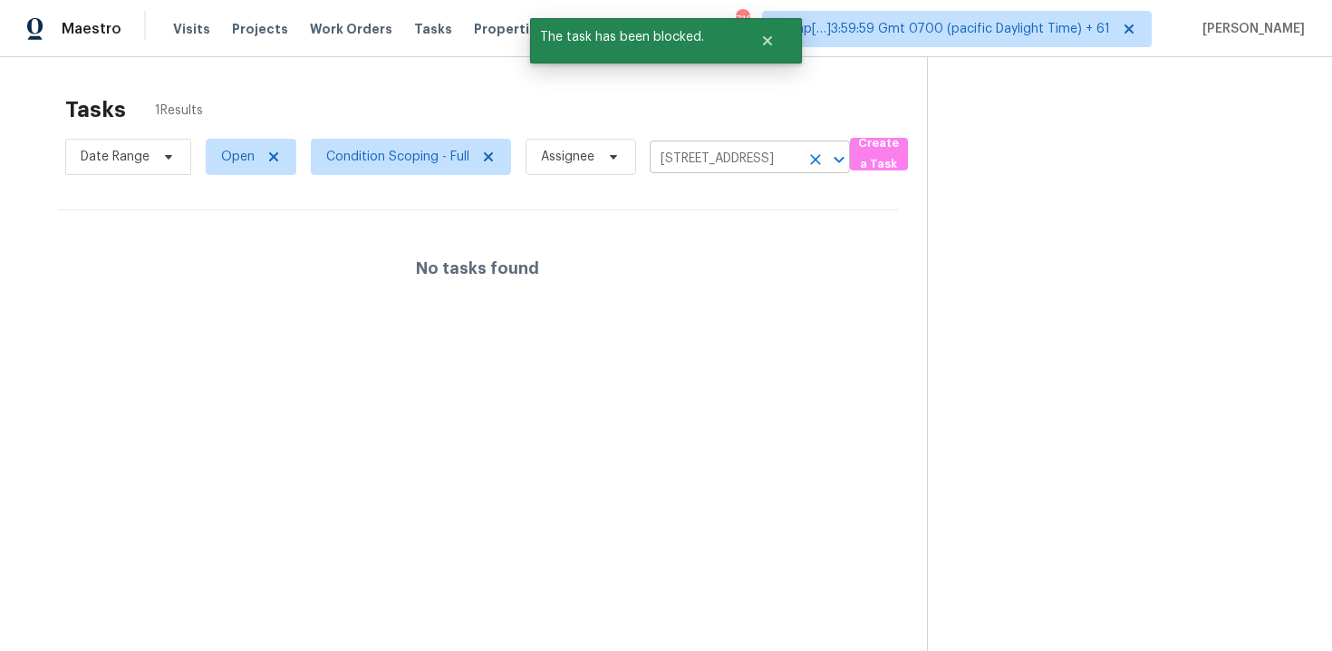
click at [803, 162] on button "Clear" at bounding box center [815, 159] width 25 height 25
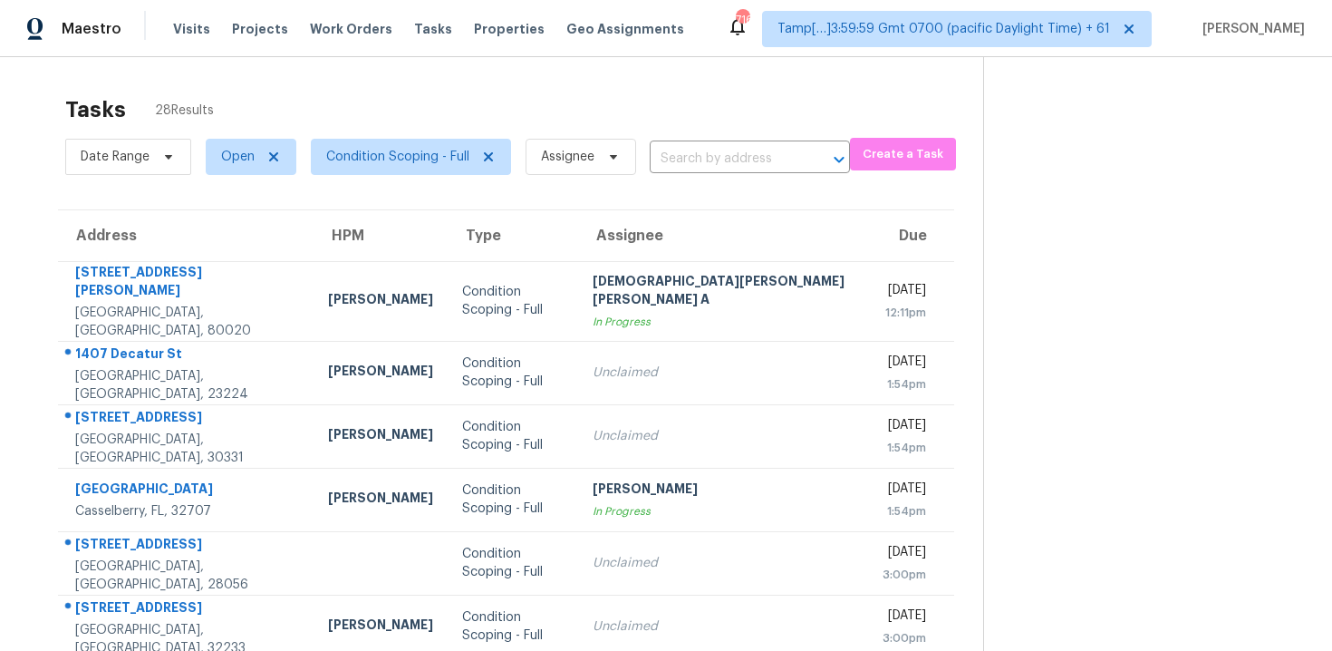
click at [583, 99] on div "Tasks 28 Results" at bounding box center [524, 109] width 918 height 47
click at [695, 160] on input "text" at bounding box center [724, 159] width 149 height 28
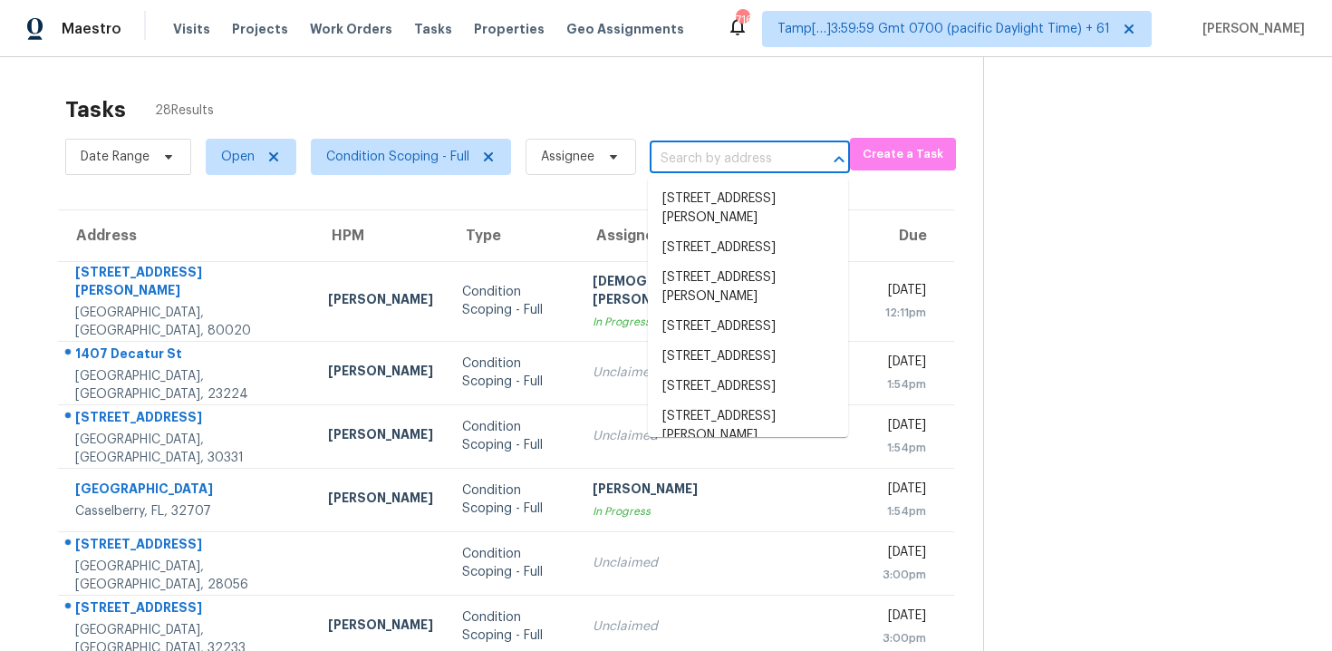
paste input "[STREET_ADDRESS]"
type input "[STREET_ADDRESS]"
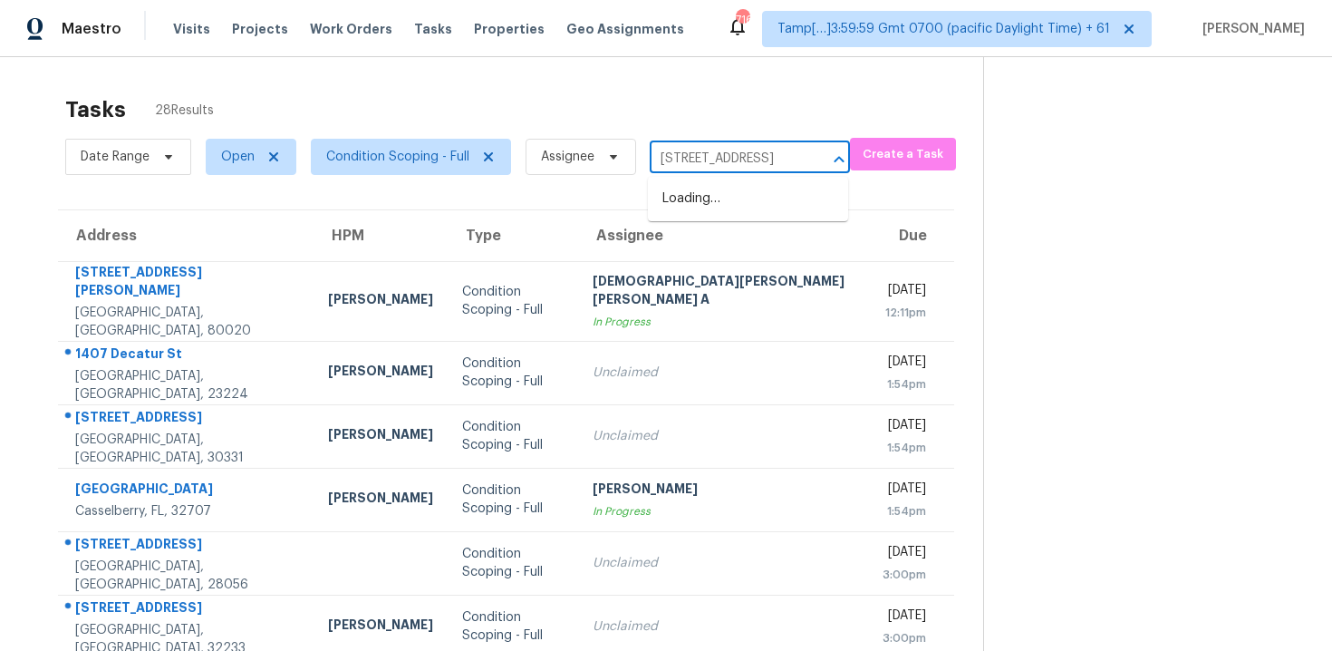
scroll to position [0, 85]
click at [728, 196] on li "[STREET_ADDRESS]" at bounding box center [748, 199] width 200 height 30
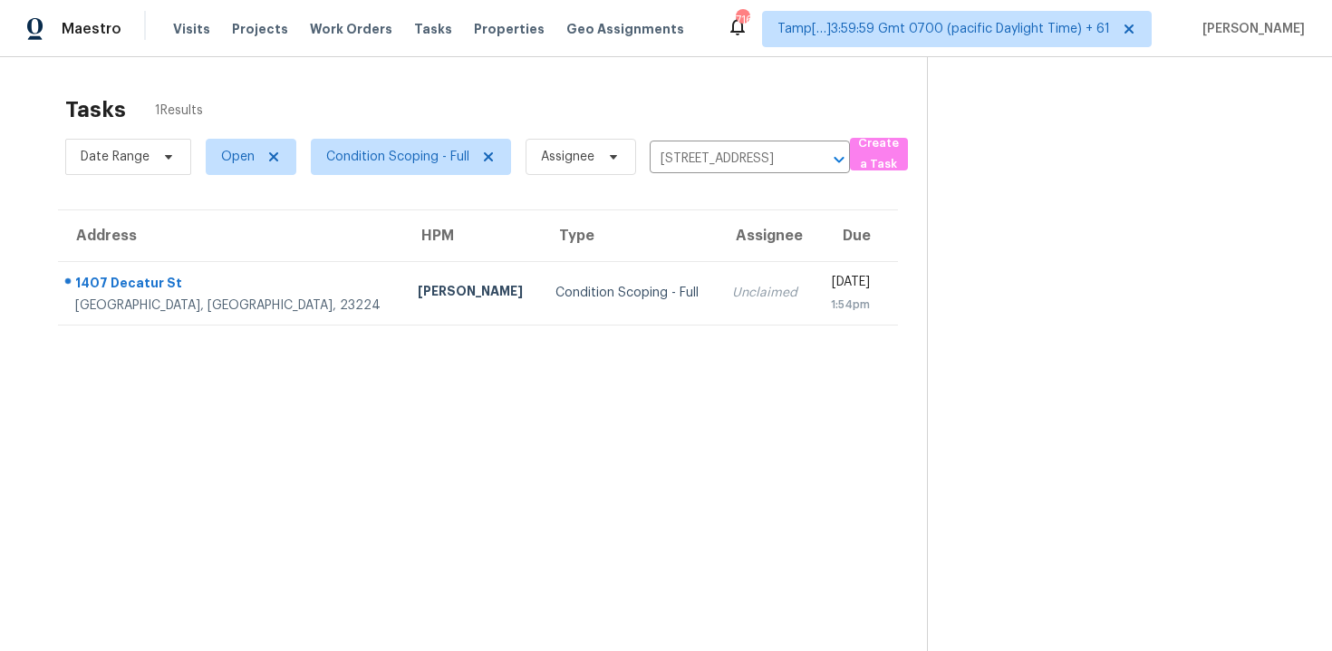
click at [815, 321] on td "[DATE] 1:54pm" at bounding box center [856, 292] width 83 height 63
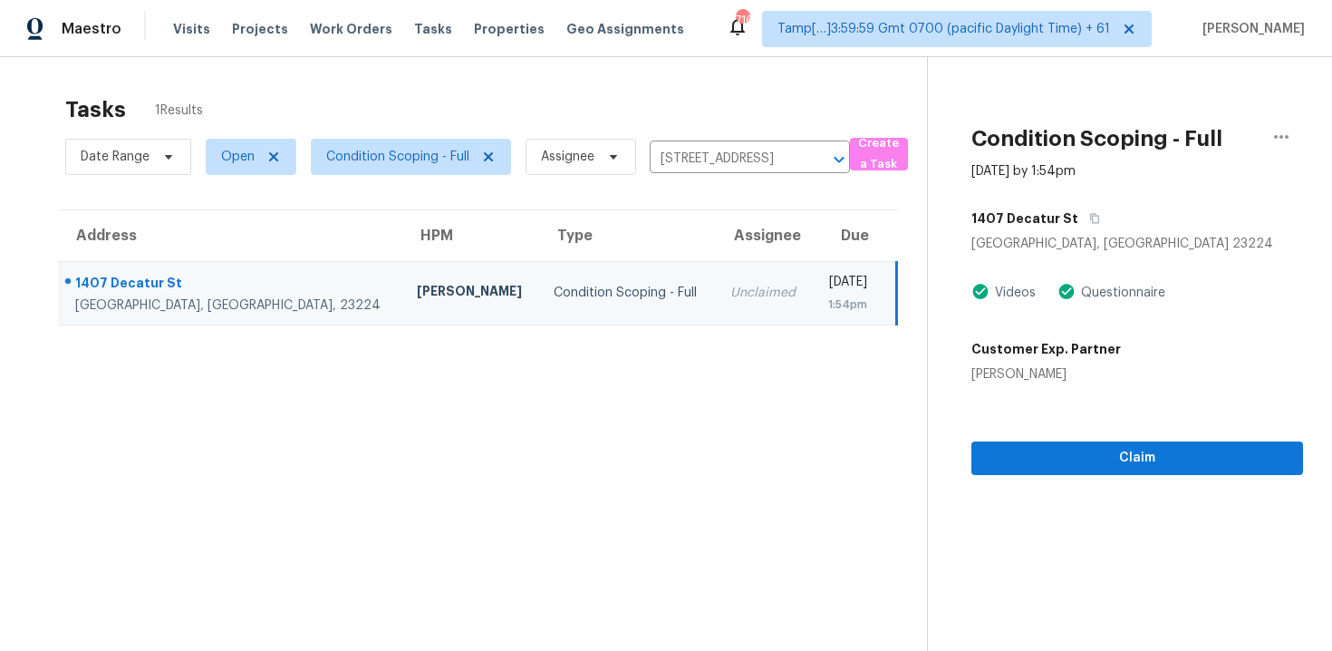
click at [1022, 434] on div "Claim" at bounding box center [1137, 429] width 332 height 92
click at [1022, 458] on span "Claim" at bounding box center [1137, 458] width 303 height 23
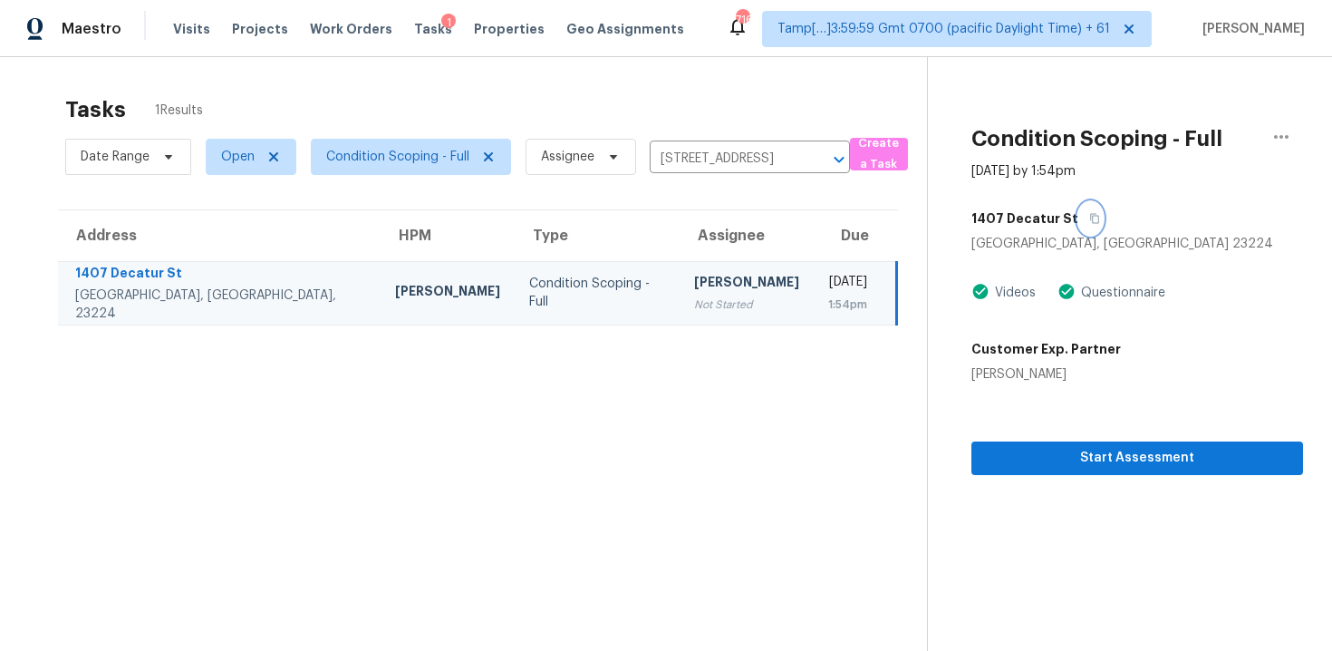
click at [1090, 212] on button "button" at bounding box center [1090, 218] width 24 height 33
click at [1028, 461] on span "Start Assessment" at bounding box center [1137, 458] width 303 height 23
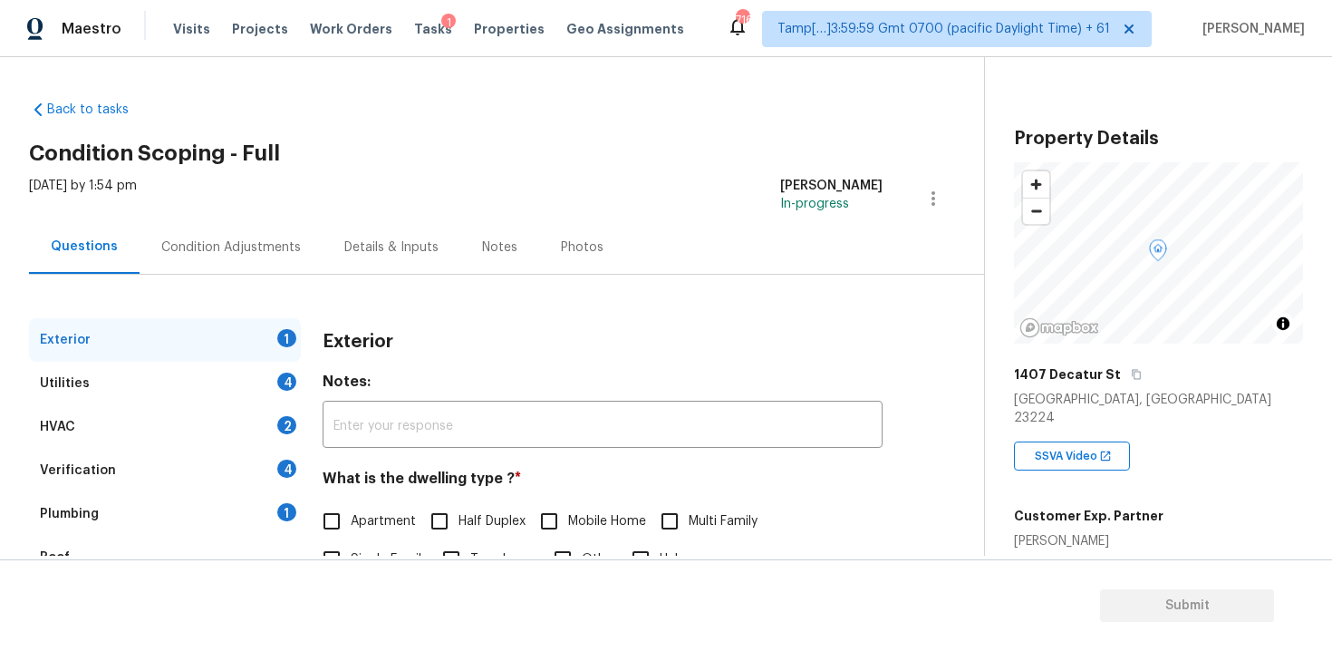
click at [306, 253] on div "Condition Adjustments" at bounding box center [231, 246] width 183 height 53
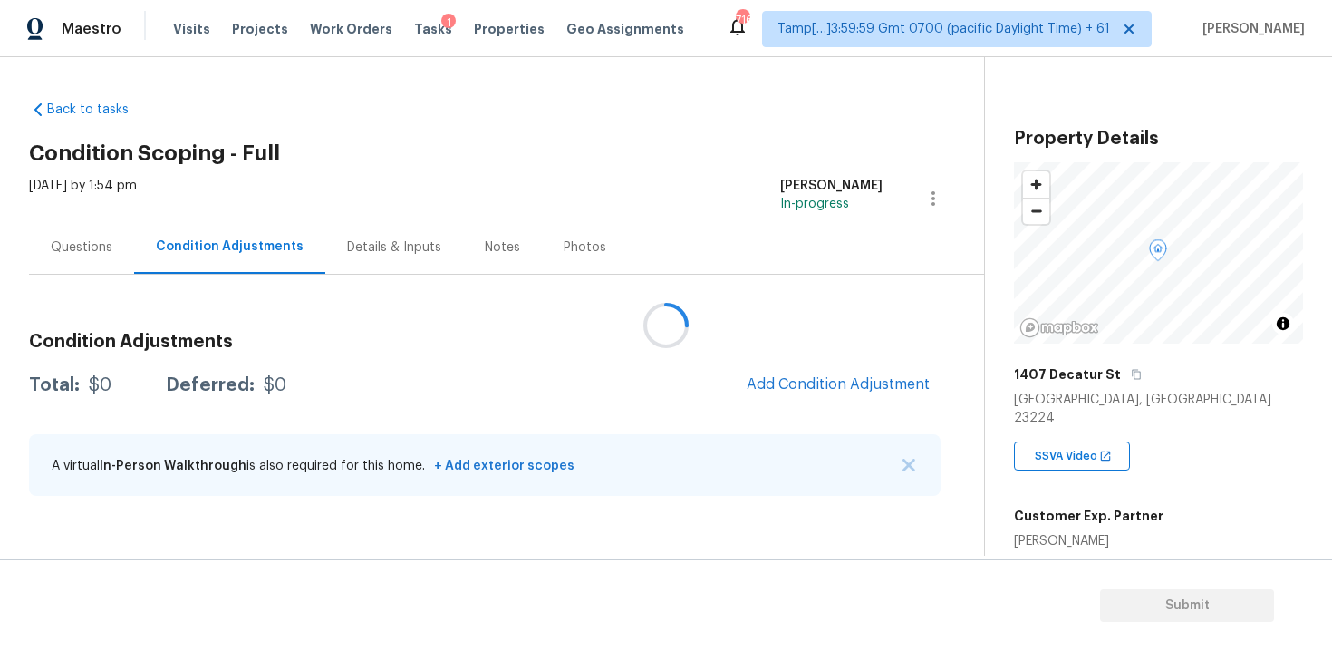
click at [839, 382] on div at bounding box center [666, 325] width 1332 height 651
click at [793, 382] on span "Add Condition Adjustment" at bounding box center [838, 384] width 183 height 16
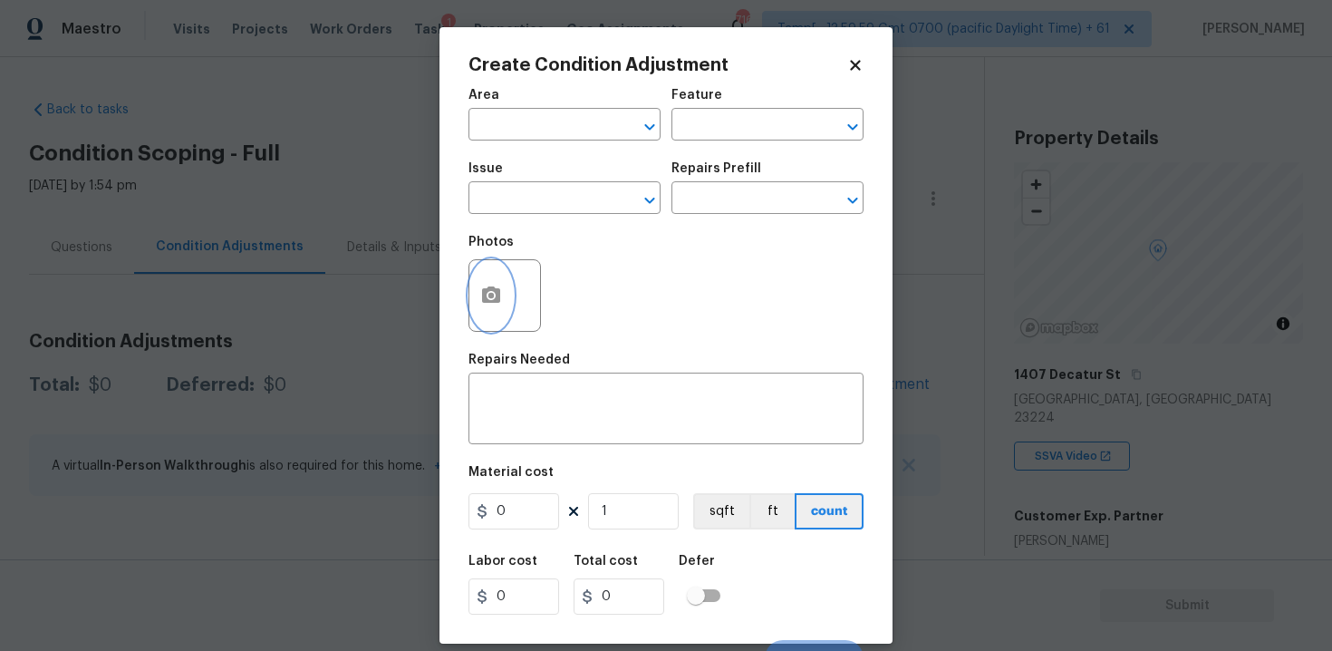
click at [497, 265] on button "button" at bounding box center [490, 295] width 43 height 71
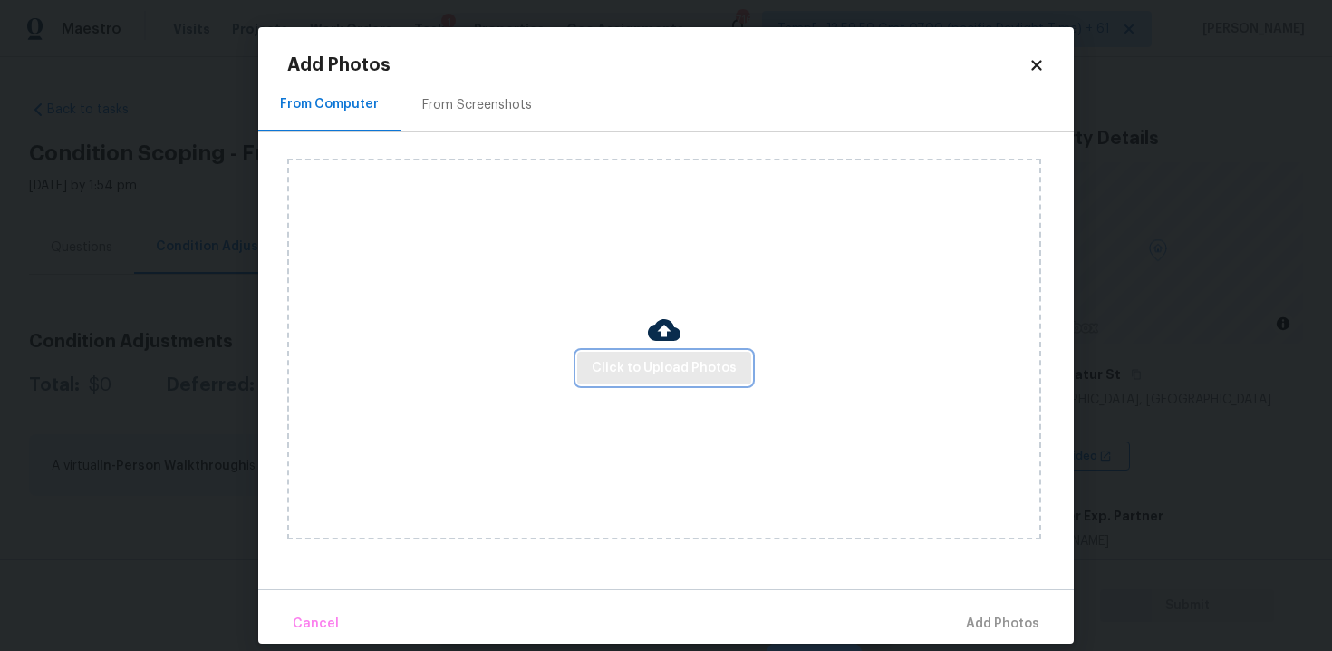
click at [609, 363] on span "Click to Upload Photos" at bounding box center [664, 368] width 145 height 23
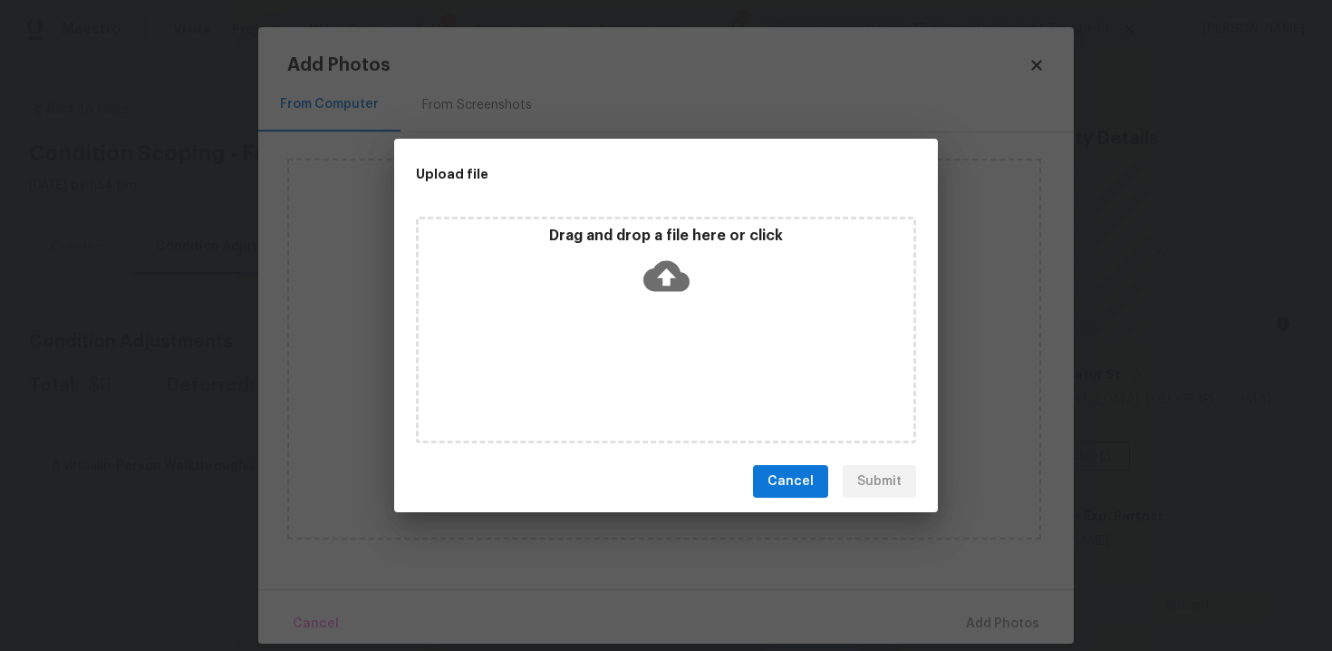
click at [1250, 583] on div "Upload file Drag and drop a file here or click Cancel Submit" at bounding box center [666, 325] width 1332 height 651
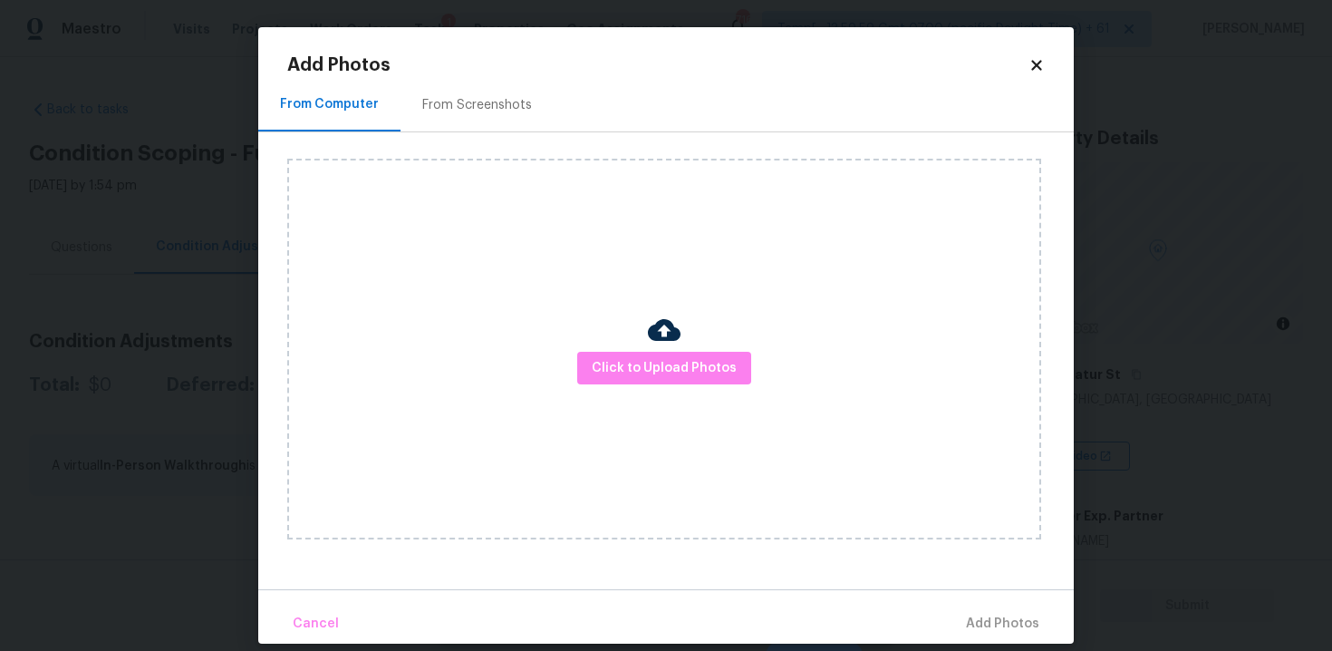
click at [724, 400] on div "Click to Upload Photos" at bounding box center [664, 349] width 754 height 381
click at [716, 375] on span "Click to Upload Photos" at bounding box center [664, 368] width 145 height 23
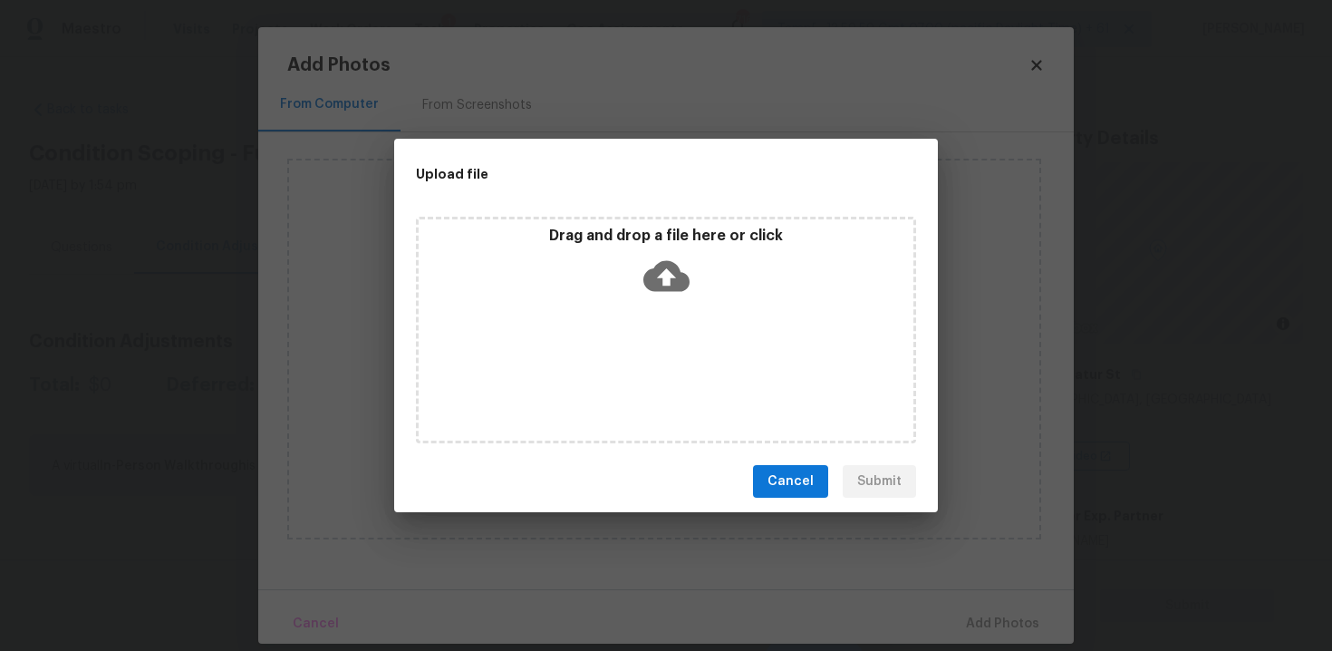
click at [672, 313] on div "Drag and drop a file here or click" at bounding box center [666, 330] width 500 height 227
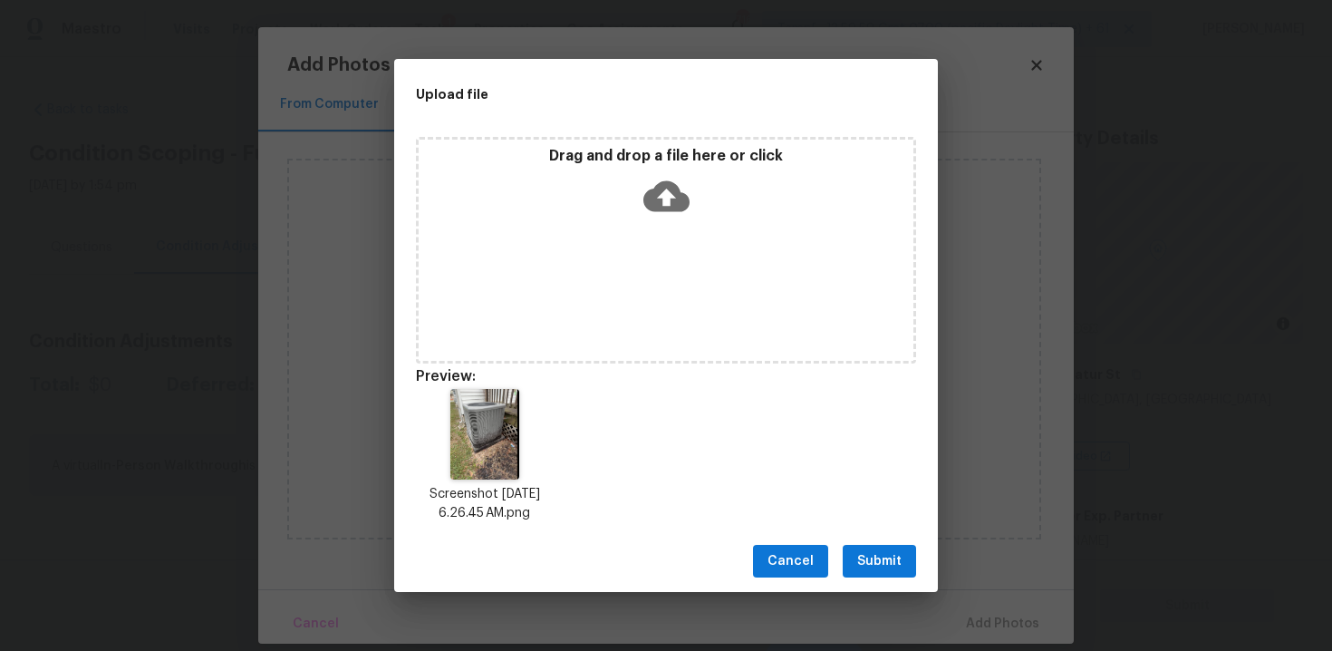
click at [861, 565] on span "Submit" at bounding box center [879, 561] width 44 height 23
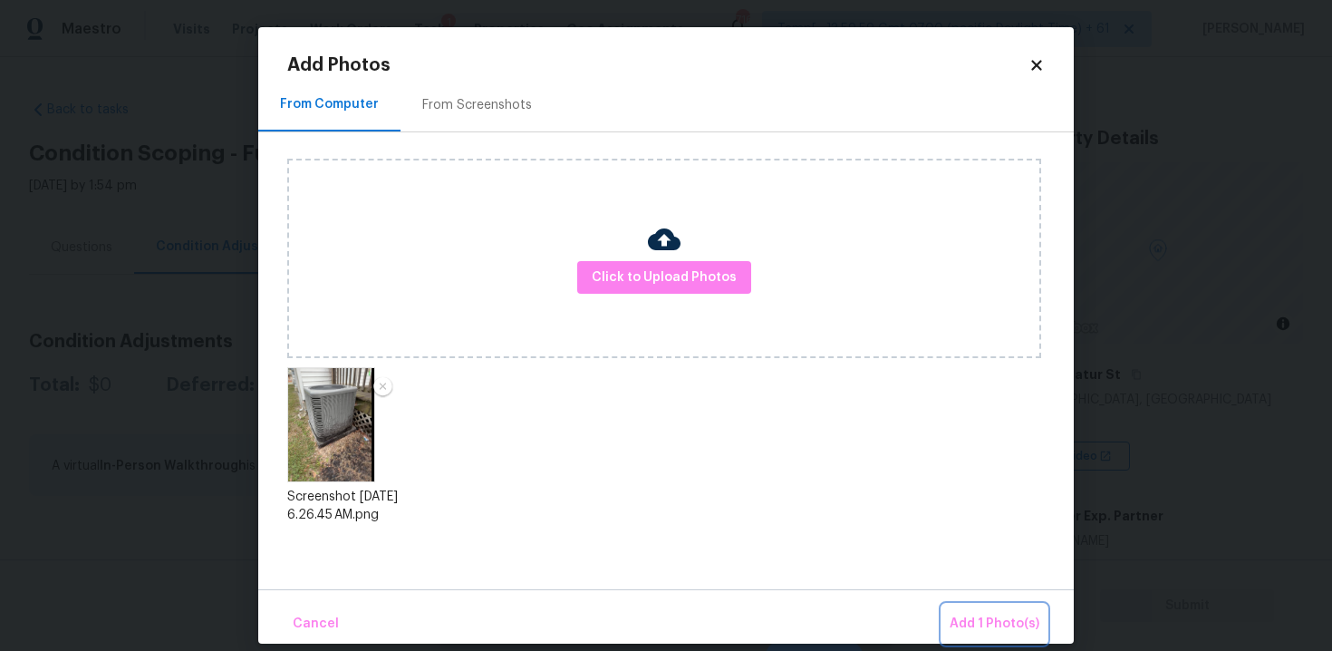
click at [970, 617] on span "Add 1 Photo(s)" at bounding box center [995, 623] width 90 height 23
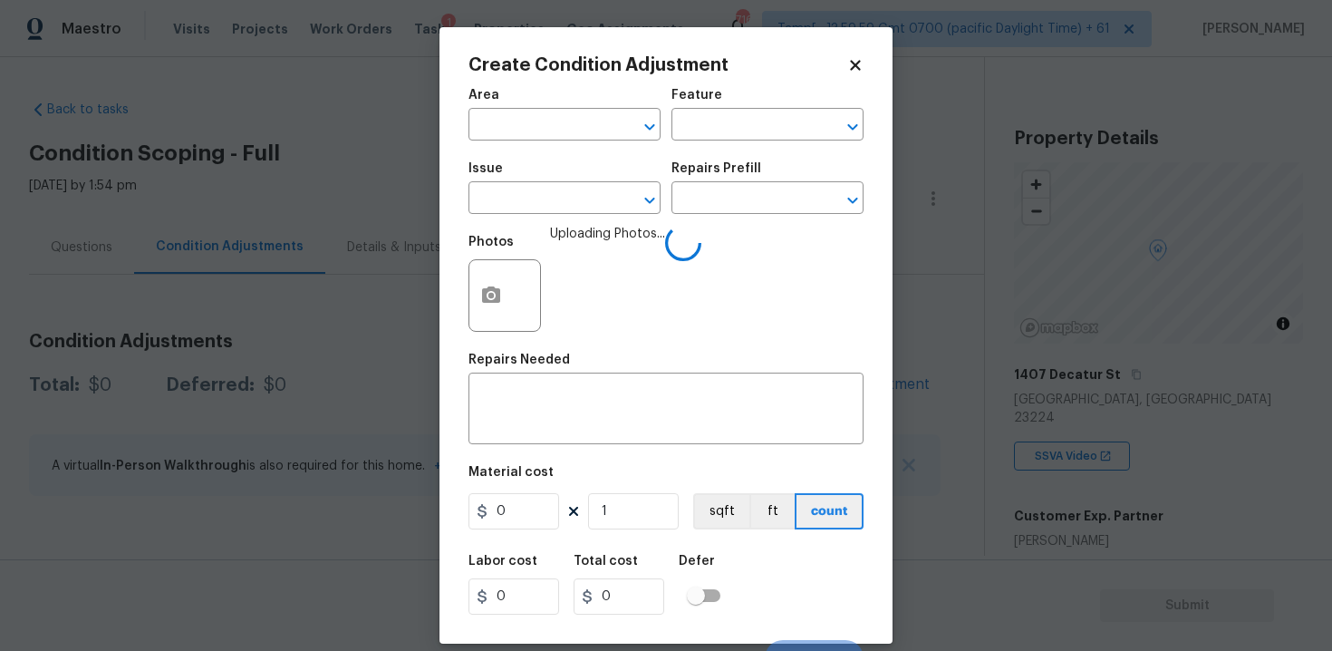
click at [574, 143] on span "Area ​" at bounding box center [564, 114] width 192 height 73
click at [571, 131] on input "text" at bounding box center [538, 126] width 141 height 28
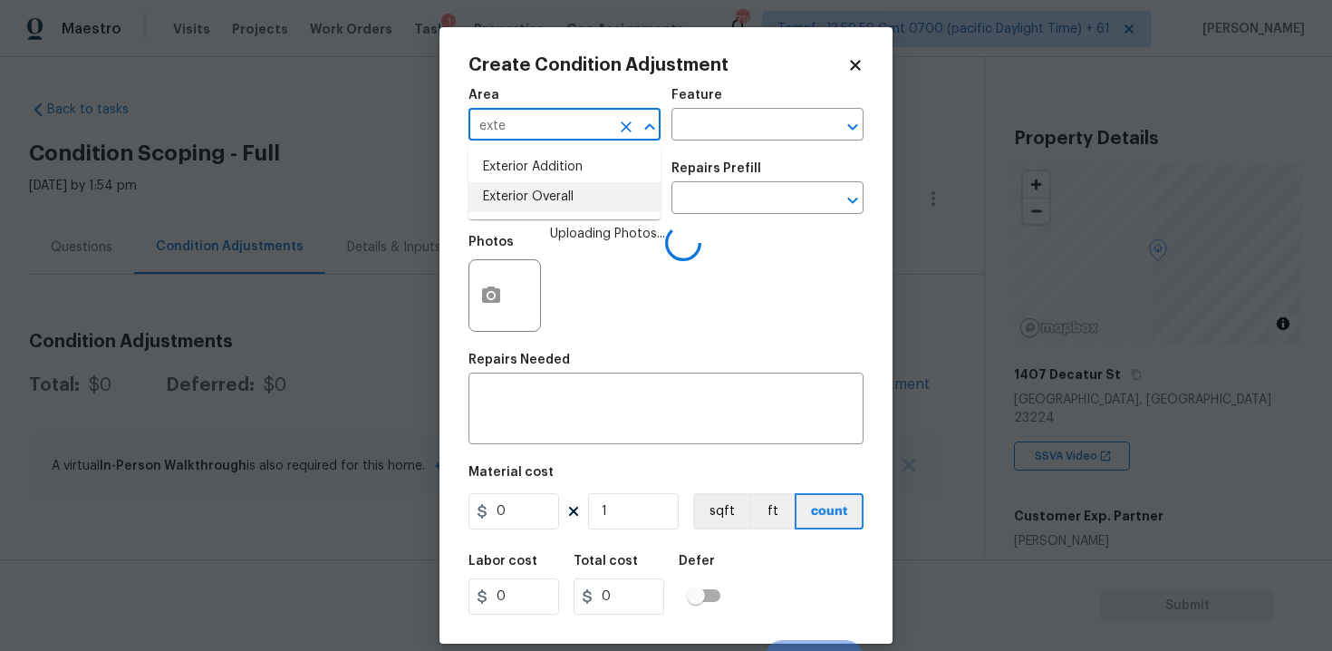
click at [586, 214] on ul "Exterior Addition Exterior Overall" at bounding box center [564, 182] width 192 height 74
click at [584, 202] on li "Exterior Overall" at bounding box center [564, 197] width 192 height 30
type input "Exterior Overall"
click at [584, 202] on input "text" at bounding box center [538, 200] width 141 height 28
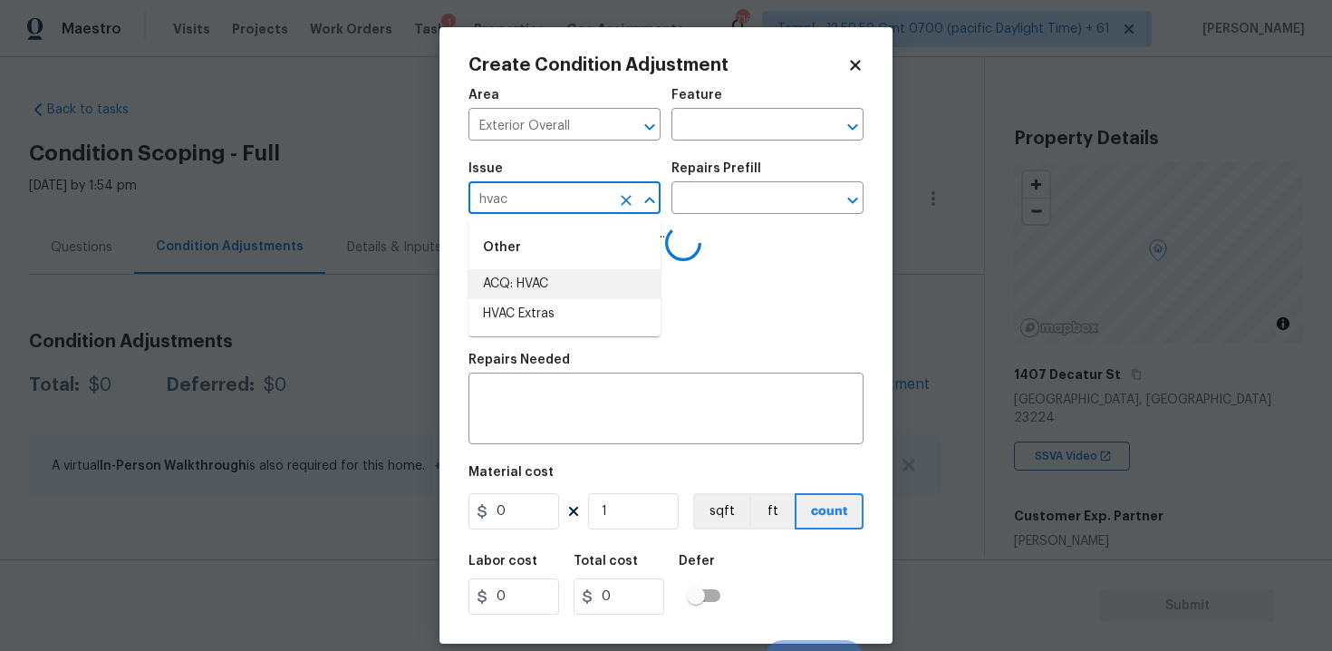
click at [578, 273] on li "ACQ: HVAC" at bounding box center [564, 284] width 192 height 30
type input "ACQ: HVAC"
click at [716, 199] on input "text" at bounding box center [741, 200] width 141 height 28
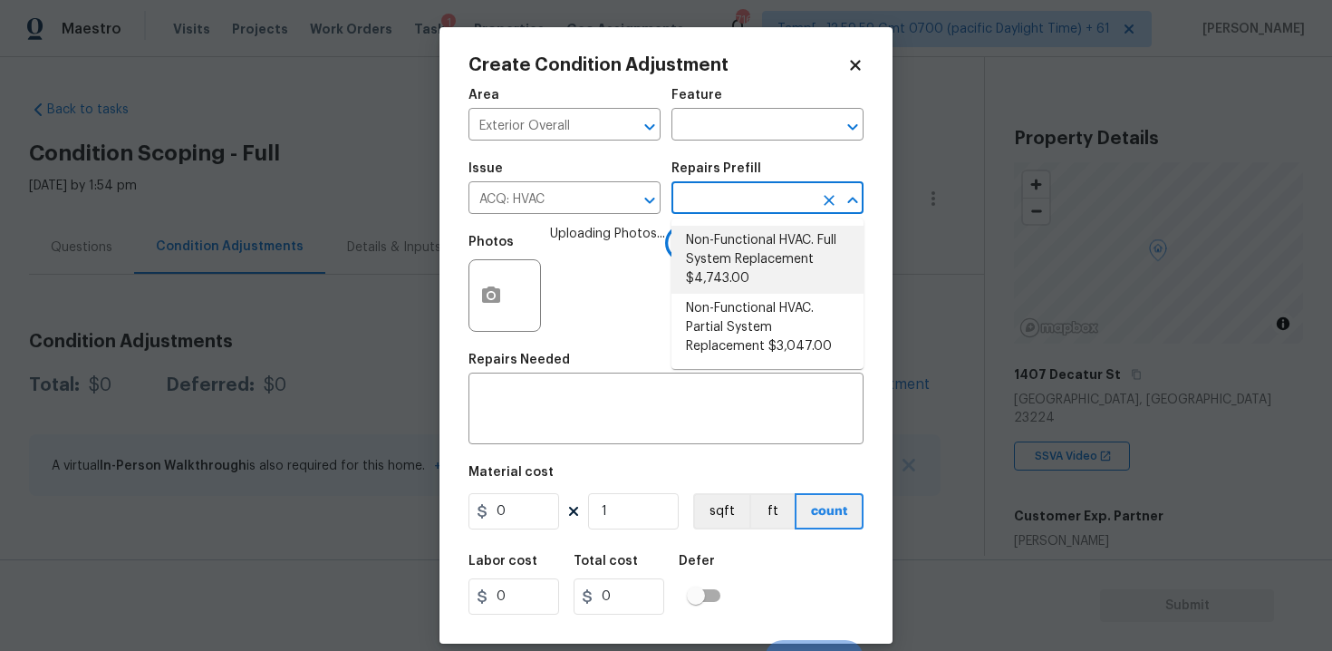
click at [743, 283] on li "Non-Functional HVAC. Full System Replacement $4,743.00" at bounding box center [767, 260] width 192 height 68
type input "Acquisition"
type textarea "Acquisition Scope: Full System Replacement"
type input "4743"
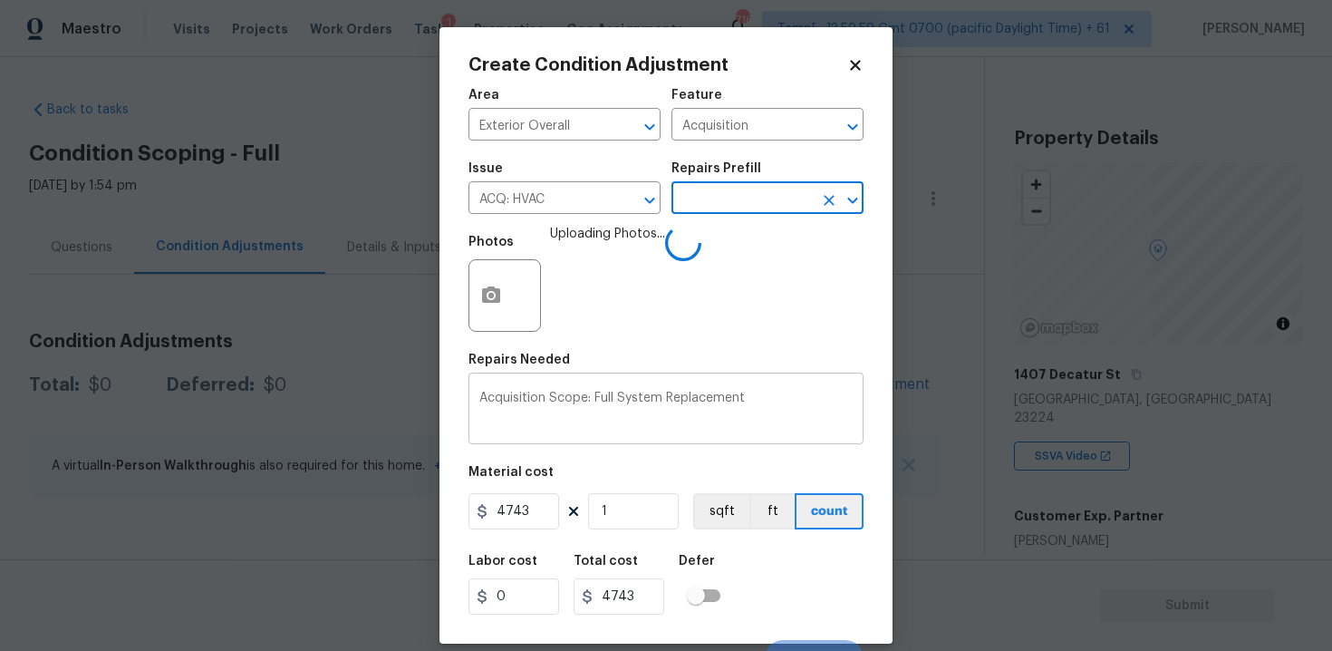
scroll to position [26, 0]
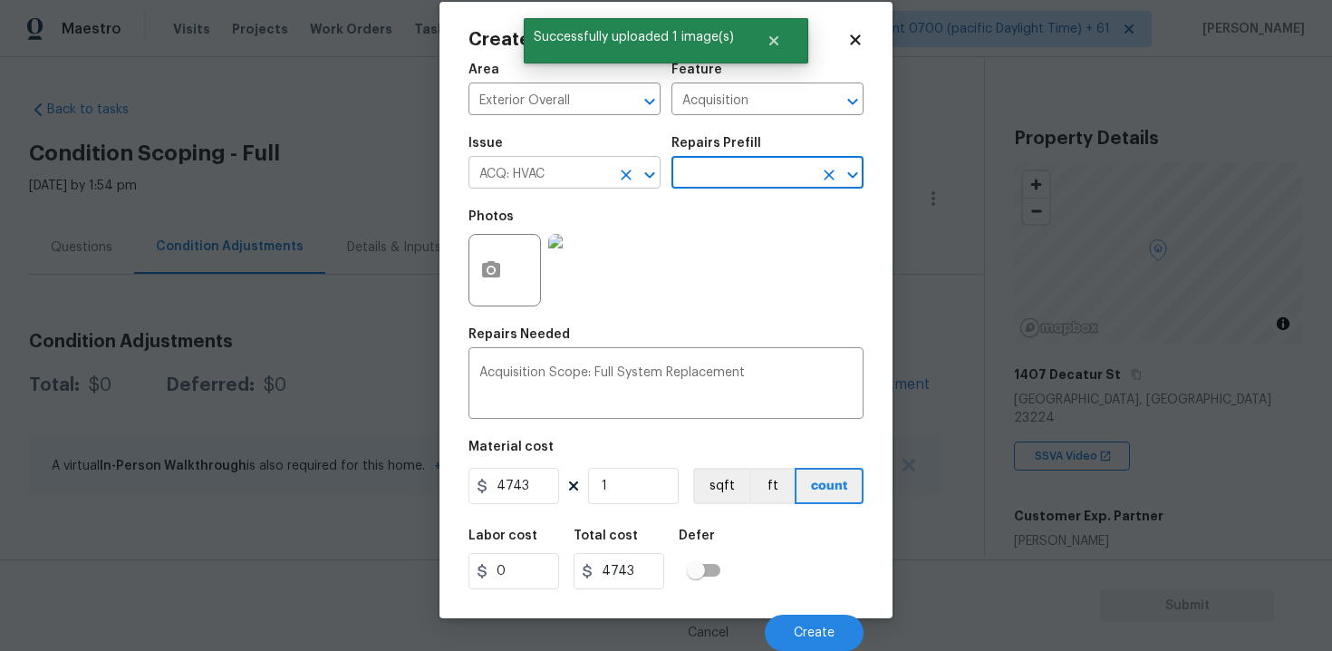
click at [640, 175] on icon "Open" at bounding box center [650, 175] width 22 height 22
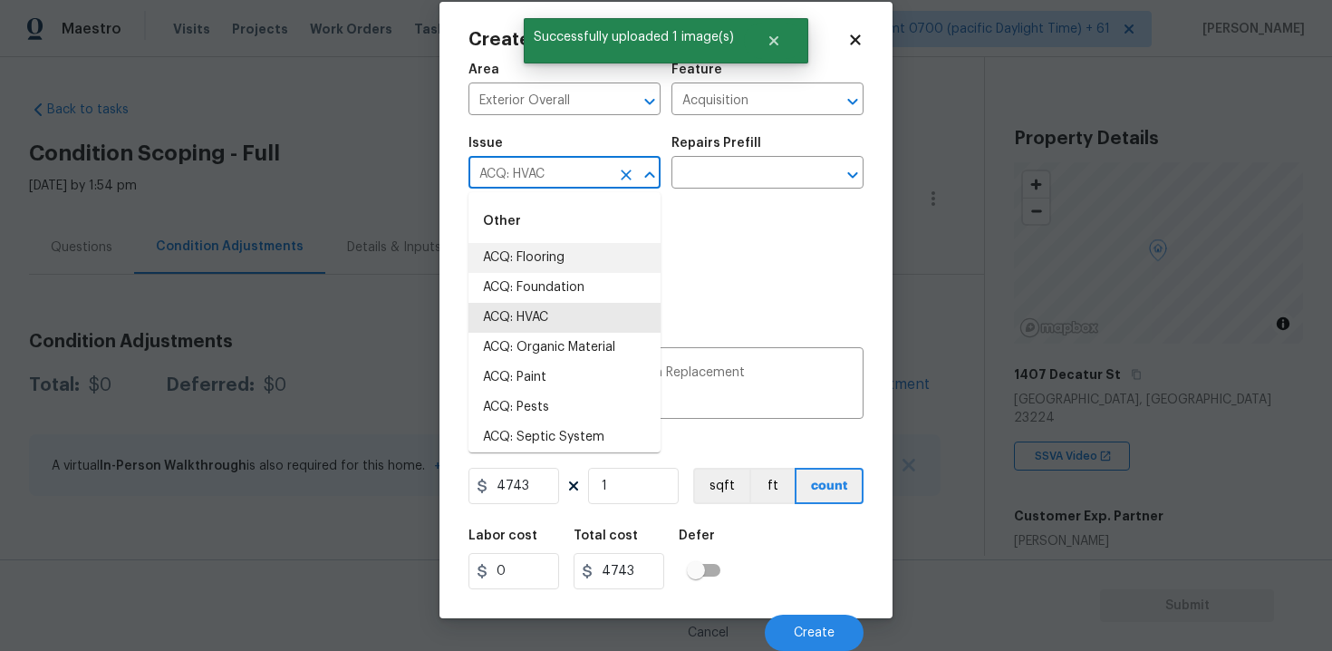
click at [603, 176] on input "ACQ: HVAC" at bounding box center [538, 174] width 141 height 28
click at [615, 178] on button "Clear" at bounding box center [625, 174] width 25 height 25
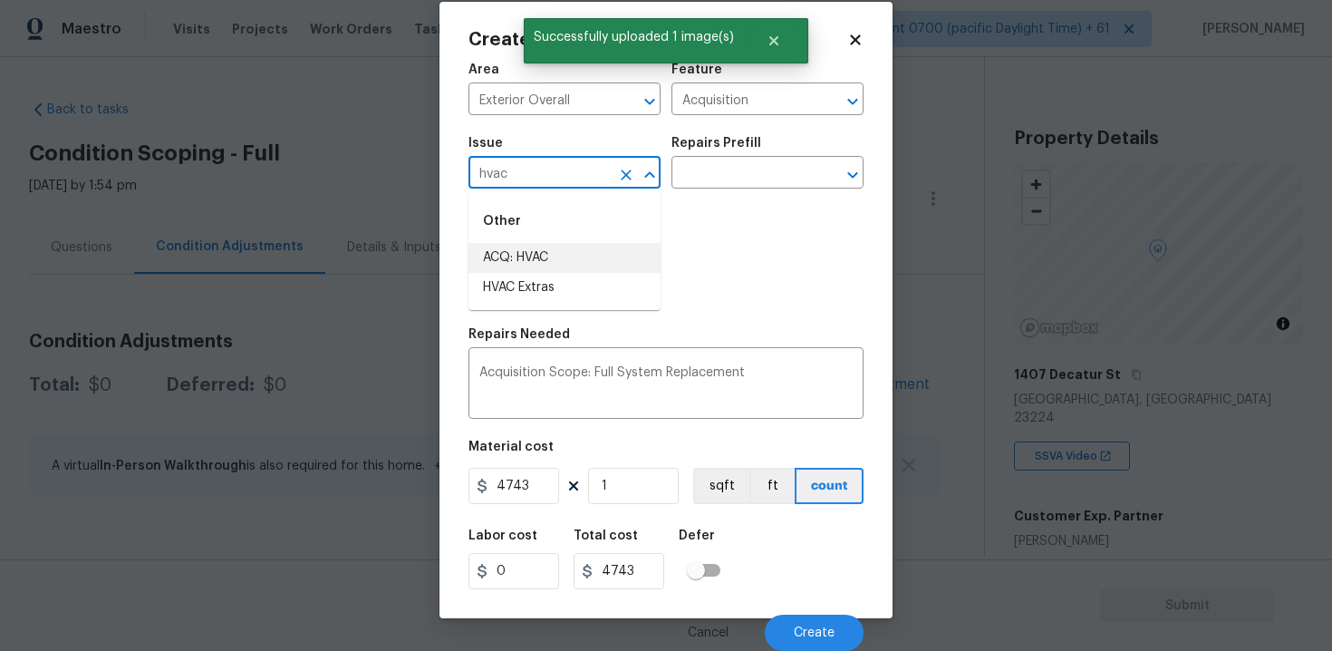
click at [602, 290] on li "HVAC Extras" at bounding box center [564, 288] width 192 height 30
type input "HVAC Extras"
click at [736, 142] on h5 "Repairs Prefill" at bounding box center [716, 143] width 90 height 13
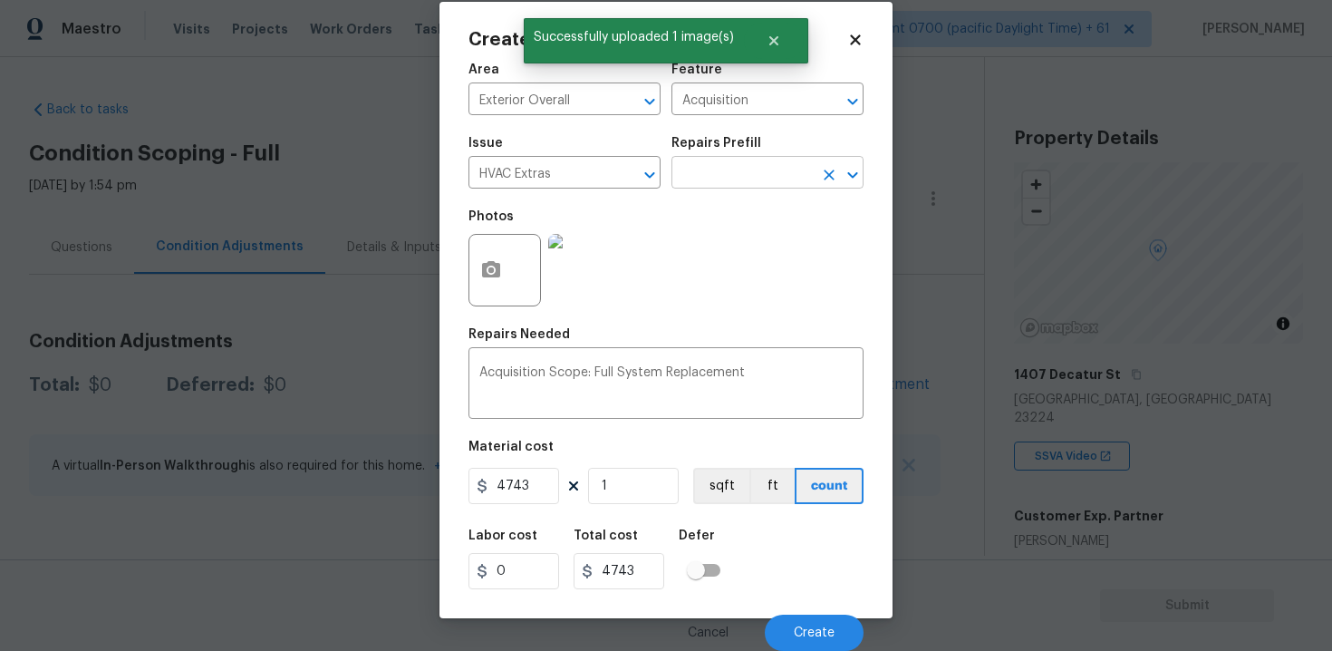
click at [727, 173] on input "text" at bounding box center [741, 174] width 141 height 28
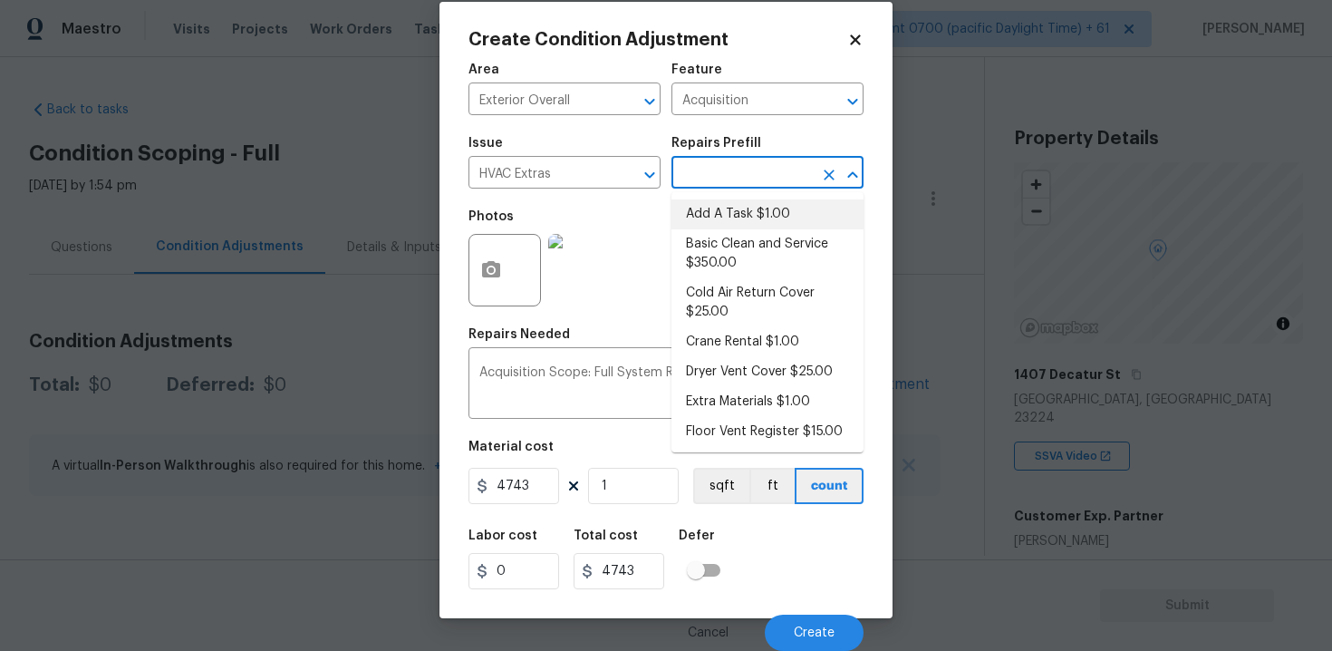
type input "e"
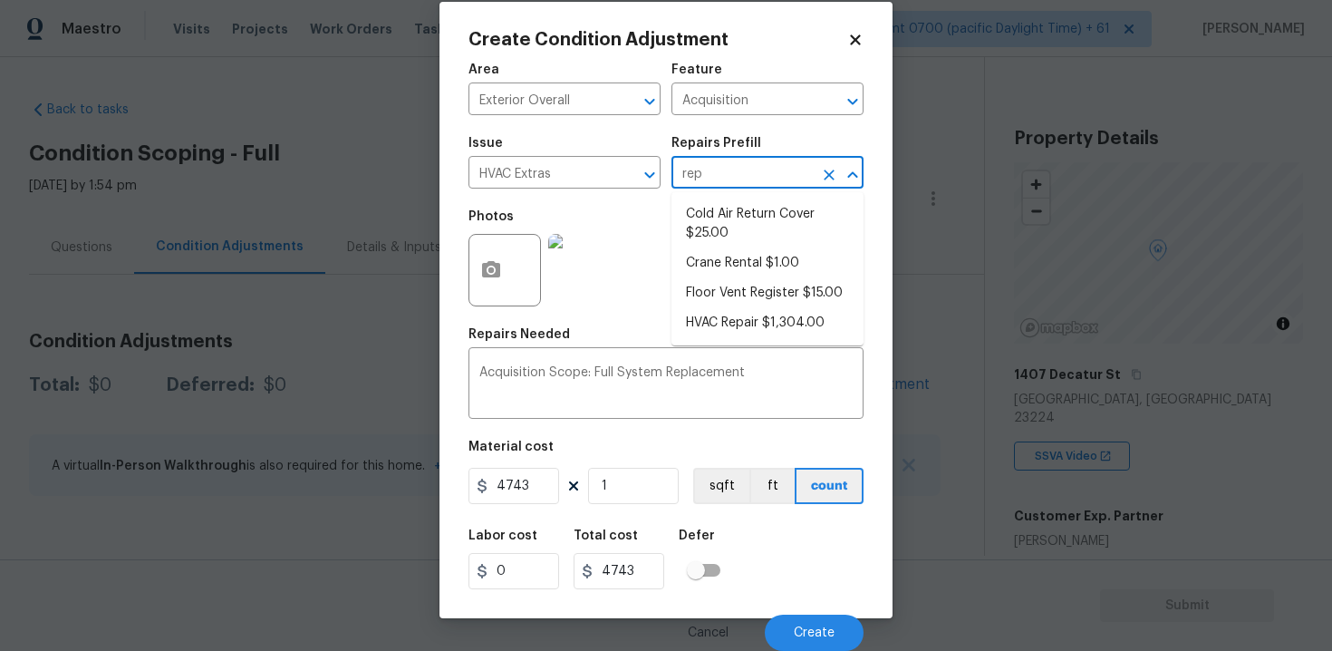
type input "repa"
click at [735, 206] on li "HVAC Repair $1,304.00" at bounding box center [767, 214] width 192 height 30
type input "HVAC"
type textarea "HVAC Repair"
type input "1304"
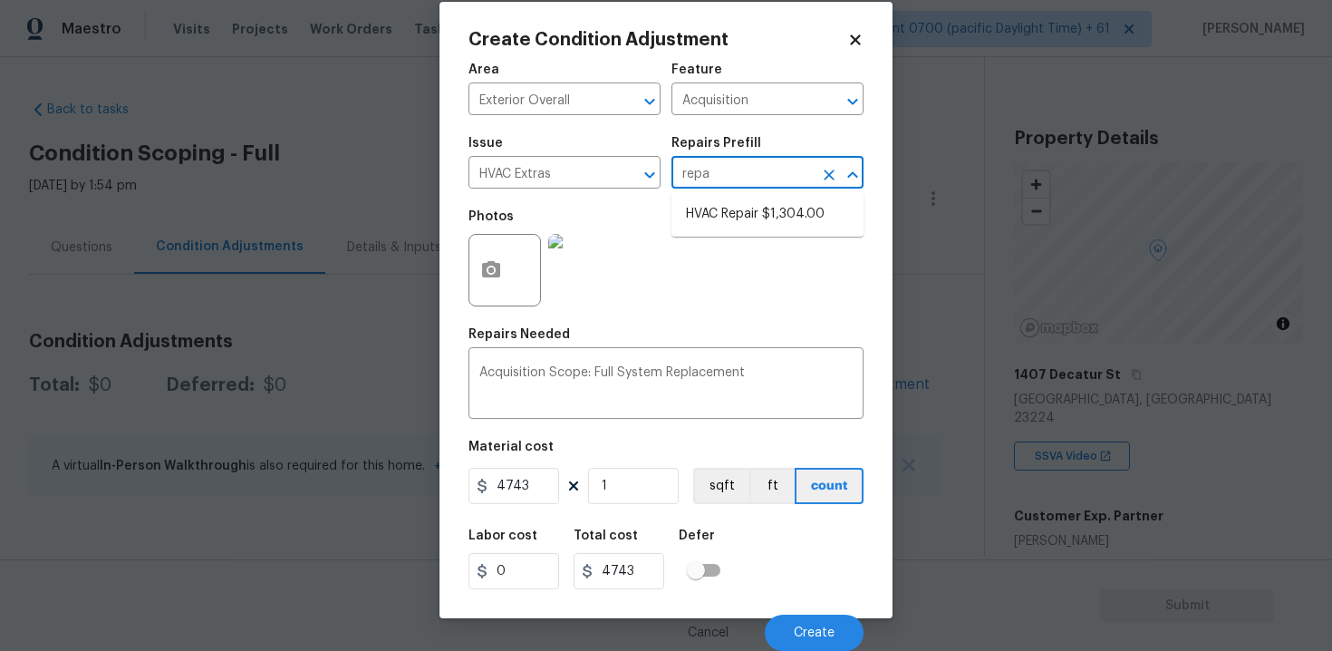
type input "1304"
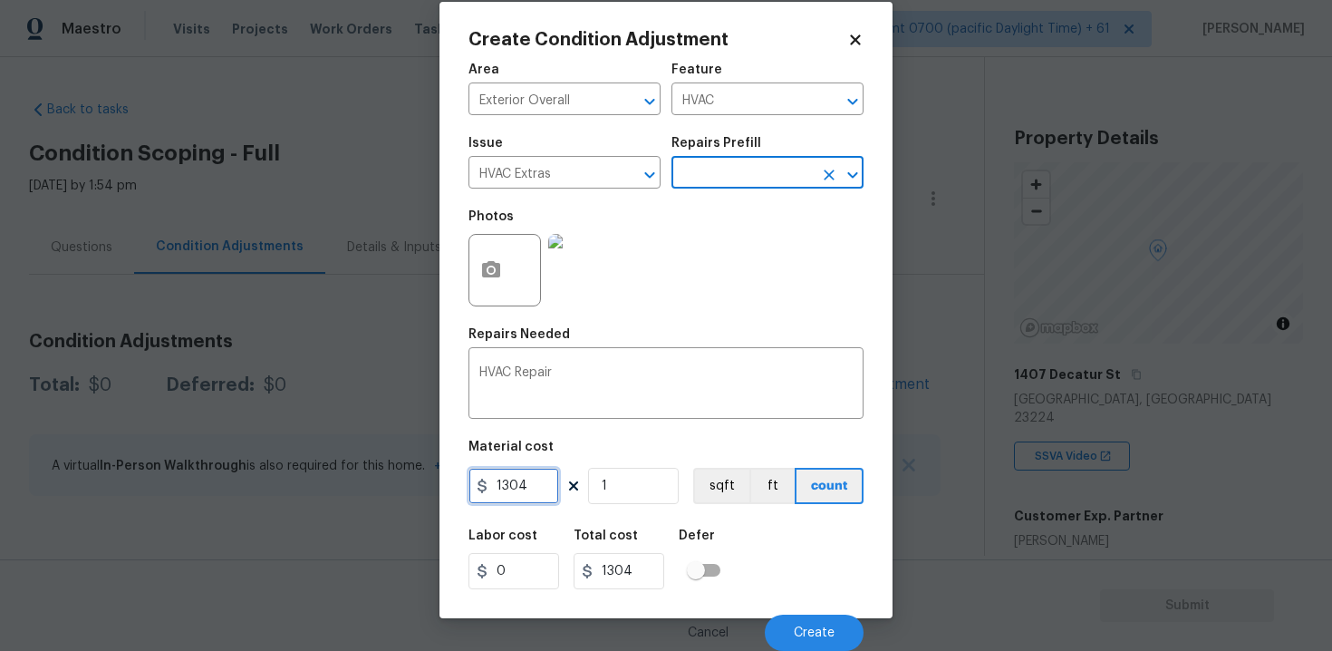
click at [537, 502] on input "1304" at bounding box center [513, 486] width 91 height 36
type input "1000"
click at [753, 553] on div "Labor cost 0 Total cost 1304 Defer" at bounding box center [665, 559] width 395 height 82
type input "1000"
click at [799, 606] on div "Cancel Create" at bounding box center [665, 625] width 395 height 51
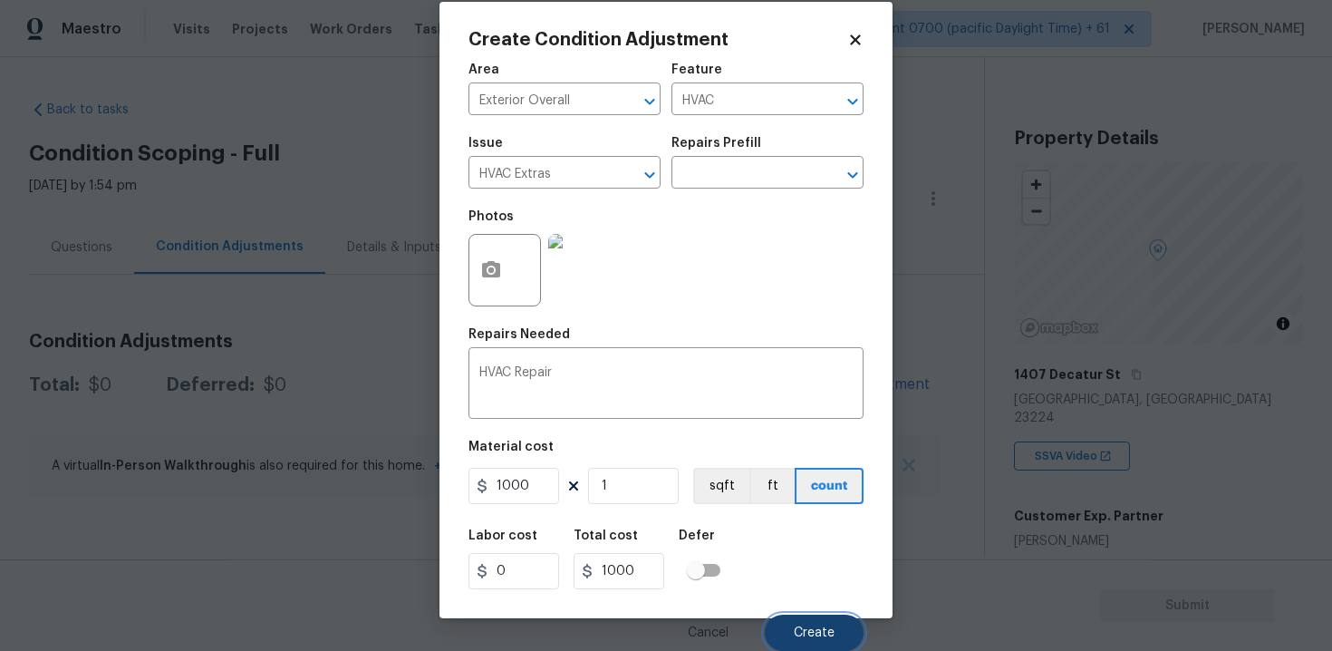
click at [803, 614] on button "Create" at bounding box center [814, 632] width 99 height 36
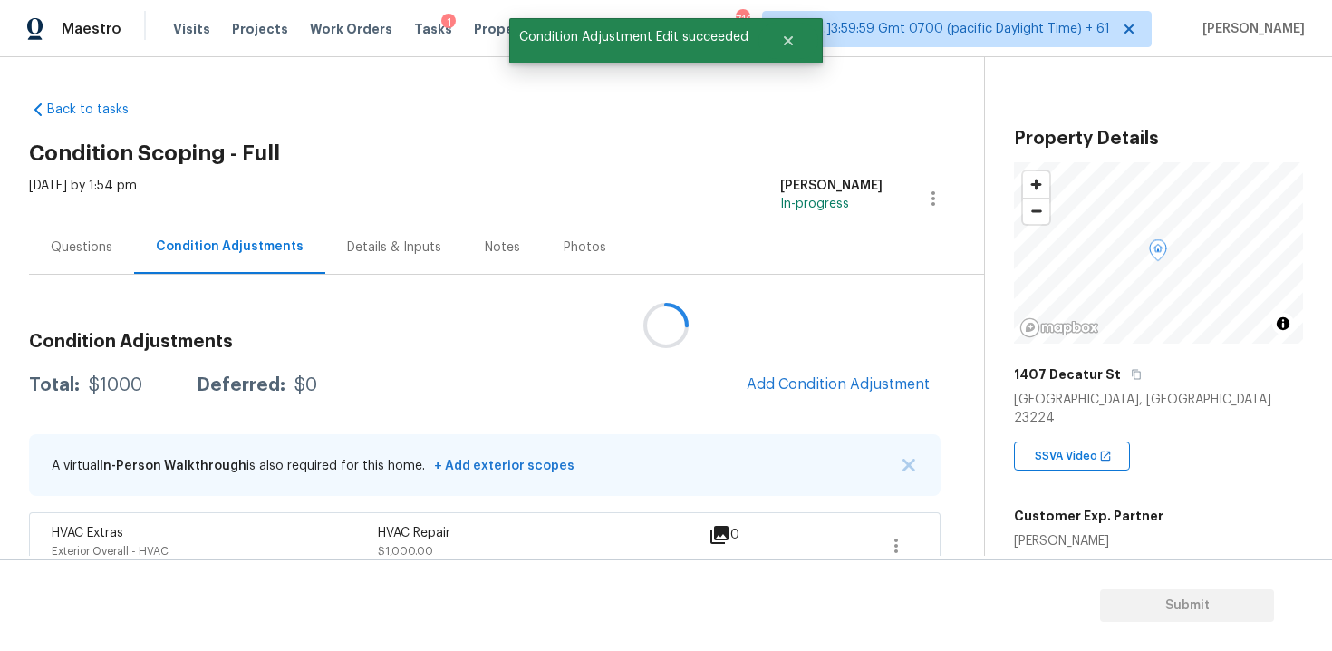
scroll to position [0, 0]
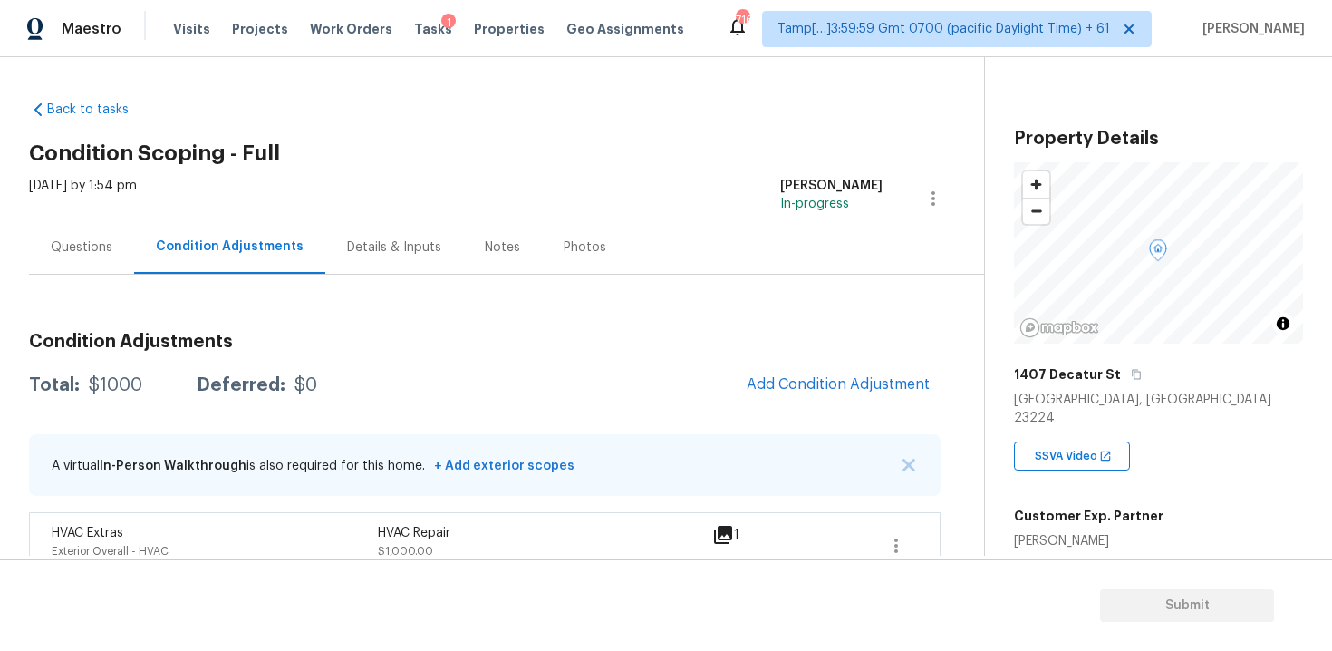
click at [834, 415] on div "Condition Adjustments Total: $1000 Deferred: $0 Add Condition Adjustment A virt…" at bounding box center [484, 448] width 911 height 261
click at [826, 376] on span "Add Condition Adjustment" at bounding box center [838, 384] width 183 height 16
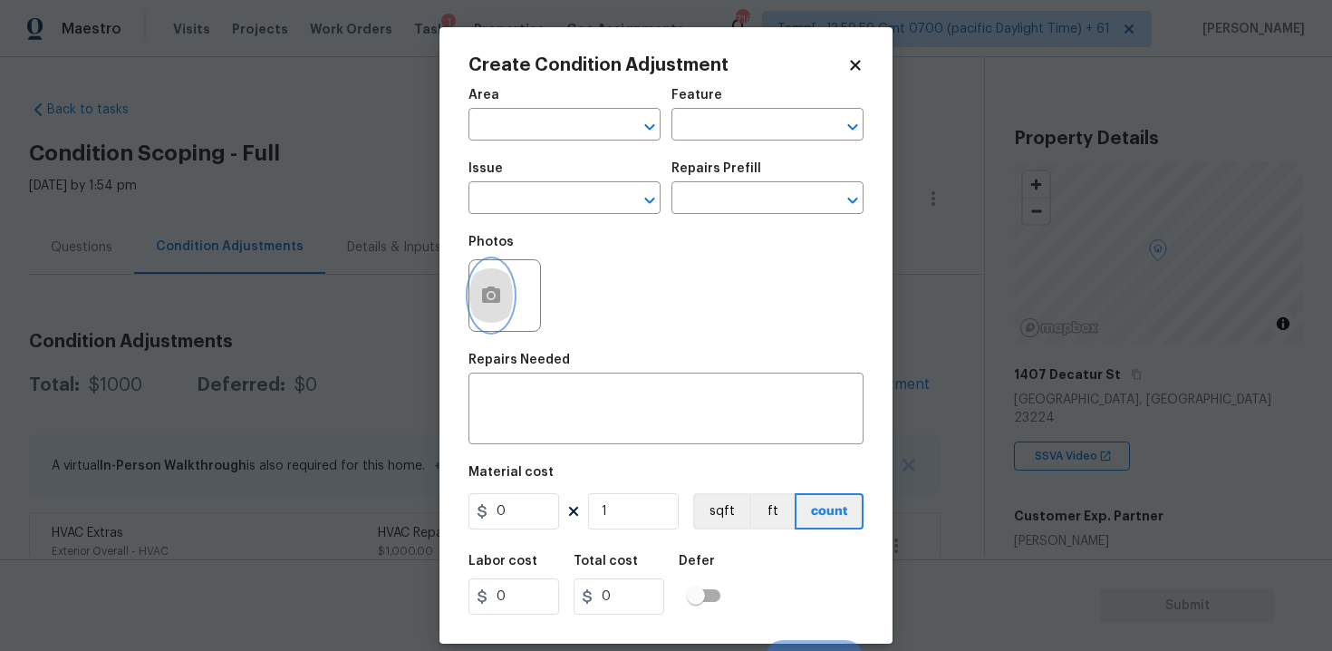
click at [496, 308] on button "button" at bounding box center [490, 295] width 43 height 71
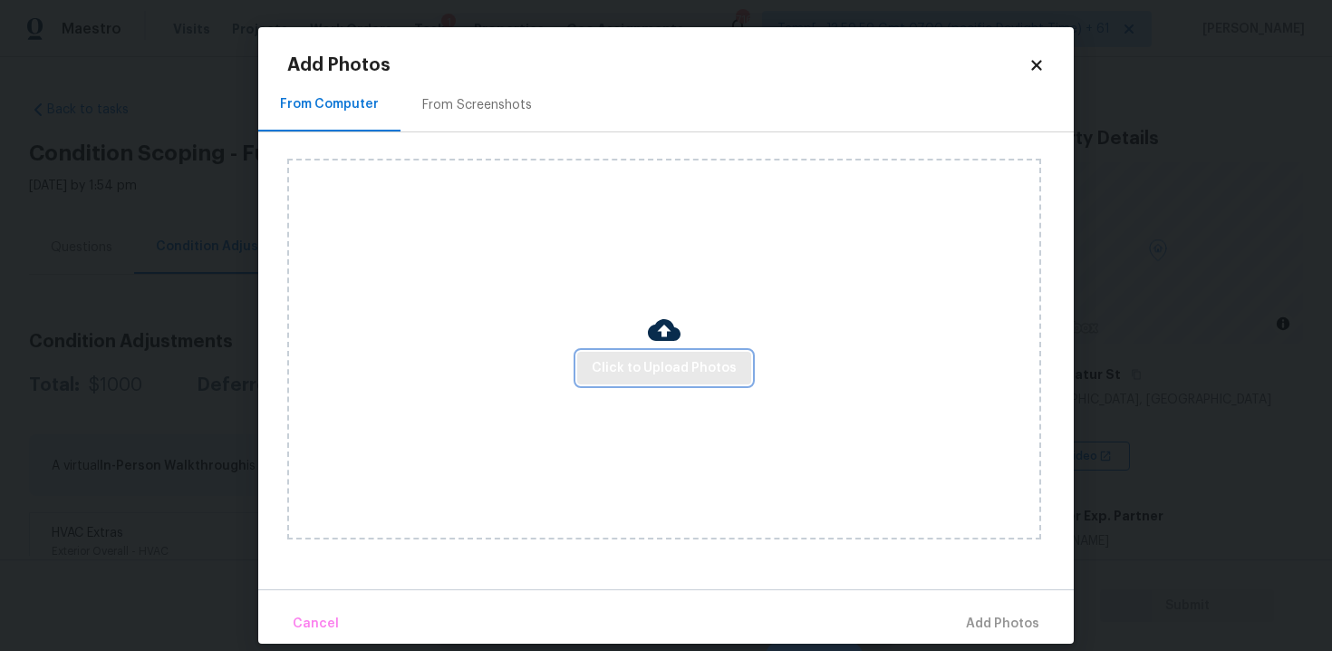
click at [731, 352] on button "Click to Upload Photos" at bounding box center [664, 369] width 174 height 34
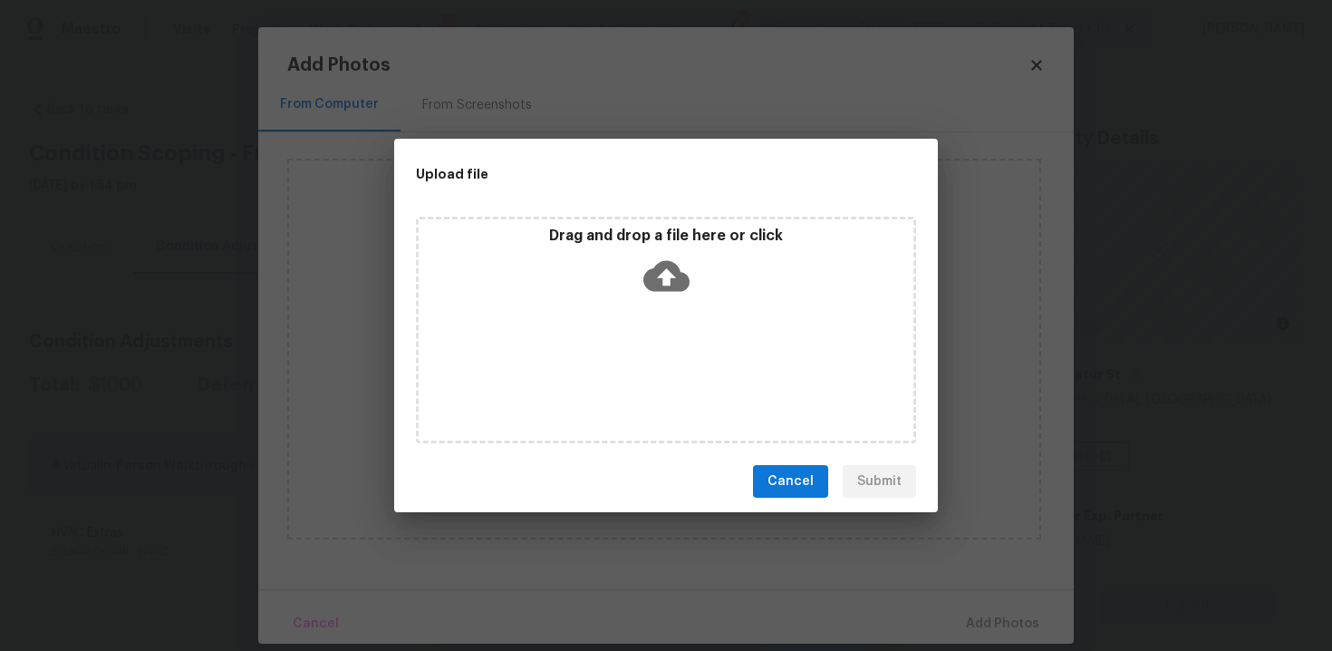
click at [731, 352] on div "Drag and drop a file here or click" at bounding box center [666, 330] width 500 height 227
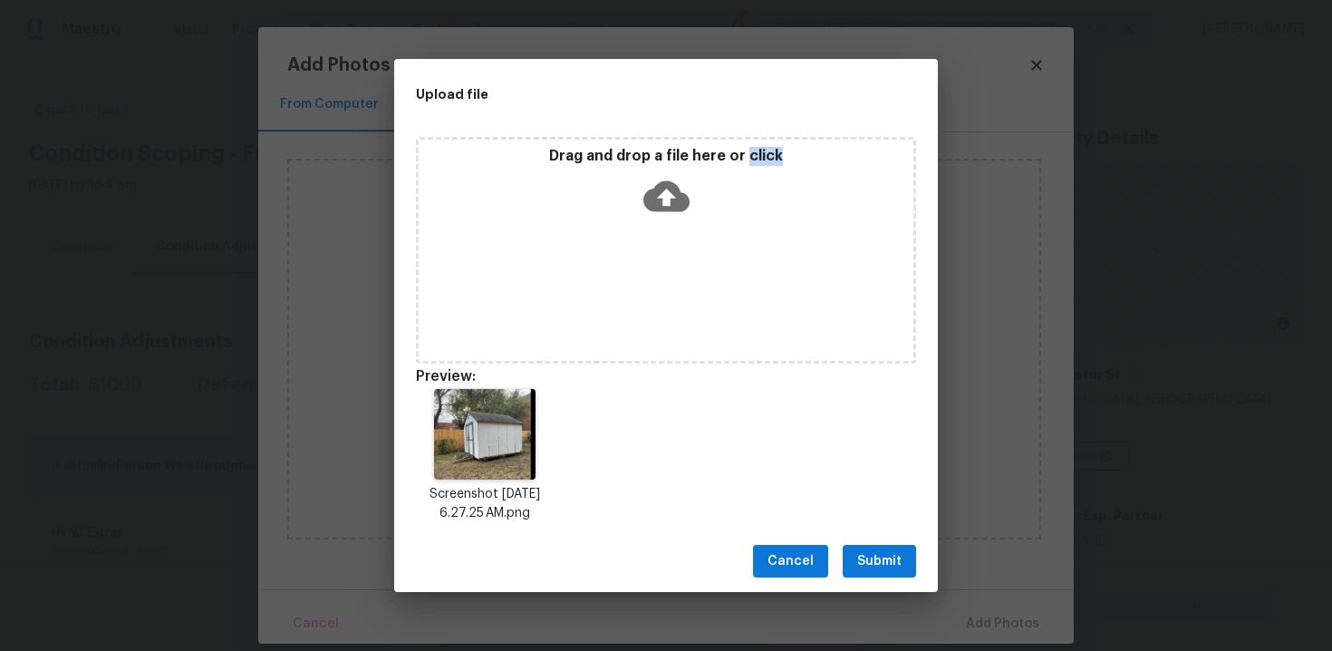
click at [874, 564] on span "Submit" at bounding box center [879, 561] width 44 height 23
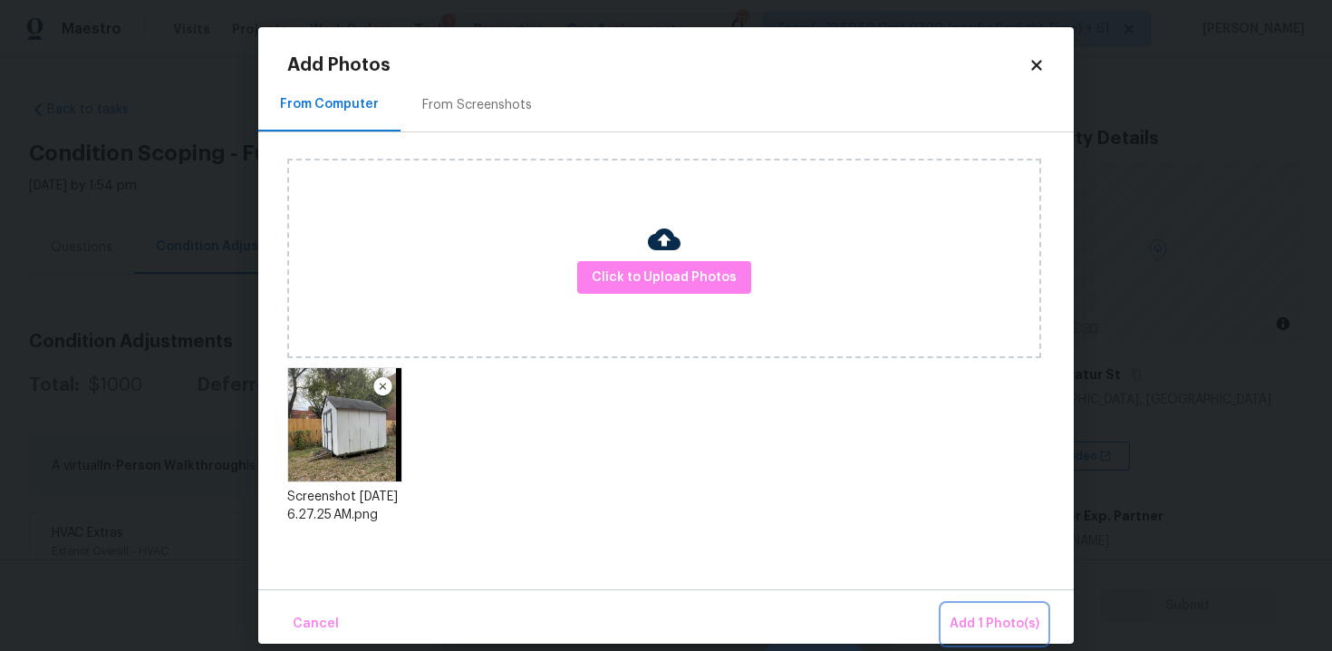
click at [973, 612] on button "Add 1 Photo(s)" at bounding box center [994, 623] width 104 height 39
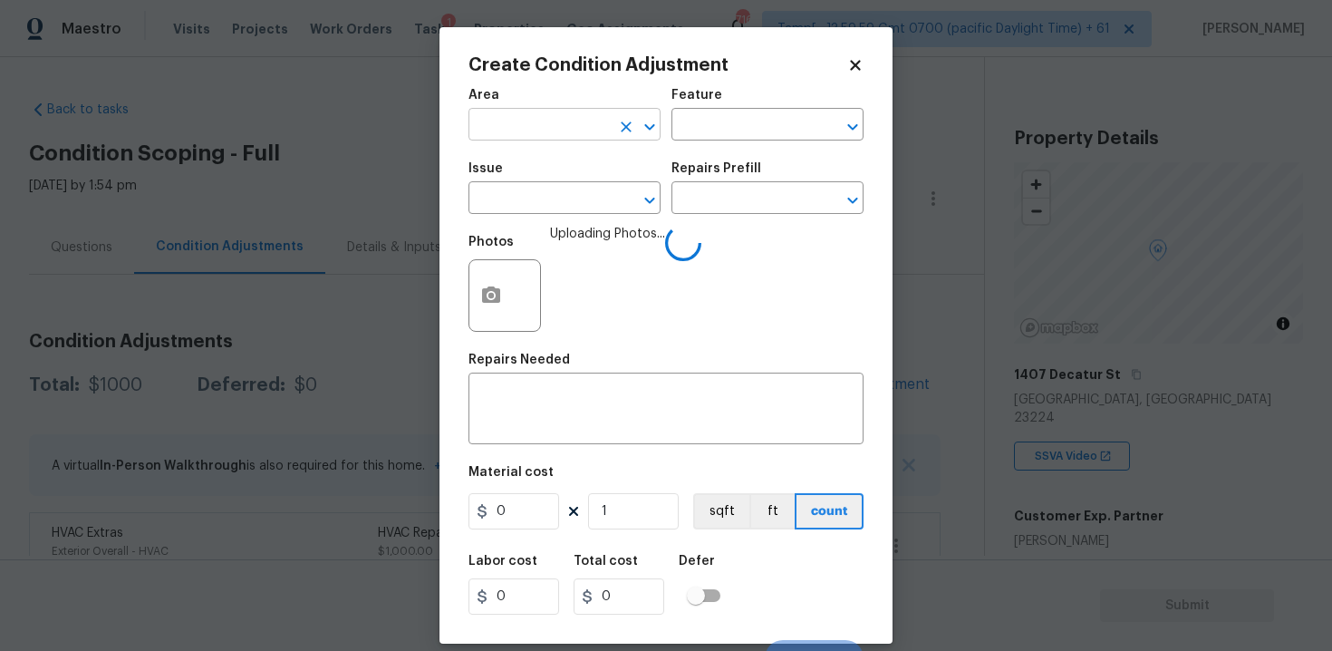
click at [558, 121] on input "text" at bounding box center [538, 126] width 141 height 28
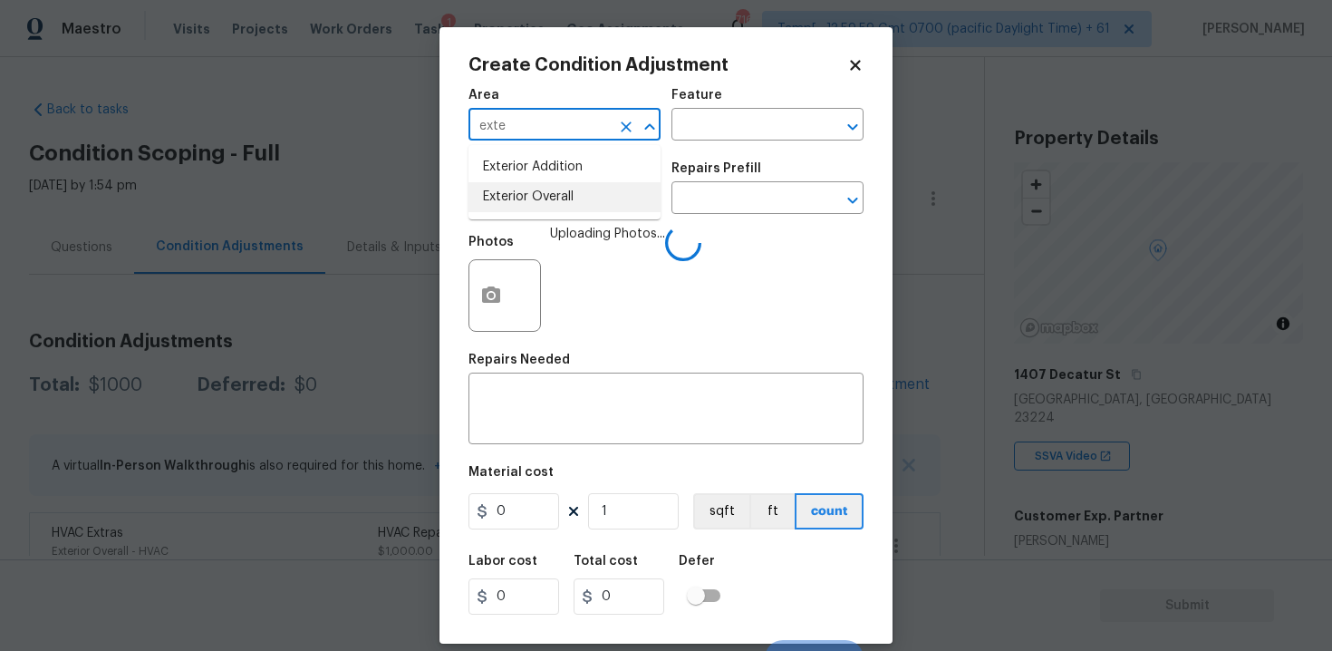
type input "exte"
click at [563, 235] on span "Uploading Photos..." at bounding box center [607, 284] width 115 height 118
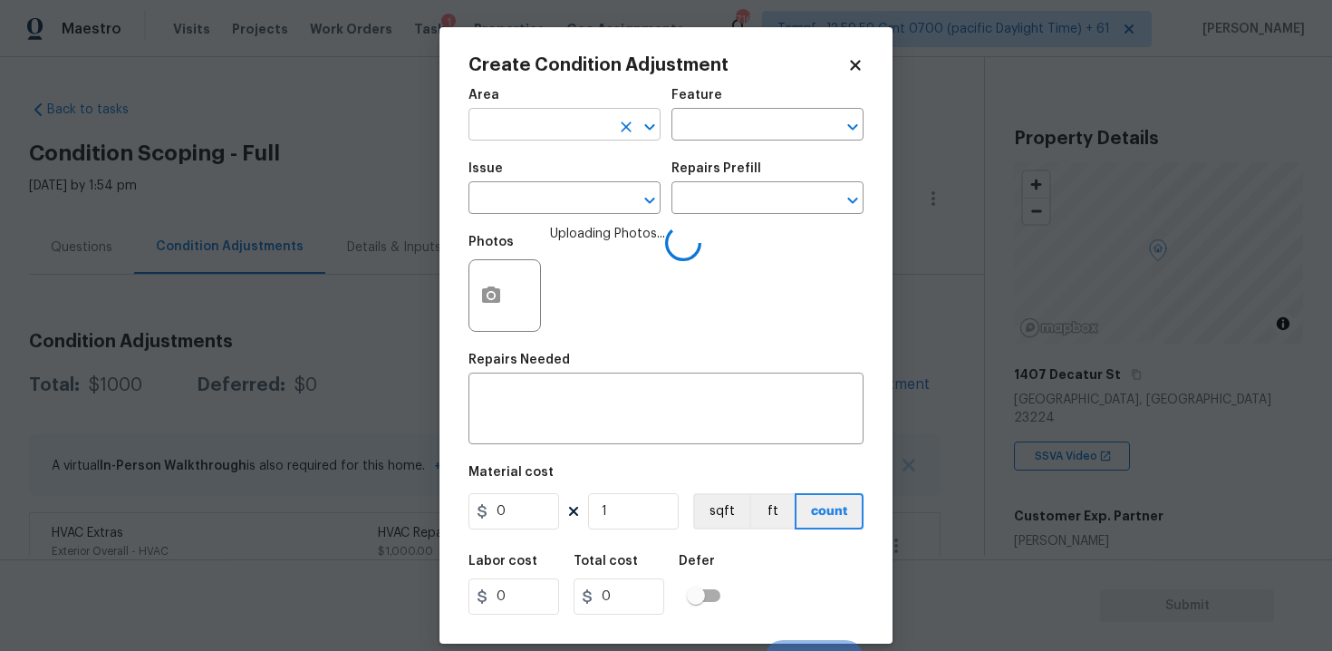
click at [552, 133] on input "text" at bounding box center [538, 126] width 141 height 28
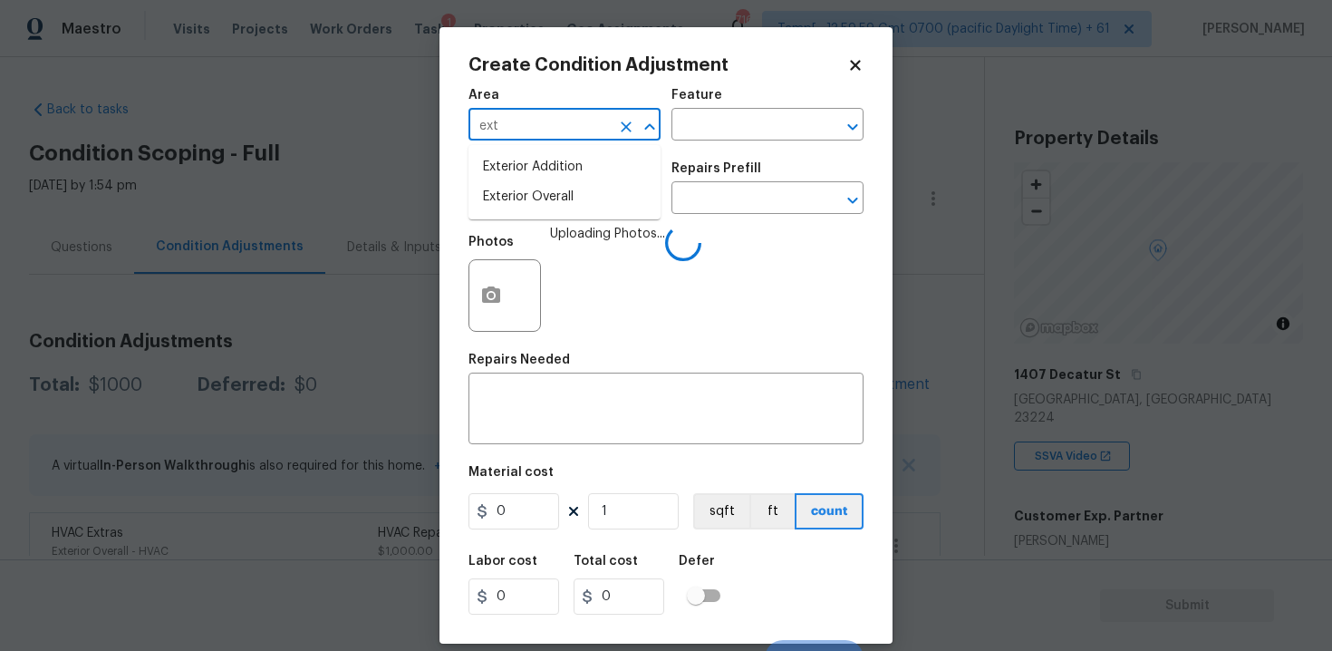
type input "exte"
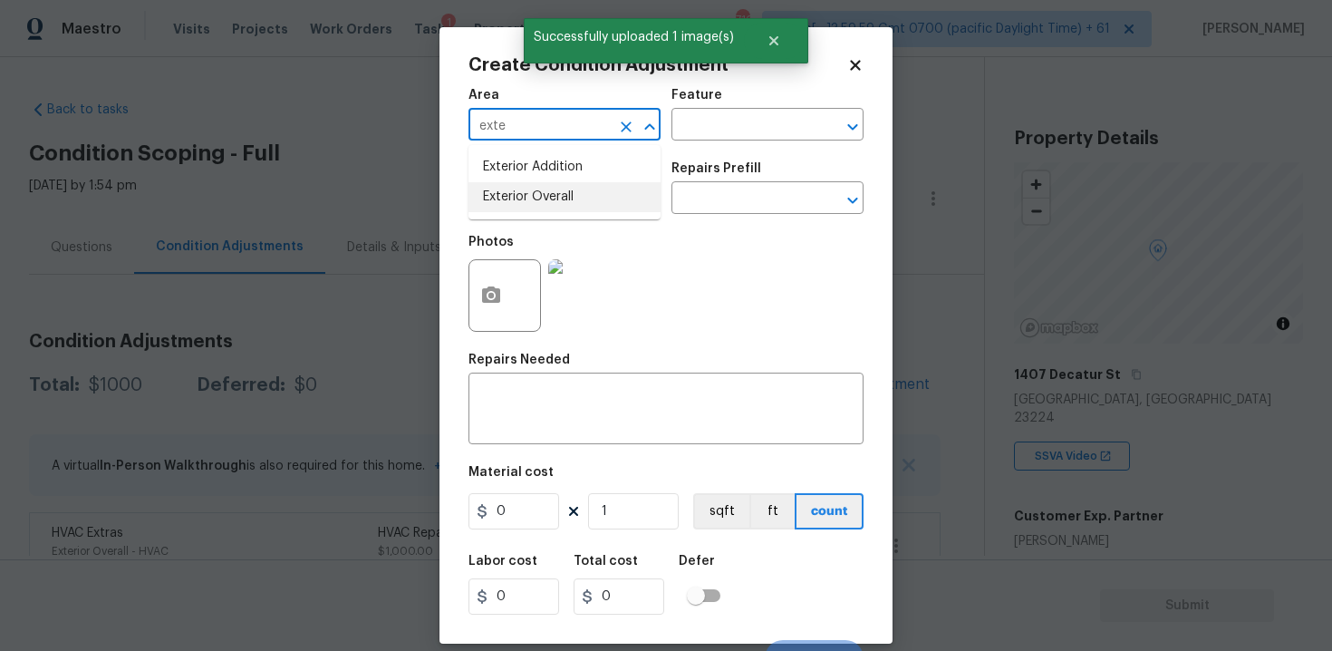
click at [529, 199] on li "Exterior Overall" at bounding box center [564, 197] width 192 height 30
type input "Exterior Overall"
click at [529, 199] on input "text" at bounding box center [538, 200] width 141 height 28
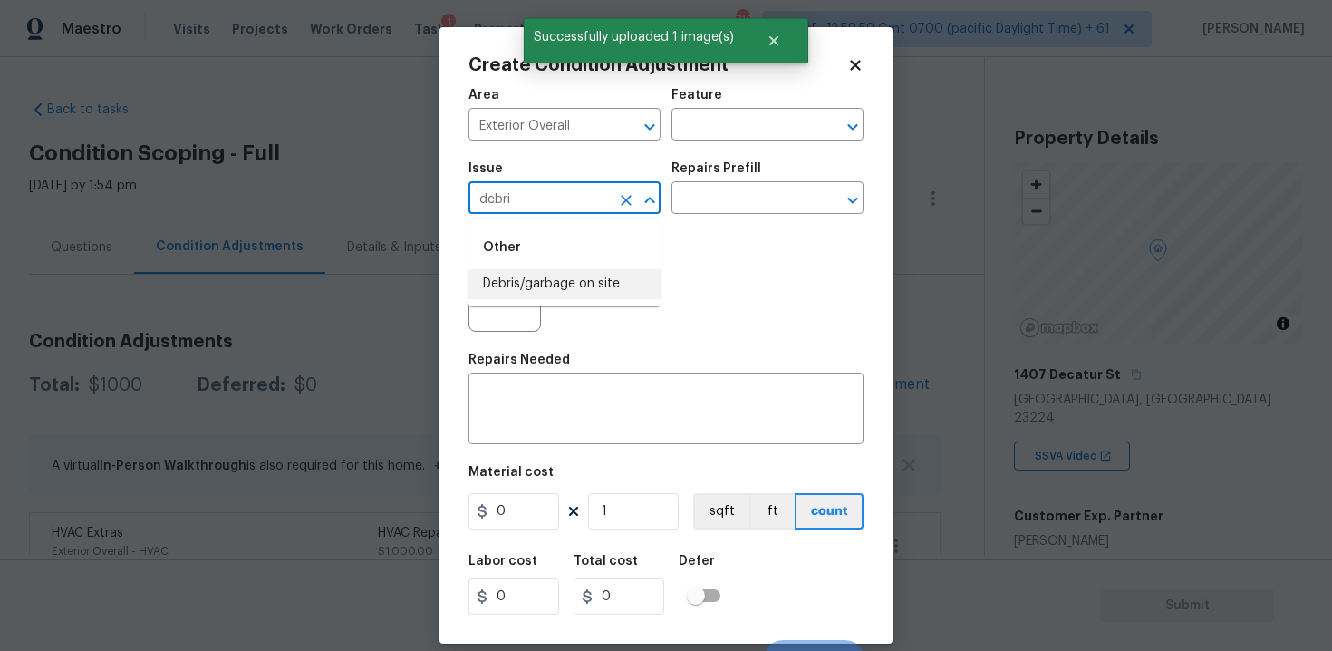
click at [525, 288] on li "Debris/garbage on site" at bounding box center [564, 284] width 192 height 30
type input "Debris/garbage on site"
click at [562, 400] on textarea at bounding box center [665, 410] width 373 height 38
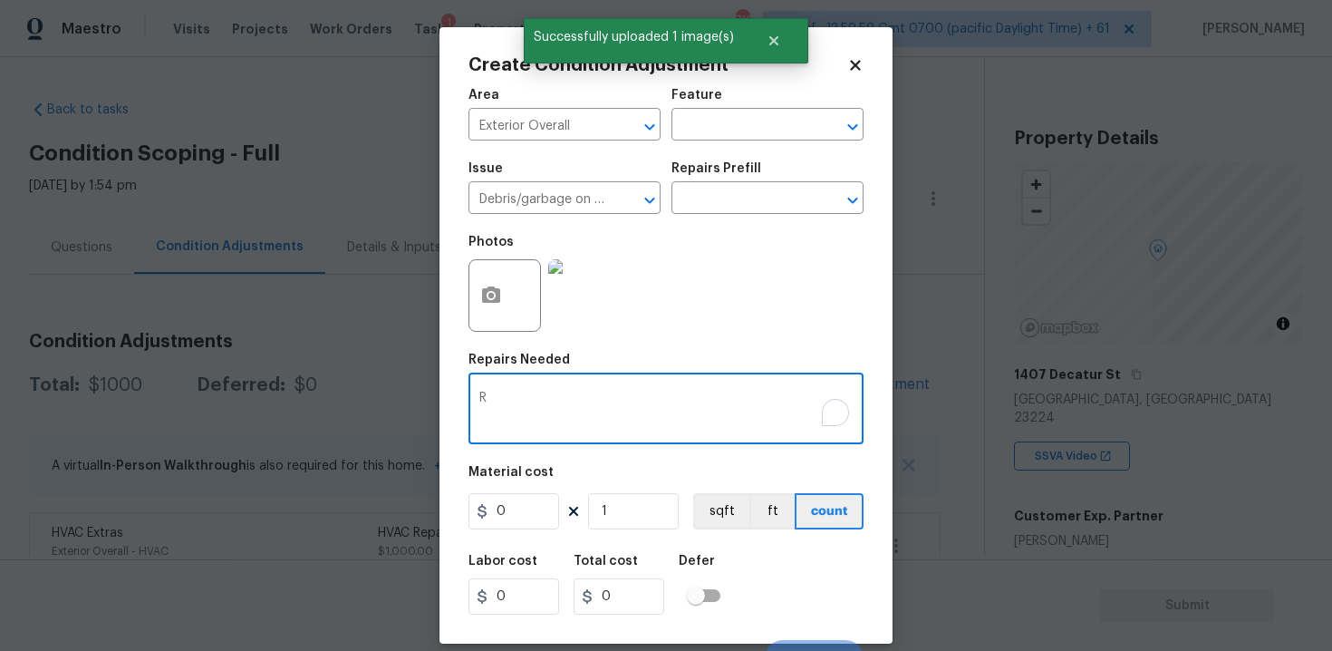
click at [600, 368] on div "Repairs Needed" at bounding box center [665, 365] width 395 height 24
type textarea "emove"
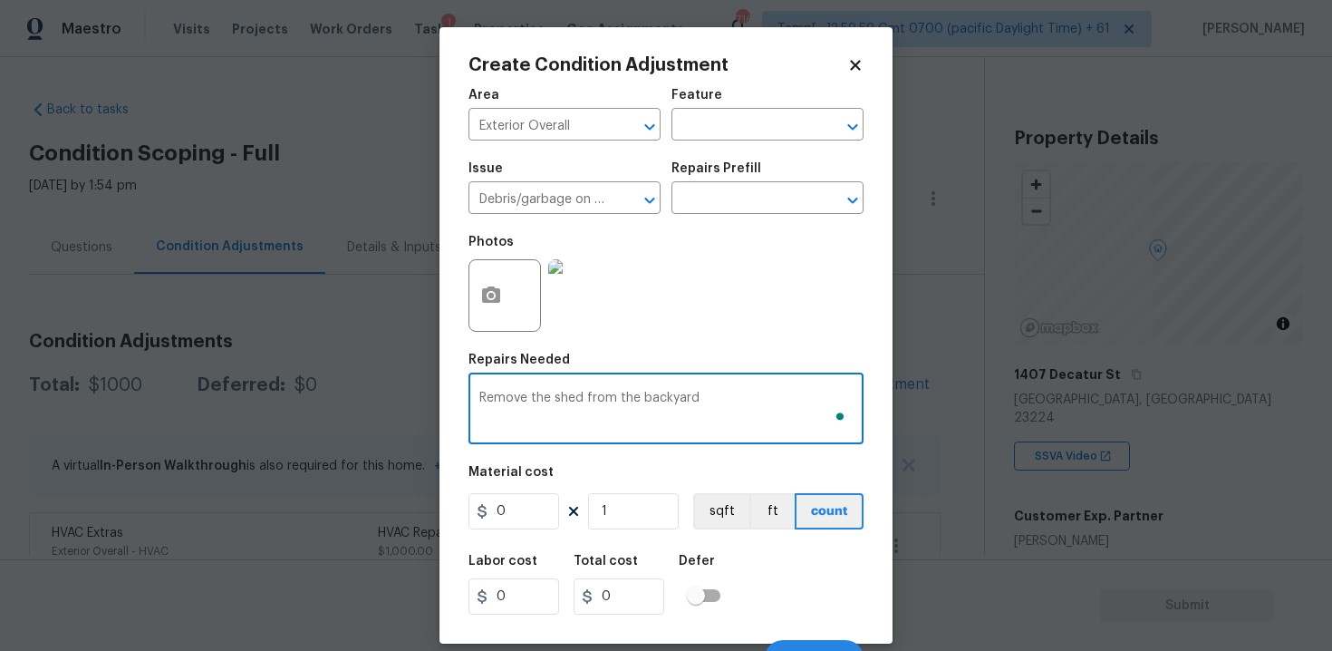
type textarea "Remove the shed from the backyard"
click at [531, 497] on input "0" at bounding box center [513, 511] width 91 height 36
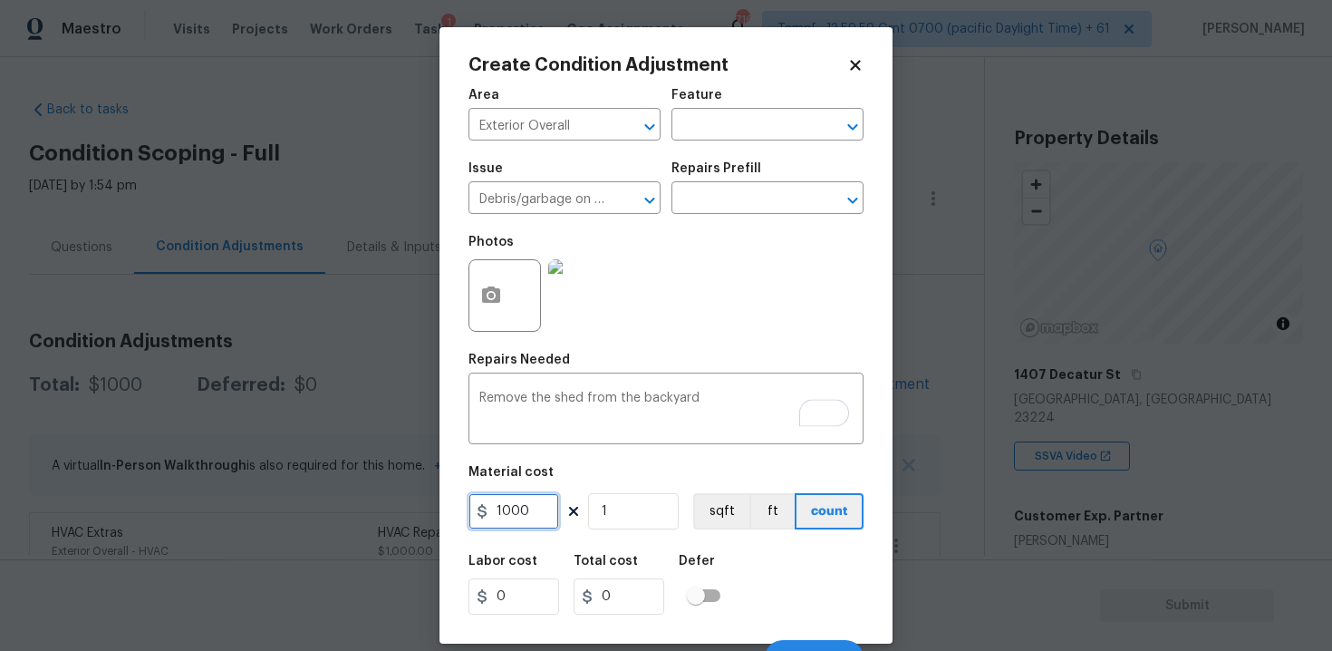
type input "1000"
click at [745, 545] on div "Labor cost 0 Total cost 0 Defer" at bounding box center [665, 585] width 395 height 82
type input "1000"
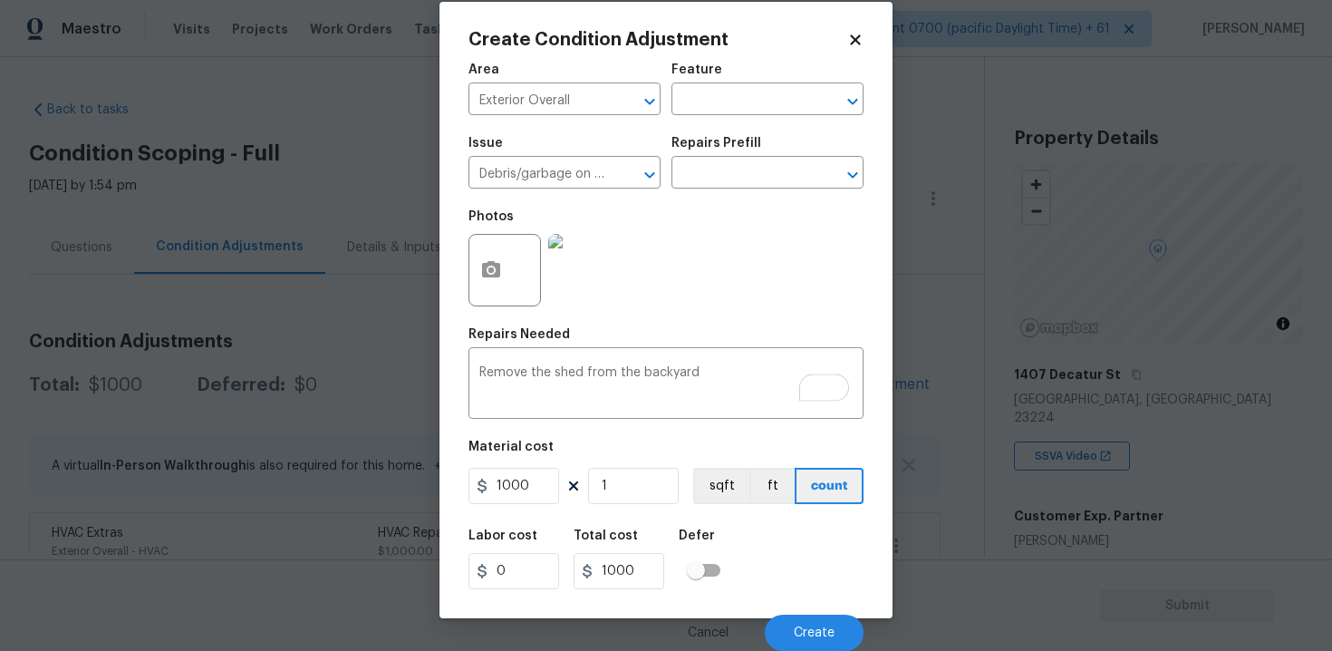
click at [796, 607] on div "Cancel Create" at bounding box center [665, 625] width 395 height 51
click at [814, 637] on span "Create" at bounding box center [814, 633] width 41 height 14
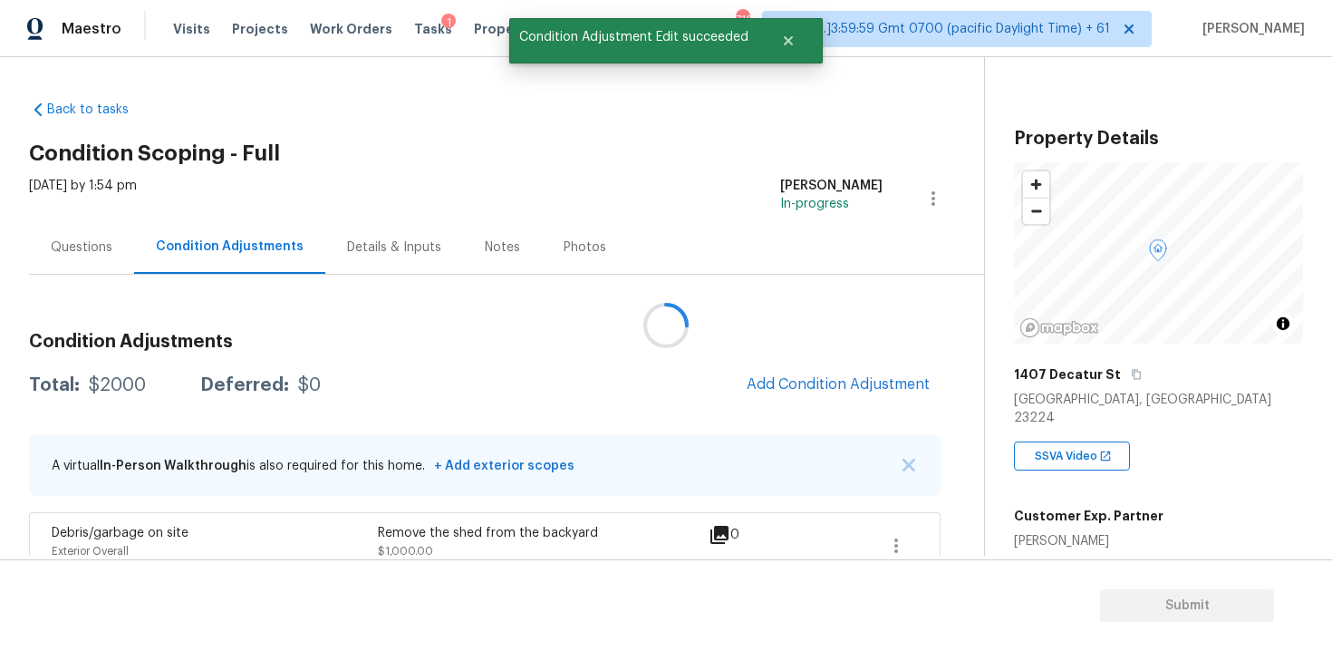
scroll to position [0, 0]
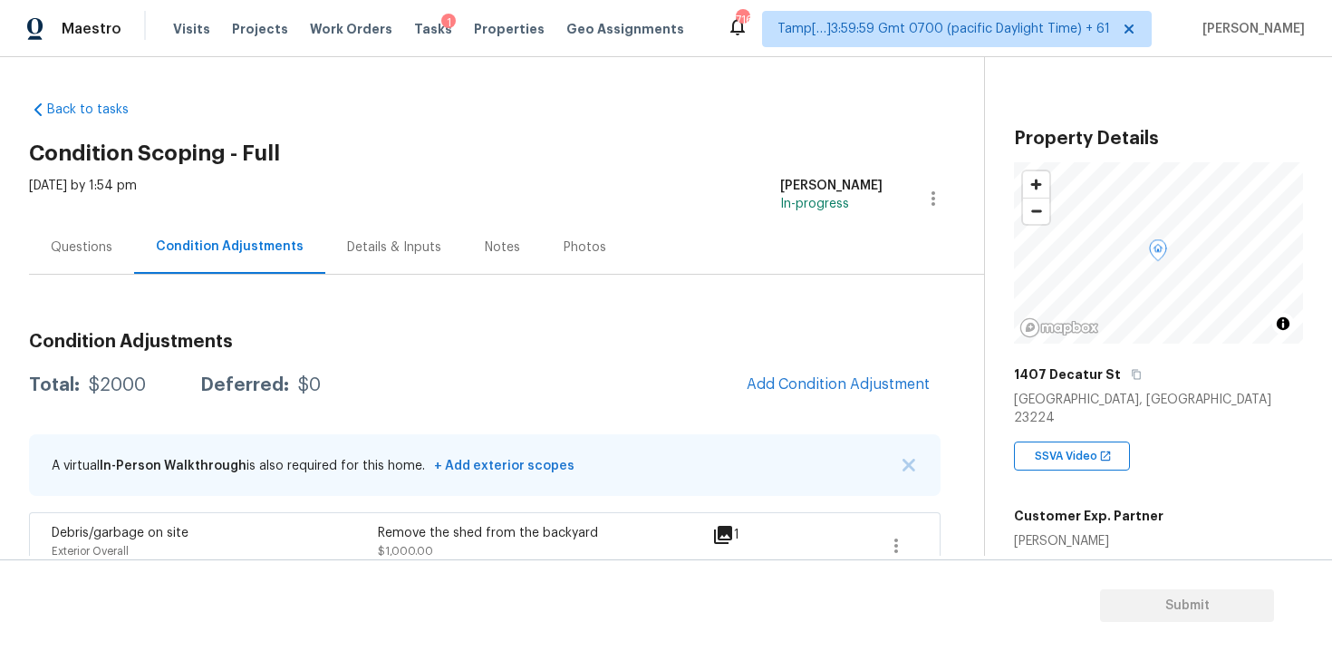
click at [874, 354] on div "Condition Adjustments Total: $2000 Deferred: $0 Add Condition Adjustment A virt…" at bounding box center [484, 481] width 911 height 327
click at [865, 380] on span "Add Condition Adjustment" at bounding box center [838, 384] width 183 height 16
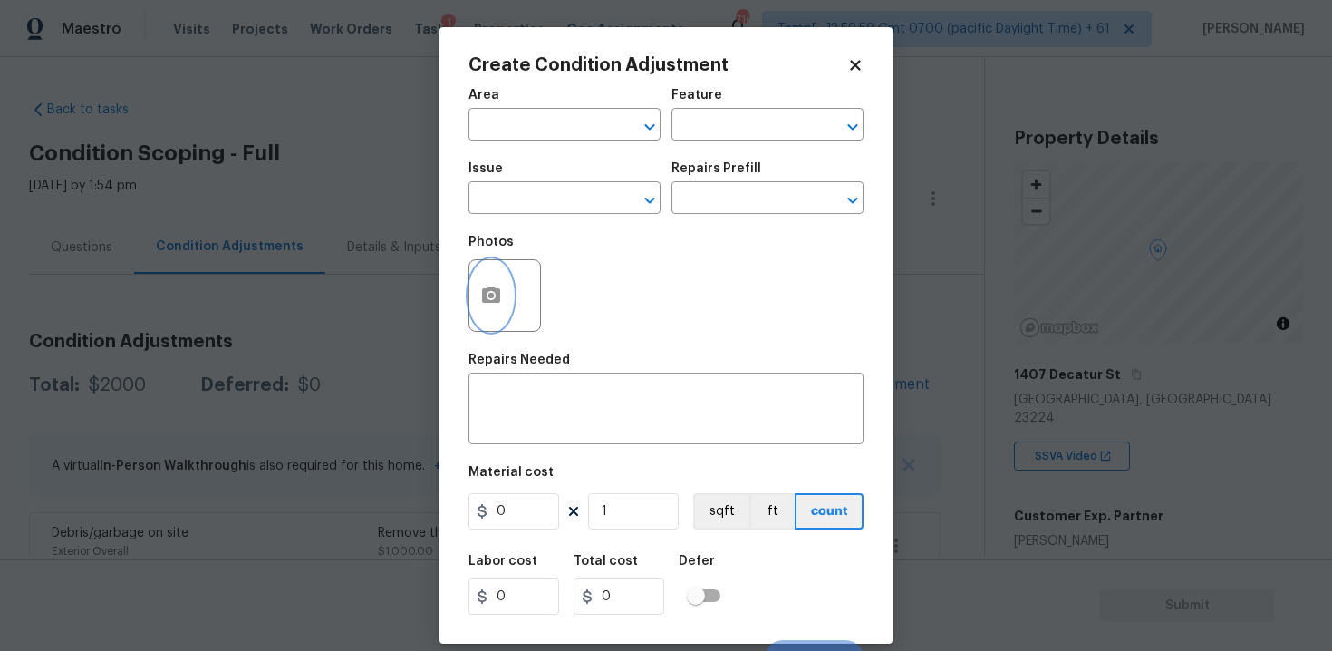
click at [501, 296] on icon "button" at bounding box center [491, 295] width 22 height 22
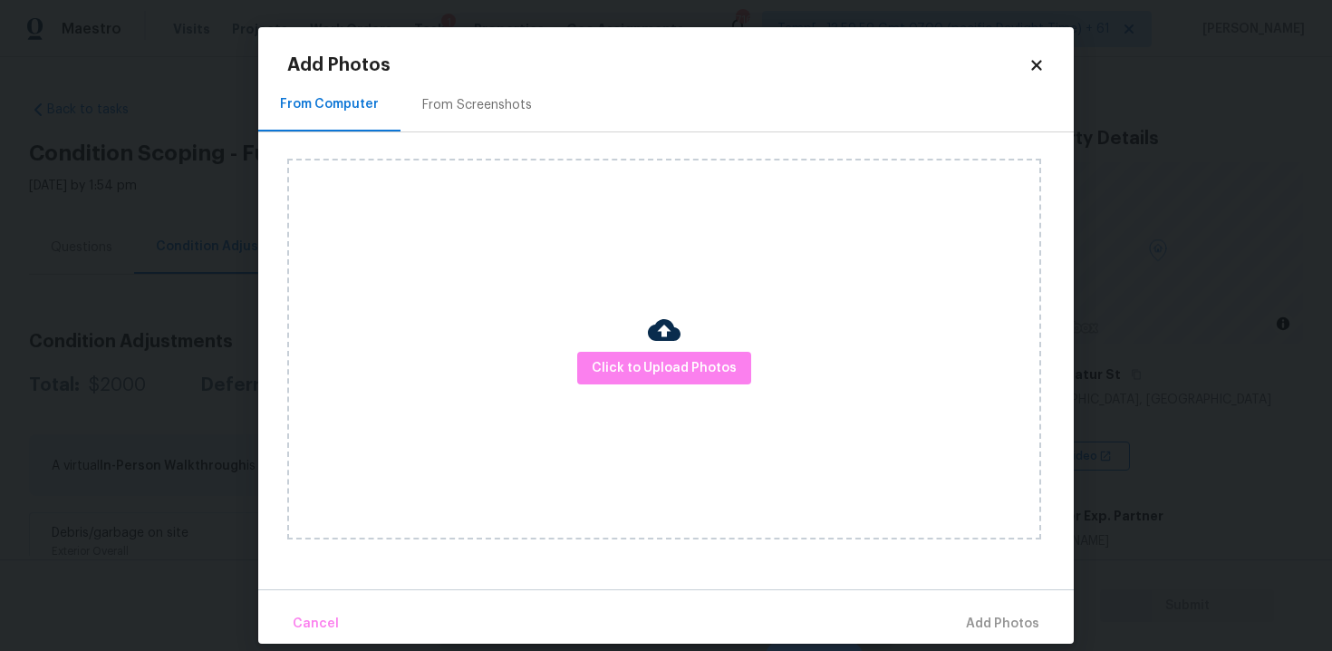
click at [683, 343] on div "Click to Upload Photos" at bounding box center [664, 349] width 754 height 381
click at [680, 368] on span "Click to Upload Photos" at bounding box center [664, 368] width 145 height 23
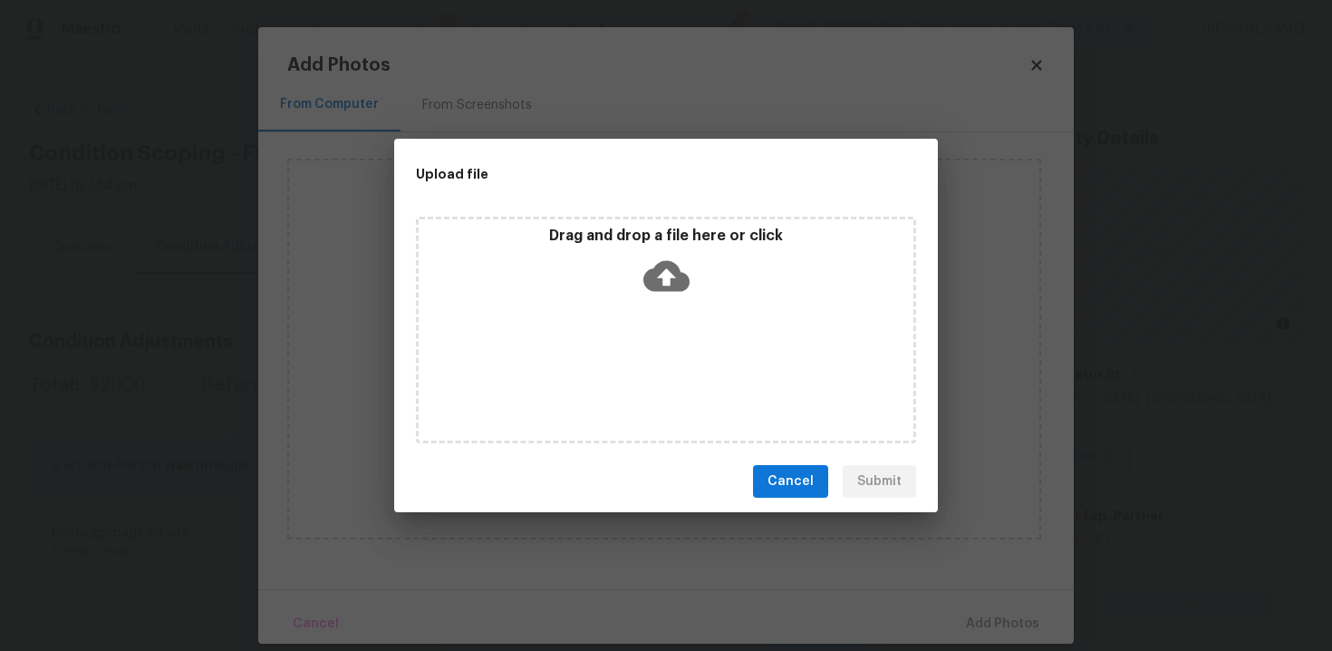
click at [672, 327] on div "Drag and drop a file here or click" at bounding box center [666, 330] width 500 height 227
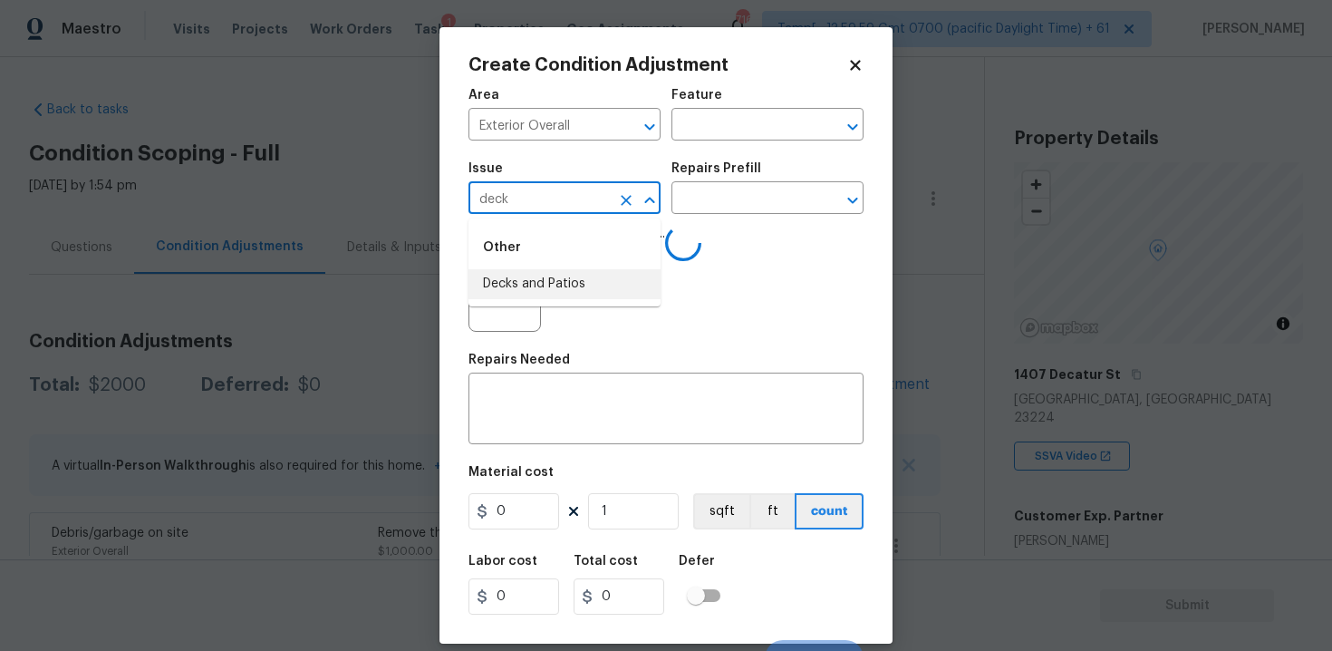
click at [543, 298] on li "Decks and Patios" at bounding box center [564, 284] width 192 height 30
type input "Decks and Patios"
click at [722, 209] on input "text" at bounding box center [741, 200] width 141 height 28
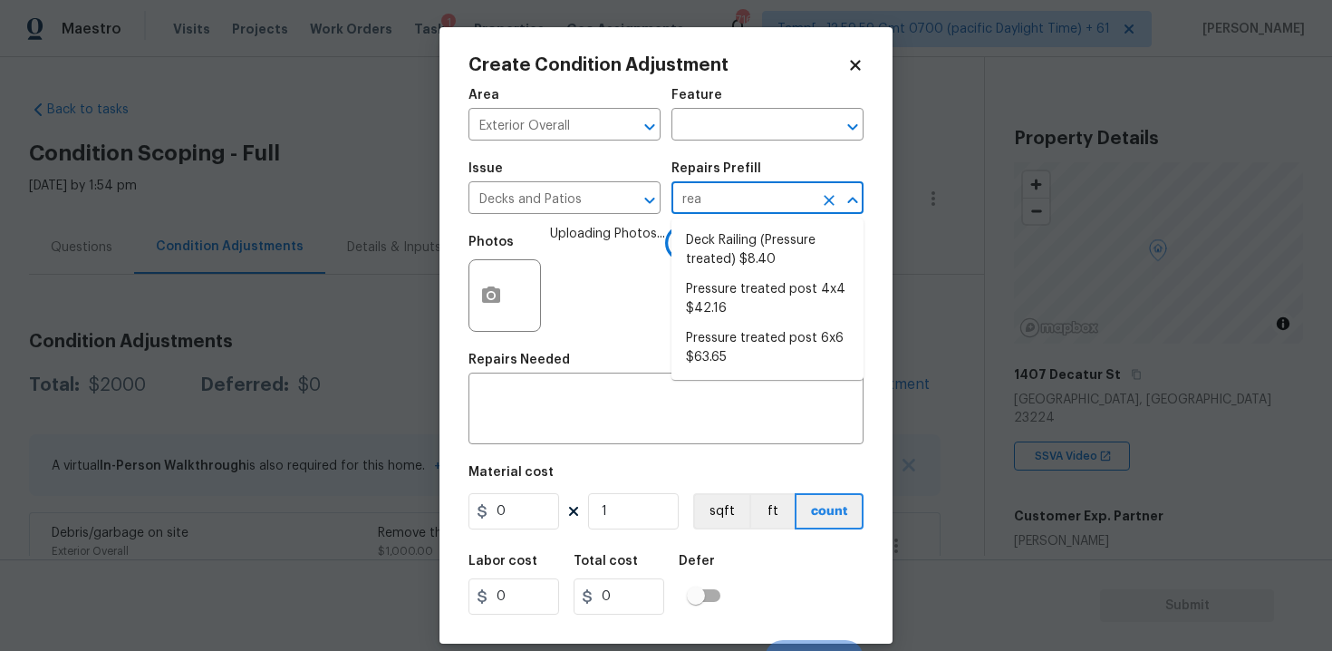
type input "re"
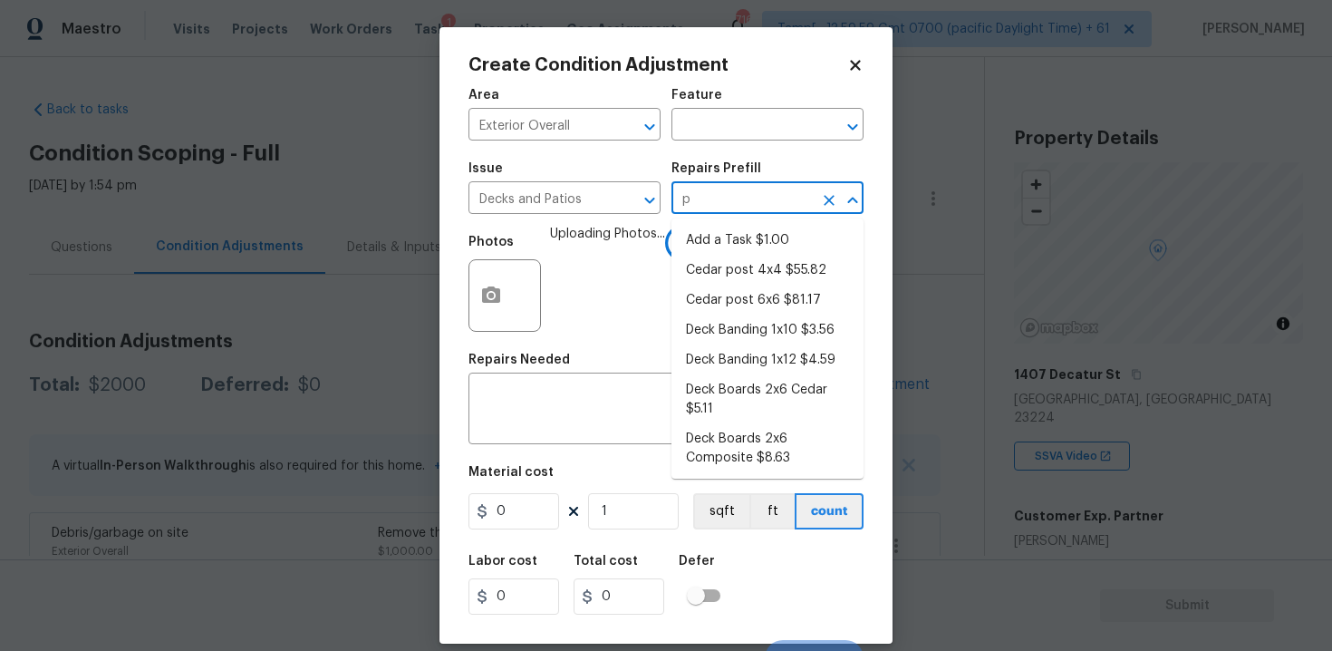
type input "pl"
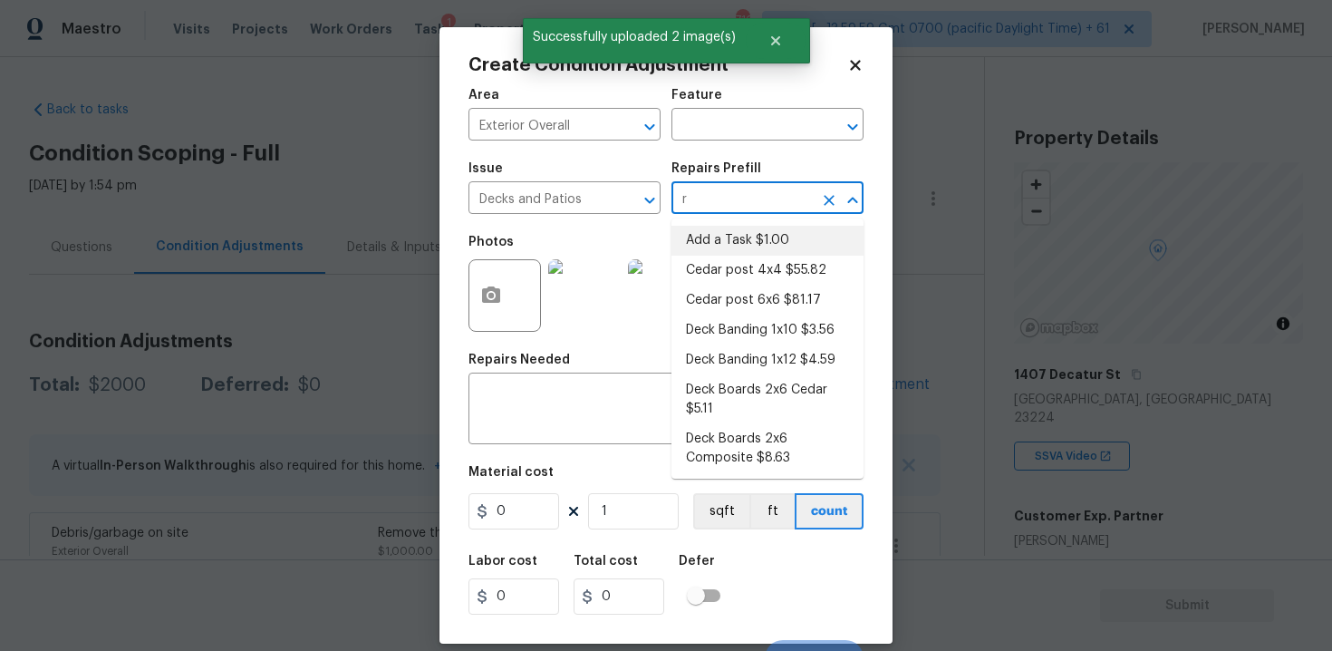
type input "re"
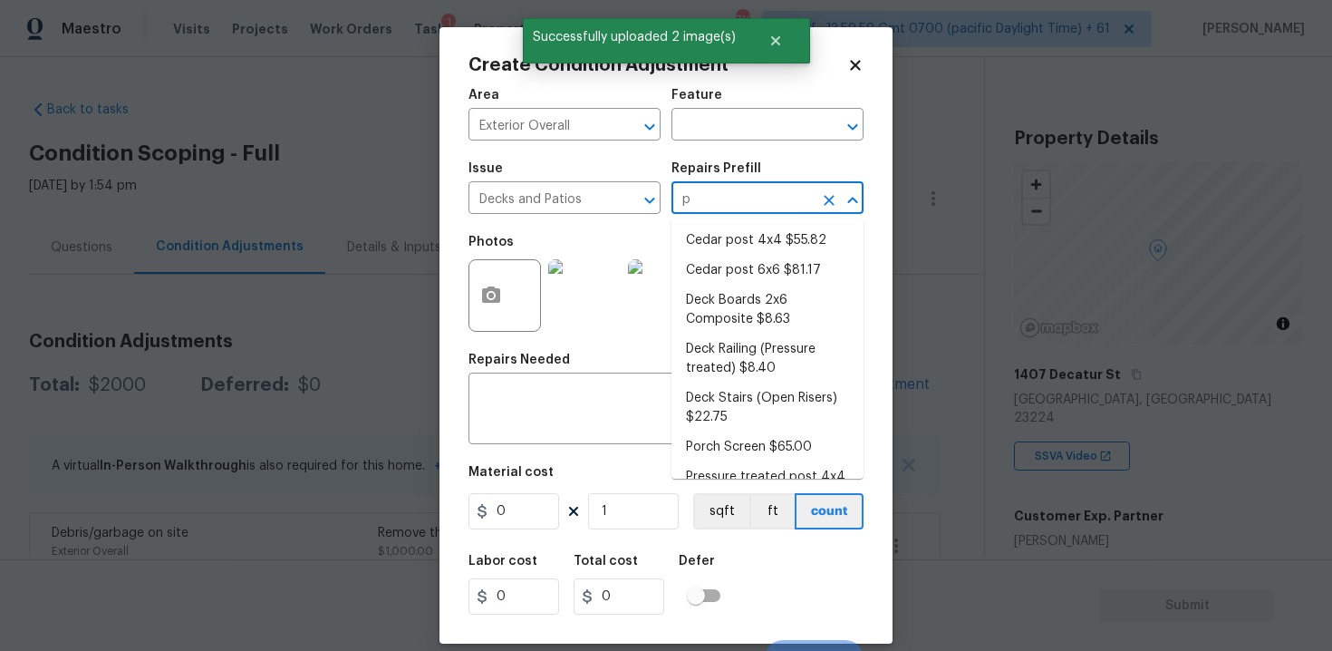
type input "pl"
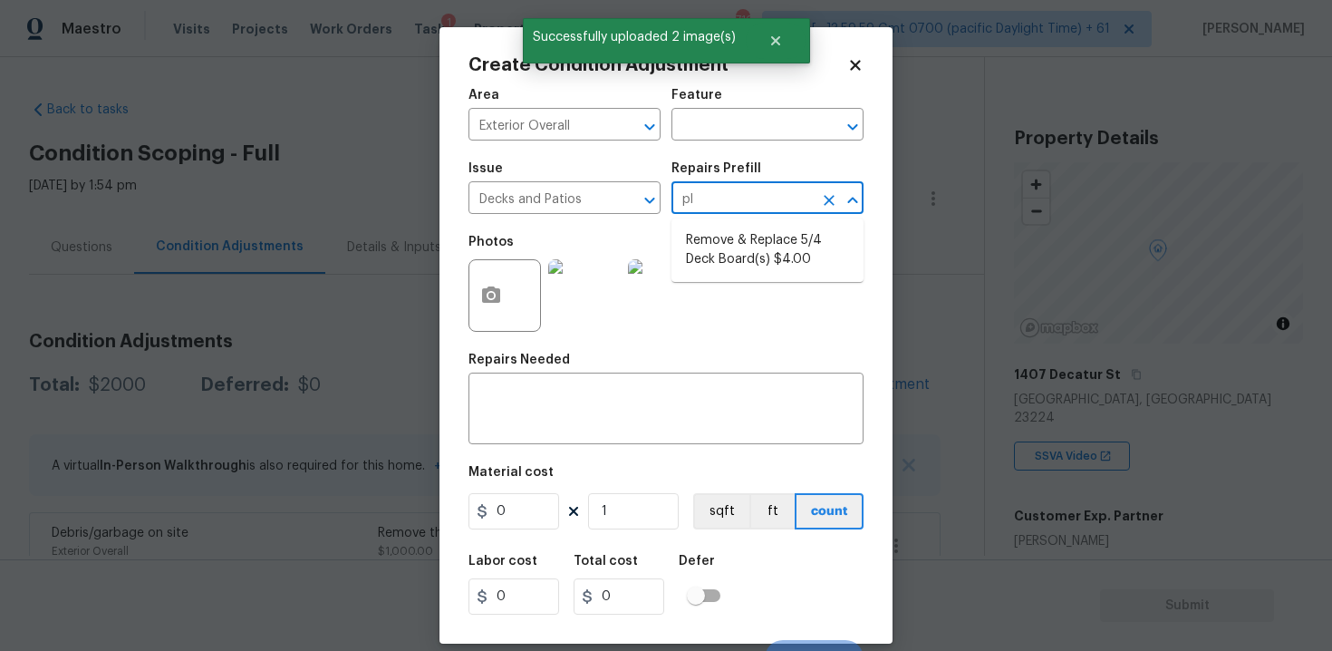
click at [744, 245] on li "Remove & Replace 5/4 Deck Board(s) $4.00" at bounding box center [767, 250] width 192 height 49
type input "Deck"
type input "4"
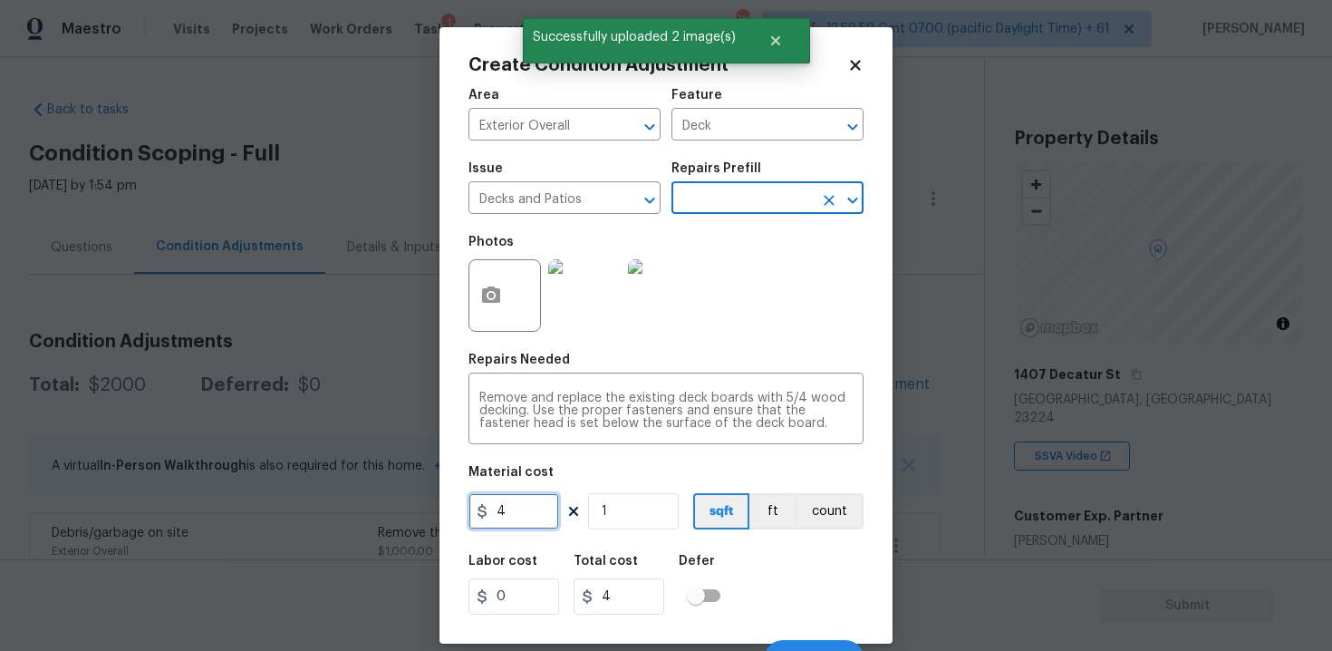
click at [535, 516] on input "4" at bounding box center [513, 511] width 91 height 36
type input "5500"
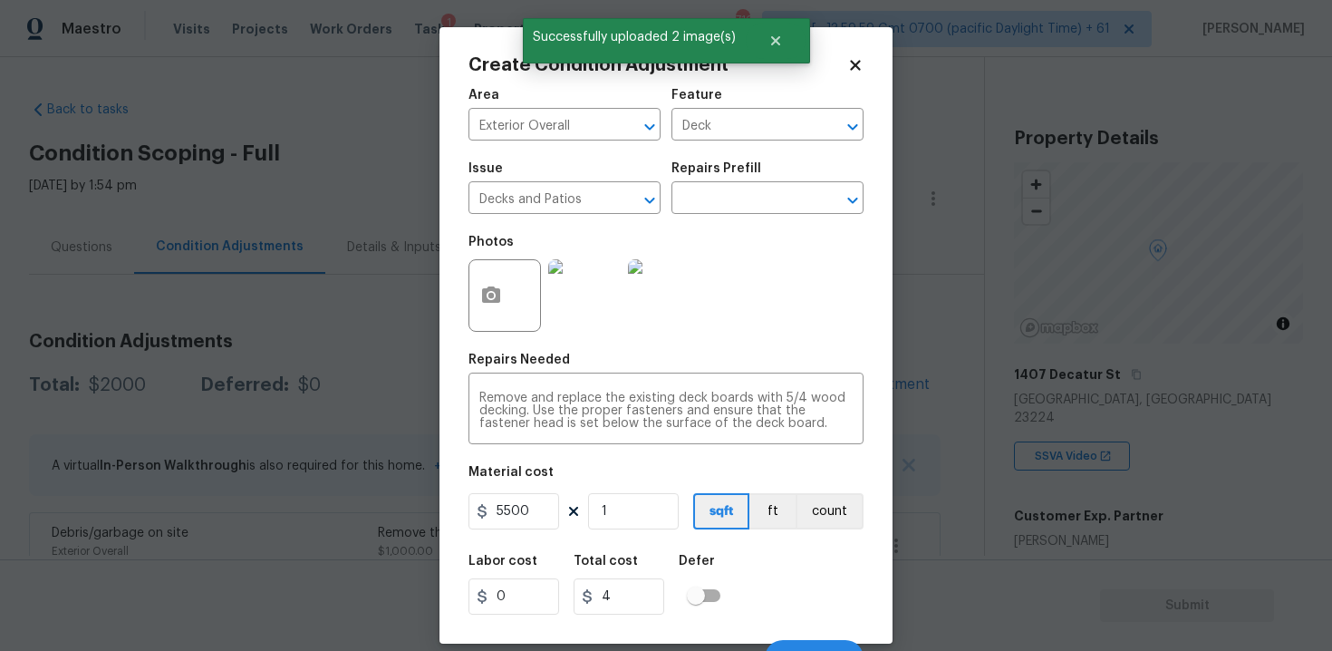
type input "5500"
click at [732, 559] on div "Labor cost 0 Total cost 5500 Defer" at bounding box center [665, 585] width 395 height 82
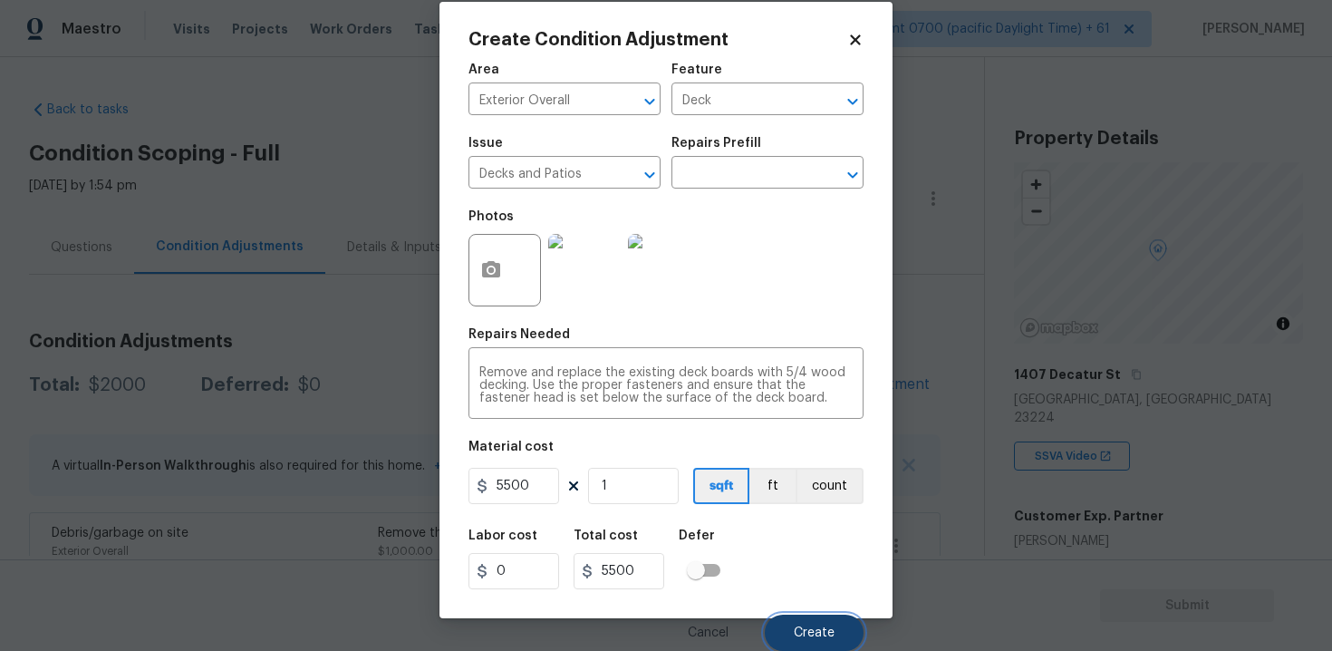
click at [793, 627] on button "Create" at bounding box center [814, 632] width 99 height 36
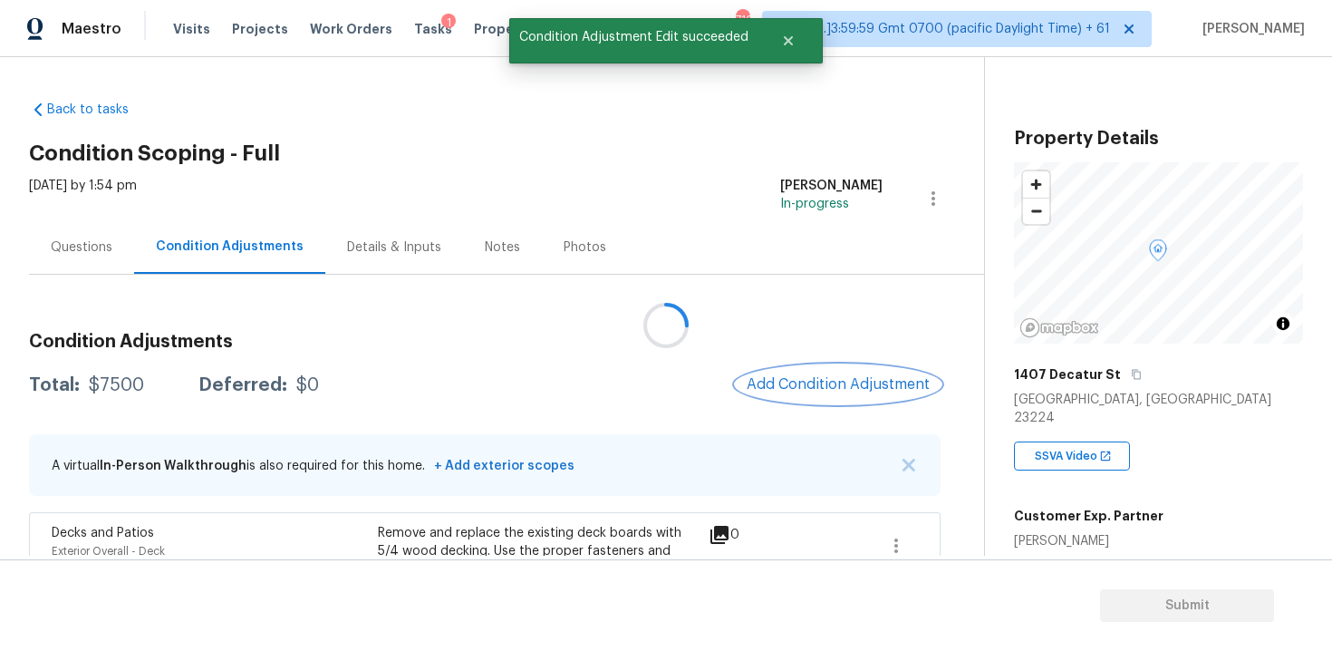
scroll to position [0, 0]
click at [794, 374] on button "Add Condition Adjustment" at bounding box center [838, 384] width 205 height 38
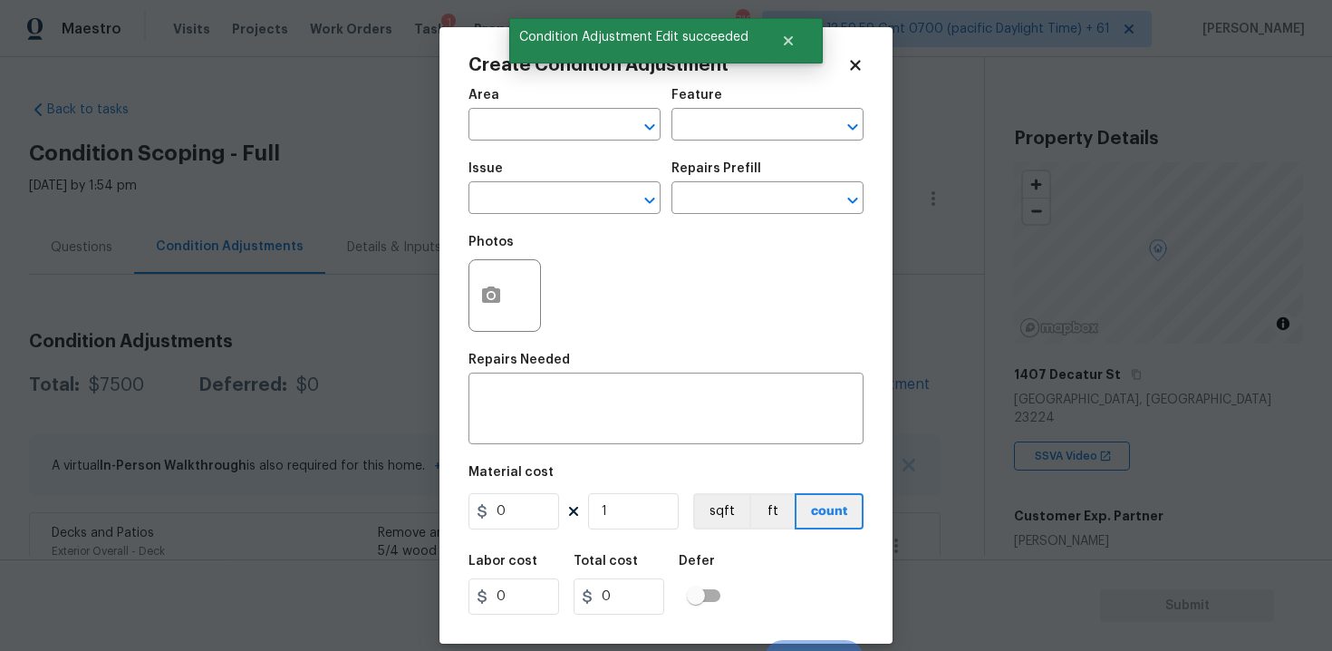
click at [549, 159] on span "Issue ​" at bounding box center [564, 187] width 192 height 73
click at [552, 133] on input "text" at bounding box center [538, 126] width 141 height 28
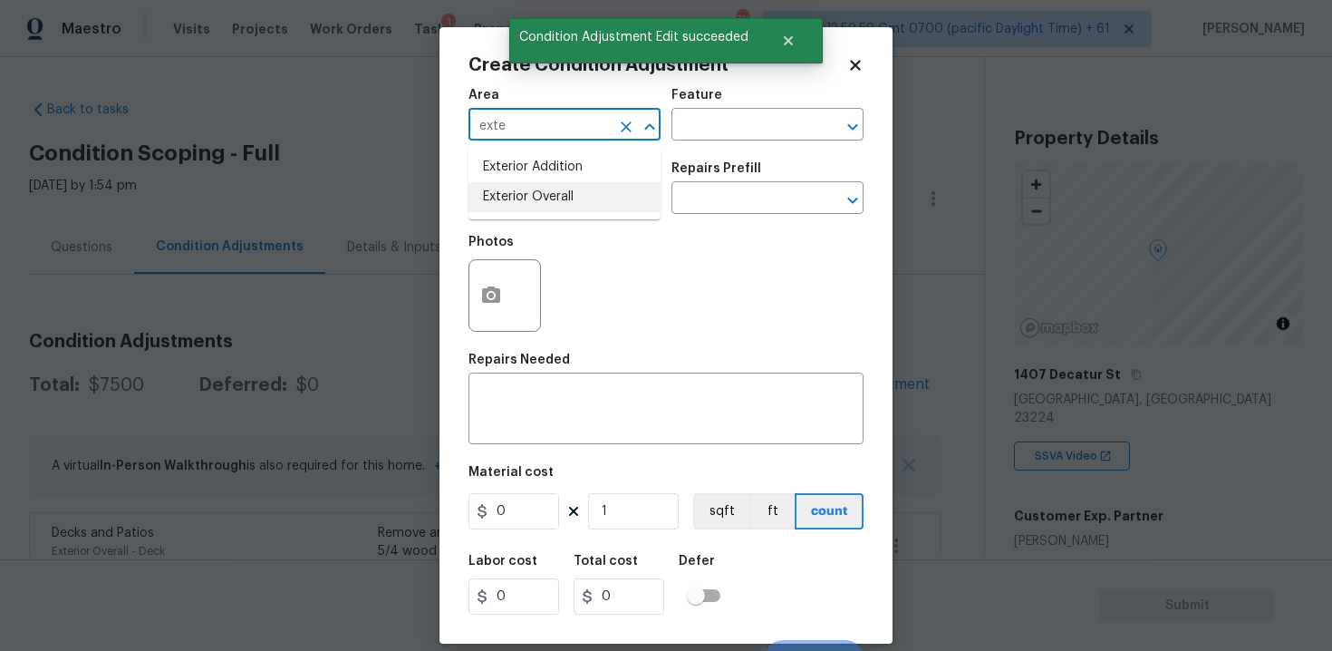
click at [548, 199] on li "Exterior Overall" at bounding box center [564, 197] width 192 height 30
type input "Exterior Overall"
click at [548, 199] on input "text" at bounding box center [538, 200] width 141 height 28
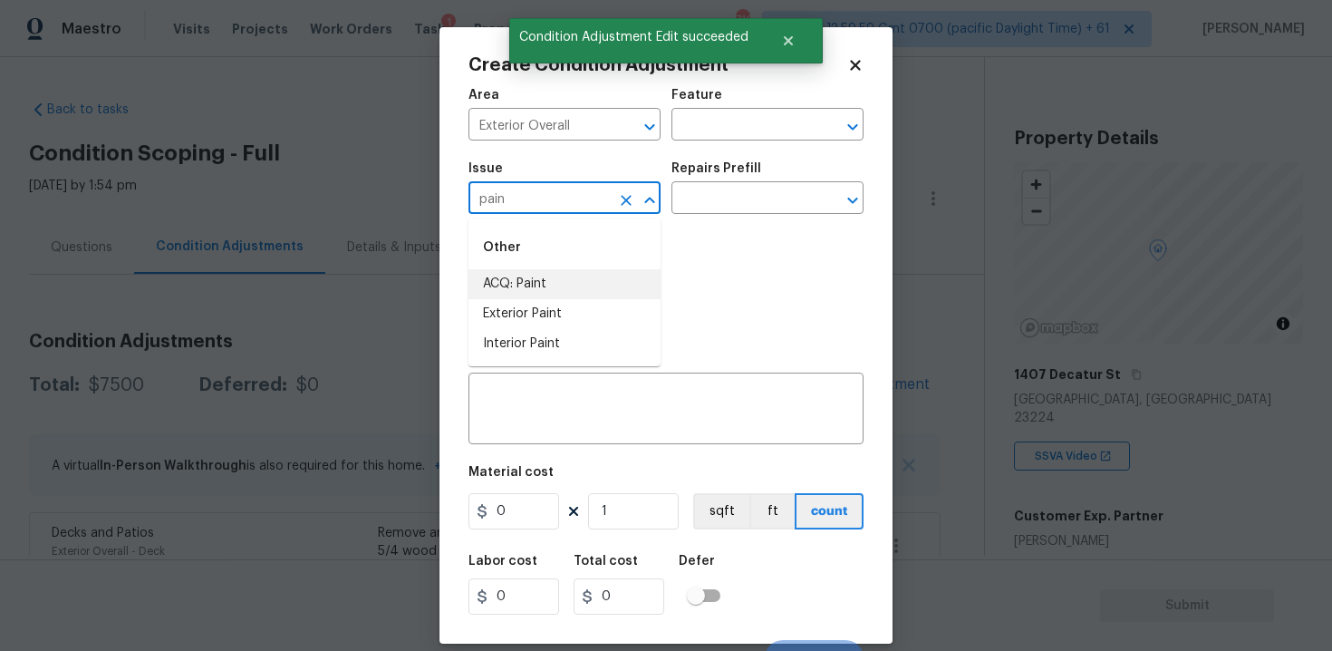
click at [555, 274] on li "ACQ: Paint" at bounding box center [564, 284] width 192 height 30
type input "ACQ: Paint"
click at [681, 210] on input "text" at bounding box center [741, 200] width 141 height 28
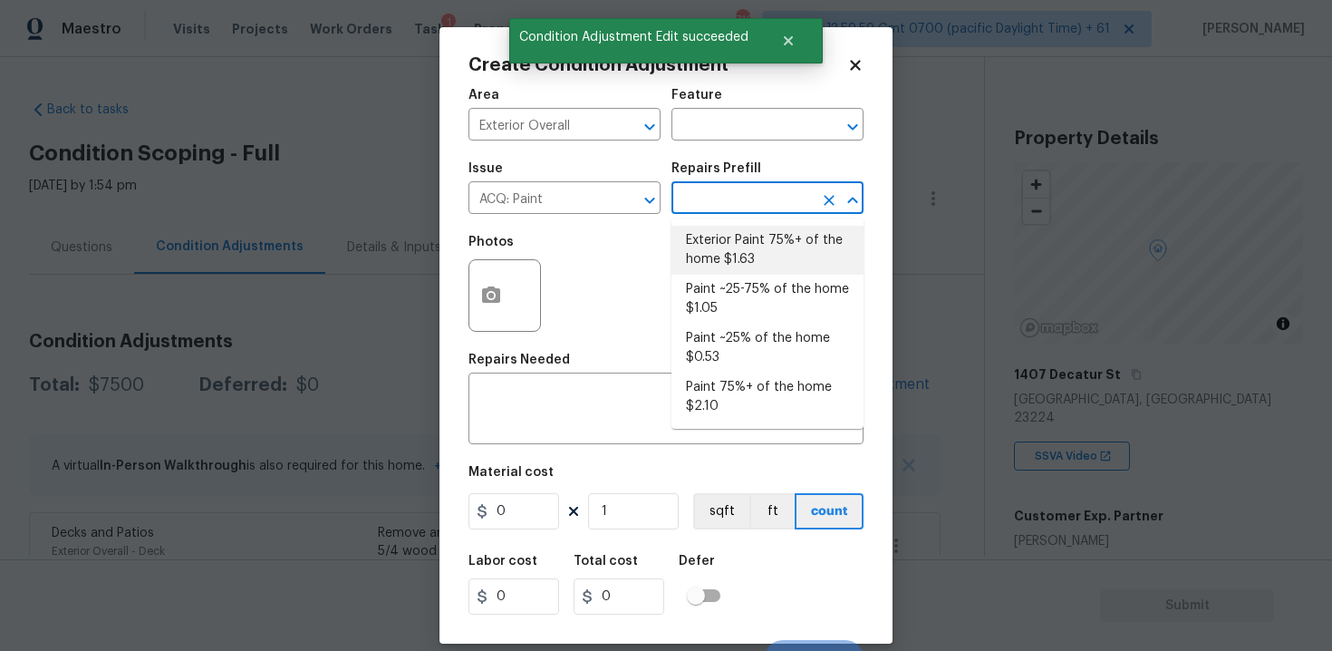
click at [695, 240] on li "Exterior Paint 75%+ of the home $1.63" at bounding box center [767, 250] width 192 height 49
type input "Acquisition"
type textarea "Acquisition Scope: 75%+ of the home exterior will likely require paint"
type input "1.63"
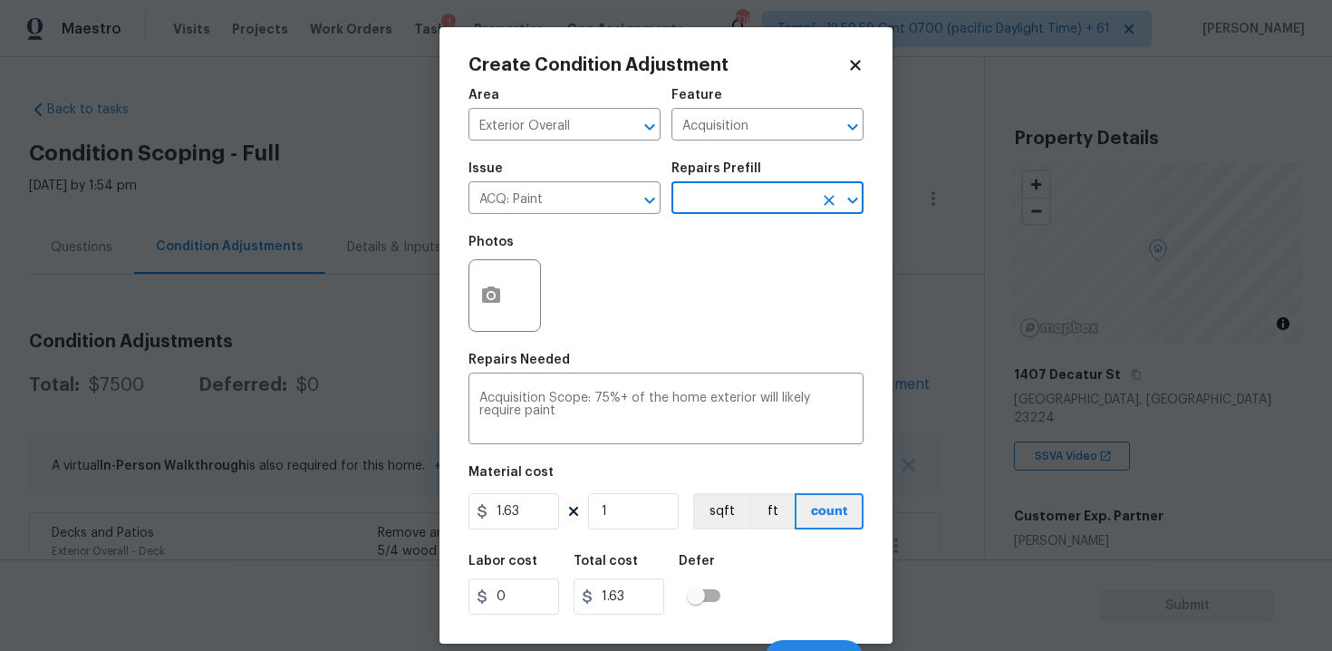
click at [602, 185] on div "Issue" at bounding box center [564, 174] width 192 height 24
click at [615, 190] on div at bounding box center [636, 200] width 47 height 25
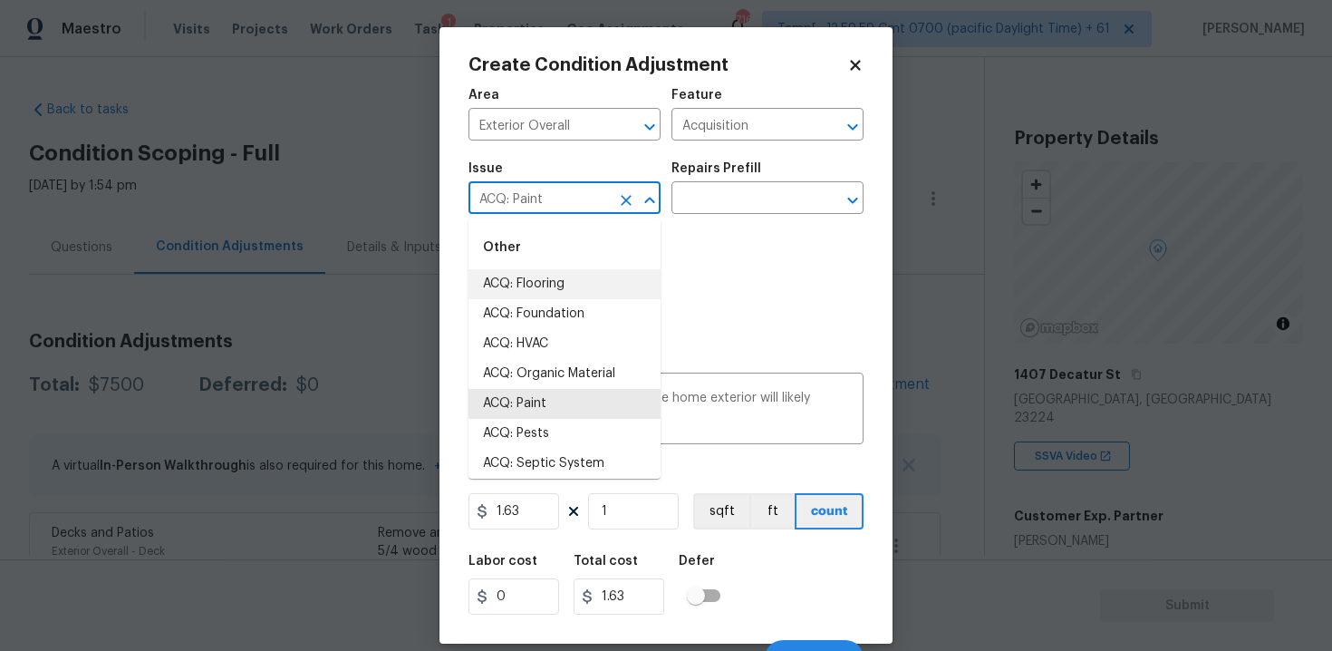
click at [617, 193] on icon "Clear" at bounding box center [626, 200] width 18 height 18
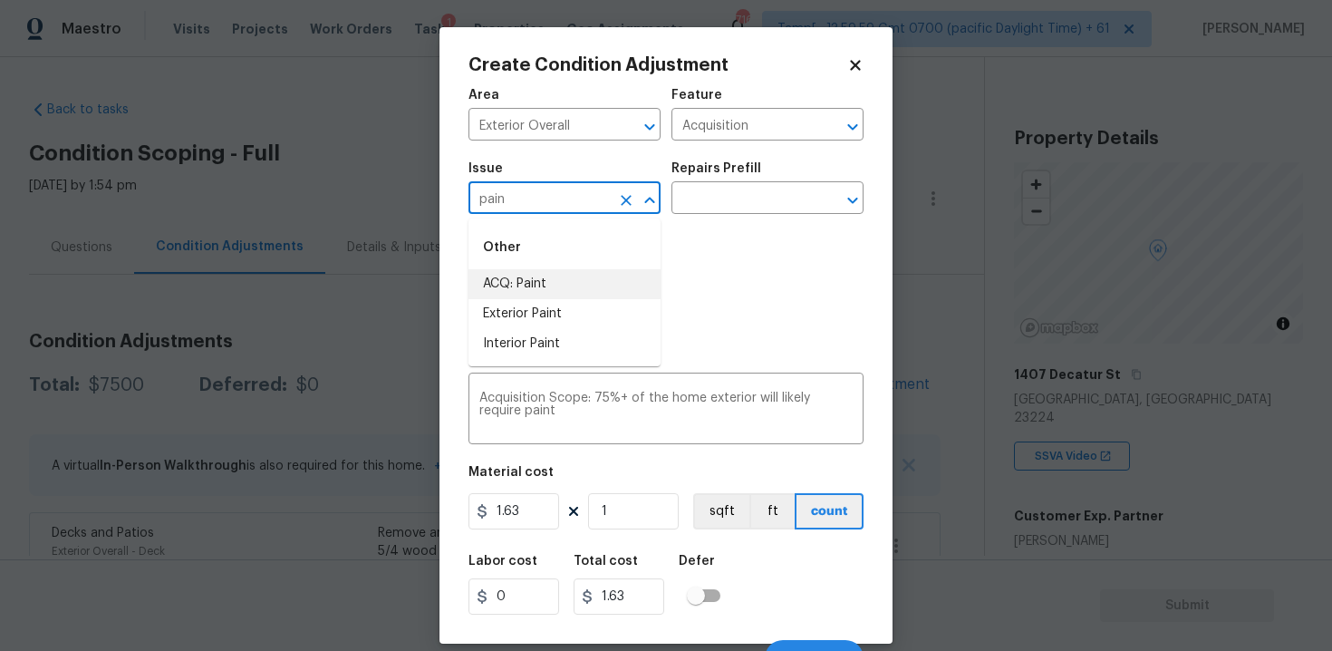
click at [618, 291] on li "ACQ: Paint" at bounding box center [564, 284] width 192 height 30
type input "ACQ: Paint"
click at [645, 187] on div "ACQ: Paint ​" at bounding box center [564, 200] width 192 height 28
click at [620, 203] on icon "Clear" at bounding box center [626, 200] width 18 height 18
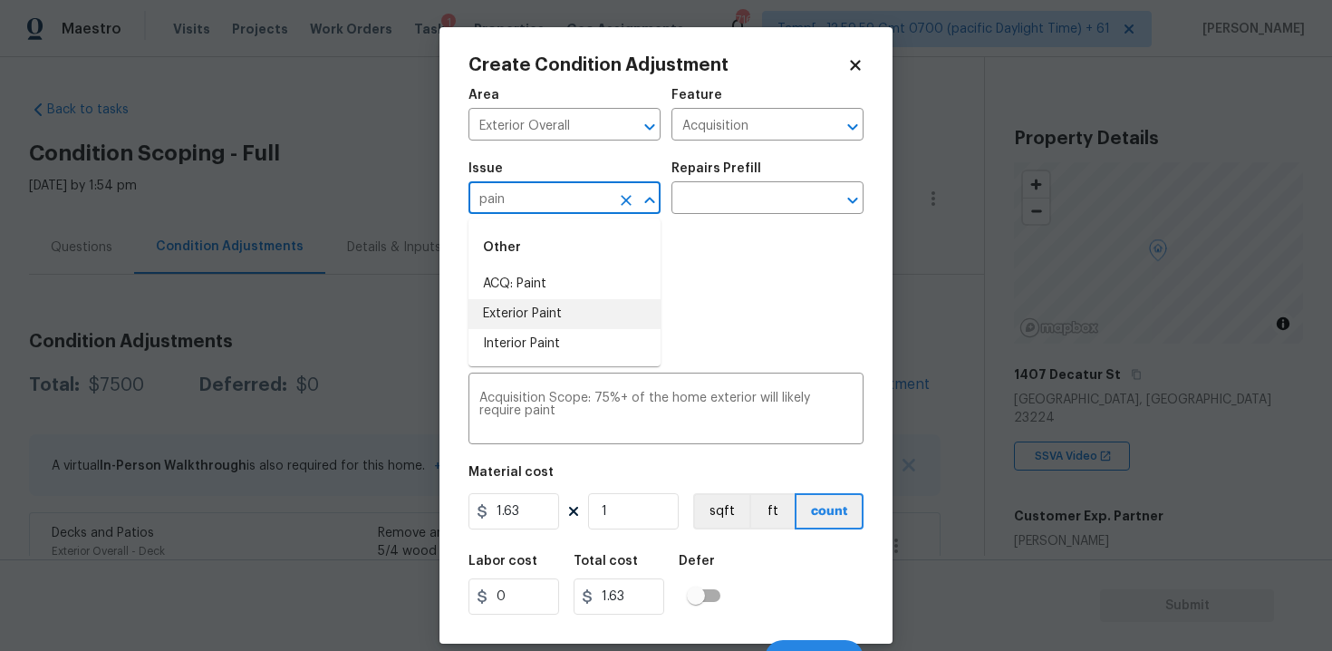
click at [597, 309] on li "Exterior Paint" at bounding box center [564, 314] width 192 height 30
type input "Exterior Paint"
click at [494, 294] on icon "button" at bounding box center [491, 295] width 22 height 22
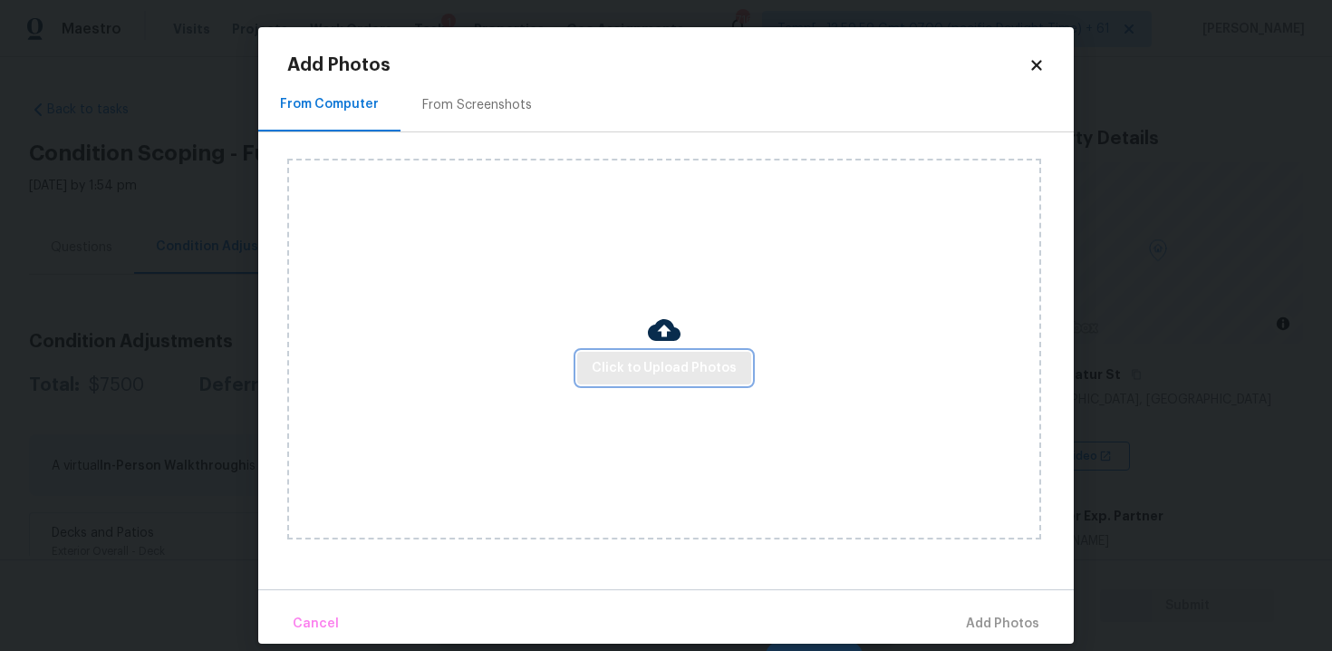
click at [691, 357] on span "Click to Upload Photos" at bounding box center [664, 368] width 145 height 23
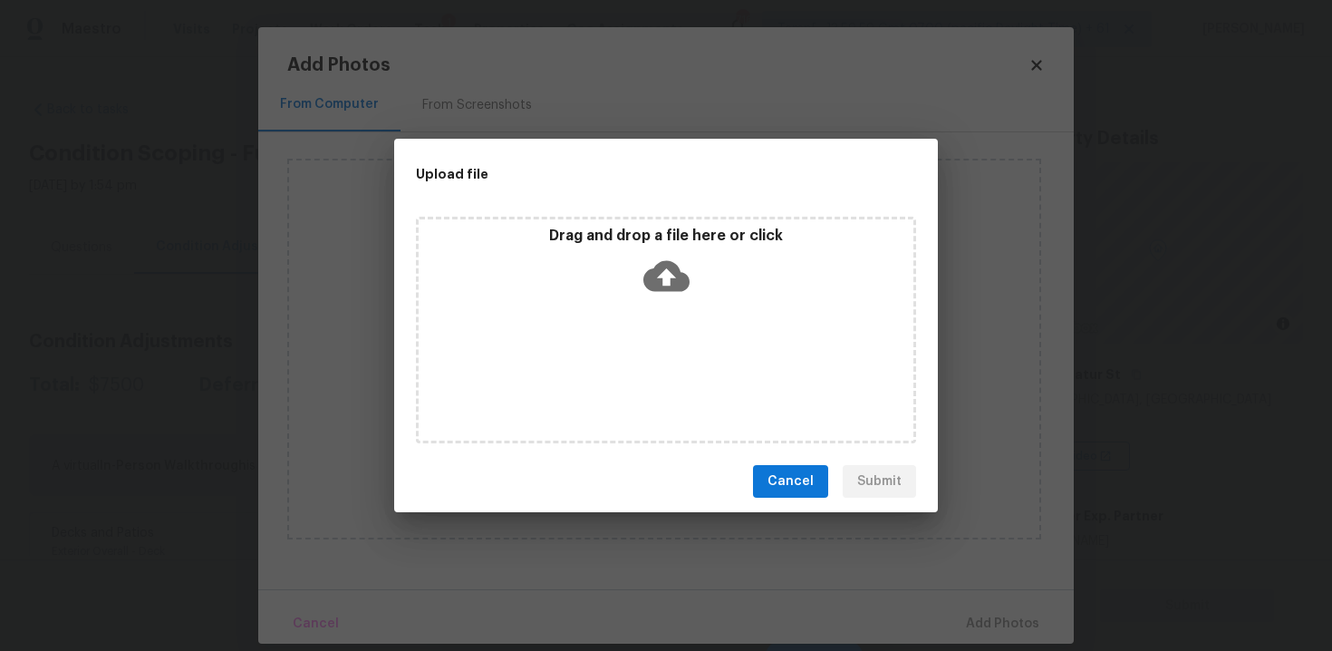
click at [672, 294] on icon at bounding box center [666, 276] width 46 height 46
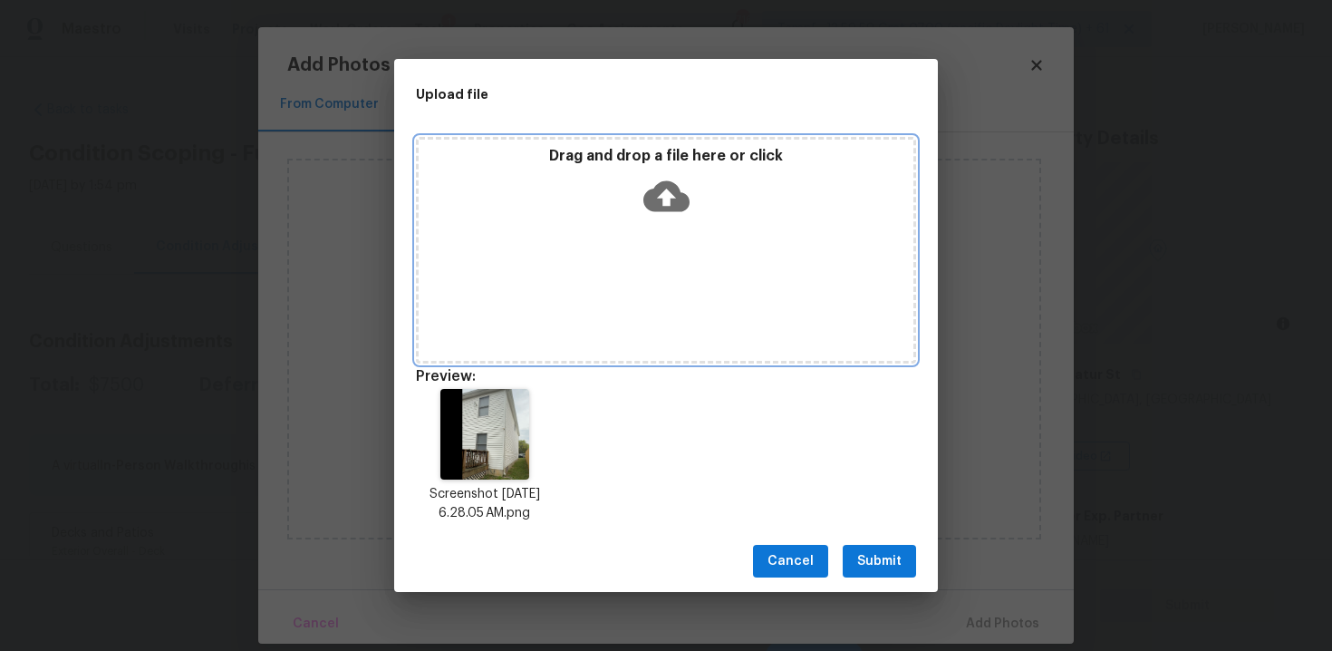
click at [664, 209] on icon at bounding box center [666, 196] width 46 height 31
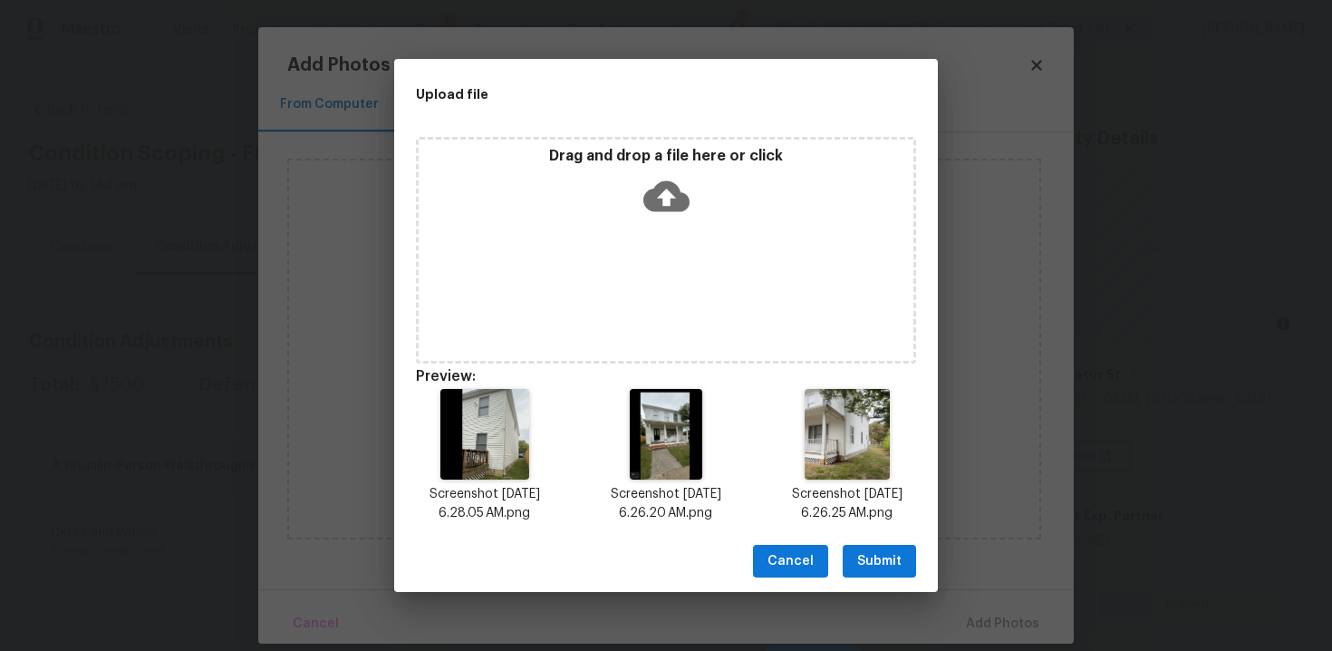
scroll to position [14, 0]
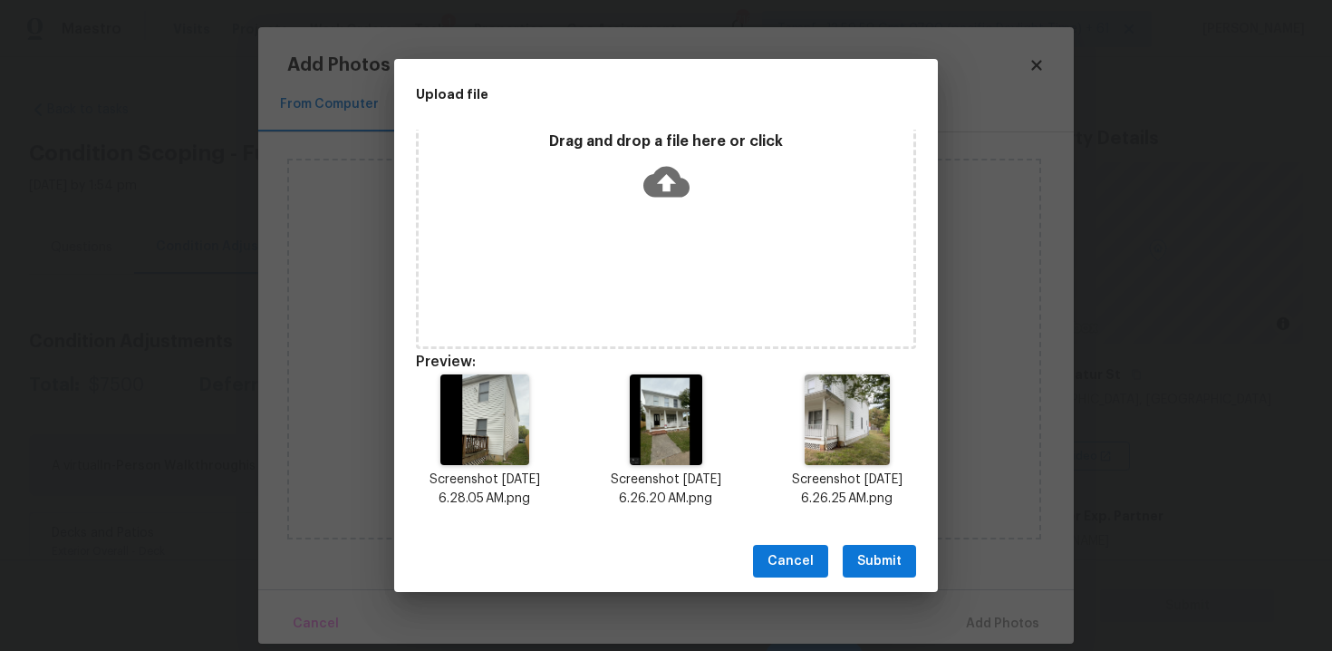
click at [901, 558] on span "Submit" at bounding box center [879, 561] width 44 height 23
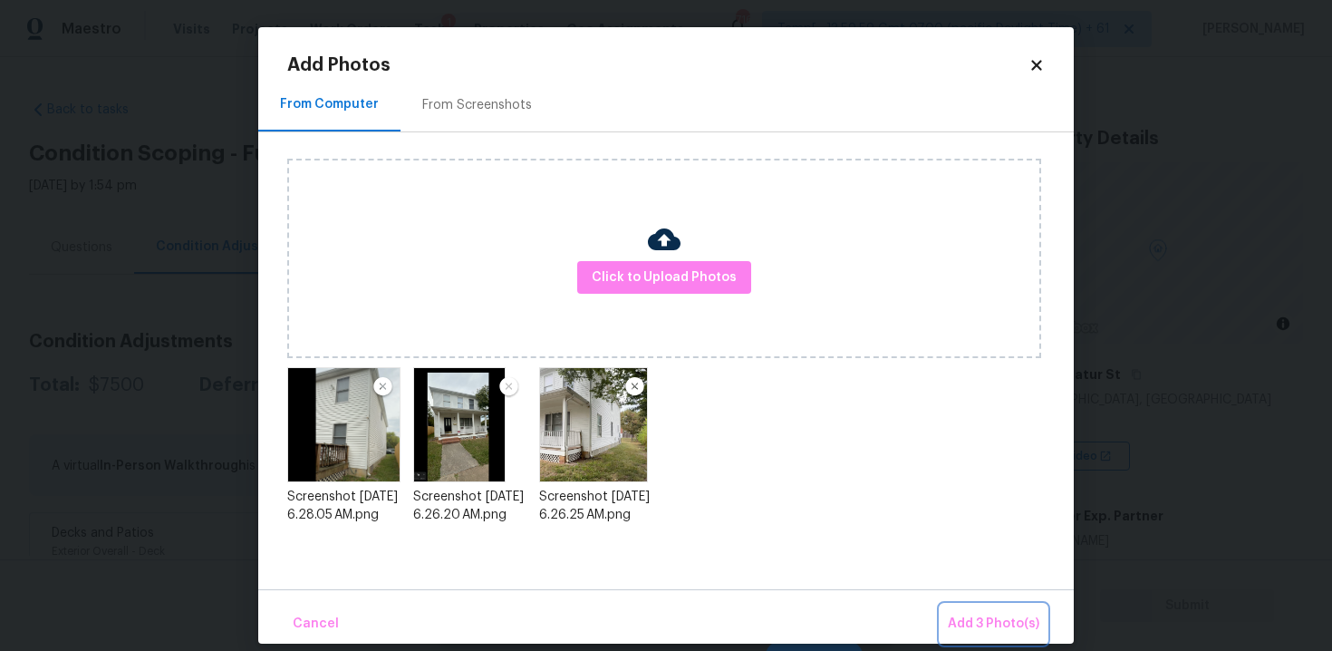
click at [963, 604] on button "Add 3 Photo(s)" at bounding box center [993, 623] width 106 height 39
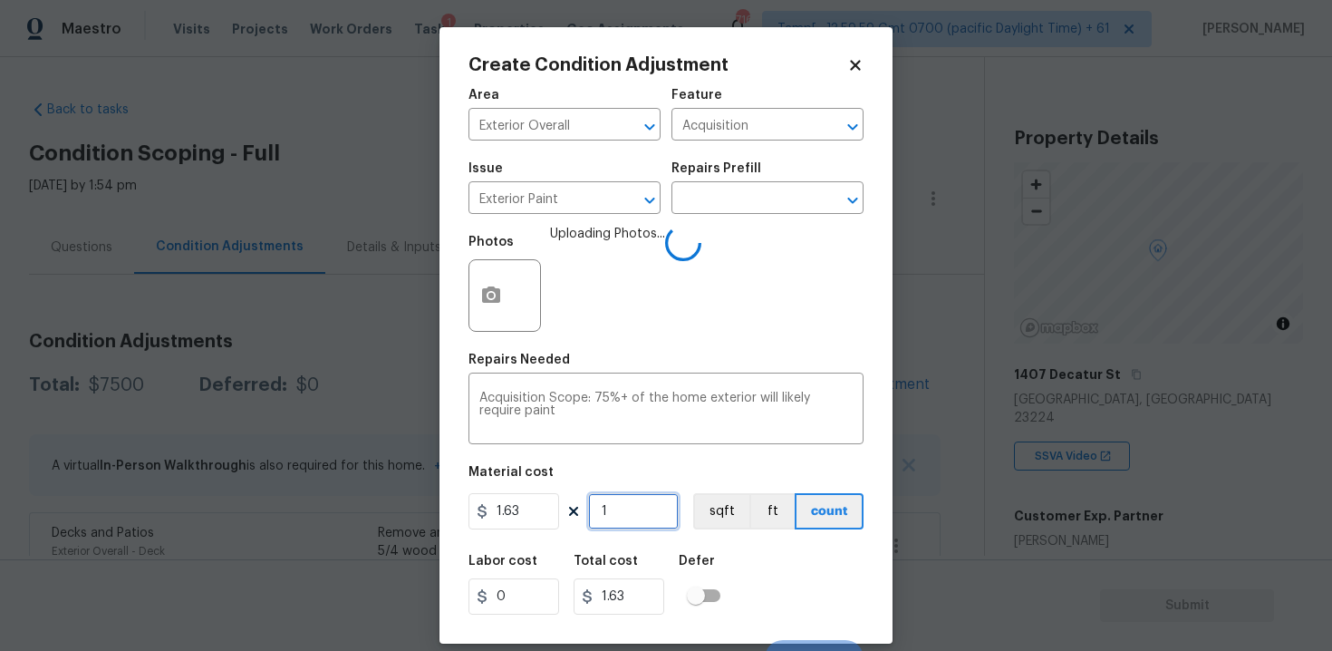
click at [657, 523] on input "1" at bounding box center [633, 511] width 91 height 36
type input "0"
paste input "176"
type input "1760"
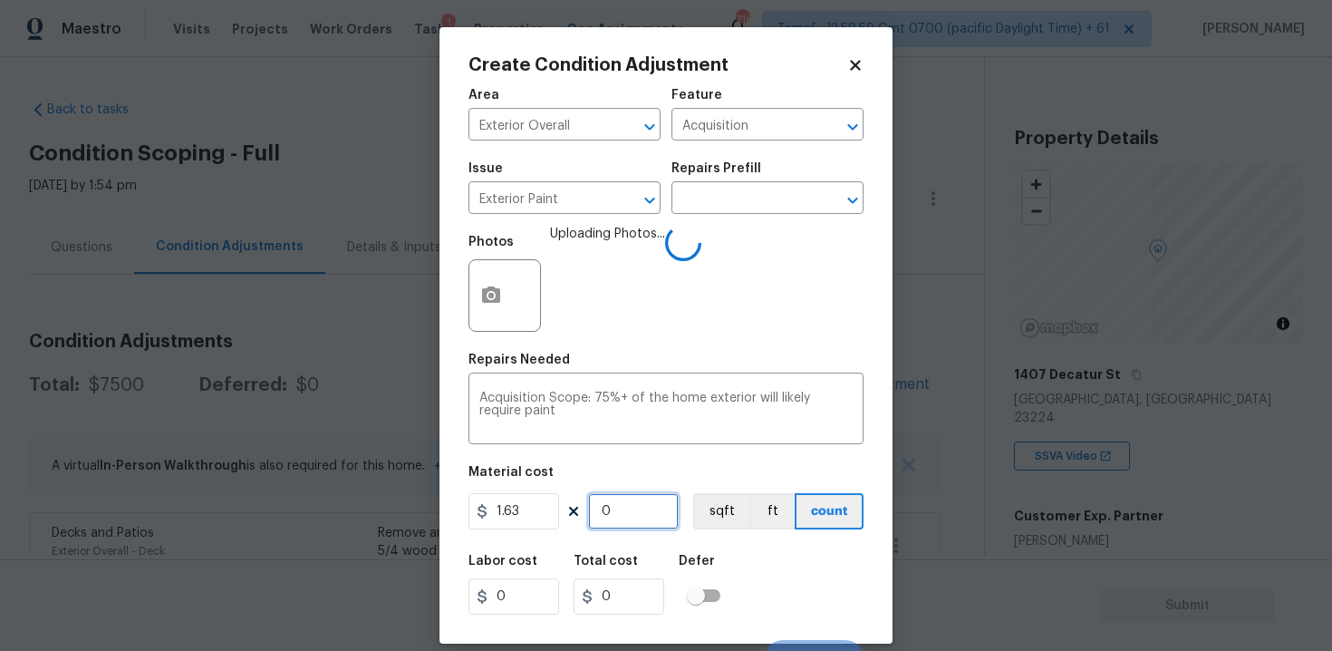
type input "2868.8"
type input "1760"
click at [711, 502] on button "sqft" at bounding box center [721, 511] width 56 height 36
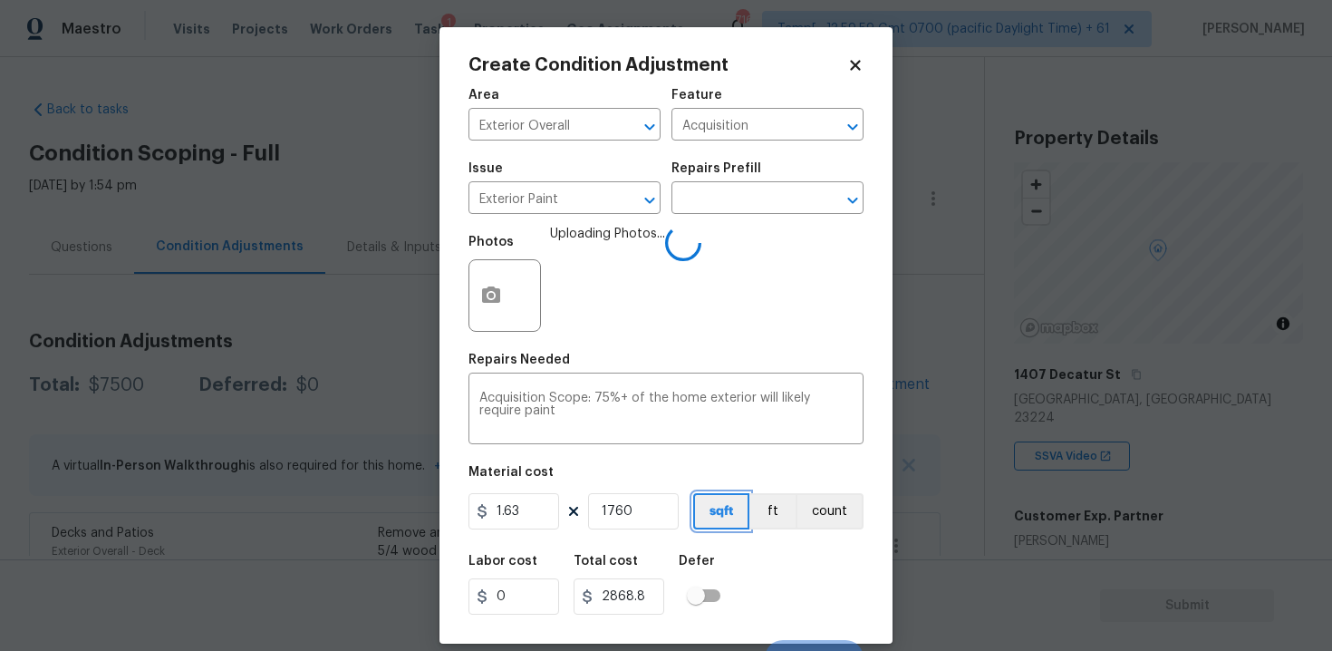
scroll to position [26, 0]
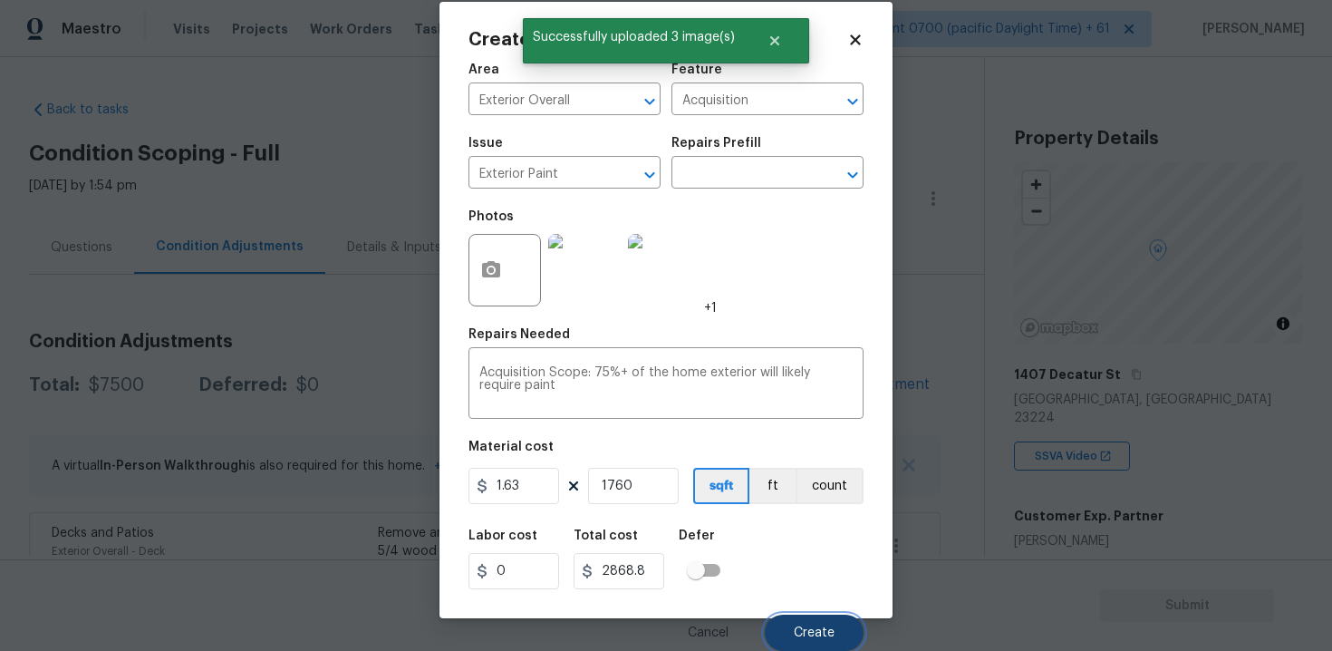
click at [786, 619] on button "Create" at bounding box center [814, 632] width 99 height 36
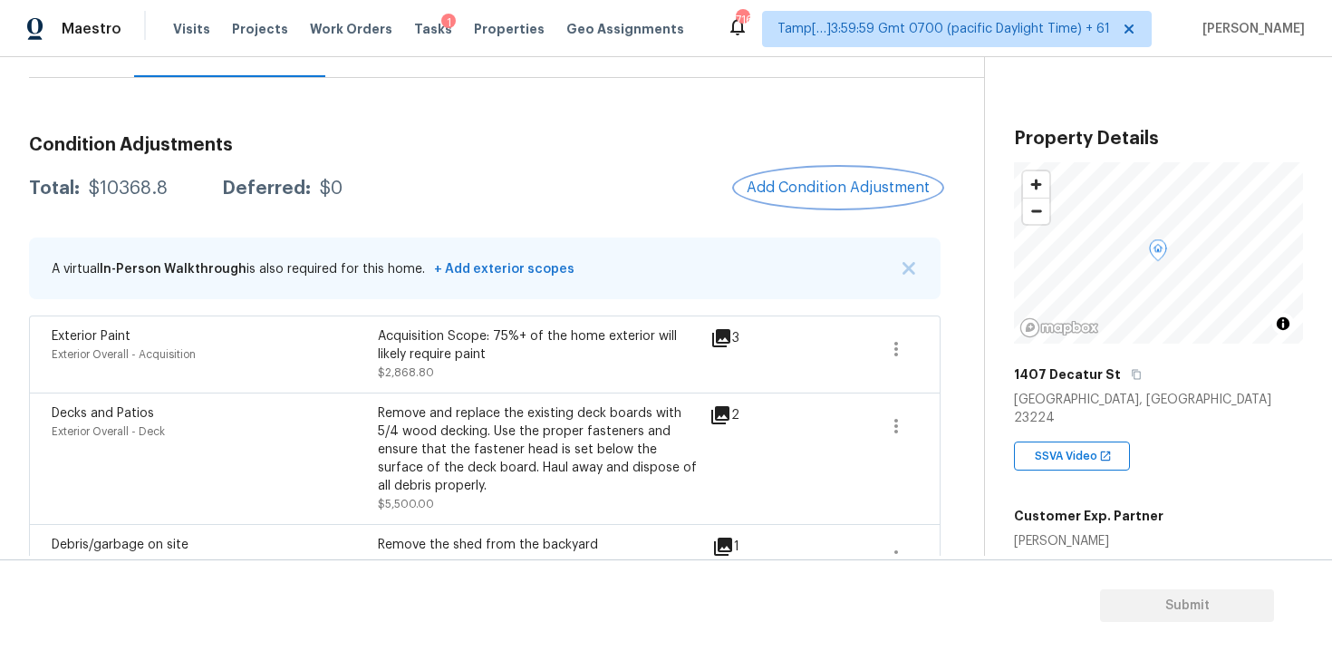
scroll to position [304, 0]
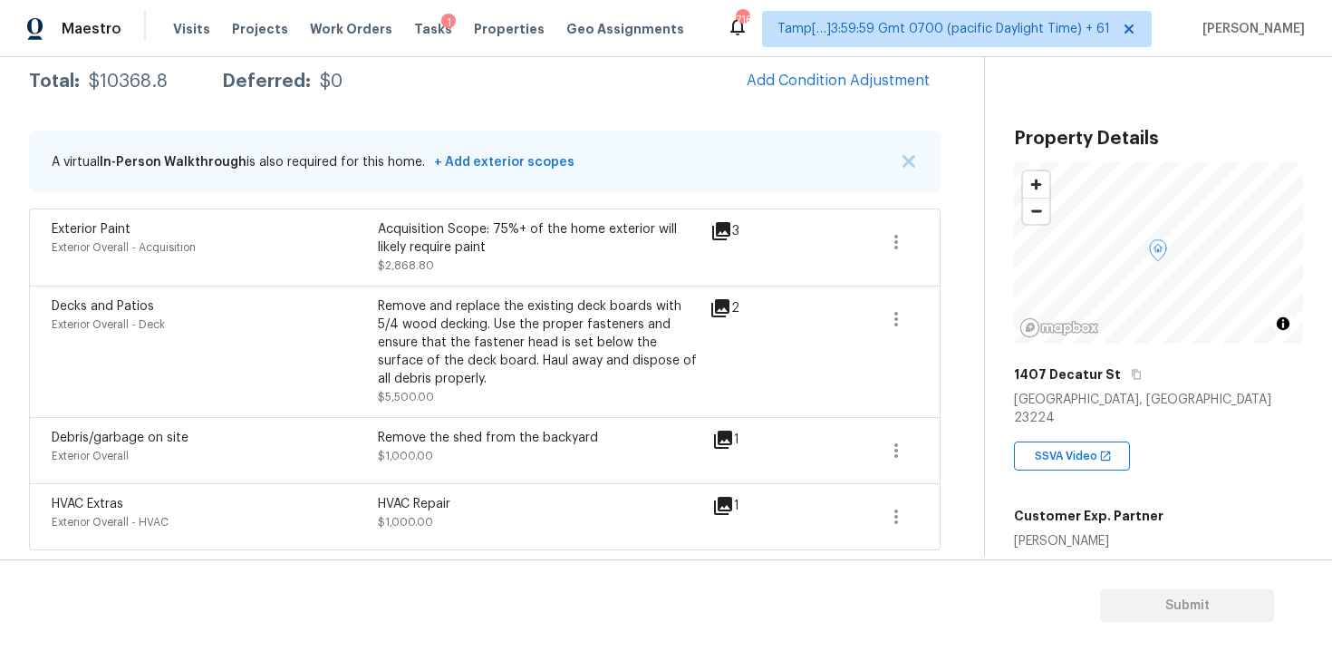
click at [453, 454] on div "Remove the shed from the backyard $1,000.00" at bounding box center [541, 450] width 326 height 43
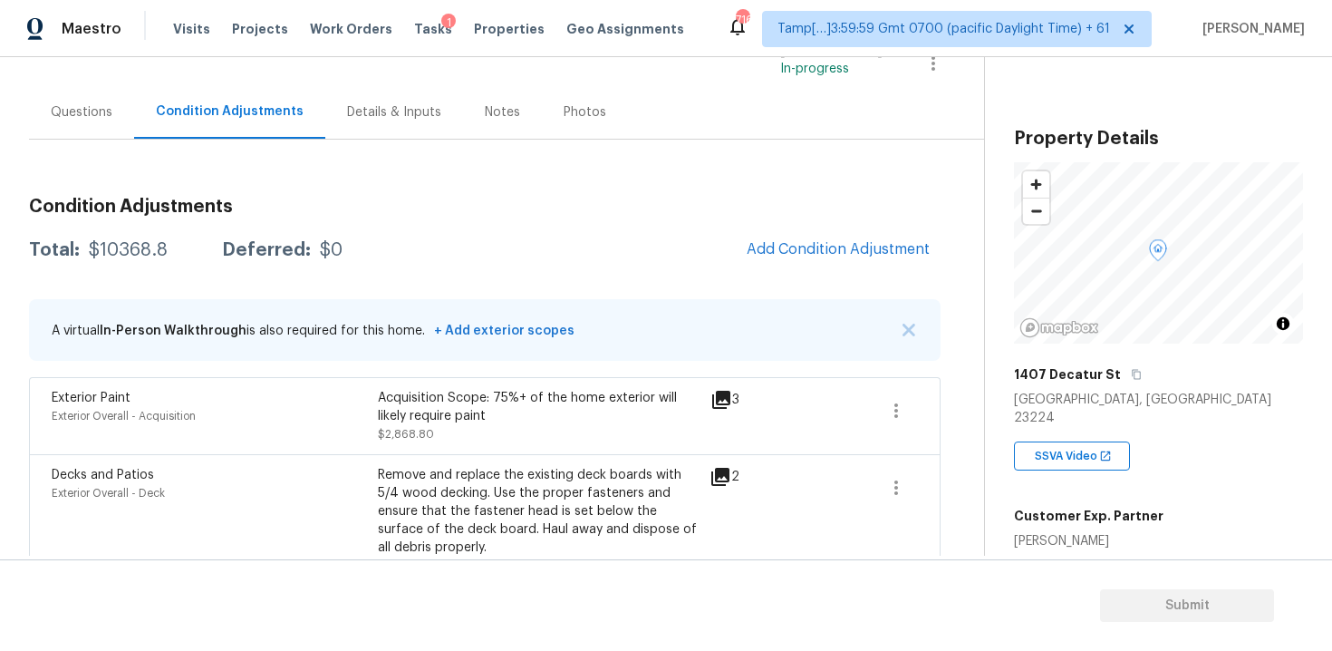
scroll to position [104, 0]
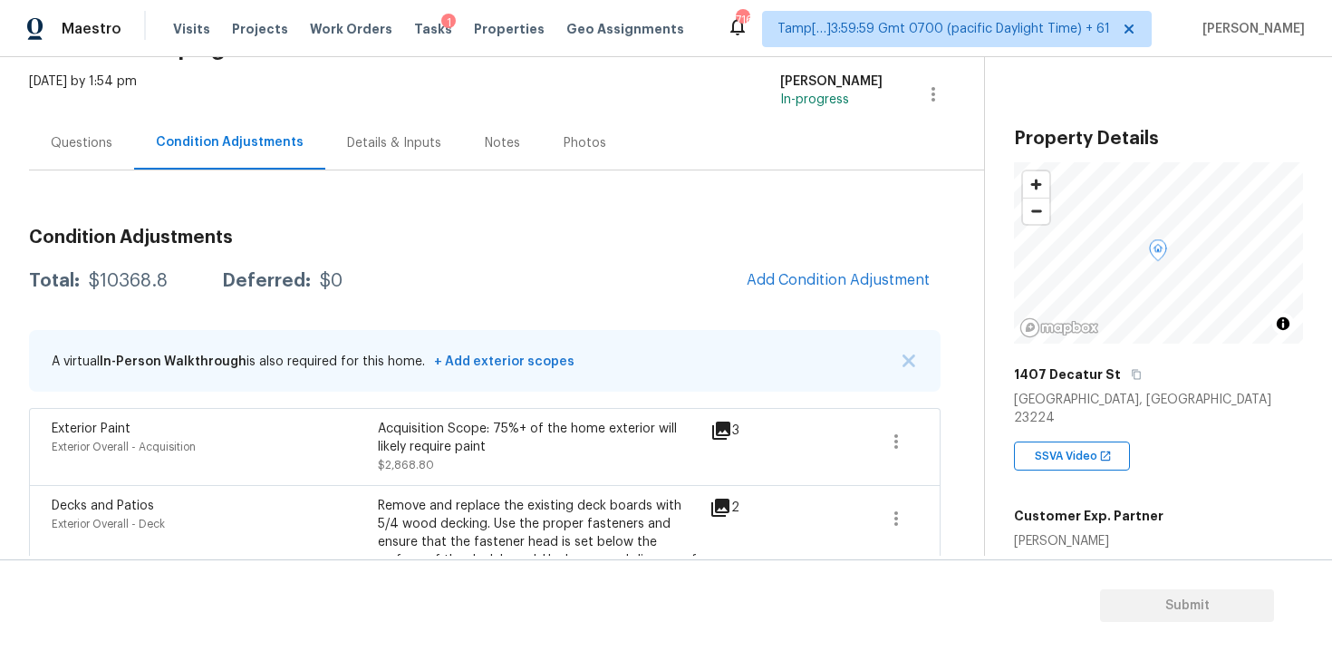
click at [574, 273] on div "Total: $10368.8 Deferred: $0 Add Condition Adjustment" at bounding box center [484, 281] width 911 height 40
click at [631, 439] on div "Acquisition Scope: 75%+ of the home exterior will likely require paint" at bounding box center [541, 438] width 326 height 36
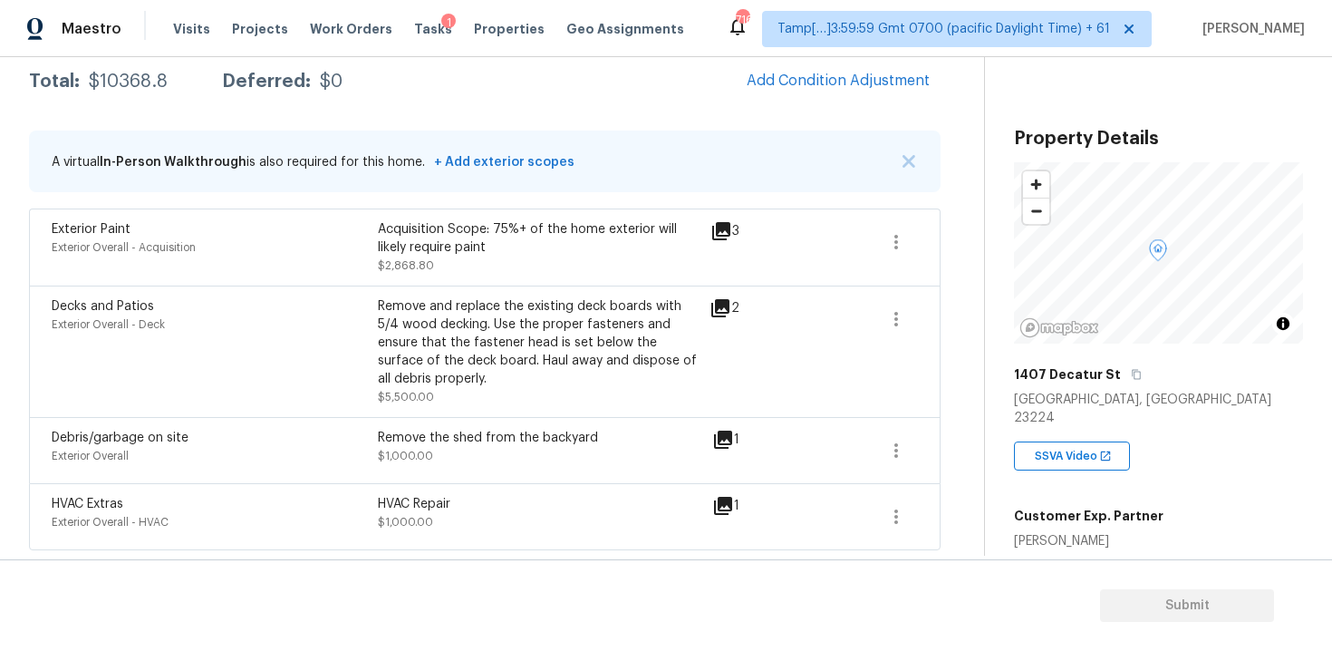
click at [603, 509] on div "HVAC Repair" at bounding box center [541, 504] width 326 height 18
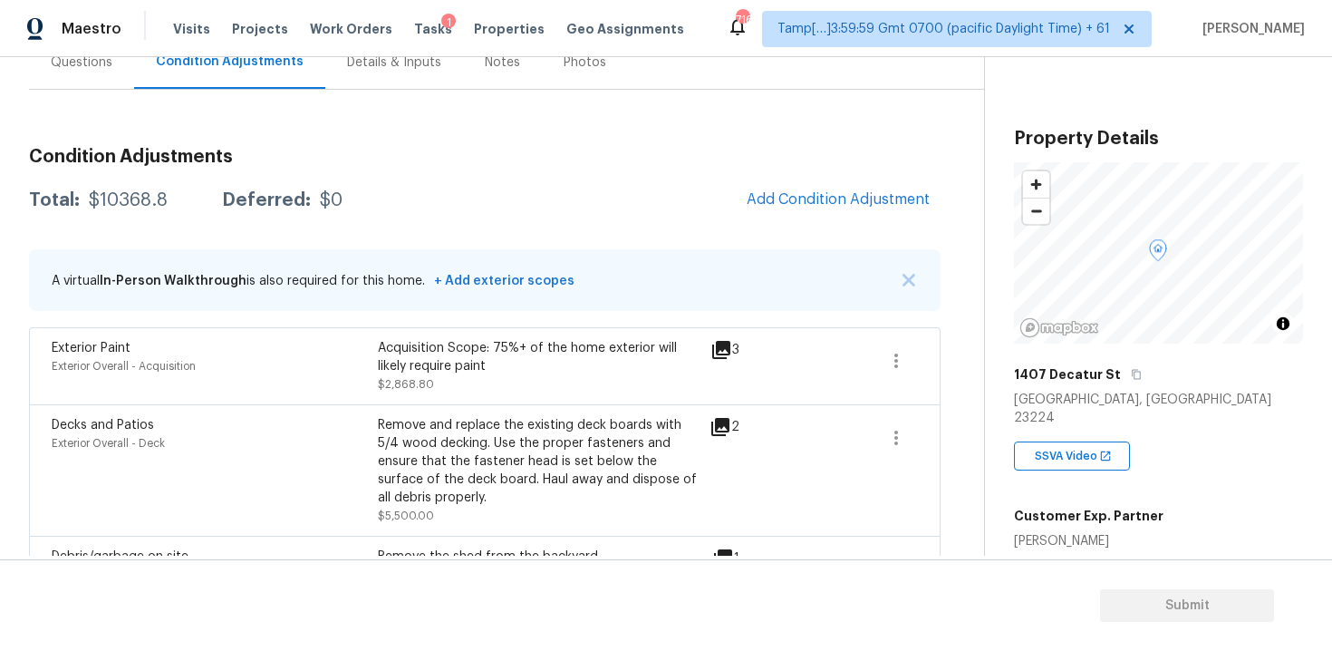
scroll to position [161, 0]
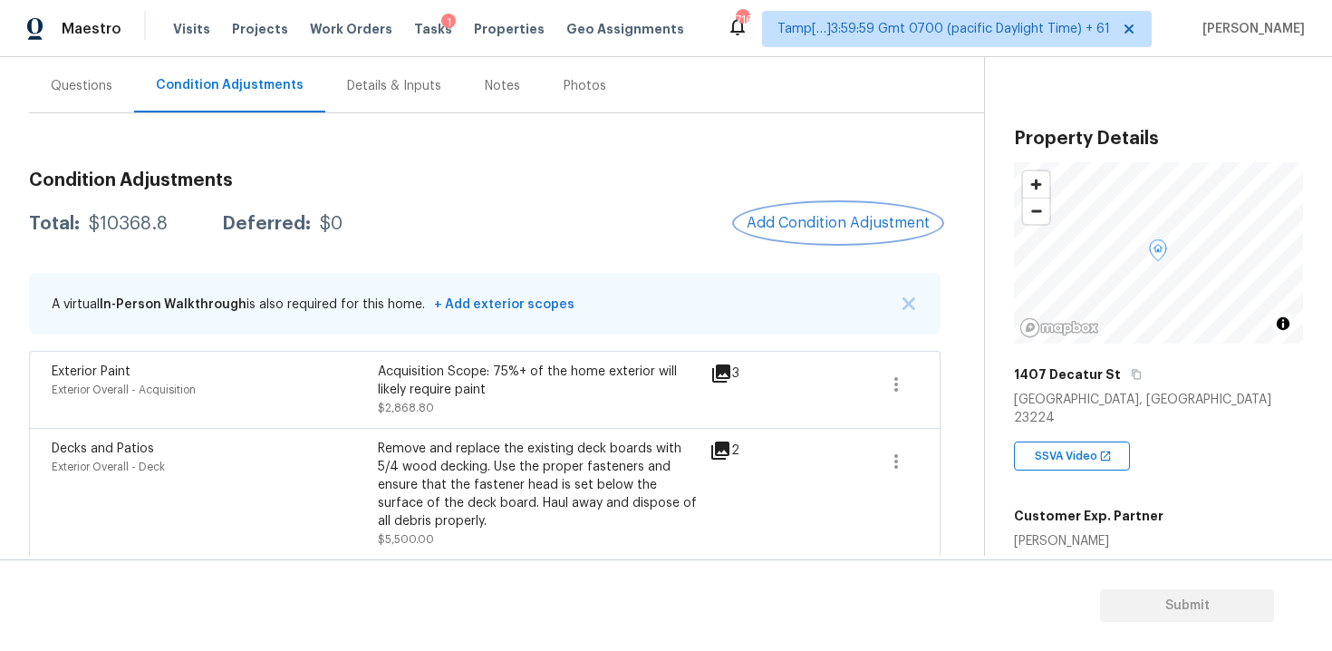
click at [786, 215] on span "Add Condition Adjustment" at bounding box center [838, 223] width 183 height 16
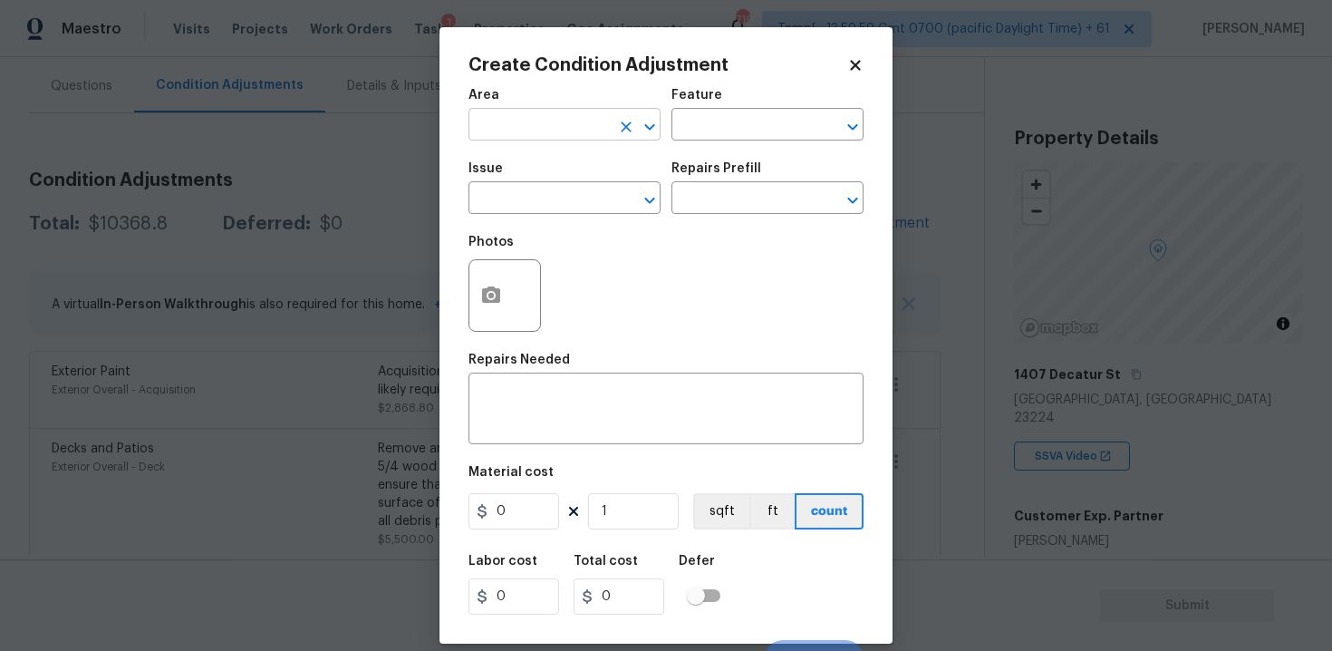
click at [545, 133] on input "text" at bounding box center [538, 126] width 141 height 28
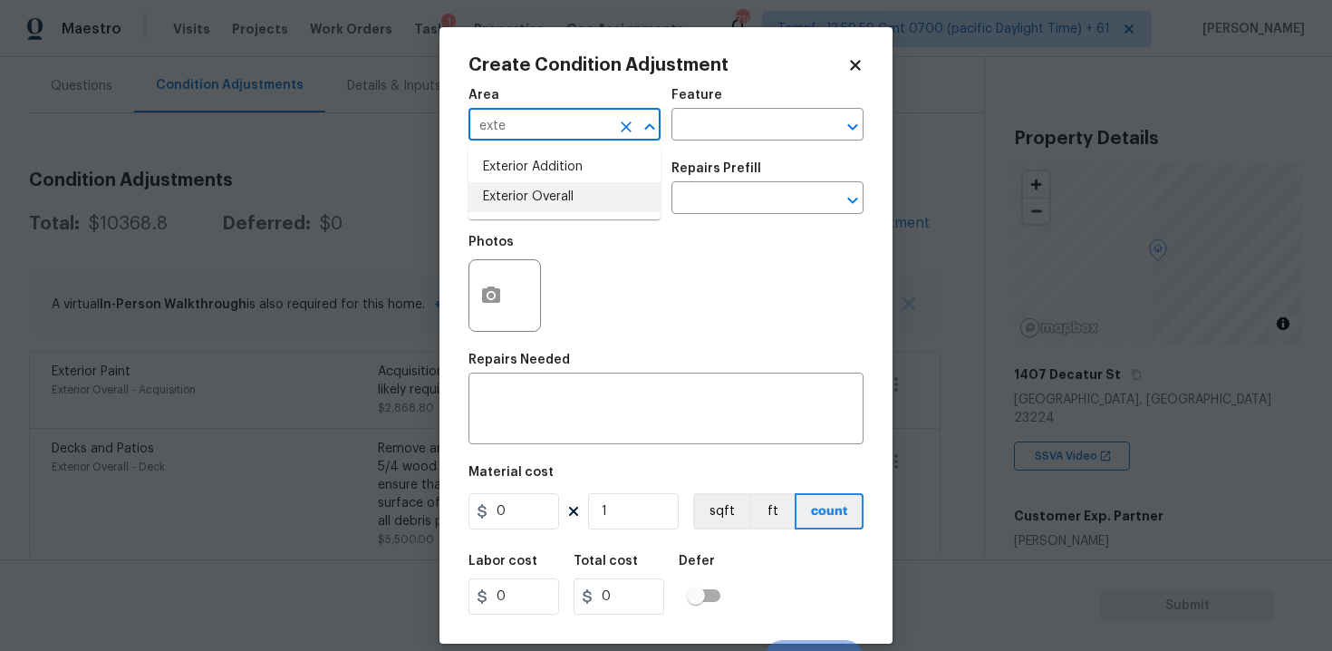
click at [553, 198] on li "Exterior Overall" at bounding box center [564, 197] width 192 height 30
type input "Exterior Overall"
click at [553, 198] on input "text" at bounding box center [538, 200] width 141 height 28
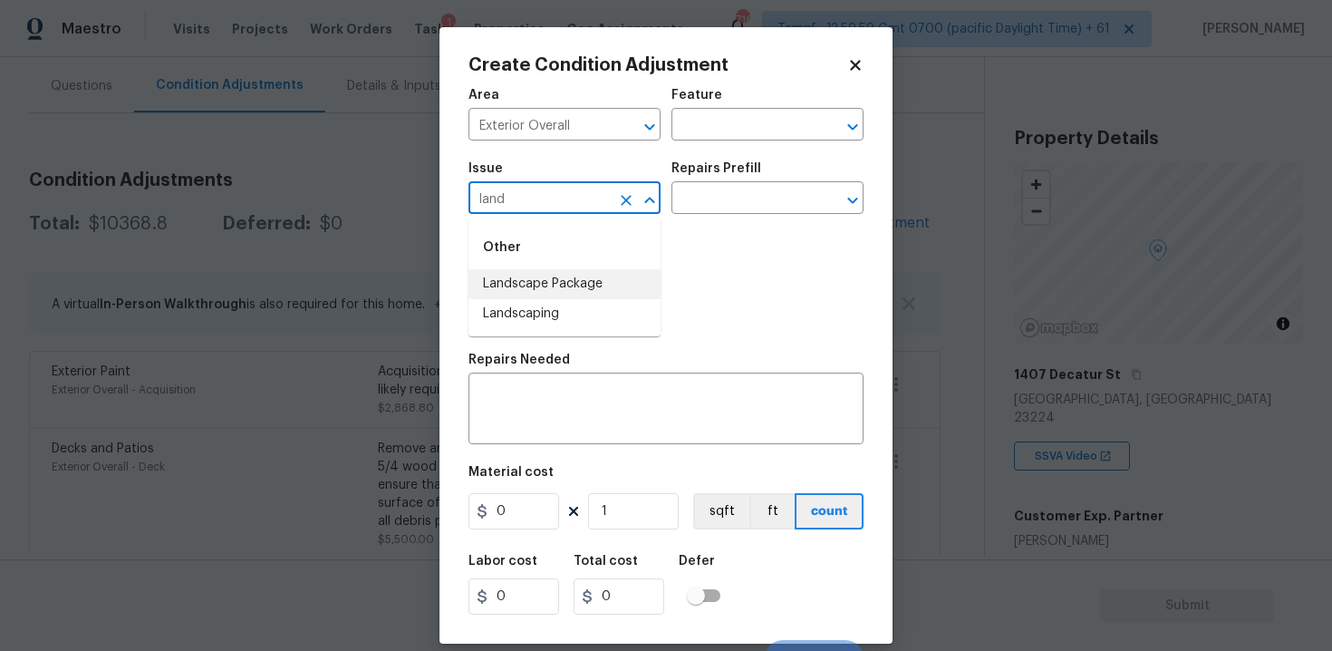
click at [563, 281] on li "Landscape Package" at bounding box center [564, 284] width 192 height 30
type input "Landscape Package"
click at [735, 179] on div "Repairs Prefill" at bounding box center [767, 174] width 192 height 24
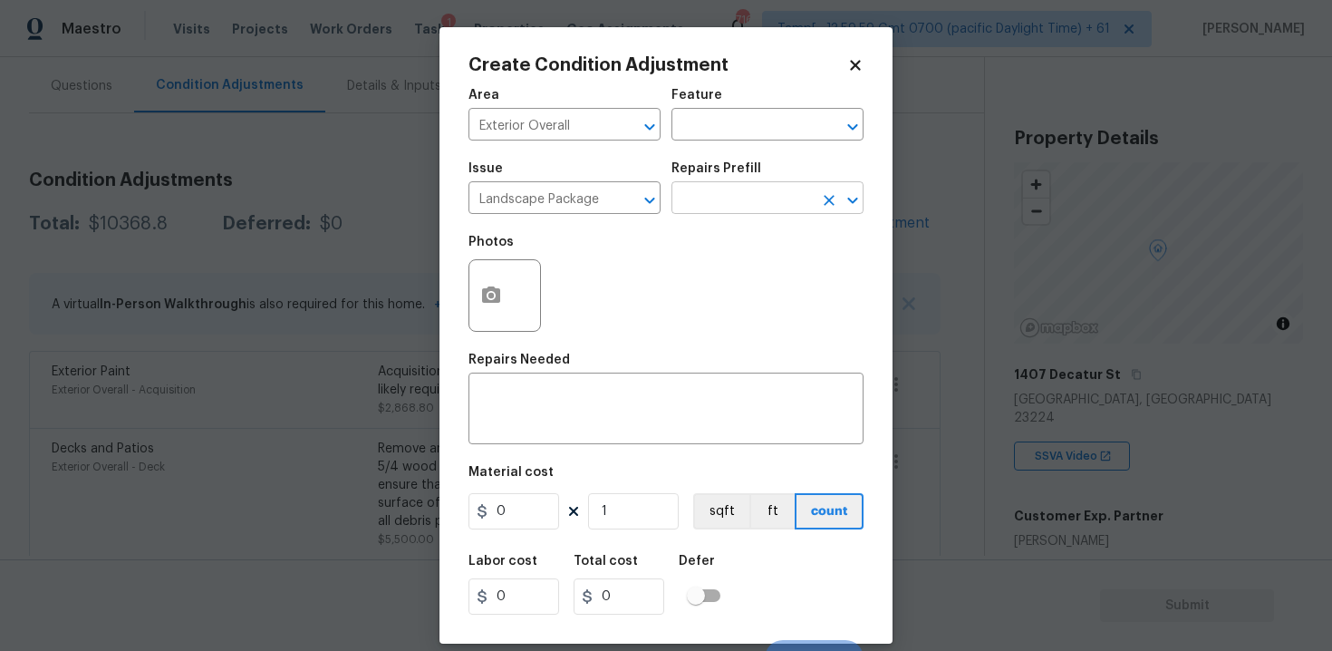
click at [729, 212] on input "text" at bounding box center [741, 200] width 141 height 28
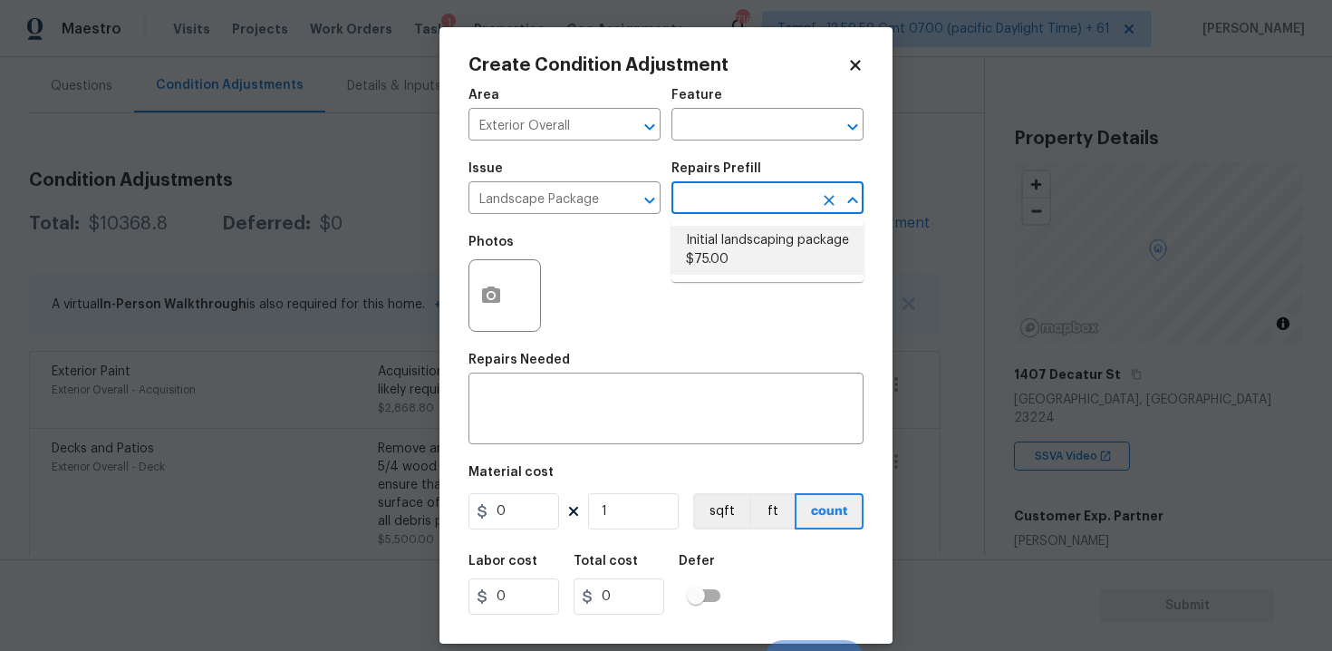
click at [738, 246] on li "Initial landscaping package $75.00" at bounding box center [767, 250] width 192 height 49
type input "Home Readiness Packages"
type textarea "Mowing of grass up to 6" in height. Mow, edge along driveways & sidewalks, trim…"
type input "75"
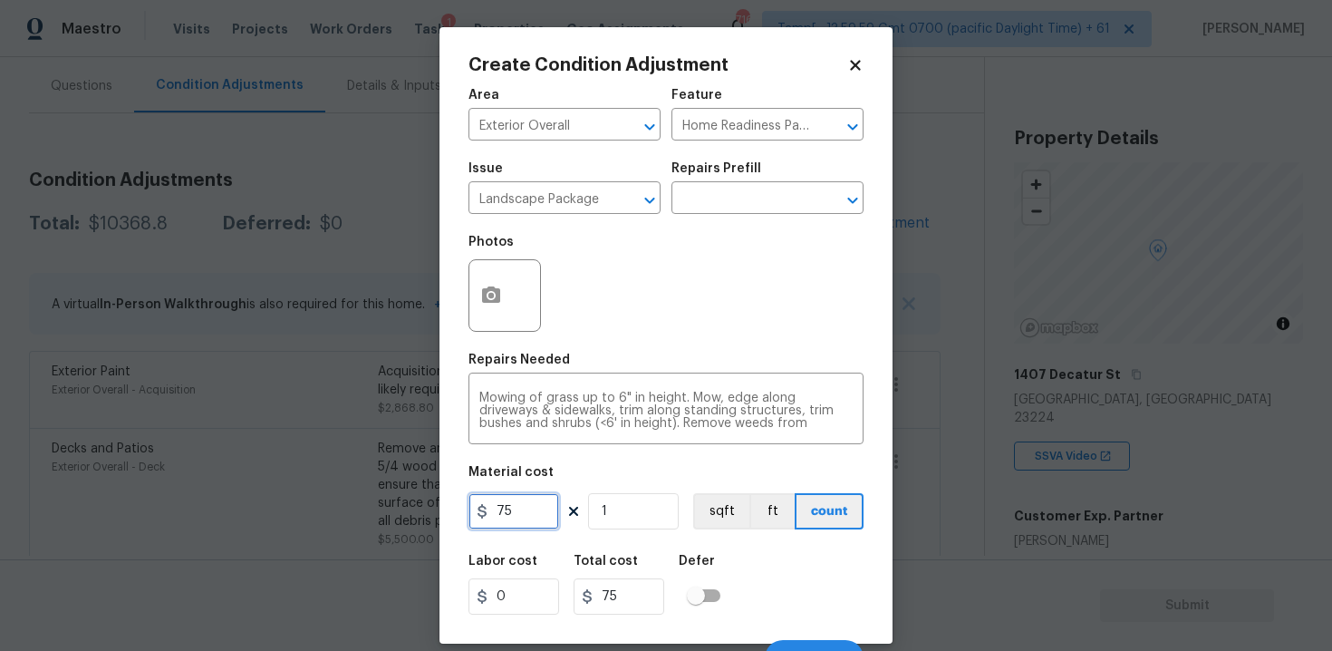
click at [531, 503] on input "75" at bounding box center [513, 511] width 91 height 36
type input "750"
click at [494, 292] on icon "button" at bounding box center [491, 294] width 18 height 16
type input "750"
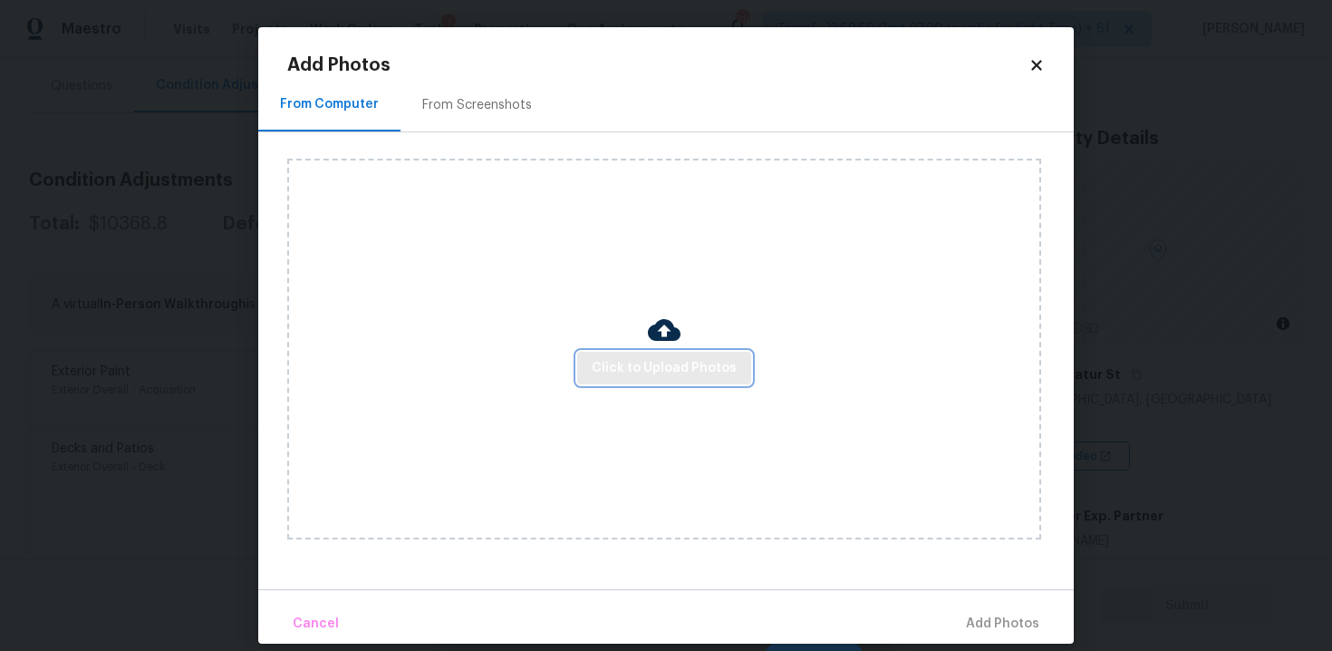
click at [660, 363] on span "Click to Upload Photos" at bounding box center [664, 368] width 145 height 23
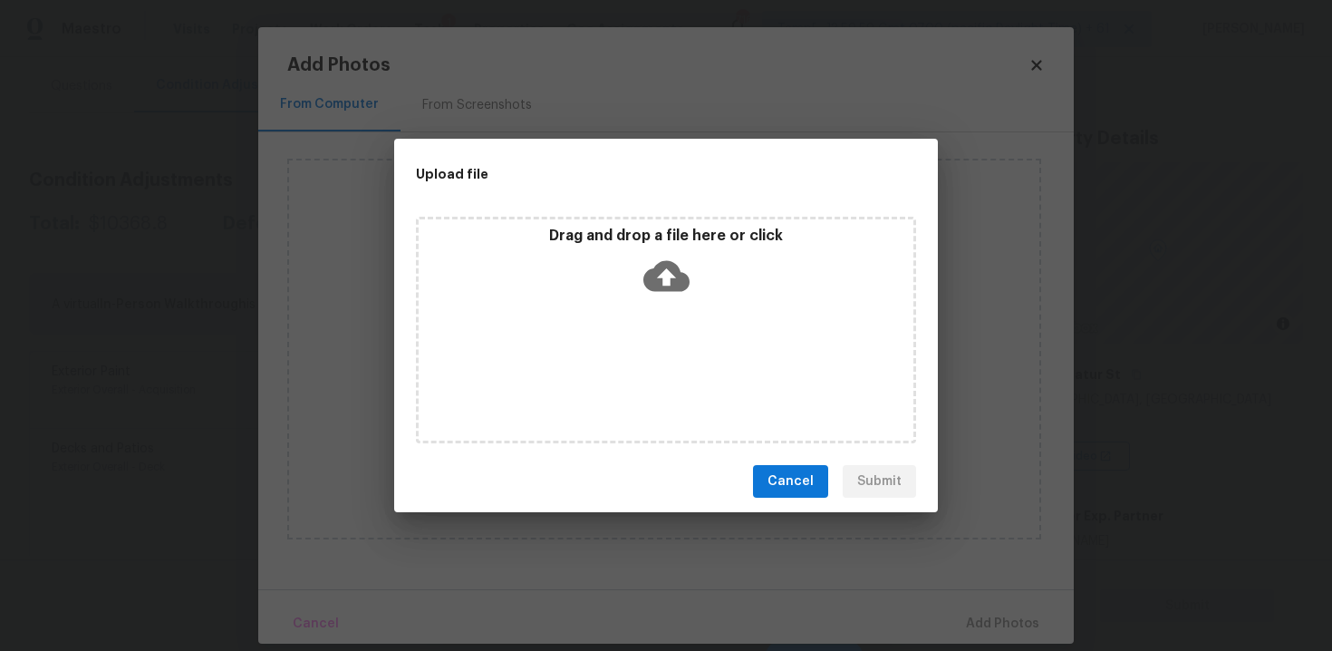
click at [661, 262] on icon at bounding box center [666, 276] width 46 height 31
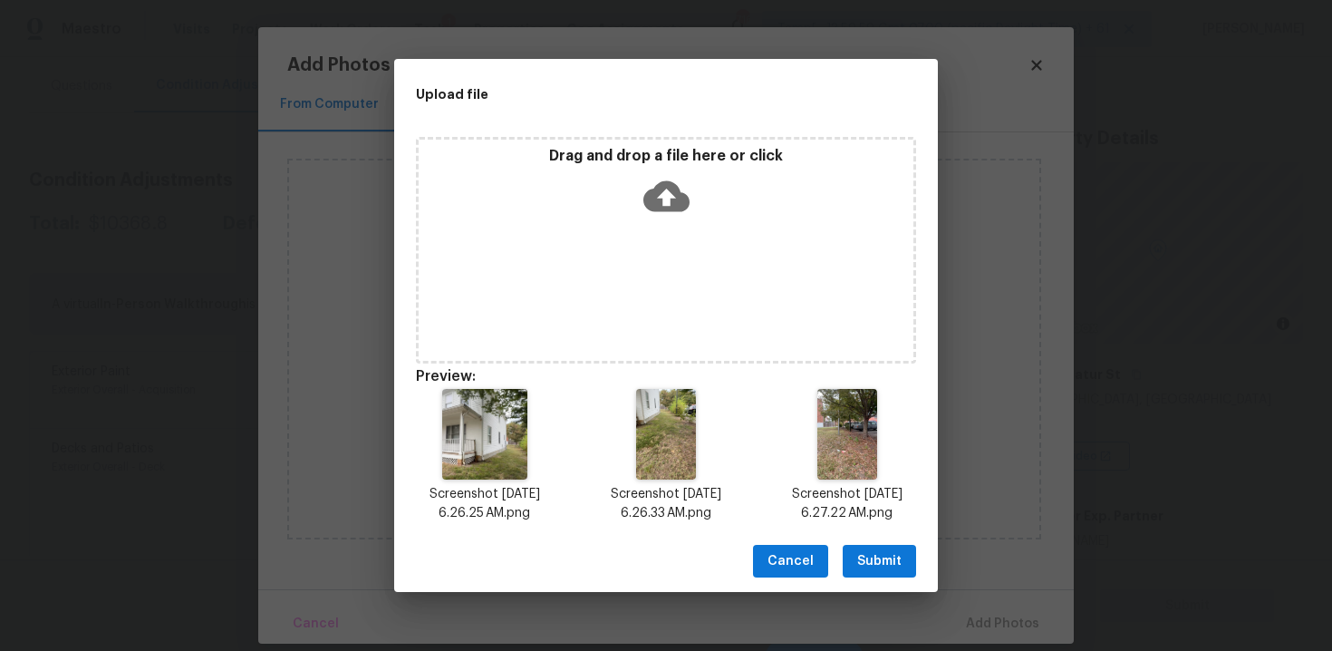
scroll to position [14, 0]
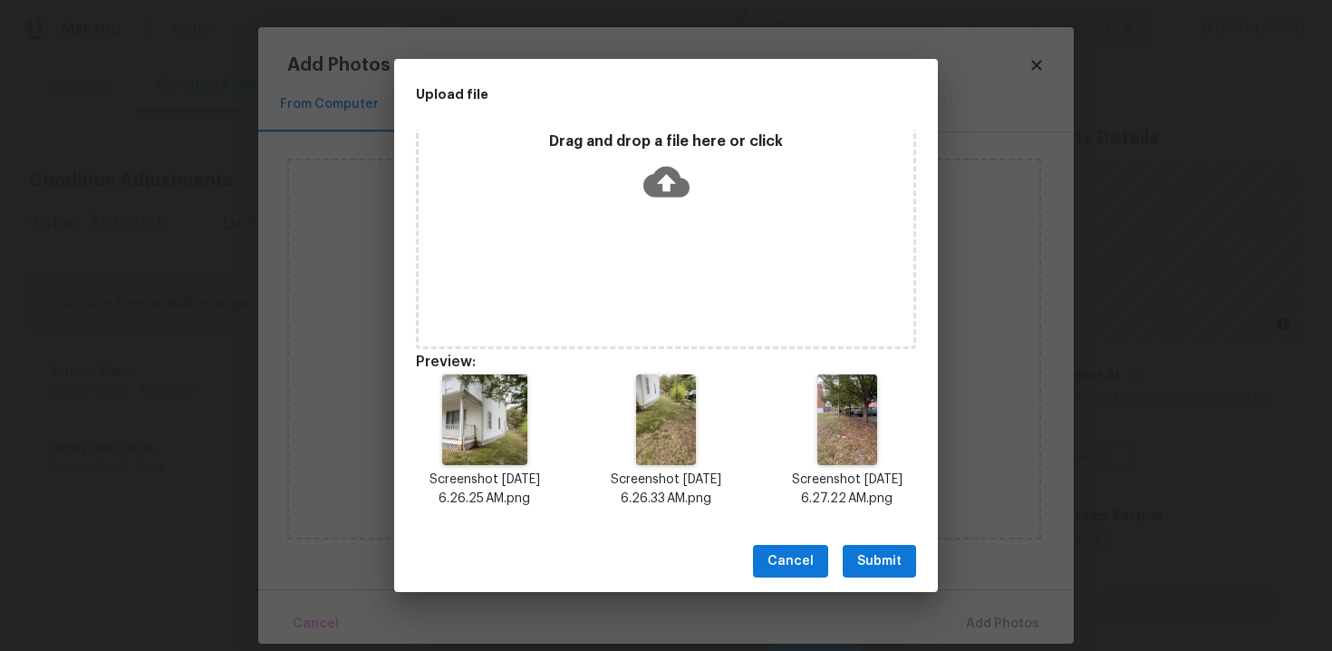
click at [858, 554] on span "Submit" at bounding box center [879, 561] width 44 height 23
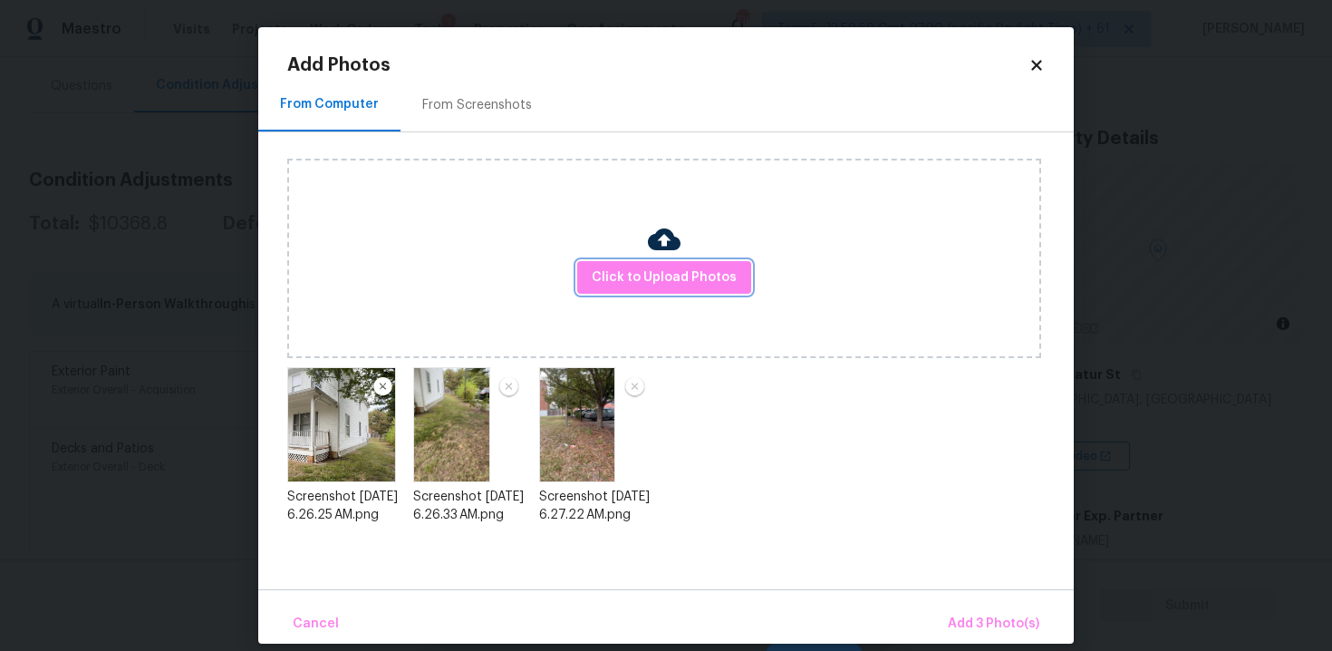
scroll to position [0, 0]
click at [994, 634] on span "Add 3 Photo(s)" at bounding box center [994, 623] width 92 height 23
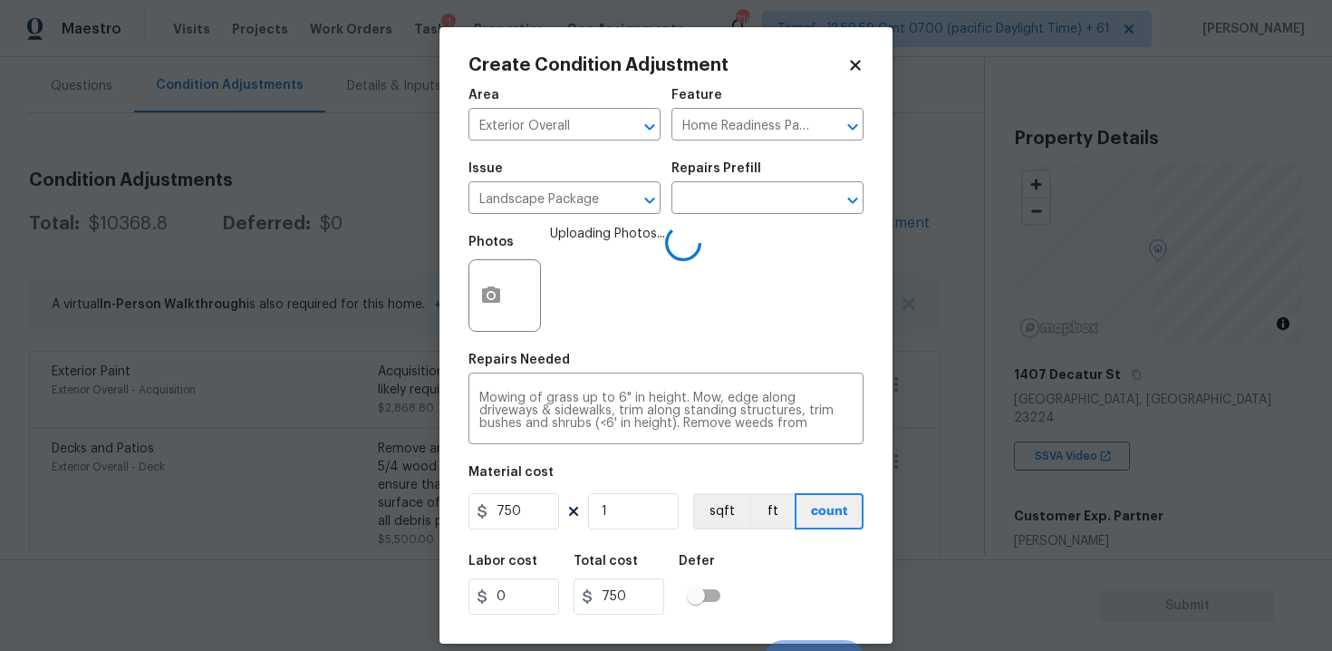
click at [669, 305] on div "Photos Uploading Photos..." at bounding box center [665, 284] width 395 height 118
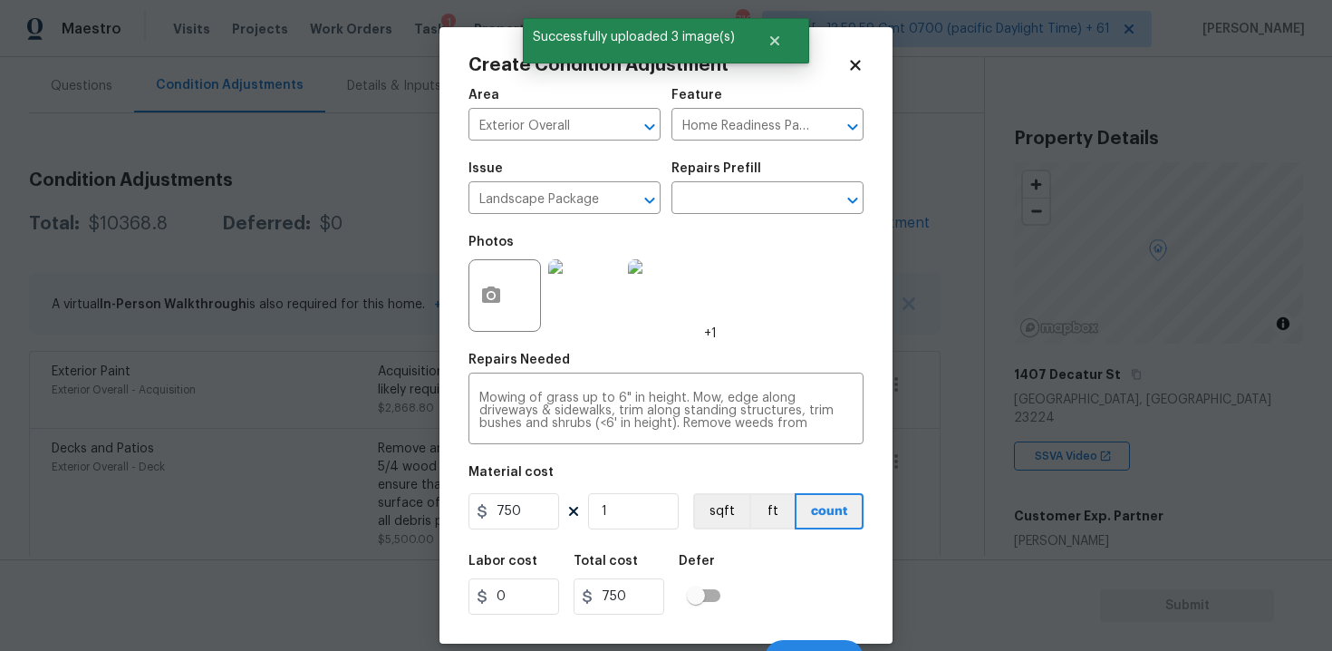
scroll to position [26, 0]
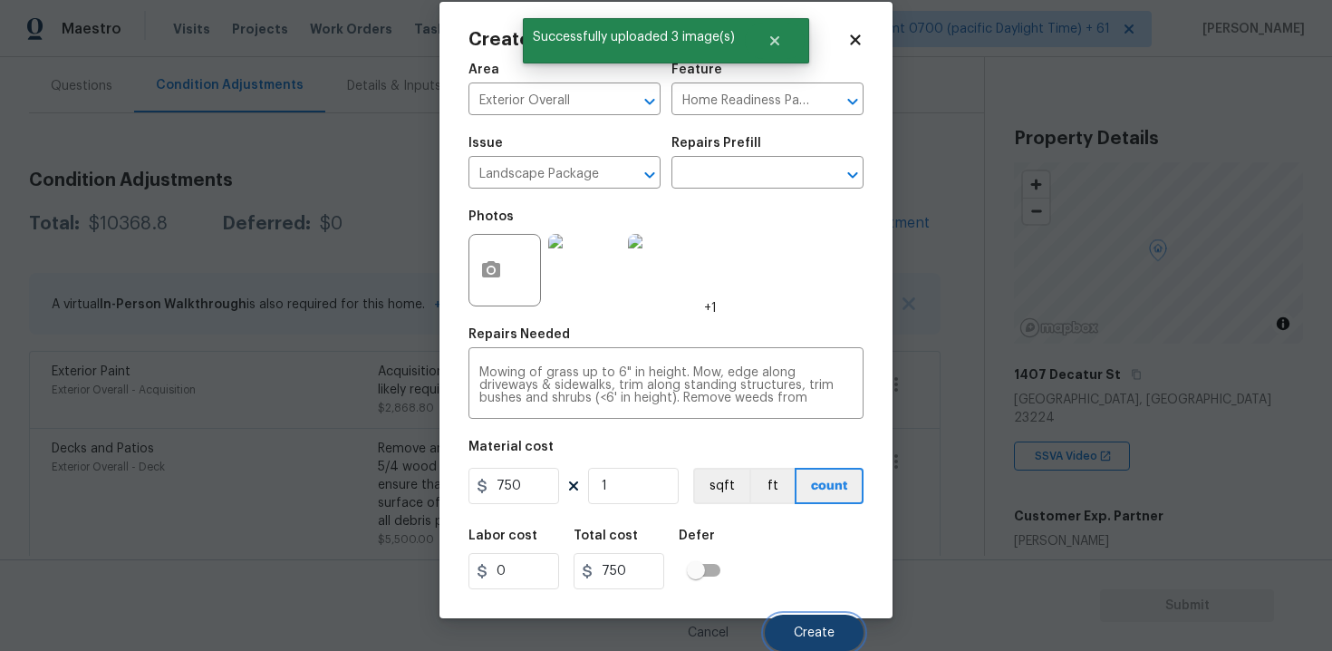
click at [801, 621] on button "Create" at bounding box center [814, 632] width 99 height 36
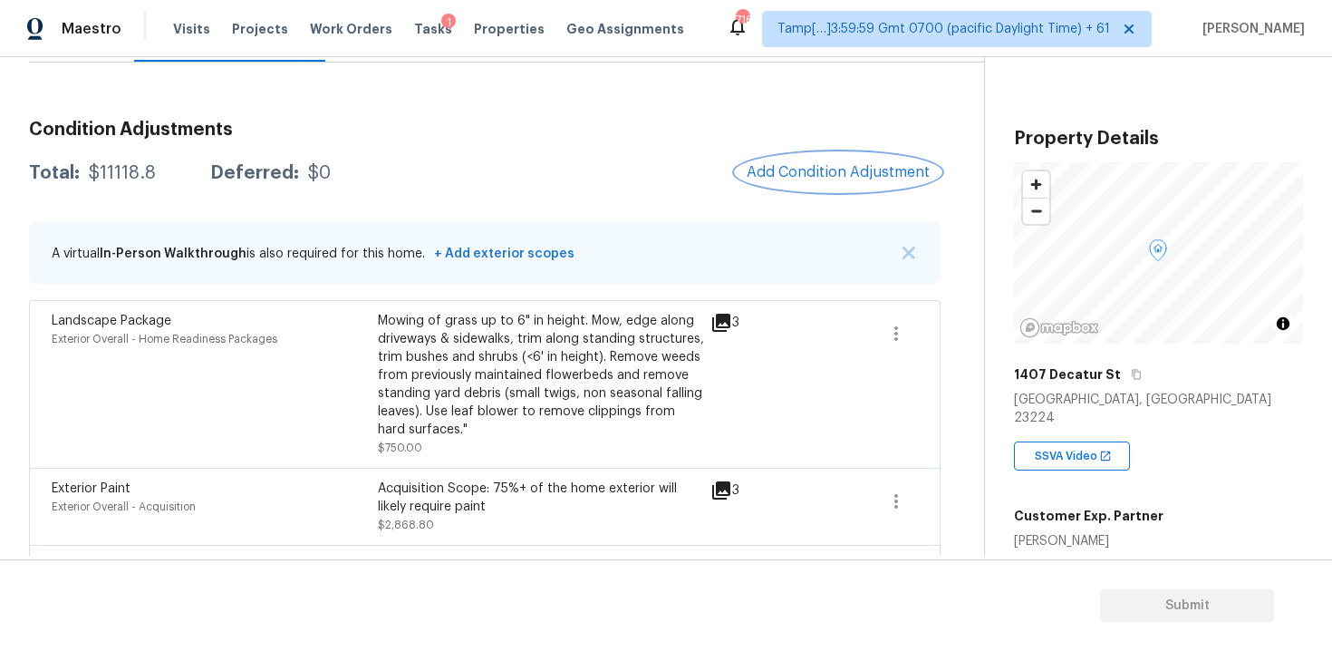
scroll to position [238, 0]
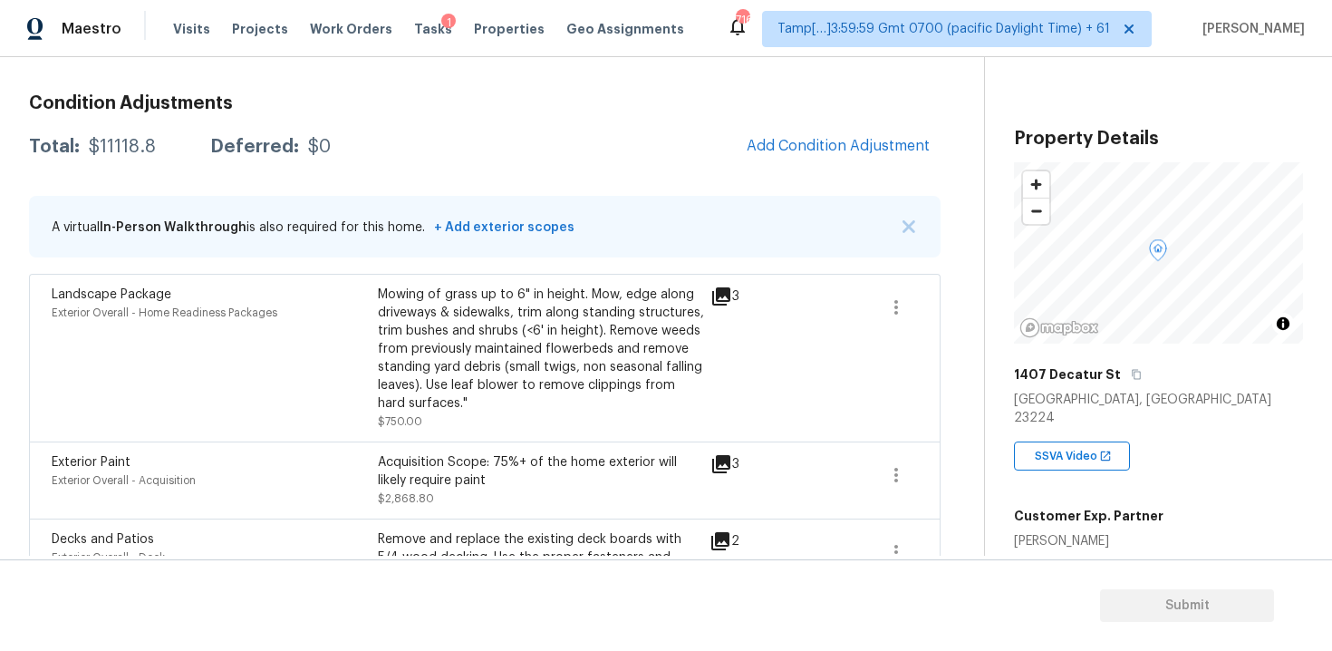
click at [850, 123] on div "Condition Adjustments Total: $11118.8 Deferred: $0 Add Condition Adjustment A v…" at bounding box center [484, 431] width 911 height 703
click at [830, 138] on span "Add Condition Adjustment" at bounding box center [838, 146] width 183 height 16
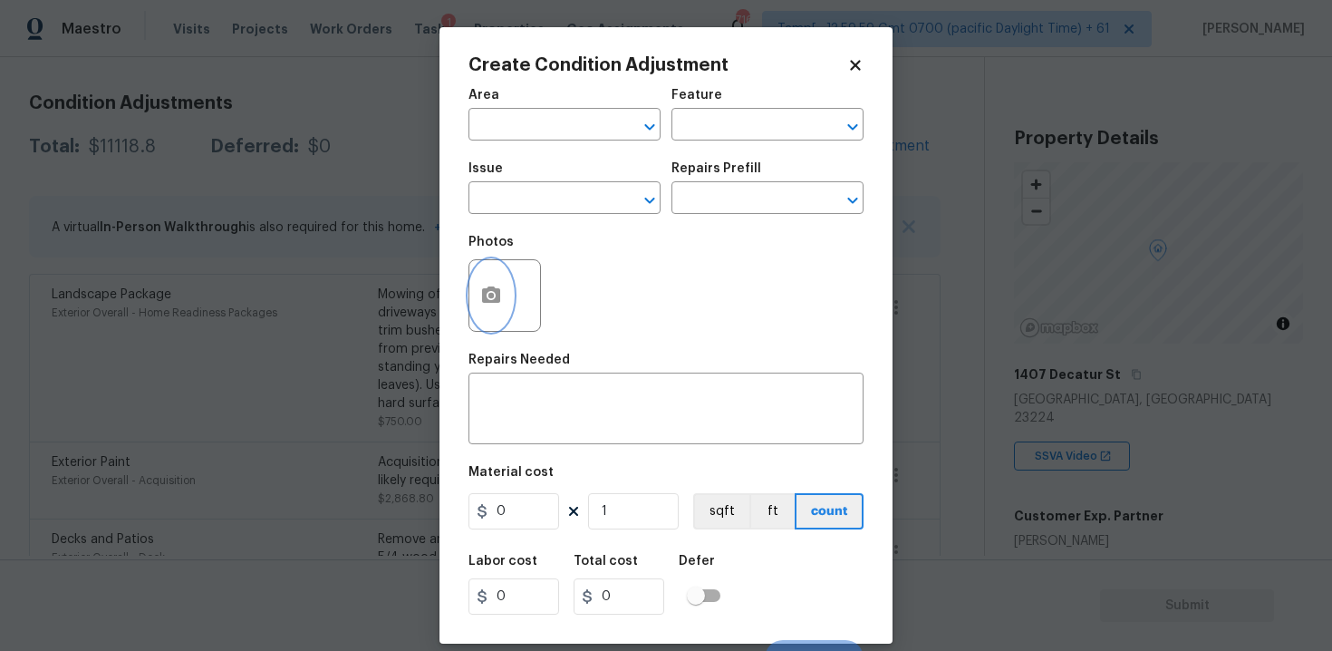
click at [502, 285] on button "button" at bounding box center [490, 295] width 43 height 71
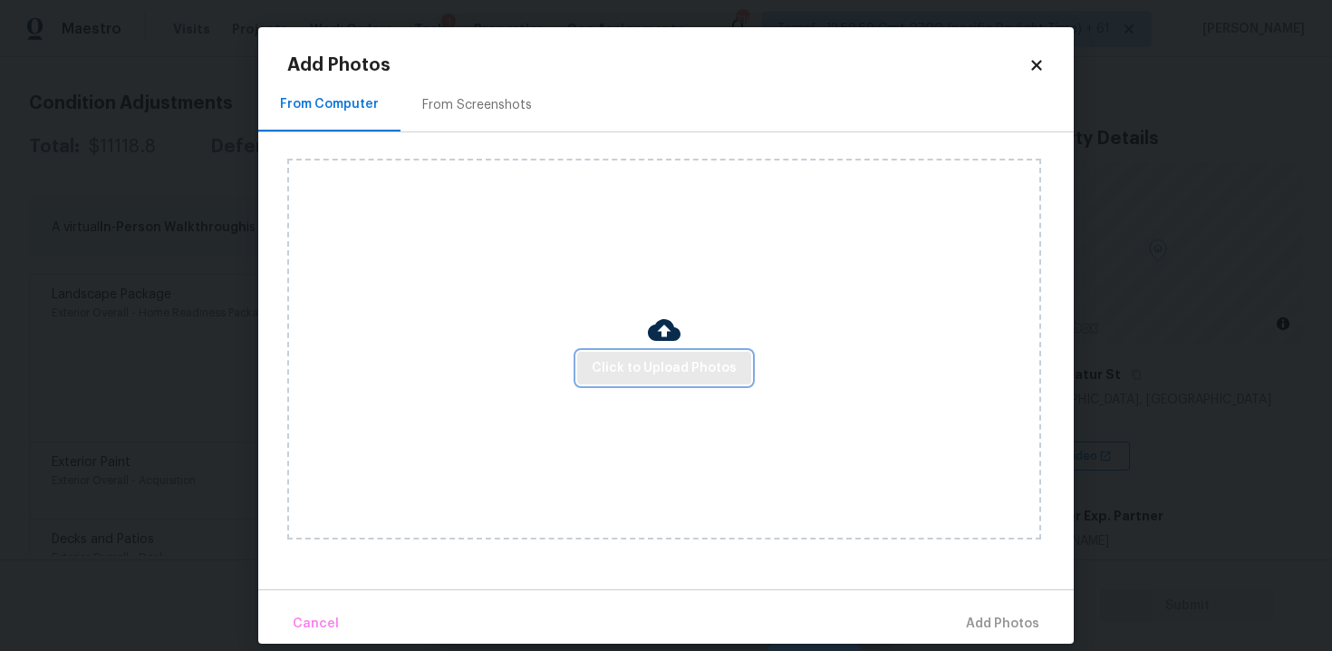
click at [677, 352] on button "Click to Upload Photos" at bounding box center [664, 369] width 174 height 34
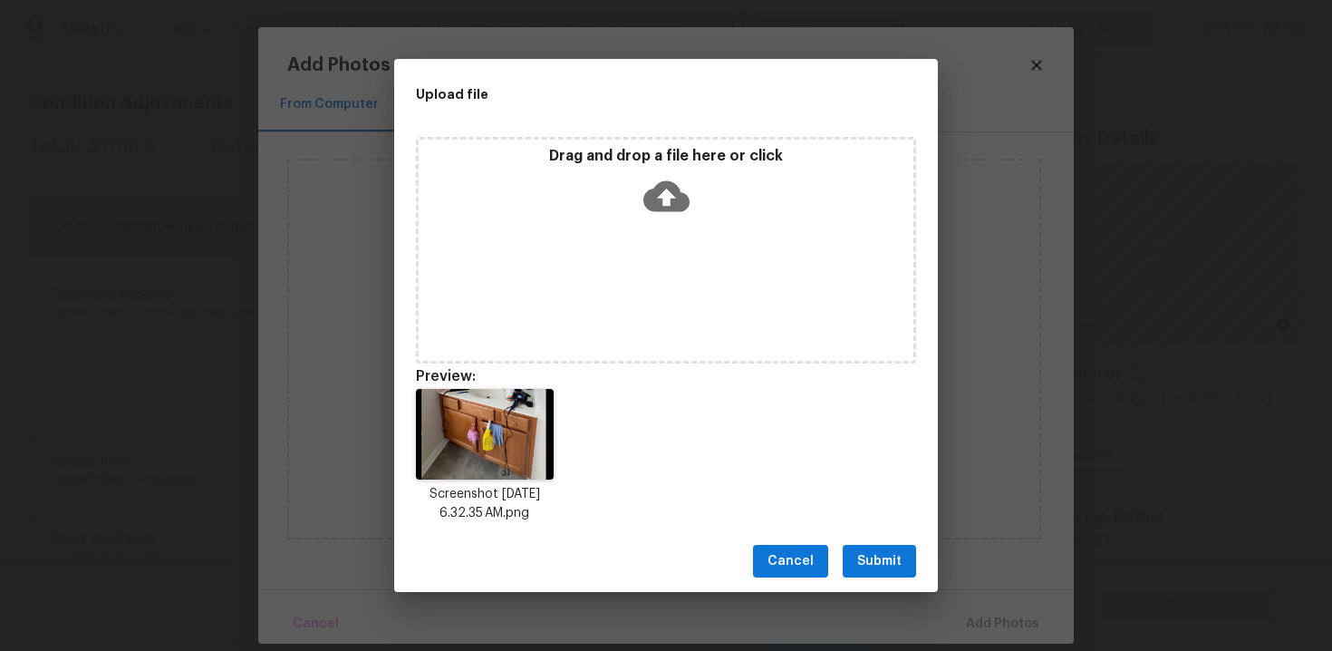
click at [875, 548] on button "Submit" at bounding box center [879, 562] width 73 height 34
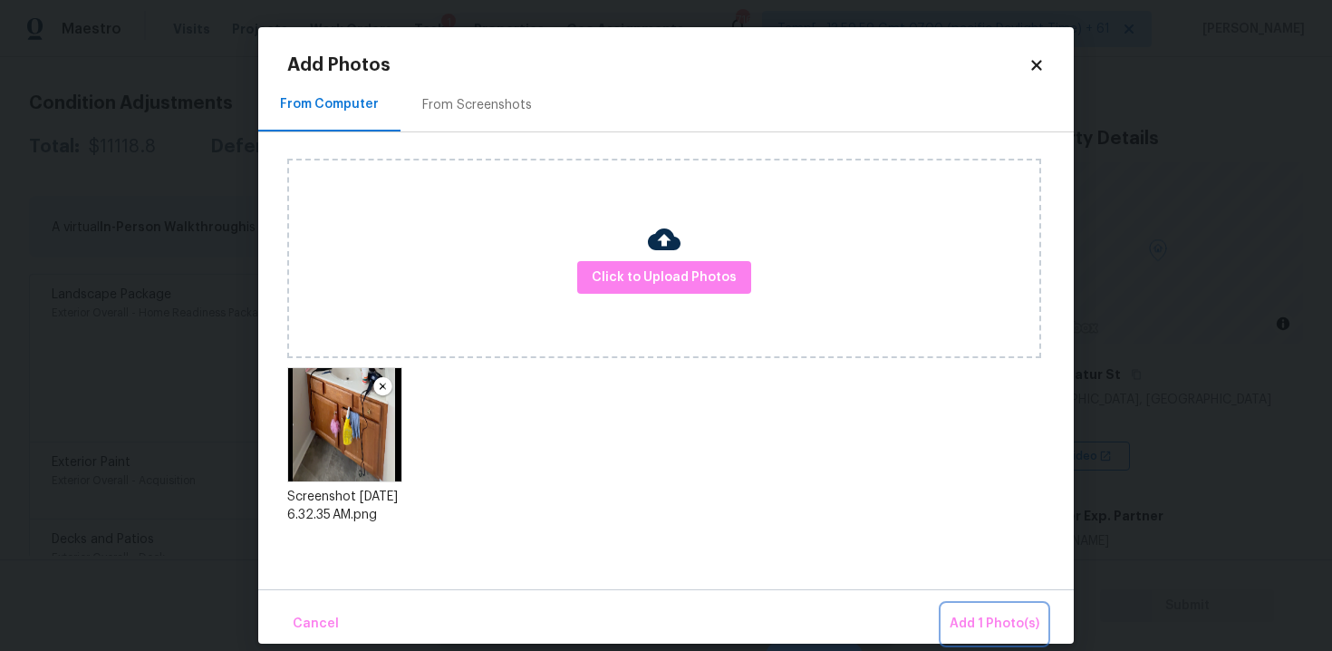
click at [966, 614] on span "Add 1 Photo(s)" at bounding box center [995, 623] width 90 height 23
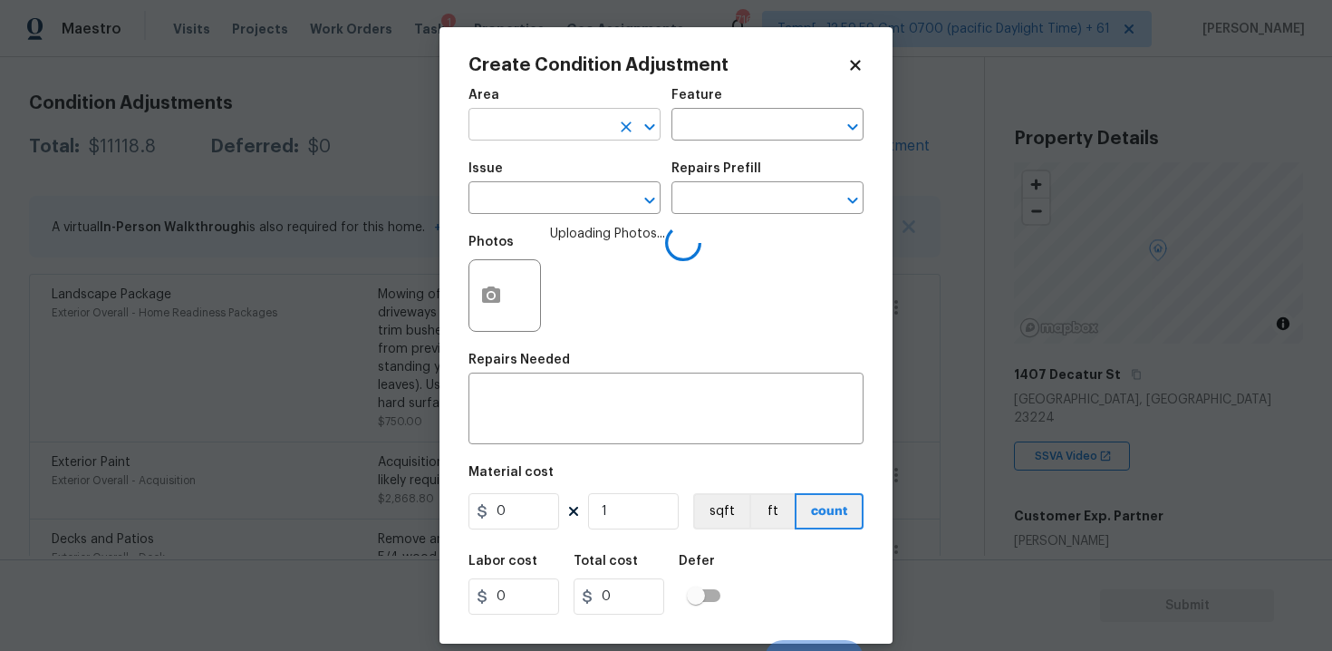
click at [546, 129] on input "text" at bounding box center [538, 126] width 141 height 28
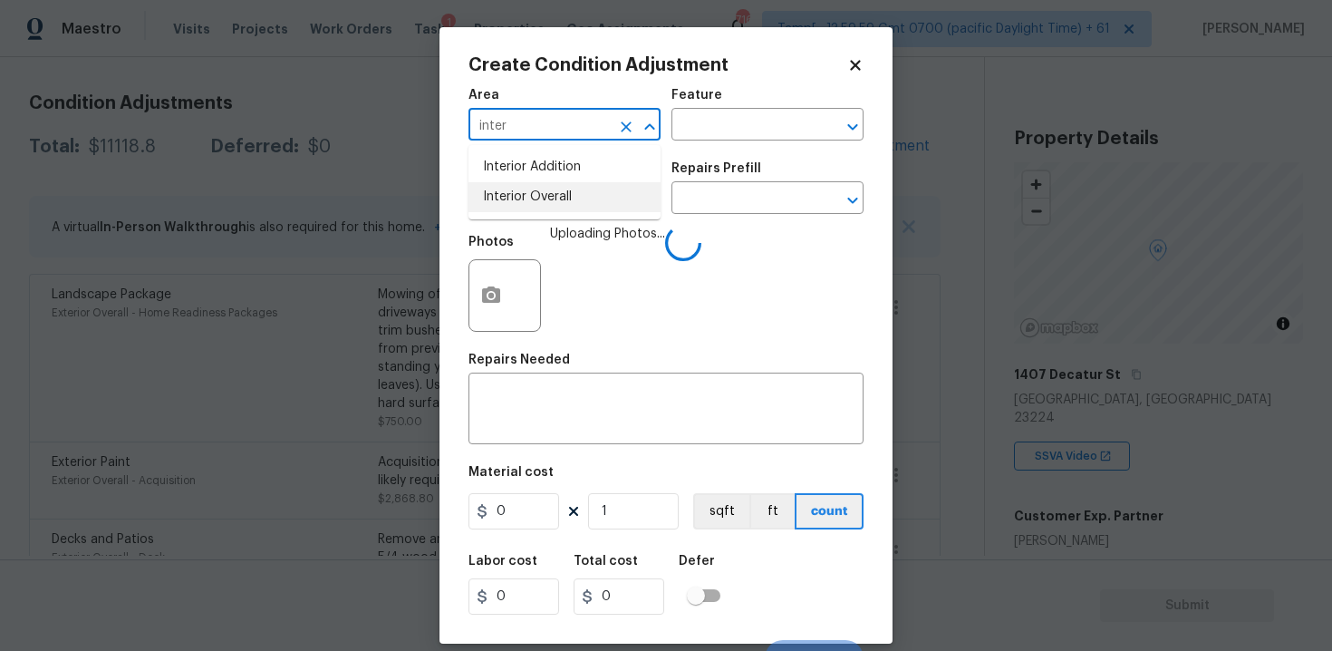
click at [545, 195] on li "Interior Overall" at bounding box center [564, 197] width 192 height 30
type input "Interior Overall"
click at [545, 195] on input "text" at bounding box center [538, 200] width 141 height 28
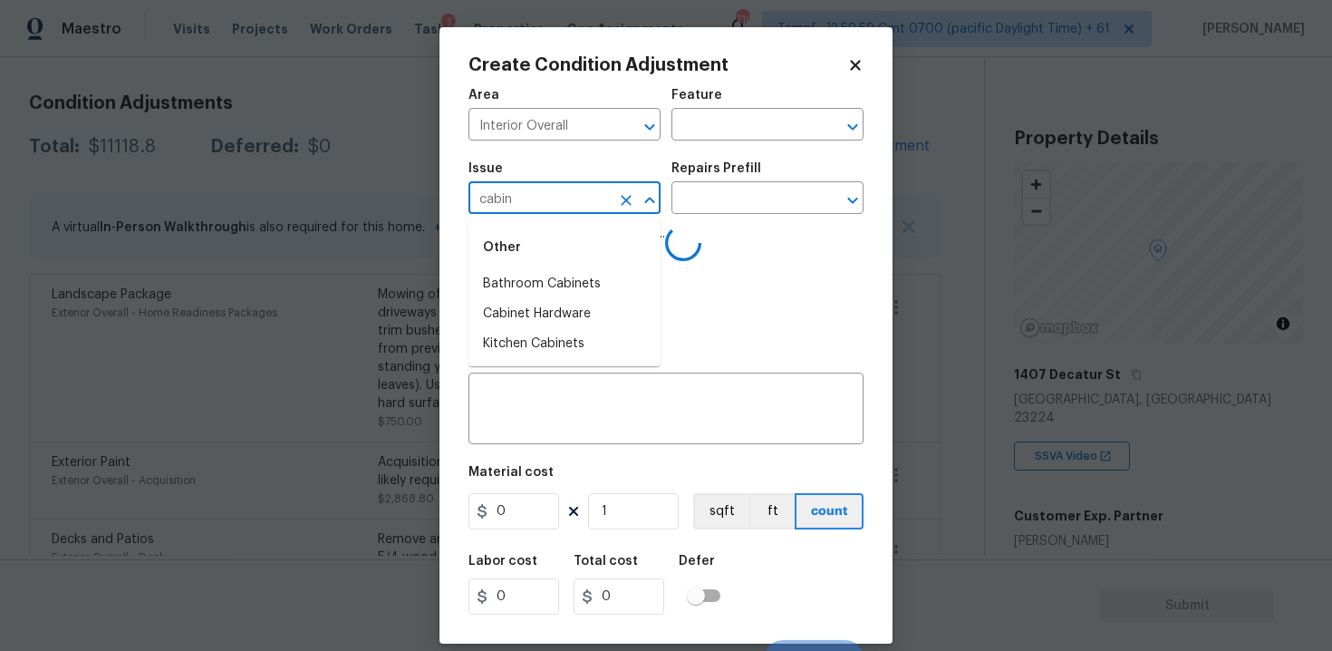
type input "cabine"
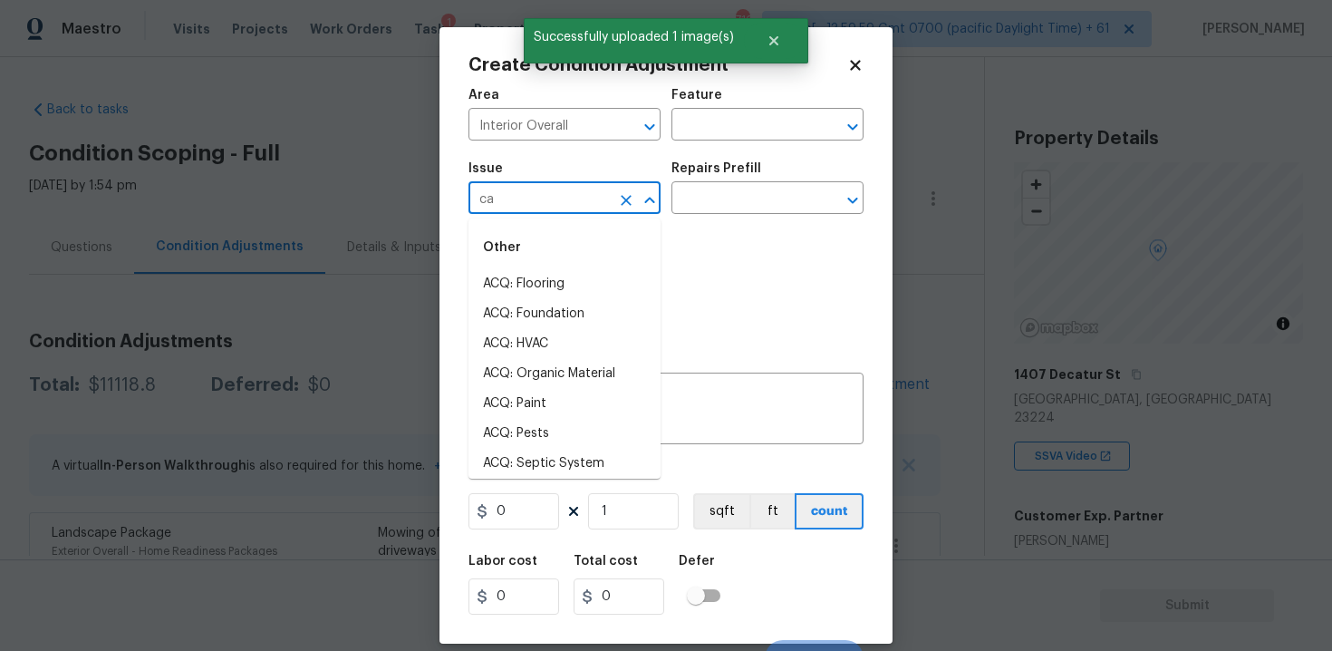
scroll to position [238, 0]
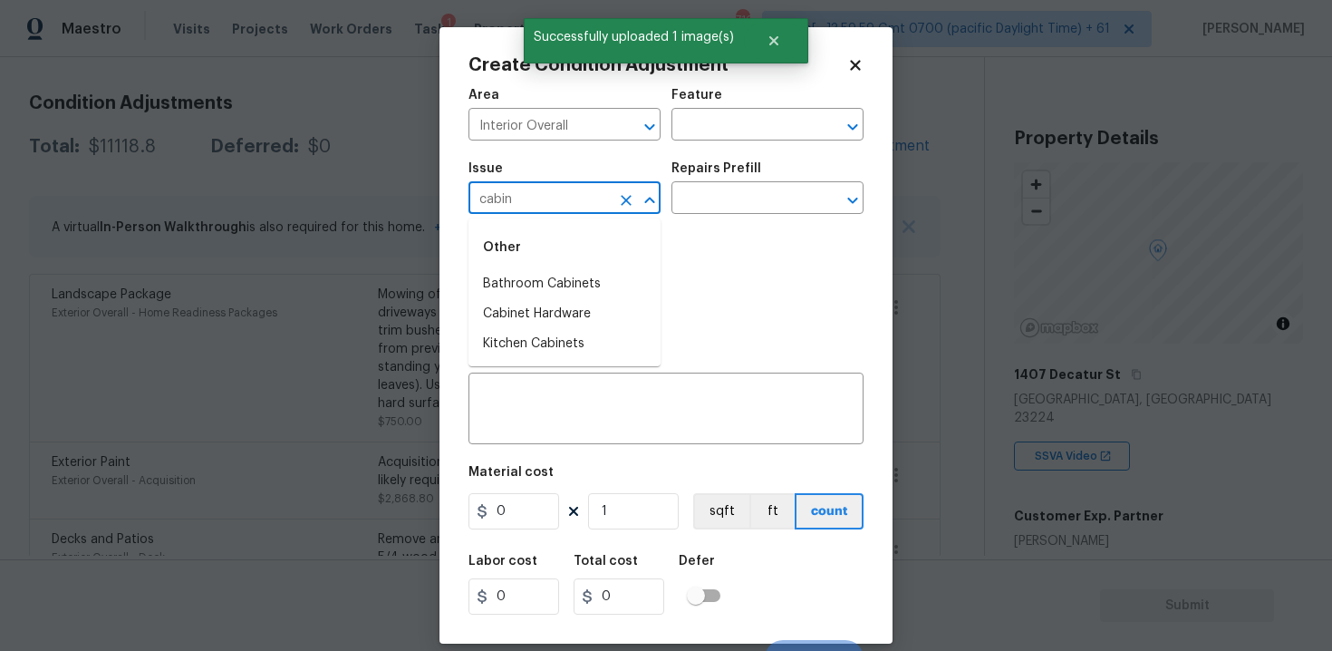
type input "cabine"
click at [550, 342] on li "Kitchen Cabinets" at bounding box center [564, 344] width 192 height 30
type input "Kitchen Cabinets"
click at [623, 202] on icon "Clear" at bounding box center [626, 200] width 11 height 11
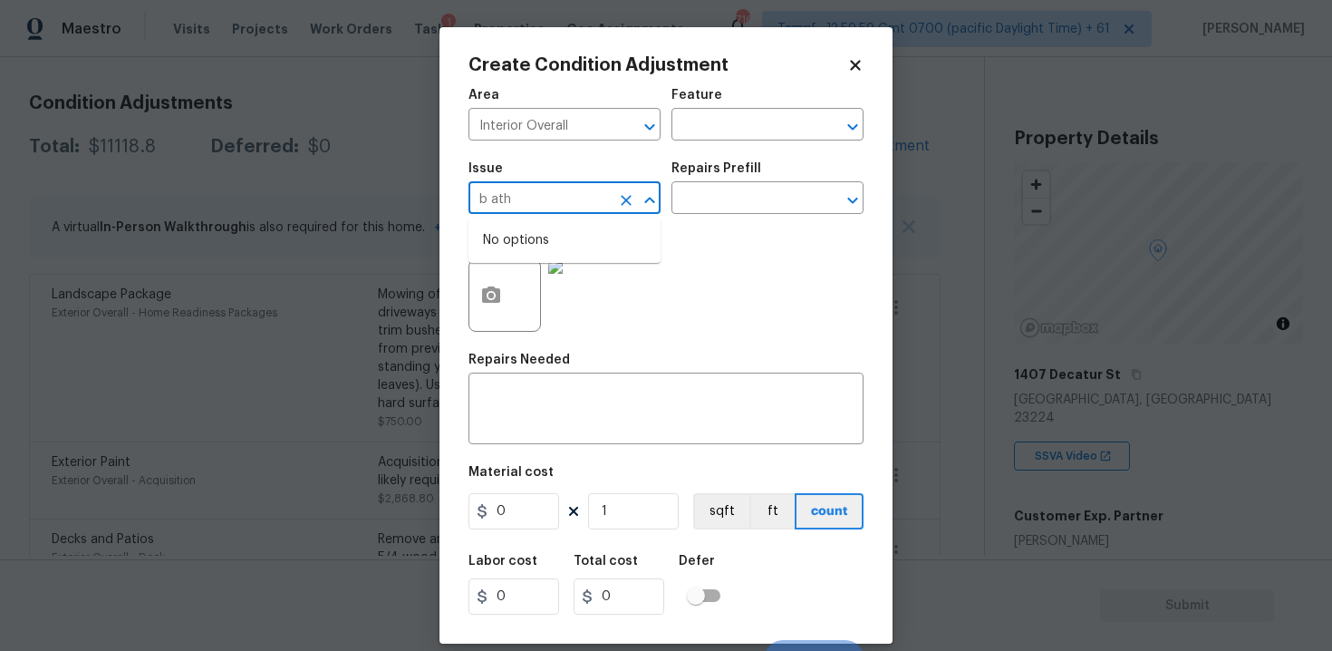
type input "b athr"
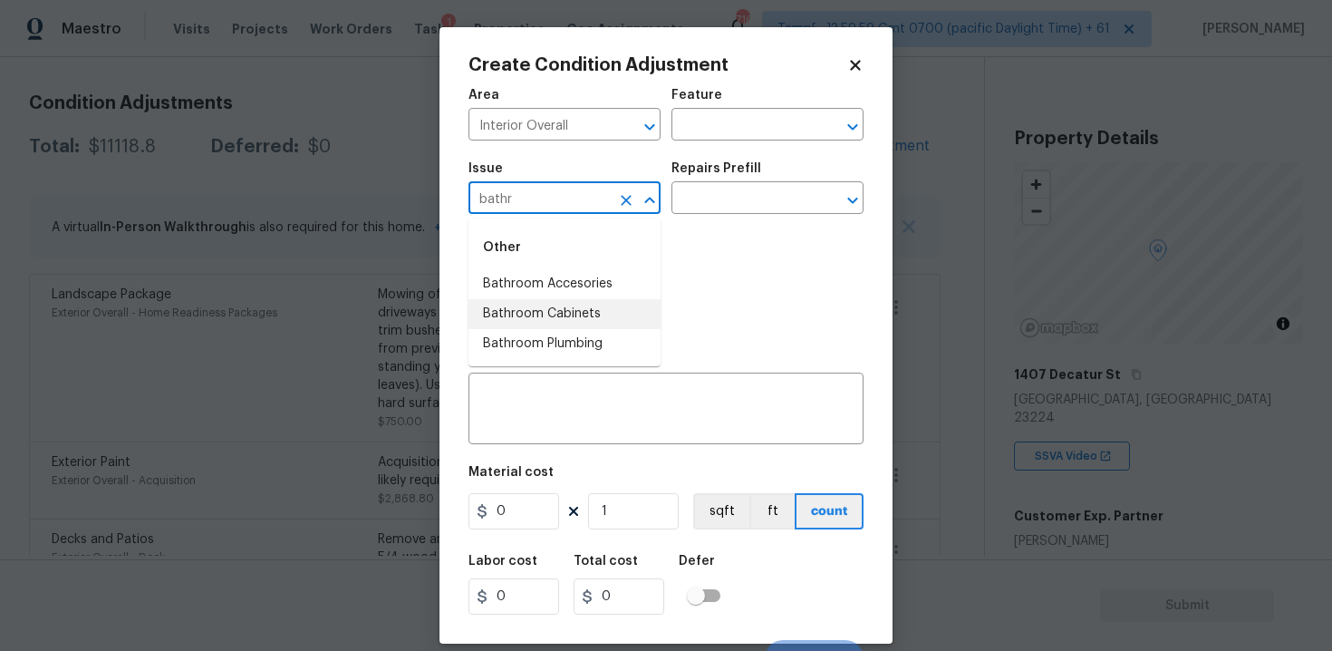
click at [623, 315] on li "Bathroom Cabinets" at bounding box center [564, 314] width 192 height 30
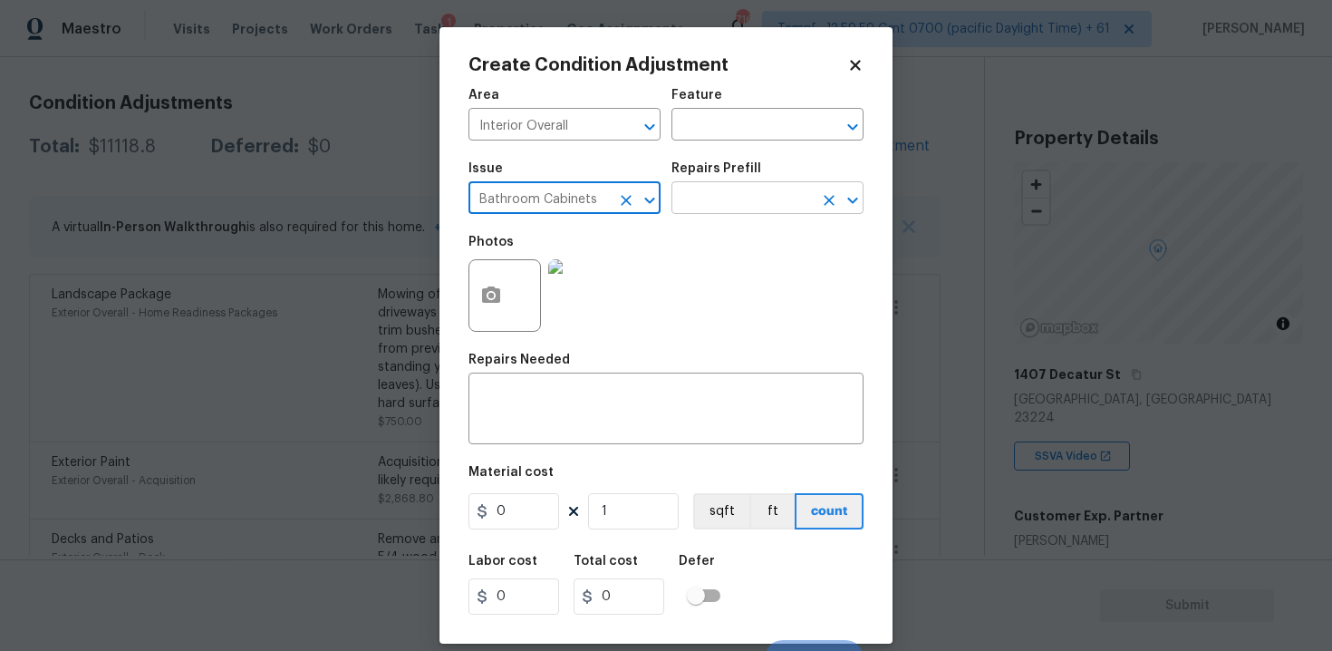
type input "Bathroom Cabinets"
click at [717, 207] on input "text" at bounding box center [741, 200] width 141 height 28
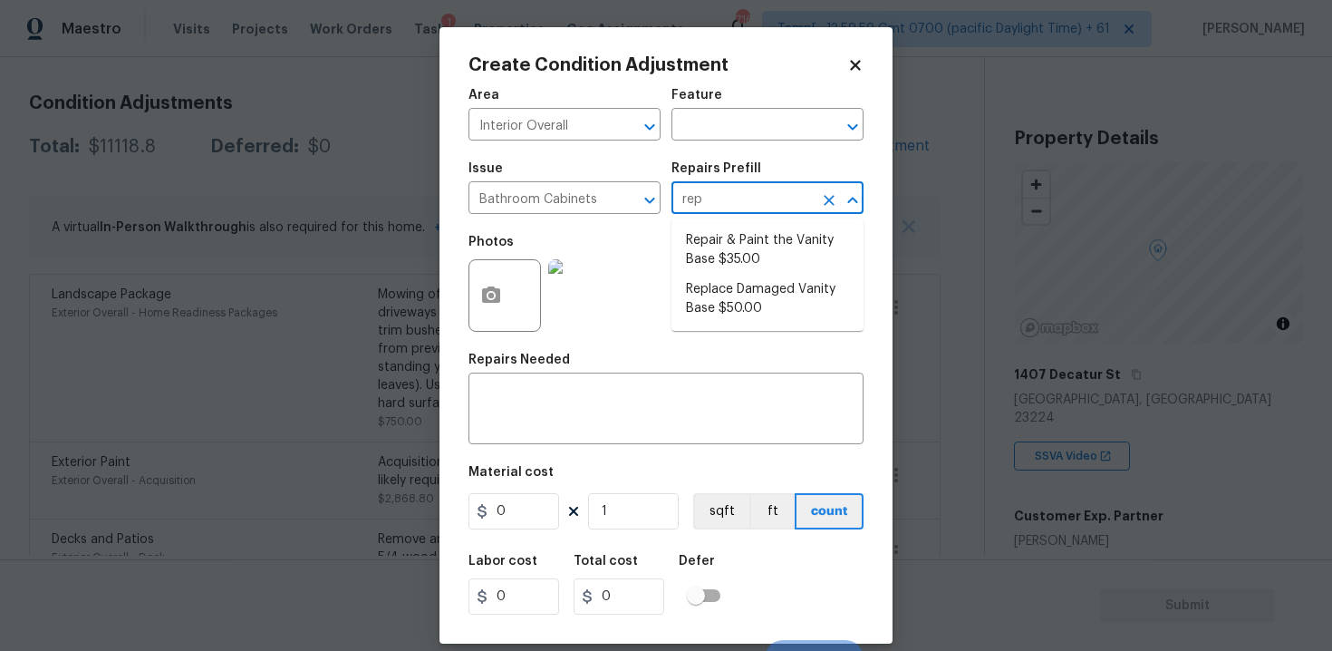
type input "repa"
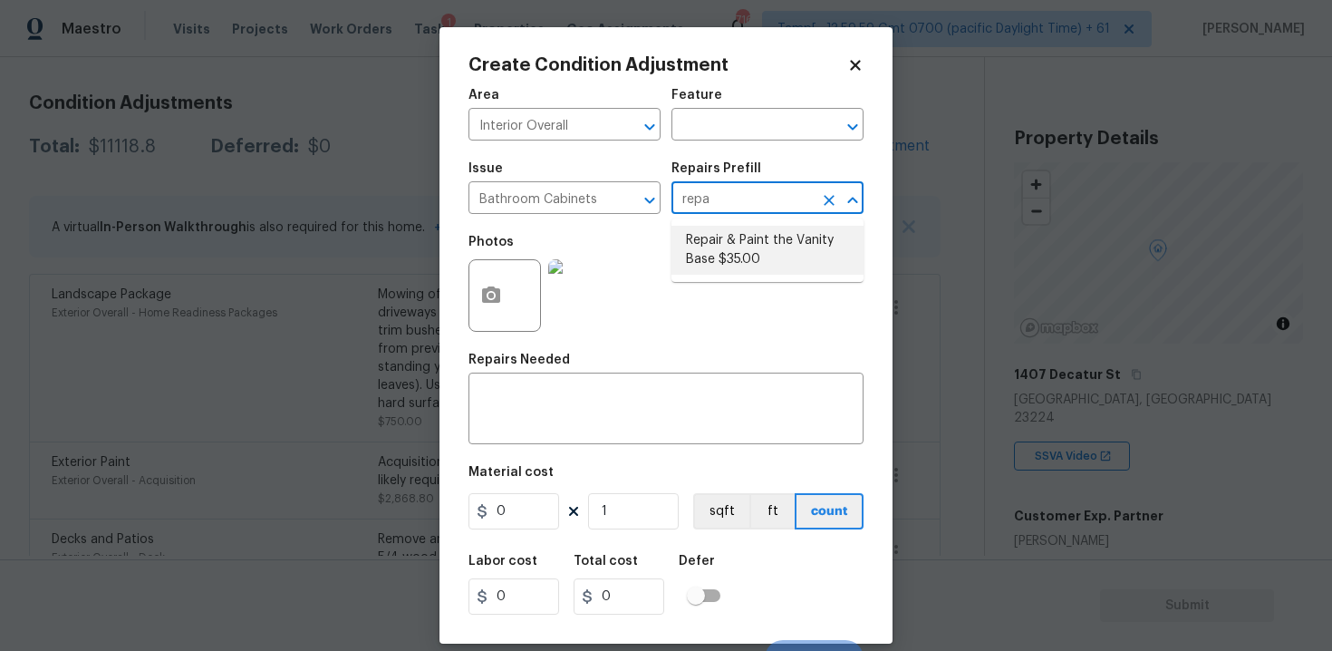
click at [718, 249] on li "Repair & Paint the Vanity Base $35.00" at bounding box center [767, 250] width 192 height 49
type input "Cabinets"
type input "35"
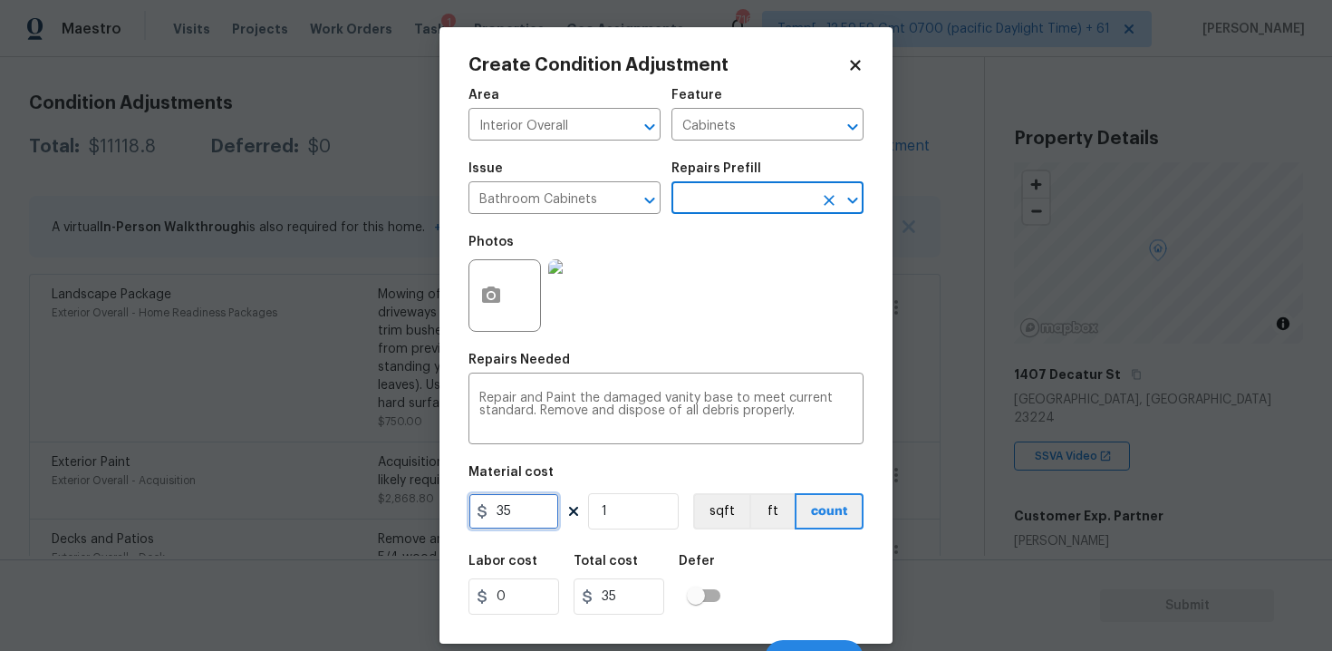
click at [537, 508] on input "35" at bounding box center [513, 511] width 91 height 36
type input "400"
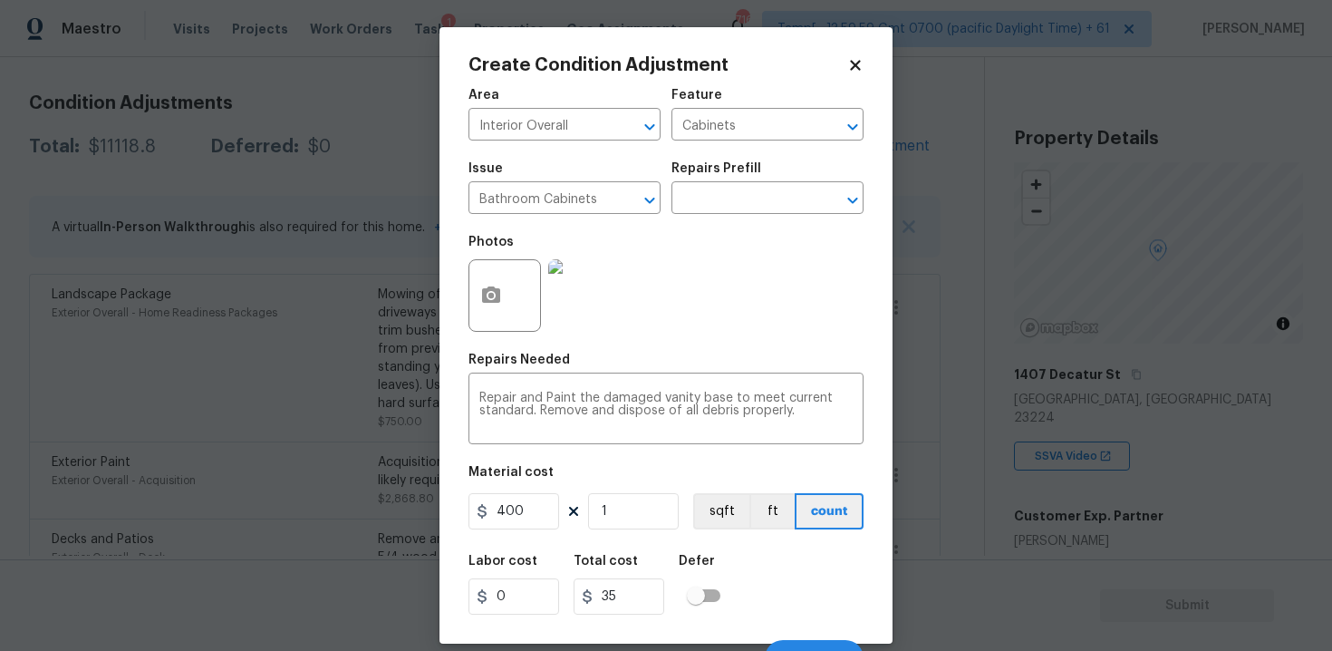
type input "400"
click at [762, 549] on div "Labor cost 0 Total cost 400 Defer" at bounding box center [665, 585] width 395 height 82
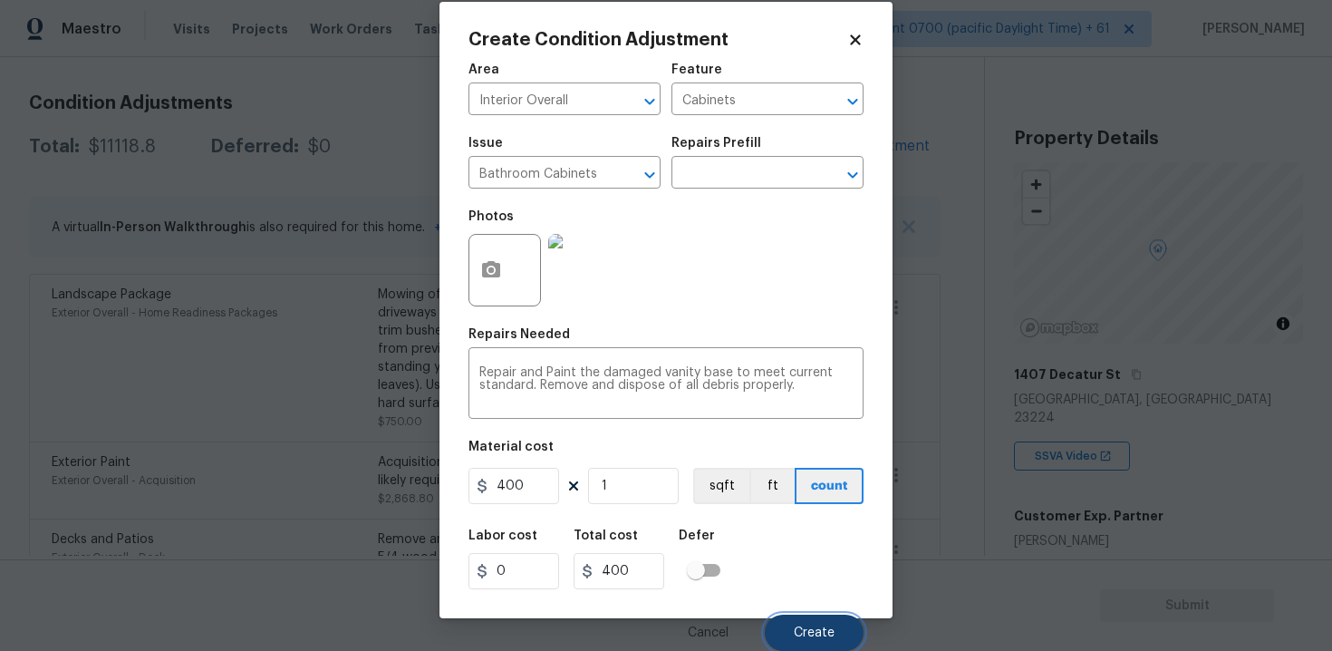
click at [809, 631] on span "Create" at bounding box center [814, 633] width 41 height 14
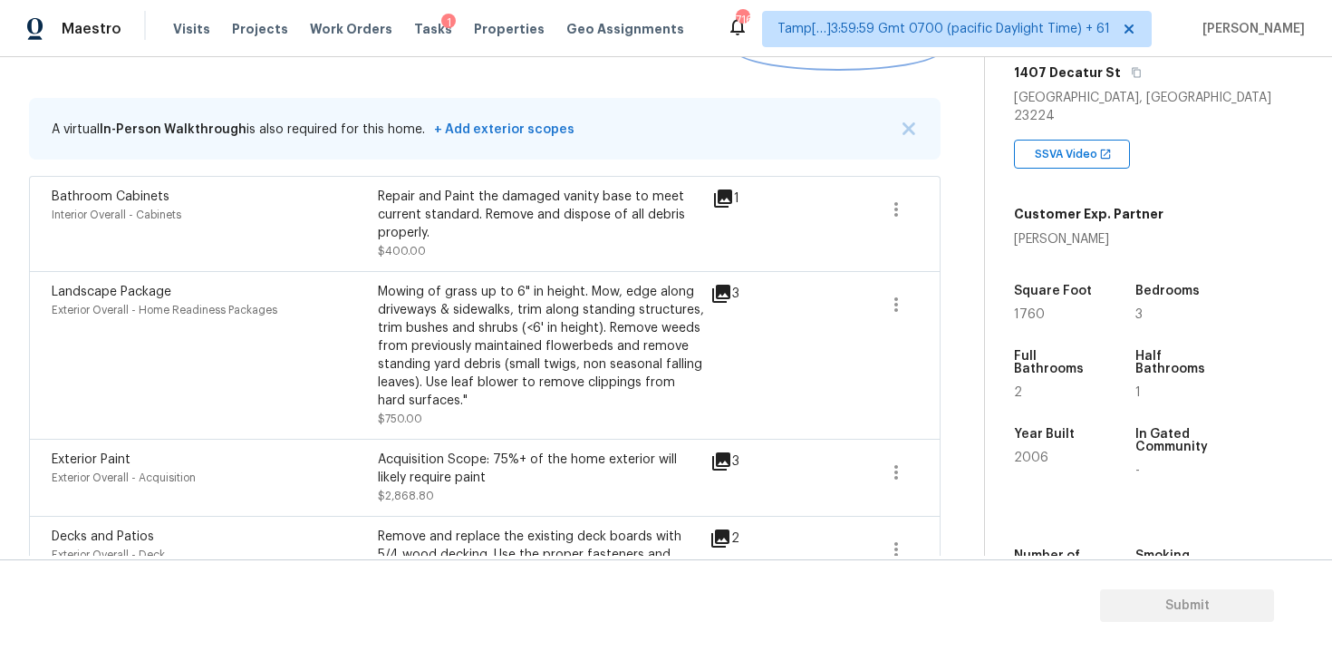
scroll to position [304, 0]
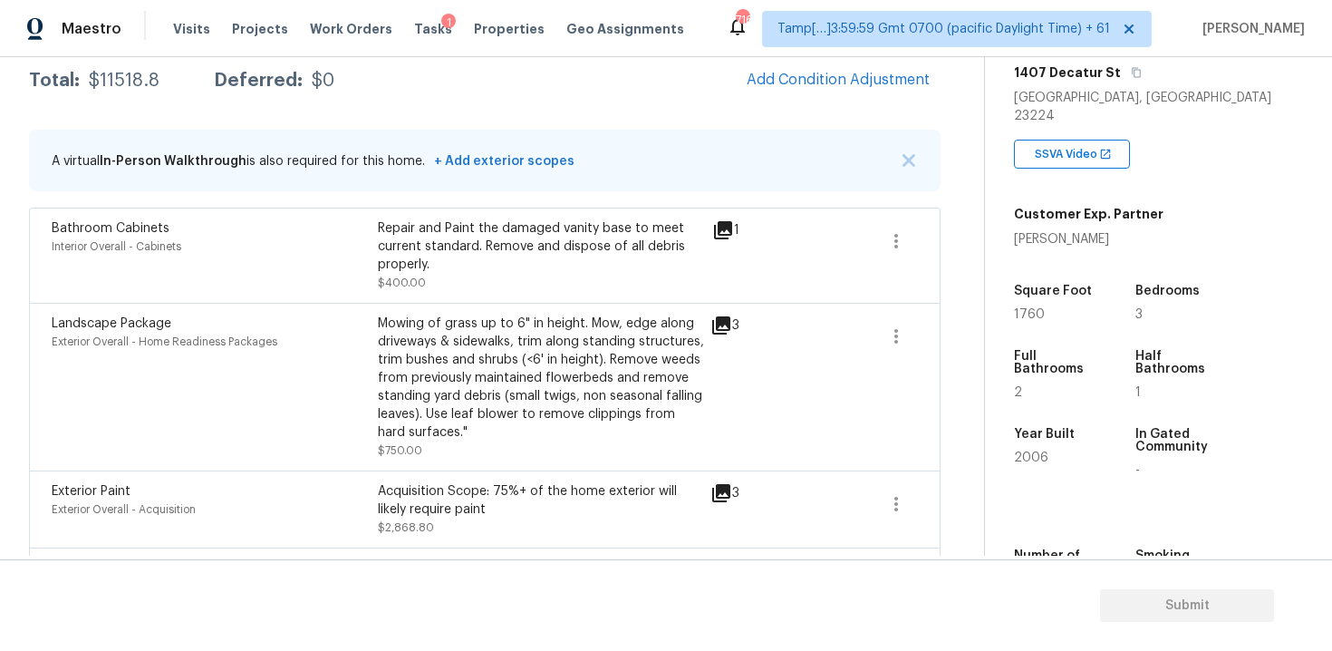
click at [847, 100] on span "Add Condition Adjustment" at bounding box center [838, 81] width 205 height 40
click at [807, 80] on span "Add Condition Adjustment" at bounding box center [838, 80] width 183 height 16
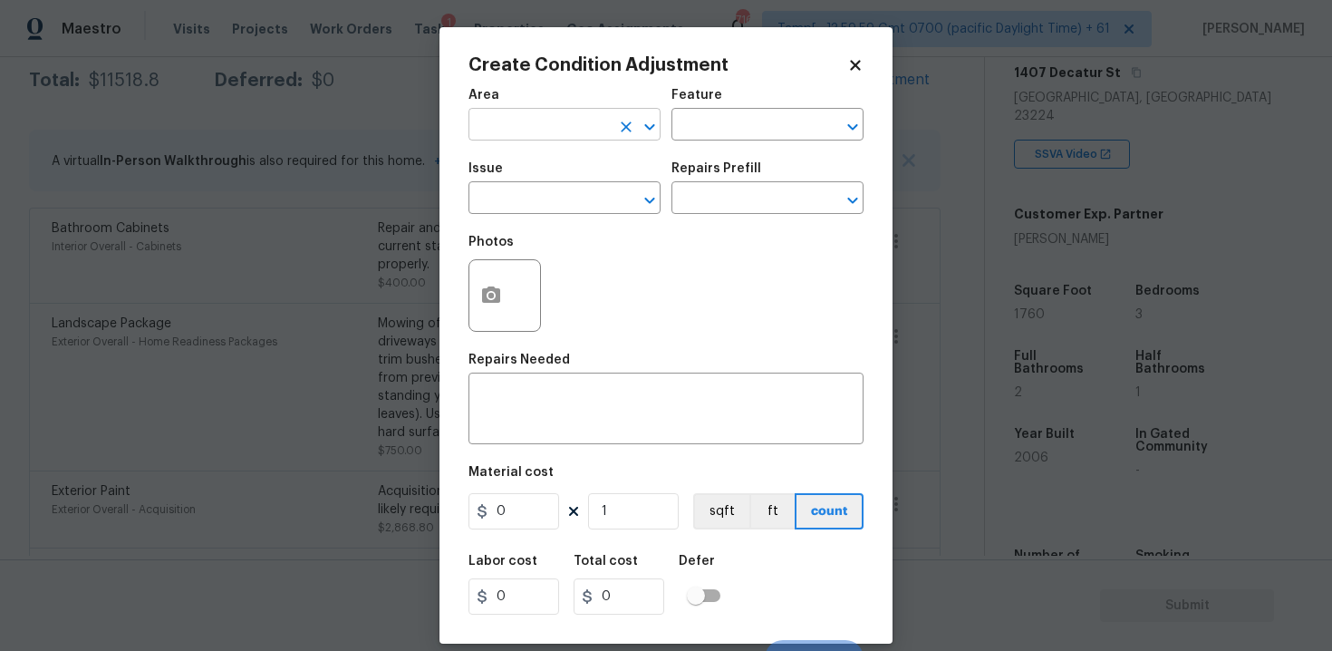
click at [561, 117] on input "text" at bounding box center [538, 126] width 141 height 28
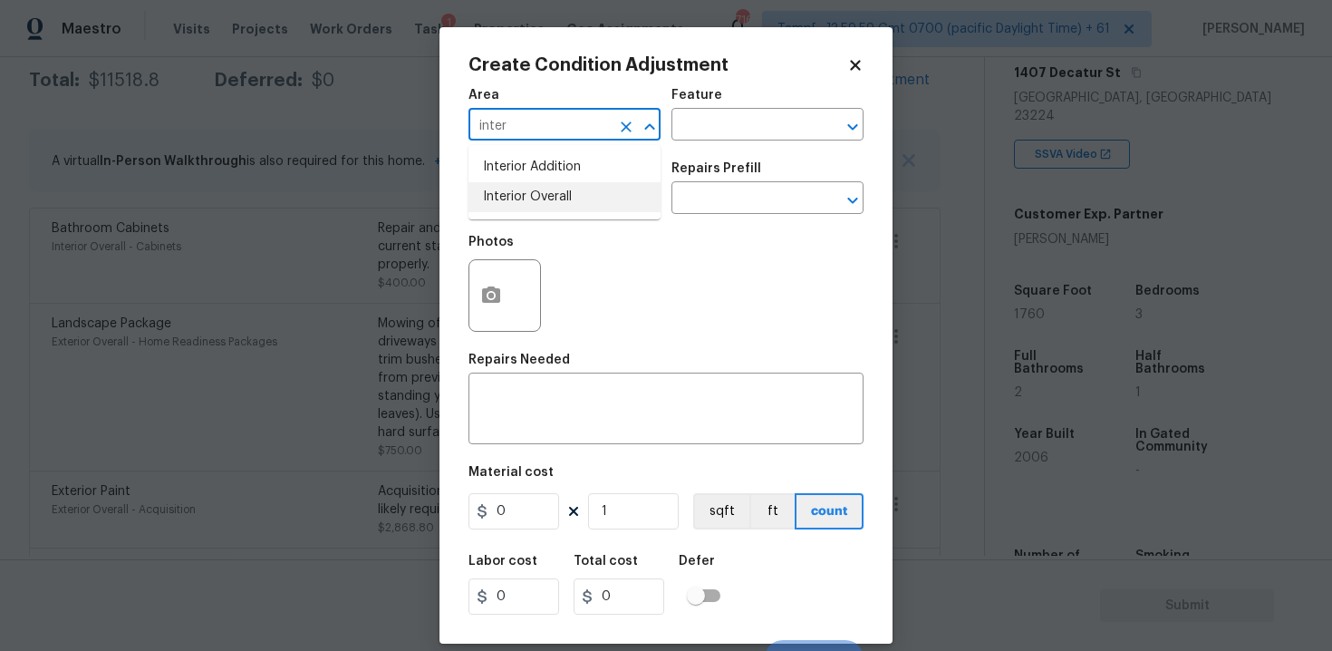
click at [550, 185] on li "Interior Overall" at bounding box center [564, 197] width 192 height 30
type input "Interior Overall"
click at [550, 185] on div "Issue" at bounding box center [564, 174] width 192 height 24
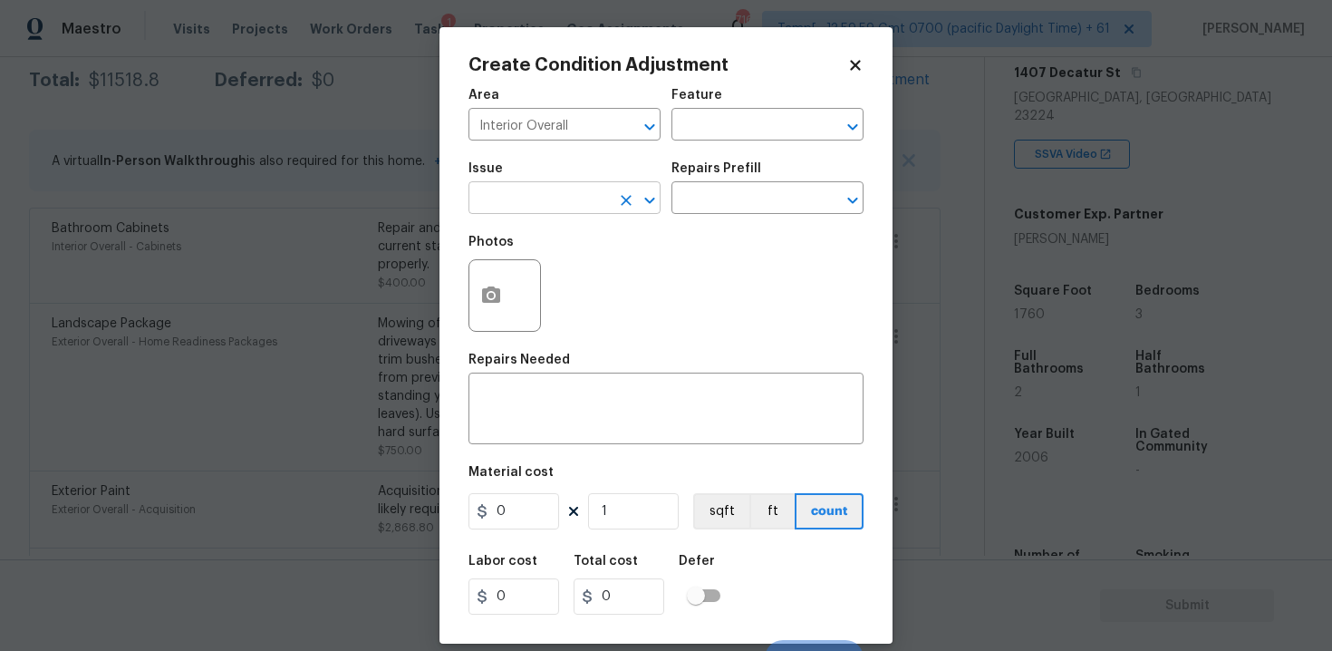
click at [555, 205] on input "text" at bounding box center [538, 200] width 141 height 28
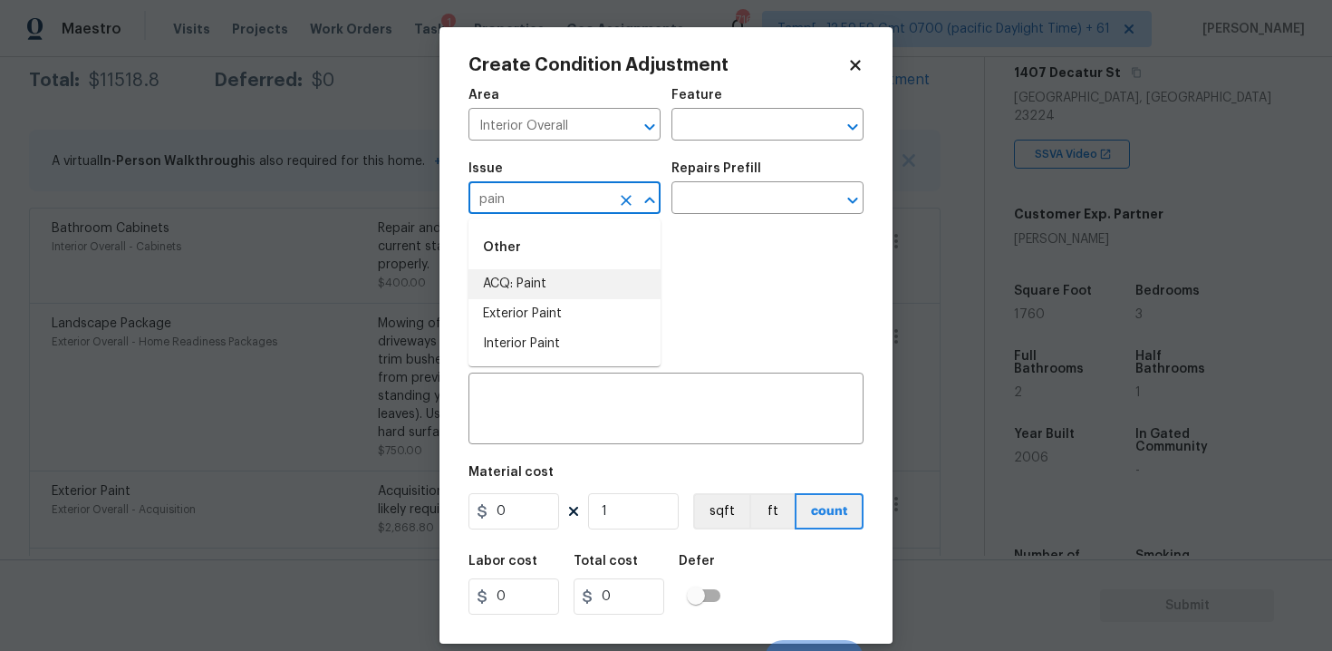
click at [551, 283] on li "ACQ: Paint" at bounding box center [564, 284] width 192 height 30
type input "ACQ: Paint"
click at [776, 185] on div "Repairs Prefill" at bounding box center [767, 174] width 192 height 24
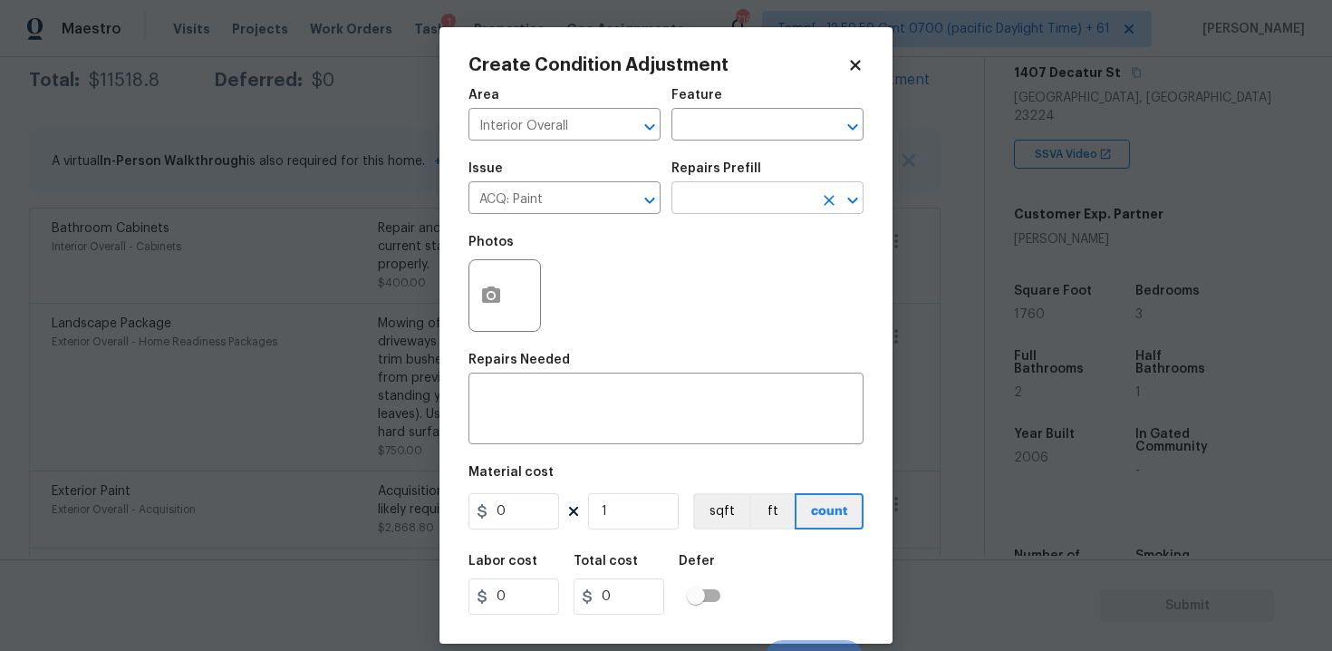
click at [773, 208] on input "text" at bounding box center [741, 200] width 141 height 28
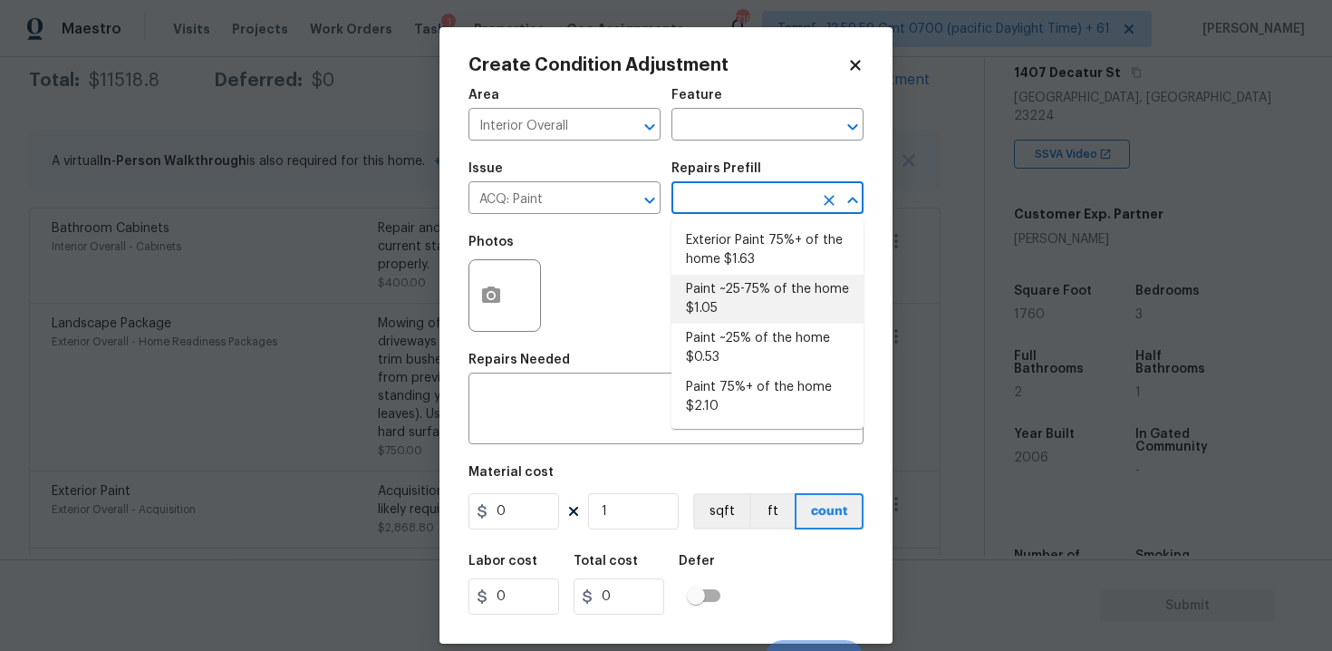
click at [756, 293] on li "Paint ~25-75% of the home $1.05" at bounding box center [767, 299] width 192 height 49
type input "Acquisition"
type textarea "Acquisition Scope: ~25 - 75% of the home needs interior paint"
type input "1.05"
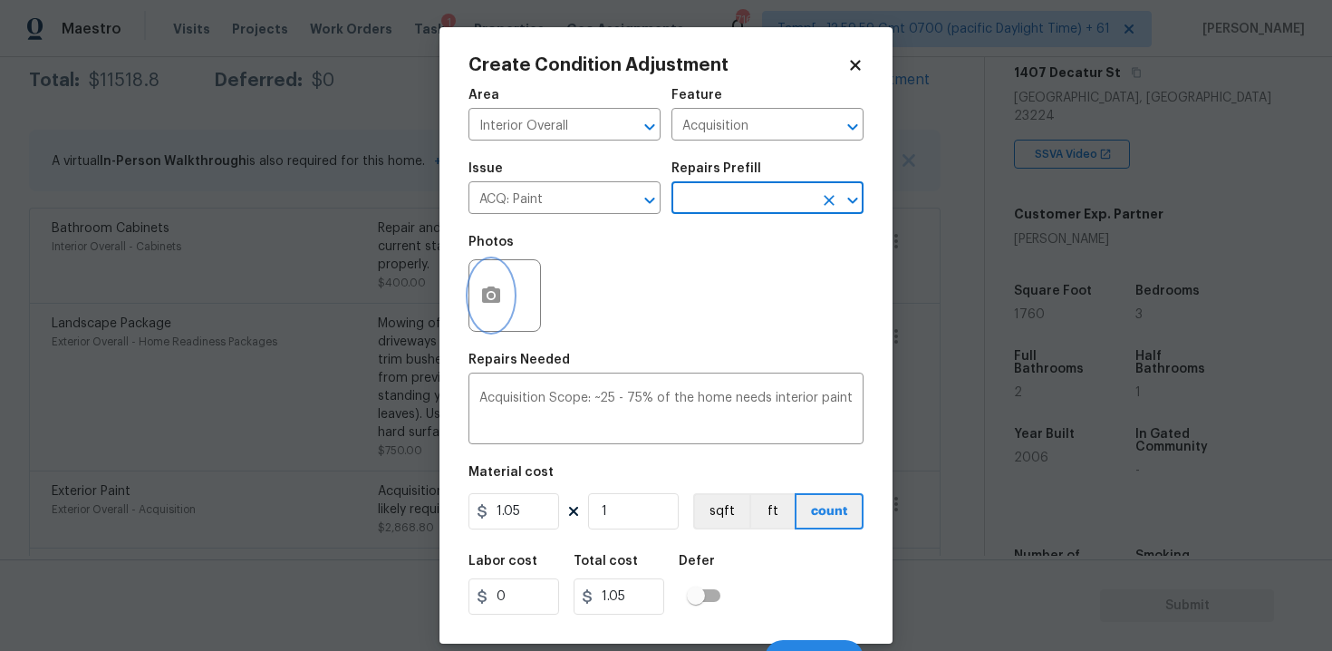
click at [507, 290] on button "button" at bounding box center [490, 295] width 43 height 71
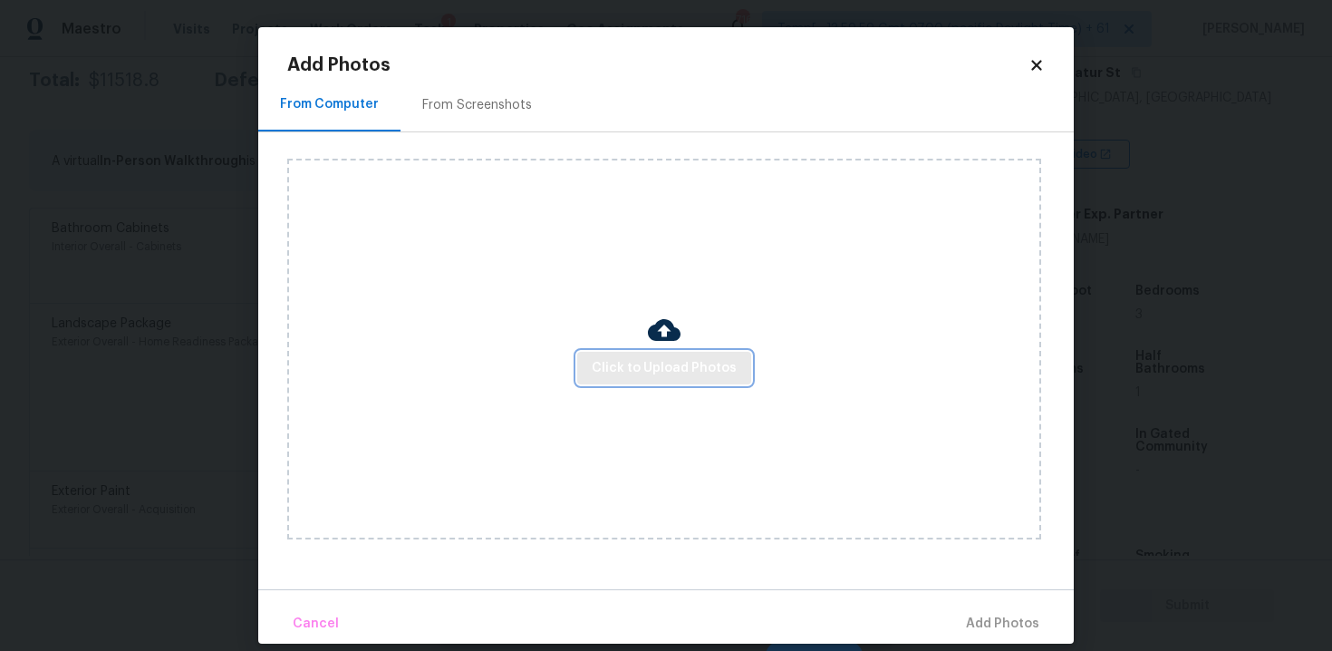
click at [704, 362] on span "Click to Upload Photos" at bounding box center [664, 368] width 145 height 23
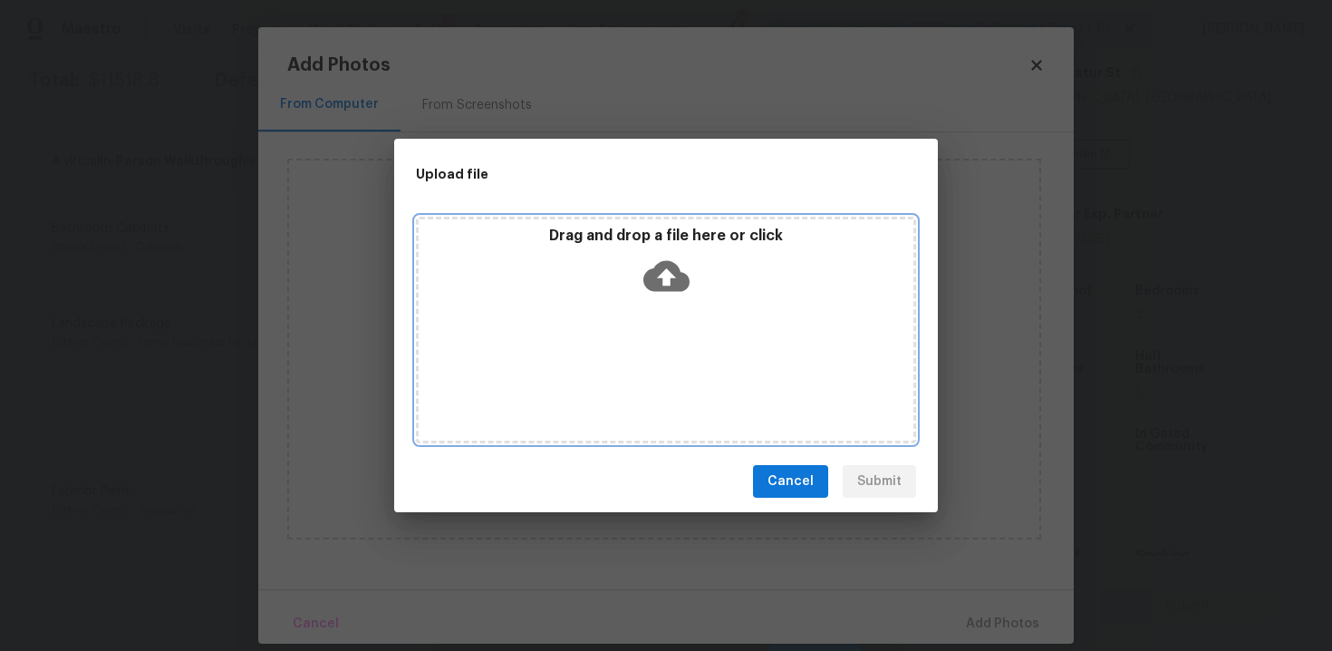
click at [671, 280] on icon at bounding box center [666, 276] width 46 height 31
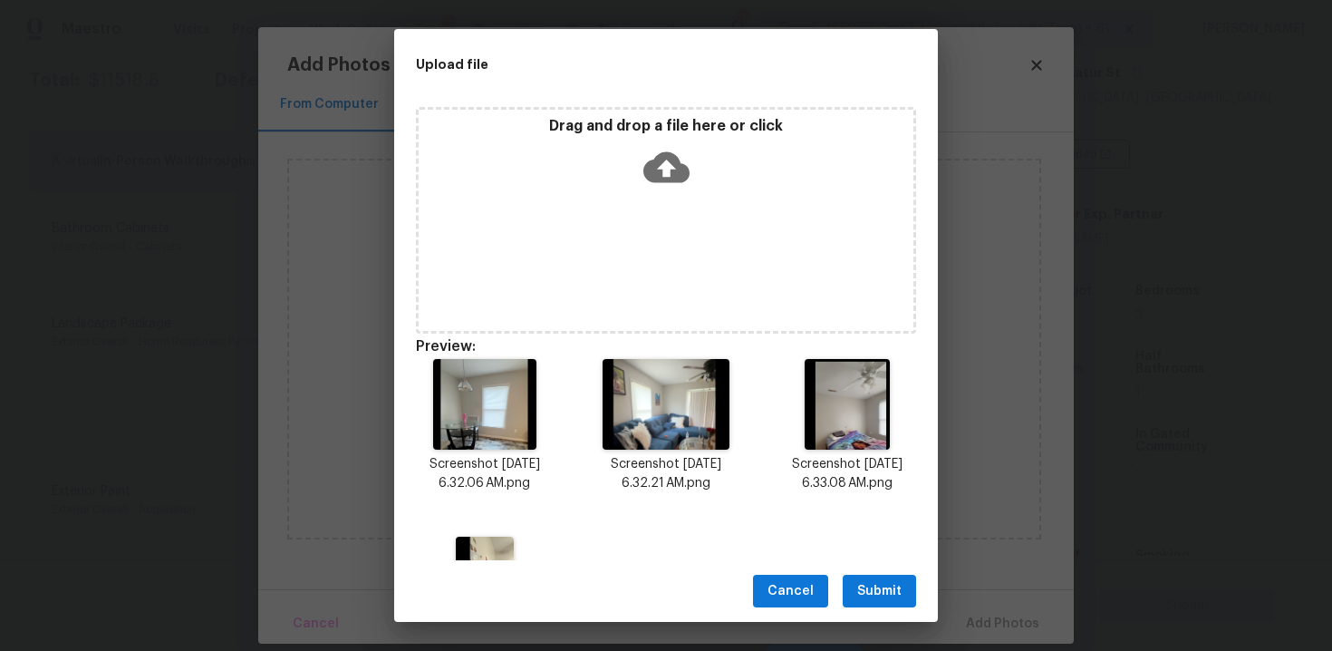
scroll to position [132, 0]
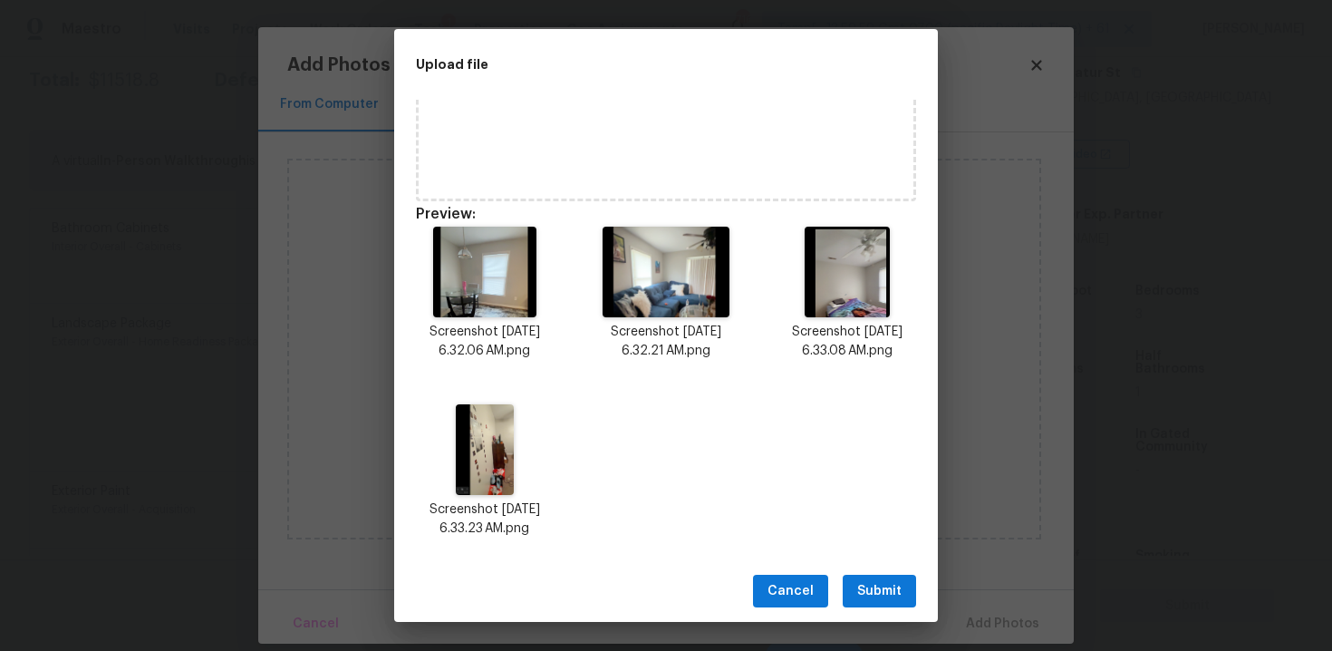
click at [887, 596] on span "Submit" at bounding box center [879, 591] width 44 height 23
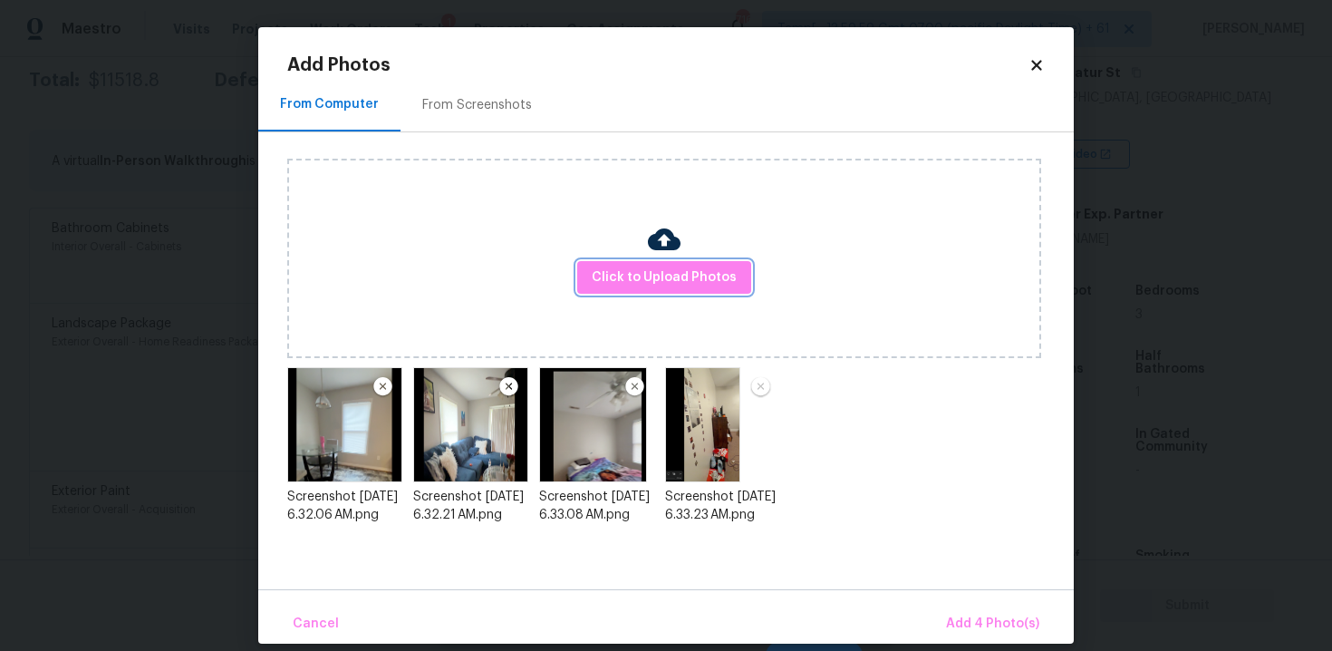
scroll to position [0, 0]
click at [979, 615] on span "Add 4 Photo(s)" at bounding box center [992, 623] width 93 height 23
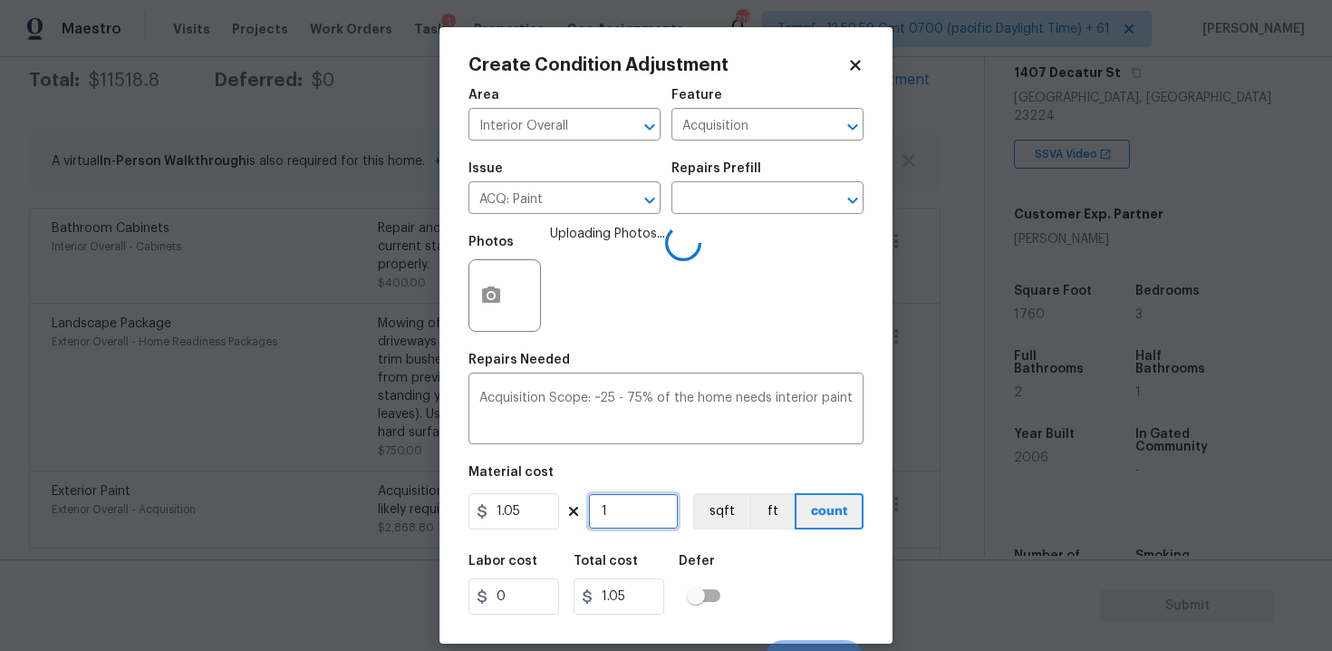
click at [642, 514] on input "1" at bounding box center [633, 511] width 91 height 36
type input "0"
paste input "176"
type input "1760"
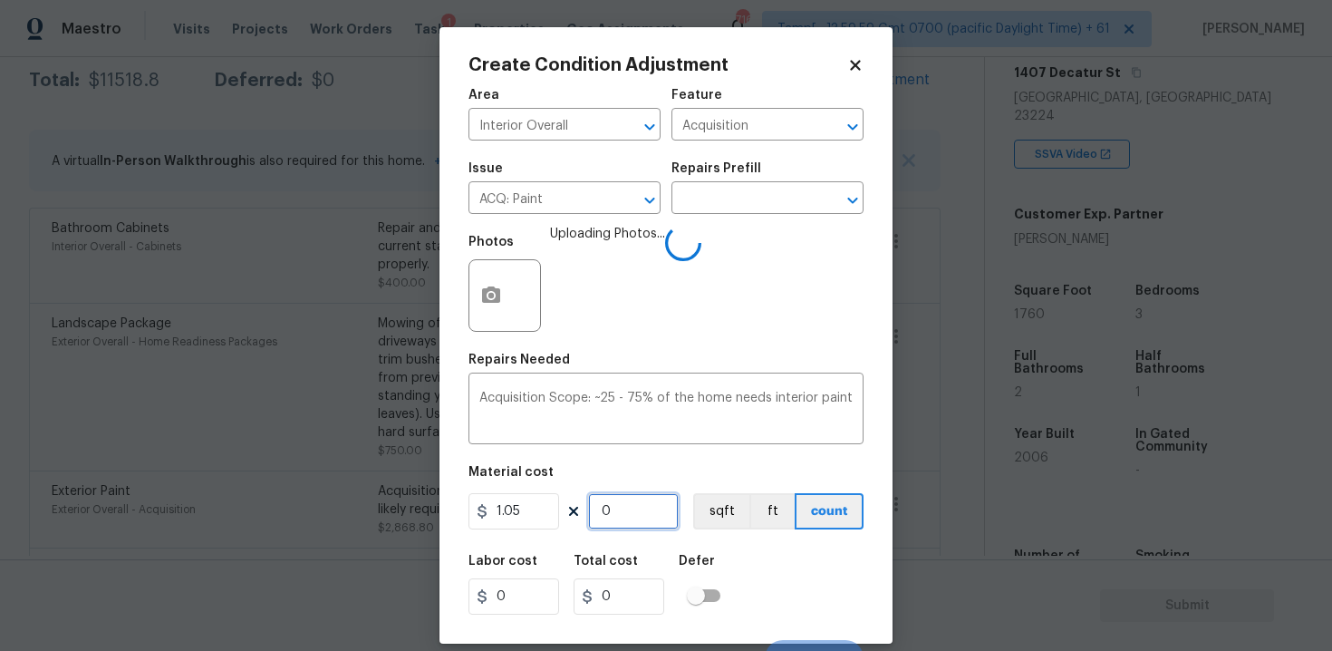
type input "1848"
type input "1760"
click at [722, 552] on div "Labor cost 0 Total cost 1848 Defer" at bounding box center [665, 585] width 395 height 82
click at [716, 485] on div "Material cost" at bounding box center [665, 478] width 395 height 24
click at [722, 502] on button "sqft" at bounding box center [721, 511] width 56 height 36
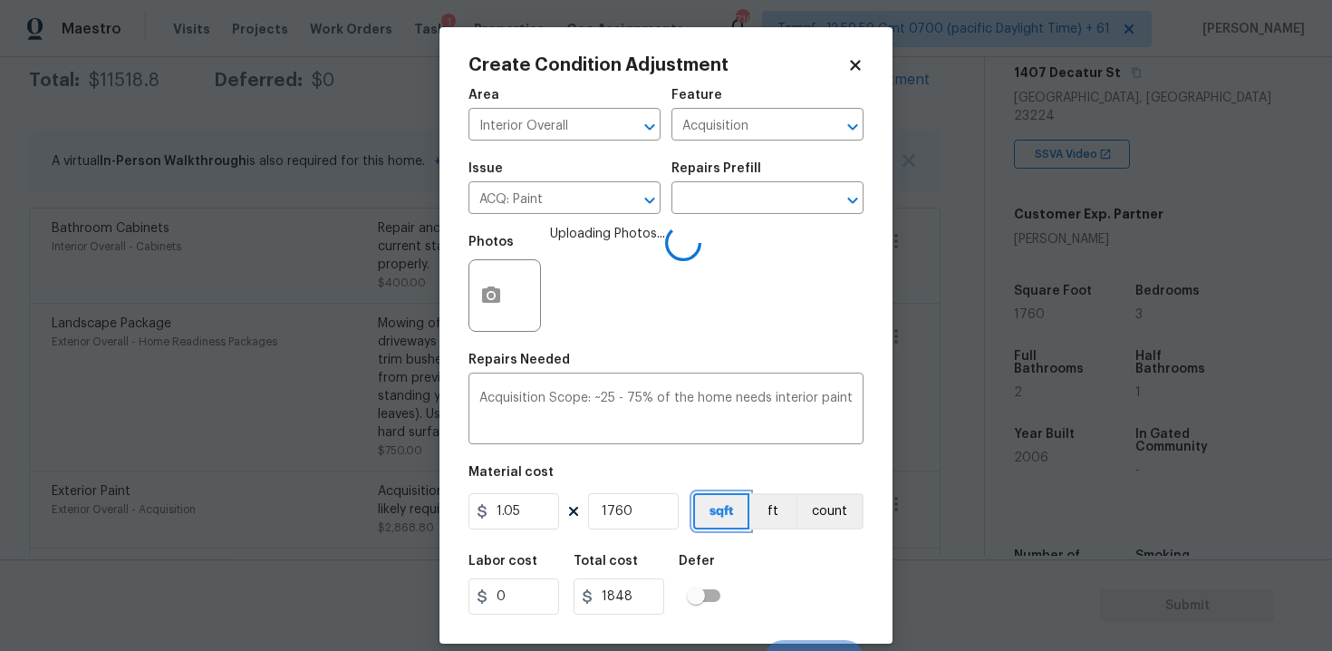
scroll to position [26, 0]
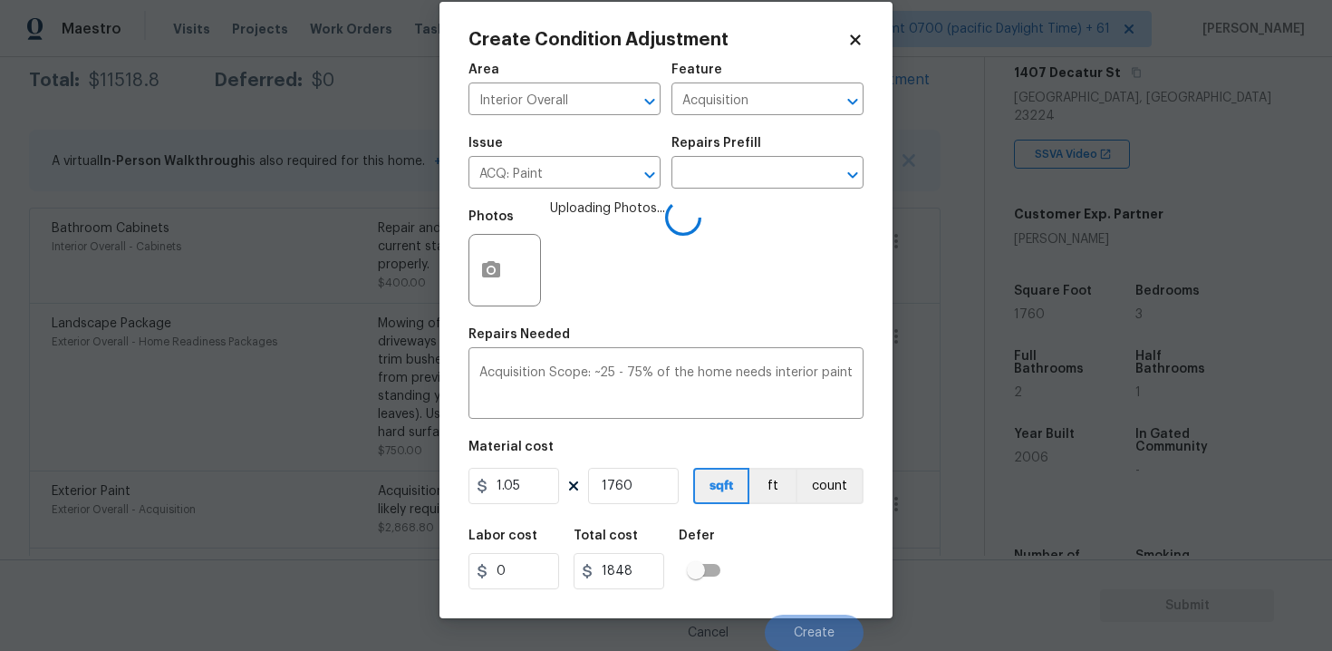
click at [761, 540] on div "Labor cost 0 Total cost 1848 Defer" at bounding box center [665, 559] width 395 height 82
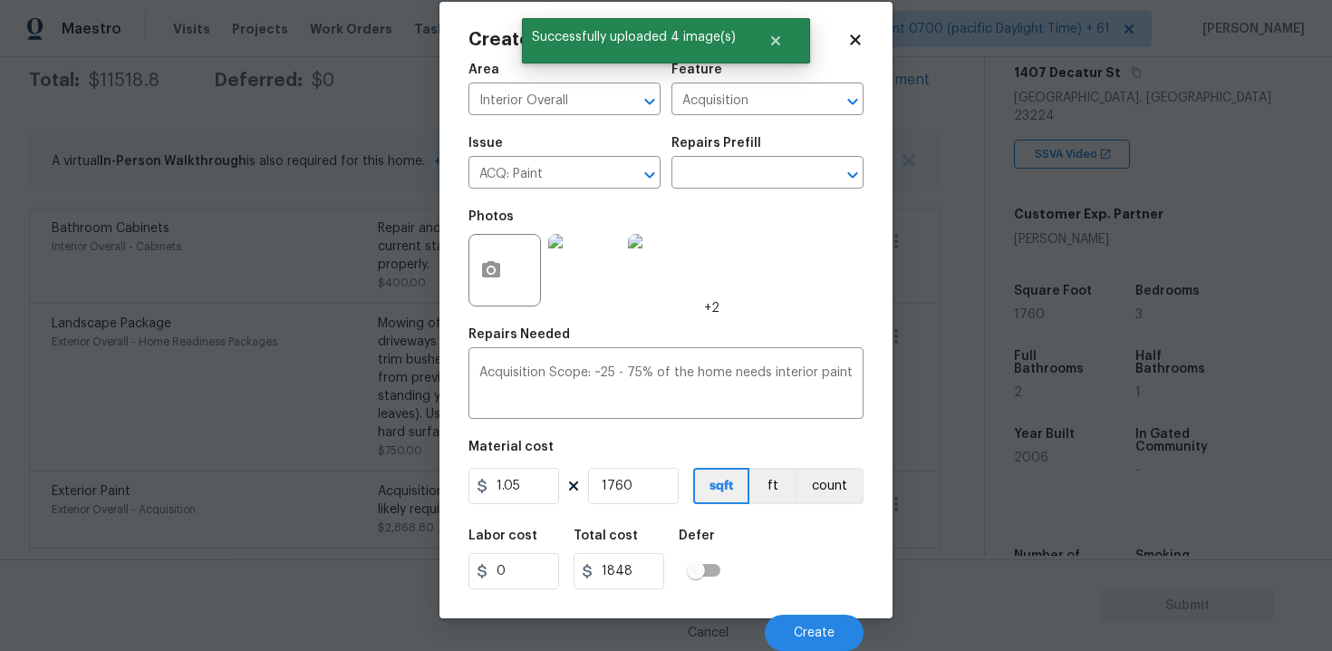
click at [821, 613] on div "Cancel Create" at bounding box center [665, 625] width 395 height 51
click at [820, 622] on button "Create" at bounding box center [814, 632] width 99 height 36
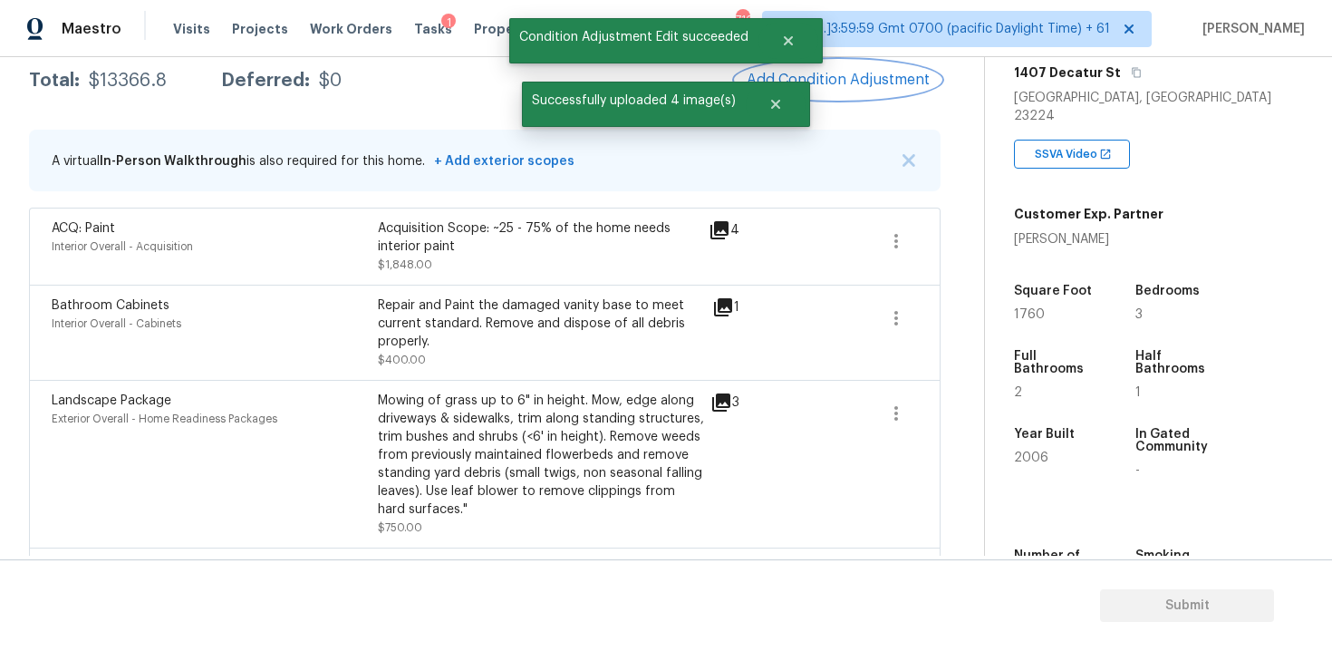
scroll to position [259, 0]
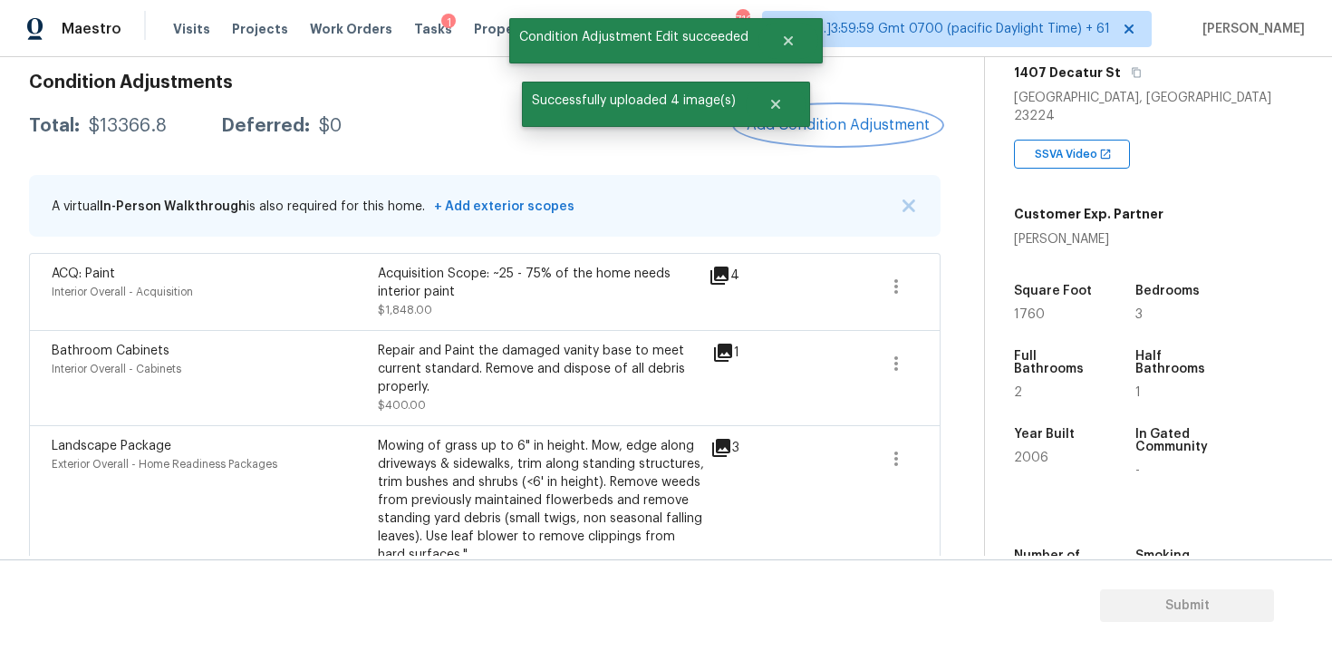
click at [829, 130] on span "Add Condition Adjustment" at bounding box center [838, 125] width 183 height 16
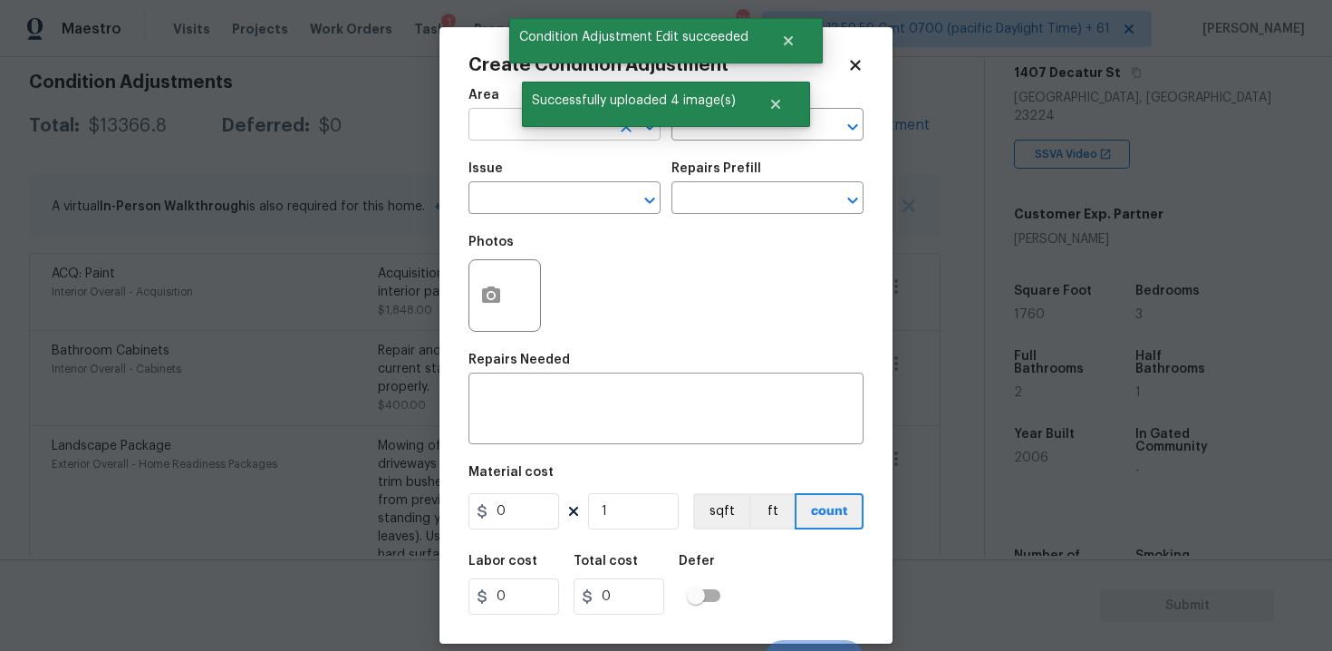
click at [477, 134] on input "text" at bounding box center [538, 126] width 141 height 28
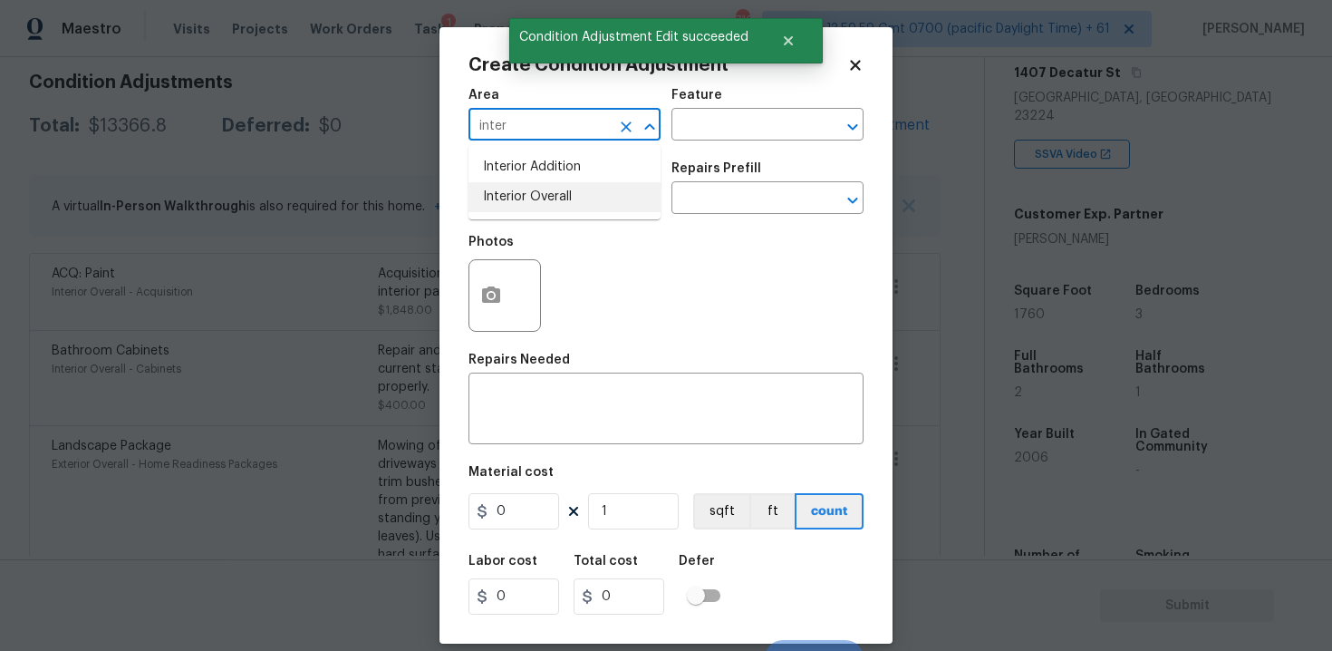
click at [517, 200] on li "Interior Overall" at bounding box center [564, 197] width 192 height 30
type input "Interior Overall"
click at [517, 200] on input "text" at bounding box center [538, 200] width 141 height 28
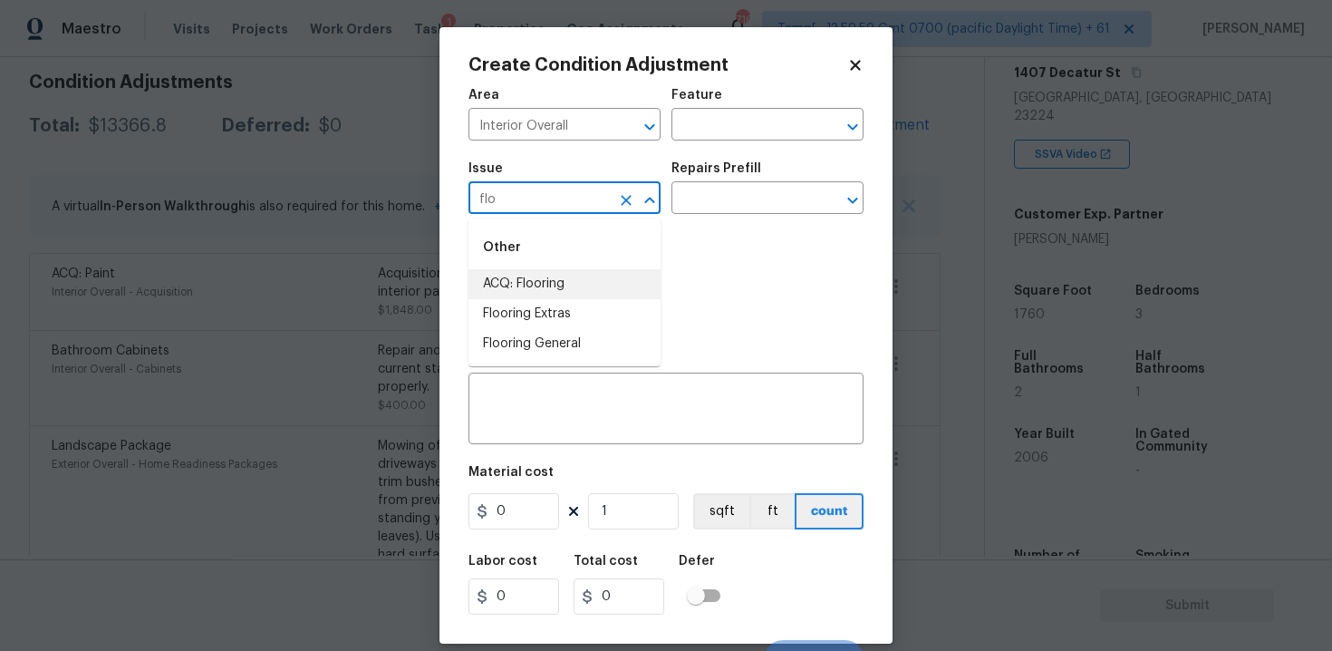
click at [552, 284] on li "ACQ: Flooring" at bounding box center [564, 284] width 192 height 30
type input "ACQ: Flooring"
click at [715, 221] on div "Issue ACQ: Flooring ​ Repairs Prefill ​" at bounding box center [665, 187] width 395 height 73
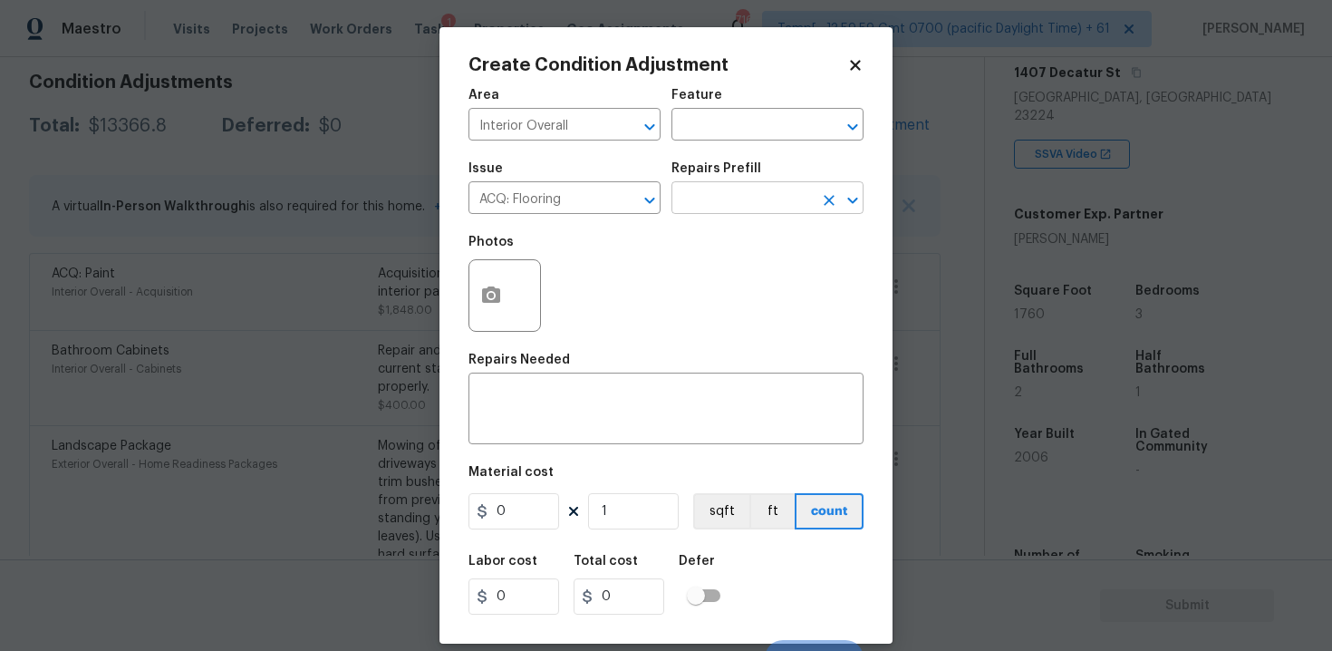
click at [733, 189] on input "text" at bounding box center [741, 200] width 141 height 28
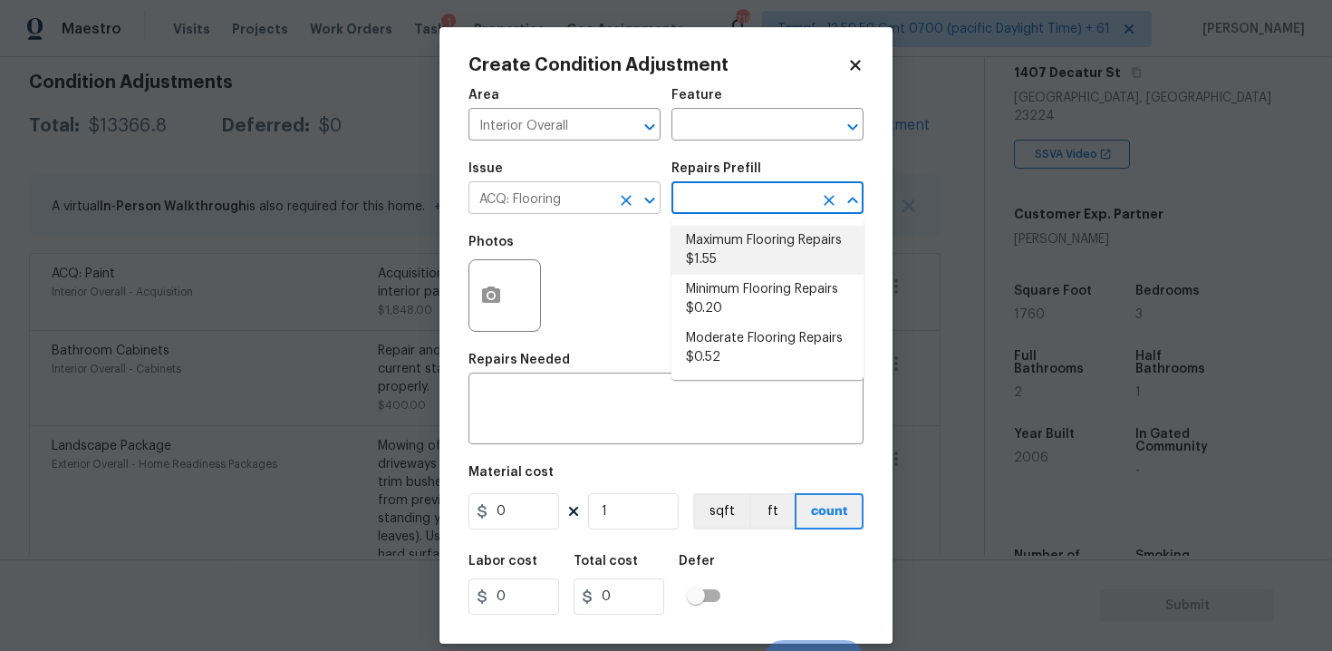
click at [637, 205] on button "Open" at bounding box center [649, 200] width 25 height 25
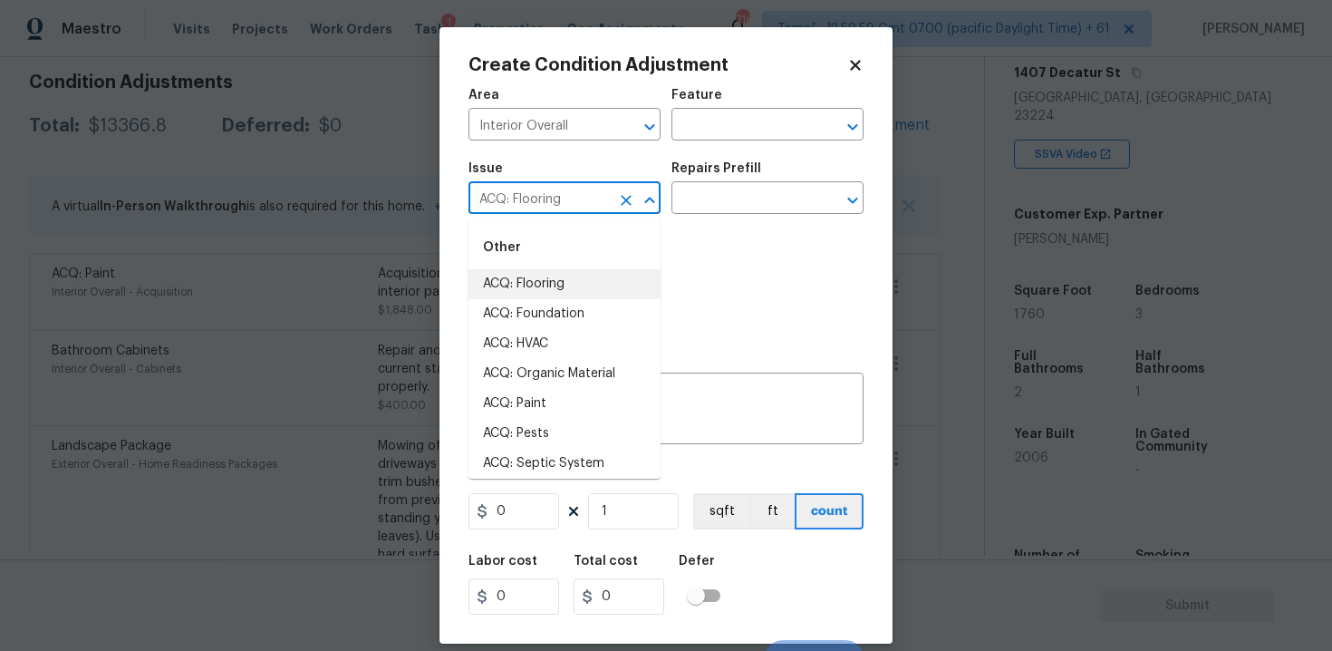
click at [637, 205] on button "Close" at bounding box center [649, 200] width 25 height 25
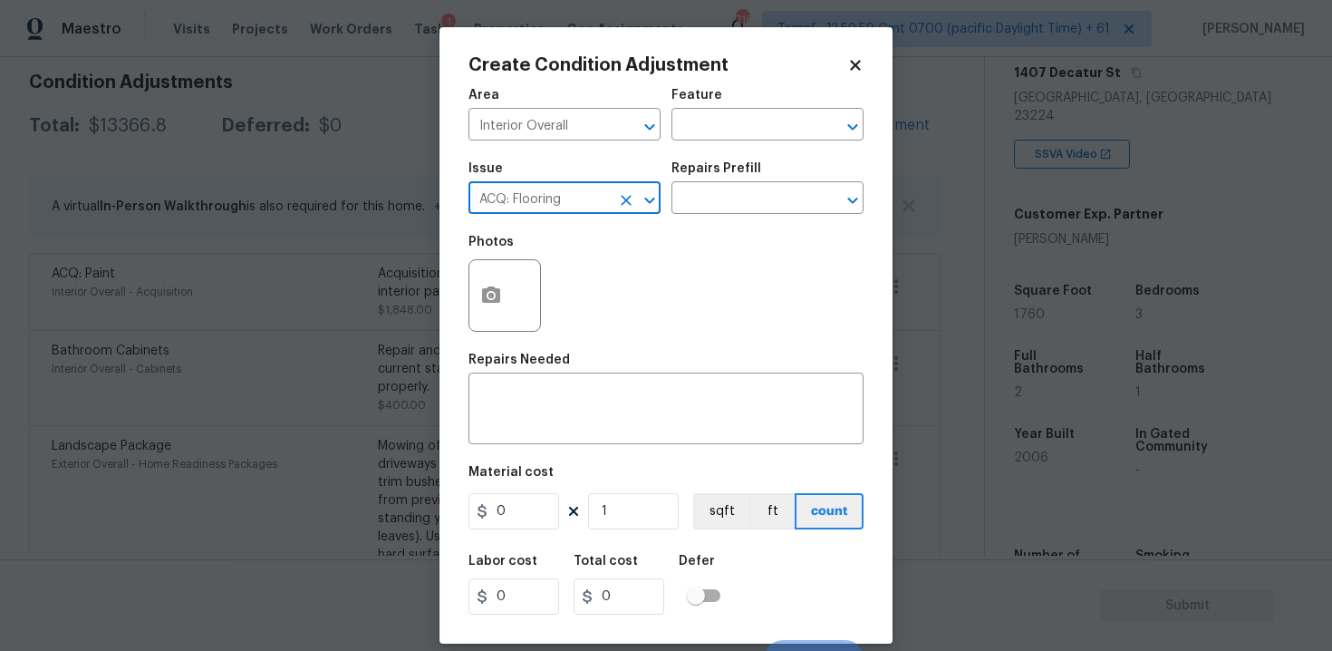
click at [637, 205] on button "Open" at bounding box center [649, 200] width 25 height 25
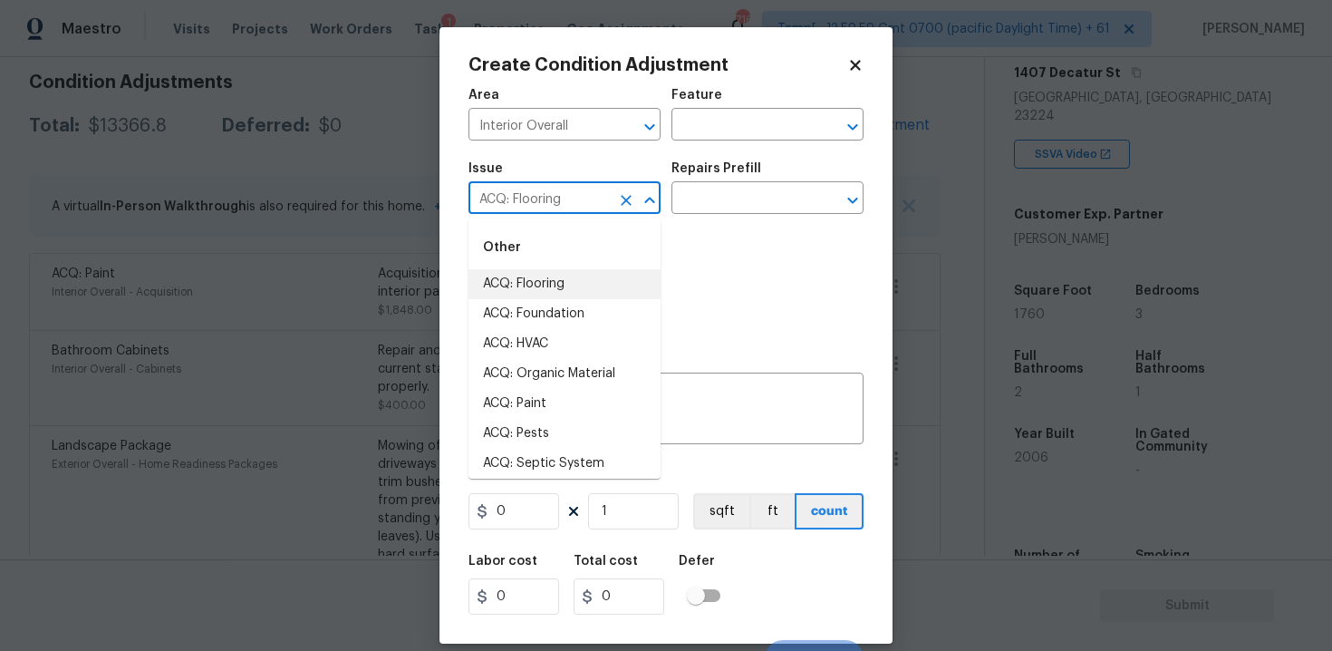
click at [632, 203] on icon "Clear" at bounding box center [626, 200] width 18 height 18
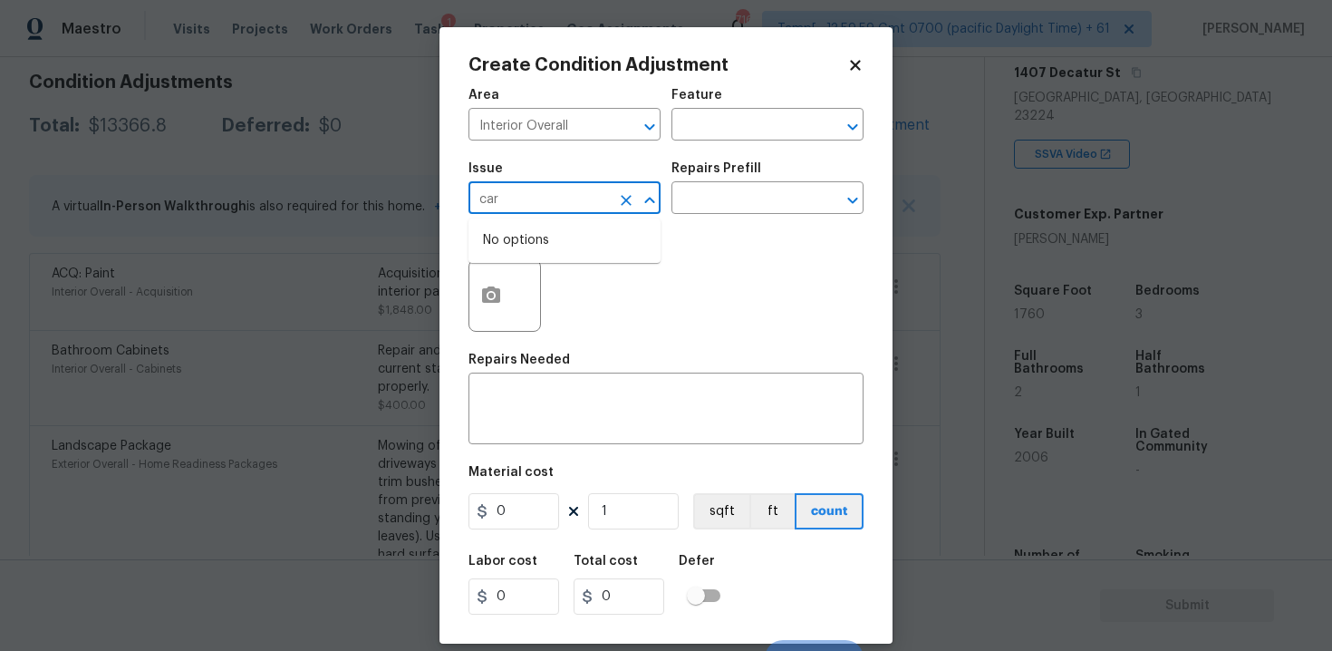
type input "carp"
click at [632, 203] on icon "Clear" at bounding box center [626, 200] width 18 height 18
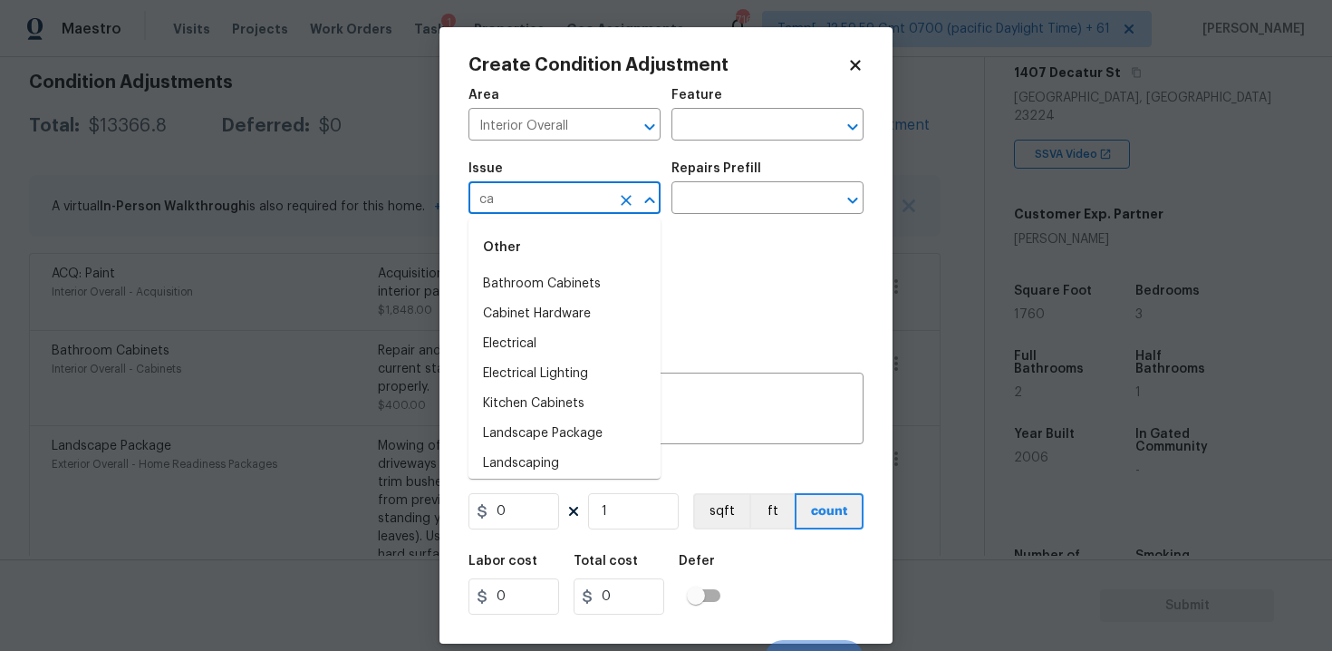
type input "car"
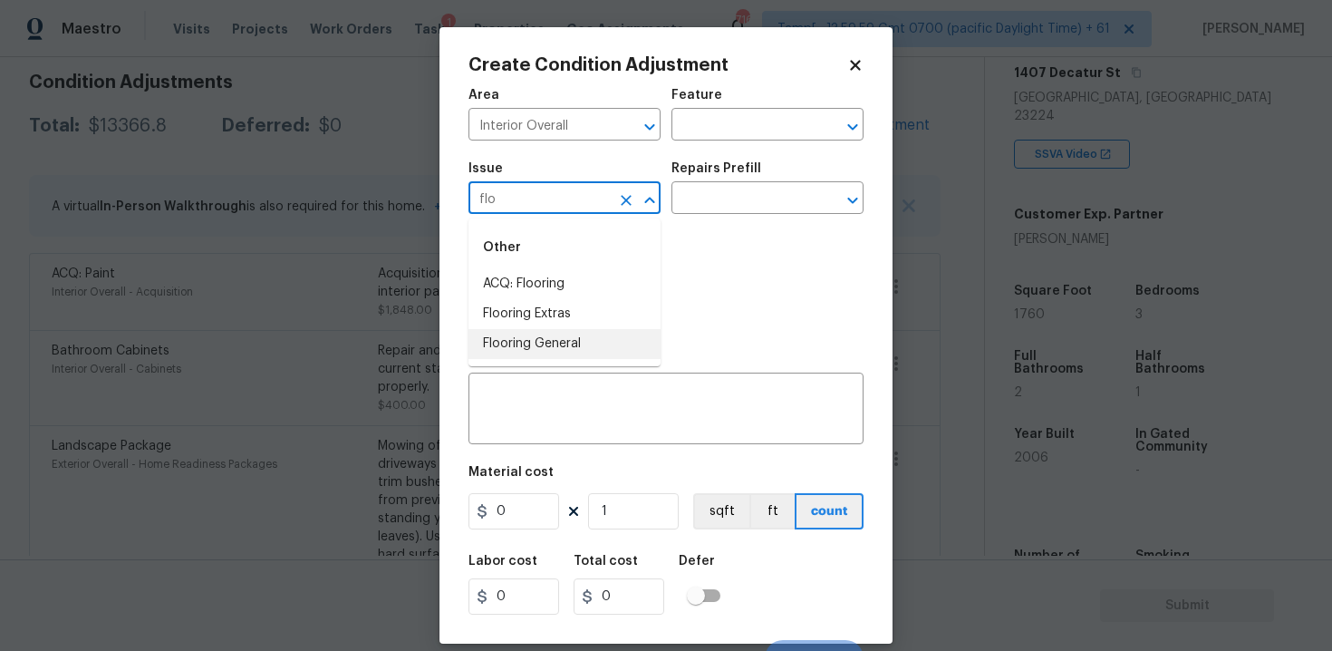
click at [602, 348] on li "Flooring General" at bounding box center [564, 344] width 192 height 30
type input "Flooring General"
click at [707, 207] on input "text" at bounding box center [741, 200] width 141 height 28
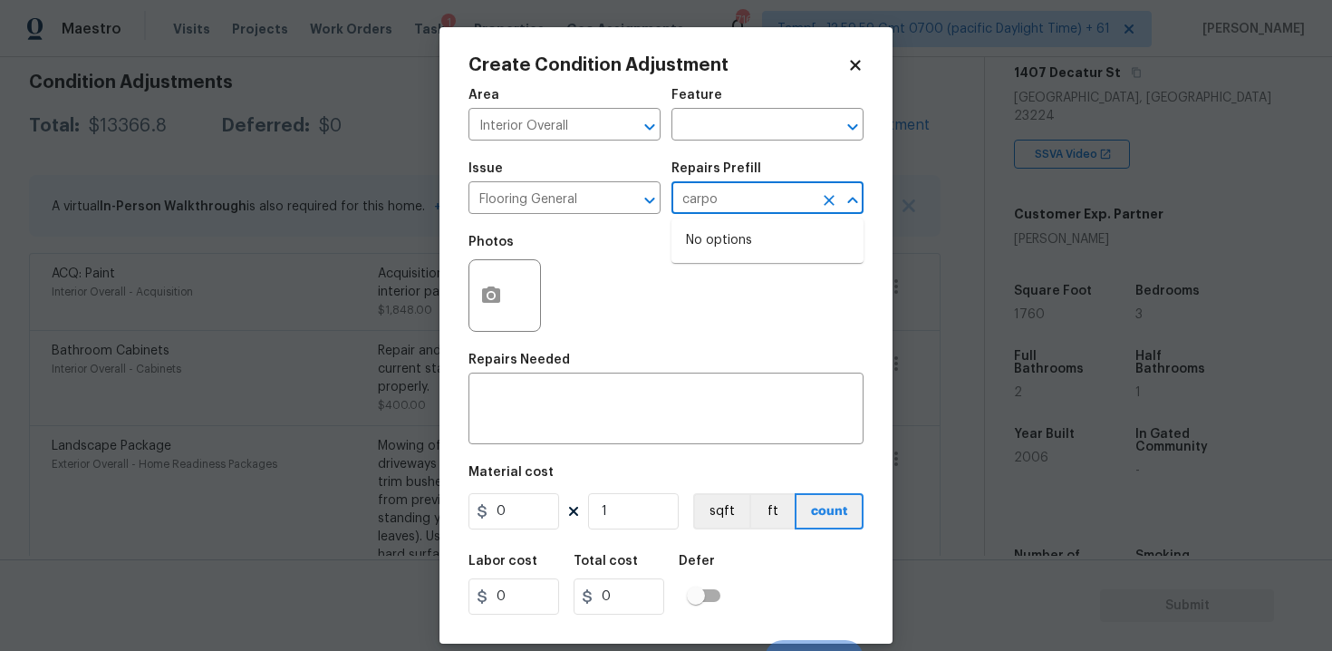
type input "carp"
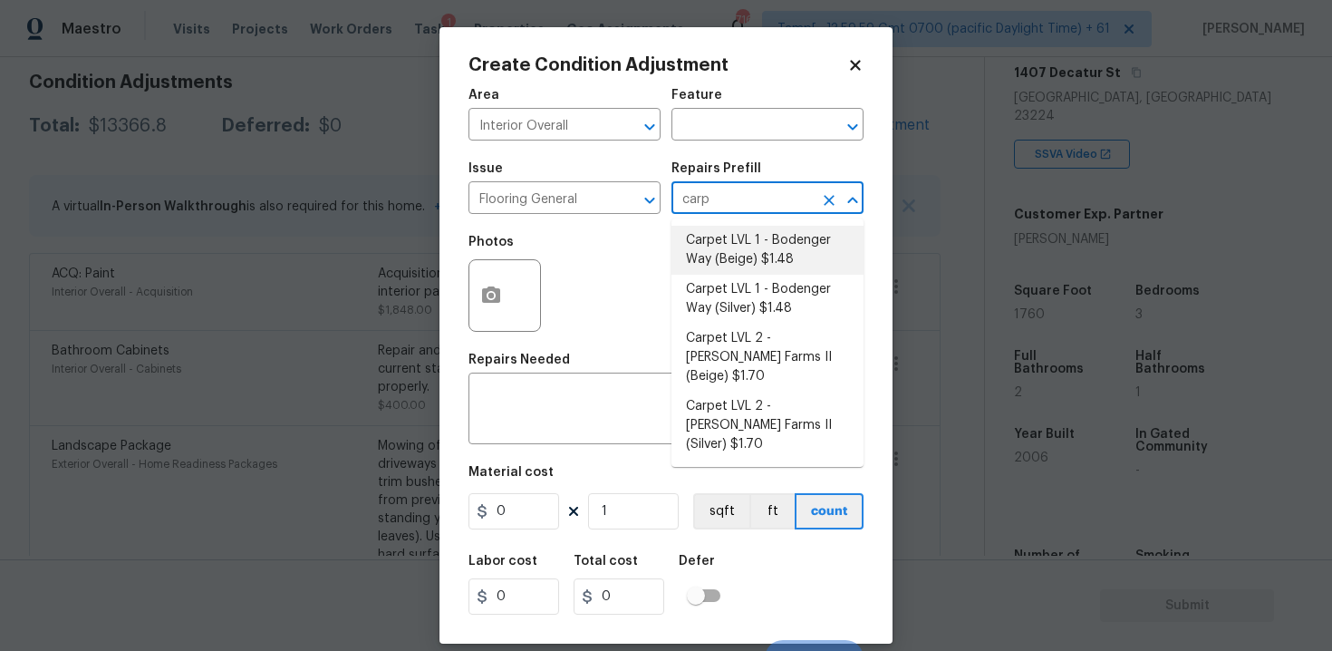
click at [751, 262] on li "Carpet LVL 1 - Bodenger Way (Beige) $1.48" at bounding box center [767, 250] width 192 height 49
type input "Overall Flooring"
type textarea "Install new carpet. (Bodenger Way 749 Bird Bath, Beige) at all previously carpe…"
type input "1.48"
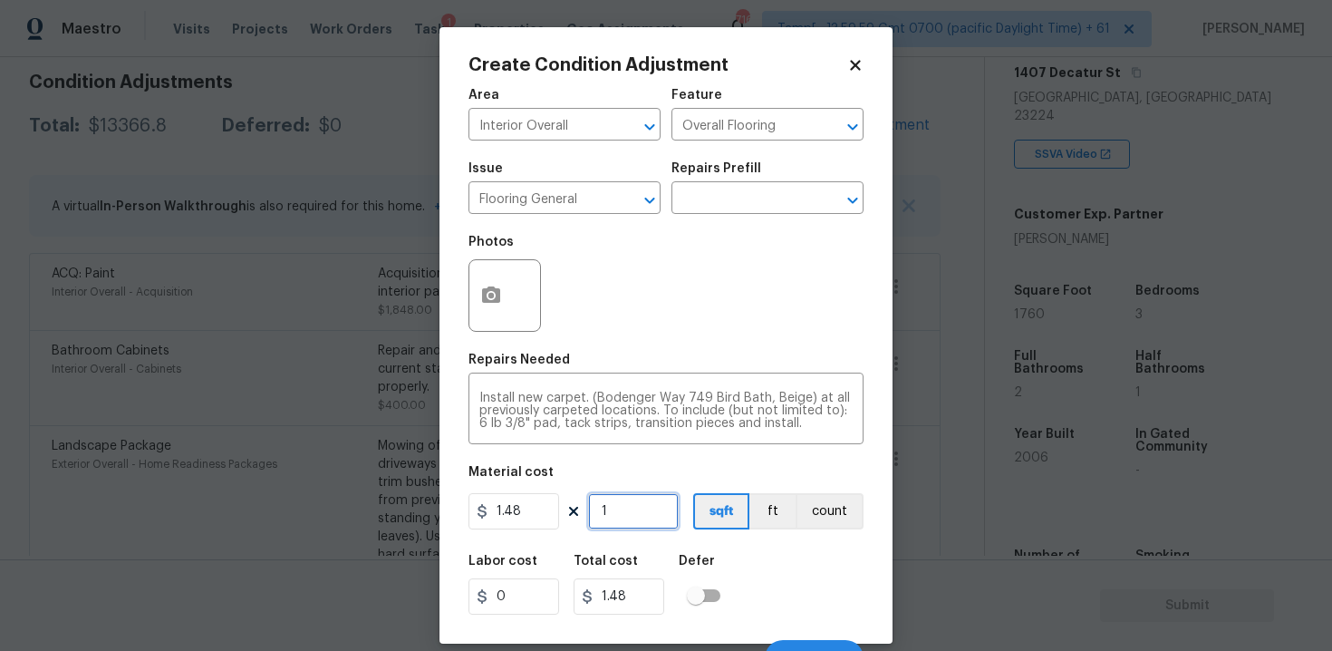
click at [625, 510] on input "1" at bounding box center [633, 511] width 91 height 36
type input "0"
type input "8"
type input "11.84"
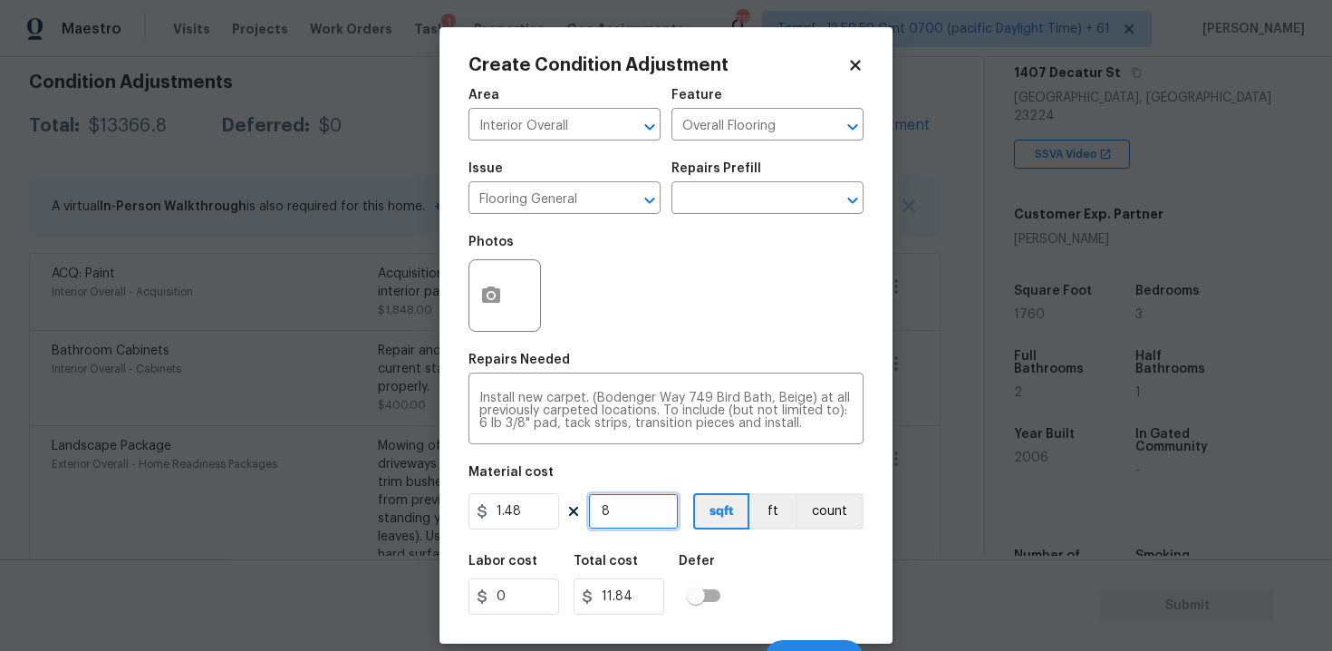
type input "88"
type input "130.24"
type input "880"
type input "1302.4"
type input "880"
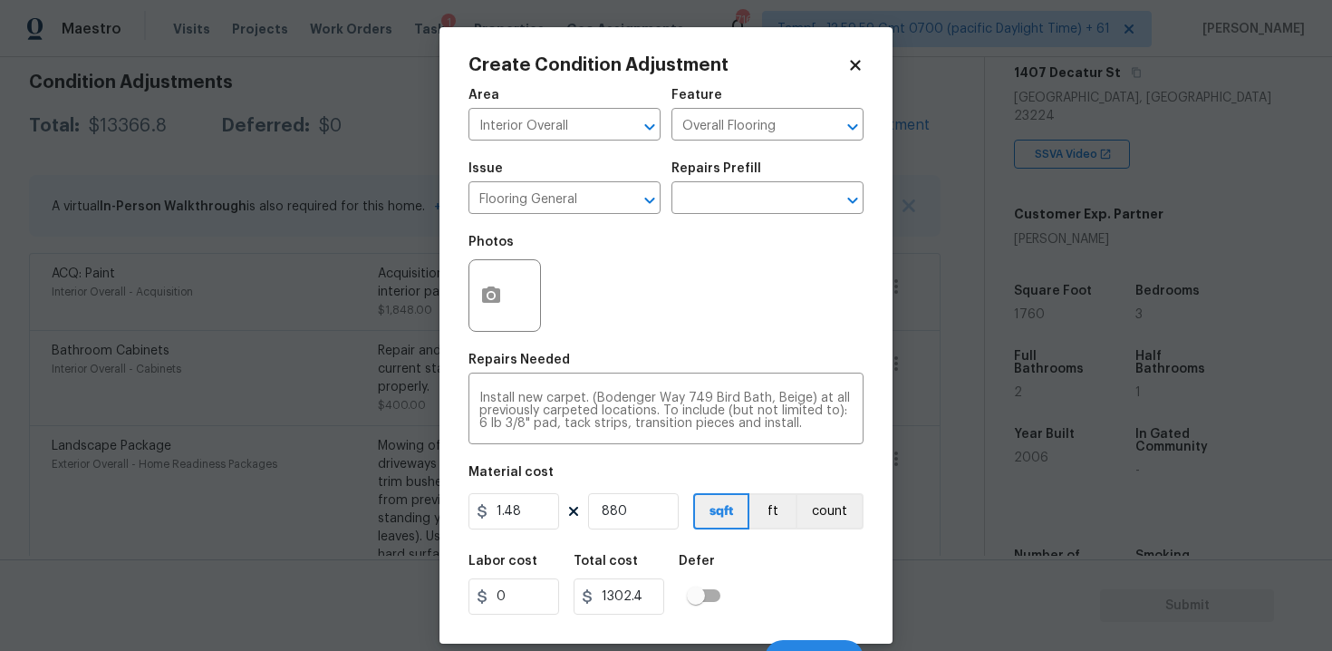
click at [730, 574] on div "Defer" at bounding box center [705, 567] width 53 height 24
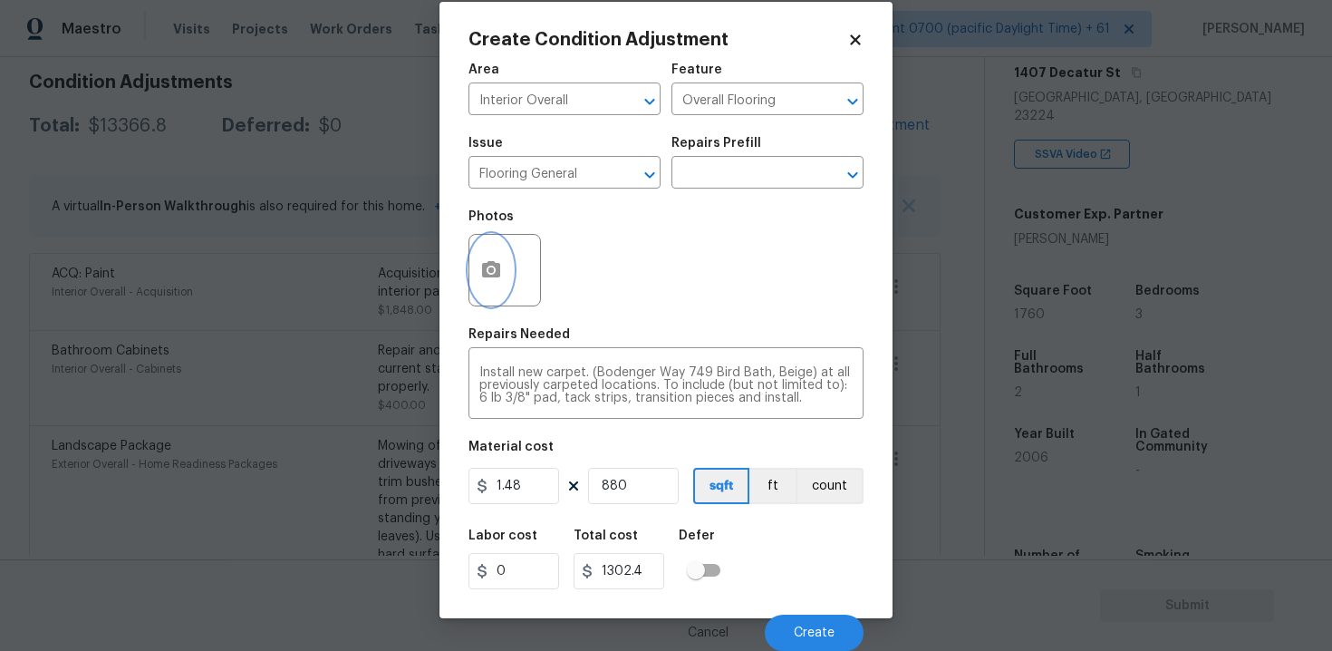
click at [489, 260] on icon "button" at bounding box center [491, 270] width 22 height 22
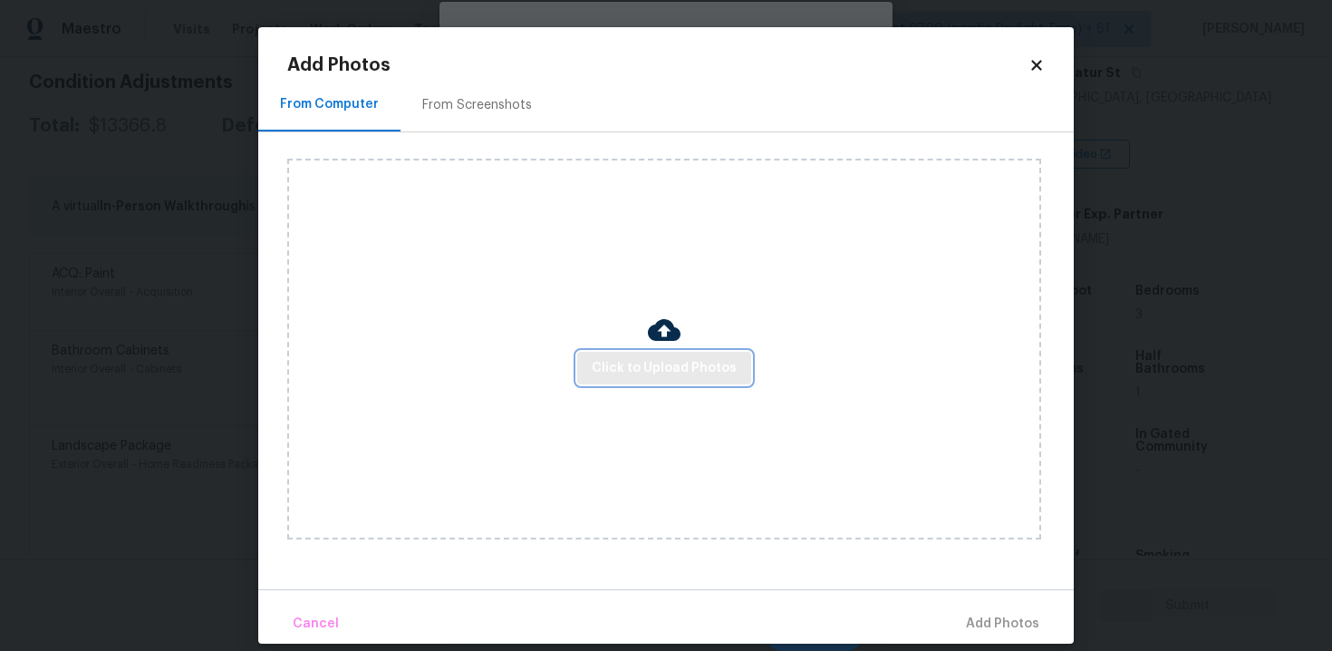
click at [686, 373] on span "Click to Upload Photos" at bounding box center [664, 368] width 145 height 23
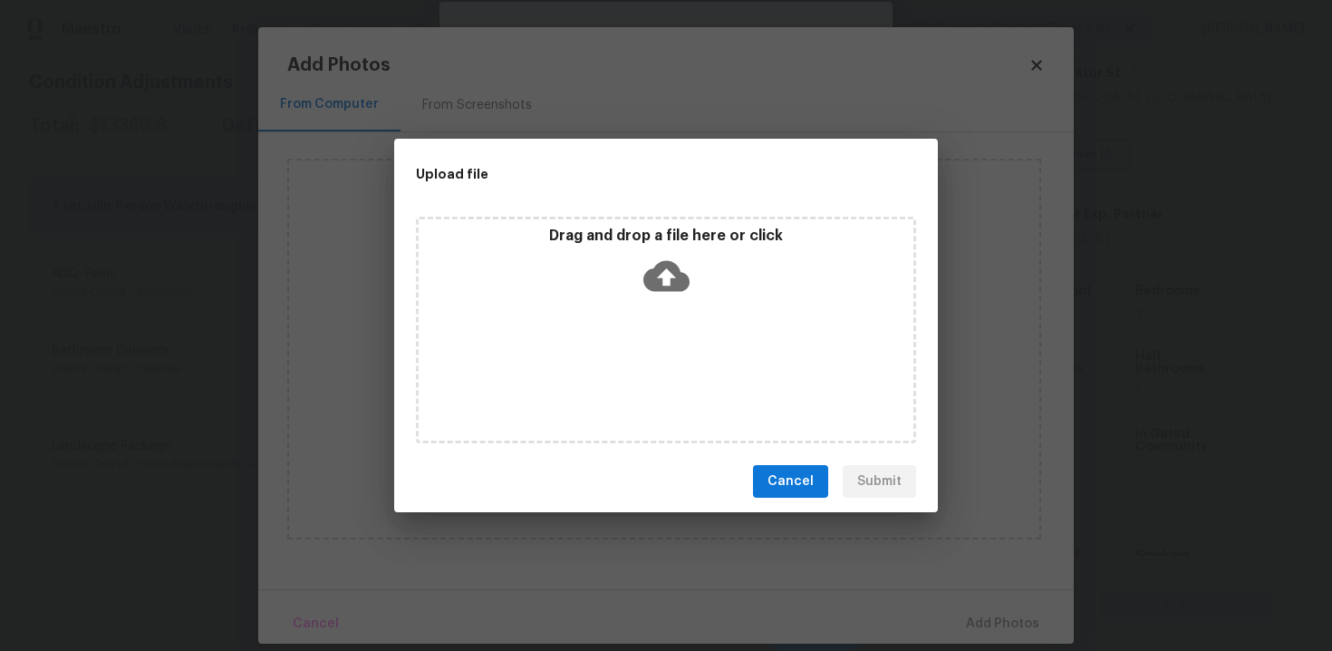
click at [671, 267] on icon at bounding box center [666, 276] width 46 height 31
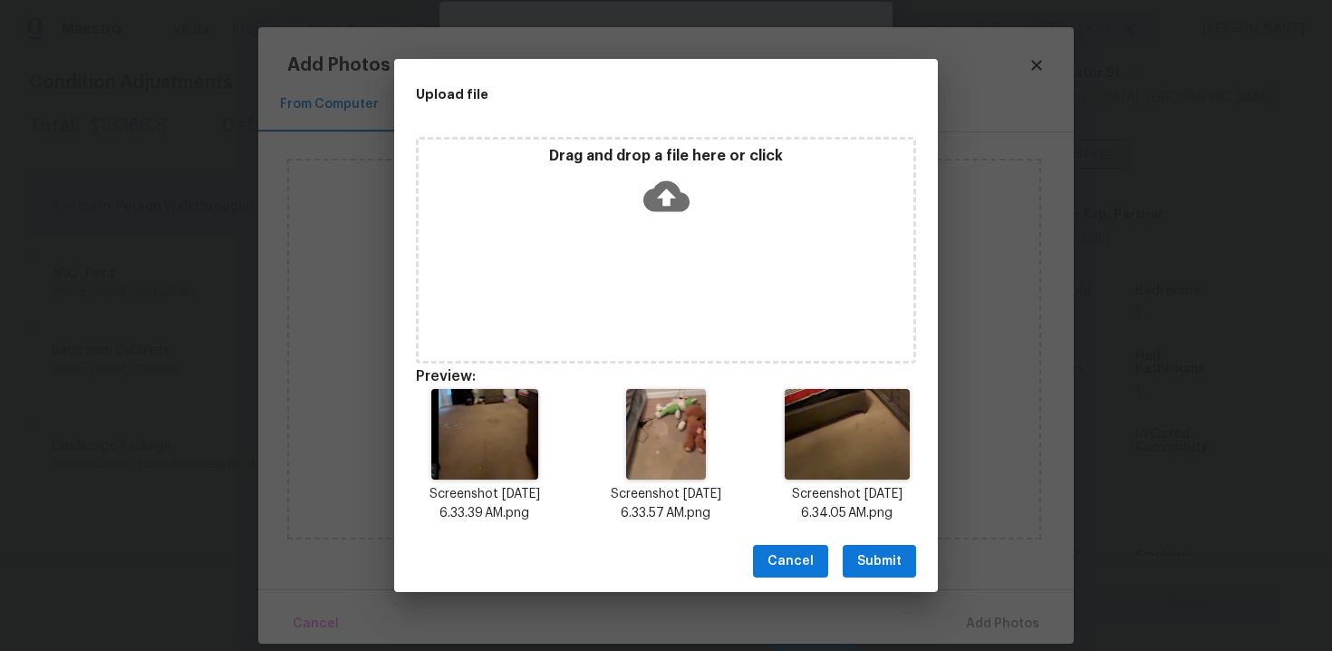
scroll to position [14, 0]
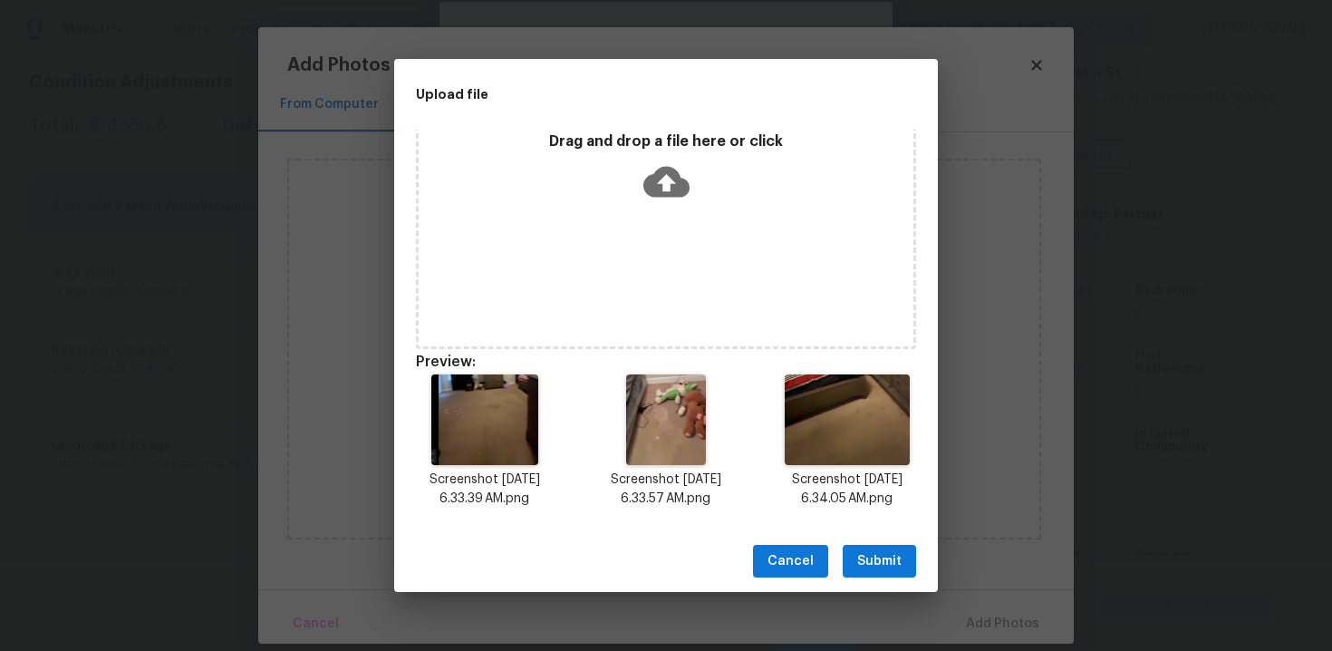
click at [893, 564] on span "Submit" at bounding box center [879, 561] width 44 height 23
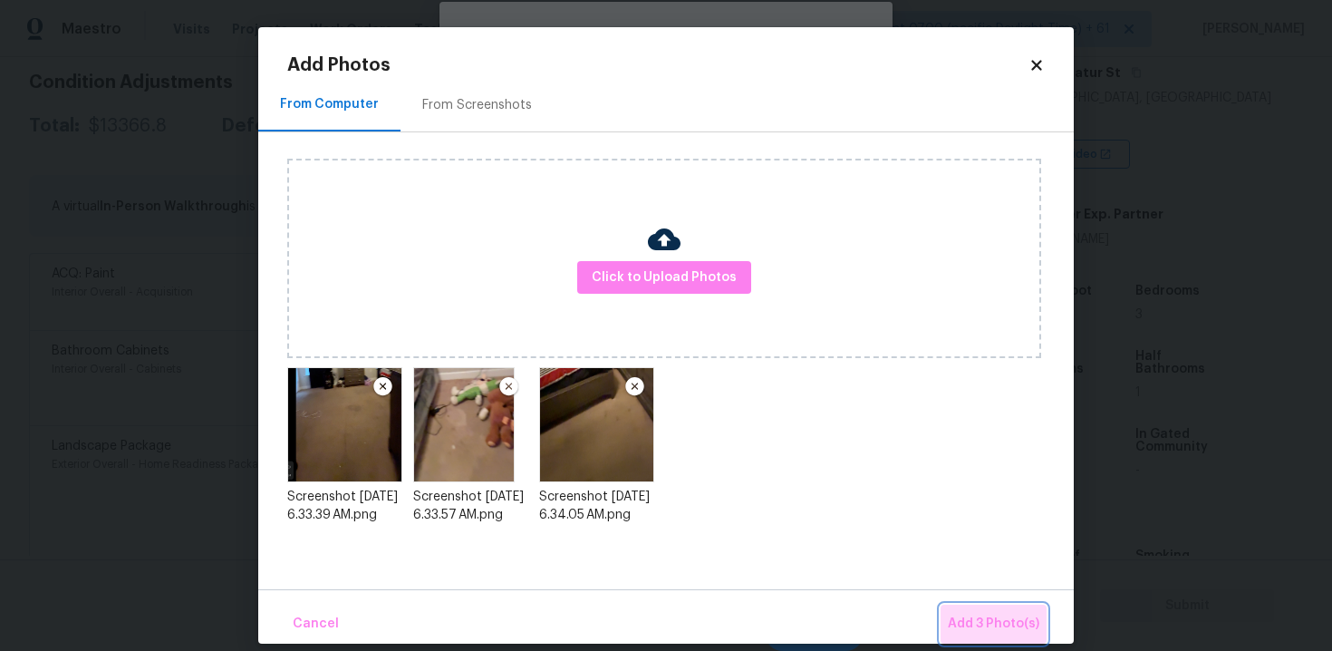
click at [1001, 624] on span "Add 3 Photo(s)" at bounding box center [994, 623] width 92 height 23
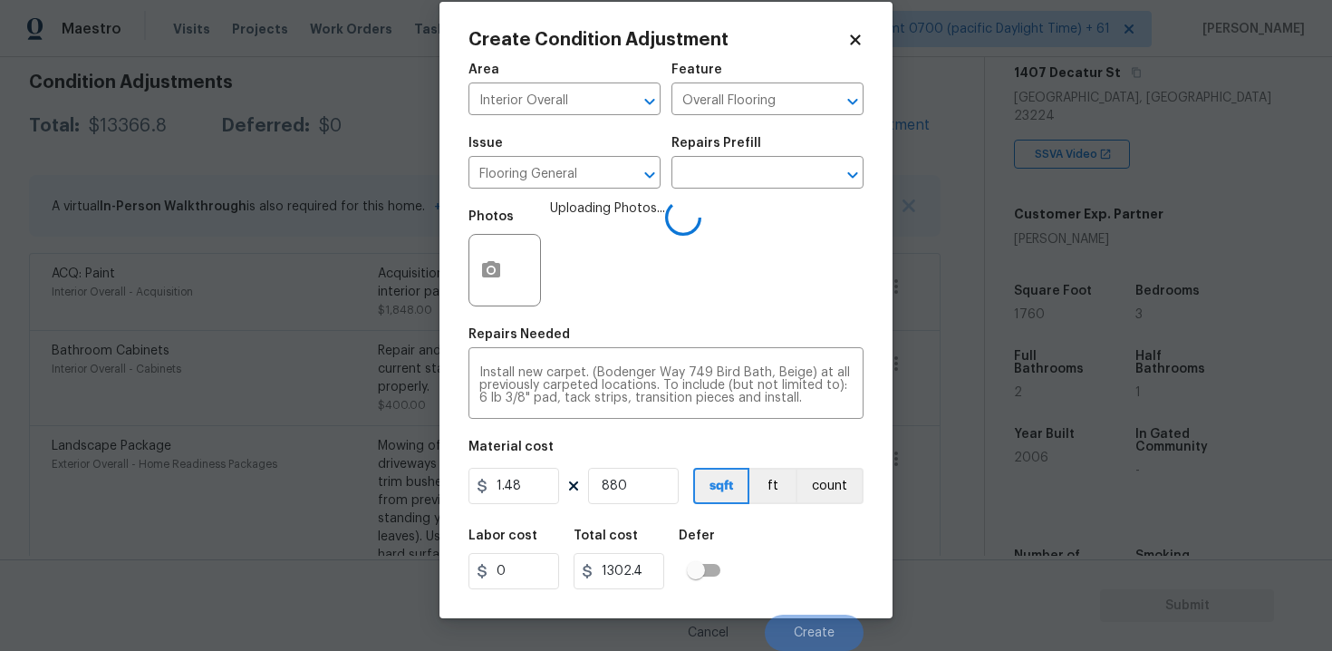
click at [761, 533] on div "Labor cost 0 Total cost 1302.4 Defer" at bounding box center [665, 559] width 395 height 82
click at [796, 615] on button "Create" at bounding box center [814, 632] width 99 height 36
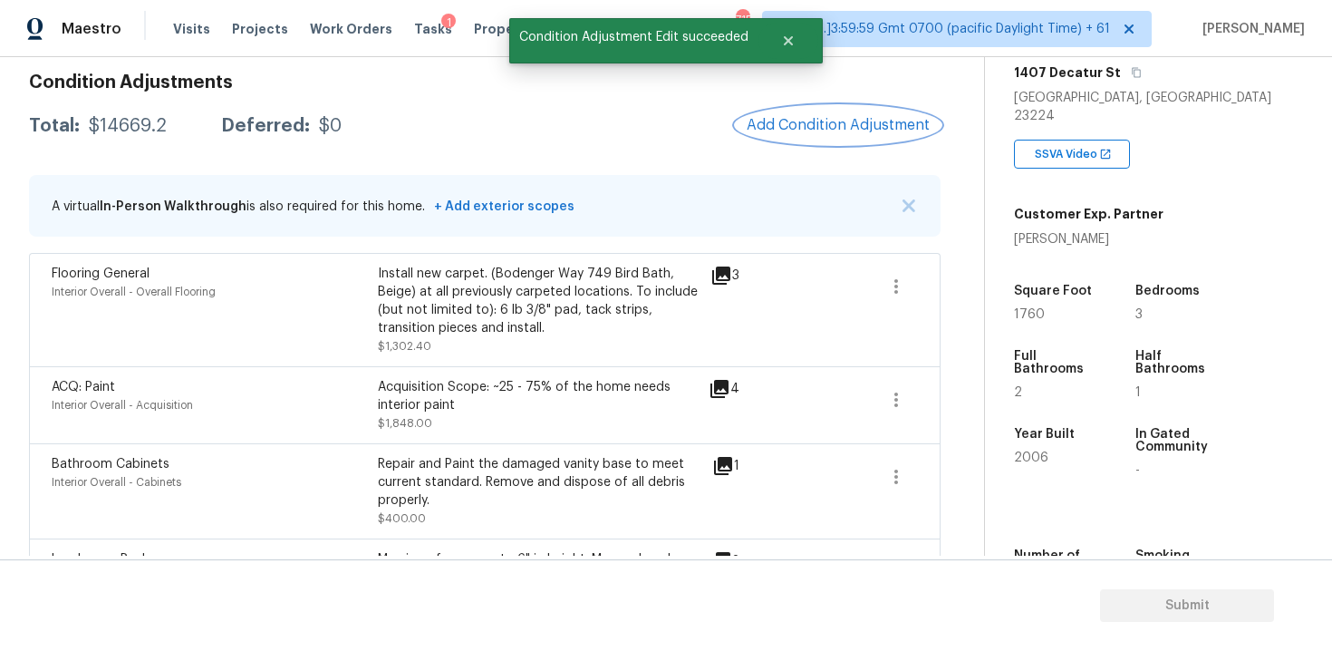
scroll to position [227, 0]
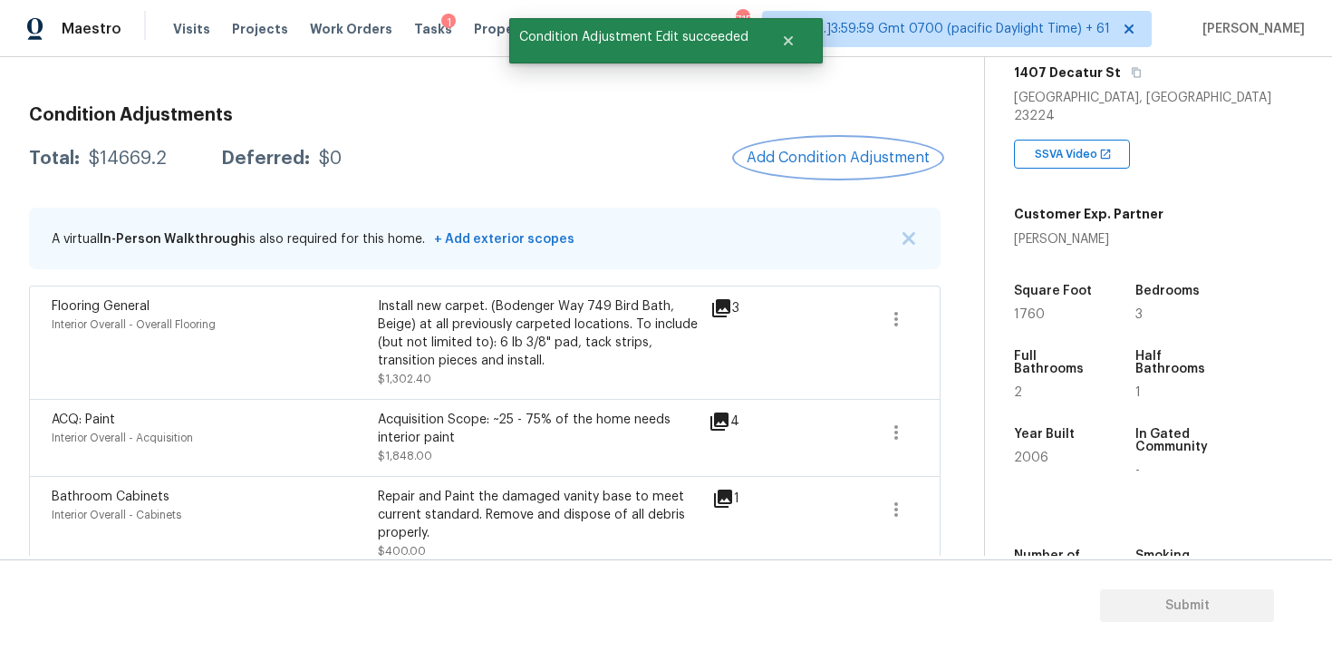
click at [807, 165] on span "Add Condition Adjustment" at bounding box center [838, 157] width 183 height 16
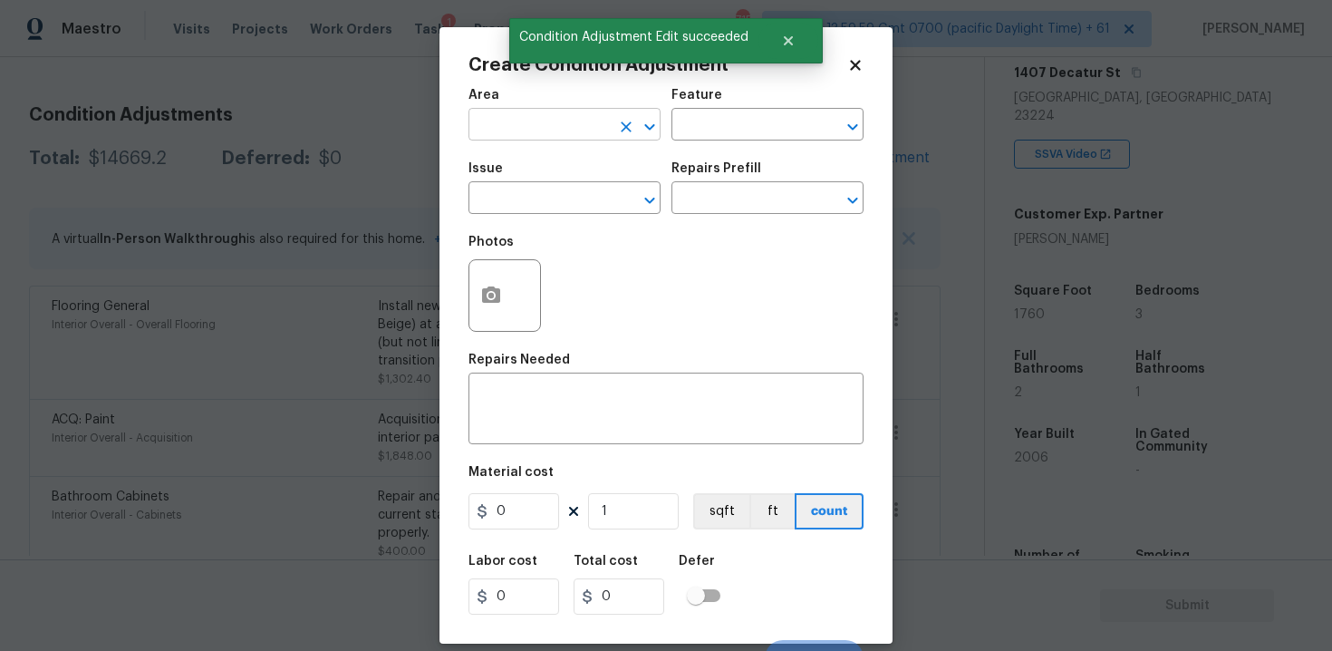
click at [564, 122] on input "text" at bounding box center [538, 126] width 141 height 28
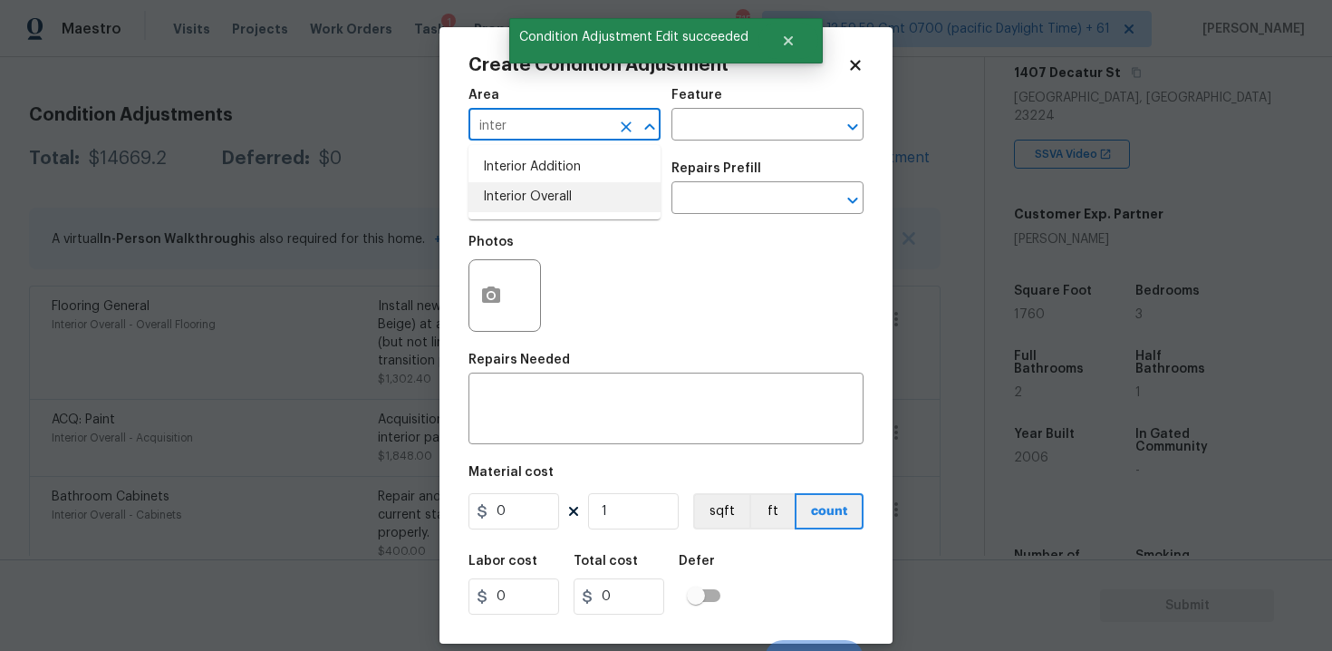
click at [565, 188] on li "Interior Overall" at bounding box center [564, 197] width 192 height 30
type input "Interior Overall"
click at [565, 188] on input "text" at bounding box center [538, 200] width 141 height 28
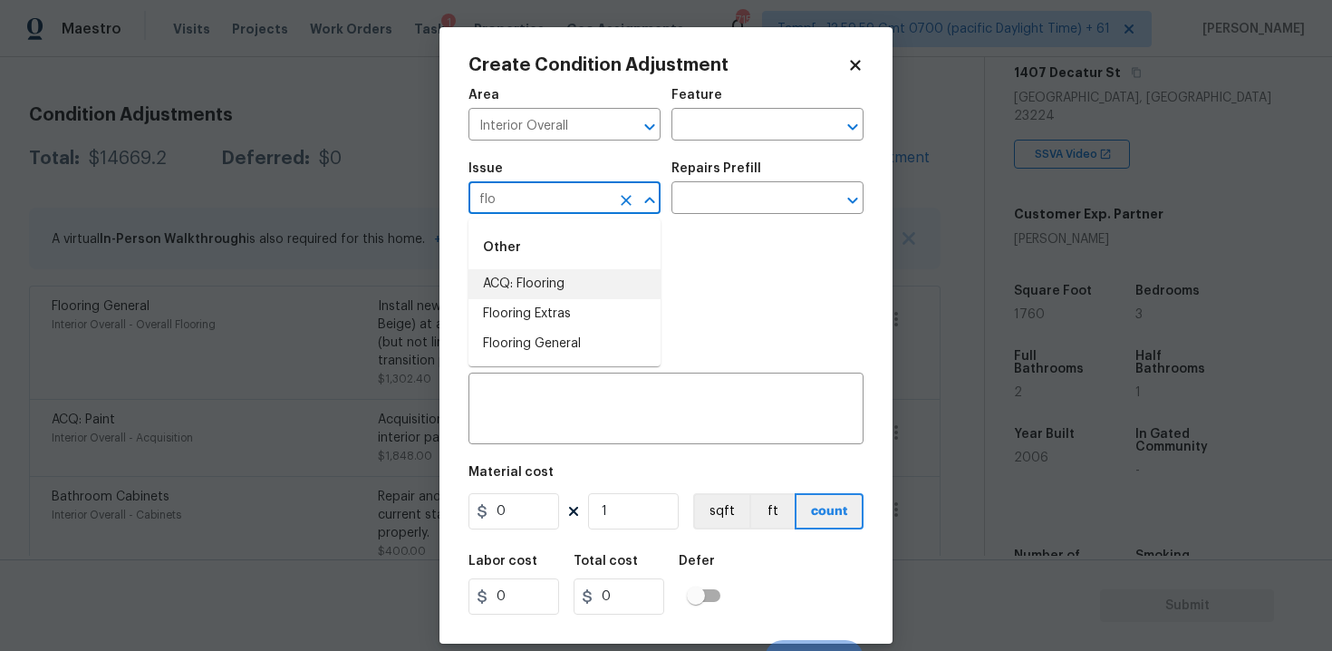
click at [589, 270] on li "ACQ: Flooring" at bounding box center [564, 284] width 192 height 30
type input "ACQ: Flooring"
click at [706, 186] on input "text" at bounding box center [741, 200] width 141 height 28
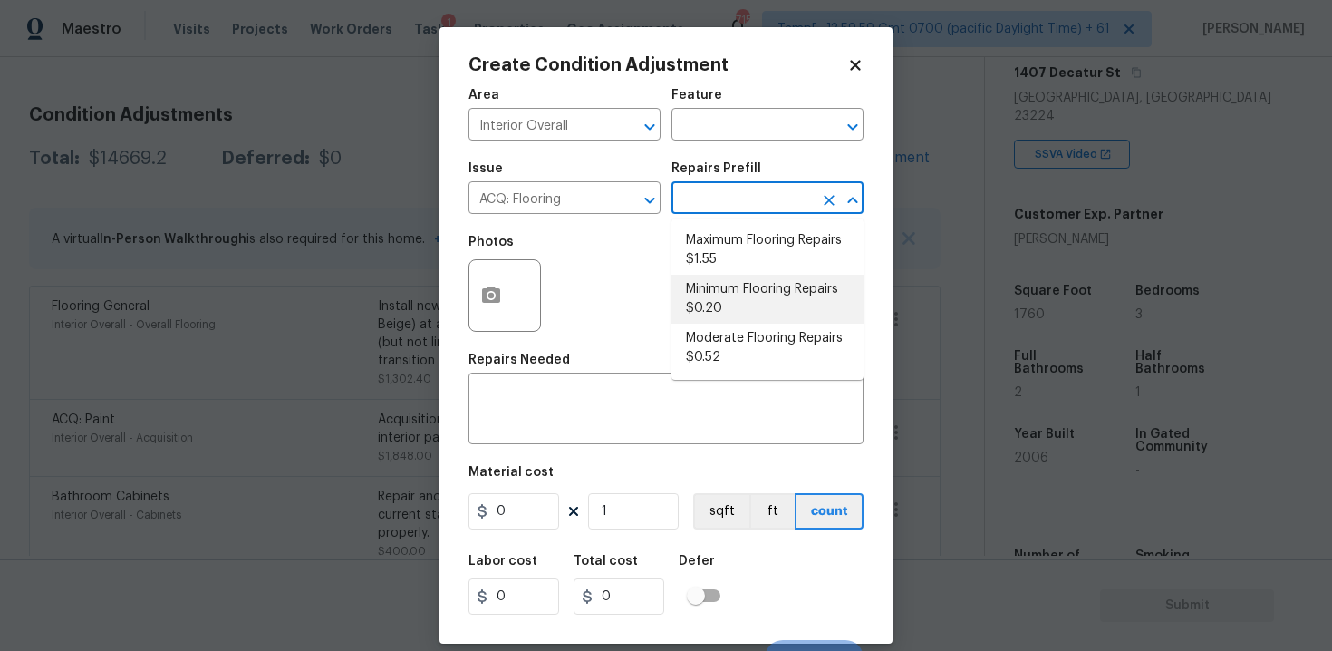
click at [735, 292] on li "Minimum Flooring Repairs $0.20" at bounding box center [767, 299] width 192 height 49
type input "Acquisition"
type textarea "Acquisition Scope: Minimum flooring repairs"
type input "0.2"
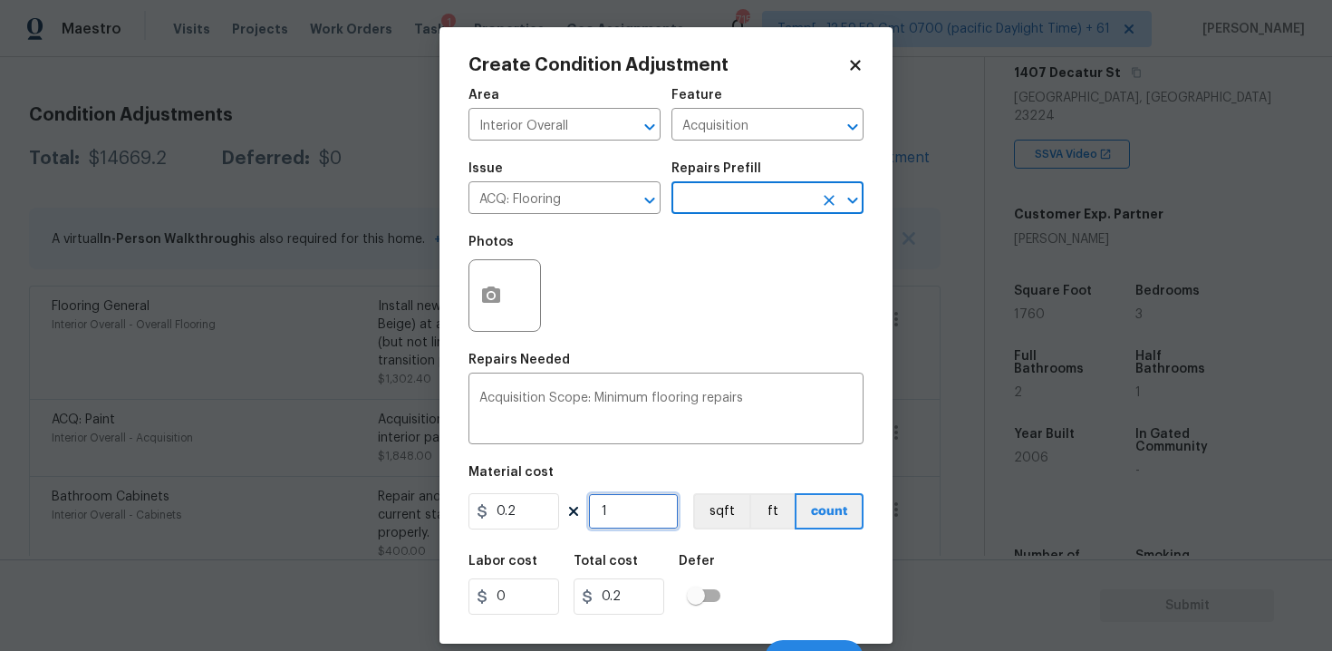
click at [649, 502] on input "1" at bounding box center [633, 511] width 91 height 36
type input "0"
type input "8"
type input "1.6"
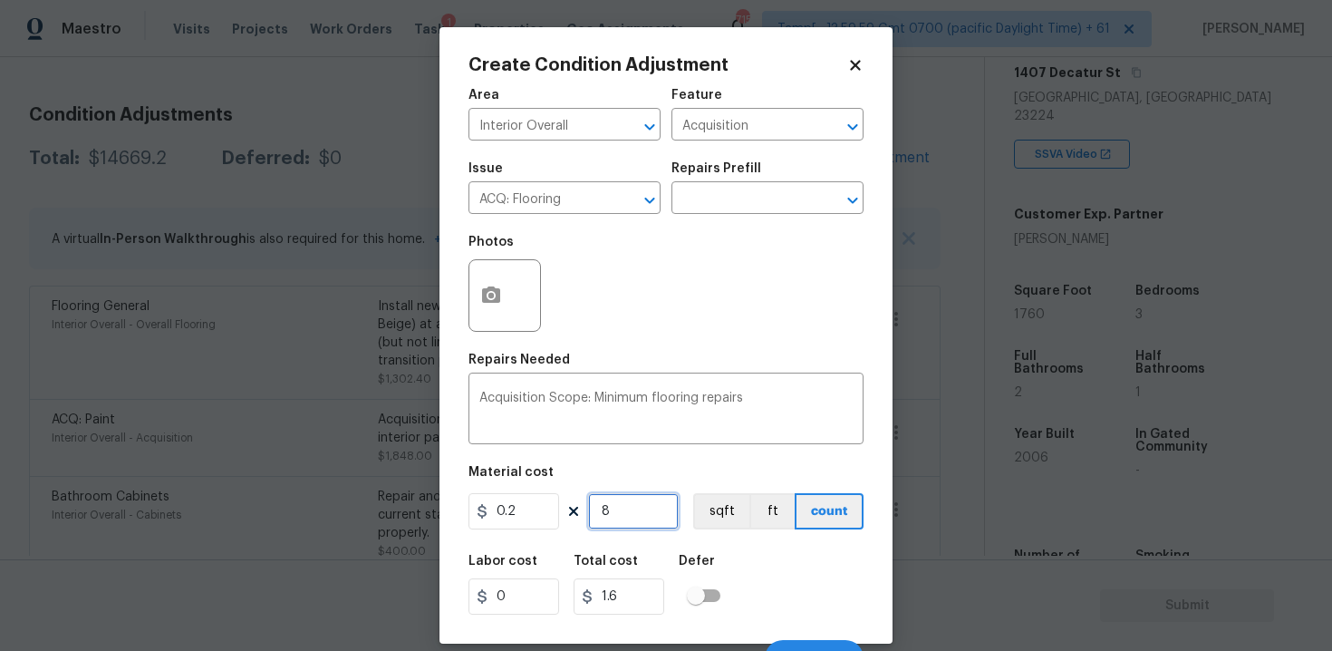
type input "88"
type input "17.6"
type input "880"
type input "176"
type input "880"
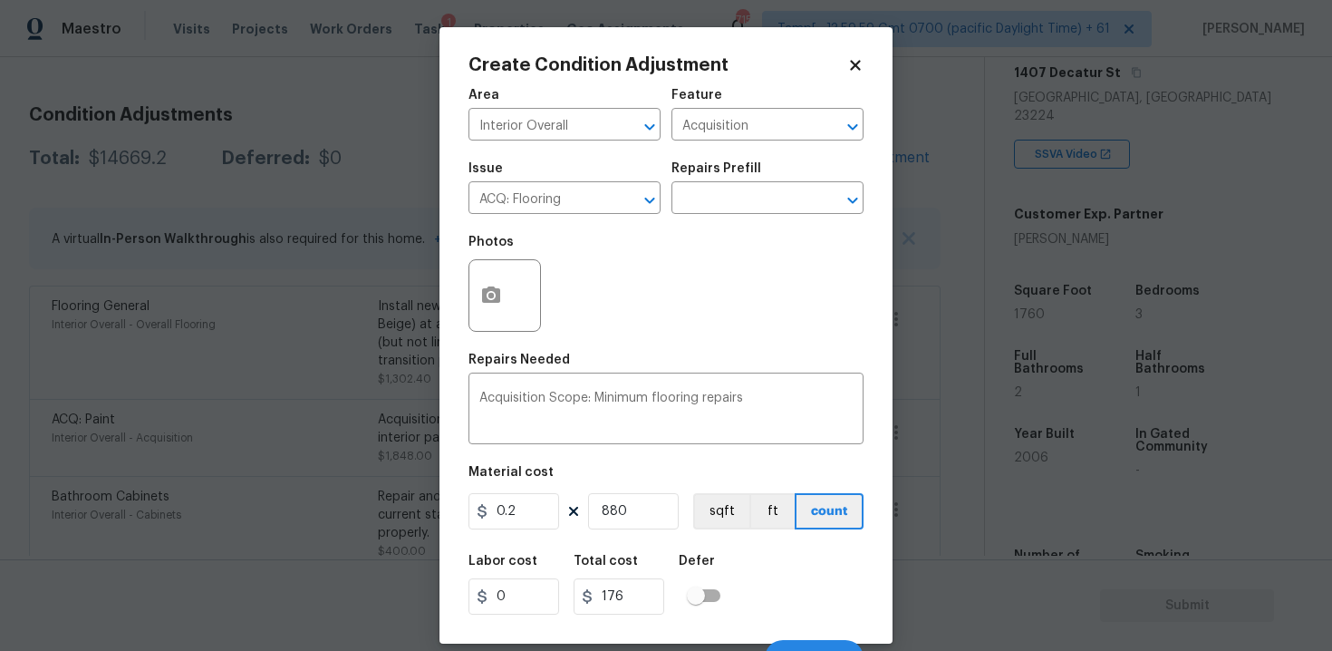
click at [754, 547] on div "Labor cost 0 Total cost 176 Defer" at bounding box center [665, 585] width 395 height 82
click at [745, 523] on button "sqft" at bounding box center [721, 511] width 56 height 36
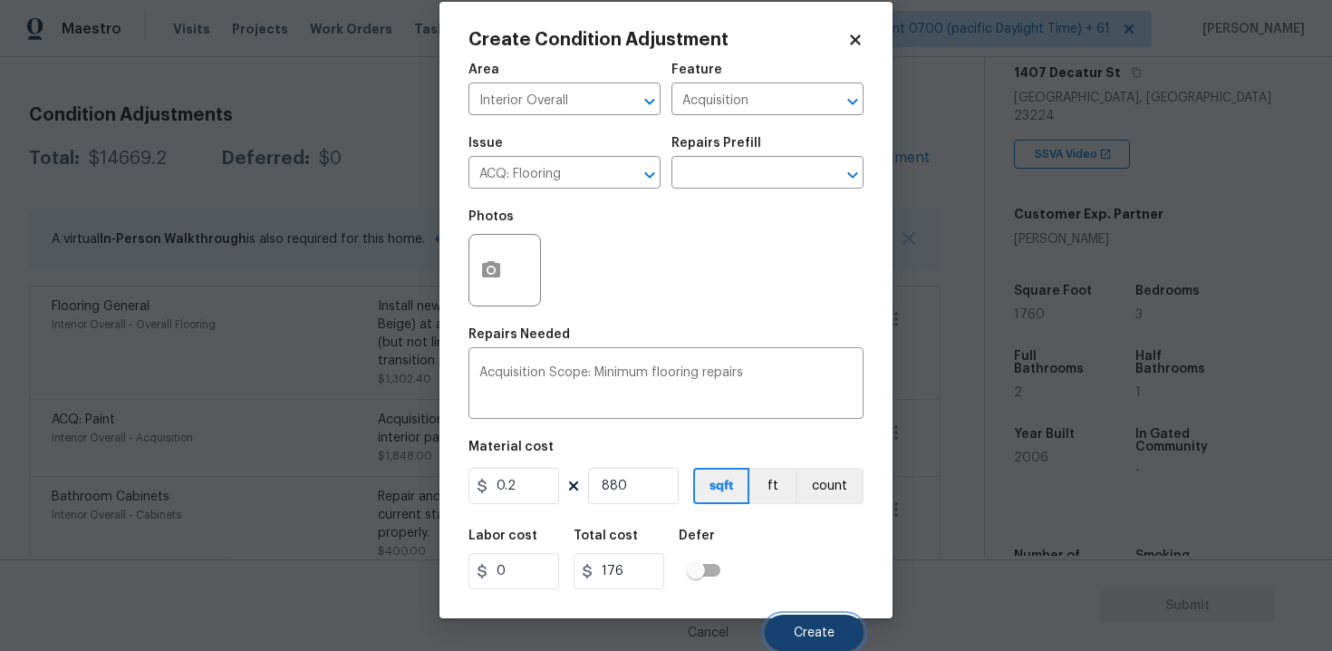
click at [802, 633] on span "Create" at bounding box center [814, 633] width 41 height 14
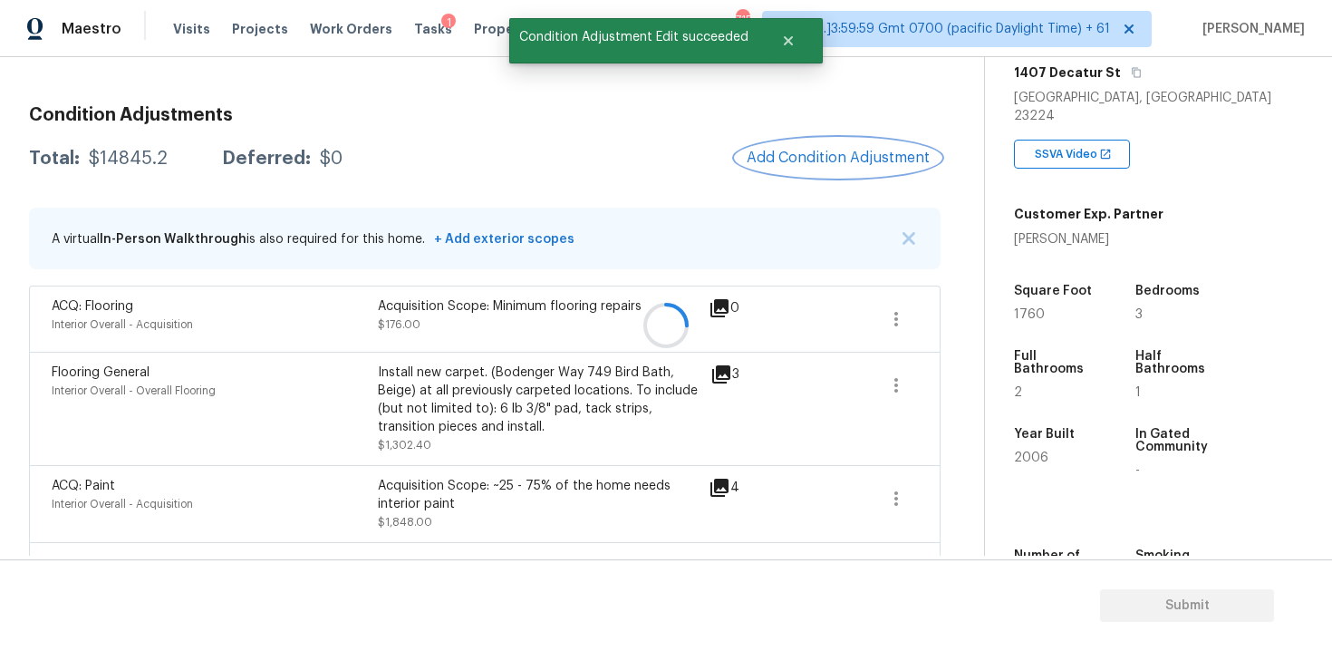
scroll to position [0, 0]
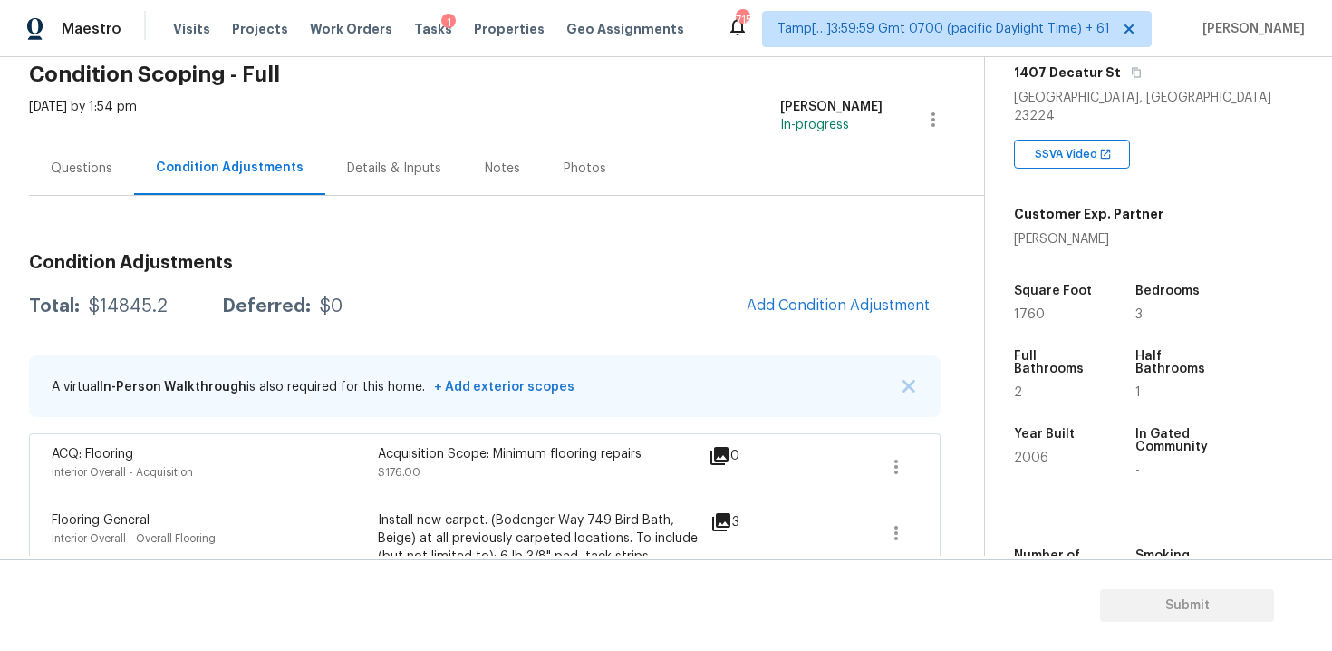
click at [106, 177] on div "Questions" at bounding box center [82, 168] width 62 height 18
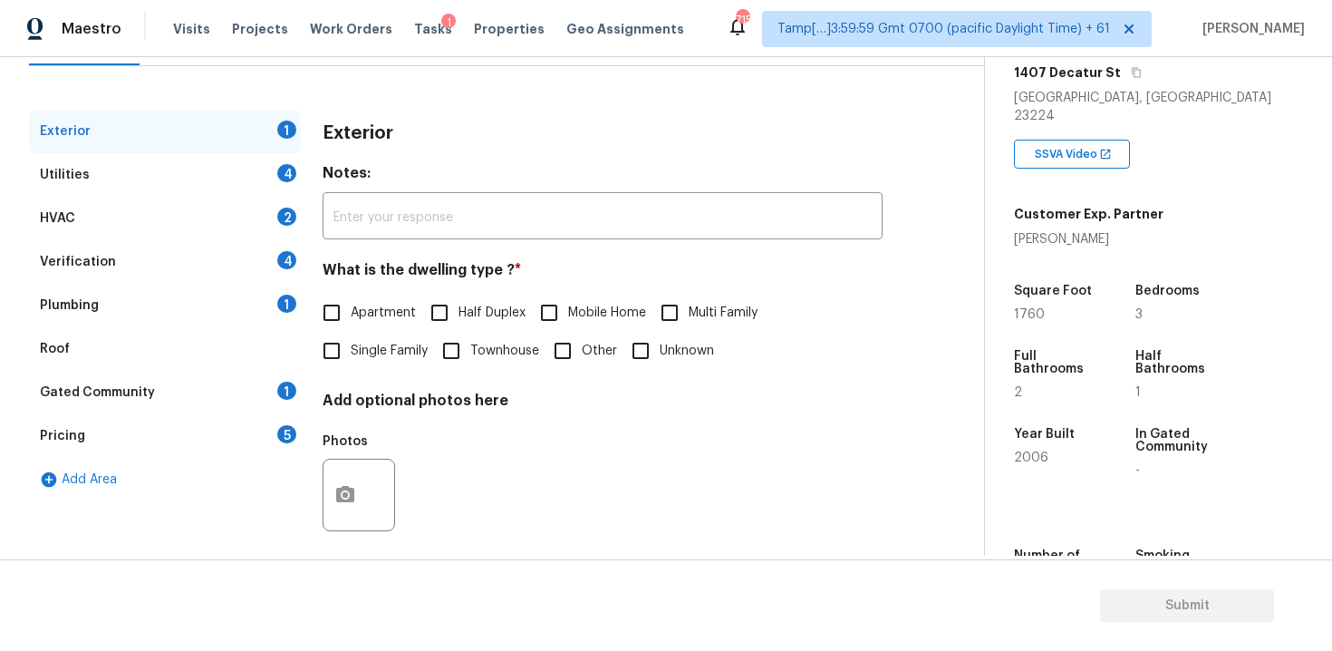
scroll to position [222, 0]
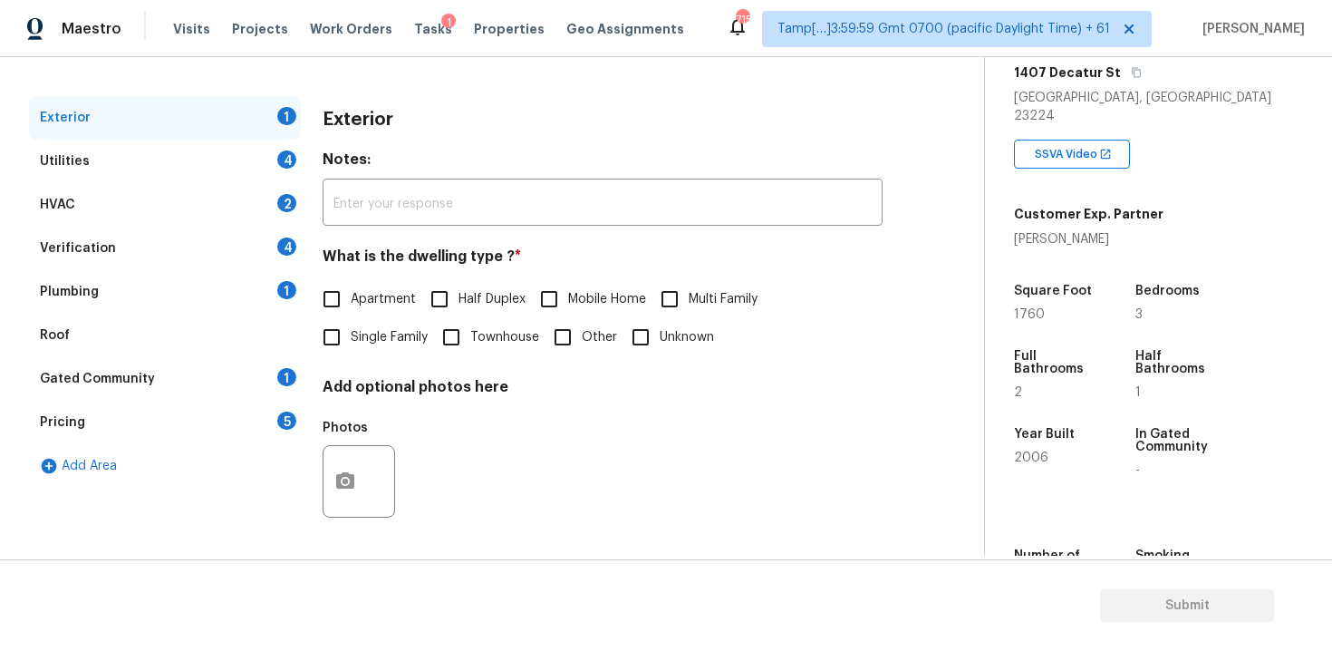
click at [332, 342] on input "Single Family" at bounding box center [332, 337] width 38 height 38
checkbox input "true"
click at [246, 143] on div "Utilities 4" at bounding box center [165, 161] width 272 height 43
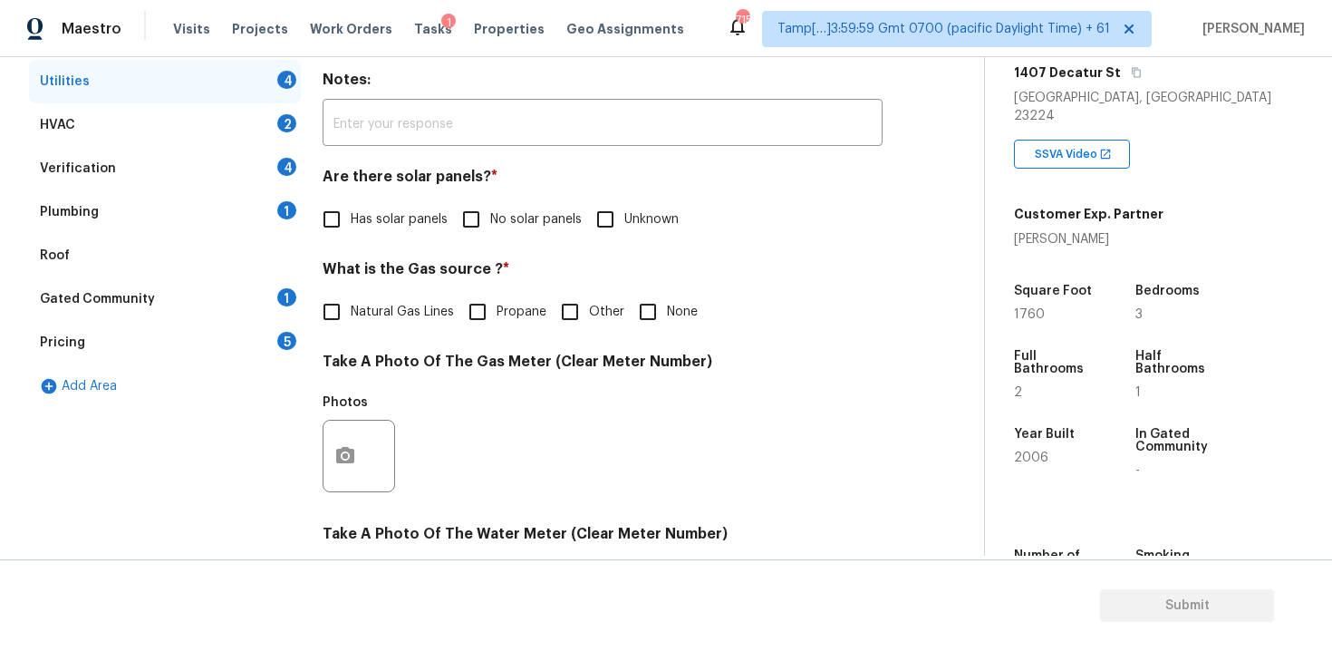
scroll to position [304, 0]
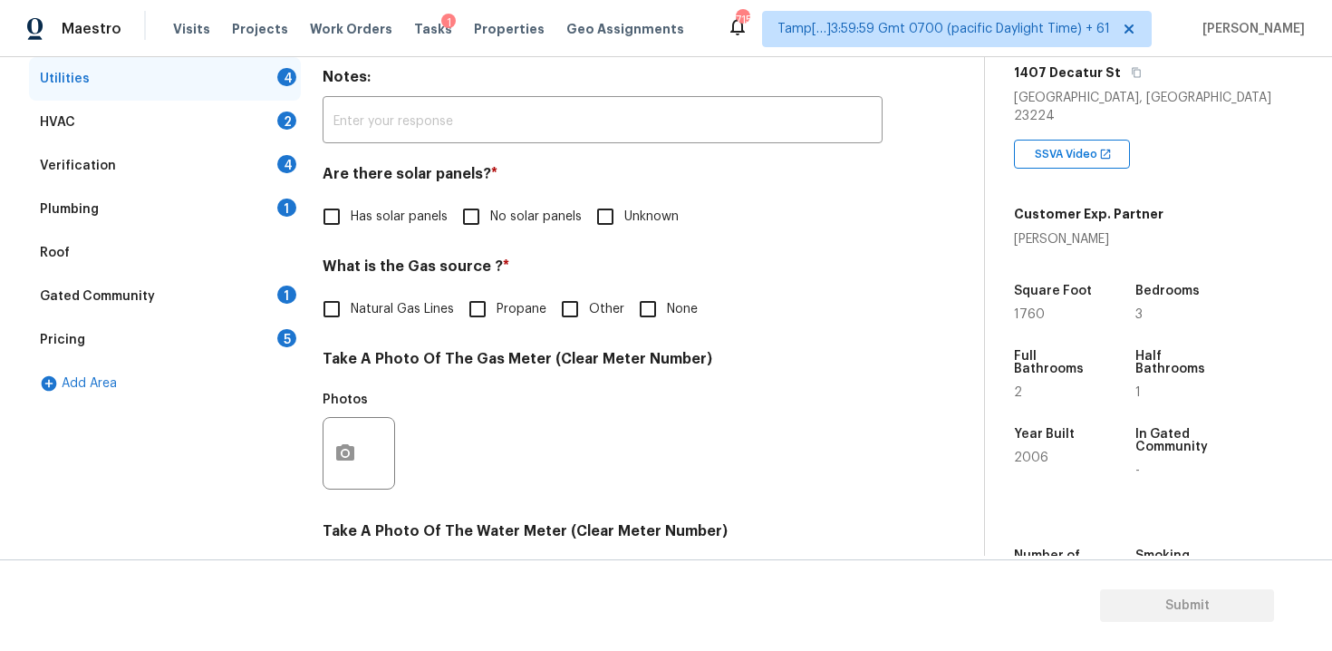
click at [468, 212] on input "No solar panels" at bounding box center [471, 217] width 38 height 38
checkbox input "true"
click at [626, 304] on div "Natural Gas Lines Propane Other None" at bounding box center [603, 309] width 560 height 38
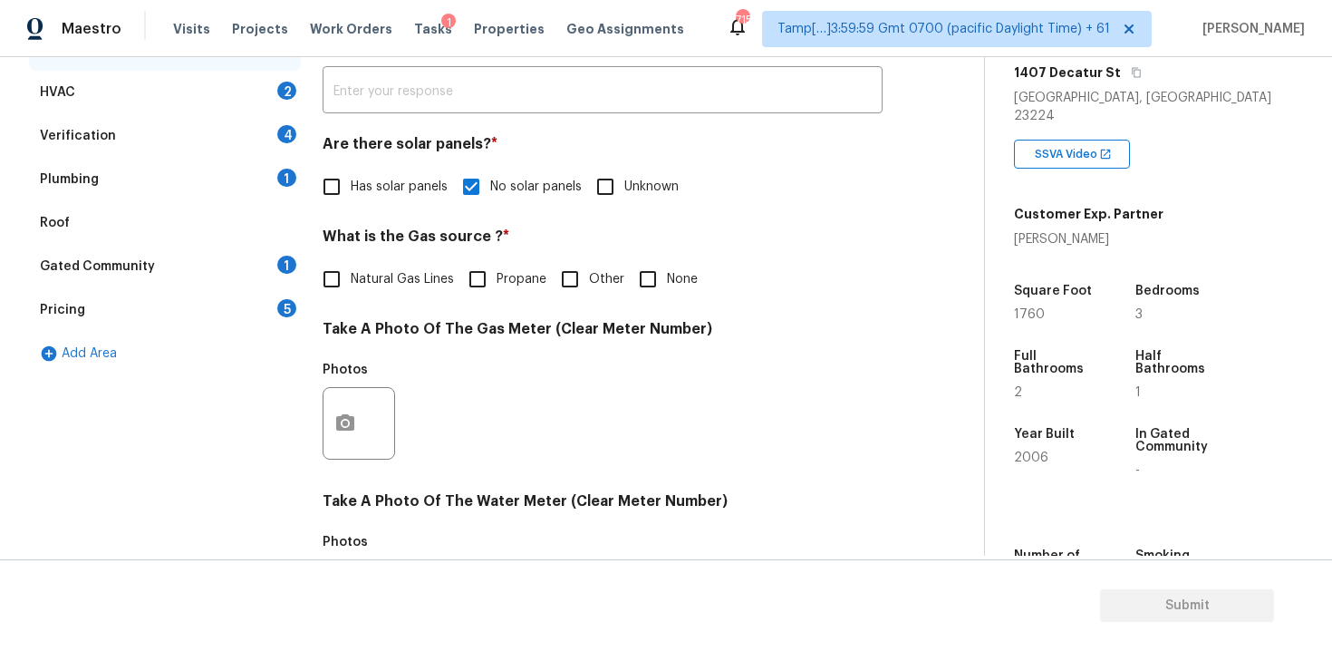
click at [654, 256] on div "What is the Gas source ? * Natural Gas Lines Propane Other None" at bounding box center [603, 262] width 560 height 71
click at [655, 271] on input "None" at bounding box center [648, 279] width 38 height 38
checkbox input "true"
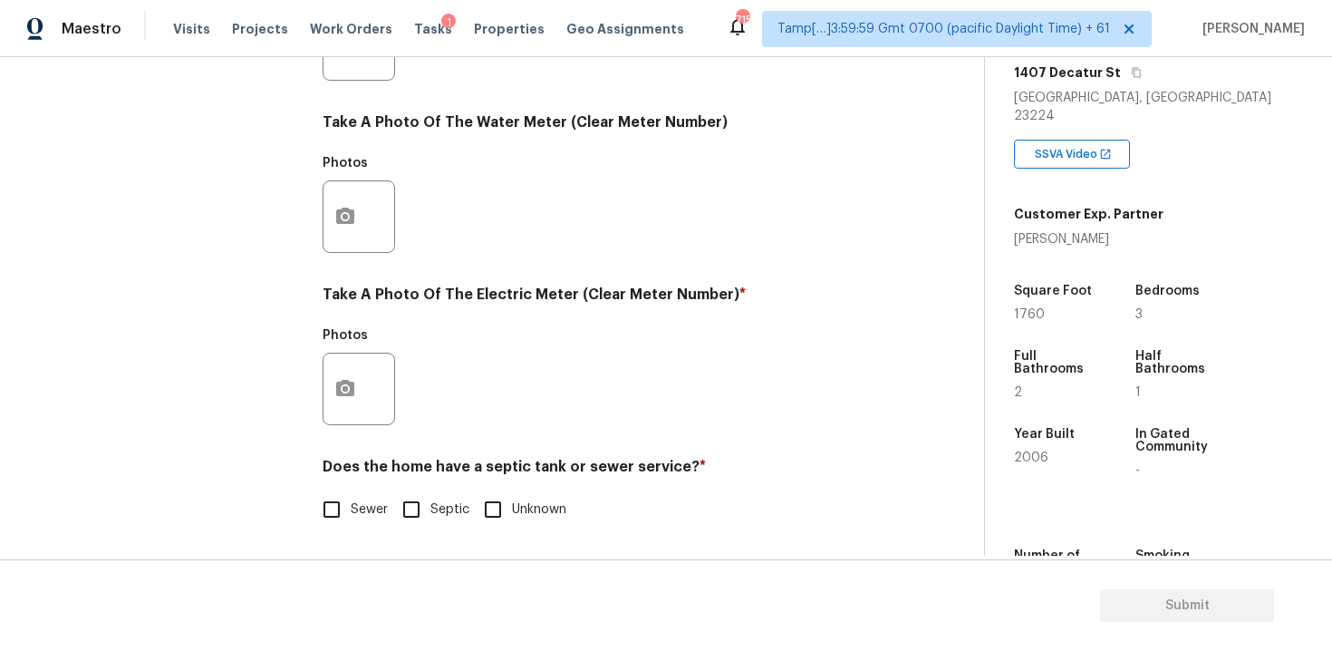
scroll to position [713, 0]
click at [351, 391] on icon "button" at bounding box center [345, 388] width 18 height 16
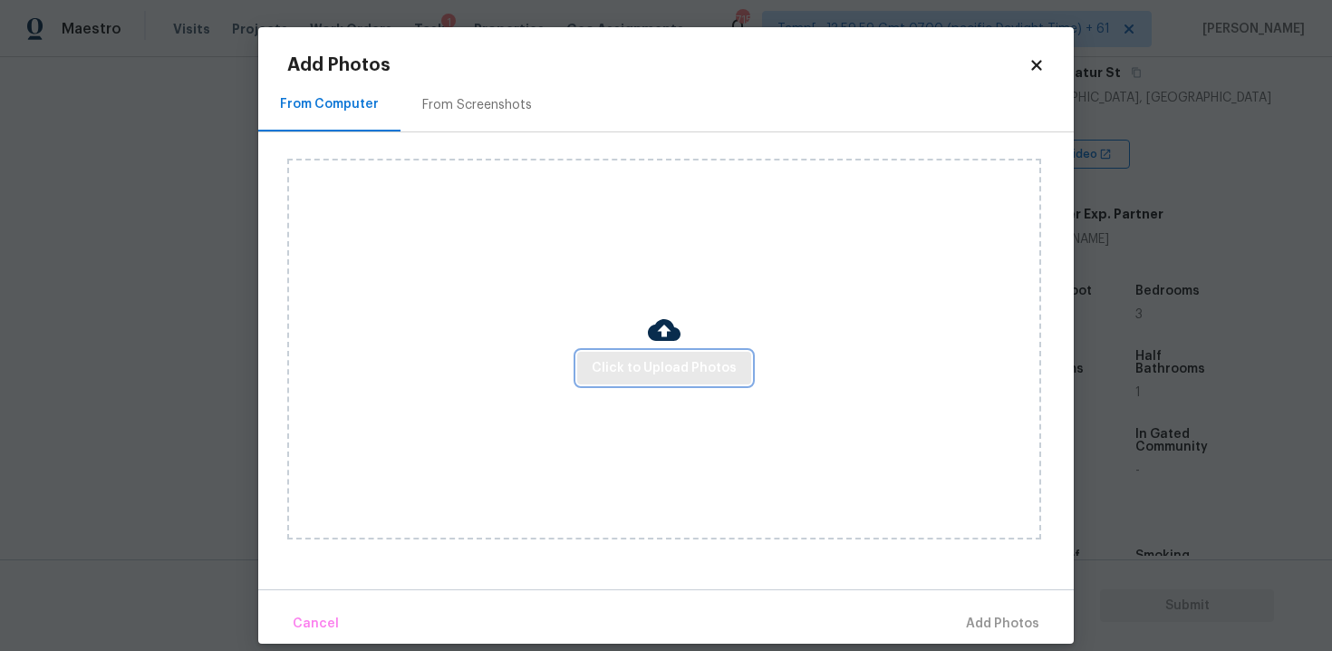
click at [641, 352] on button "Click to Upload Photos" at bounding box center [664, 369] width 174 height 34
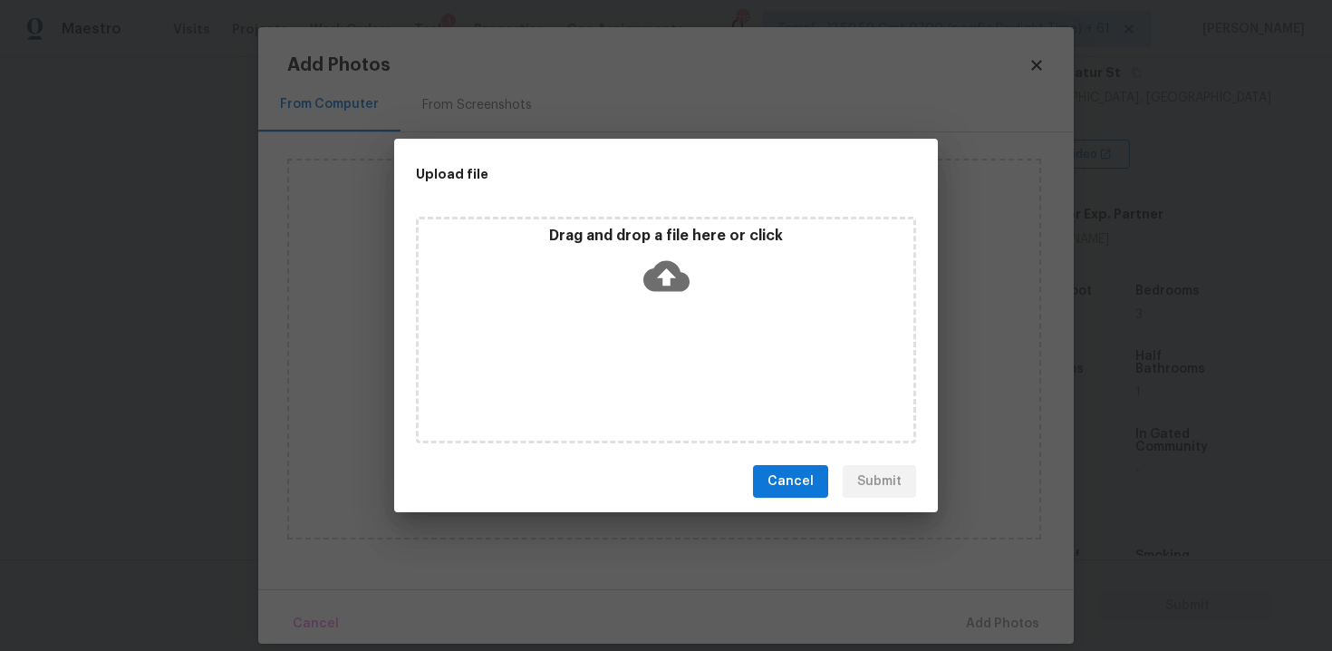
click at [650, 307] on div "Drag and drop a file here or click" at bounding box center [666, 330] width 500 height 227
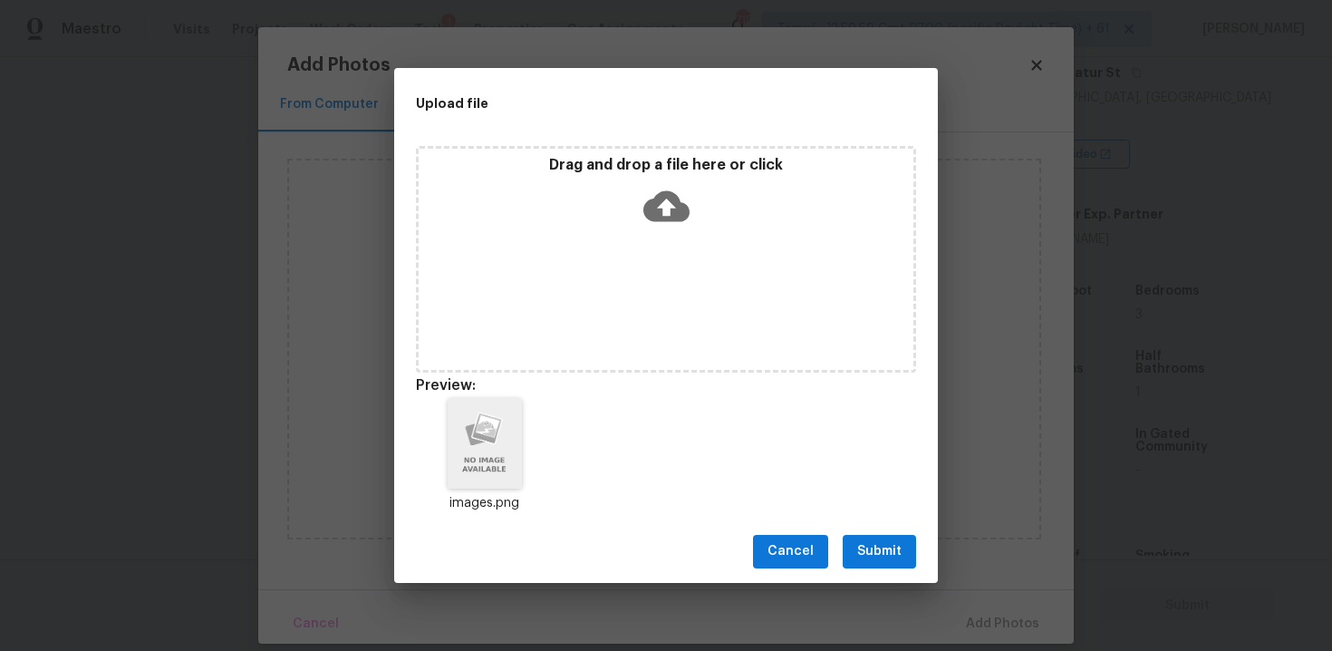
click at [892, 563] on button "Submit" at bounding box center [879, 552] width 73 height 34
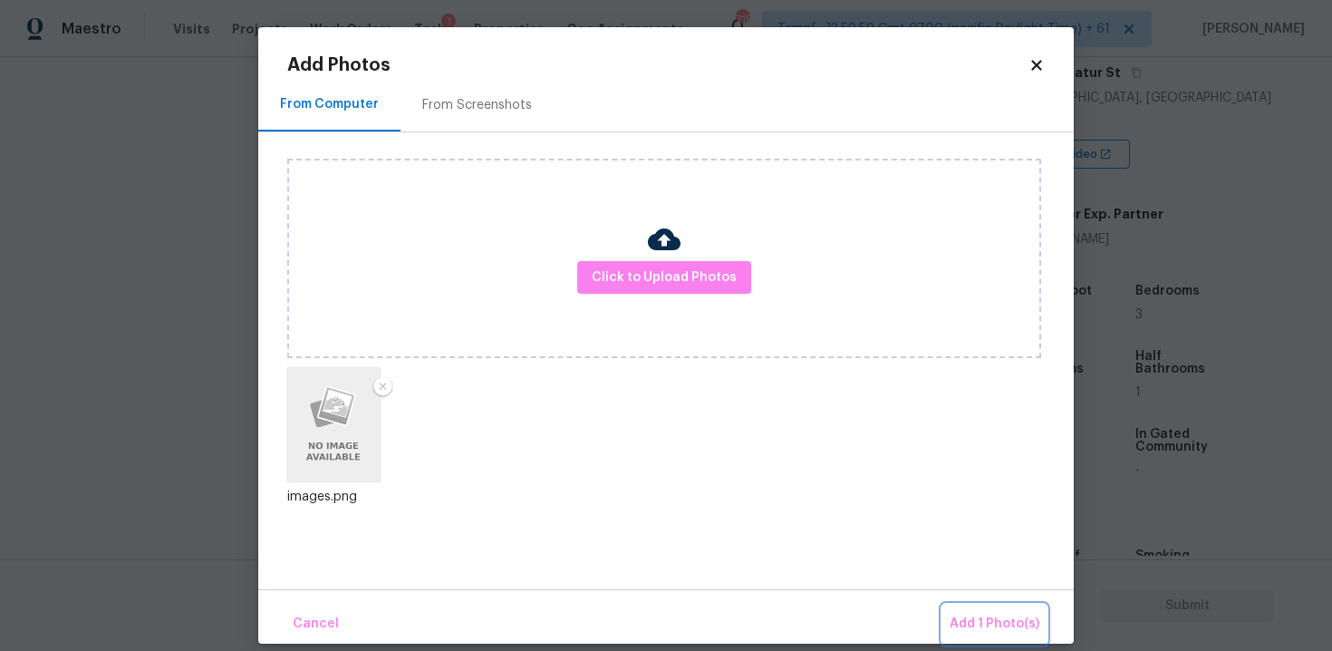
click at [985, 614] on span "Add 1 Photo(s)" at bounding box center [995, 623] width 90 height 23
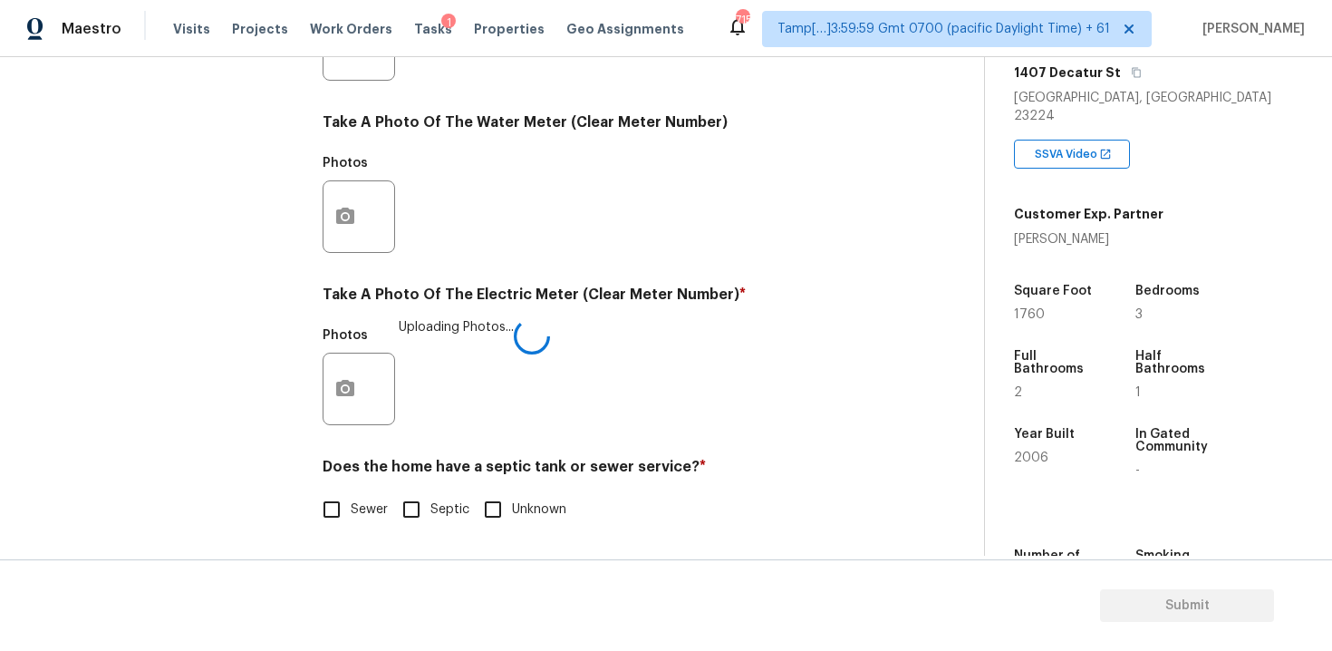
click at [365, 487] on div "Does the home have a septic tank or sewer service? * Sewer Septic Unknown" at bounding box center [603, 493] width 560 height 71
click at [352, 502] on span "Sewer" at bounding box center [369, 509] width 37 height 19
click at [351, 502] on input "Sewer" at bounding box center [332, 509] width 38 height 38
checkbox input "true"
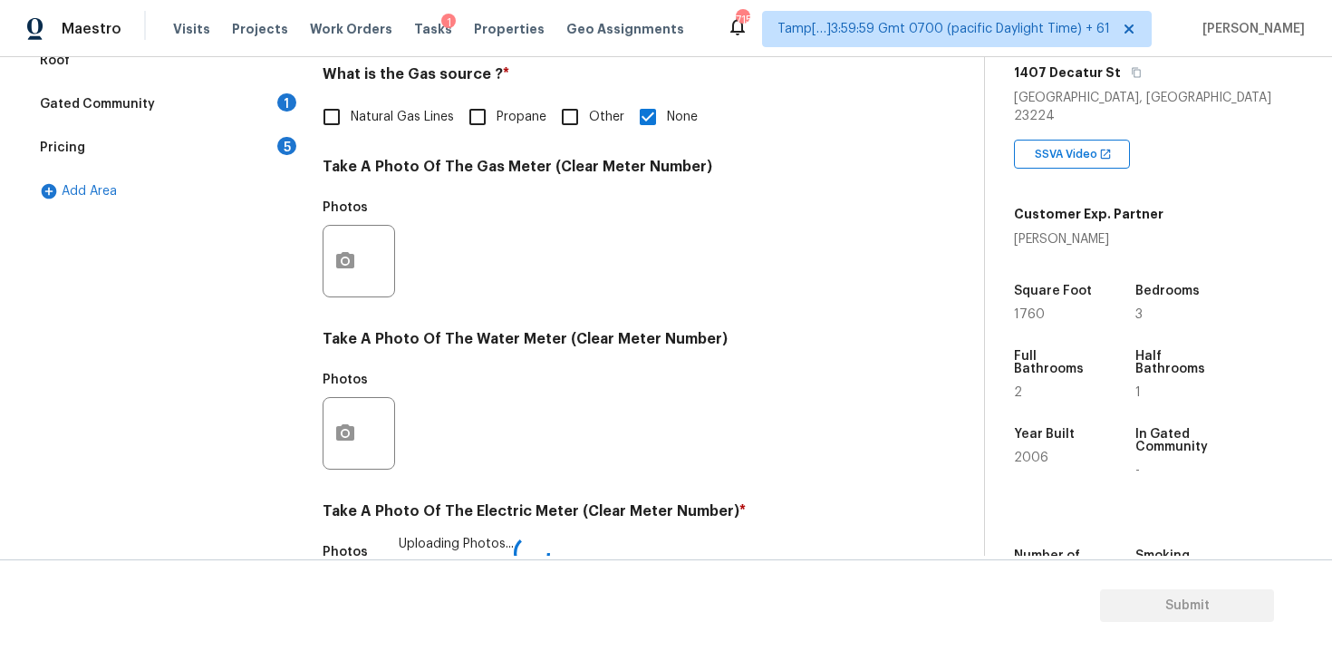
scroll to position [136, 0]
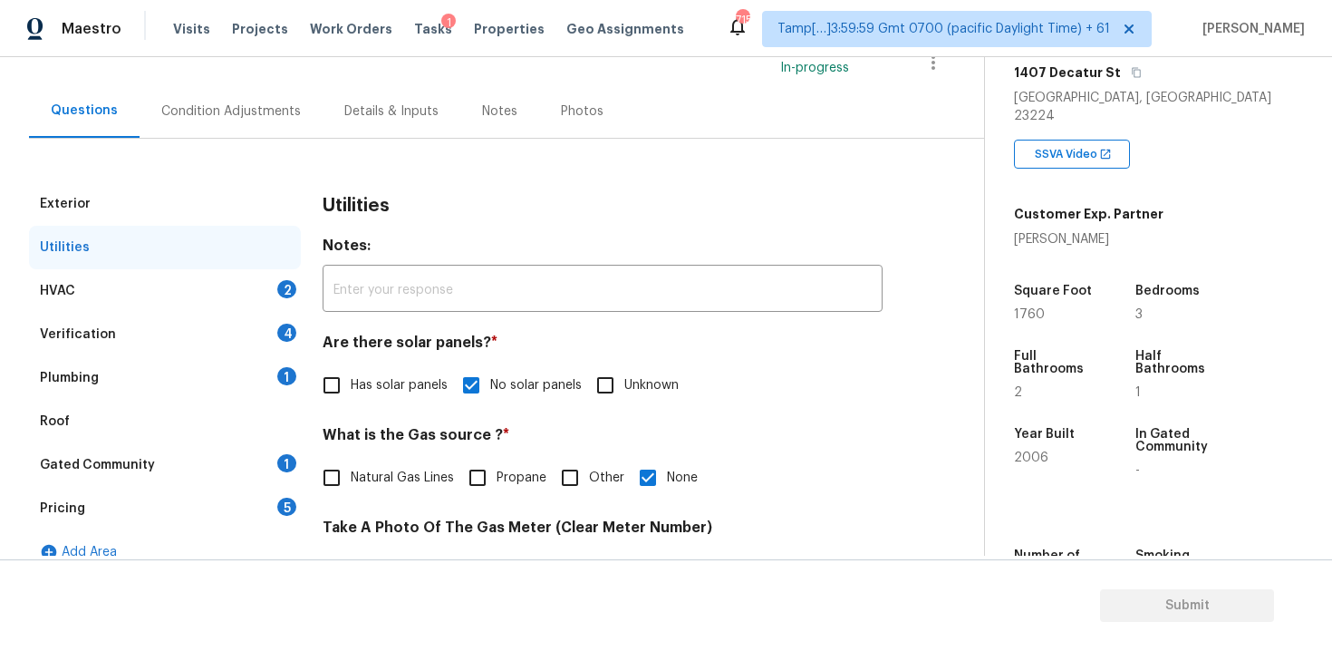
click at [289, 278] on div "HVAC 2" at bounding box center [165, 290] width 272 height 43
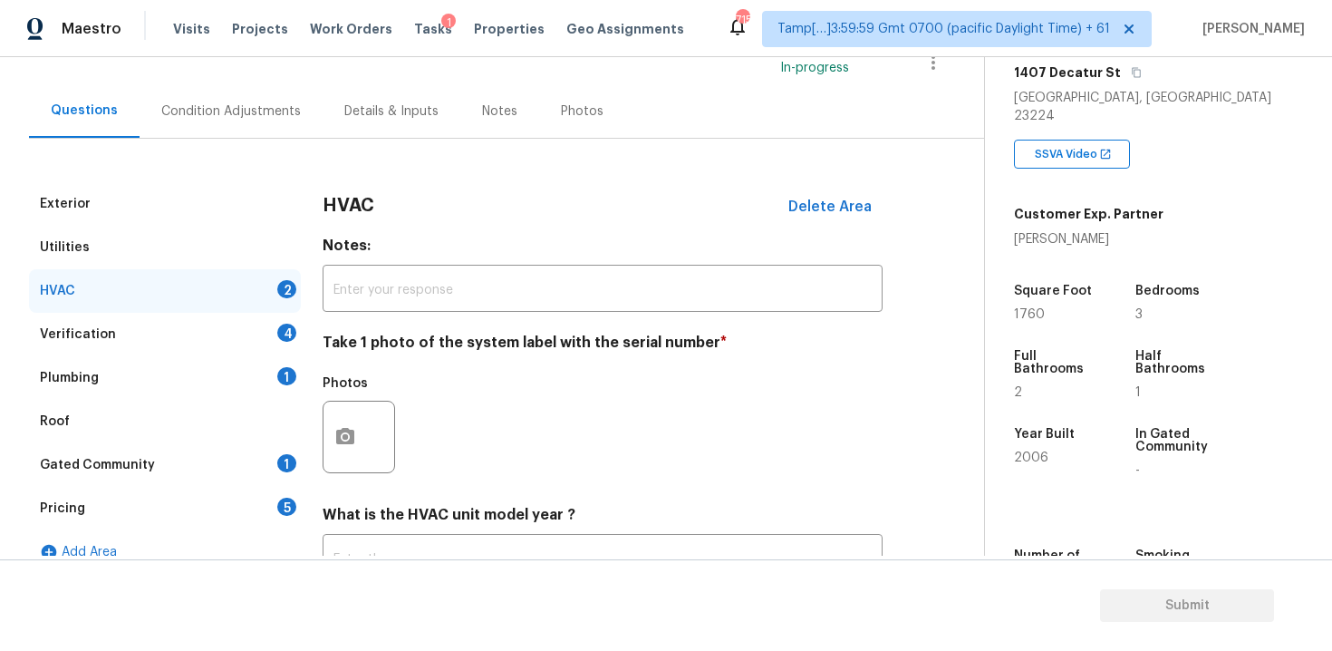
scroll to position [282, 0]
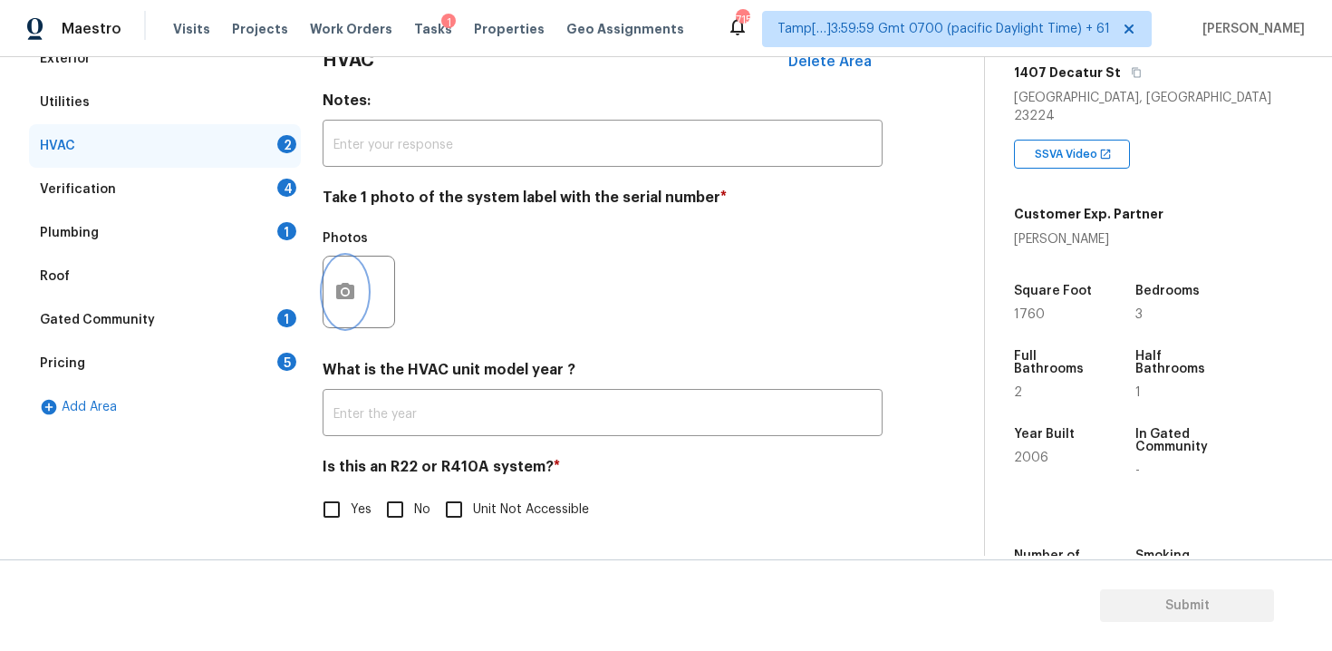
click at [354, 282] on icon "button" at bounding box center [345, 292] width 22 height 22
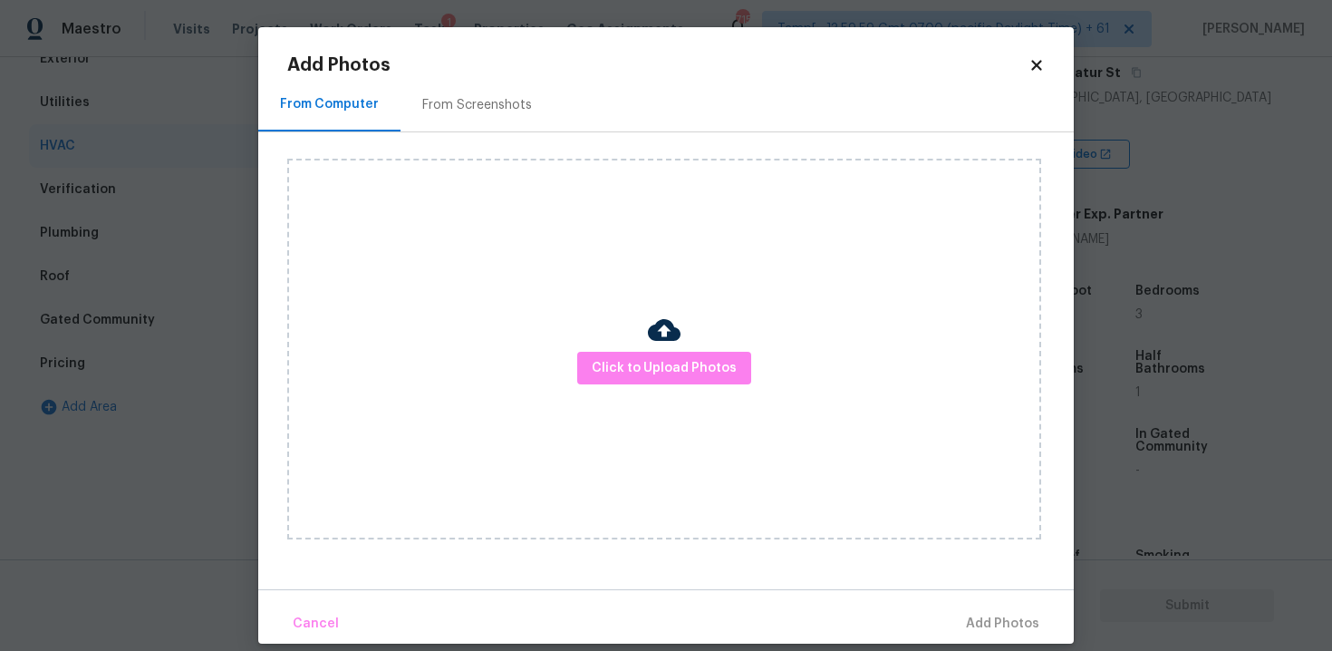
click at [656, 387] on div "Click to Upload Photos" at bounding box center [664, 349] width 754 height 381
click at [657, 377] on span "Click to Upload Photos" at bounding box center [664, 368] width 145 height 23
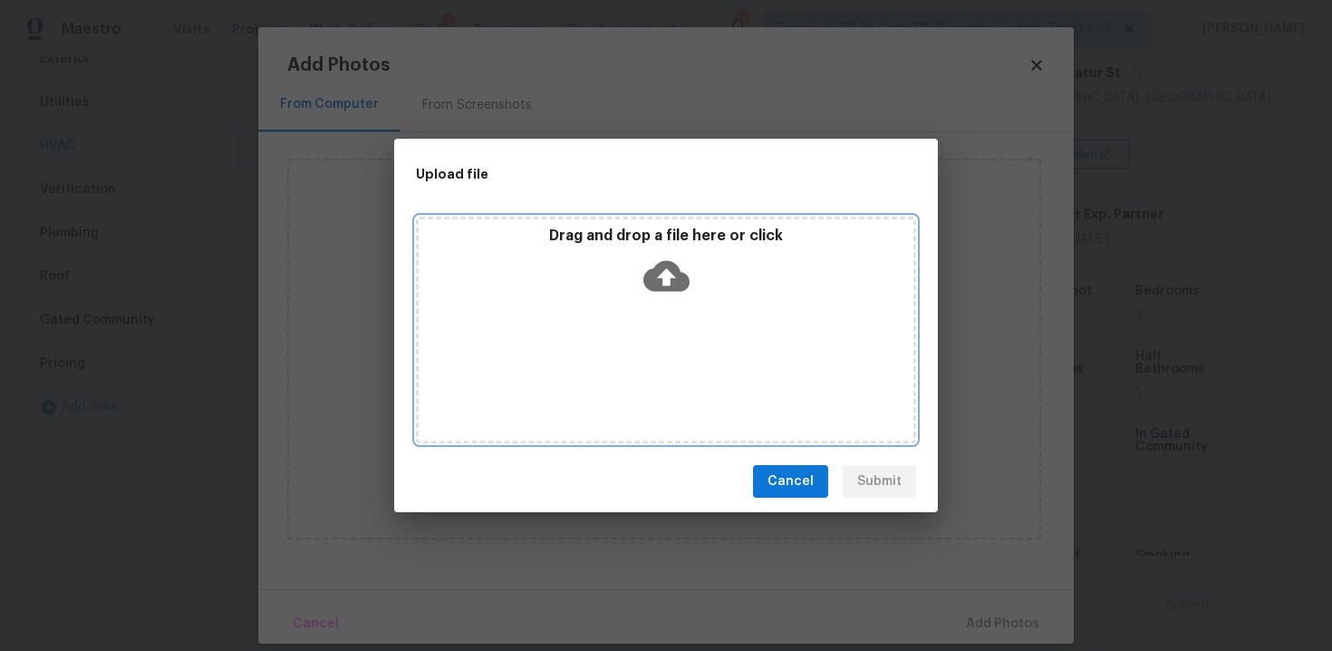
click at [665, 284] on icon at bounding box center [666, 276] width 46 height 46
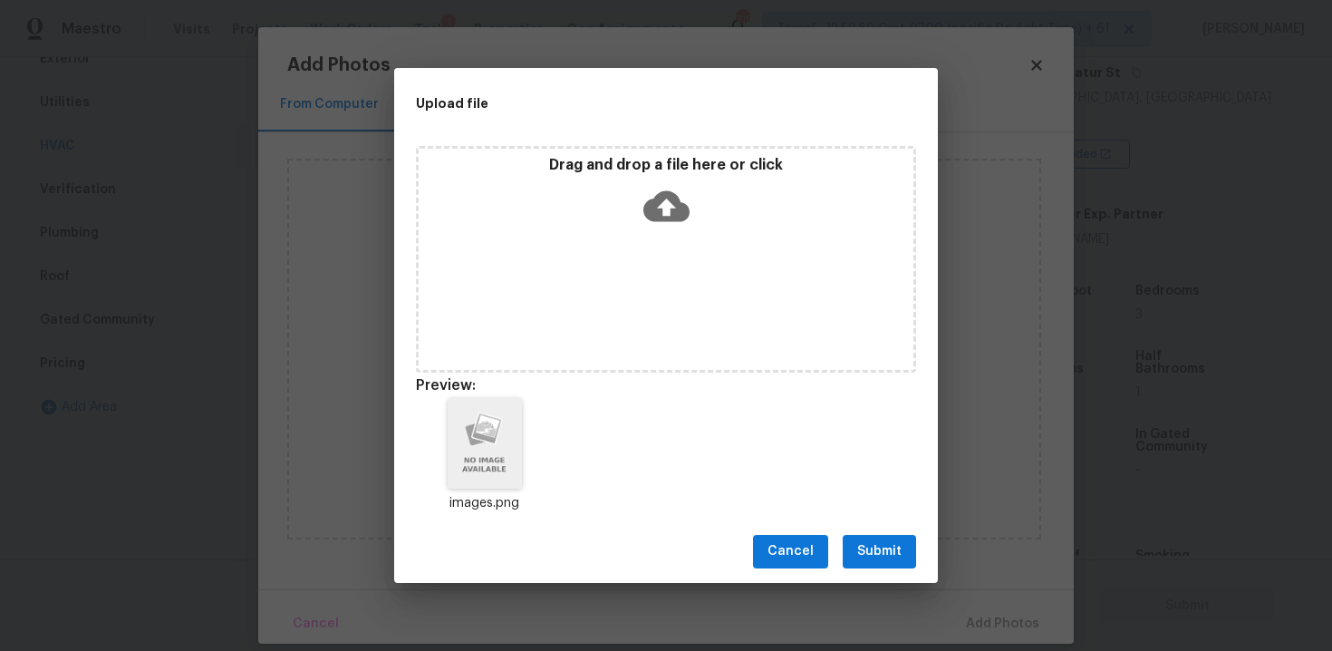
click at [880, 550] on span "Submit" at bounding box center [879, 551] width 44 height 23
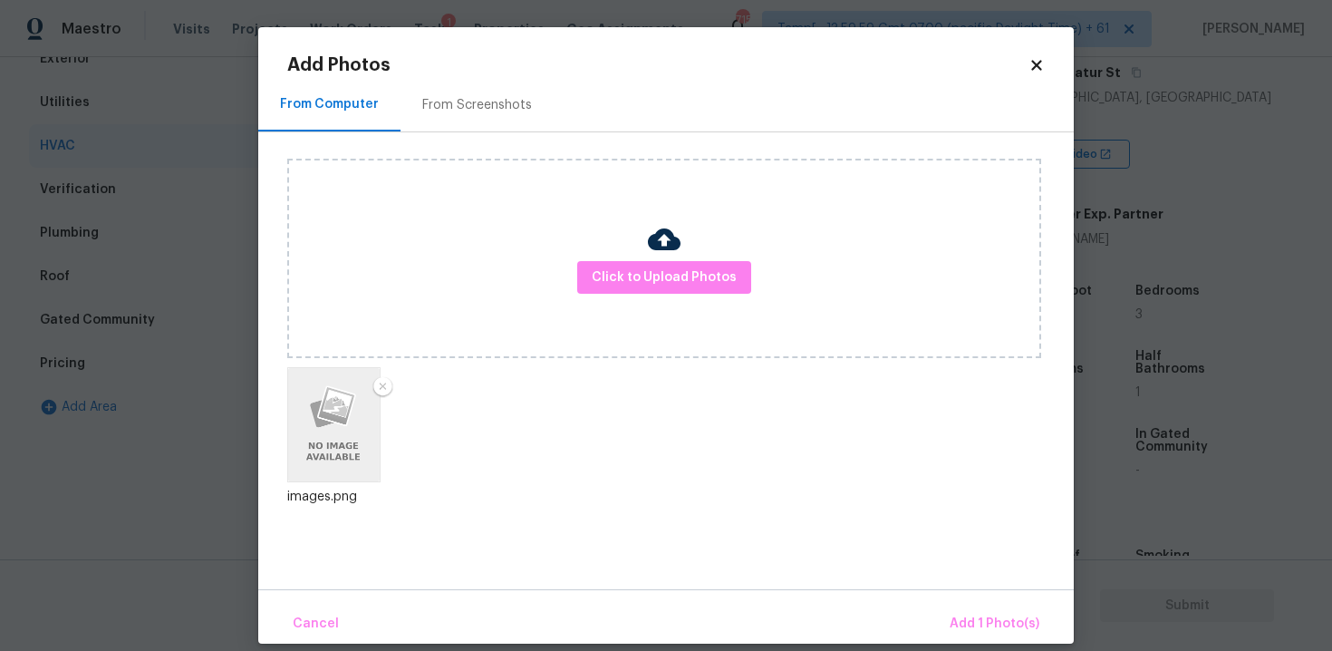
click at [964, 601] on div "Cancel Add 1 Photo(s)" at bounding box center [665, 616] width 815 height 54
click at [970, 610] on button "Add 1 Photo(s)" at bounding box center [994, 623] width 104 height 39
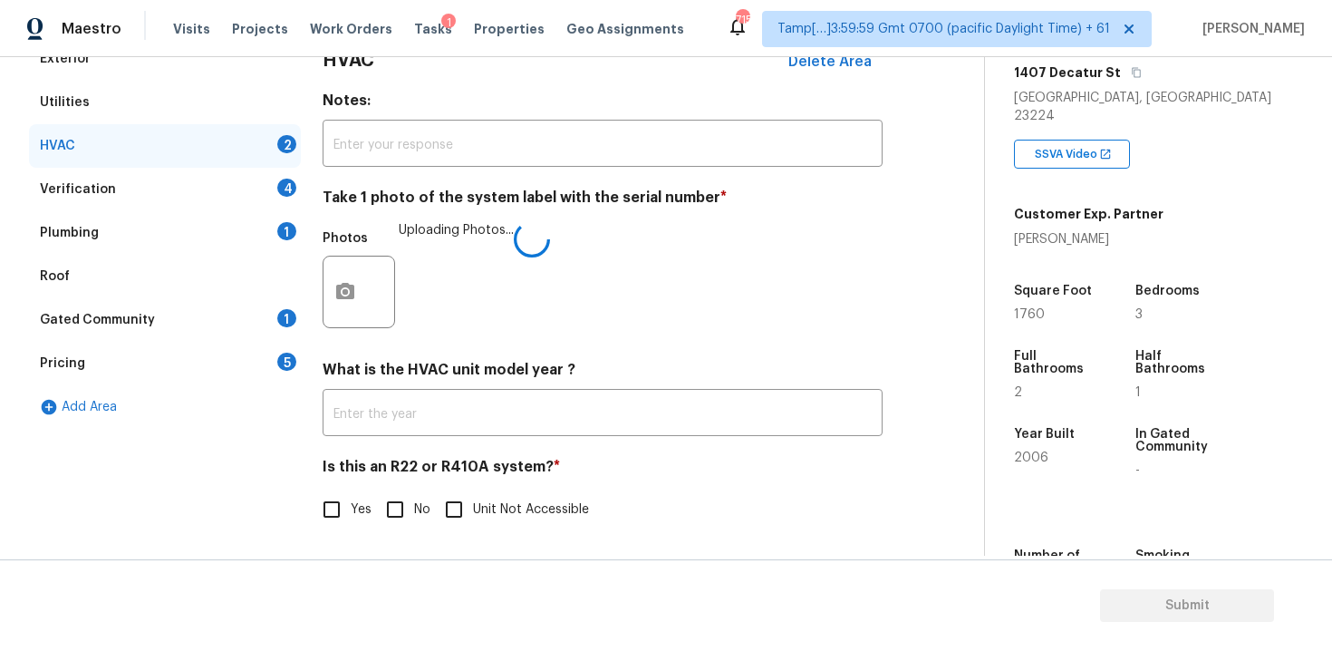
click at [402, 497] on input "No" at bounding box center [395, 509] width 38 height 38
checkbox input "true"
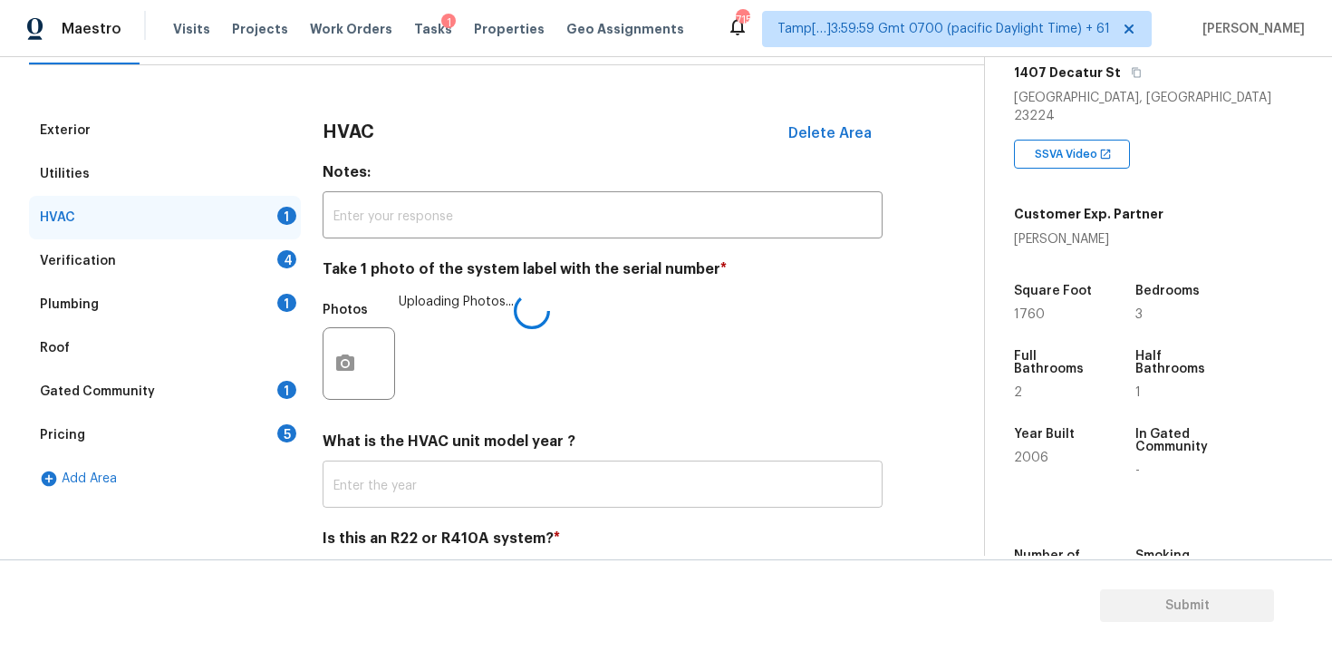
scroll to position [176, 0]
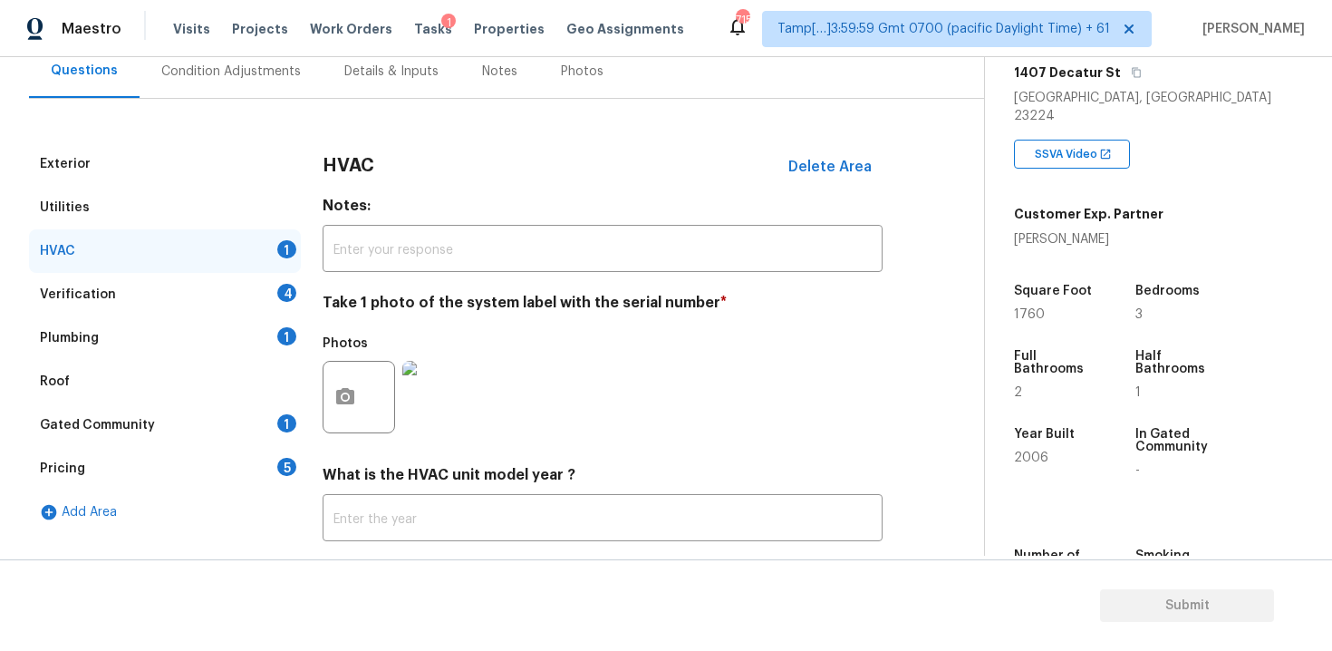
click at [261, 278] on div "Verification 4" at bounding box center [165, 294] width 272 height 43
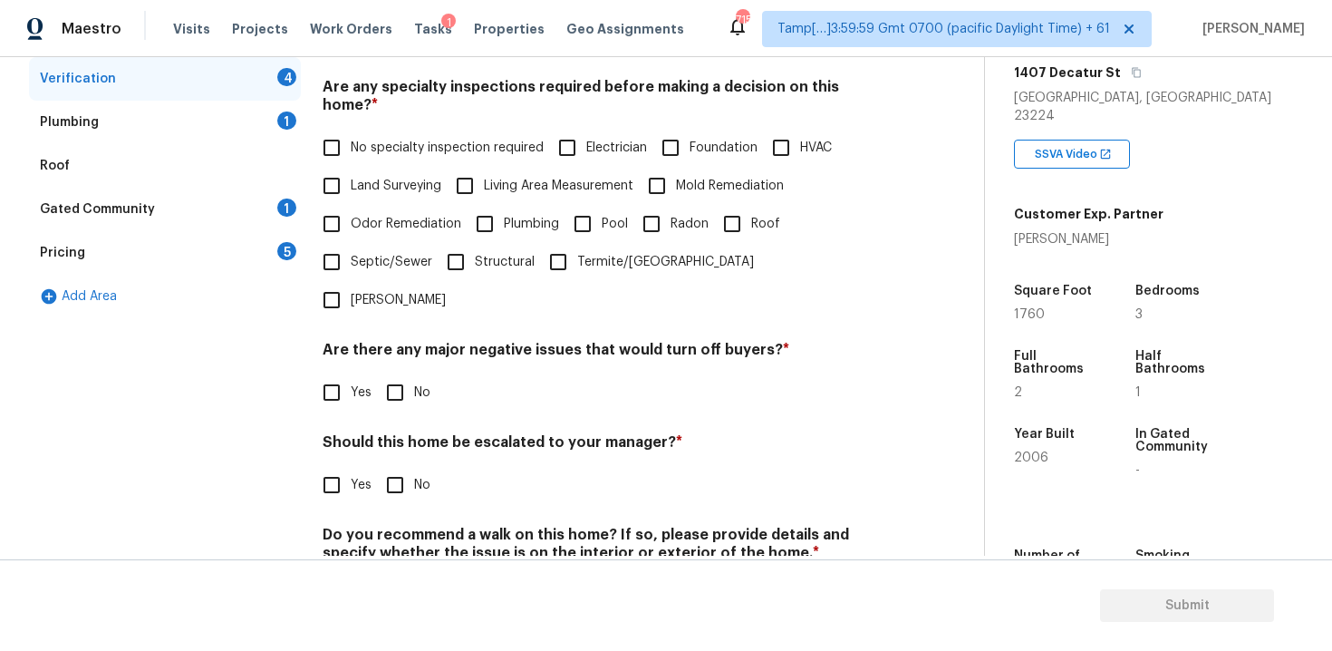
scroll to position [391, 0]
click at [366, 140] on span "No specialty inspection required" at bounding box center [447, 149] width 193 height 19
click at [351, 130] on input "No specialty inspection required" at bounding box center [332, 149] width 38 height 38
checkbox input "true"
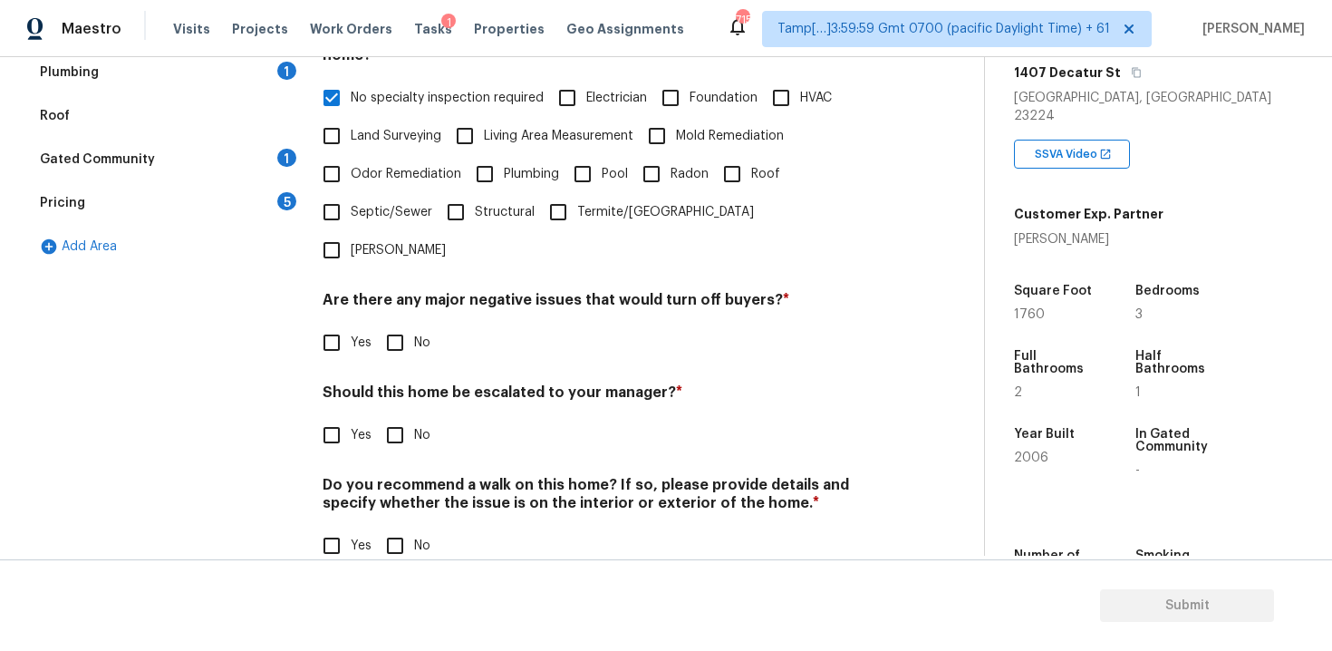
scroll to position [421, 0]
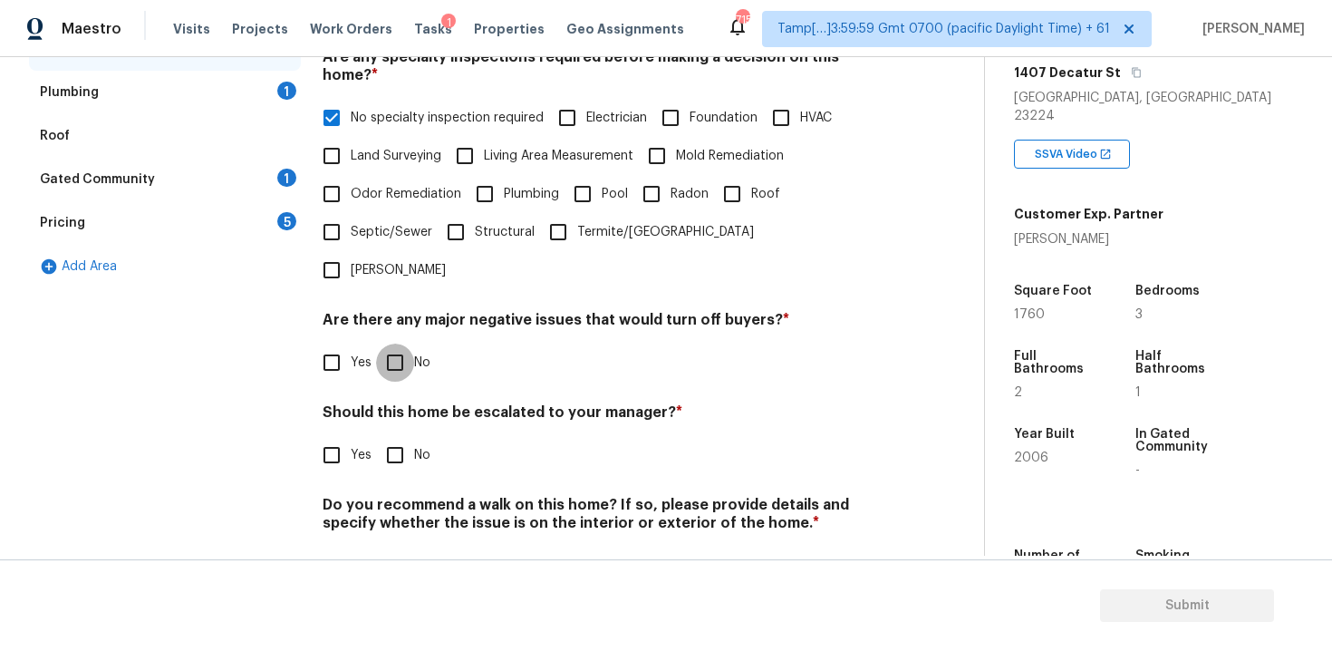
click at [401, 343] on input "No" at bounding box center [395, 362] width 38 height 38
checkbox input "true"
click at [397, 438] on input "No" at bounding box center [395, 457] width 38 height 38
checkbox input "true"
click at [391, 546] on input "No" at bounding box center [395, 565] width 38 height 38
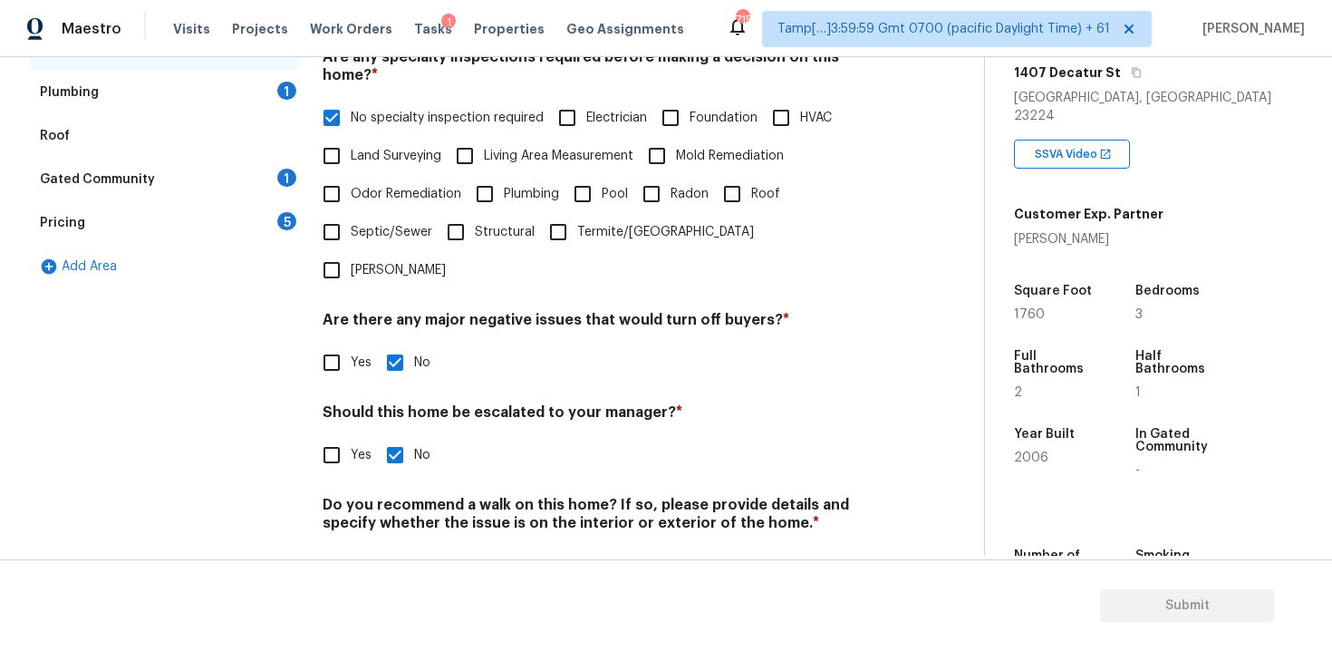
checkbox input "true"
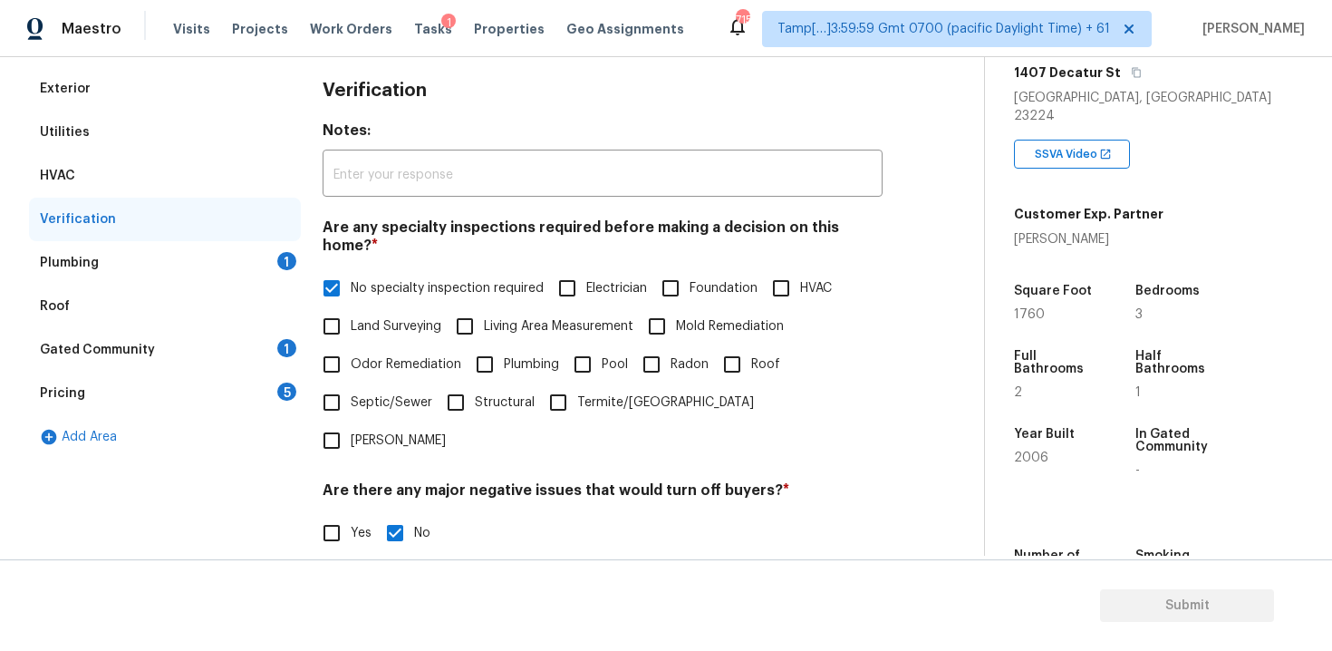
click at [277, 276] on div "Plumbing 1" at bounding box center [165, 262] width 272 height 43
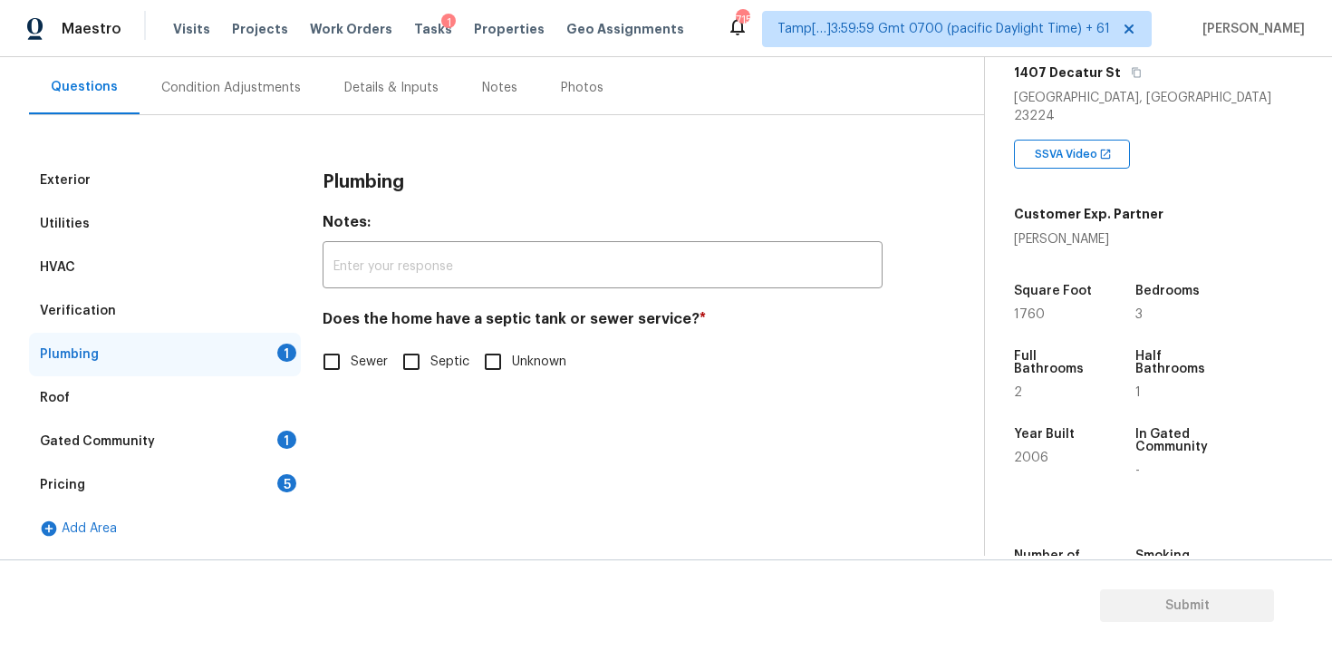
scroll to position [159, 0]
click at [334, 351] on input "Sewer" at bounding box center [332, 361] width 38 height 38
checkbox input "true"
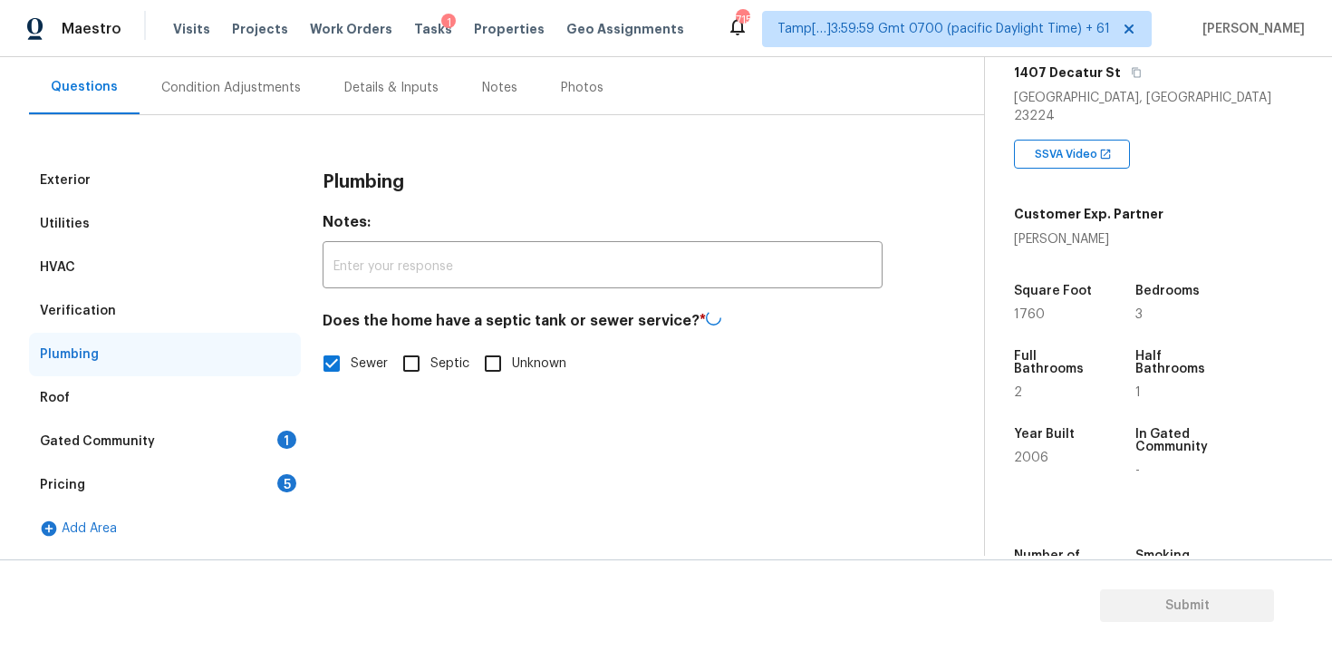
click at [280, 432] on div "1" at bounding box center [286, 439] width 19 height 18
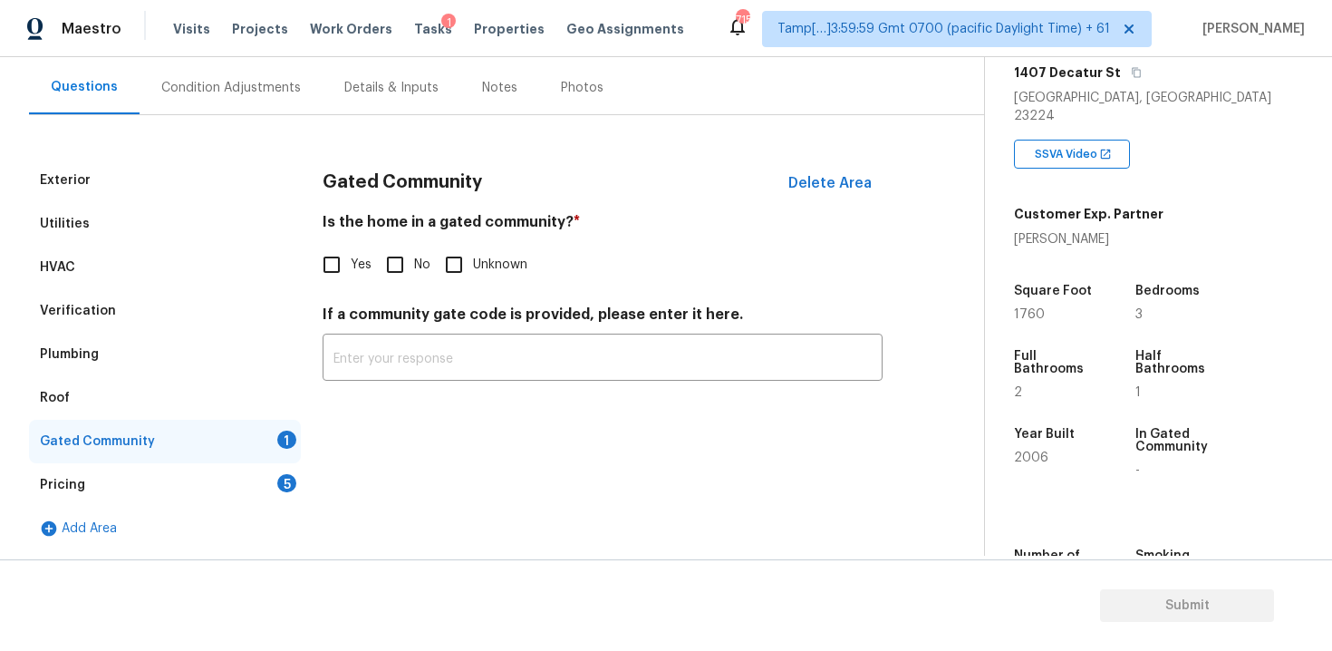
click at [404, 266] on input "No" at bounding box center [395, 265] width 38 height 38
checkbox input "true"
click at [272, 486] on div "Pricing 5" at bounding box center [165, 484] width 272 height 43
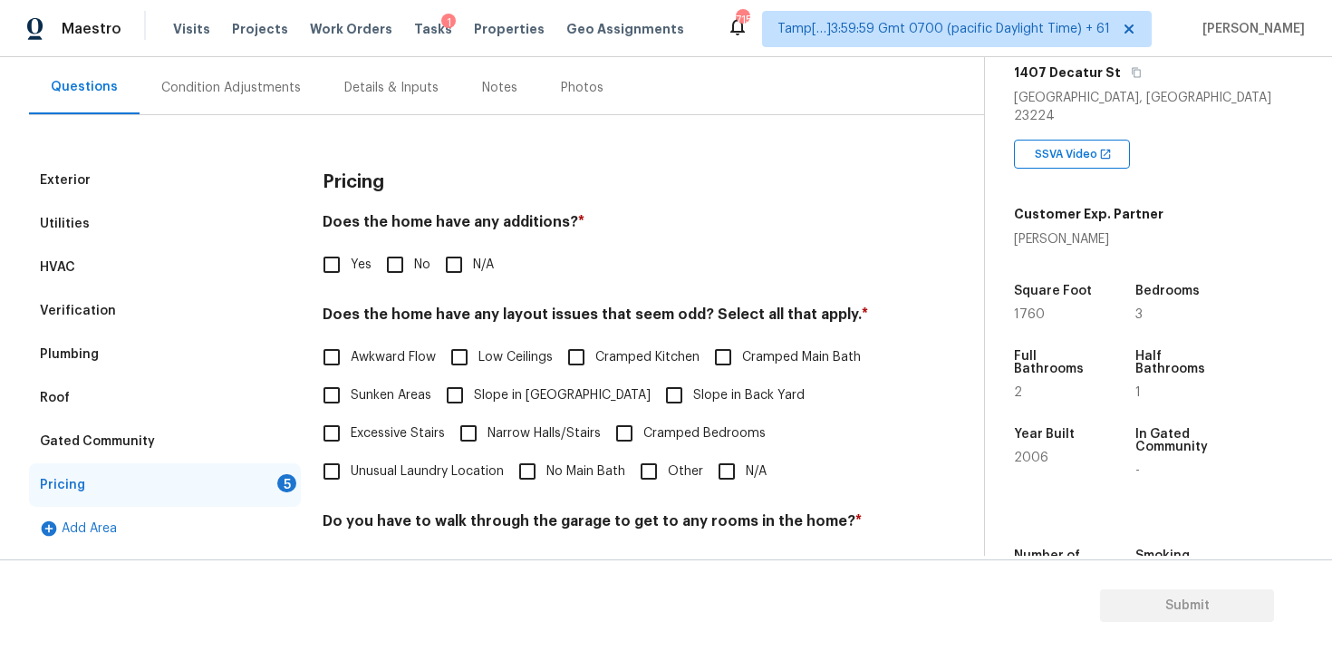
click at [373, 277] on div "Yes No N/A" at bounding box center [603, 265] width 560 height 38
click at [407, 256] on input "No" at bounding box center [395, 265] width 38 height 38
checkbox input "true"
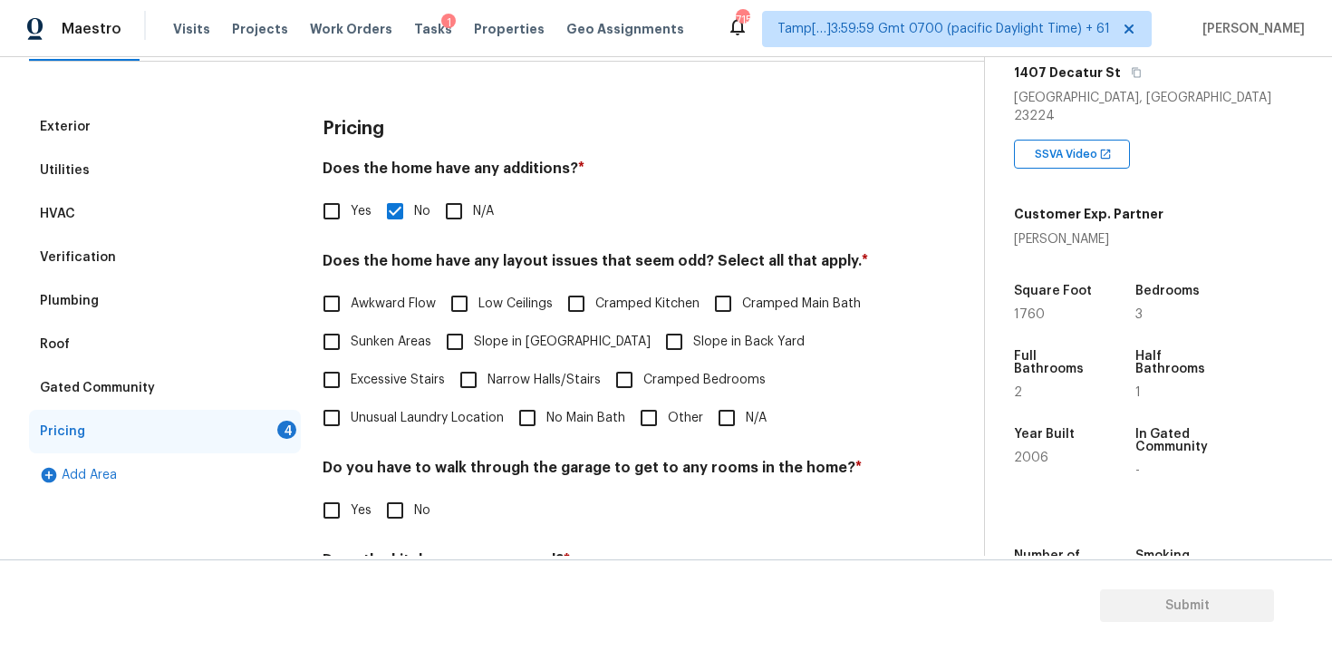
click at [627, 319] on label "Cramped Kitchen" at bounding box center [628, 303] width 142 height 38
click at [595, 319] on input "Cramped Kitchen" at bounding box center [576, 303] width 38 height 38
checkbox input "true"
click at [655, 335] on input "Slope in Back Yard" at bounding box center [674, 342] width 38 height 38
checkbox input "true"
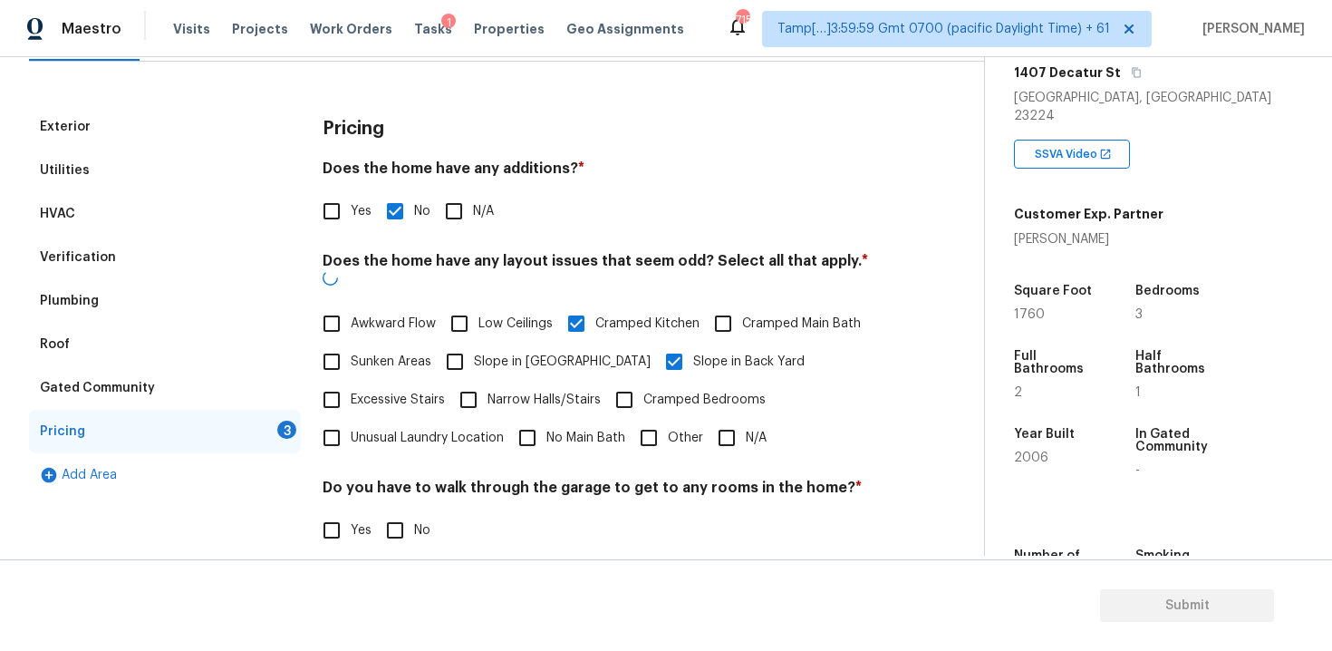
click at [586, 304] on input "Cramped Kitchen" at bounding box center [576, 323] width 38 height 38
checkbox input "false"
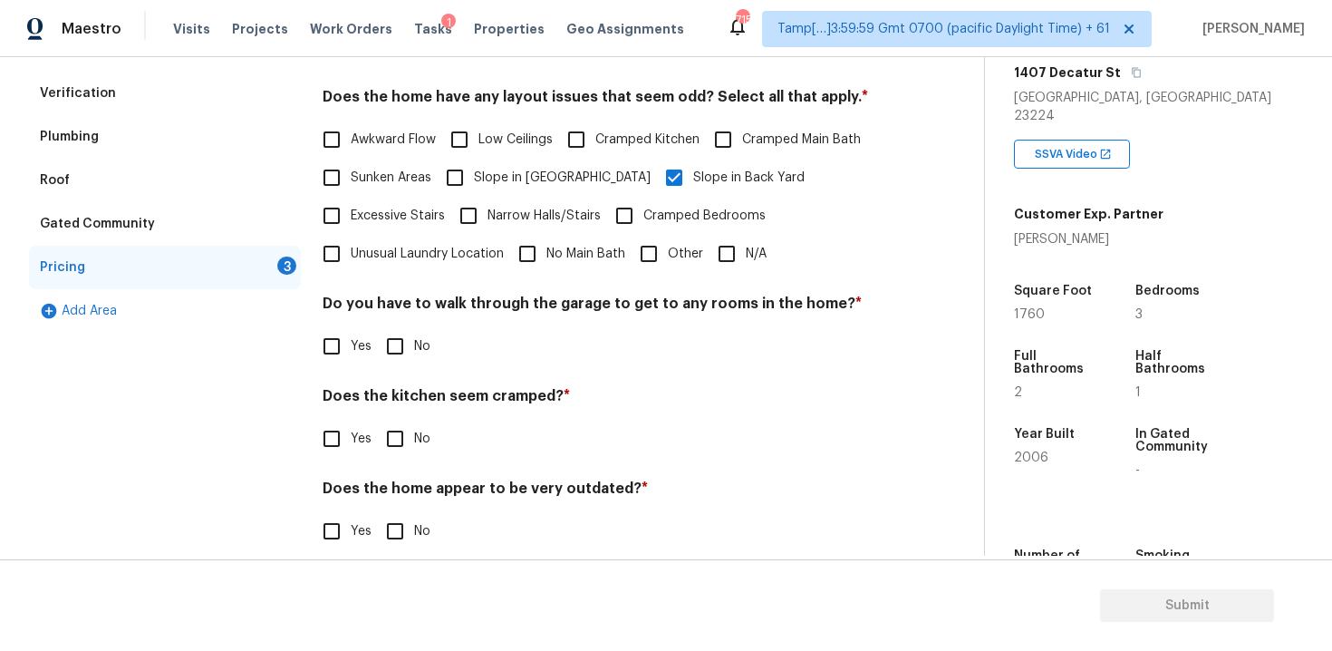
scroll to position [399, 0]
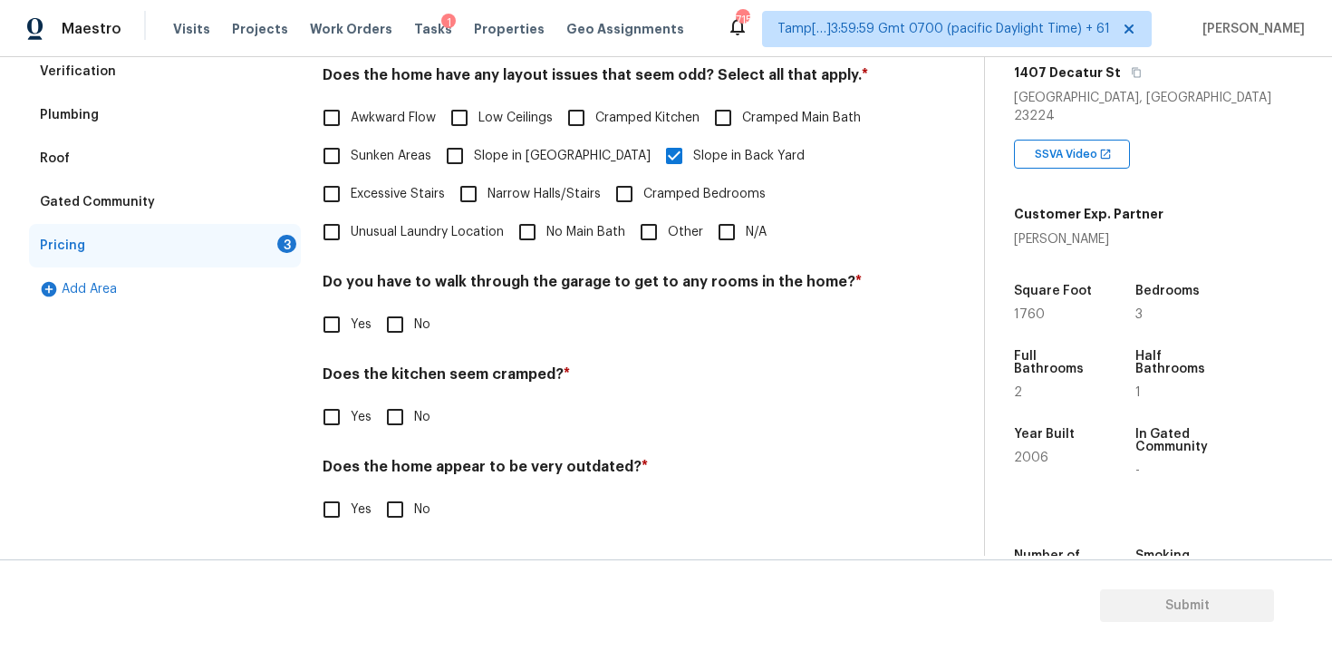
click at [372, 342] on div "Yes No" at bounding box center [603, 324] width 560 height 38
click at [381, 337] on input "No" at bounding box center [395, 324] width 38 height 38
checkbox input "true"
click at [388, 428] on input "No" at bounding box center [395, 419] width 38 height 38
checkbox input "true"
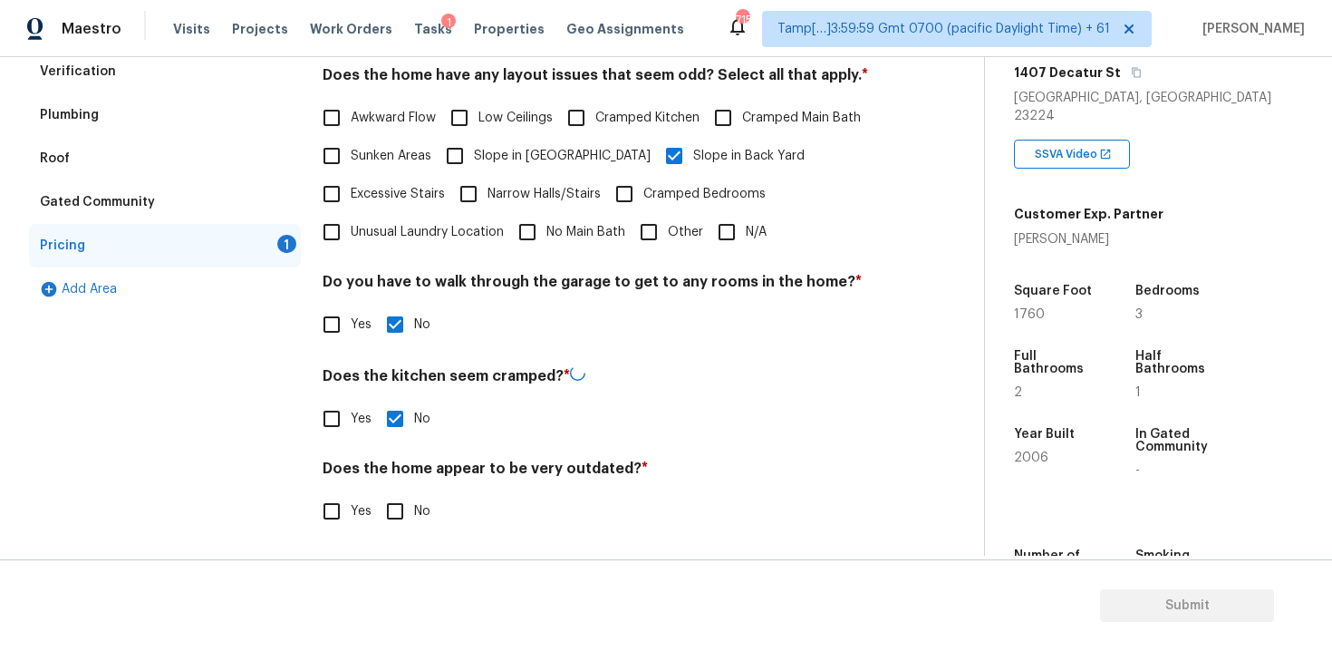
click at [399, 500] on input "No" at bounding box center [395, 511] width 38 height 38
checkbox input "true"
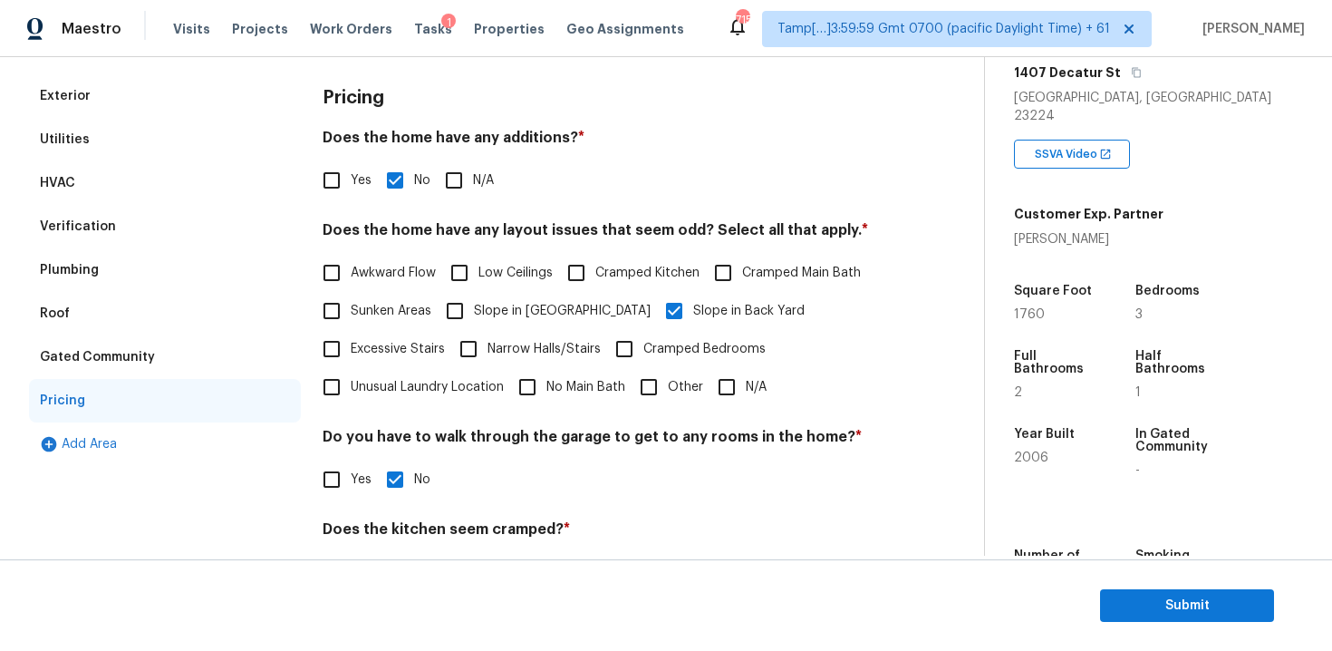
scroll to position [0, 0]
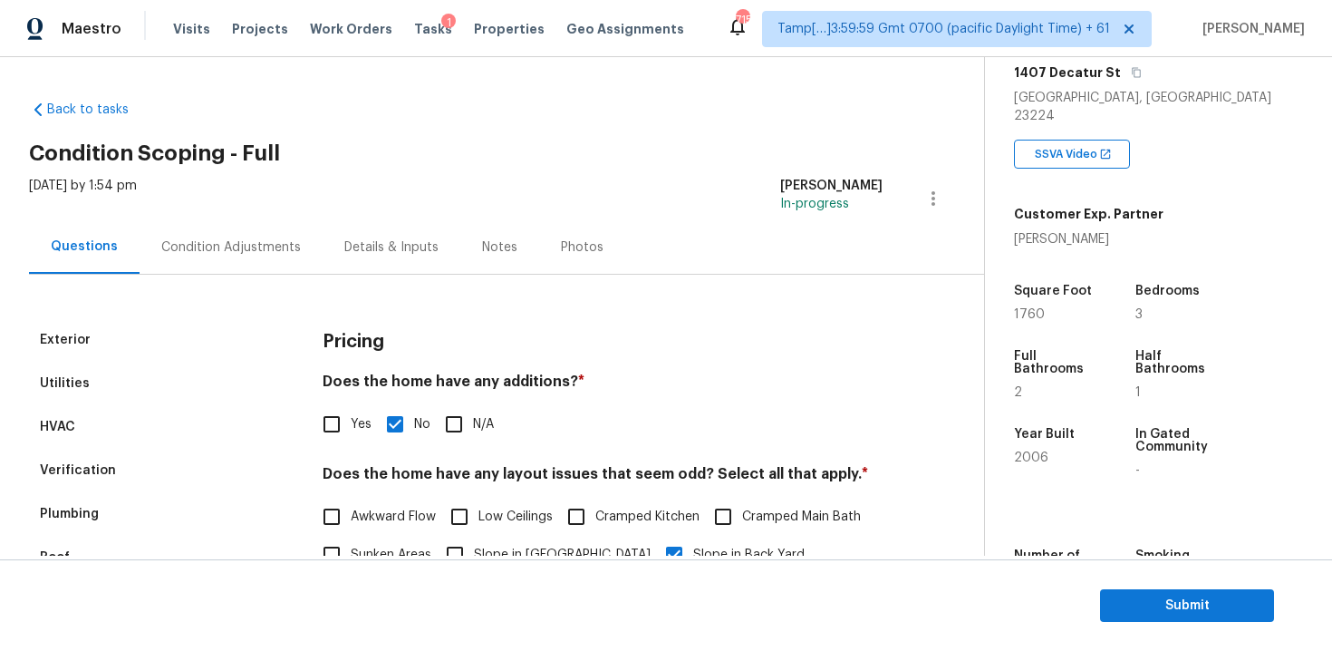
click at [237, 233] on div "Condition Adjustments" at bounding box center [231, 246] width 183 height 53
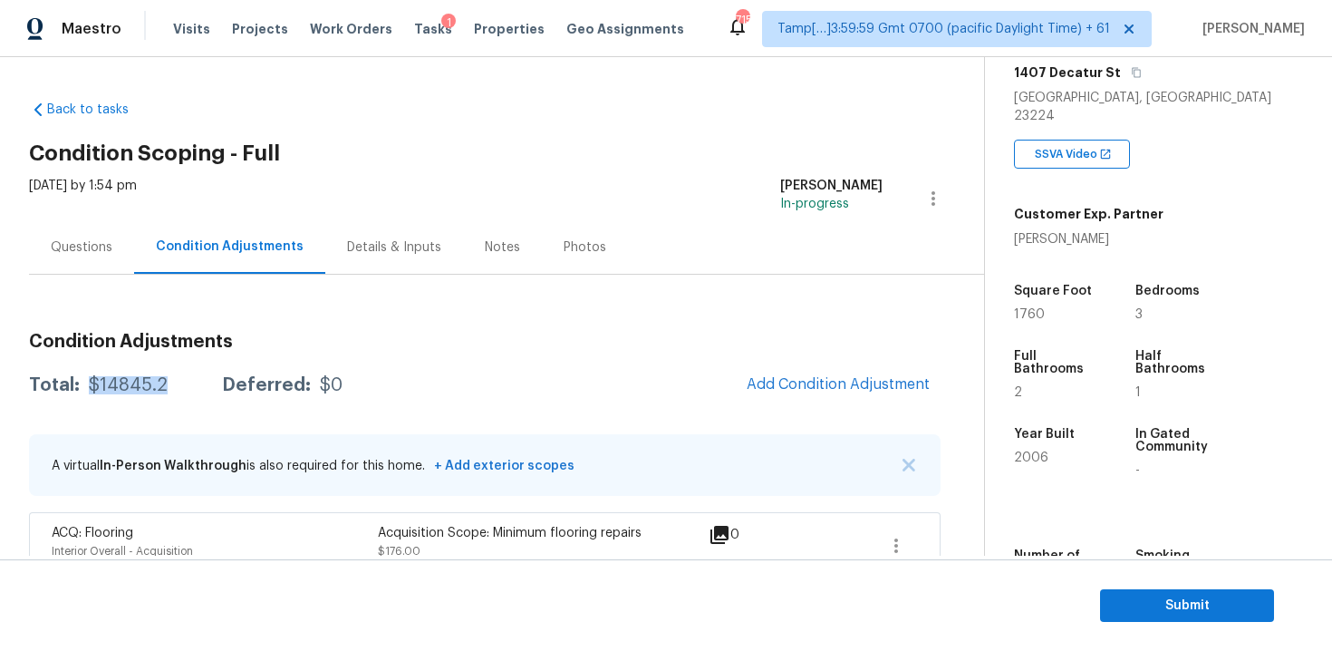
drag, startPoint x: 87, startPoint y: 388, endPoint x: 165, endPoint y: 387, distance: 77.9
click at [165, 388] on div "Total: $14845.2 Deferred: $0" at bounding box center [185, 385] width 313 height 18
copy div "$14845.2"
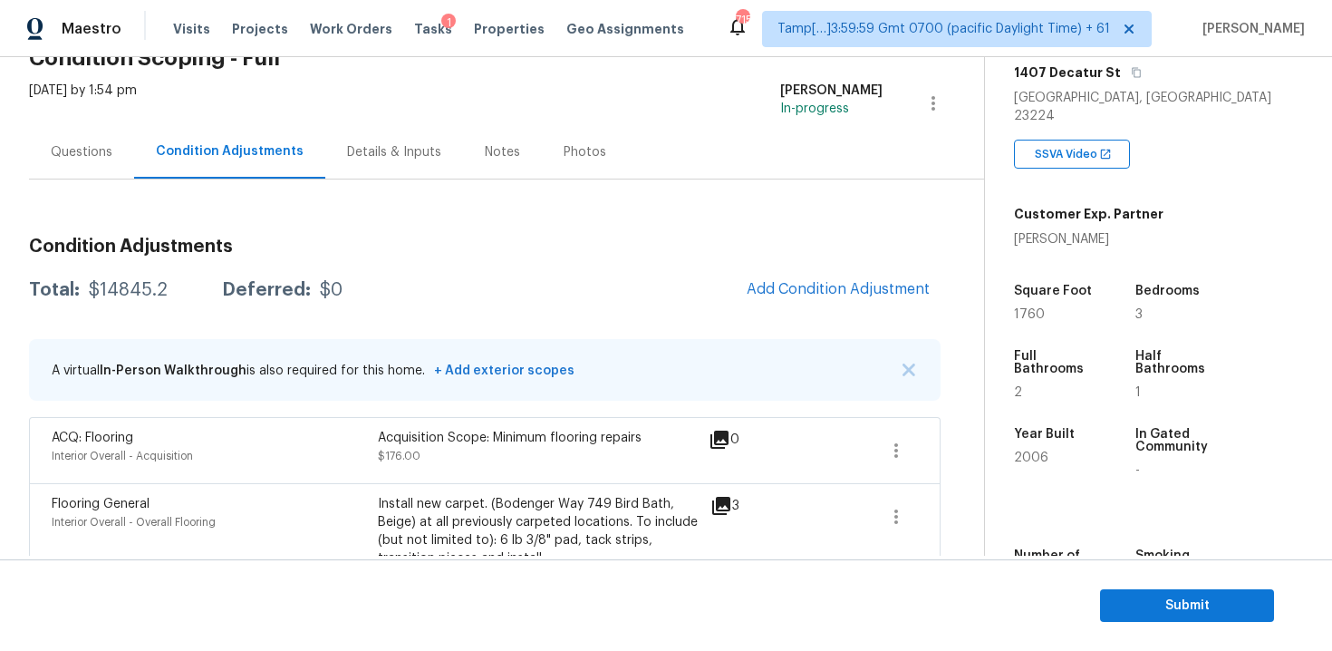
scroll to position [92, 0]
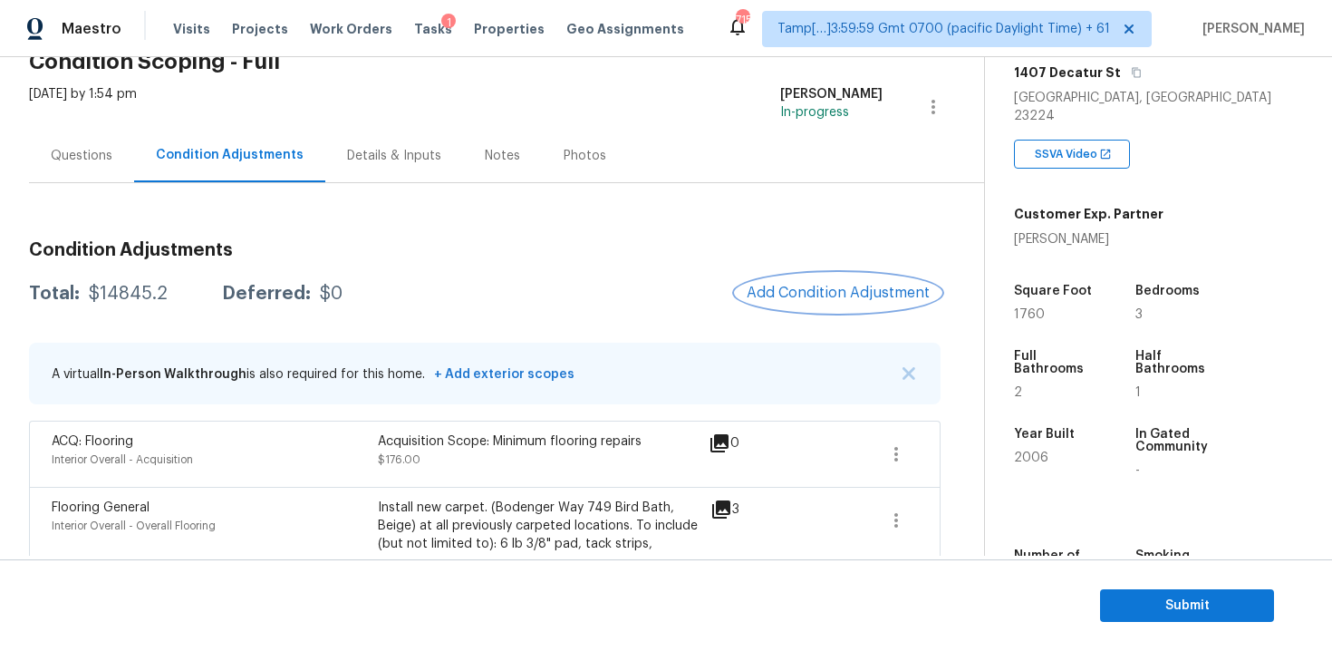
click at [839, 308] on button "Add Condition Adjustment" at bounding box center [838, 293] width 205 height 38
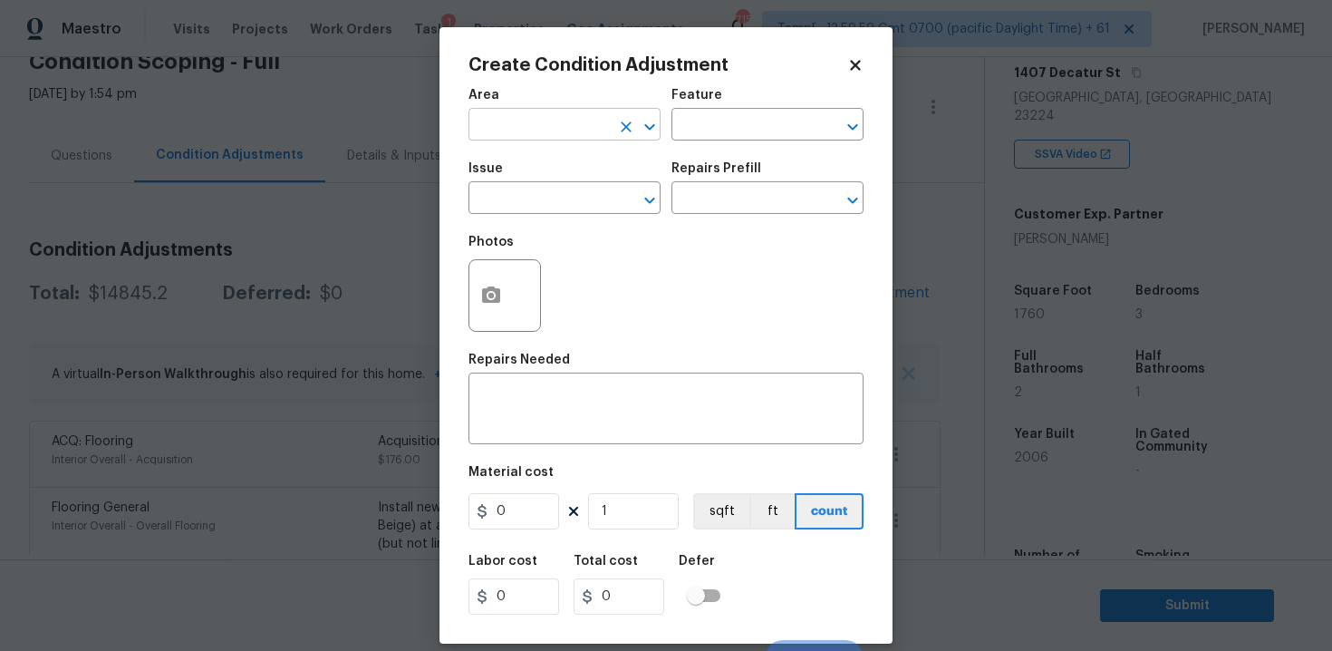
click at [585, 125] on input "text" at bounding box center [538, 126] width 141 height 28
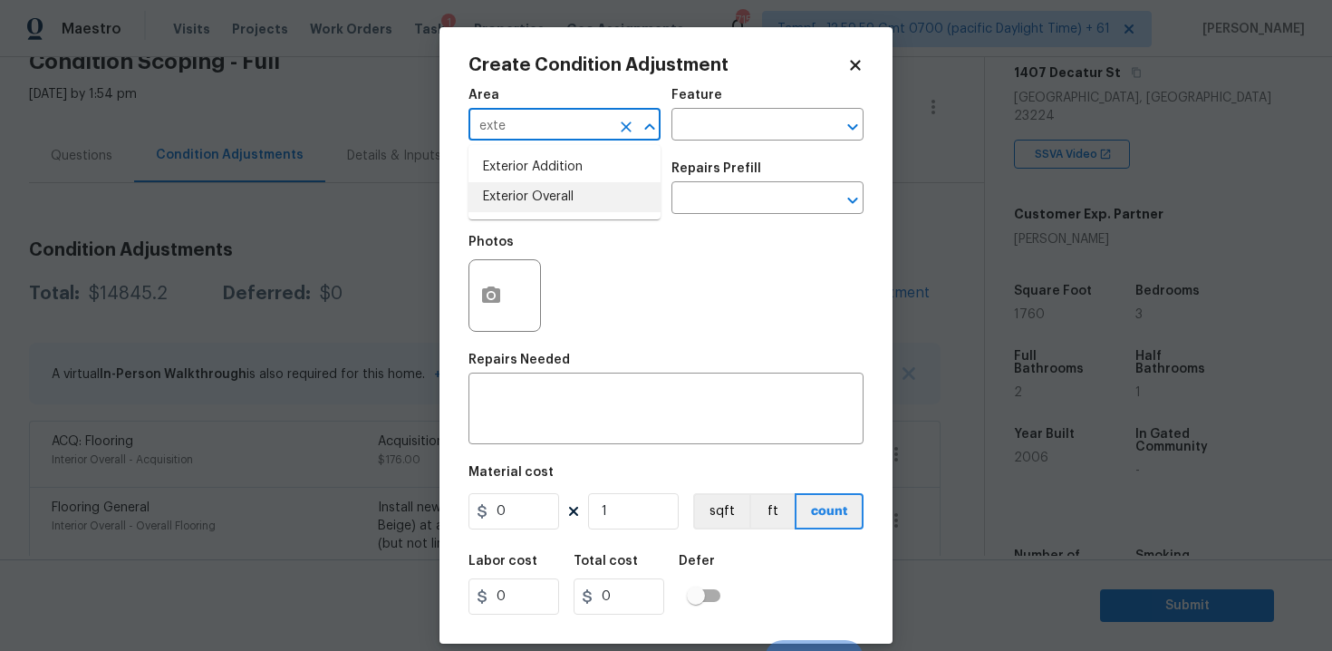
click at [559, 189] on li "Exterior Overall" at bounding box center [564, 197] width 192 height 30
type input "Exterior Overall"
click at [559, 189] on input "text" at bounding box center [538, 200] width 141 height 28
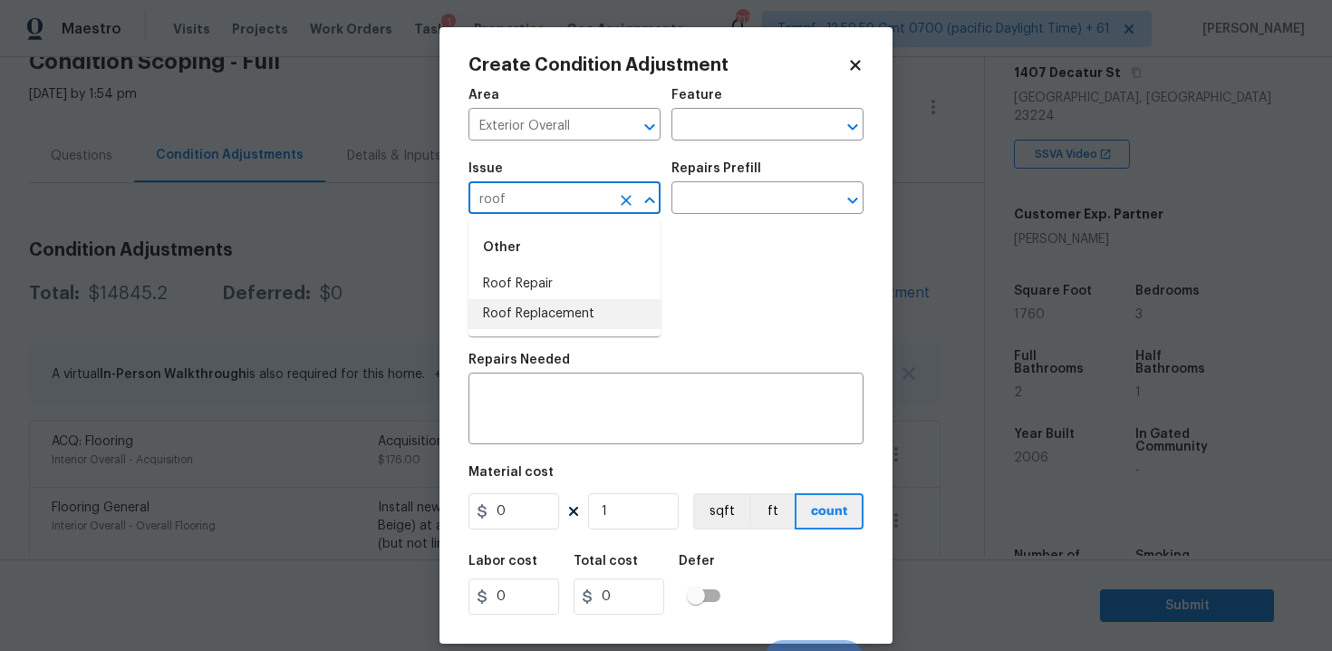
click at [593, 313] on li "Roof Replacement" at bounding box center [564, 314] width 192 height 30
type input "Roof Replacement"
click at [706, 196] on input "text" at bounding box center [741, 200] width 141 height 28
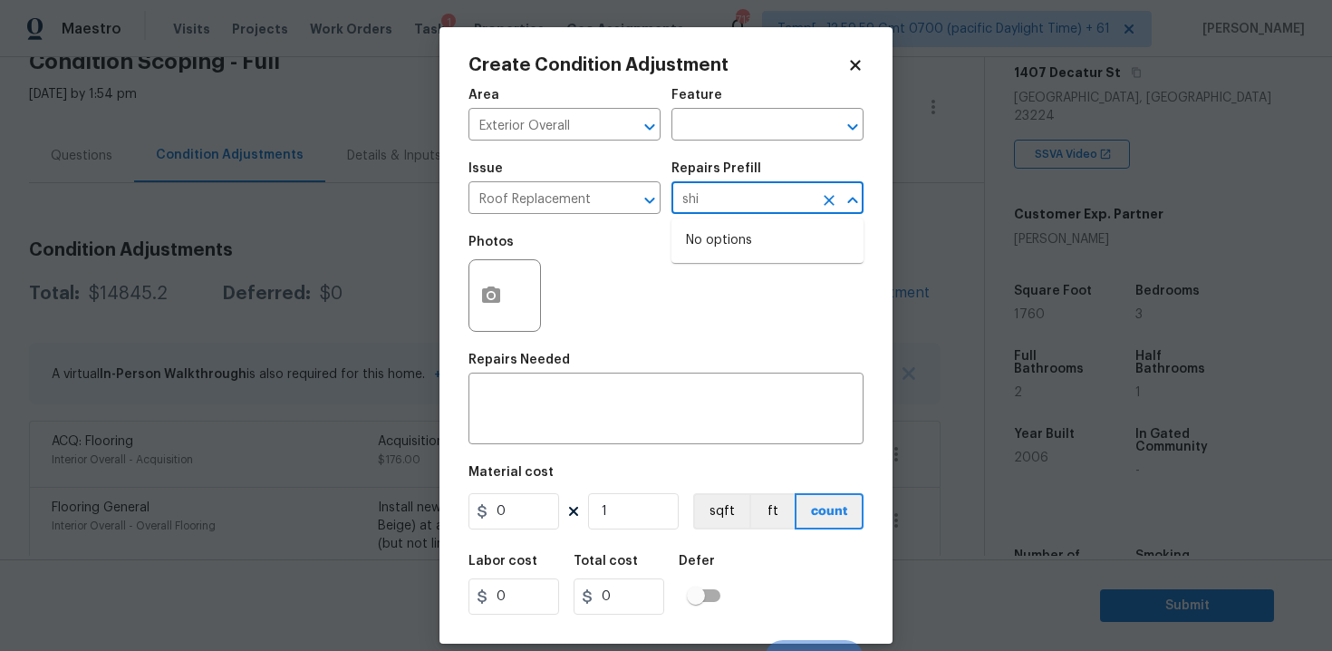
type input "sh"
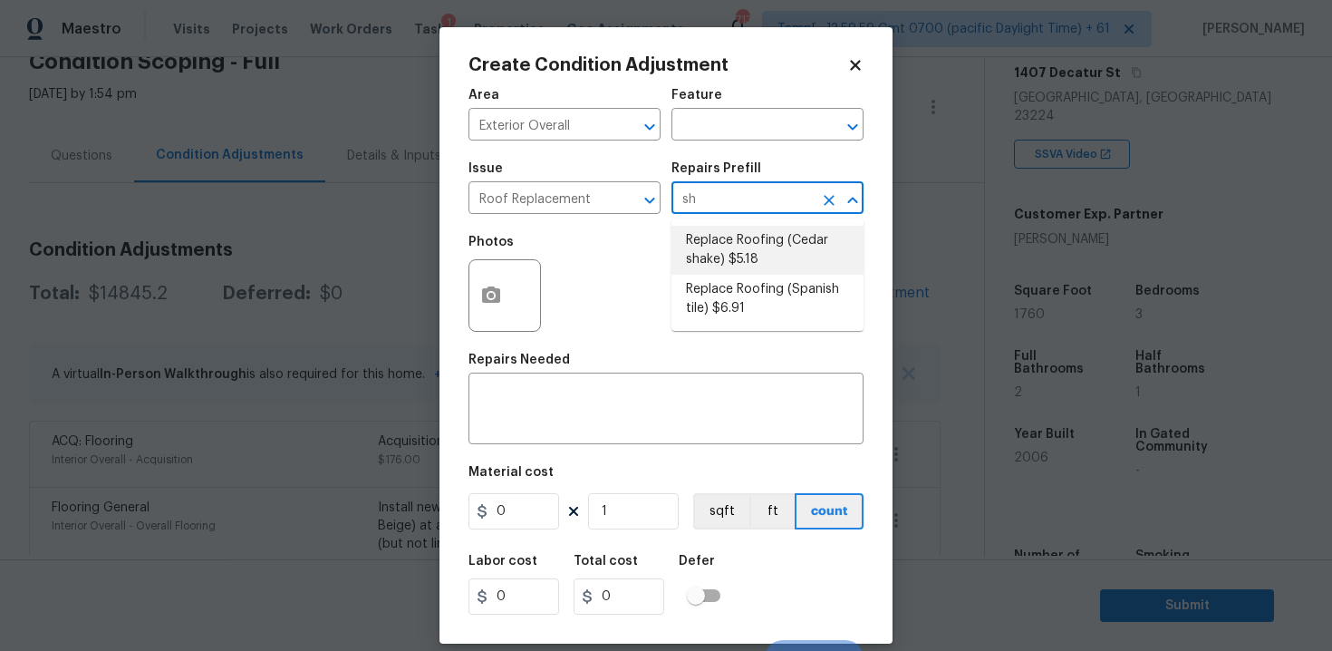
click at [764, 224] on ul "Replace Roofing (Cedar shake) $5.18 Replace Roofing (Spanish tile) $6.91" at bounding box center [767, 274] width 192 height 112
click at [764, 242] on li "Replace Roofing (Cedar shake) $5.18" at bounding box center [767, 250] width 192 height 49
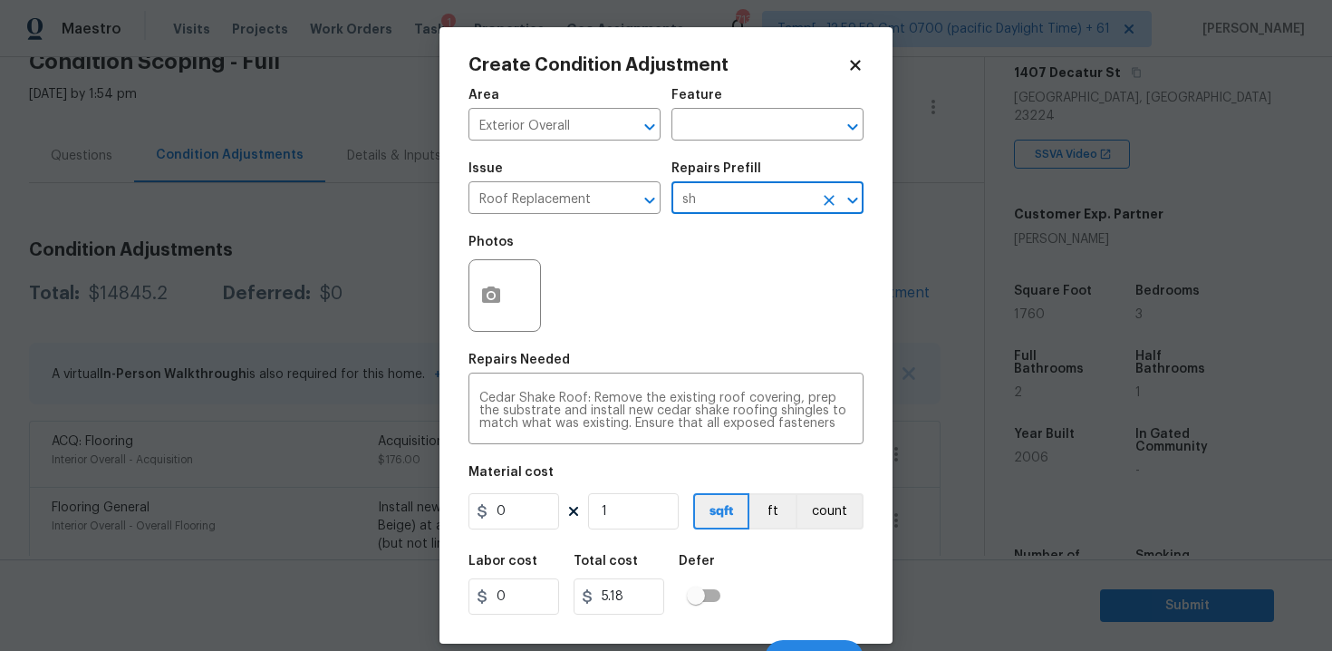
type input "Eaves and Trim"
type textarea "Cedar Shake Roof: Remove the existing roof covering, prep the substrate and ins…"
type input "5.18"
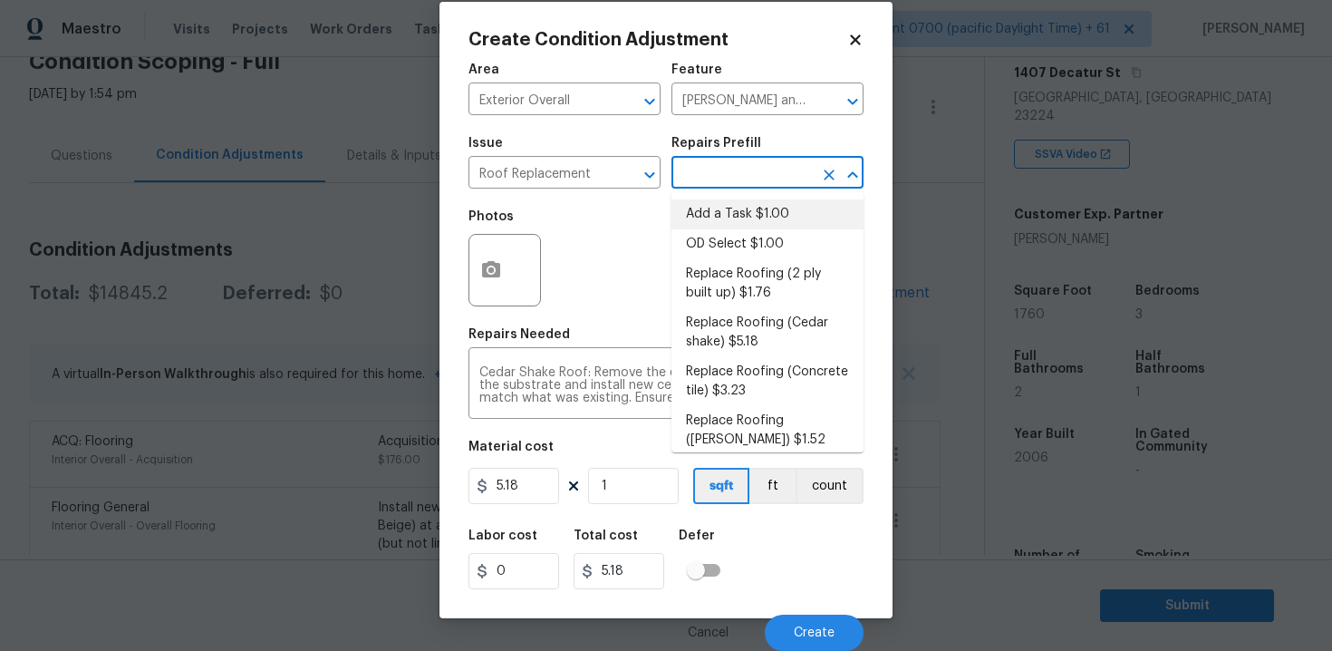
click at [618, 508] on div "Area Exterior Overall ​ Feature Eaves and Trim ​ Issue Roof Replacement ​ Repai…" at bounding box center [665, 352] width 395 height 598
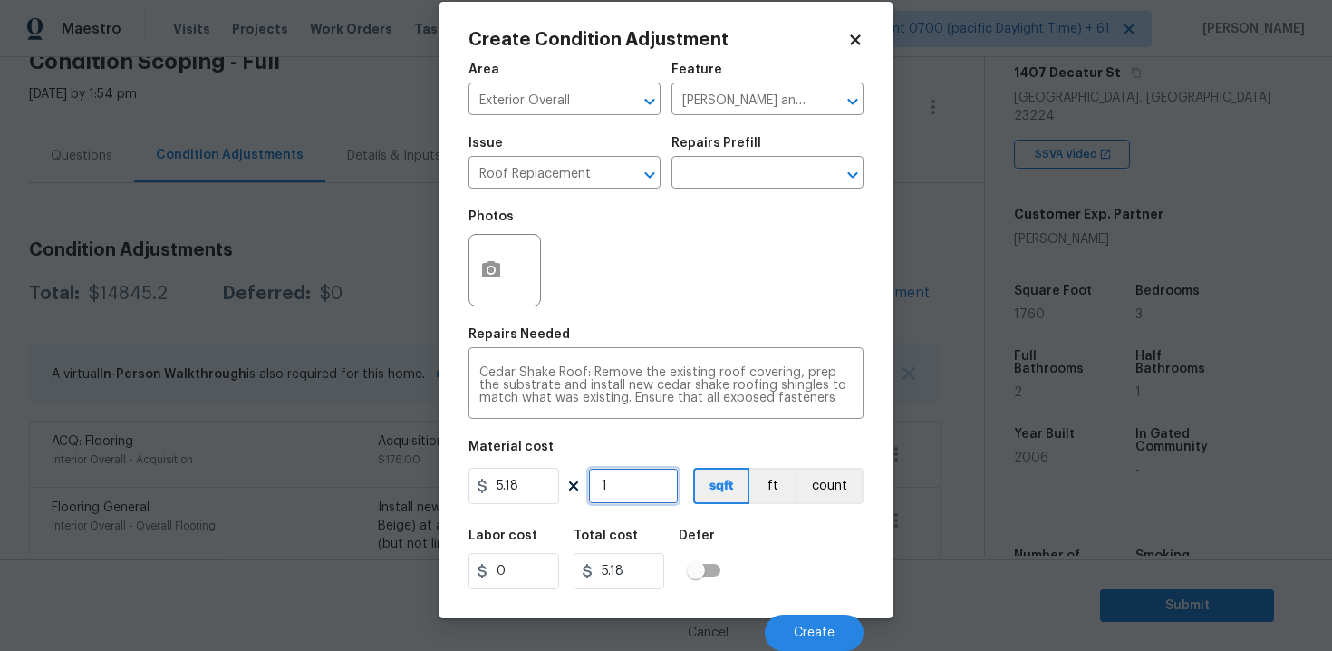
click at [618, 484] on input "1" at bounding box center [633, 486] width 91 height 36
type input "0"
paste input "176"
type input "1760"
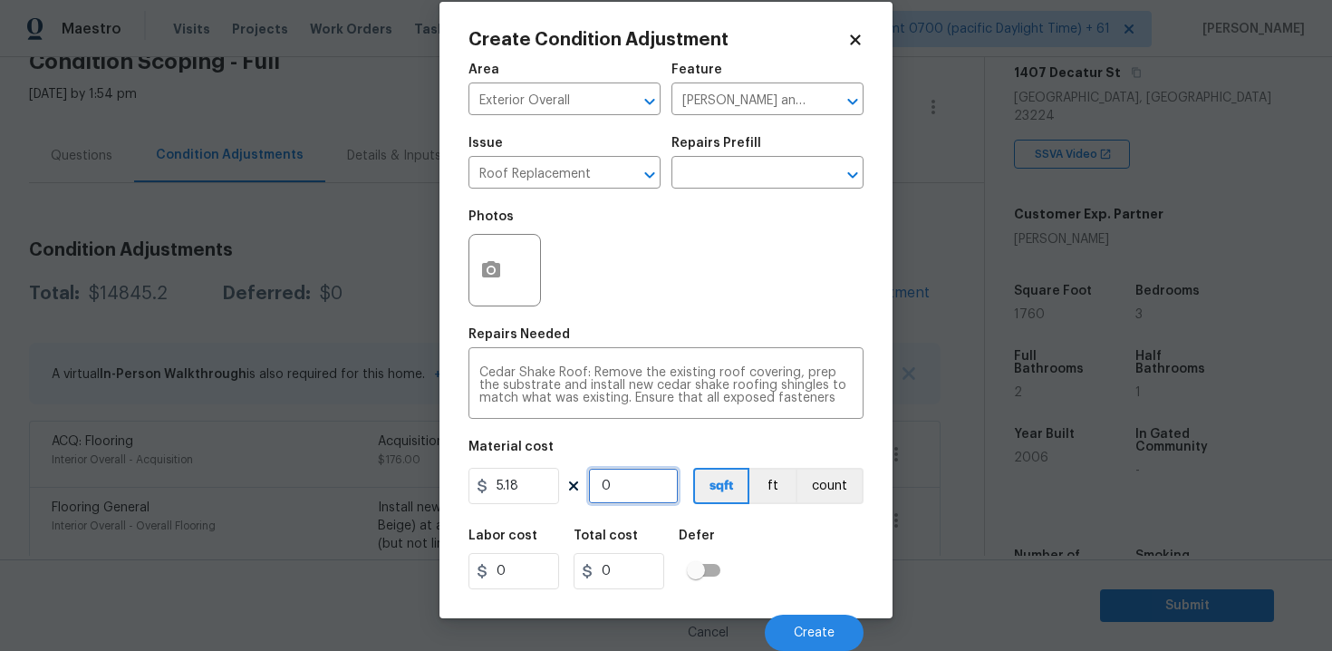
type input "9116.8"
type input "1760"
click at [718, 503] on button "sqft" at bounding box center [721, 486] width 56 height 36
click at [834, 628] on button "Create" at bounding box center [814, 632] width 99 height 36
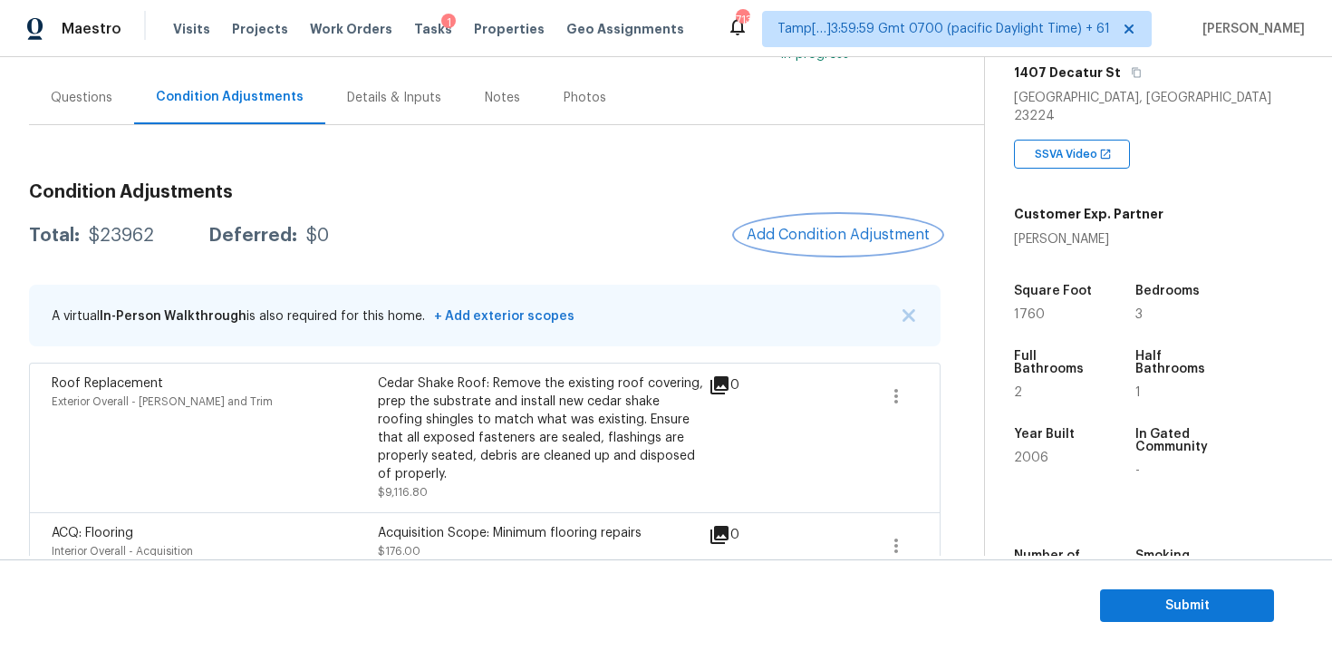
scroll to position [144, 0]
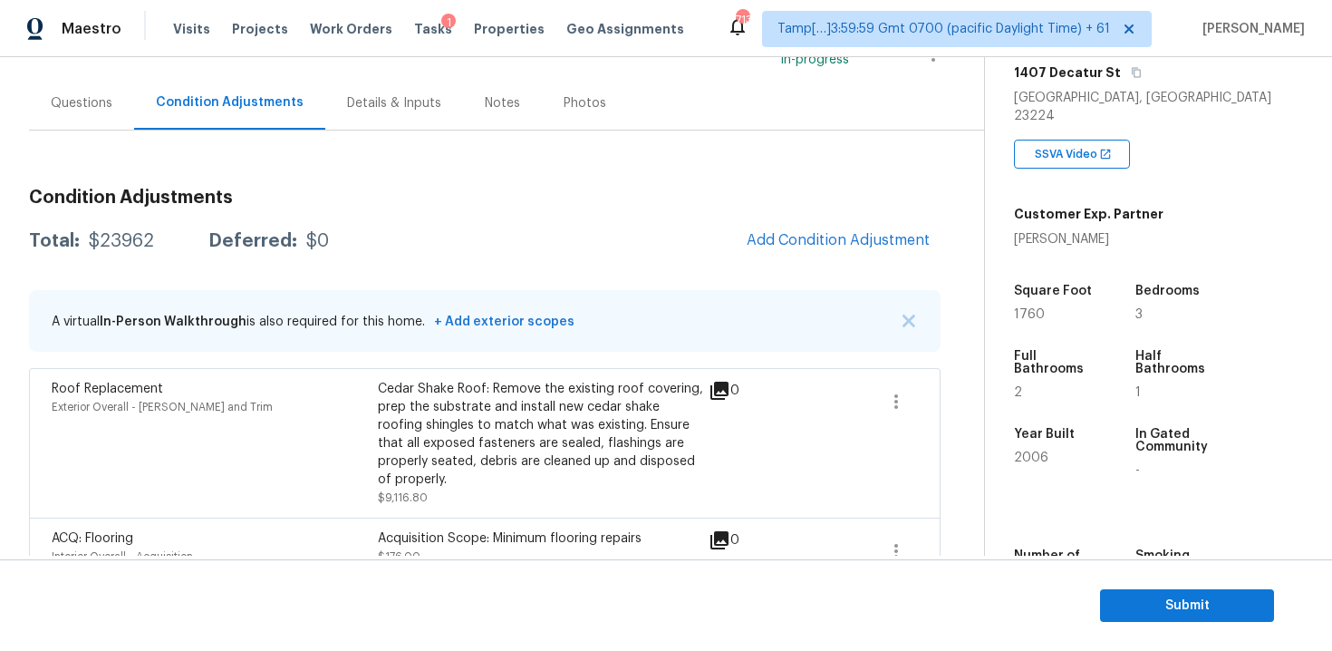
click at [98, 116] on div "Questions" at bounding box center [81, 102] width 105 height 53
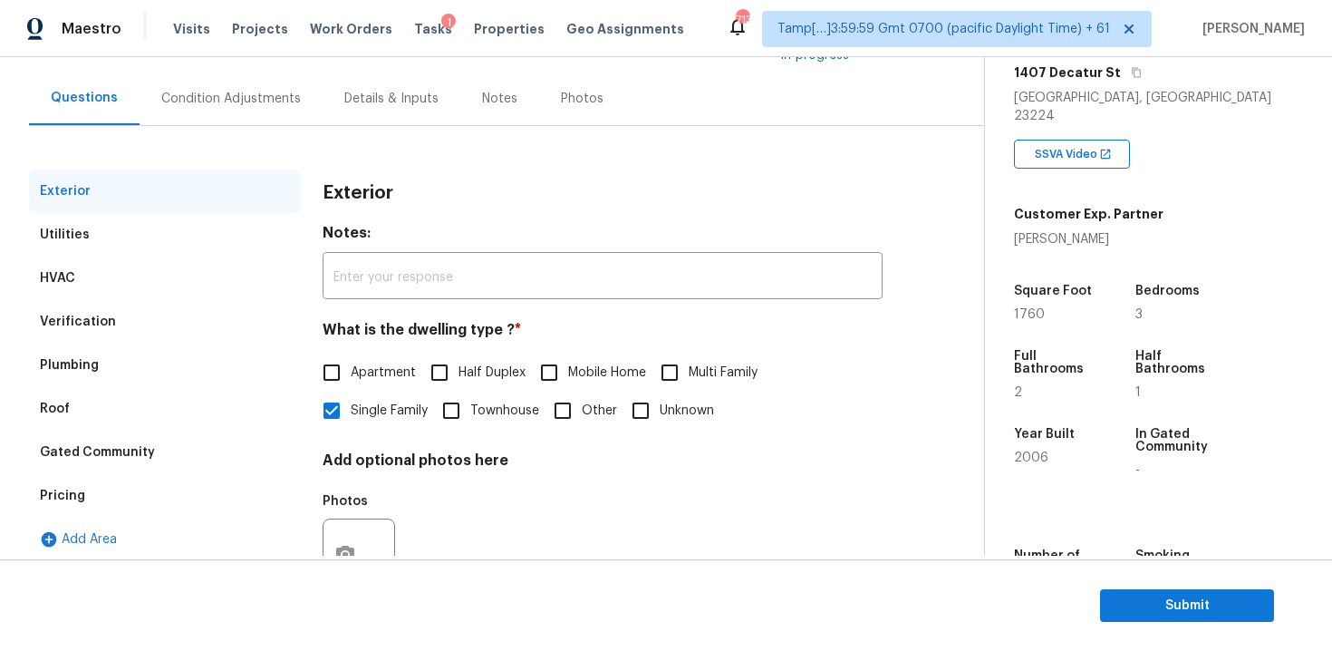
scroll to position [73, 0]
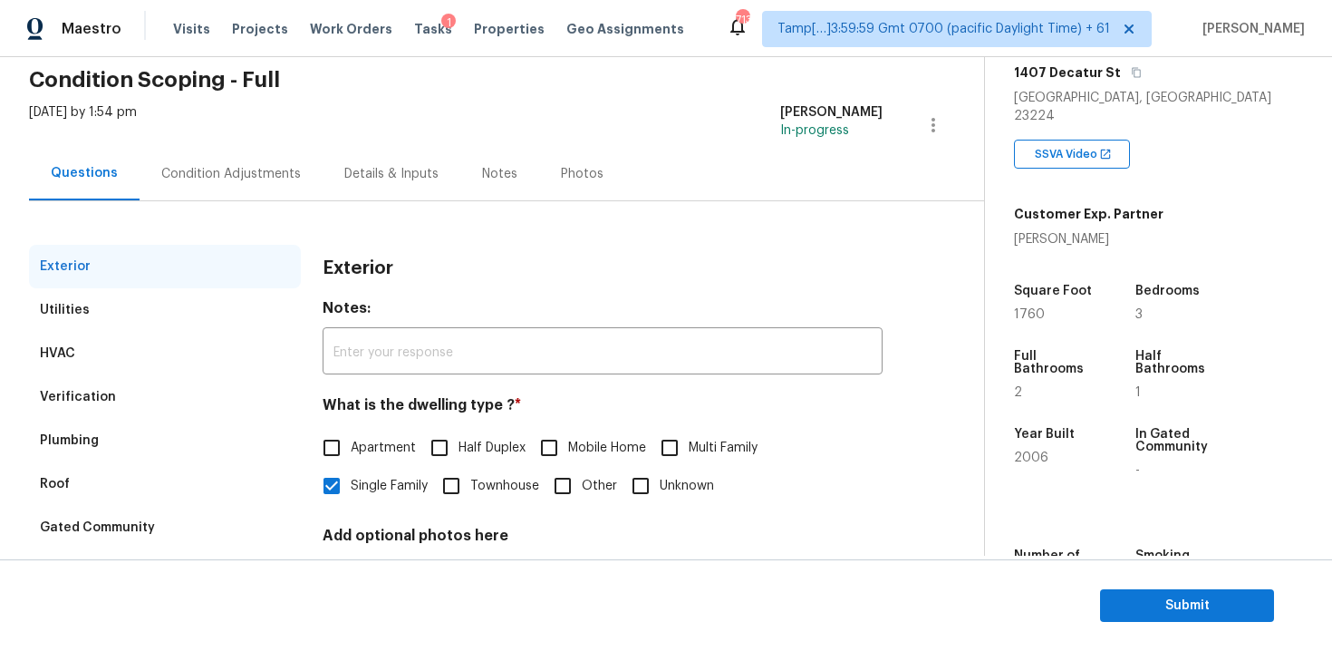
click at [265, 197] on div "Condition Adjustments" at bounding box center [231, 173] width 183 height 53
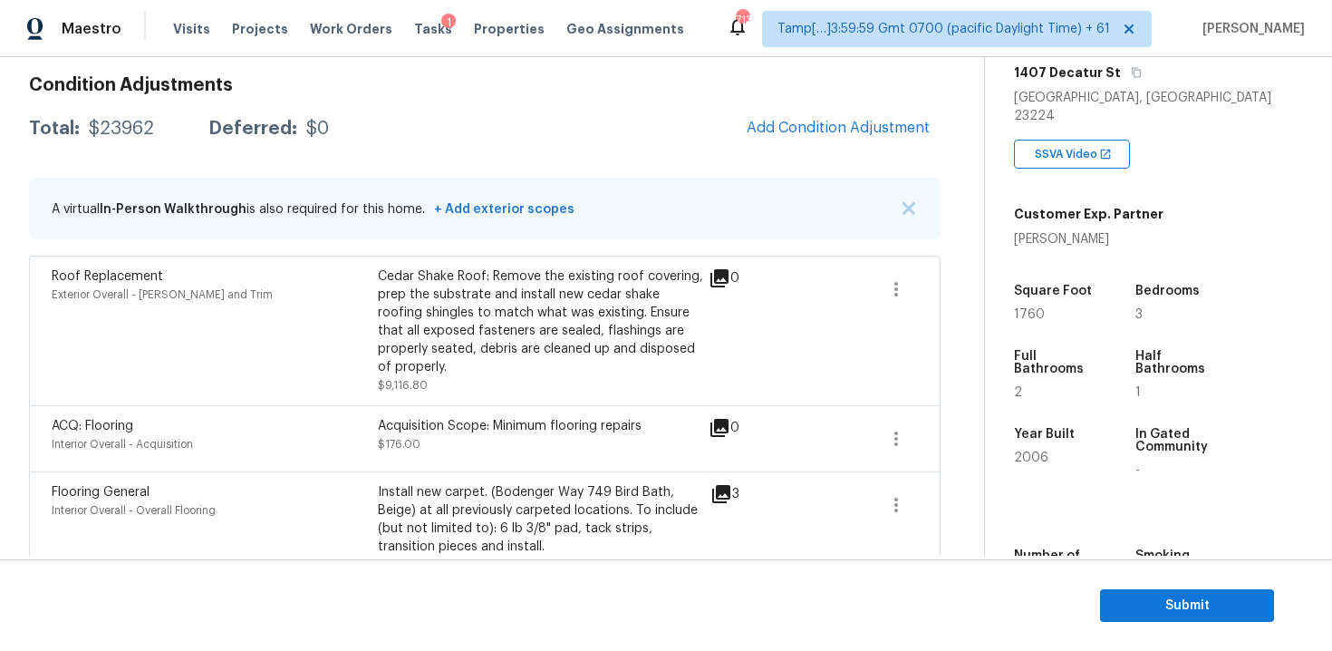
scroll to position [210, 0]
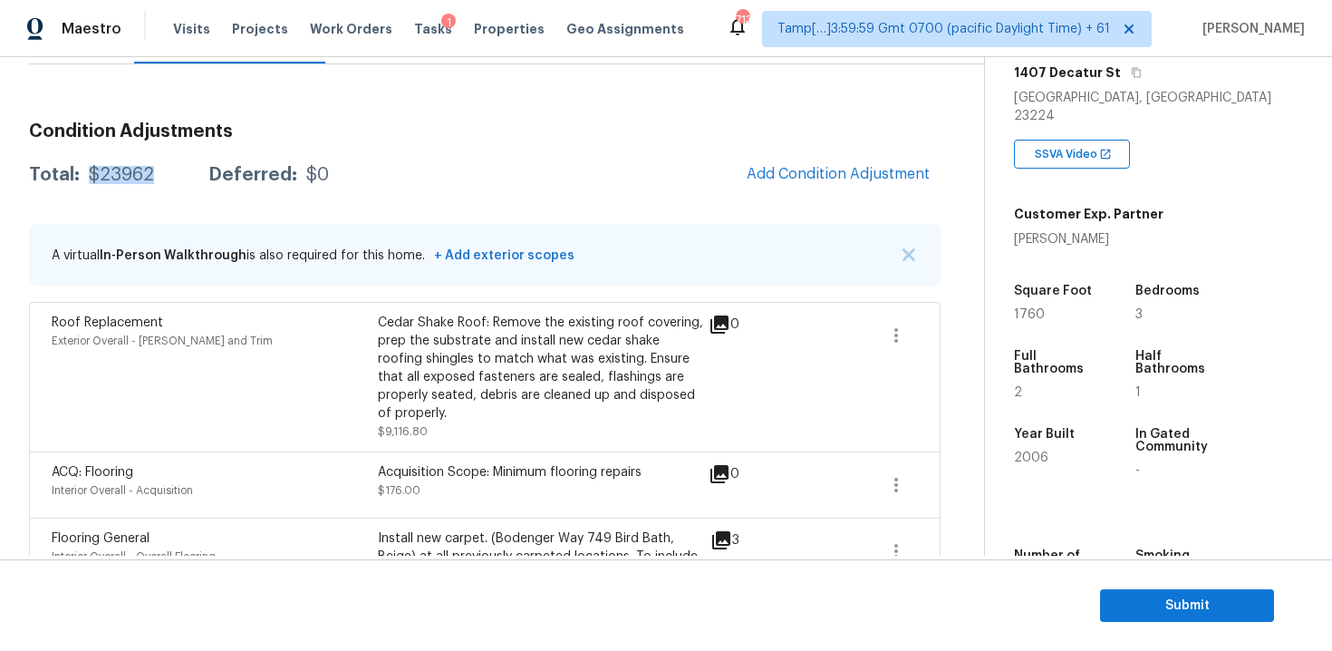
drag, startPoint x: 91, startPoint y: 178, endPoint x: 167, endPoint y: 178, distance: 76.1
click at [167, 178] on div "Total: $23962 Deferred: $0" at bounding box center [179, 175] width 300 height 18
copy div "$23962"
click at [1120, 589] on button "Submit" at bounding box center [1187, 606] width 174 height 34
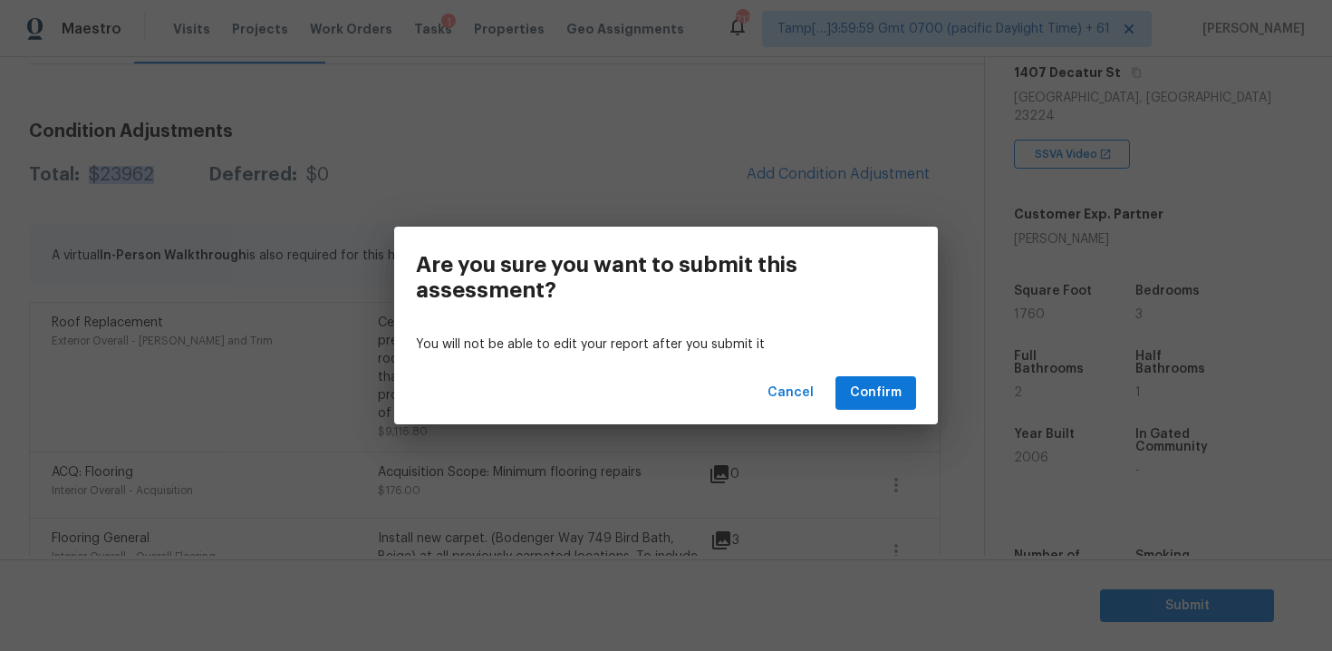
click at [865, 410] on div "Cancel Confirm" at bounding box center [666, 393] width 544 height 63
click at [854, 394] on span "Confirm" at bounding box center [876, 392] width 52 height 23
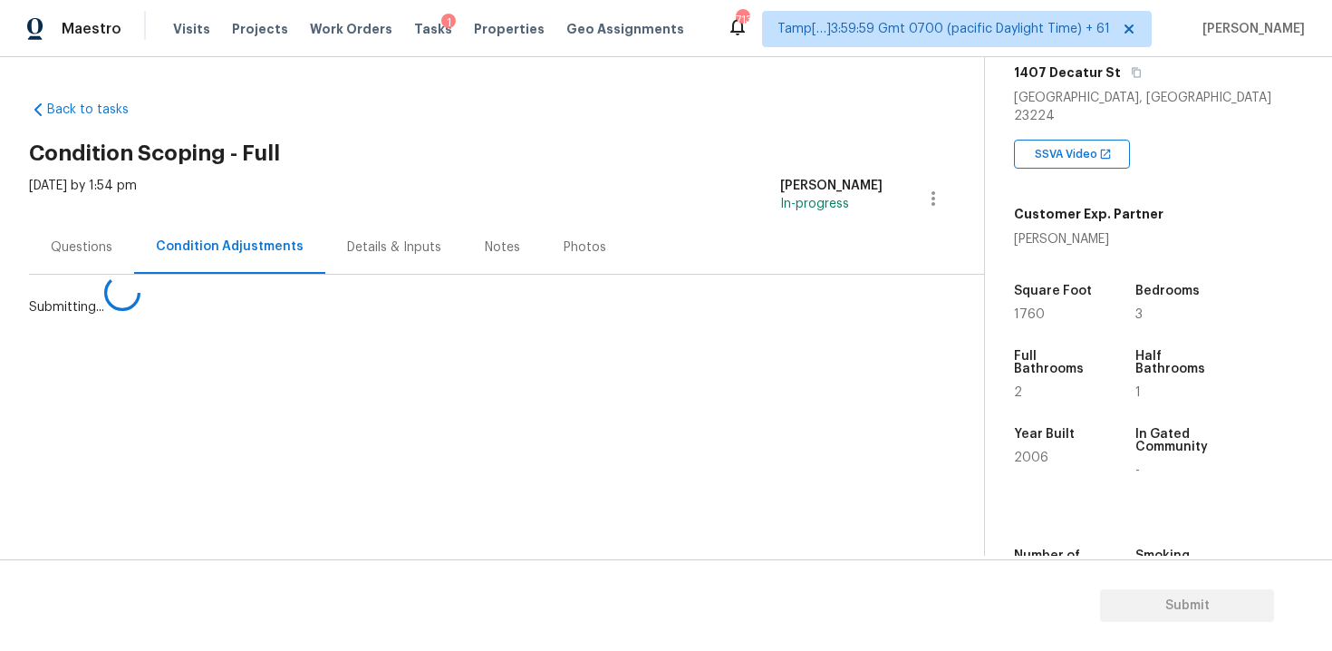
scroll to position [0, 0]
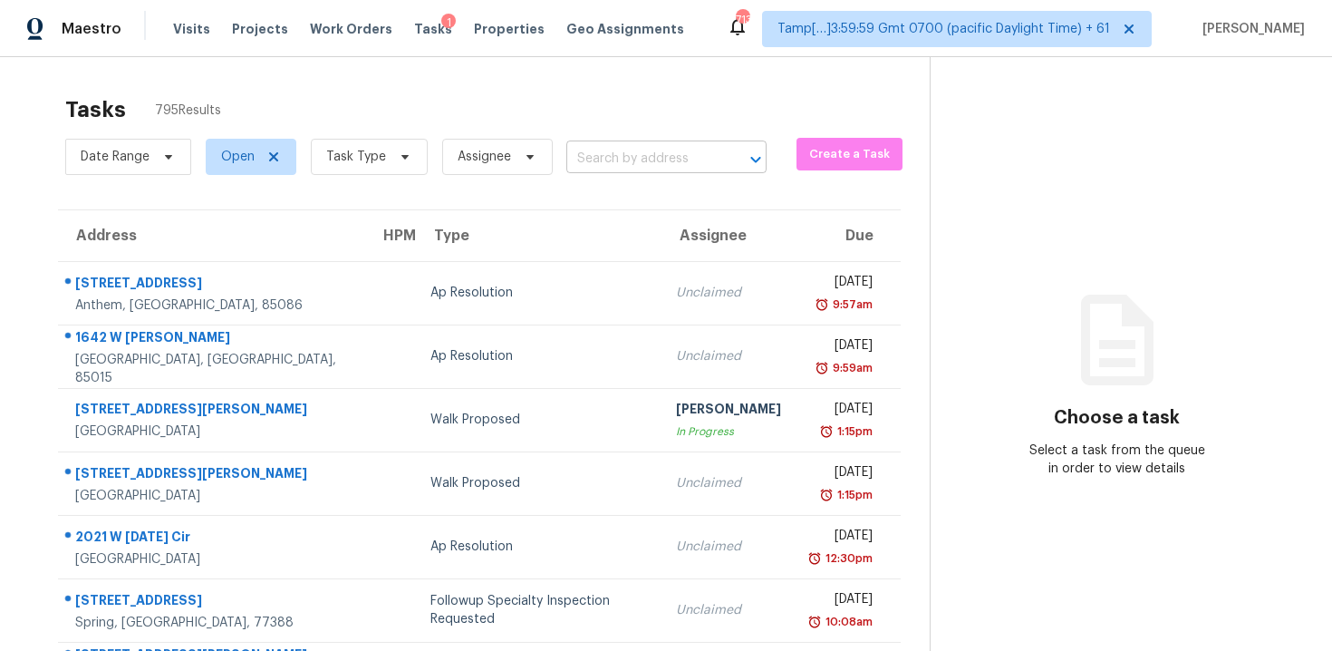
click at [602, 167] on input "text" at bounding box center [640, 159] width 149 height 28
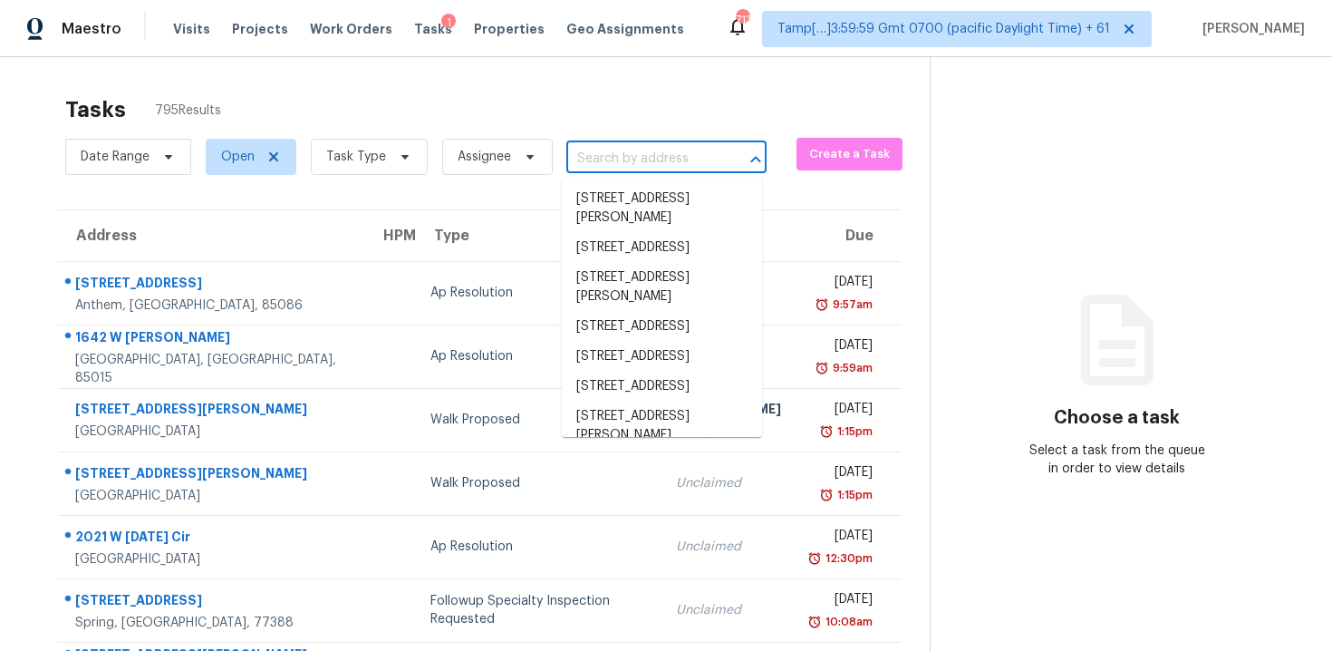
paste input "[STREET_ADDRESS]"
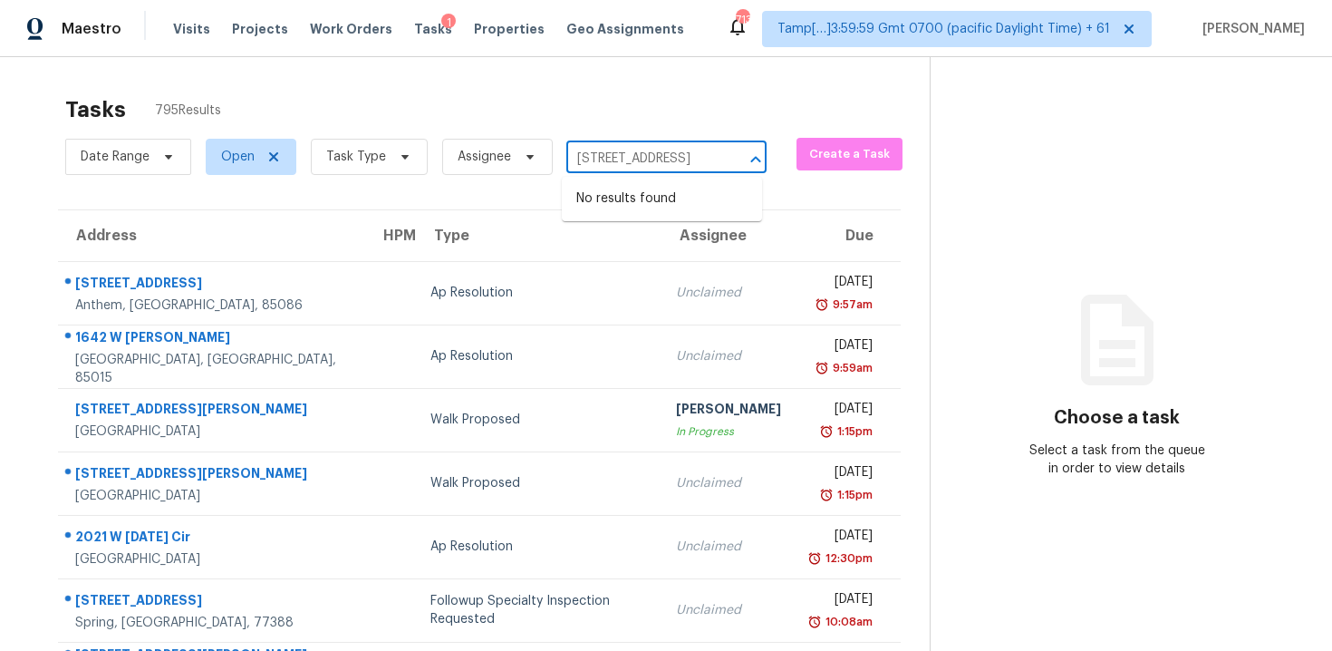
type input "[STREET_ADDRESS]"
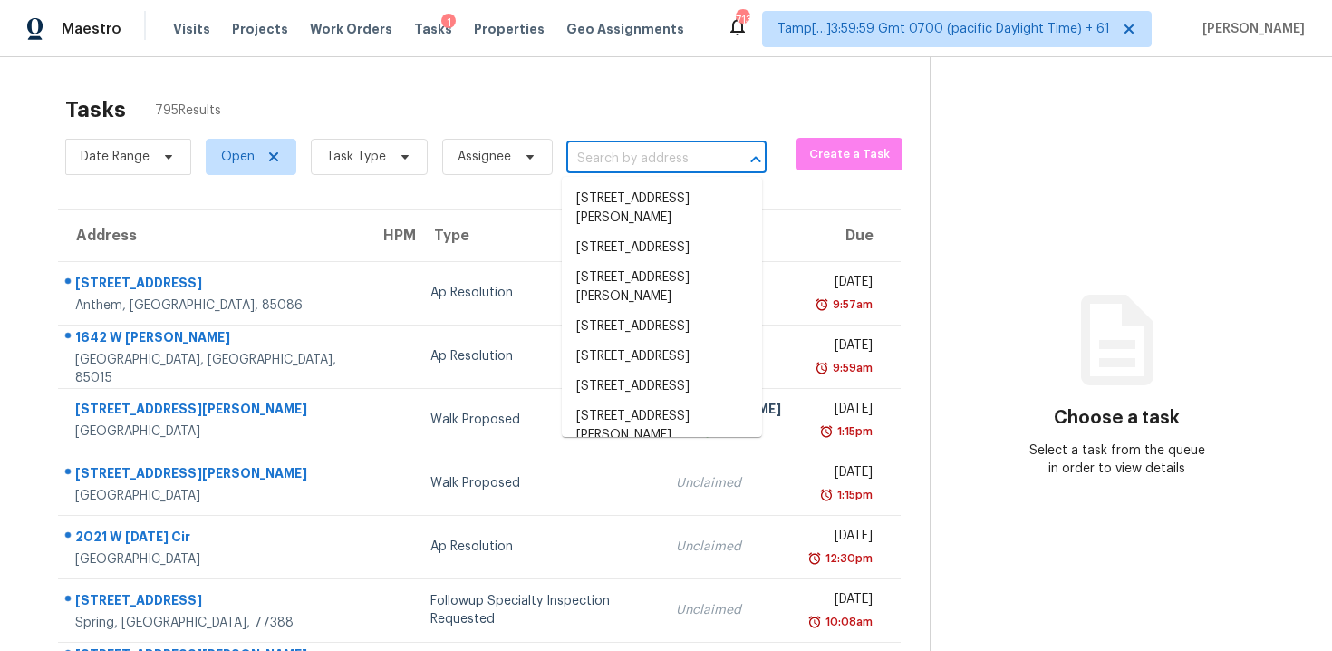
scroll to position [0, 0]
click at [399, 142] on span "Task Type" at bounding box center [369, 157] width 117 height 36
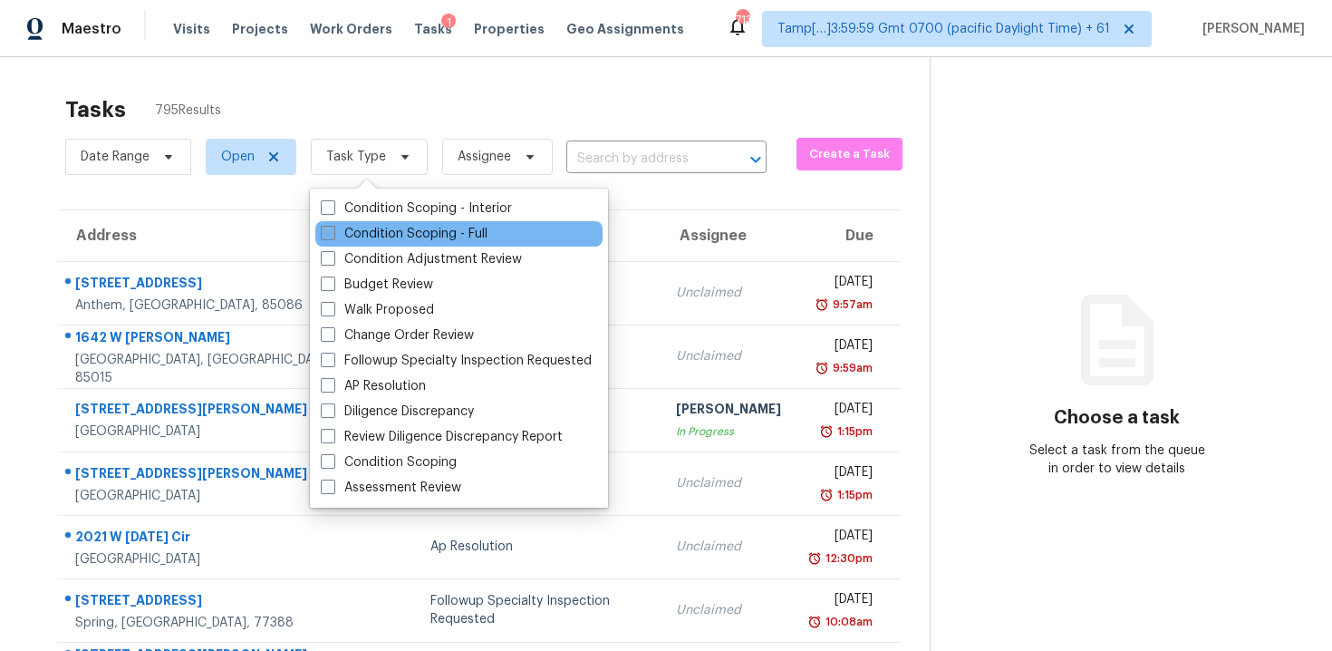
click at [410, 229] on label "Condition Scoping - Full" at bounding box center [404, 234] width 167 height 18
click at [333, 229] on input "Condition Scoping - Full" at bounding box center [327, 231] width 12 height 12
checkbox input "true"
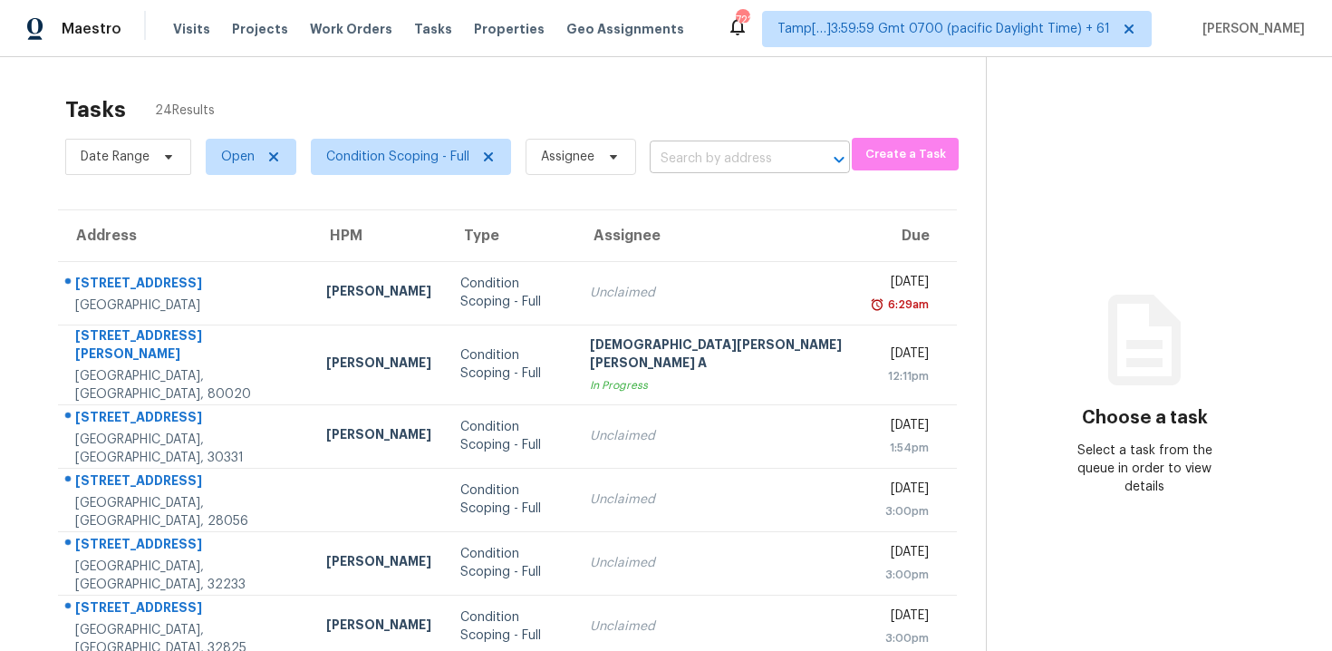
click at [676, 169] on input "text" at bounding box center [724, 159] width 149 height 28
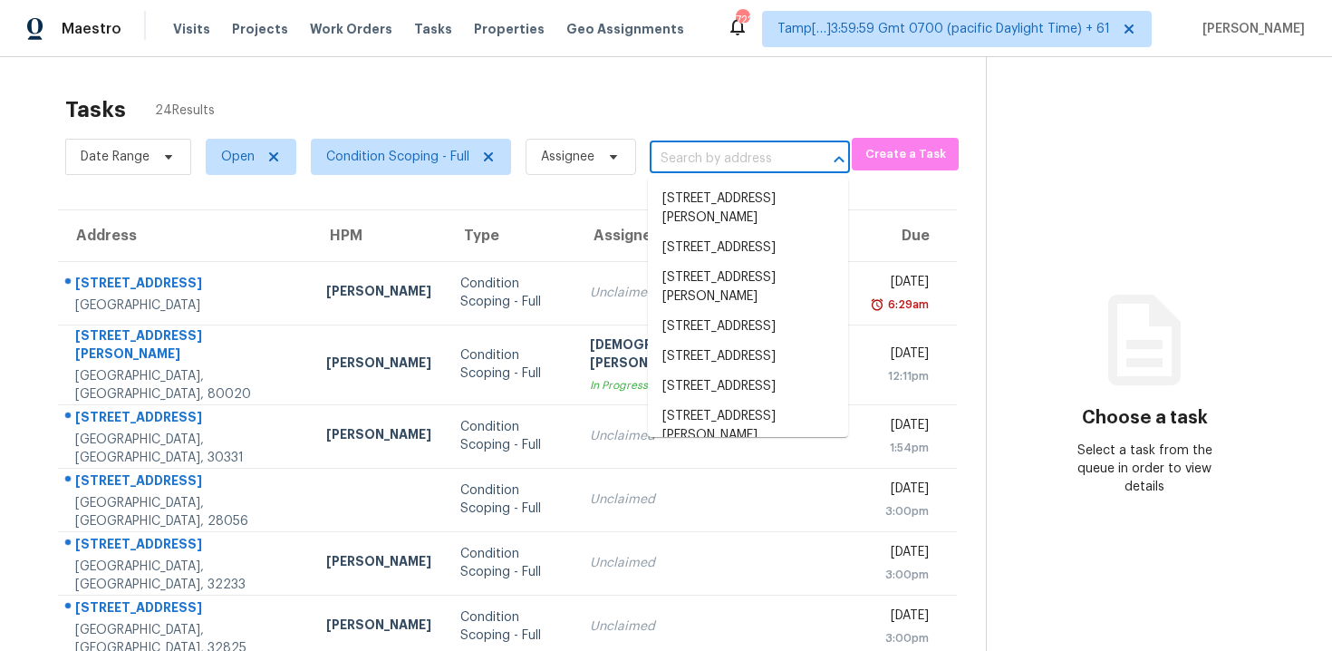
paste input "[STREET_ADDRESS]"
type input "[STREET_ADDRESS]"
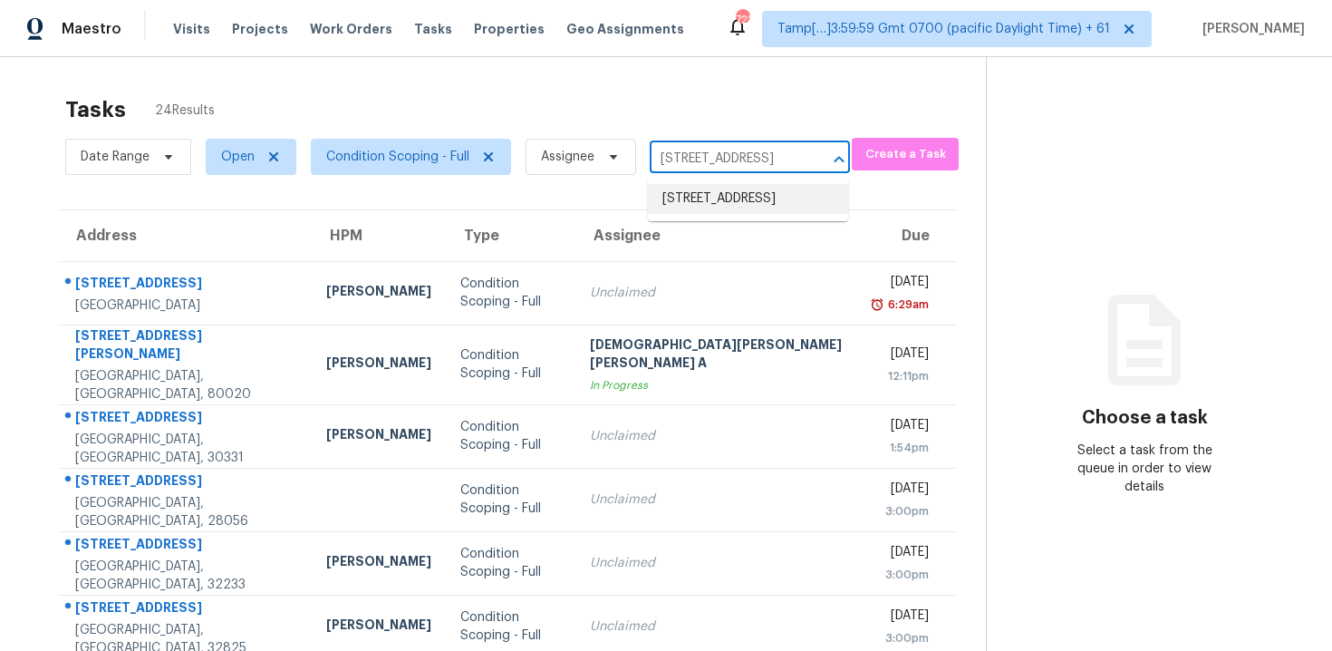
click at [719, 208] on li "[STREET_ADDRESS]" at bounding box center [748, 199] width 200 height 30
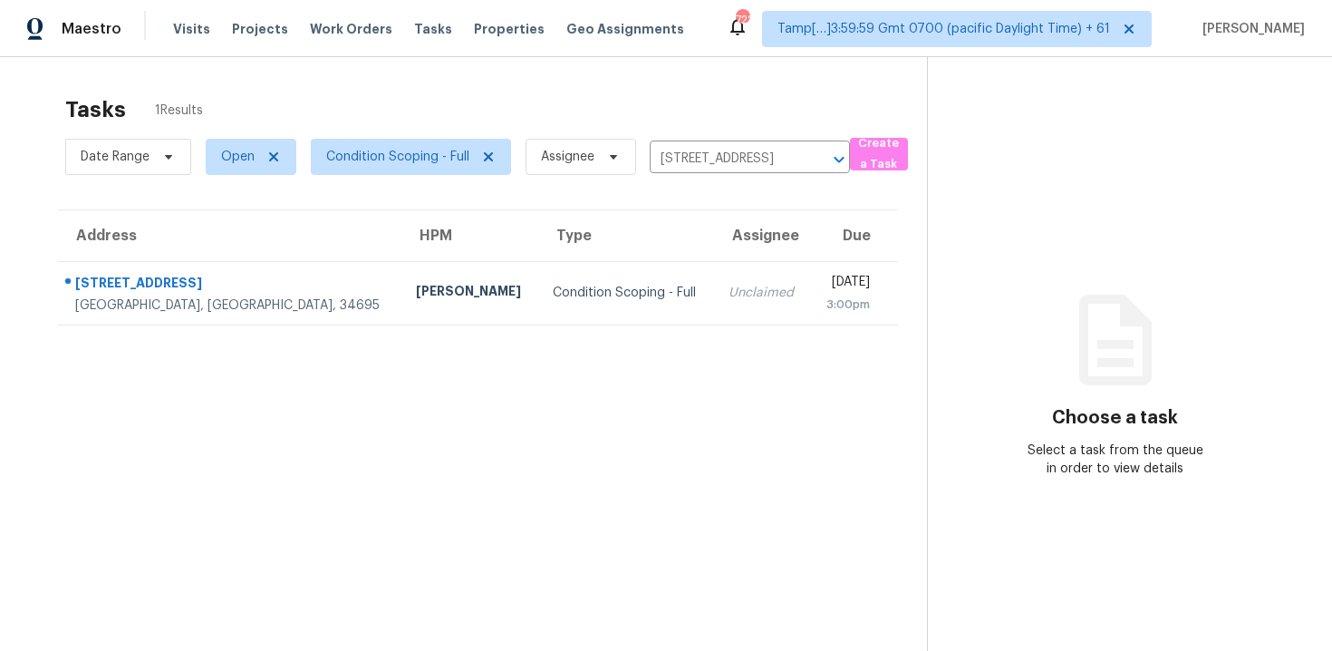
click at [825, 286] on div "[DATE]" at bounding box center [847, 284] width 45 height 23
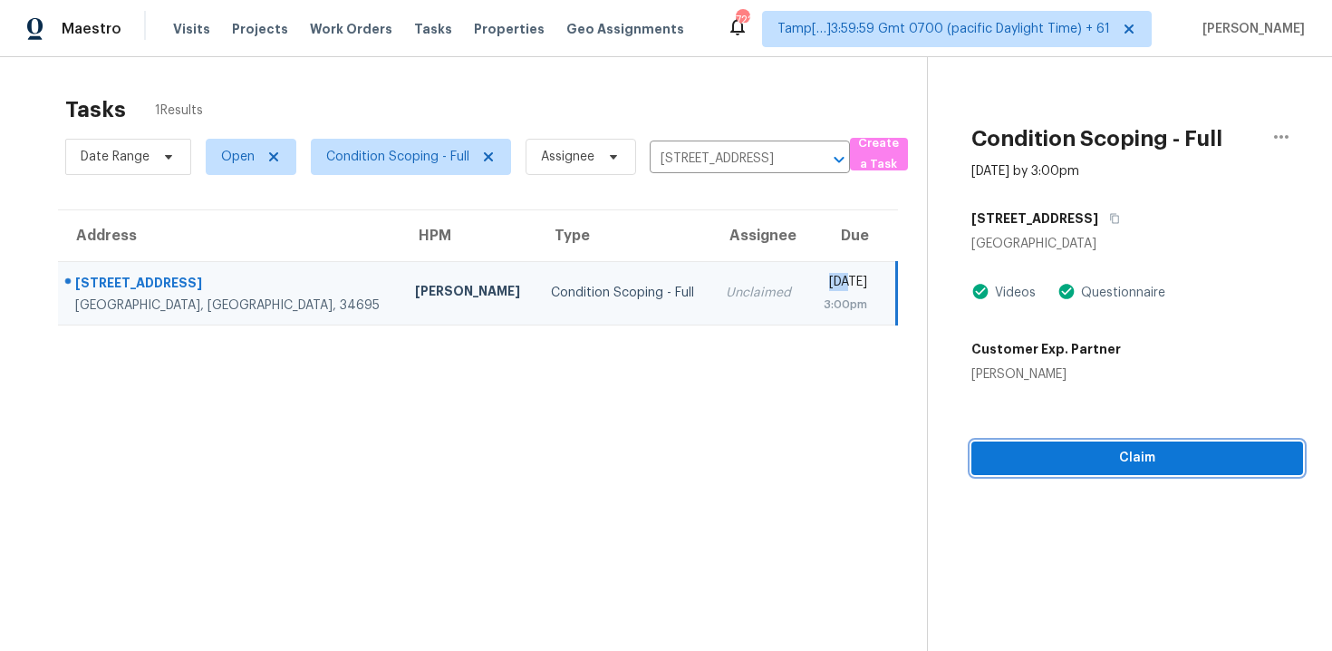
click at [1148, 449] on span "Claim" at bounding box center [1137, 458] width 303 height 23
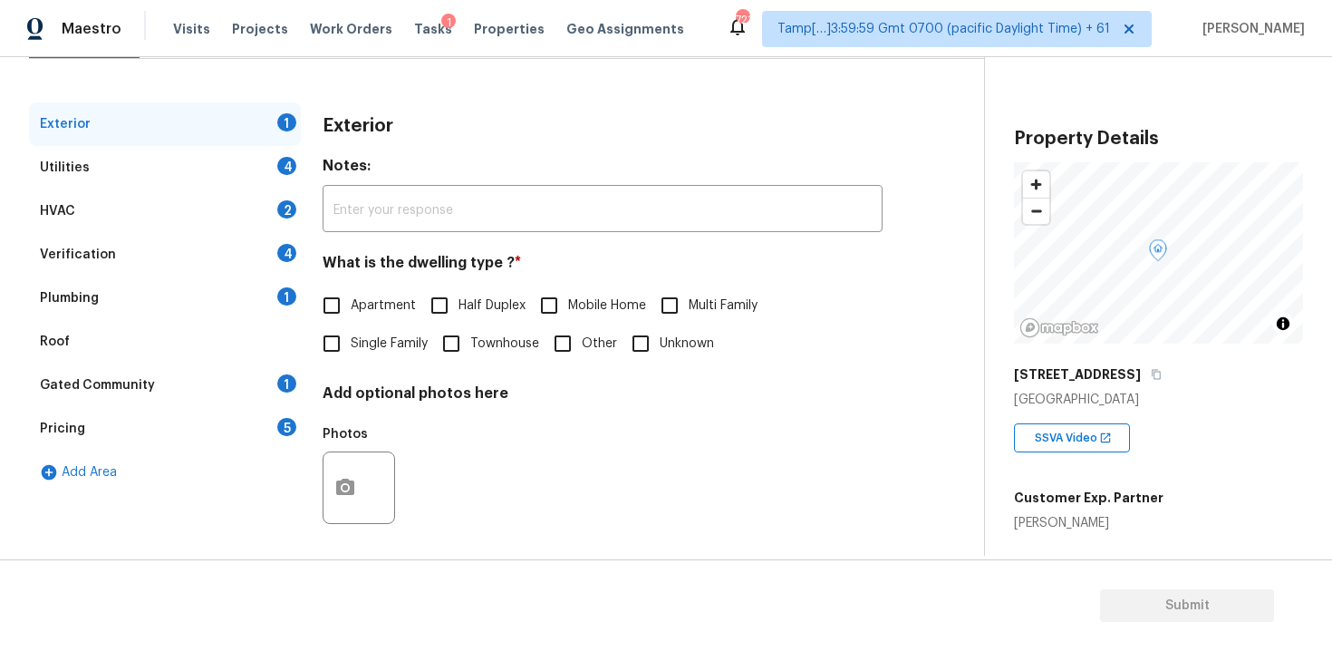
click at [328, 352] on input "Single Family" at bounding box center [332, 343] width 38 height 38
checkbox input "true"
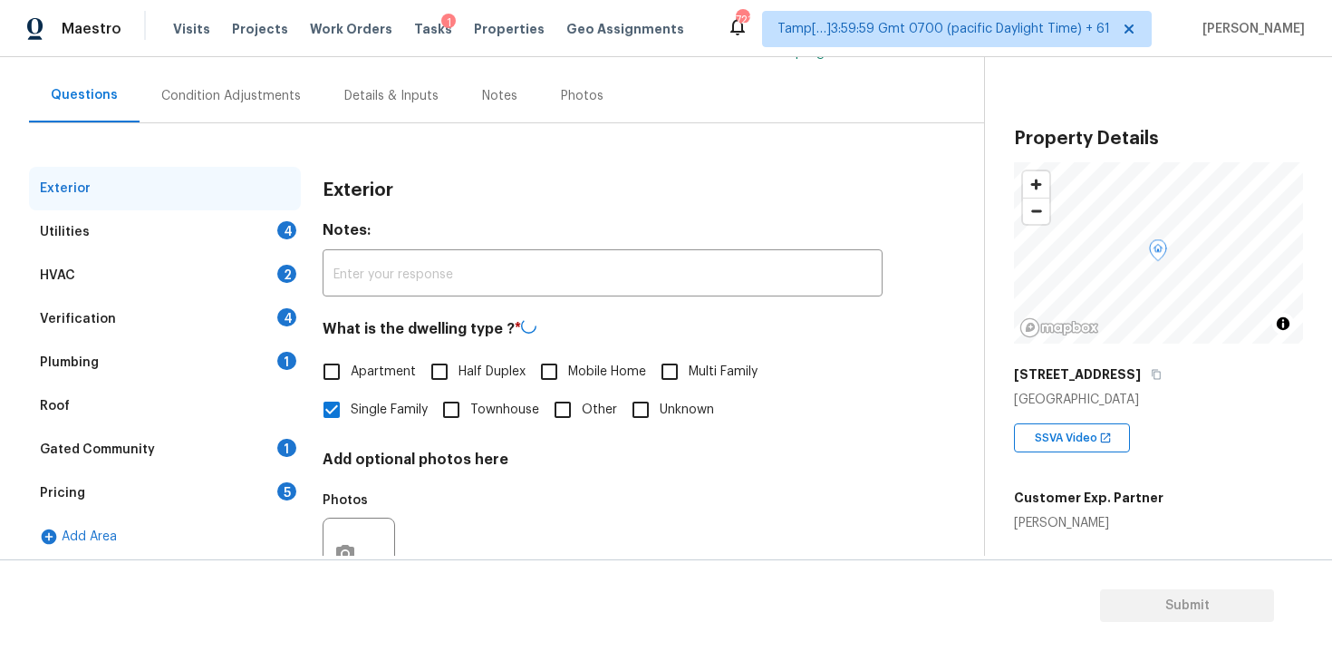
scroll to position [91, 0]
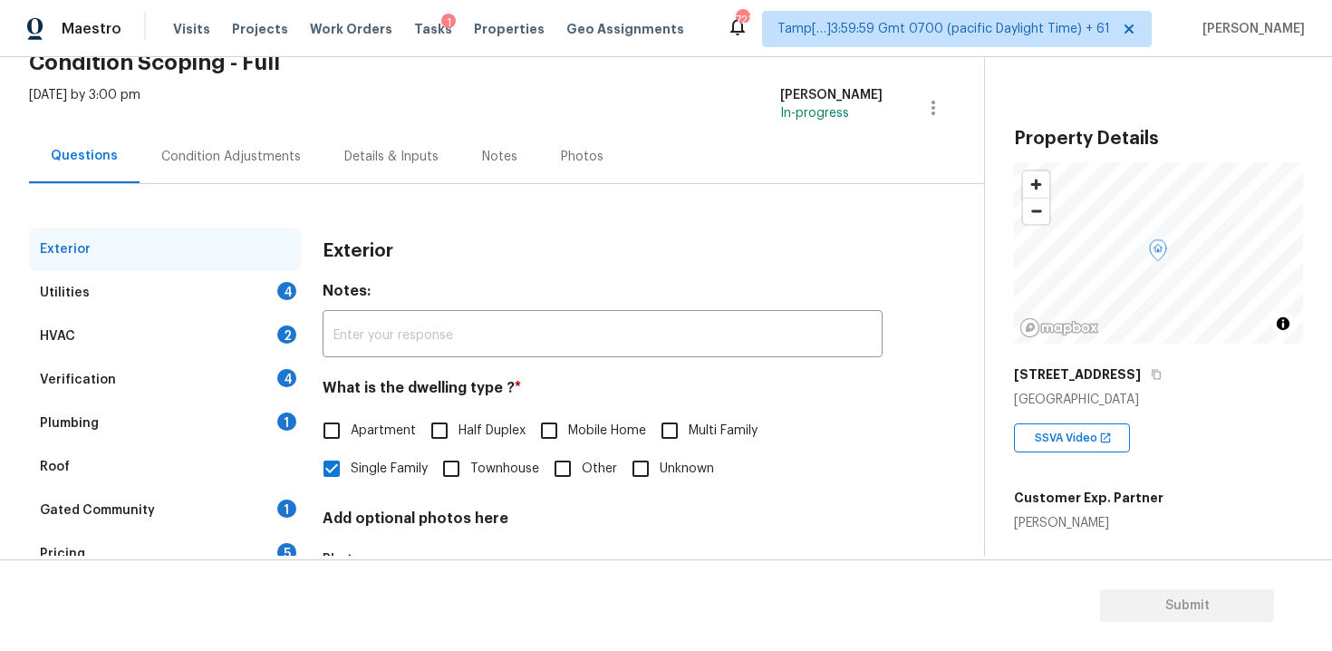
click at [281, 182] on div "Condition Adjustments" at bounding box center [231, 156] width 183 height 53
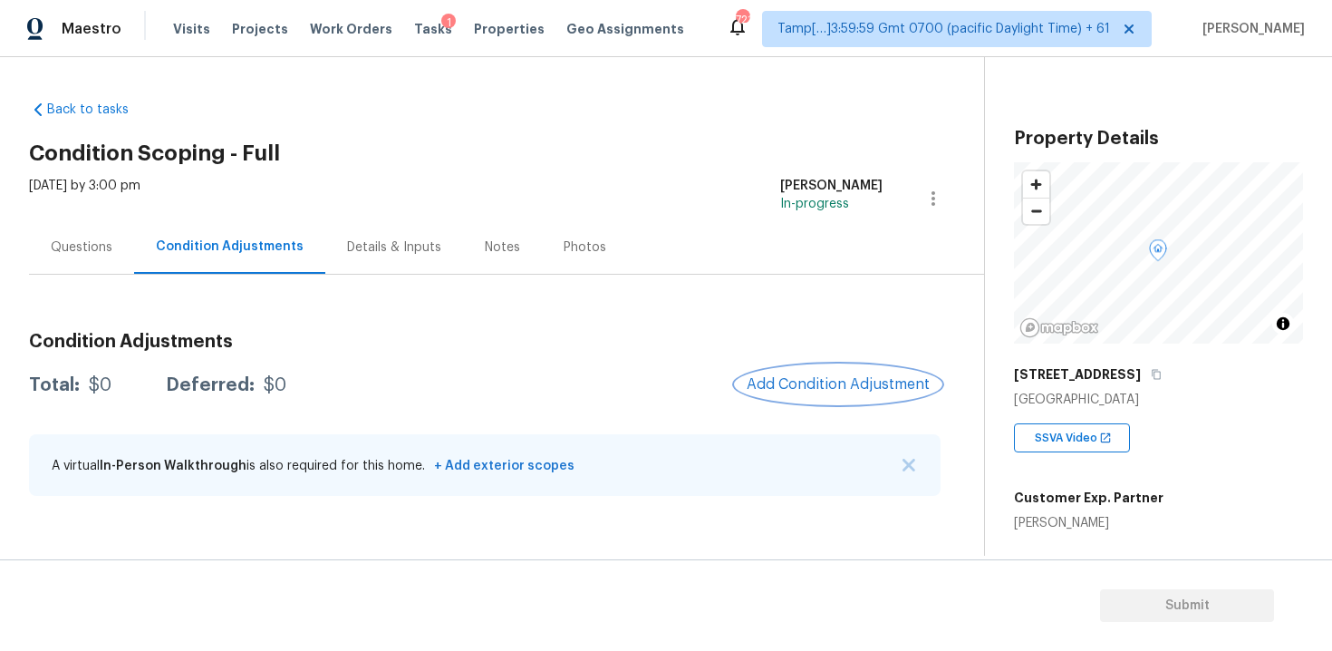
click at [840, 374] on button "Add Condition Adjustment" at bounding box center [838, 384] width 205 height 38
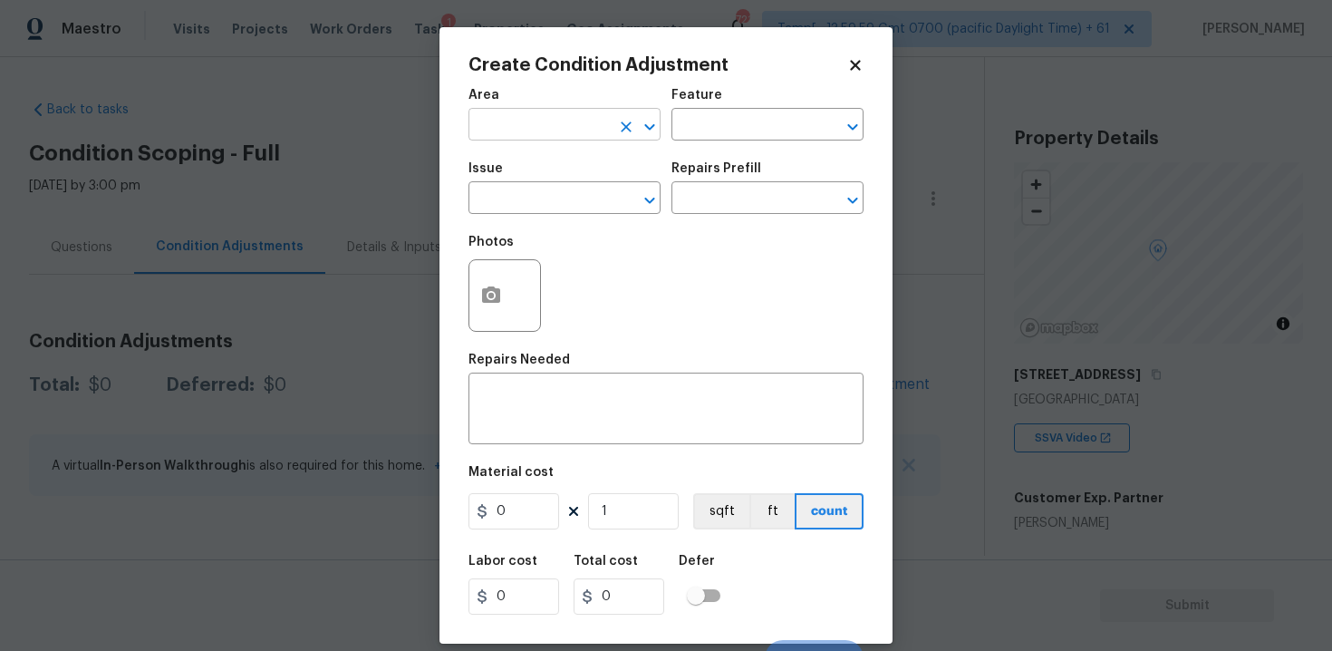
click at [535, 124] on input "text" at bounding box center [538, 126] width 141 height 28
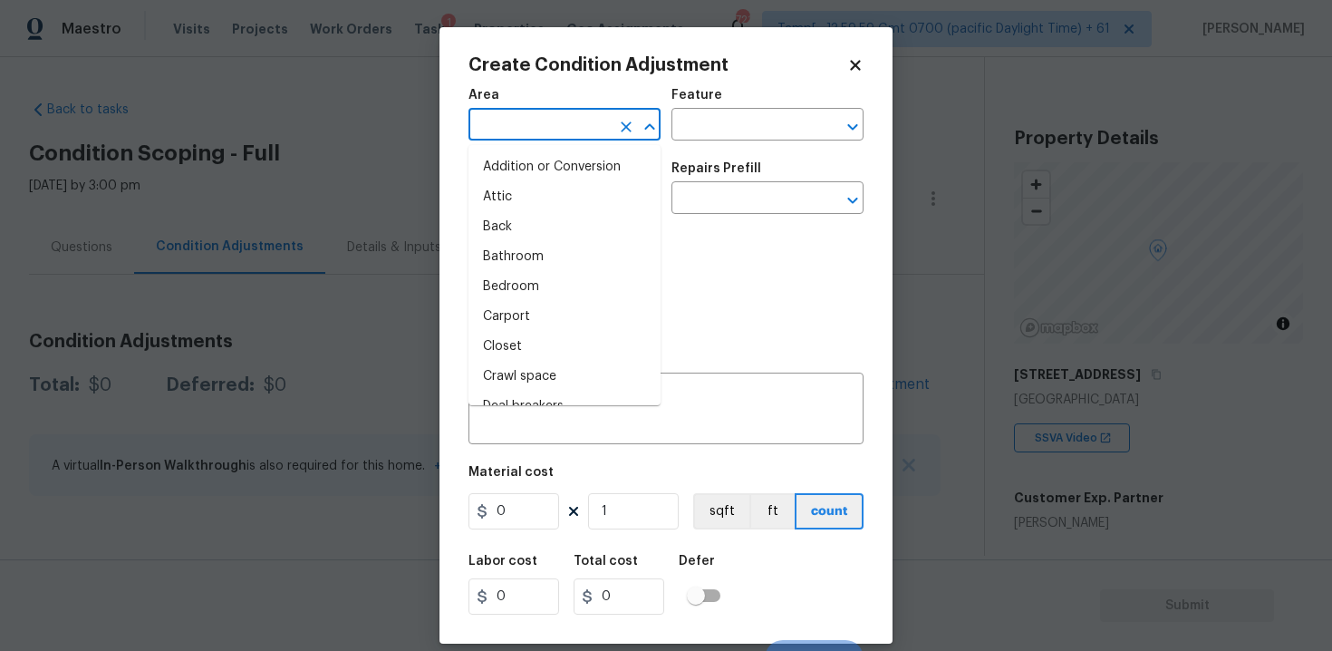
type input "e"
type input "x"
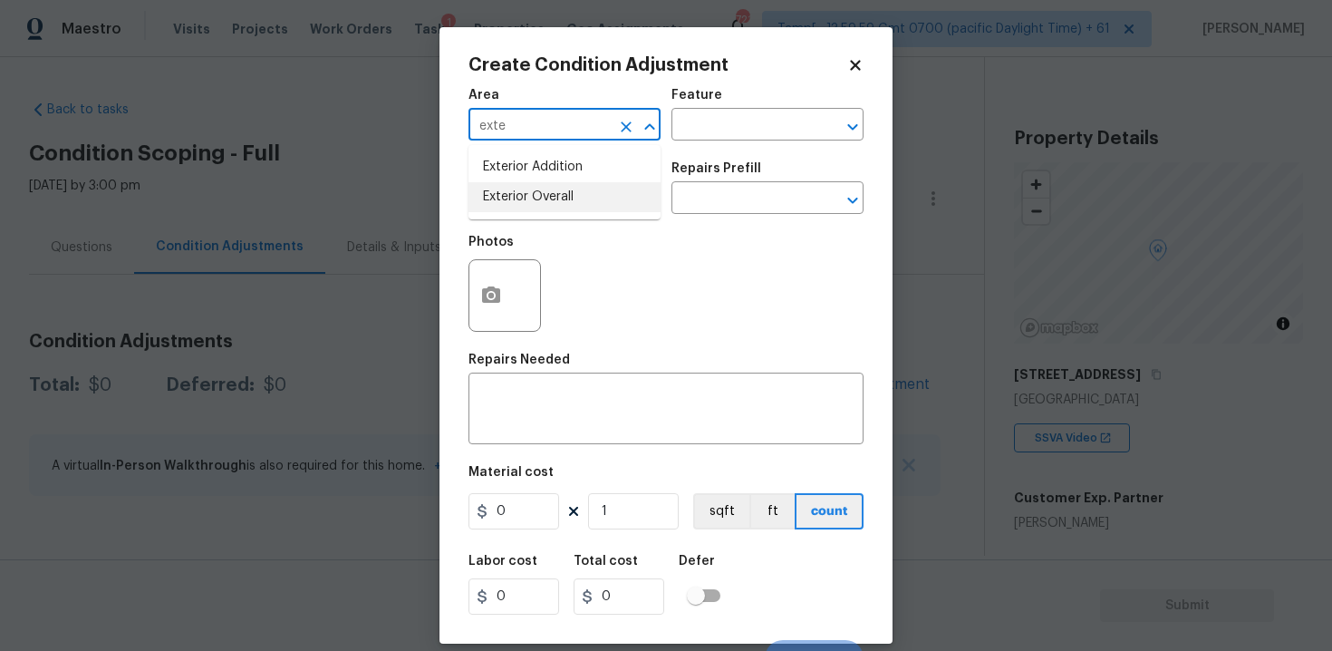
click at [539, 198] on li "Exterior Overall" at bounding box center [564, 197] width 192 height 30
type input "Exterior Overall"
click at [539, 198] on input "text" at bounding box center [538, 200] width 141 height 28
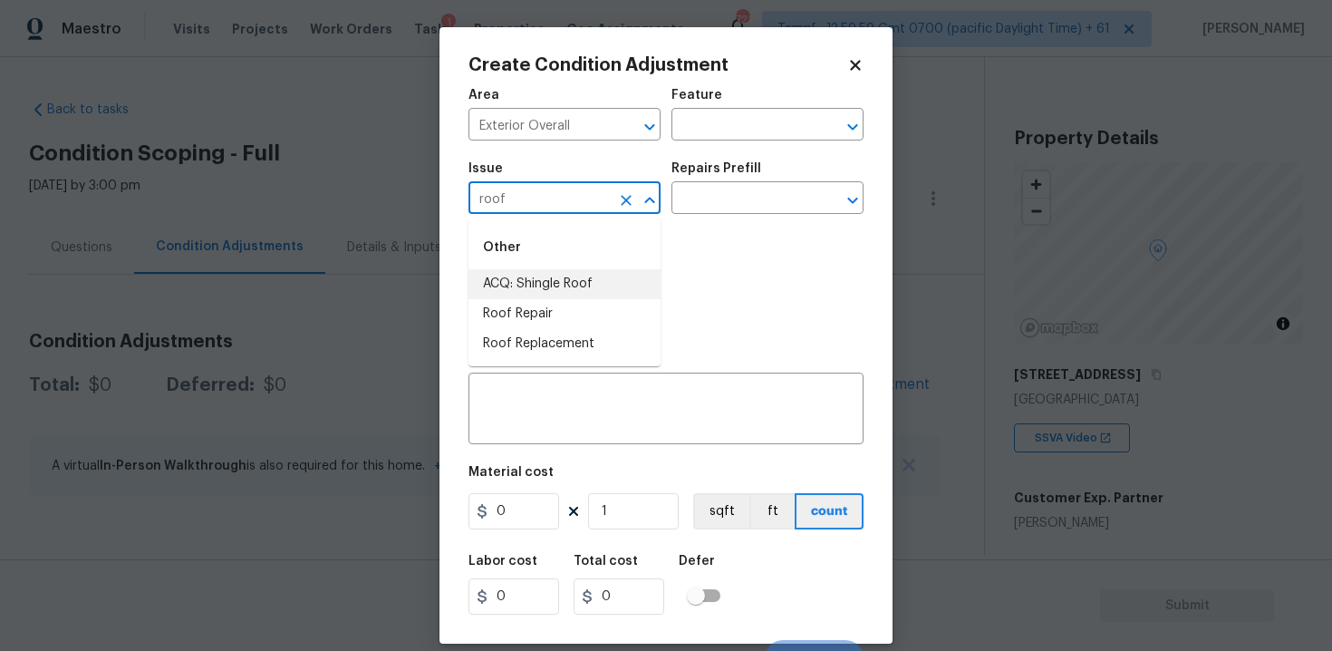
click at [541, 284] on li "ACQ: Shingle Roof" at bounding box center [564, 284] width 192 height 30
type input "ACQ: Shingle Roof"
click at [736, 187] on input "text" at bounding box center [741, 200] width 141 height 28
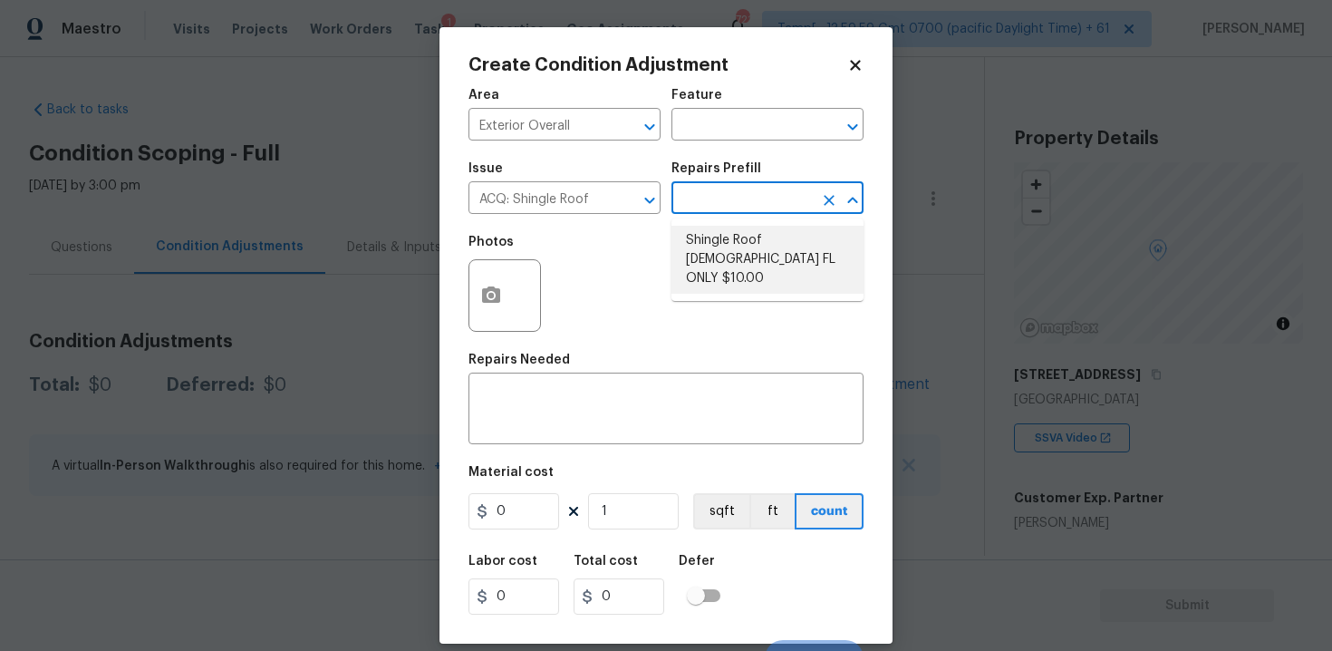
click at [732, 243] on li "Shingle Roof [DEMOGRAPHIC_DATA] FL ONLY $10.00" at bounding box center [767, 260] width 192 height 68
type input "Acquisition"
type textarea "Acquisition Scope ([US_STATE] Only): Shingle Roof 15+ years in age maintenance."
type input "10"
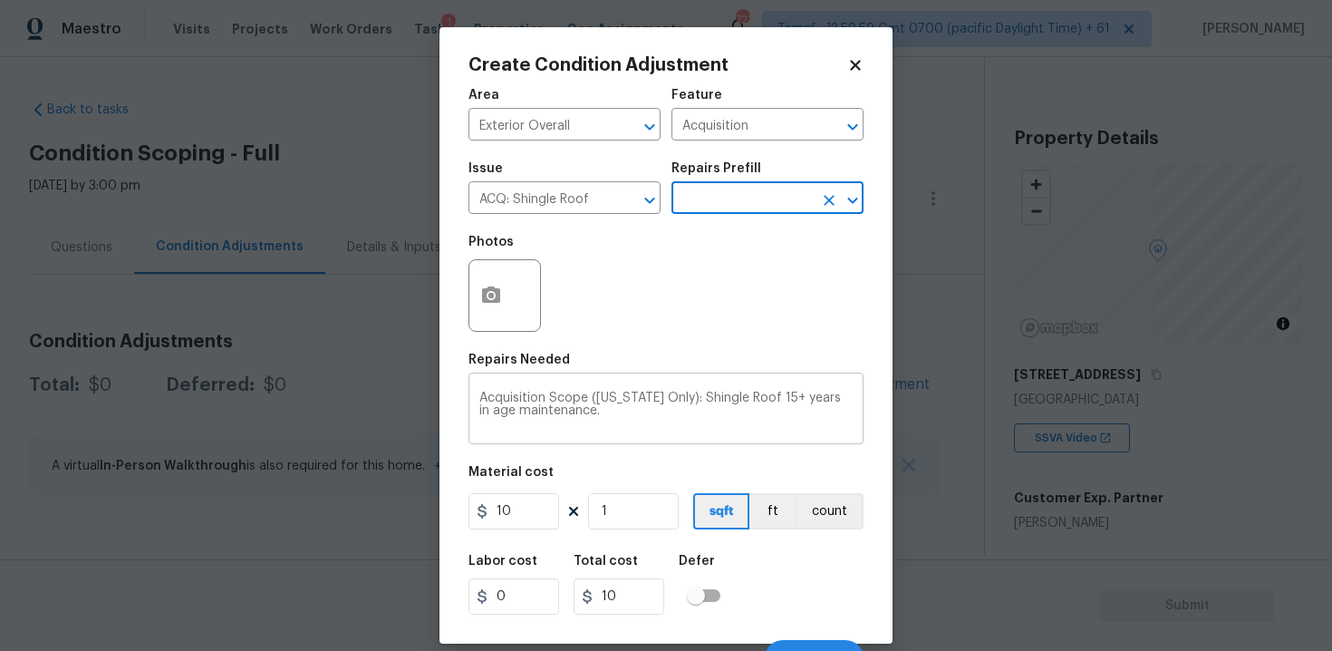
scroll to position [26, 0]
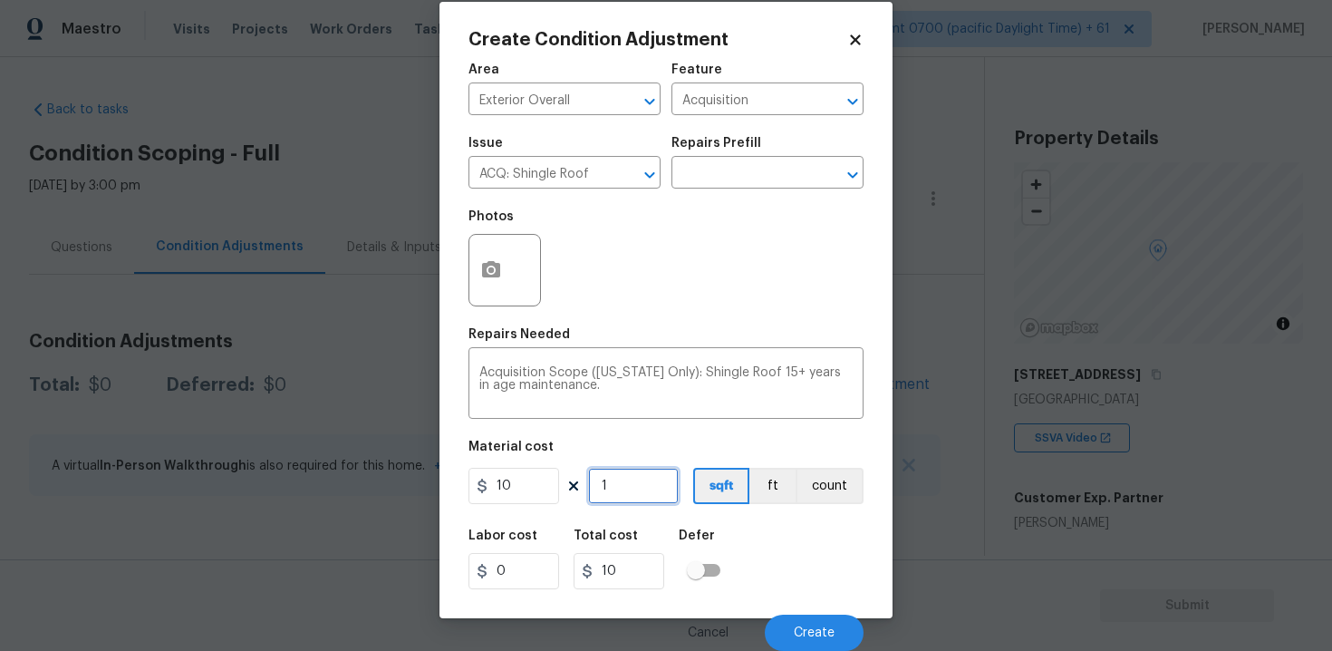
click at [661, 479] on input "1" at bounding box center [633, 486] width 91 height 36
type input "0"
paste input "3344"
type input "3344"
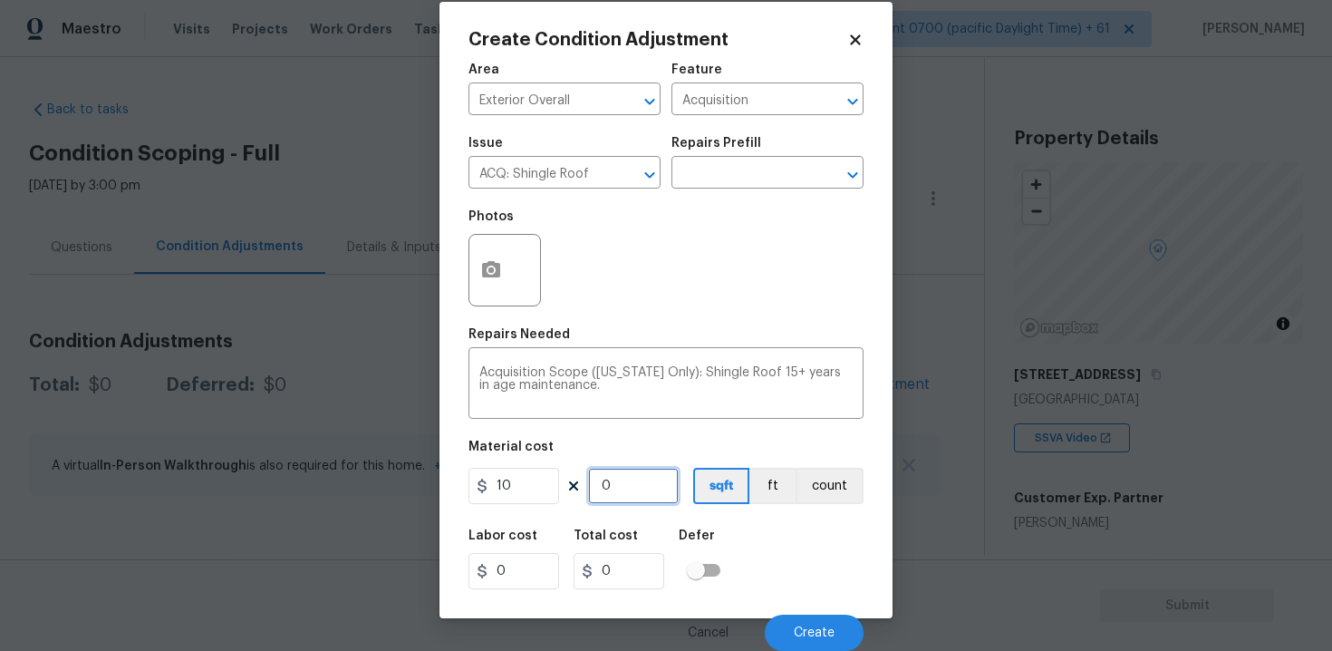
type input "33440"
type input "3344"
click at [796, 526] on div "Labor cost 0 Total cost 33440 Defer" at bounding box center [665, 559] width 395 height 82
click at [815, 626] on span "Create" at bounding box center [814, 633] width 41 height 14
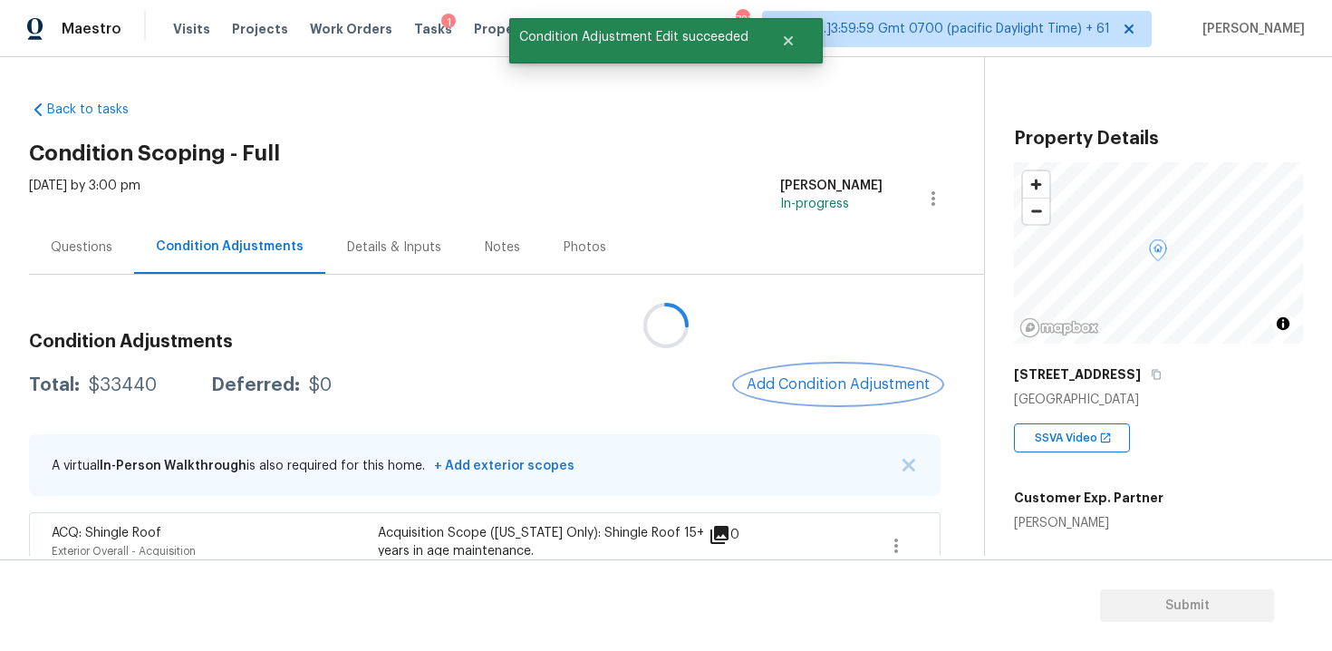
scroll to position [40, 0]
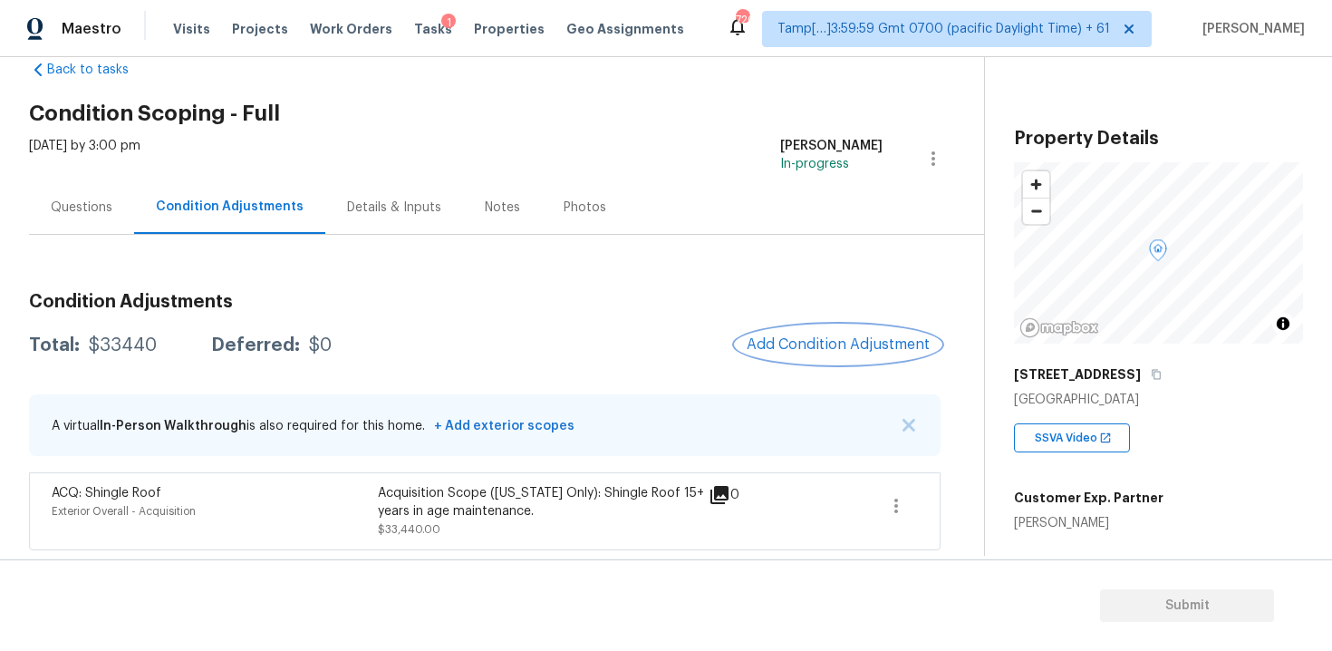
click at [844, 330] on button "Add Condition Adjustment" at bounding box center [838, 344] width 205 height 38
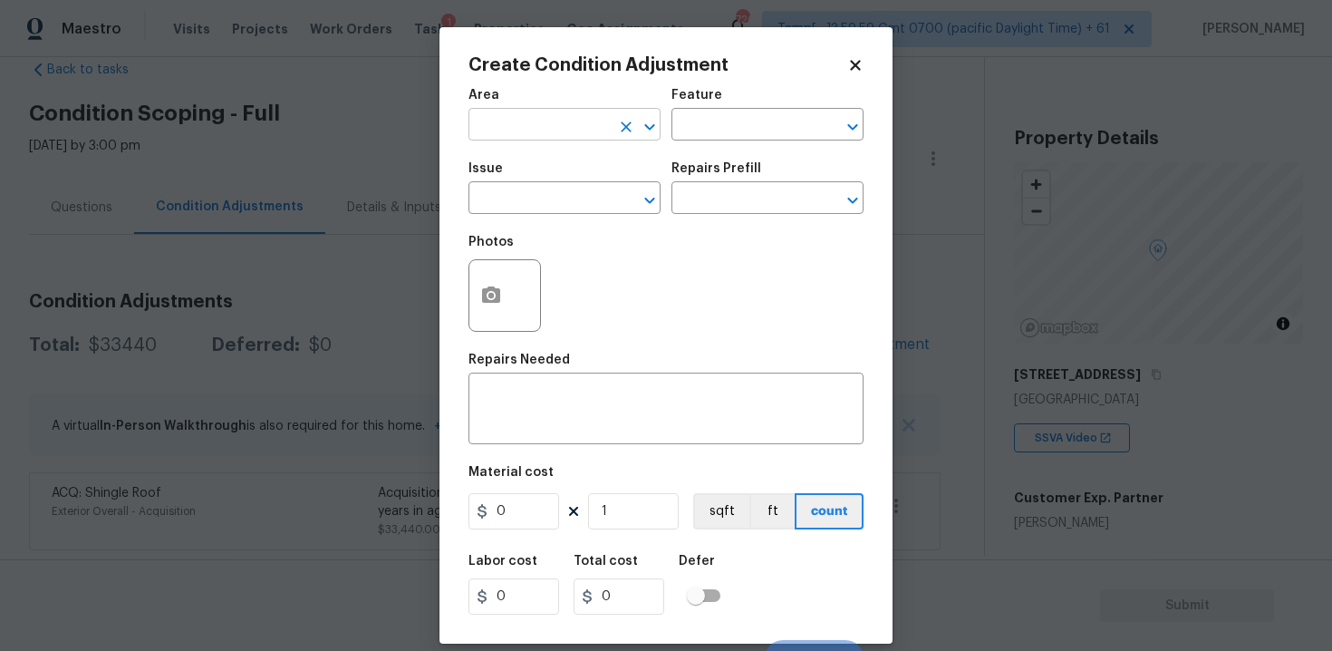
click at [541, 123] on input "text" at bounding box center [538, 126] width 141 height 28
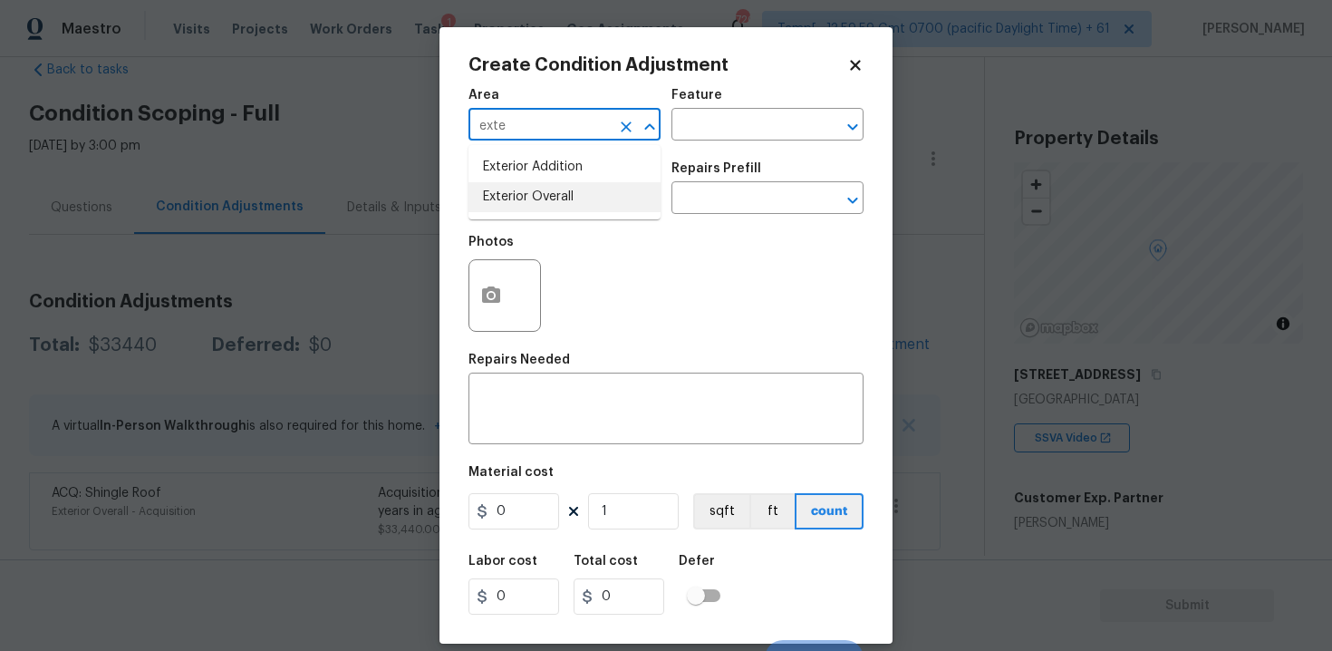
click at [542, 196] on li "Exterior Overall" at bounding box center [564, 197] width 192 height 30
type input "Exterior Overall"
click at [542, 196] on input "text" at bounding box center [538, 200] width 141 height 28
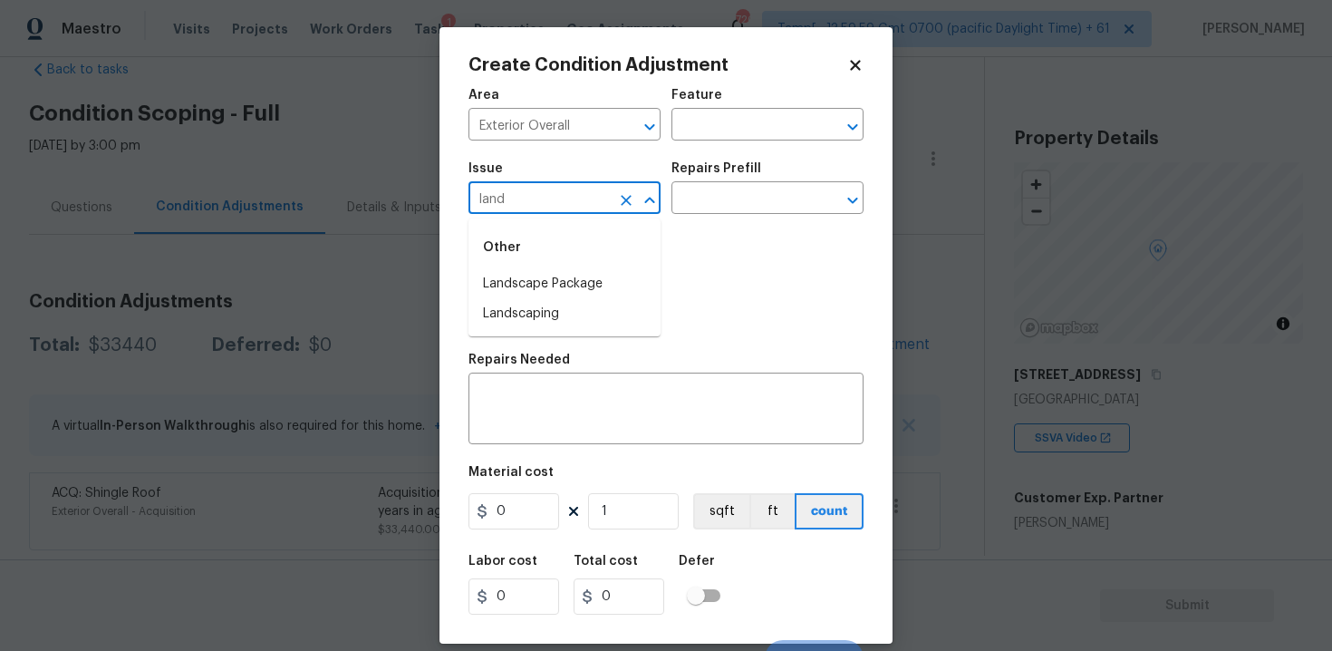
click at [546, 286] on li "Landscape Package" at bounding box center [564, 284] width 192 height 30
type input "Landscape Package"
click at [696, 209] on input "text" at bounding box center [741, 200] width 141 height 28
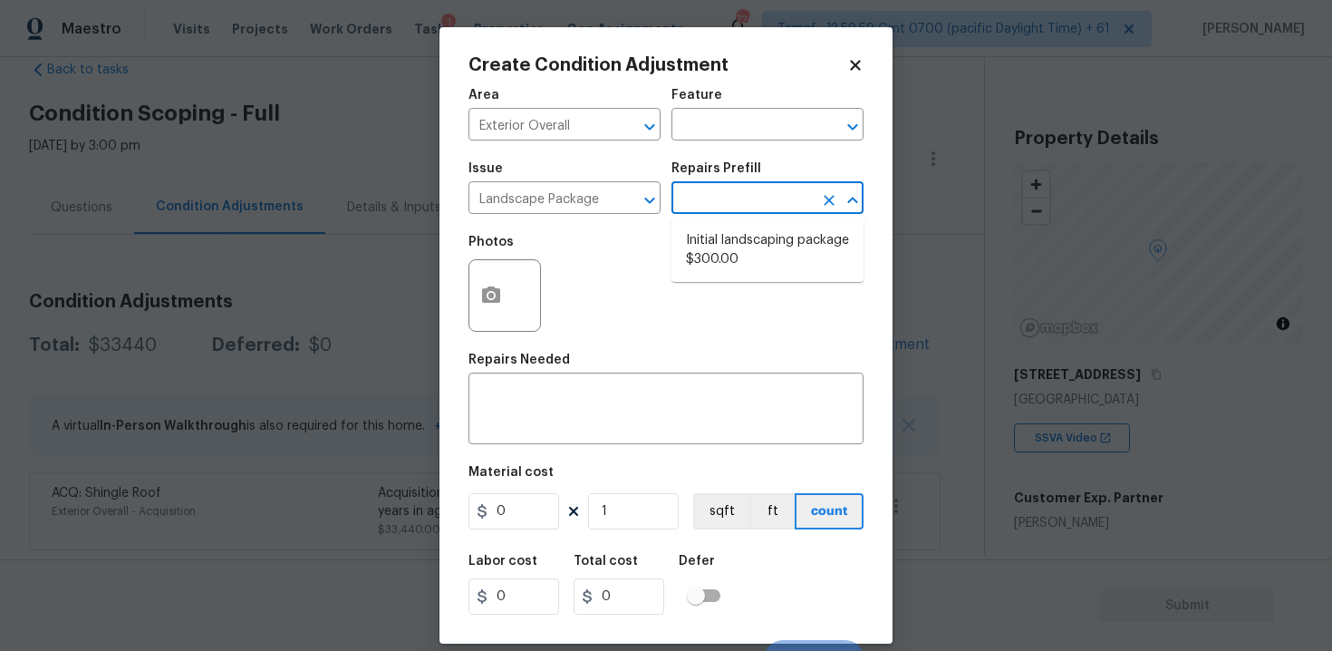
click at [717, 239] on li "Initial landscaping package $300.00" at bounding box center [767, 250] width 192 height 49
type input "Home Readiness Packages"
type textarea "Mowing of grass up to 6" in height. Mow, edge along driveways & sidewalks, trim…"
type input "300"
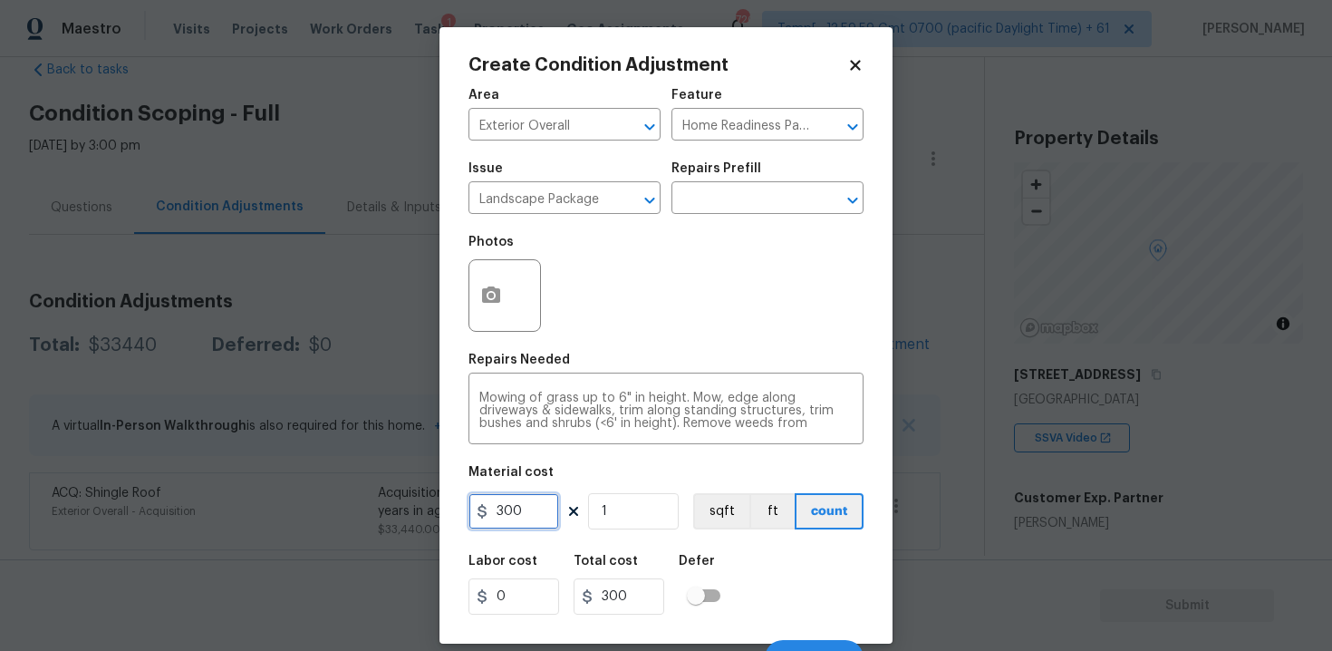
click at [538, 496] on input "300" at bounding box center [513, 511] width 91 height 36
type input "2000"
click at [482, 317] on button "button" at bounding box center [490, 295] width 43 height 71
type input "2000"
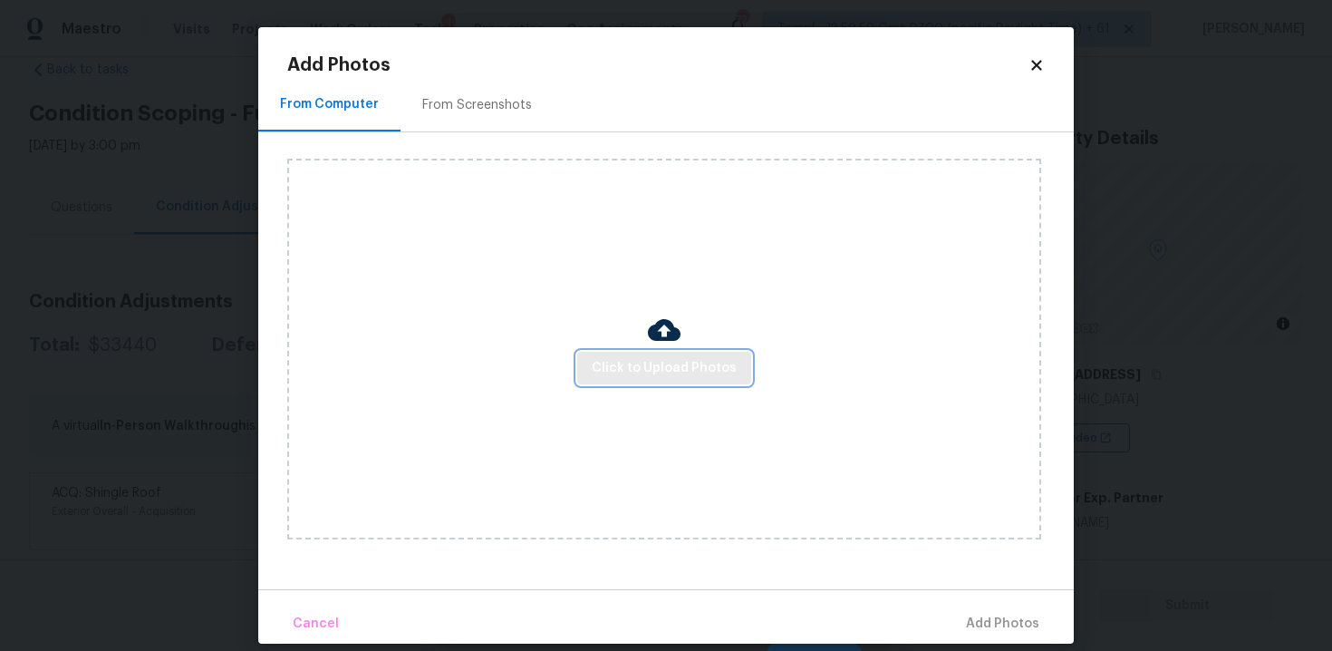
click at [629, 357] on span "Click to Upload Photos" at bounding box center [664, 368] width 145 height 23
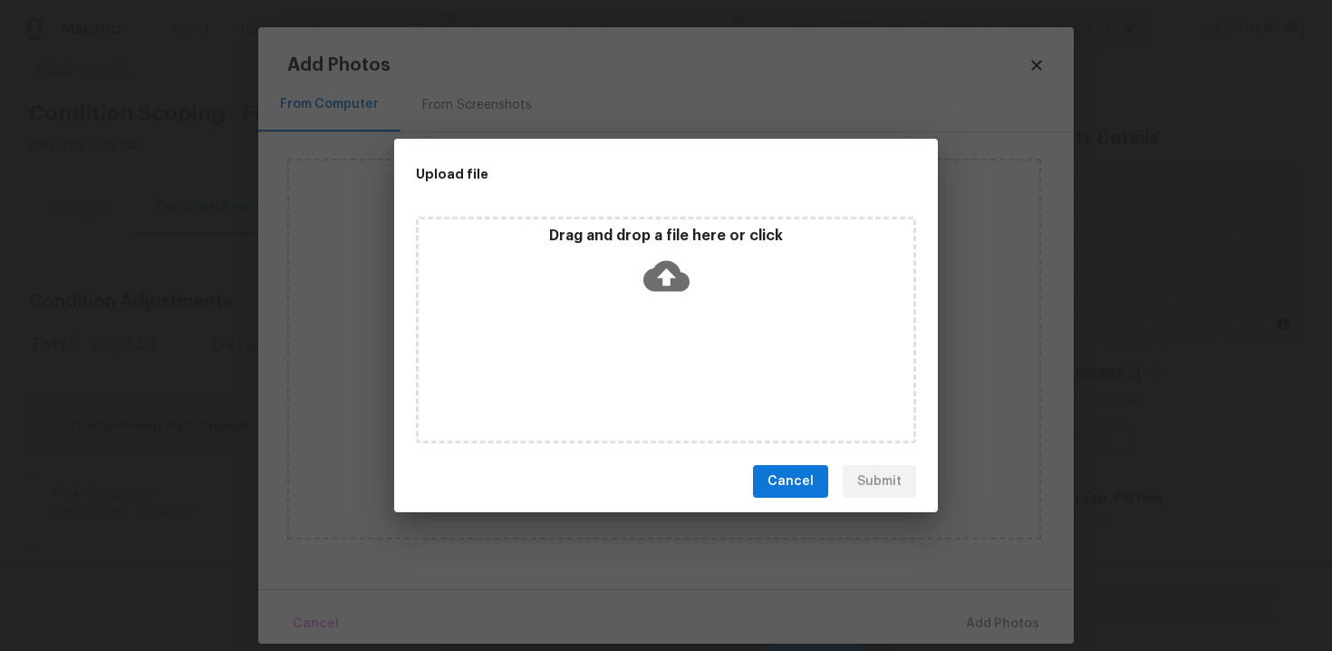
click at [665, 258] on icon at bounding box center [666, 276] width 46 height 46
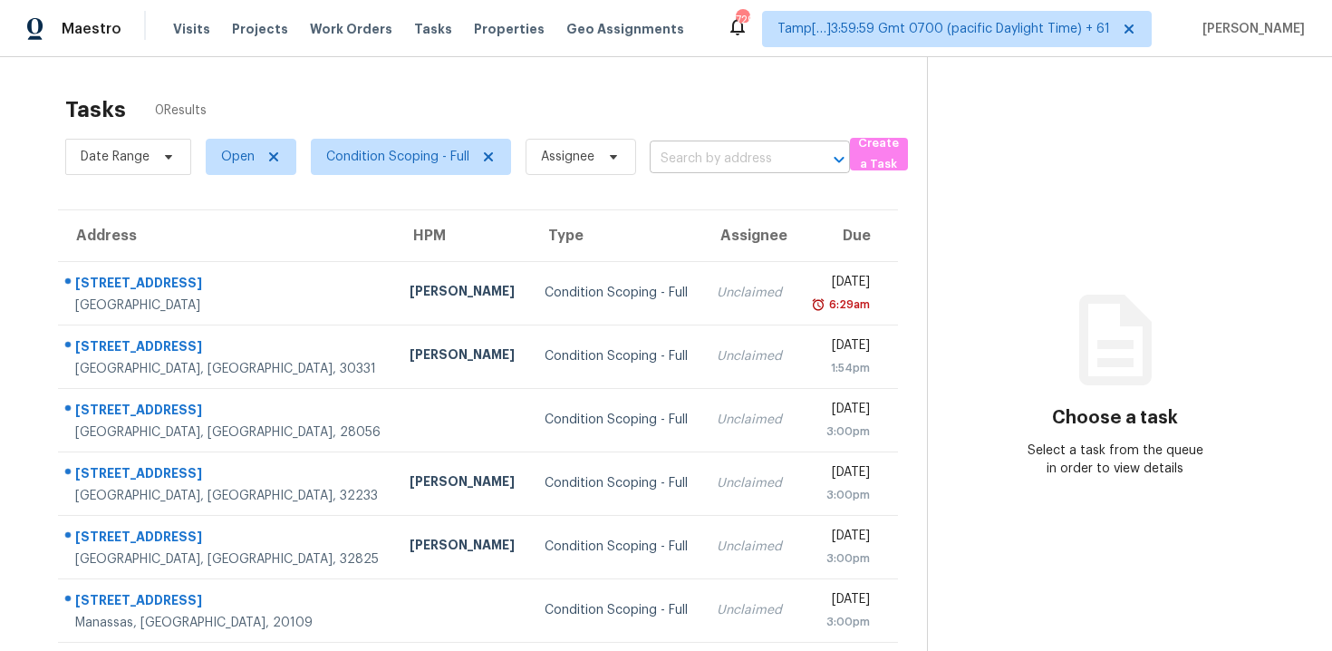
click at [691, 163] on input "text" at bounding box center [724, 159] width 149 height 28
paste input "[STREET_ADDRESS][PERSON_NAME]"
type input "[STREET_ADDRESS][PERSON_NAME]"
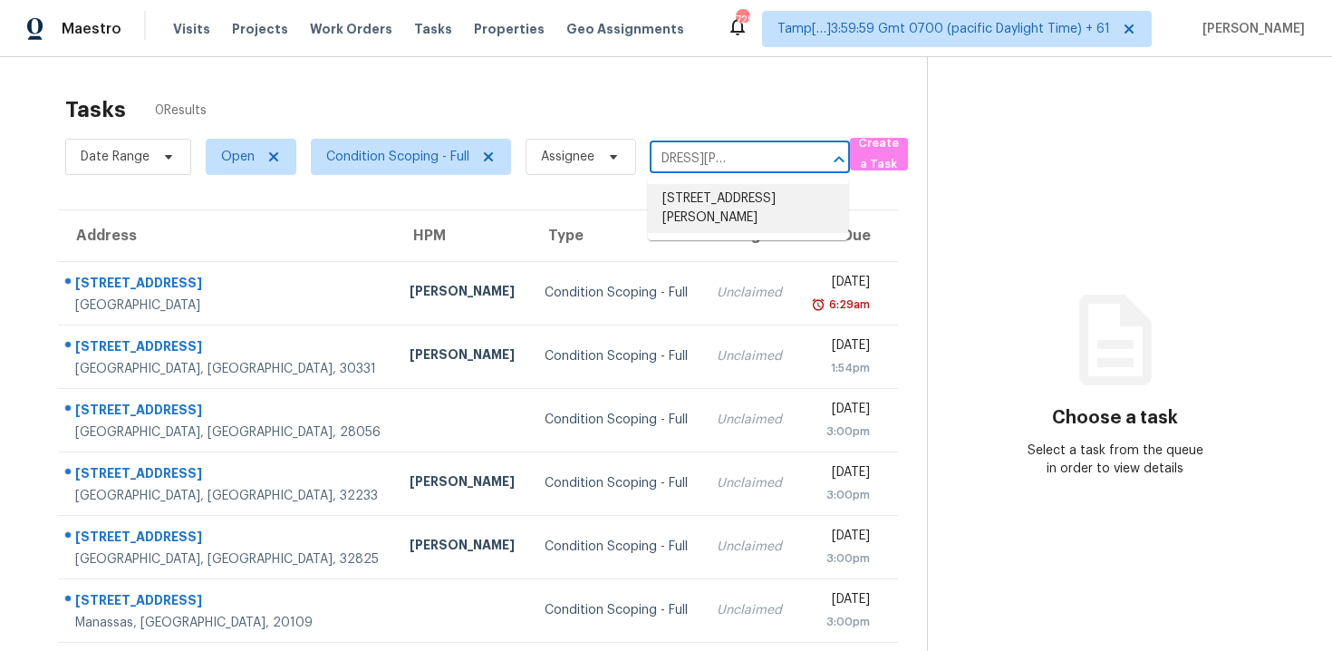
click at [737, 229] on li "[STREET_ADDRESS][PERSON_NAME]" at bounding box center [748, 208] width 200 height 49
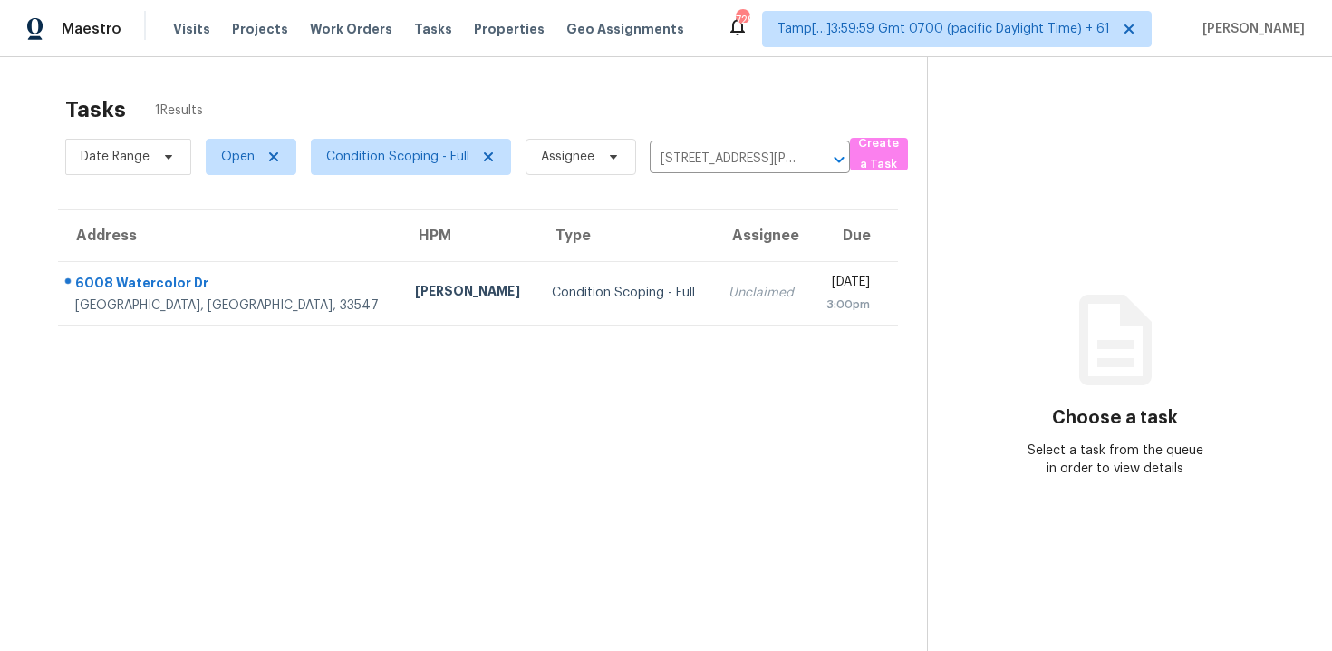
click at [825, 282] on div "[DATE]" at bounding box center [847, 284] width 45 height 23
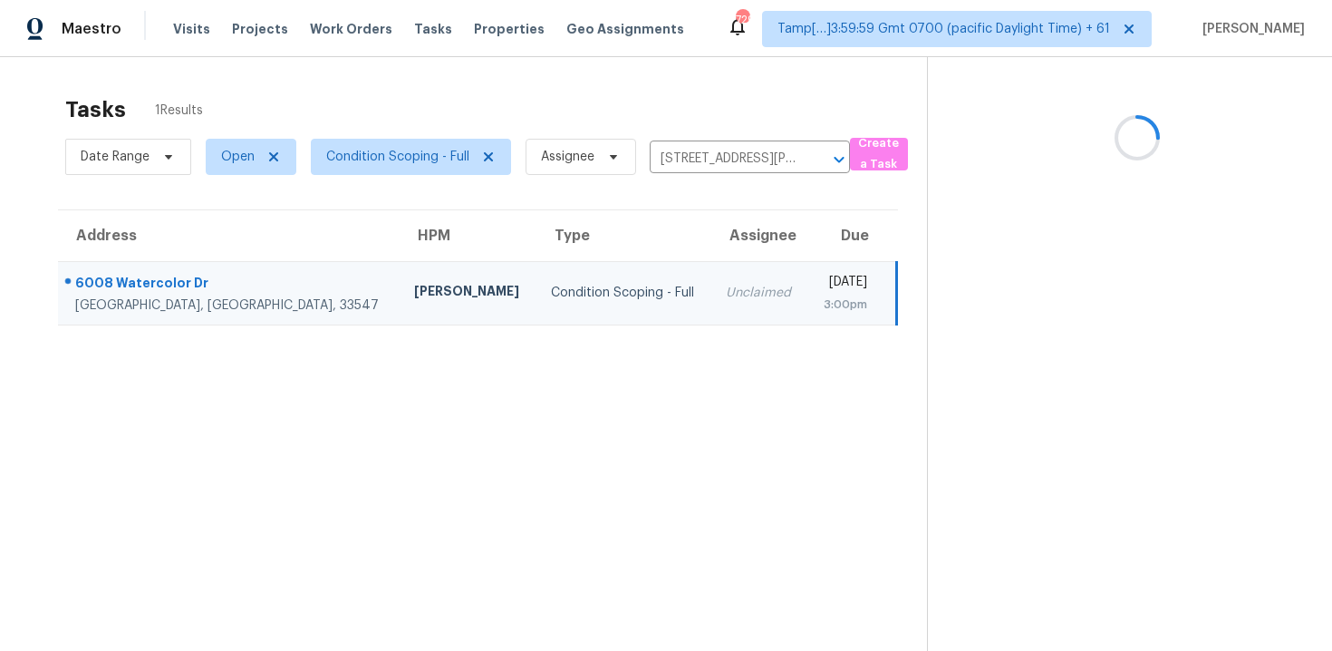
click at [1066, 456] on section at bounding box center [1115, 382] width 376 height 651
click at [1015, 325] on section at bounding box center [1115, 382] width 376 height 651
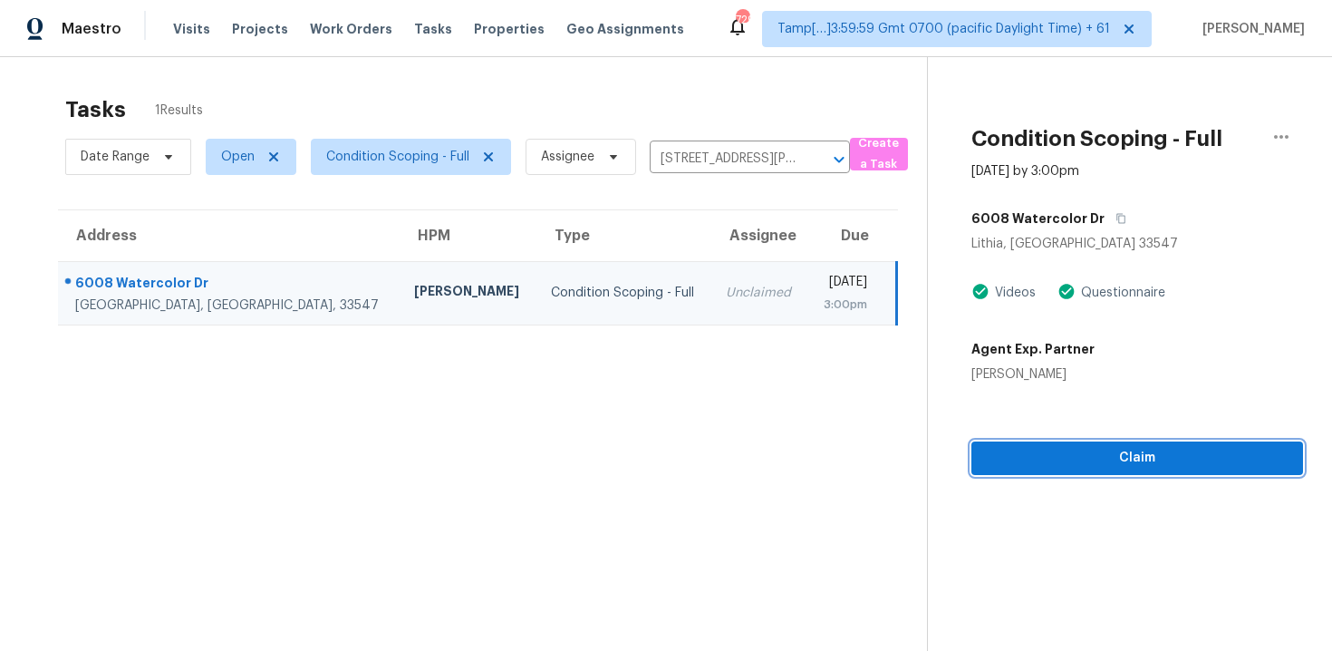
click at [1097, 465] on span "Claim" at bounding box center [1137, 458] width 303 height 23
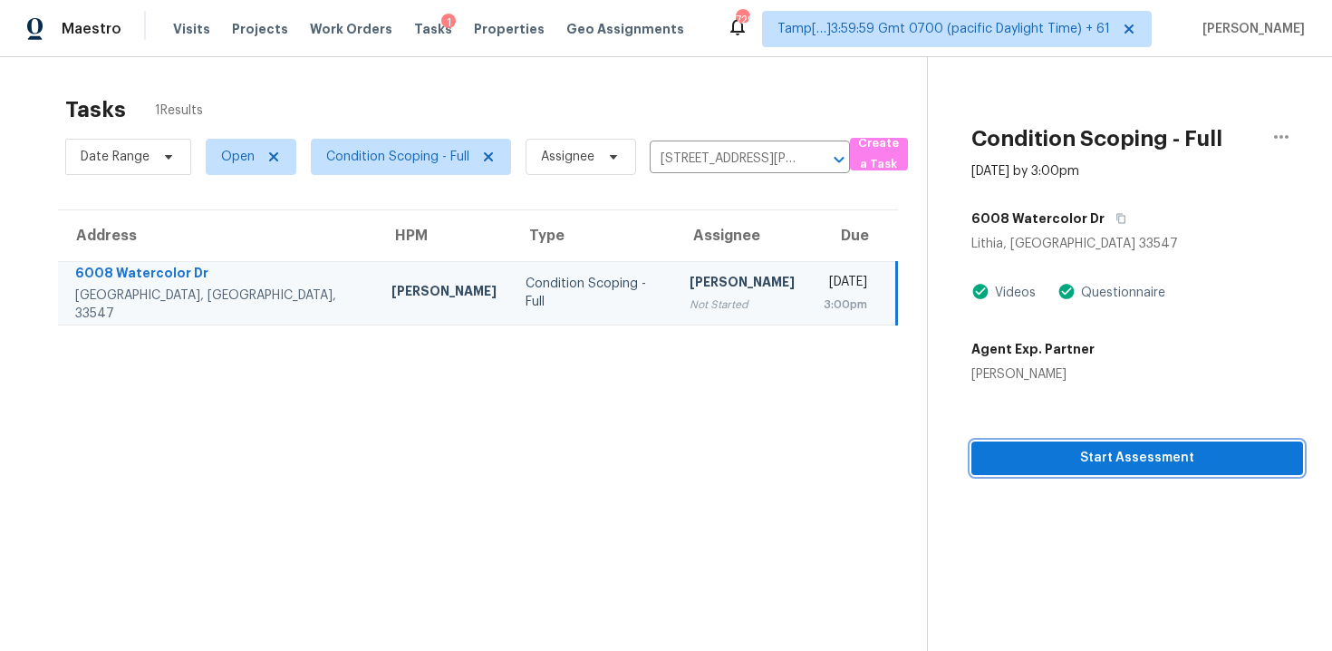
click at [1097, 465] on span "Start Assessment" at bounding box center [1137, 458] width 303 height 23
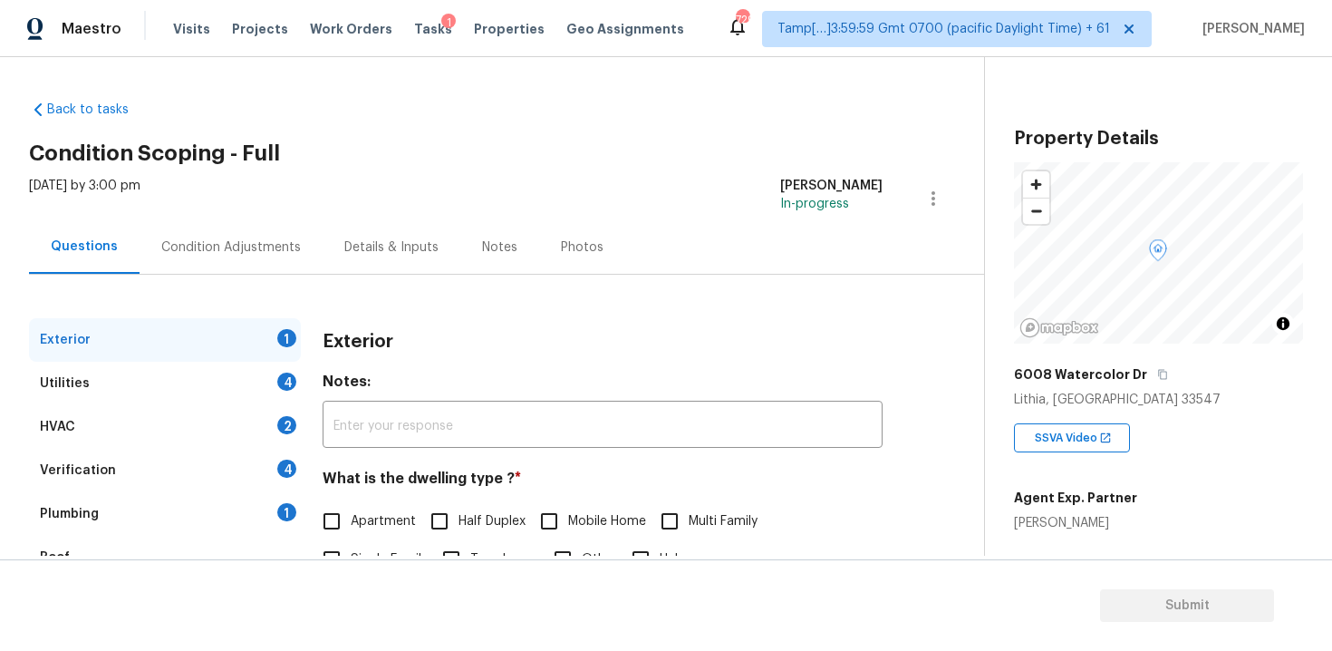
click at [294, 258] on div "Condition Adjustments" at bounding box center [231, 246] width 183 height 53
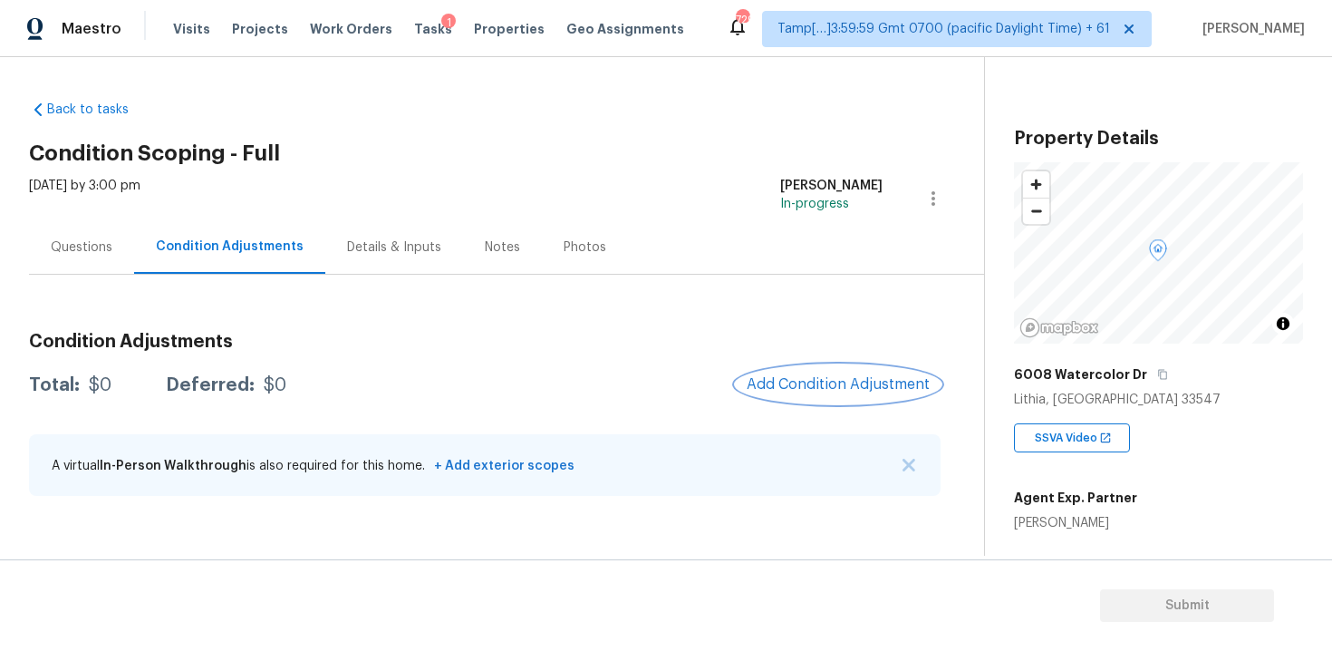
click at [859, 394] on button "Add Condition Adjustment" at bounding box center [838, 384] width 205 height 38
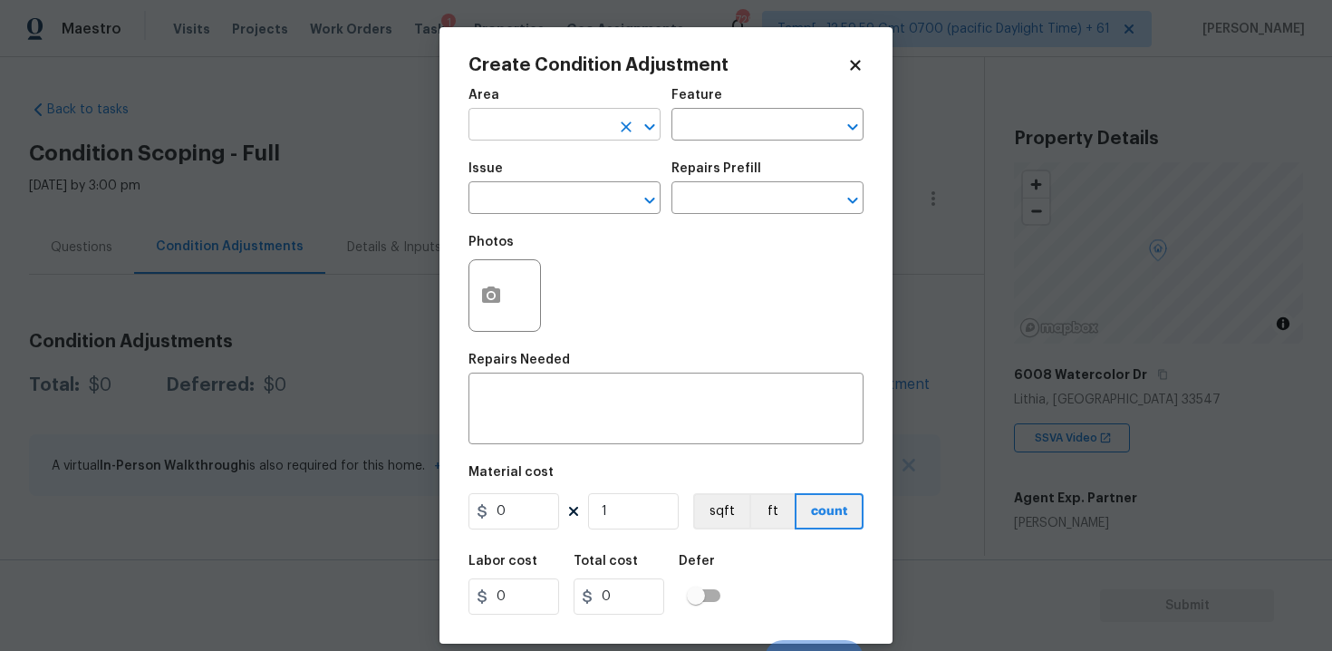
click at [545, 116] on input "text" at bounding box center [538, 126] width 141 height 28
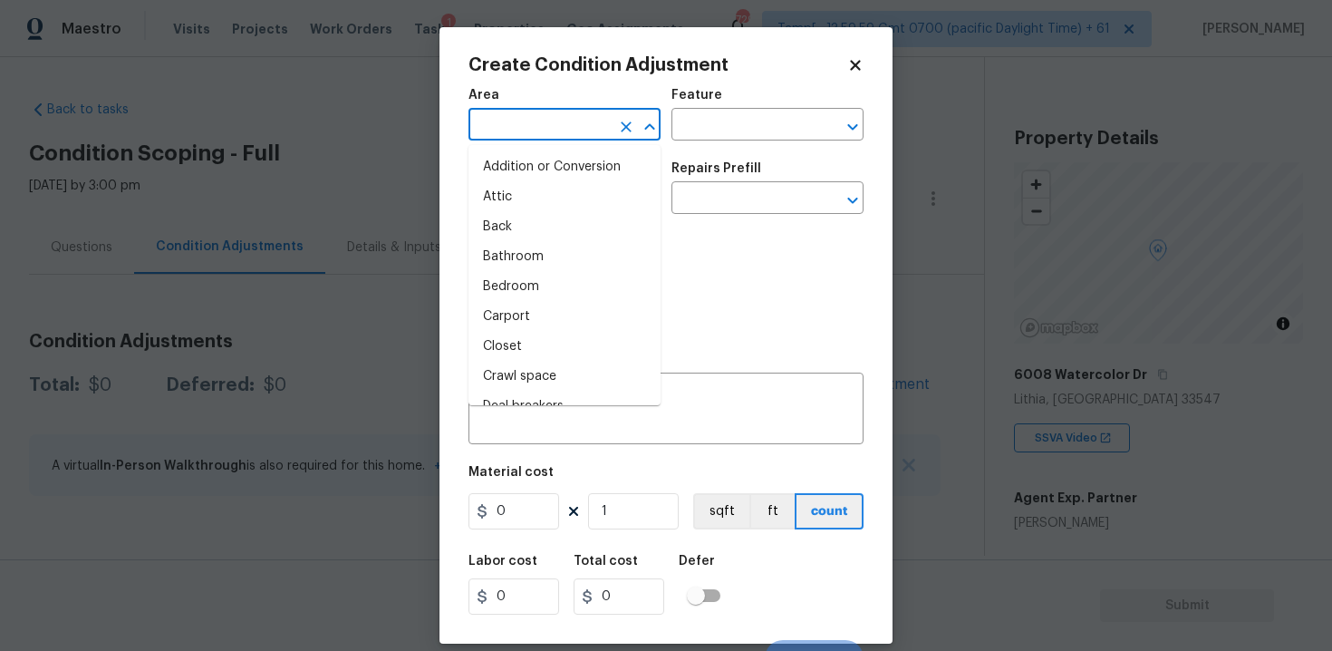
type input "e"
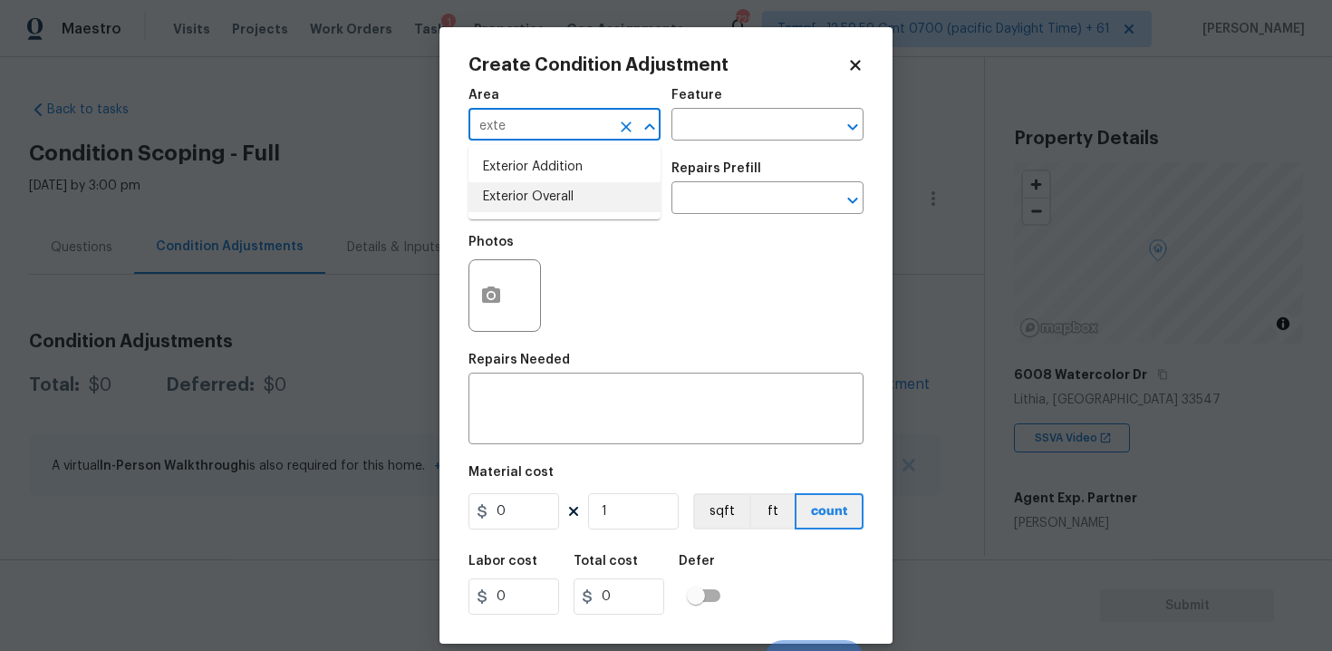
click at [549, 200] on li "Exterior Overall" at bounding box center [564, 197] width 192 height 30
type input "Exterior Overall"
click at [549, 200] on input "text" at bounding box center [538, 200] width 141 height 28
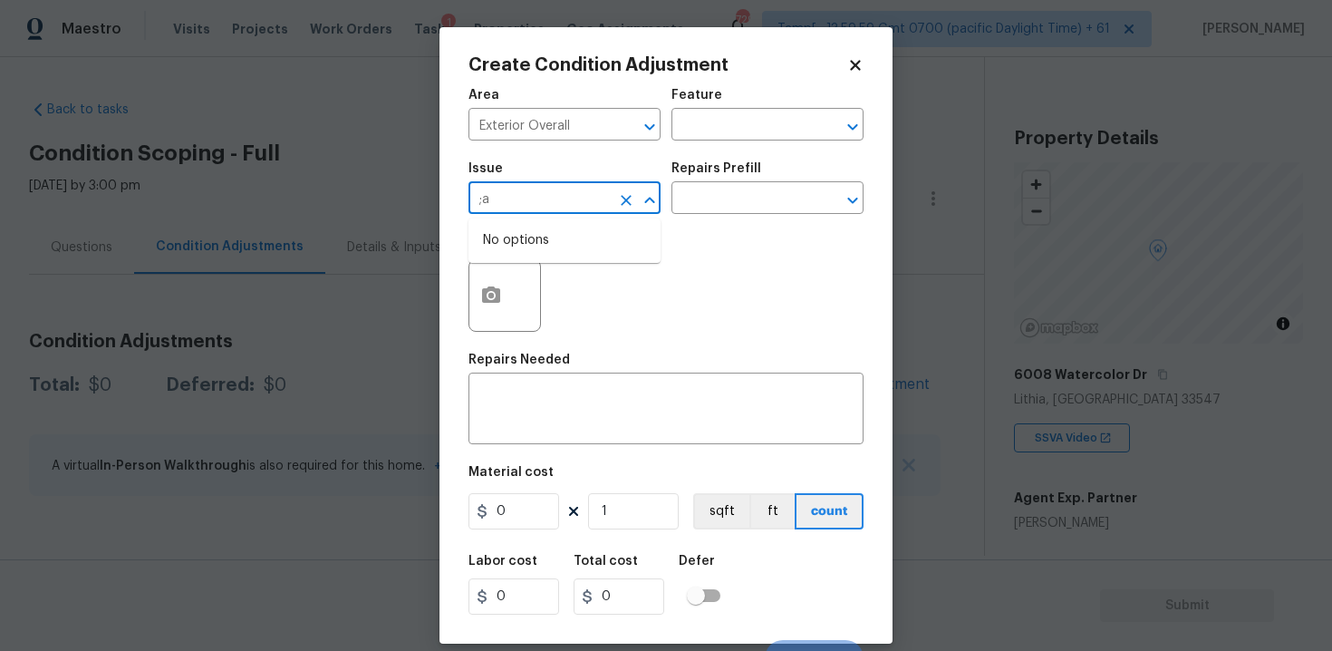
type input ";"
click at [560, 270] on li "Landscape Package" at bounding box center [564, 284] width 192 height 30
type input "Landscape Package"
click at [708, 197] on input "text" at bounding box center [741, 200] width 141 height 28
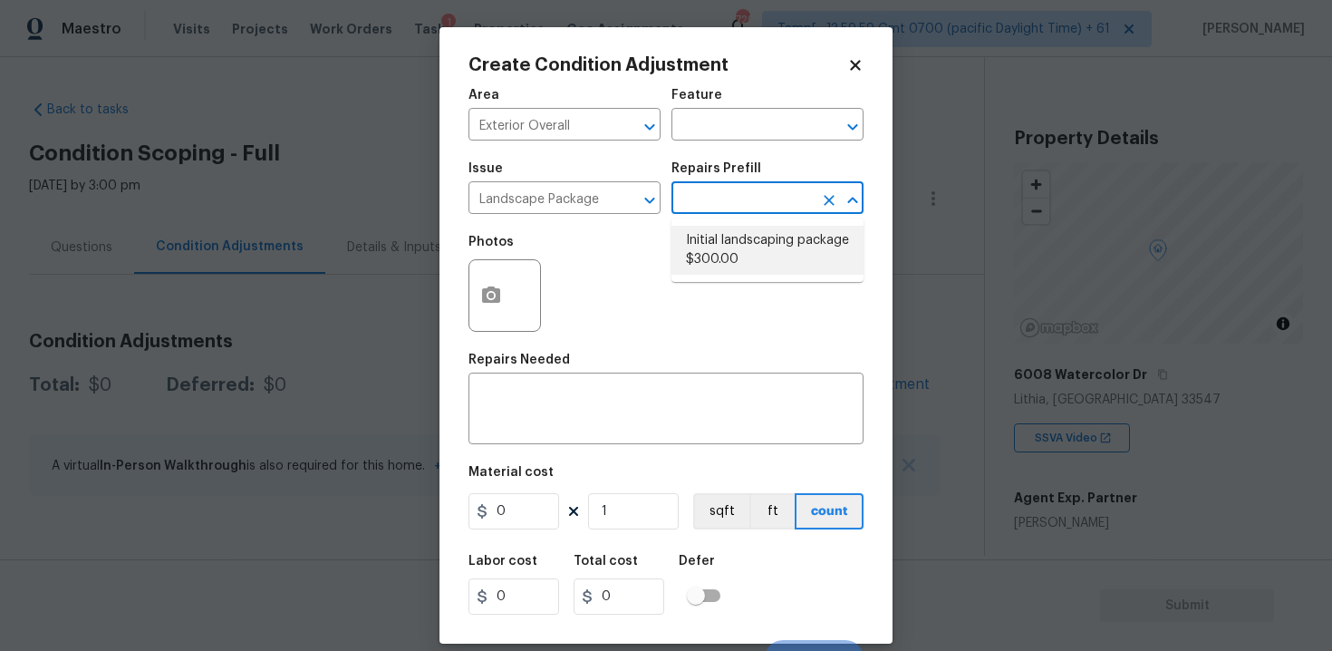
click at [735, 253] on li "Initial landscaping package $300.00" at bounding box center [767, 250] width 192 height 49
type input "Home Readiness Packages"
type textarea "Mowing of grass up to 6" in height. Mow, edge along driveways & sidewalks, trim…"
type input "300"
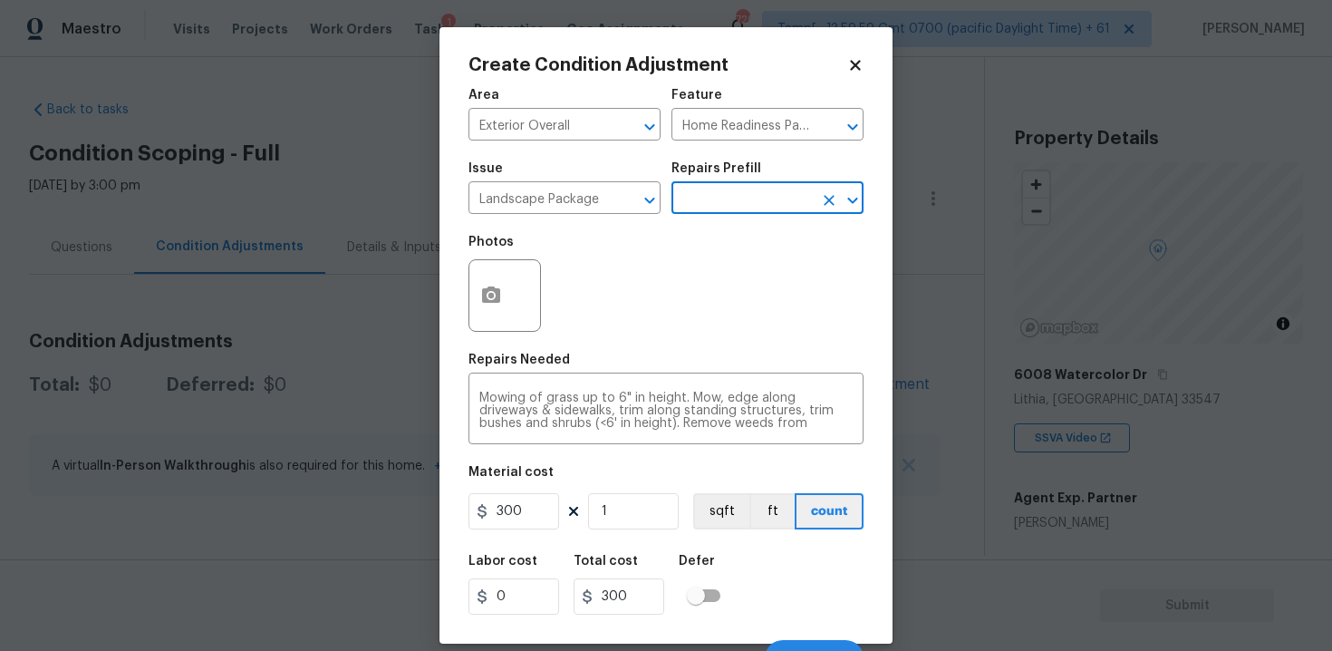
scroll to position [26, 0]
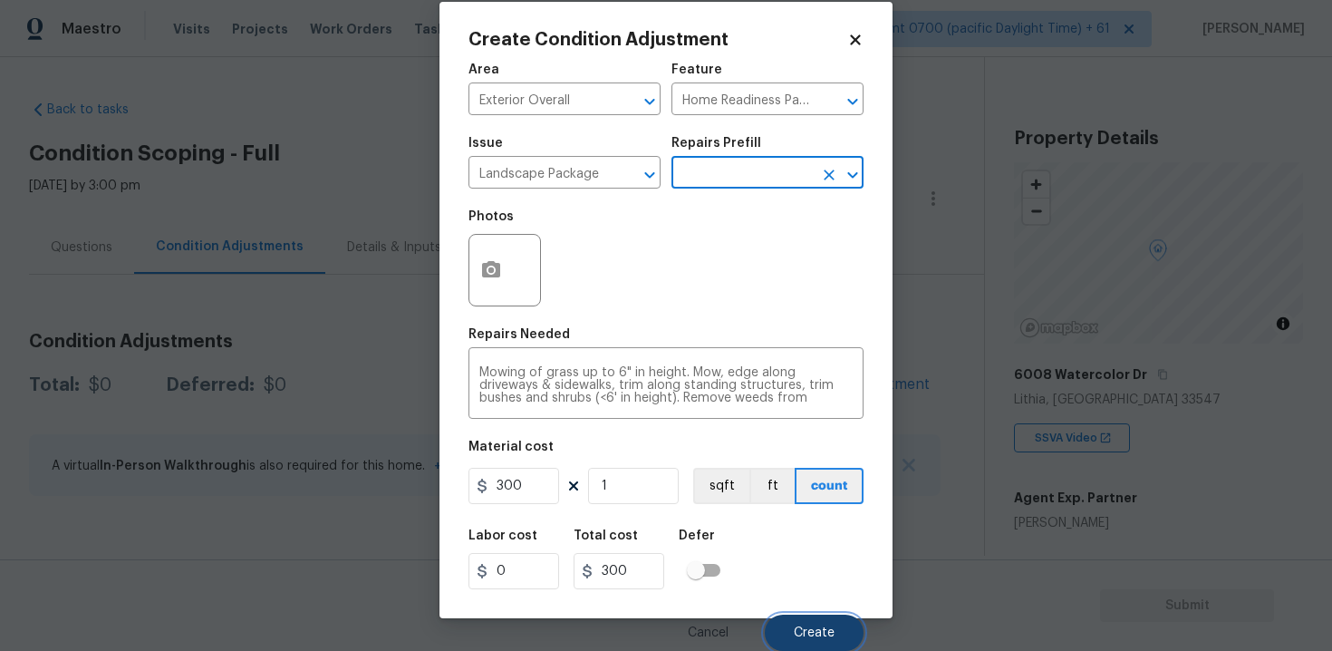
click at [815, 614] on button "Create" at bounding box center [814, 632] width 99 height 36
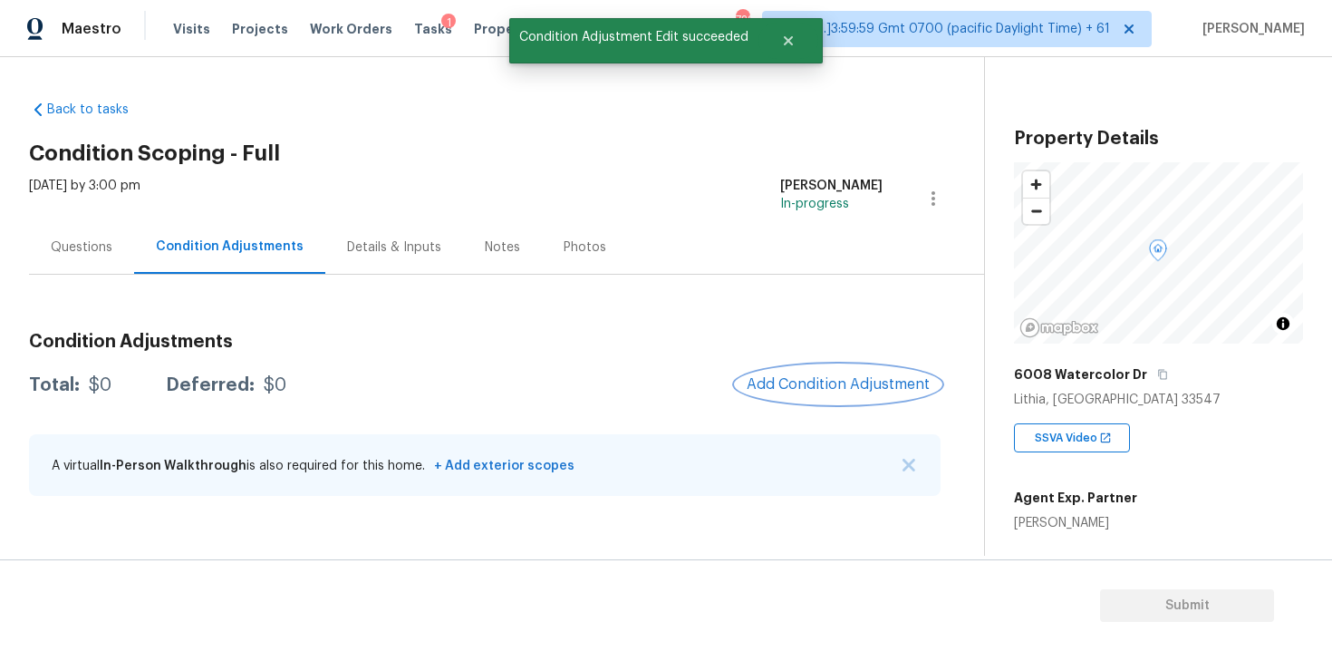
scroll to position [0, 0]
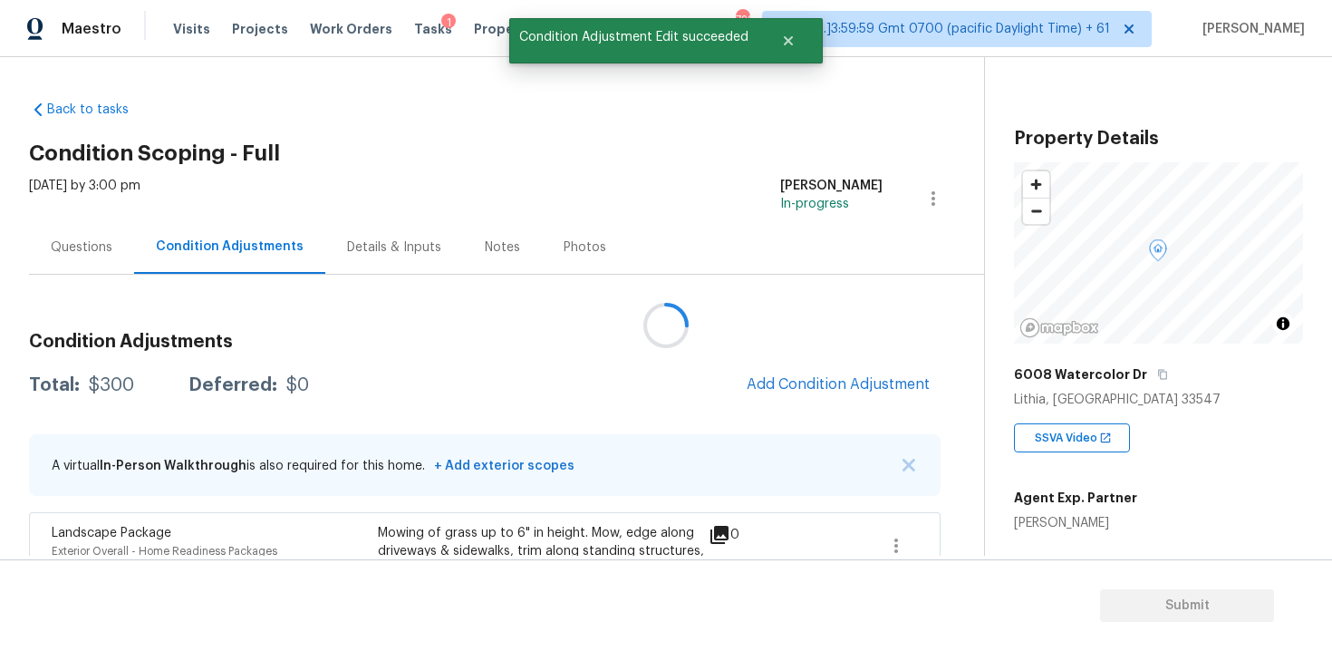
click at [829, 401] on div at bounding box center [666, 325] width 1332 height 651
click at [796, 381] on span "Add Condition Adjustment" at bounding box center [838, 384] width 183 height 16
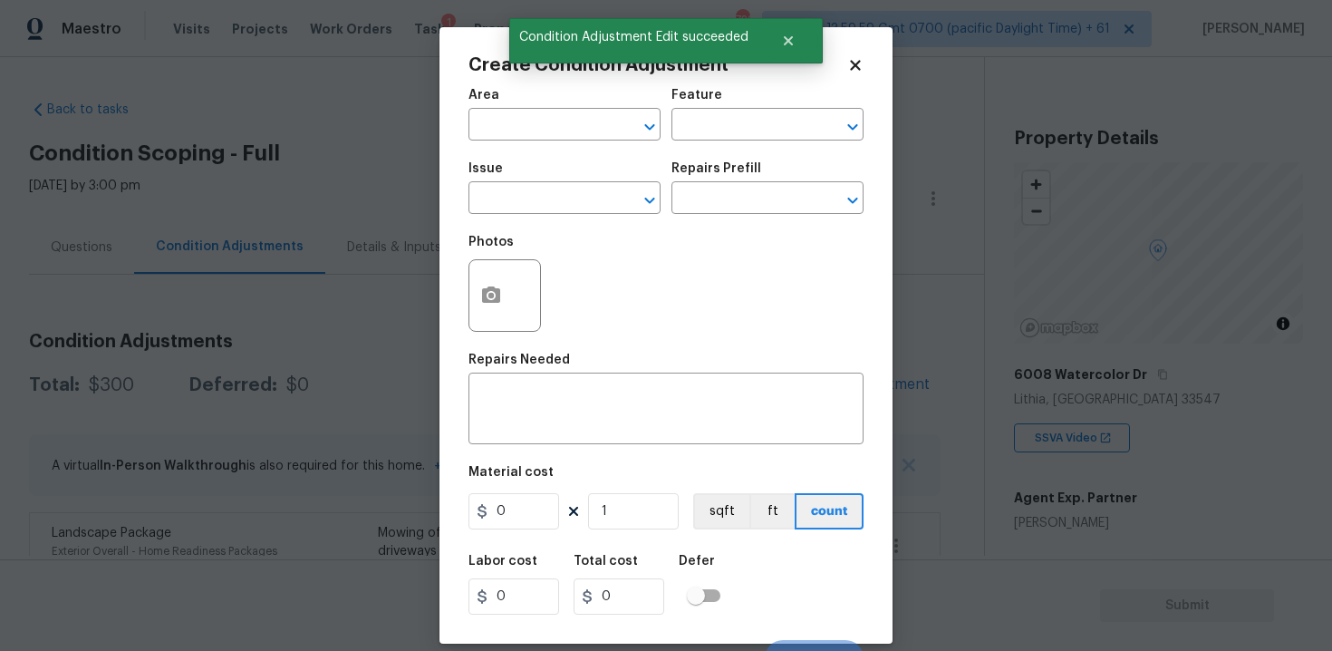
click at [525, 110] on div "Area" at bounding box center [564, 101] width 192 height 24
click at [528, 113] on input "text" at bounding box center [538, 126] width 141 height 28
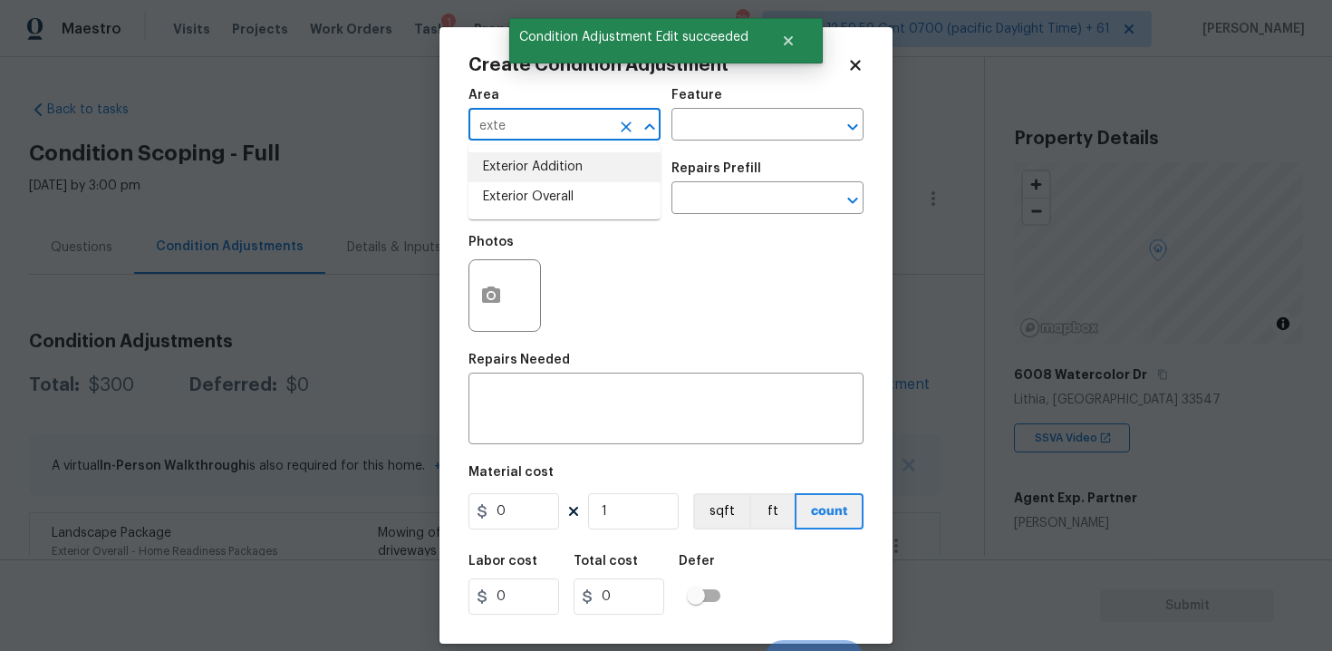
click at [533, 189] on li "Exterior Overall" at bounding box center [564, 197] width 192 height 30
type input "Exterior Overall"
click at [533, 189] on input "text" at bounding box center [538, 200] width 141 height 28
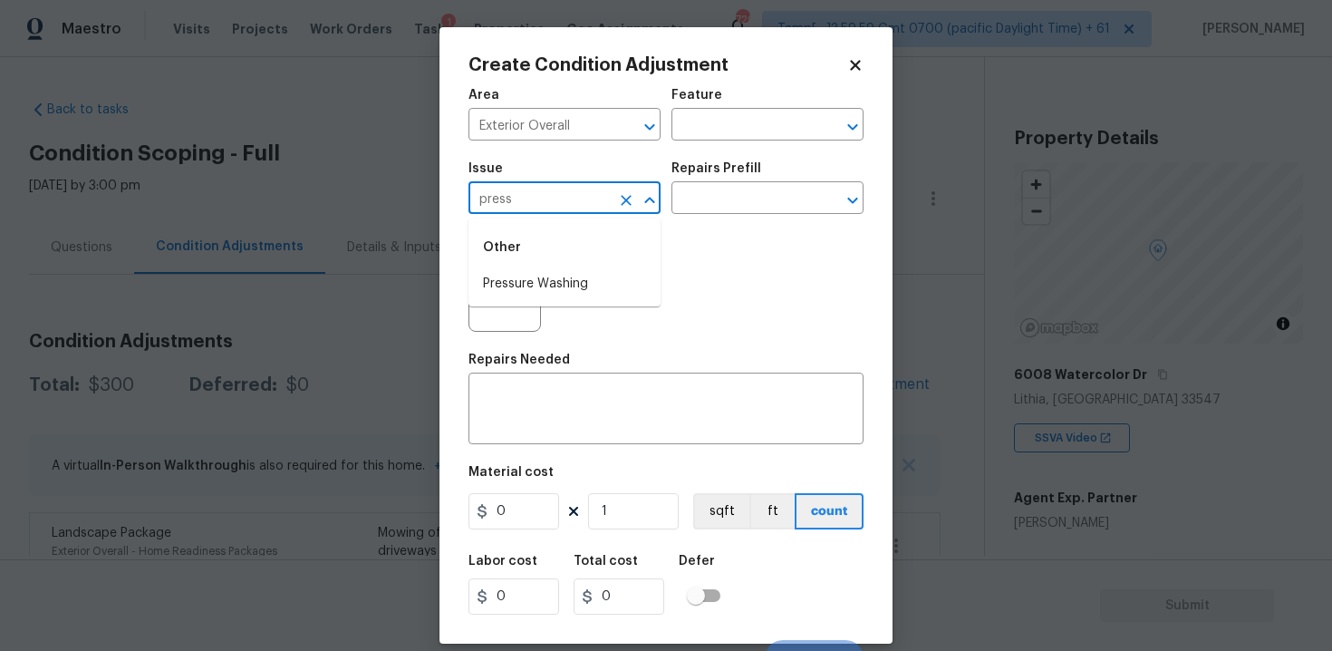
click at [560, 283] on li "Pressure Washing" at bounding box center [564, 284] width 192 height 30
type input "Pressure Washing"
click at [704, 198] on input "text" at bounding box center [741, 200] width 141 height 28
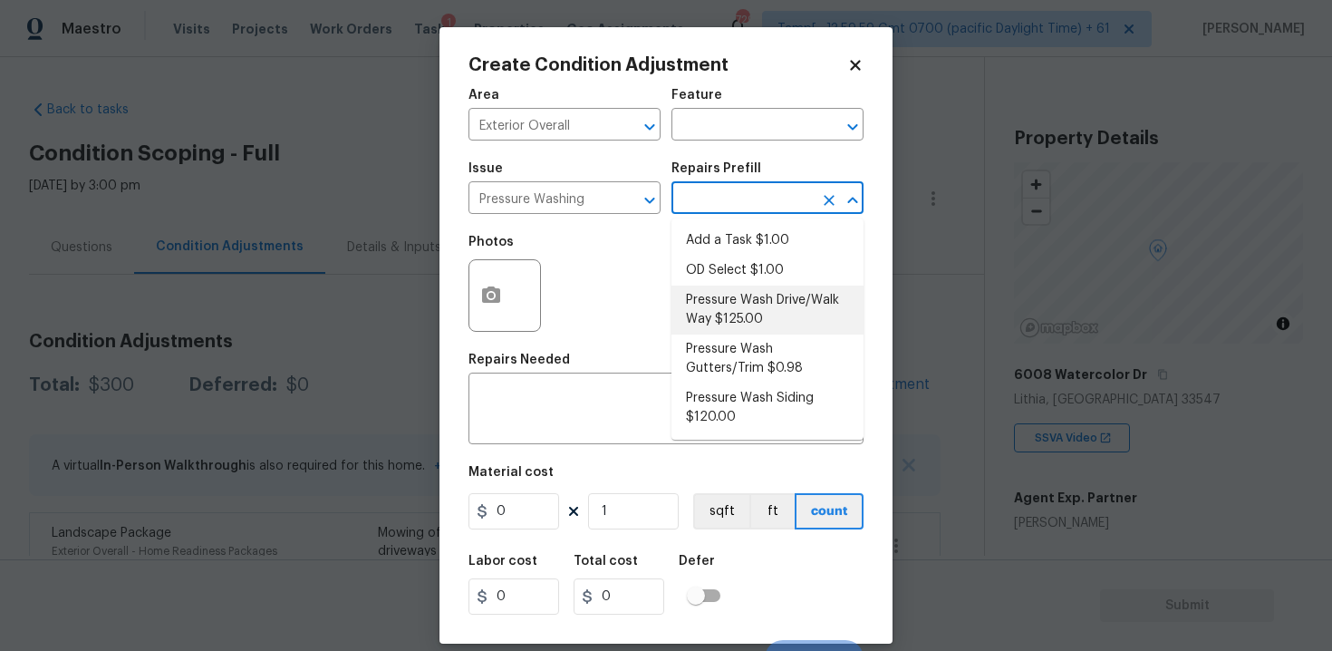
click at [728, 312] on li "Pressure Wash Drive/Walk Way $125.00" at bounding box center [767, 309] width 192 height 49
type input "Siding"
type textarea "Pressure wash the driveways/walkways as directed by the PM. Ensure that all deb…"
type input "125"
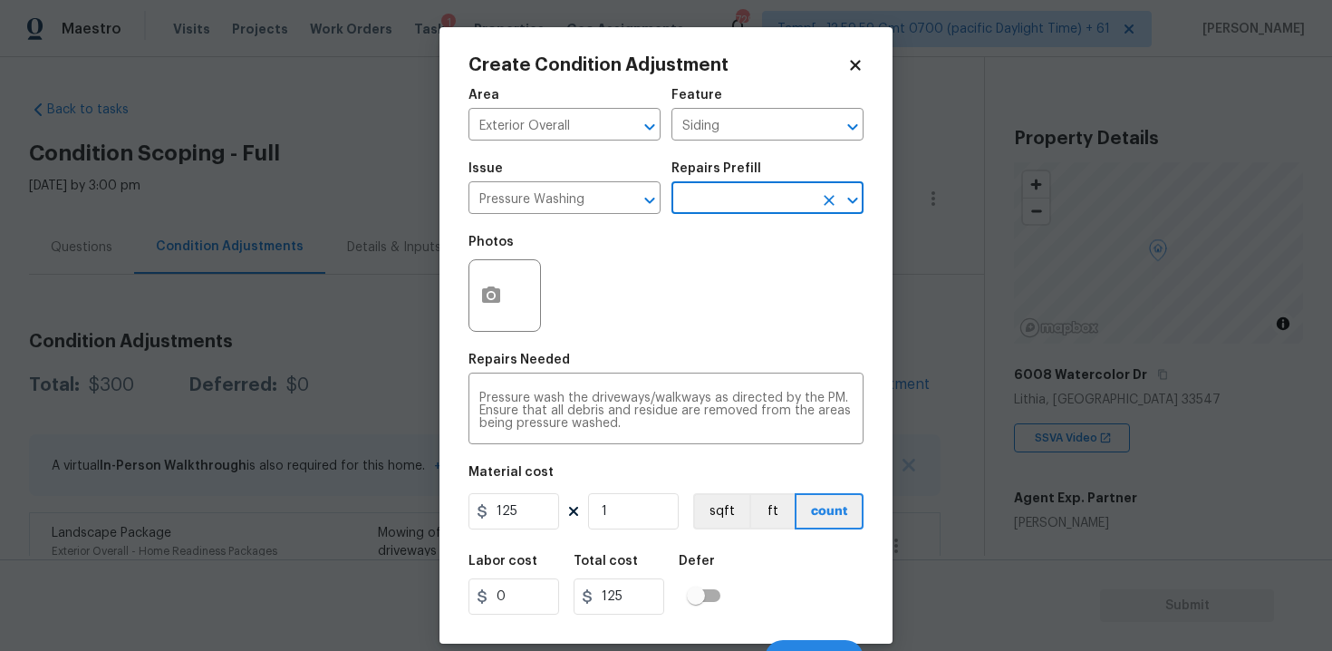
click at [525, 533] on figure "Material cost 125 1 sqft ft count" at bounding box center [665, 499] width 395 height 67
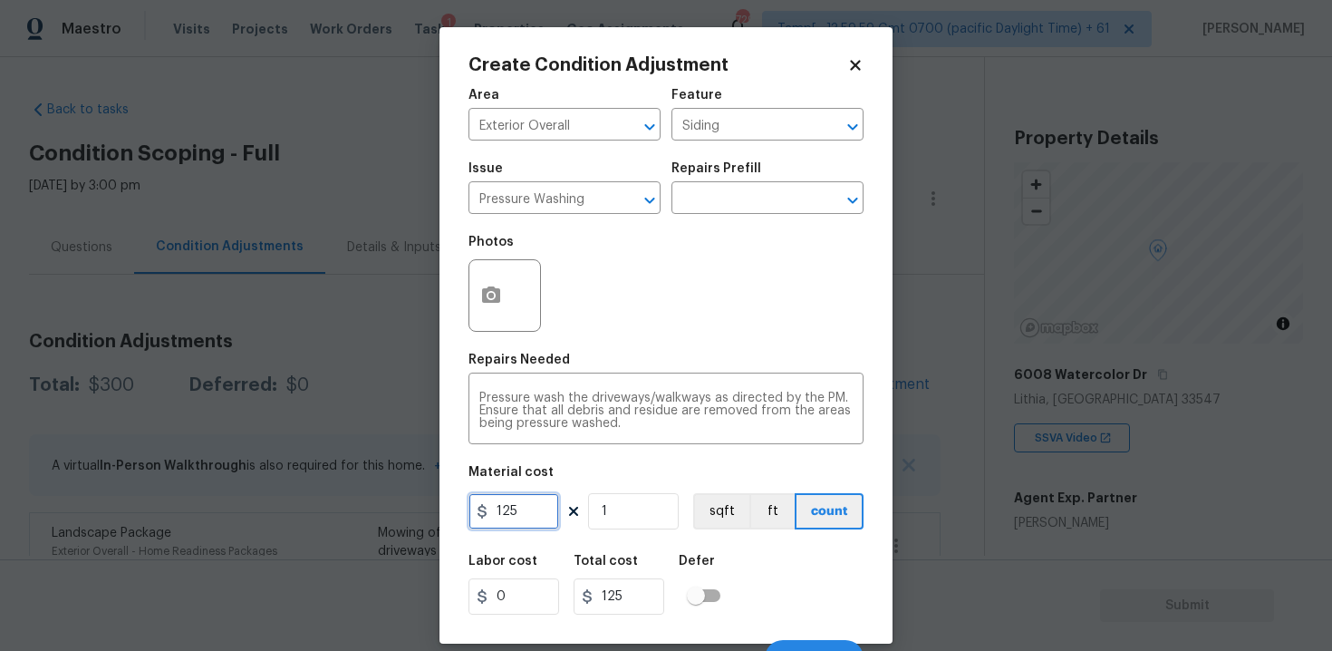
click at [522, 508] on input "125" at bounding box center [513, 511] width 91 height 36
type input "200"
click at [768, 546] on div "Labor cost 0 Total cost 125 Defer" at bounding box center [665, 585] width 395 height 82
type input "200"
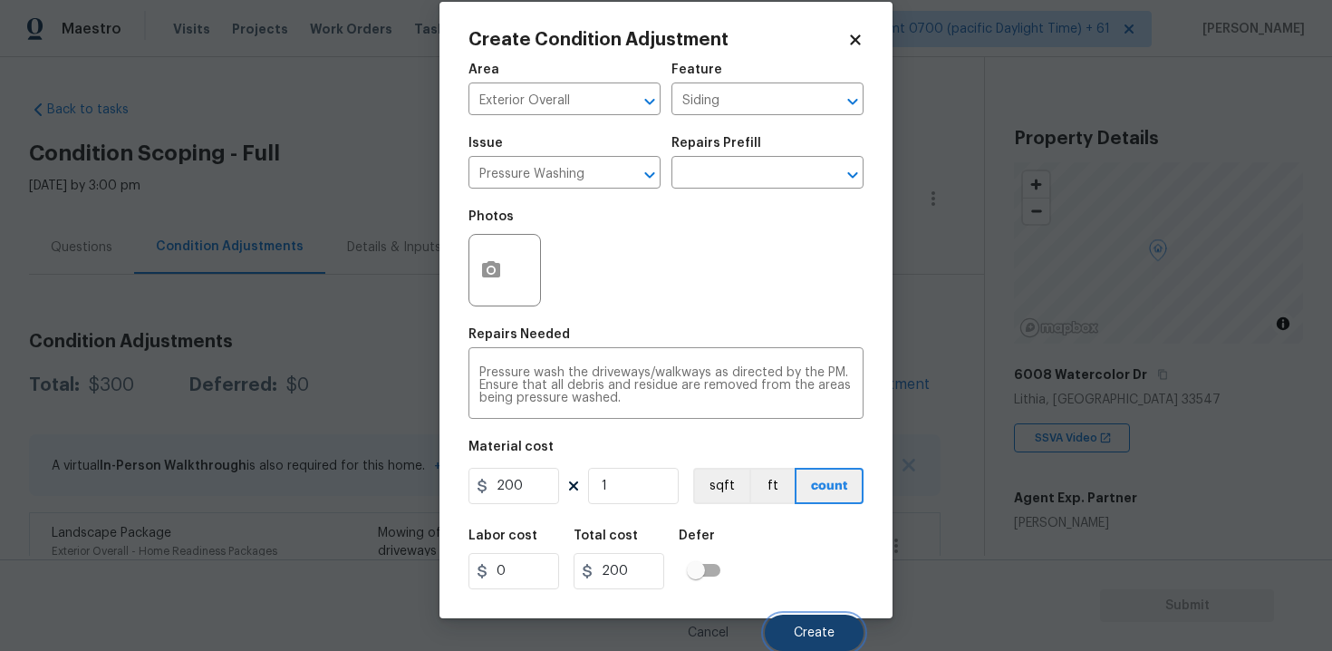
click at [806, 623] on button "Create" at bounding box center [814, 632] width 99 height 36
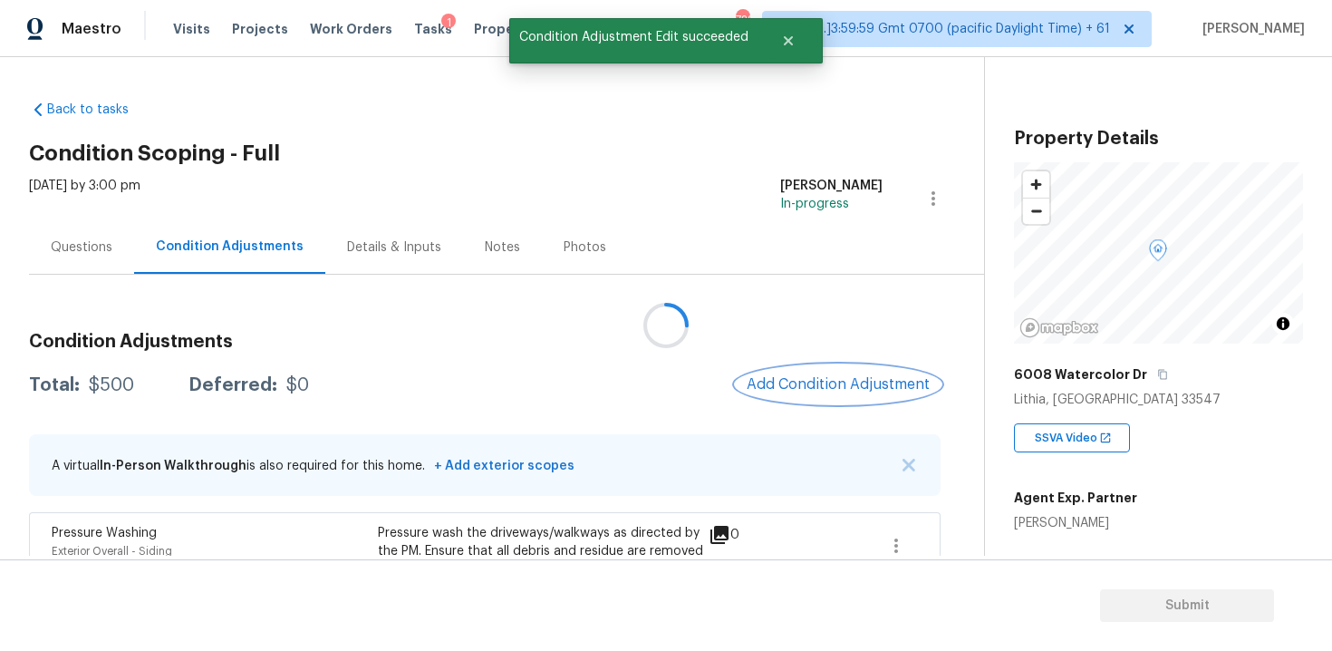
click at [795, 378] on span "Add Condition Adjustment" at bounding box center [838, 384] width 183 height 16
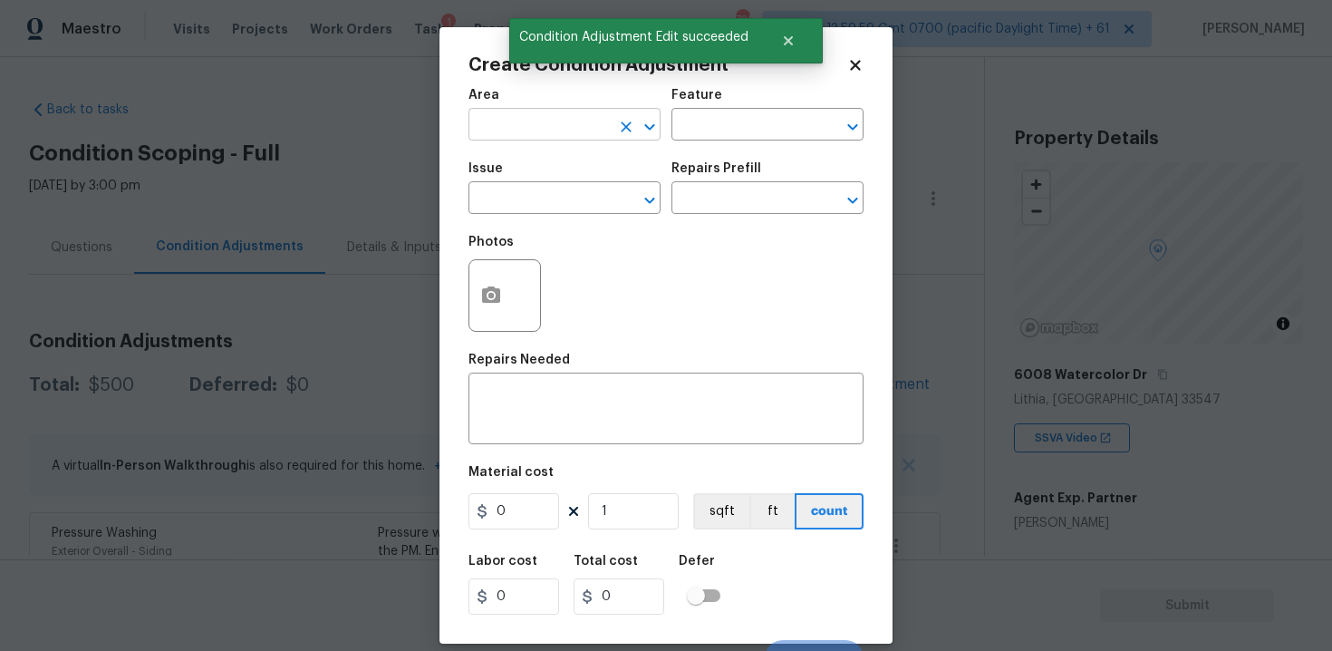
click at [559, 124] on input "text" at bounding box center [538, 126] width 141 height 28
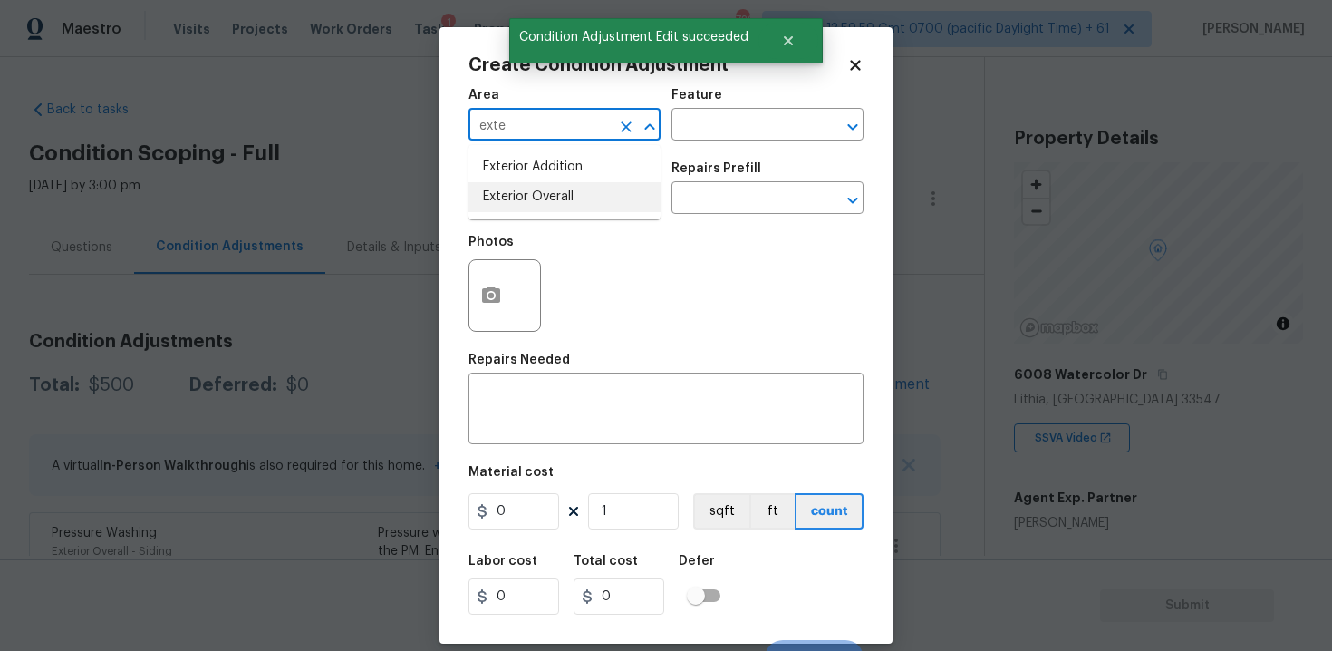
click at [557, 205] on li "Exterior Overall" at bounding box center [564, 197] width 192 height 30
type input "Exterior Overall"
click at [557, 205] on input "text" at bounding box center [538, 200] width 141 height 28
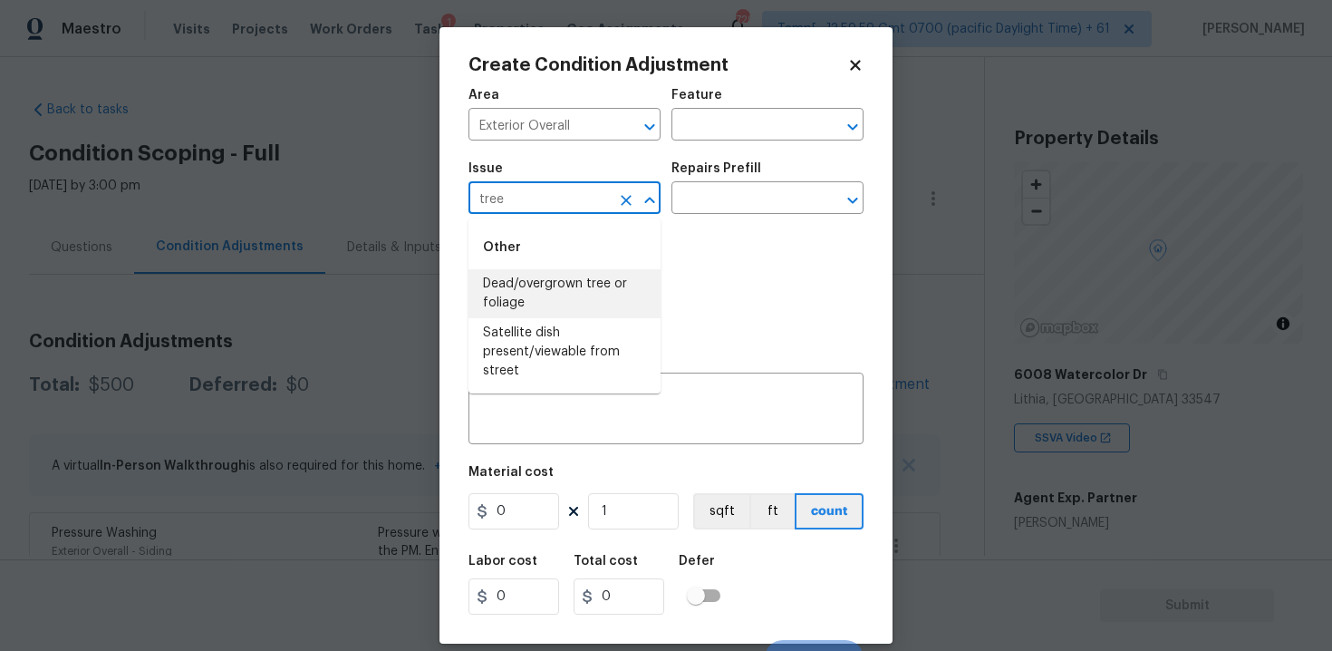
click at [582, 282] on li "Dead/overgrown tree or foliage" at bounding box center [564, 293] width 192 height 49
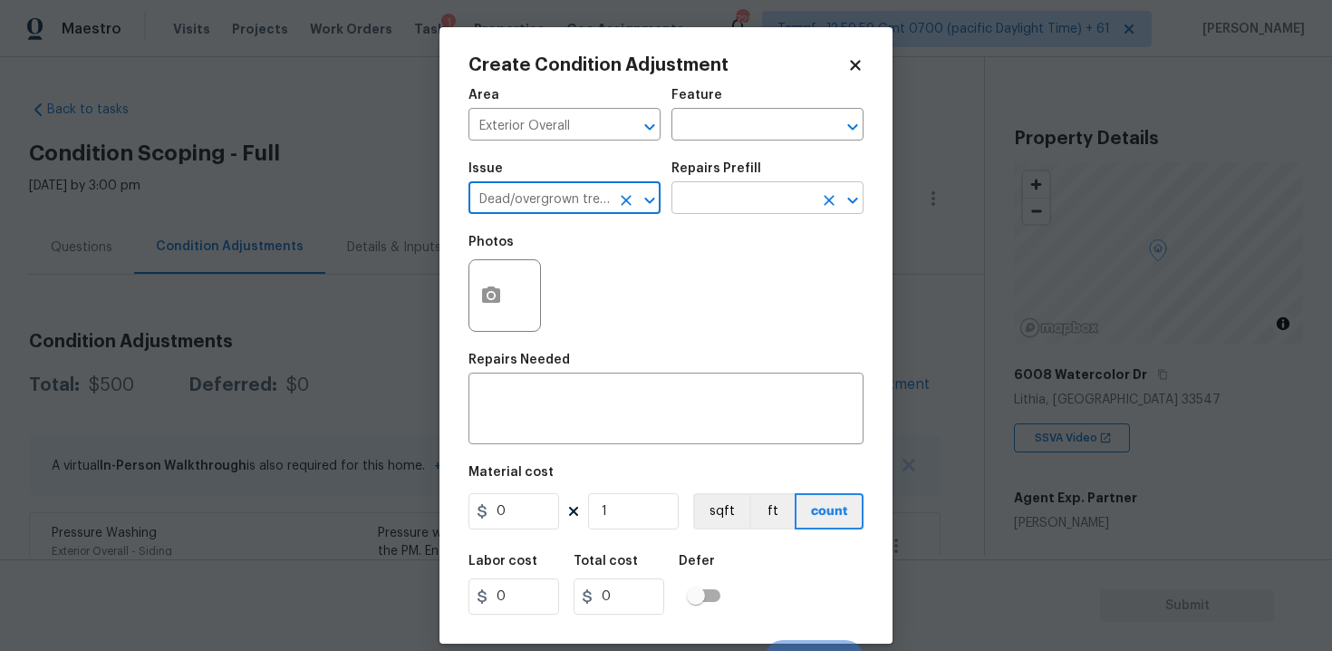
type input "Dead/overgrown tree or foliage"
click at [737, 191] on input "text" at bounding box center [741, 200] width 141 height 28
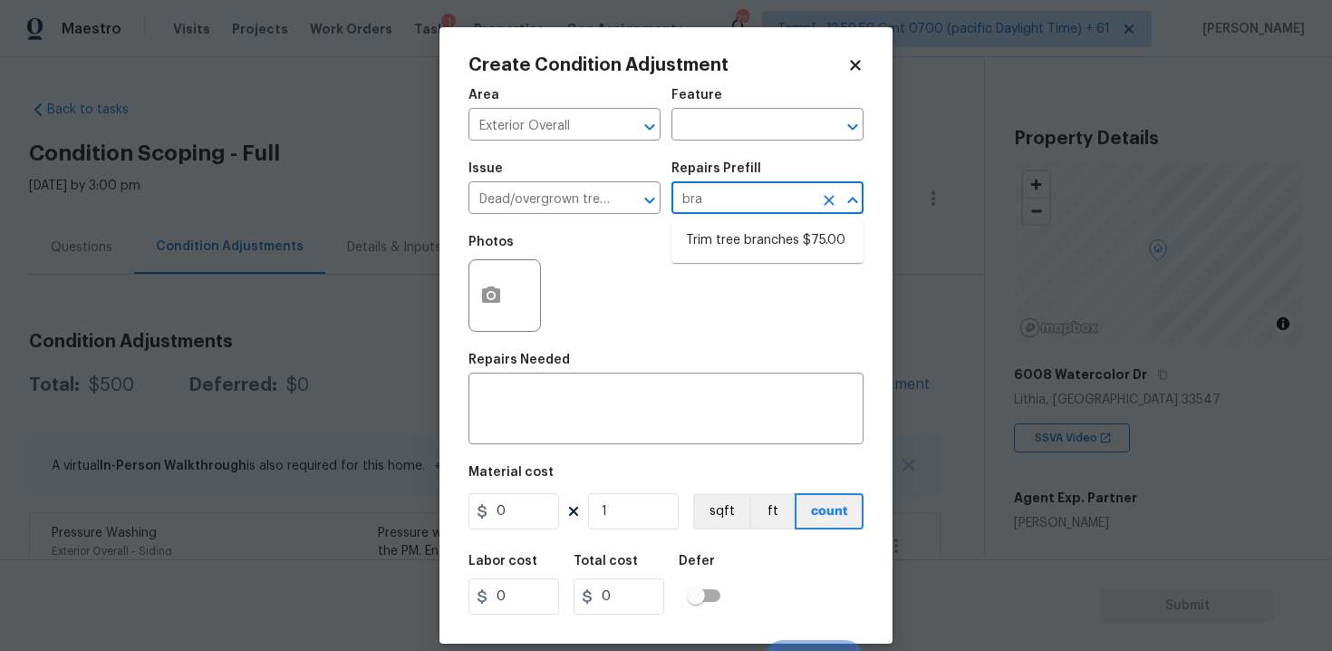
type input "bran"
click at [750, 235] on li "Trim tree branches $75.00" at bounding box center [767, 241] width 192 height 30
type textarea "Trim back overgrown tree branches in contact with home & branches hanging low o…"
type input "75"
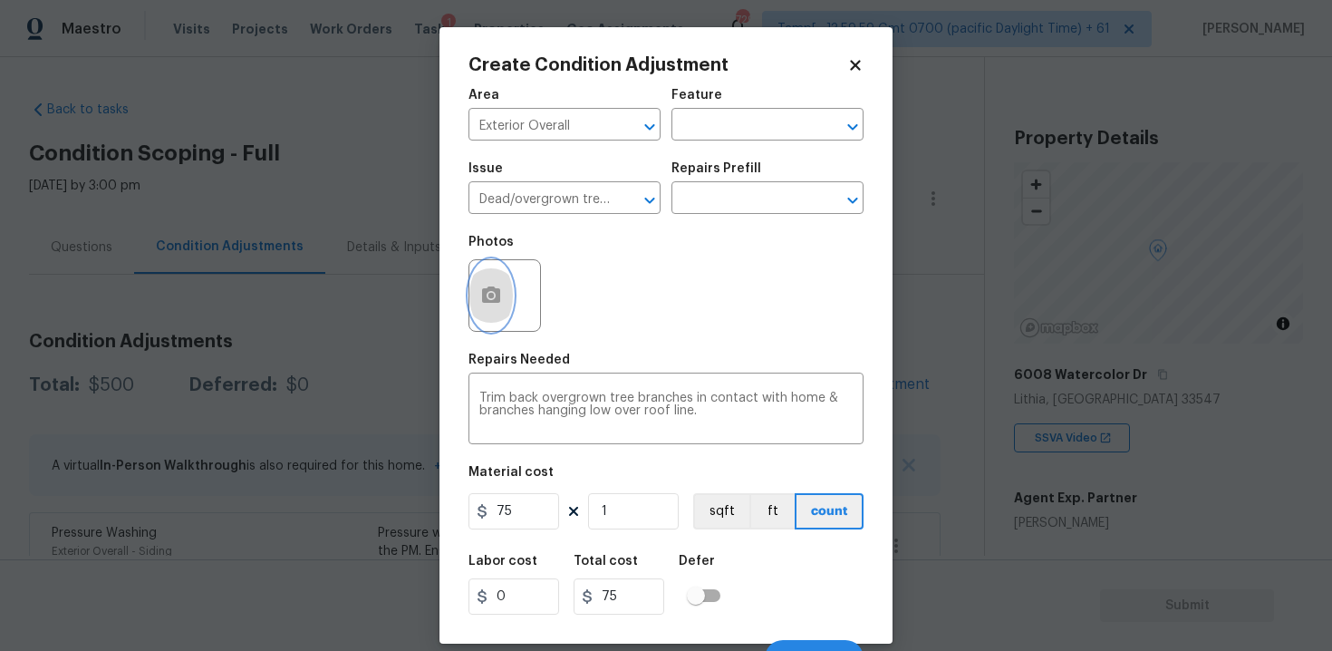
click at [482, 287] on icon "button" at bounding box center [491, 295] width 22 height 22
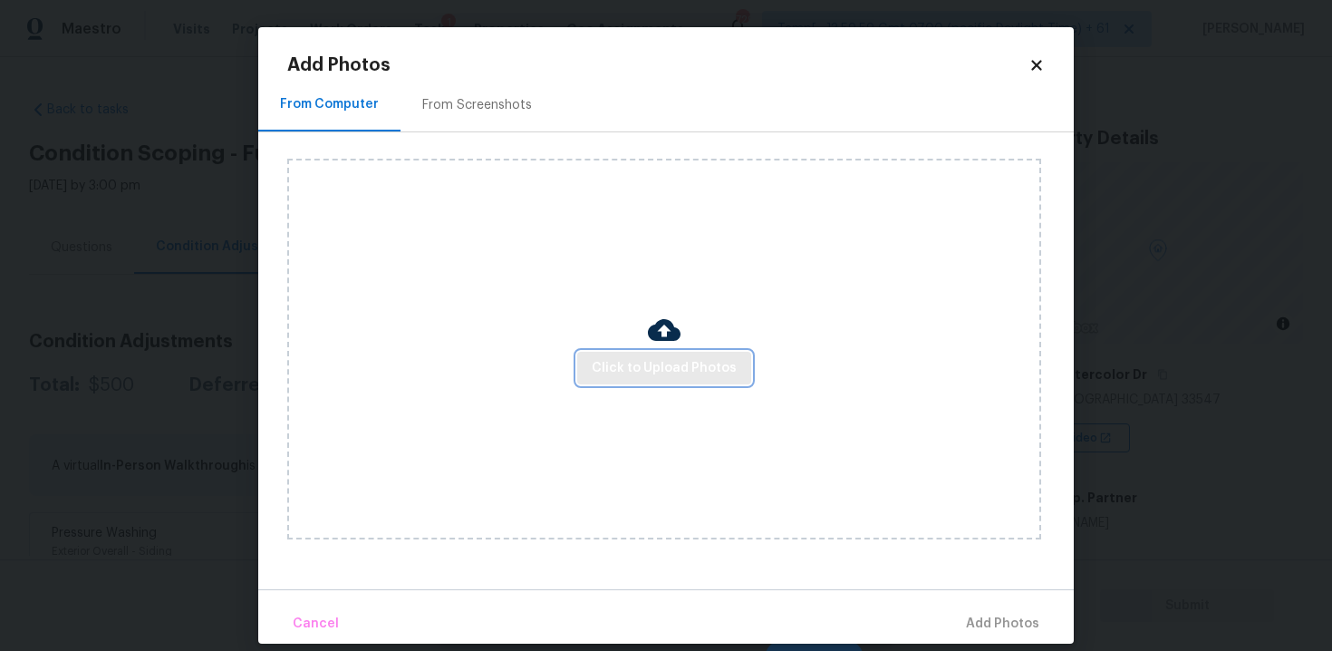
click at [659, 380] on button "Click to Upload Photos" at bounding box center [664, 369] width 174 height 34
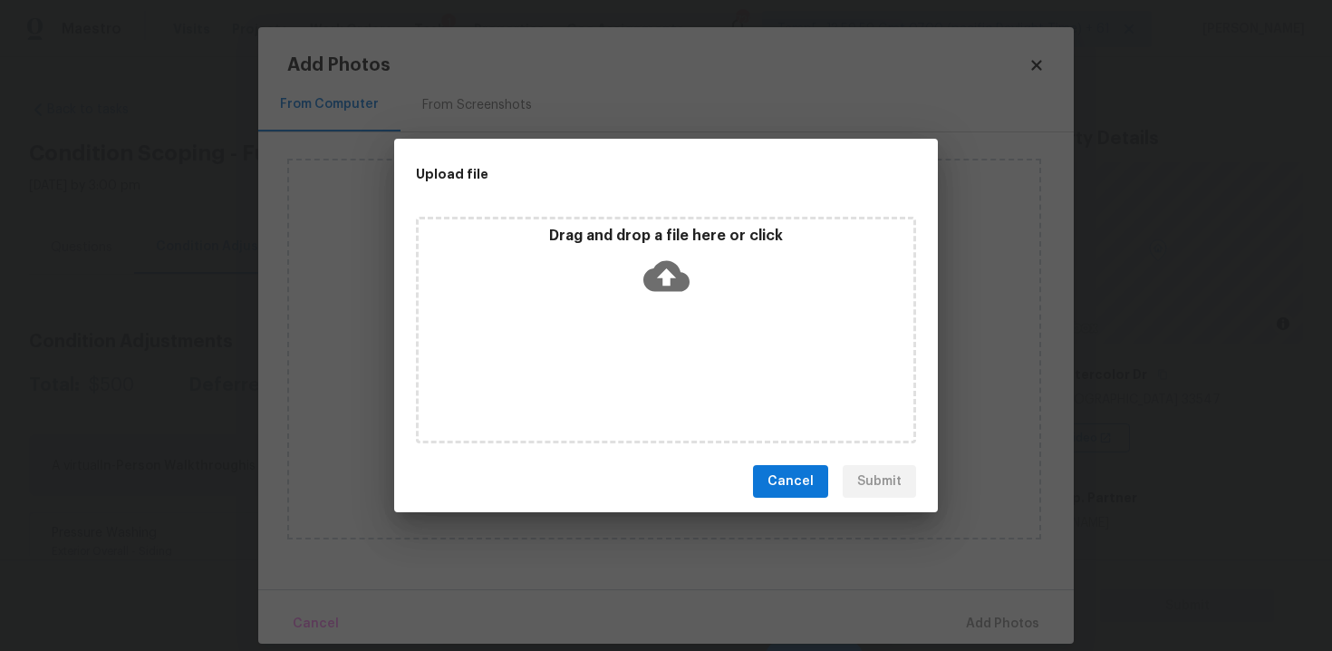
click at [656, 284] on icon at bounding box center [666, 276] width 46 height 31
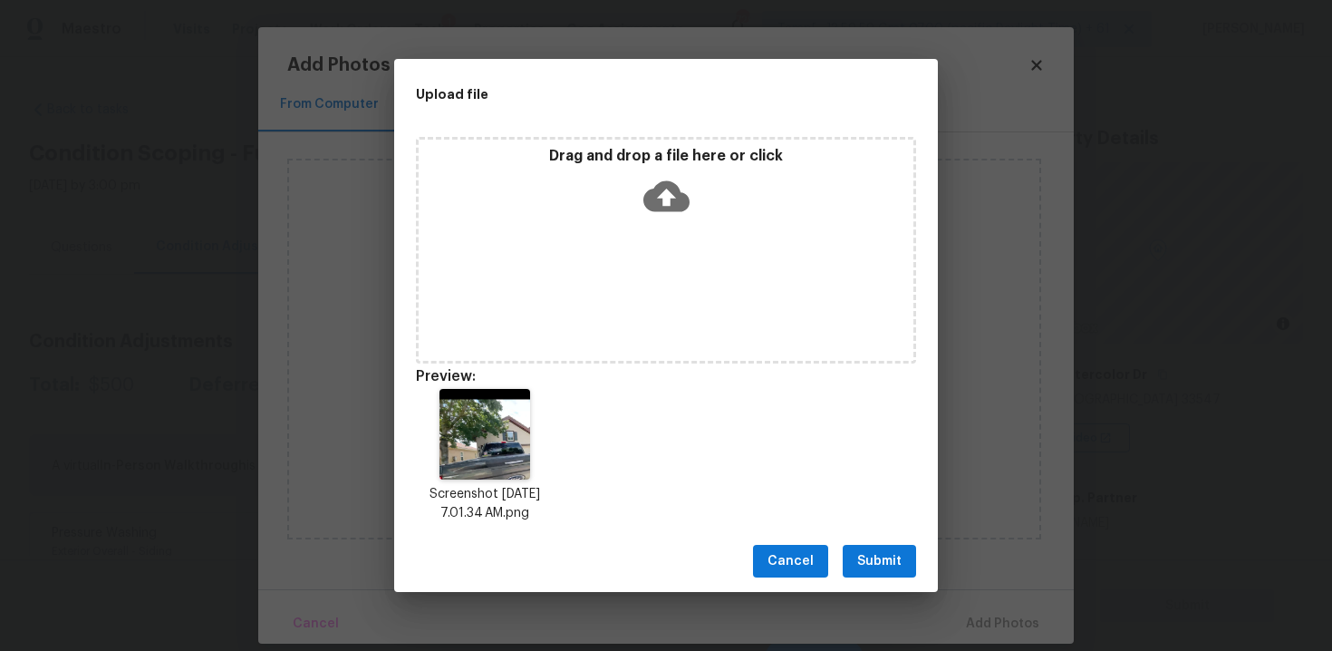
click at [870, 558] on span "Submit" at bounding box center [879, 561] width 44 height 23
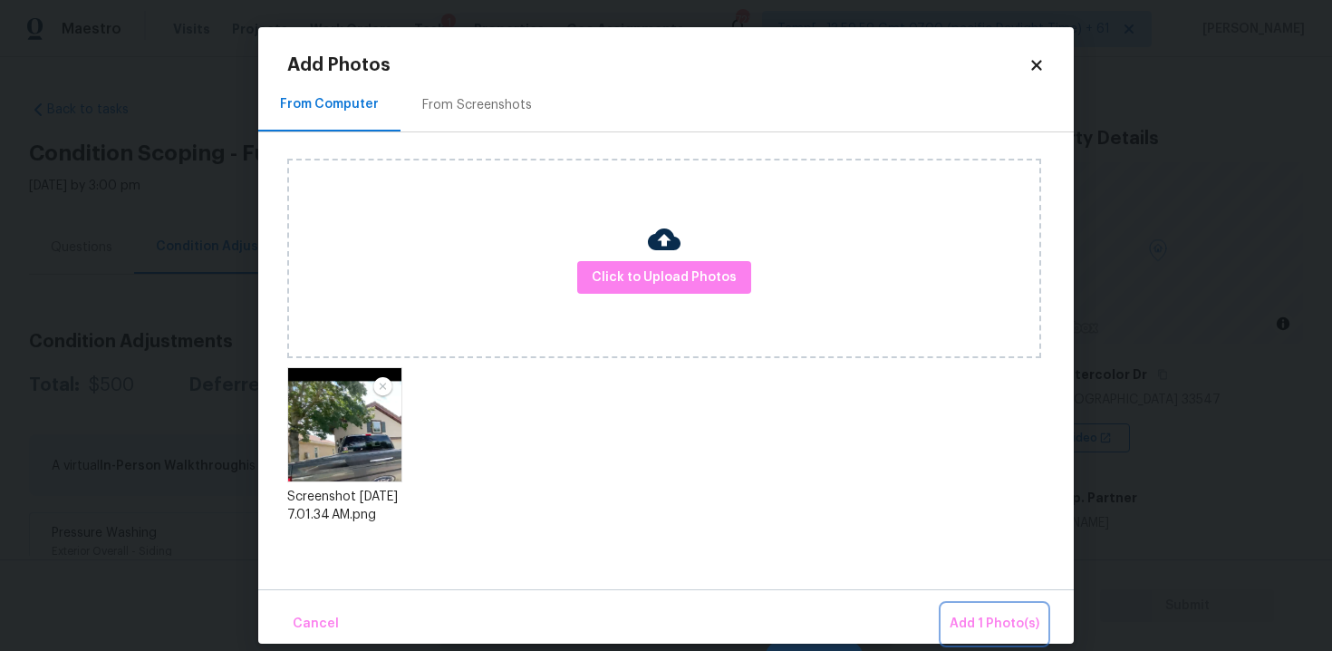
click at [1008, 615] on span "Add 1 Photo(s)" at bounding box center [995, 623] width 90 height 23
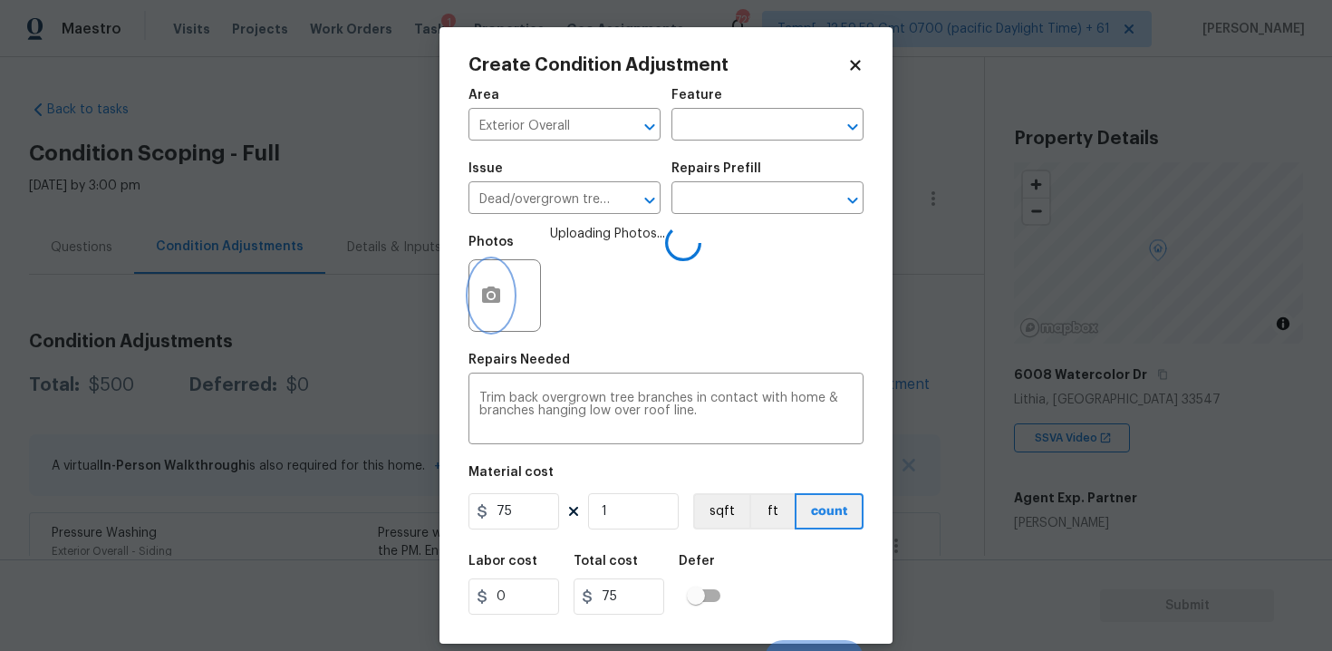
scroll to position [26, 0]
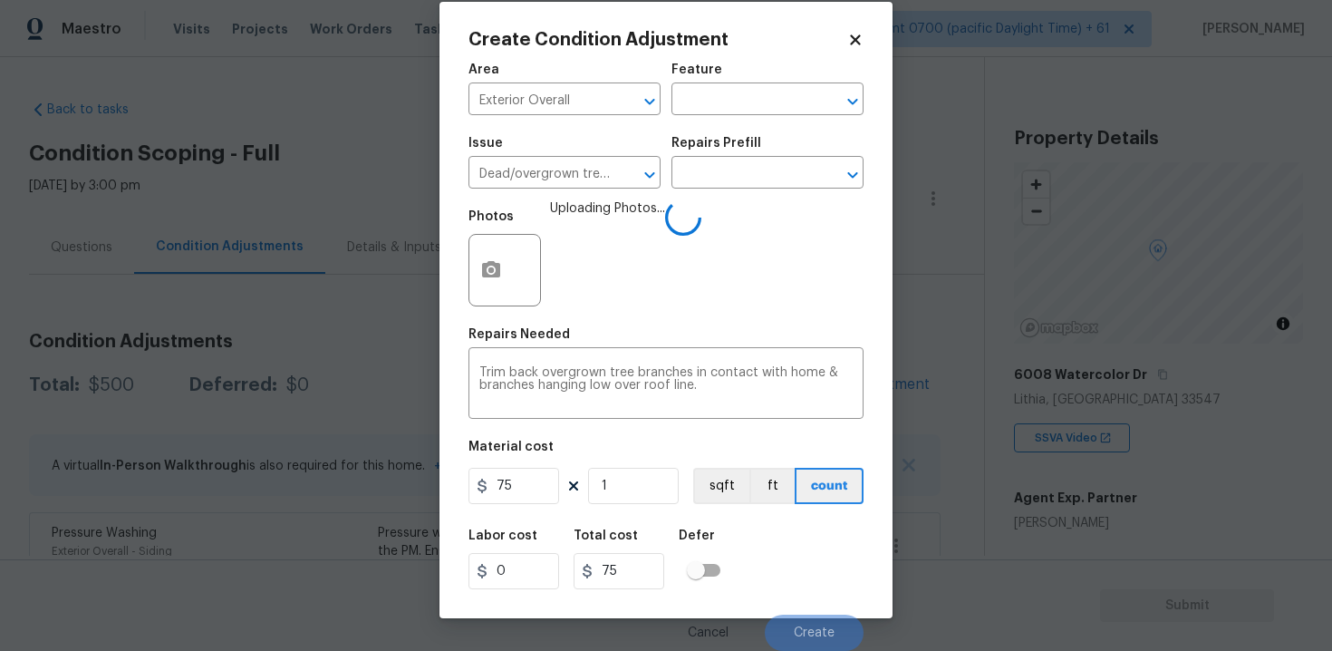
click at [774, 525] on div "Labor cost 0 Total cost 75 Defer" at bounding box center [665, 559] width 395 height 82
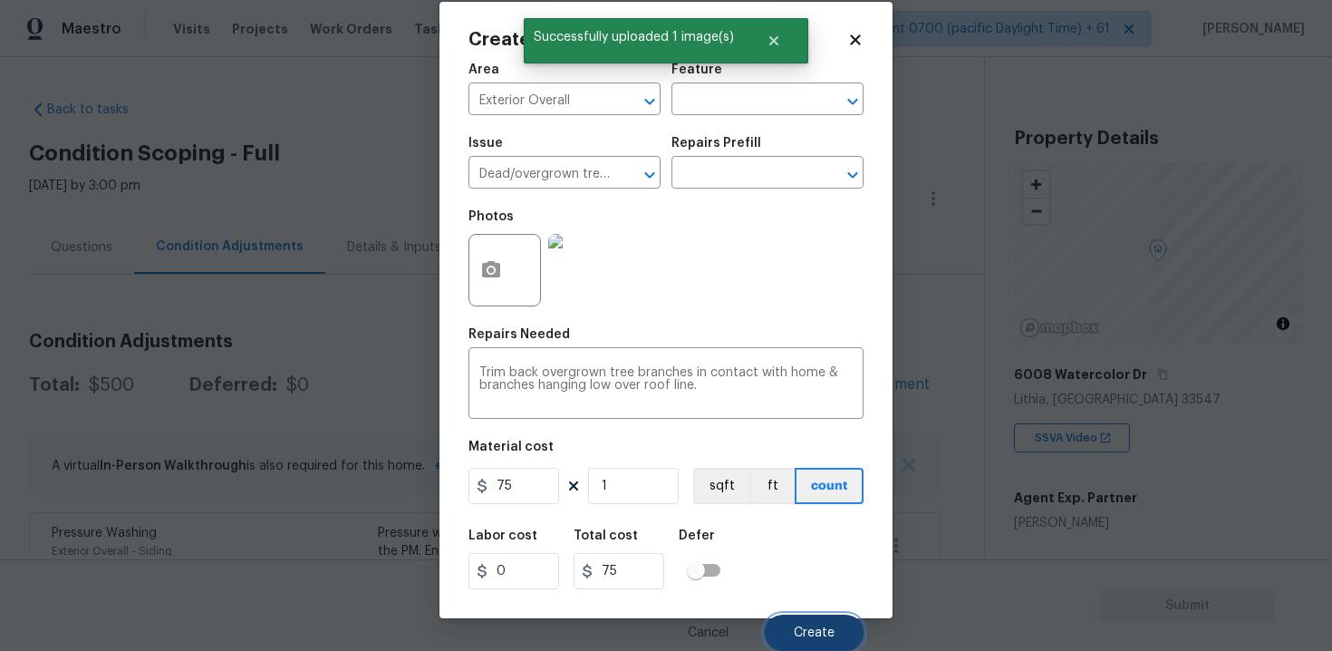
click at [833, 629] on span "Create" at bounding box center [814, 633] width 41 height 14
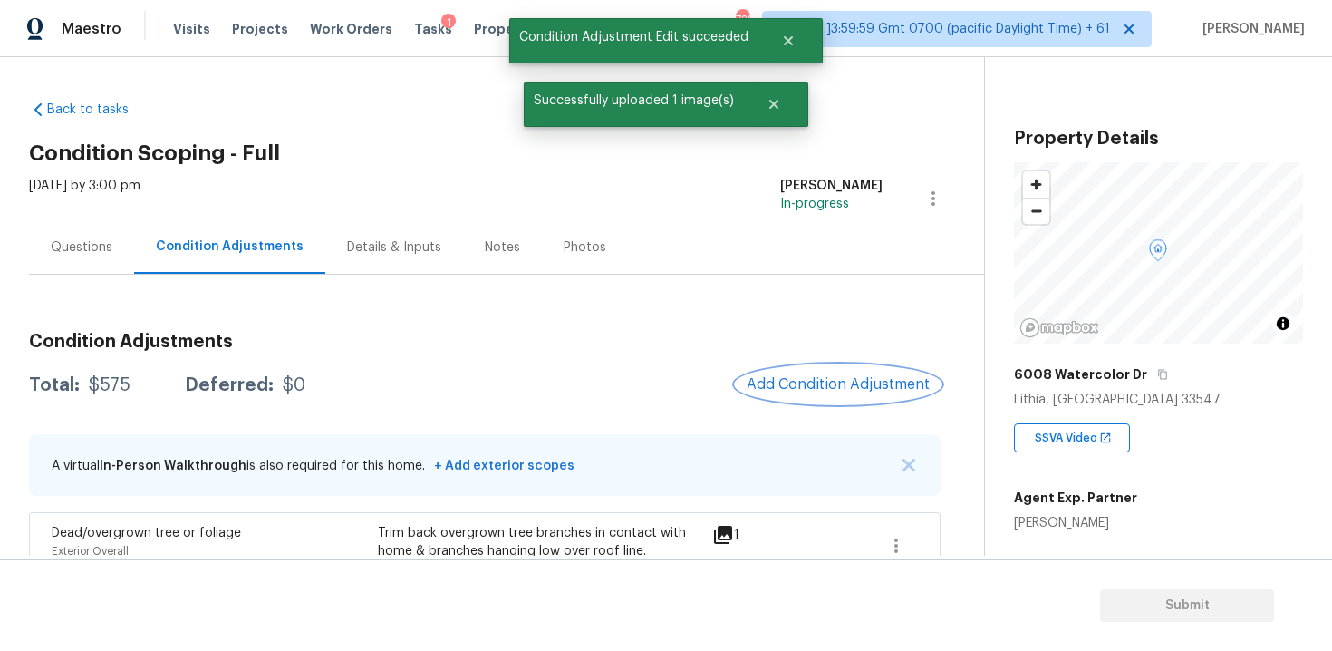
scroll to position [304, 0]
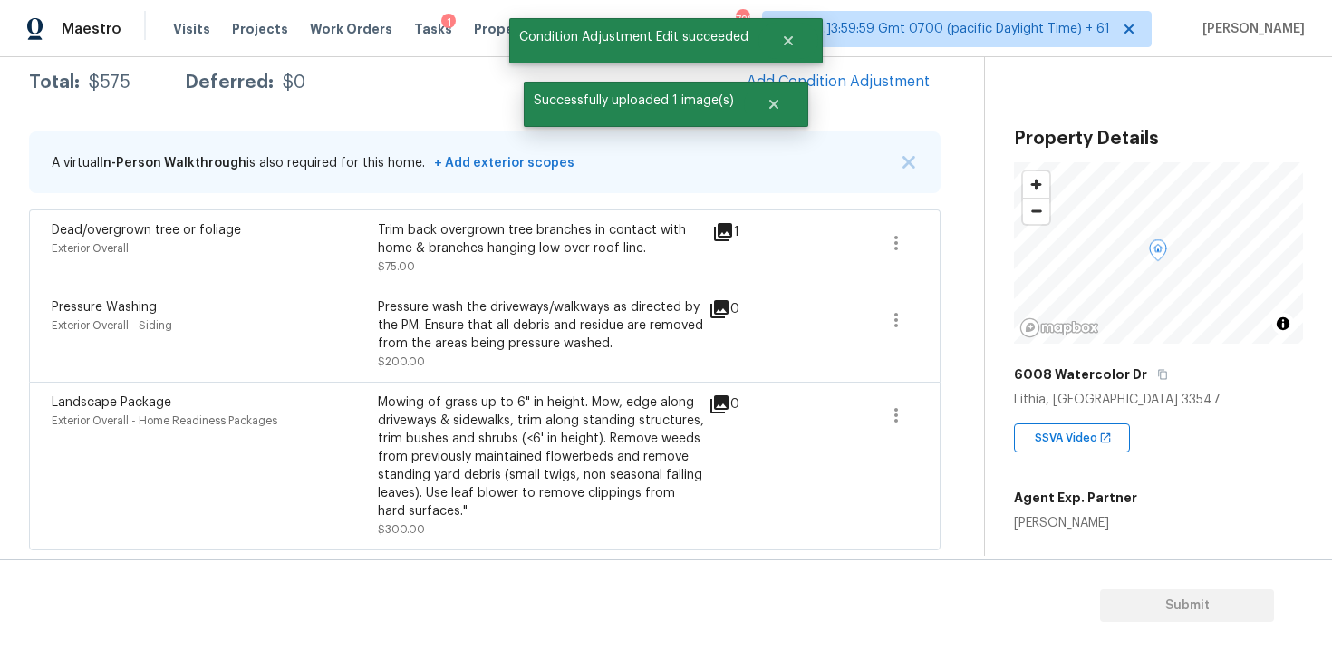
click at [585, 498] on div "Mowing of grass up to 6" in height. Mow, edge along driveways & sidewalks, trim…" at bounding box center [541, 456] width 326 height 127
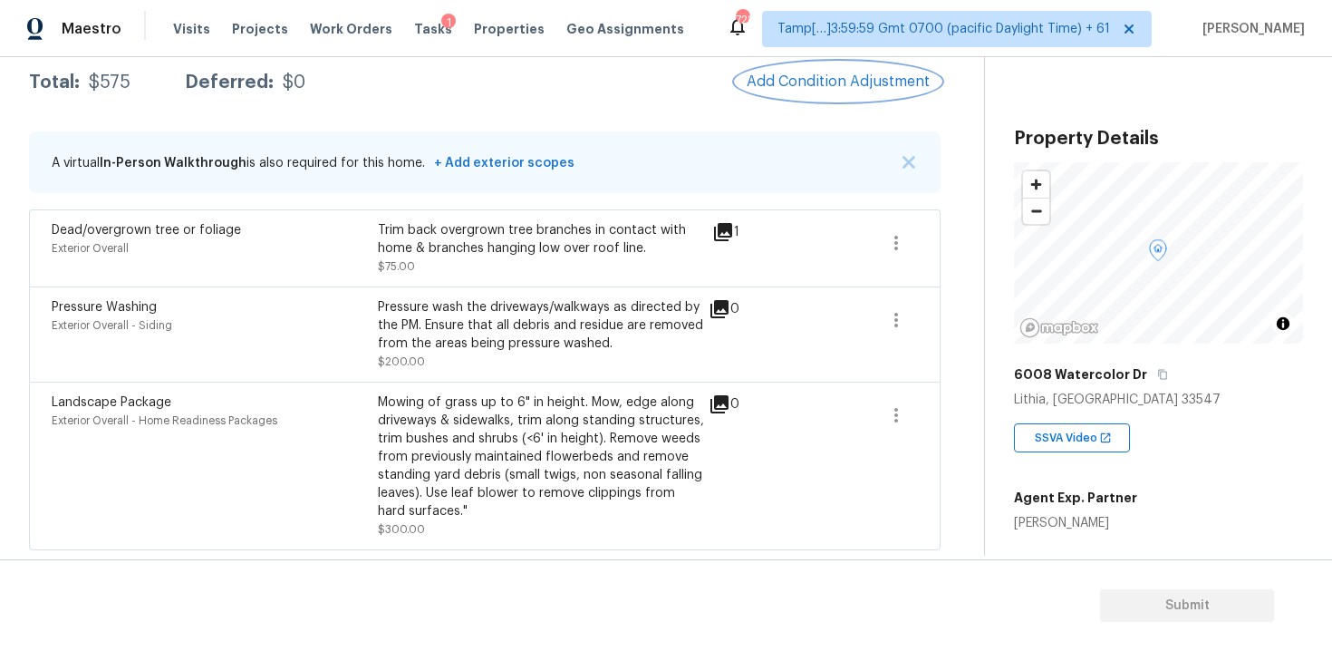
click at [844, 92] on button "Add Condition Adjustment" at bounding box center [838, 82] width 205 height 38
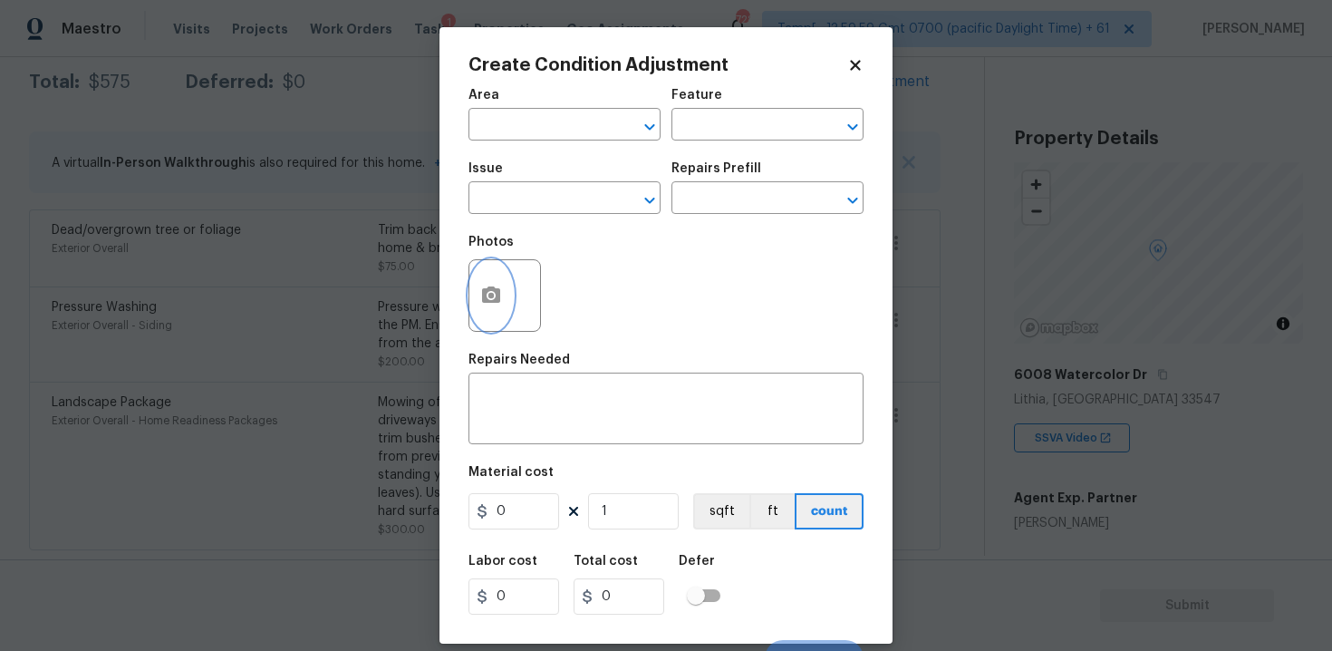
click at [506, 288] on button "button" at bounding box center [490, 295] width 43 height 71
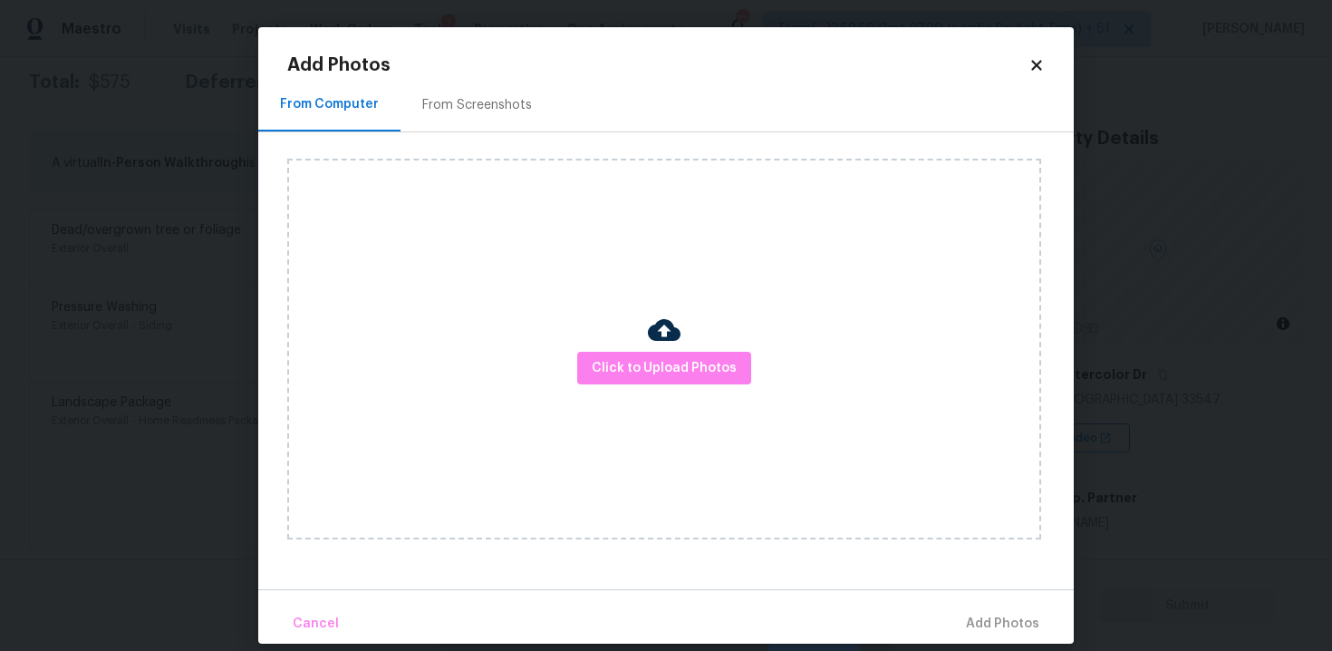
click at [688, 346] on div "Click to Upload Photos" at bounding box center [664, 349] width 754 height 381
click at [715, 362] on span "Click to Upload Photos" at bounding box center [664, 368] width 145 height 23
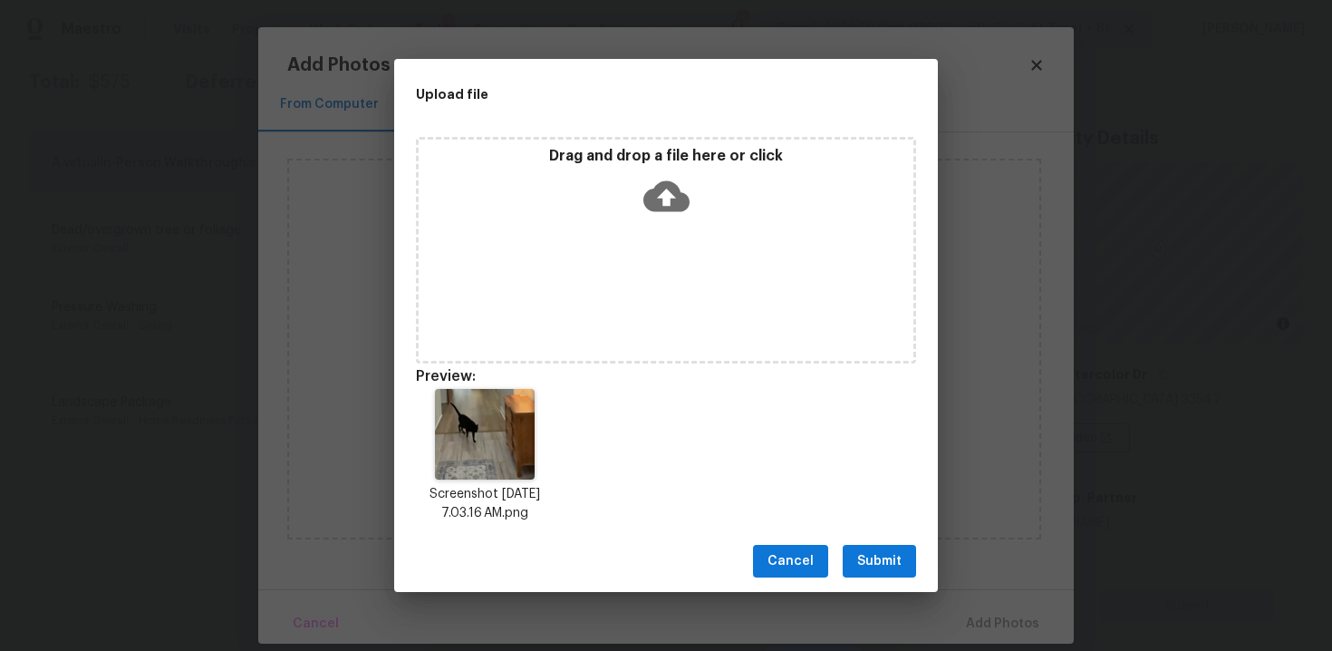
click at [875, 566] on span "Submit" at bounding box center [879, 561] width 44 height 23
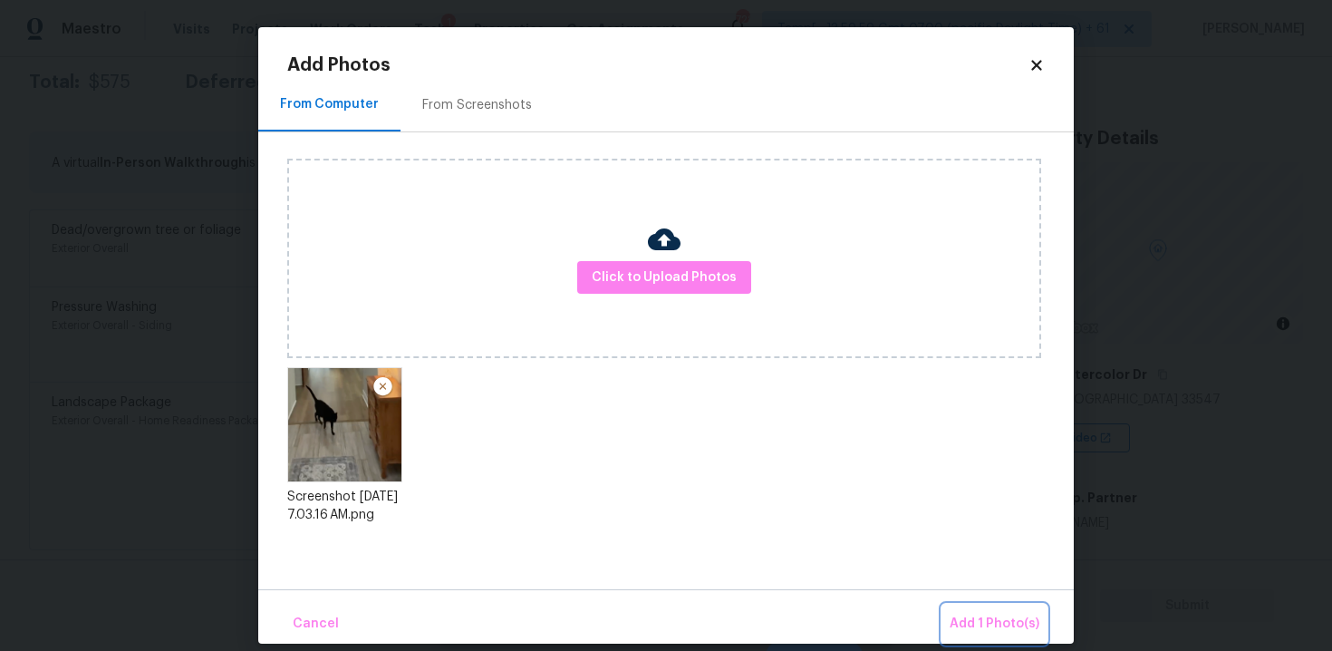
click at [969, 623] on span "Add 1 Photo(s)" at bounding box center [995, 623] width 90 height 23
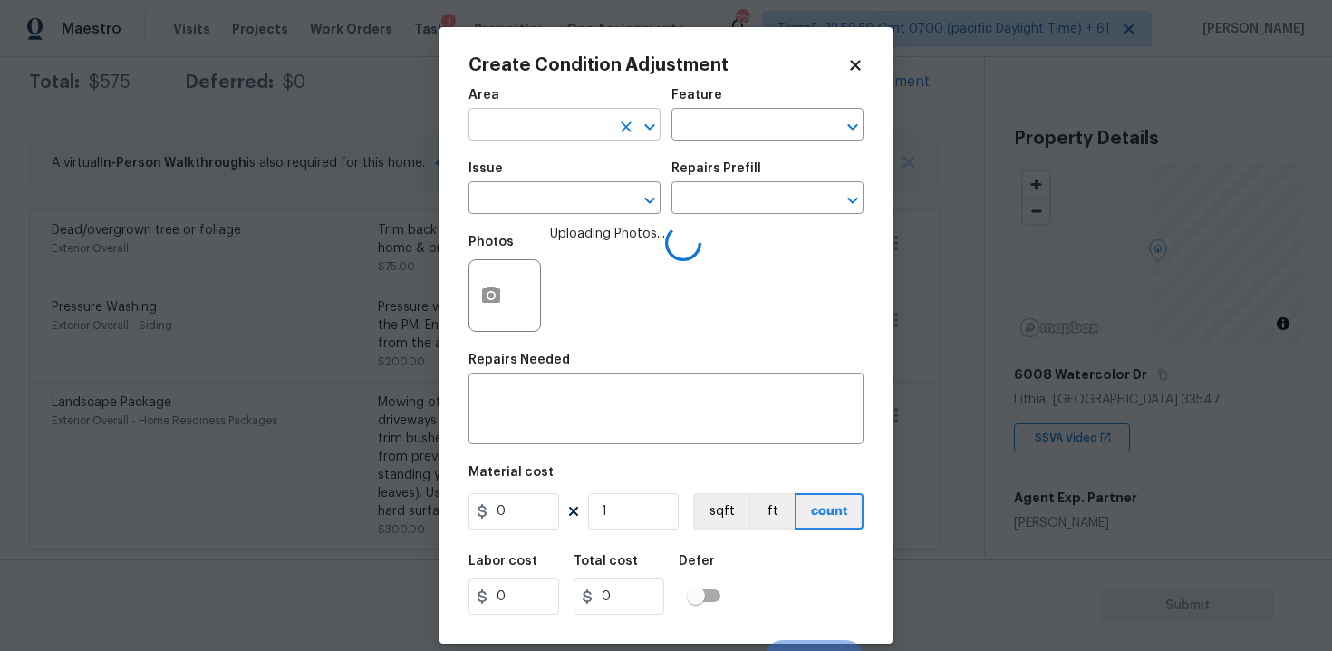
click at [504, 117] on input "text" at bounding box center [538, 126] width 141 height 28
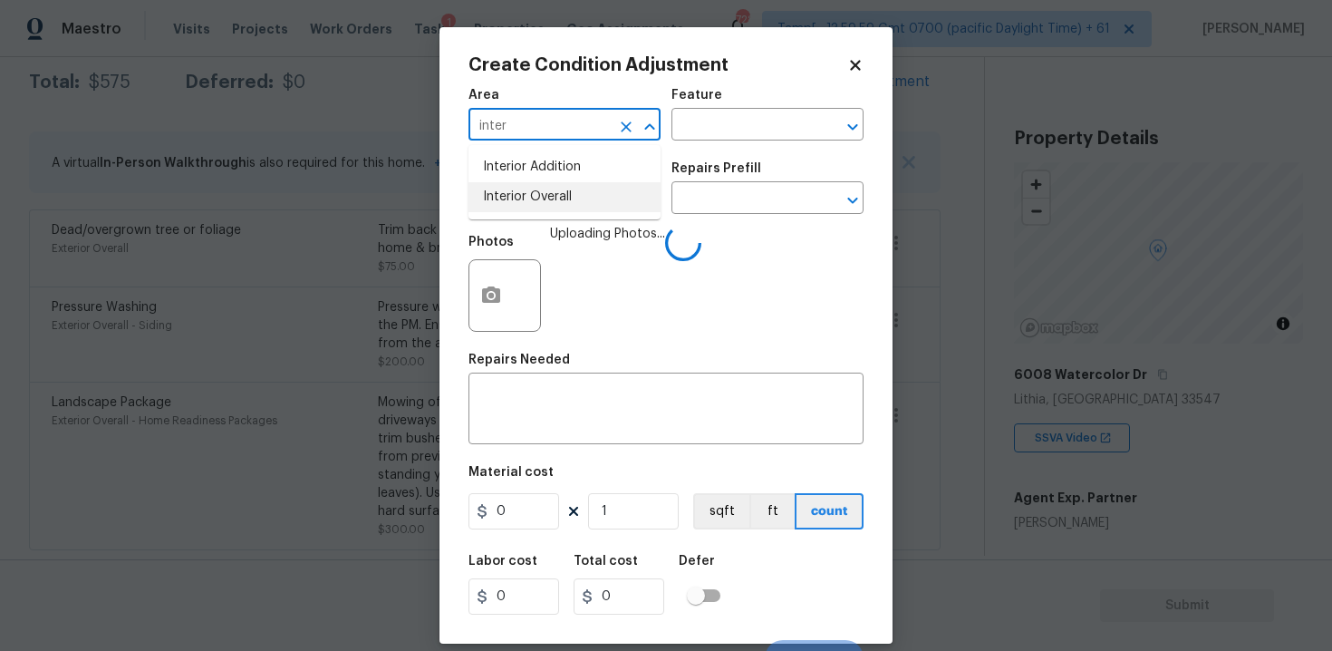
click at [513, 207] on li "Interior Overall" at bounding box center [564, 197] width 192 height 30
type input "Interior Overall"
click at [513, 207] on input "text" at bounding box center [538, 200] width 141 height 28
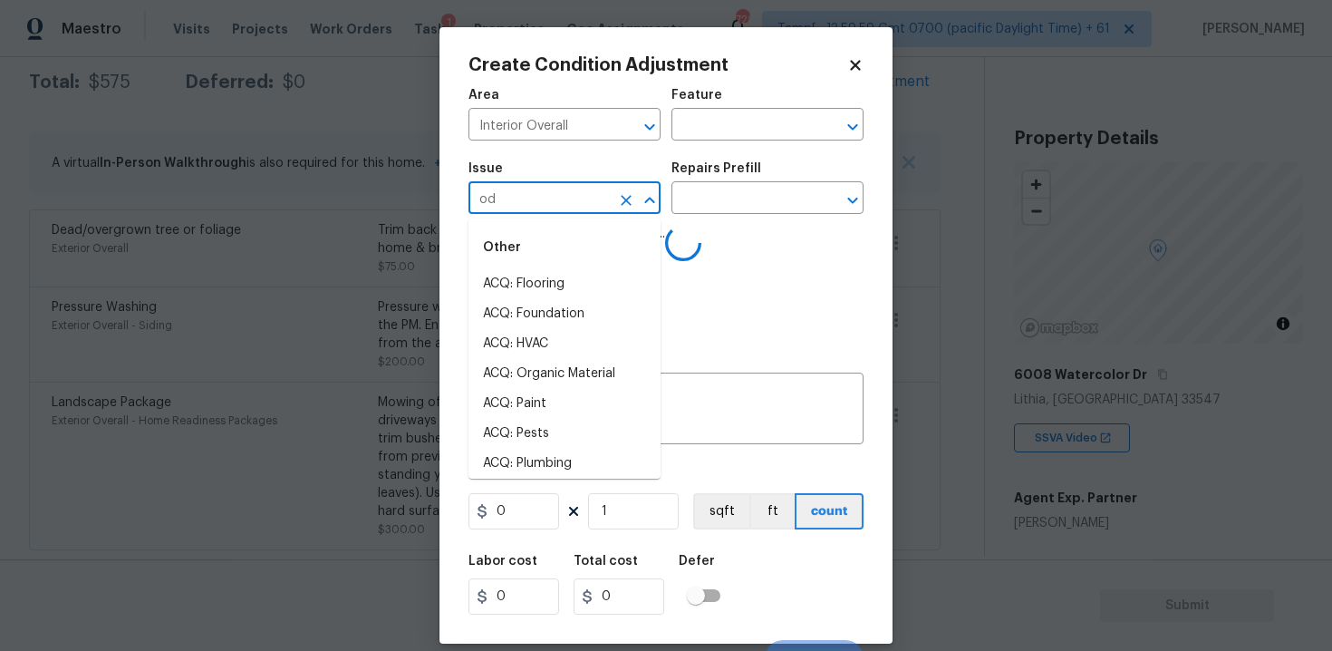
type input "odo"
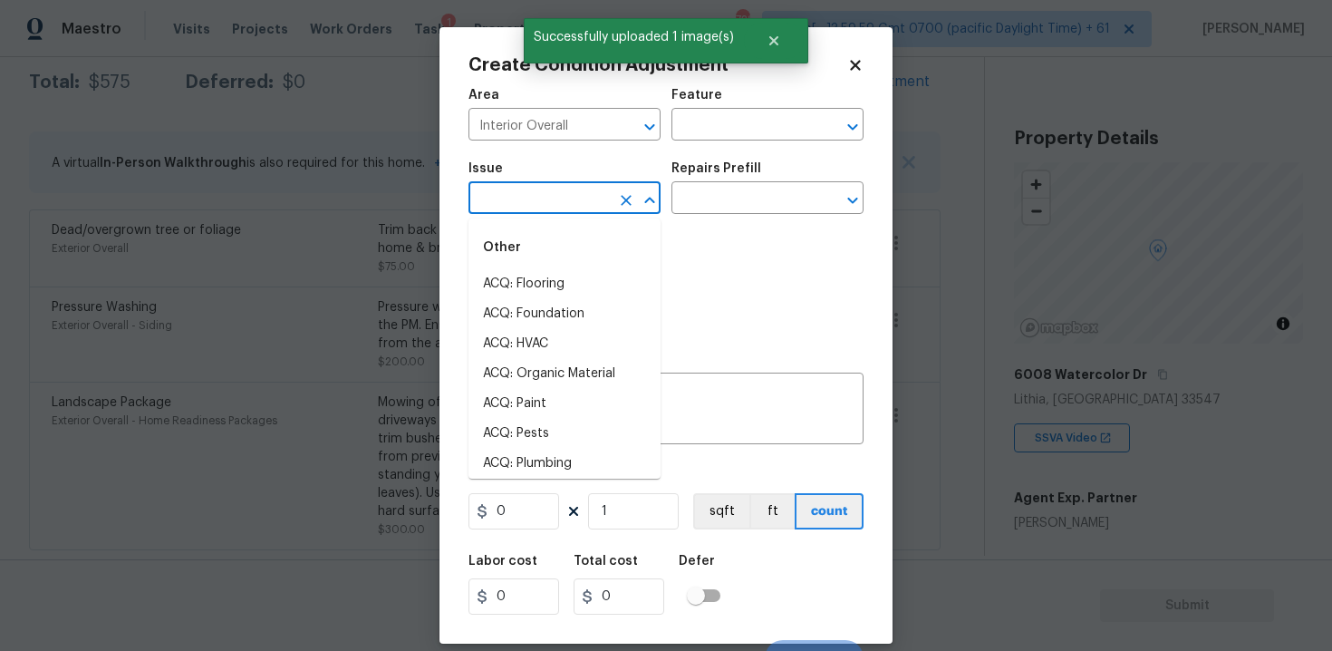
type input "r"
click at [552, 298] on li "Light Pet Odor" at bounding box center [564, 284] width 192 height 30
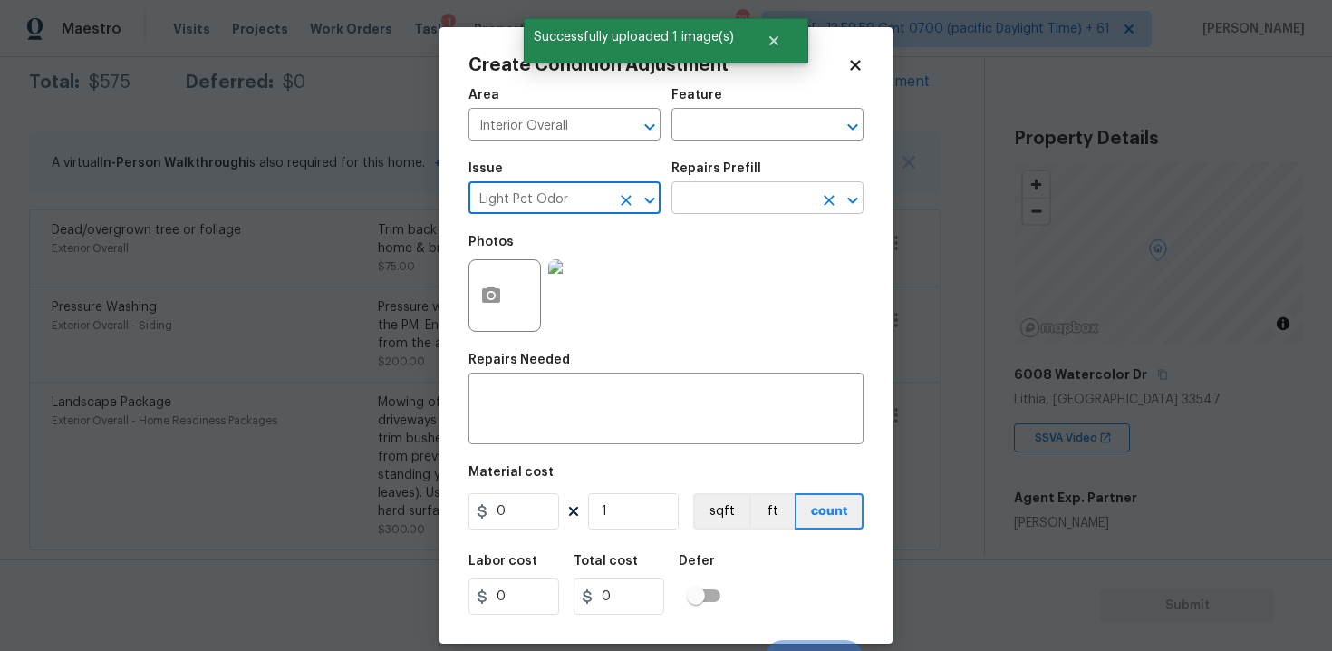
type input "Light Pet Odor"
click at [699, 204] on input "text" at bounding box center [741, 200] width 141 height 28
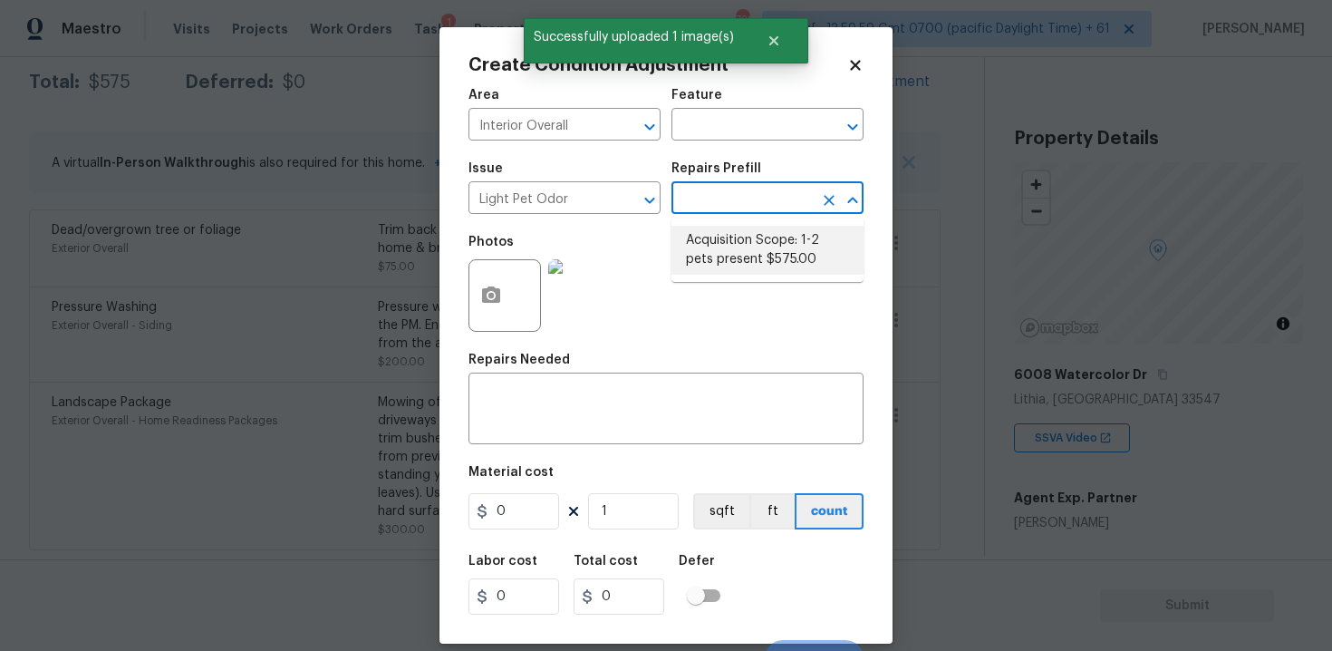
click at [719, 254] on li "Acquisition Scope: 1-2 pets present $575.00" at bounding box center [767, 250] width 192 height 49
type textarea "Acquisition Scope: 1-2 pets present"
type input "575"
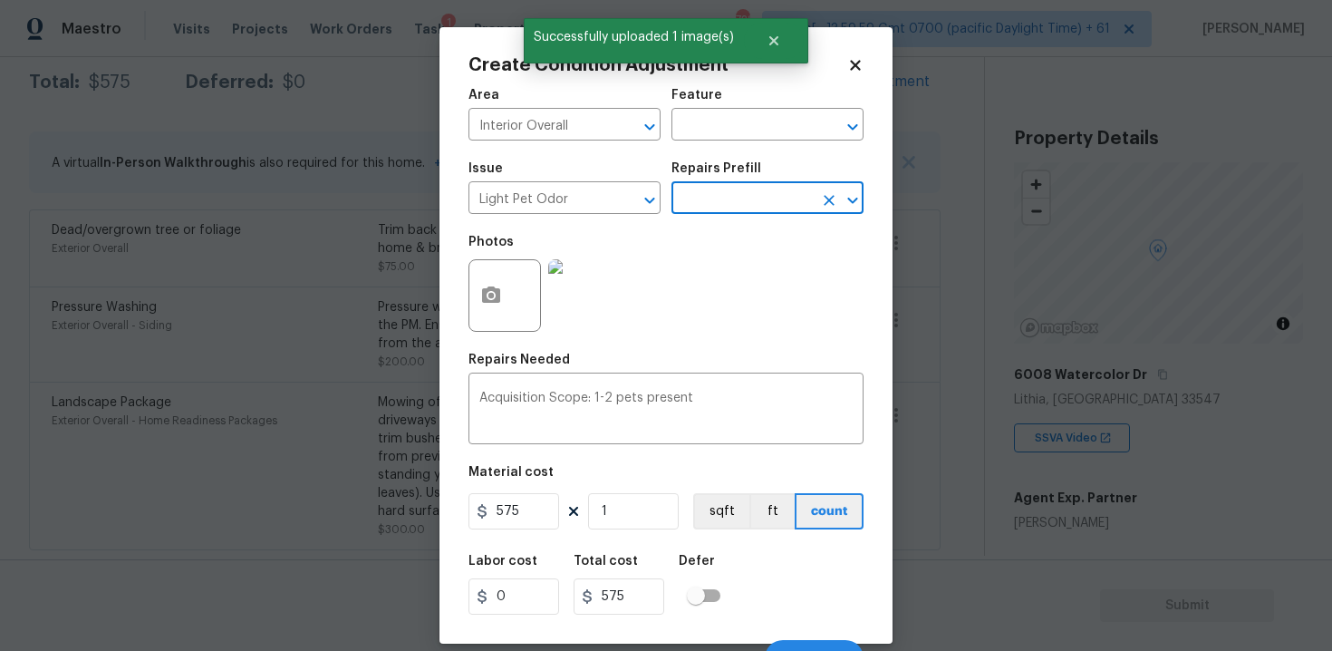
scroll to position [26, 0]
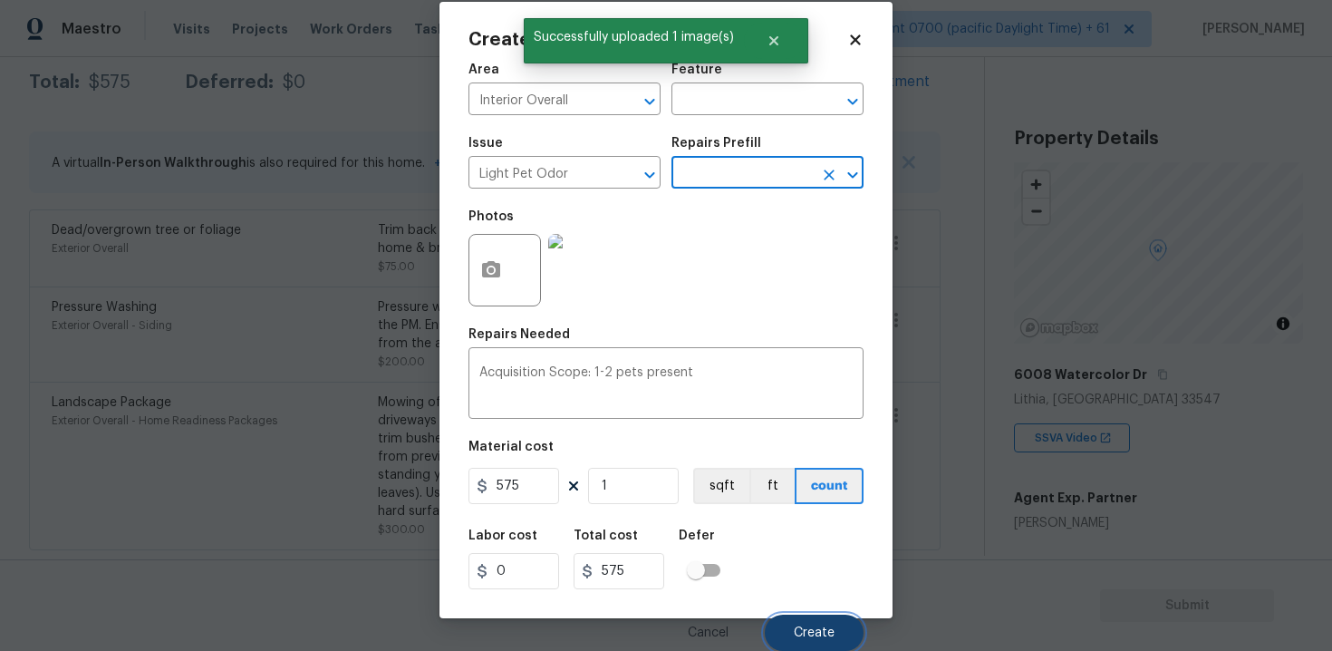
click at [789, 626] on button "Create" at bounding box center [814, 632] width 99 height 36
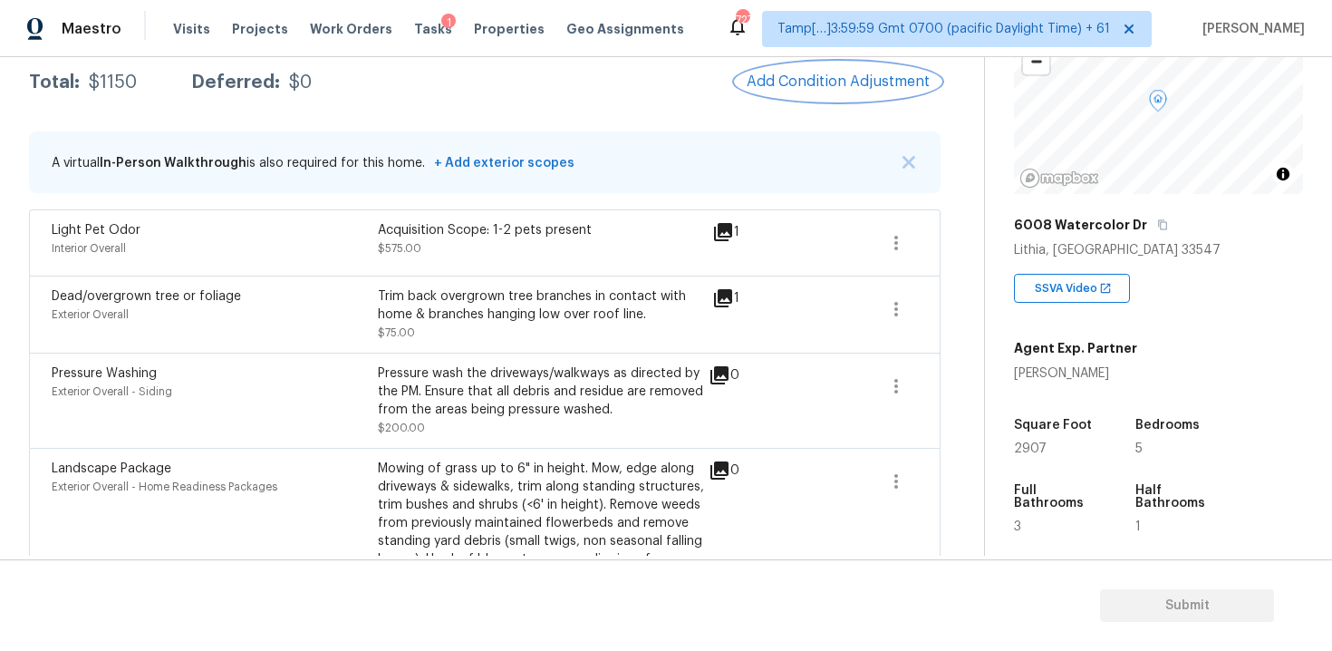
scroll to position [167, 0]
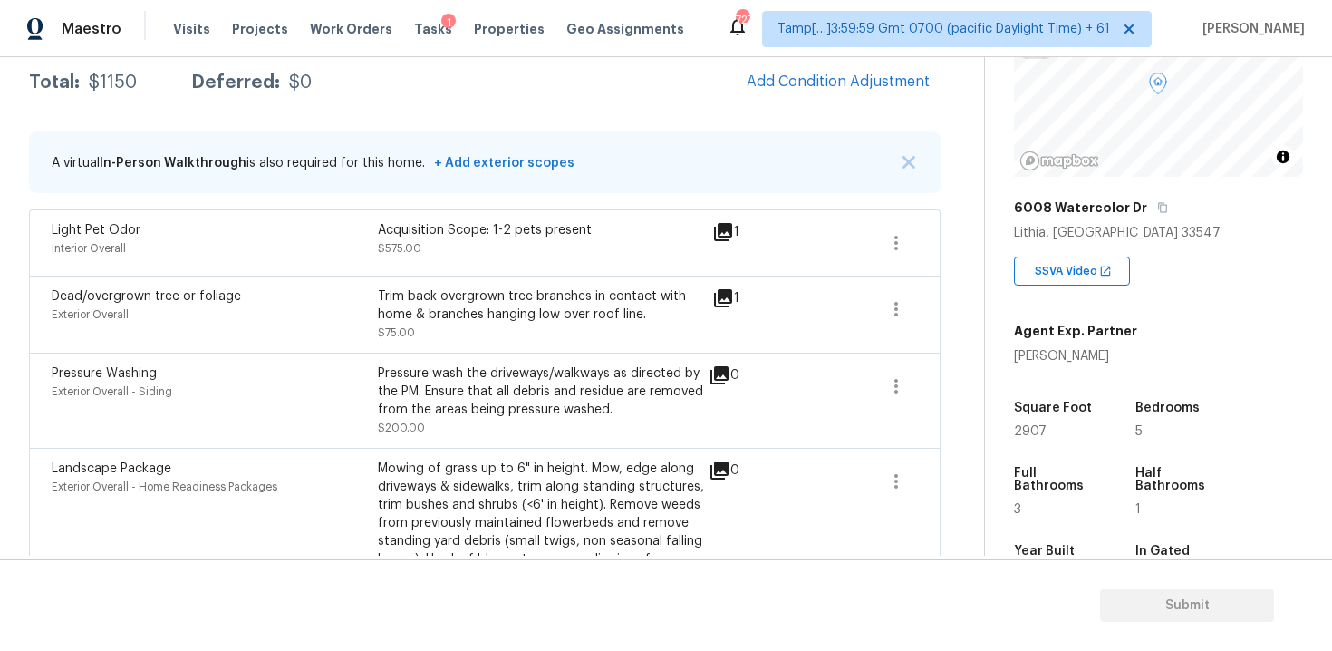
click at [1018, 430] on span "2907" at bounding box center [1030, 431] width 33 height 13
copy span "2907"
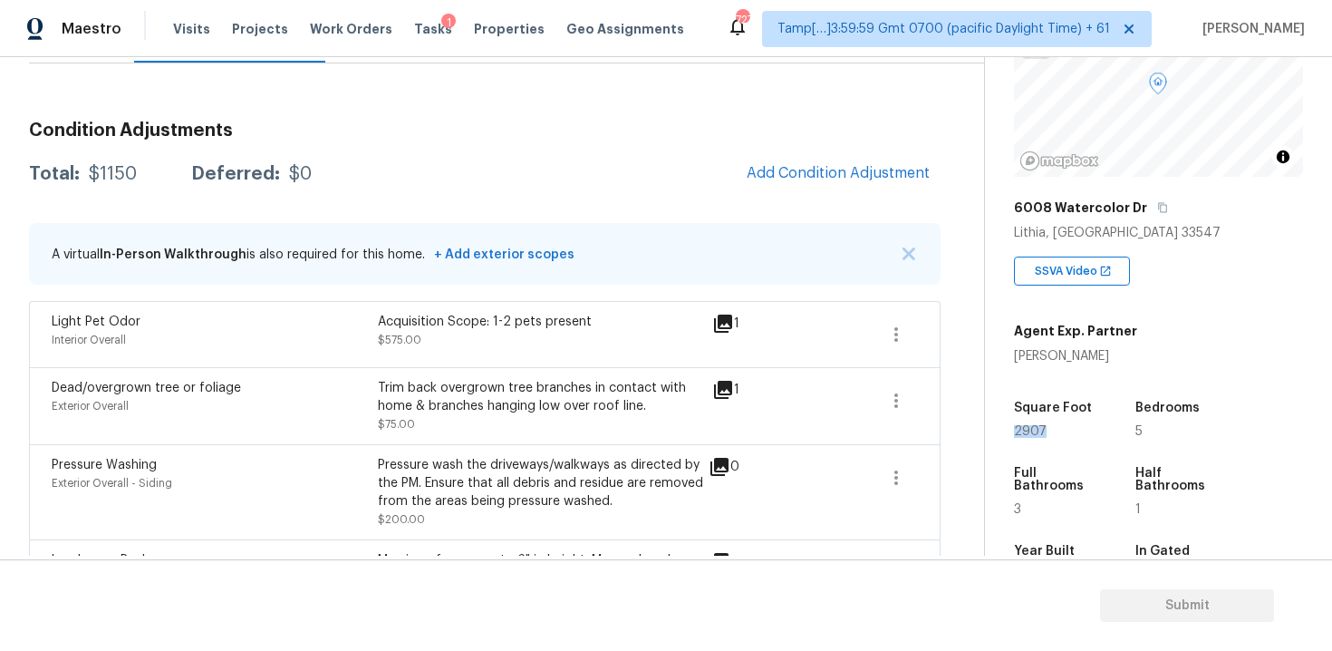
scroll to position [197, 0]
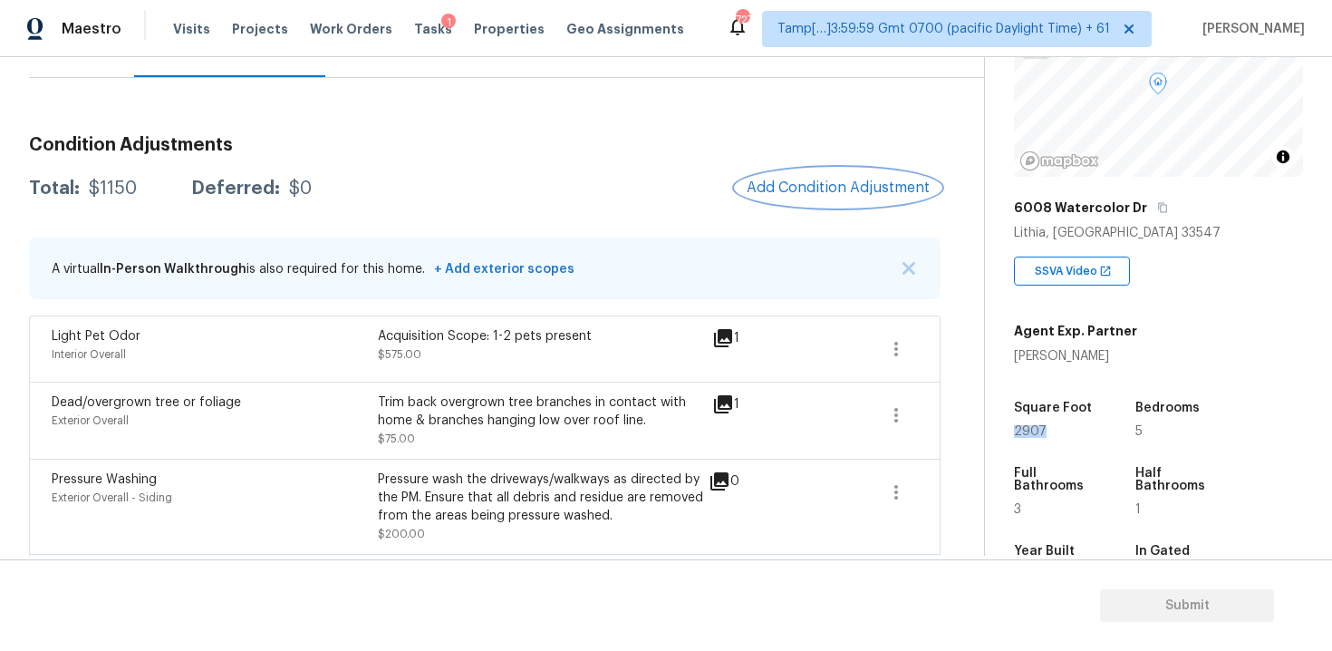
click at [827, 189] on span "Add Condition Adjustment" at bounding box center [838, 187] width 183 height 16
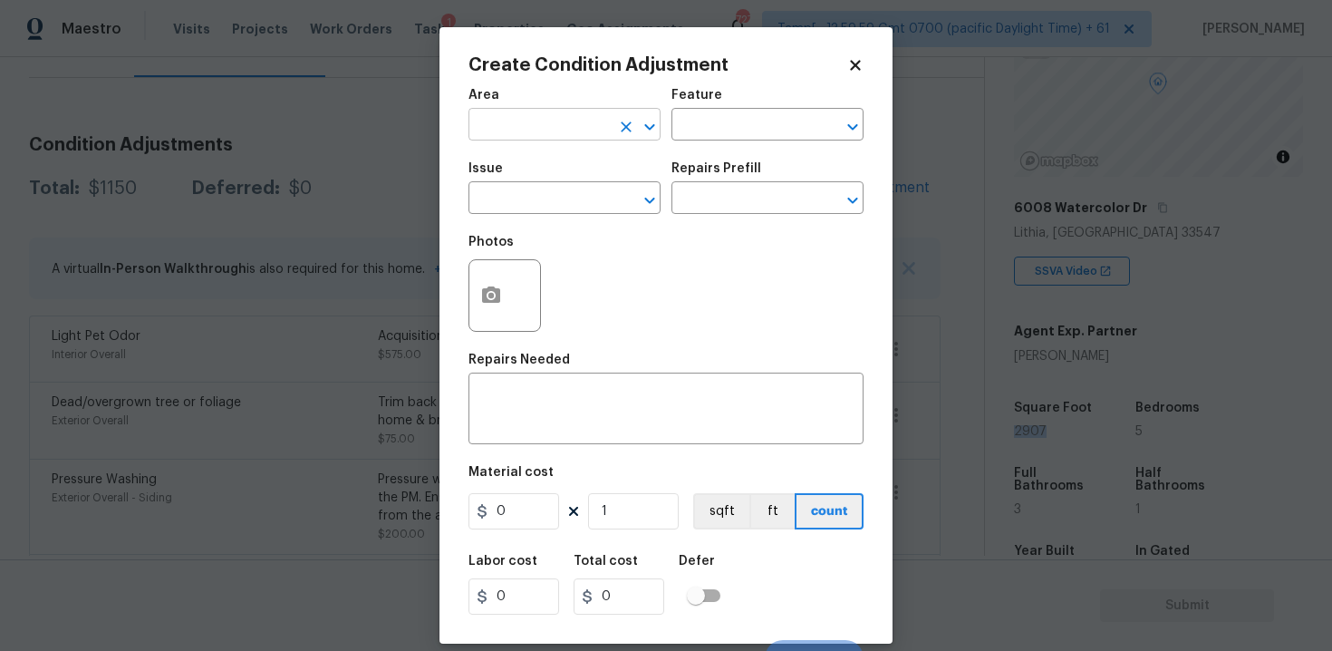
click at [562, 133] on input "text" at bounding box center [538, 126] width 141 height 28
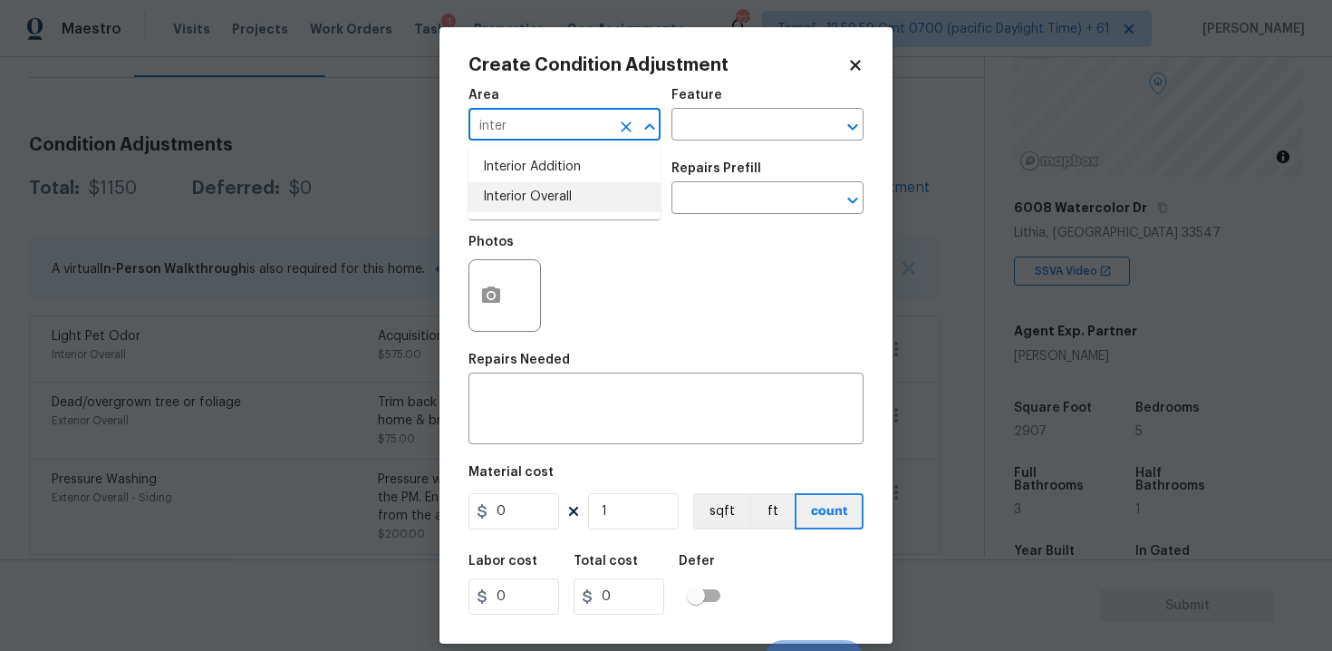
click at [562, 200] on li "Interior Overall" at bounding box center [564, 197] width 192 height 30
type input "Interior Overall"
click at [562, 200] on input "text" at bounding box center [538, 200] width 141 height 28
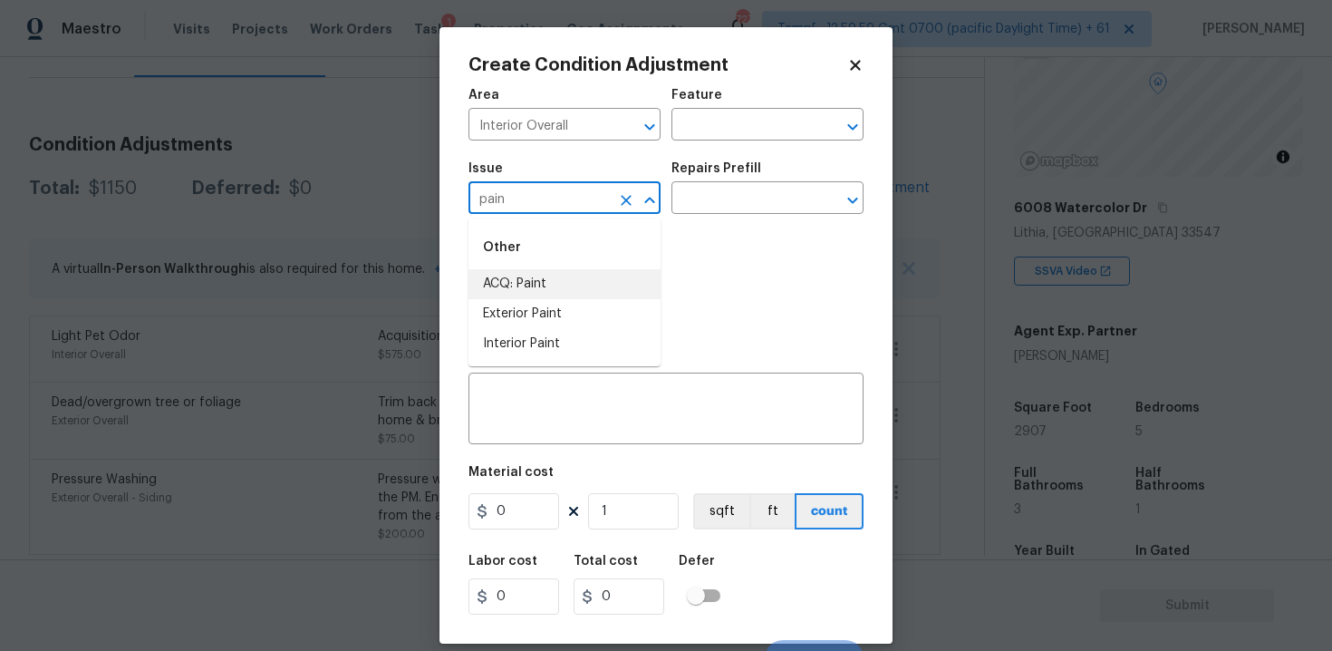
click at [558, 276] on li "ACQ: Paint" at bounding box center [564, 284] width 192 height 30
type input "ACQ: Paint"
click at [728, 200] on input "text" at bounding box center [741, 200] width 141 height 28
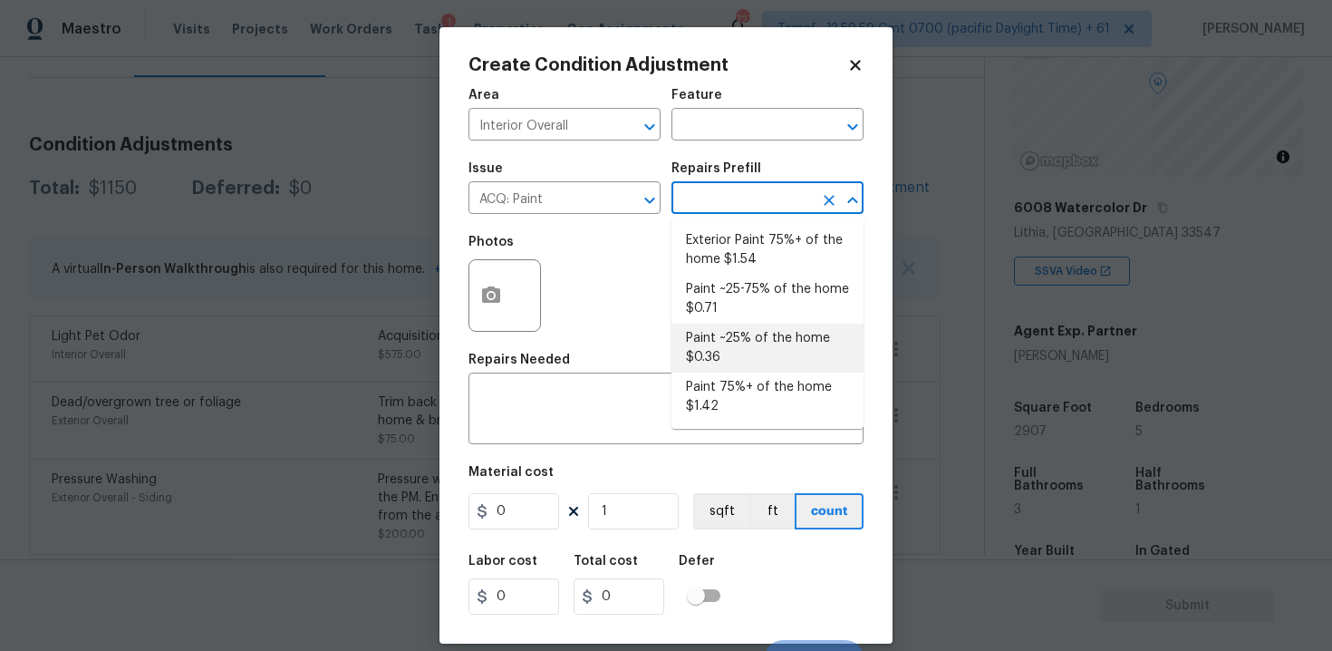
click at [745, 354] on li "Paint ~25% of the home $0.36" at bounding box center [767, 347] width 192 height 49
type input "Acquisition"
type textarea "Acquisition Scope: ~25% of the home needs interior paint"
type input "0.36"
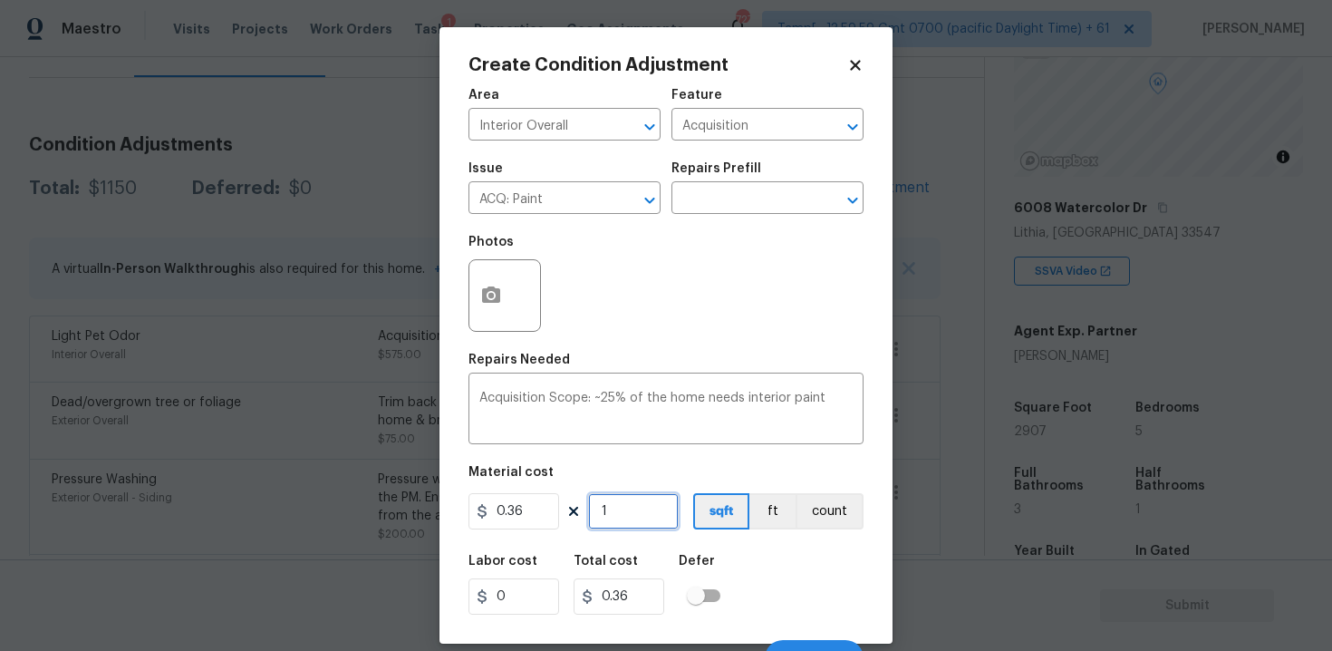
click at [614, 507] on input "1" at bounding box center [633, 511] width 91 height 36
type input "0"
paste input "2907"
type input "2907"
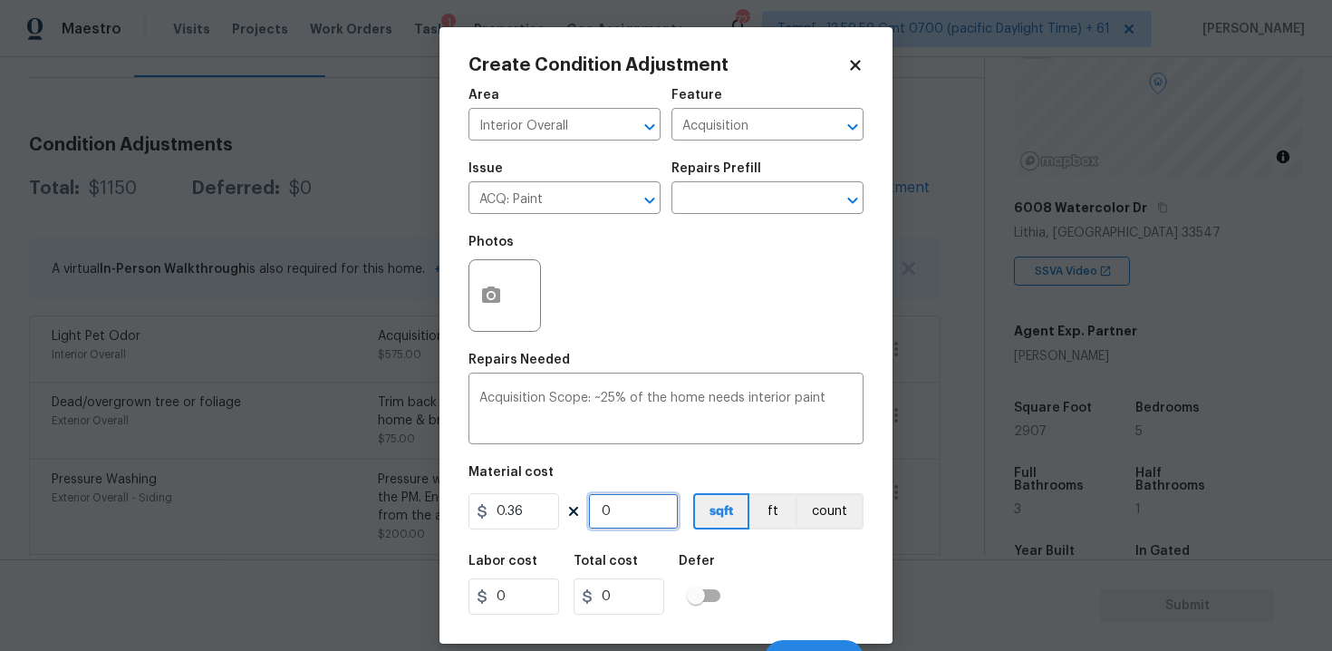
type input "1046.52"
type input "2907"
click at [512, 321] on div at bounding box center [504, 295] width 72 height 72
click at [505, 287] on button "button" at bounding box center [490, 295] width 43 height 71
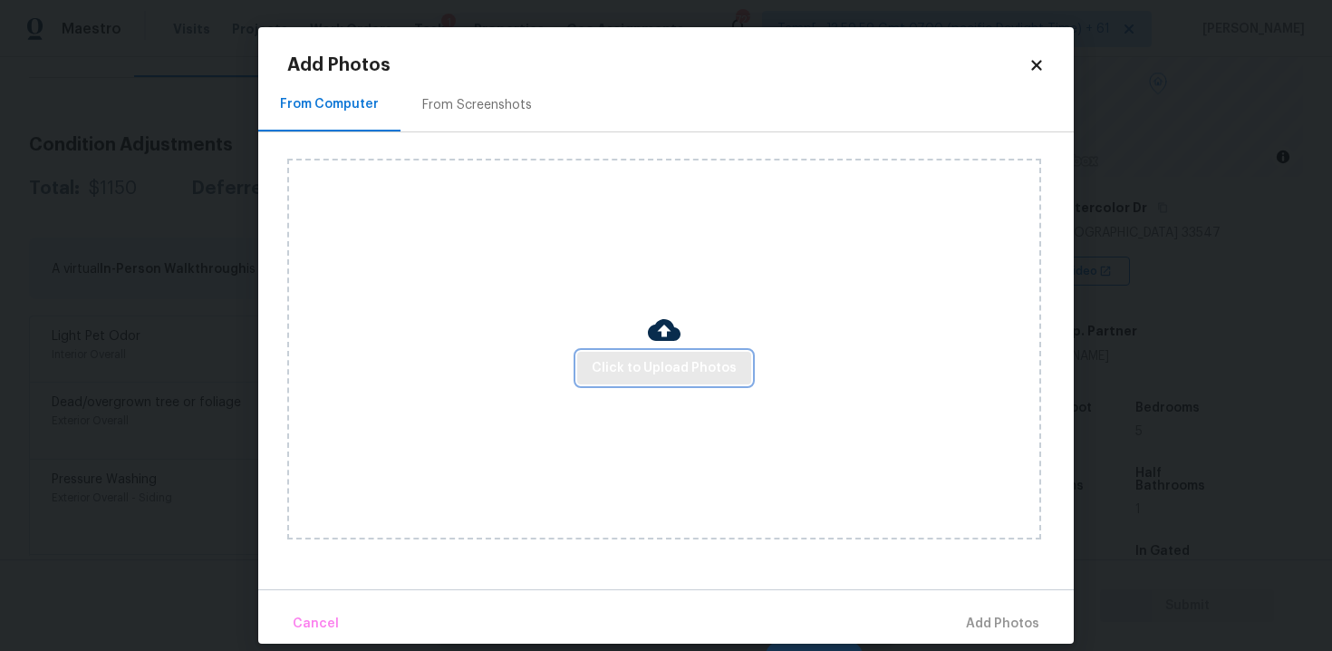
click at [663, 371] on span "Click to Upload Photos" at bounding box center [664, 368] width 145 height 23
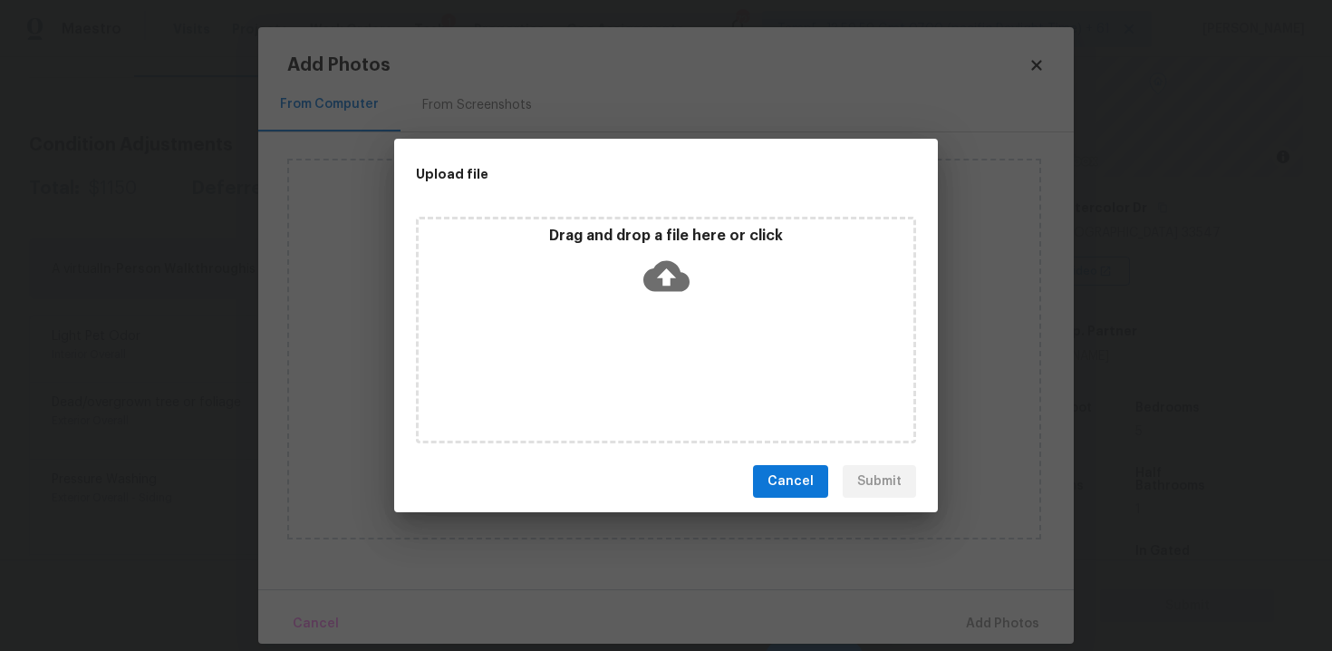
click at [648, 290] on icon at bounding box center [666, 276] width 46 height 46
click at [809, 469] on button "Cancel" at bounding box center [790, 482] width 75 height 34
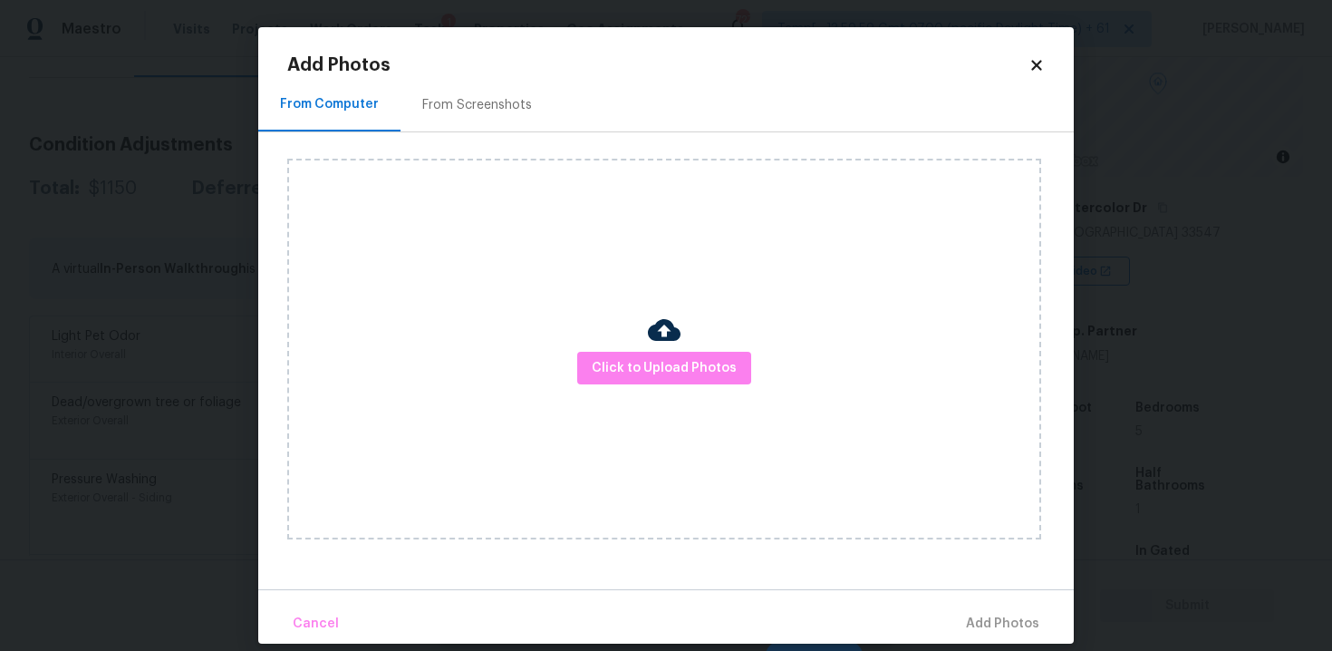
click at [1036, 68] on icon at bounding box center [1036, 65] width 16 height 16
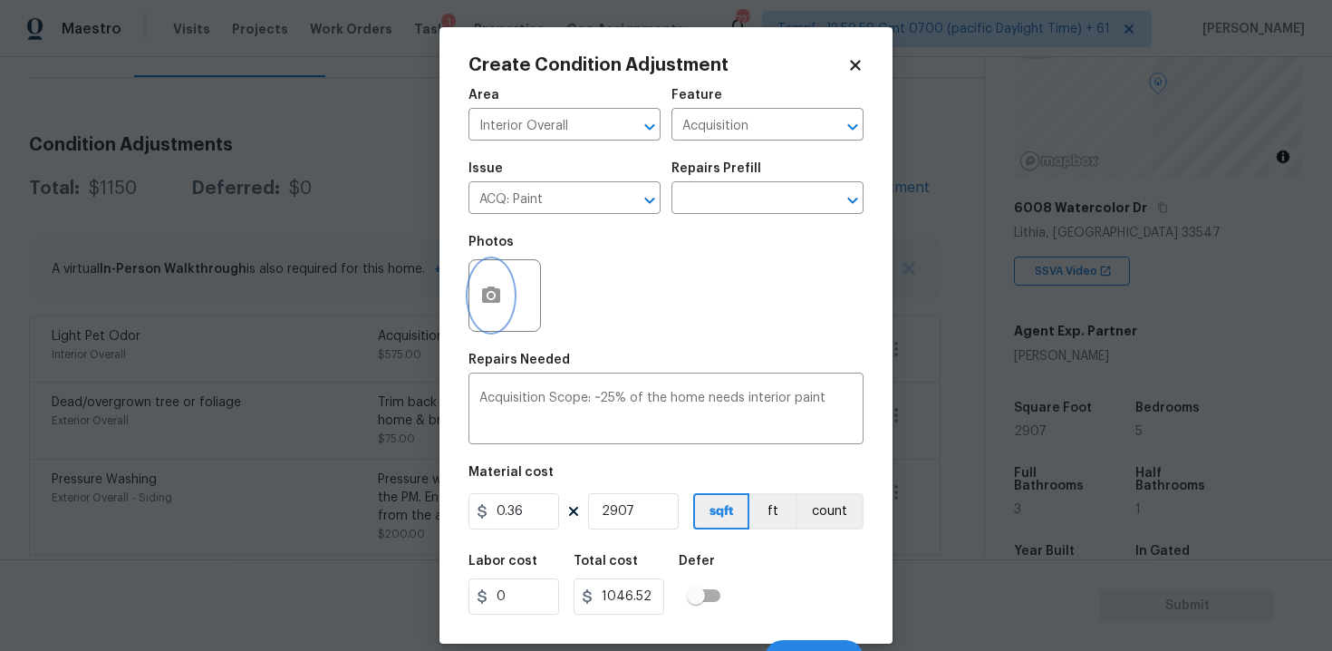
scroll to position [26, 0]
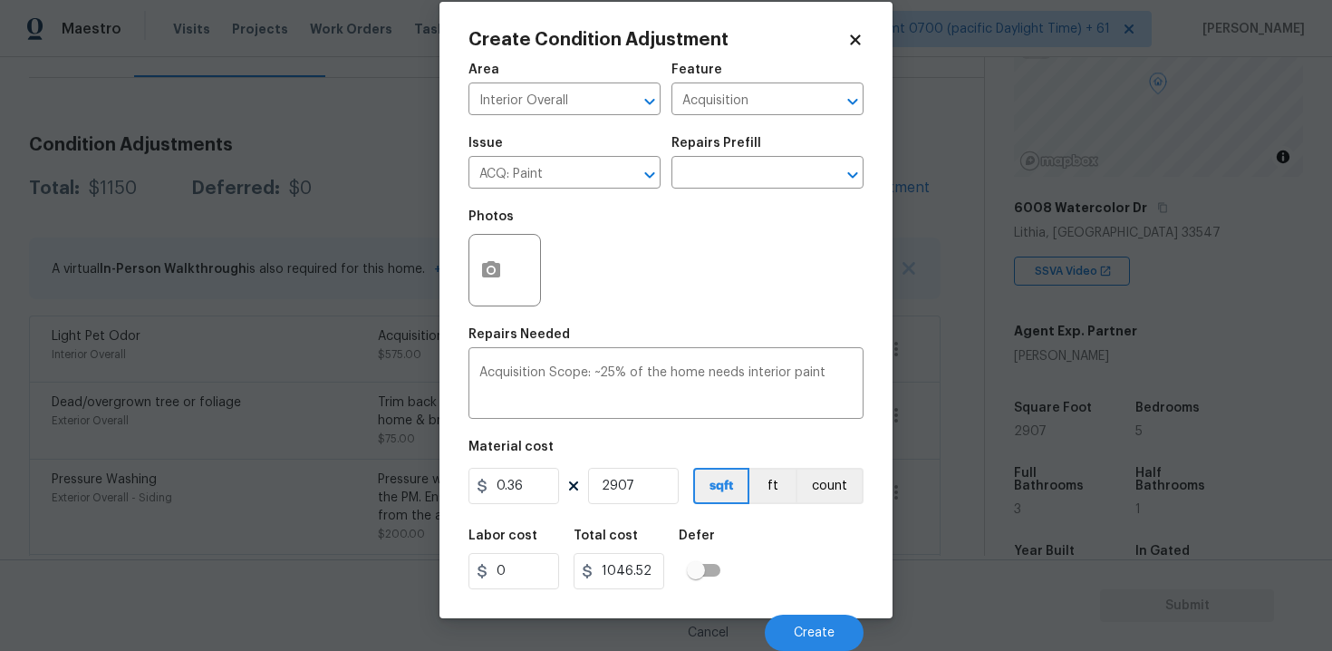
click at [815, 593] on div "Labor cost 0 Total cost 1046.52 Defer" at bounding box center [665, 559] width 395 height 82
click at [815, 641] on button "Create" at bounding box center [814, 632] width 99 height 36
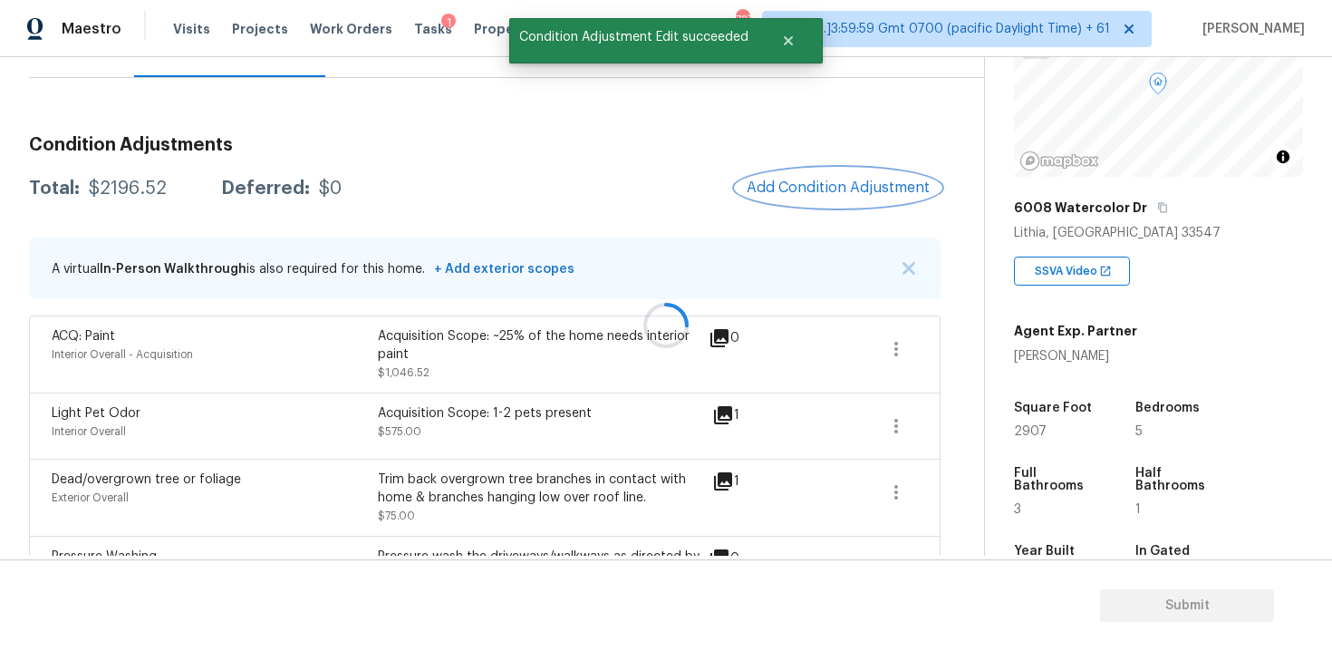
scroll to position [0, 0]
click at [815, 153] on h3 "Condition Adjustments" at bounding box center [484, 145] width 911 height 18
click at [815, 180] on span "Add Condition Adjustment" at bounding box center [838, 187] width 183 height 16
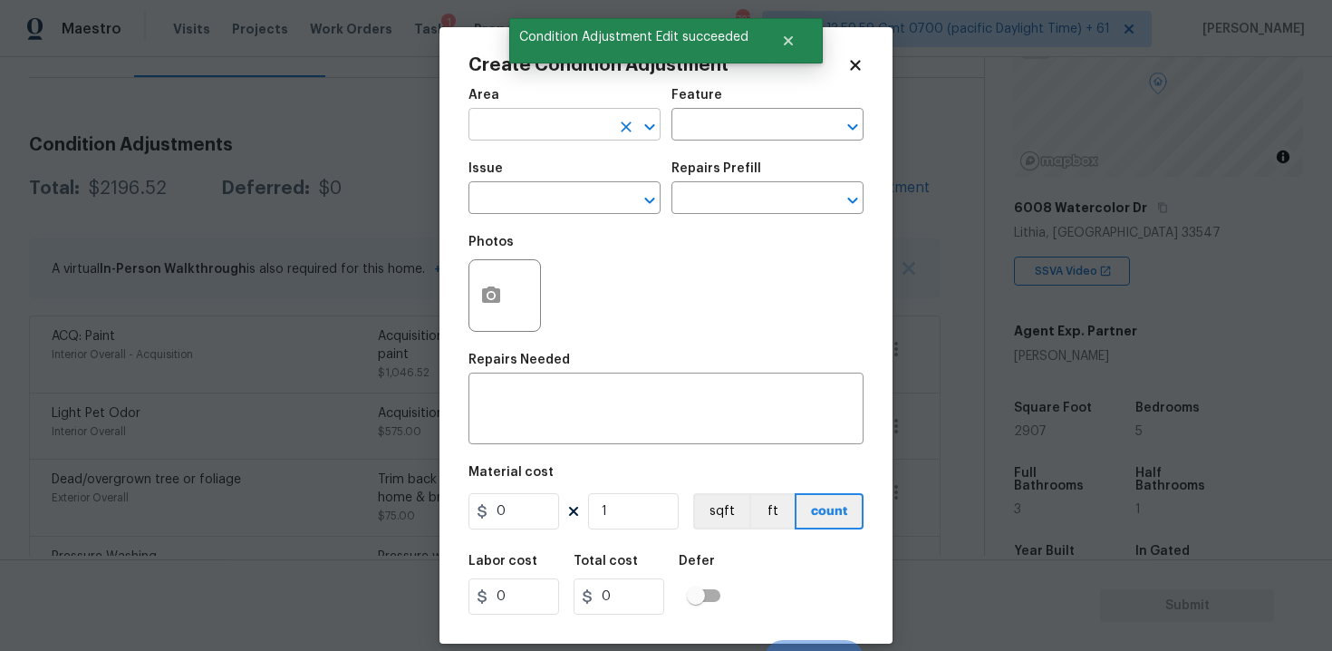
click at [555, 115] on input "text" at bounding box center [538, 126] width 141 height 28
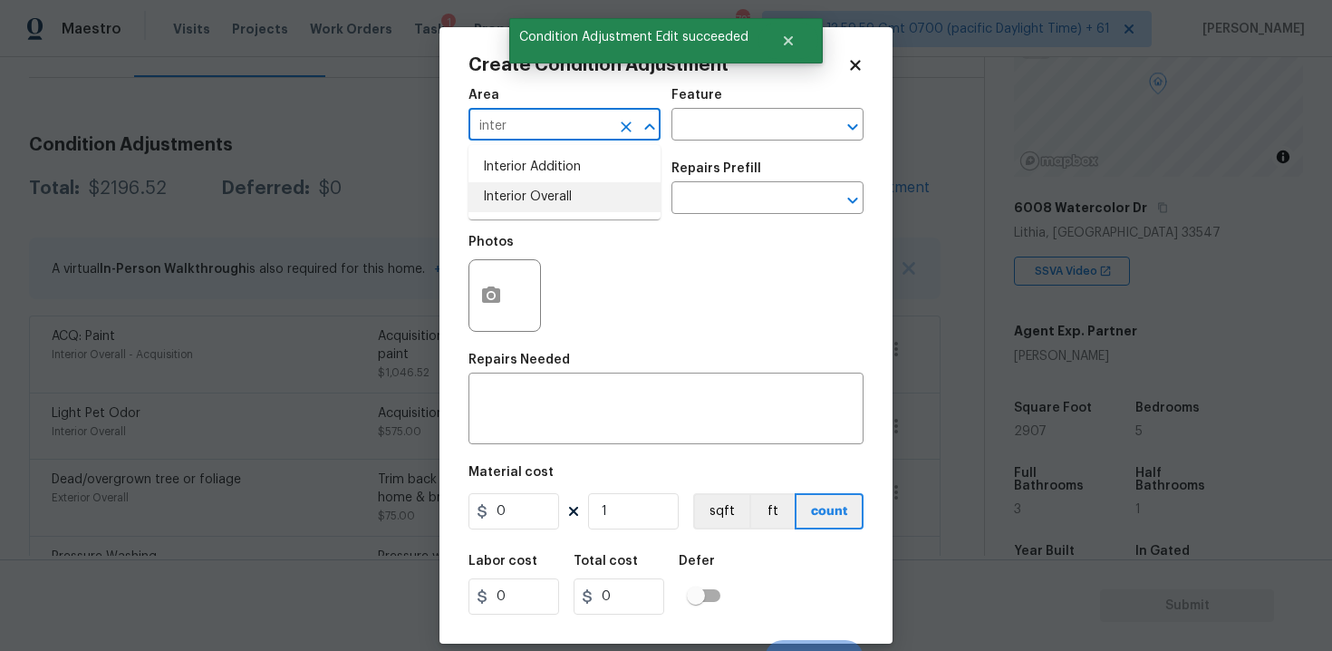
click at [567, 187] on li "Interior Overall" at bounding box center [564, 197] width 192 height 30
type input "Interior Overall"
click at [567, 187] on input "text" at bounding box center [538, 200] width 141 height 28
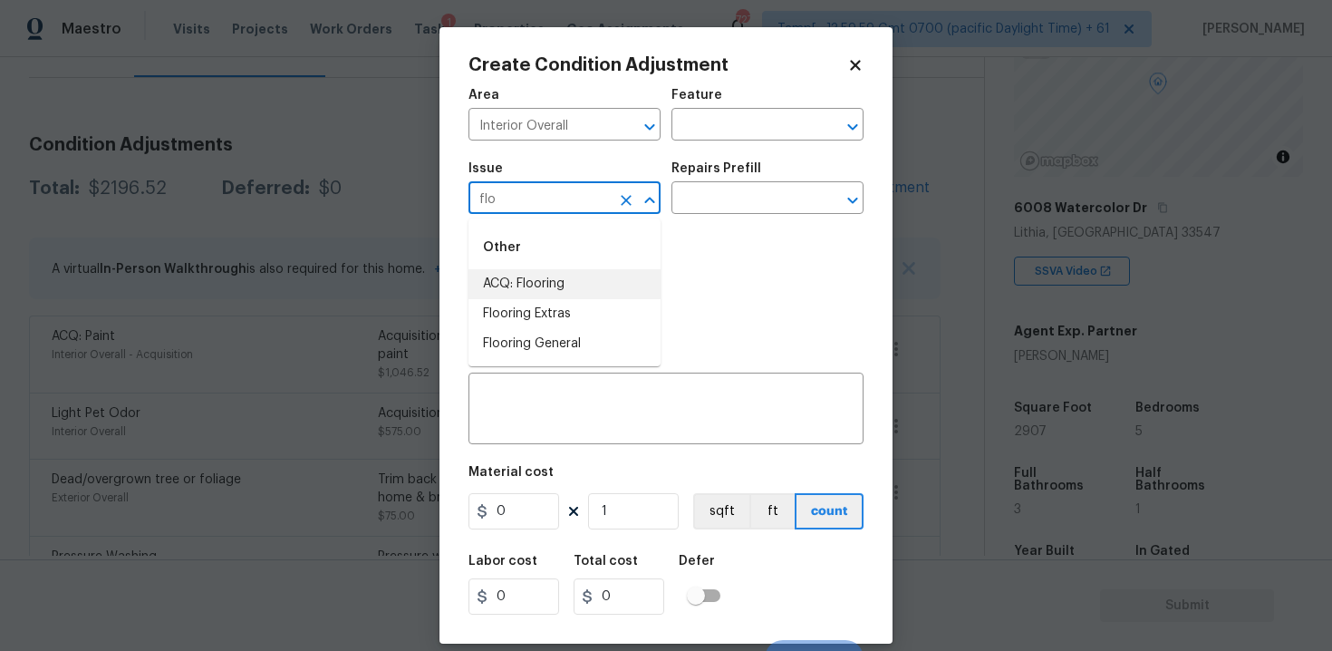
click at [576, 297] on li "ACQ: Flooring" at bounding box center [564, 284] width 192 height 30
type input "ACQ: Flooring"
click at [699, 216] on div "Issue ACQ: Flooring ​ Repairs Prefill ​" at bounding box center [665, 187] width 395 height 73
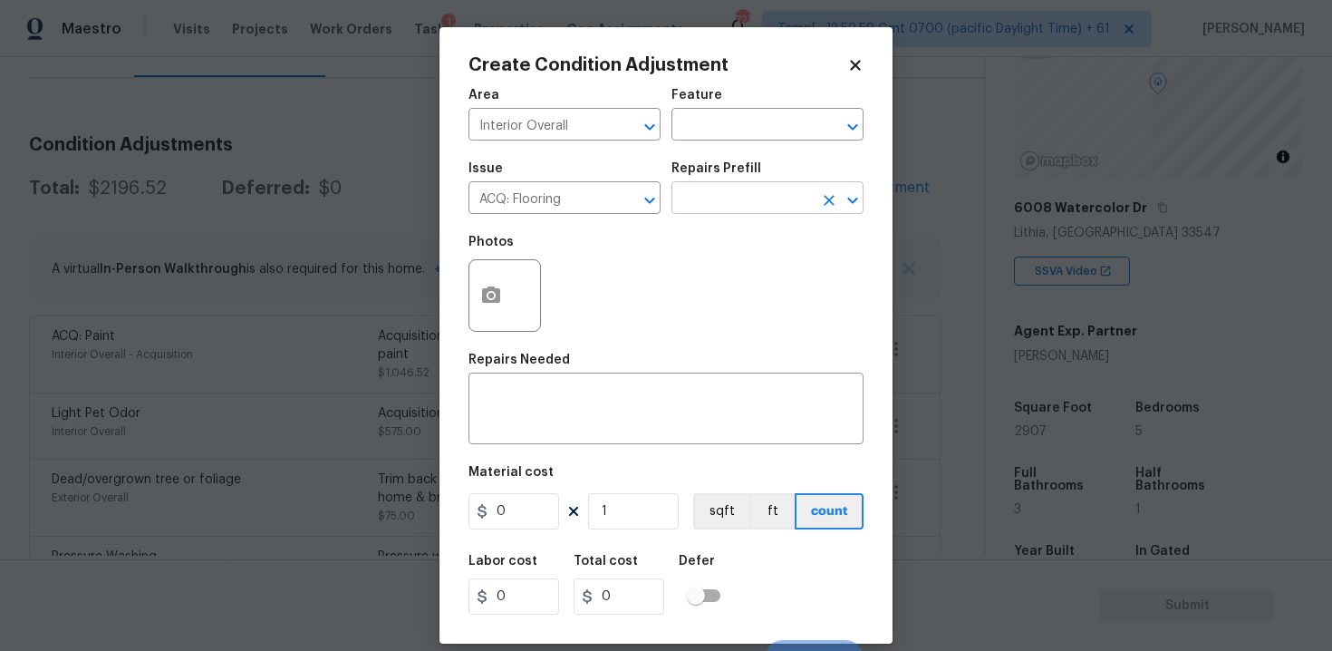
click at [710, 208] on input "text" at bounding box center [741, 200] width 141 height 28
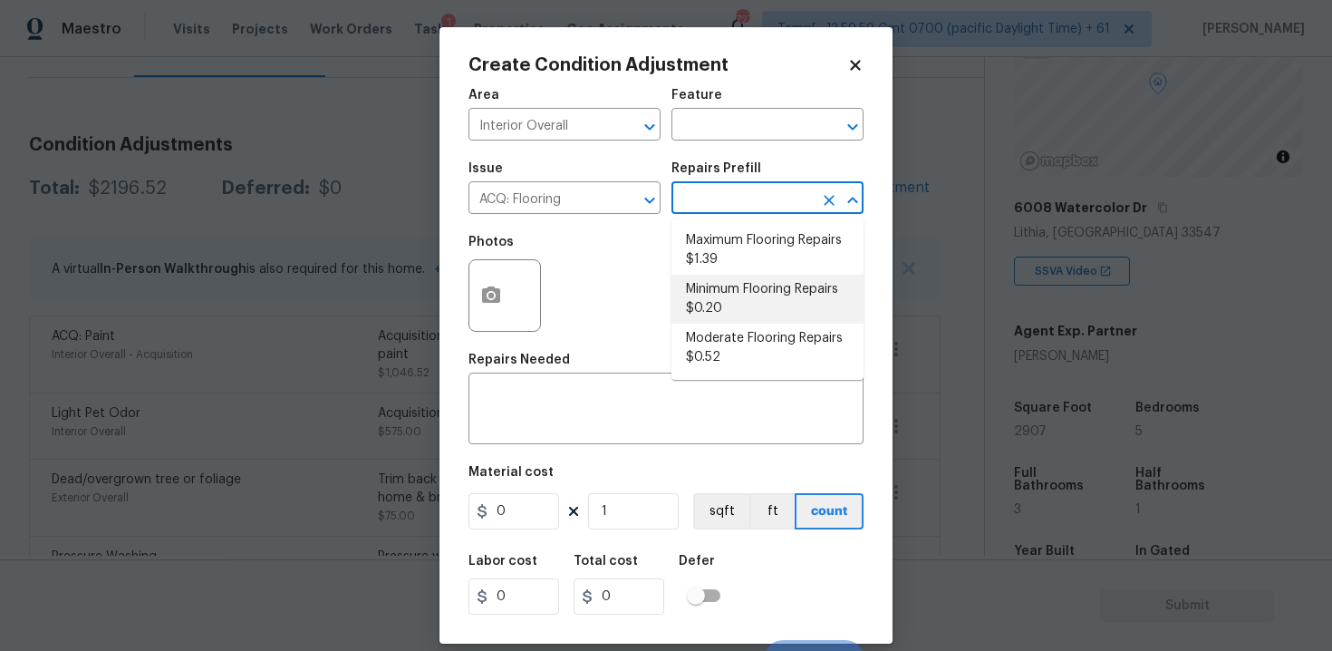
click at [719, 281] on li "Minimum Flooring Repairs $0.20" at bounding box center [767, 299] width 192 height 49
type input "Acquisition"
type textarea "Acquisition Scope: Minimum flooring repairs"
type input "0.2"
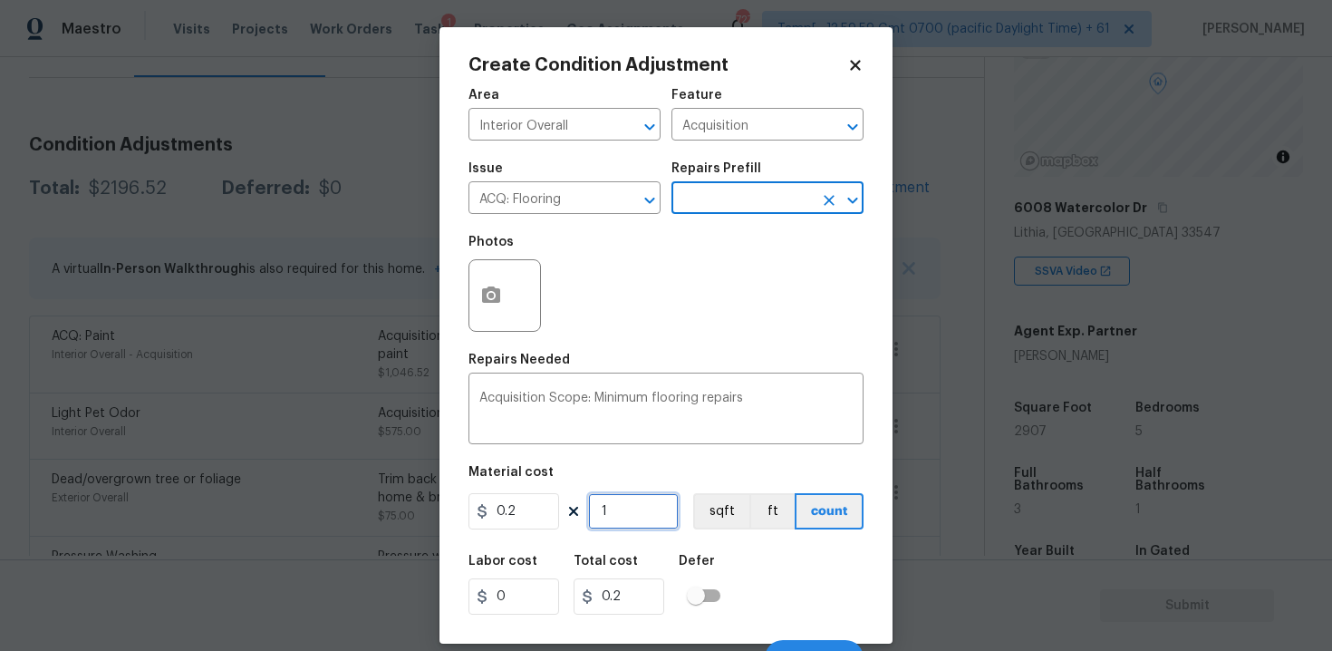
click at [641, 524] on input "1" at bounding box center [633, 511] width 91 height 36
type input "0"
paste input "2907"
type input "2907"
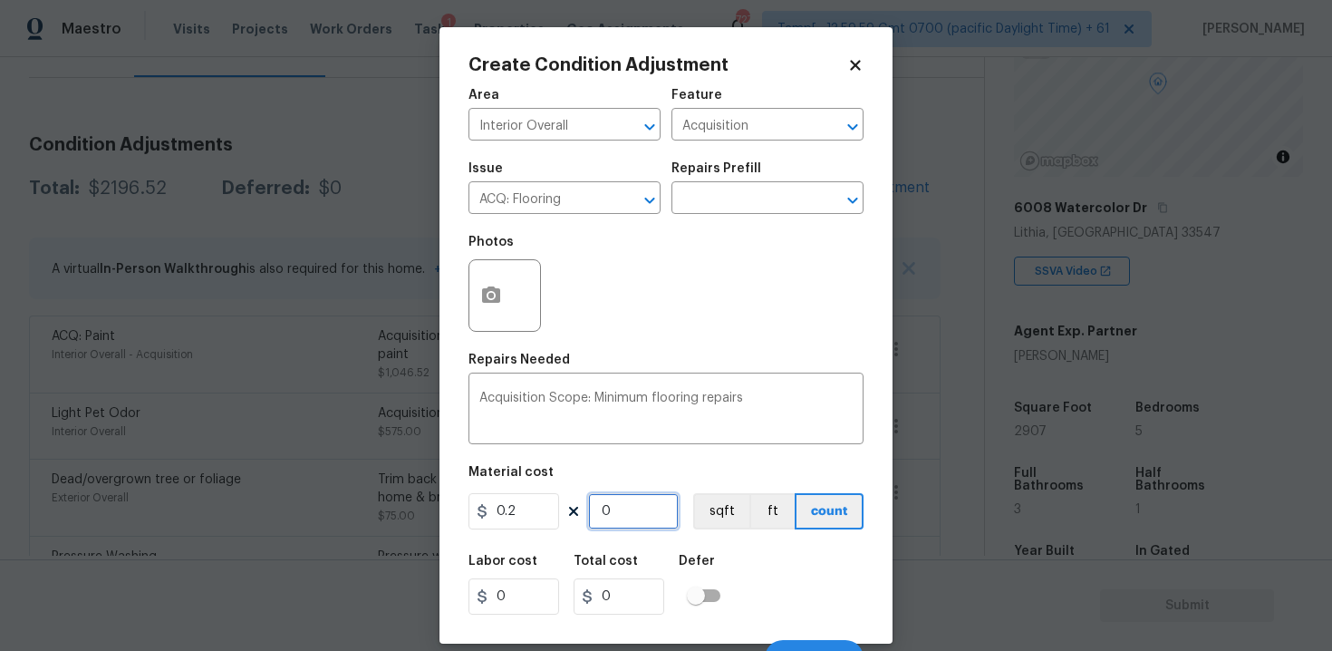
type input "581.4"
type input "2907"
click at [707, 515] on button "sqft" at bounding box center [721, 511] width 56 height 36
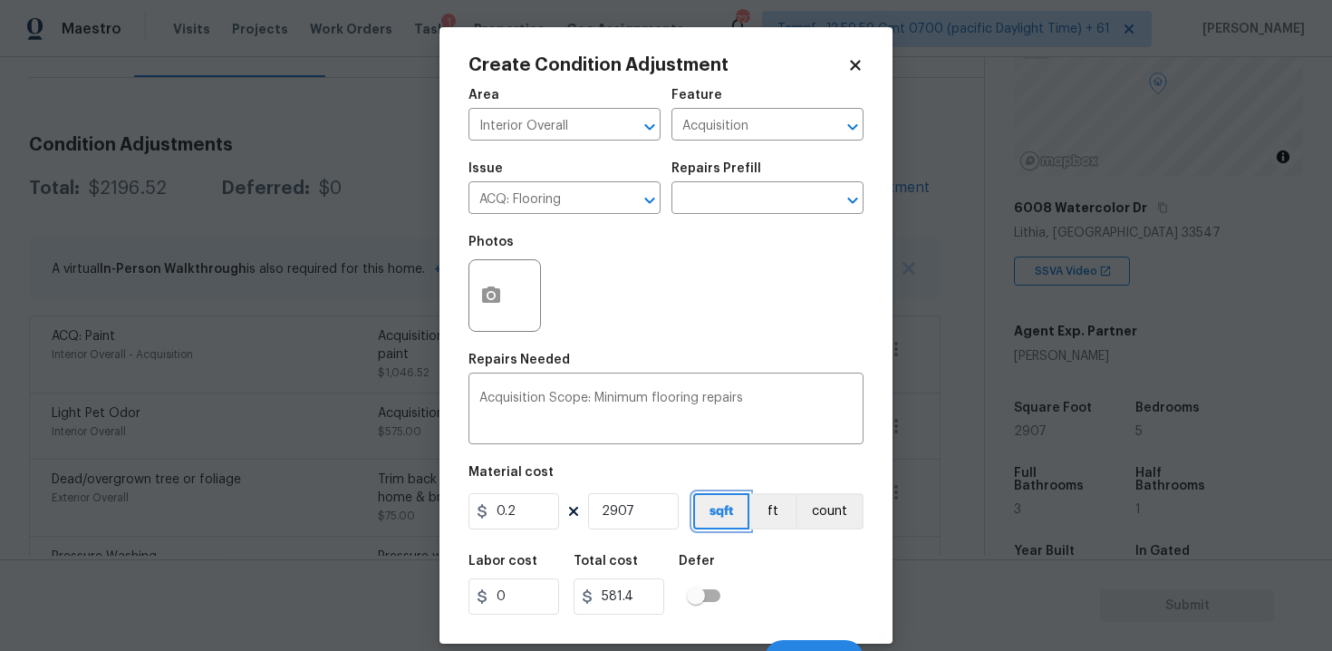
scroll to position [26, 0]
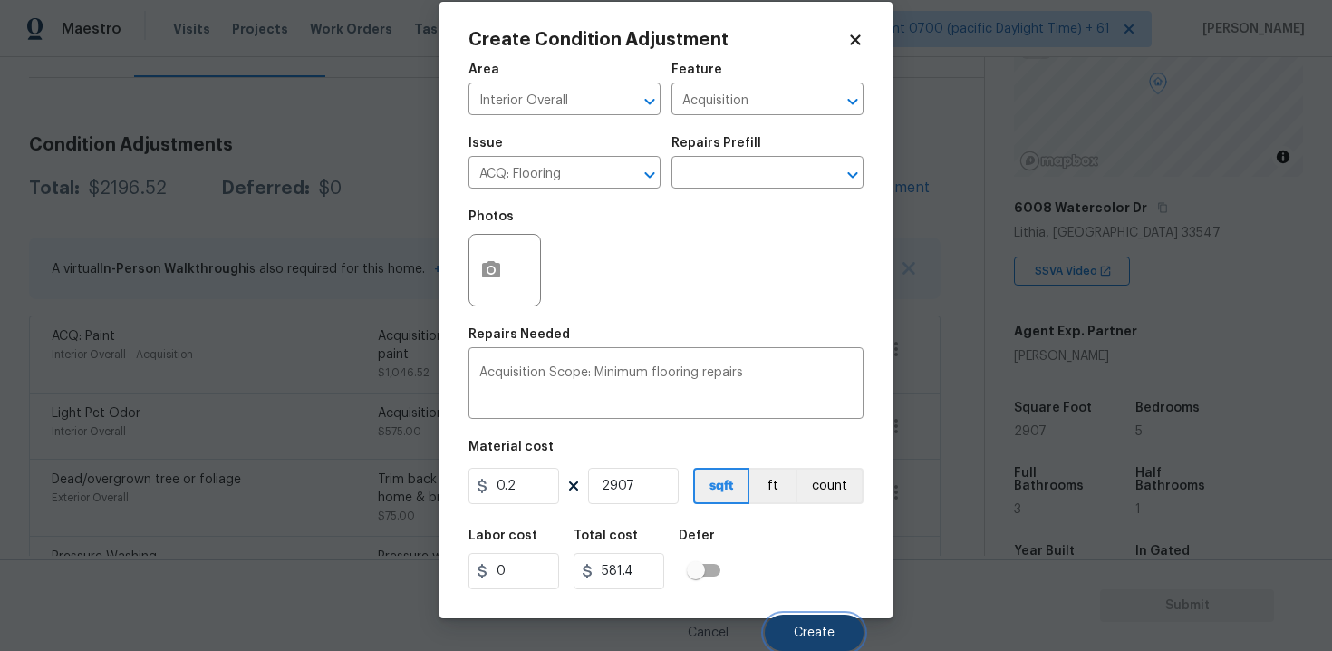
click at [813, 619] on button "Create" at bounding box center [814, 632] width 99 height 36
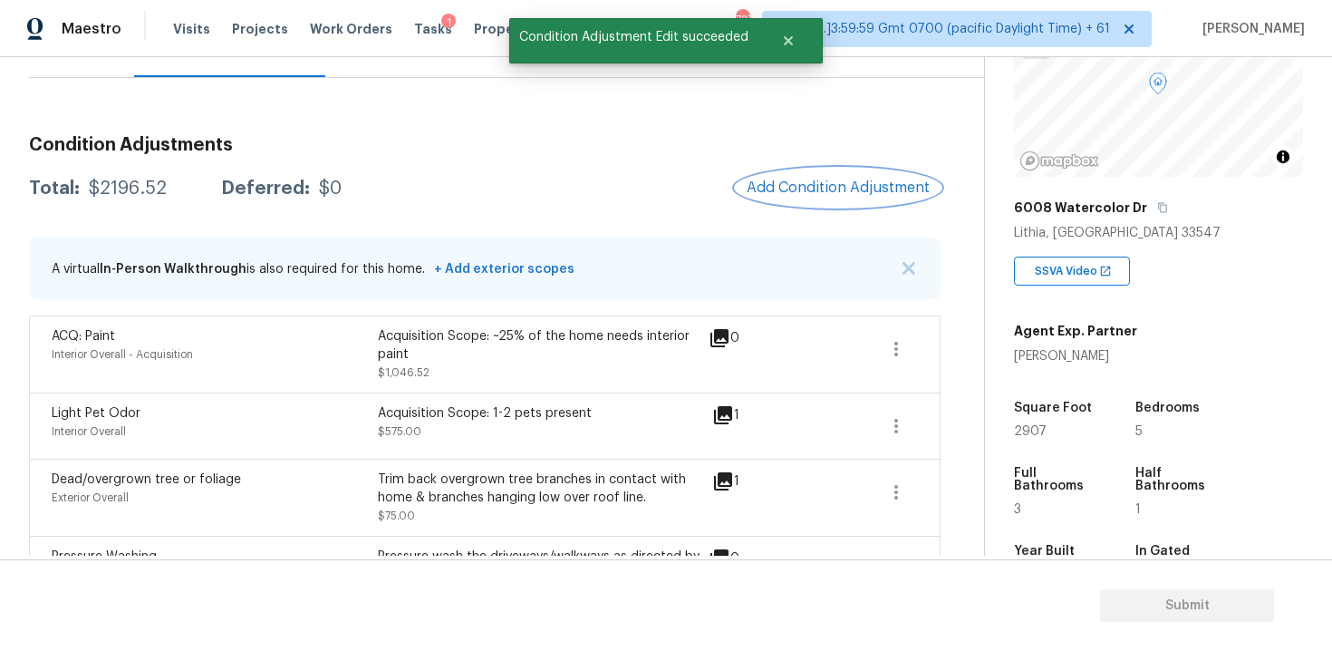
scroll to position [0, 0]
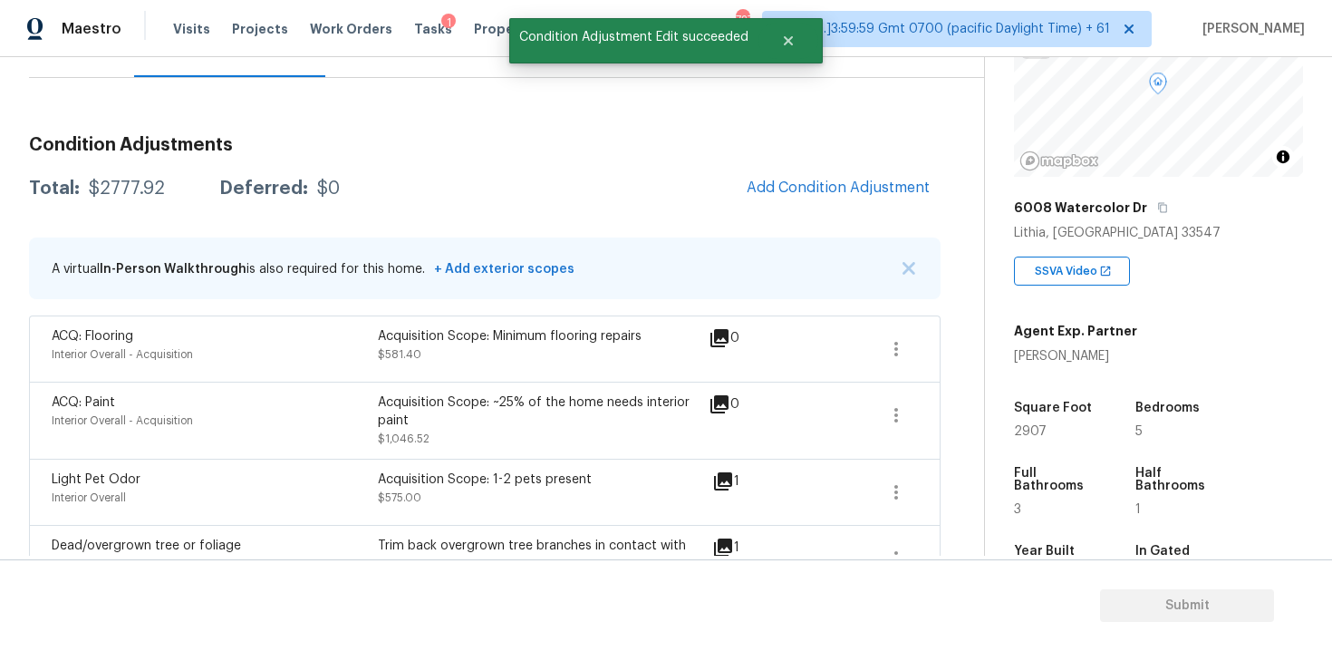
click at [806, 216] on div "Condition Adjustments Total: $2777.92 Deferred: $0 Add Condition Adjustment A v…" at bounding box center [484, 493] width 911 height 744
click at [819, 191] on span "Add Condition Adjustment" at bounding box center [838, 187] width 183 height 16
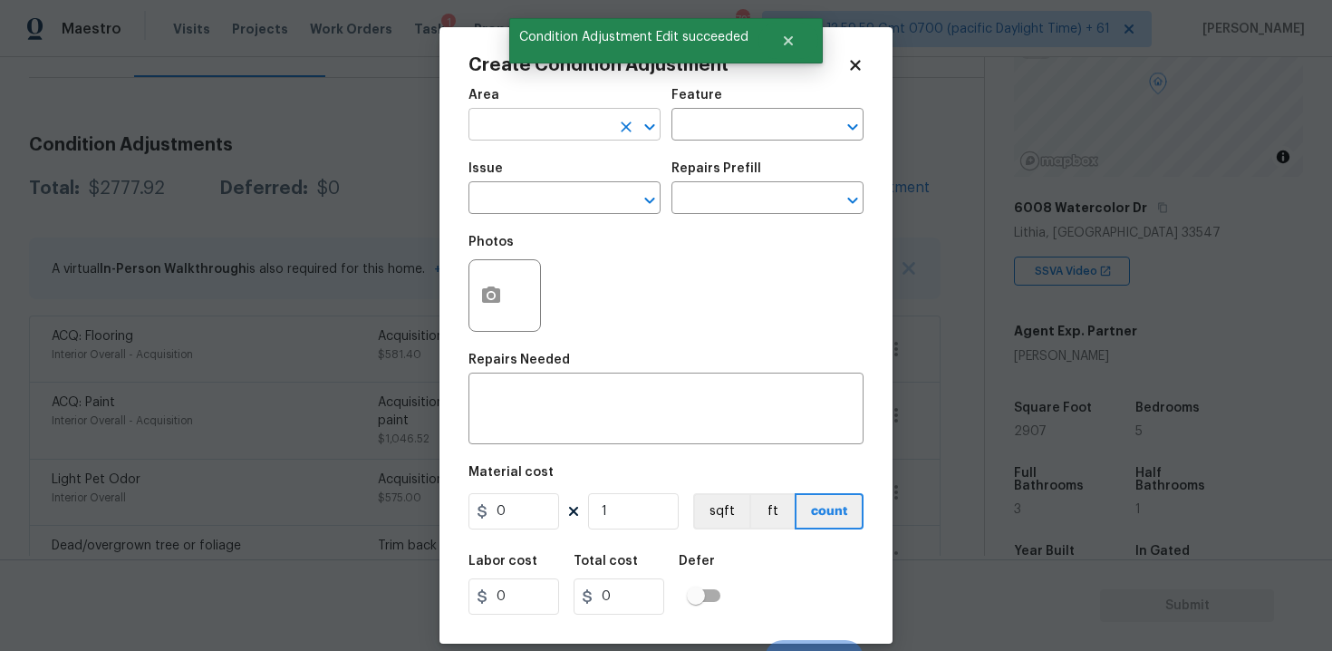
click at [599, 135] on input "text" at bounding box center [538, 126] width 141 height 28
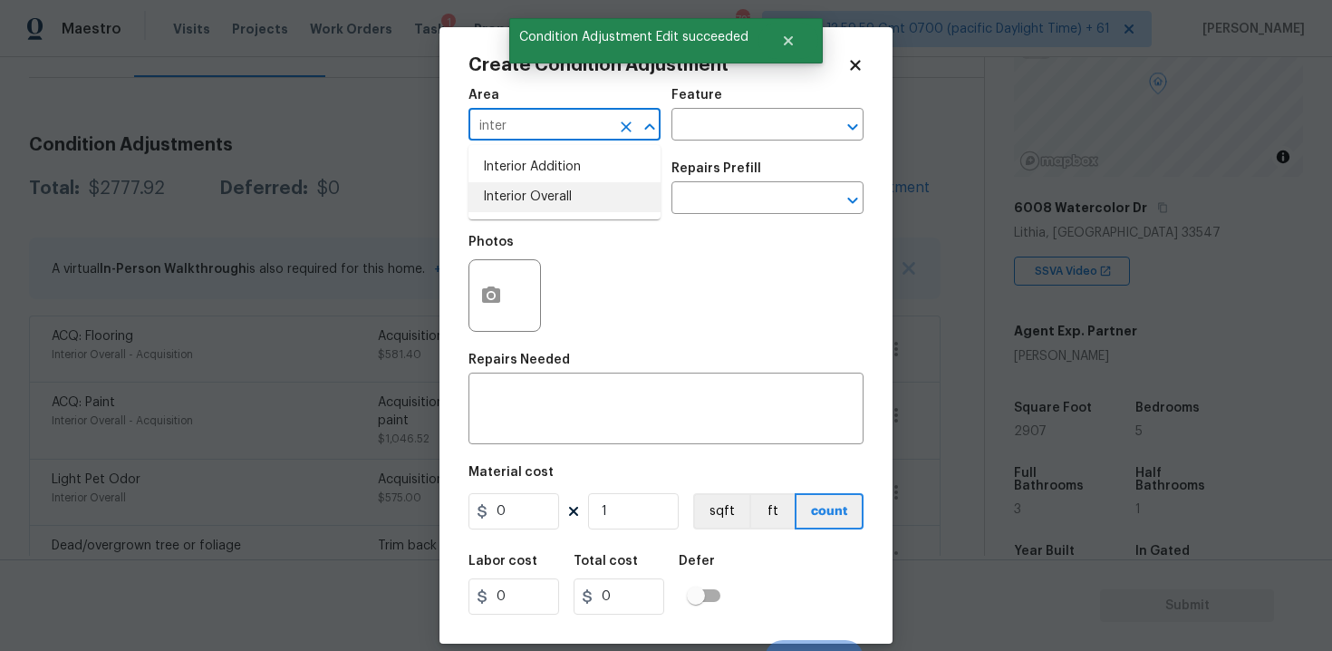
click at [595, 197] on li "Interior Overall" at bounding box center [564, 197] width 192 height 30
type input "Interior Overall"
click at [595, 197] on input "text" at bounding box center [538, 200] width 141 height 28
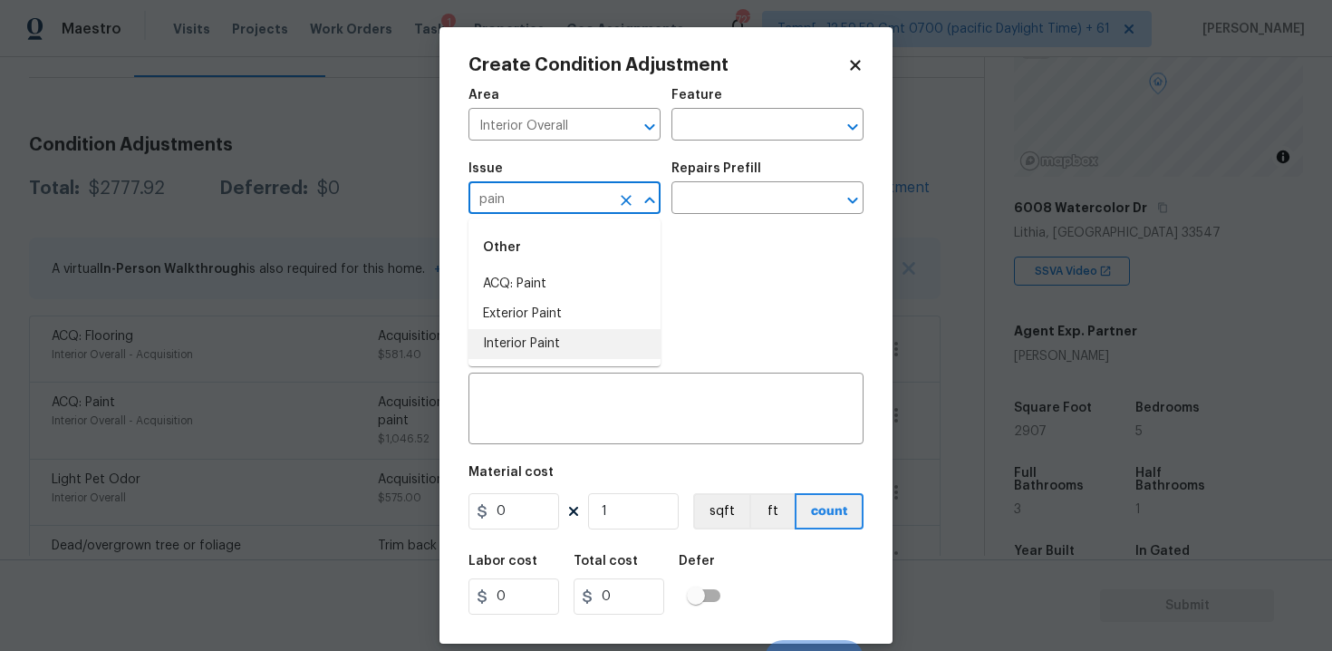
click at [584, 332] on li "Interior Paint" at bounding box center [564, 344] width 192 height 30
type input "Interior Paint"
click at [704, 201] on input "text" at bounding box center [741, 200] width 141 height 28
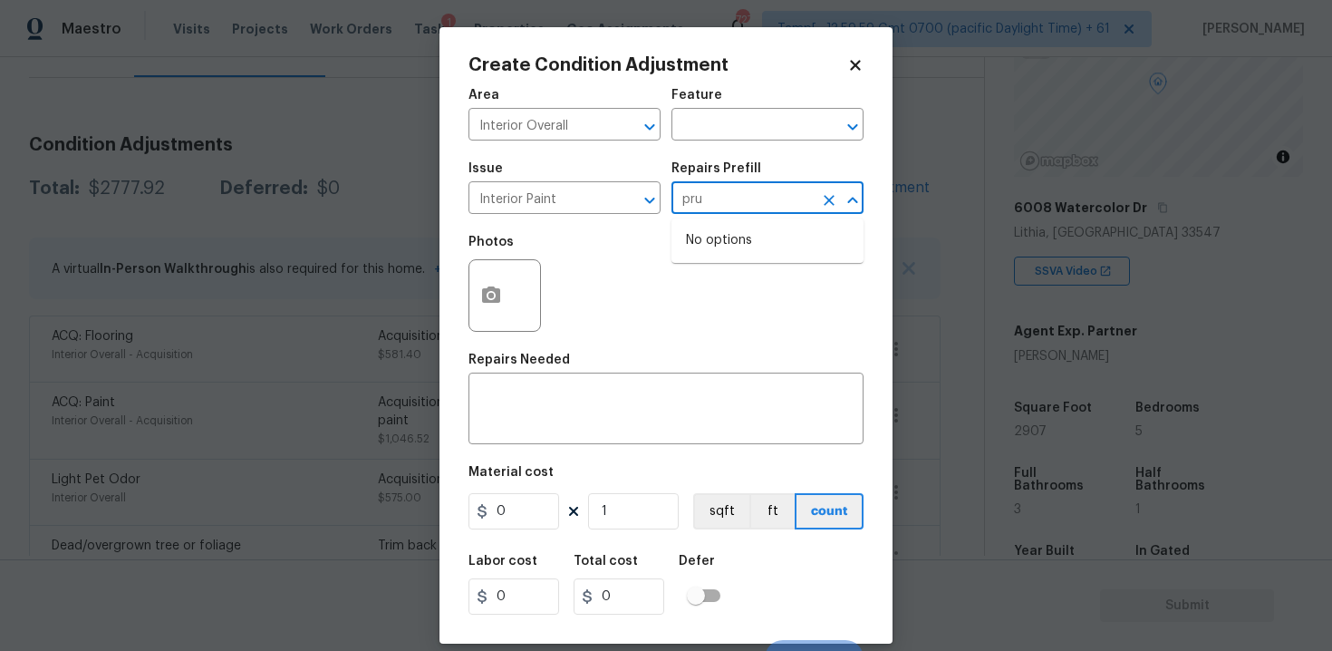
type input "pr"
click at [713, 222] on ul "Primer - Labor Only $0.40" at bounding box center [767, 240] width 192 height 44
click at [713, 255] on li "Primer - Labor Only $0.40" at bounding box center [767, 241] width 192 height 30
type input "Overall Paint"
type textarea "Interior primer - PRIMER PROVIDED BY OPENDOOR - All nails, screws, drywall anch…"
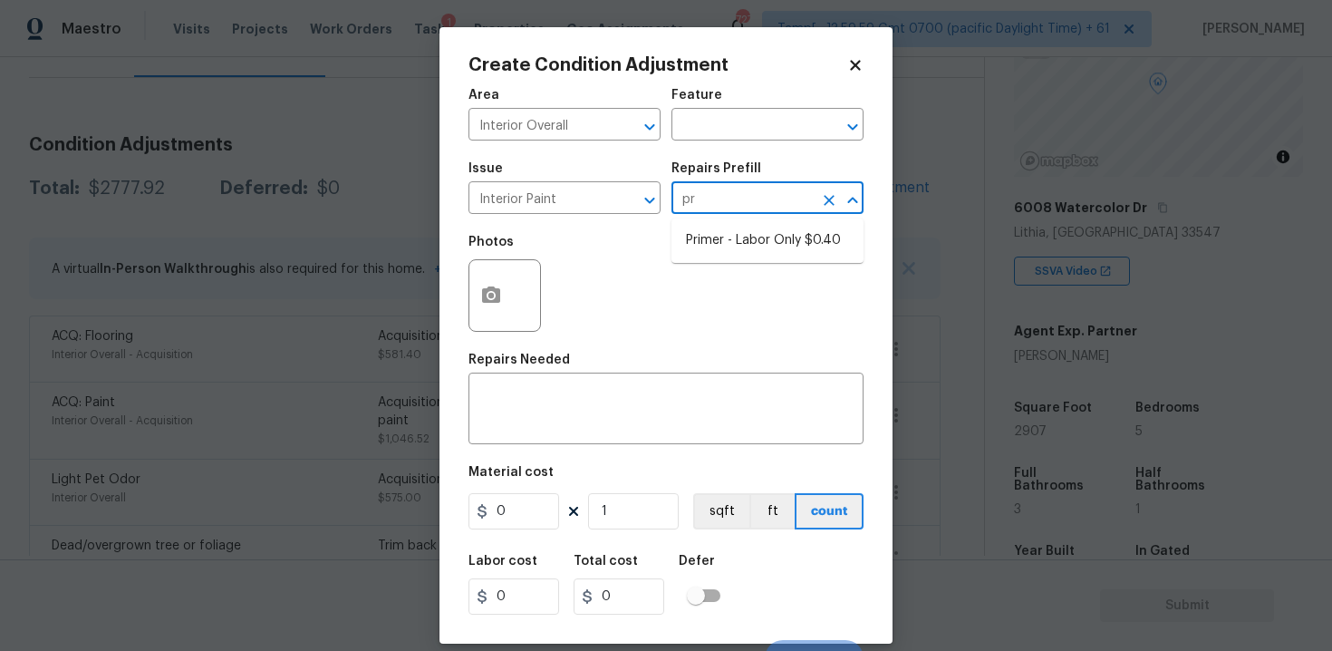
type input "0.4"
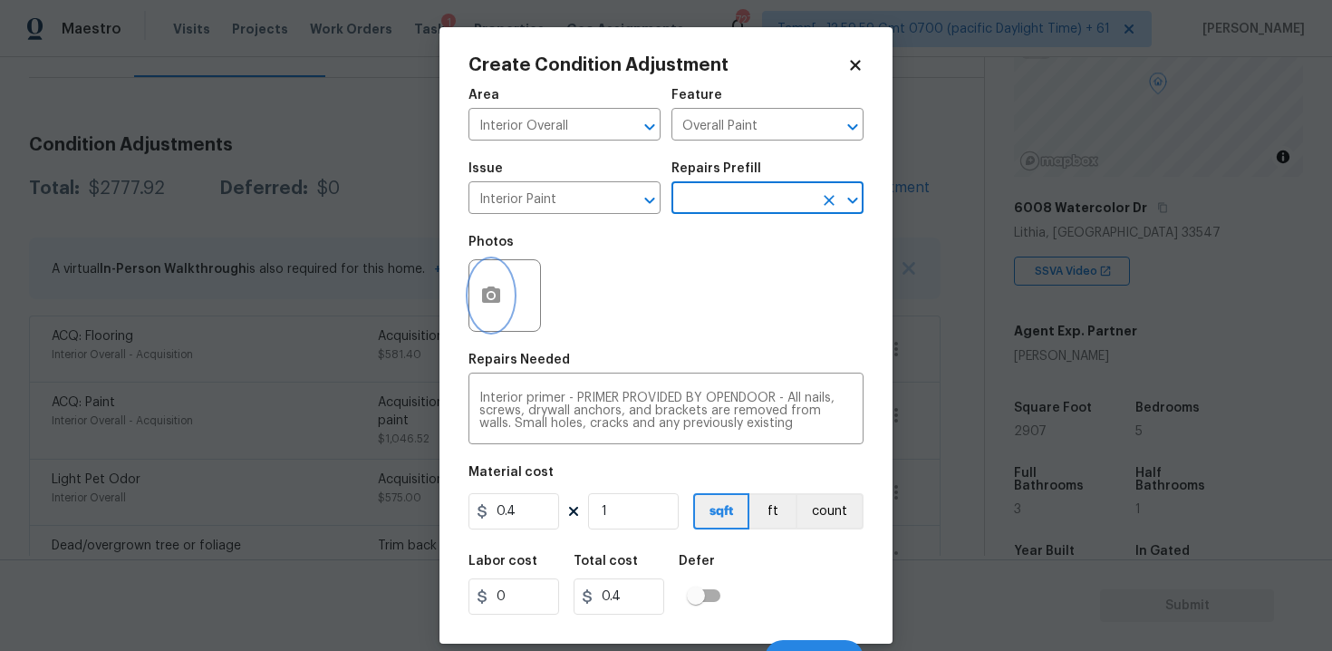
click at [499, 320] on button "button" at bounding box center [490, 295] width 43 height 71
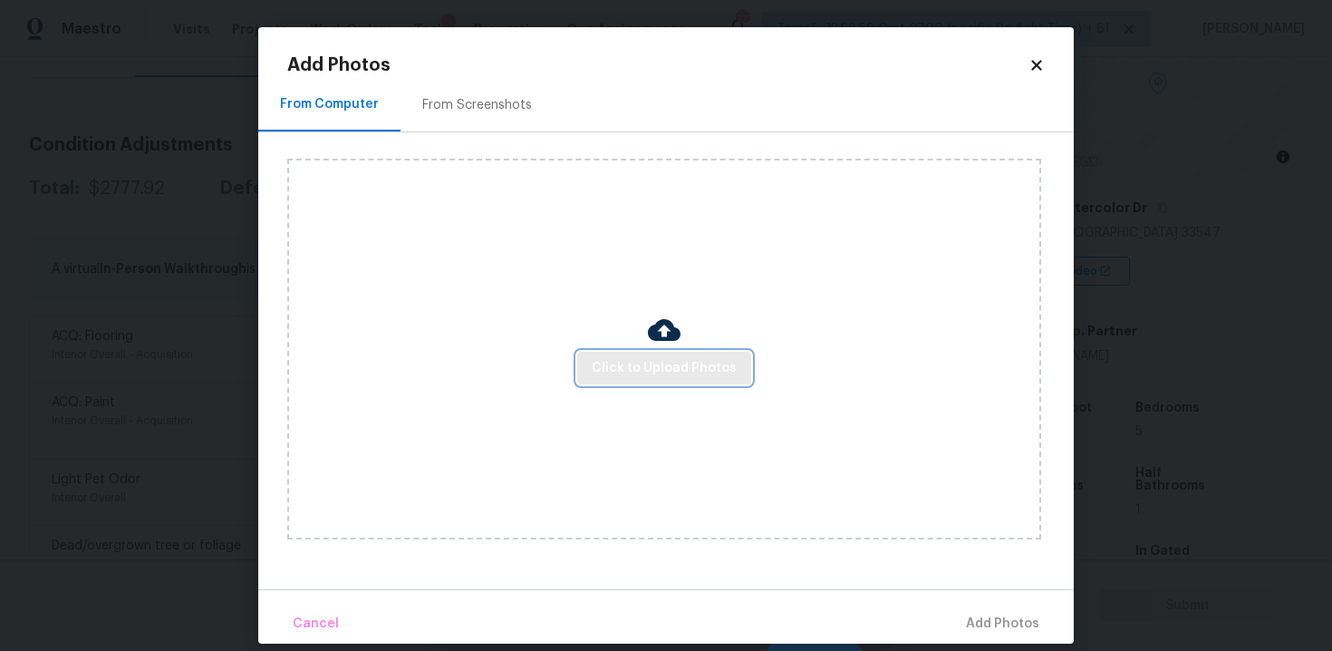
click at [675, 359] on span "Click to Upload Photos" at bounding box center [664, 368] width 145 height 23
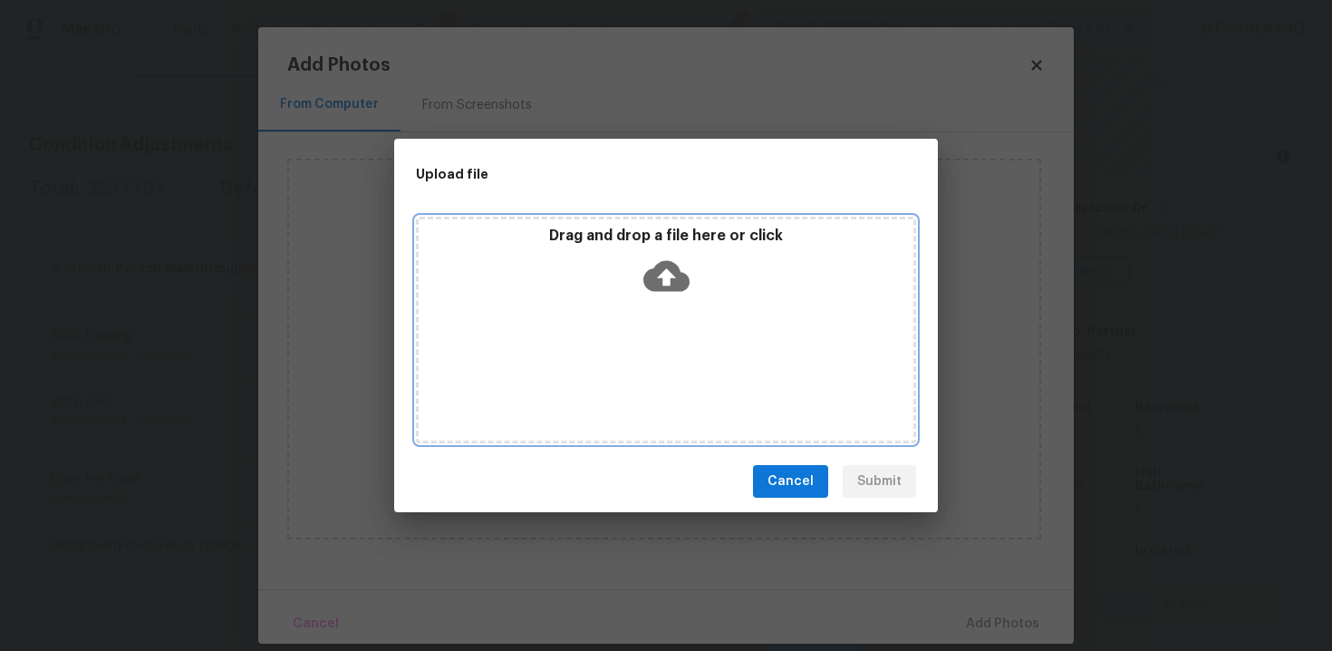
click at [656, 275] on icon at bounding box center [666, 276] width 46 height 31
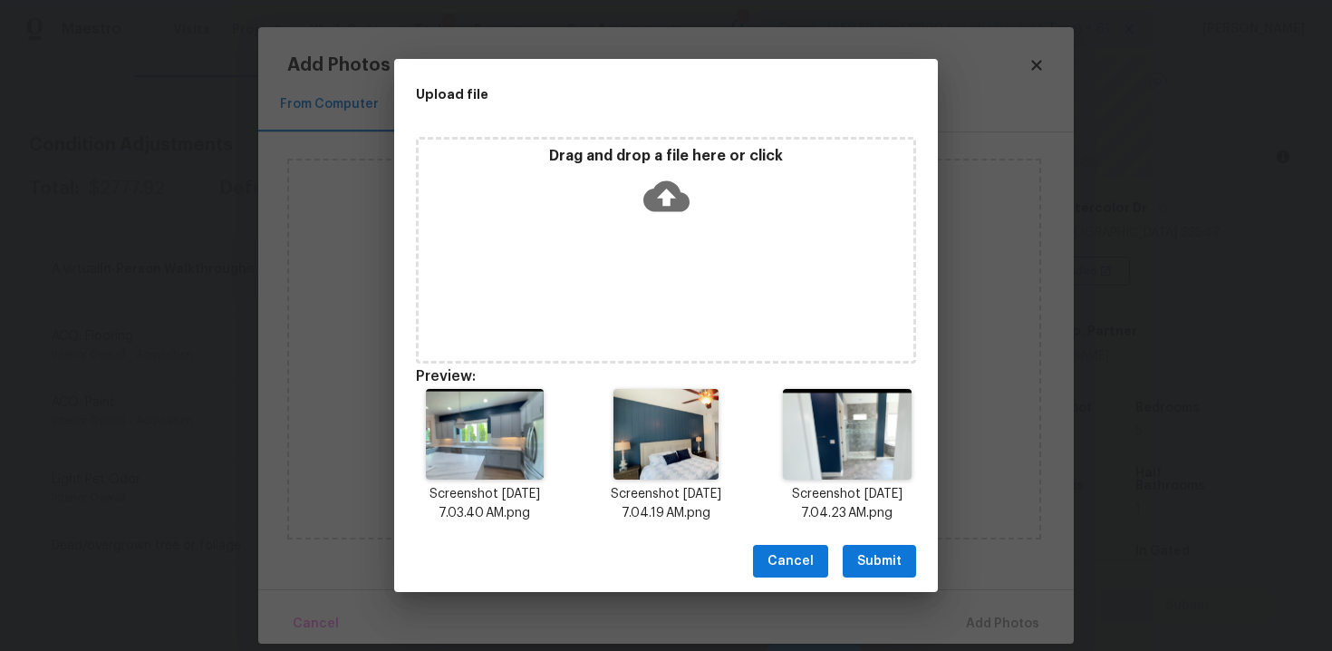
scroll to position [14, 0]
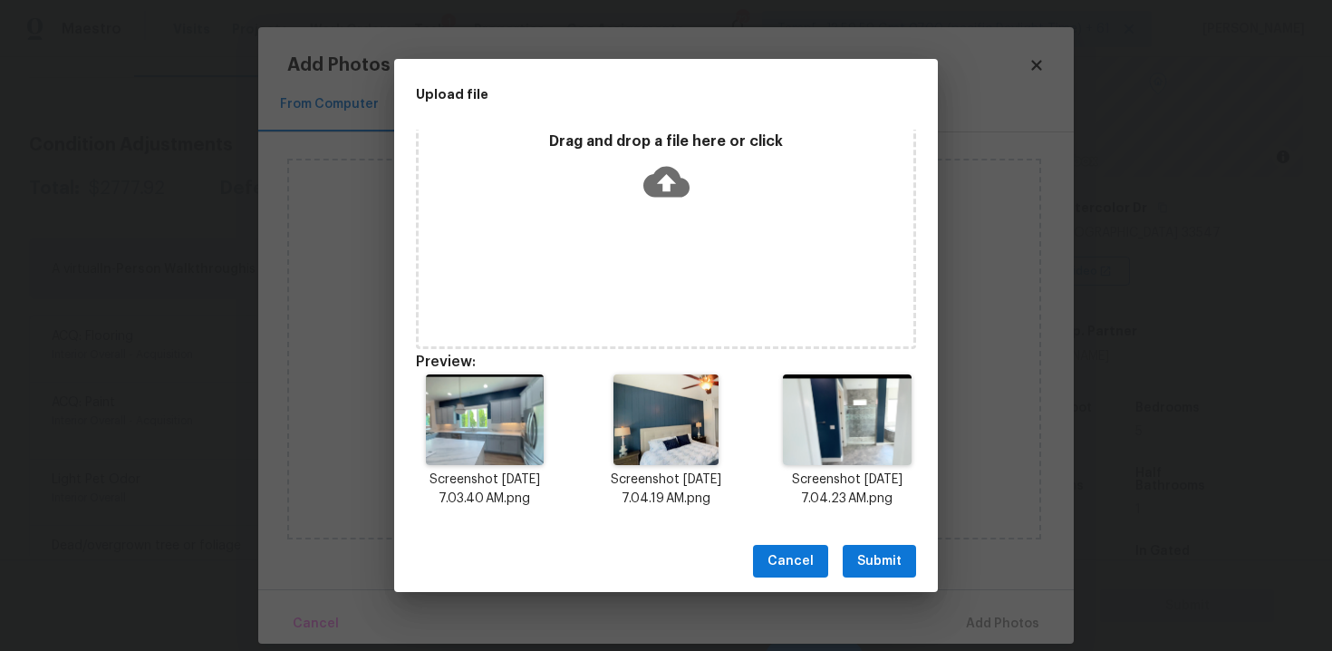
click at [882, 551] on span "Submit" at bounding box center [879, 561] width 44 height 23
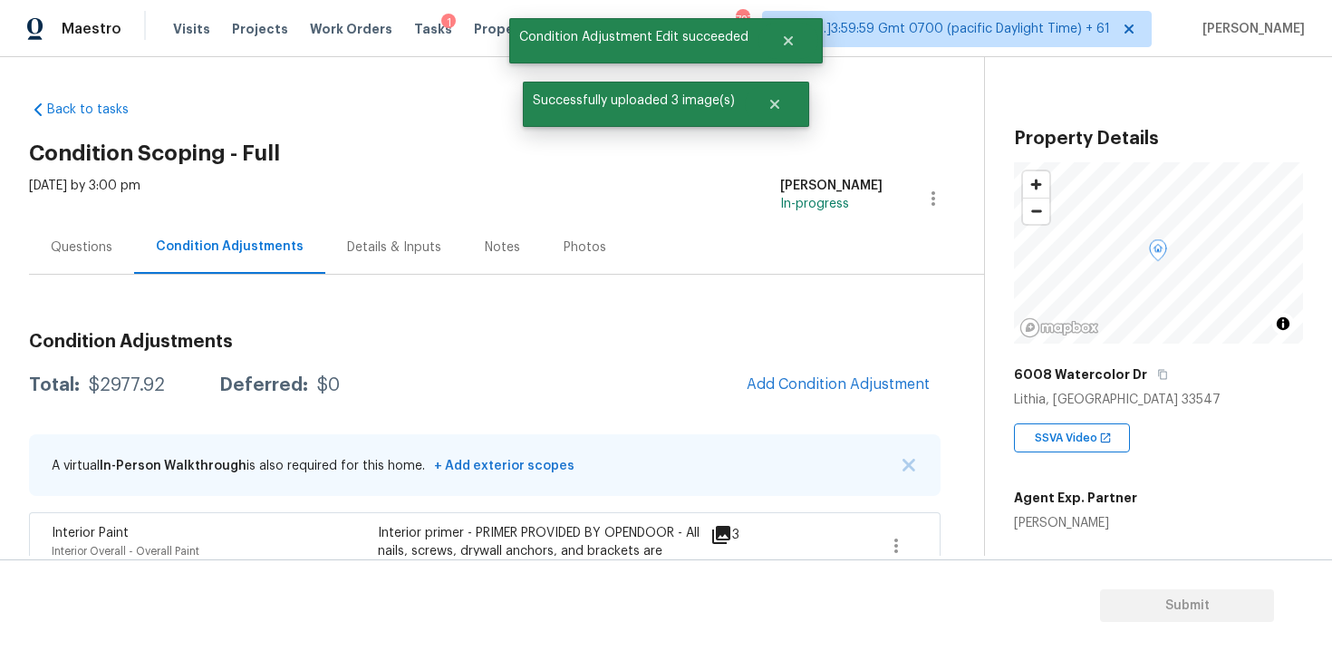
scroll to position [167, 0]
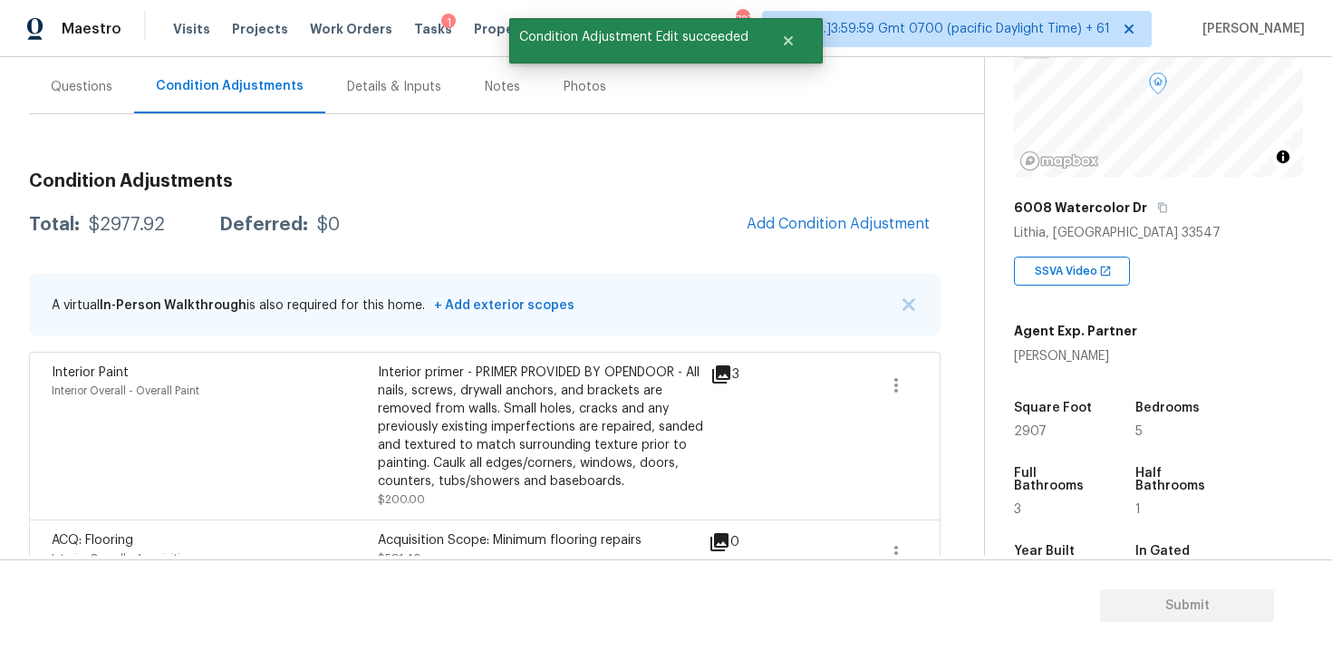
click at [87, 98] on div "Questions" at bounding box center [81, 86] width 105 height 53
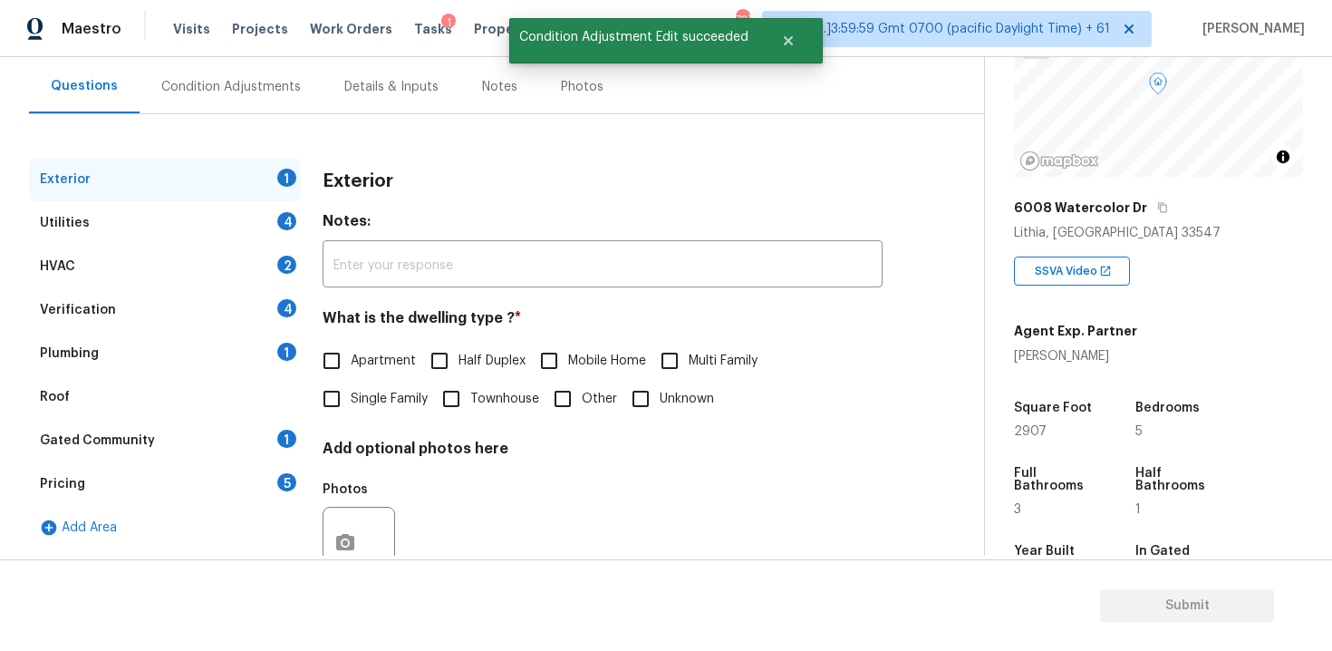
scroll to position [222, 0]
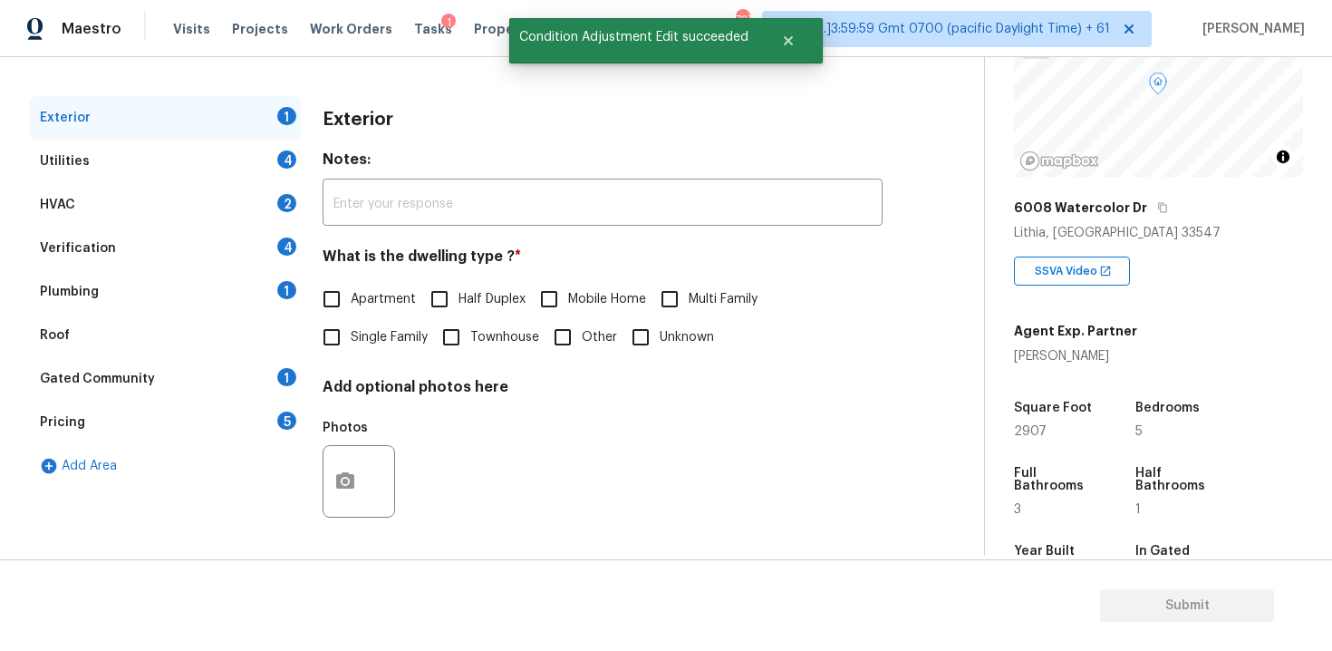
click at [325, 340] on input "Single Family" at bounding box center [332, 337] width 38 height 38
checkbox input "true"
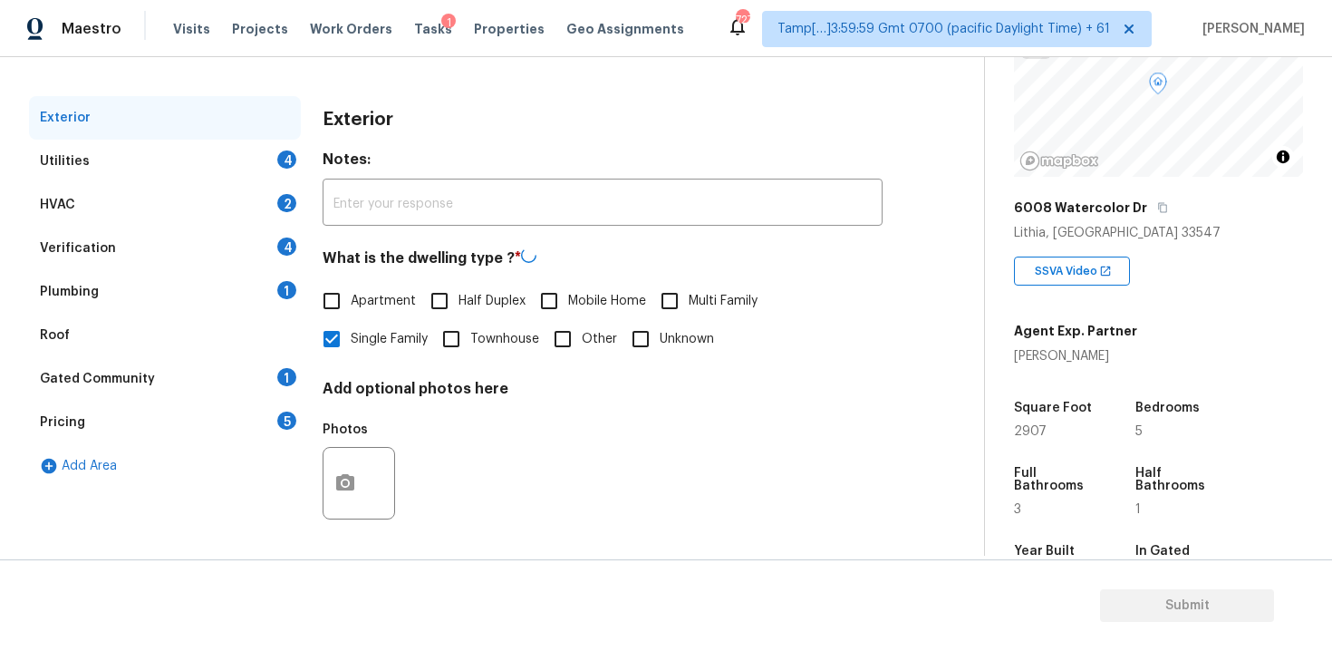
click at [248, 151] on div "Utilities 4" at bounding box center [165, 161] width 272 height 43
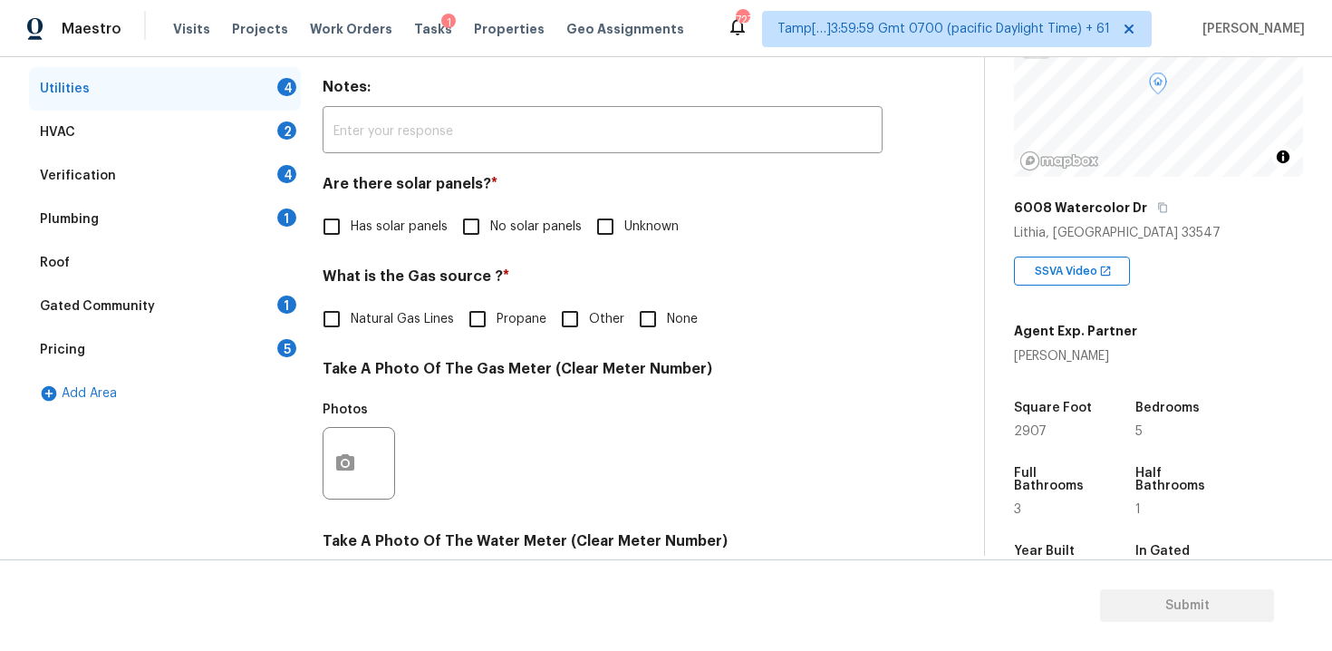
scroll to position [312, 0]
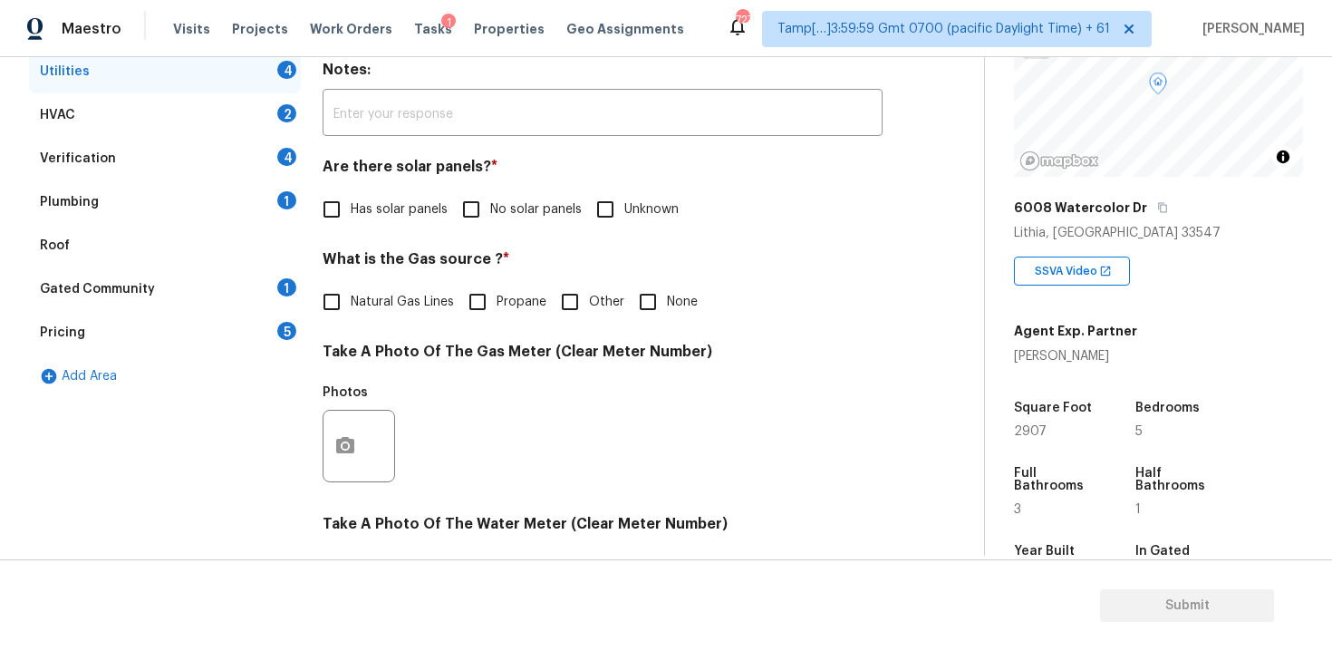
click at [603, 219] on input "Unknown" at bounding box center [605, 209] width 38 height 38
checkbox input "true"
click at [529, 194] on label "No solar panels" at bounding box center [517, 209] width 130 height 38
click at [490, 194] on input "No solar panels" at bounding box center [471, 209] width 38 height 38
checkbox input "true"
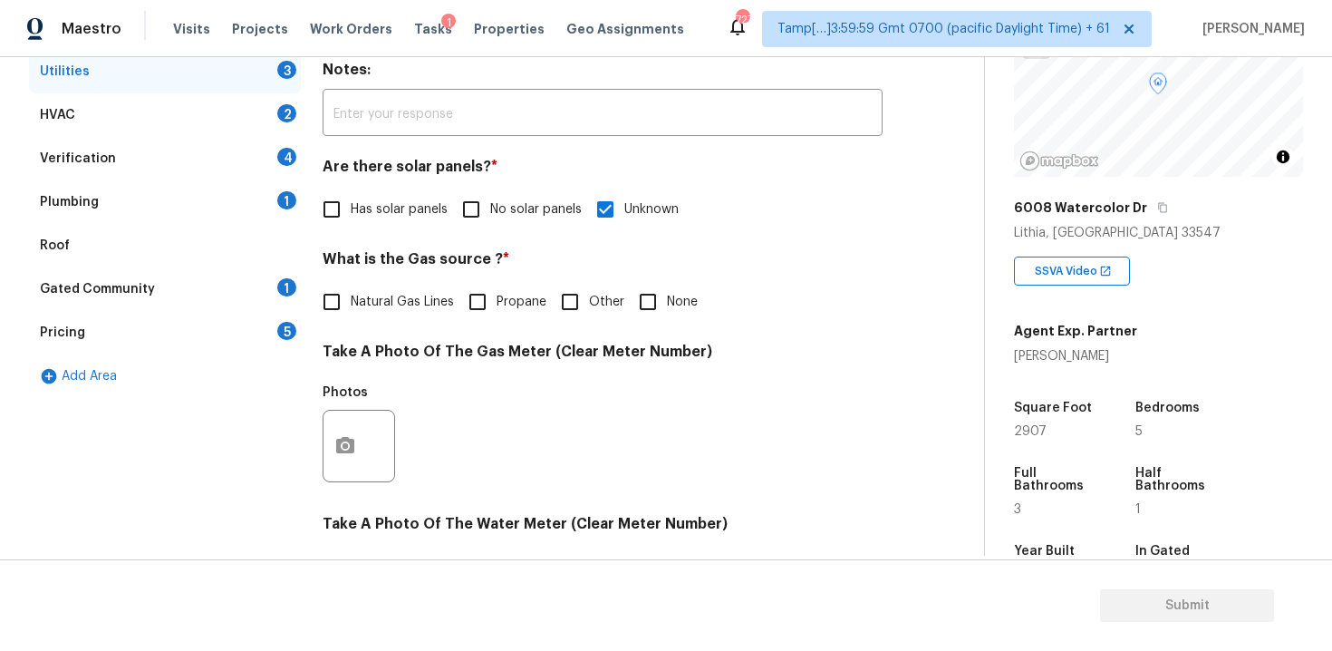
checkbox input "false"
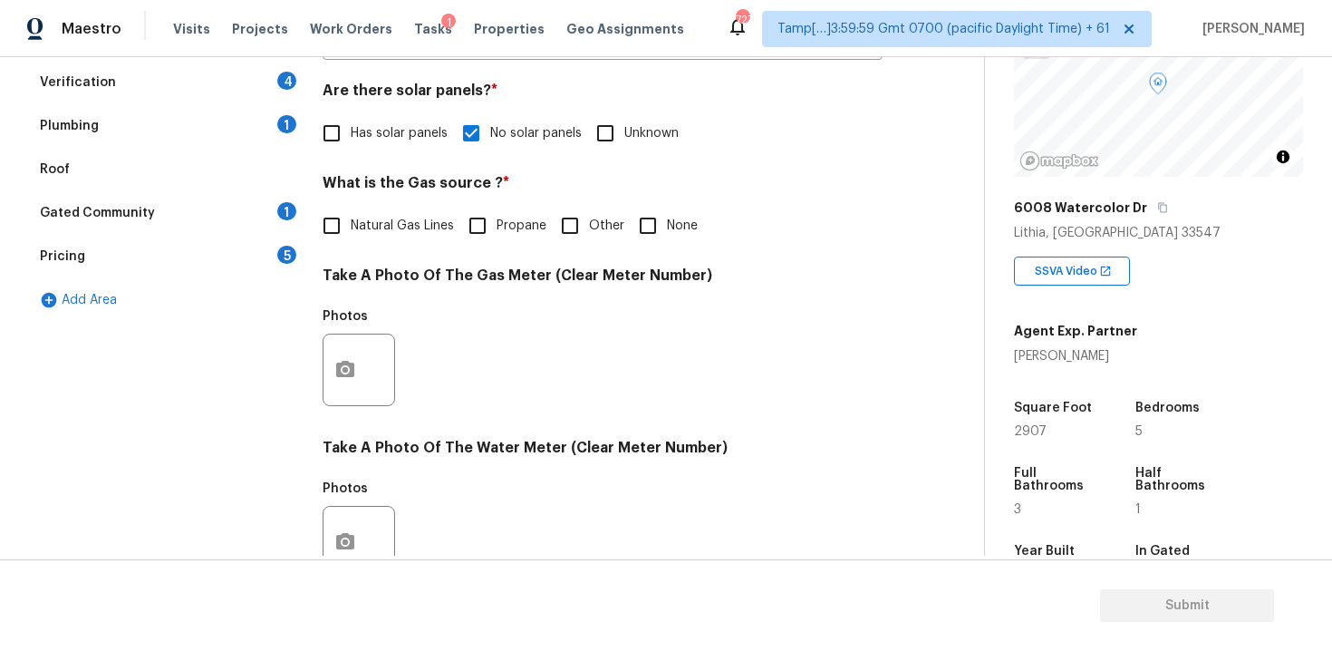
click at [286, 223] on div "Gated Community 1" at bounding box center [165, 212] width 272 height 43
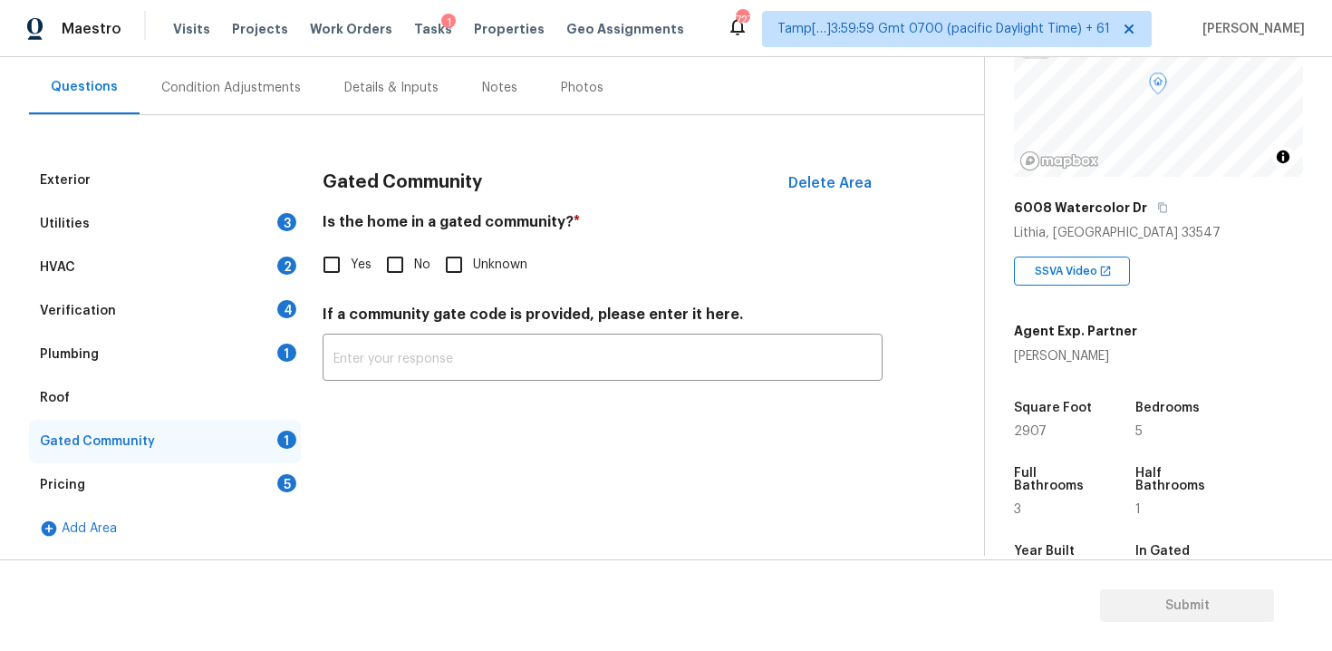
scroll to position [159, 0]
click at [149, 183] on div "Exterior" at bounding box center [165, 180] width 272 height 43
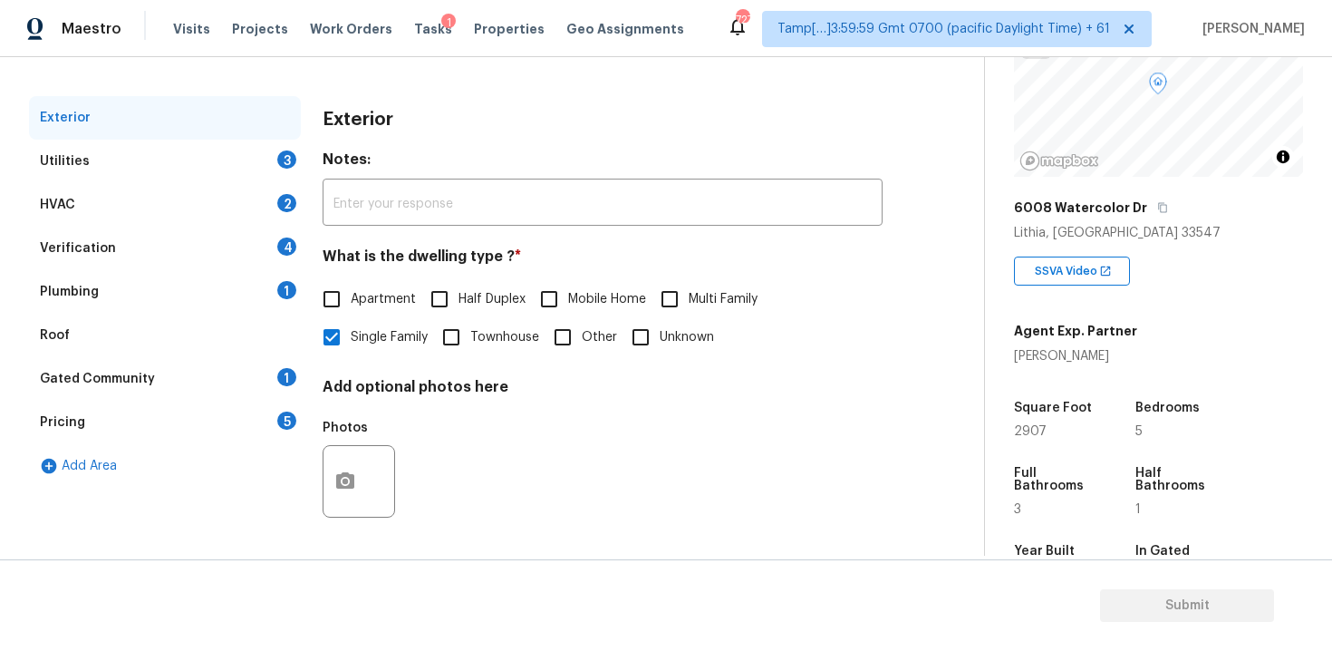
click at [194, 157] on div "Utilities 3" at bounding box center [165, 161] width 272 height 43
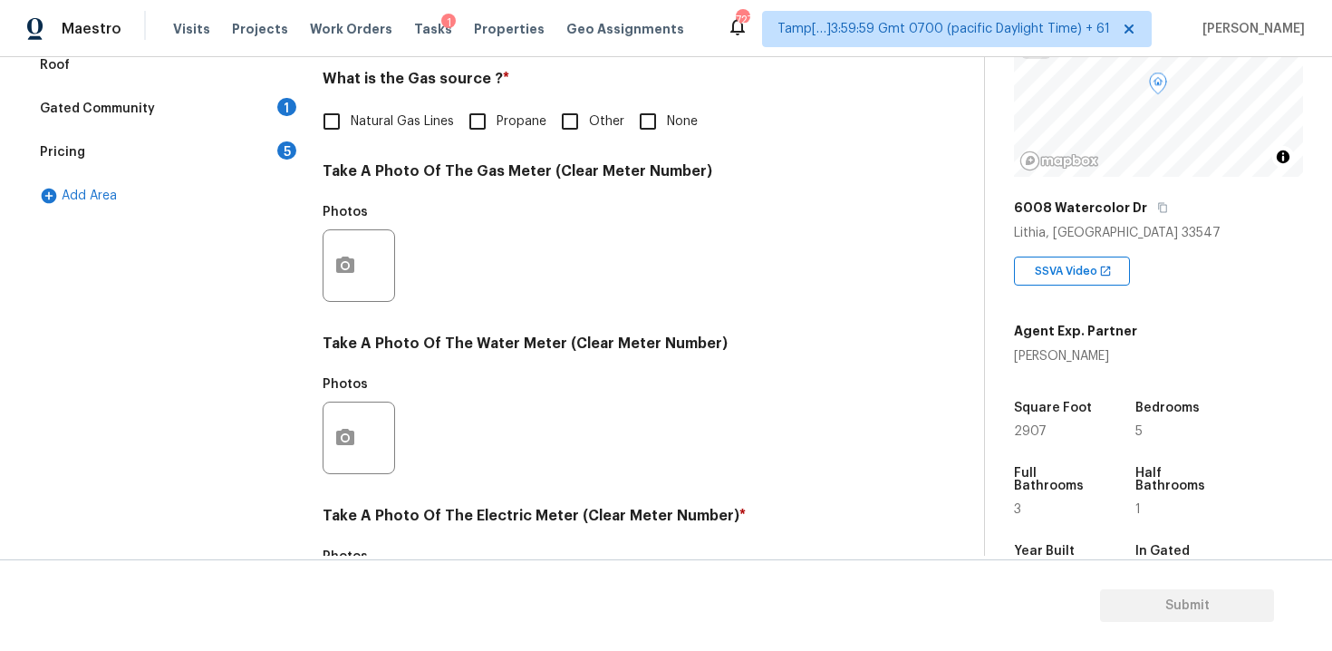
click at [358, 121] on span "Natural Gas Lines" at bounding box center [402, 121] width 103 height 19
click at [351, 121] on input "Natural Gas Lines" at bounding box center [332, 121] width 38 height 38
checkbox input "true"
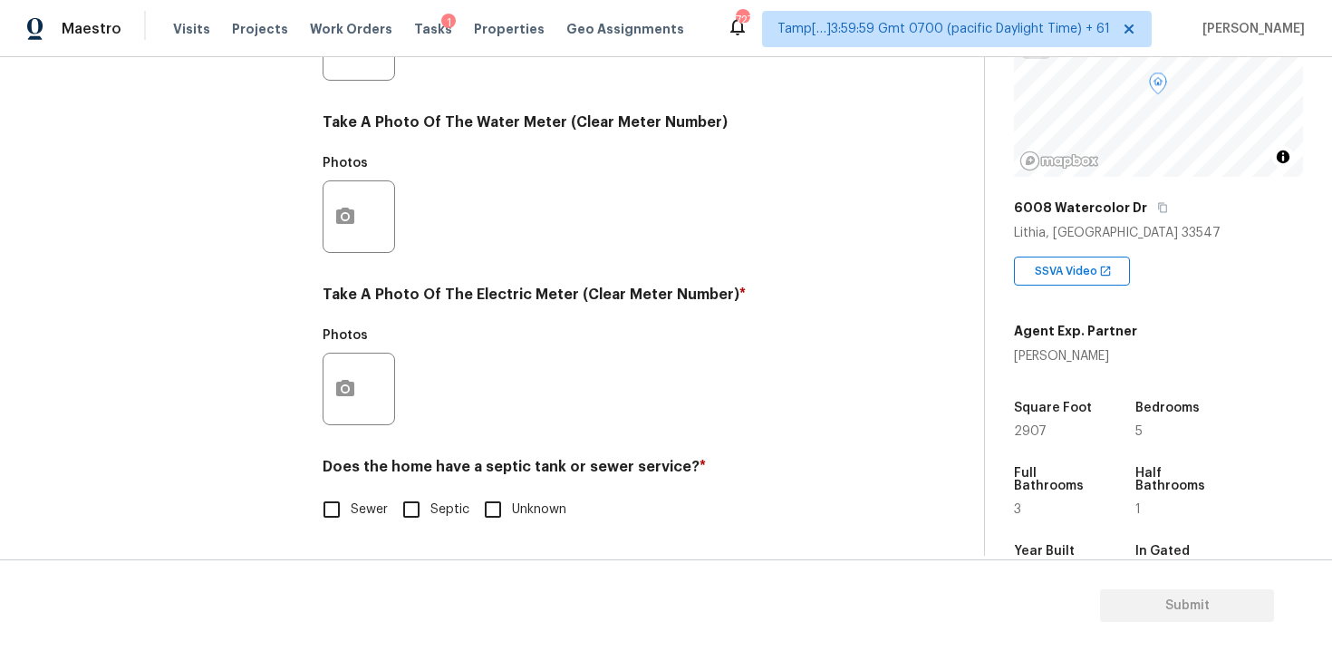
scroll to position [713, 0]
click at [363, 402] on button "button" at bounding box center [344, 388] width 43 height 71
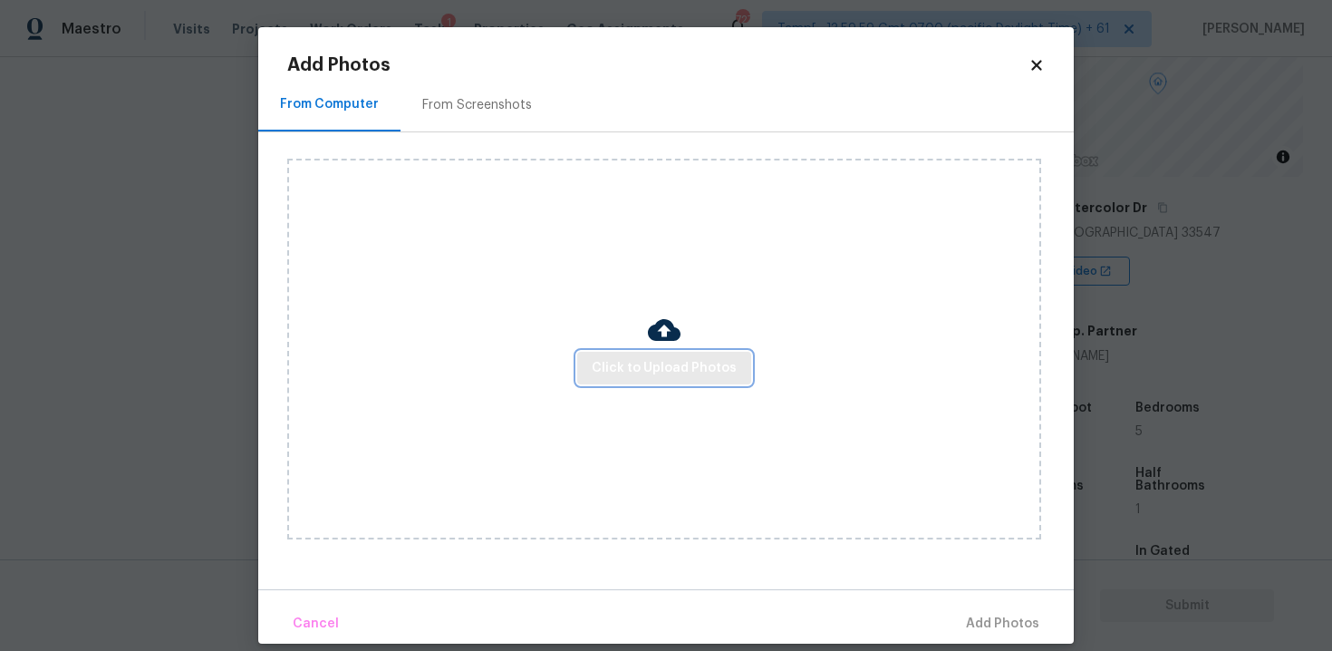
click at [688, 362] on span "Click to Upload Photos" at bounding box center [664, 368] width 145 height 23
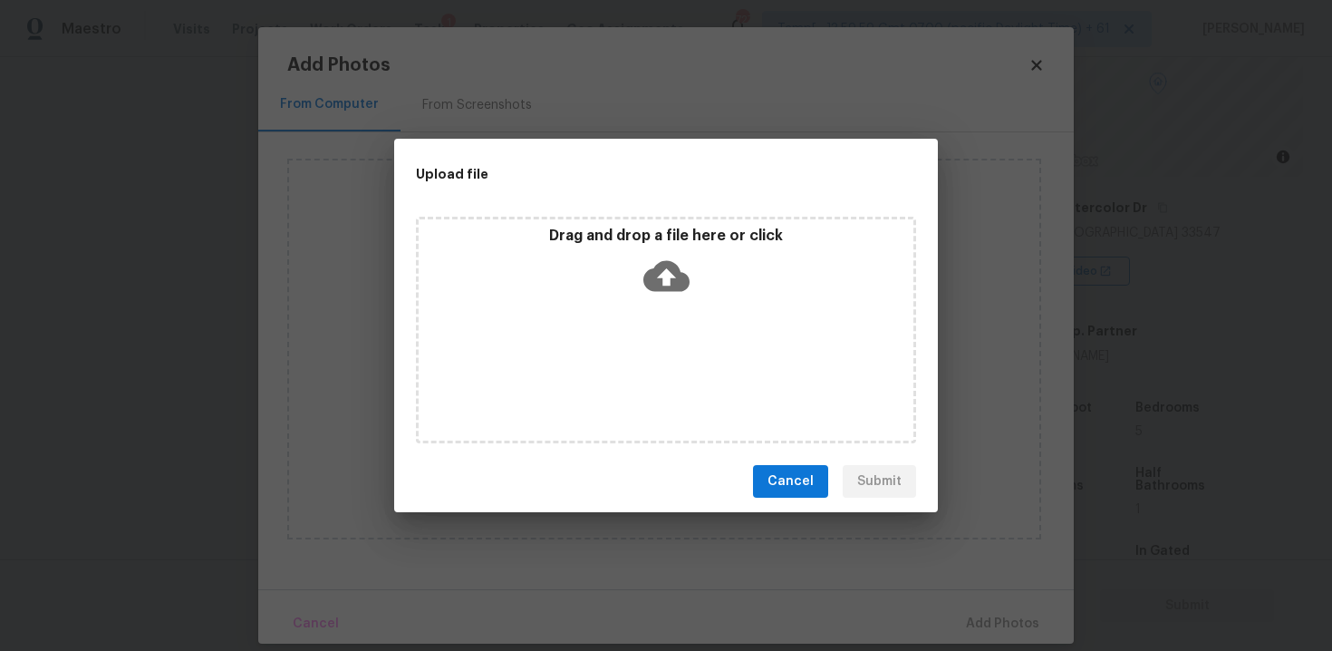
click at [680, 265] on icon at bounding box center [666, 276] width 46 height 46
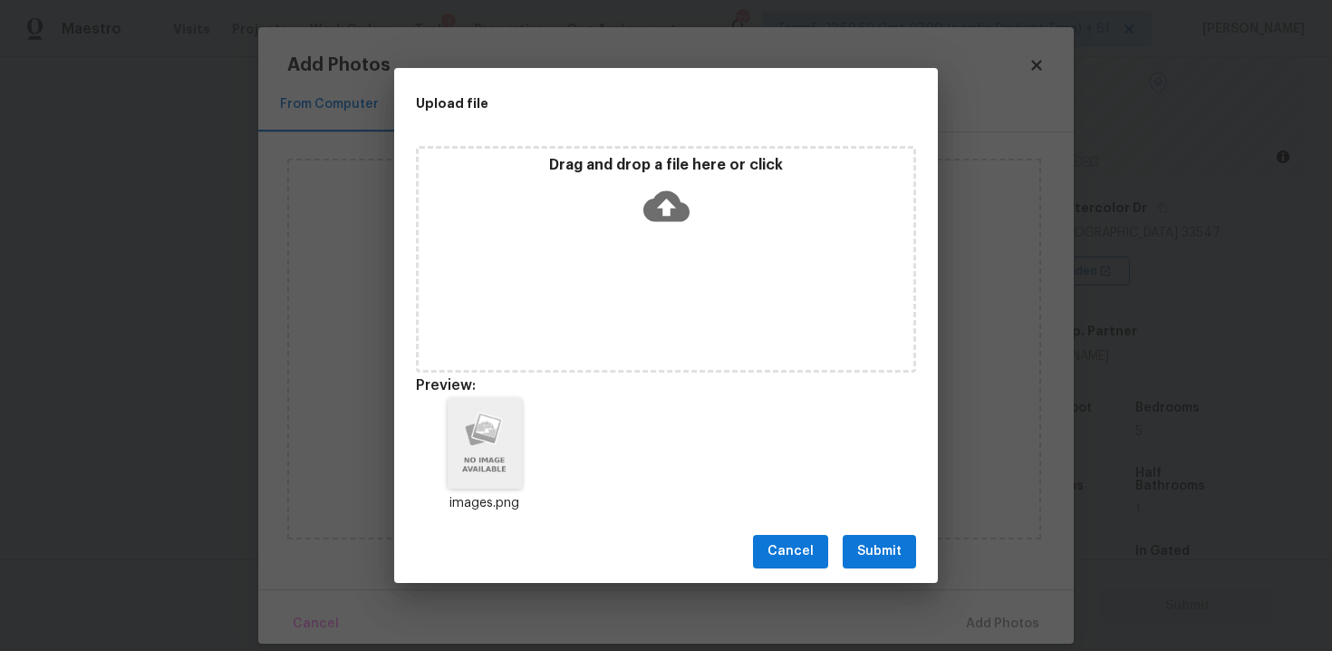
click at [864, 553] on span "Submit" at bounding box center [879, 551] width 44 height 23
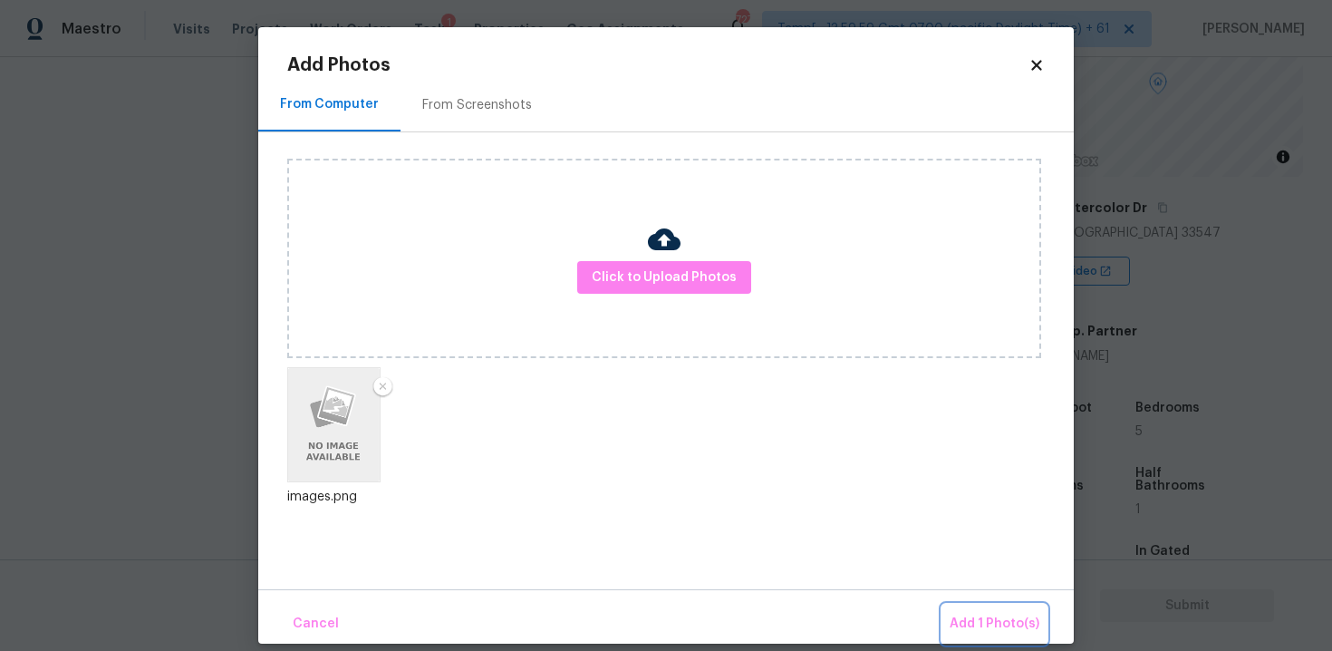
click at [1007, 622] on span "Add 1 Photo(s)" at bounding box center [995, 623] width 90 height 23
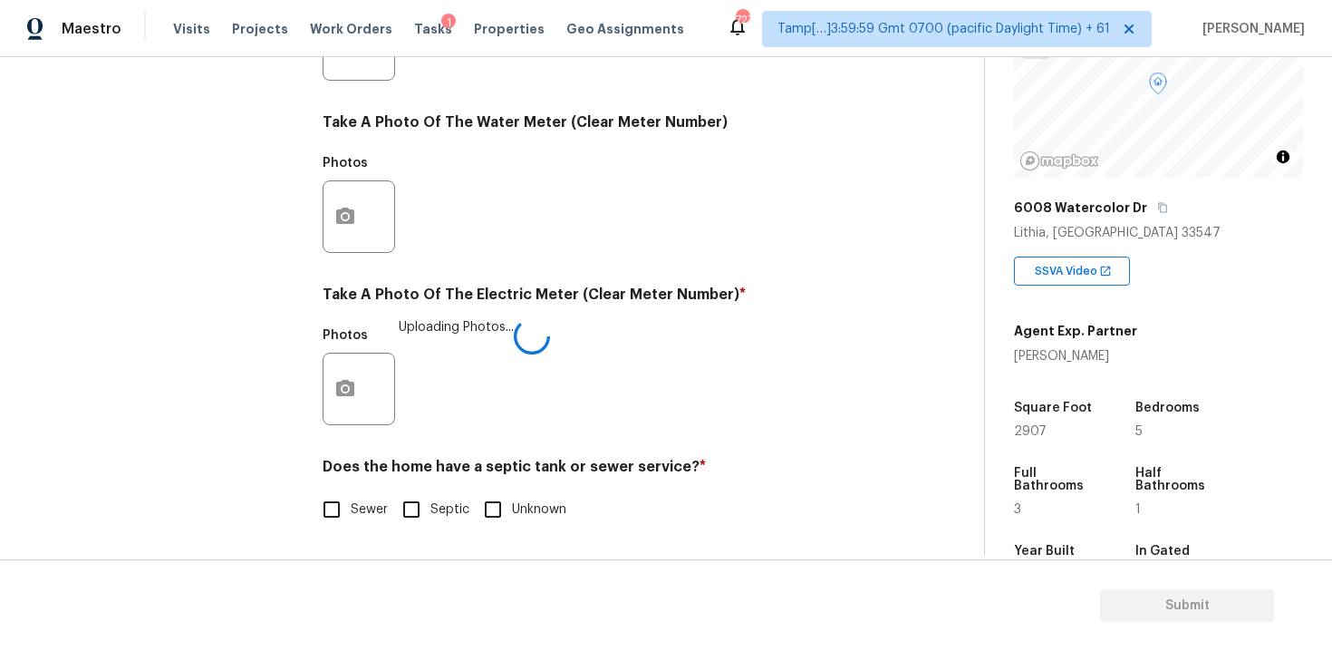
click at [330, 517] on input "Sewer" at bounding box center [332, 509] width 38 height 38
checkbox input "true"
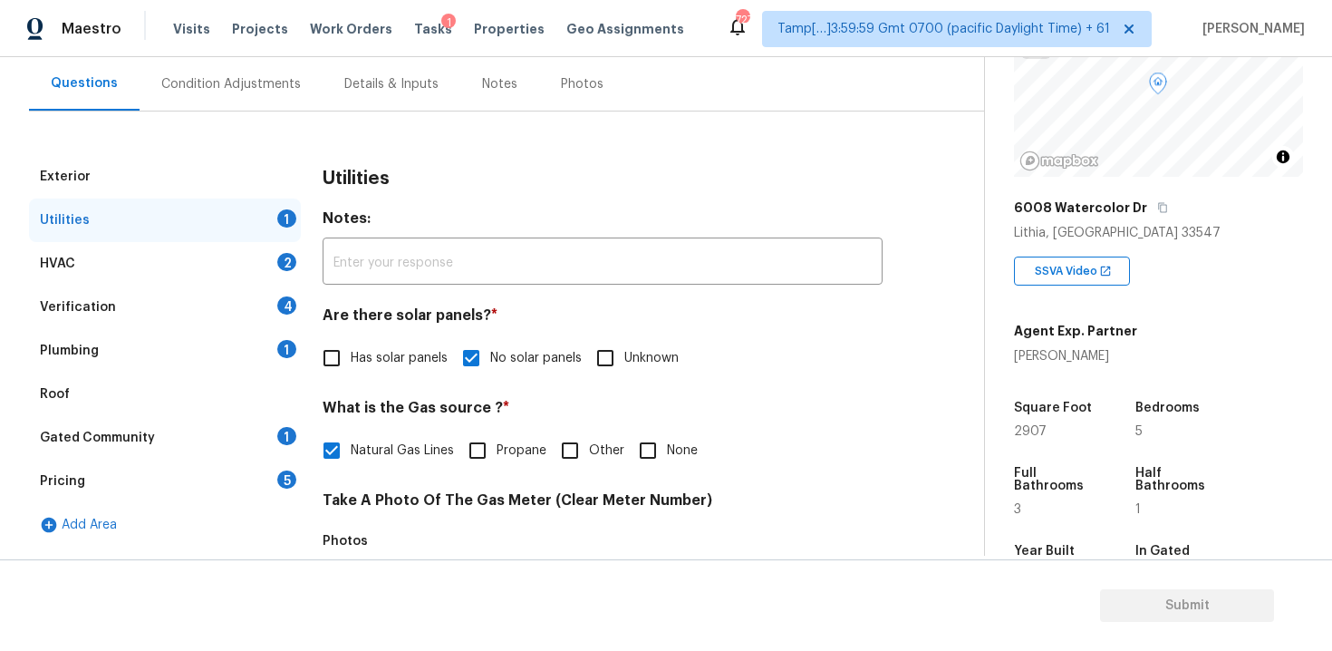
scroll to position [159, 0]
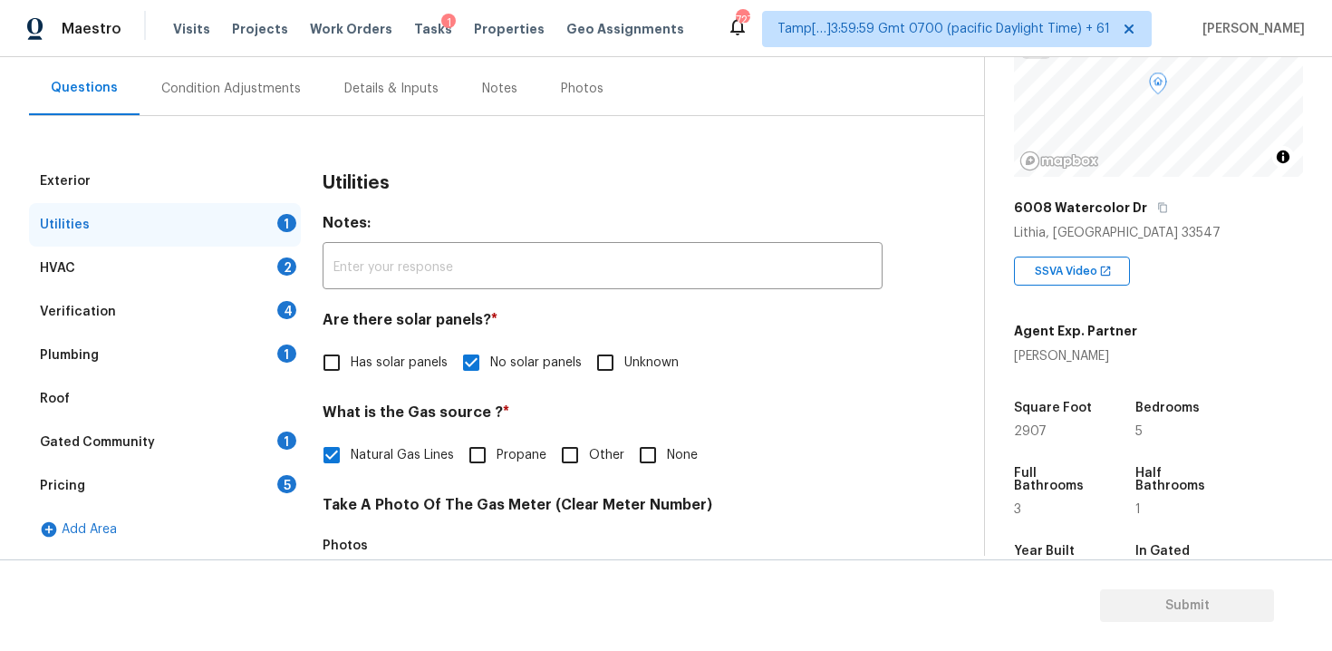
click at [265, 240] on div "Utilities 1" at bounding box center [165, 224] width 272 height 43
click at [292, 275] on div "HVAC 2" at bounding box center [165, 267] width 272 height 43
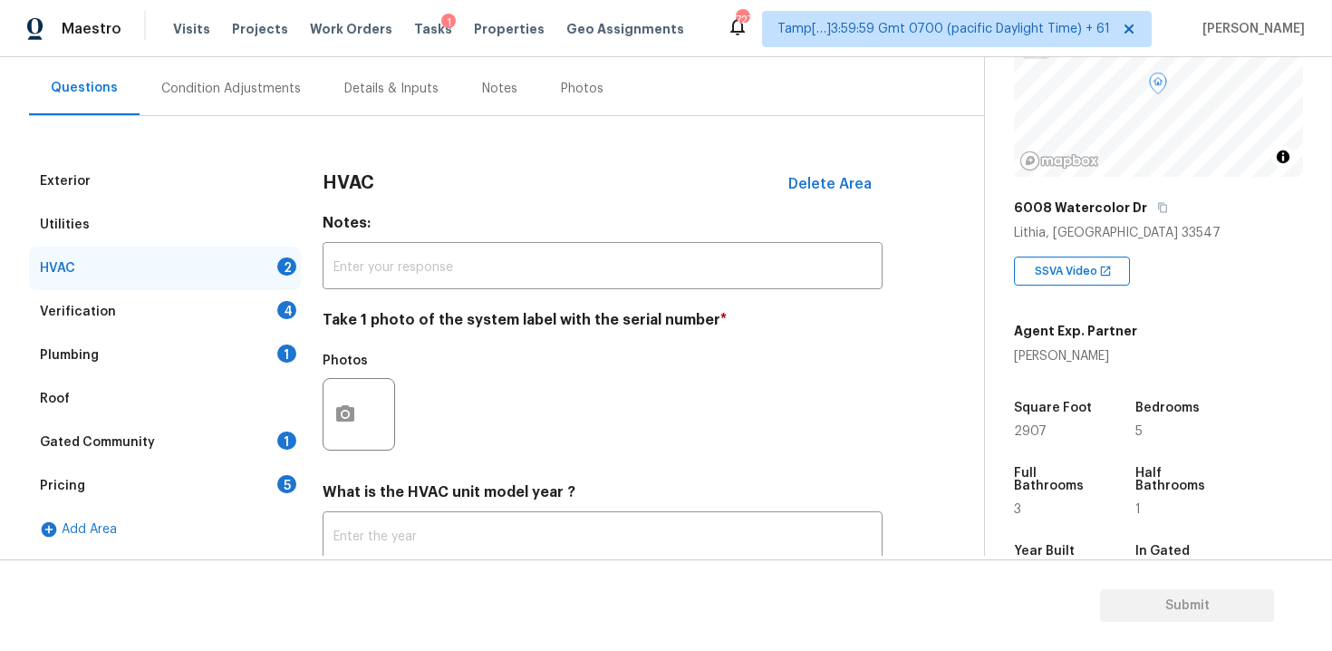
scroll to position [282, 0]
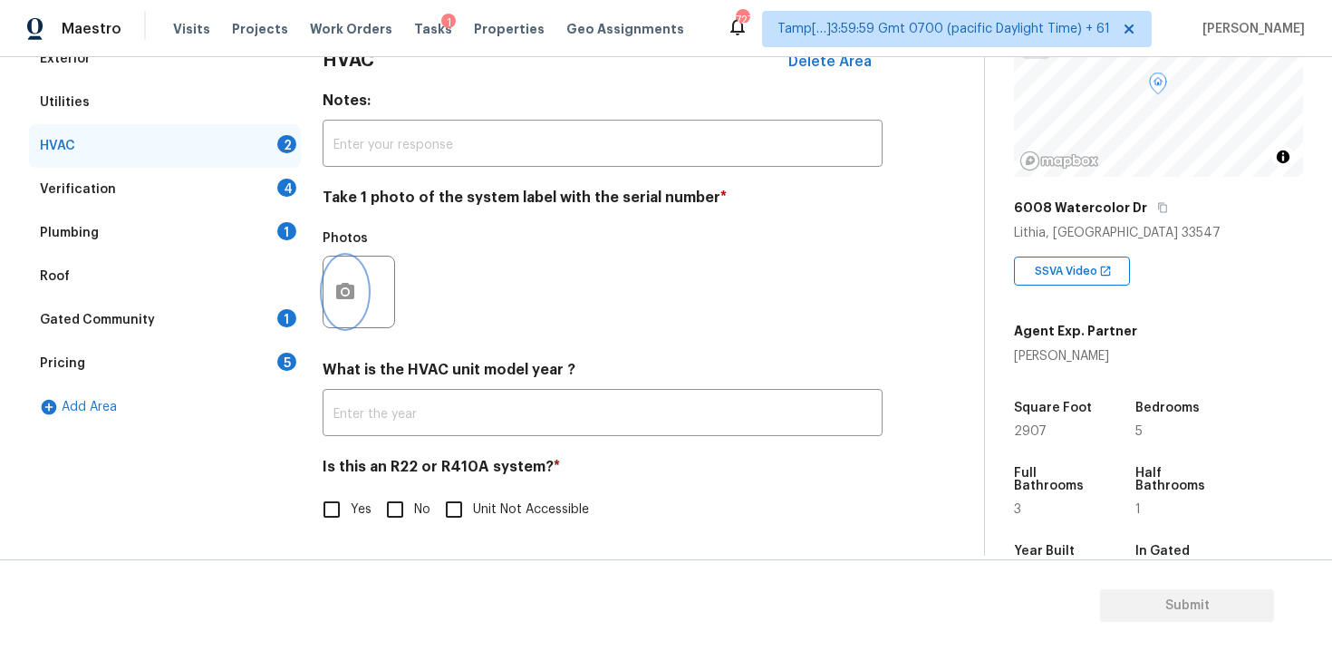
click at [348, 287] on icon "button" at bounding box center [345, 291] width 18 height 16
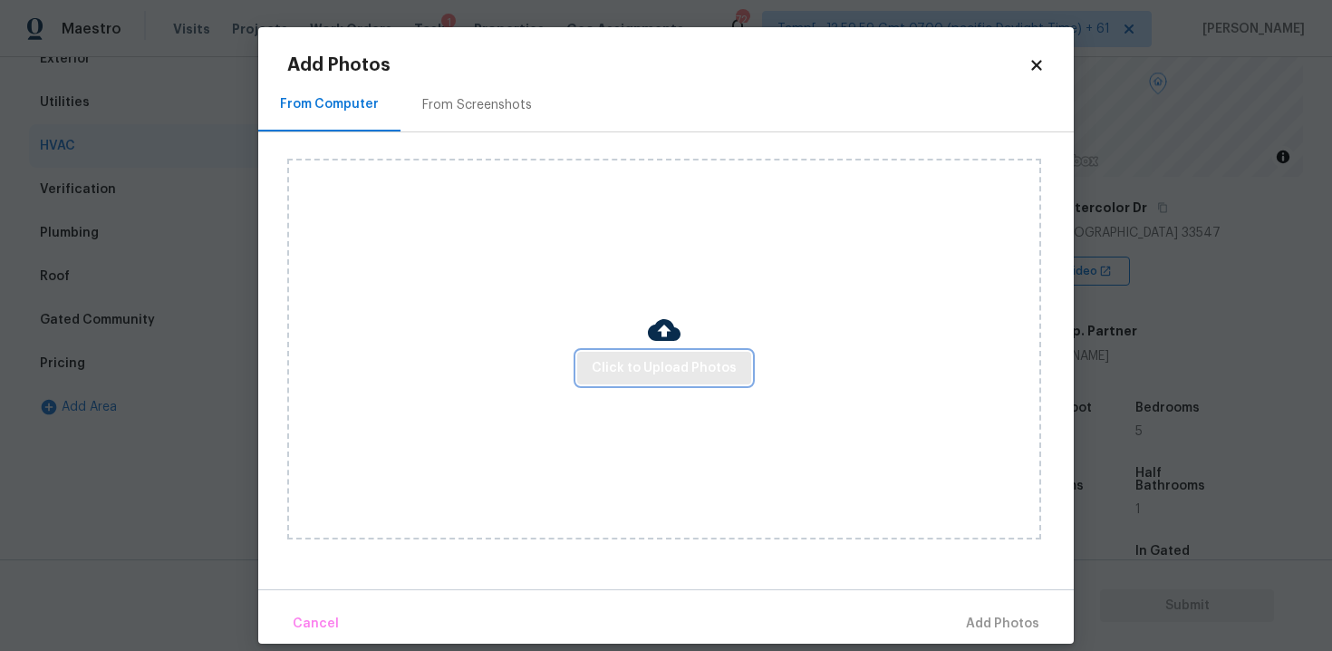
click at [681, 371] on span "Click to Upload Photos" at bounding box center [664, 368] width 145 height 23
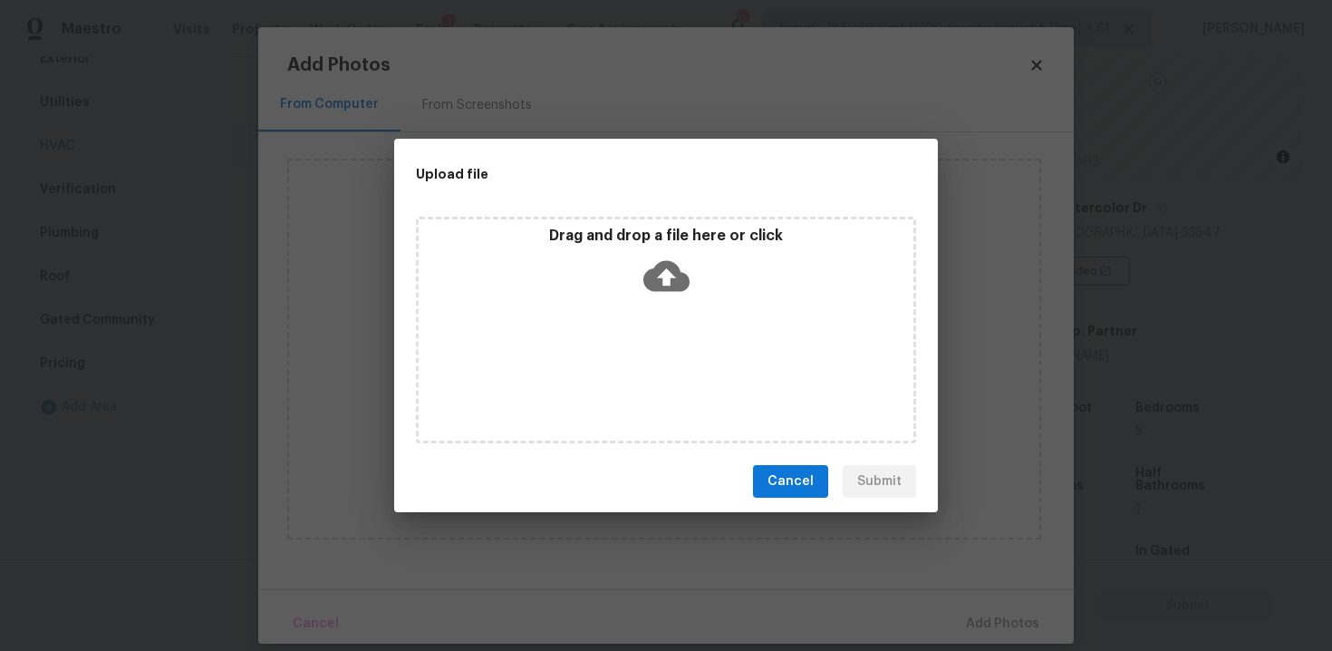
click at [658, 277] on icon at bounding box center [666, 276] width 46 height 31
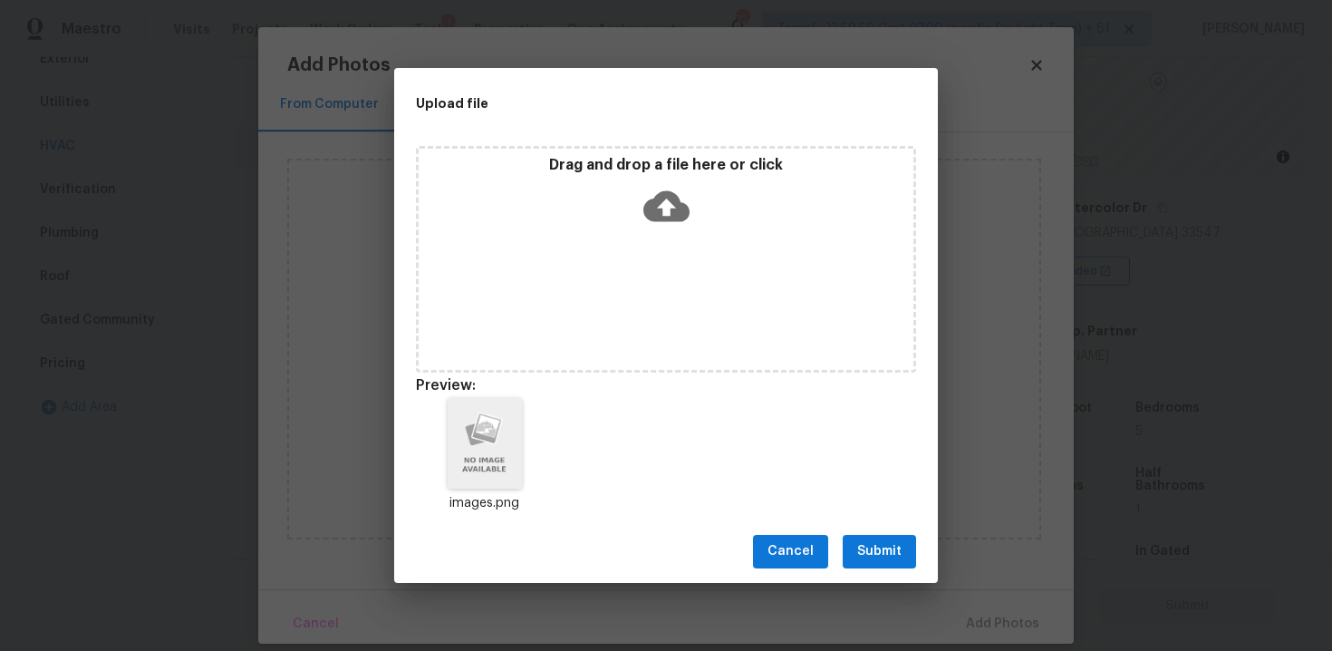
click at [883, 530] on div "Cancel Submit" at bounding box center [666, 551] width 544 height 63
click at [889, 547] on span "Submit" at bounding box center [879, 551] width 44 height 23
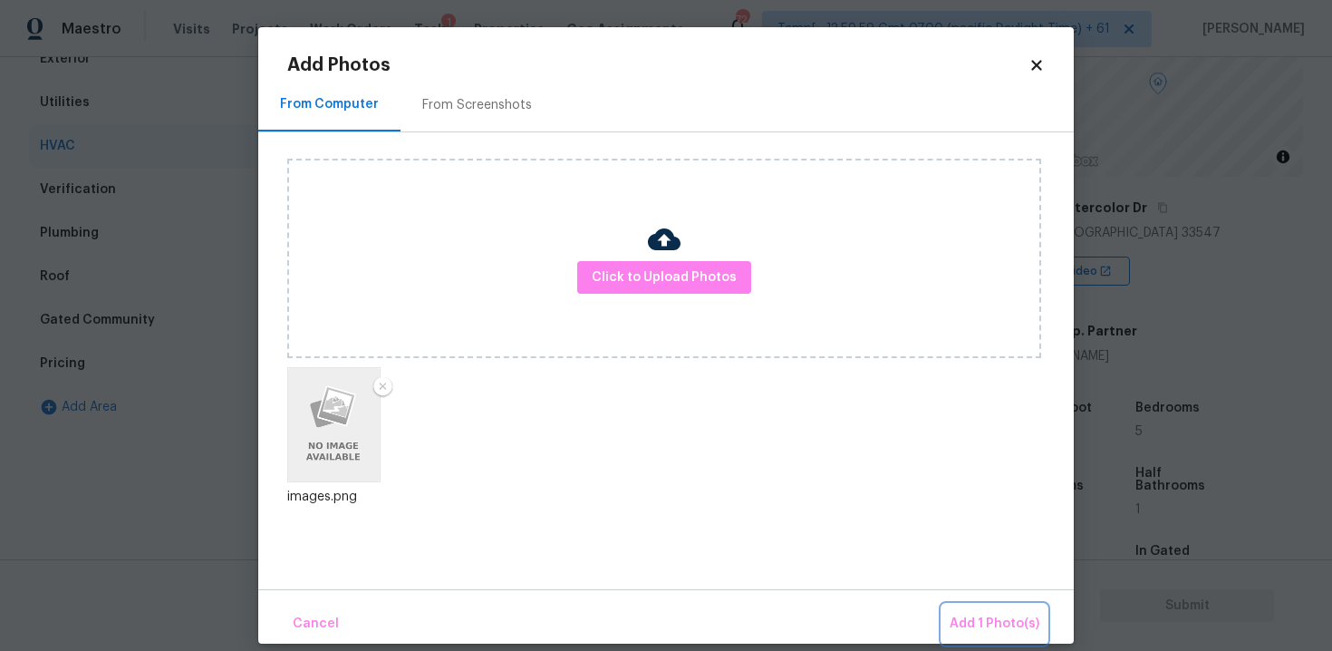
click at [979, 615] on span "Add 1 Photo(s)" at bounding box center [995, 623] width 90 height 23
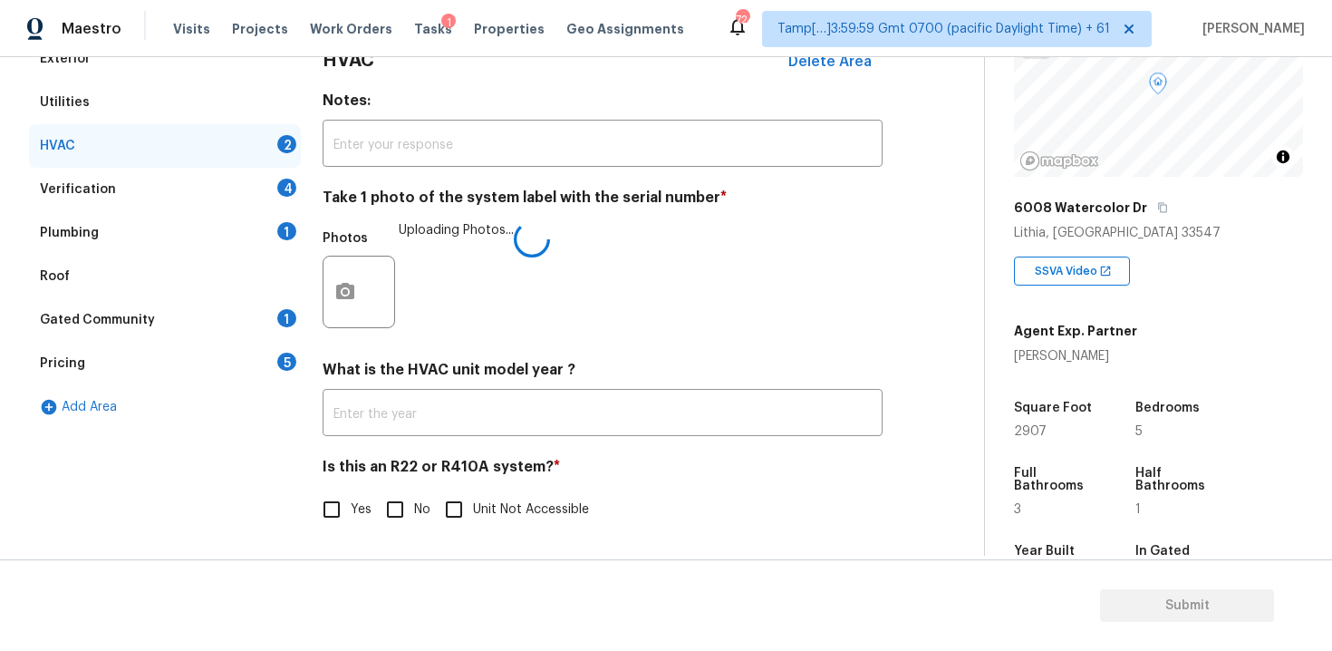
click at [394, 516] on input "No" at bounding box center [395, 509] width 38 height 38
checkbox input "true"
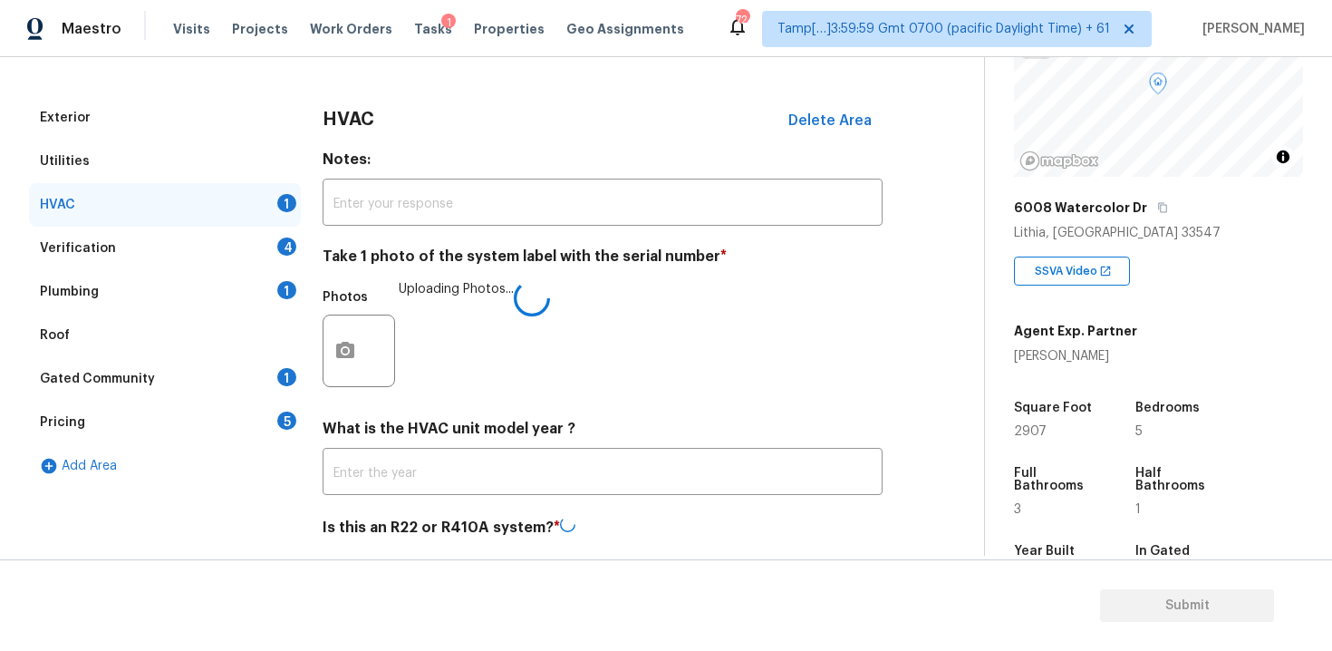
scroll to position [189, 0]
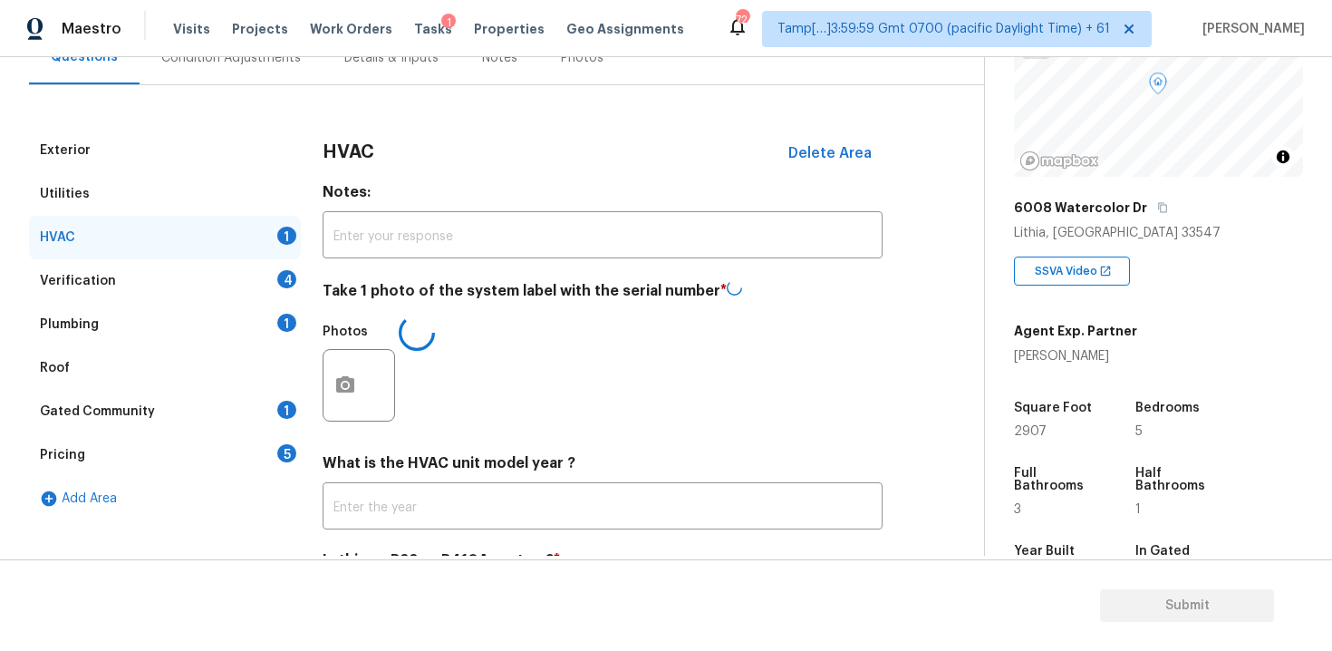
click at [267, 273] on div "Verification 4" at bounding box center [165, 280] width 272 height 43
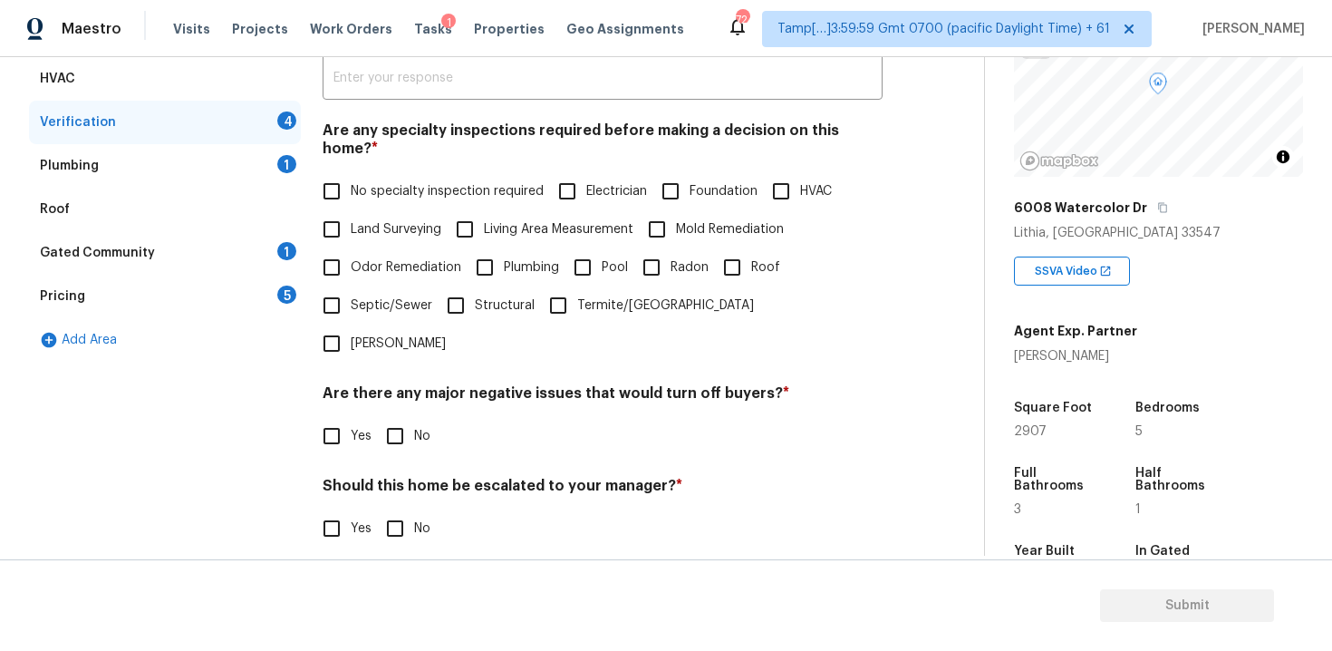
scroll to position [360, 0]
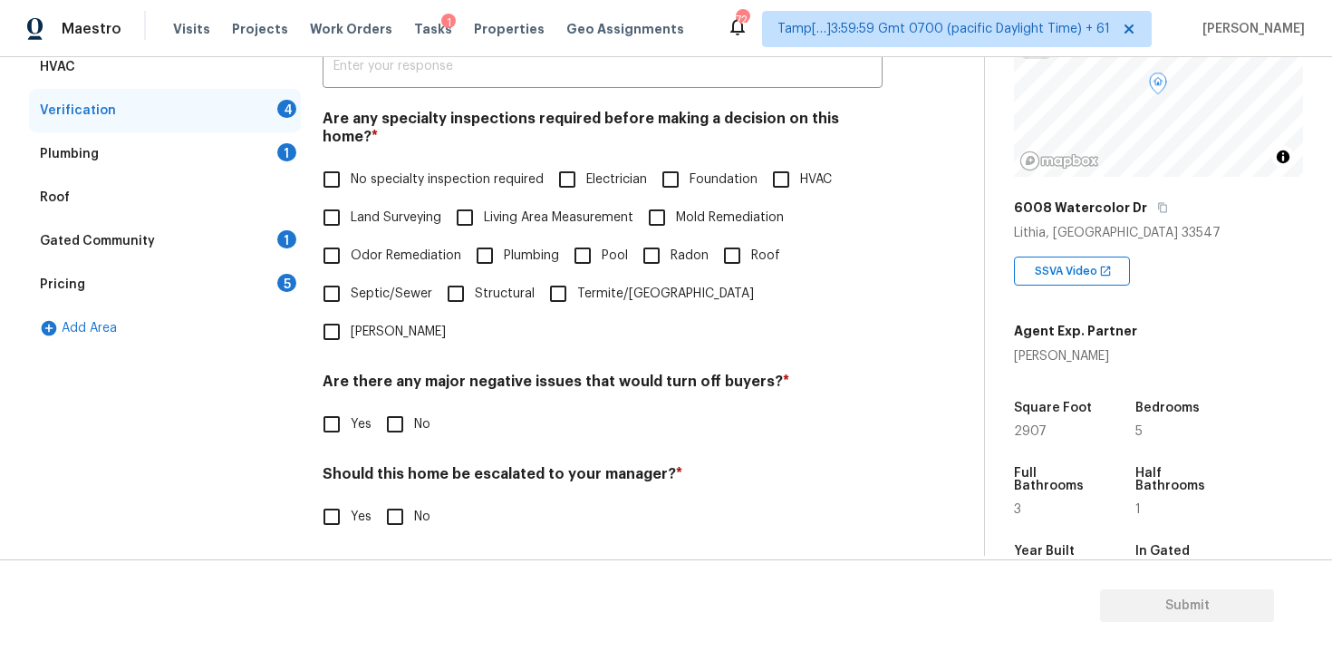
click at [325, 165] on input "No specialty inspection required" at bounding box center [332, 179] width 38 height 38
checkbox input "true"
click at [400, 405] on input "No" at bounding box center [395, 424] width 38 height 38
checkbox input "true"
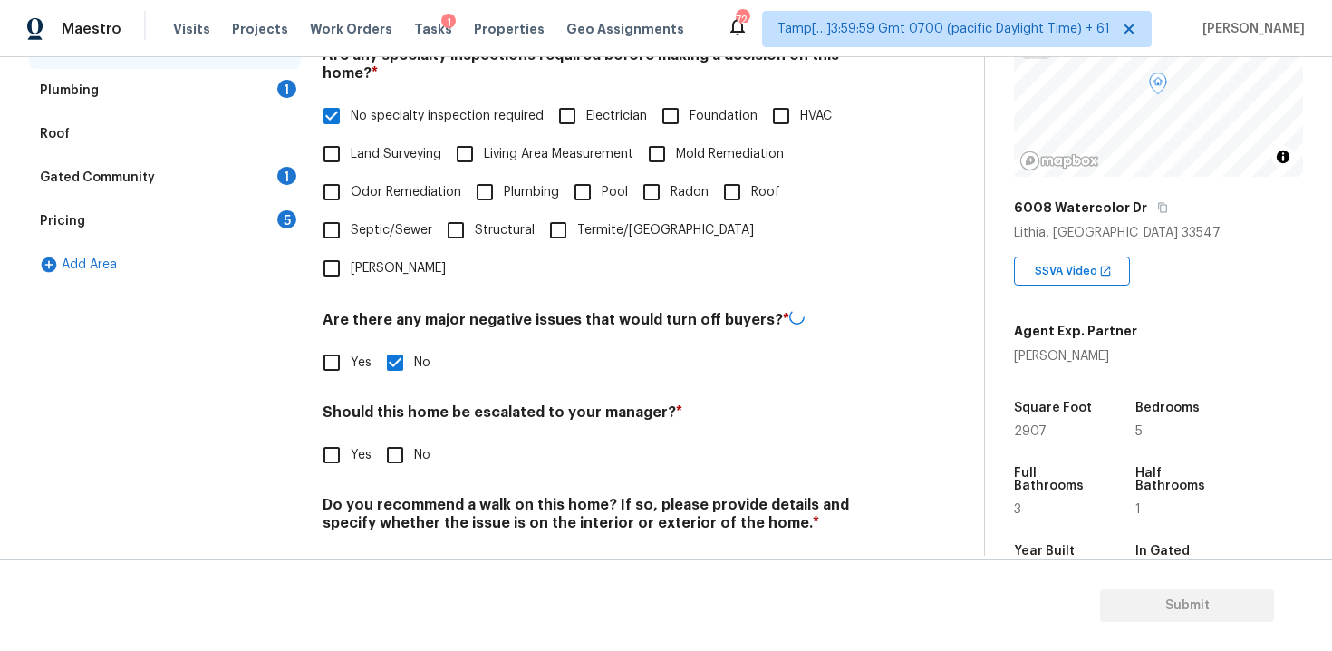
scroll to position [421, 0]
click at [400, 436] on input "No" at bounding box center [395, 455] width 38 height 38
checkbox input "true"
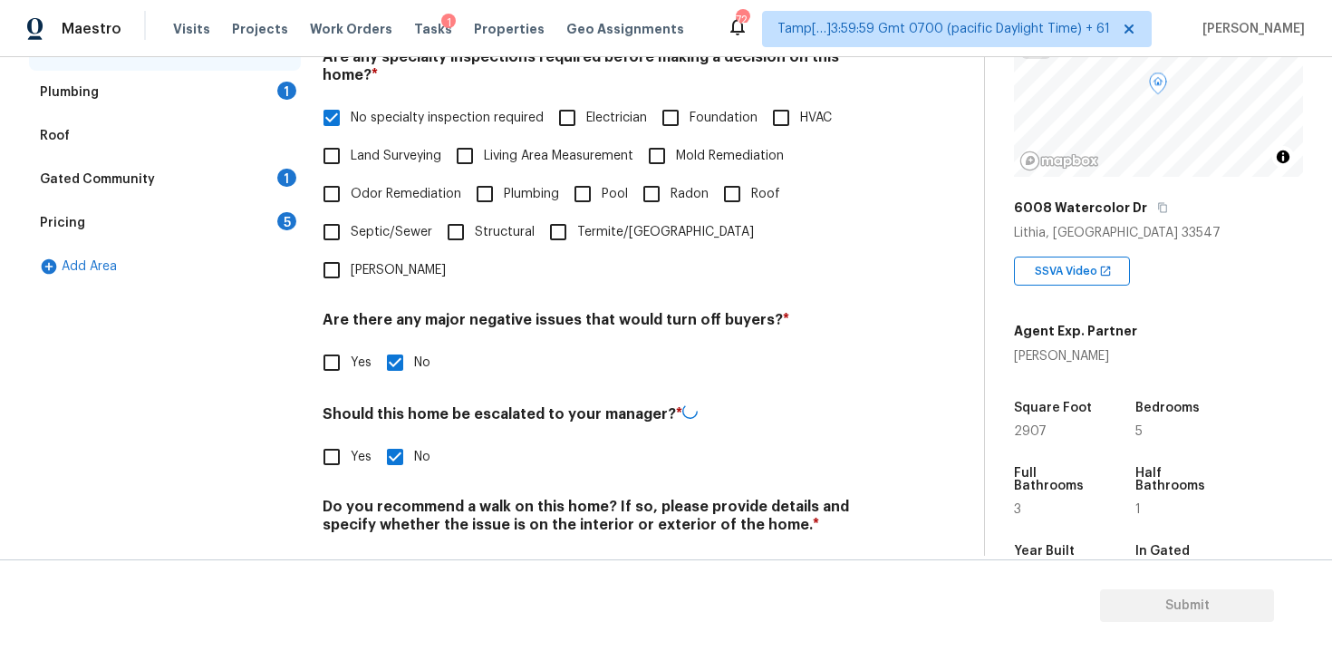
click at [401, 548] on input "No" at bounding box center [395, 567] width 38 height 38
checkbox input "true"
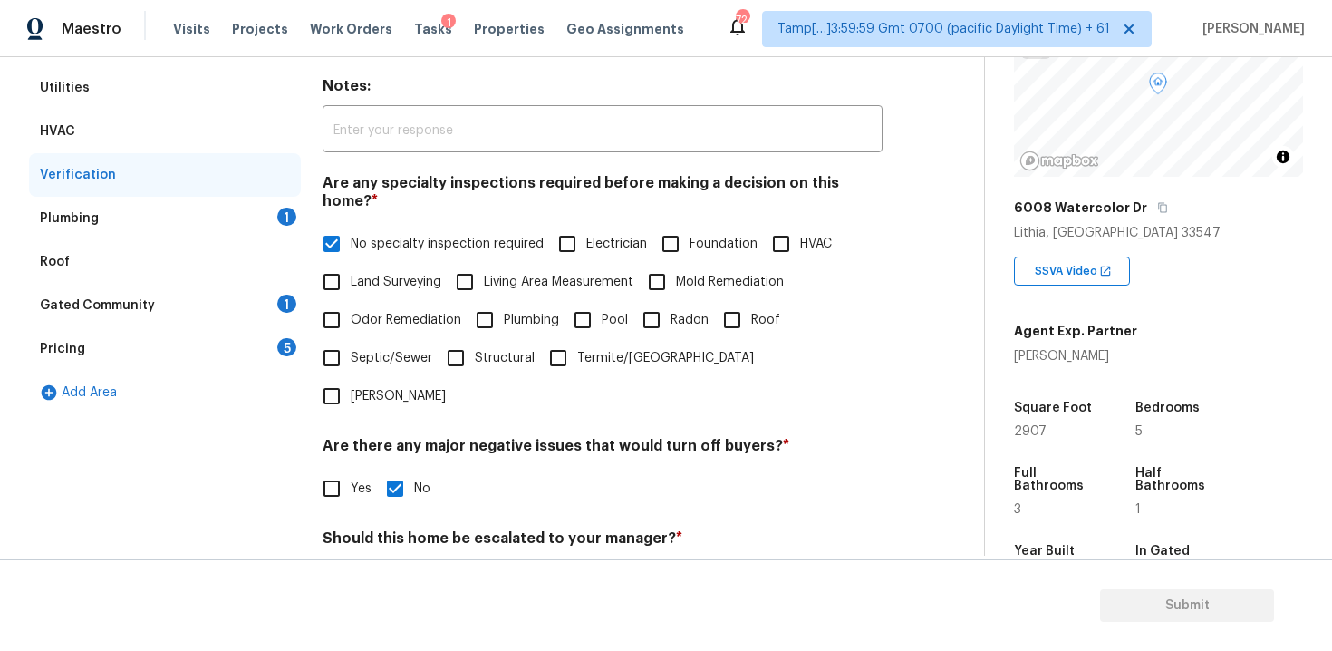
click at [266, 224] on div "Plumbing 1" at bounding box center [165, 218] width 272 height 43
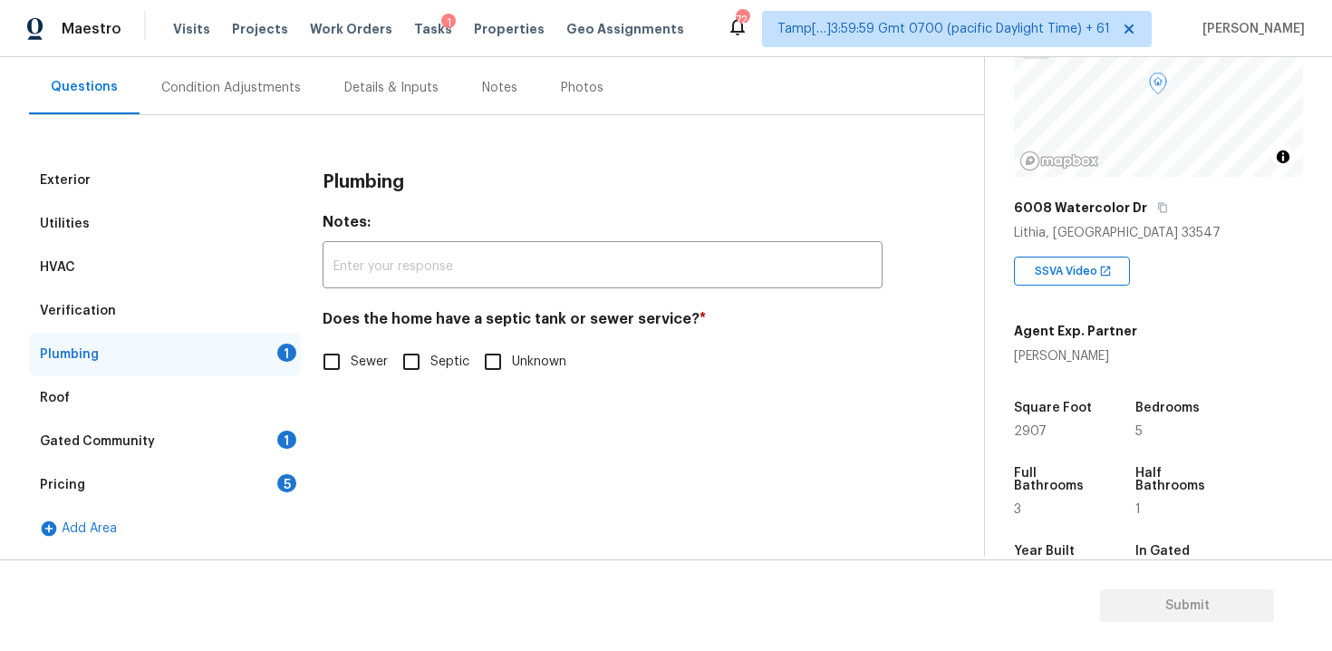
scroll to position [159, 0]
click at [334, 341] on div "Does the home have a septic tank or sewer service? * Sewer Septic Unknown" at bounding box center [603, 345] width 560 height 71
click at [331, 374] on input "Sewer" at bounding box center [332, 361] width 38 height 38
checkbox input "true"
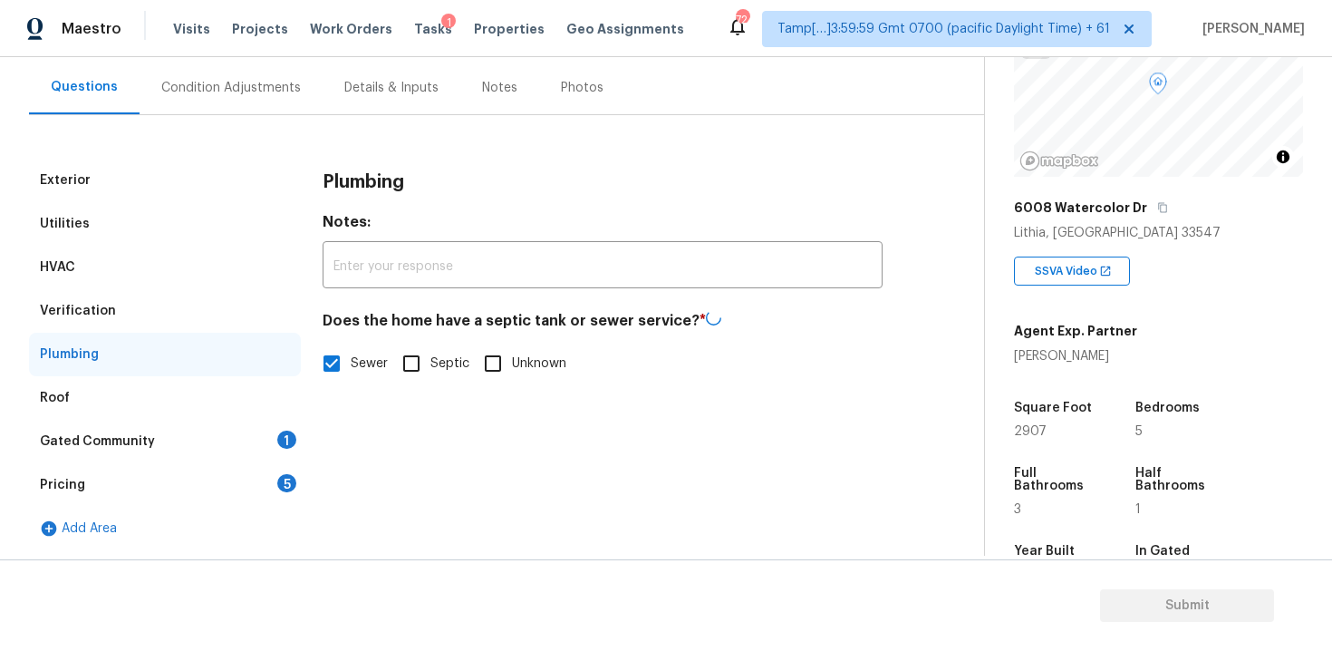
click at [267, 428] on div "Gated Community 1" at bounding box center [165, 441] width 272 height 43
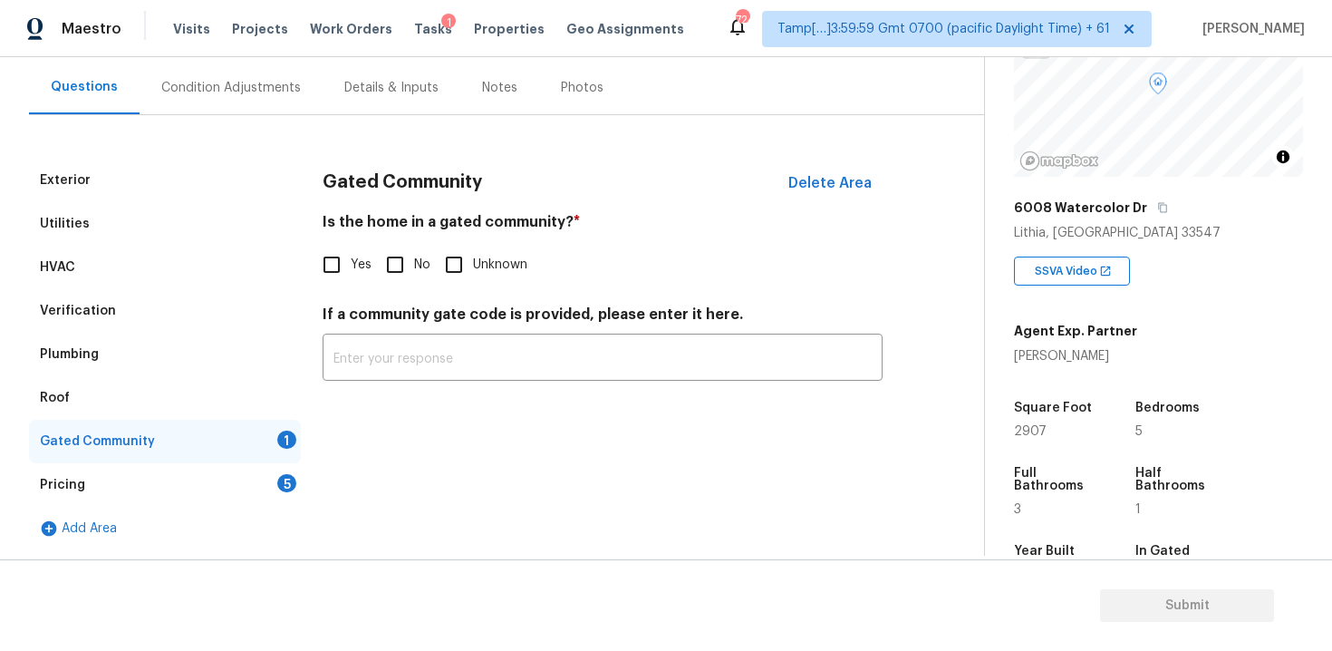
click at [393, 265] on input "No" at bounding box center [395, 265] width 38 height 38
checkbox input "true"
click at [288, 488] on div "5" at bounding box center [286, 483] width 19 height 18
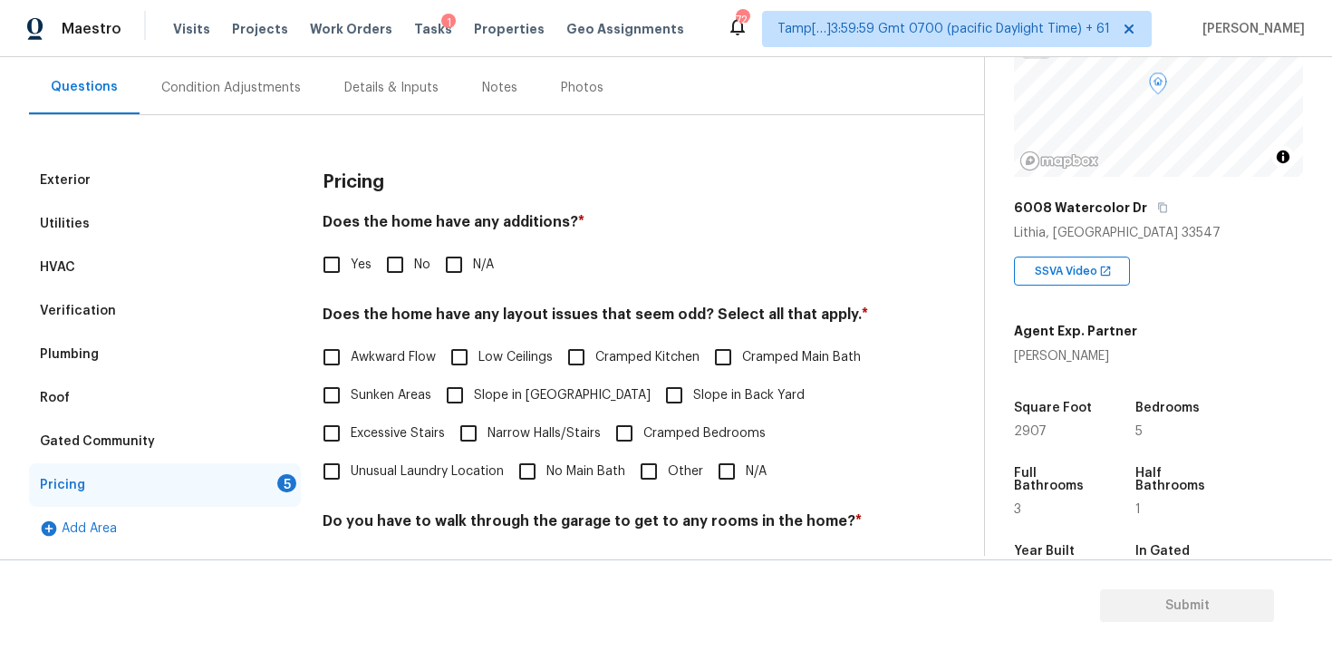
click at [398, 268] on input "No" at bounding box center [395, 265] width 38 height 38
checkbox input "true"
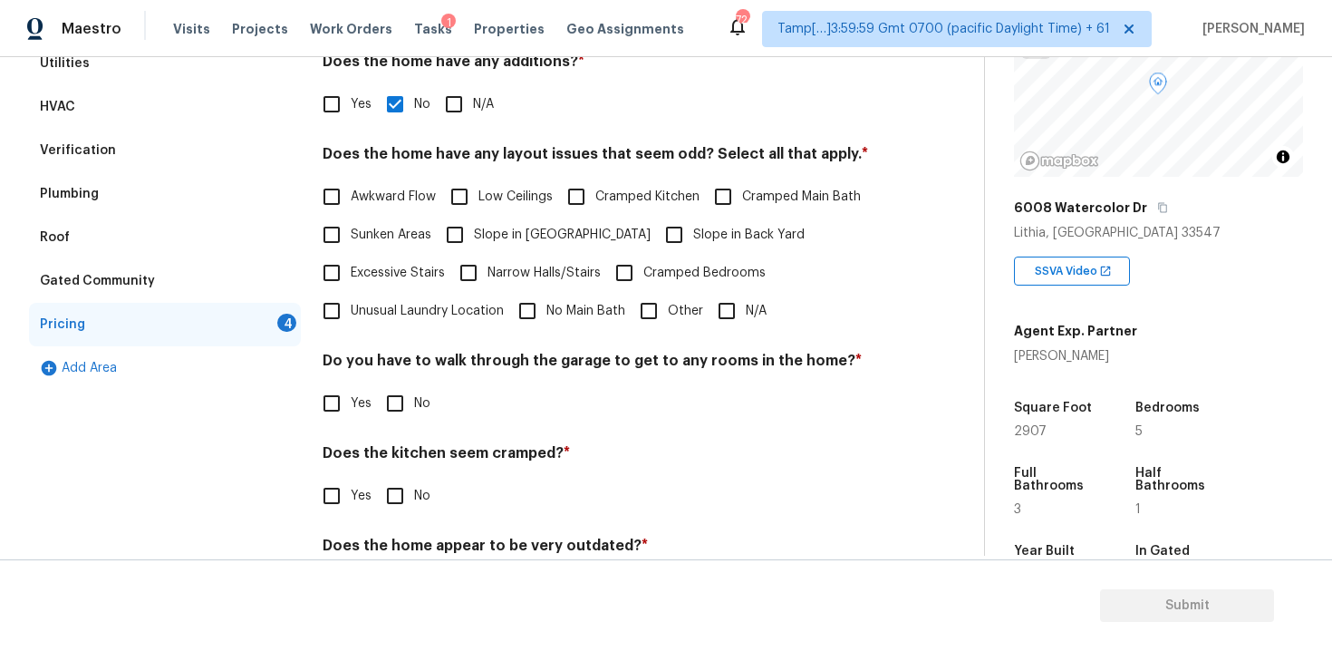
click at [719, 317] on input "N/A" at bounding box center [727, 311] width 38 height 38
checkbox input "true"
click at [429, 399] on span "No" at bounding box center [422, 403] width 16 height 19
click at [414, 399] on input "No" at bounding box center [395, 403] width 38 height 38
checkbox input "true"
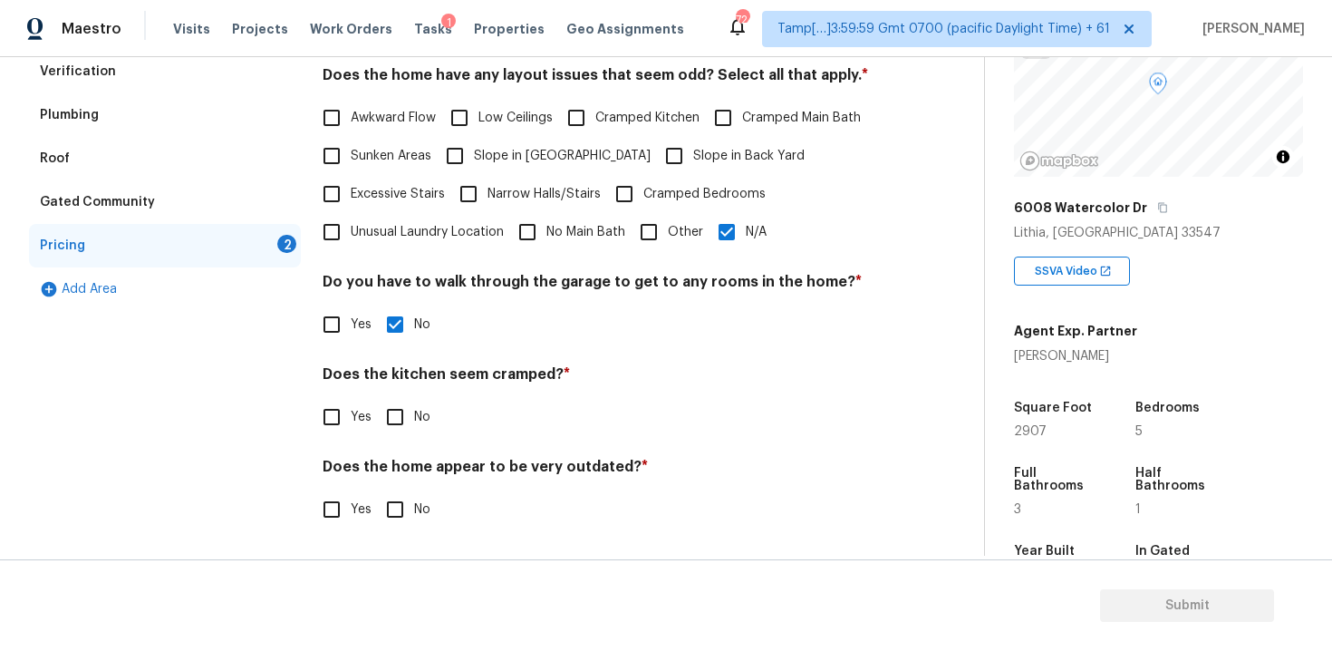
scroll to position [399, 0]
click at [395, 400] on input "No" at bounding box center [395, 417] width 38 height 38
checkbox input "true"
click at [408, 502] on input "No" at bounding box center [395, 511] width 38 height 38
checkbox input "true"
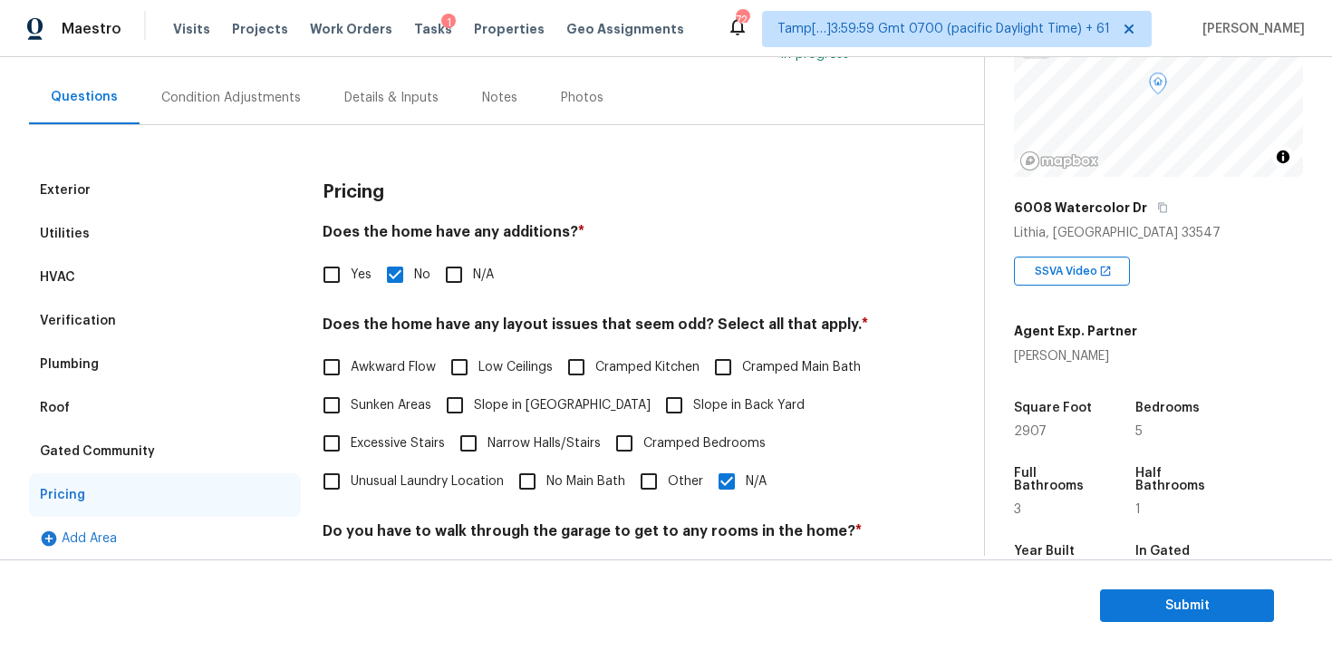
scroll to position [140, 0]
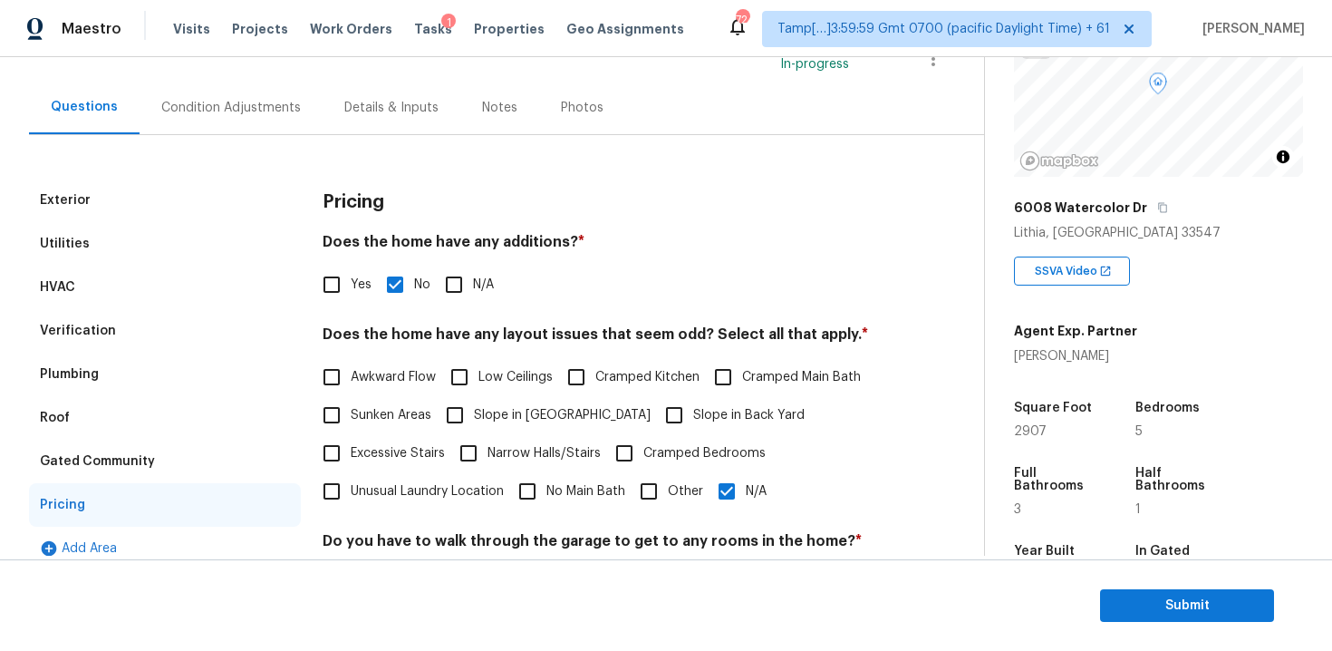
click at [275, 105] on div "Condition Adjustments" at bounding box center [231, 108] width 140 height 18
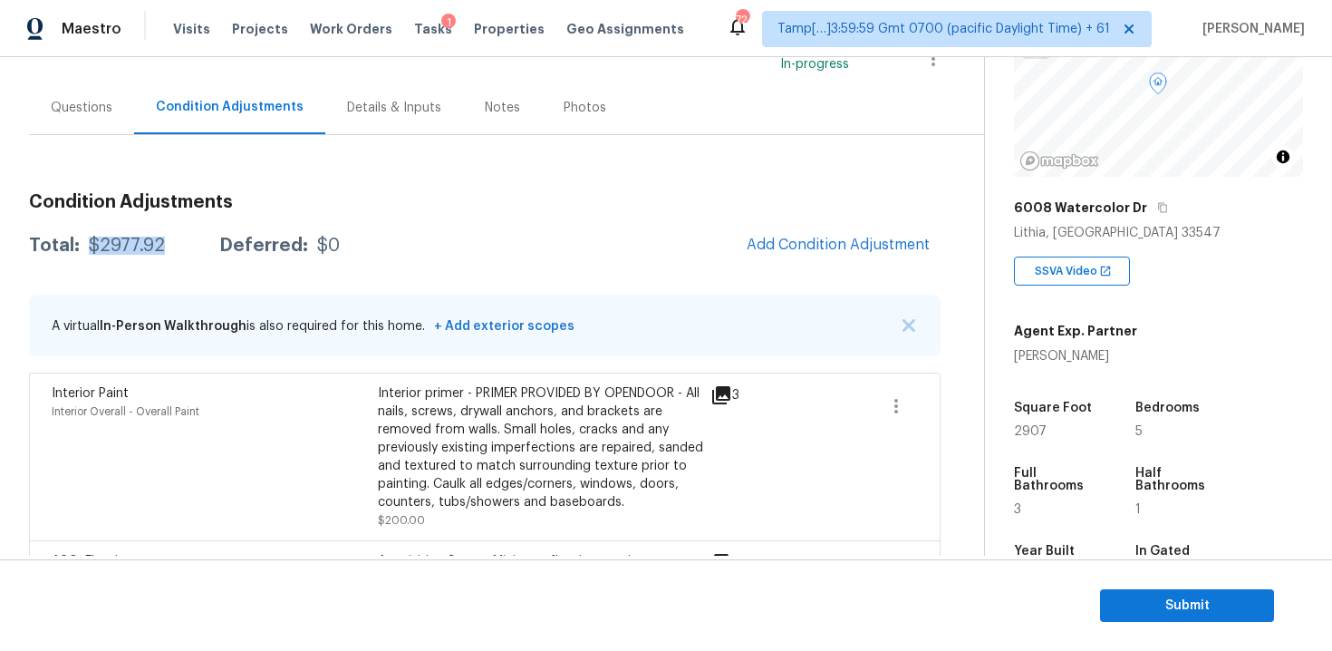
drag, startPoint x: 82, startPoint y: 250, endPoint x: 177, endPoint y: 249, distance: 94.2
click at [177, 250] on div "Total: $2977.92 Deferred: $0" at bounding box center [184, 245] width 311 height 18
copy div "$2977.92"
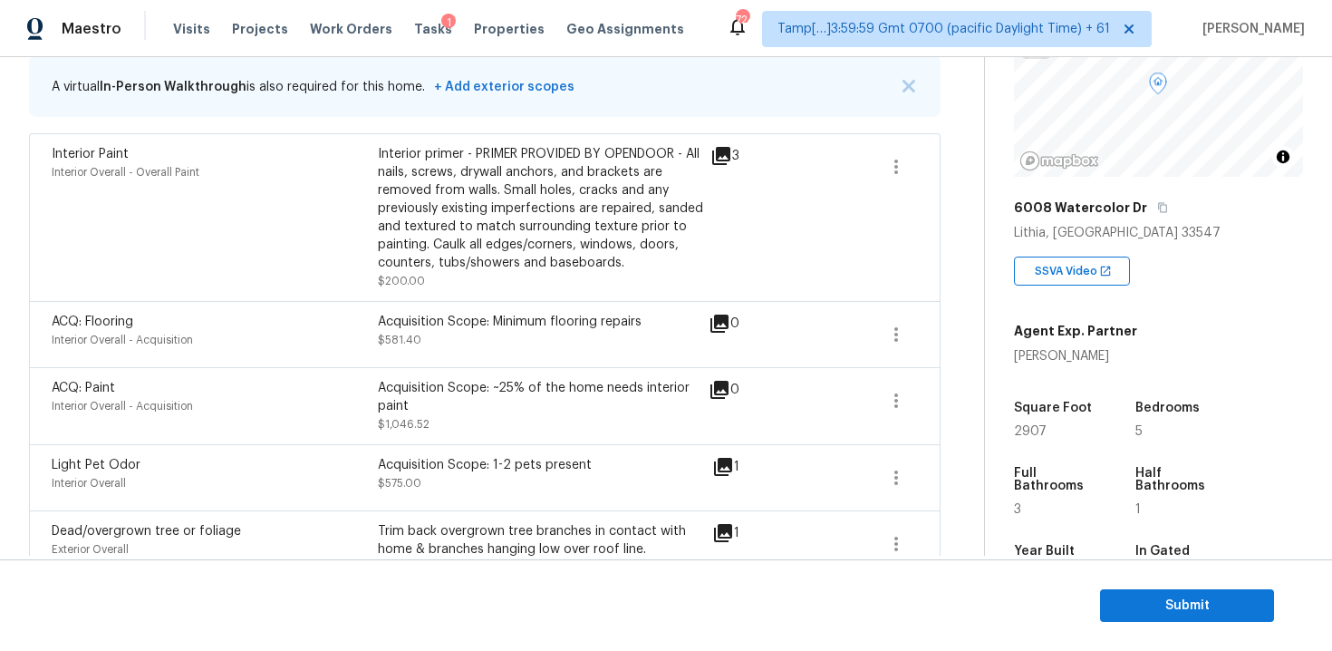
scroll to position [380, 0]
click at [1181, 598] on span "Submit" at bounding box center [1186, 605] width 145 height 23
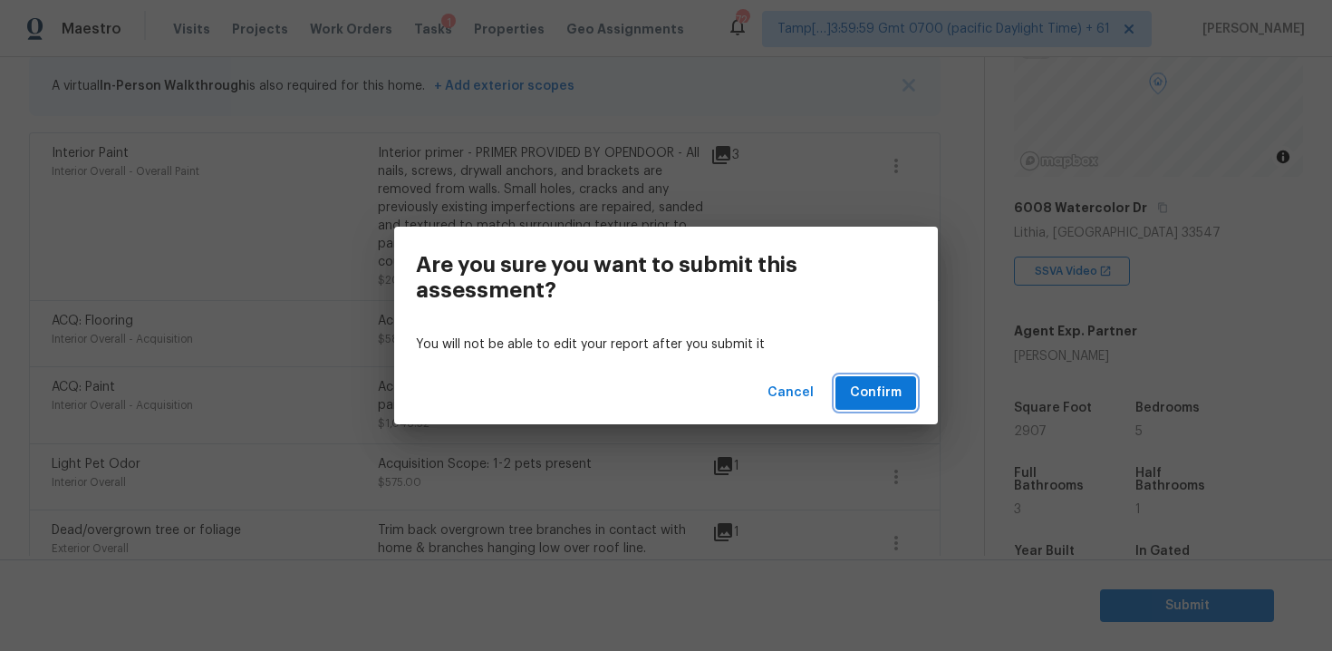
click at [909, 391] on button "Confirm" at bounding box center [875, 393] width 81 height 34
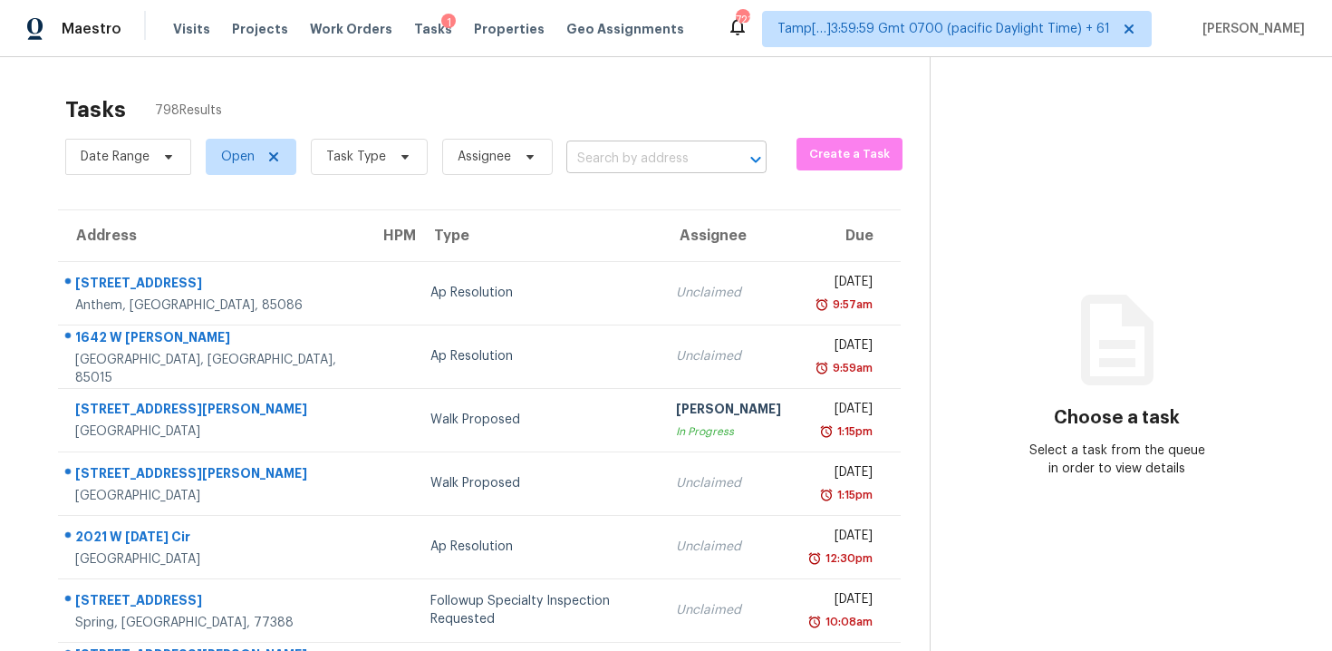
click at [618, 169] on input "text" at bounding box center [640, 159] width 149 height 28
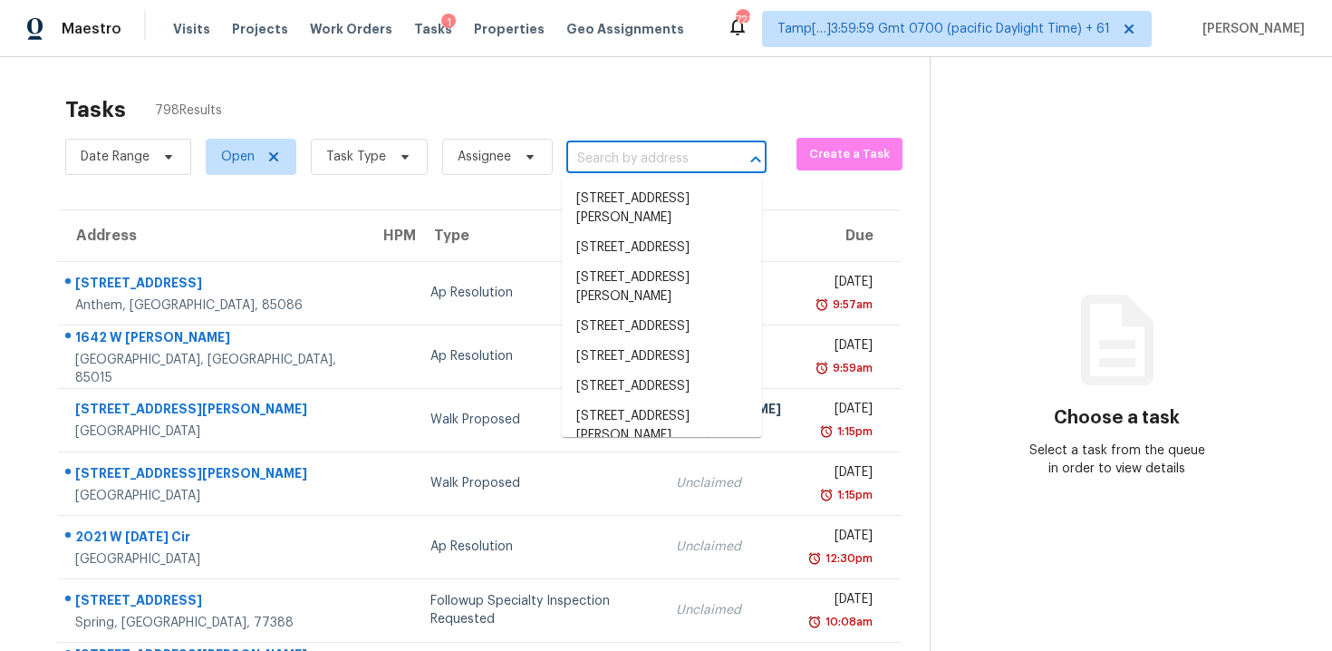
paste input "[STREET_ADDRESS]"
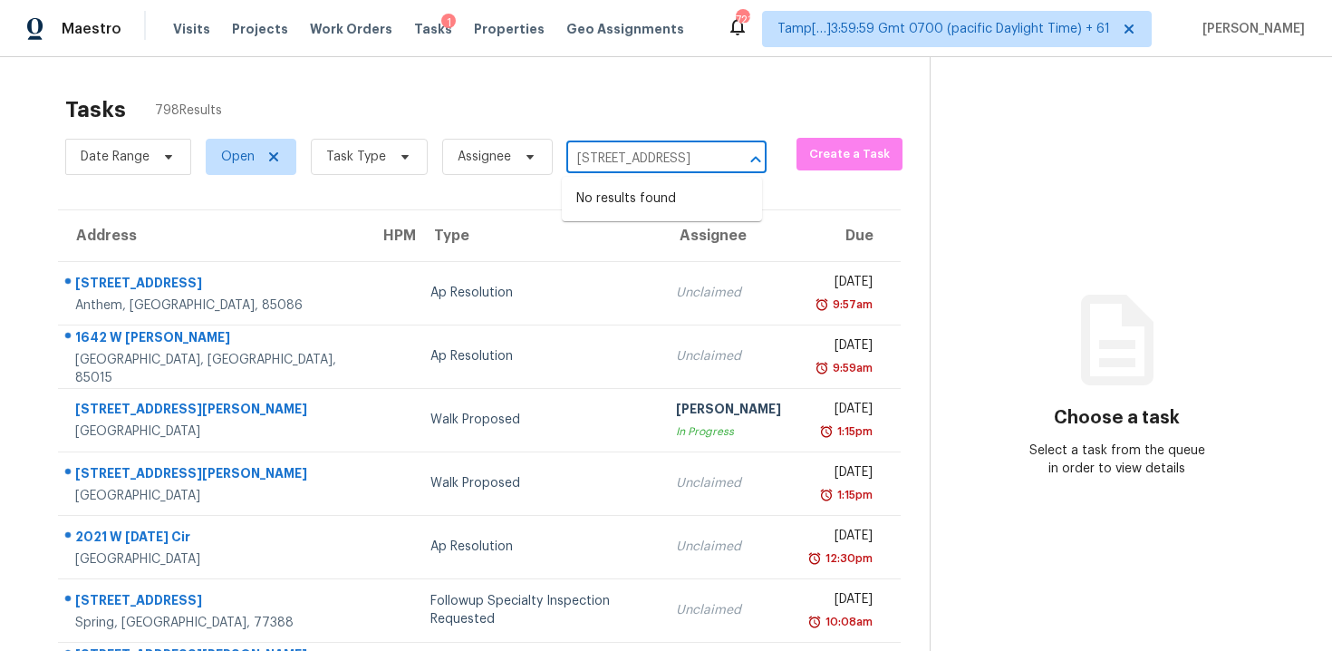
type input "[STREET_ADDRESS]"
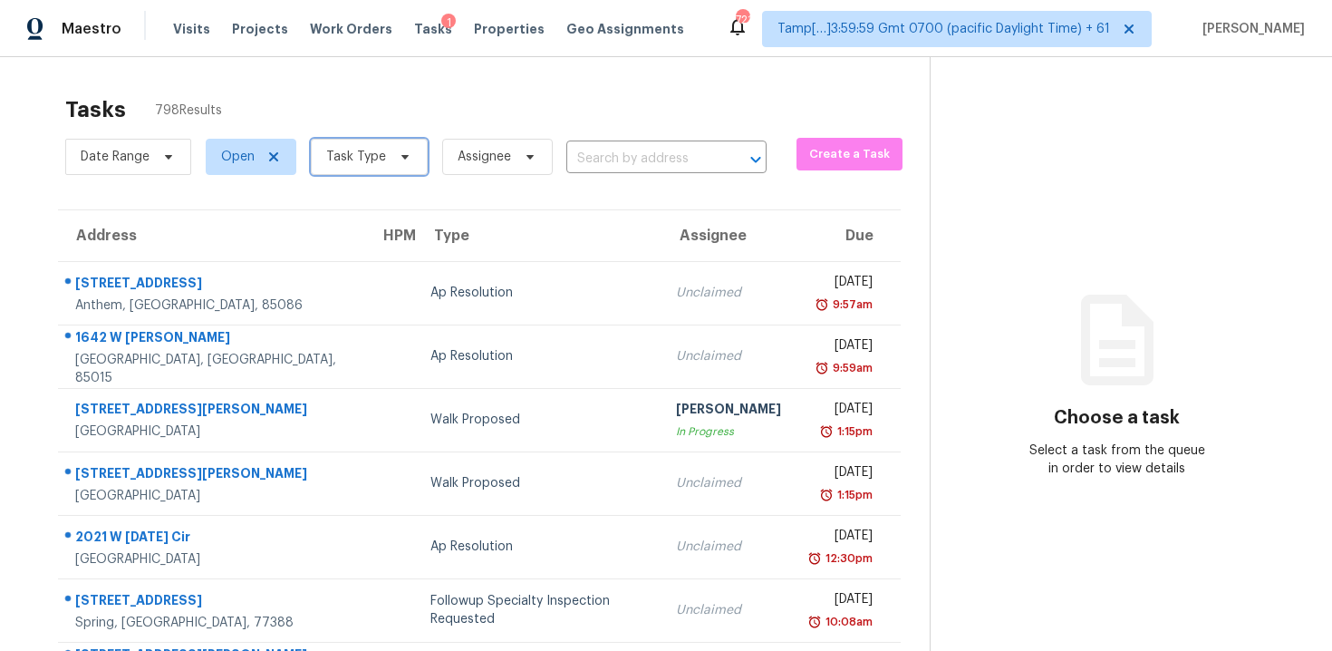
click at [365, 140] on span "Task Type" at bounding box center [369, 157] width 117 height 36
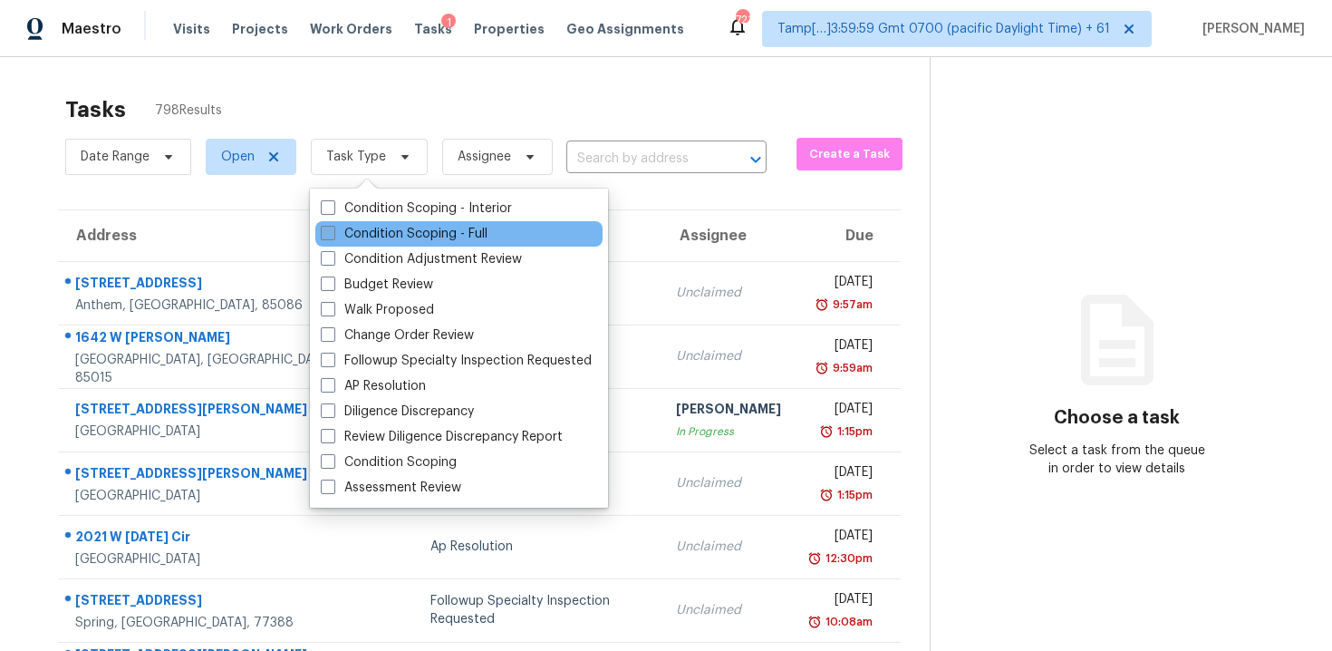
click at [421, 231] on label "Condition Scoping - Full" at bounding box center [404, 234] width 167 height 18
click at [333, 231] on input "Condition Scoping - Full" at bounding box center [327, 231] width 12 height 12
checkbox input "true"
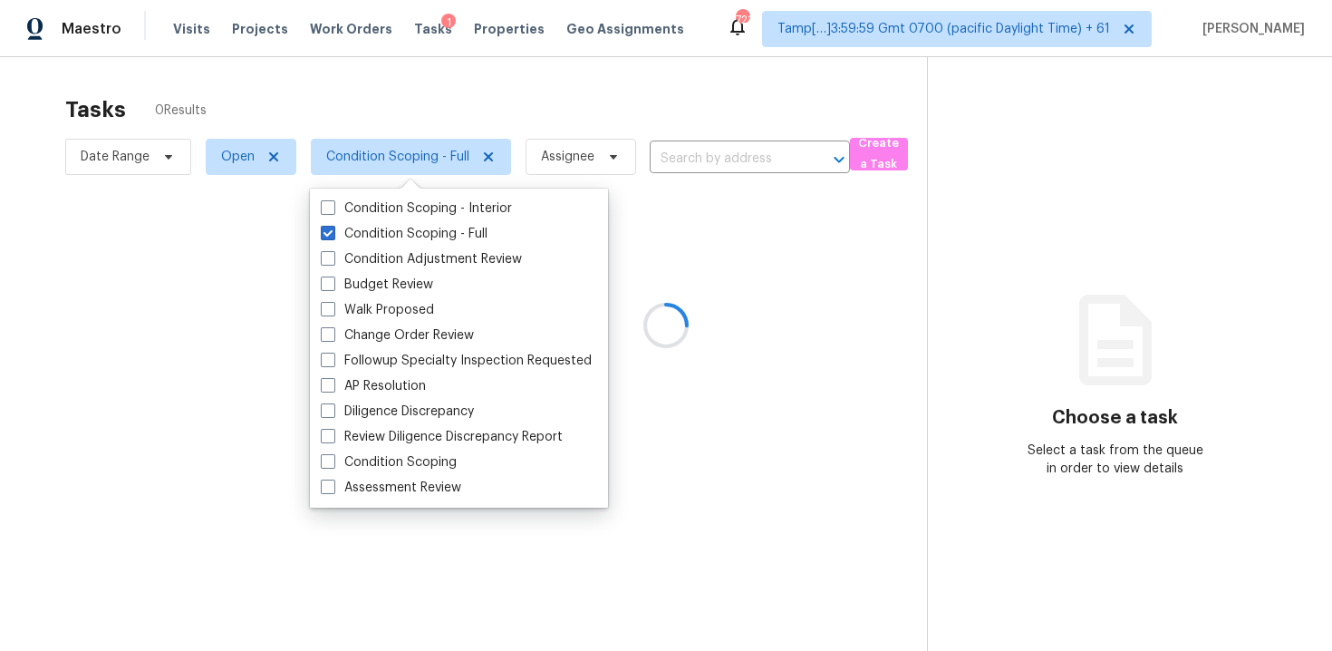
click at [337, 95] on div at bounding box center [666, 325] width 1332 height 651
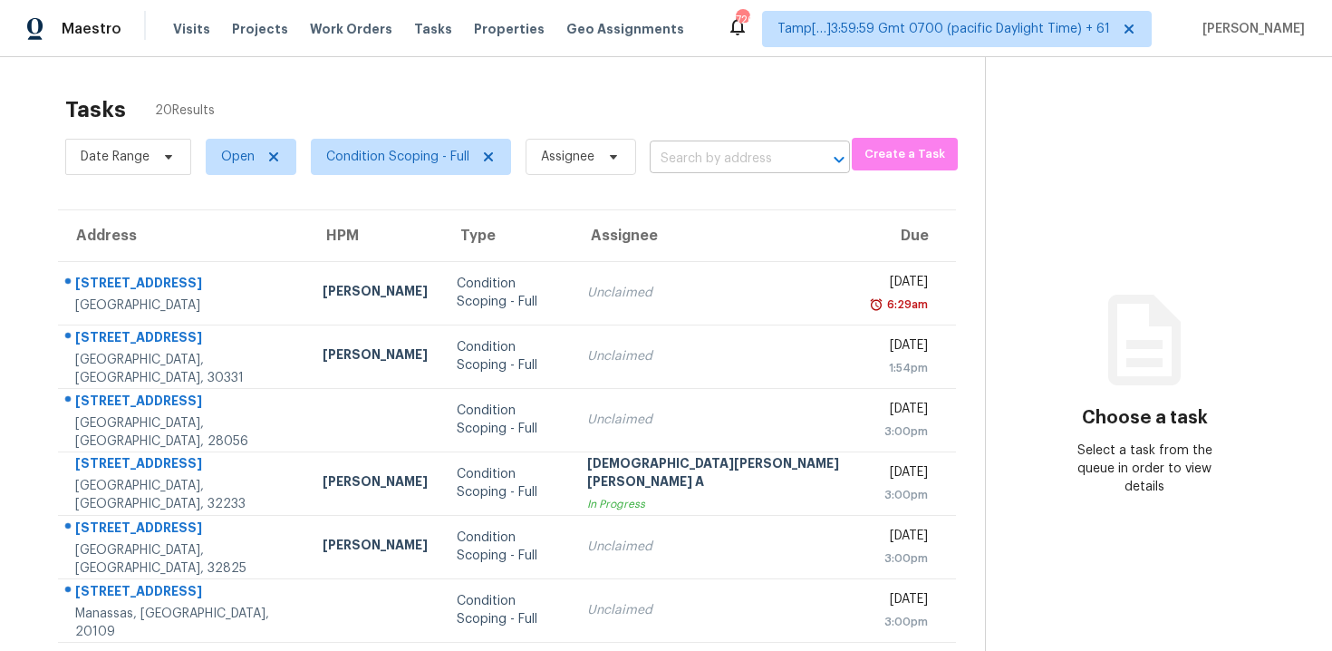
click at [670, 160] on input "text" at bounding box center [724, 159] width 149 height 28
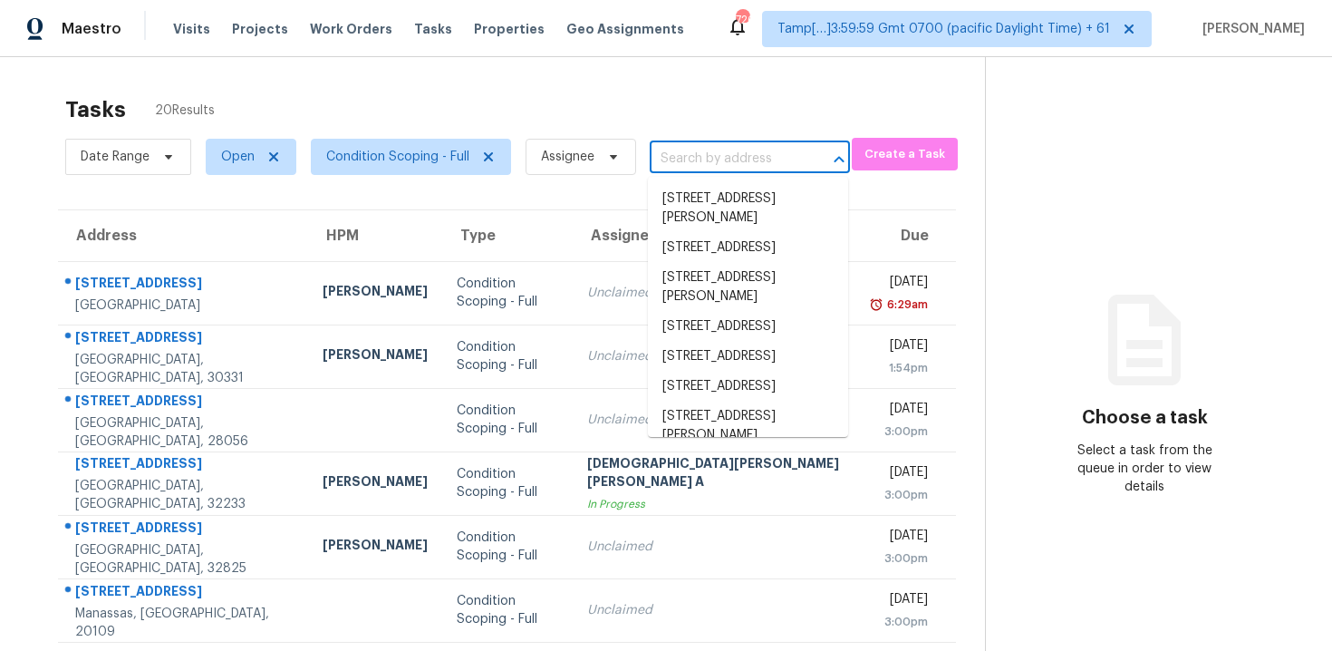
paste input "[STREET_ADDRESS]"
type input "[STREET_ADDRESS]"
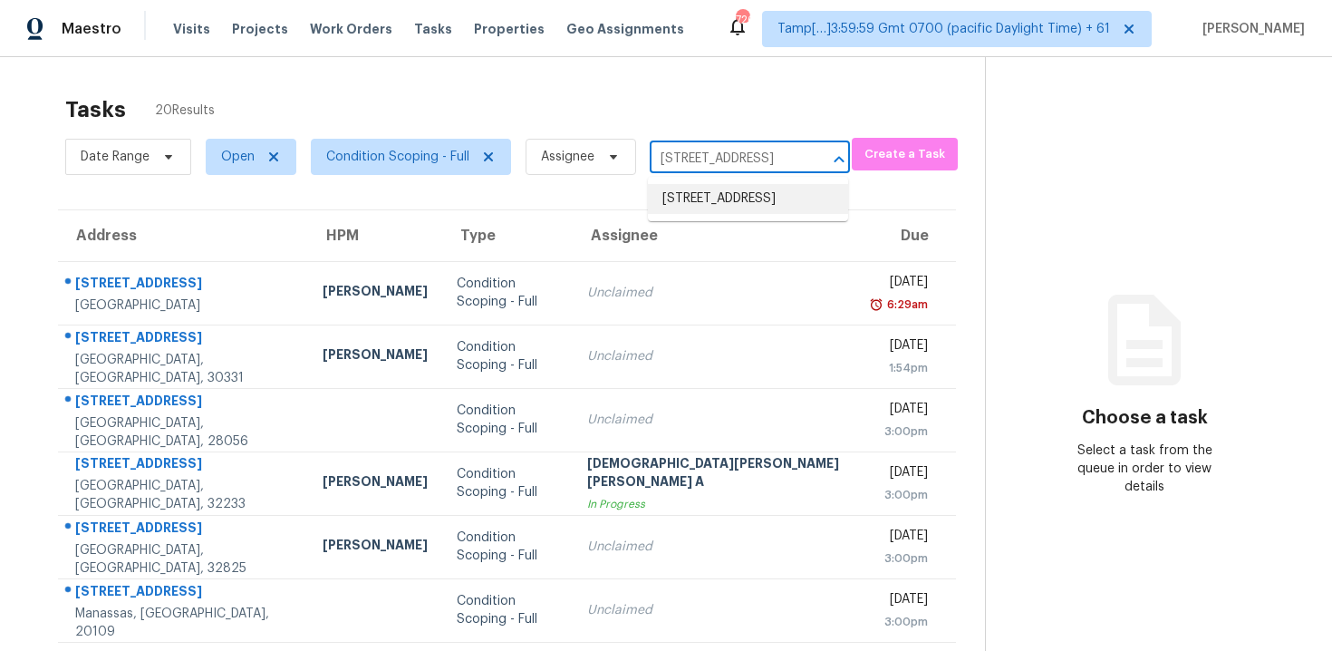
click at [743, 192] on li "[STREET_ADDRESS]" at bounding box center [748, 199] width 200 height 30
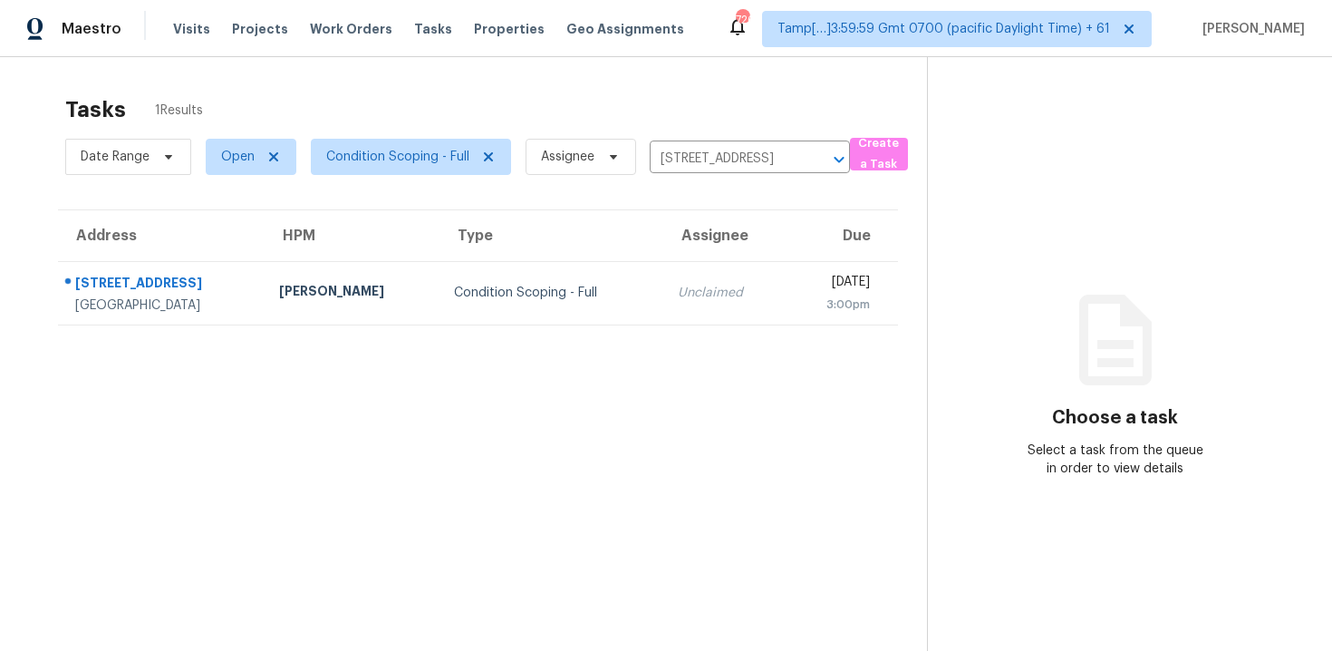
click at [786, 265] on td "[DATE] 3:00pm" at bounding box center [842, 292] width 112 height 63
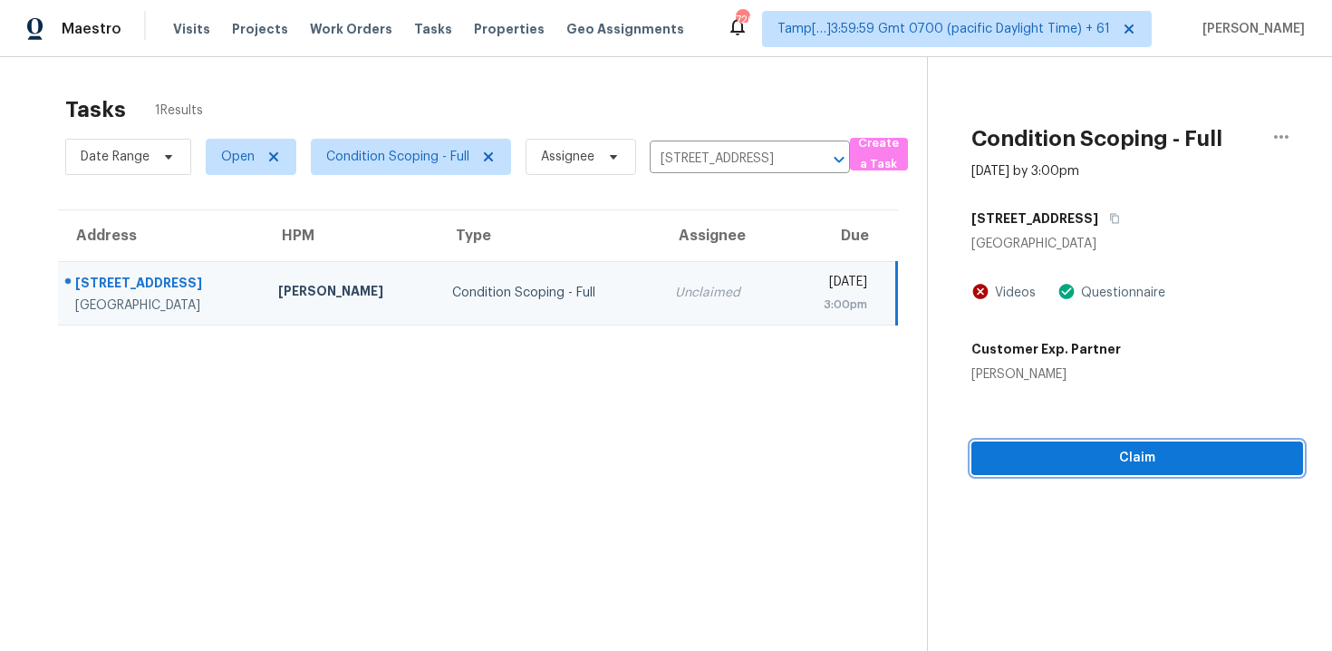
click at [1058, 459] on span "Claim" at bounding box center [1137, 458] width 303 height 23
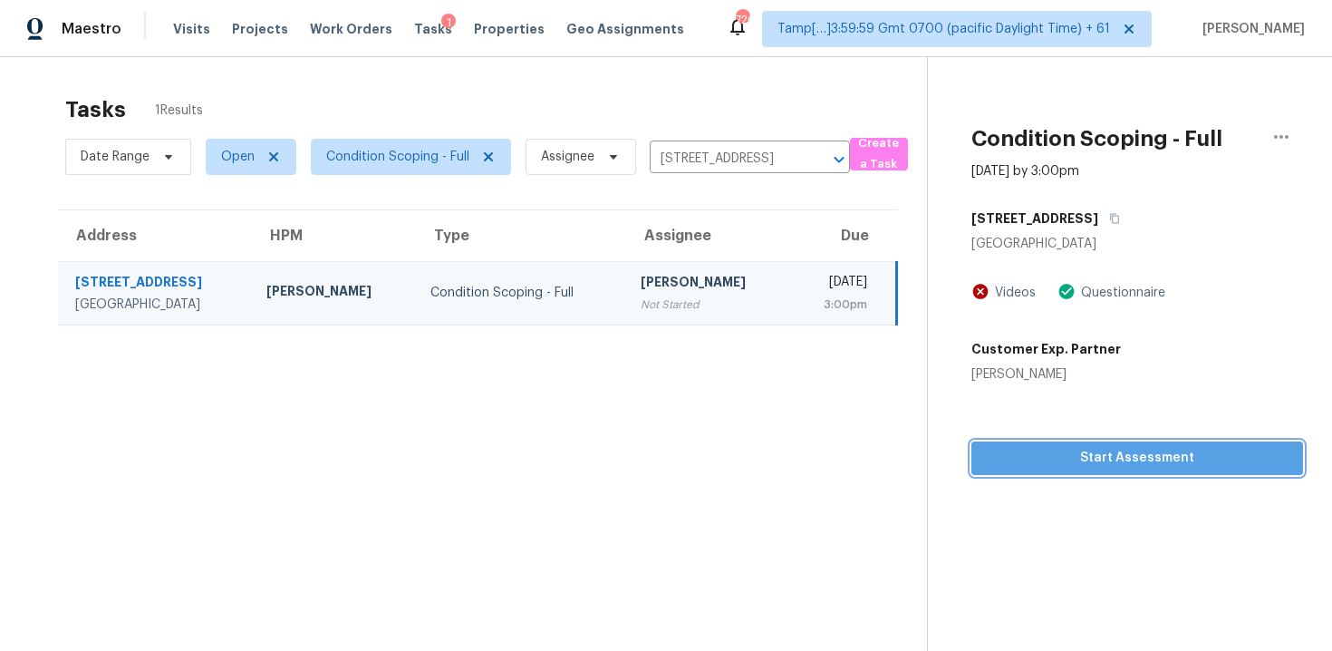
click at [1058, 459] on span "Start Assessment" at bounding box center [1137, 458] width 303 height 23
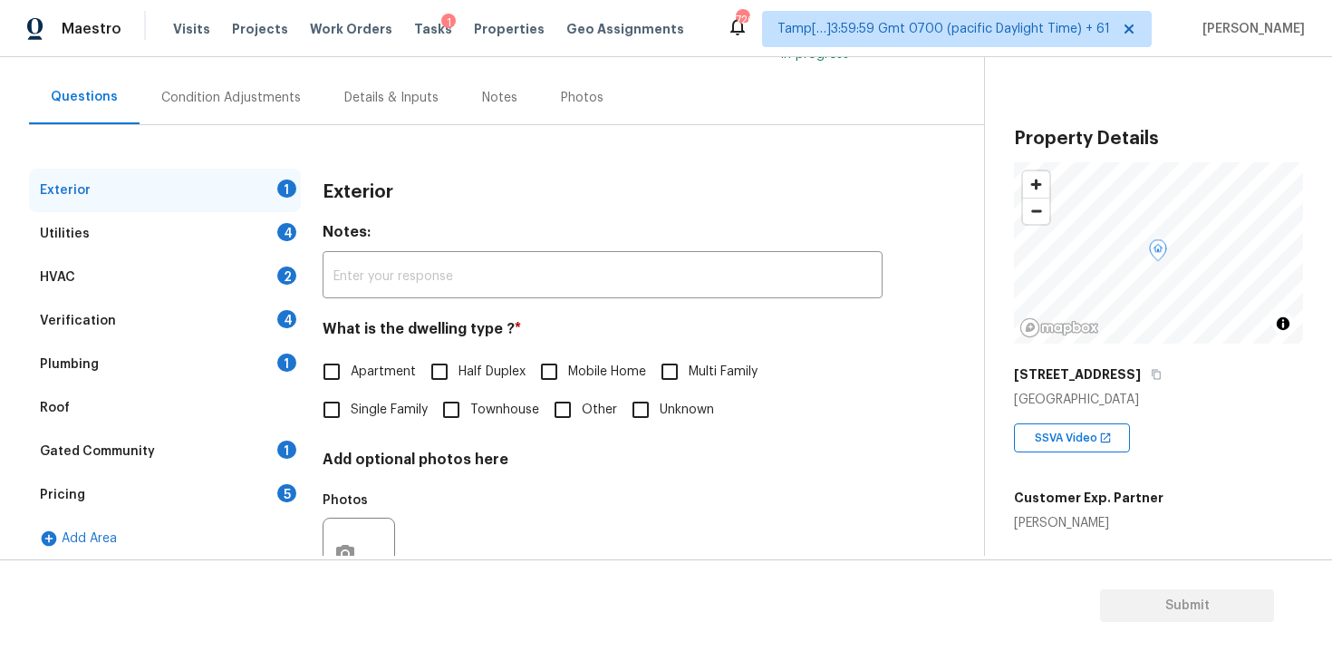
scroll to position [170, 0]
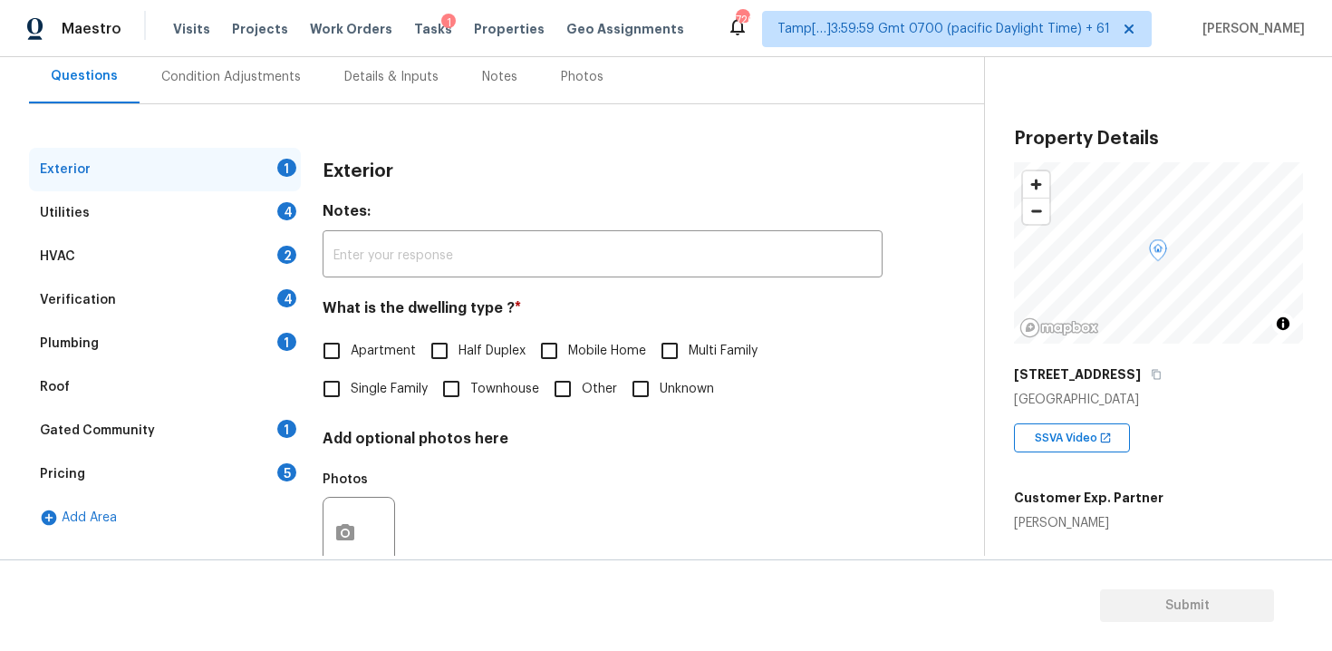
click at [243, 484] on div "Pricing 5" at bounding box center [165, 473] width 272 height 43
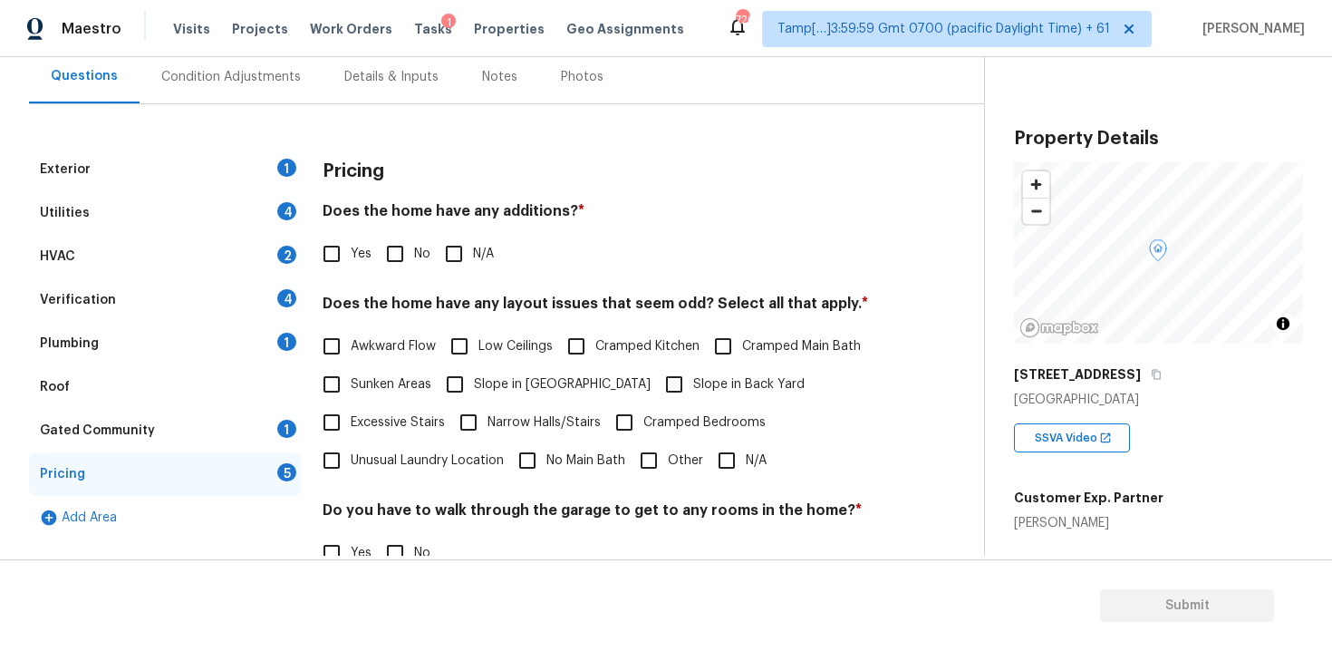
click at [207, 161] on div "Exterior 1" at bounding box center [165, 169] width 272 height 43
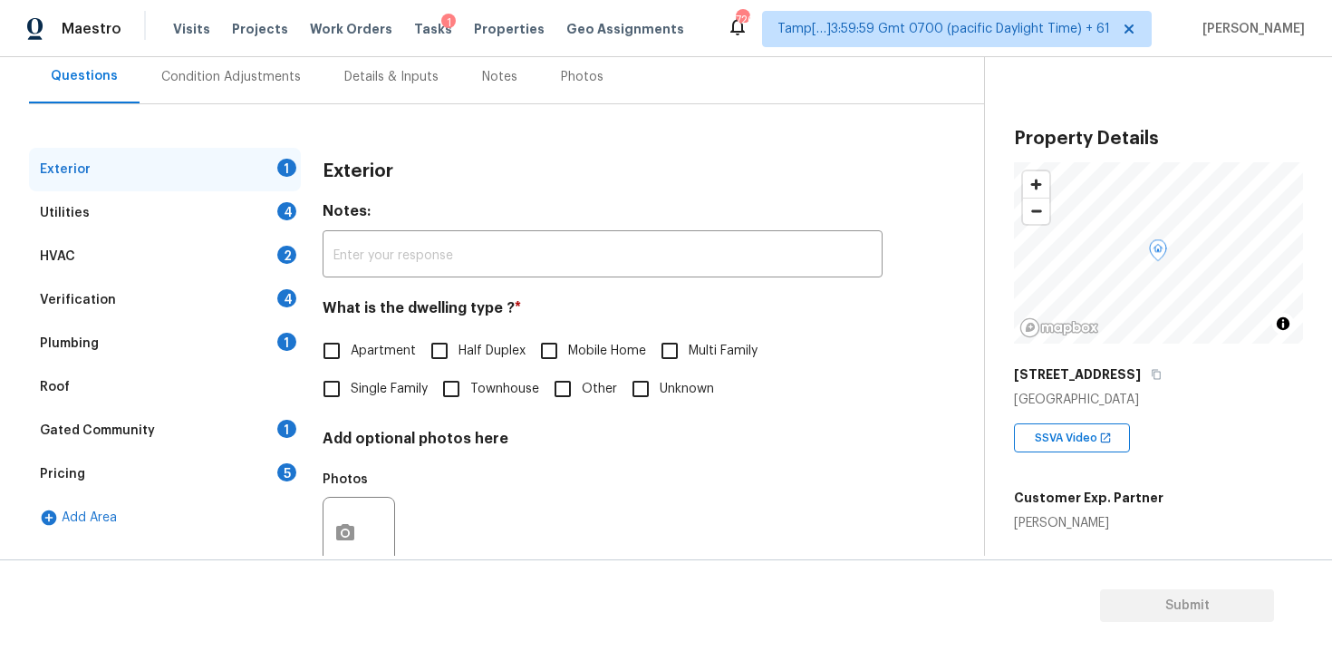
scroll to position [222, 0]
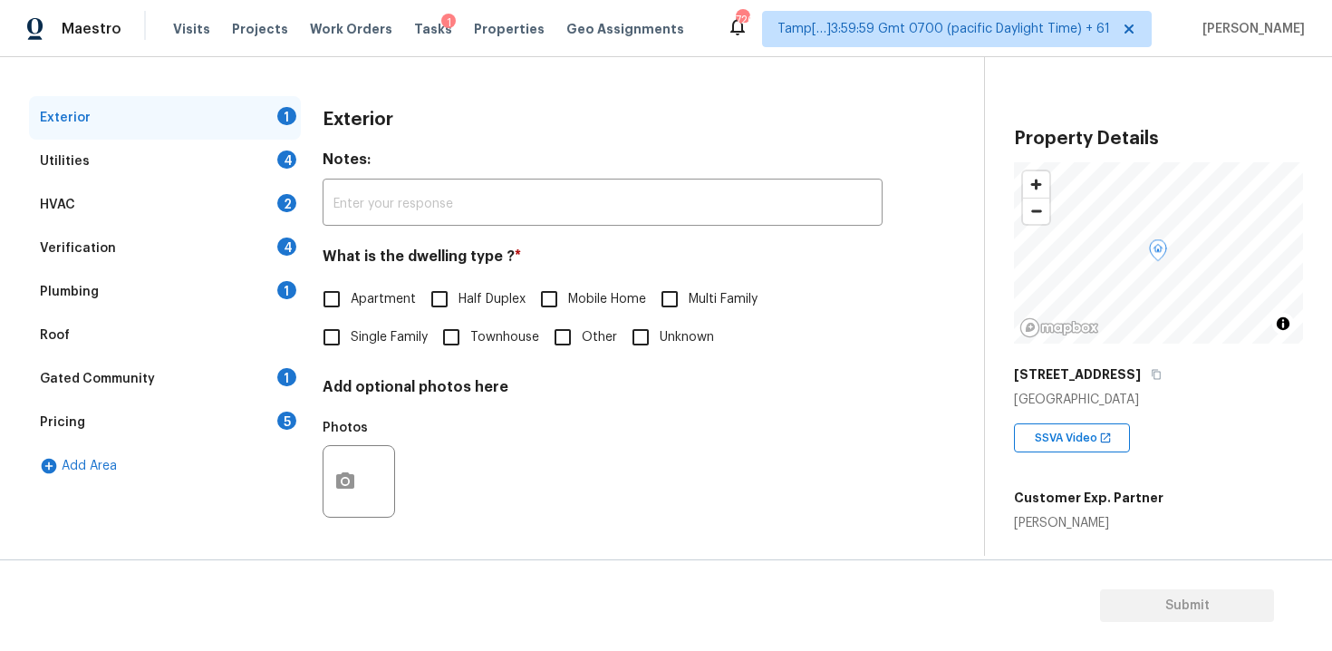
click at [371, 329] on span "Single Family" at bounding box center [389, 337] width 77 height 19
click at [351, 329] on input "Single Family" at bounding box center [332, 337] width 38 height 38
checkbox input "true"
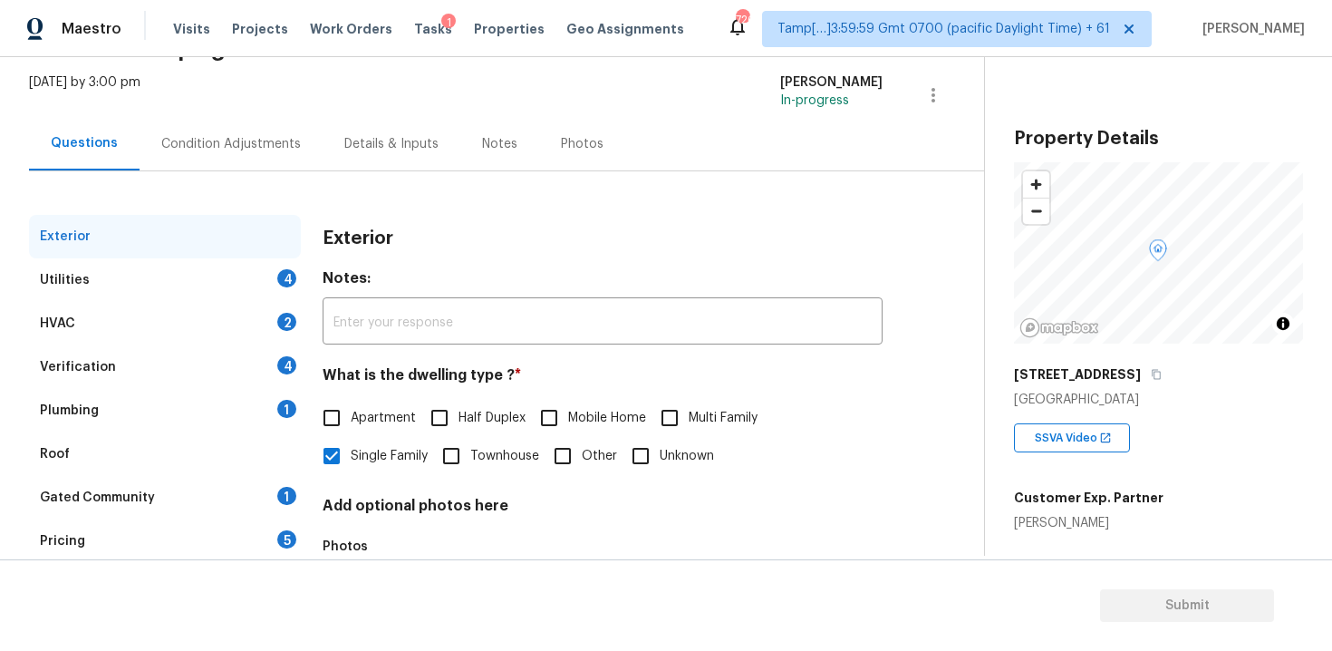
scroll to position [80, 0]
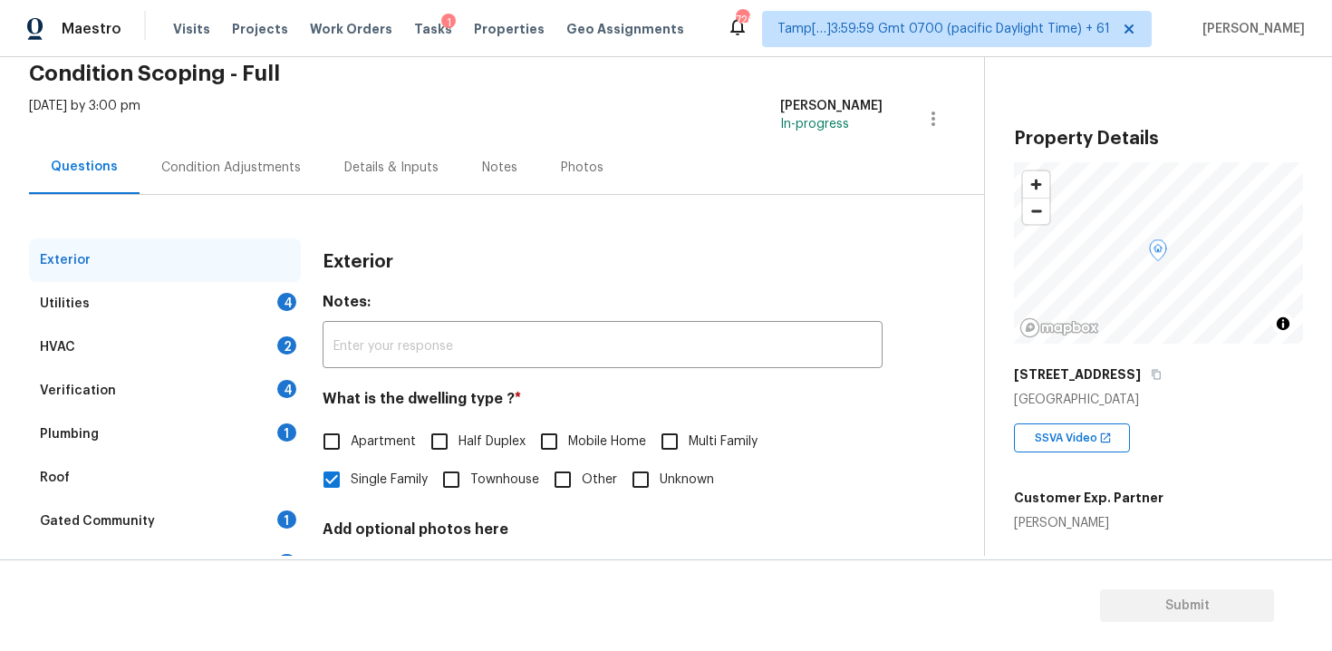
click at [323, 177] on div "Details & Inputs" at bounding box center [392, 166] width 138 height 53
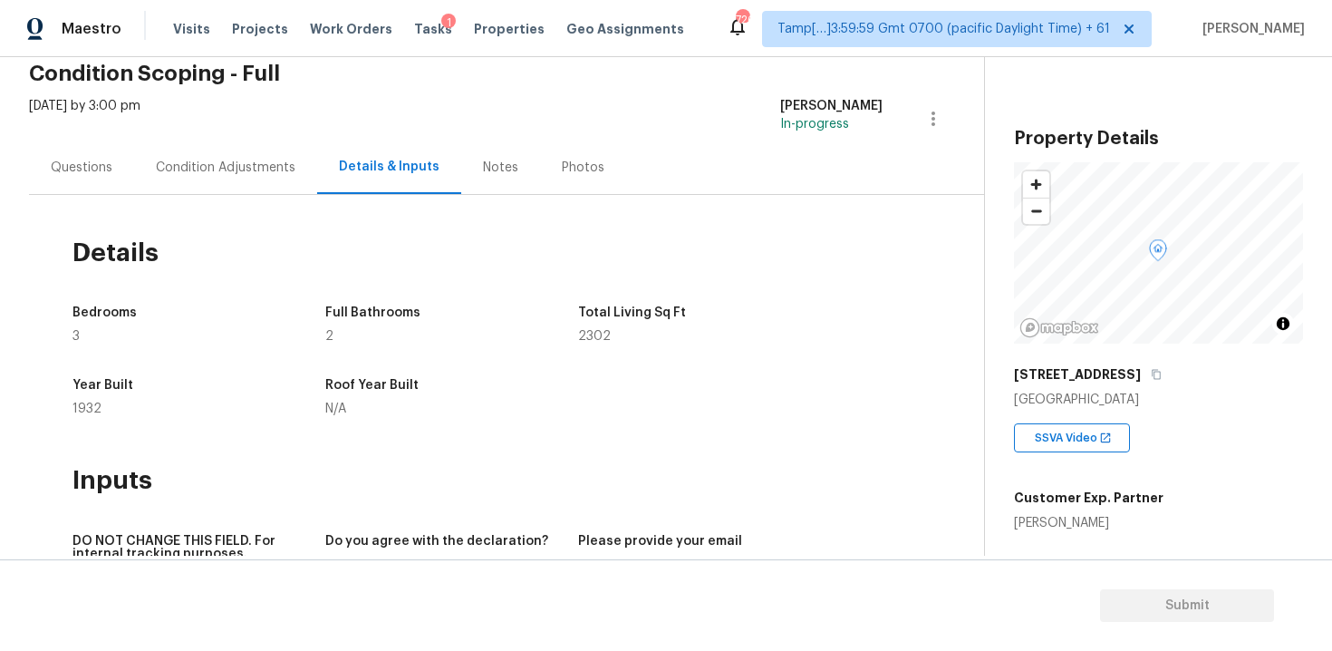
click at [252, 150] on div "Condition Adjustments" at bounding box center [225, 166] width 183 height 53
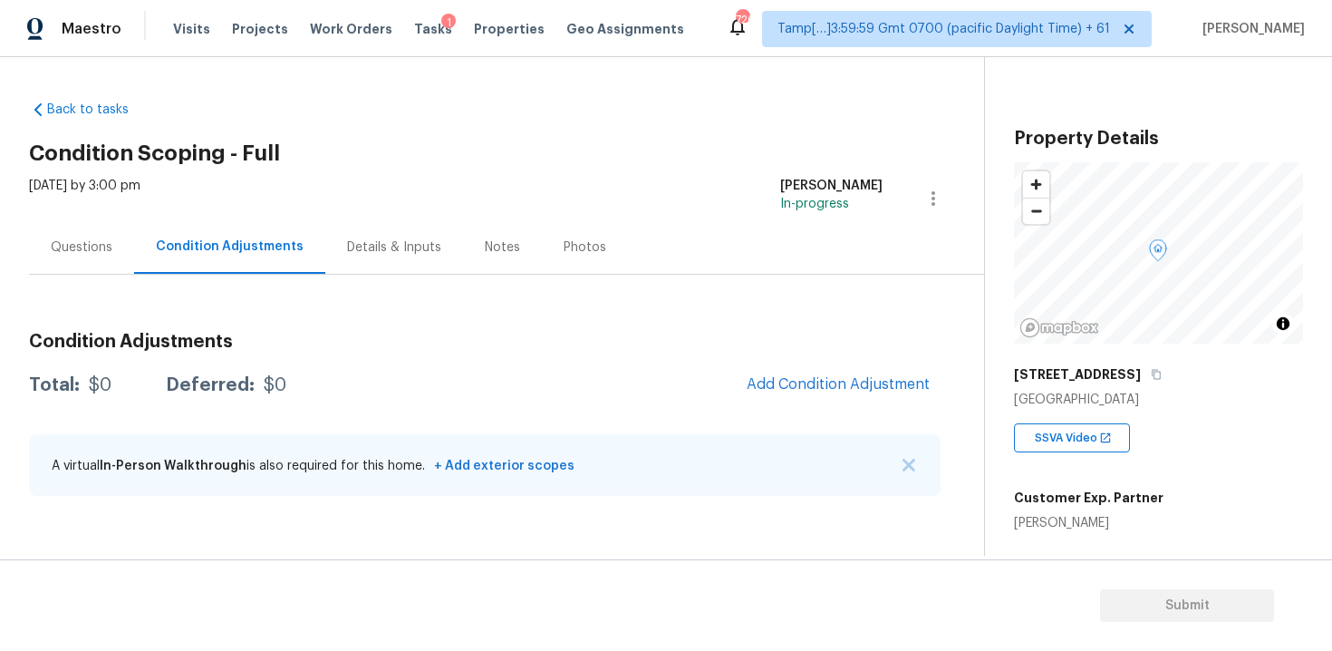
click at [605, 374] on div "Total: $0 Deferred: $0 Add Condition Adjustment" at bounding box center [484, 385] width 911 height 40
click at [98, 249] on div "Questions" at bounding box center [82, 247] width 62 height 18
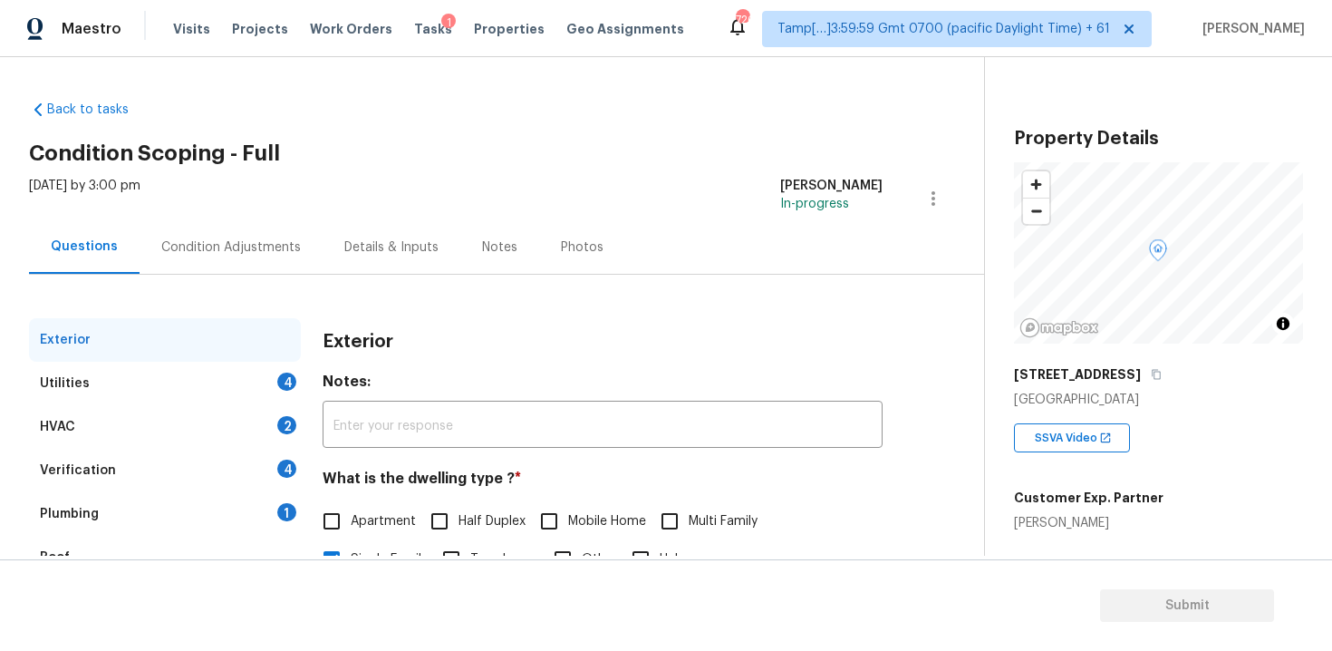
scroll to position [222, 0]
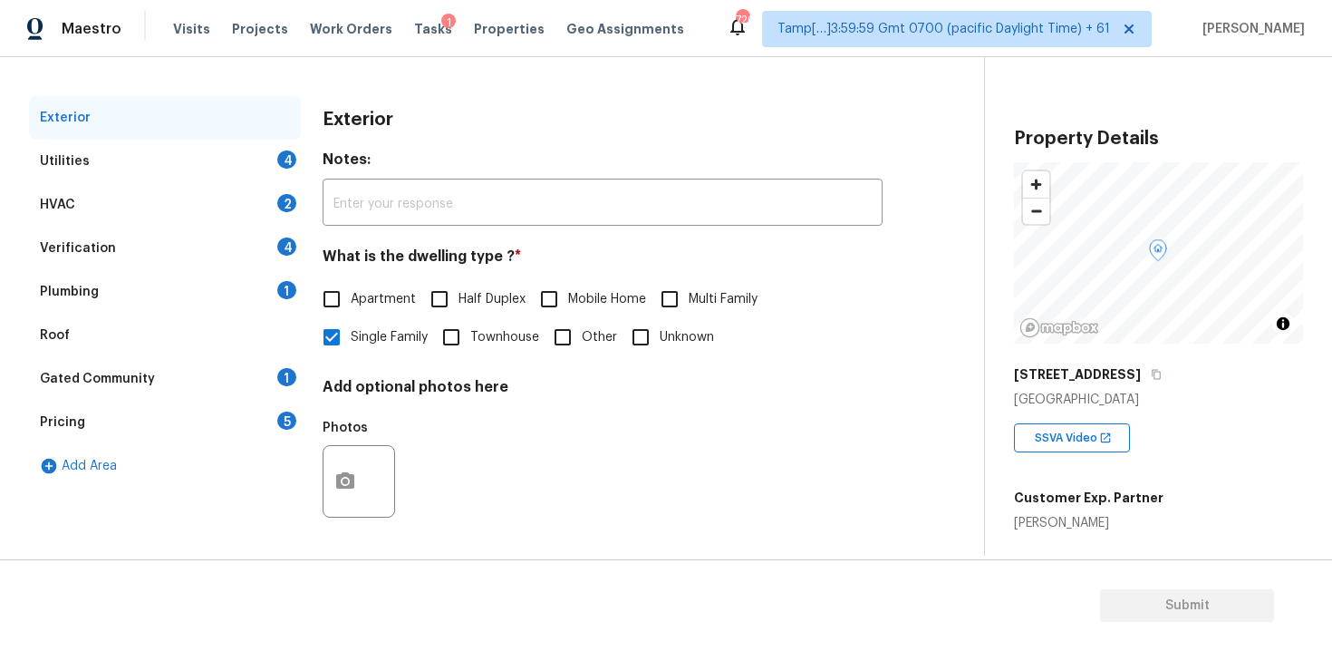
click at [221, 174] on div "Utilities 4" at bounding box center [165, 161] width 272 height 43
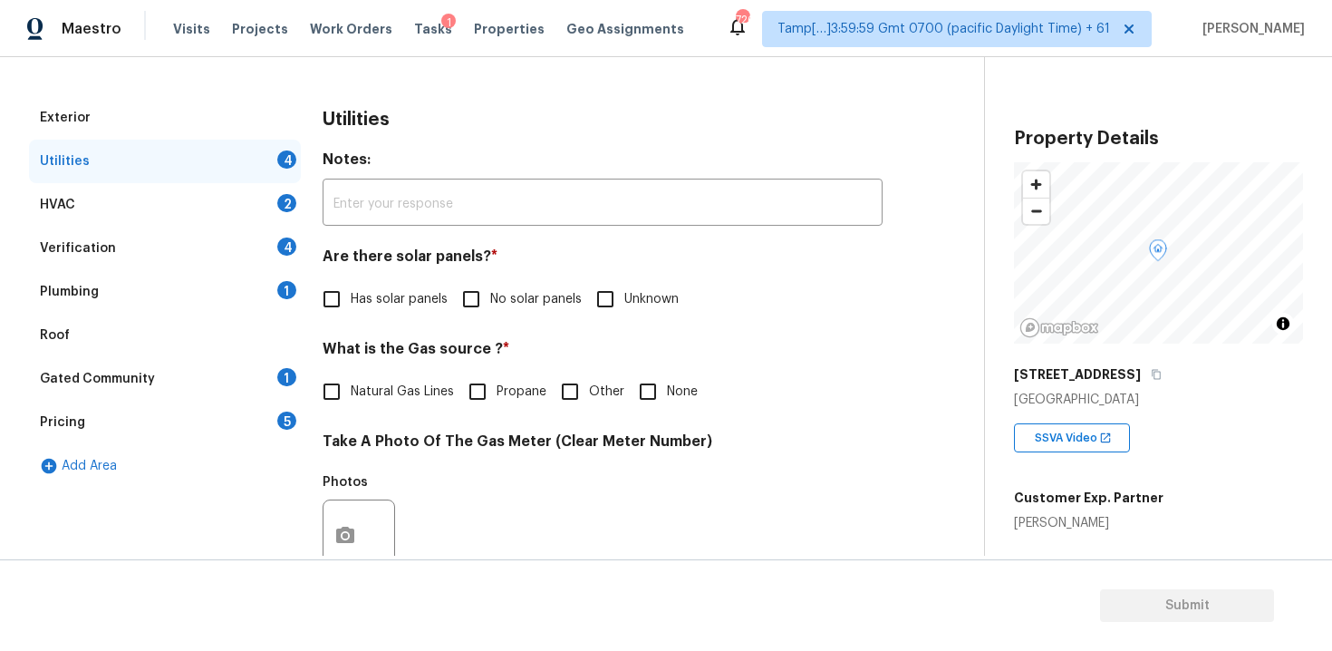
click at [330, 300] on input "Has solar panels" at bounding box center [332, 299] width 38 height 38
checkbox input "true"
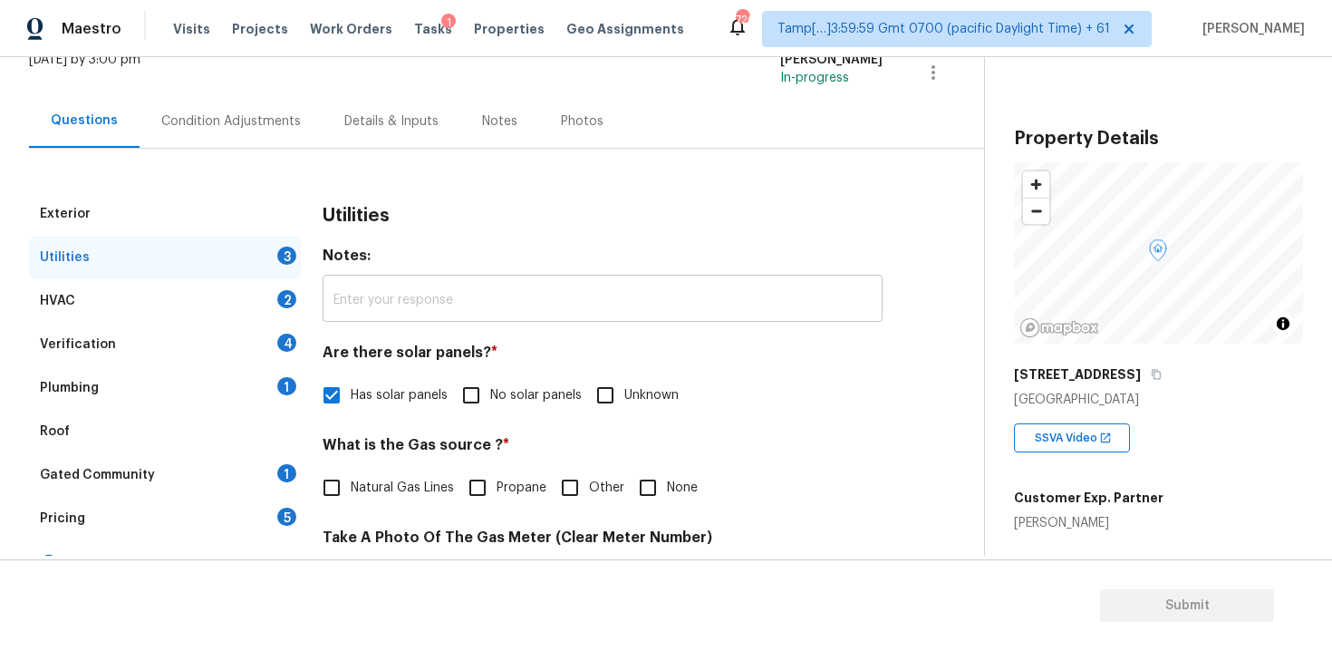
scroll to position [87, 0]
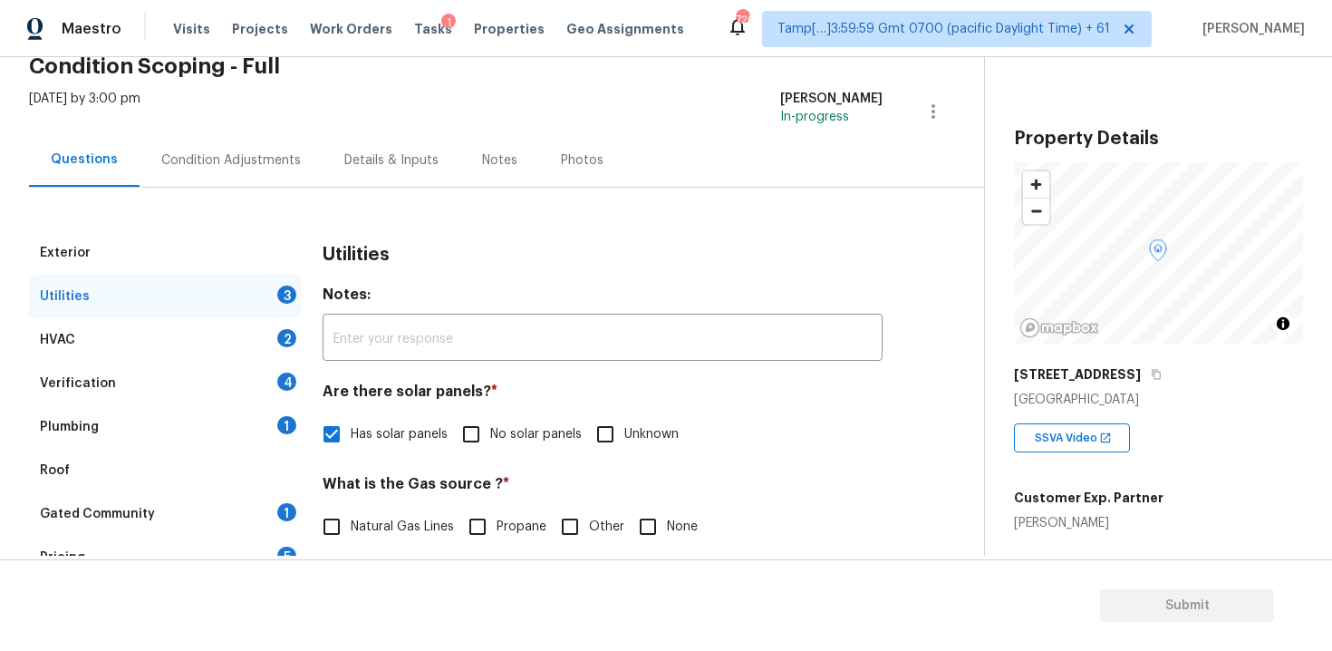
click at [294, 155] on div "Condition Adjustments" at bounding box center [231, 159] width 183 height 53
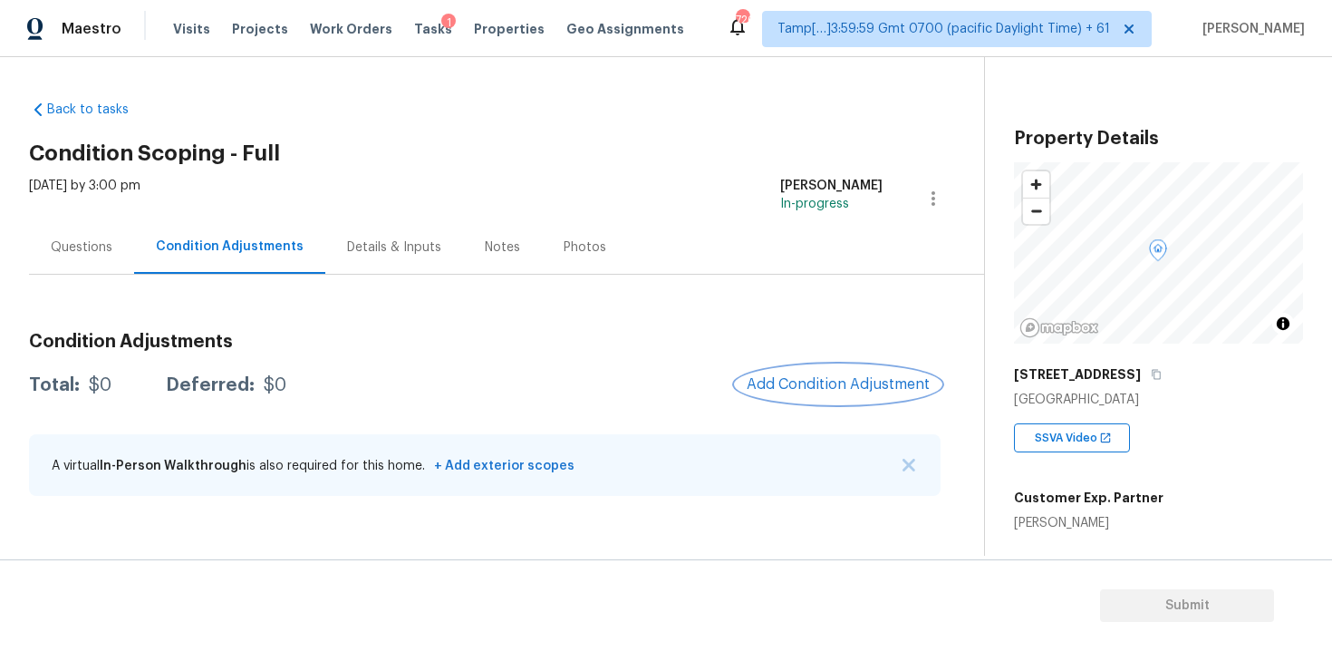
click at [832, 394] on button "Add Condition Adjustment" at bounding box center [838, 384] width 205 height 38
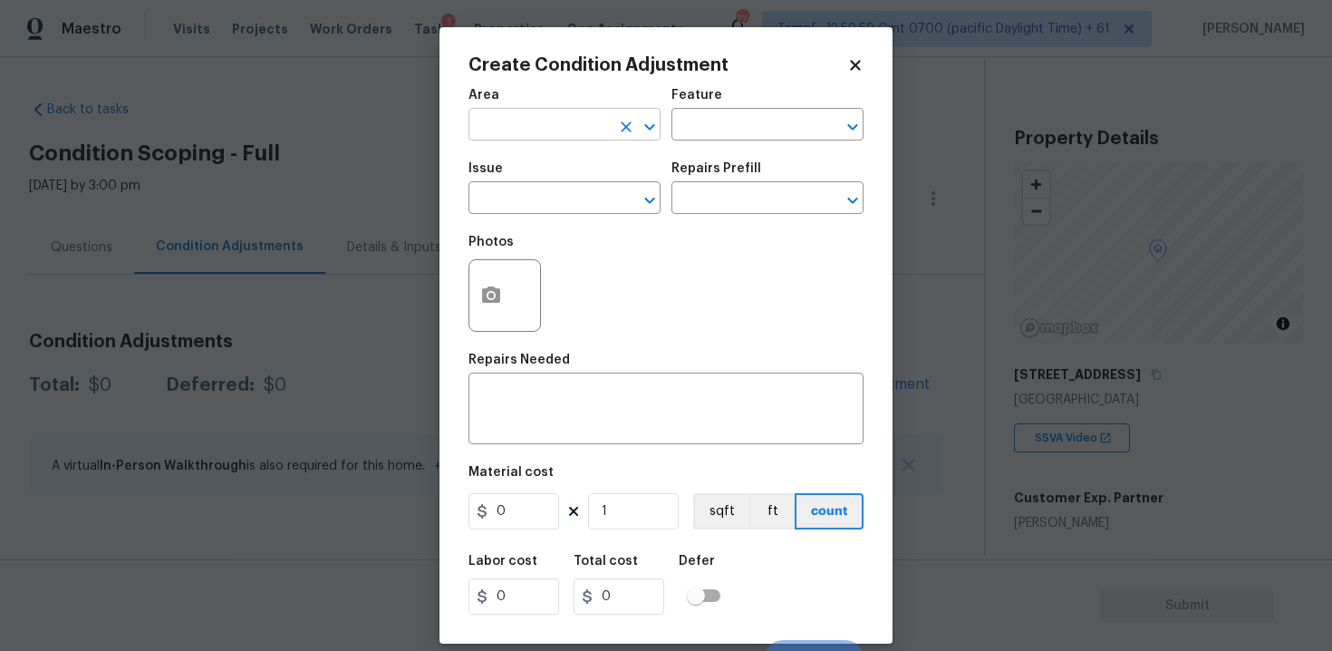
click at [535, 115] on input "text" at bounding box center [538, 126] width 141 height 28
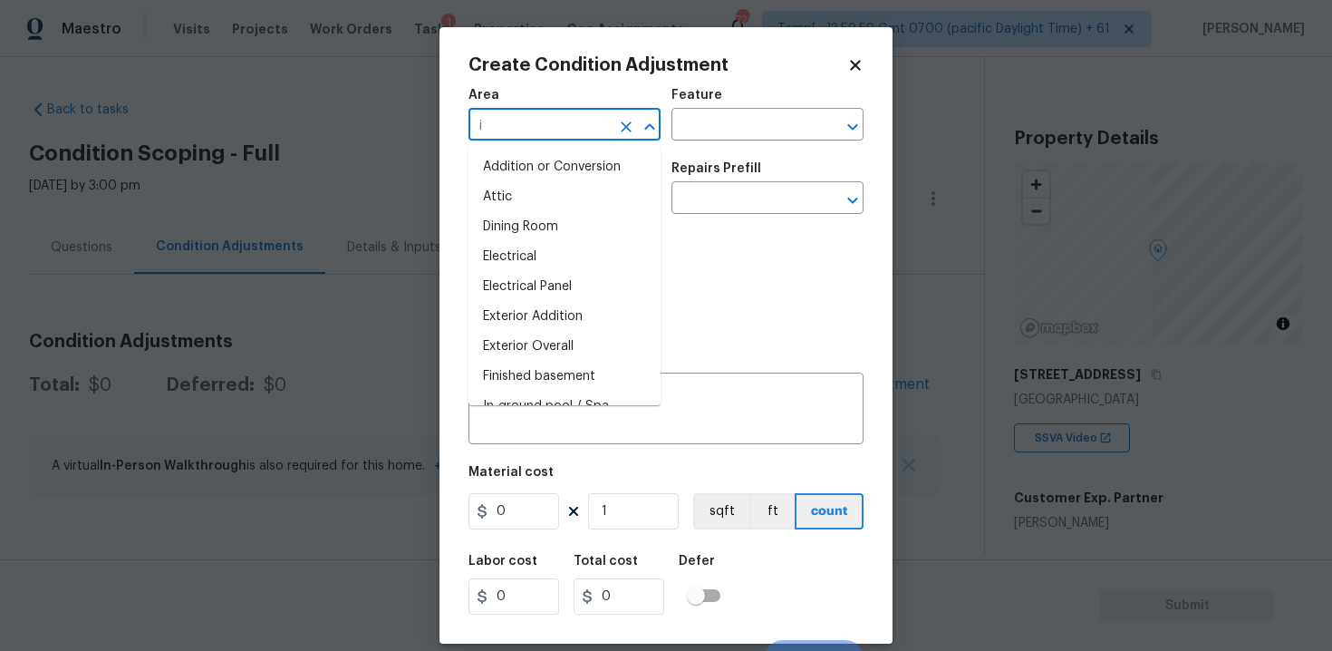
type input "in"
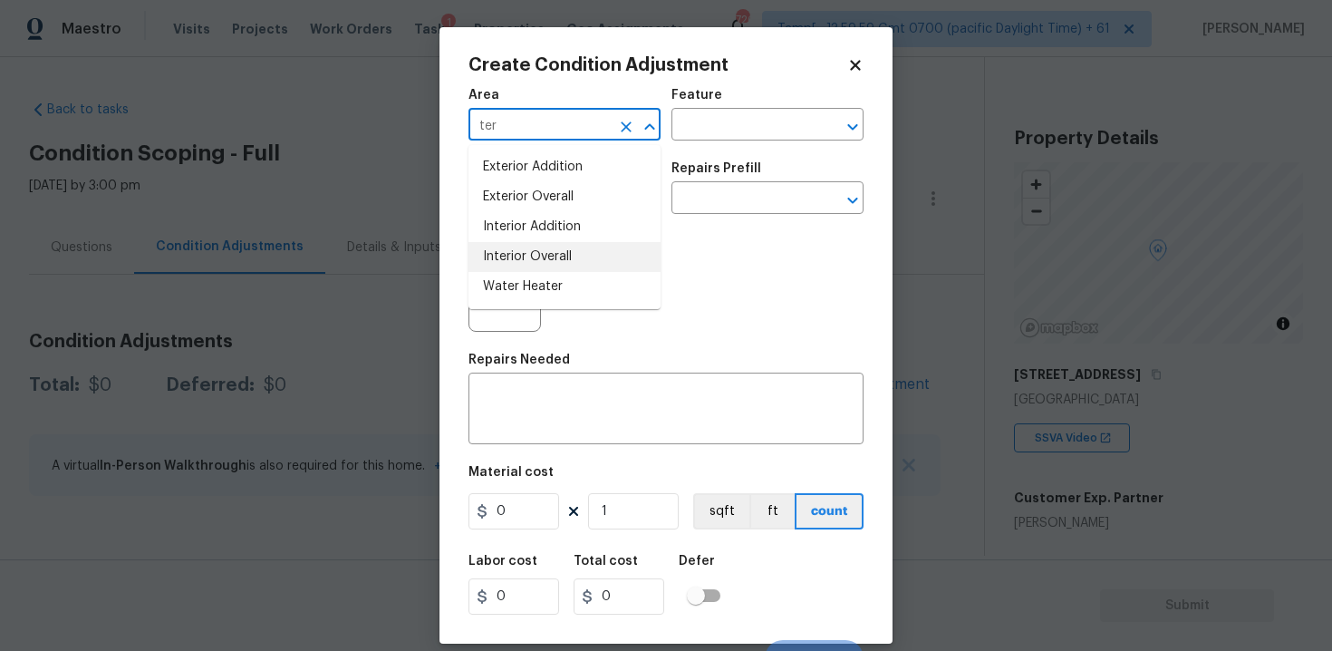
click at [554, 245] on li "Interior Overall" at bounding box center [564, 257] width 192 height 30
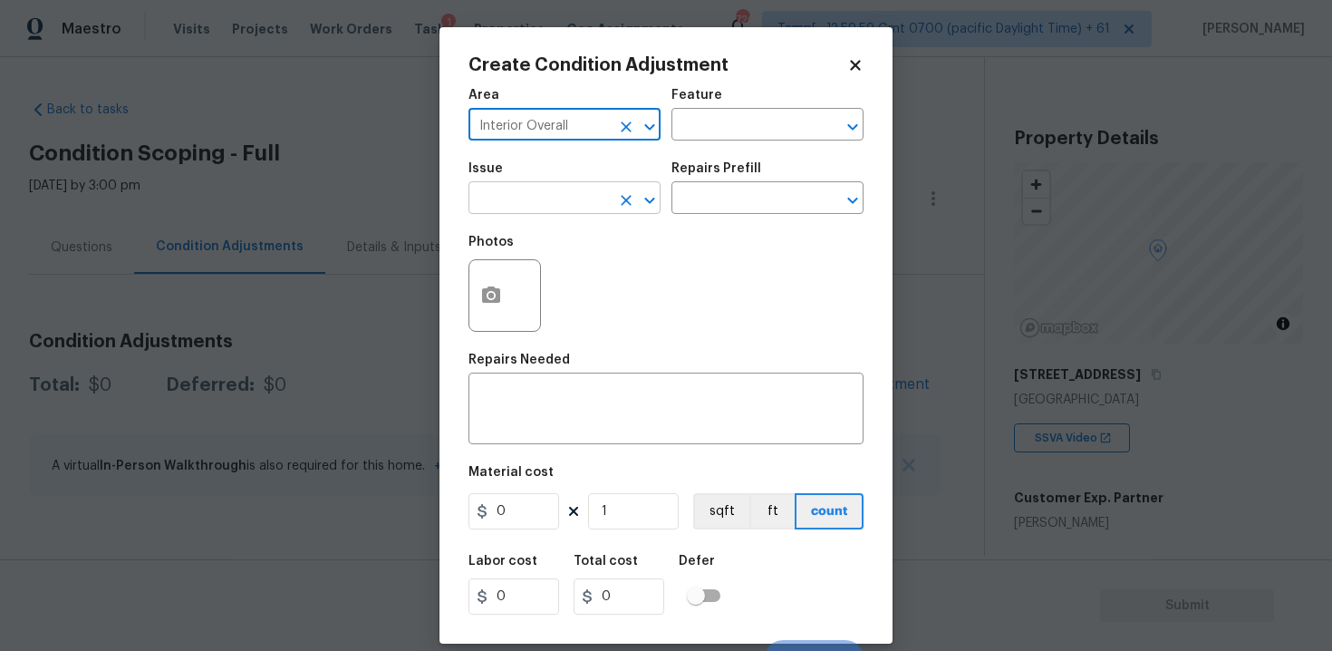
type input "Interior Overall"
click at [571, 194] on input "text" at bounding box center [538, 200] width 141 height 28
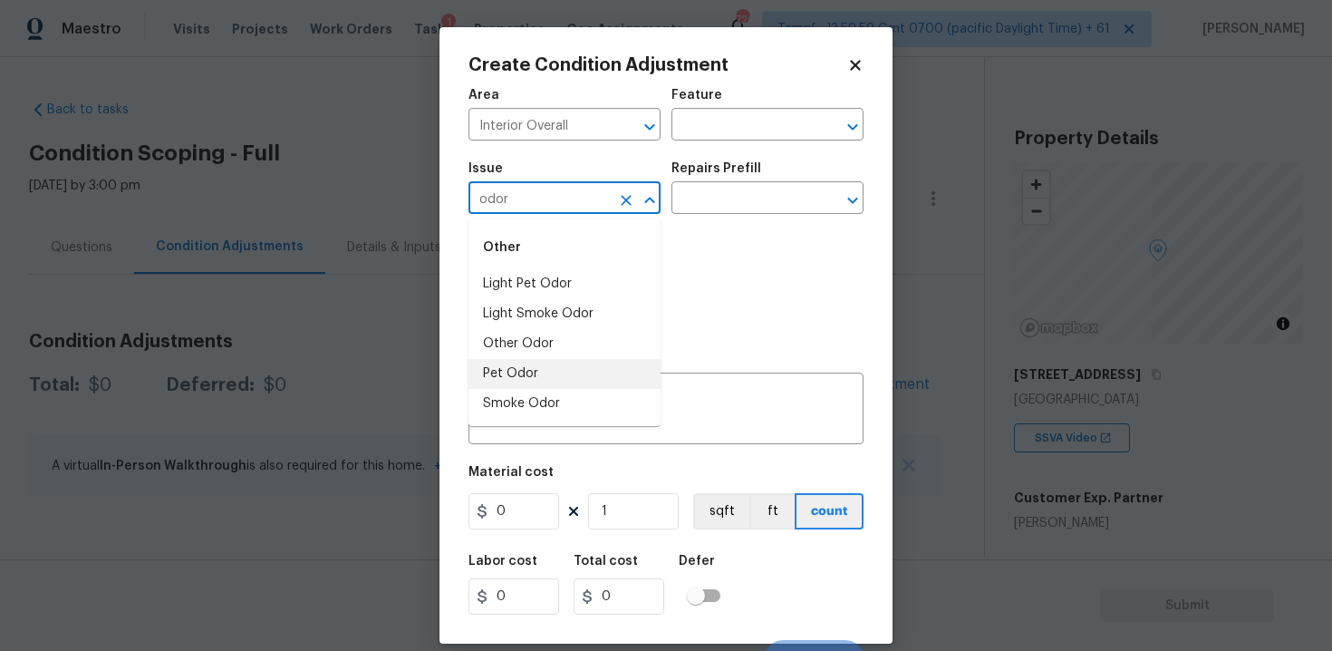
click at [575, 361] on li "Pet Odor" at bounding box center [564, 374] width 192 height 30
type input "Pet Odor"
click at [754, 200] on input "text" at bounding box center [741, 200] width 141 height 28
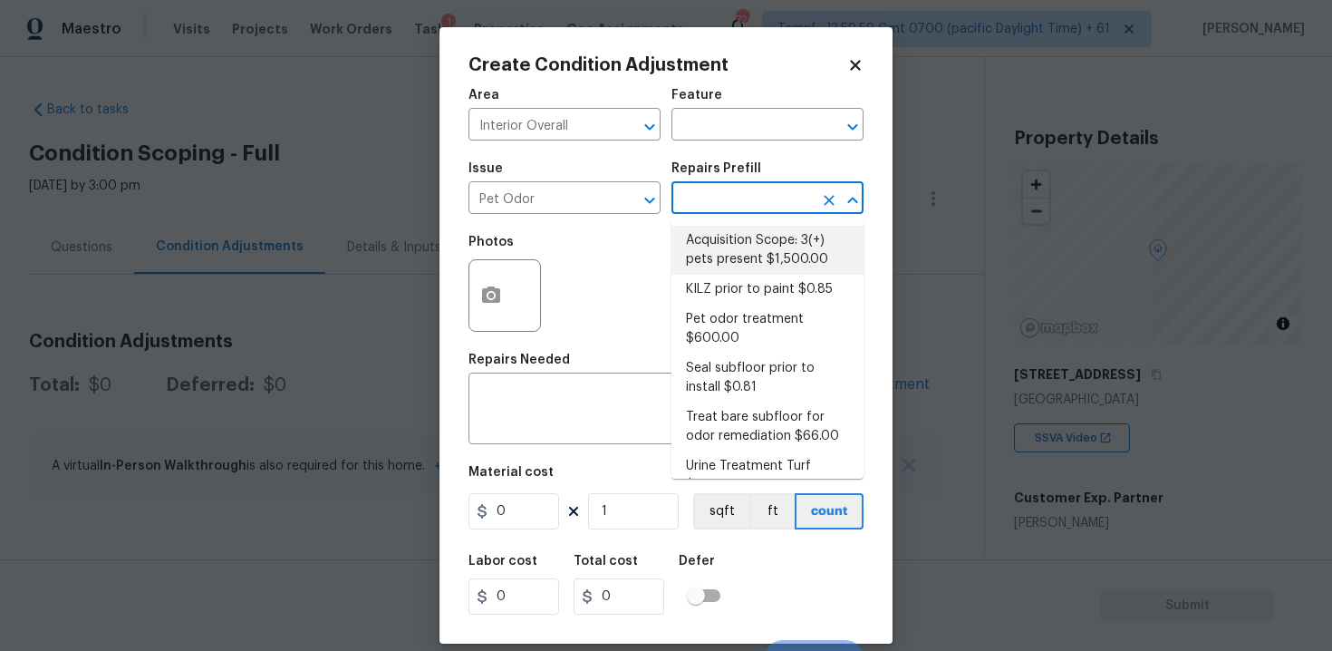
click at [744, 253] on li "Acquisition Scope: 3(+) pets present $1,500.00" at bounding box center [767, 250] width 192 height 49
type textarea "Acquisition Scope: 3(+) pets present"
type input "1500"
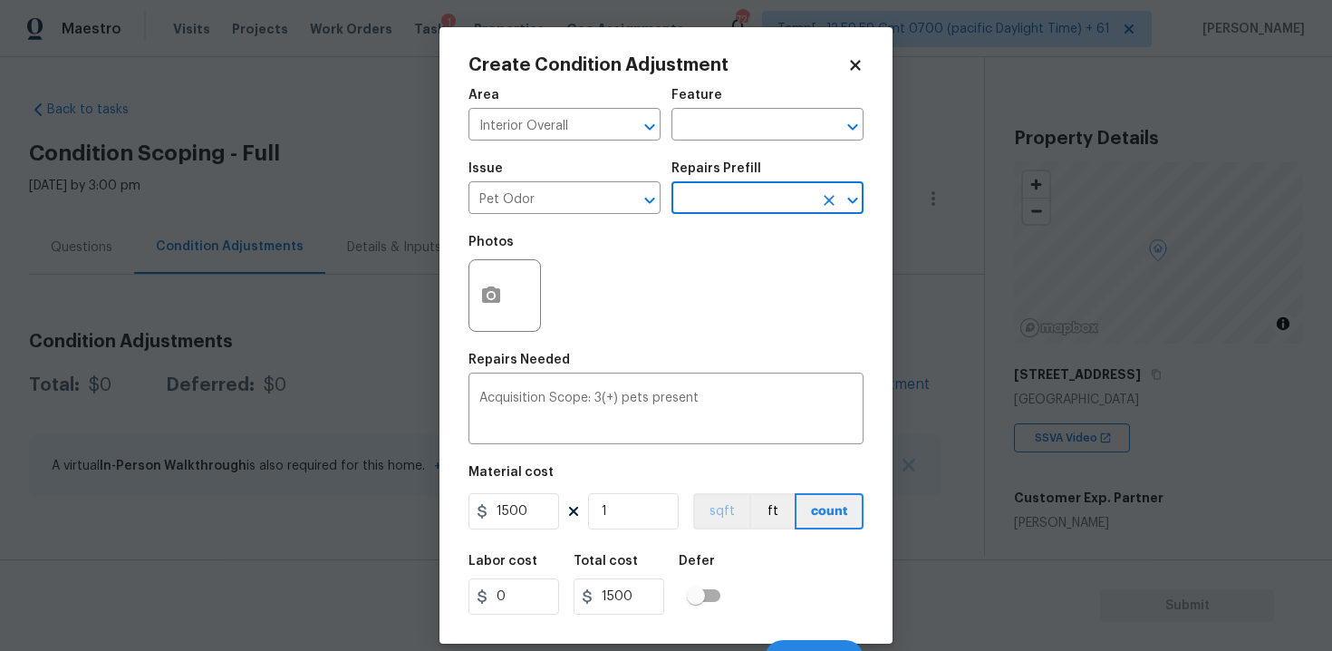
scroll to position [26, 0]
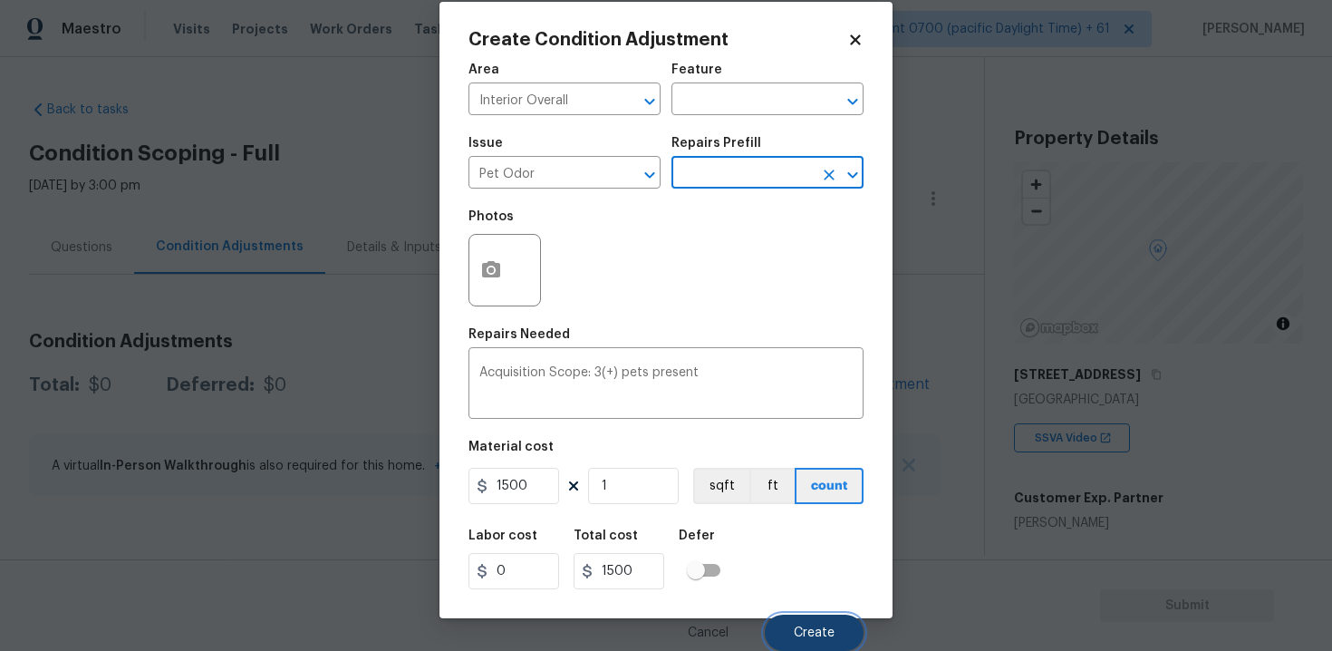
click at [805, 619] on button "Create" at bounding box center [814, 632] width 99 height 36
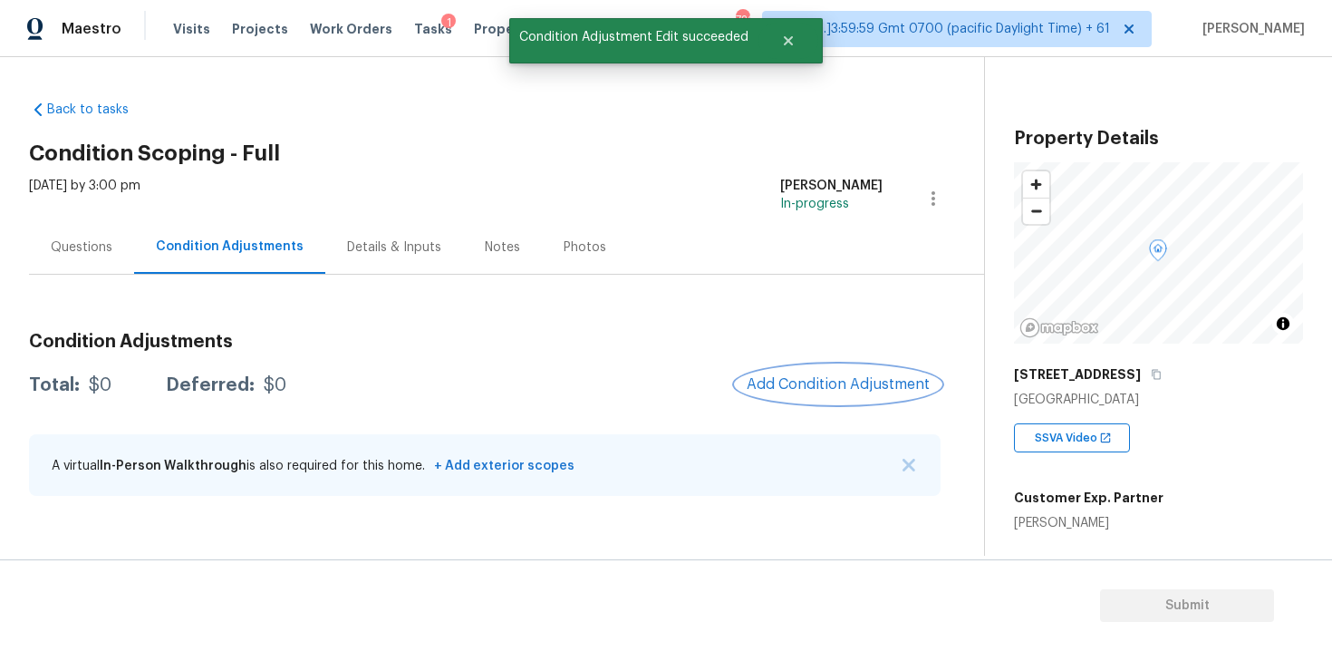
scroll to position [0, 0]
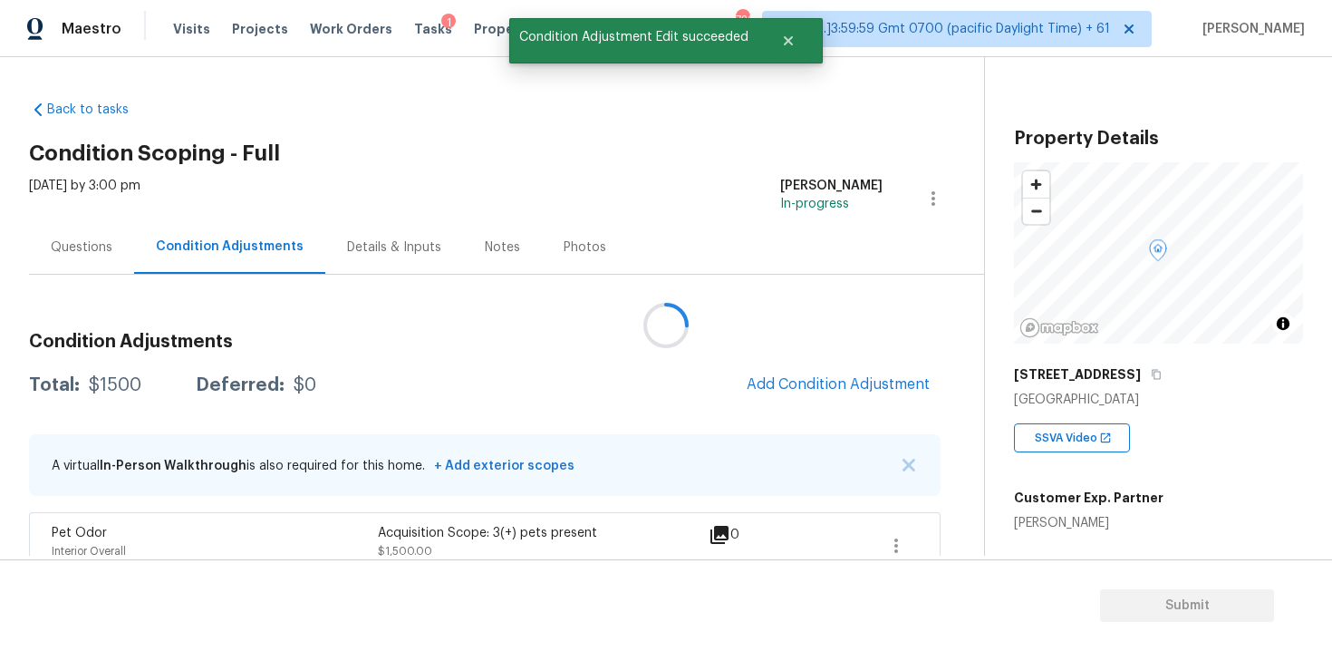
click at [828, 391] on div at bounding box center [666, 325] width 1332 height 651
click at [800, 381] on span "Add Condition Adjustment" at bounding box center [838, 384] width 183 height 16
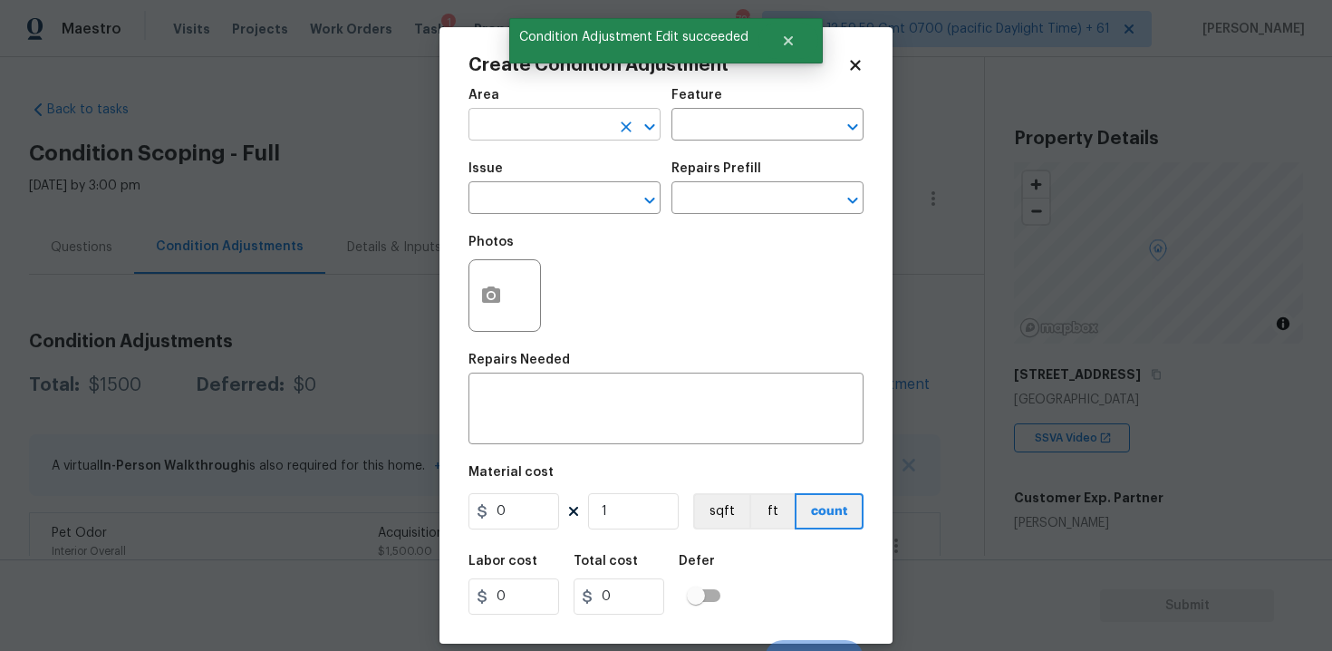
click at [554, 130] on input "text" at bounding box center [538, 126] width 141 height 28
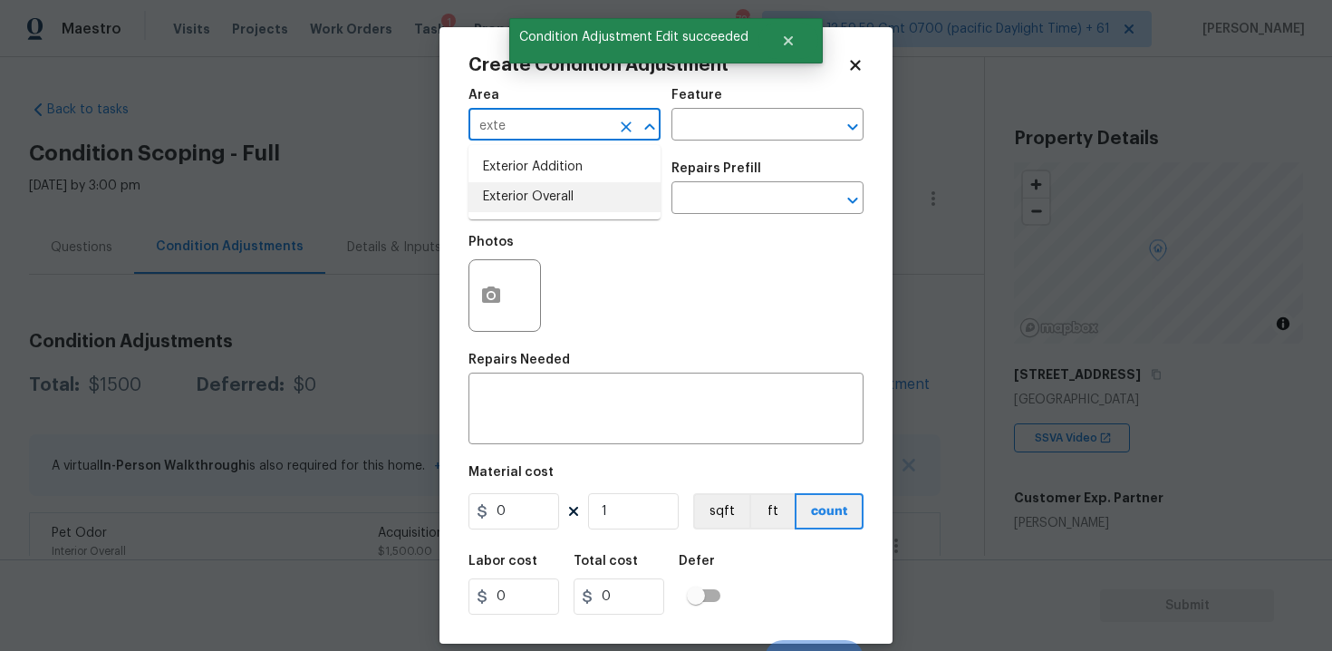
click at [533, 200] on li "Exterior Overall" at bounding box center [564, 197] width 192 height 30
type input "Exterior Overall"
click at [533, 200] on input "text" at bounding box center [538, 200] width 141 height 28
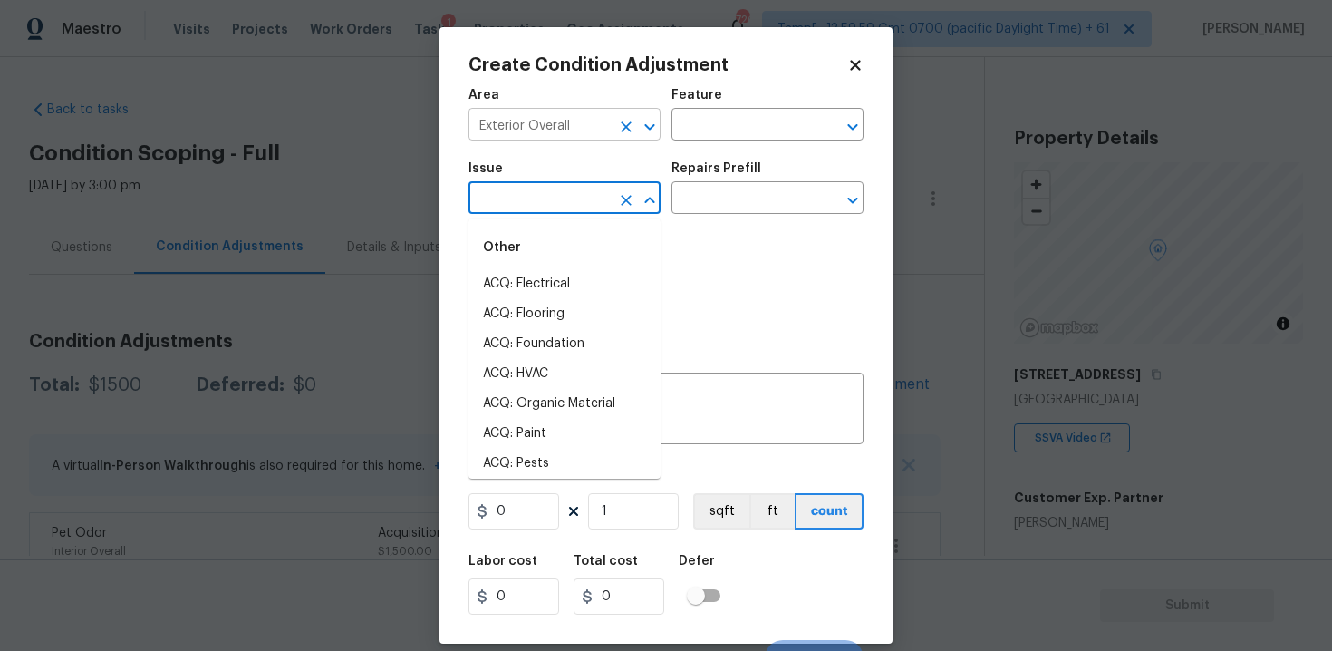
click at [621, 118] on icon "Clear" at bounding box center [626, 127] width 18 height 18
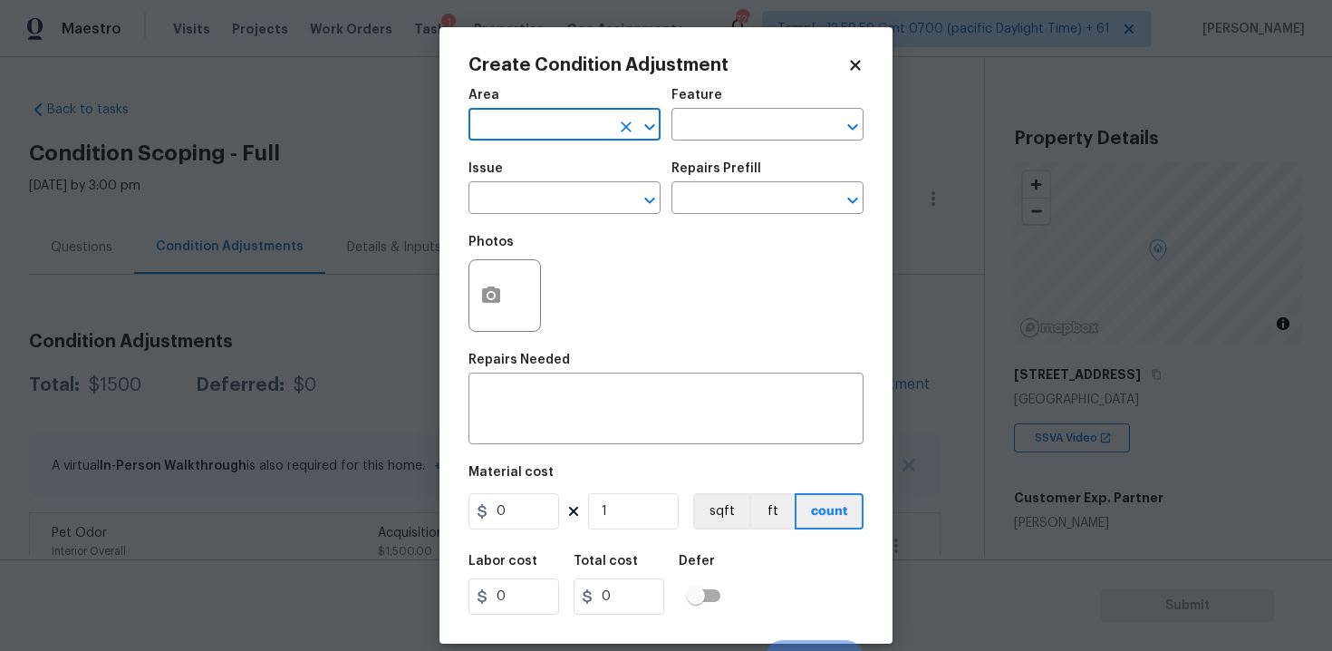
click at [621, 118] on icon "Clear" at bounding box center [626, 127] width 18 height 18
click at [585, 186] on li "Interior Overall" at bounding box center [564, 197] width 192 height 30
type input "Interior Overall"
click at [588, 205] on input "text" at bounding box center [538, 200] width 141 height 28
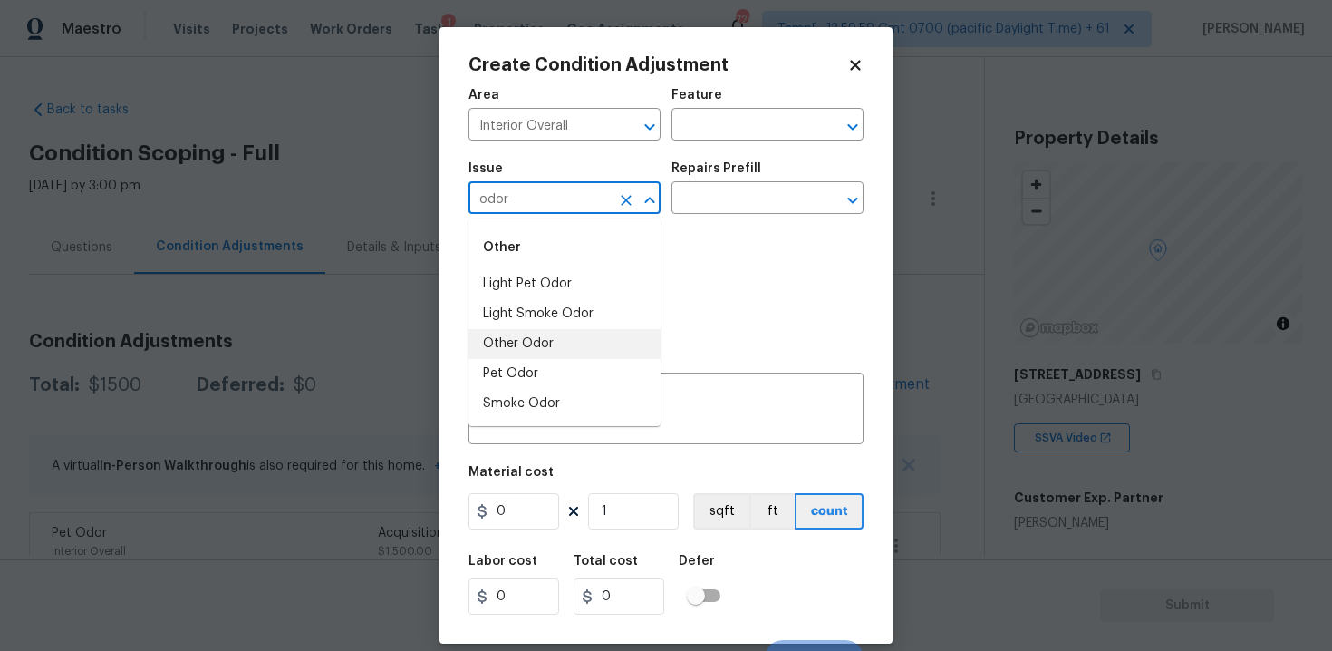
click at [558, 347] on li "Other Odor" at bounding box center [564, 344] width 192 height 30
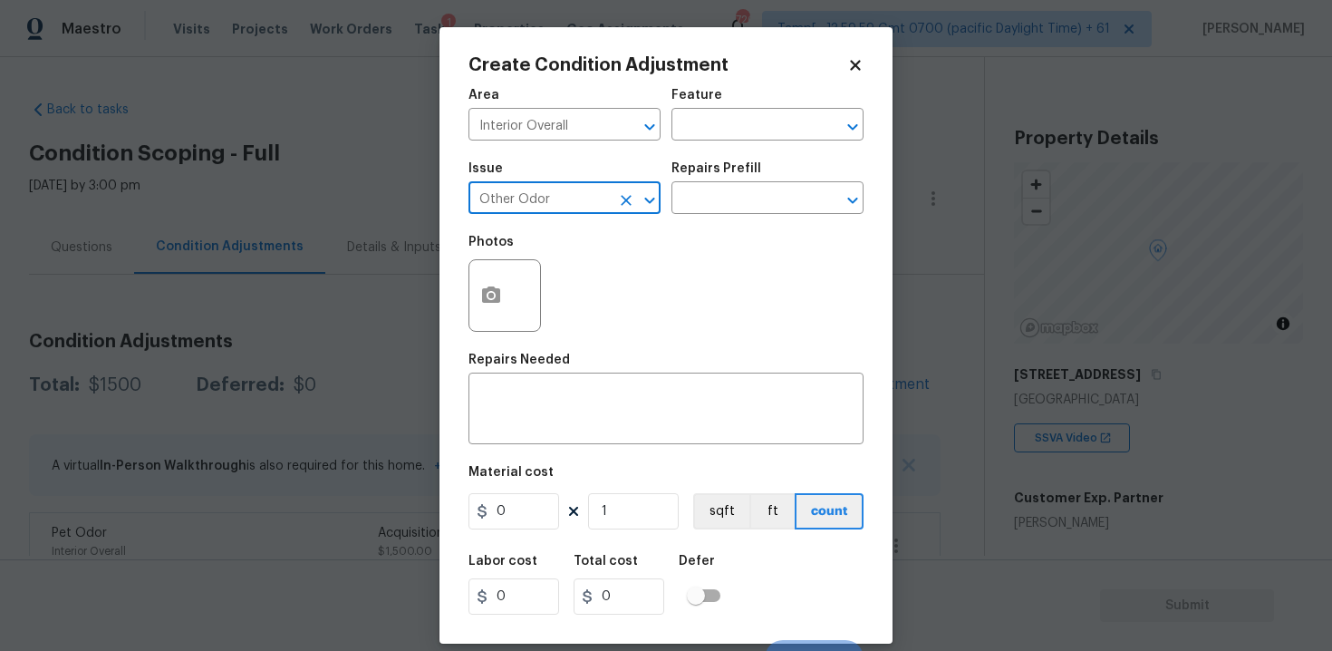
type input "Other Odor"
click at [692, 223] on div "Issue Other Odor ​ Repairs Prefill ​" at bounding box center [665, 187] width 395 height 73
click at [709, 199] on input "text" at bounding box center [741, 200] width 141 height 28
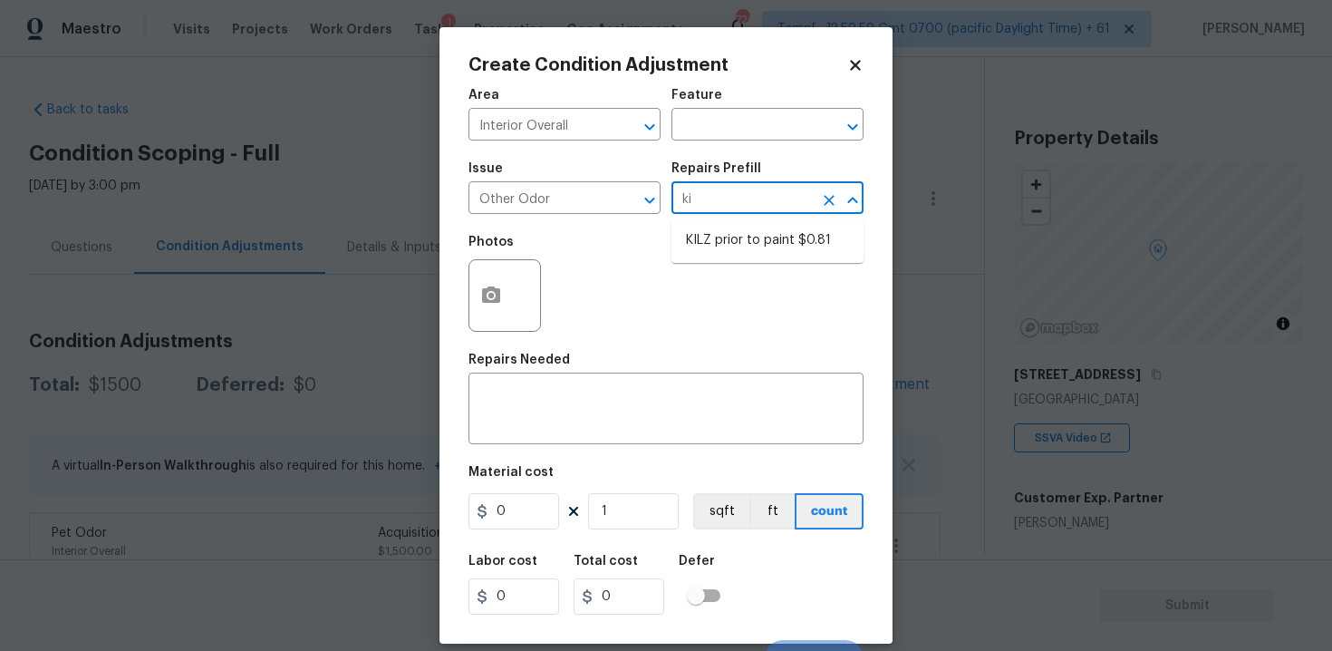
type input "kil"
click at [779, 227] on li "KILZ prior to paint $0.81" at bounding box center [767, 241] width 192 height 30
type textarea "OD Odor Protocol: Full Interior priming with KILZ prior to paint"
type input "0.81"
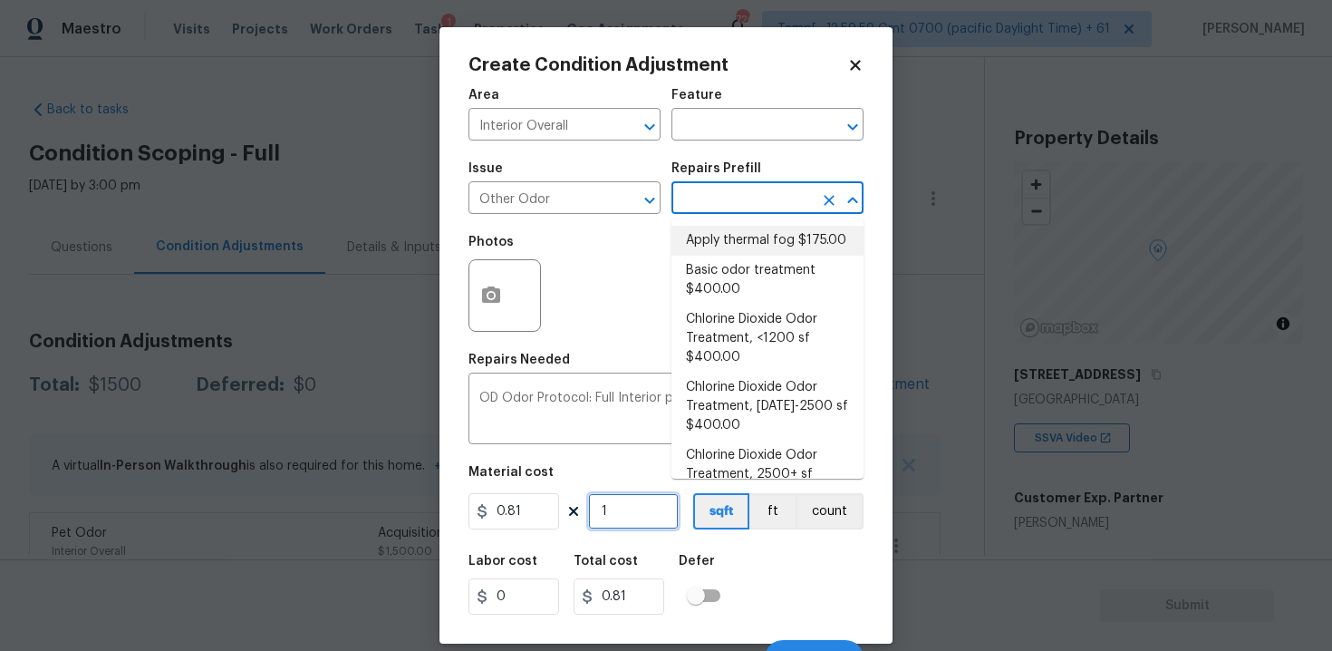
click at [660, 501] on input "1" at bounding box center [633, 511] width 91 height 36
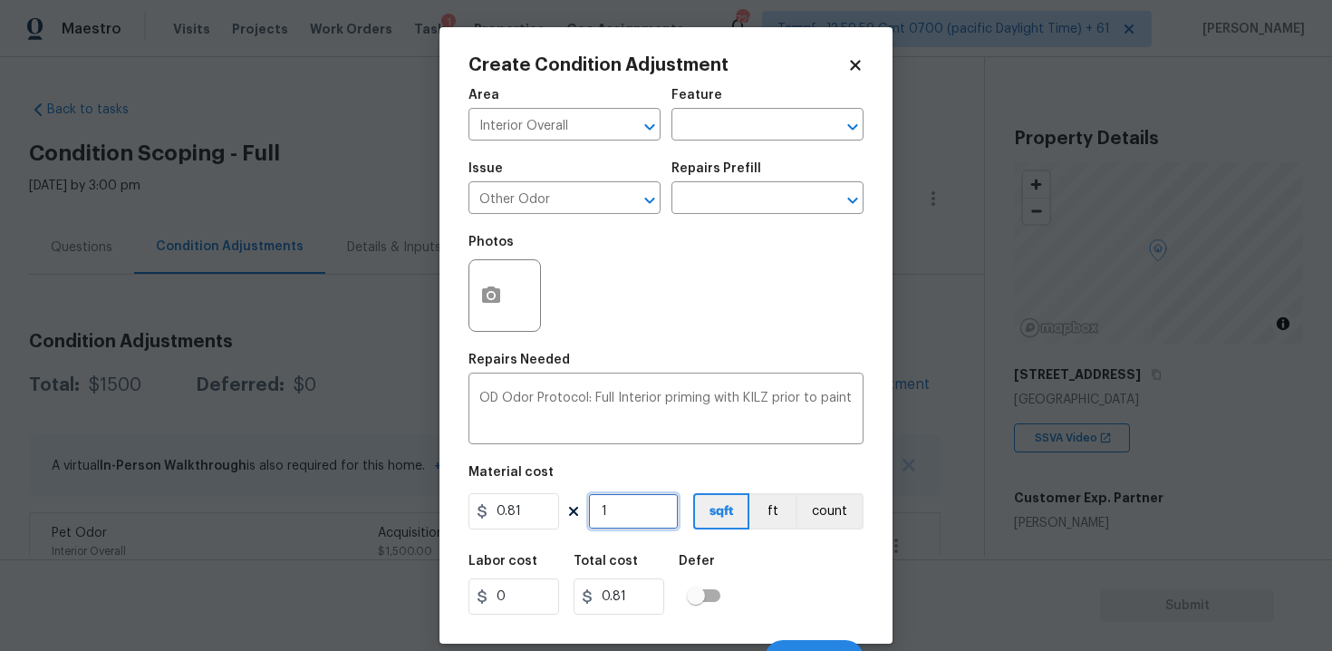
type input "0"
paste input "2702"
type input "2702"
type input "2188.62"
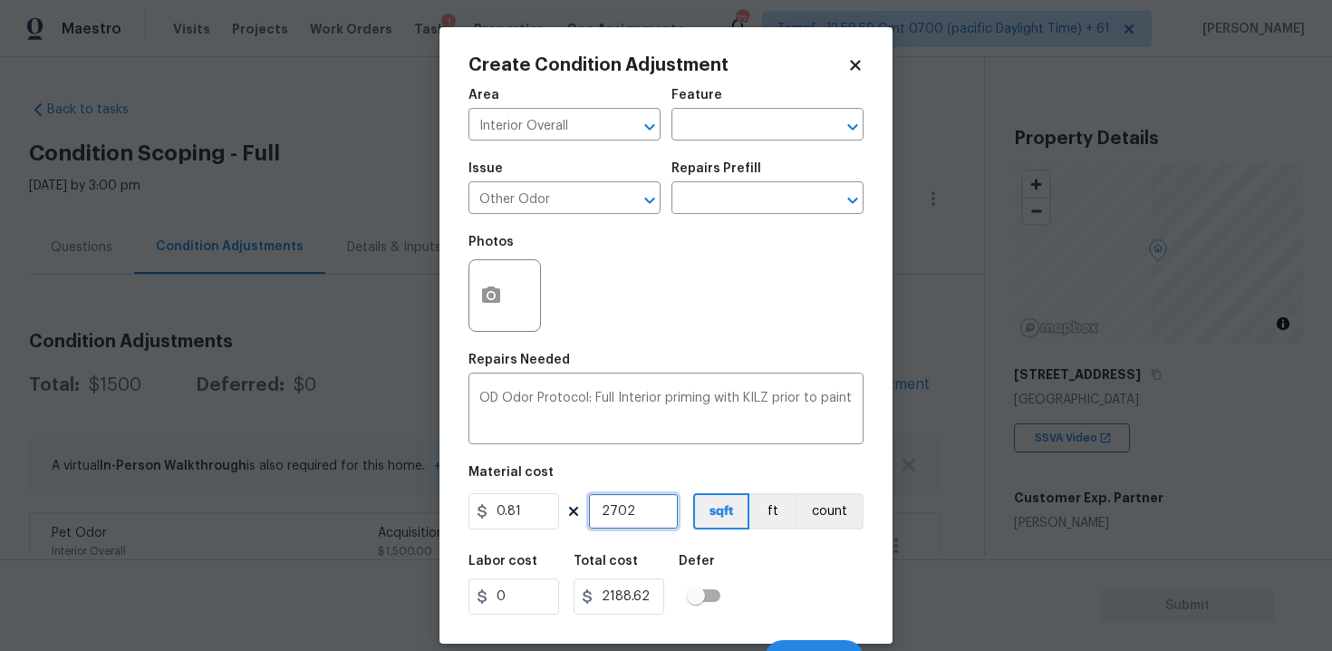
type input "2702"
click at [784, 568] on div "Labor cost 0 Total cost 2188.62 Defer" at bounding box center [665, 585] width 395 height 82
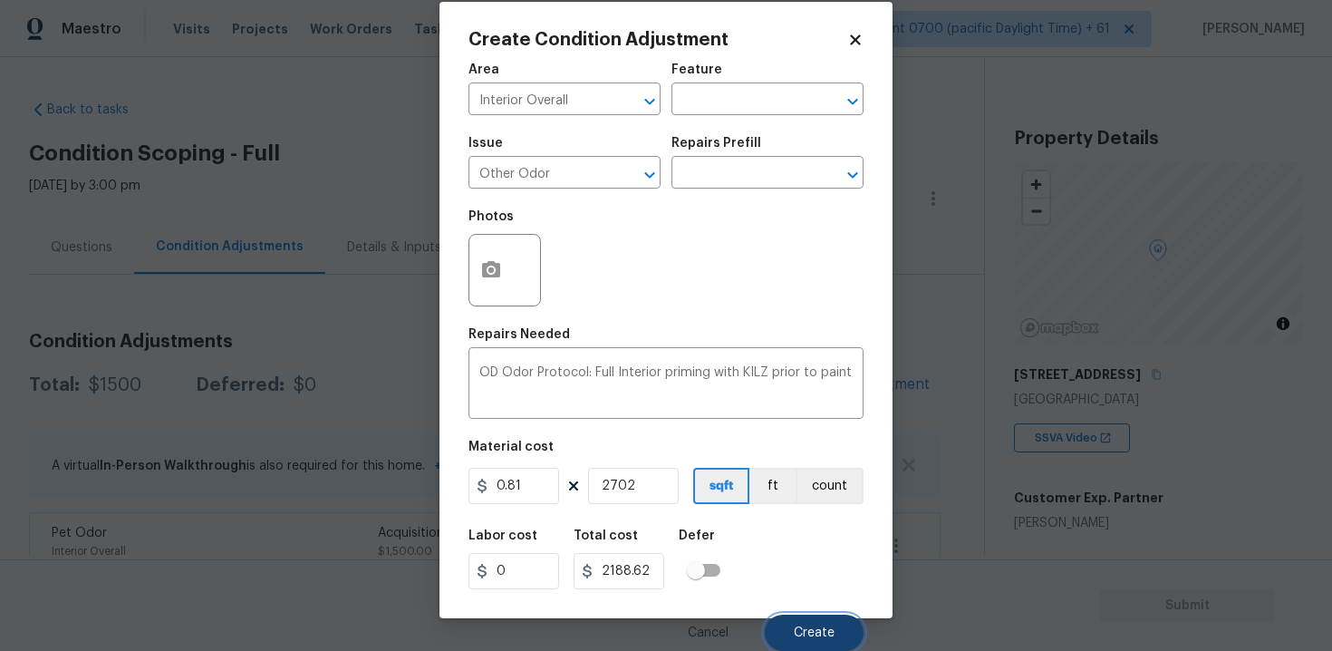
click at [832, 634] on span "Create" at bounding box center [814, 633] width 41 height 14
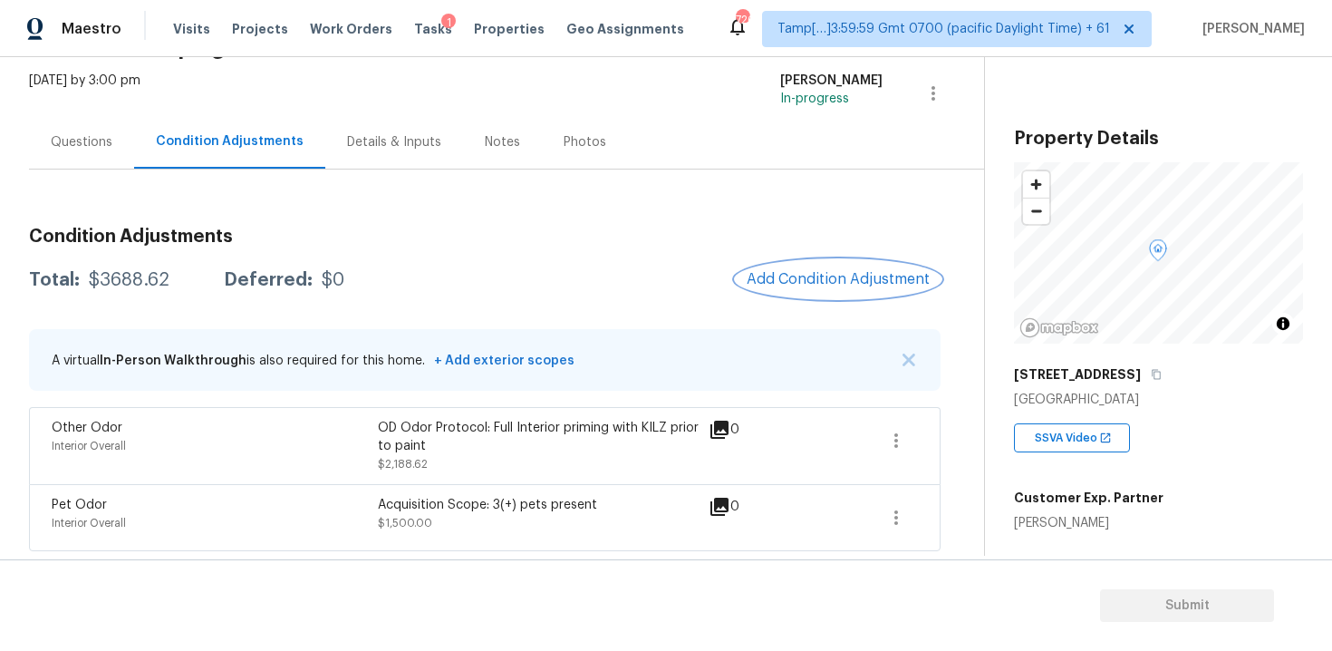
scroll to position [106, 0]
click at [750, 251] on div "Condition Adjustments Total: $3688.62 Deferred: $0 Add Condition Adjustment A v…" at bounding box center [484, 381] width 911 height 338
click at [811, 265] on button "Add Condition Adjustment" at bounding box center [838, 278] width 205 height 38
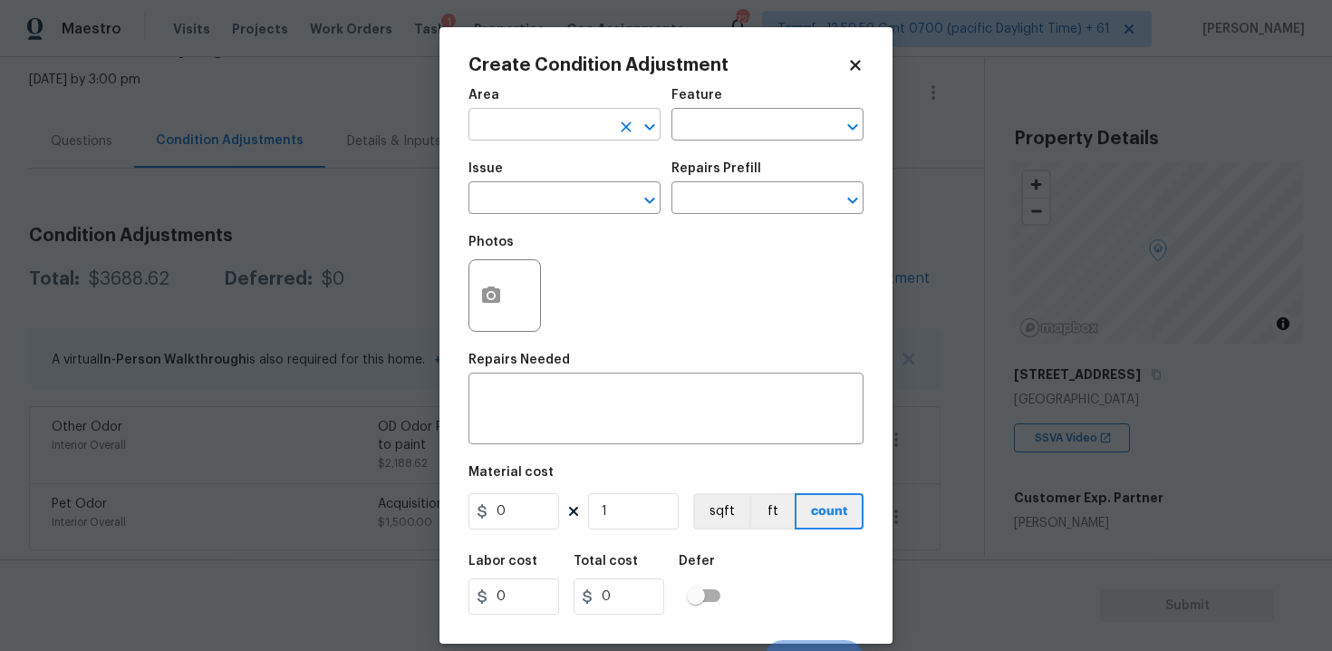
click at [570, 121] on input "text" at bounding box center [538, 126] width 141 height 28
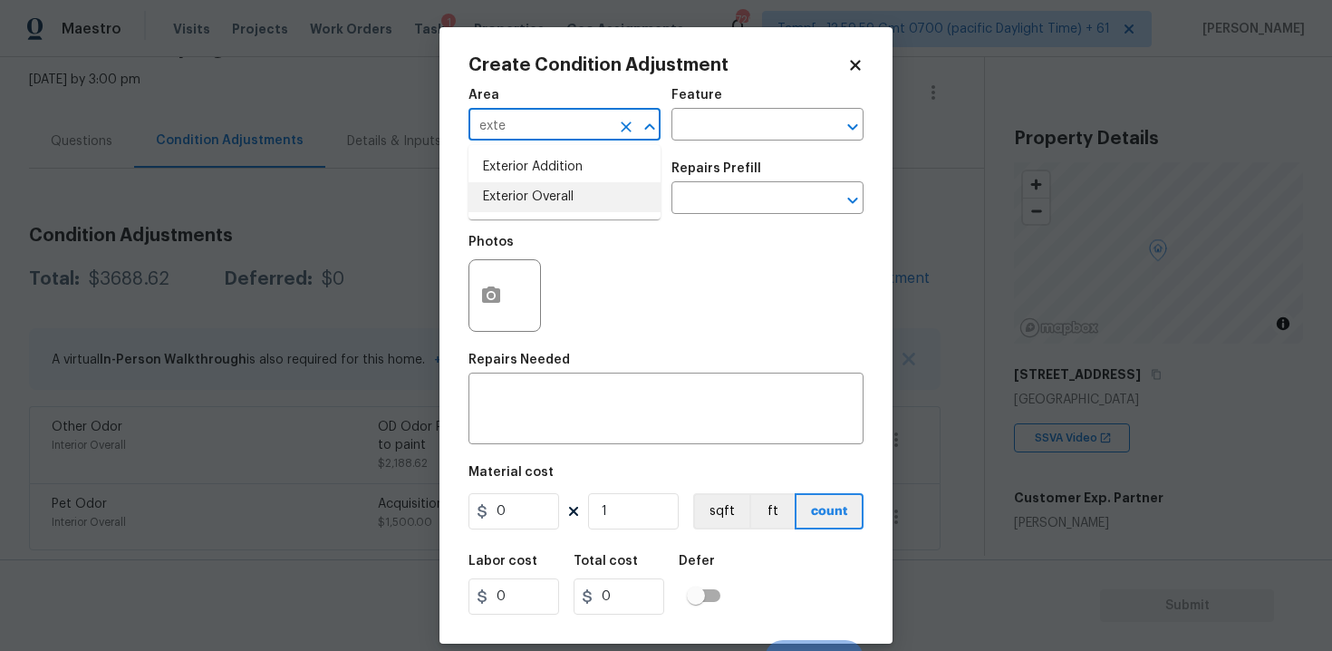
click at [593, 209] on li "Exterior Overall" at bounding box center [564, 197] width 192 height 30
type input "Exterior Overall"
click at [593, 209] on input "text" at bounding box center [538, 200] width 141 height 28
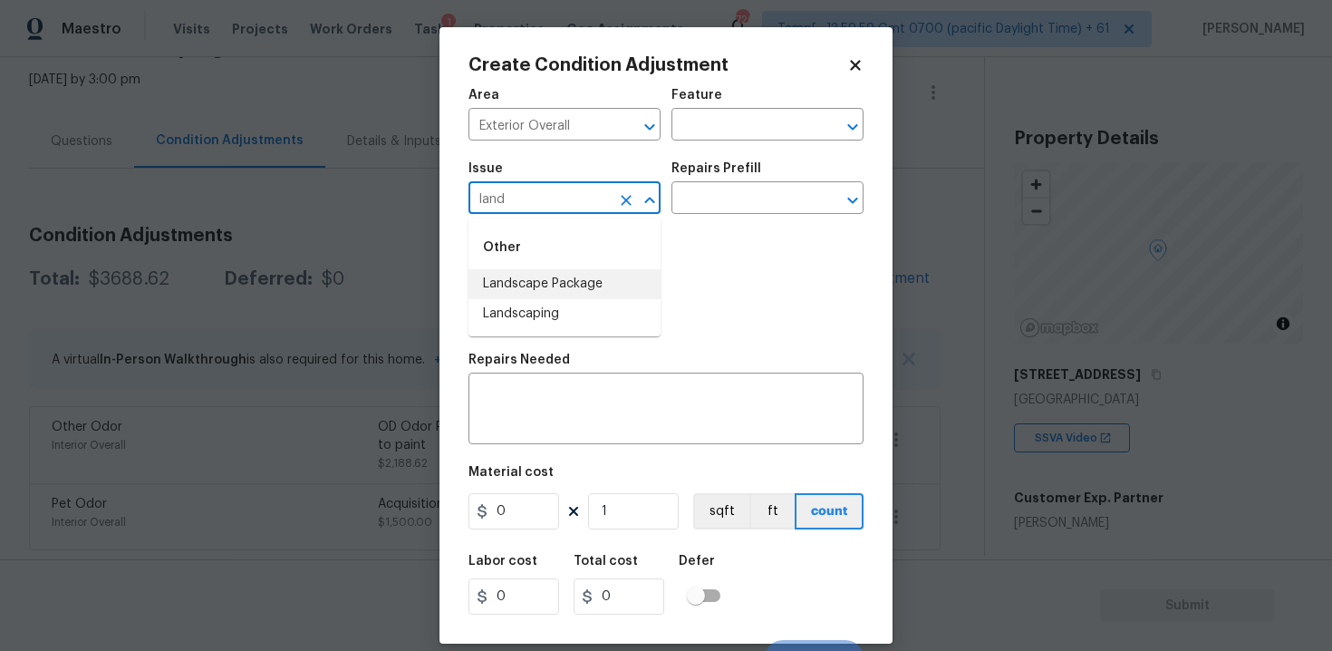
click at [598, 283] on li "Landscape Package" at bounding box center [564, 284] width 192 height 30
type input "Landscape Package"
click at [706, 207] on input "text" at bounding box center [741, 200] width 141 height 28
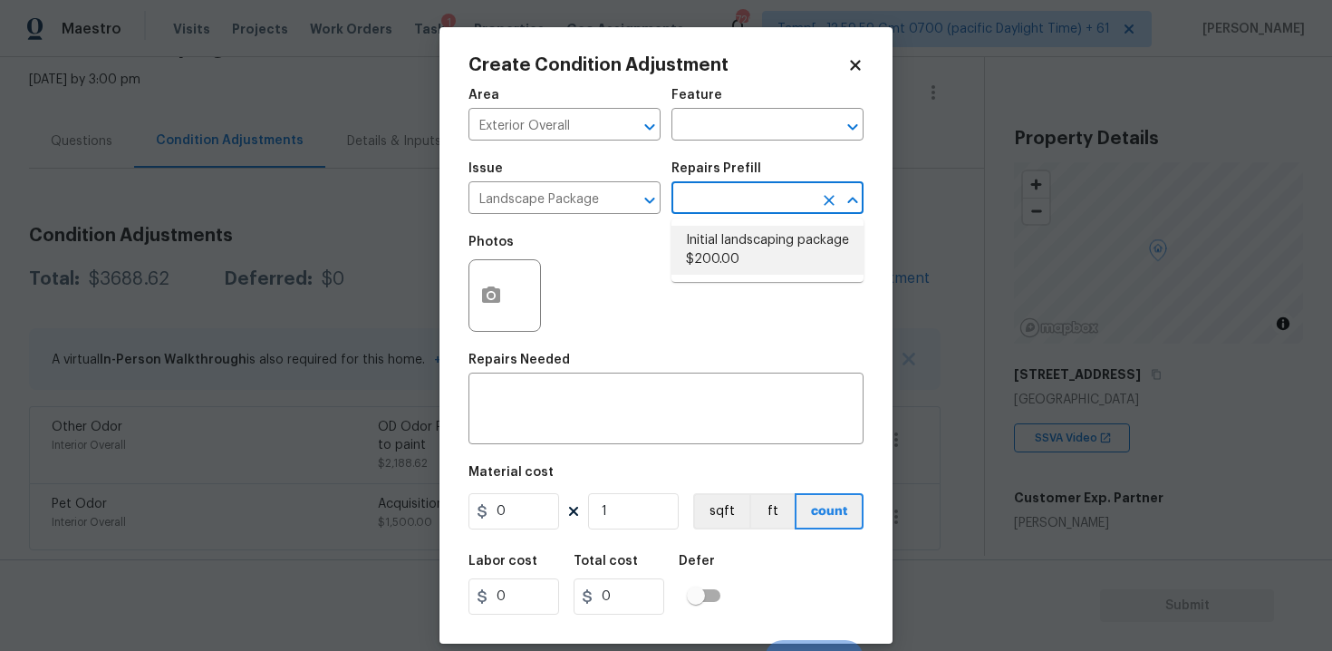
click at [746, 248] on li "Initial landscaping package $200.00" at bounding box center [767, 250] width 192 height 49
type input "Home Readiness Packages"
type textarea "Mowing of grass up to 6" in height. Mow, edge along driveways & sidewalks, trim…"
type input "200"
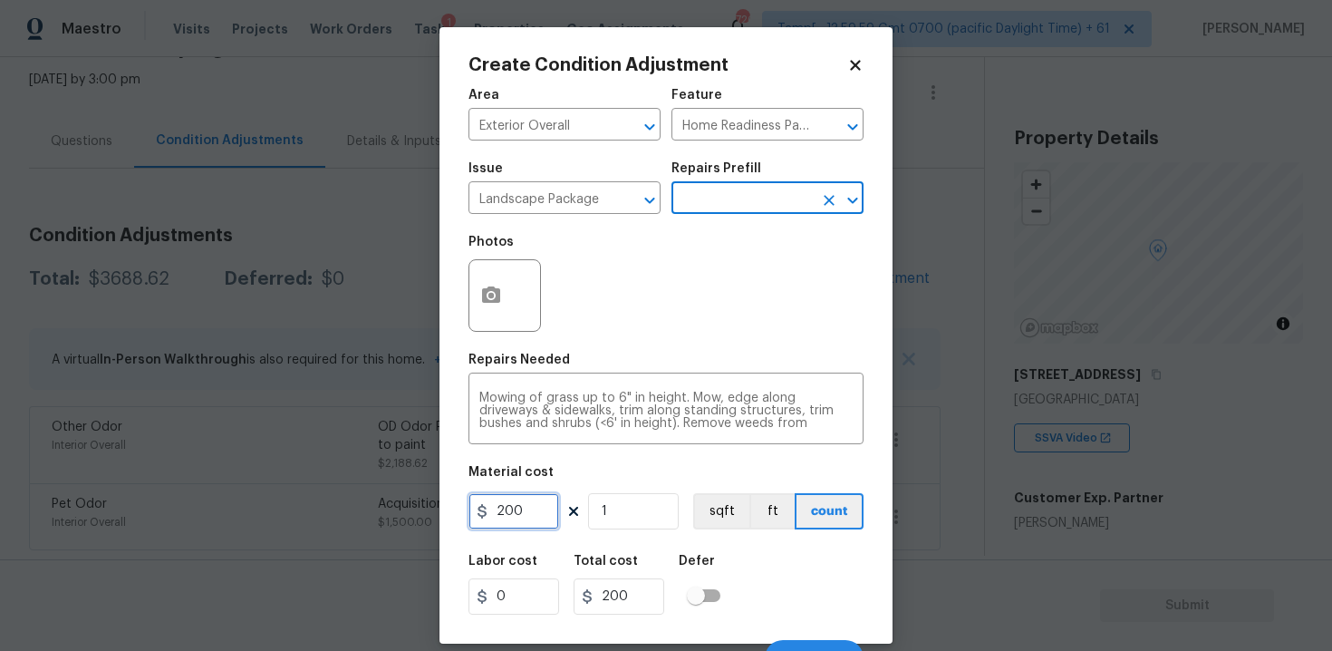
click at [538, 508] on input "200" at bounding box center [513, 511] width 91 height 36
type input "300"
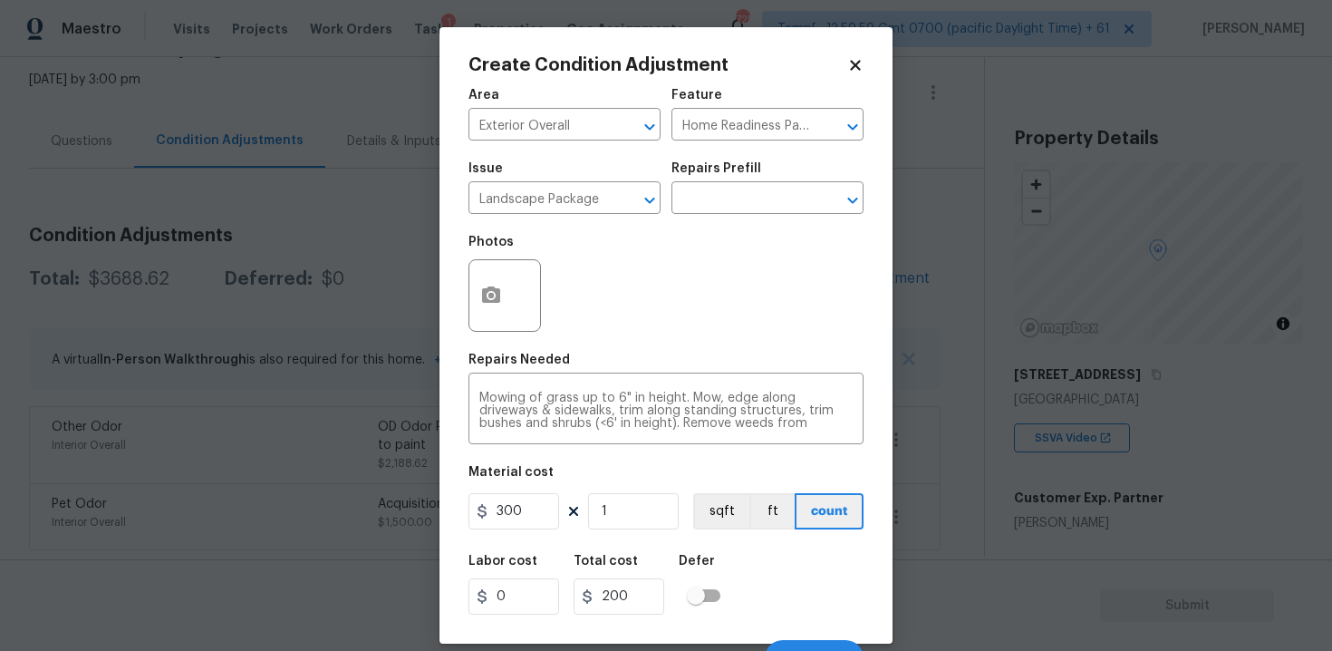
click at [821, 580] on div "Labor cost 0 Total cost 200 Defer" at bounding box center [665, 585] width 395 height 82
type input "300"
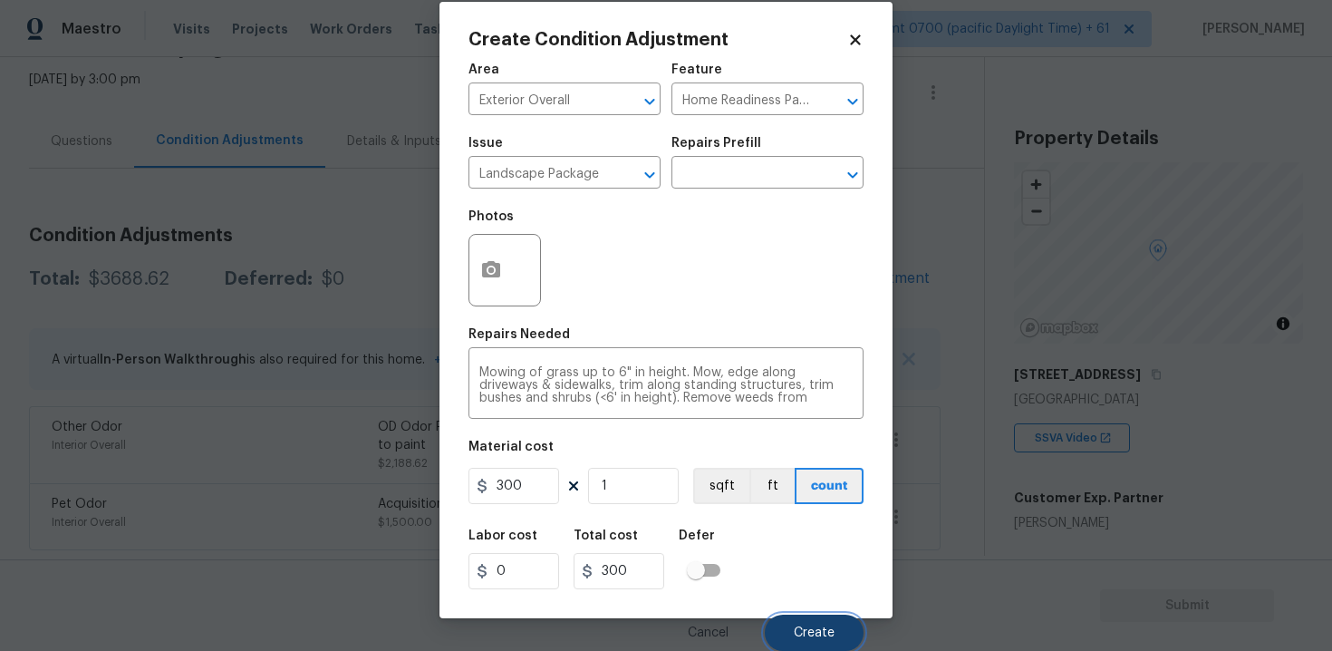
click at [832, 615] on button "Create" at bounding box center [814, 632] width 99 height 36
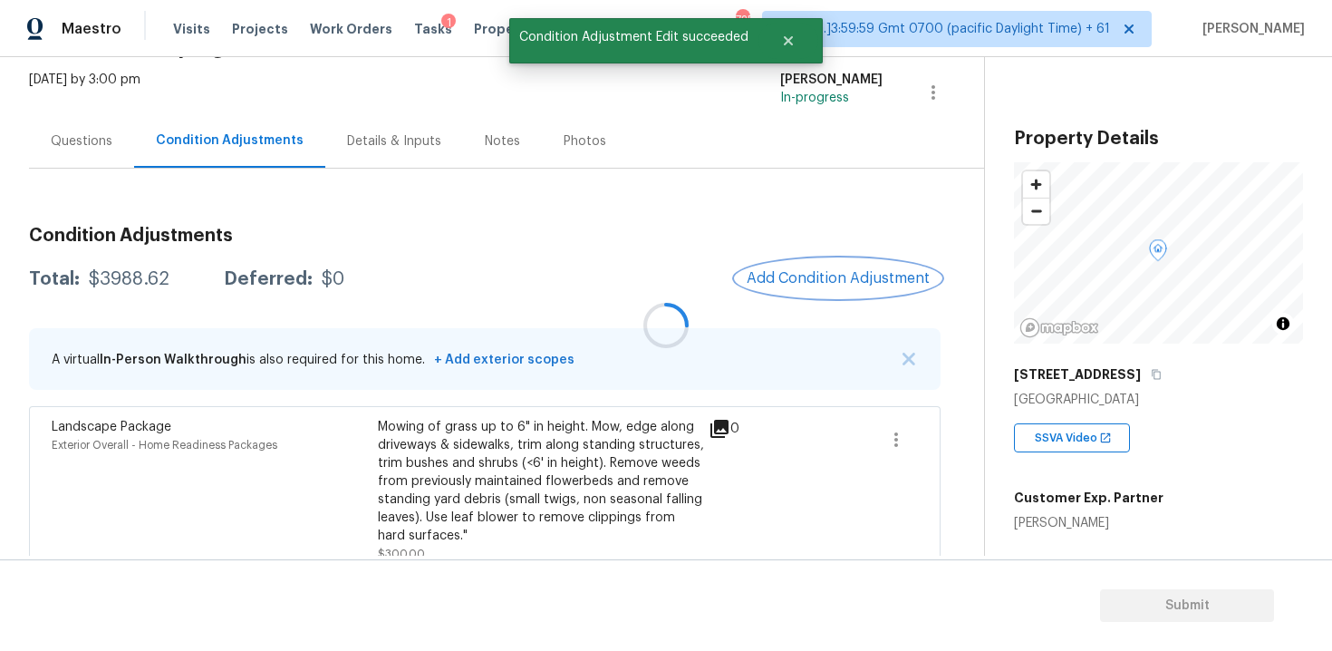
scroll to position [0, 0]
click at [831, 270] on div at bounding box center [666, 325] width 1332 height 651
click at [816, 270] on span "Add Condition Adjustment" at bounding box center [838, 278] width 183 height 16
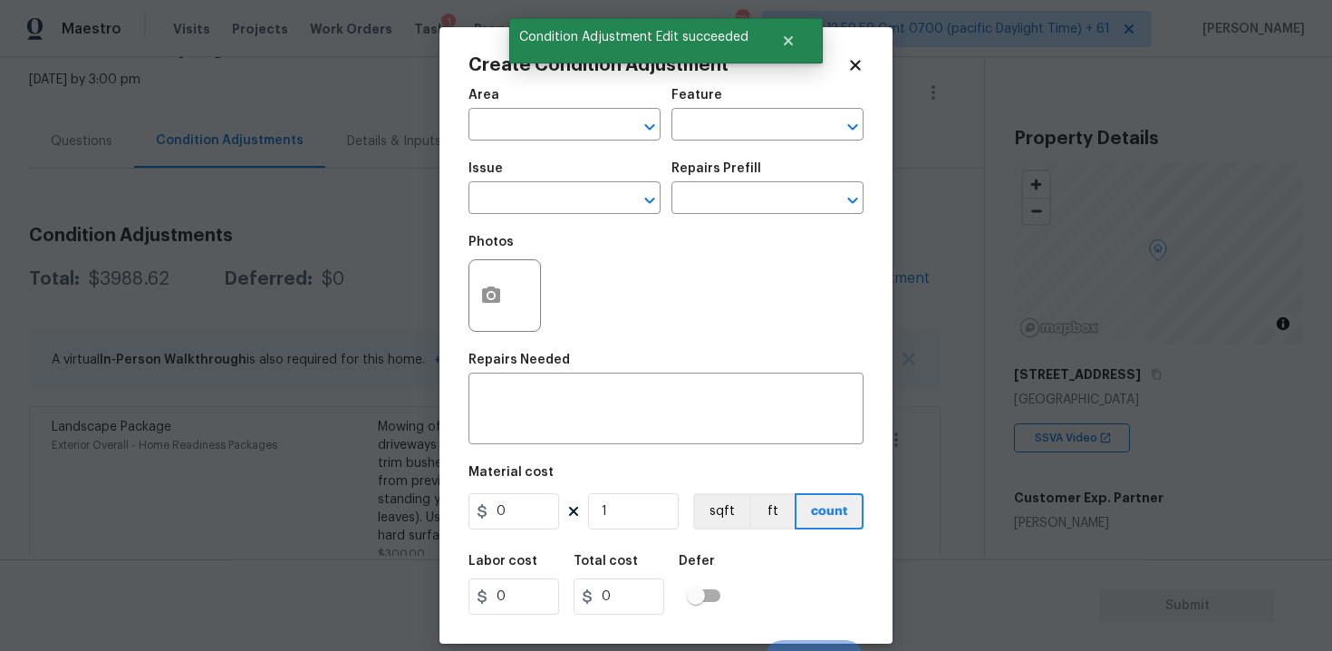
click at [512, 90] on div "Area" at bounding box center [564, 101] width 192 height 24
click at [517, 119] on input "text" at bounding box center [538, 126] width 141 height 28
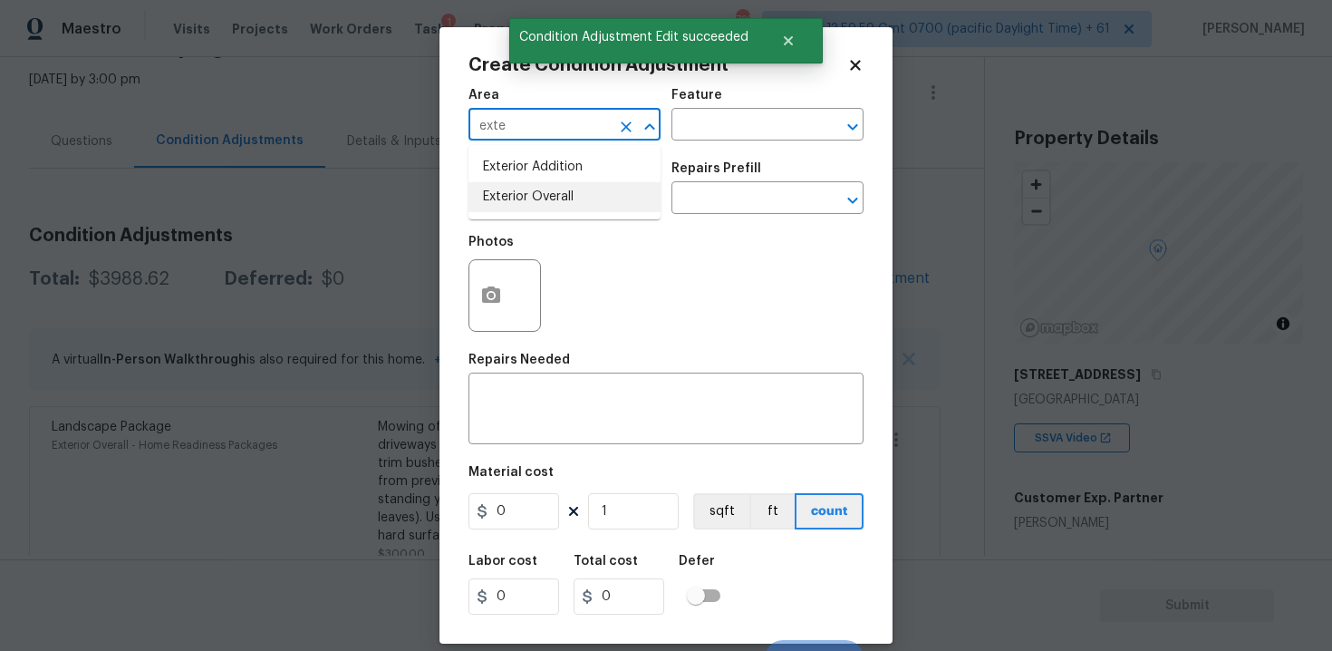
click at [528, 198] on li "Exterior Overall" at bounding box center [564, 197] width 192 height 30
type input "Exterior Overall"
click at [528, 198] on input "text" at bounding box center [538, 200] width 141 height 28
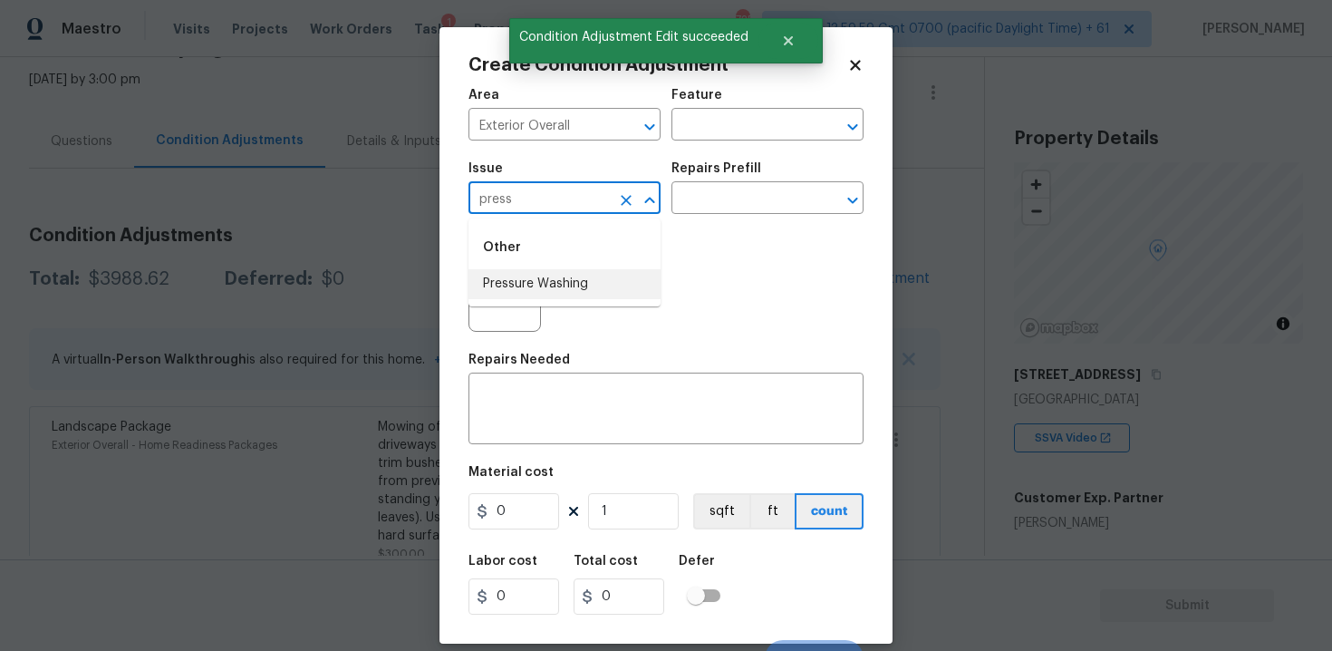
click at [567, 275] on li "Pressure Washing" at bounding box center [564, 284] width 192 height 30
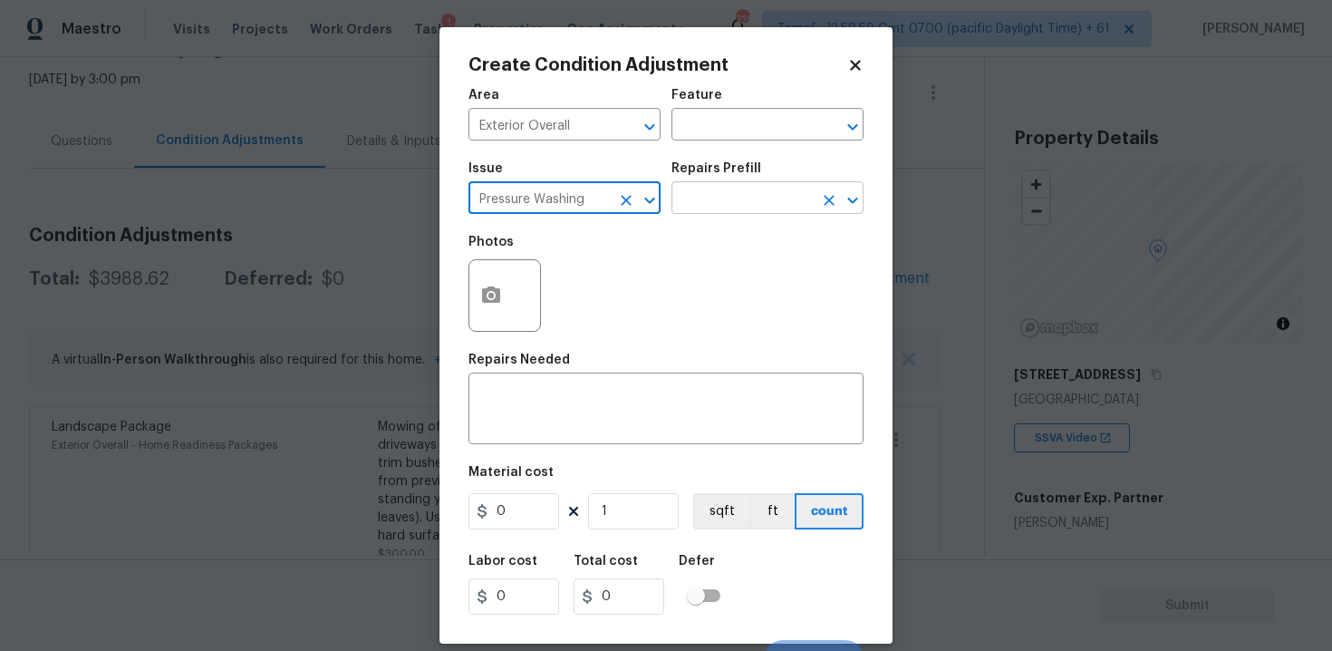
type input "Pressure Washing"
click at [715, 197] on input "text" at bounding box center [741, 200] width 141 height 28
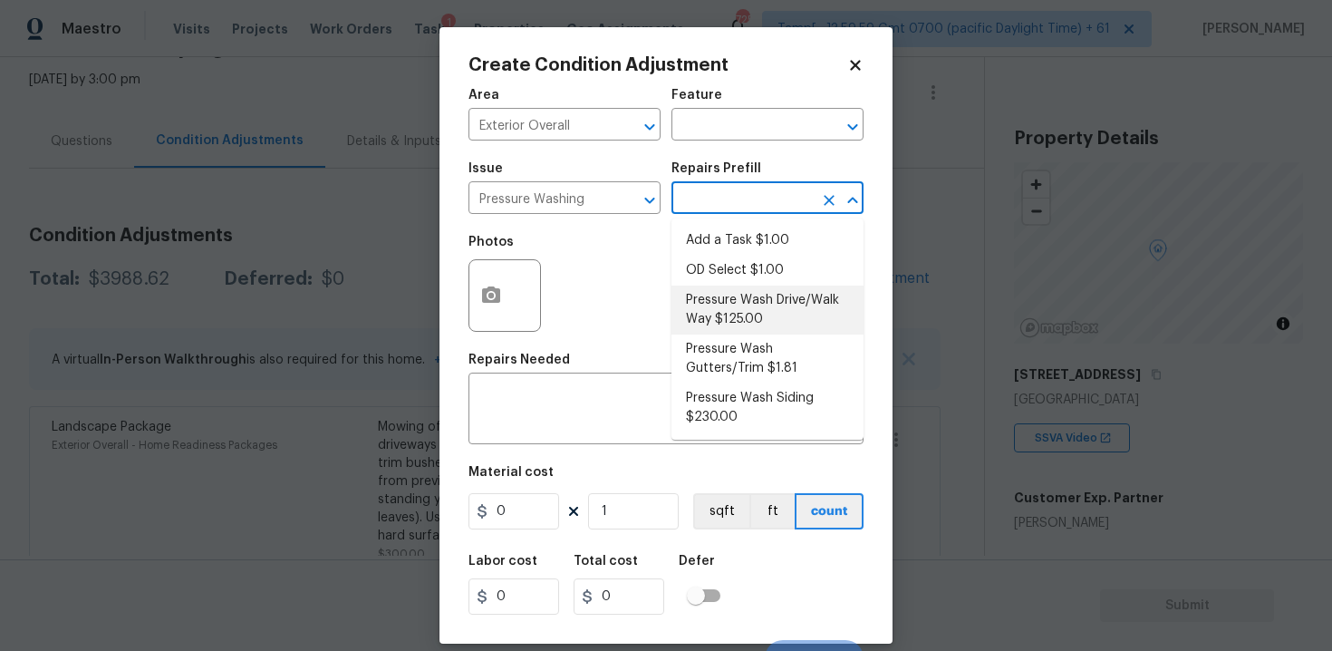
click at [732, 291] on li "Pressure Wash Drive/Walk Way $125.00" at bounding box center [767, 309] width 192 height 49
type input "Siding"
type textarea "Pressure wash the driveways/walkways as directed by the PM. Ensure that all deb…"
type input "125"
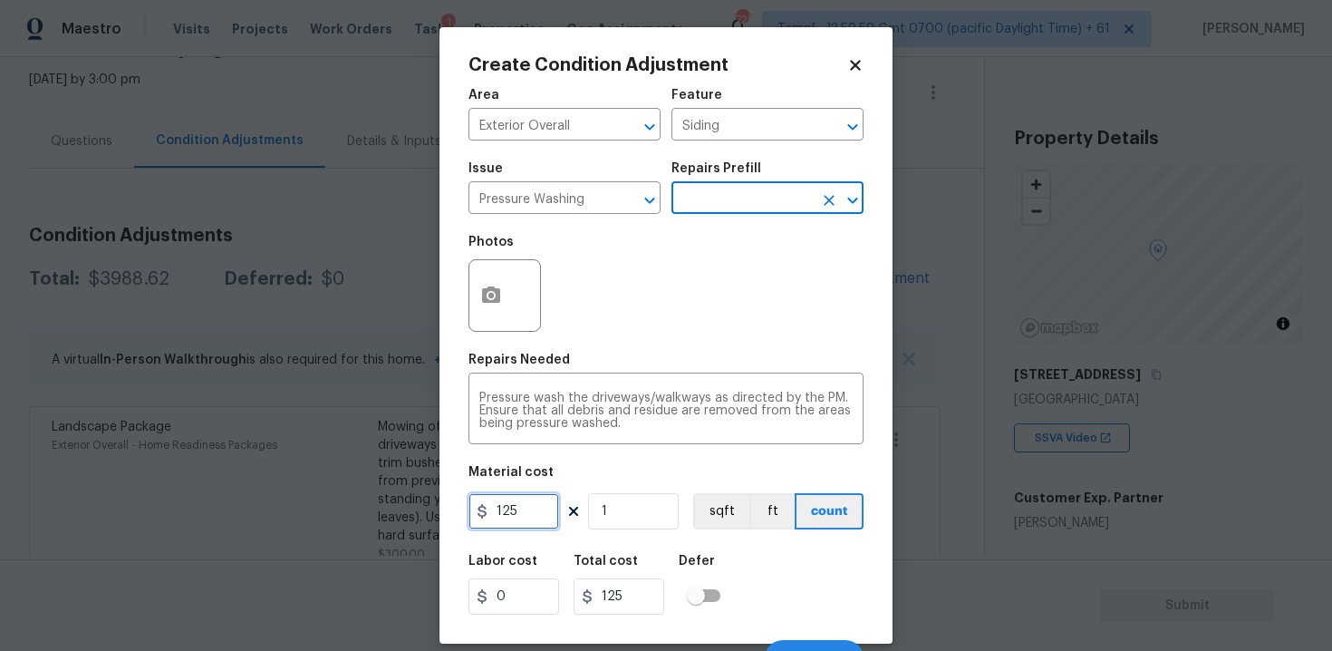
click at [517, 515] on input "125" at bounding box center [513, 511] width 91 height 36
type input "200"
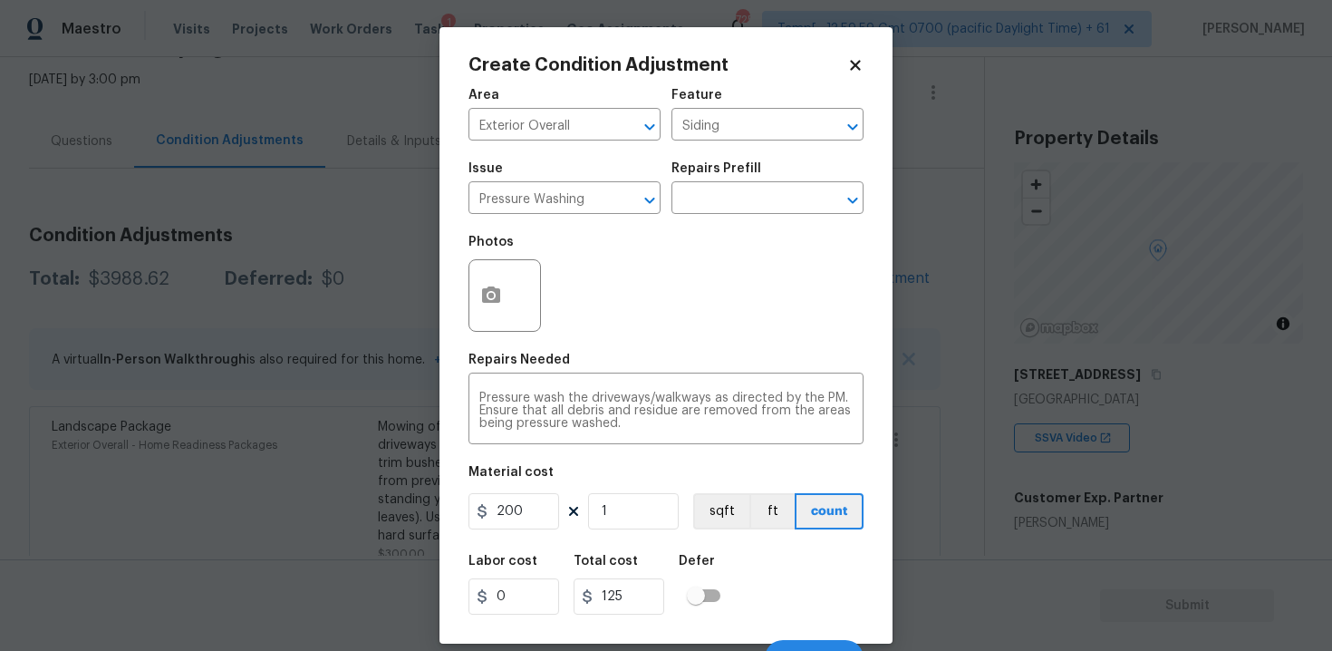
click at [714, 580] on input "checkbox" at bounding box center [695, 595] width 103 height 34
checkbox input "true"
type input "200"
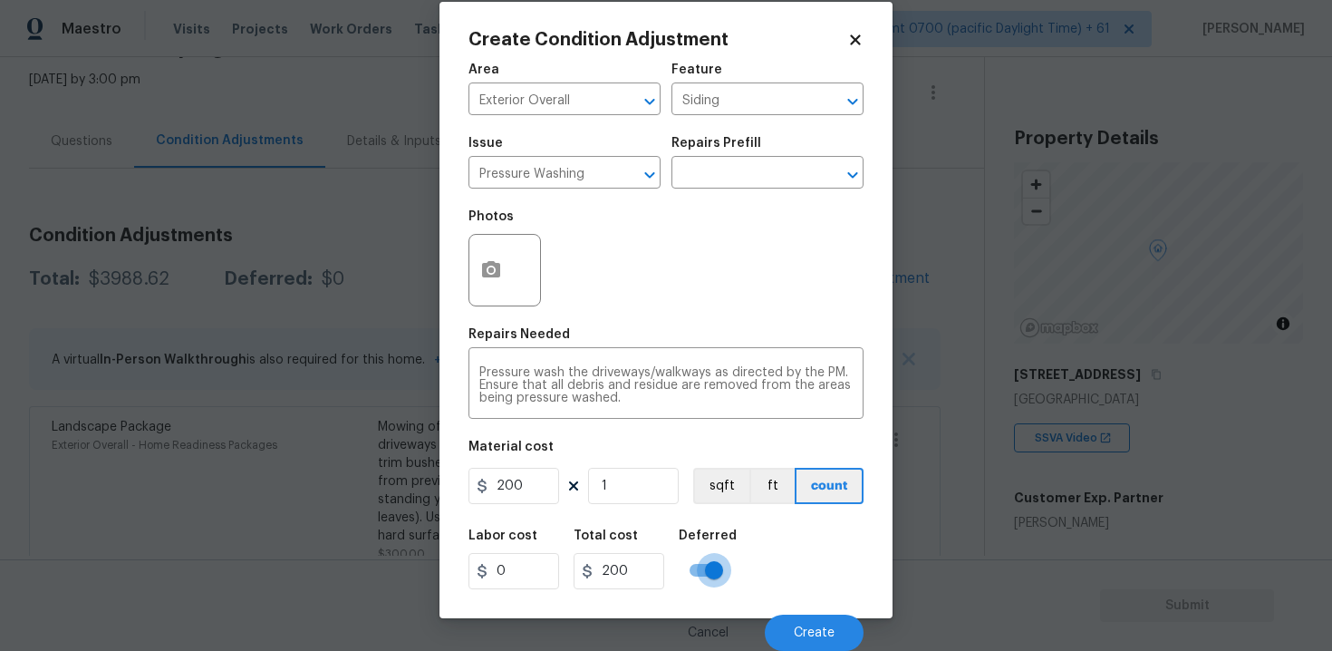
click at [708, 577] on input "checkbox" at bounding box center [713, 570] width 103 height 34
checkbox input "false"
click at [810, 628] on span "Create" at bounding box center [814, 633] width 41 height 14
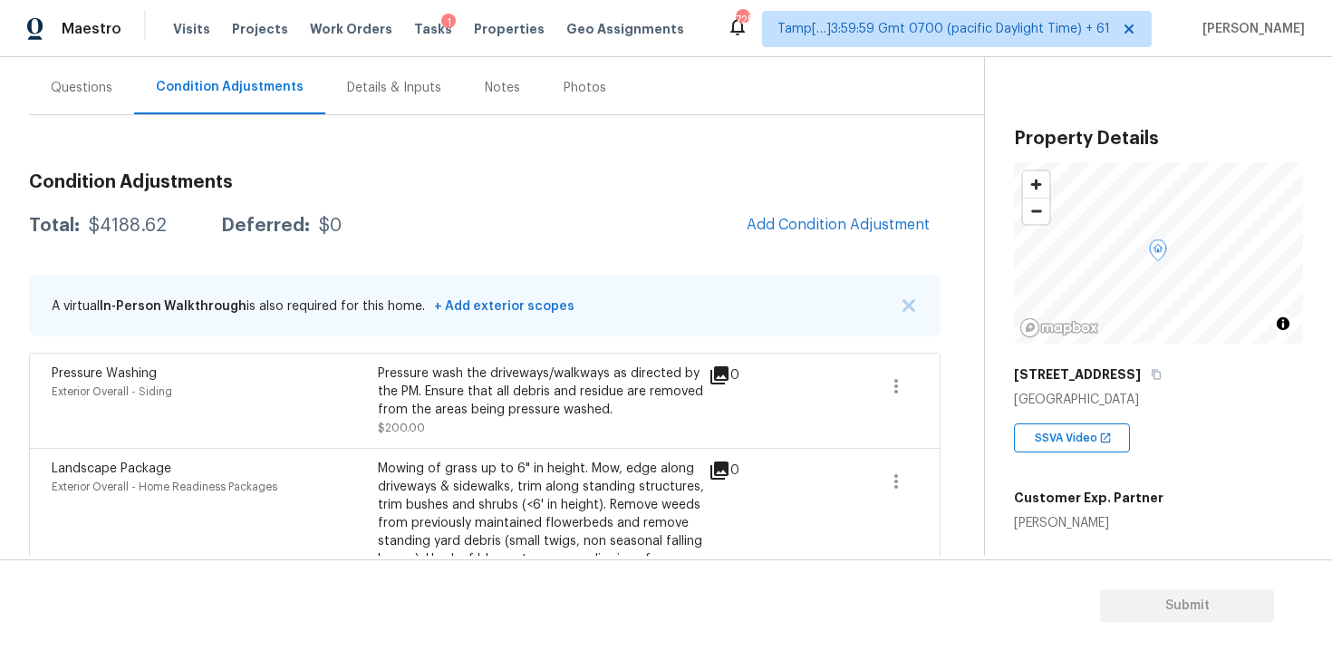
scroll to position [134, 0]
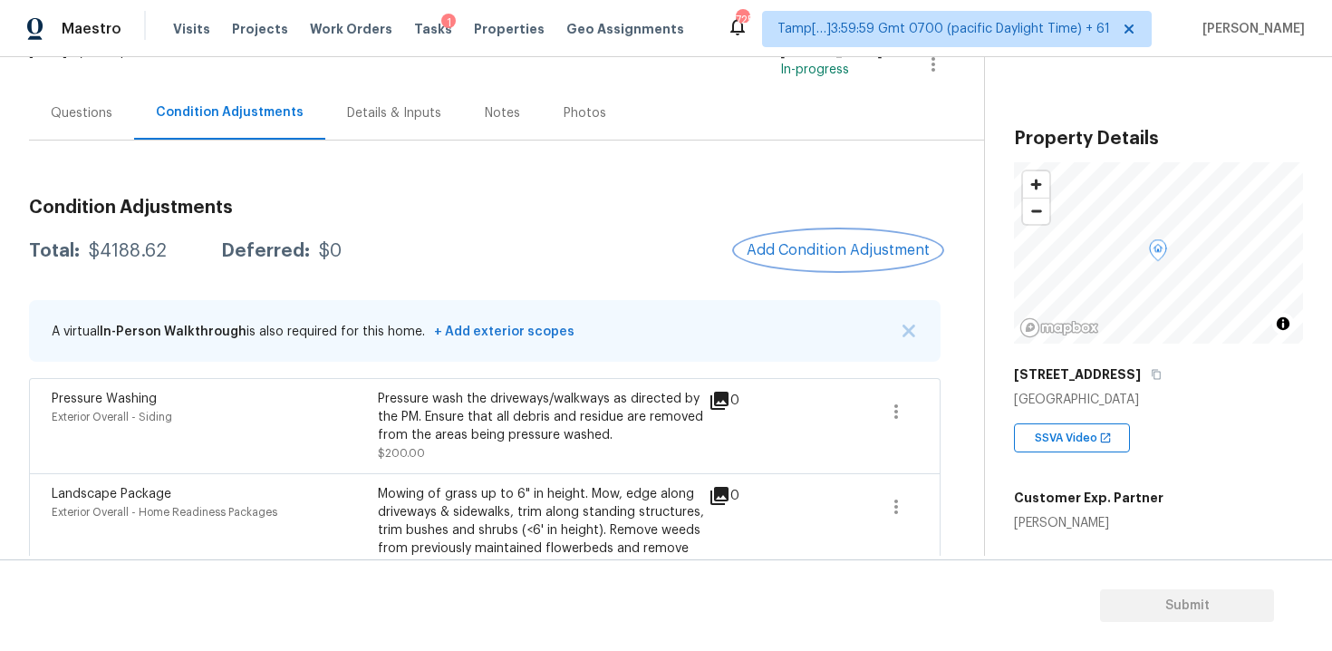
click at [802, 244] on span "Add Condition Adjustment" at bounding box center [838, 250] width 183 height 16
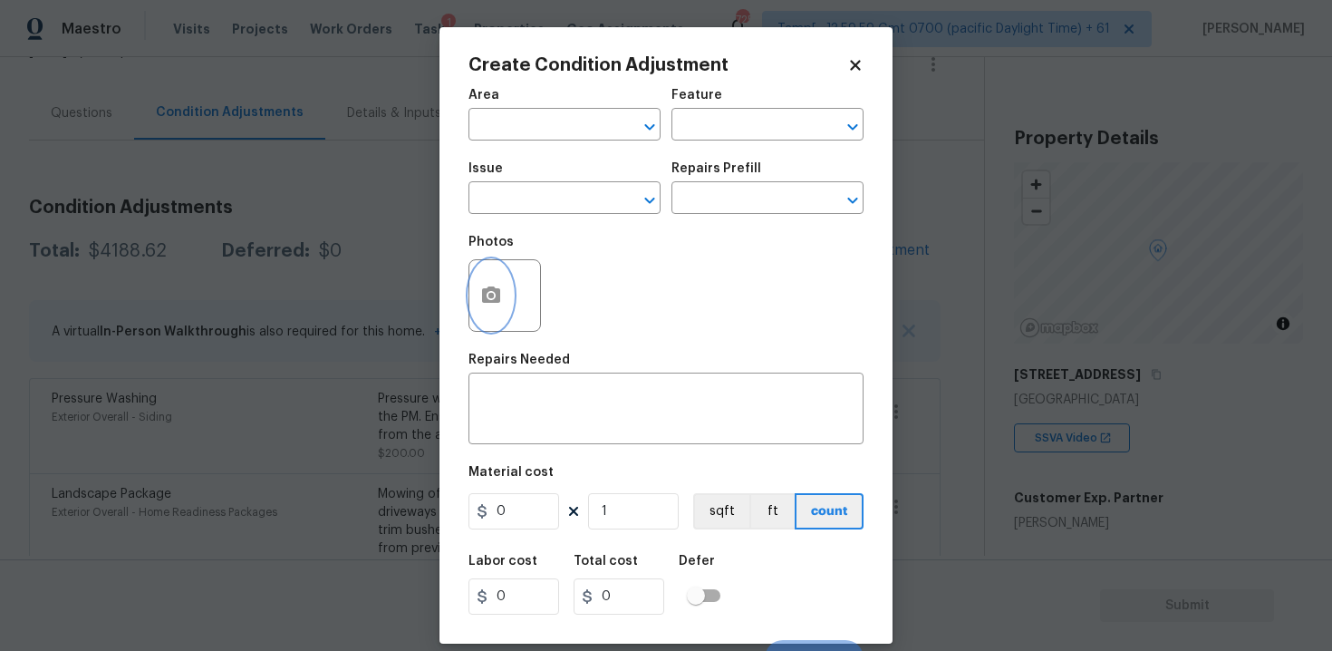
click at [494, 291] on icon "button" at bounding box center [491, 294] width 18 height 16
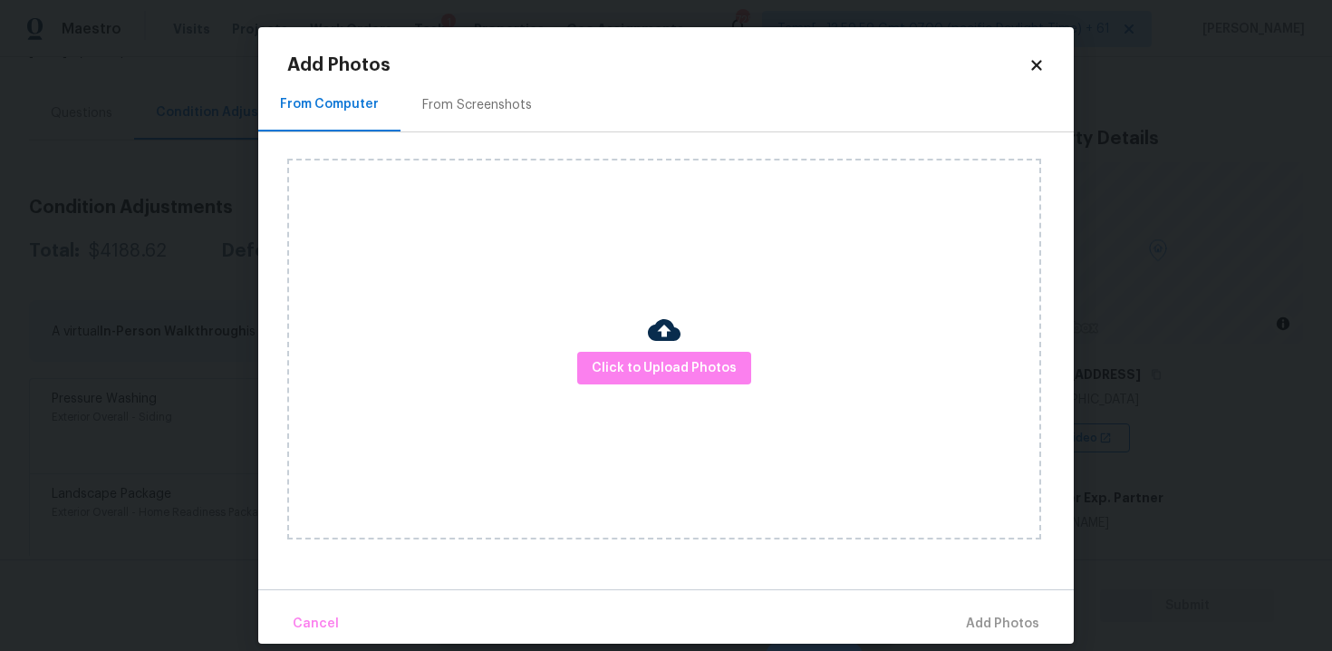
click at [653, 348] on div at bounding box center [664, 332] width 33 height 38
click at [665, 372] on span "Click to Upload Photos" at bounding box center [664, 368] width 145 height 23
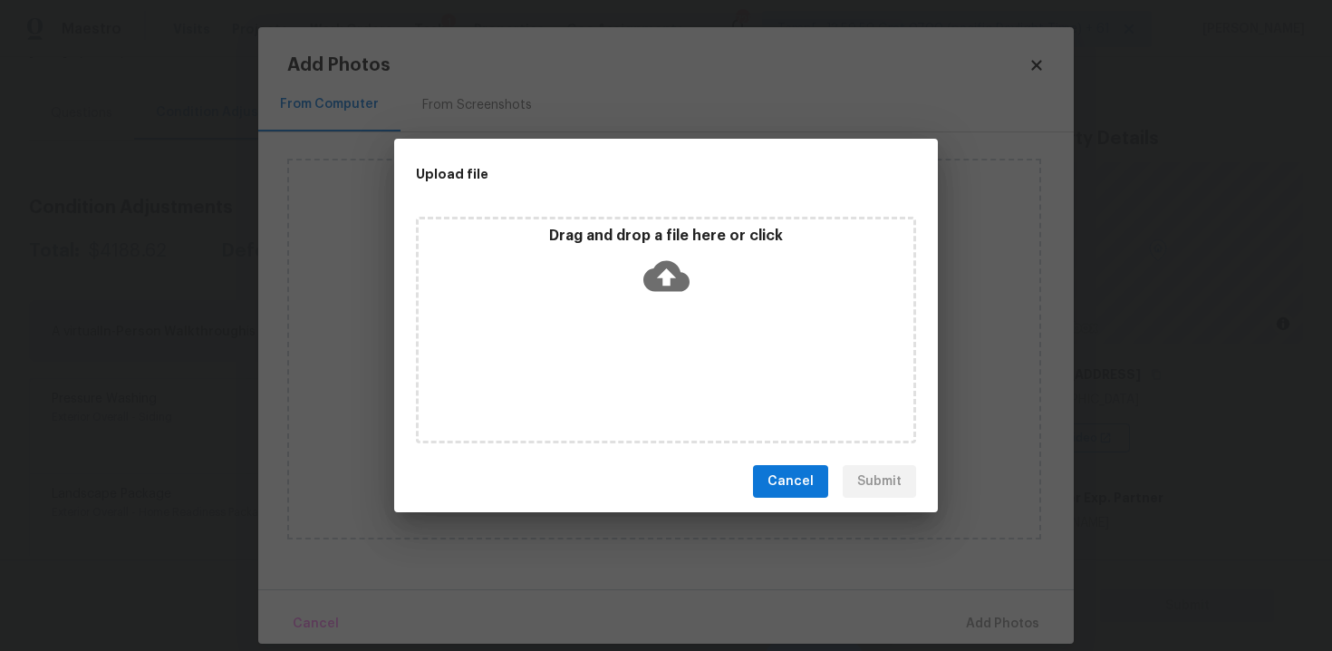
click at [659, 259] on icon at bounding box center [666, 276] width 46 height 46
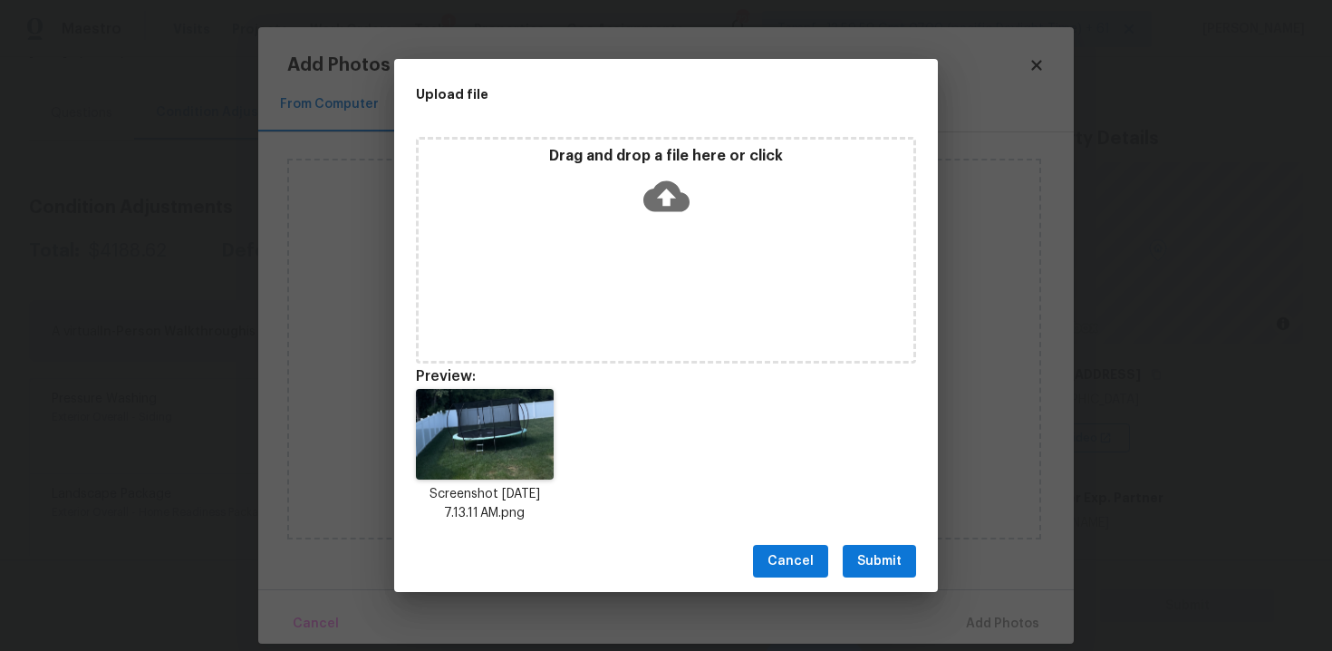
click at [892, 573] on button "Submit" at bounding box center [879, 562] width 73 height 34
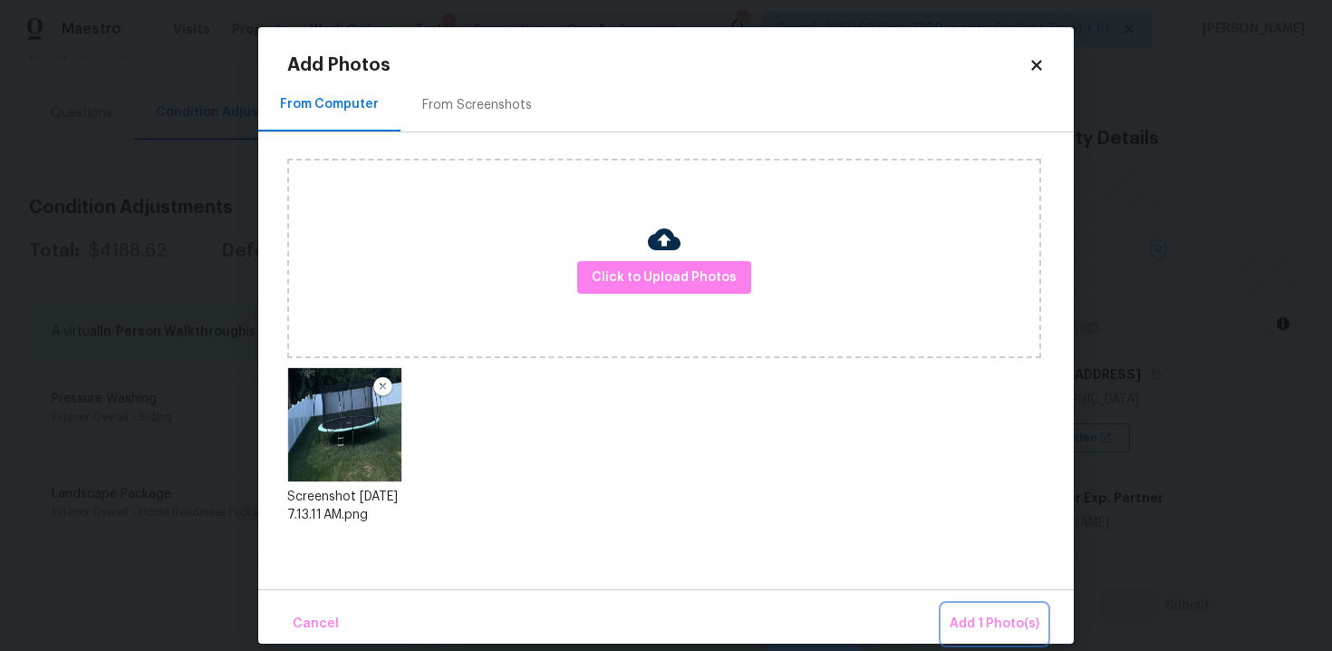
click at [999, 607] on button "Add 1 Photo(s)" at bounding box center [994, 623] width 104 height 39
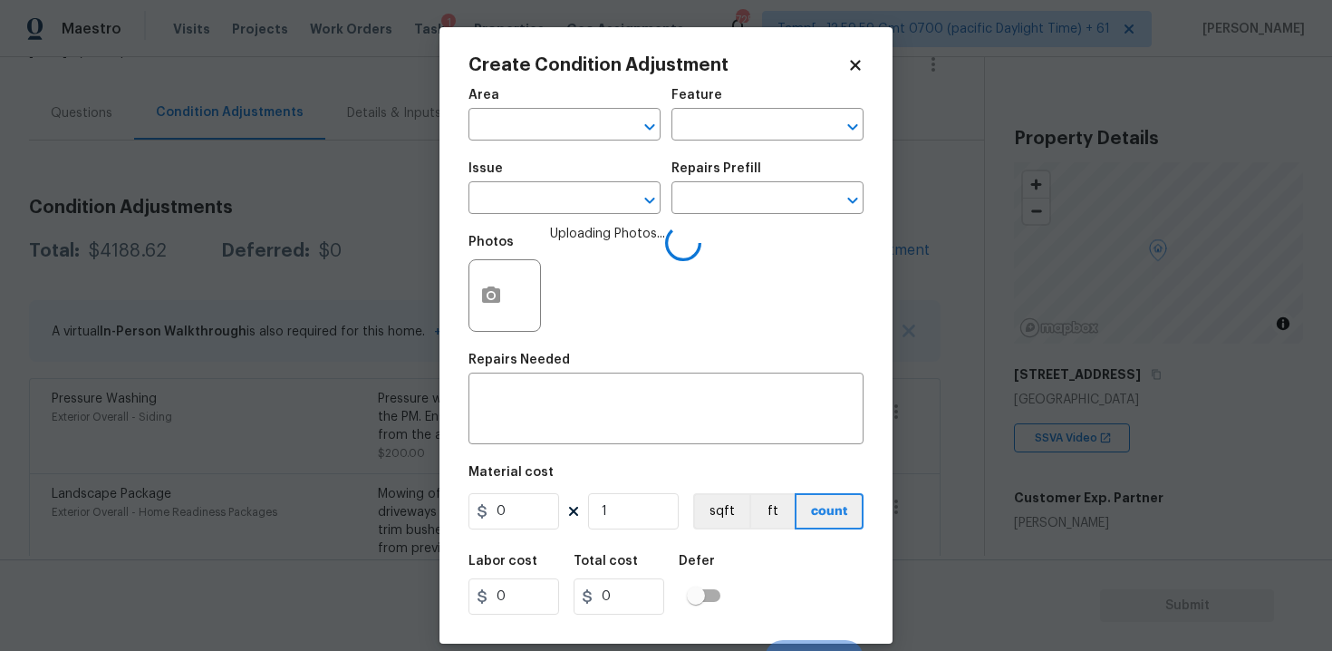
click at [569, 152] on span "Issue ​" at bounding box center [564, 187] width 192 height 73
click at [568, 136] on input "text" at bounding box center [538, 126] width 141 height 28
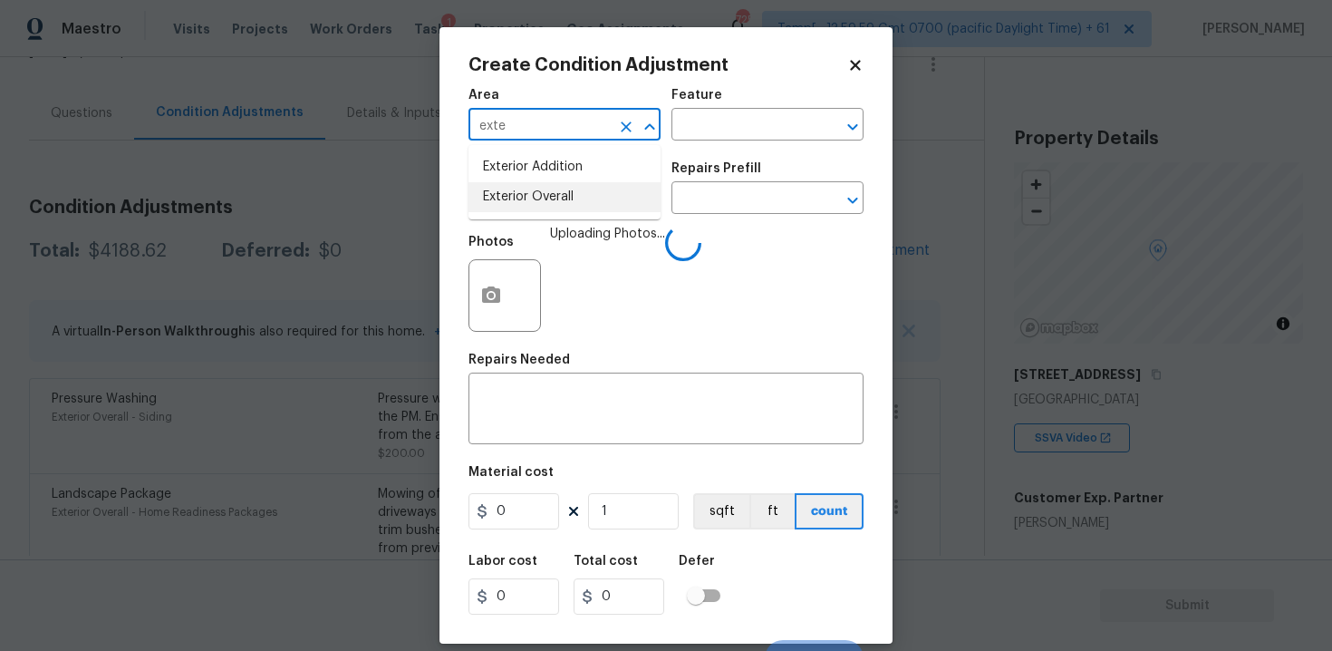
click at [559, 208] on li "Exterior Overall" at bounding box center [564, 197] width 192 height 30
type input "Exterior Overall"
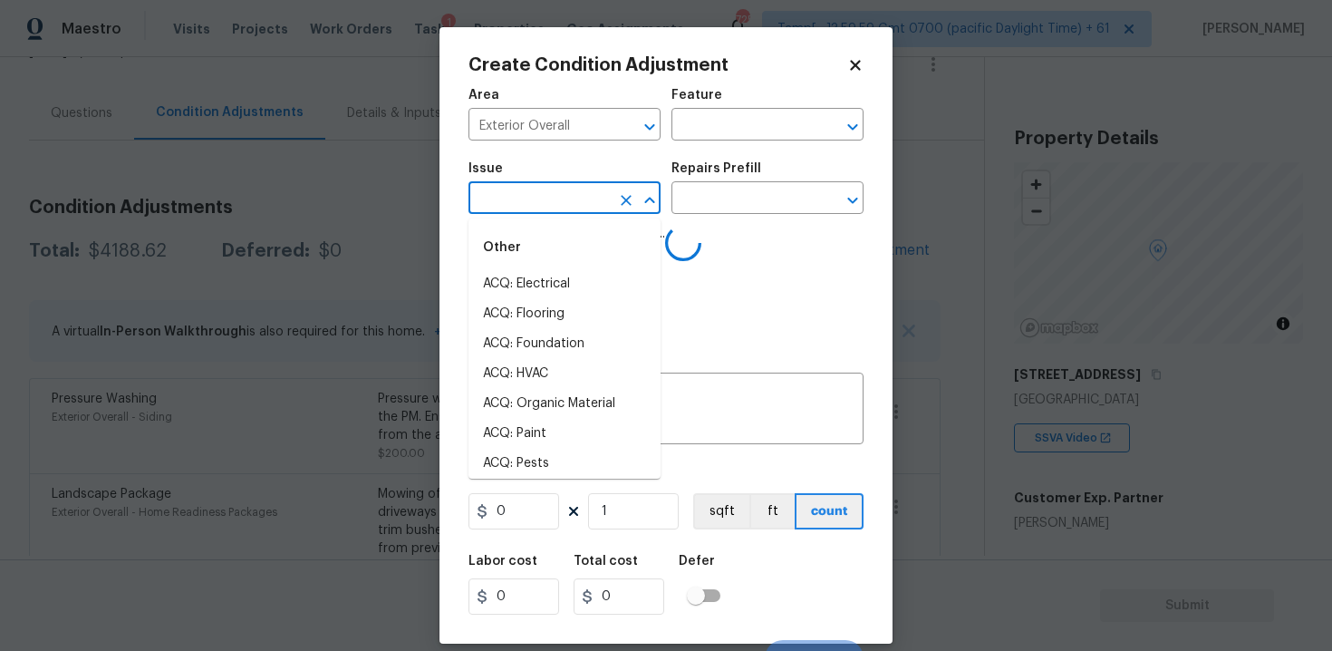
click at [559, 208] on input "text" at bounding box center [538, 200] width 141 height 28
type input "deb"
click at [558, 284] on li "ACQ: Electrical" at bounding box center [564, 284] width 192 height 30
type input "ACQ: Electrical"
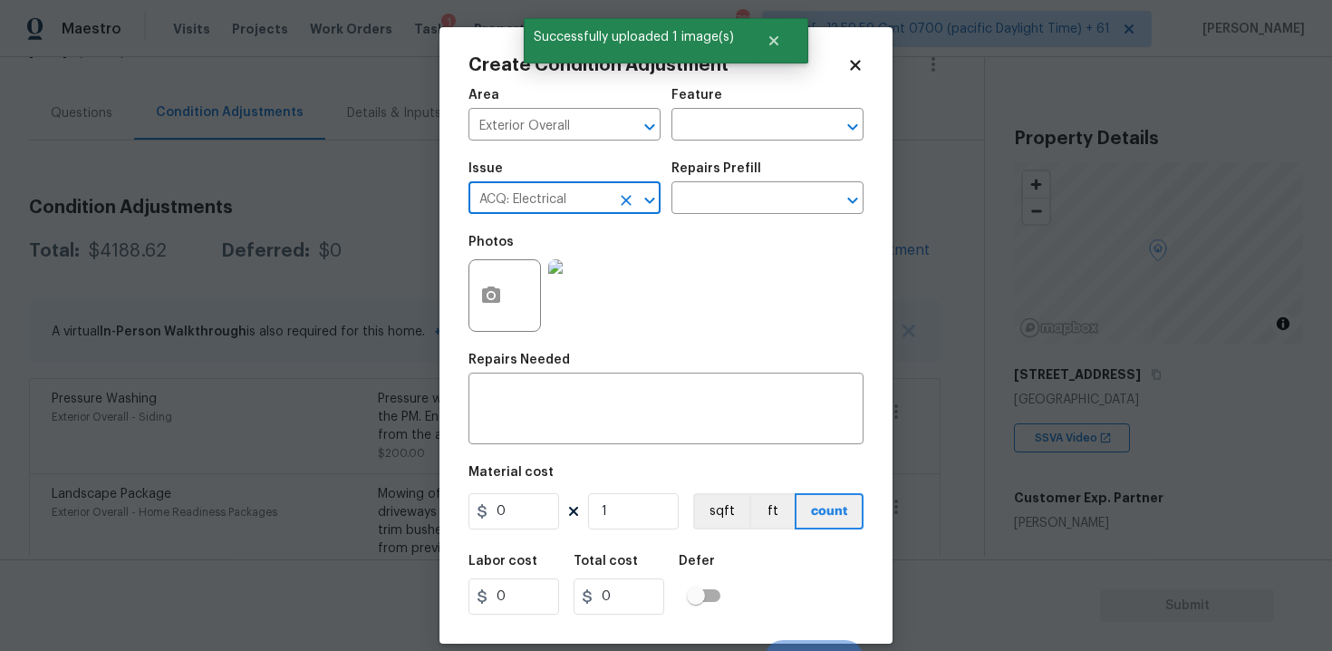
click at [612, 191] on div "ACQ: Electrical ​" at bounding box center [564, 200] width 192 height 28
click at [623, 191] on icon "Clear" at bounding box center [626, 200] width 18 height 18
click at [626, 289] on li "Debris/garbage on site" at bounding box center [564, 284] width 192 height 30
type input "Debris/garbage on site"
click at [636, 388] on div "x ​" at bounding box center [665, 410] width 395 height 67
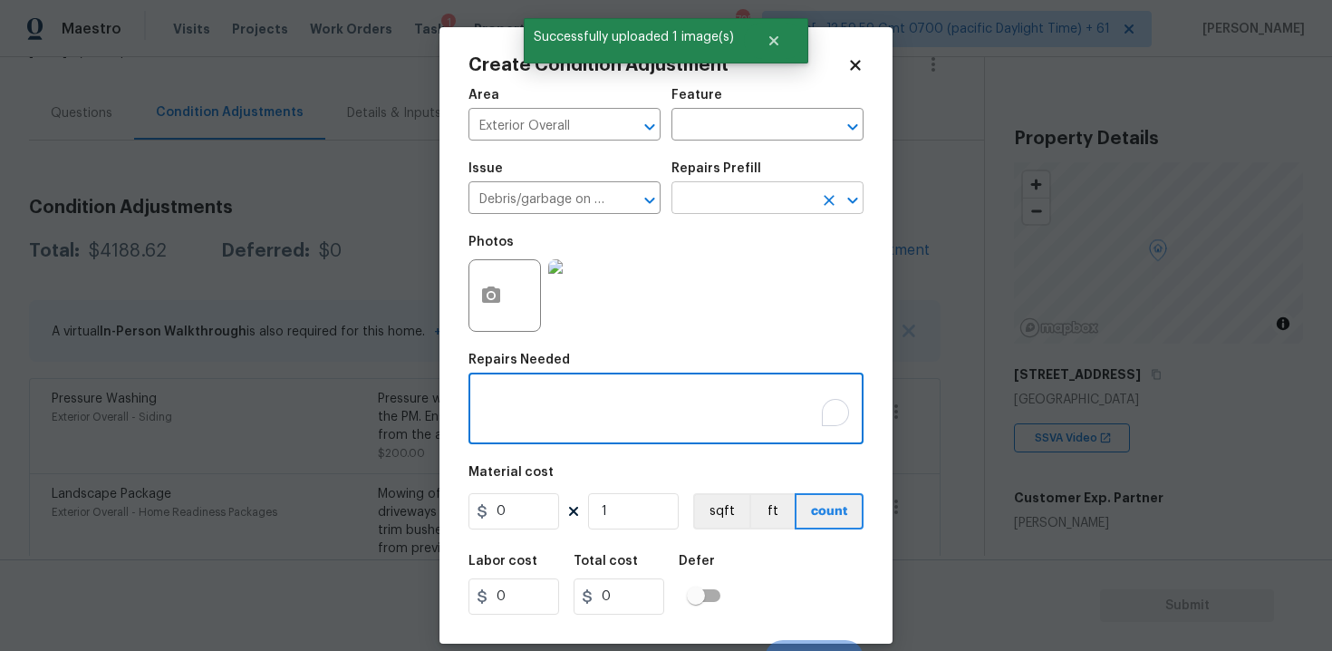
click at [742, 203] on input "text" at bounding box center [741, 200] width 141 height 28
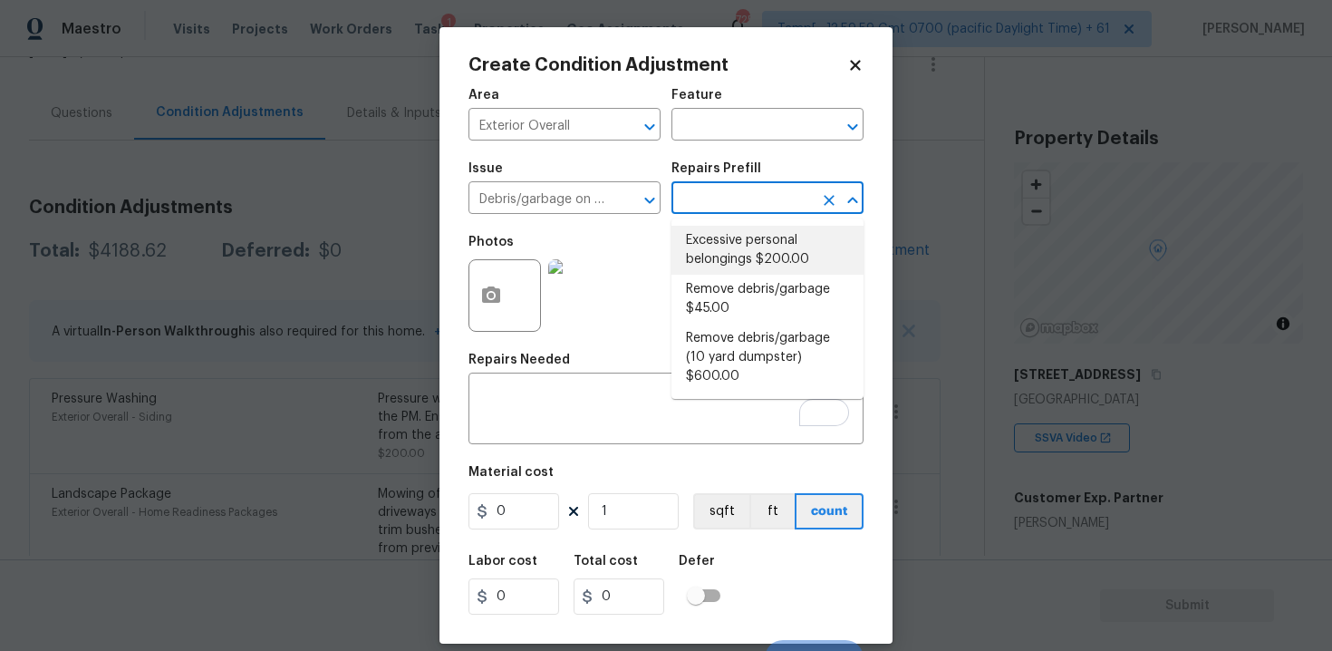
click at [743, 249] on li "Excessive personal belongings $200.00" at bounding box center [767, 250] width 192 height 49
type textarea "Contingency for excessive items to be removed - During assessment, the home con…"
type input "200"
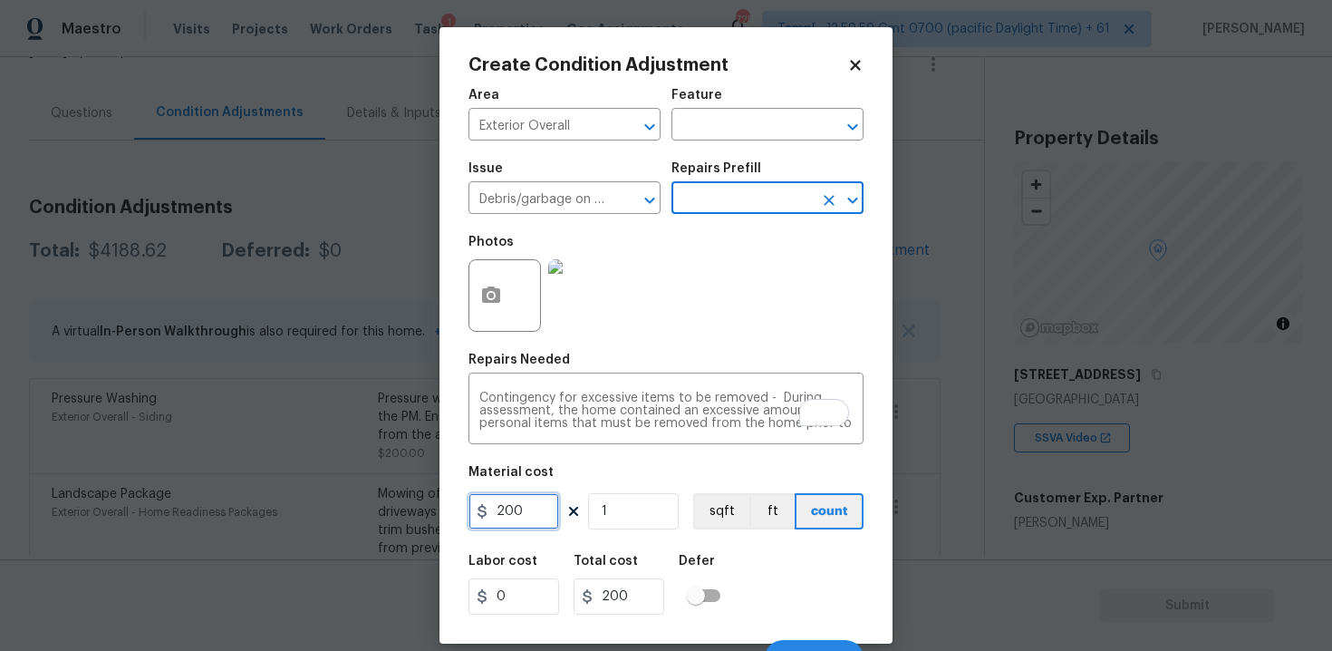
click at [536, 508] on input "200" at bounding box center [513, 511] width 91 height 36
type input "300"
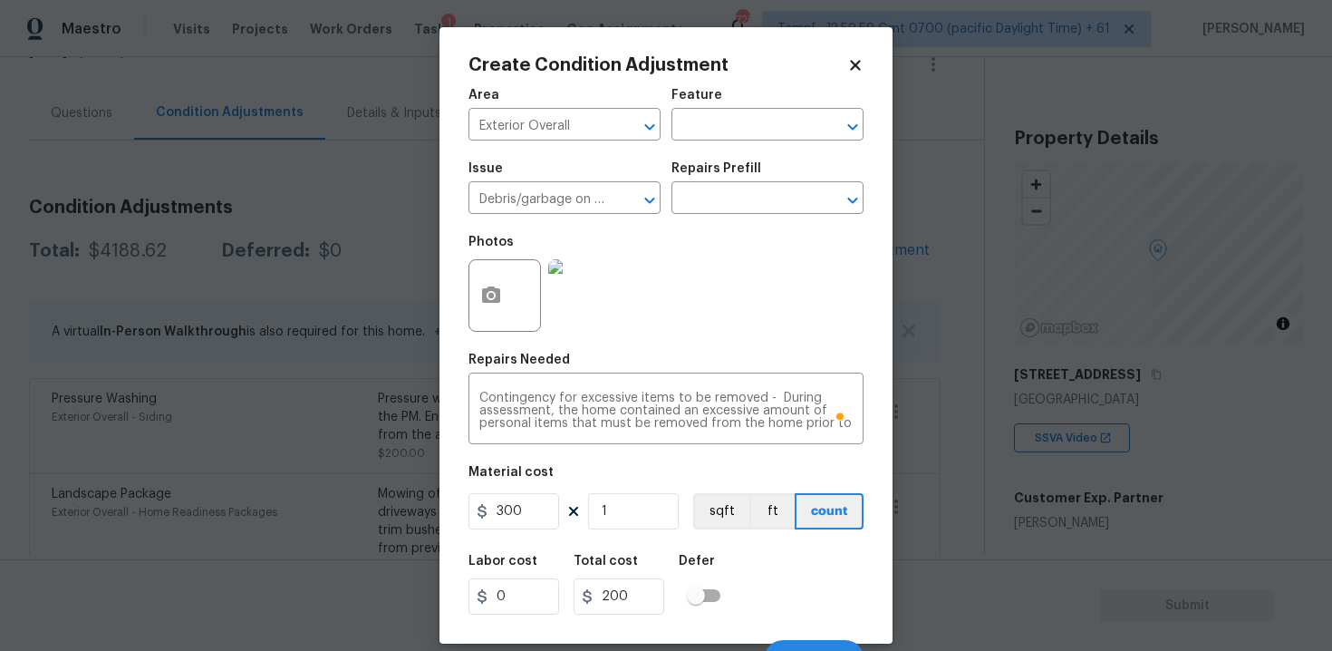
type input "300"
click at [678, 568] on div "Total cost" at bounding box center [626, 567] width 105 height 24
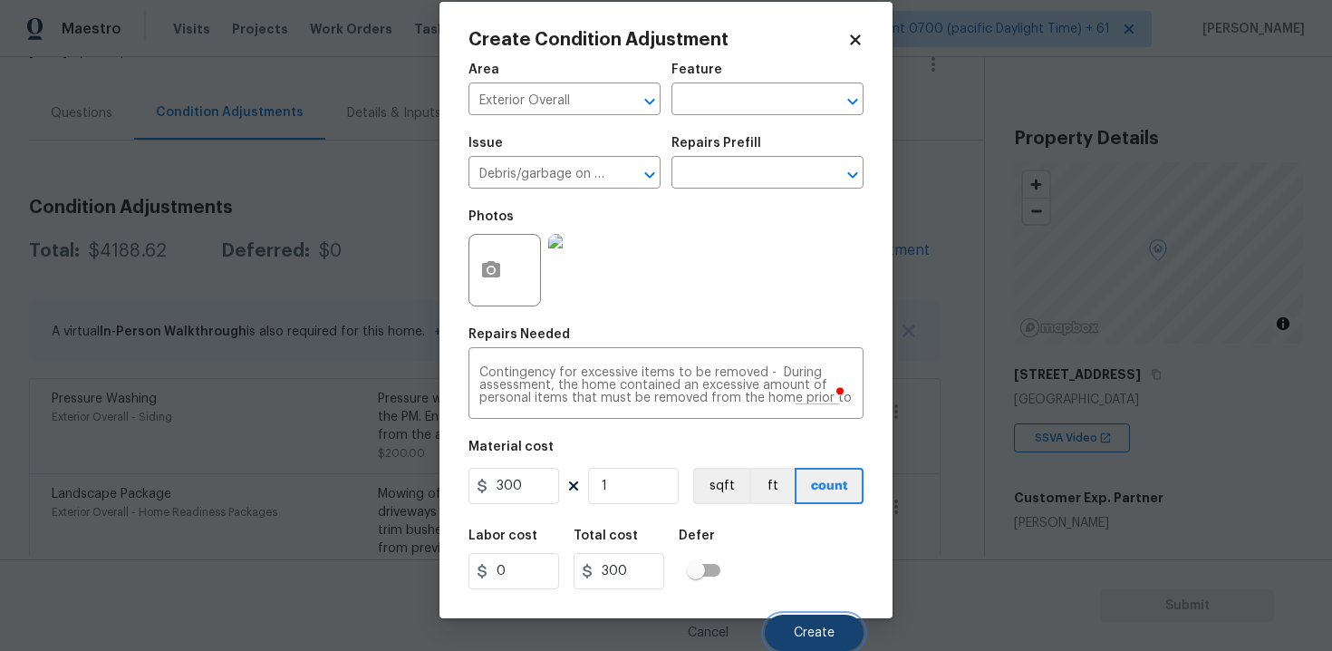
click at [825, 626] on span "Create" at bounding box center [814, 633] width 41 height 14
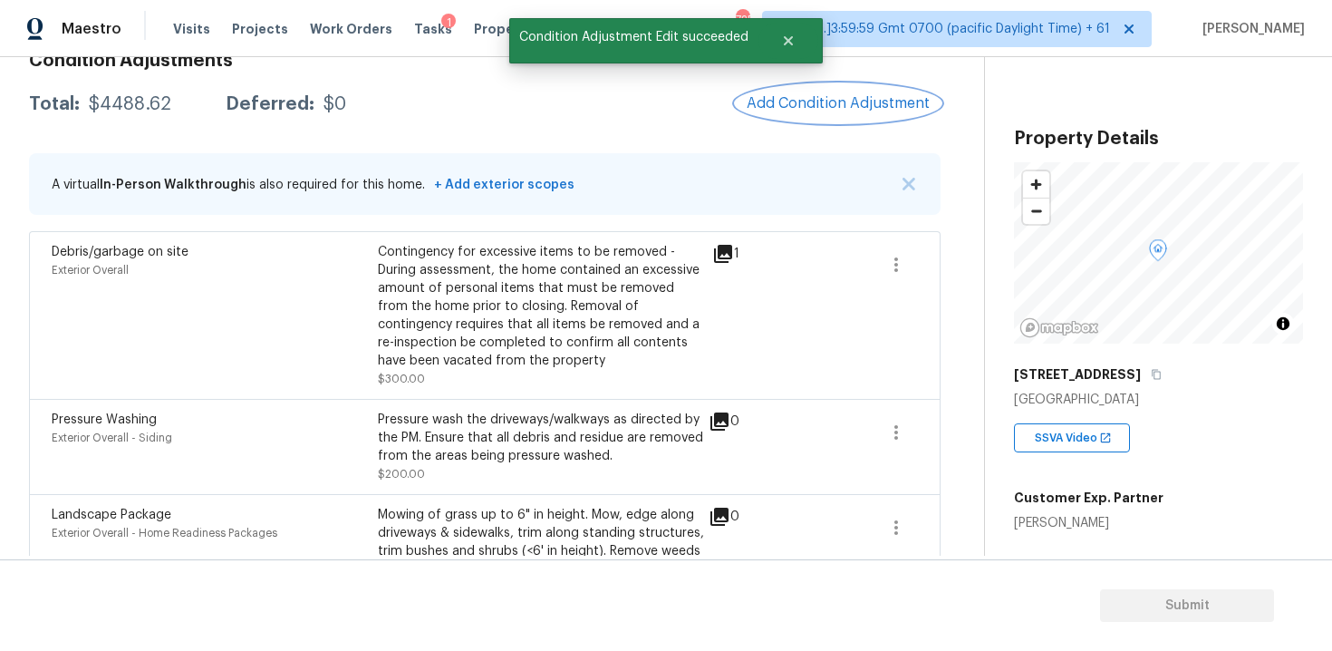
scroll to position [264, 0]
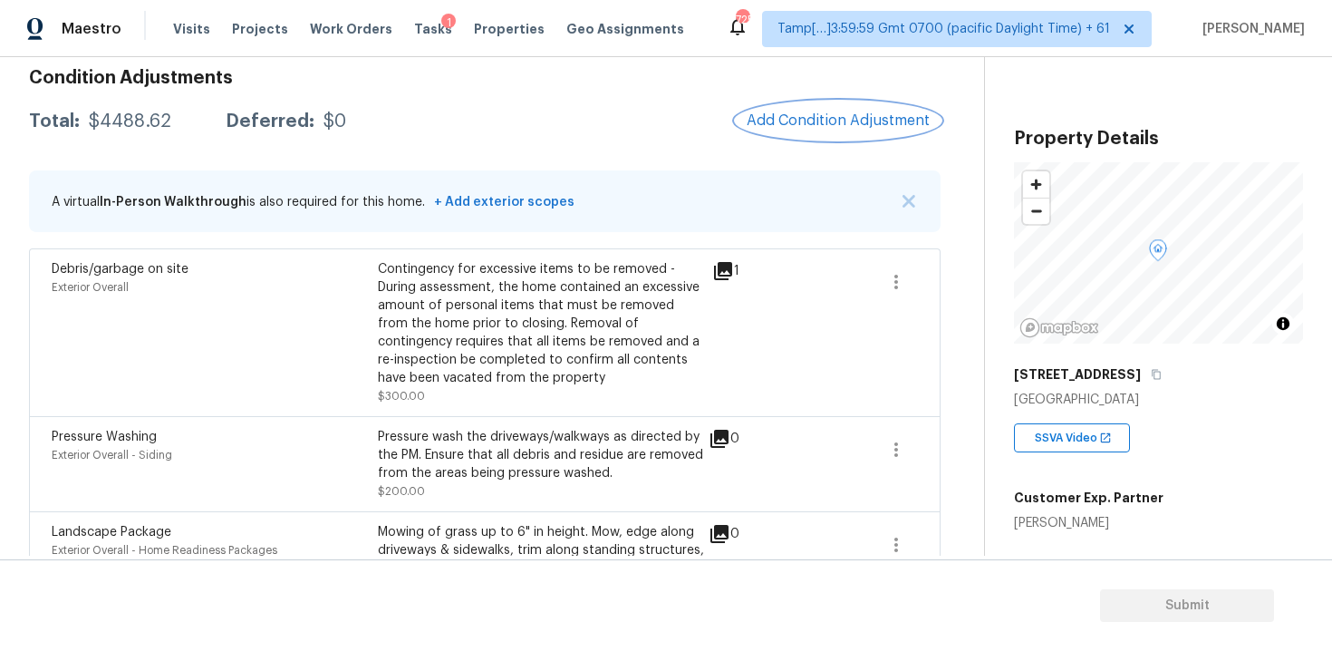
click at [827, 126] on span "Add Condition Adjustment" at bounding box center [838, 120] width 183 height 16
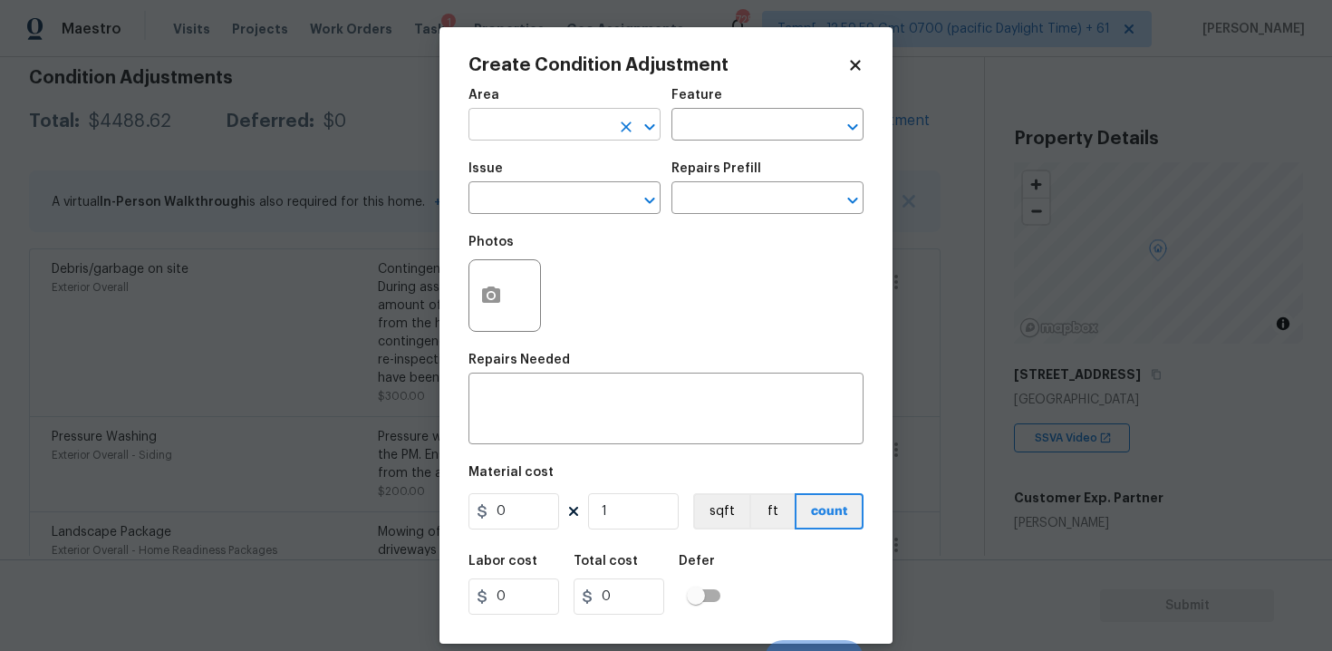
click at [475, 130] on input "text" at bounding box center [538, 126] width 141 height 28
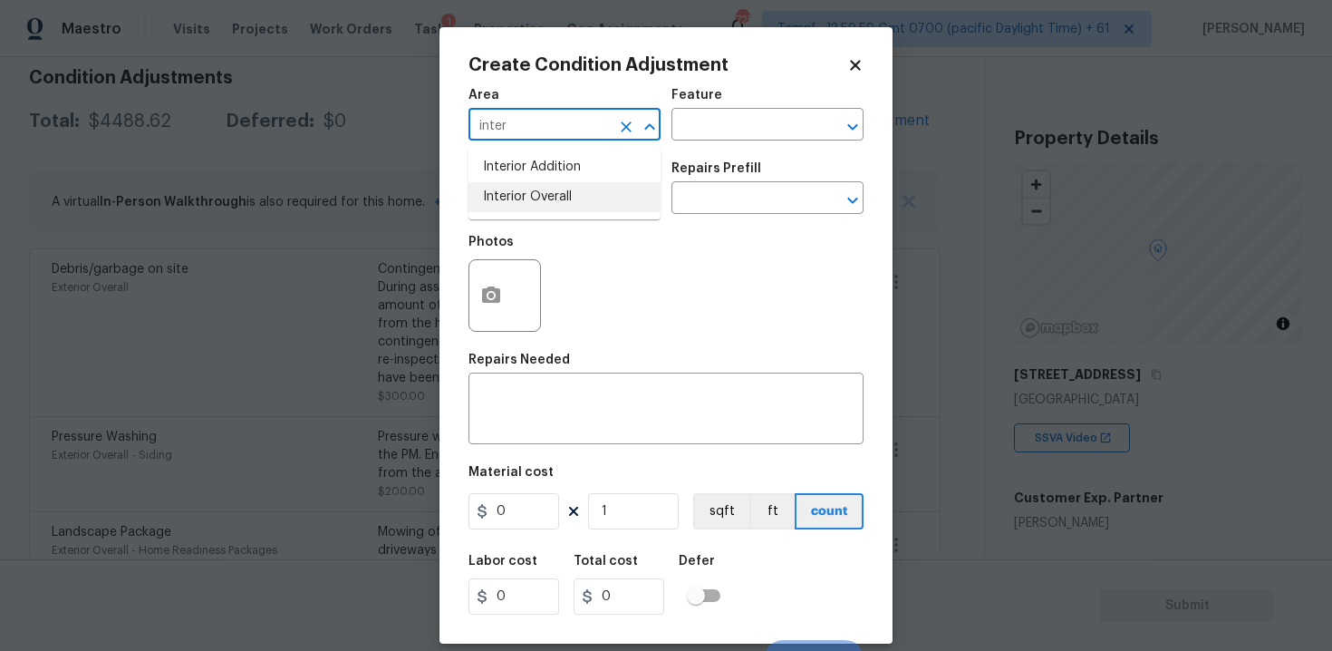
click at [487, 198] on li "Interior Overall" at bounding box center [564, 197] width 192 height 30
type input "Interior Overall"
click at [487, 198] on input "text" at bounding box center [538, 200] width 141 height 28
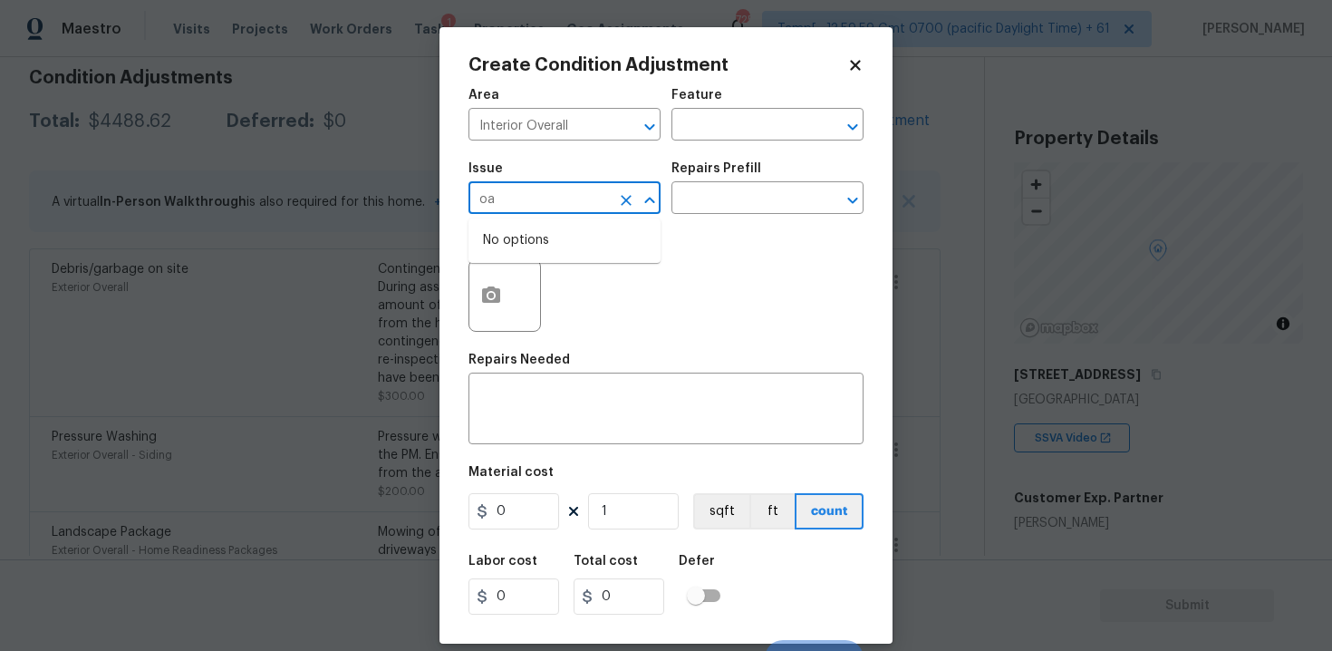
type input "o"
click at [492, 276] on li "ACQ: Paint" at bounding box center [564, 284] width 192 height 30
type input "ACQ: Paint"
click at [676, 194] on input "text" at bounding box center [741, 200] width 141 height 28
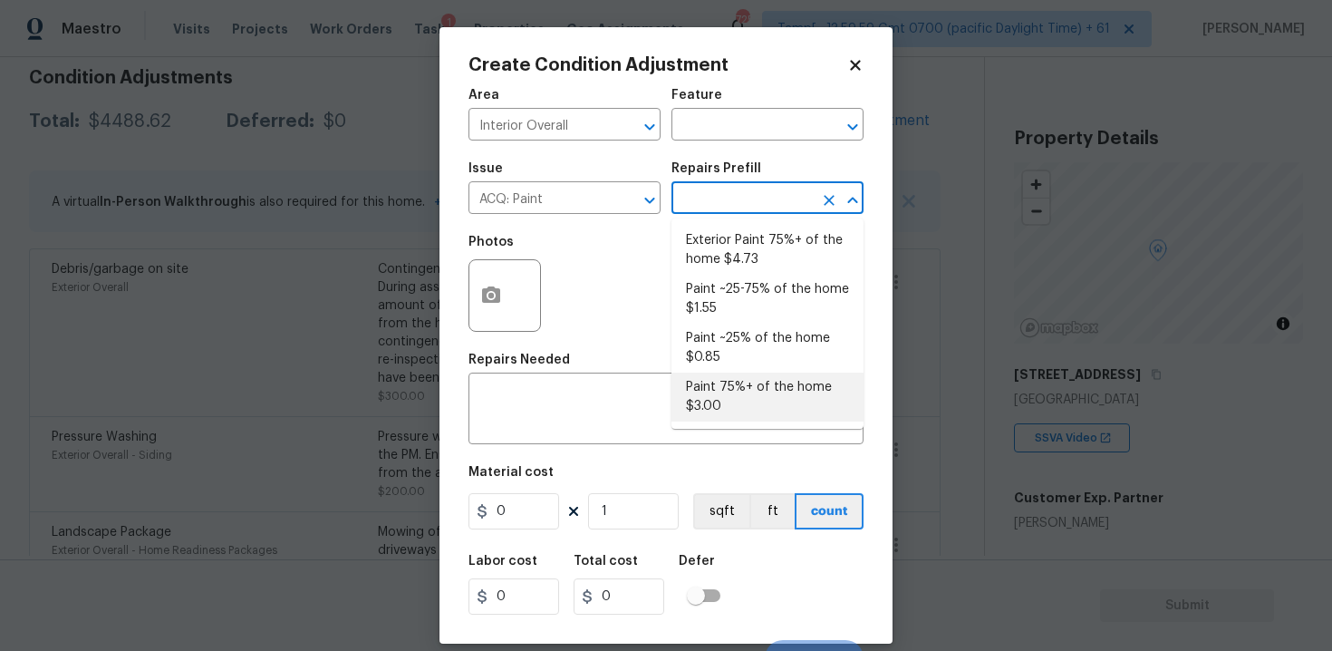
click at [769, 397] on li "Paint 75%+ of the home $3.00" at bounding box center [767, 396] width 192 height 49
type input "Acquisition"
type textarea "Acquisition Scope: 75%+ of the home will likely require interior paint"
type input "3"
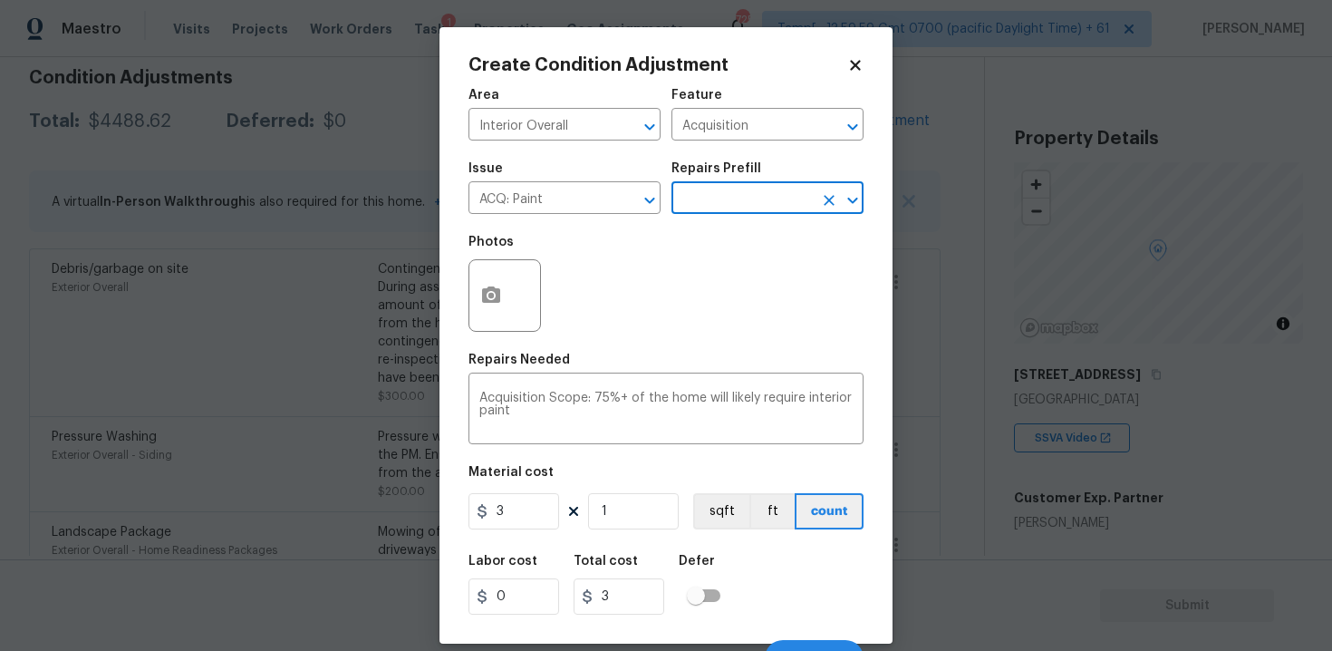
scroll to position [26, 0]
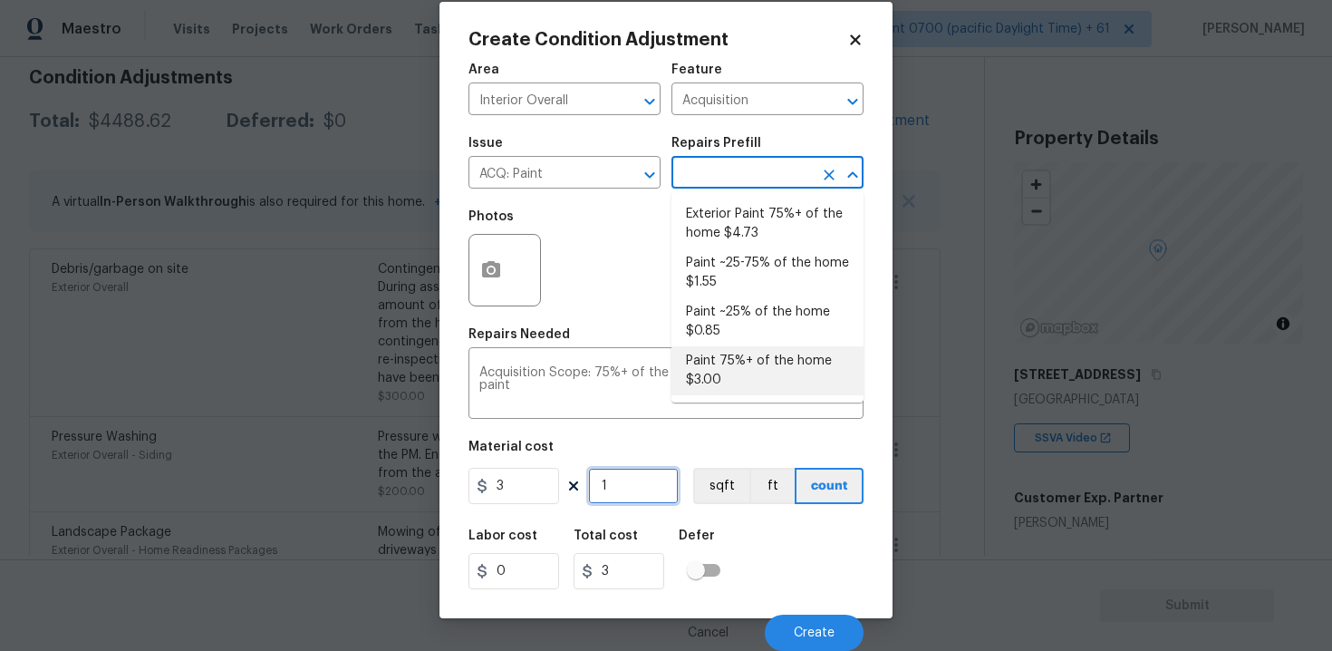
click at [622, 500] on input "1" at bounding box center [633, 486] width 91 height 36
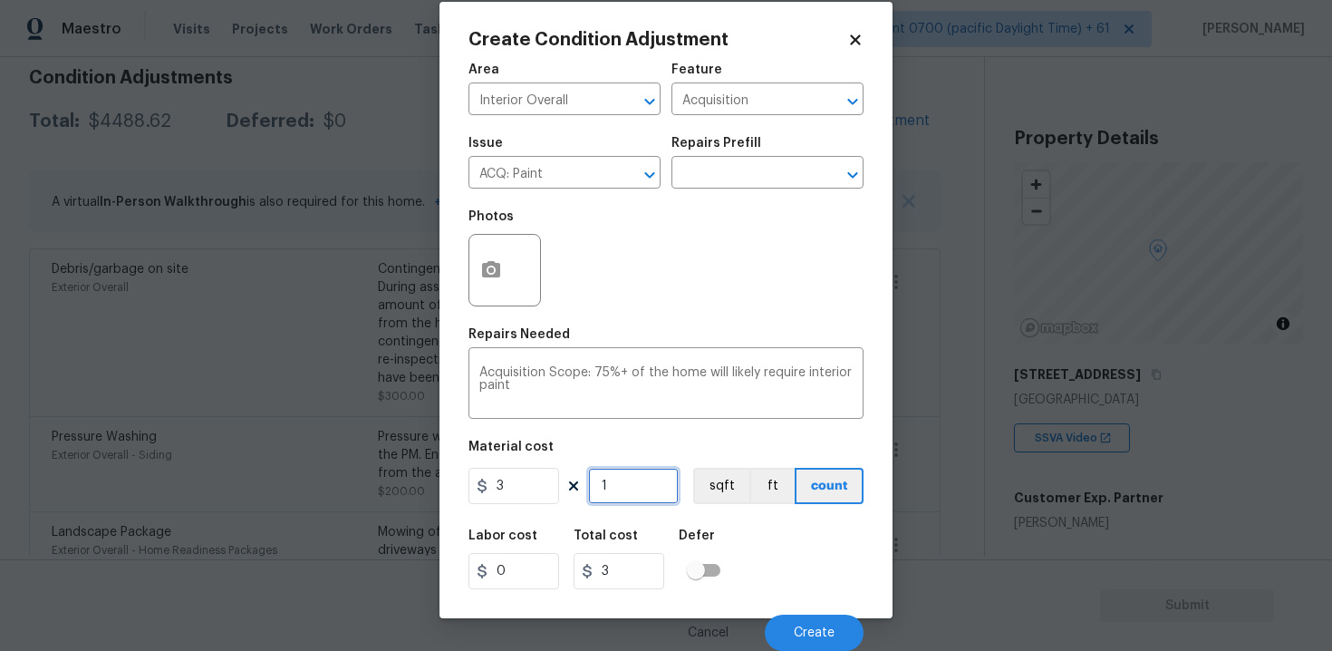
type input "0"
paste input "2702"
type input "2702"
type input "8106"
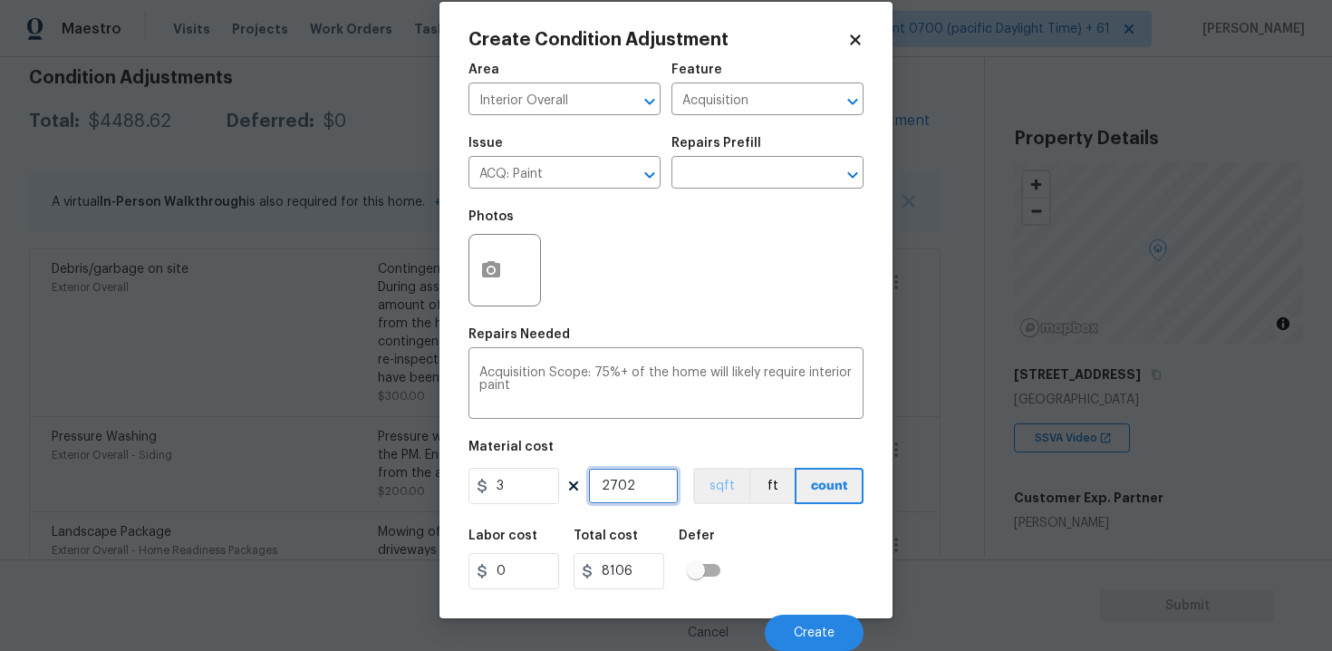
type input "2702"
click at [732, 491] on button "sqft" at bounding box center [721, 486] width 56 height 36
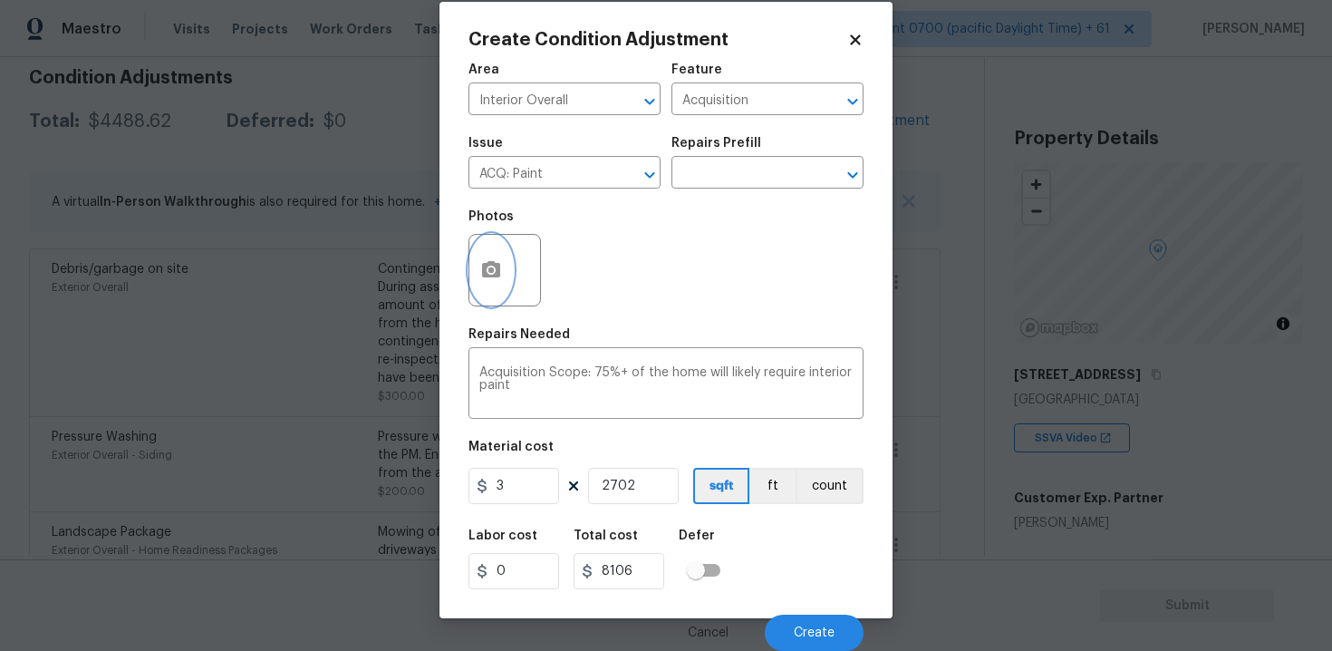
click at [509, 280] on button "button" at bounding box center [490, 270] width 43 height 71
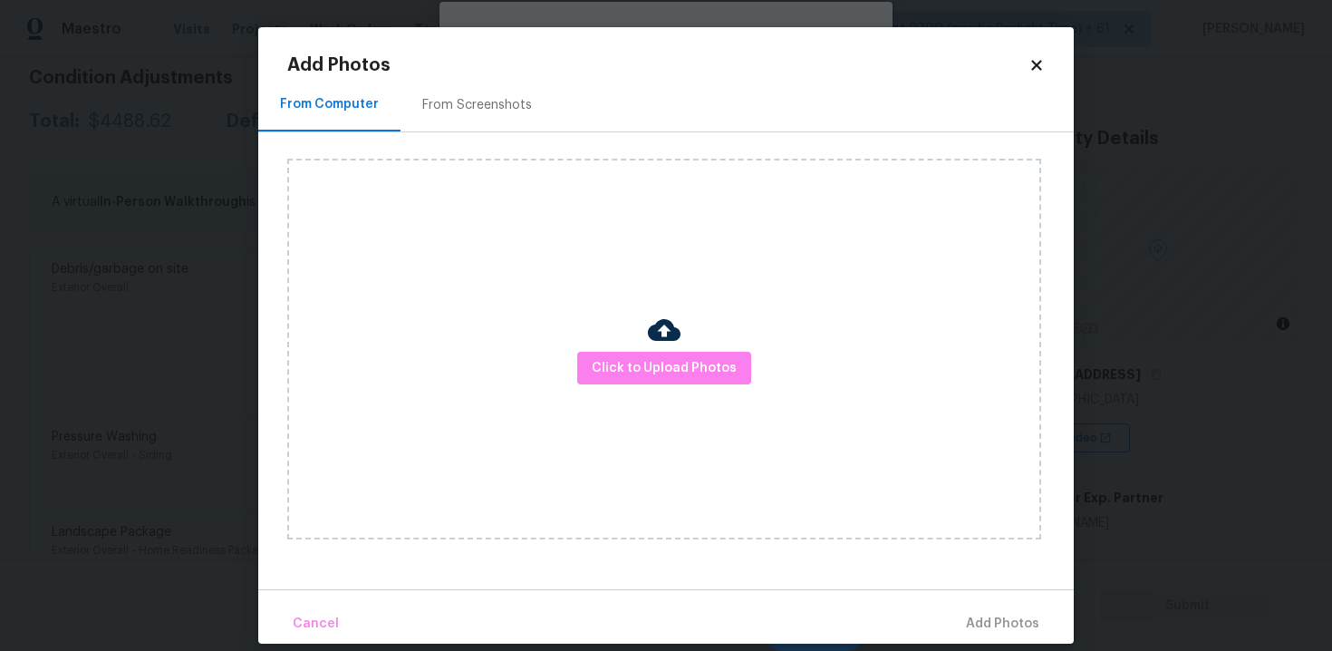
click at [524, 126] on div "From Screenshots" at bounding box center [476, 104] width 153 height 53
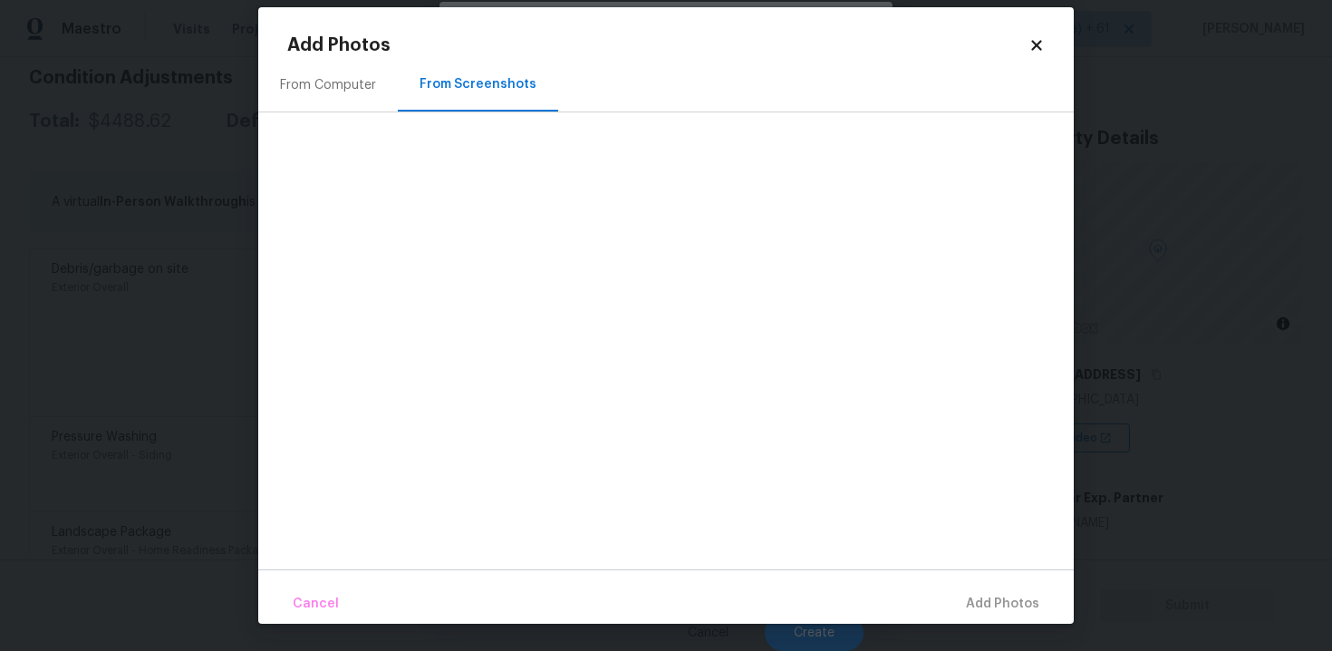
scroll to position [0, 0]
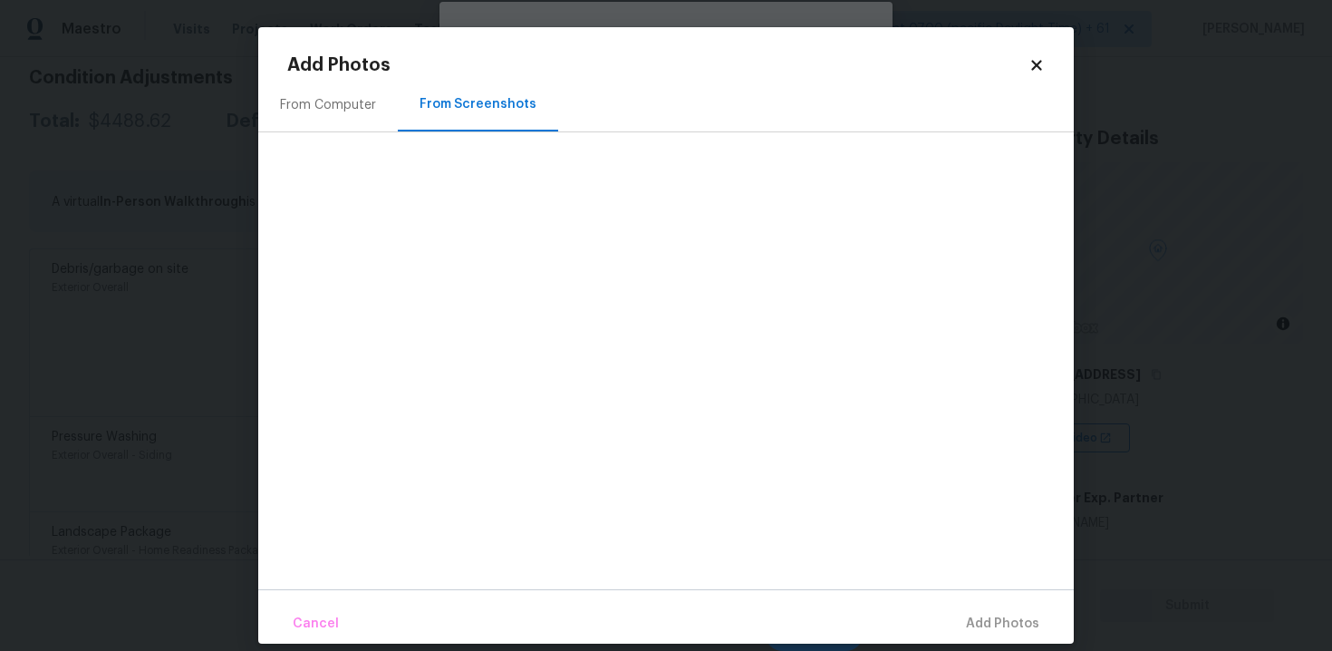
click at [370, 89] on div "From Computer" at bounding box center [328, 104] width 140 height 53
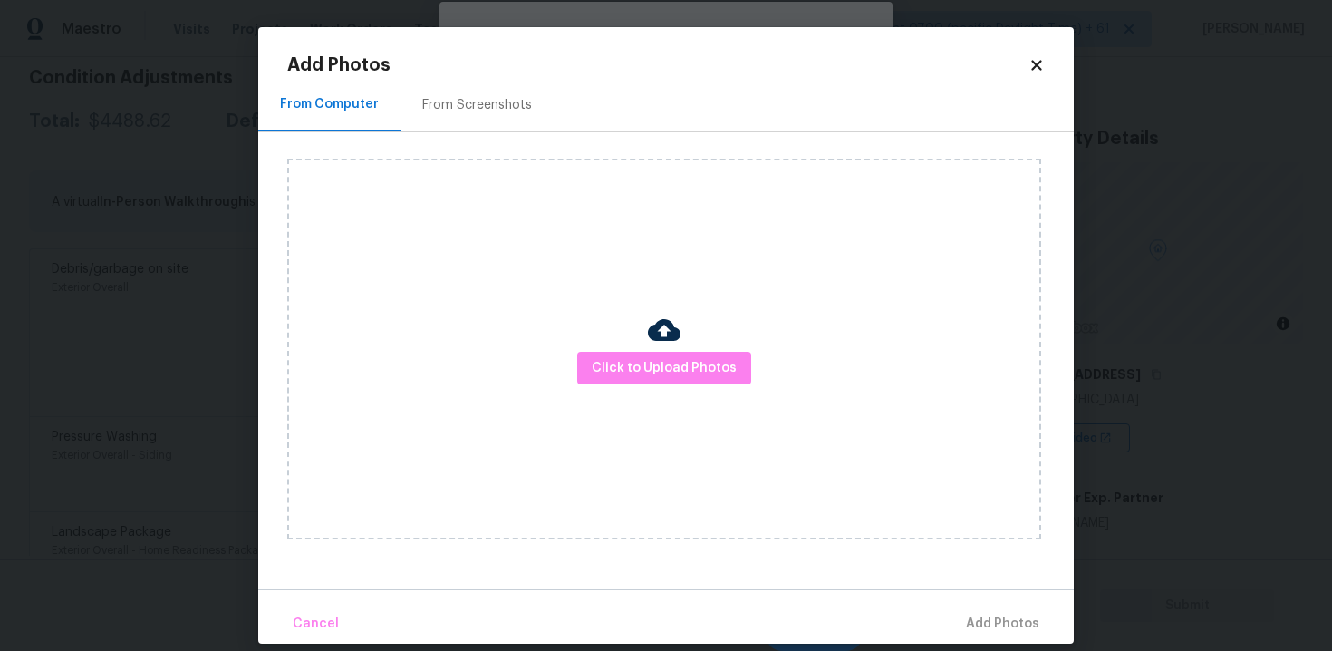
click at [1027, 56] on h2 "Add Photos" at bounding box center [657, 65] width 741 height 18
click at [1030, 65] on icon at bounding box center [1036, 65] width 16 height 16
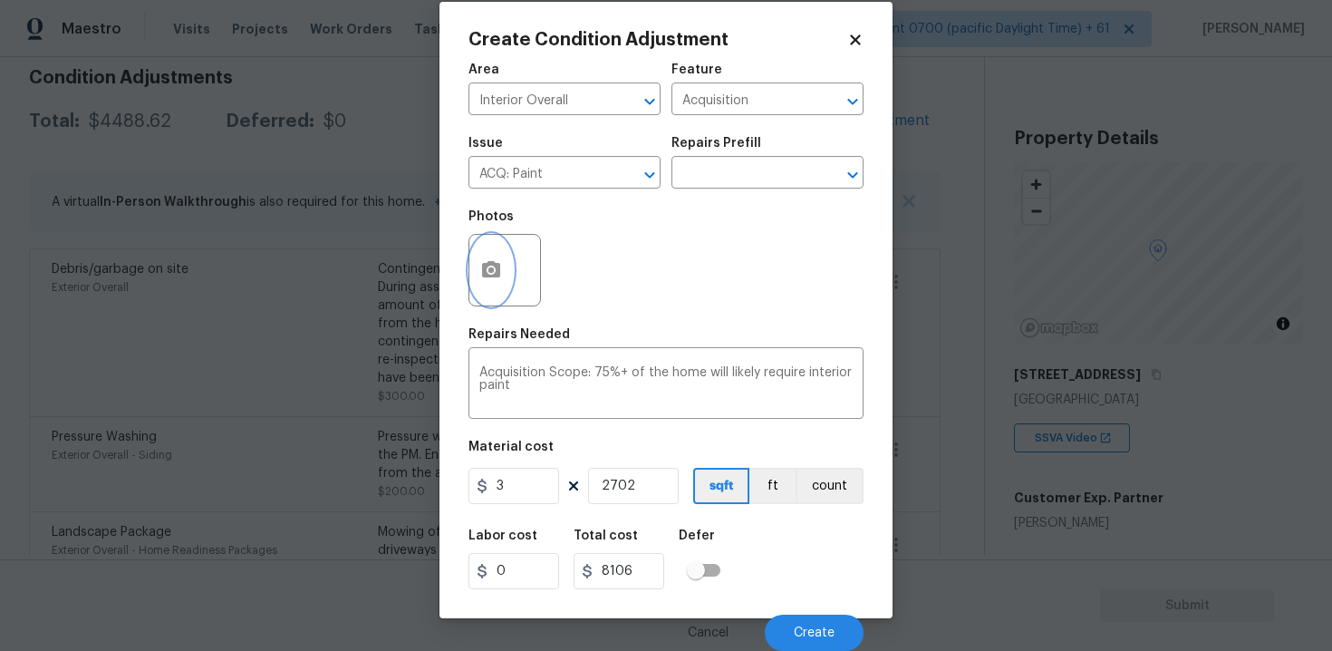
click at [477, 242] on button "button" at bounding box center [490, 270] width 43 height 71
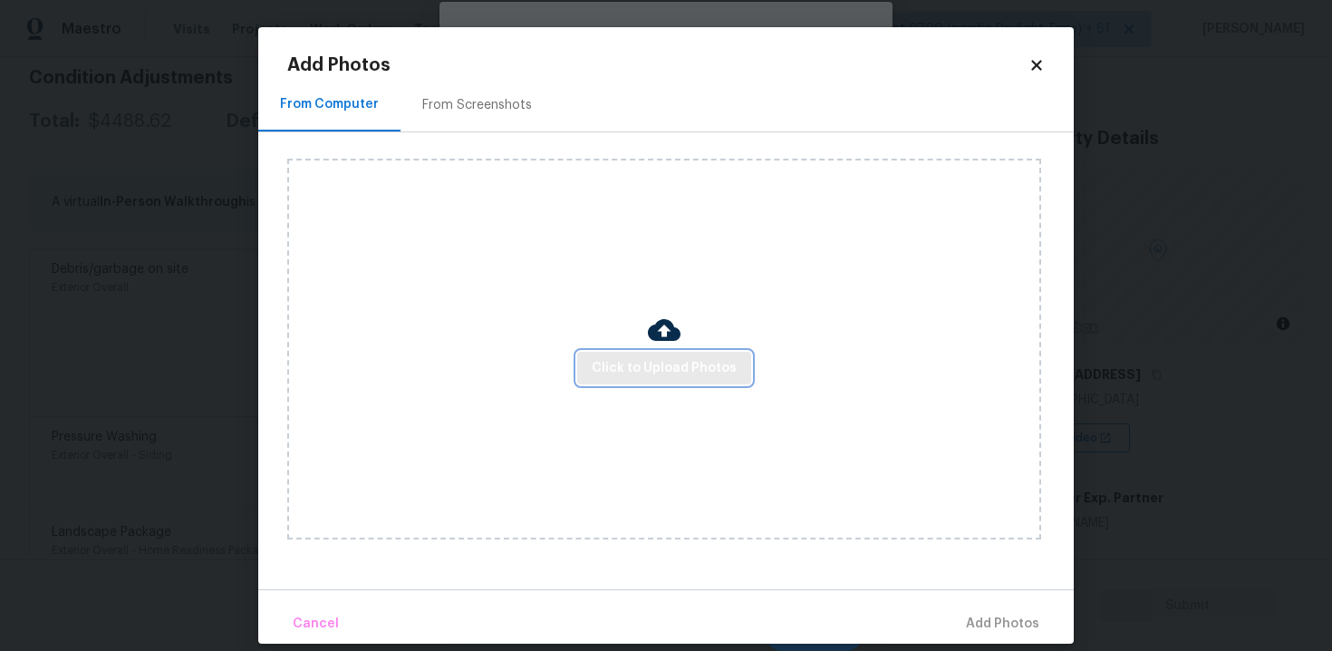
click at [665, 369] on span "Click to Upload Photos" at bounding box center [664, 368] width 145 height 23
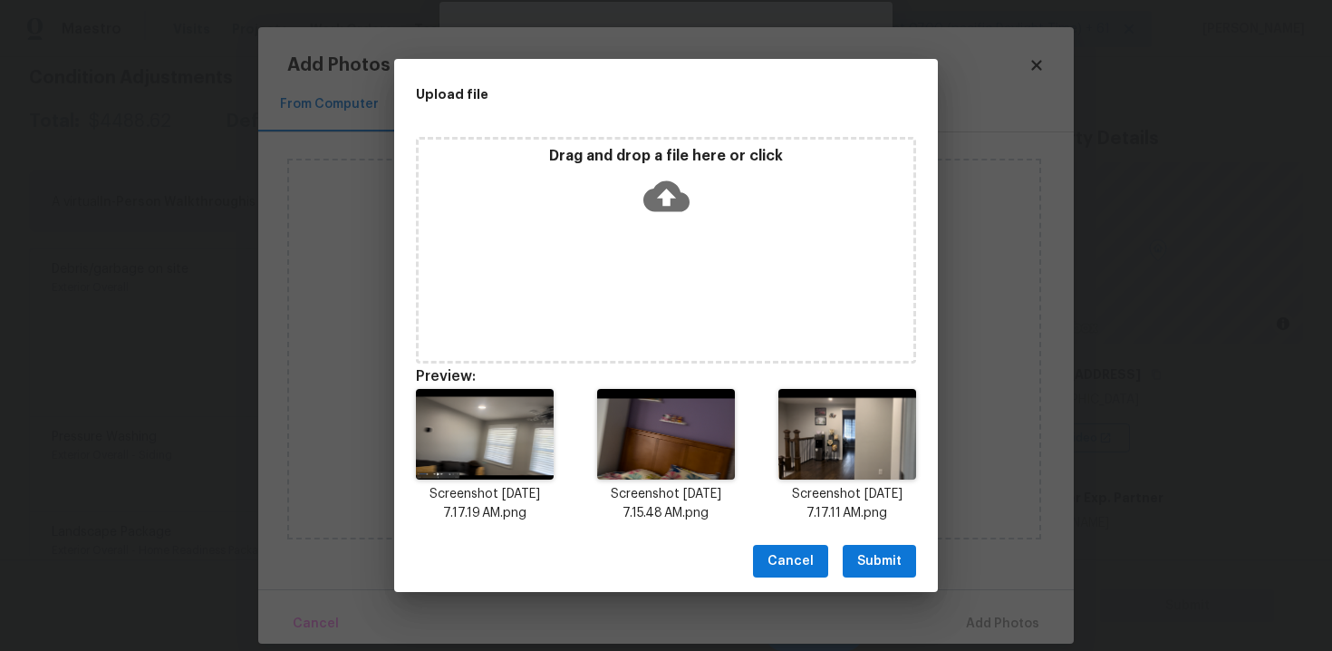
scroll to position [14, 0]
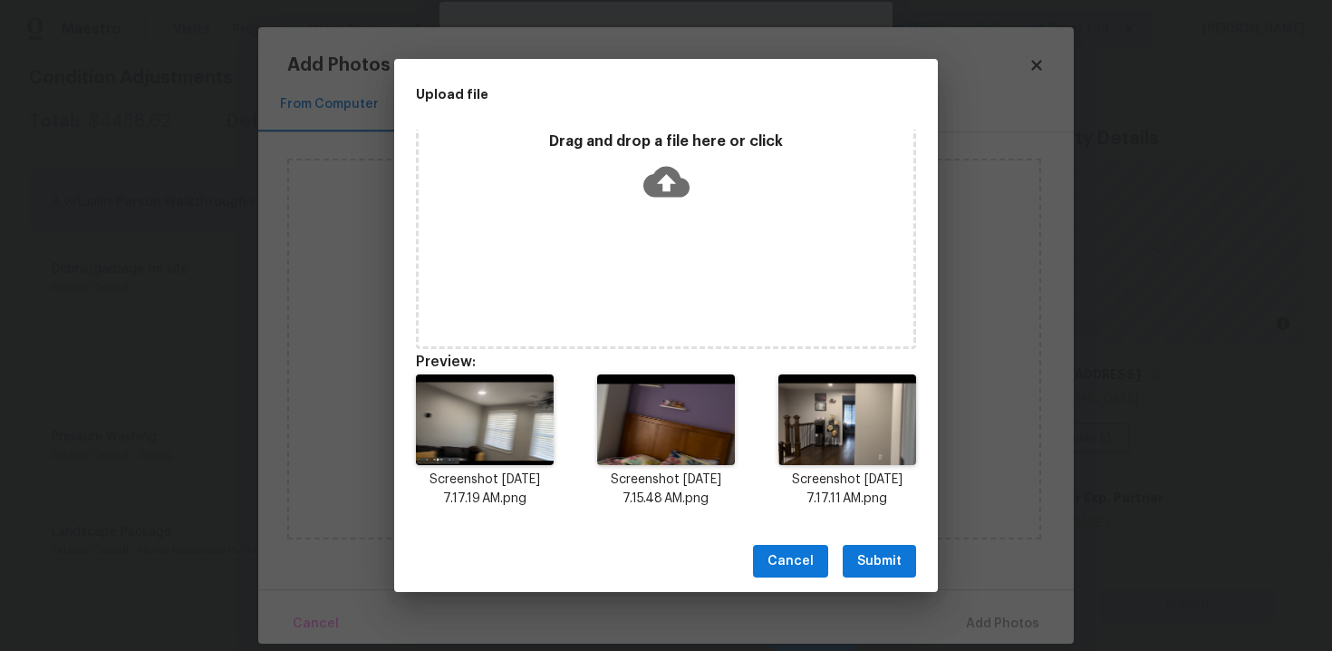
click at [892, 550] on span "Submit" at bounding box center [879, 561] width 44 height 23
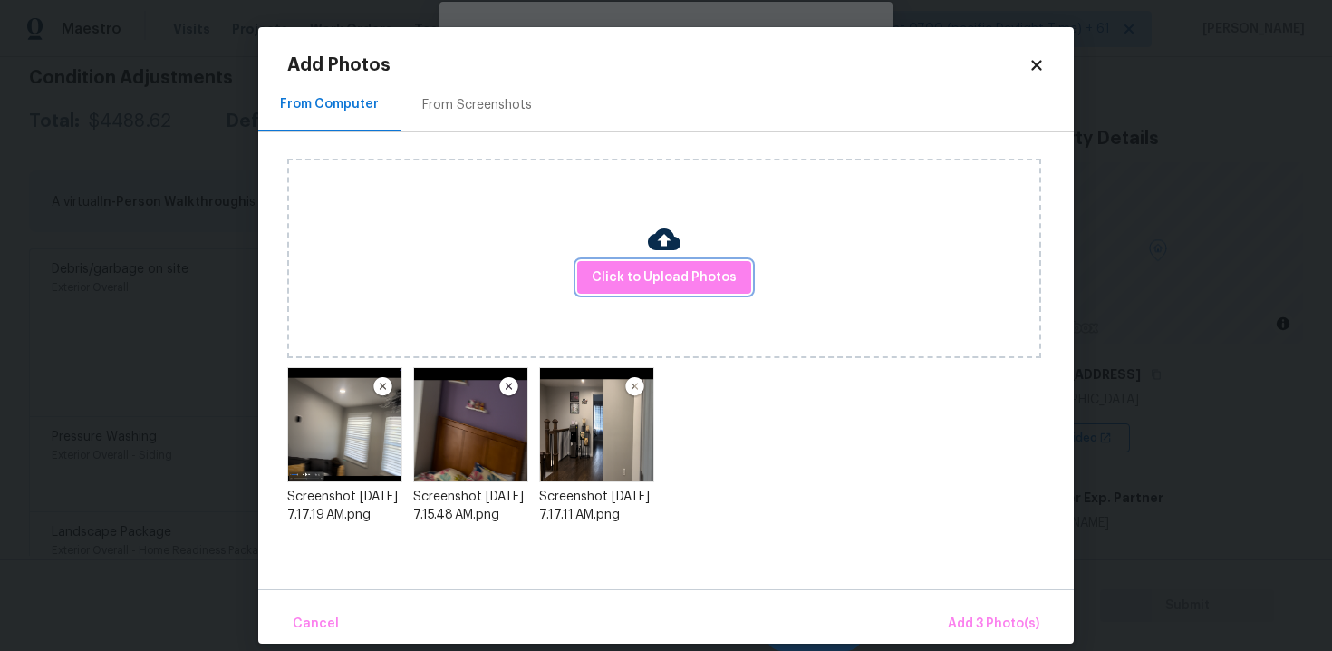
scroll to position [0, 0]
click at [1006, 613] on span "Add 3 Photo(s)" at bounding box center [994, 623] width 92 height 23
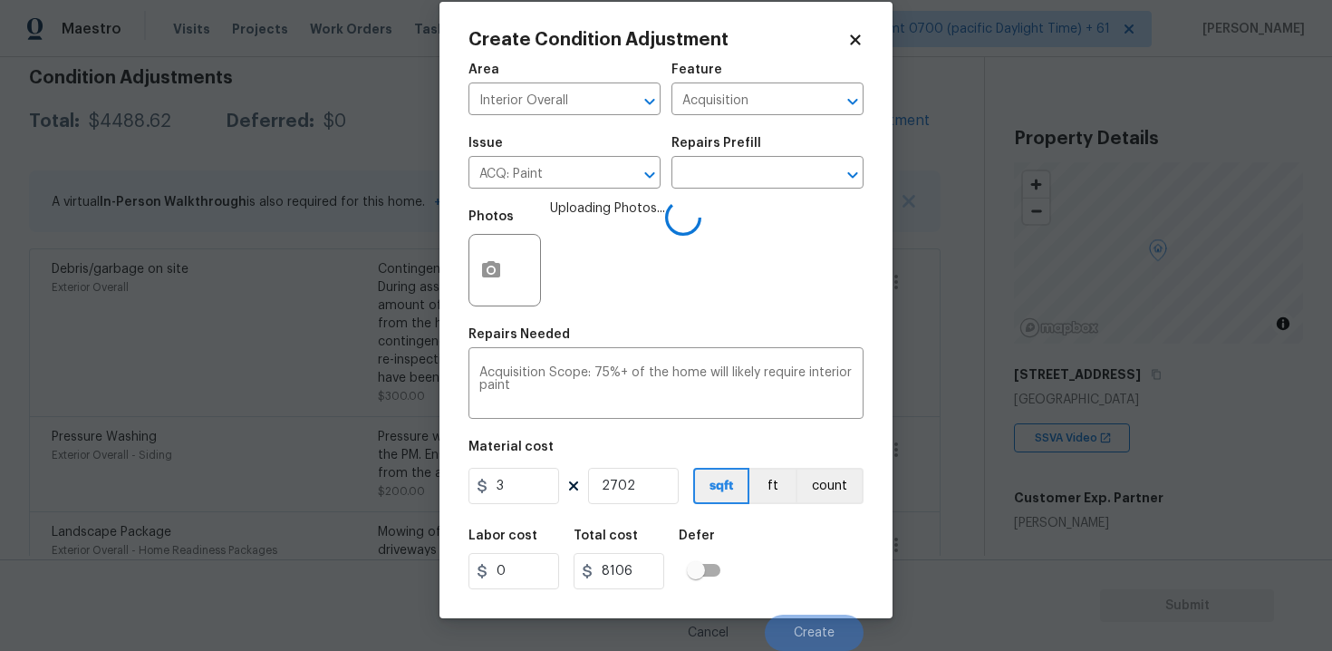
click at [751, 535] on div "Labor cost 0 Total cost 8106 Defer" at bounding box center [665, 559] width 395 height 82
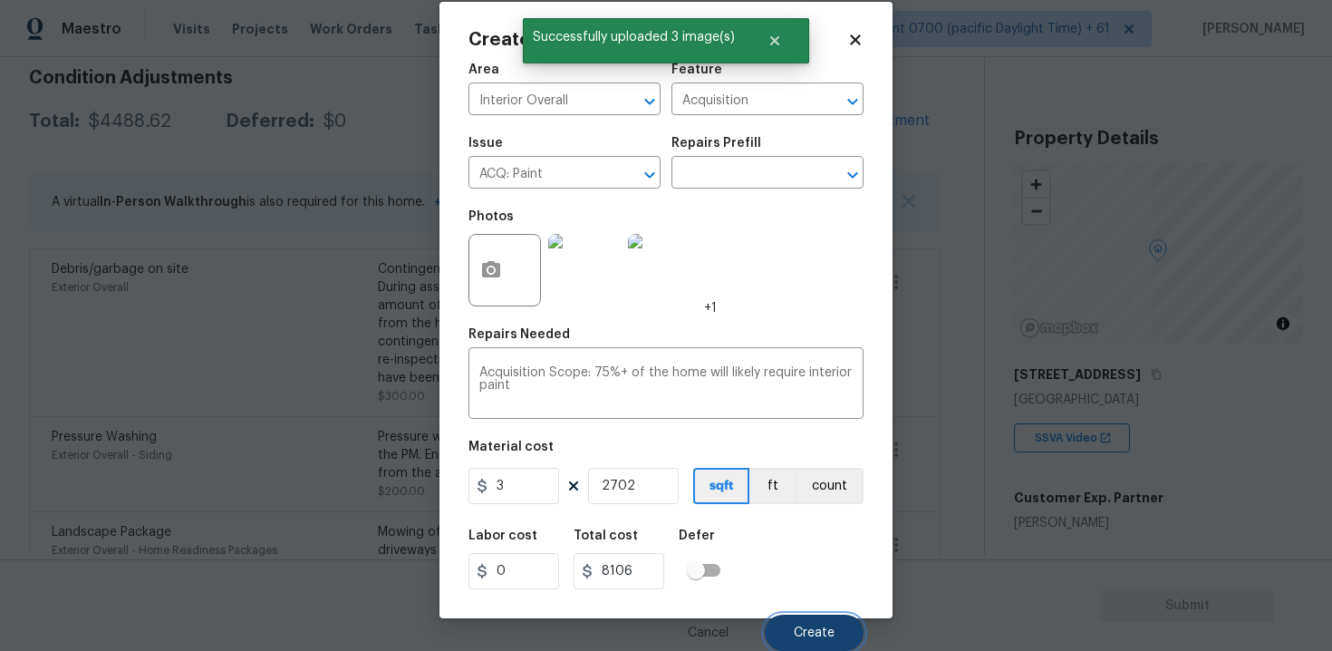
click at [827, 624] on button "Create" at bounding box center [814, 632] width 99 height 36
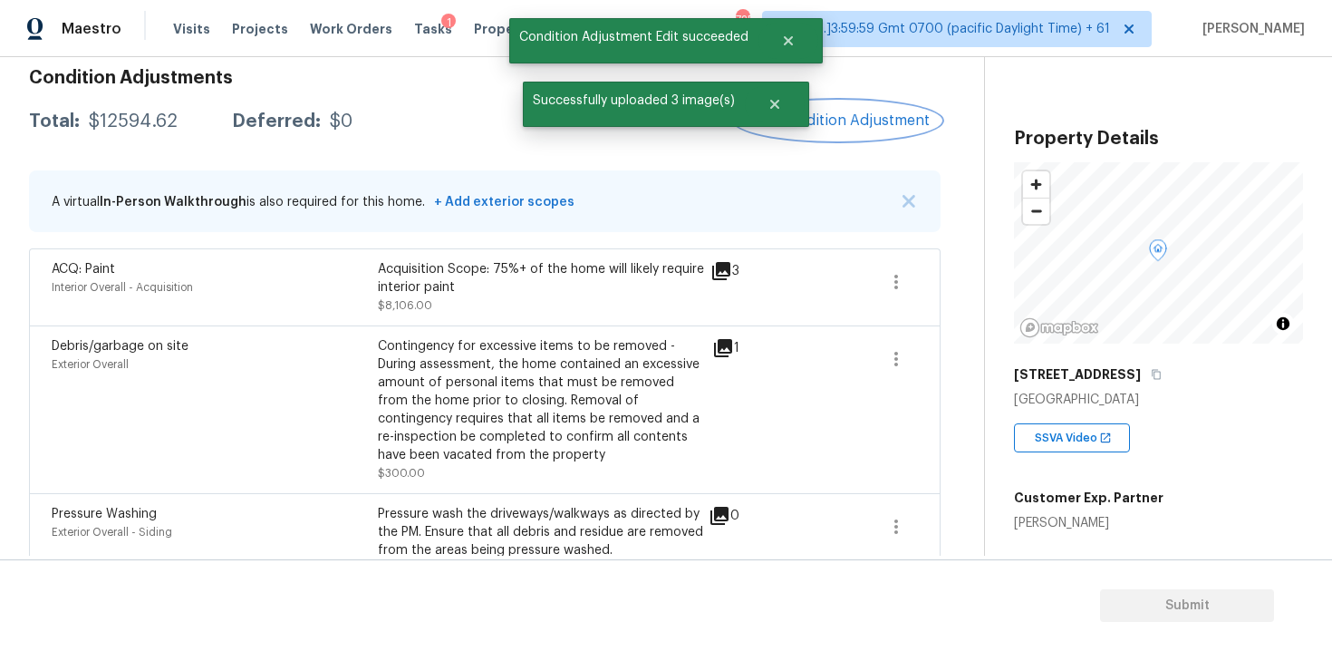
click at [850, 133] on button "Add Condition Adjustment" at bounding box center [838, 120] width 205 height 38
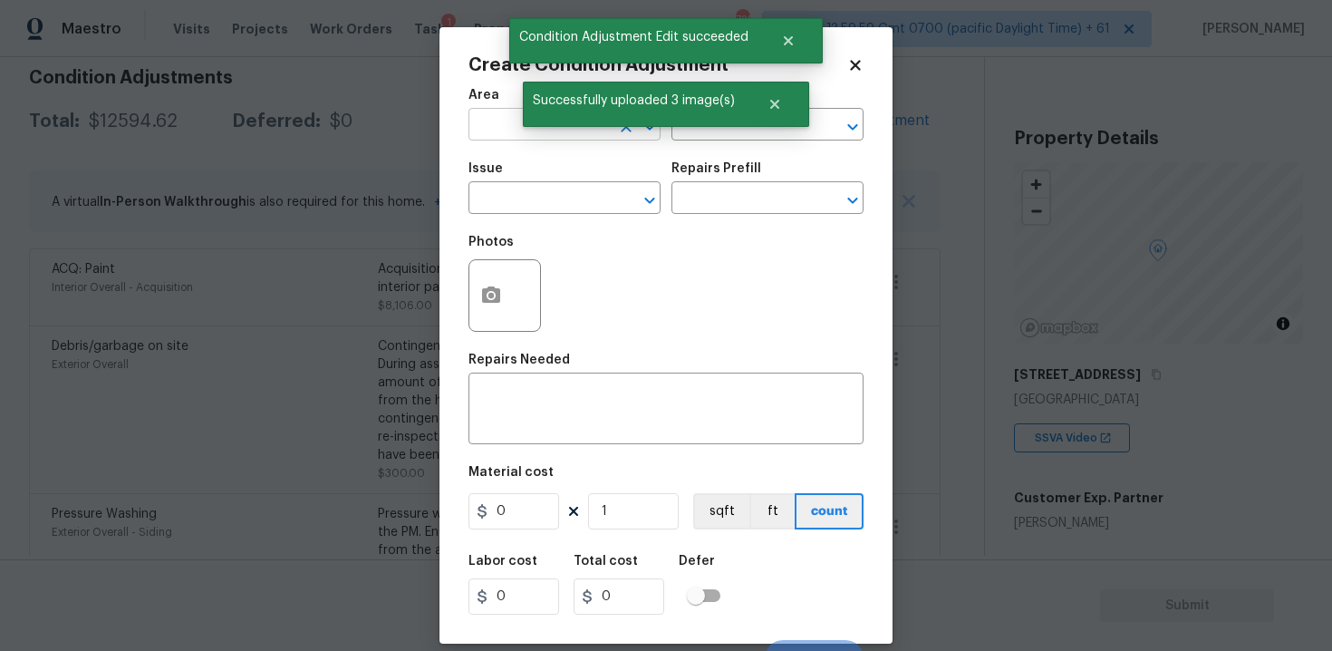
click at [486, 134] on input "text" at bounding box center [538, 126] width 141 height 28
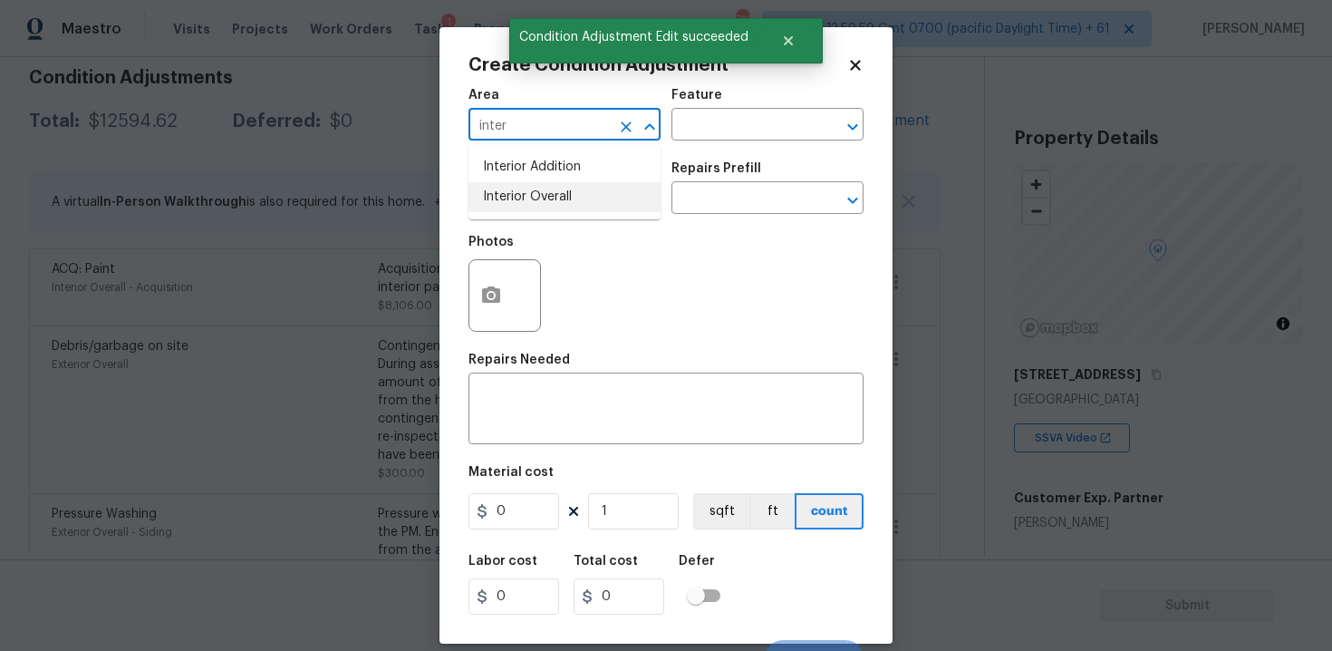
click at [526, 206] on li "Interior Overall" at bounding box center [564, 197] width 192 height 30
type input "Interior Overall"
click at [526, 206] on input "text" at bounding box center [538, 200] width 141 height 28
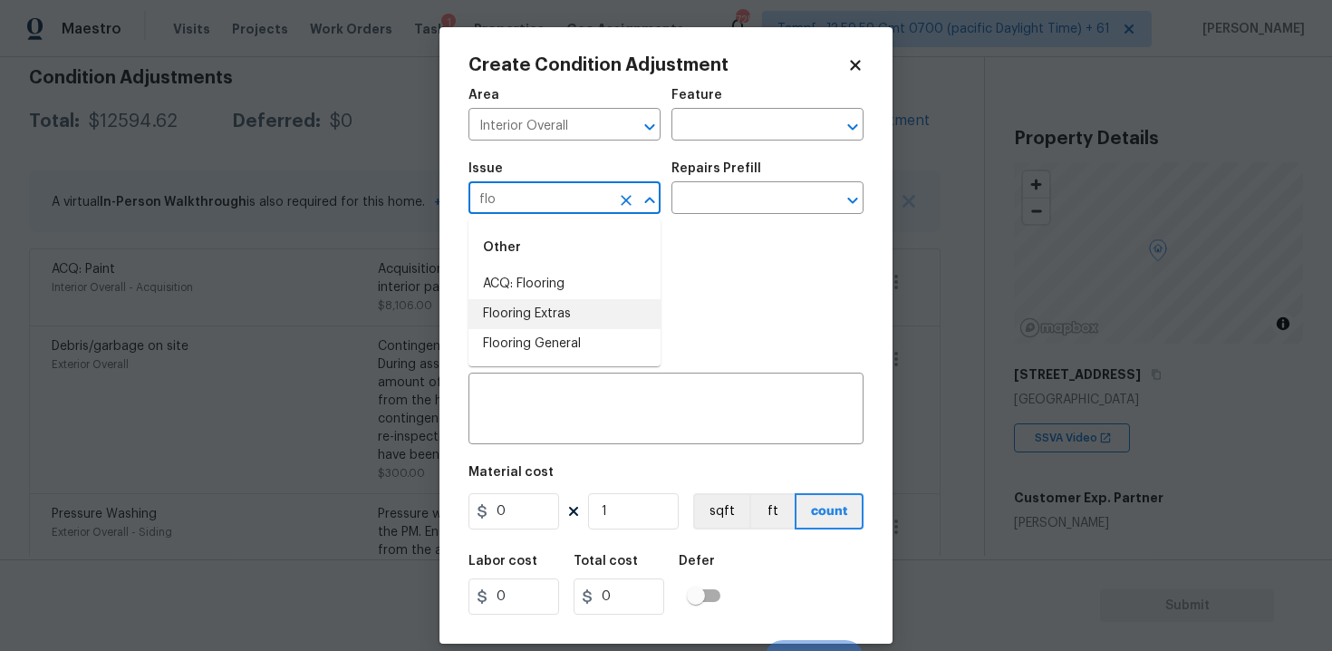
click at [553, 304] on li "Flooring Extras" at bounding box center [564, 314] width 192 height 30
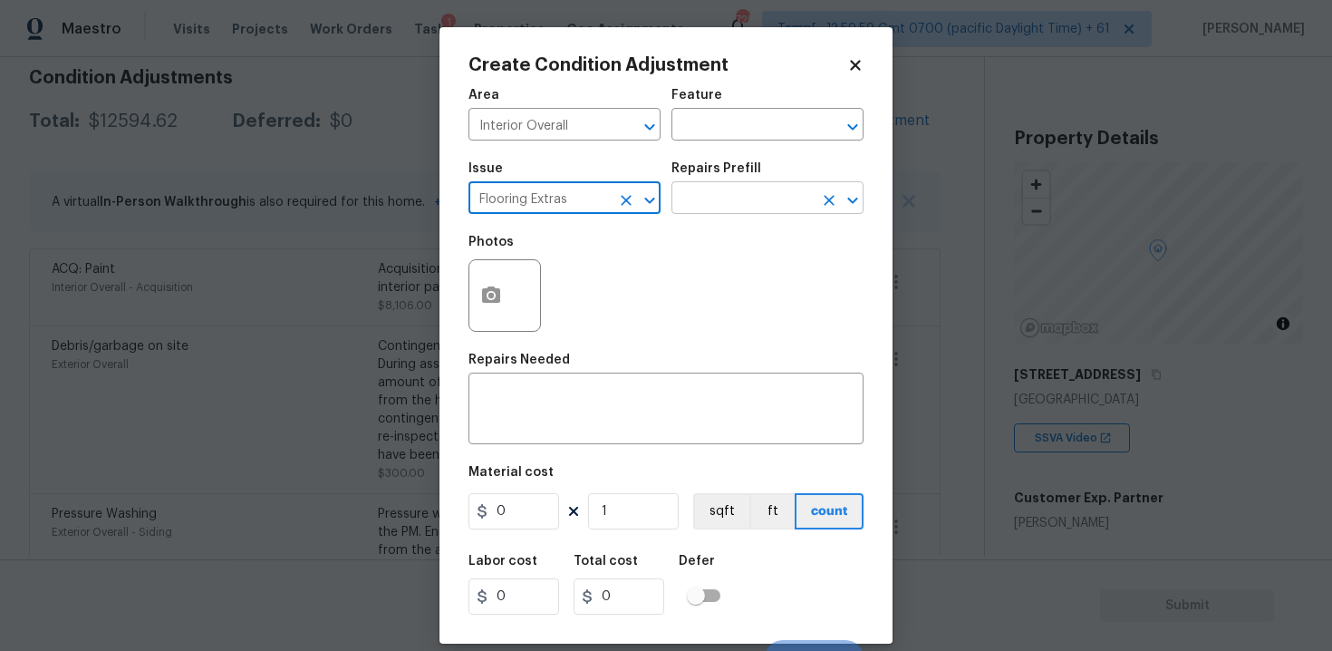
type input "Flooring Extras"
click at [687, 207] on input "text" at bounding box center [741, 200] width 141 height 28
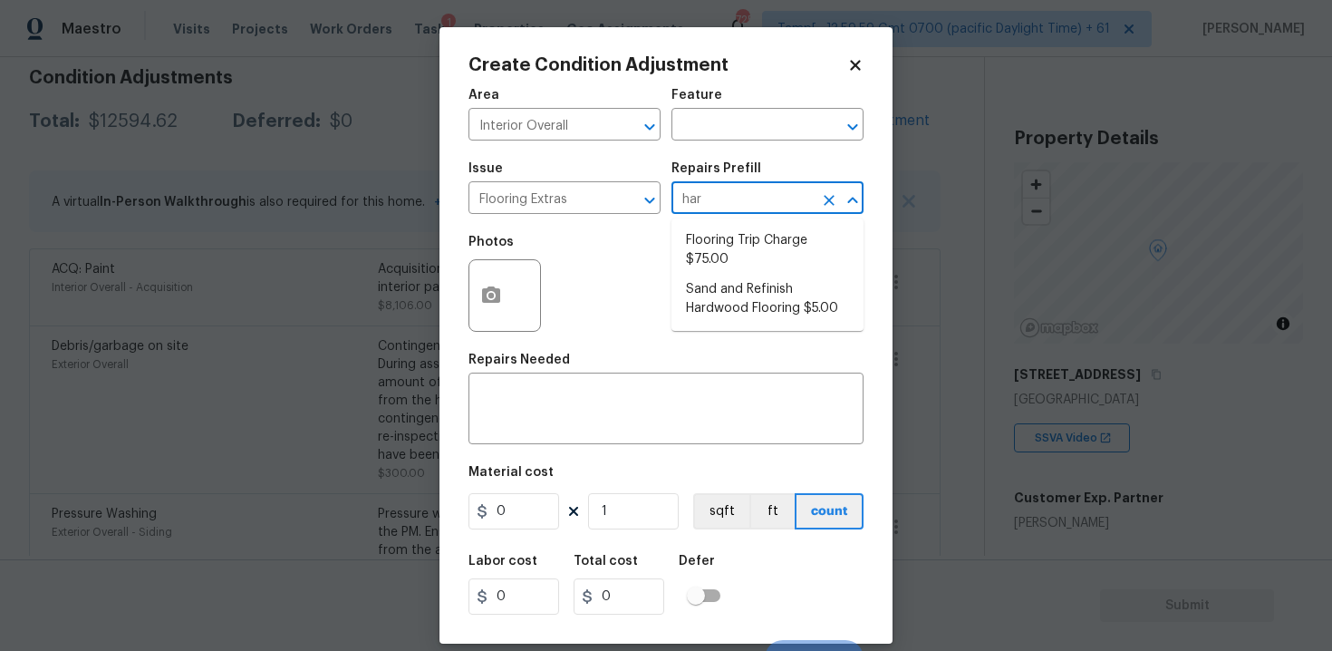
type input "hard"
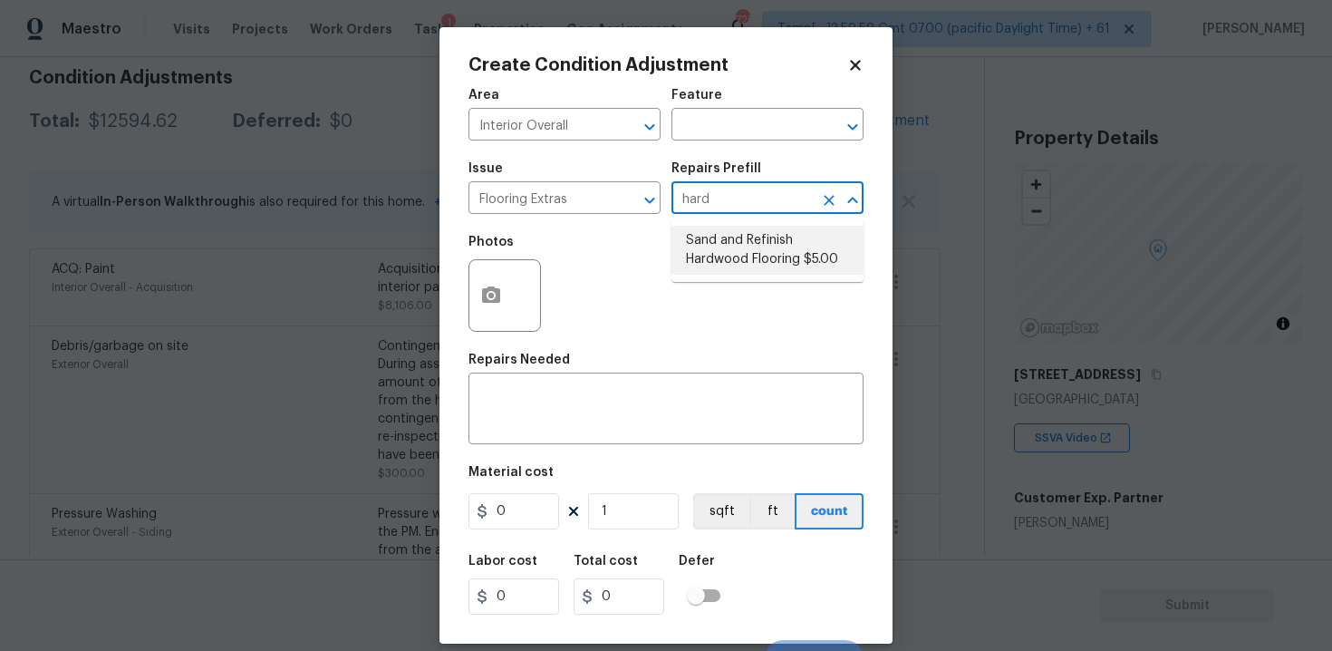
click at [724, 238] on li "Sand and Refinish Hardwood Flooring $5.00" at bounding box center [767, 250] width 192 height 49
type input "Overall Flooring"
type textarea "Sand and refinish the existing hardwood floors. PM to confirm color/sheen."
type input "5"
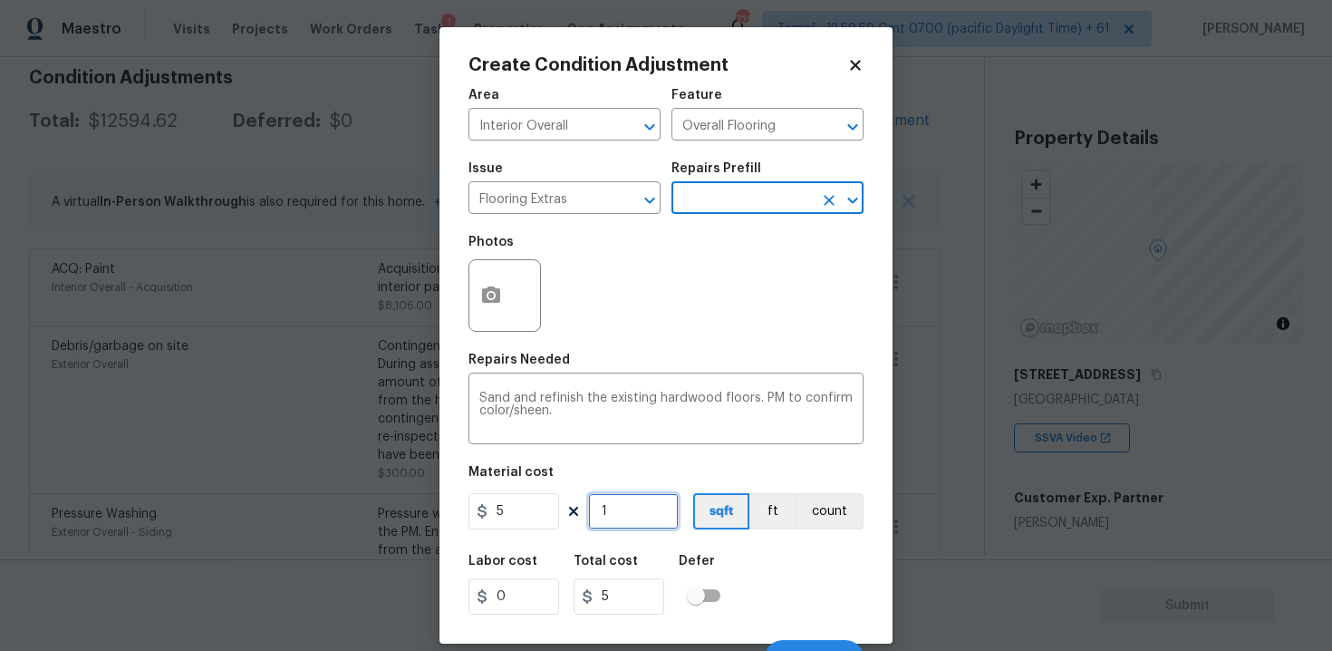
click at [617, 514] on input "1" at bounding box center [633, 511] width 91 height 36
type input "0"
paste input "2702"
type input "2702"
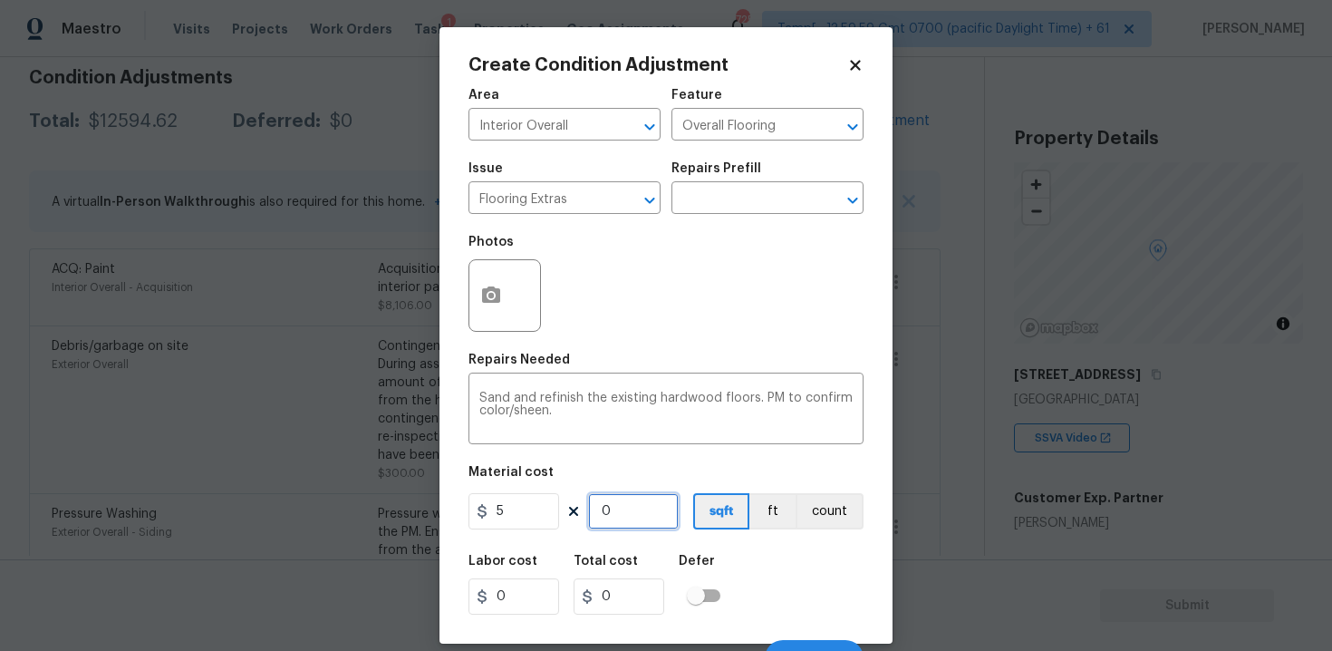
type input "13510"
type input "2702"
click at [761, 562] on div "Labor cost 0 Total cost 13510 Defer" at bounding box center [665, 585] width 395 height 82
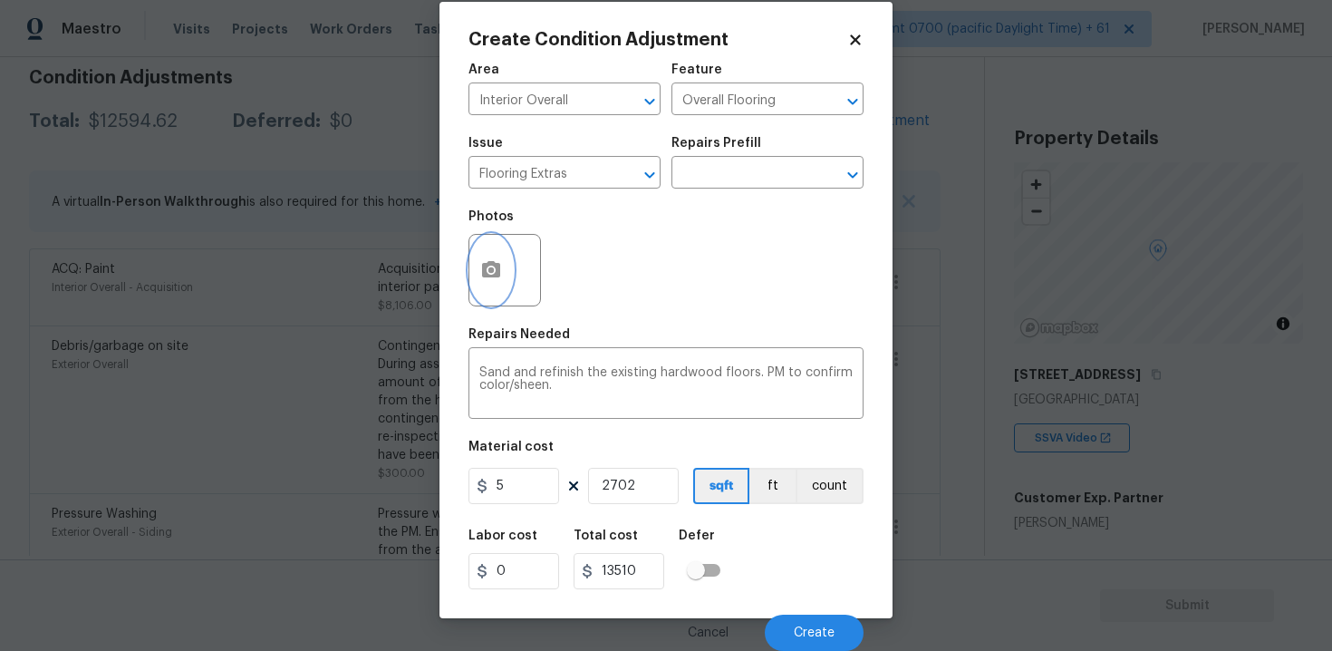
click at [489, 263] on icon "button" at bounding box center [491, 269] width 18 height 16
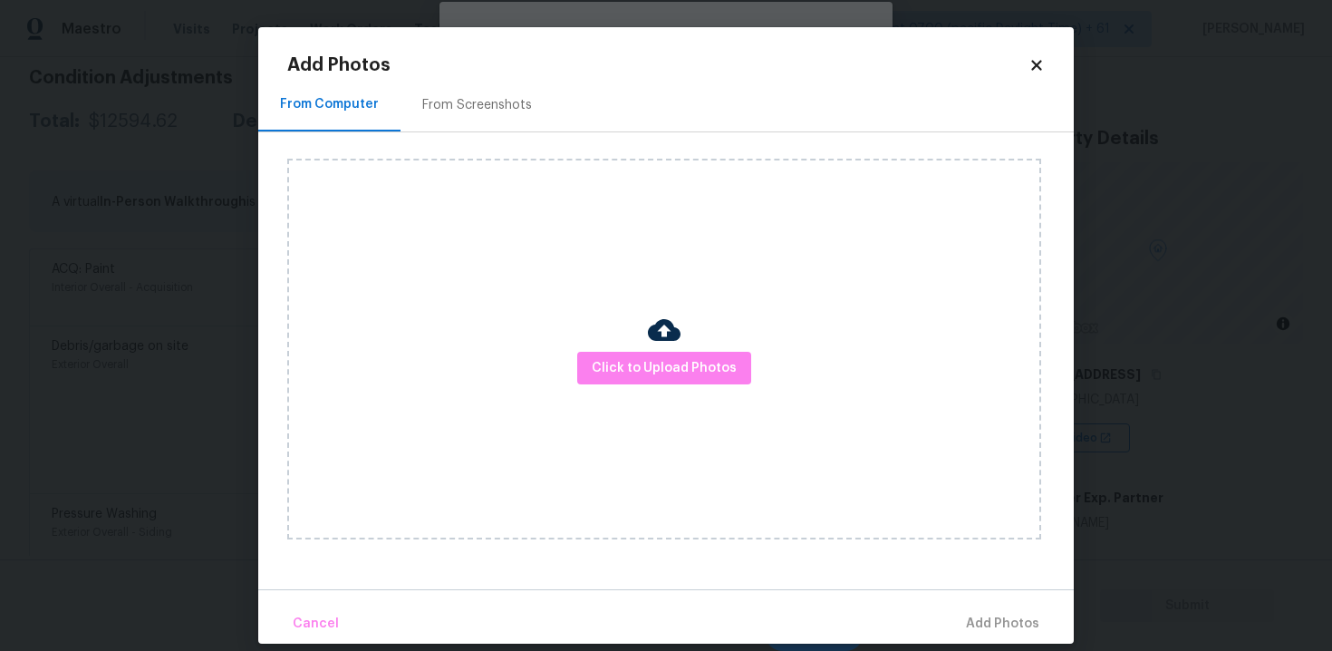
click at [658, 342] on img at bounding box center [664, 329] width 33 height 33
click at [656, 380] on button "Click to Upload Photos" at bounding box center [664, 369] width 174 height 34
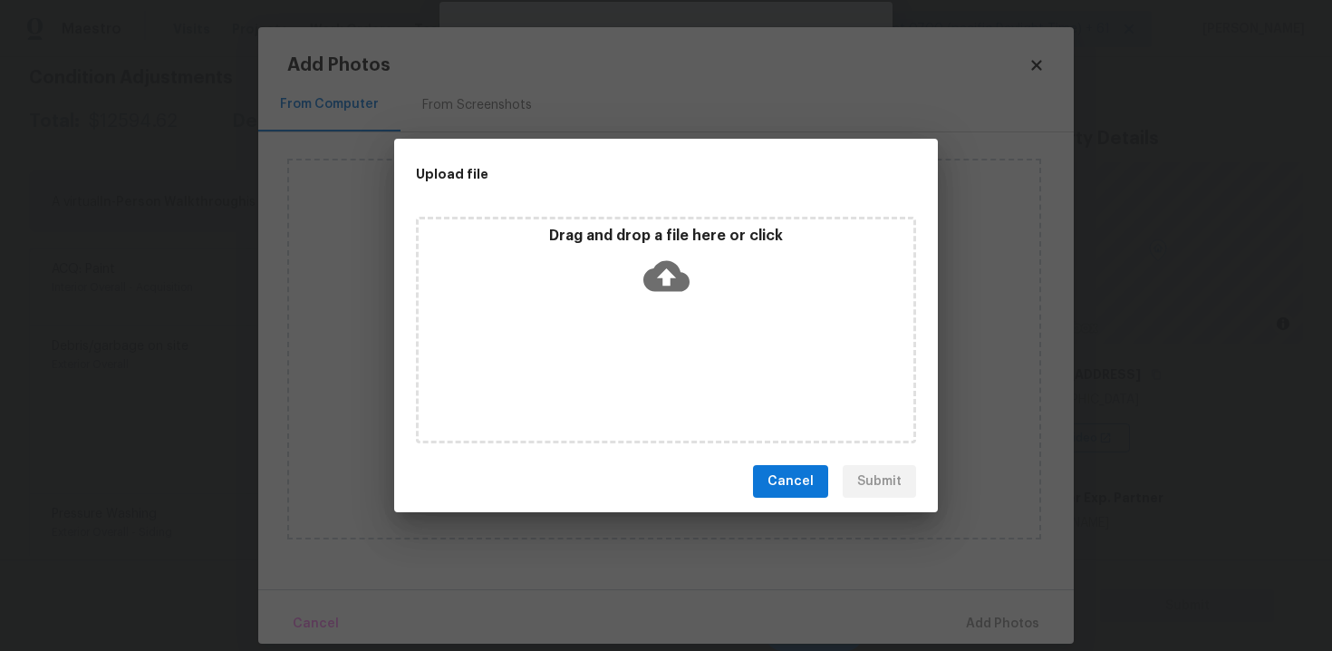
click at [651, 238] on p "Drag and drop a file here or click" at bounding box center [666, 236] width 495 height 19
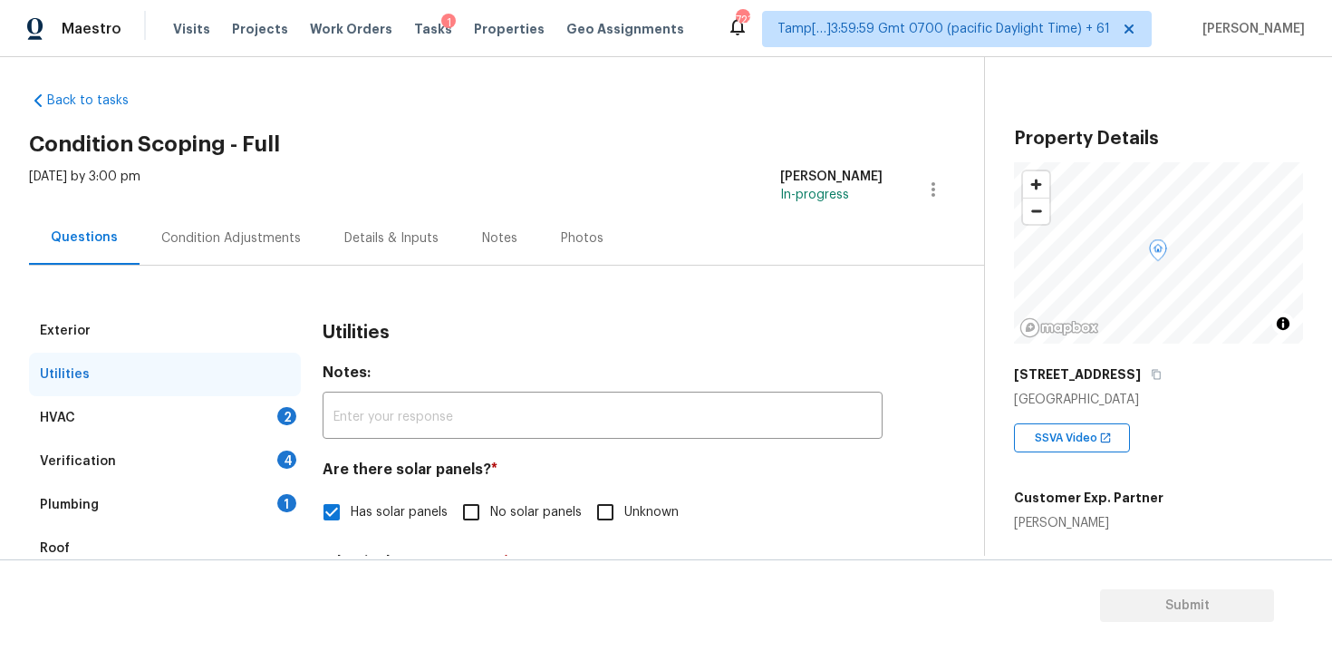
scroll to position [8, 0]
click at [279, 397] on div "HVAC 2" at bounding box center [165, 418] width 272 height 43
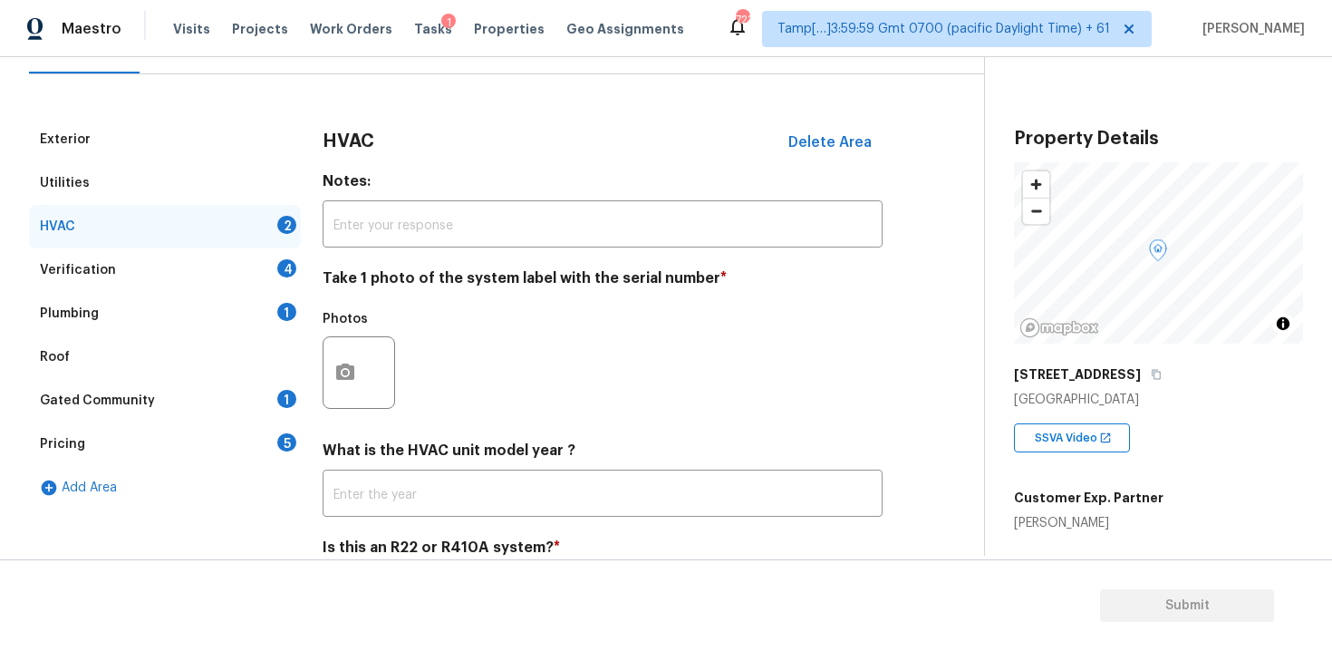
scroll to position [282, 0]
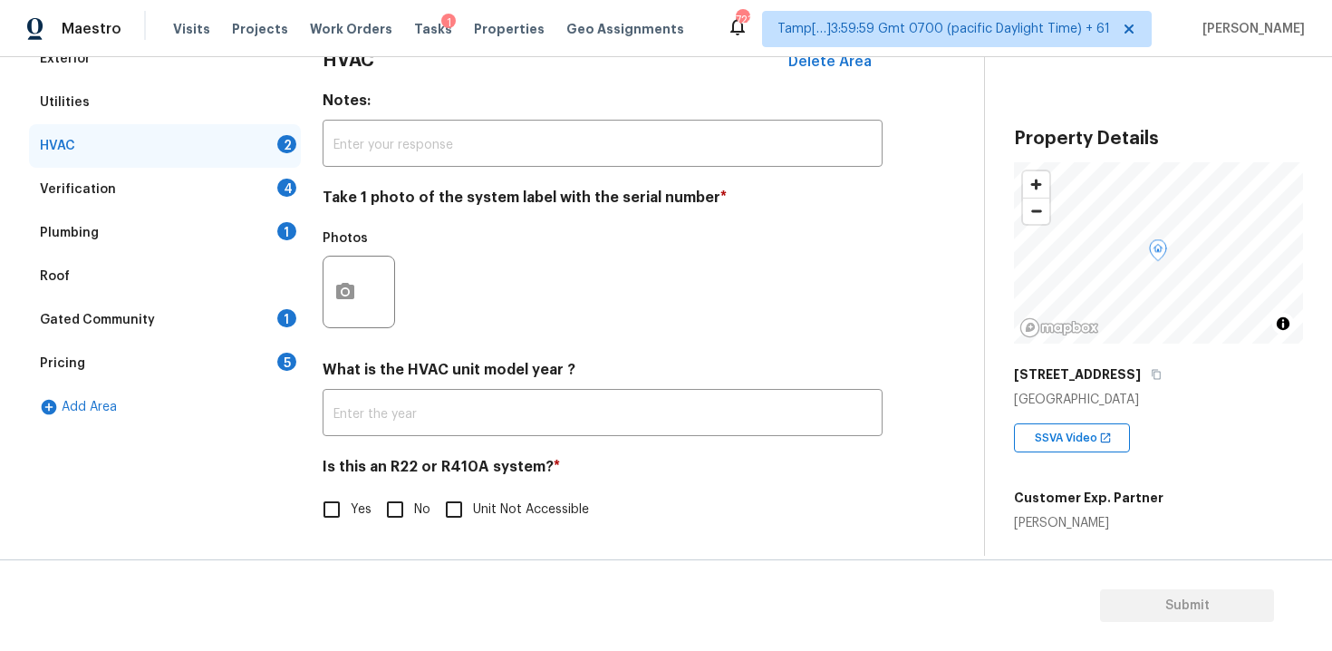
click at [345, 523] on input "Yes" at bounding box center [332, 509] width 38 height 38
checkbox input "true"
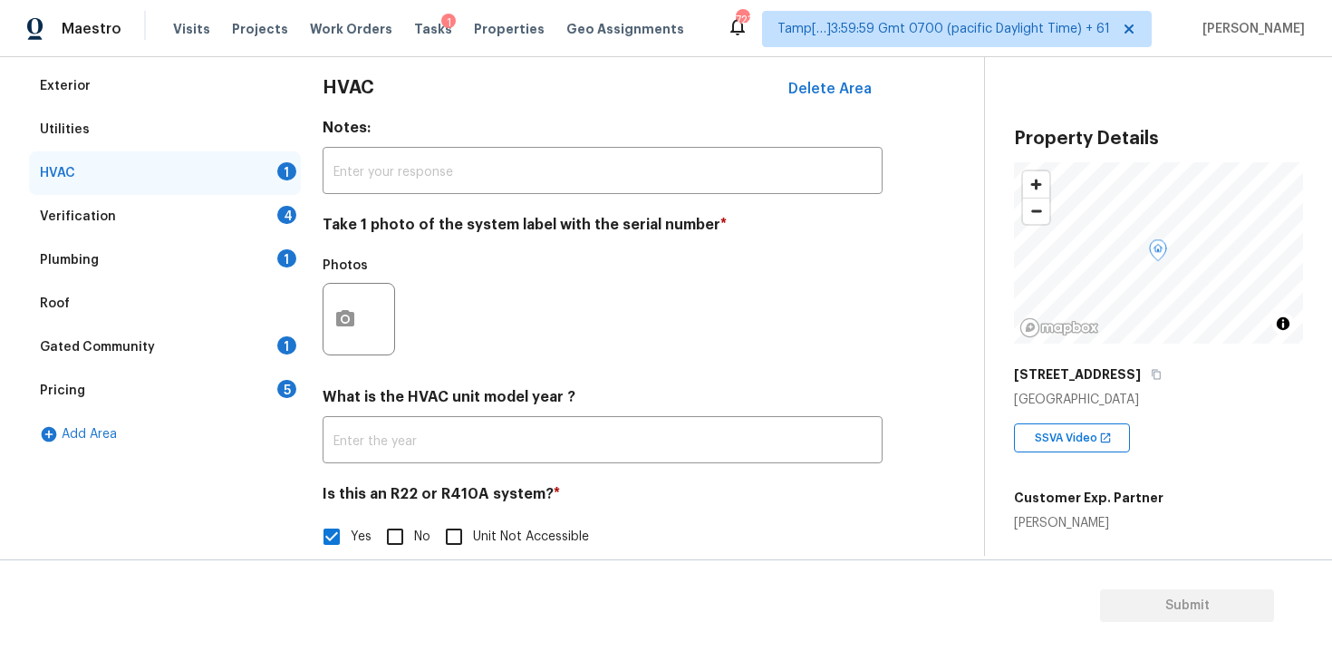
click at [278, 217] on div "4" at bounding box center [286, 215] width 19 height 18
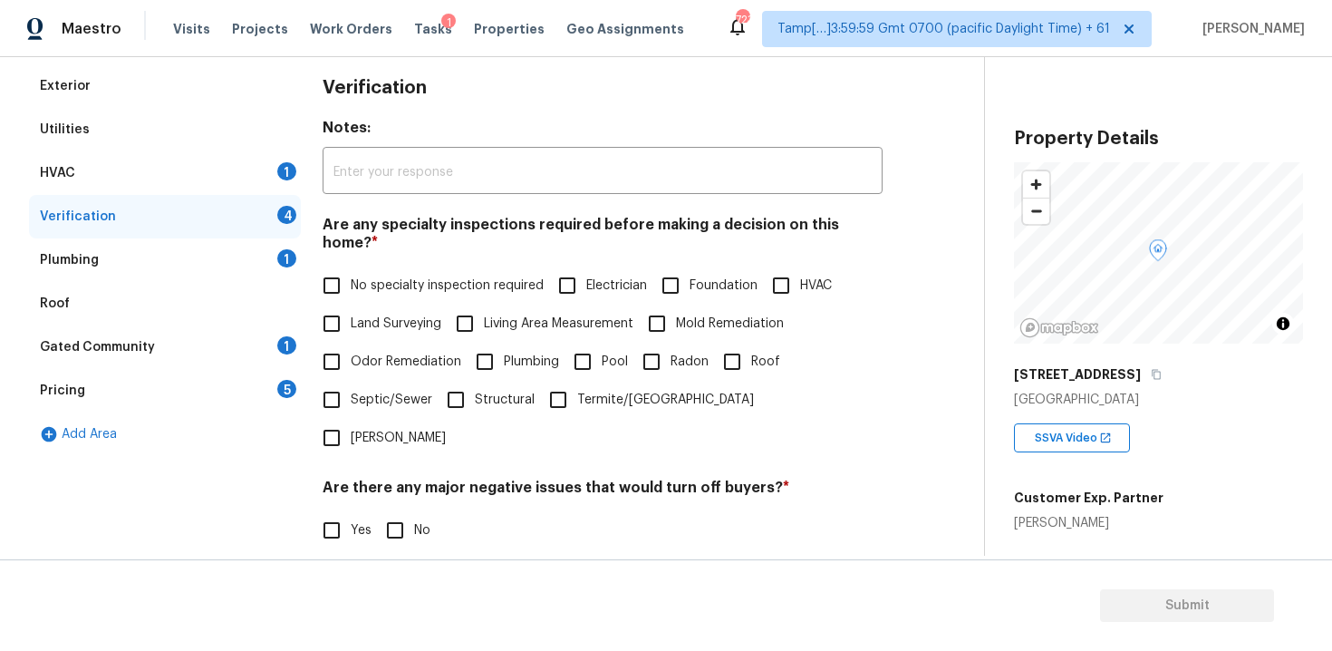
click at [260, 171] on div "HVAC 1" at bounding box center [165, 172] width 272 height 43
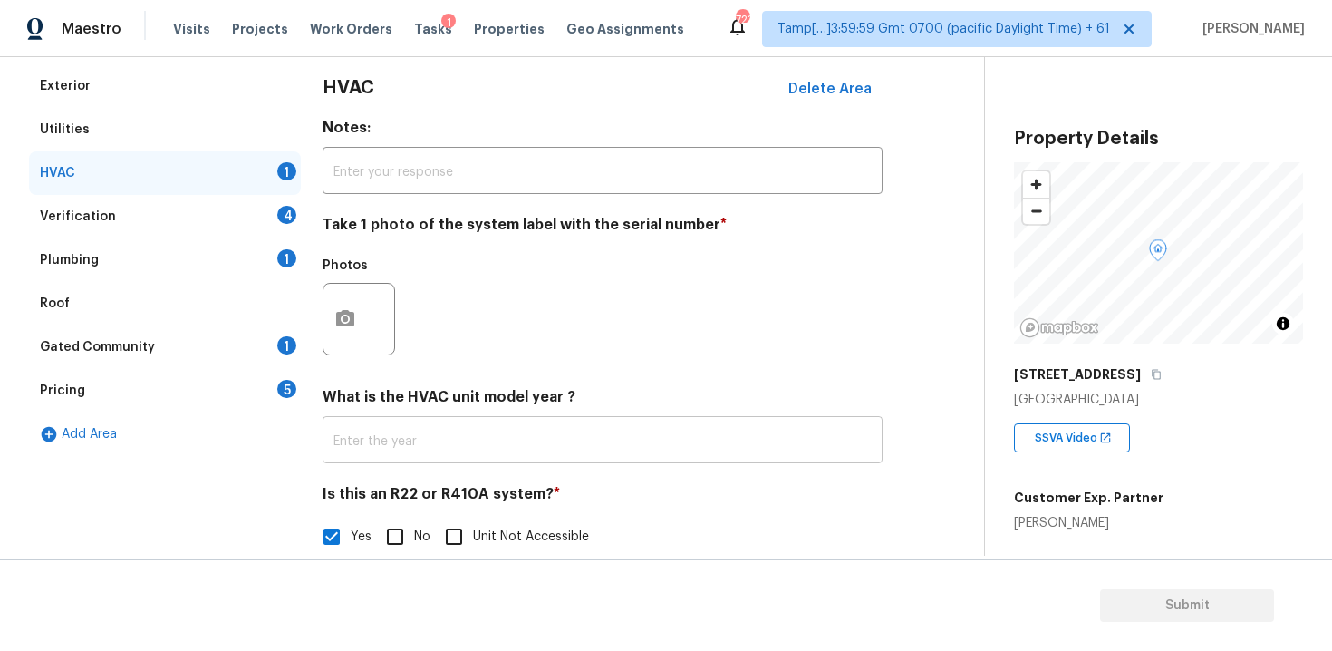
scroll to position [282, 0]
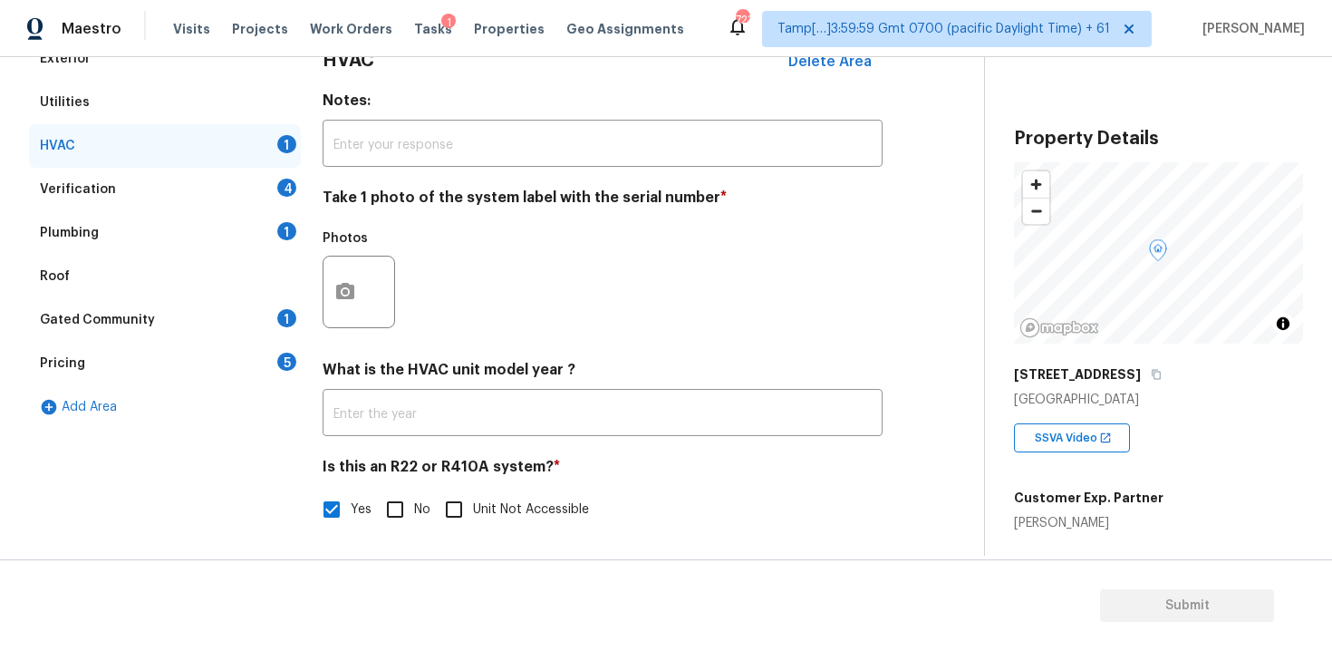
click at [391, 509] on input "No" at bounding box center [395, 509] width 38 height 38
checkbox input "true"
checkbox input "false"
click at [354, 296] on icon "button" at bounding box center [345, 292] width 22 height 22
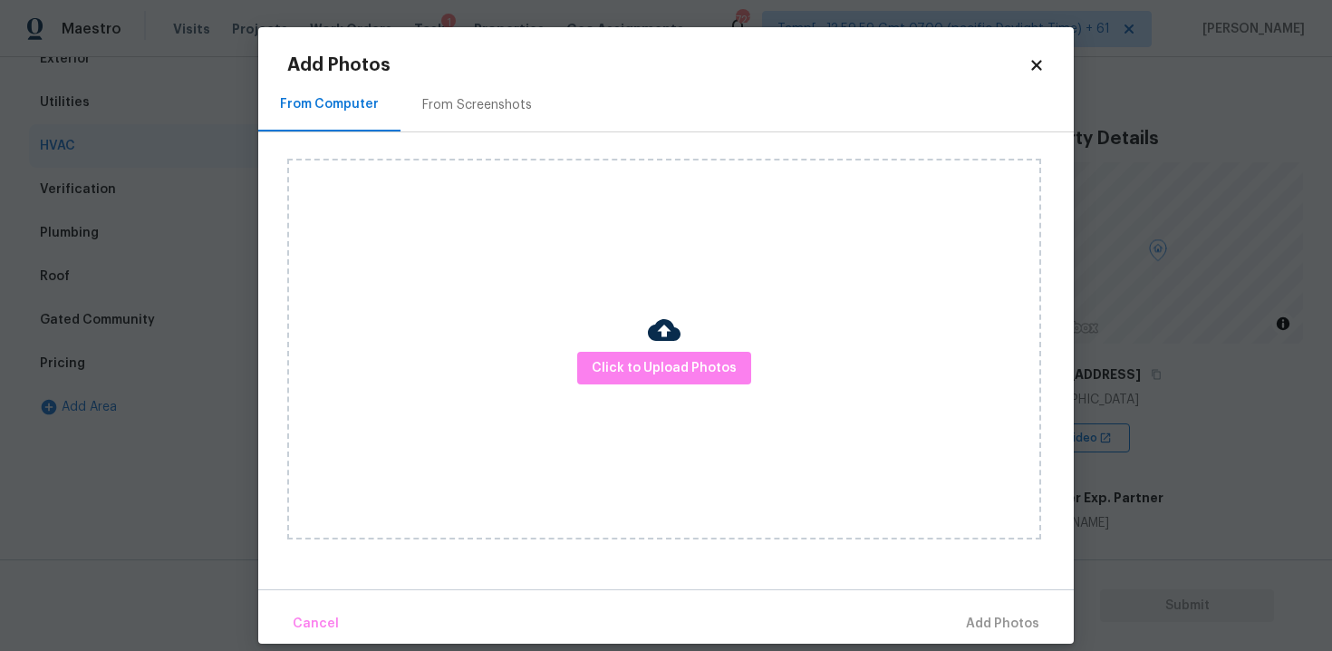
click at [613, 397] on div "Click to Upload Photos" at bounding box center [664, 349] width 754 height 381
click at [623, 373] on span "Click to Upload Photos" at bounding box center [664, 368] width 145 height 23
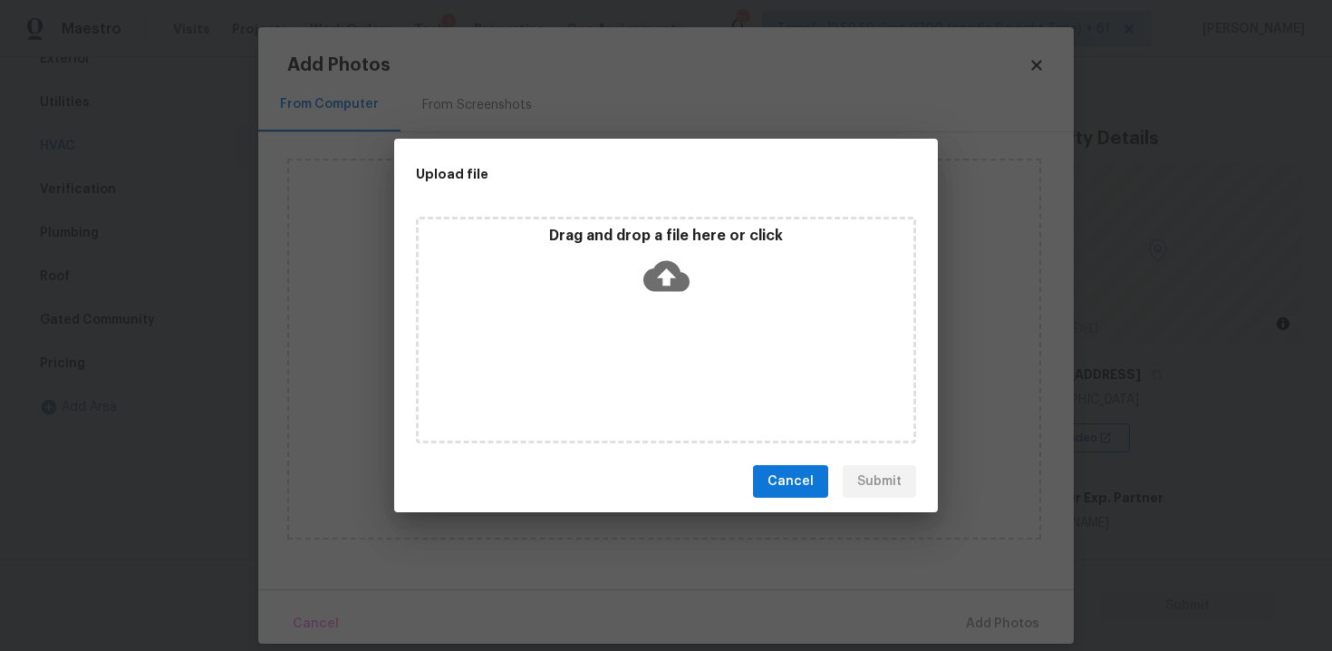
click at [676, 256] on icon at bounding box center [666, 276] width 46 height 46
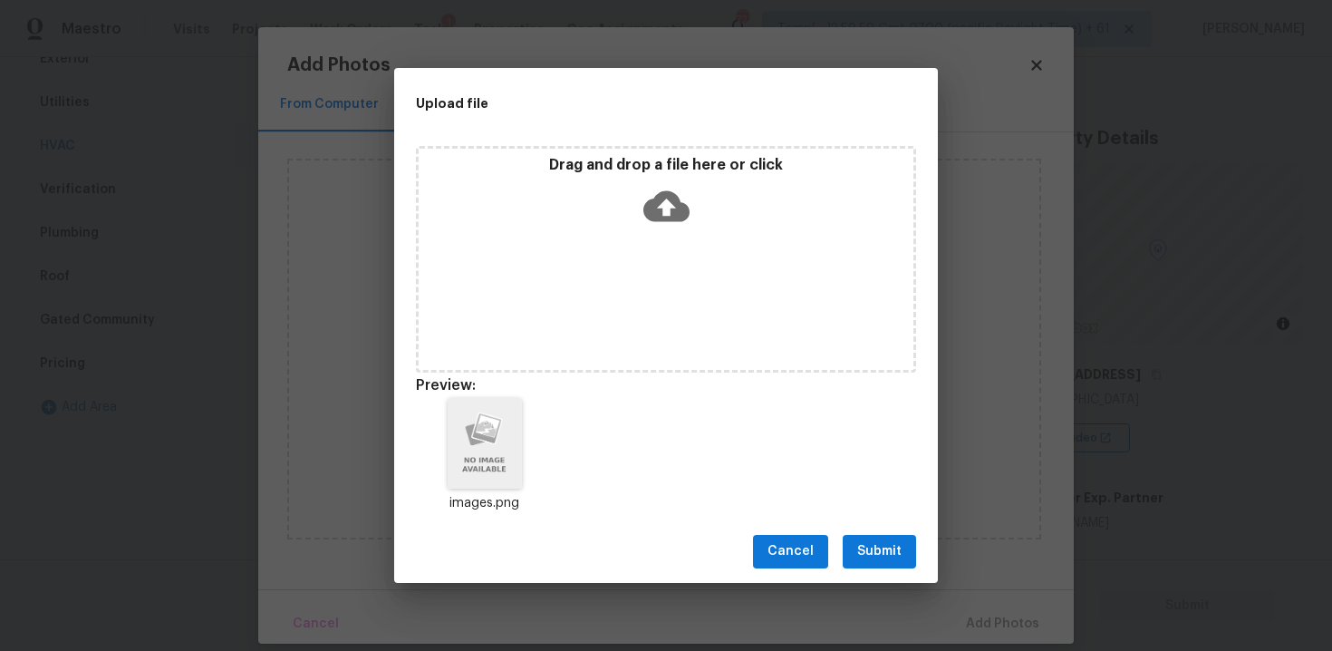
click at [872, 545] on span "Submit" at bounding box center [879, 551] width 44 height 23
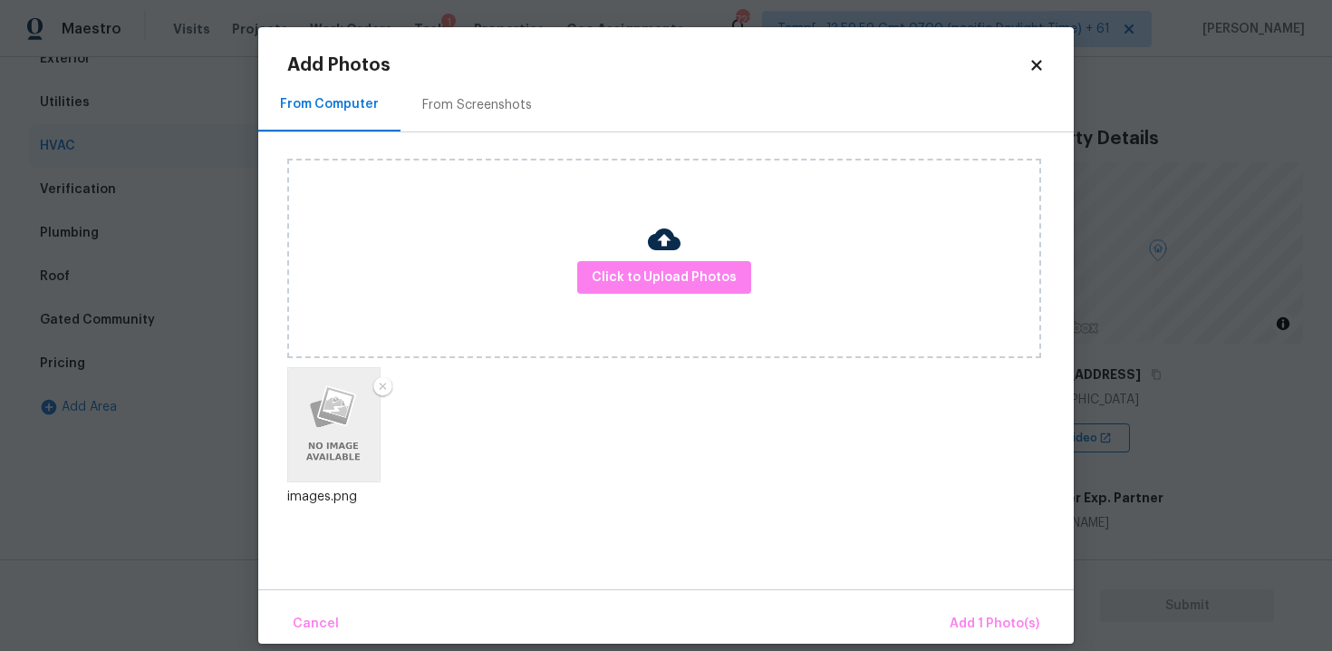
click at [968, 595] on div "Cancel Add 1 Photo(s)" at bounding box center [665, 616] width 815 height 54
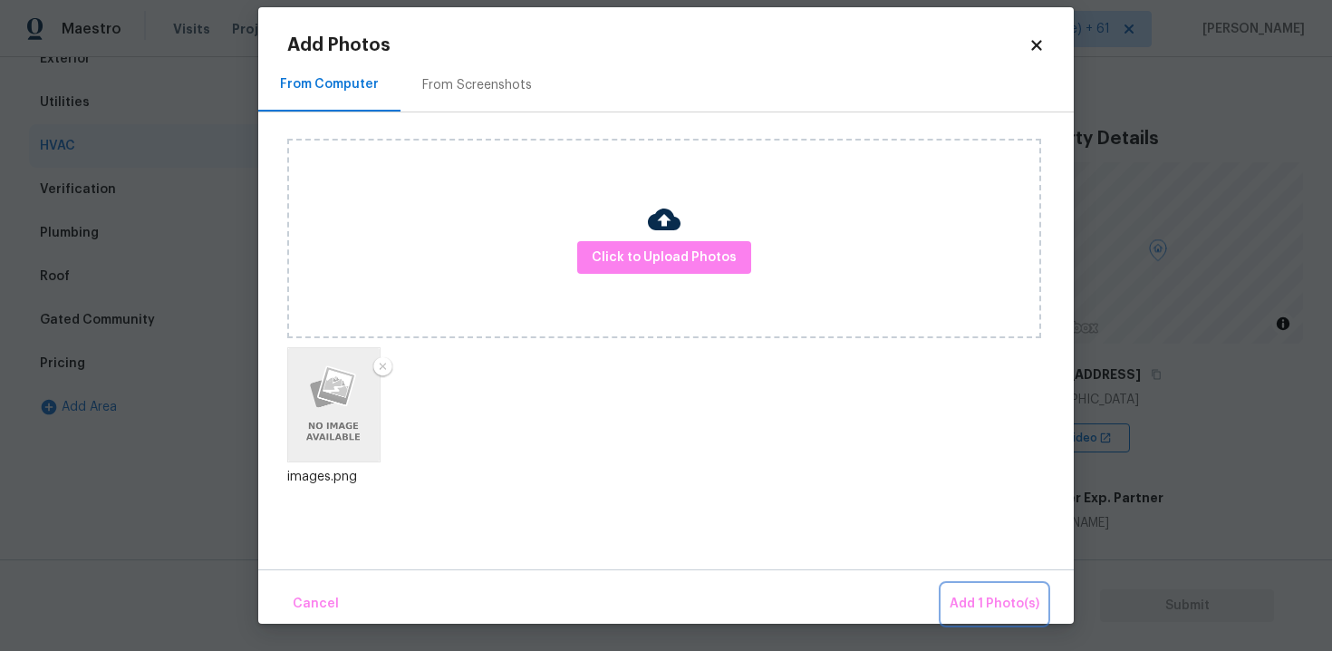
click at [989, 594] on span "Add 1 Photo(s)" at bounding box center [995, 604] width 90 height 23
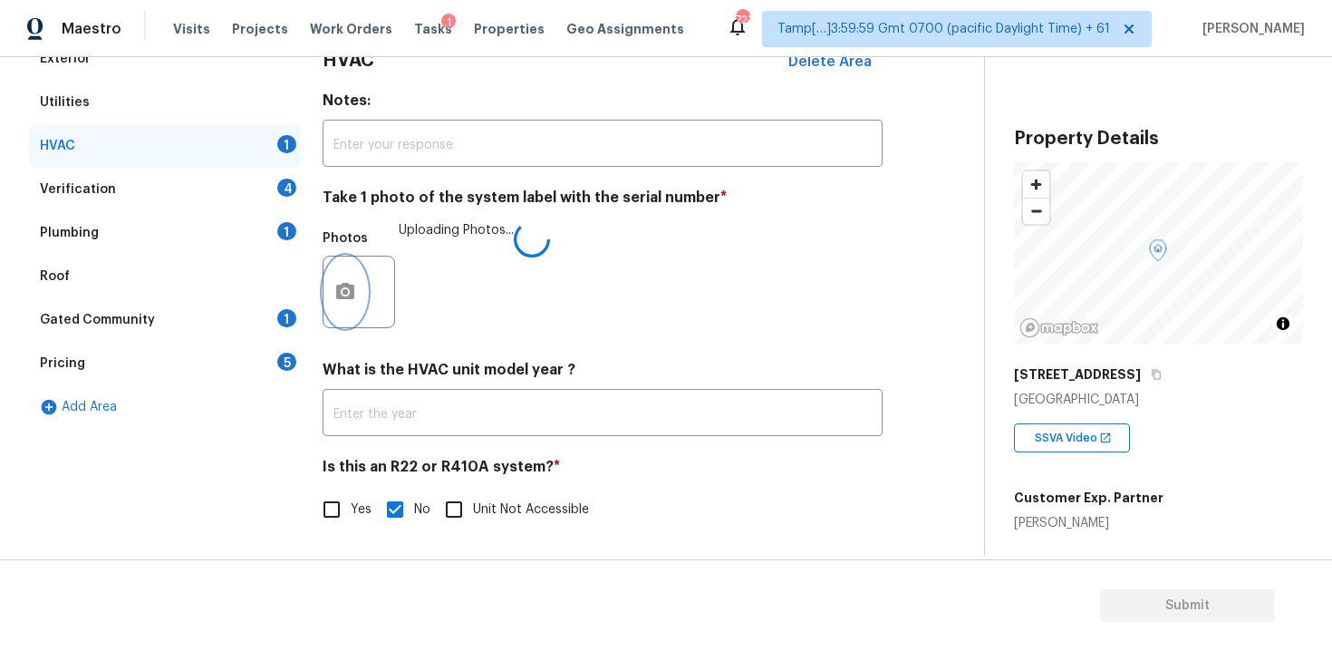
scroll to position [0, 0]
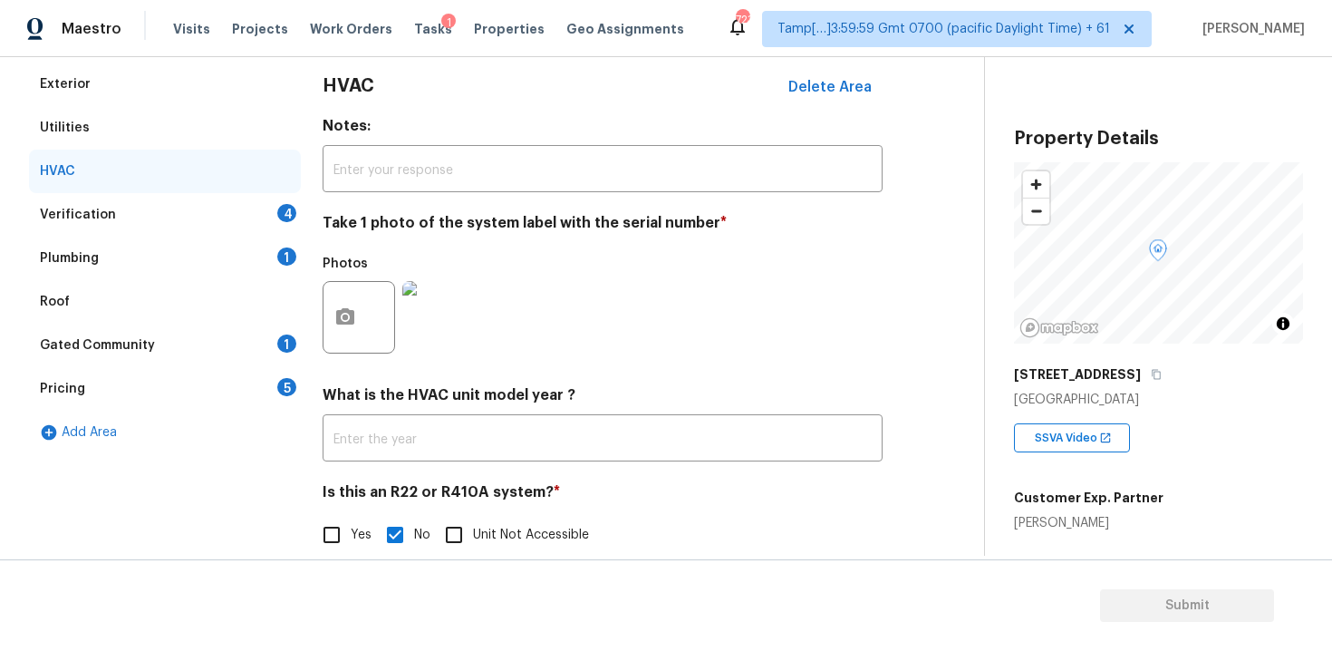
click at [284, 224] on div "Verification 4" at bounding box center [165, 214] width 272 height 43
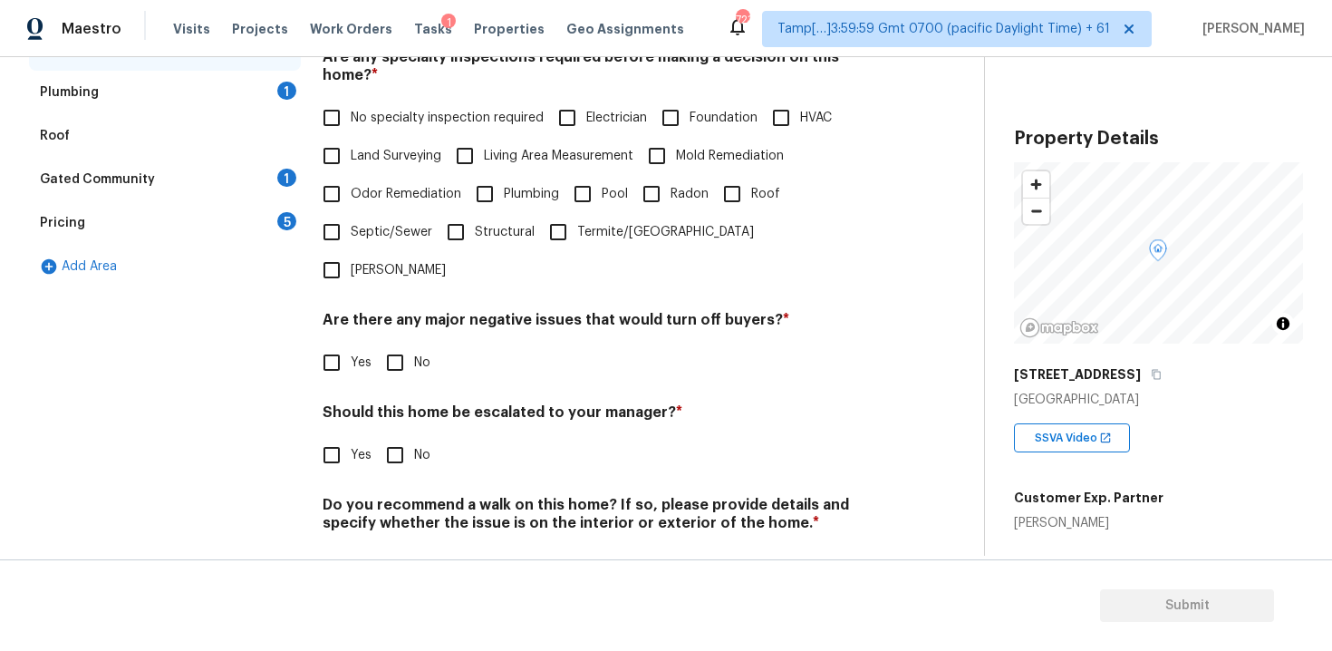
click at [338, 106] on input "No specialty inspection required" at bounding box center [332, 118] width 38 height 38
checkbox input "true"
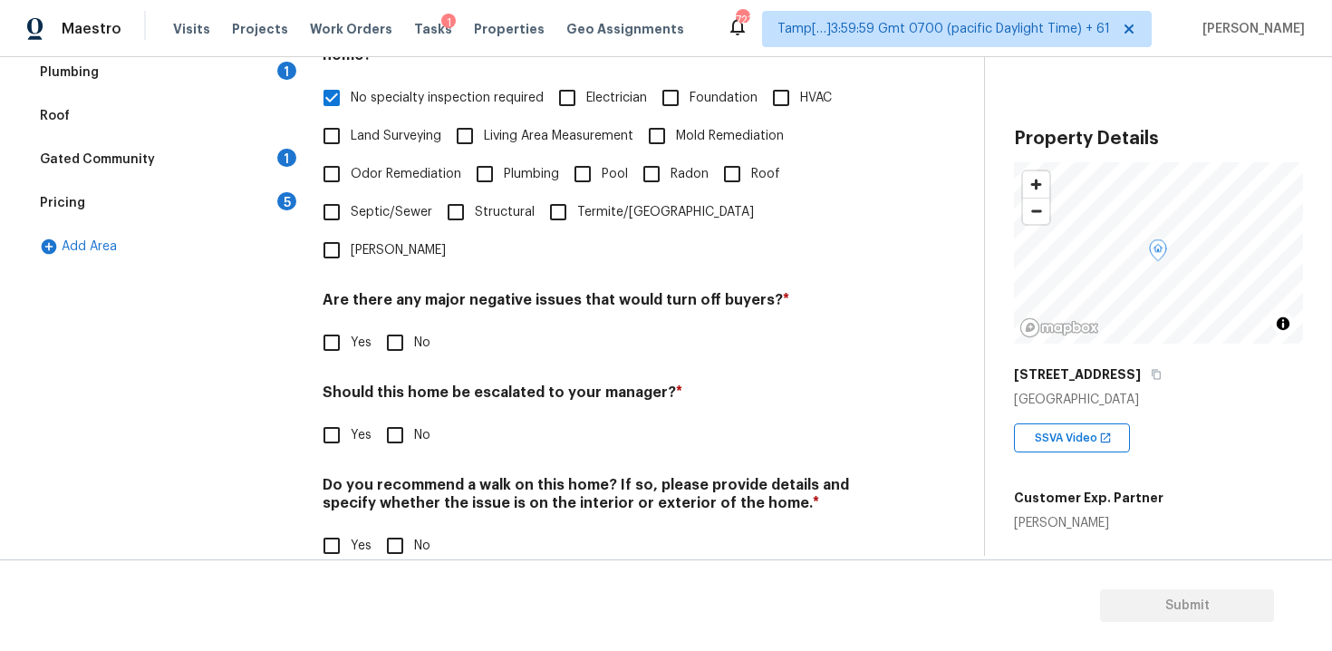
scroll to position [421, 0]
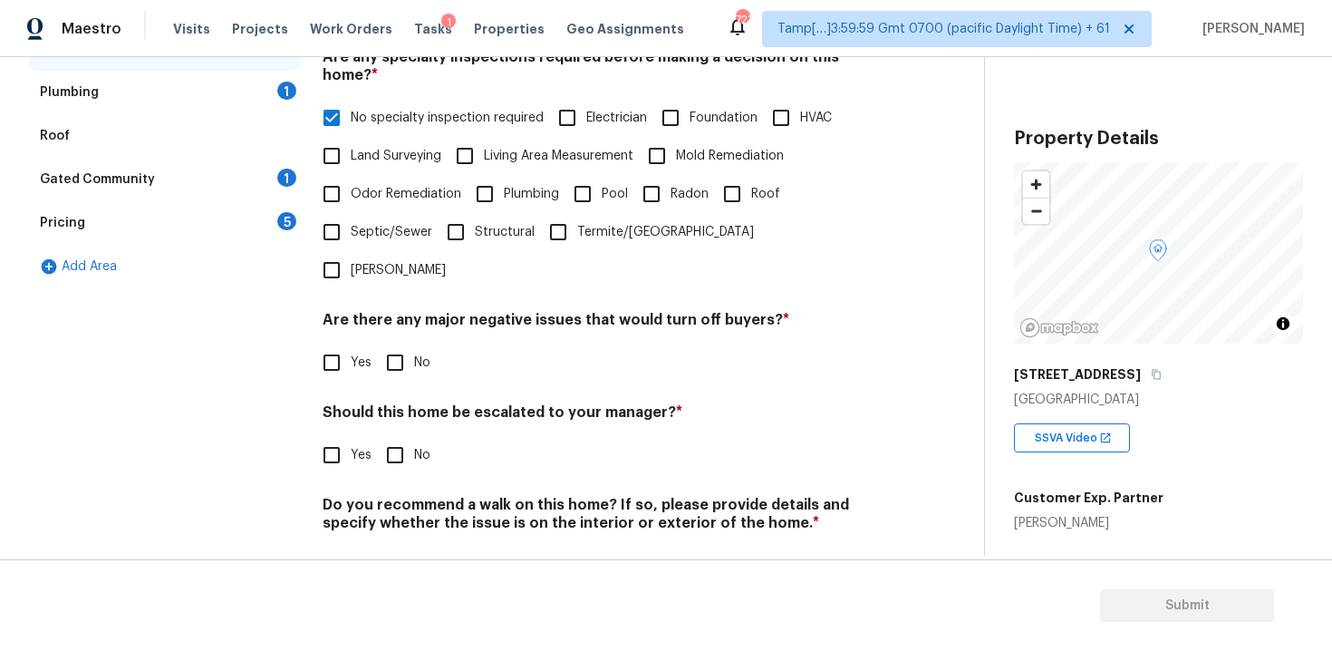
click at [394, 343] on input "No" at bounding box center [395, 362] width 38 height 38
checkbox input "true"
click at [400, 438] on input "No" at bounding box center [395, 457] width 38 height 38
checkbox input "true"
click at [403, 548] on input "No" at bounding box center [395, 567] width 38 height 38
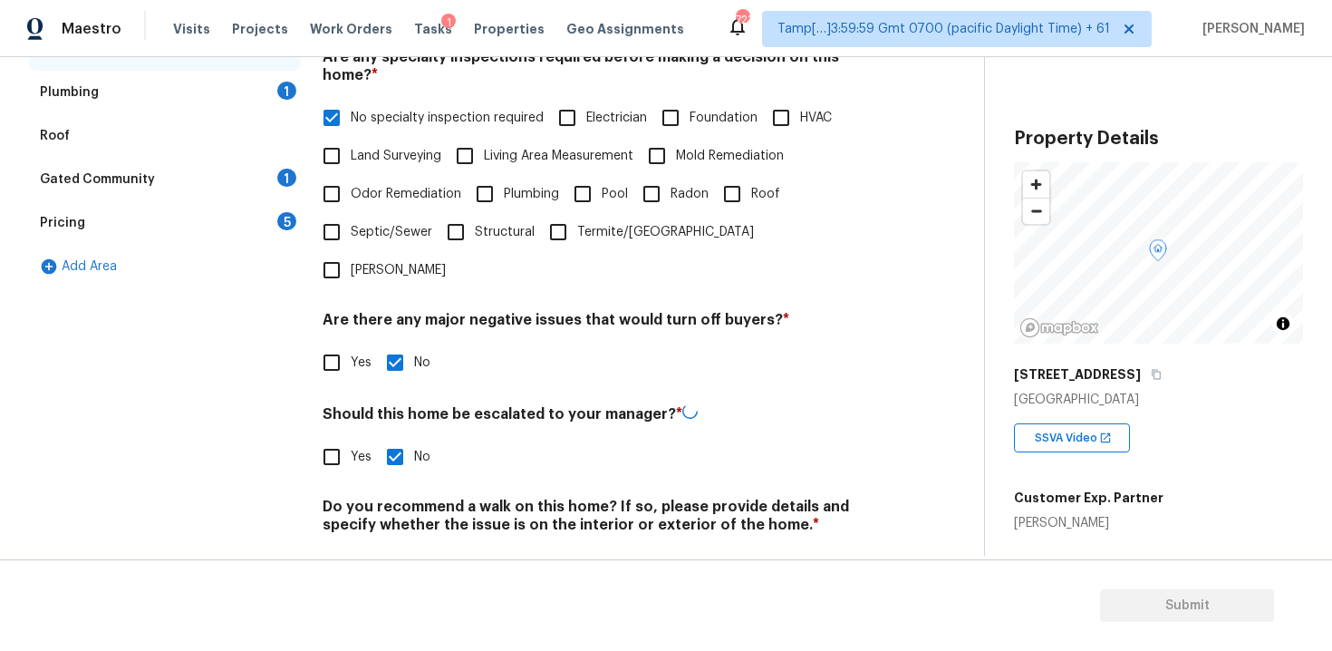
checkbox input "true"
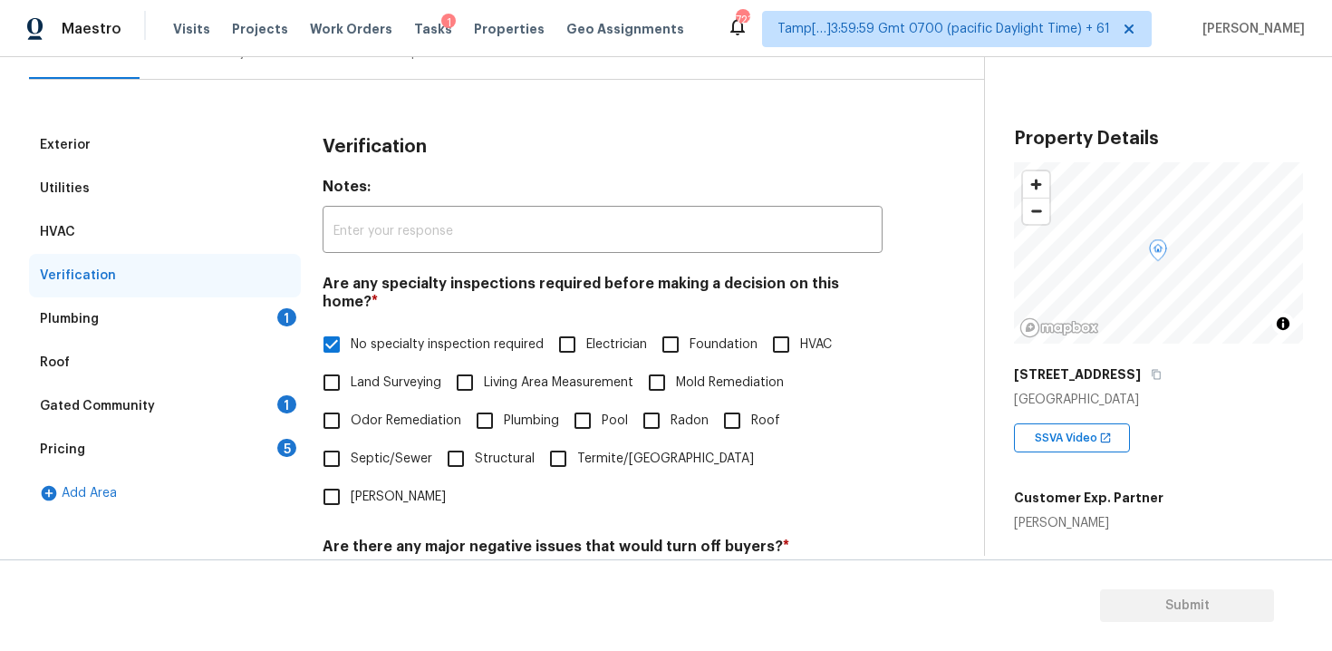
click at [279, 307] on div "Plumbing 1" at bounding box center [165, 318] width 272 height 43
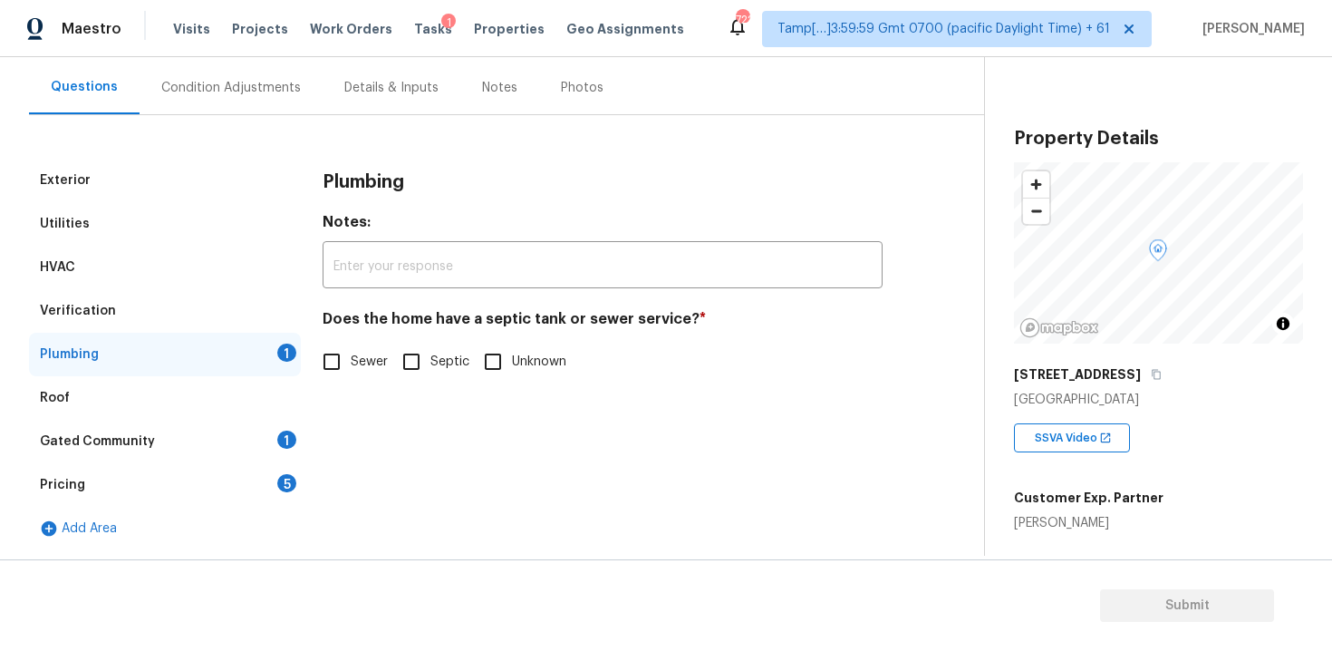
click at [330, 373] on input "Sewer" at bounding box center [332, 361] width 38 height 38
checkbox input "true"
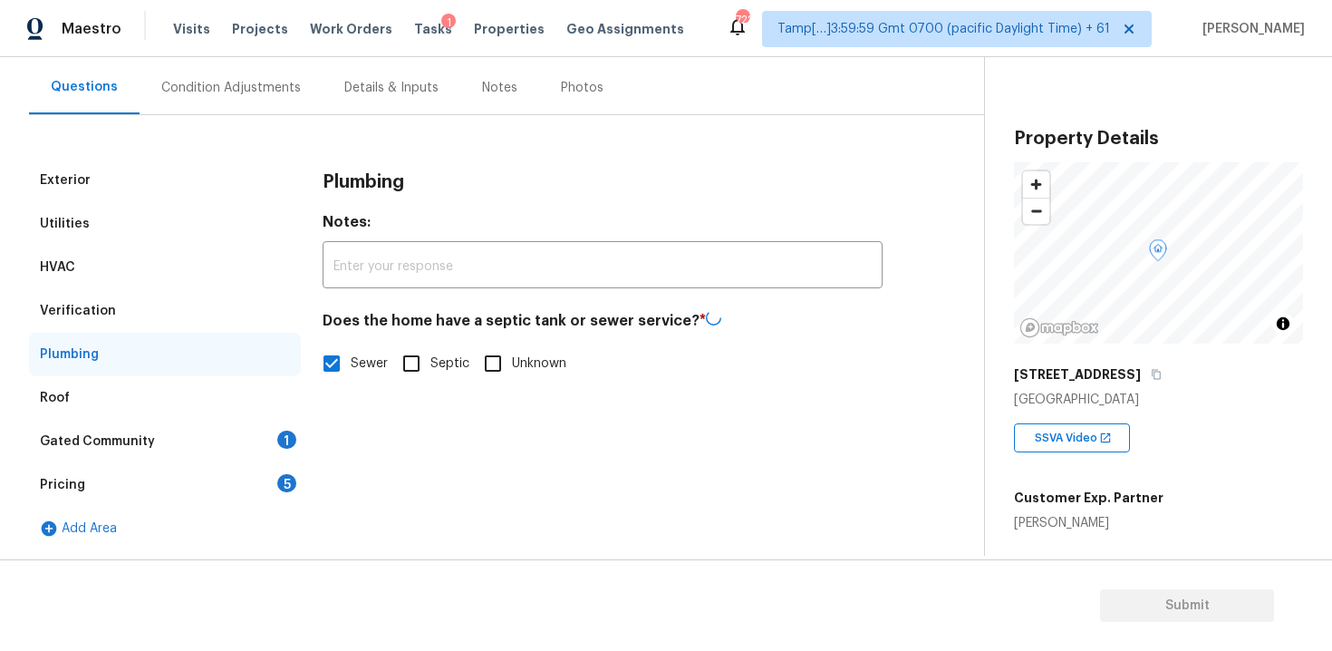
click at [273, 449] on div "Gated Community 1" at bounding box center [165, 441] width 272 height 43
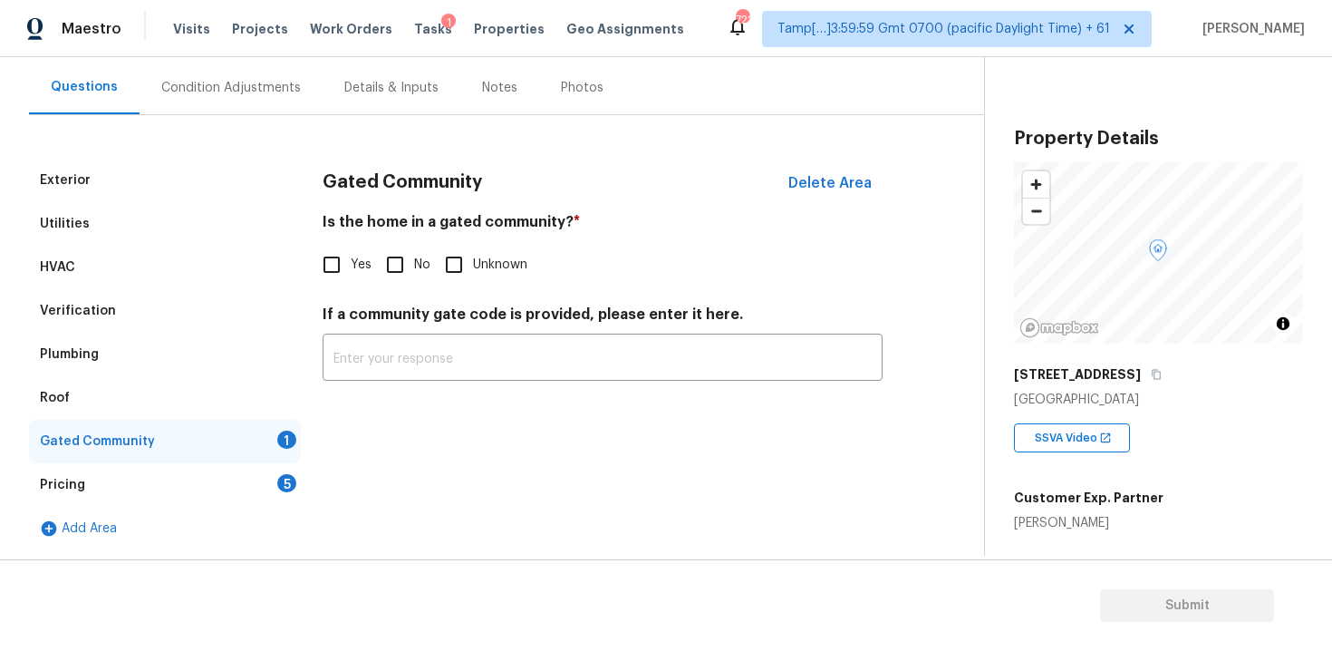
click at [391, 286] on div "Gated Community Delete Area Is the home in a gated community? * Yes No Unknown …" at bounding box center [603, 281] width 560 height 244
click at [391, 276] on input "No" at bounding box center [395, 265] width 38 height 38
checkbox input "true"
click at [288, 458] on div "Gated Community" at bounding box center [165, 441] width 272 height 43
click at [281, 477] on div "5" at bounding box center [286, 483] width 19 height 18
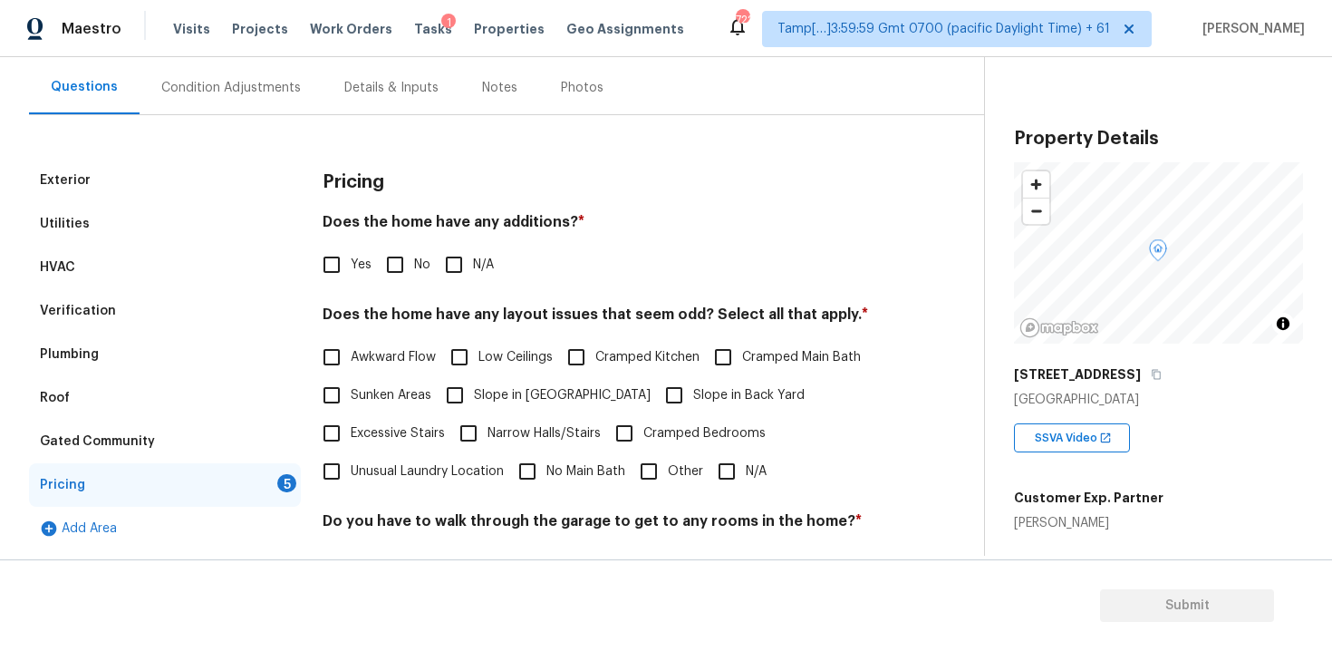
click at [384, 271] on input "No" at bounding box center [395, 265] width 38 height 38
checkbox input "true"
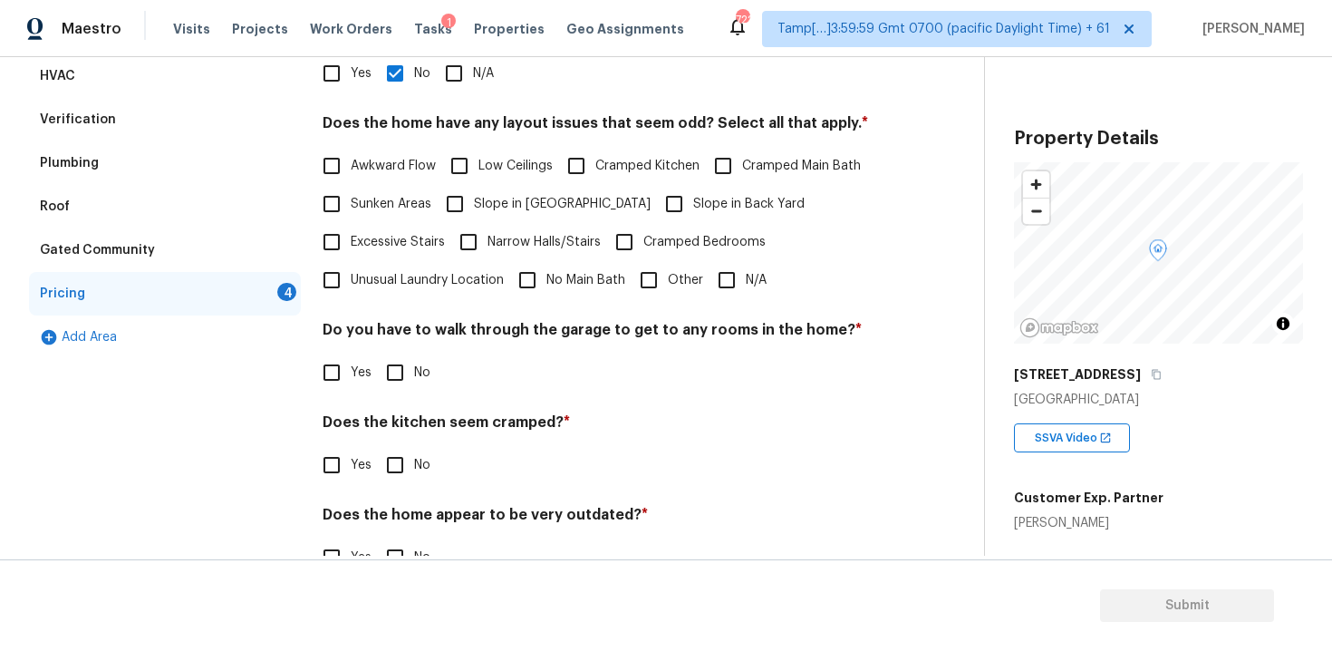
scroll to position [371, 0]
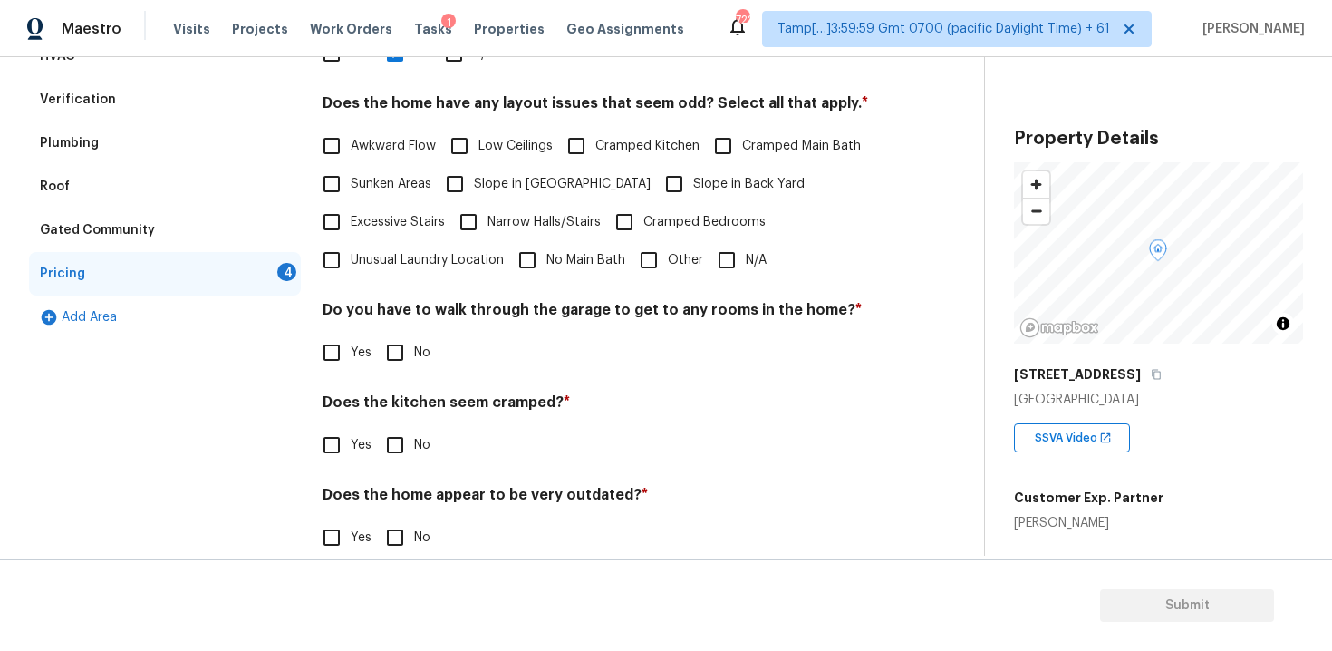
click at [723, 252] on input "N/A" at bounding box center [727, 260] width 38 height 38
checkbox input "true"
click at [415, 330] on div "Do you have to walk through the garage to get to any rooms in the home? * Yes No" at bounding box center [603, 336] width 560 height 71
click at [402, 395] on h4 "Does the kitchen seem cramped? *" at bounding box center [603, 405] width 560 height 25
click at [400, 359] on input "No" at bounding box center [395, 352] width 38 height 38
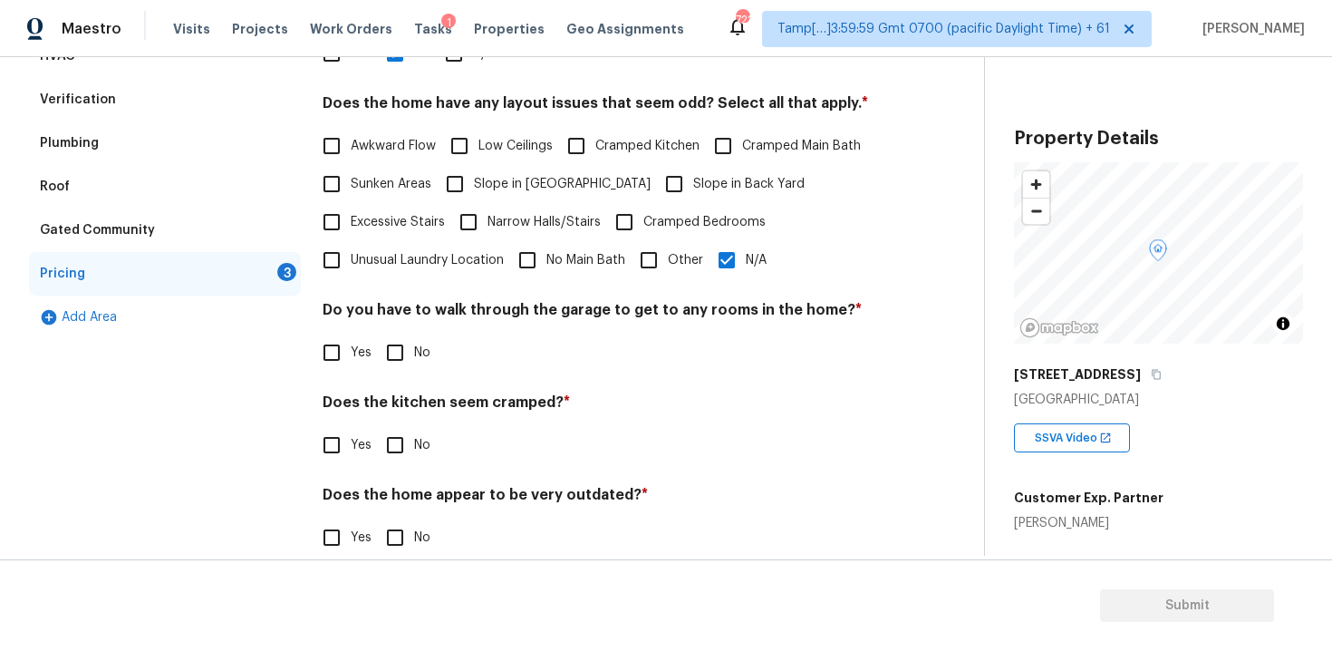
checkbox input "true"
click at [400, 429] on input "No" at bounding box center [395, 447] width 38 height 38
checkbox input "true"
click at [403, 530] on input "No" at bounding box center [395, 539] width 38 height 38
checkbox input "true"
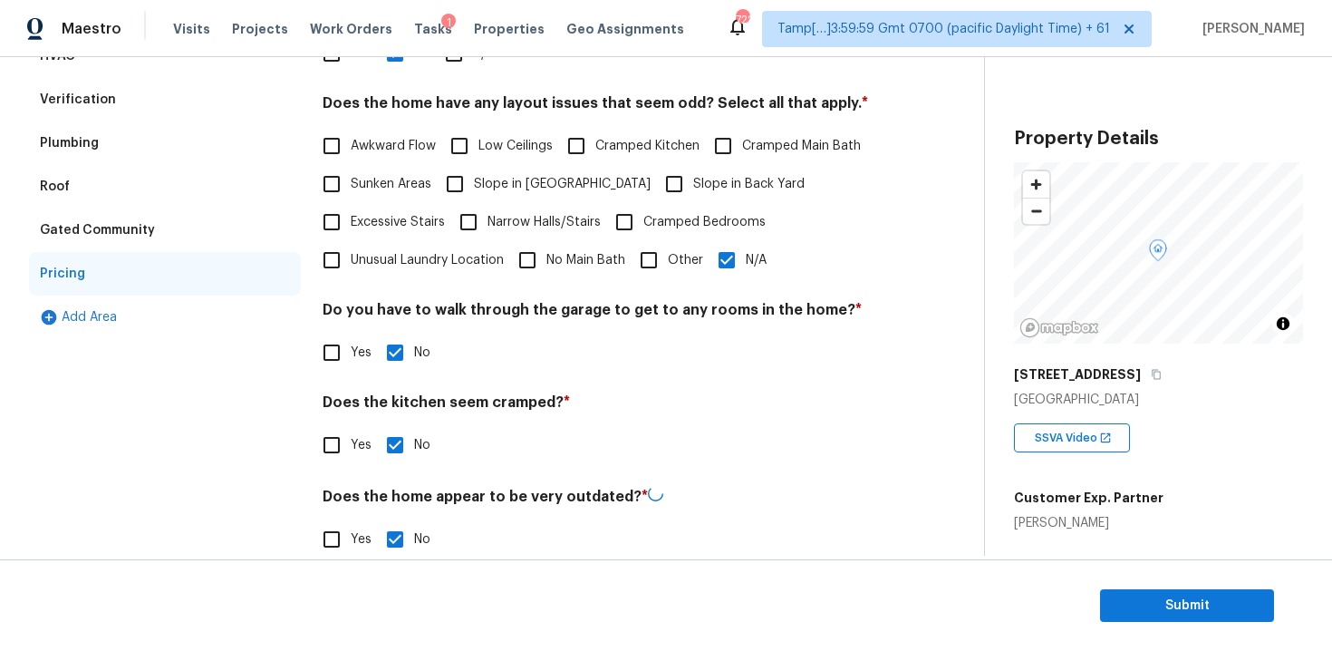
scroll to position [0, 0]
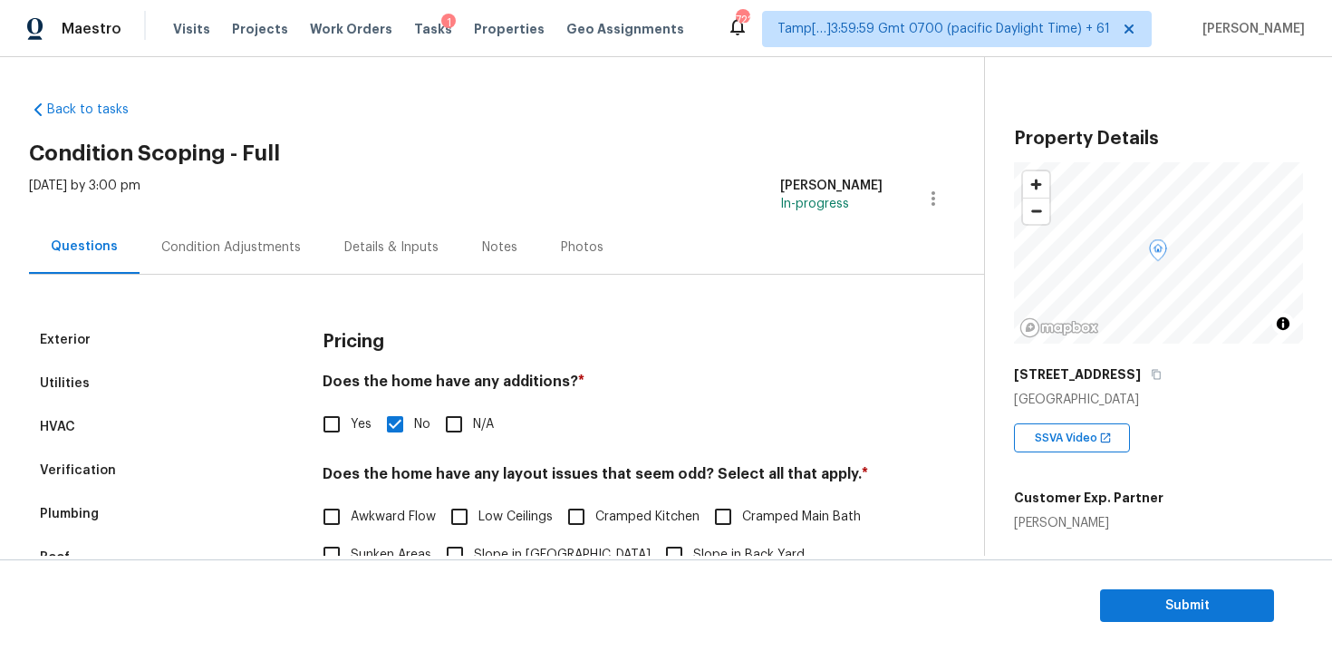
click at [280, 222] on div "Condition Adjustments" at bounding box center [231, 246] width 183 height 53
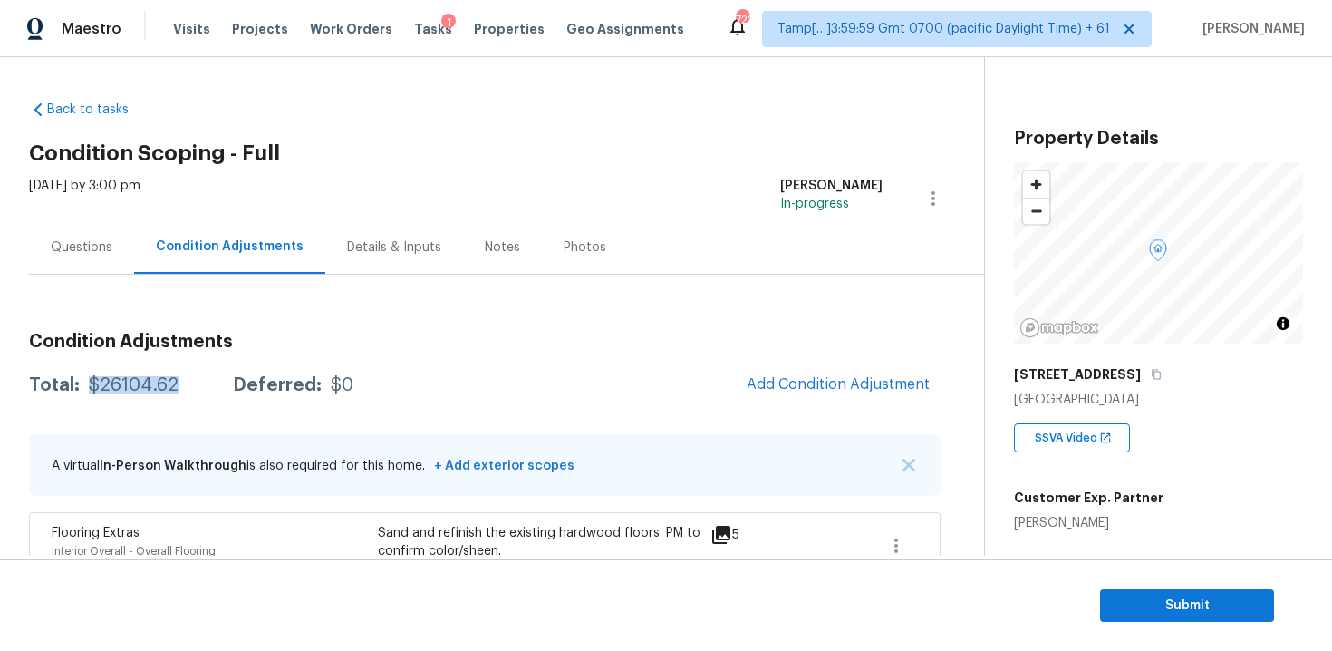
drag, startPoint x: 88, startPoint y: 382, endPoint x: 199, endPoint y: 381, distance: 111.5
click at [199, 381] on div "Total: $26104.62 Deferred: $0" at bounding box center [191, 385] width 324 height 18
copy div "$26104.62"
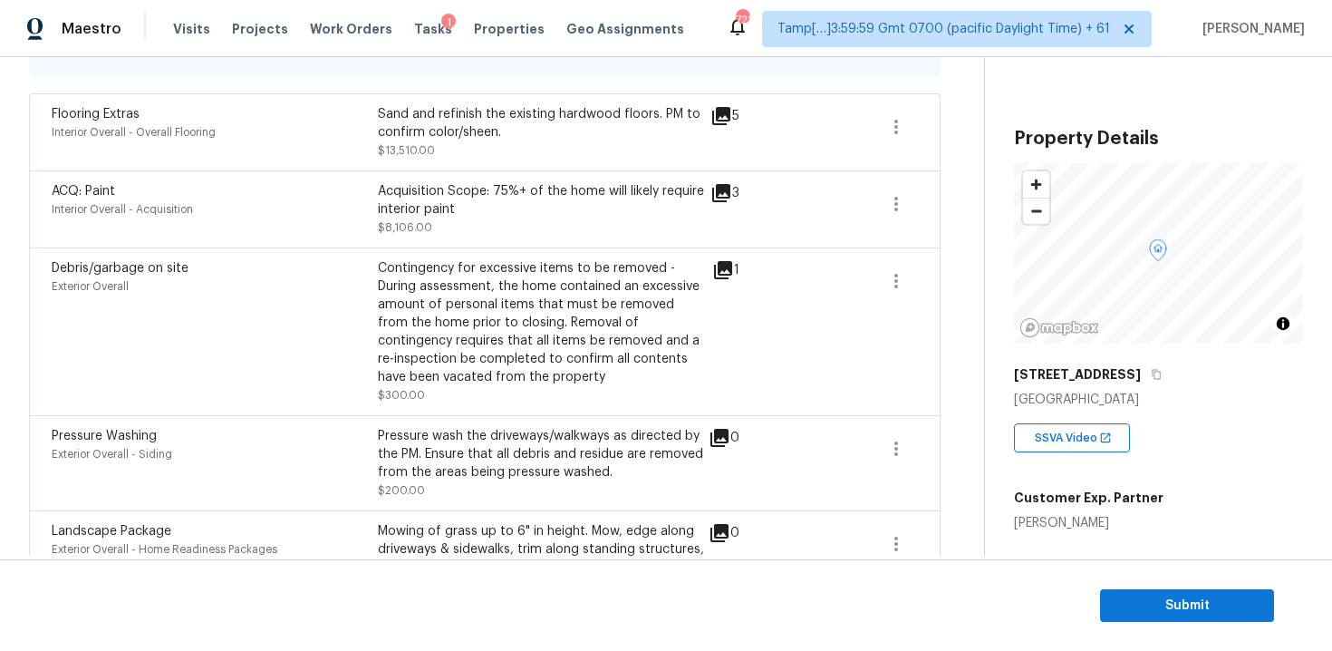
scroll to position [422, 0]
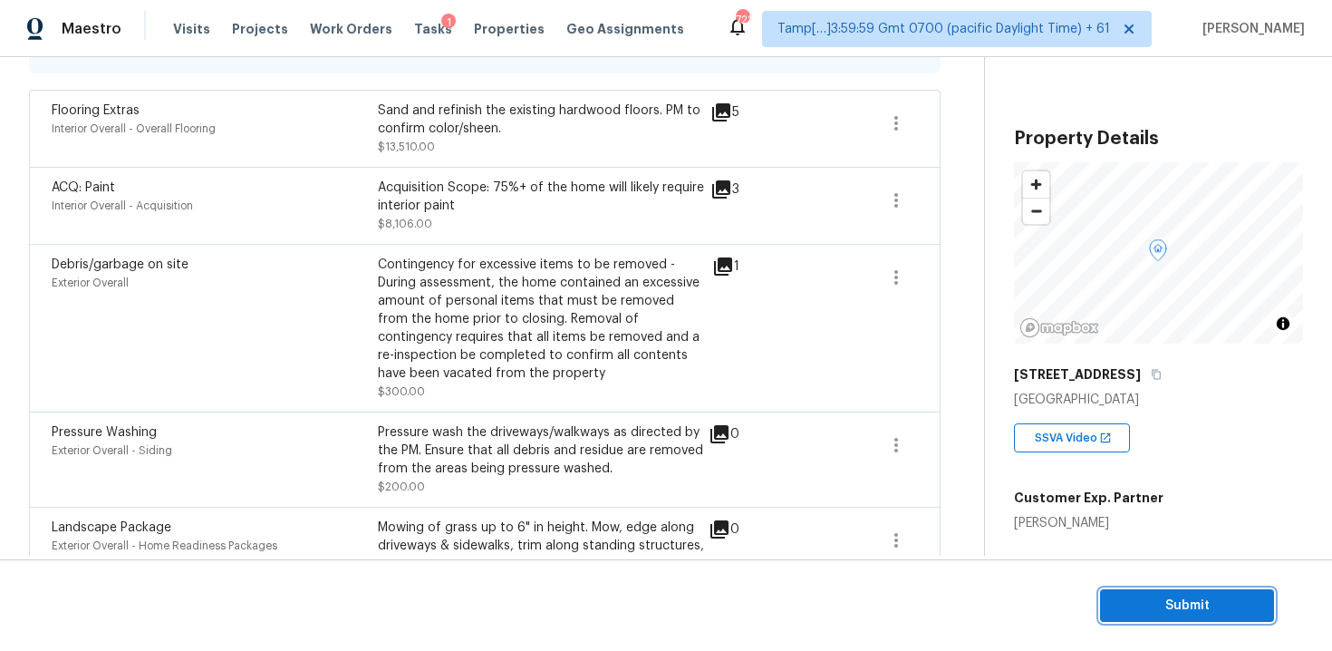
click at [1155, 596] on span "Submit" at bounding box center [1186, 605] width 145 height 23
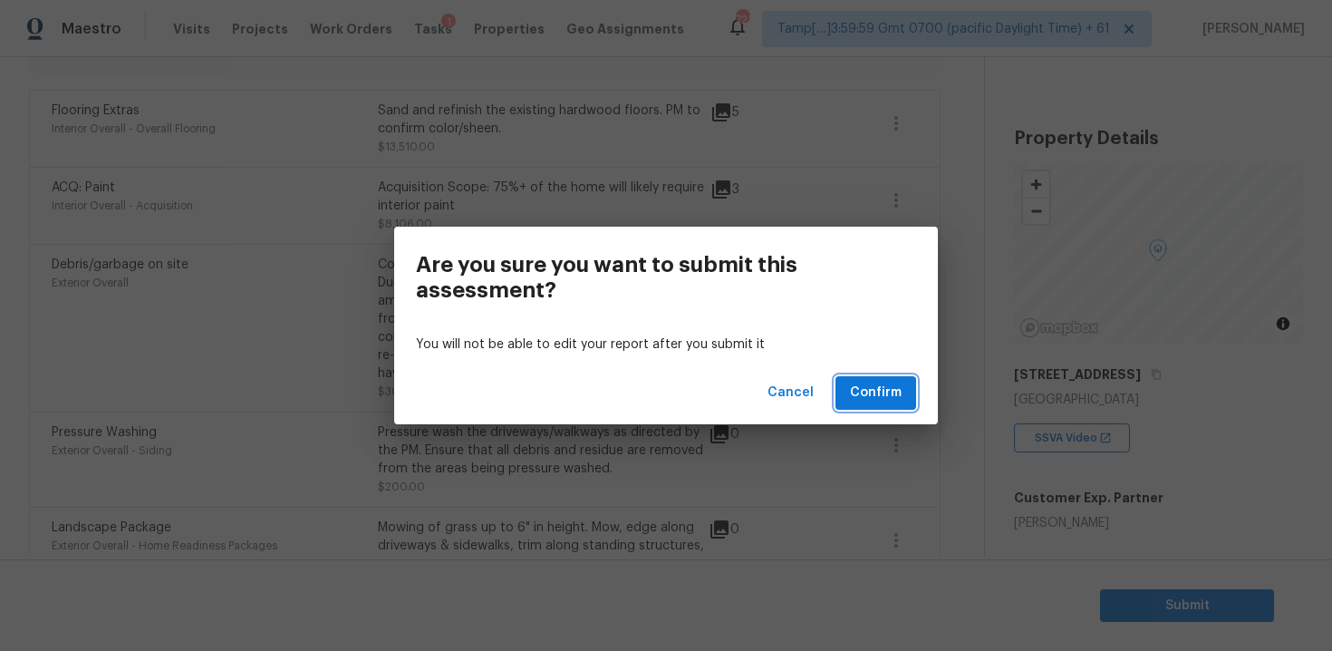
click at [911, 382] on button "Confirm" at bounding box center [875, 393] width 81 height 34
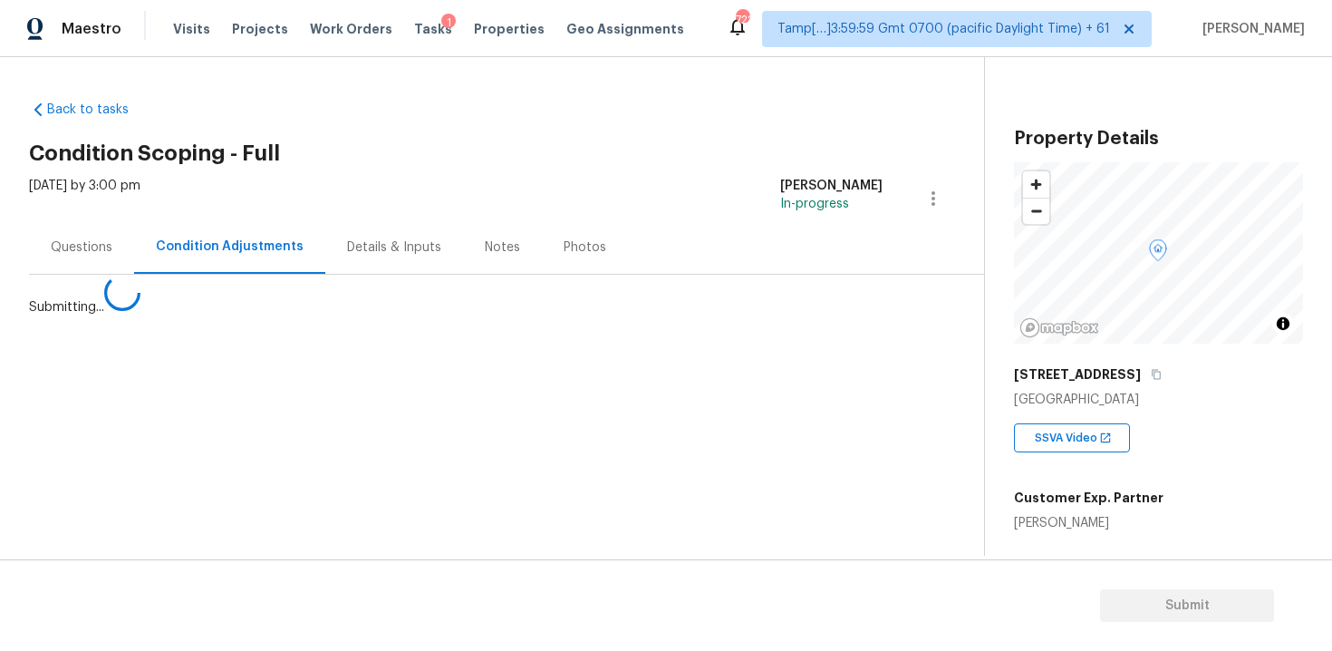
scroll to position [0, 0]
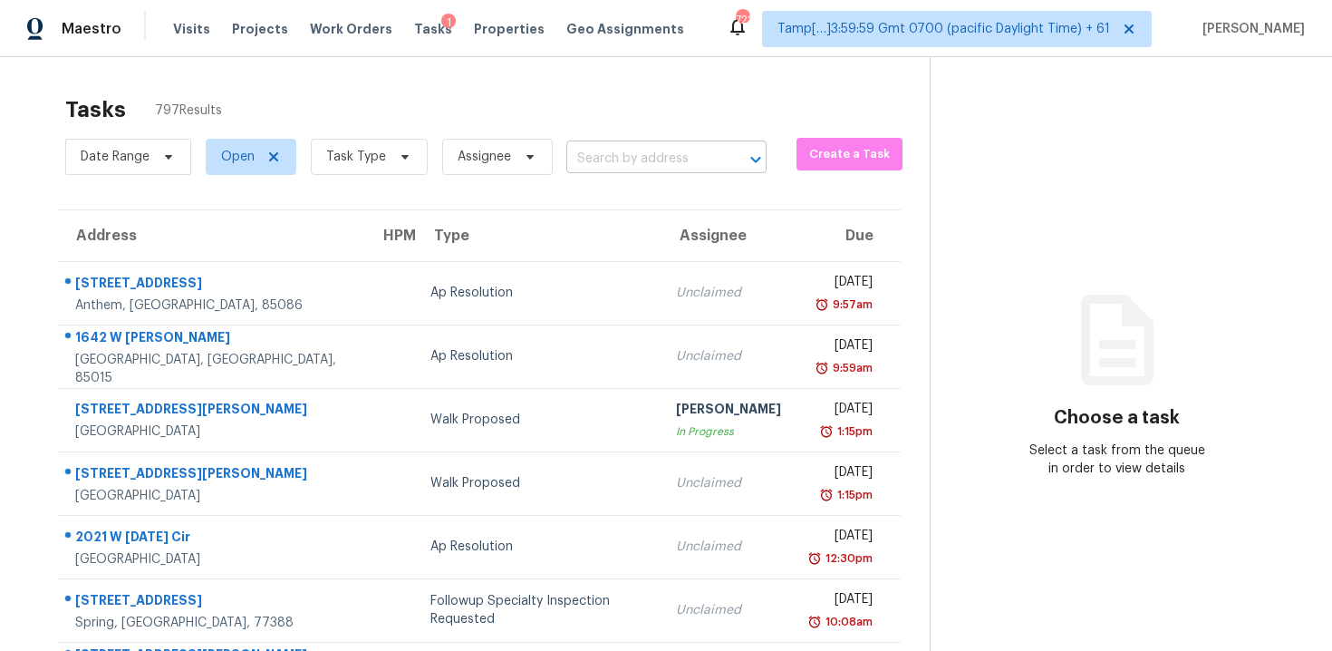
click at [641, 158] on input "text" at bounding box center [640, 159] width 149 height 28
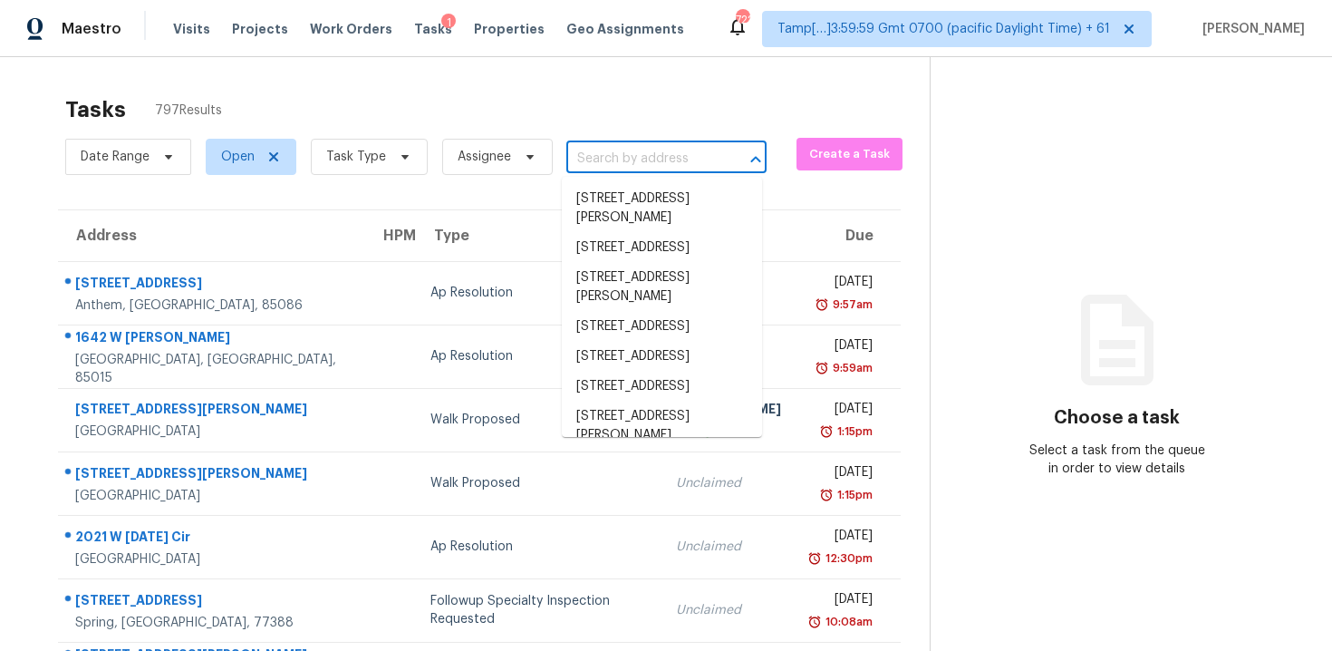
paste input "[STREET_ADDRESS]"
type input "[STREET_ADDRESS]"
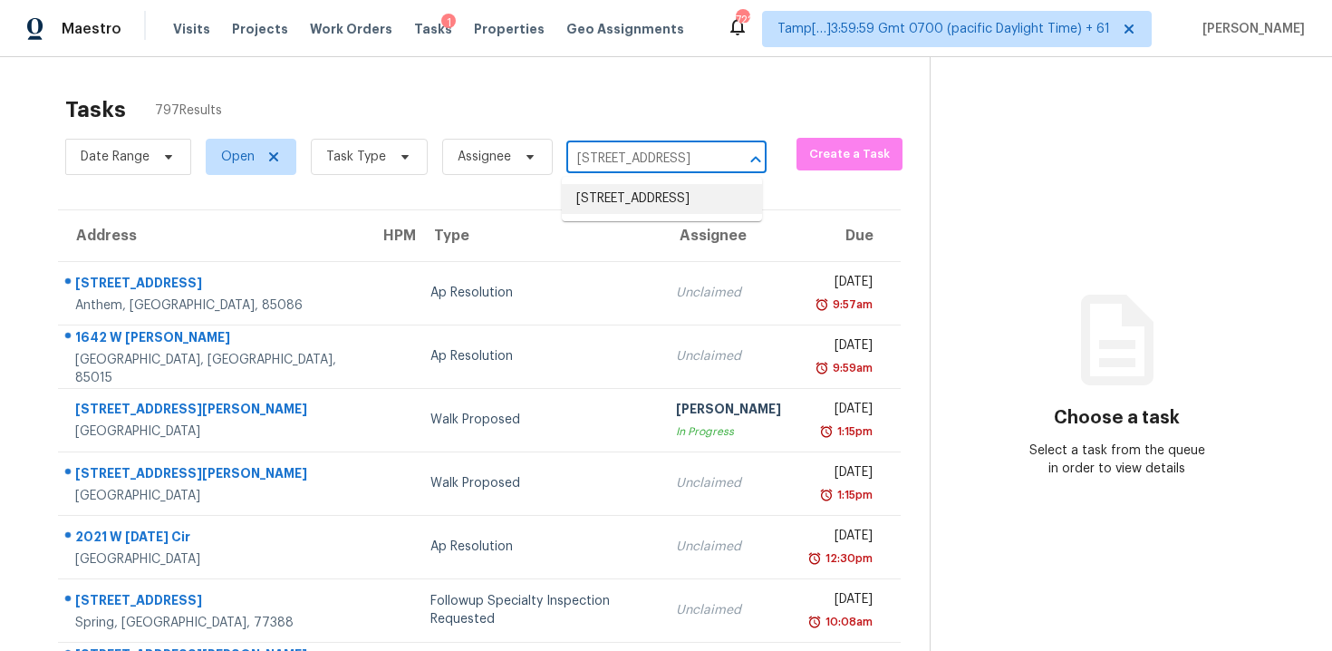
click at [665, 201] on li "[STREET_ADDRESS]" at bounding box center [662, 199] width 200 height 30
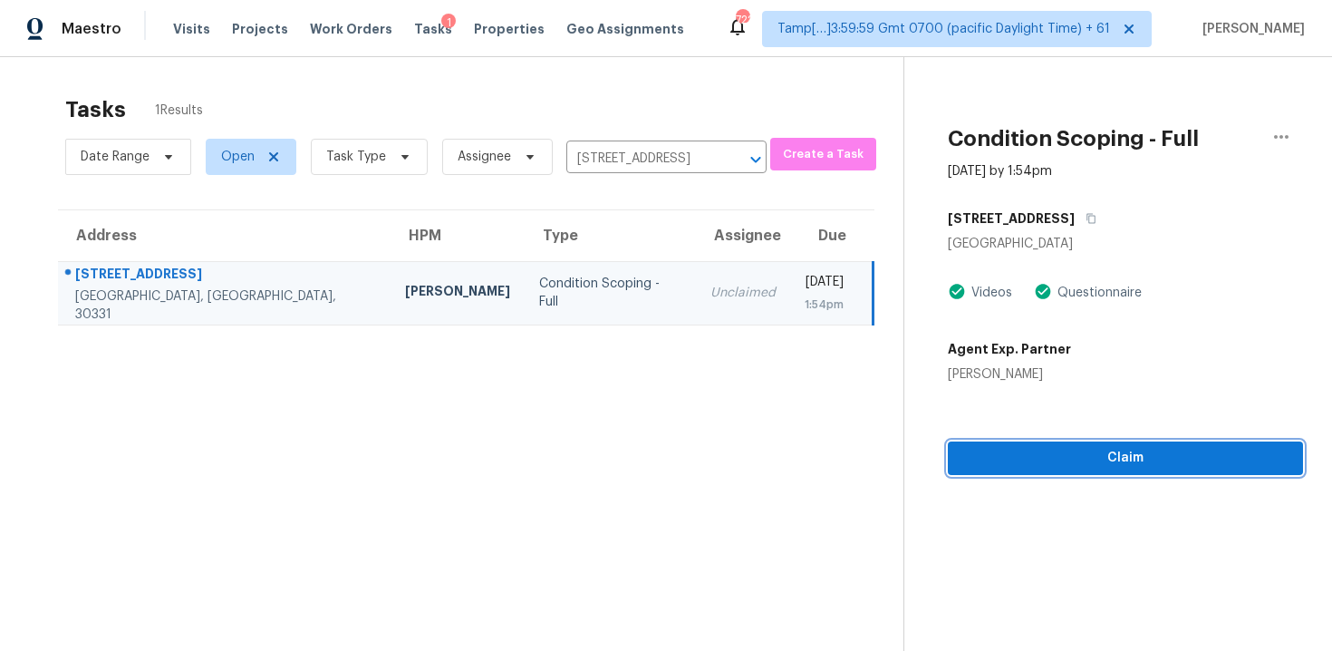
click at [1010, 468] on span "Claim" at bounding box center [1125, 458] width 326 height 23
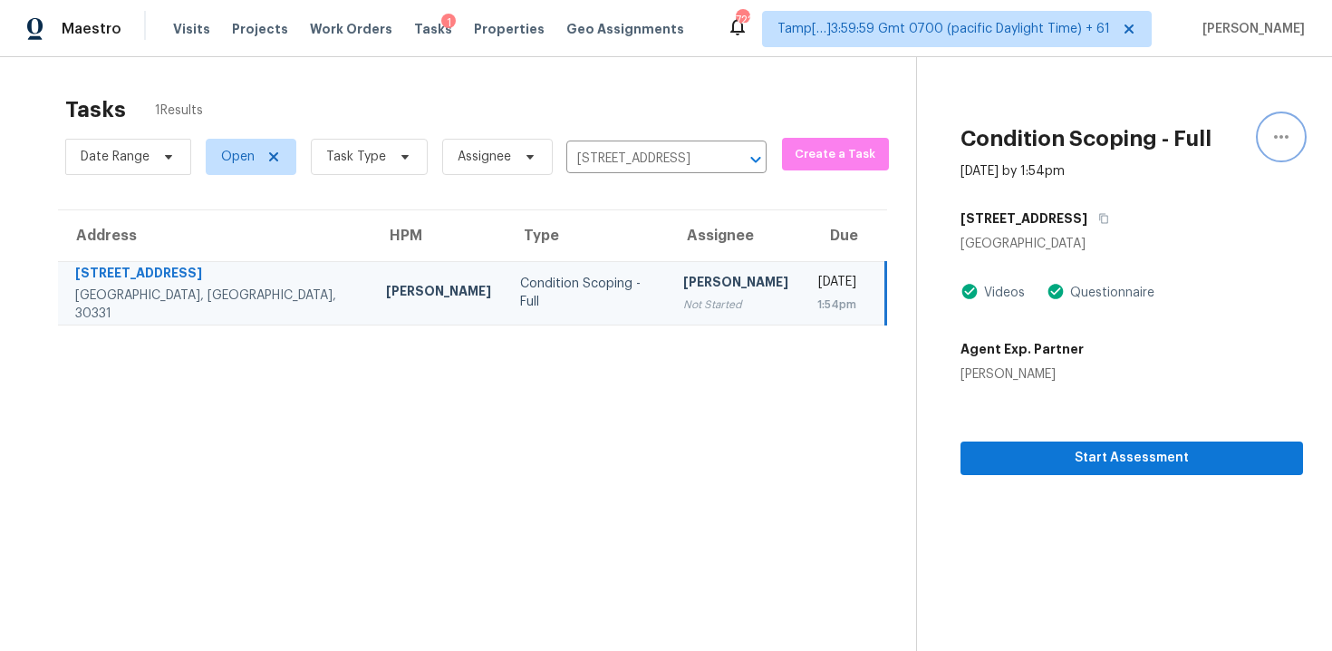
click at [1269, 142] on button "button" at bounding box center [1280, 136] width 43 height 43
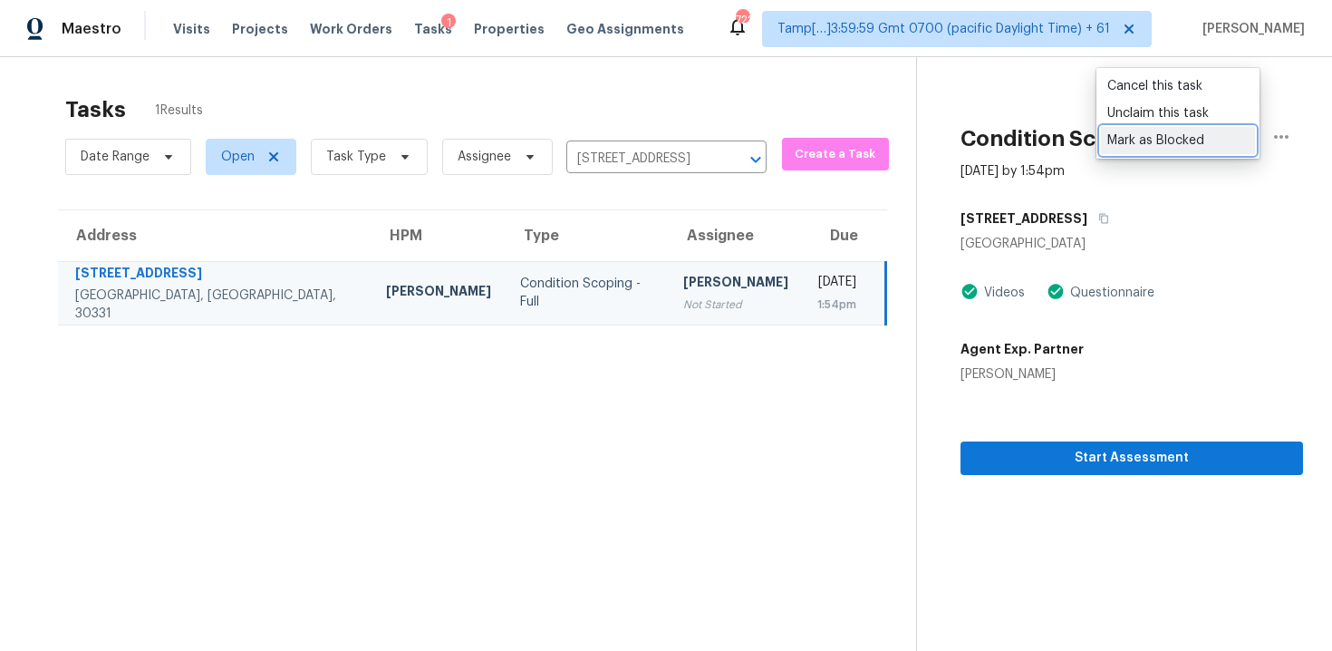
click at [1172, 152] on link "Mark as Blocked" at bounding box center [1178, 140] width 154 height 27
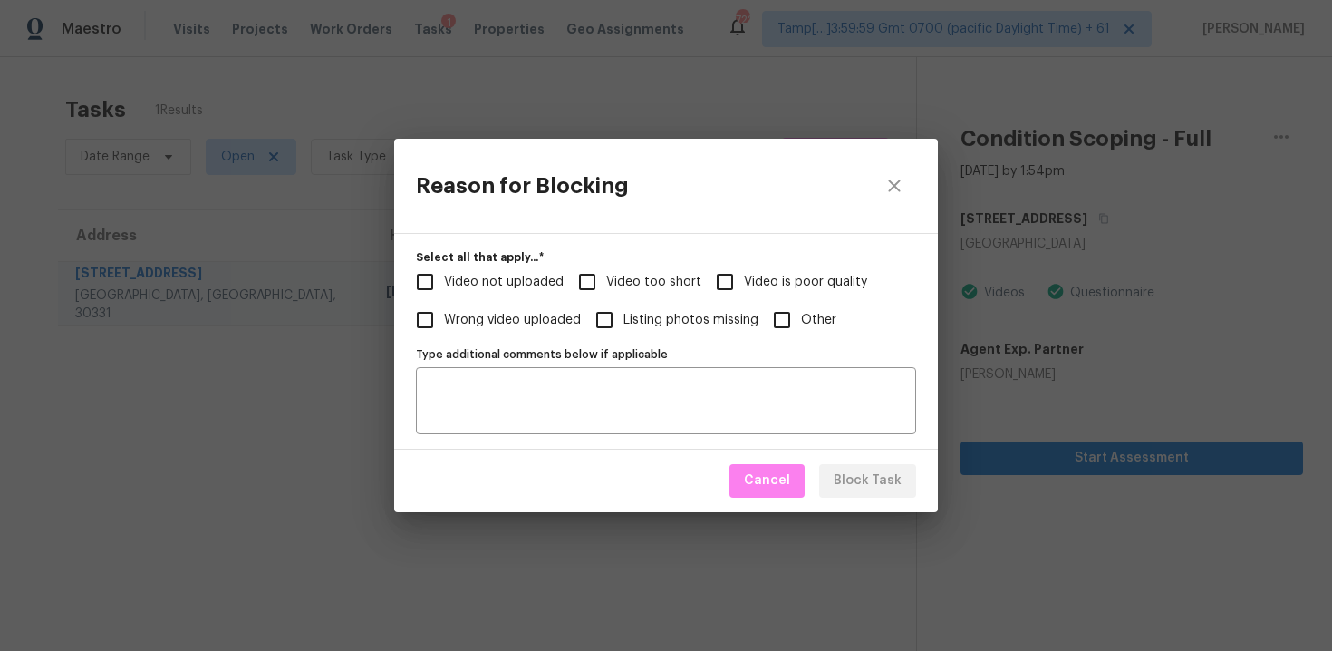
click at [468, 277] on span "Video not uploaded" at bounding box center [504, 282] width 120 height 19
click at [444, 277] on input "Video not uploaded" at bounding box center [425, 282] width 38 height 38
checkbox input "true"
click at [596, 275] on input "Video too short" at bounding box center [587, 282] width 38 height 38
checkbox input "true"
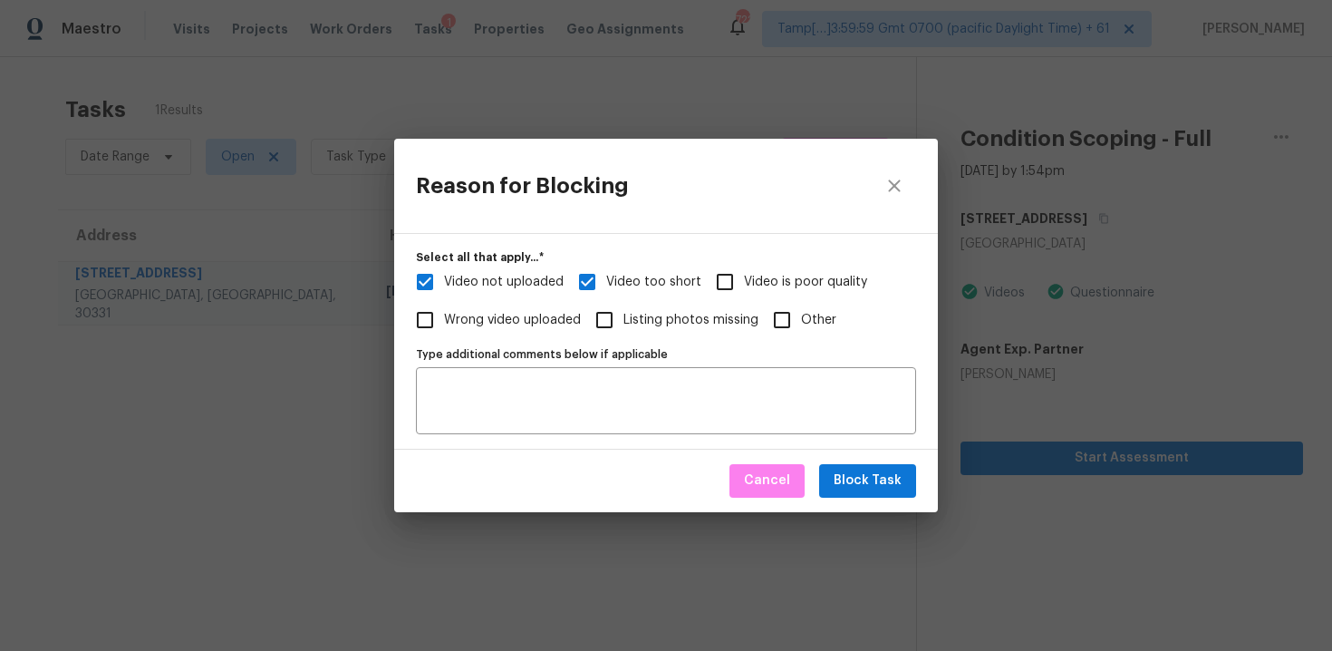
click at [523, 304] on label "Wrong video uploaded" at bounding box center [493, 320] width 175 height 38
click at [444, 304] on input "Wrong video uploaded" at bounding box center [425, 320] width 38 height 38
click at [523, 304] on label "Wrong video uploaded" at bounding box center [493, 320] width 175 height 38
click at [444, 304] on input "Wrong video uploaded" at bounding box center [425, 320] width 38 height 38
checkbox input "false"
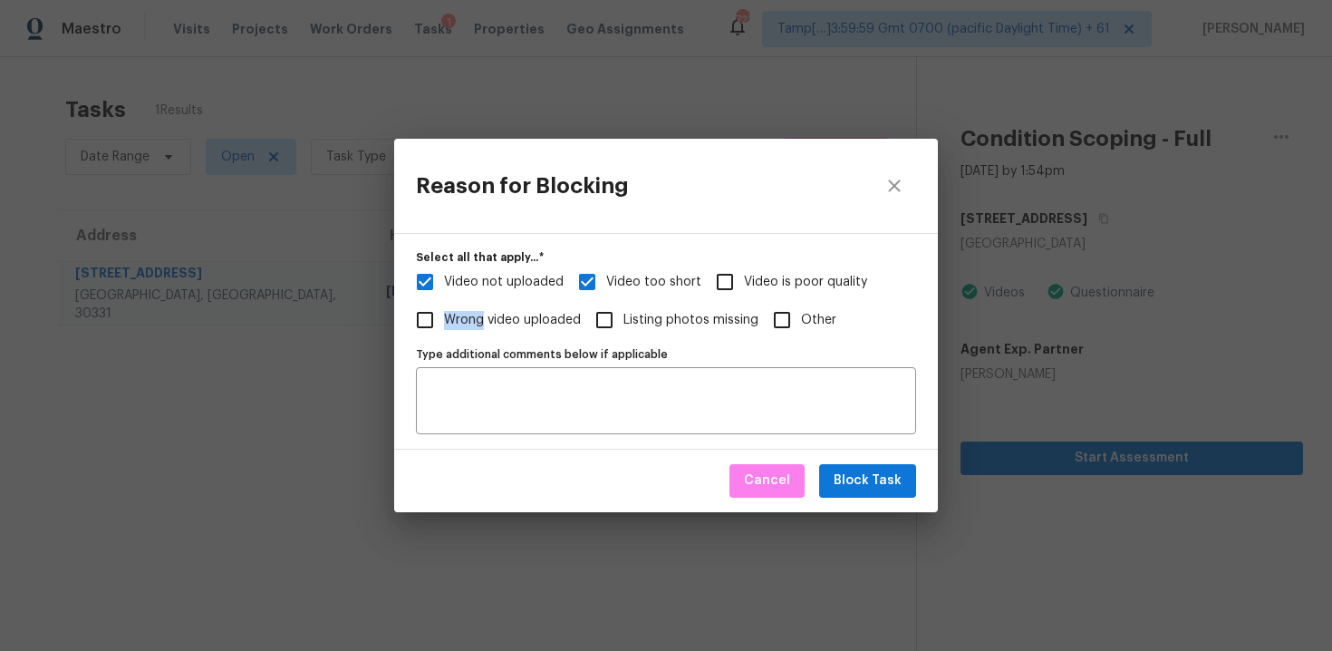
click at [518, 281] on span "Video not uploaded" at bounding box center [504, 282] width 120 height 19
click at [444, 281] on input "Video not uploaded" at bounding box center [425, 282] width 38 height 38
checkbox input "false"
click at [851, 479] on span "Block Task" at bounding box center [868, 480] width 68 height 23
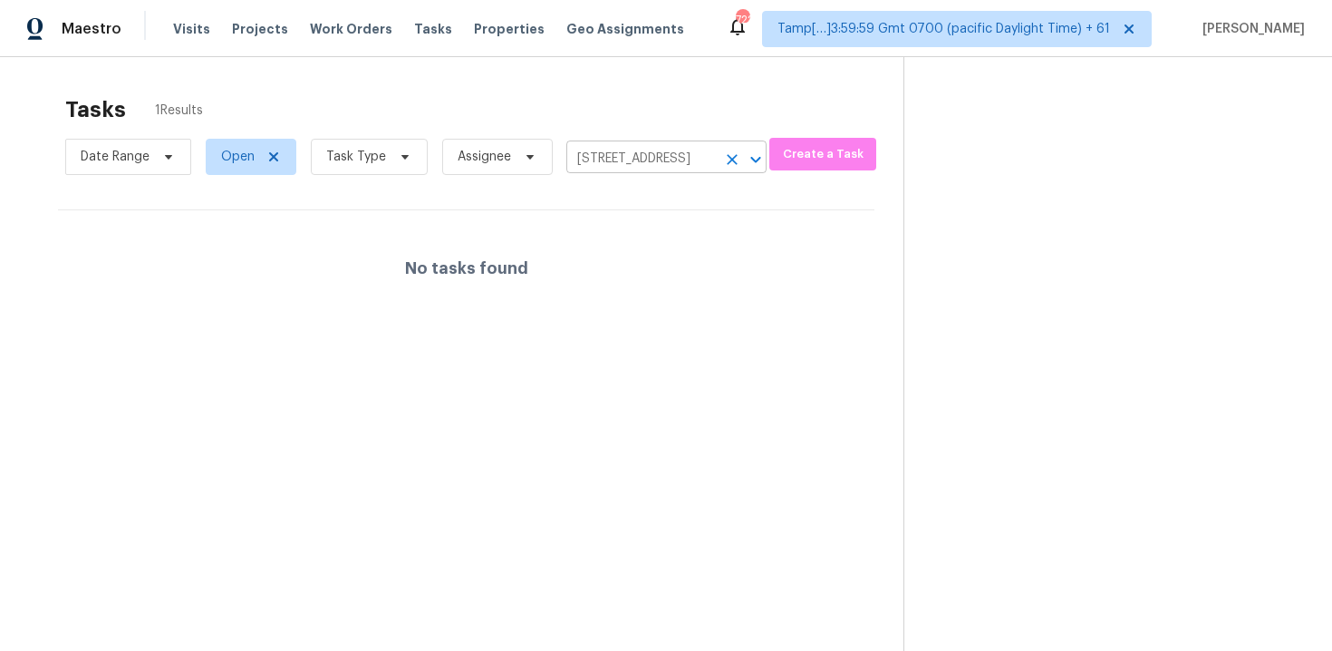
click at [723, 152] on icon "Clear" at bounding box center [732, 159] width 18 height 18
click at [622, 63] on div at bounding box center [666, 325] width 1332 height 651
click at [641, 169] on div at bounding box center [666, 325] width 1332 height 651
click at [613, 101] on div at bounding box center [666, 325] width 1332 height 651
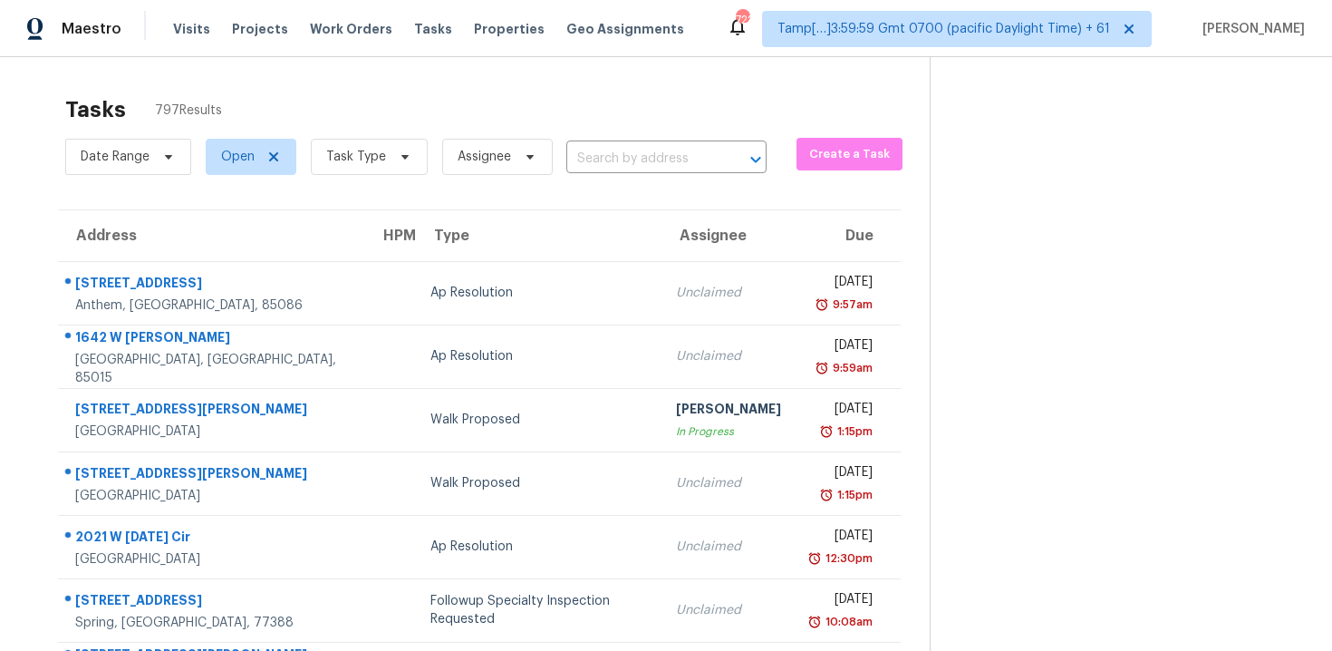
click at [651, 178] on div "Date Range Open Task Type Assignee ​" at bounding box center [415, 156] width 701 height 47
click at [646, 162] on input "text" at bounding box center [640, 159] width 149 height 28
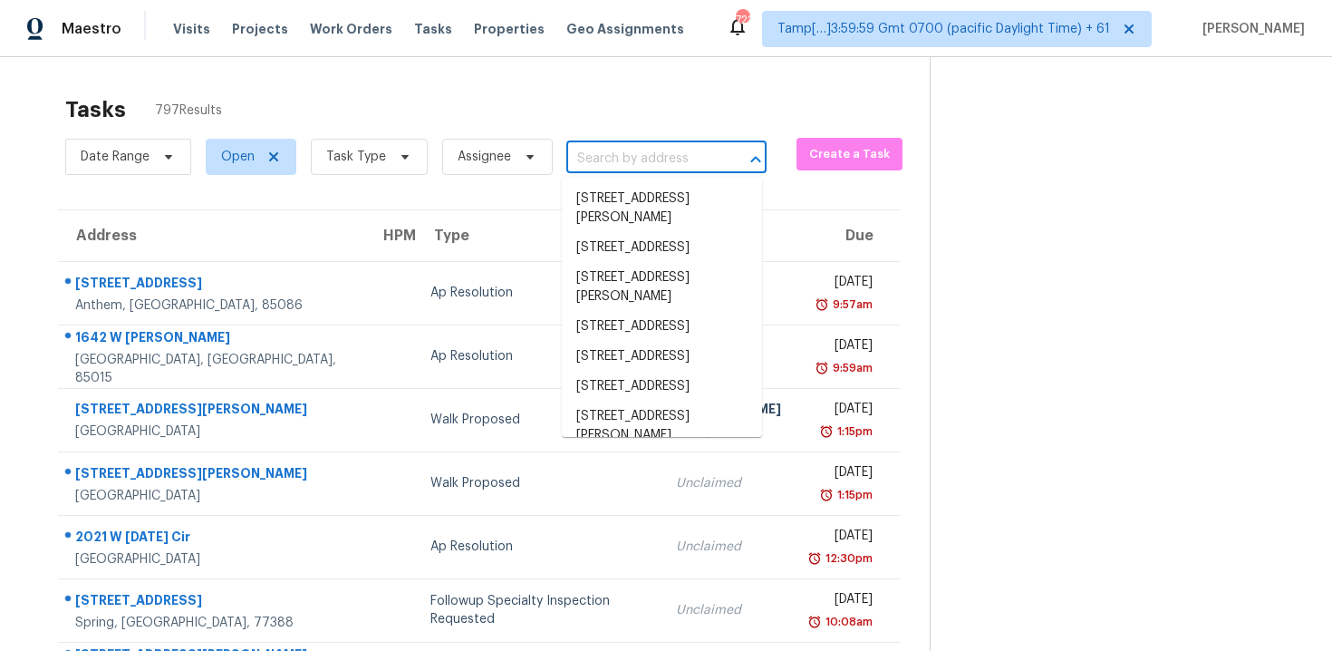
paste input "[STREET_ADDRESS]"
type input "[STREET_ADDRESS]"
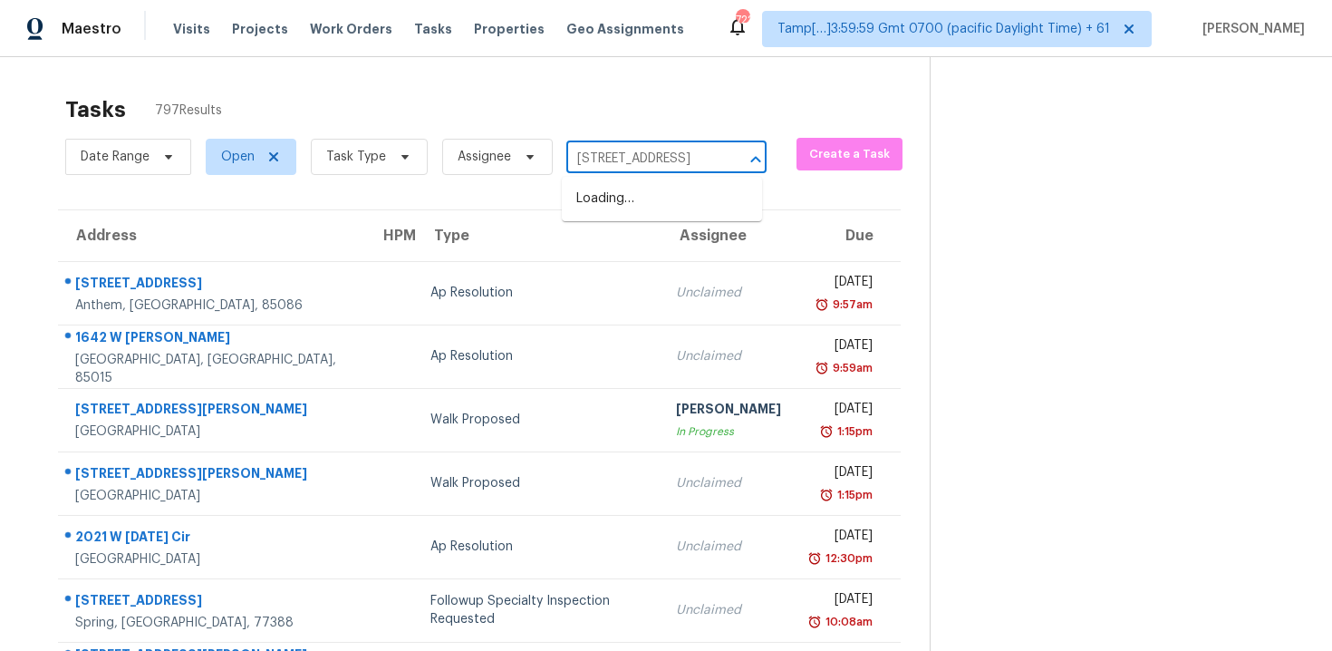
scroll to position [0, 68]
click at [661, 191] on li "[STREET_ADDRESS]" at bounding box center [662, 199] width 200 height 30
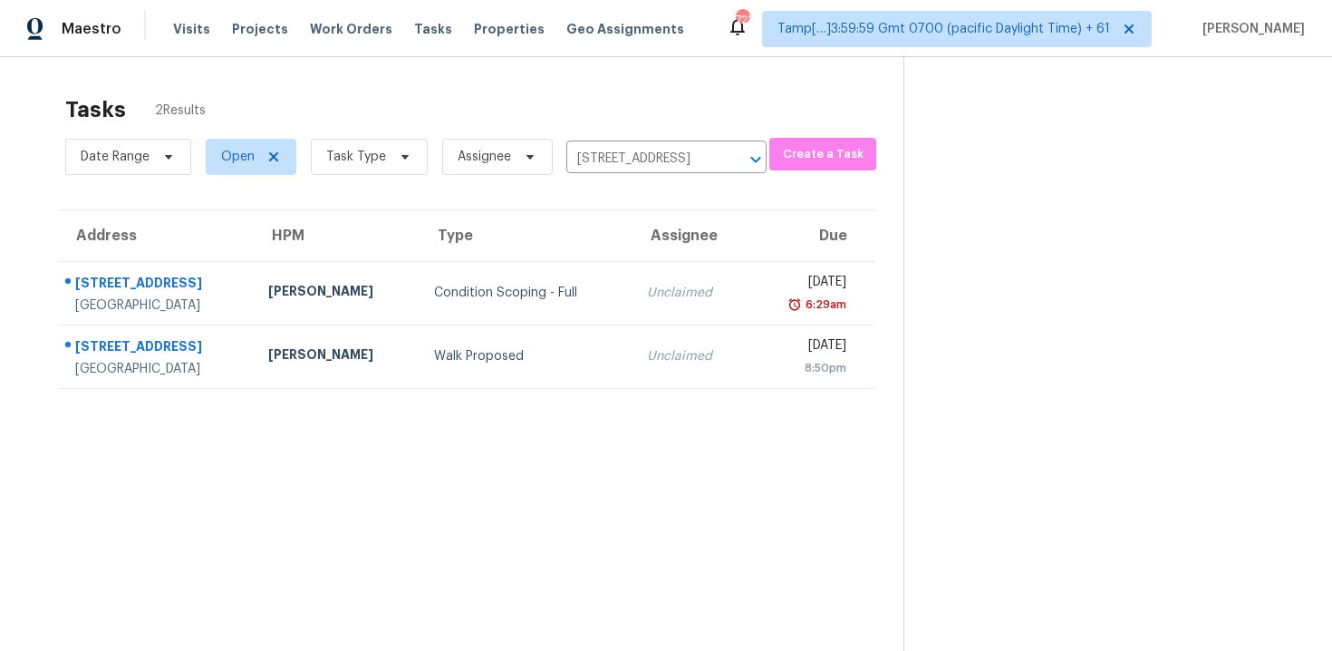
click at [673, 272] on td "Unclaimed" at bounding box center [690, 292] width 117 height 63
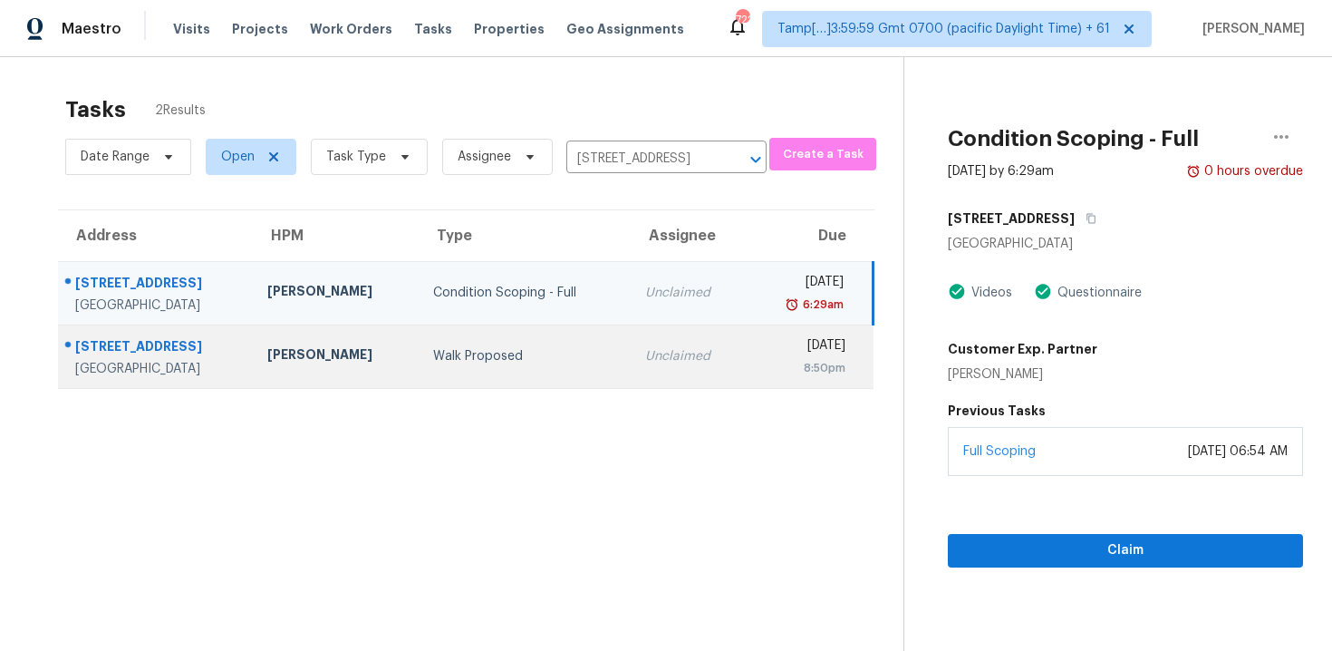
click at [673, 325] on td "Unclaimed" at bounding box center [689, 355] width 116 height 63
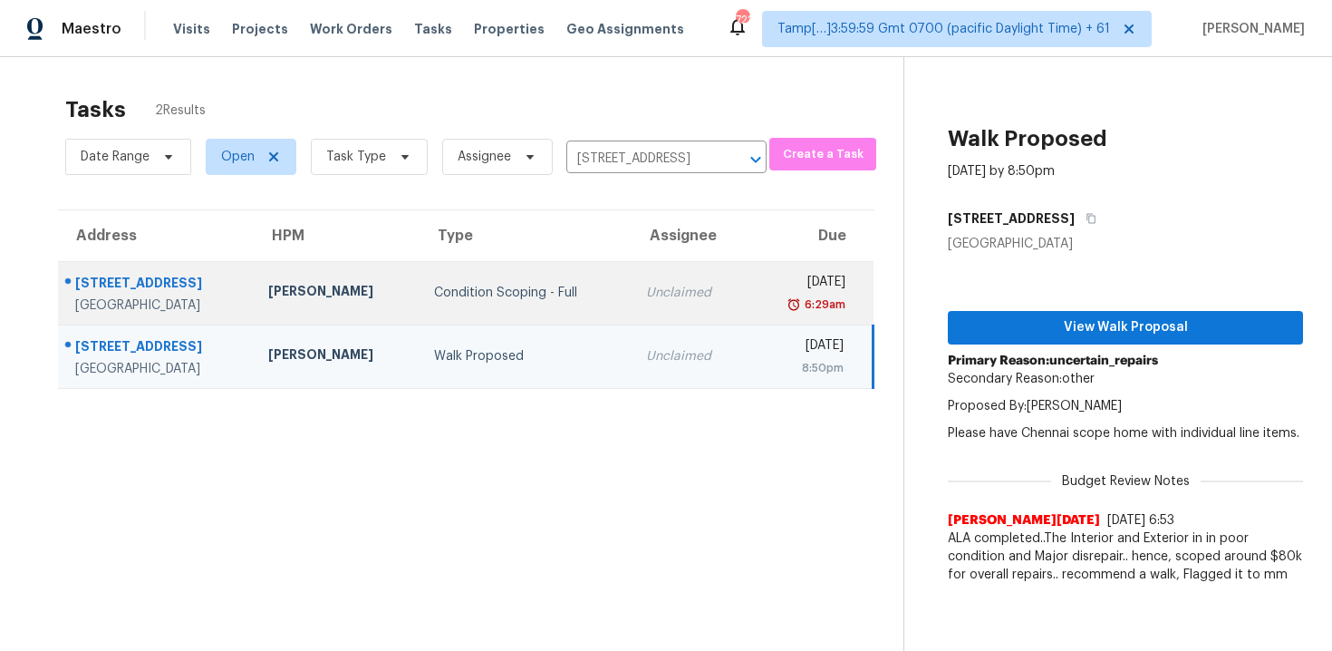
click at [656, 292] on div "Unclaimed" at bounding box center [689, 293] width 87 height 18
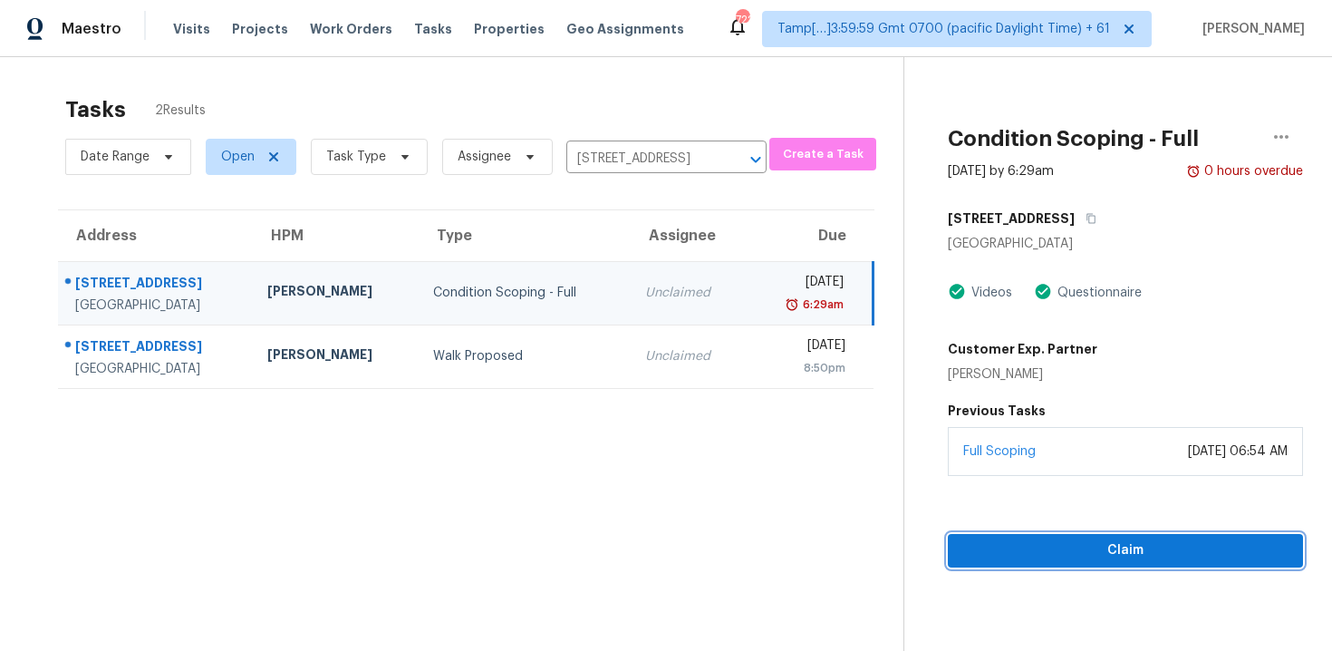
click at [1132, 549] on span "Claim" at bounding box center [1125, 550] width 326 height 23
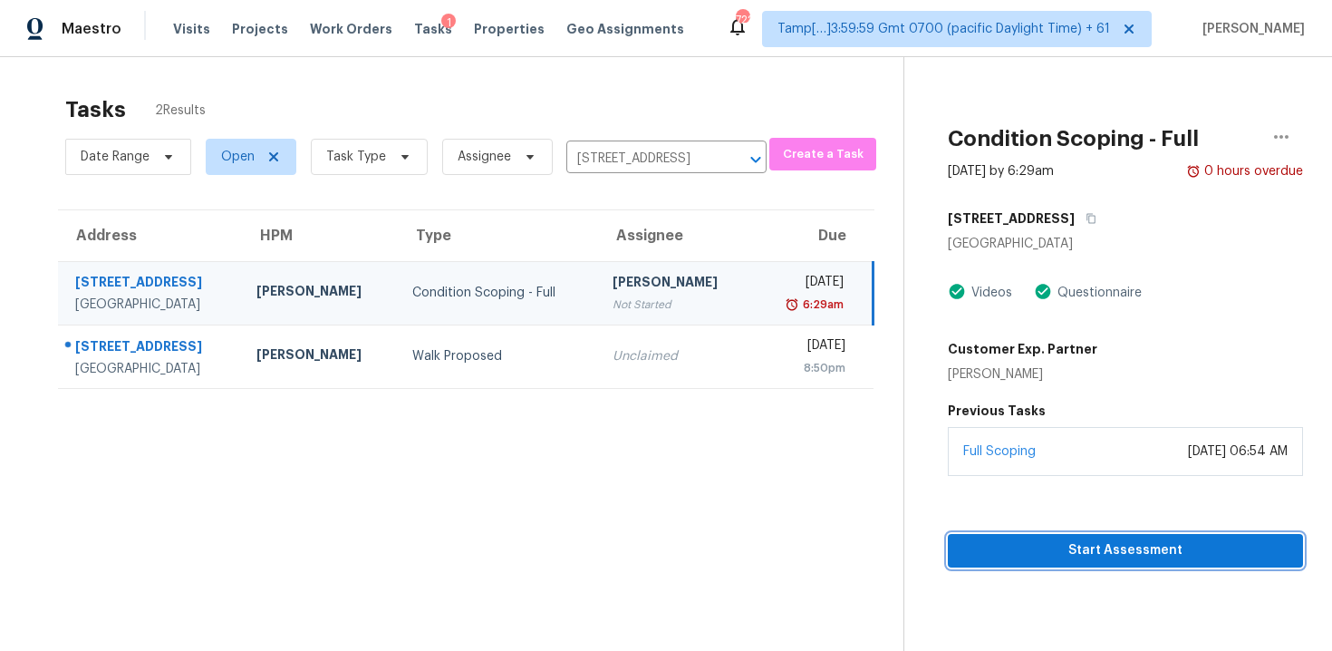
click at [1008, 538] on button "Start Assessment" at bounding box center [1125, 551] width 355 height 34
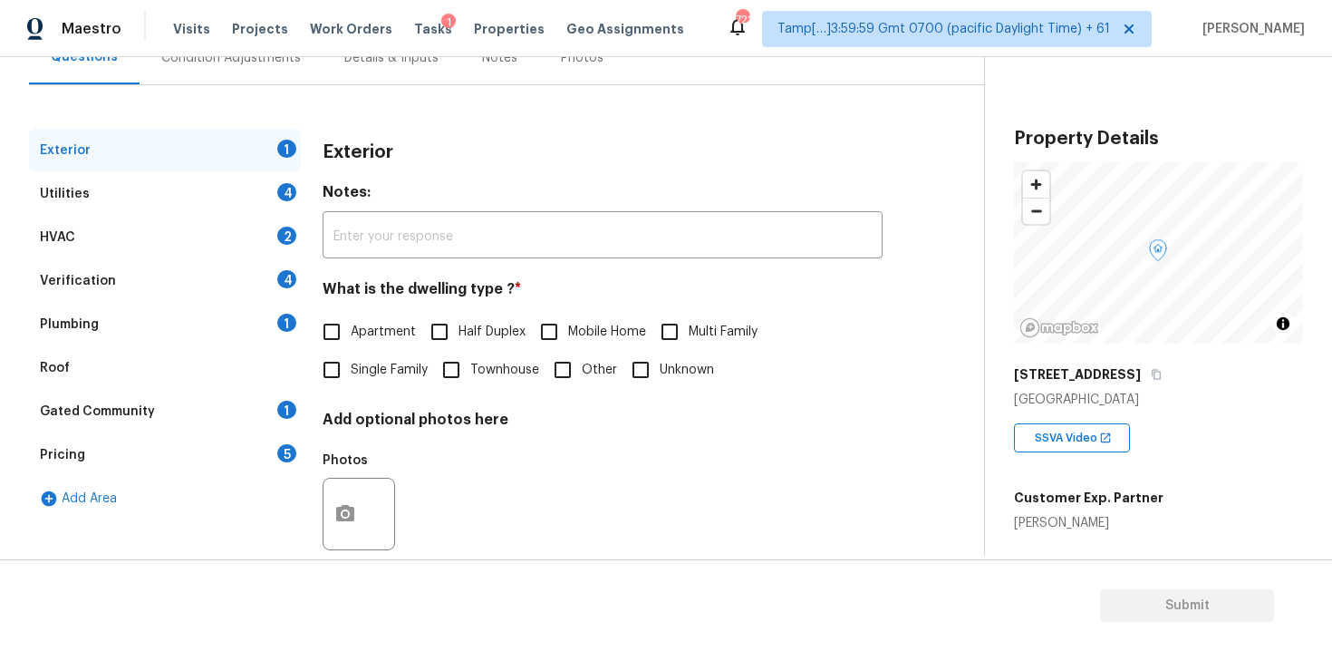
scroll to position [207, 0]
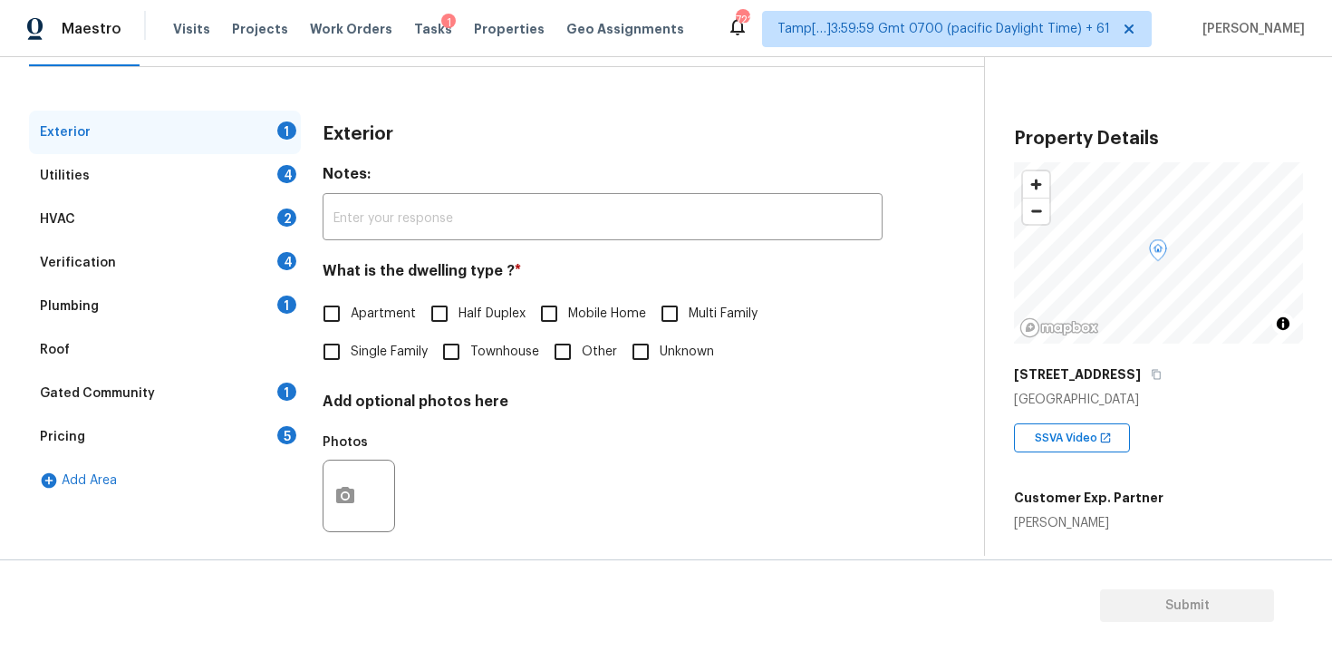
click at [343, 359] on input "Single Family" at bounding box center [332, 352] width 38 height 38
checkbox input "true"
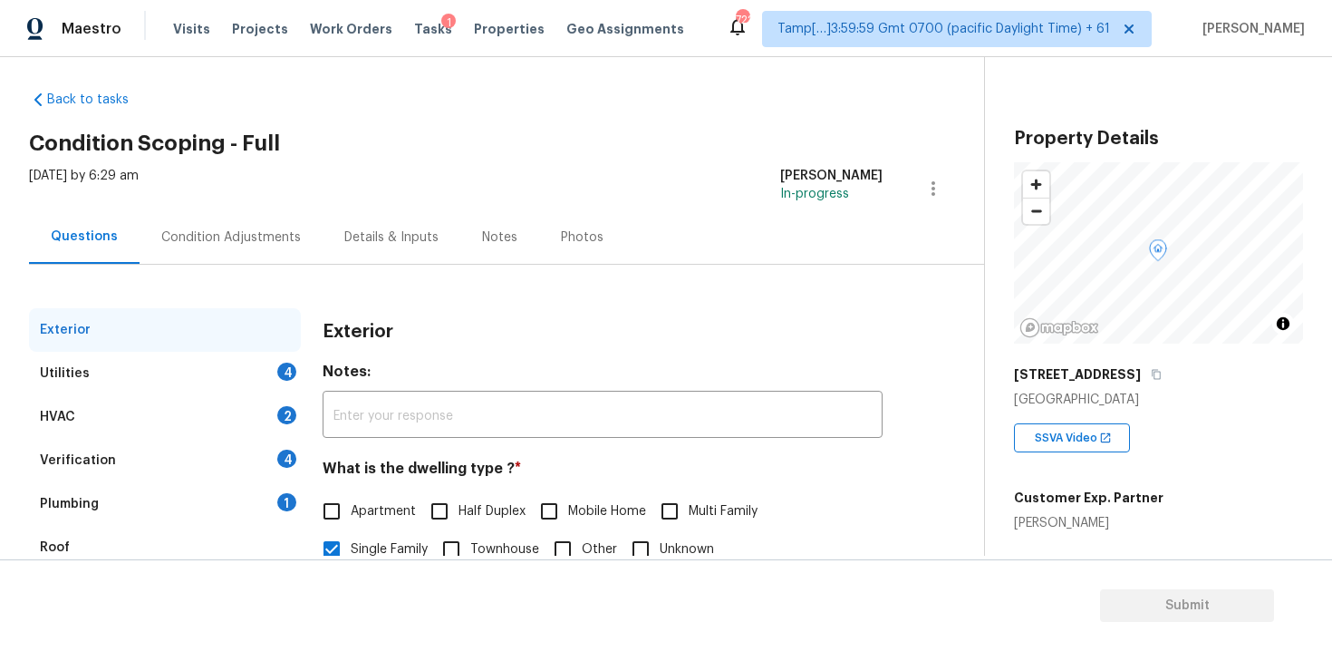
scroll to position [0, 0]
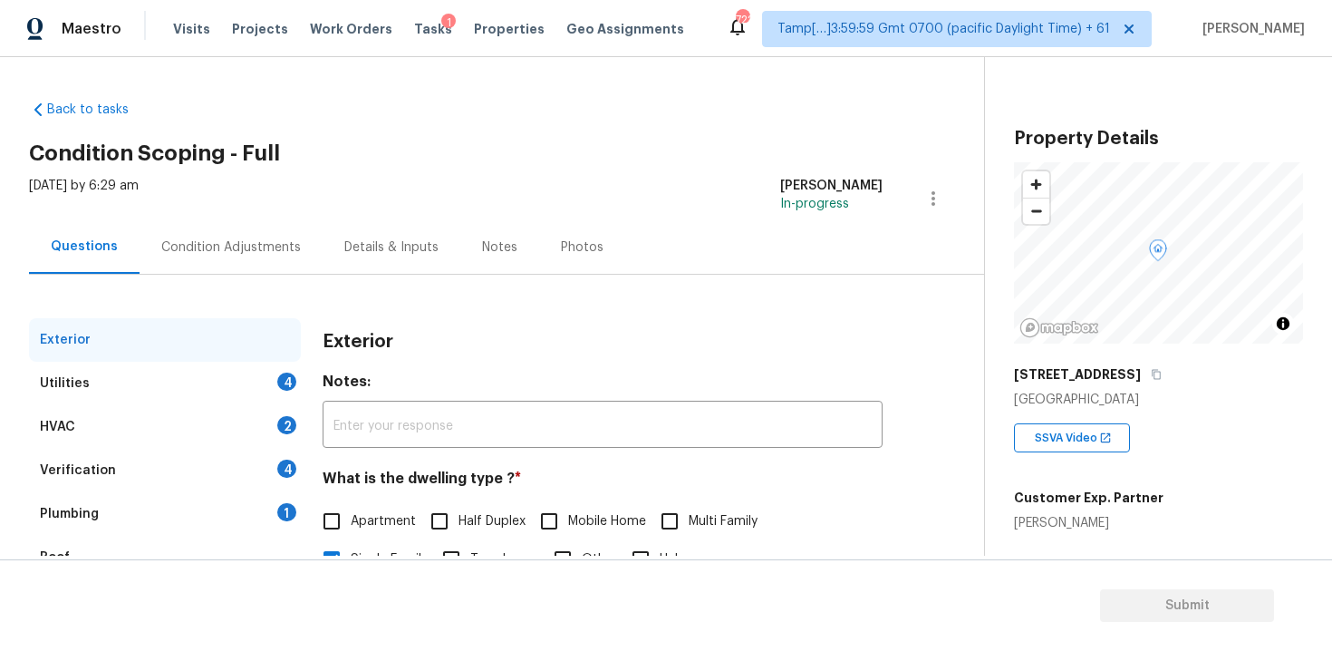
click at [288, 228] on div "Condition Adjustments" at bounding box center [231, 246] width 183 height 53
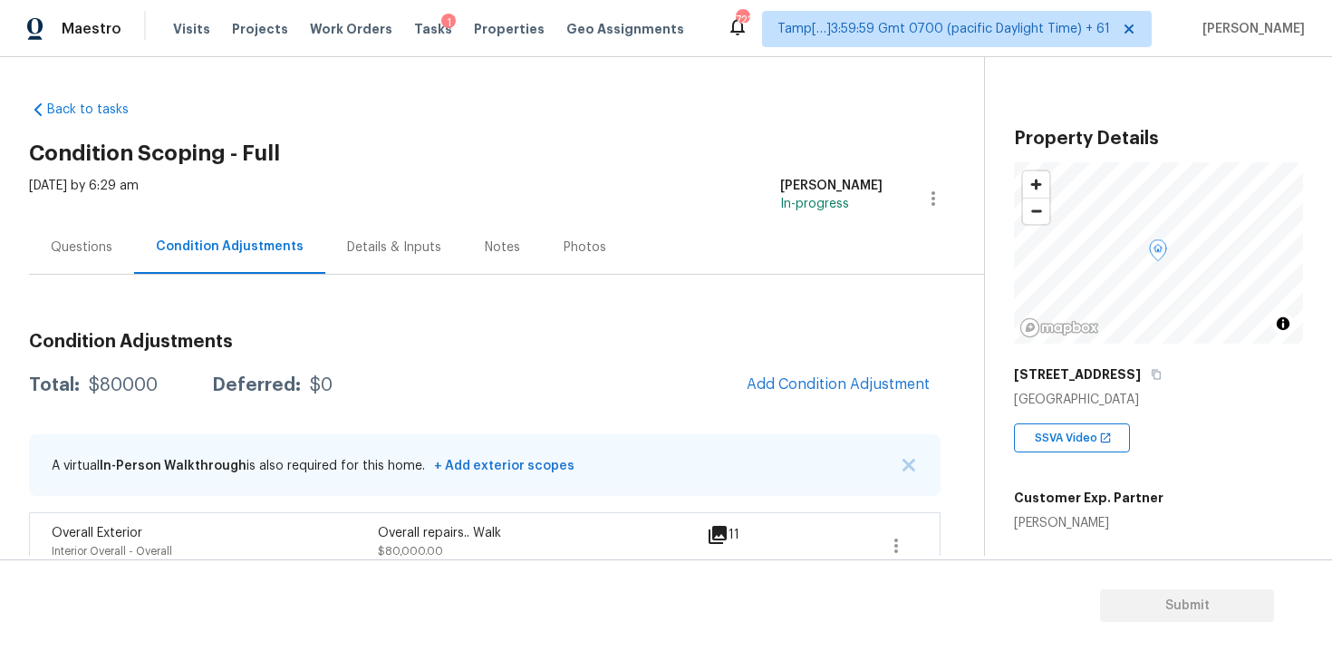
scroll to position [29, 0]
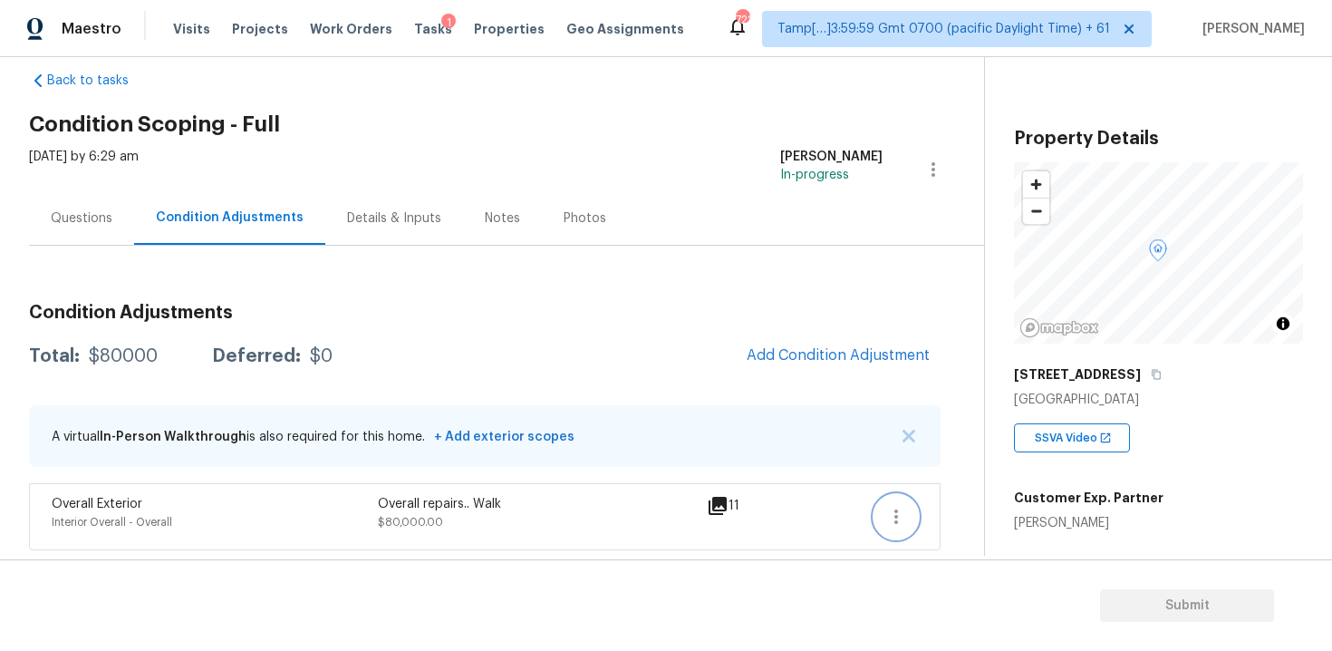
click at [914, 522] on button "button" at bounding box center [895, 516] width 43 height 43
click at [974, 495] on ul "Edit" at bounding box center [999, 513] width 163 height 36
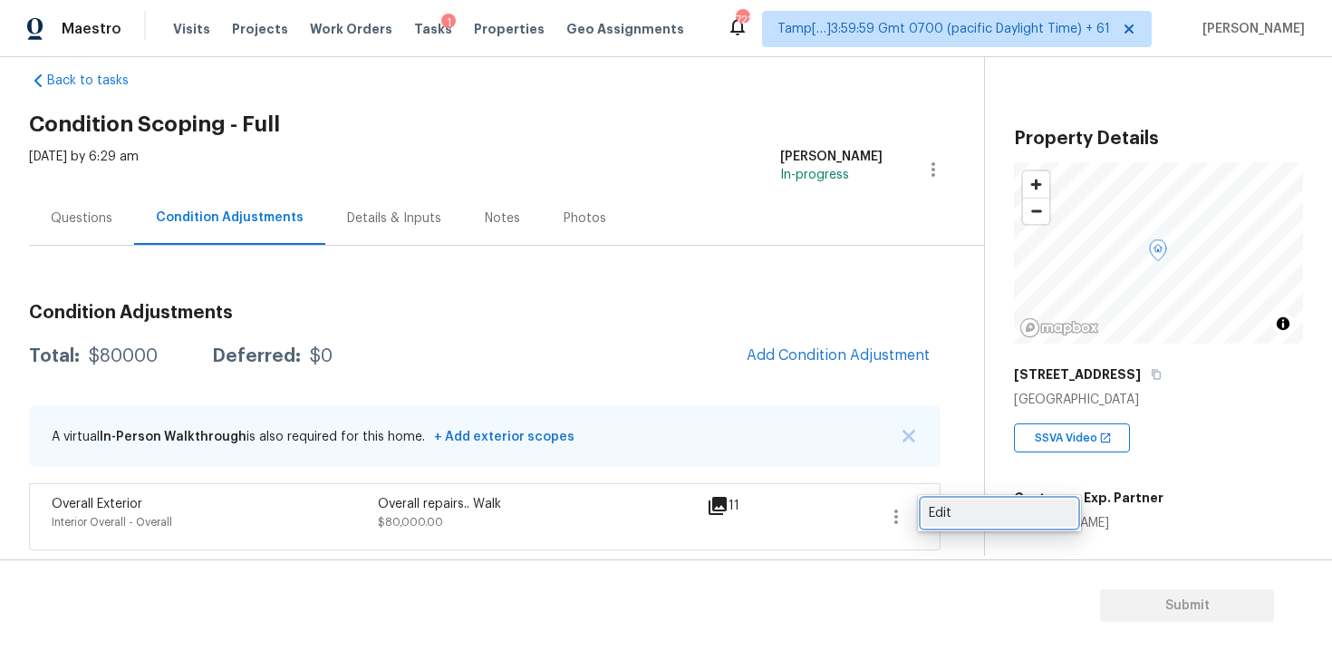
click at [967, 517] on div "Edit" at bounding box center [999, 513] width 141 height 18
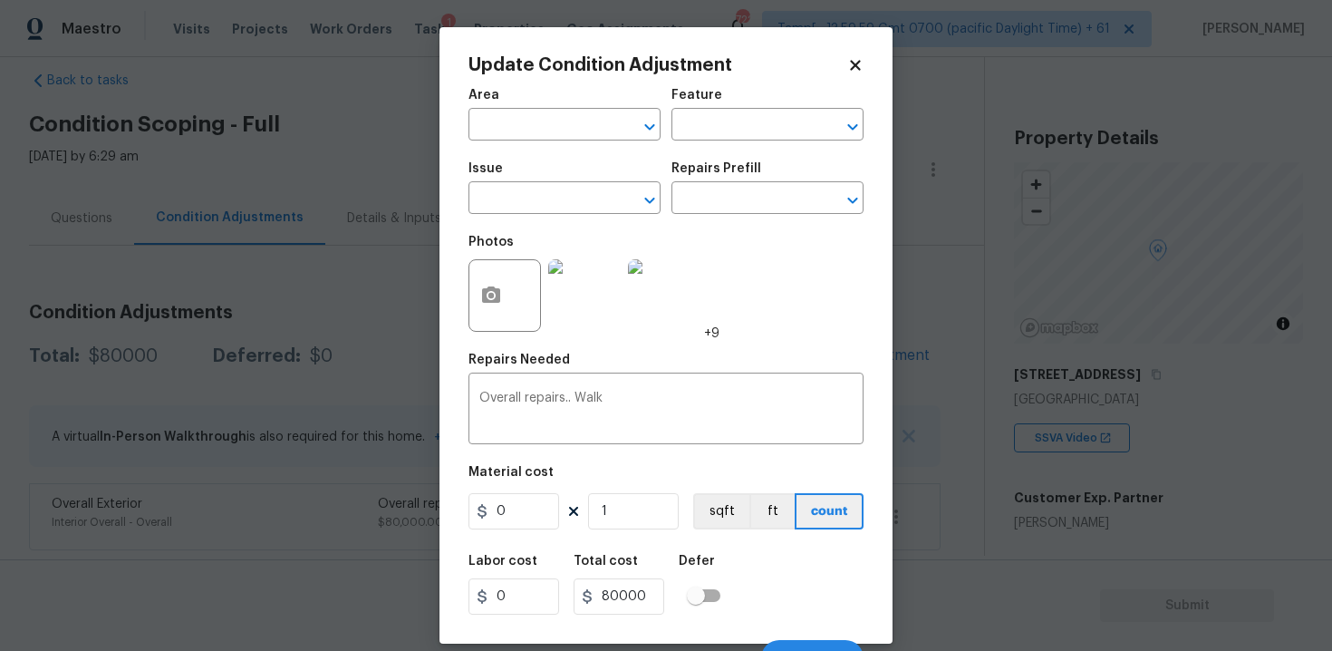
type input "Interior Overall"
type input "Overall"
type input "Overall Exterior"
click at [548, 516] on input "80000" at bounding box center [513, 511] width 91 height 36
type input "0"
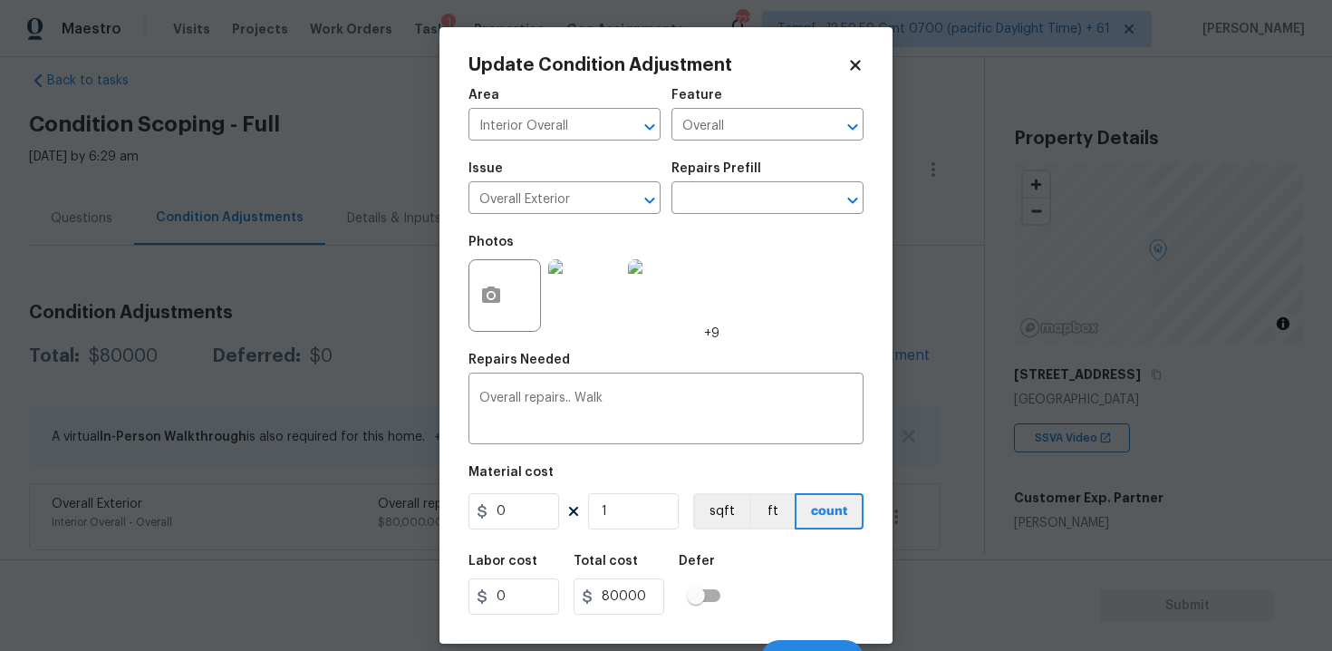
type input "0"
click at [799, 568] on div "Labor cost 0 Total cost 0 Defer" at bounding box center [665, 585] width 395 height 82
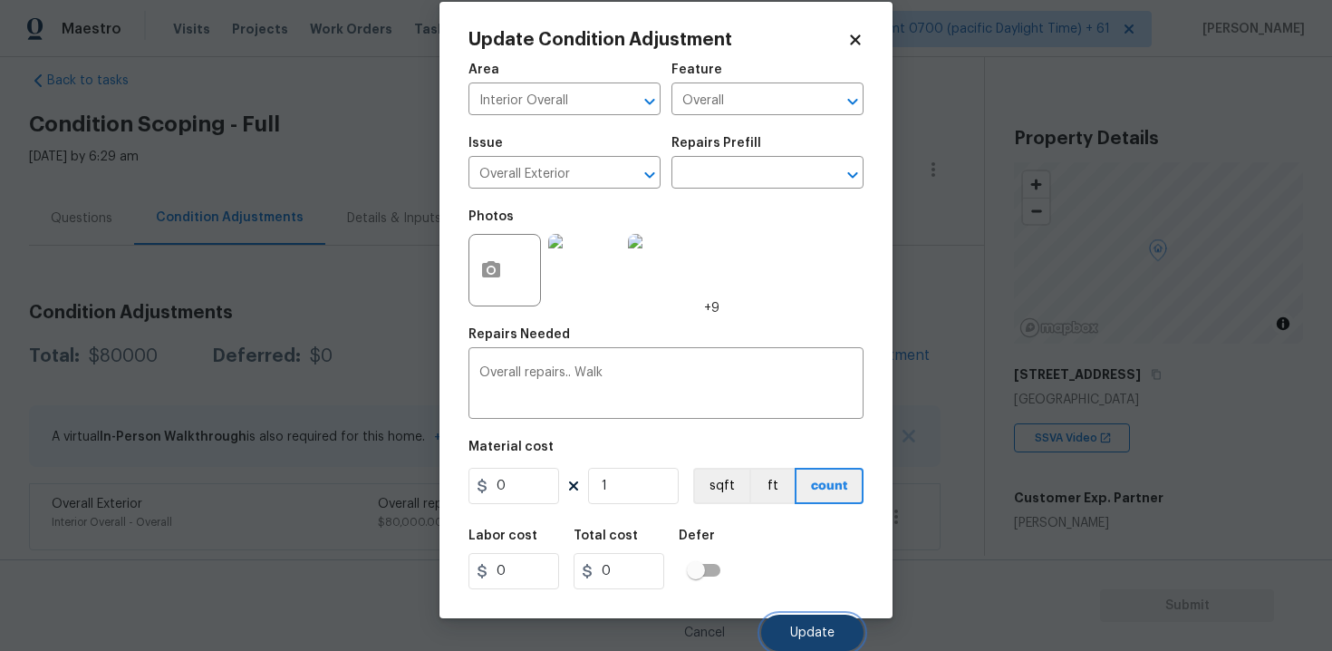
click at [819, 634] on span "Update" at bounding box center [812, 633] width 44 height 14
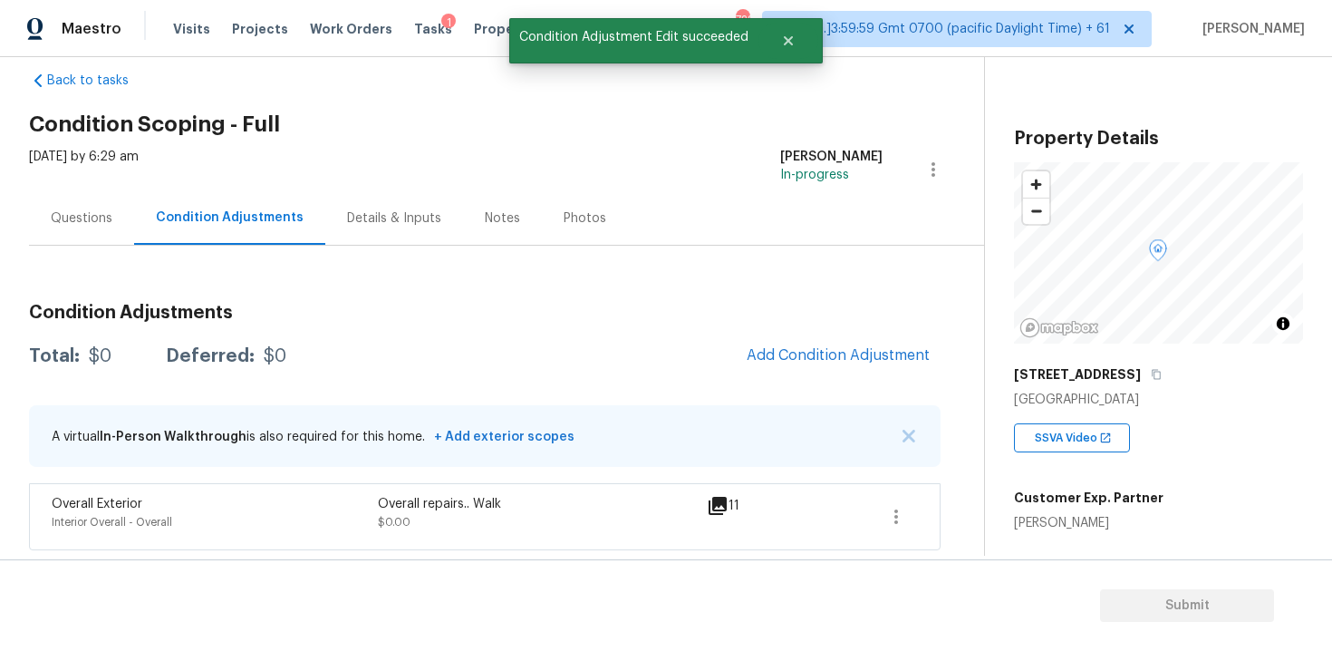
scroll to position [0, 0]
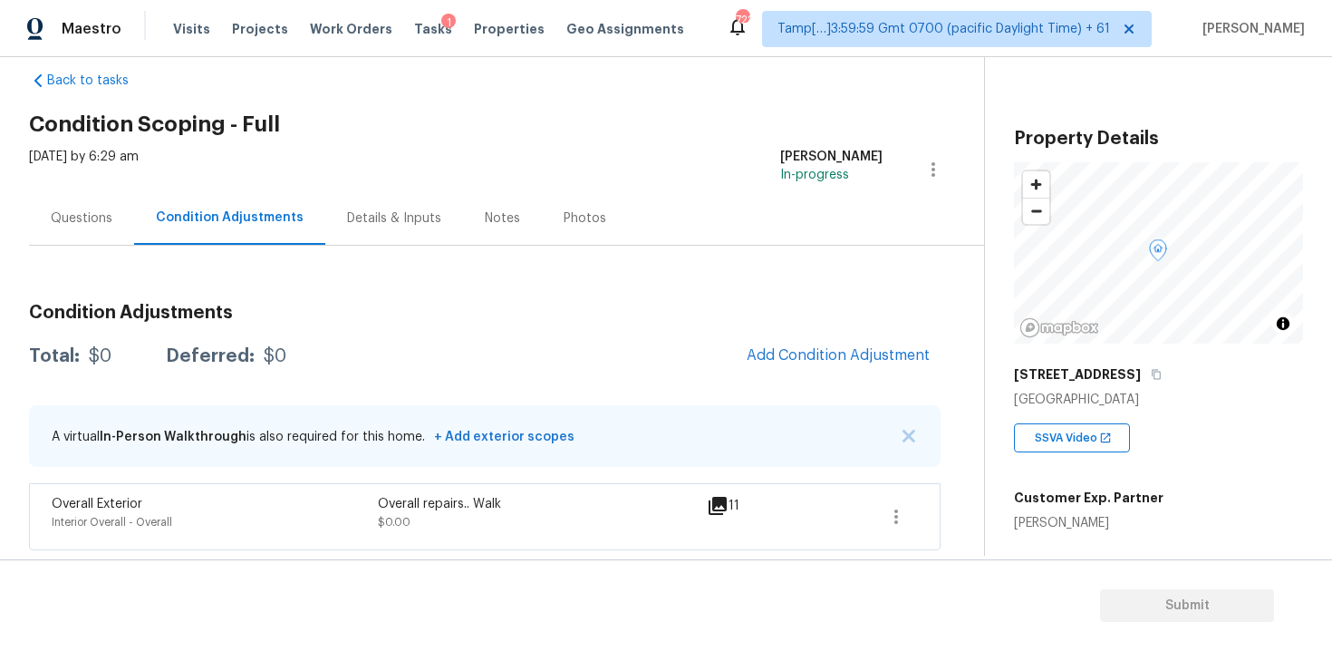
click at [721, 227] on div "Questions Condition Adjustments Details & Inputs Notes Photos" at bounding box center [506, 218] width 955 height 54
click at [807, 342] on button "Add Condition Adjustment" at bounding box center [838, 355] width 205 height 38
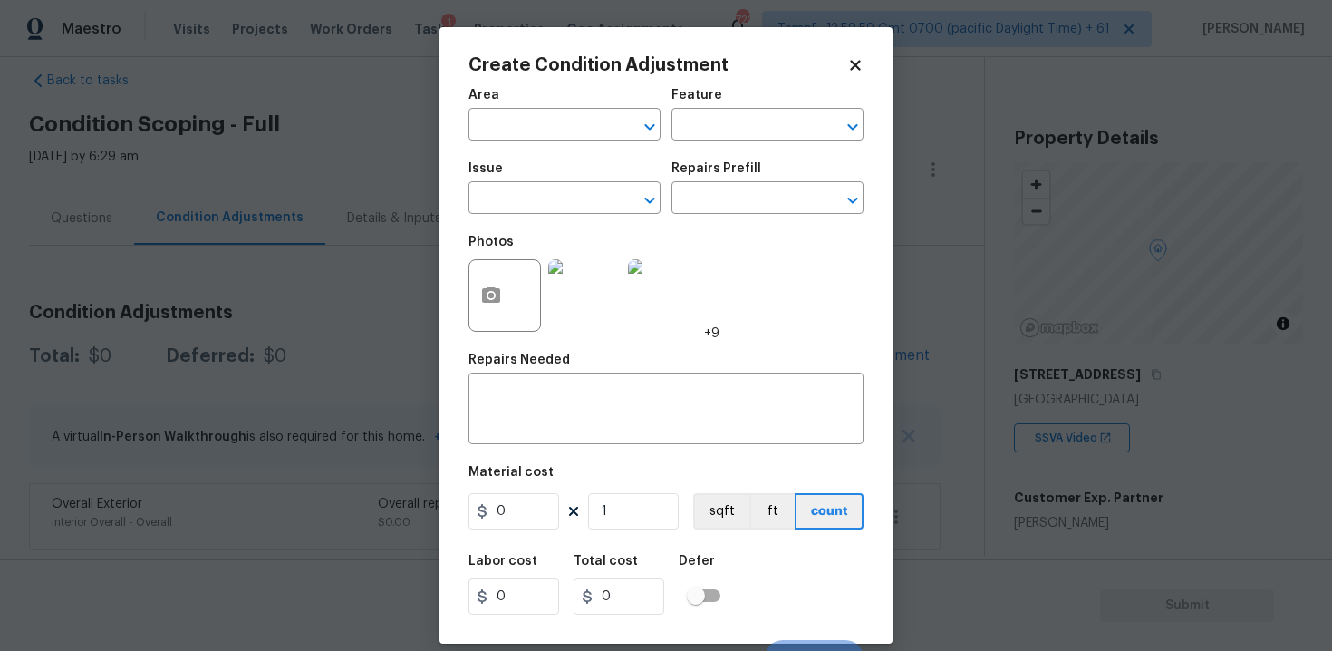
click at [552, 148] on span "Area ​" at bounding box center [564, 114] width 192 height 73
click at [550, 126] on input "text" at bounding box center [538, 126] width 141 height 28
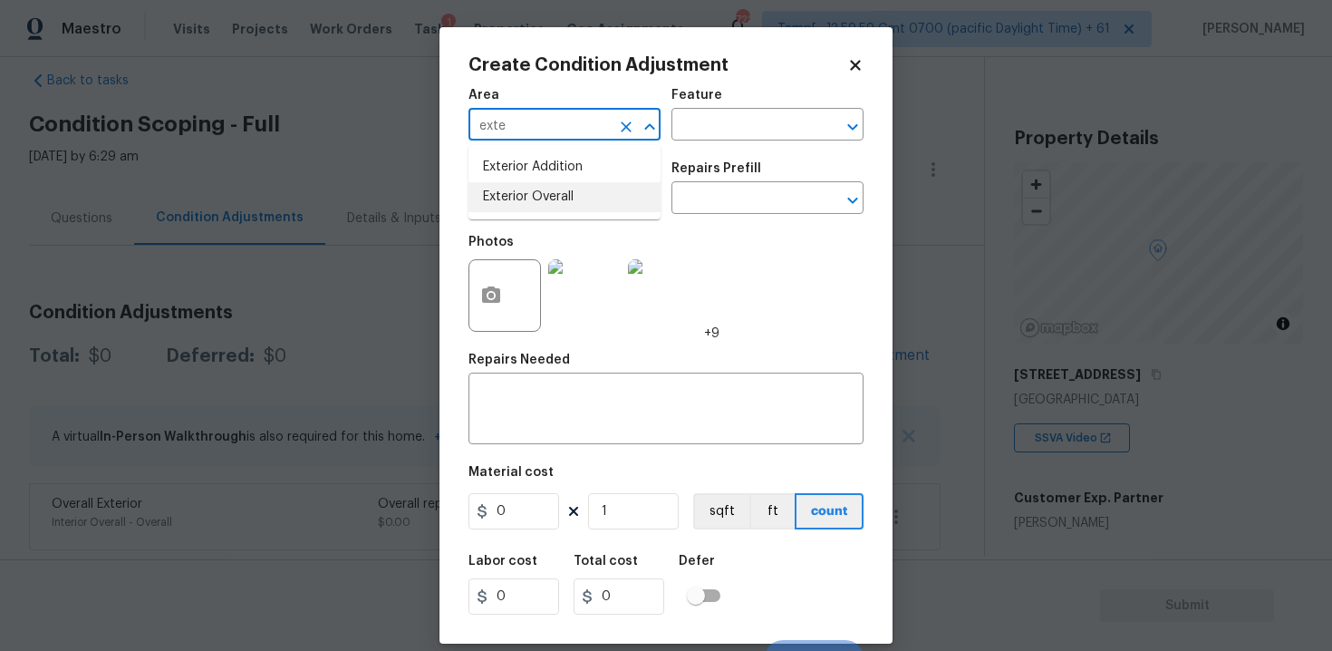
click at [584, 201] on li "Exterior Overall" at bounding box center [564, 197] width 192 height 30
type input "Exterior Overall"
click at [584, 201] on input "text" at bounding box center [538, 200] width 141 height 28
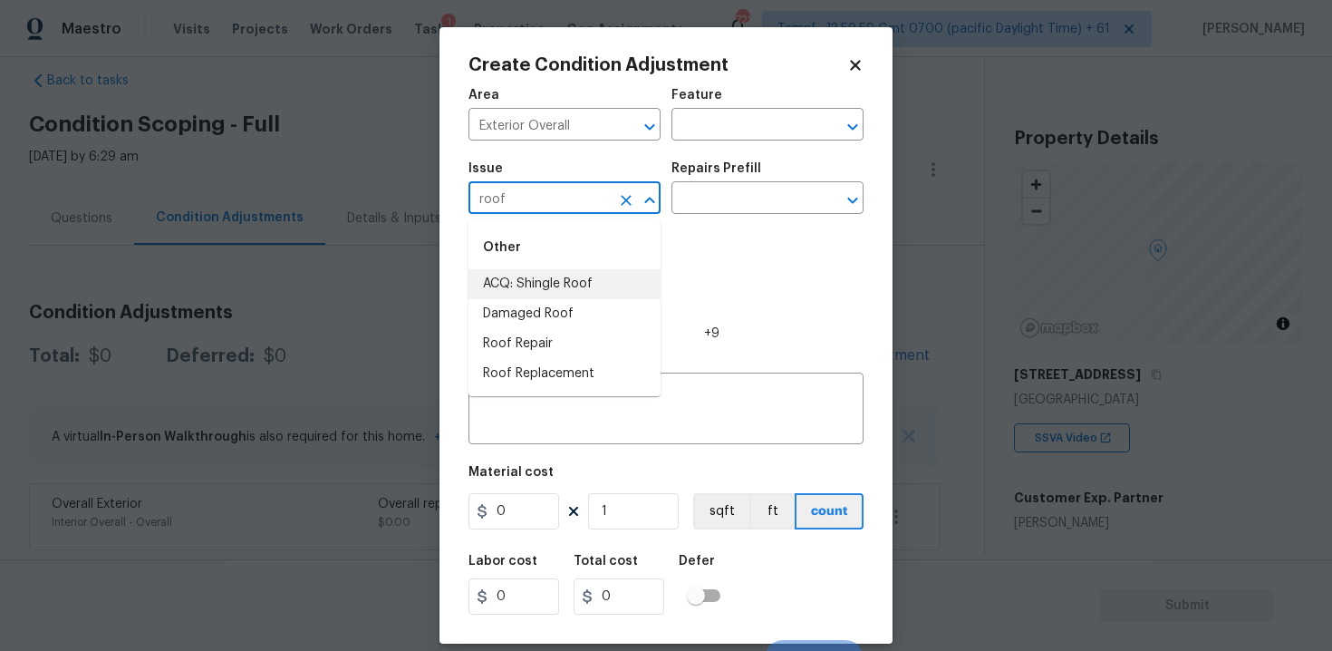
click at [575, 279] on li "ACQ: Shingle Roof" at bounding box center [564, 284] width 192 height 30
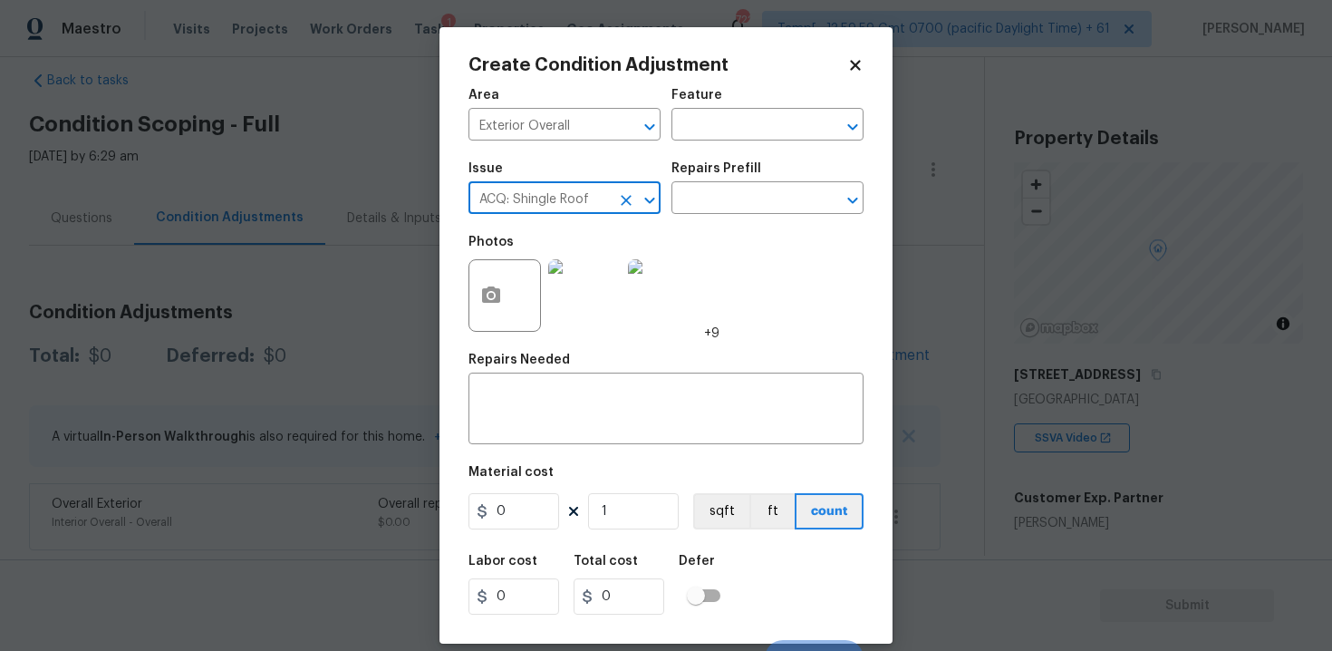
type input "ACQ: Shingle Roof"
click at [691, 216] on div "Issue ACQ: Shingle Roof ​ Repairs Prefill ​" at bounding box center [665, 187] width 395 height 73
click at [716, 206] on input "text" at bounding box center [741, 200] width 141 height 28
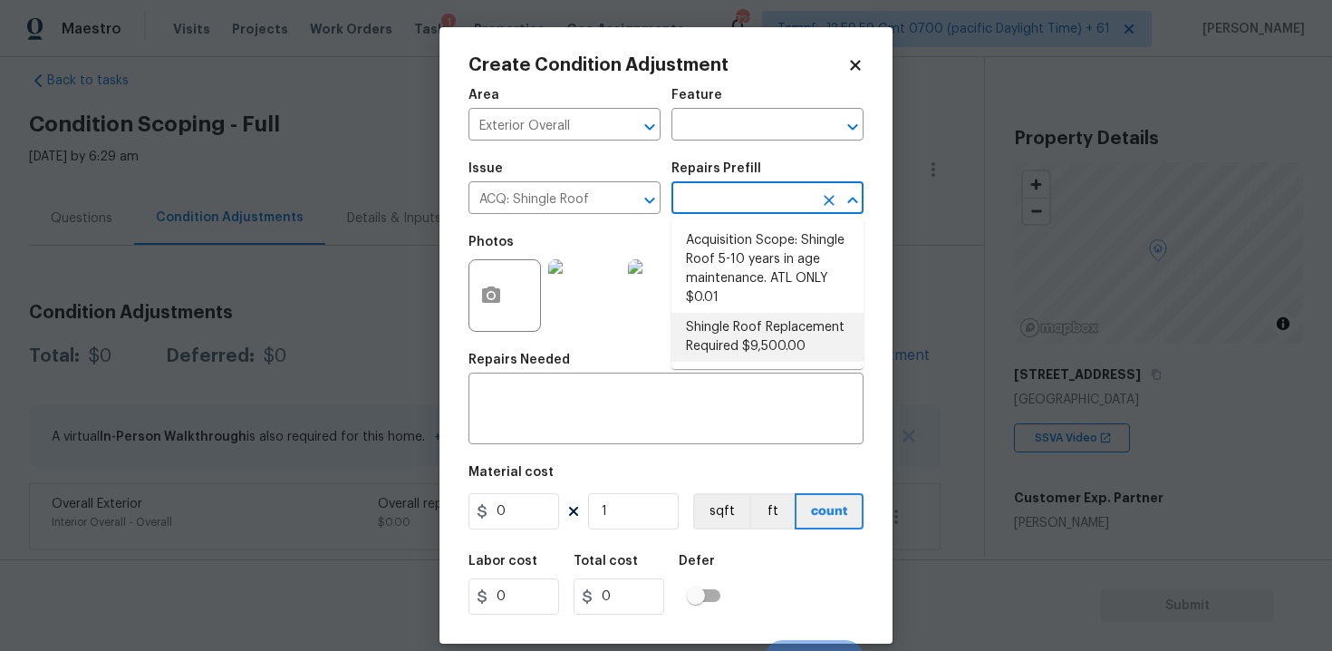
click at [745, 331] on li "Shingle Roof Replacement Required $9,500.00" at bounding box center [767, 337] width 192 height 49
type input "Acquisition"
type textarea "Acquisition Scope: Shingle Roof Replacement required."
type input "9500"
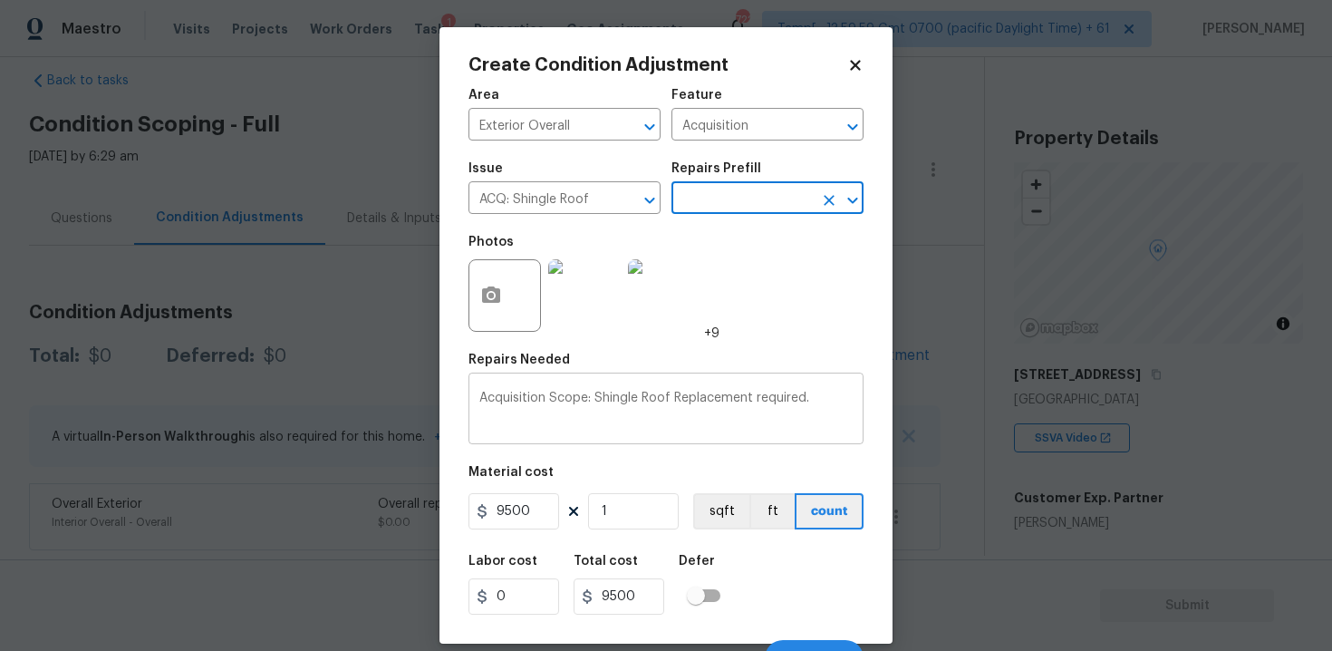
scroll to position [26, 0]
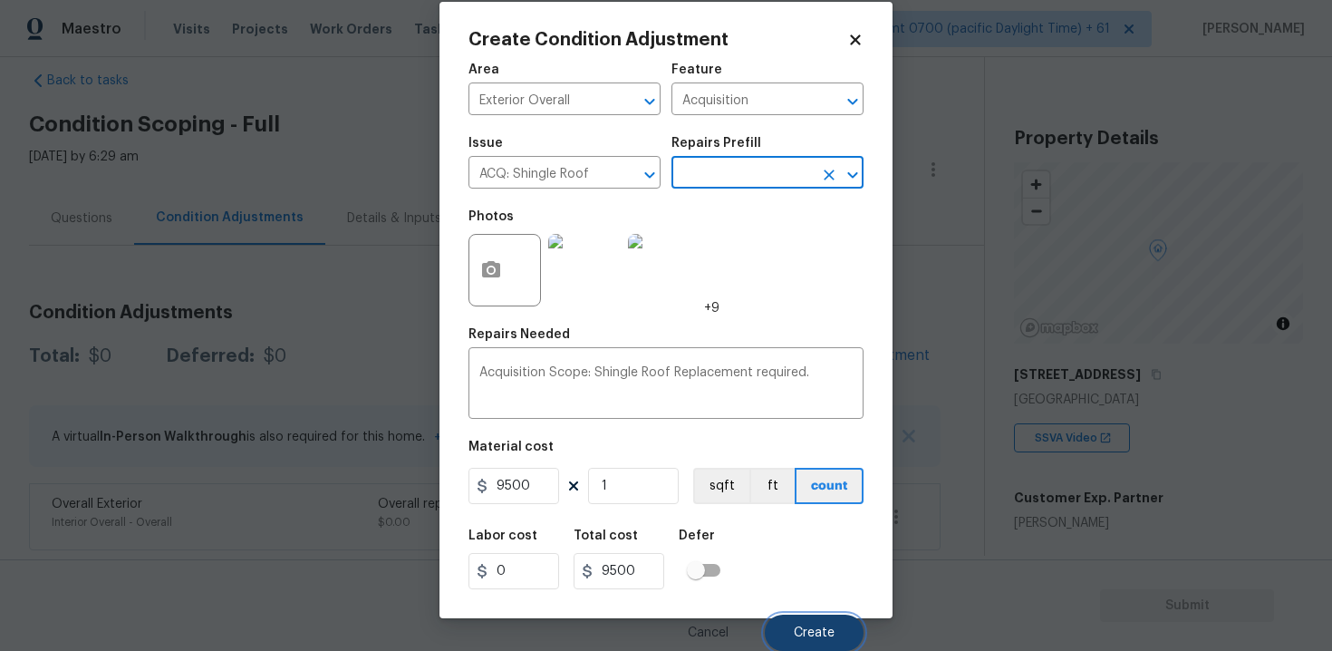
click at [811, 624] on button "Create" at bounding box center [814, 632] width 99 height 36
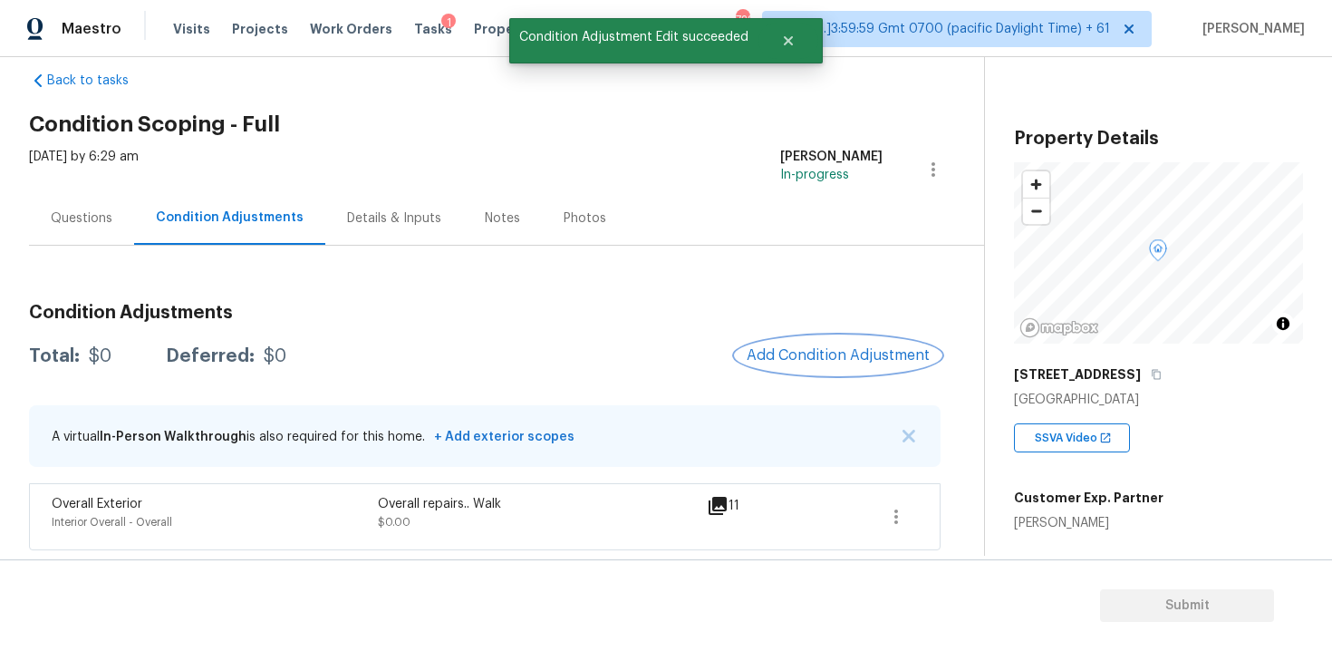
scroll to position [0, 0]
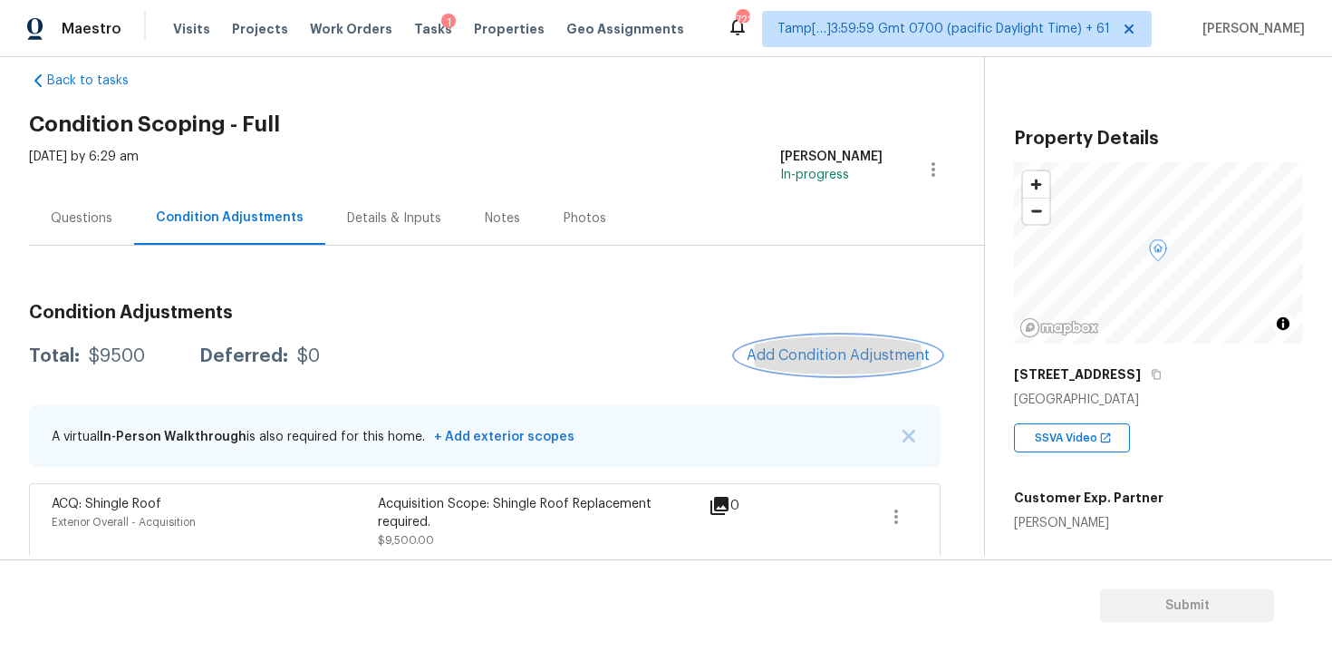
click at [823, 342] on button "Add Condition Adjustment" at bounding box center [838, 355] width 205 height 38
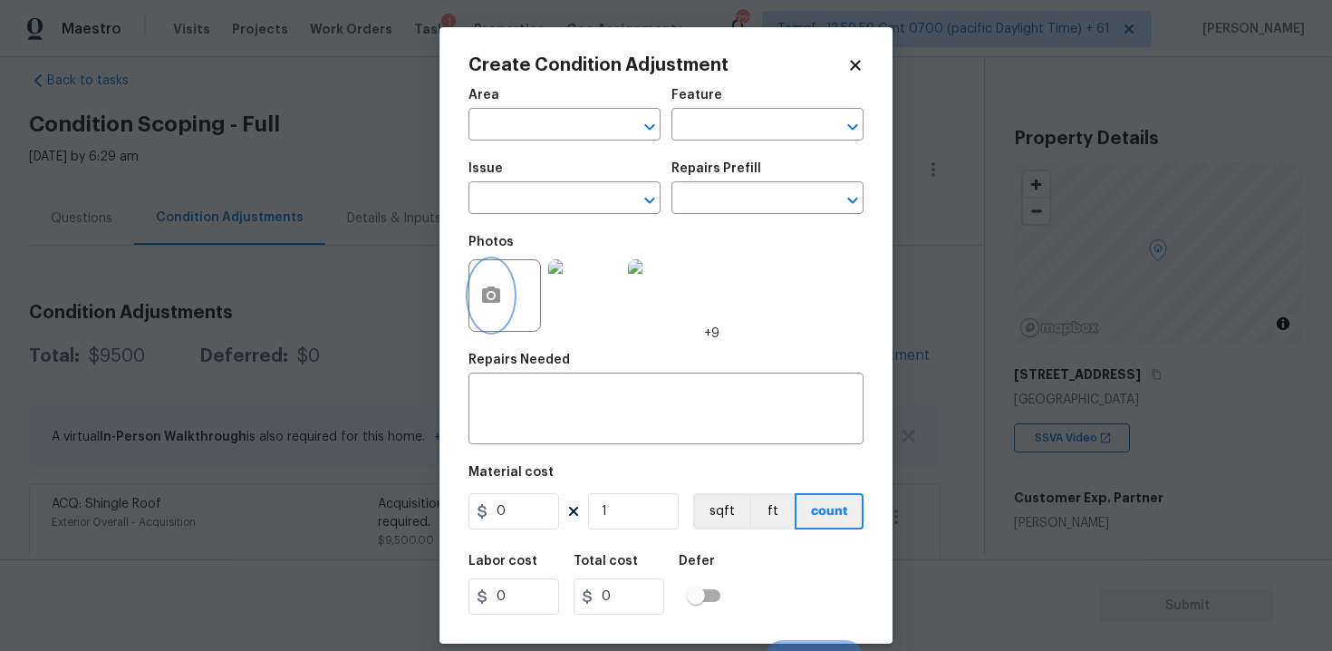
click at [510, 289] on button "button" at bounding box center [490, 295] width 43 height 71
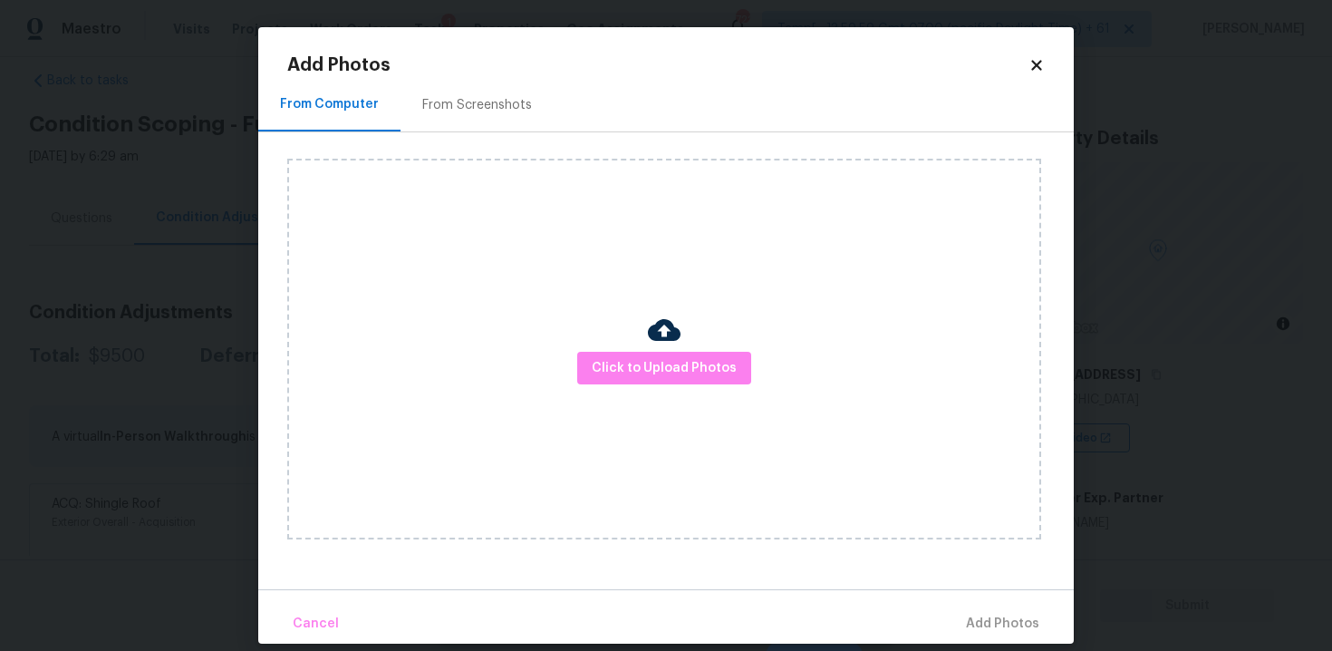
click at [727, 385] on div "Click to Upload Photos" at bounding box center [664, 349] width 754 height 381
click at [717, 363] on span "Click to Upload Photos" at bounding box center [664, 368] width 145 height 23
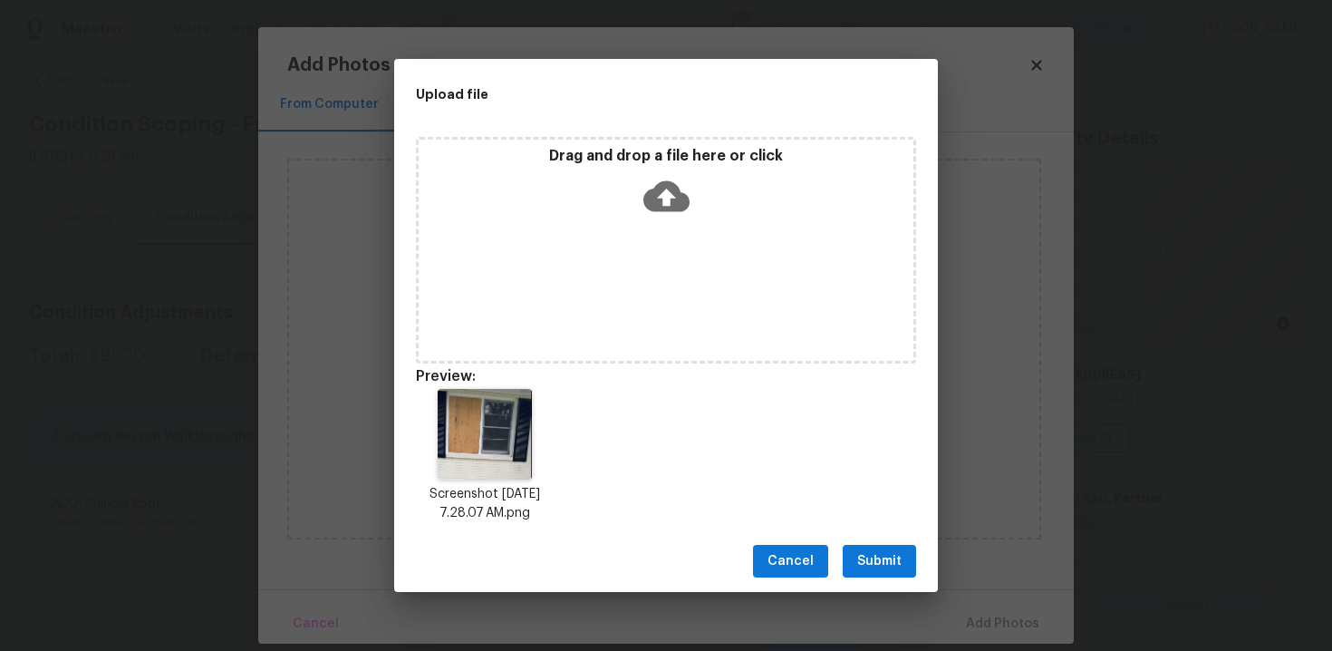
click at [882, 561] on span "Submit" at bounding box center [879, 561] width 44 height 23
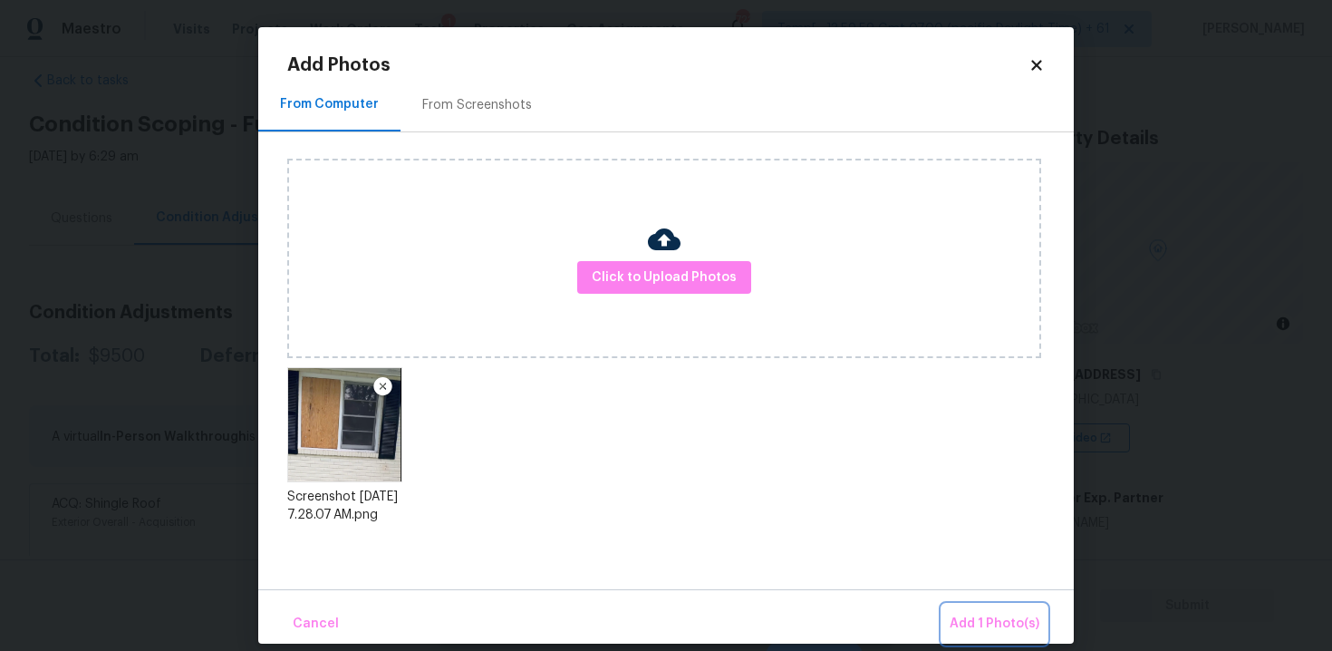
click at [983, 631] on span "Add 1 Photo(s)" at bounding box center [995, 623] width 90 height 23
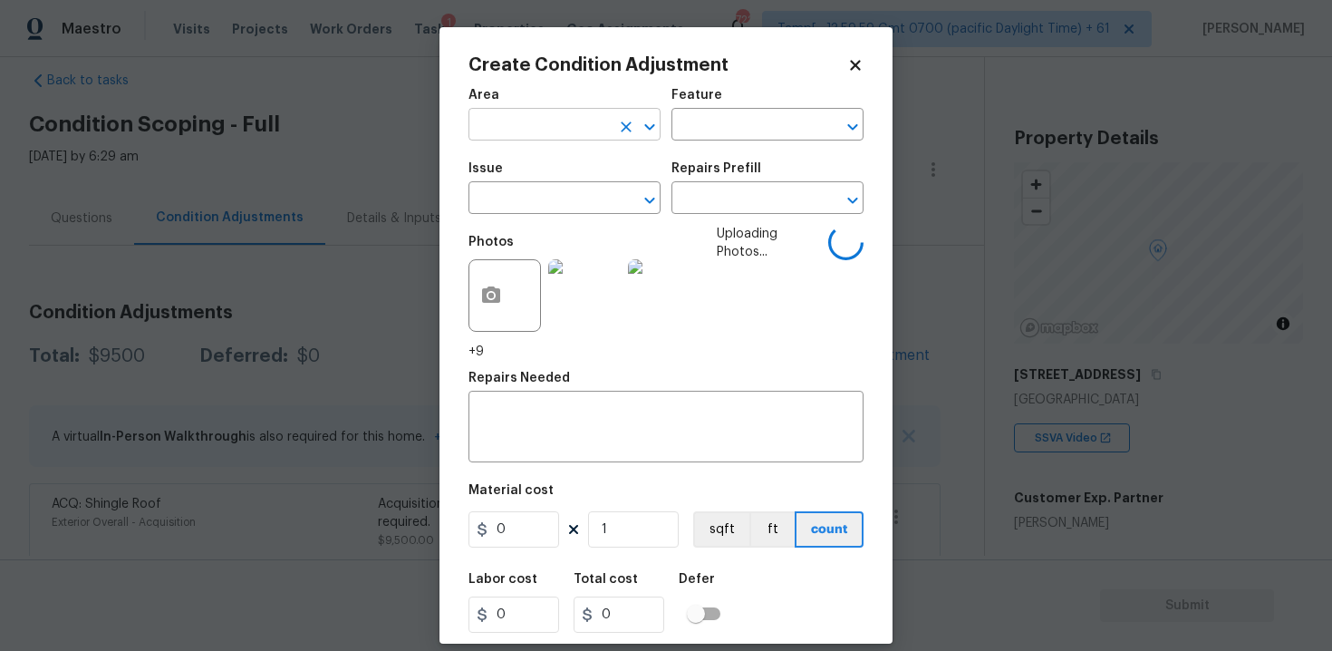
click at [579, 138] on input "text" at bounding box center [538, 126] width 141 height 28
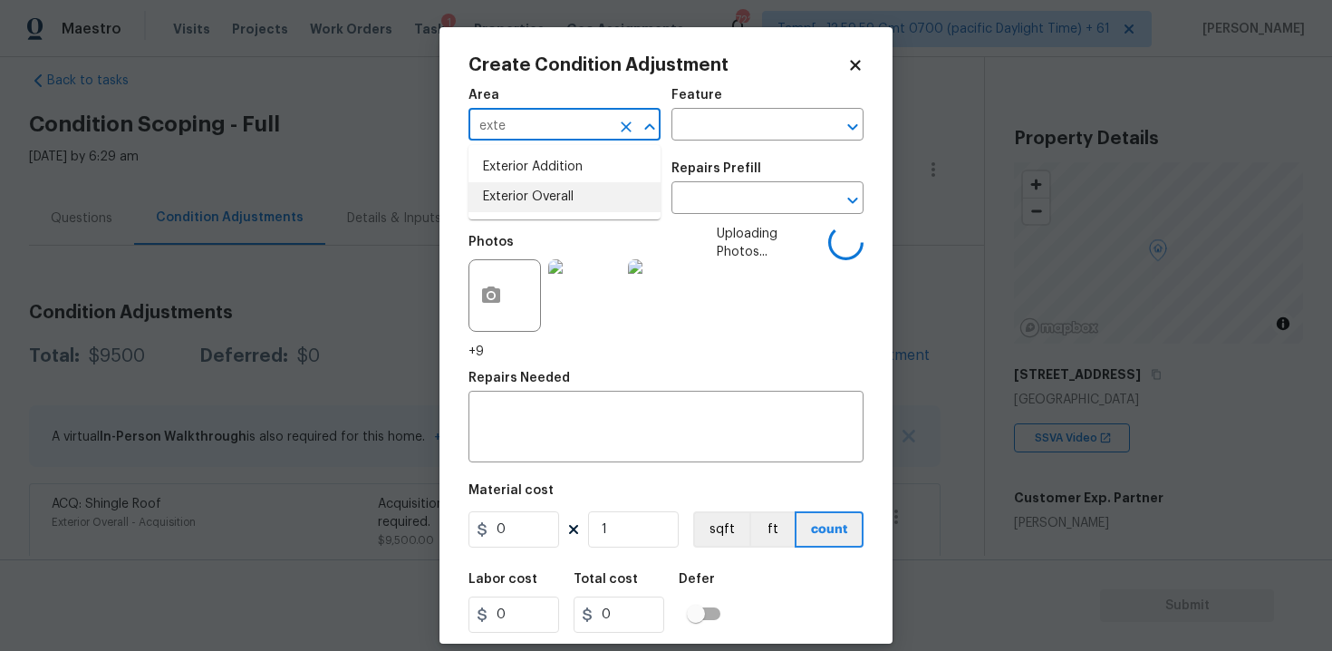
click at [576, 209] on li "Exterior Overall" at bounding box center [564, 197] width 192 height 30
type input "Exterior Overall"
click at [576, 209] on input "text" at bounding box center [538, 200] width 141 height 28
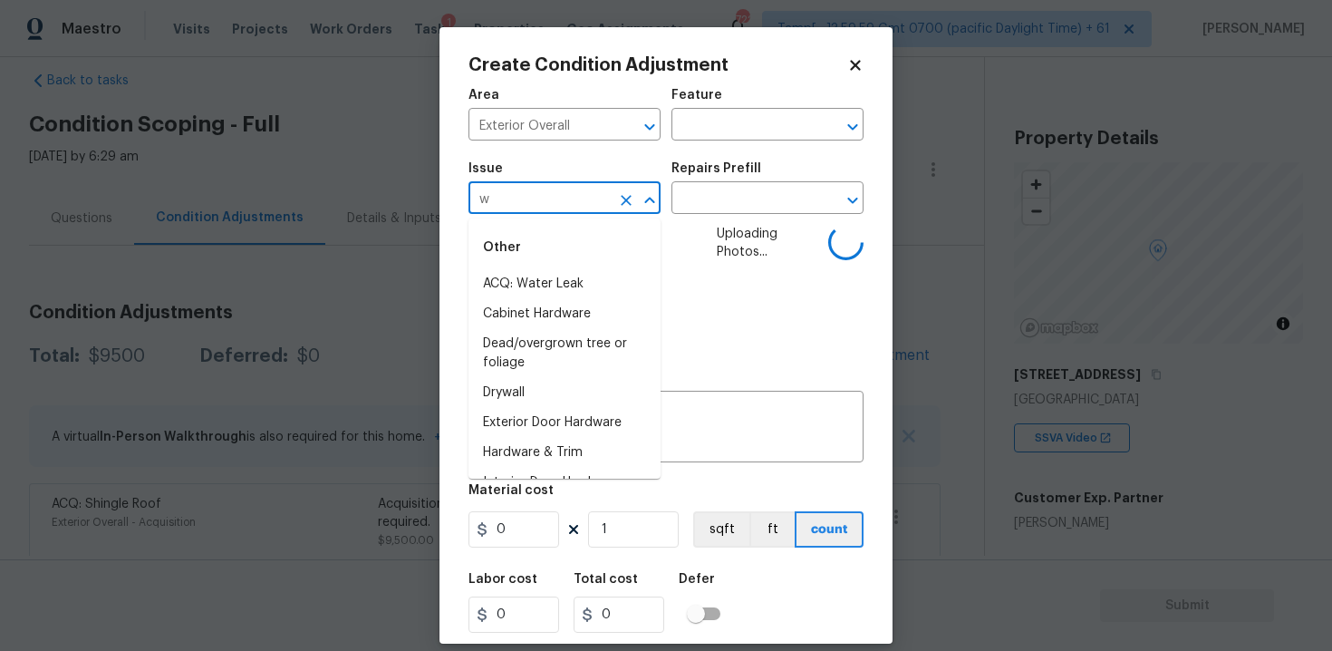
type input "wi"
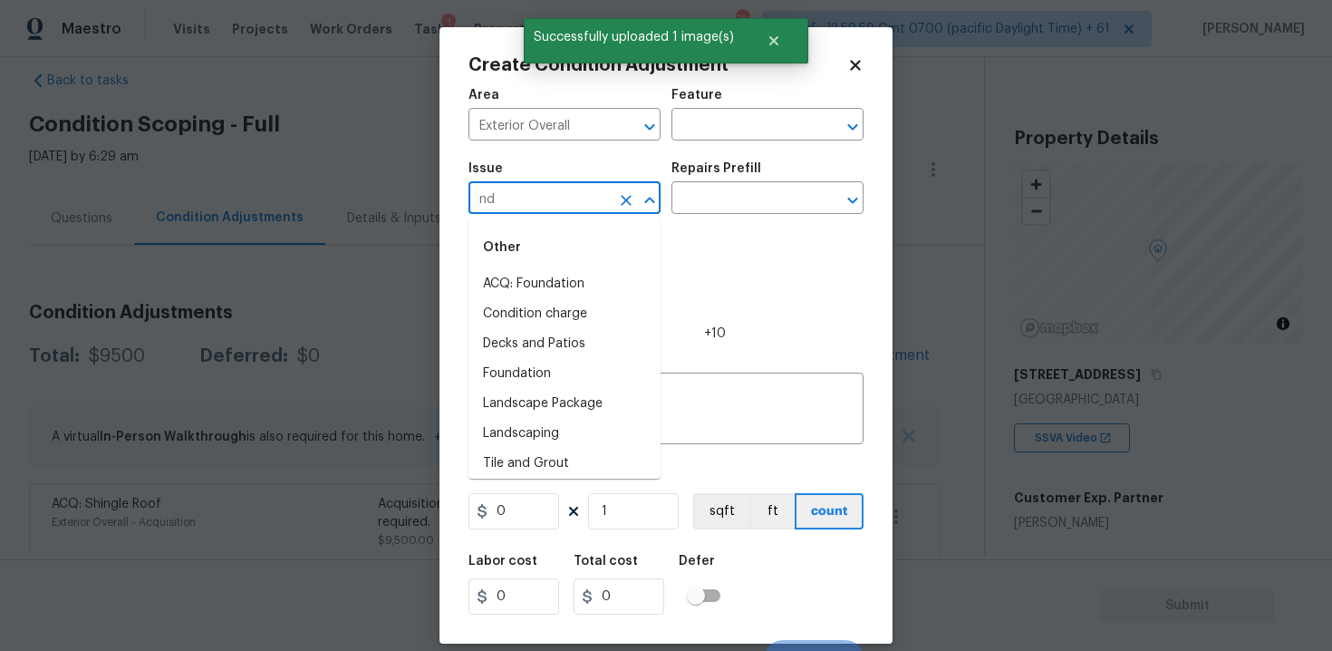
type input "n"
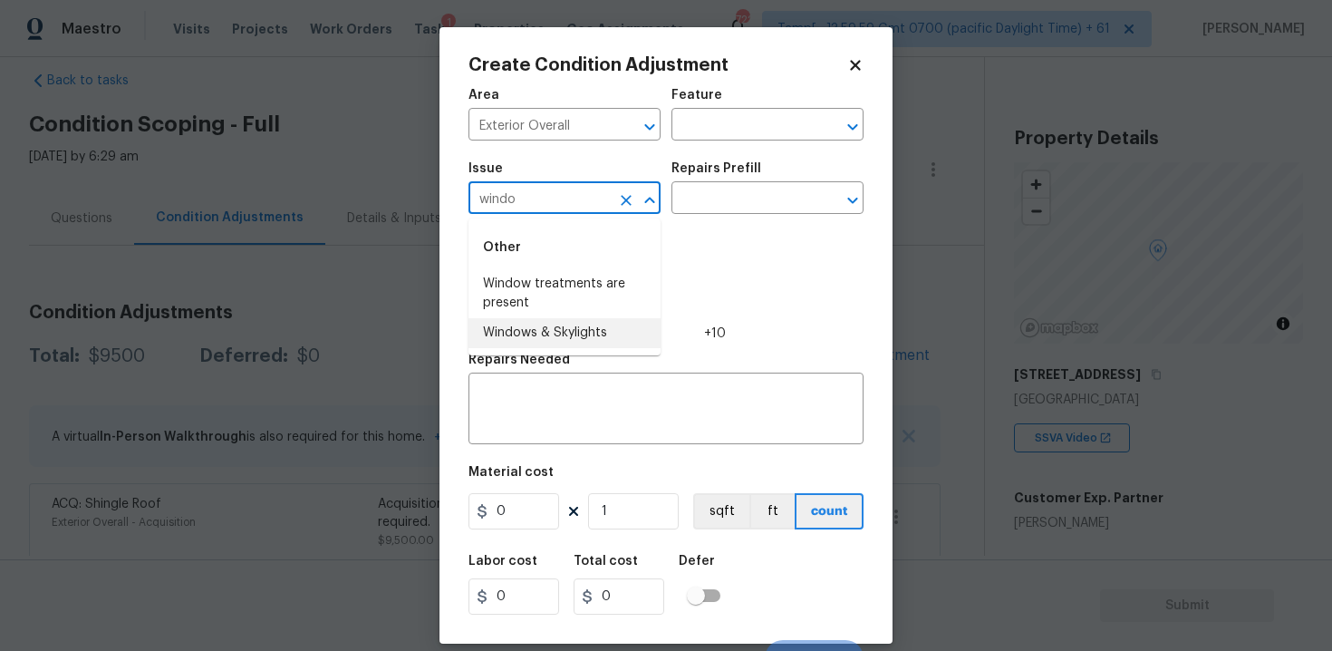
click at [588, 328] on li "Windows & Skylights" at bounding box center [564, 333] width 192 height 30
type input "Windows & Skylights"
click at [725, 198] on input "text" at bounding box center [741, 200] width 141 height 28
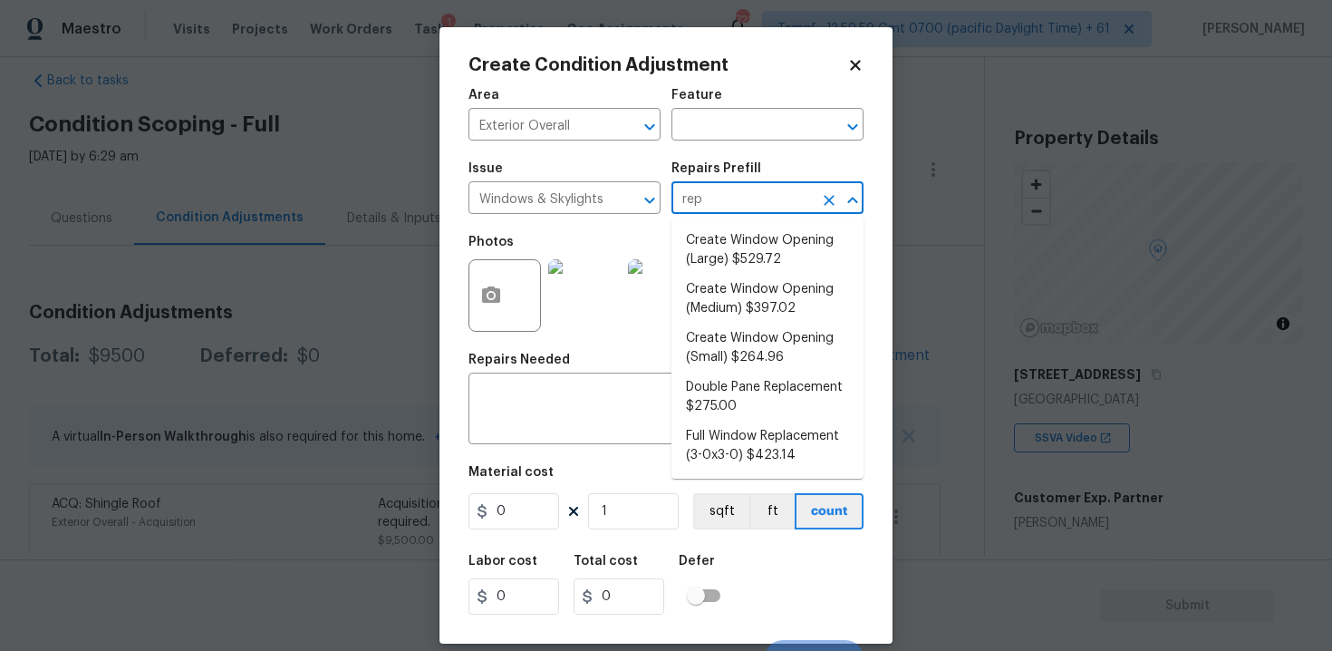
type input "repl"
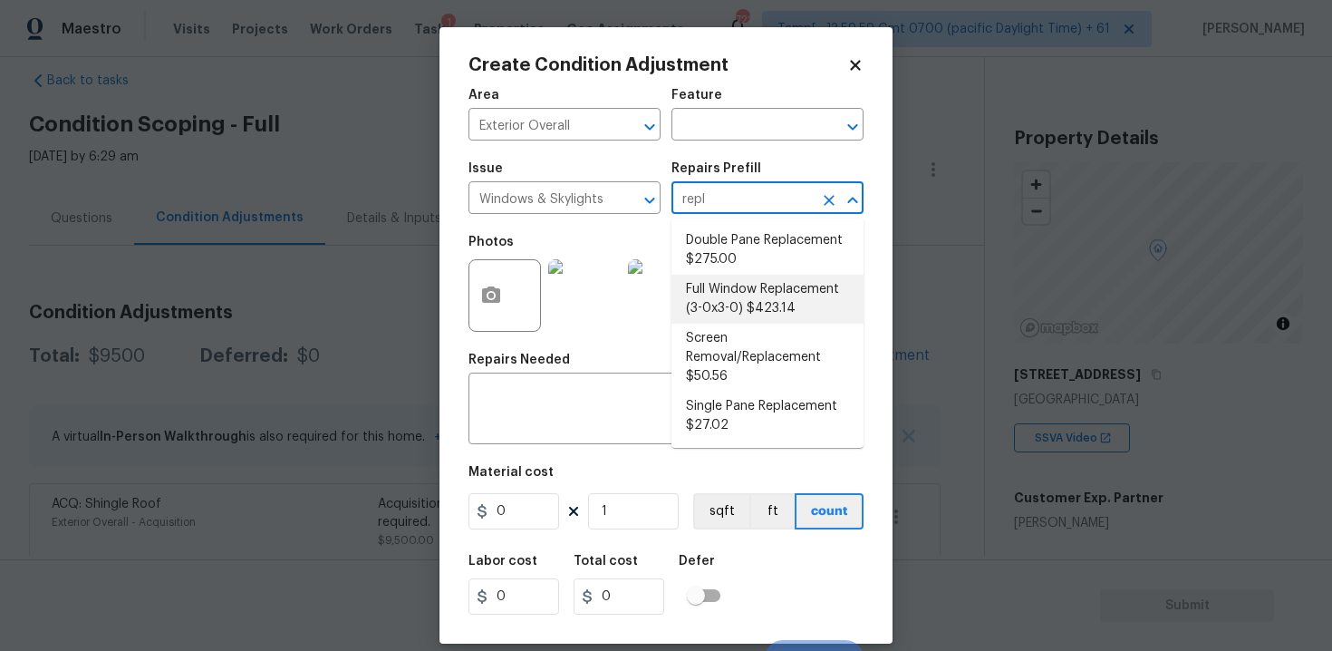
click at [765, 307] on li "Full Window Replacement (3-0x3-0) $423.14" at bounding box center [767, 299] width 192 height 49
type textarea "Remove and replace the 3-0 x 3-0 vinyl double hung, dual pane window with new. …"
type input "423.14"
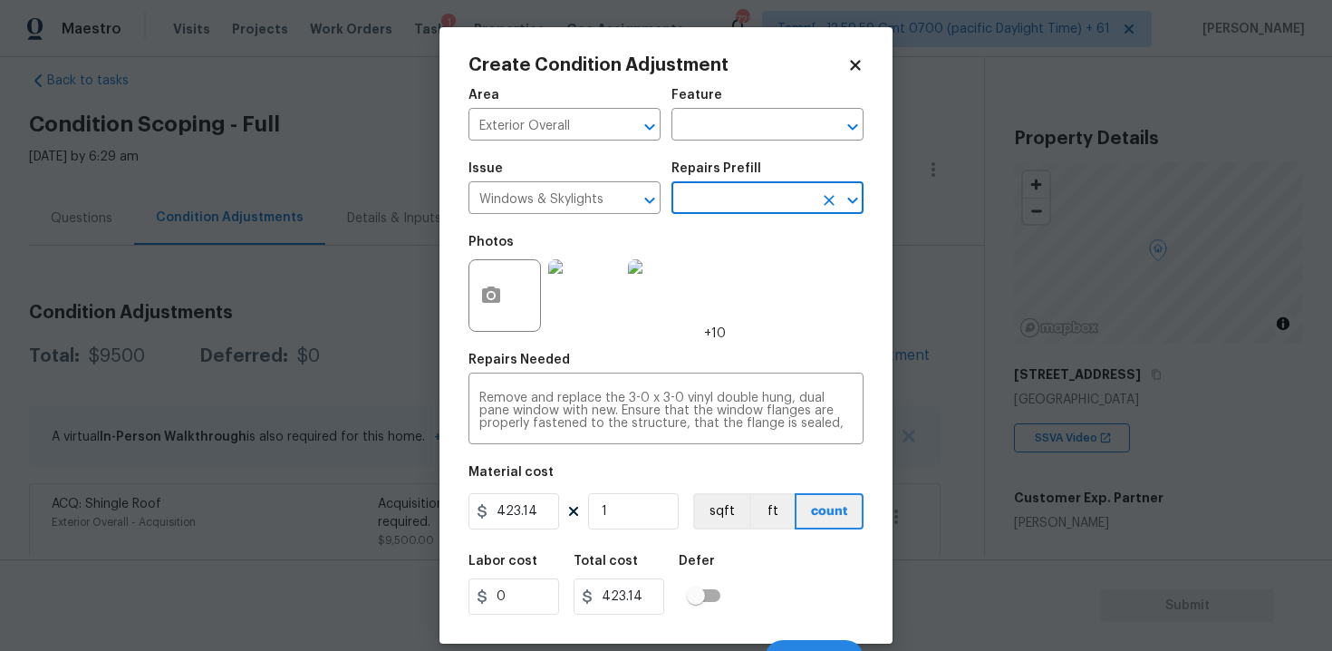
scroll to position [26, 0]
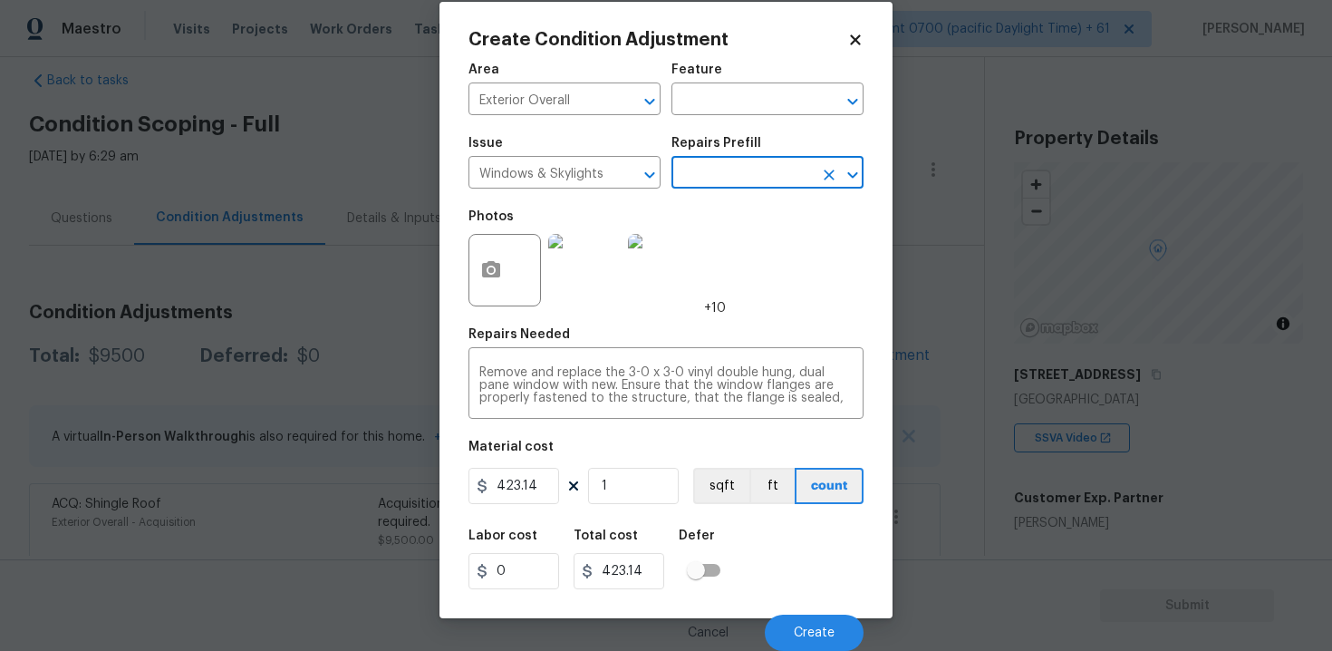
click at [809, 612] on div "Cancel Create" at bounding box center [665, 625] width 395 height 51
click at [815, 628] on span "Create" at bounding box center [814, 633] width 41 height 14
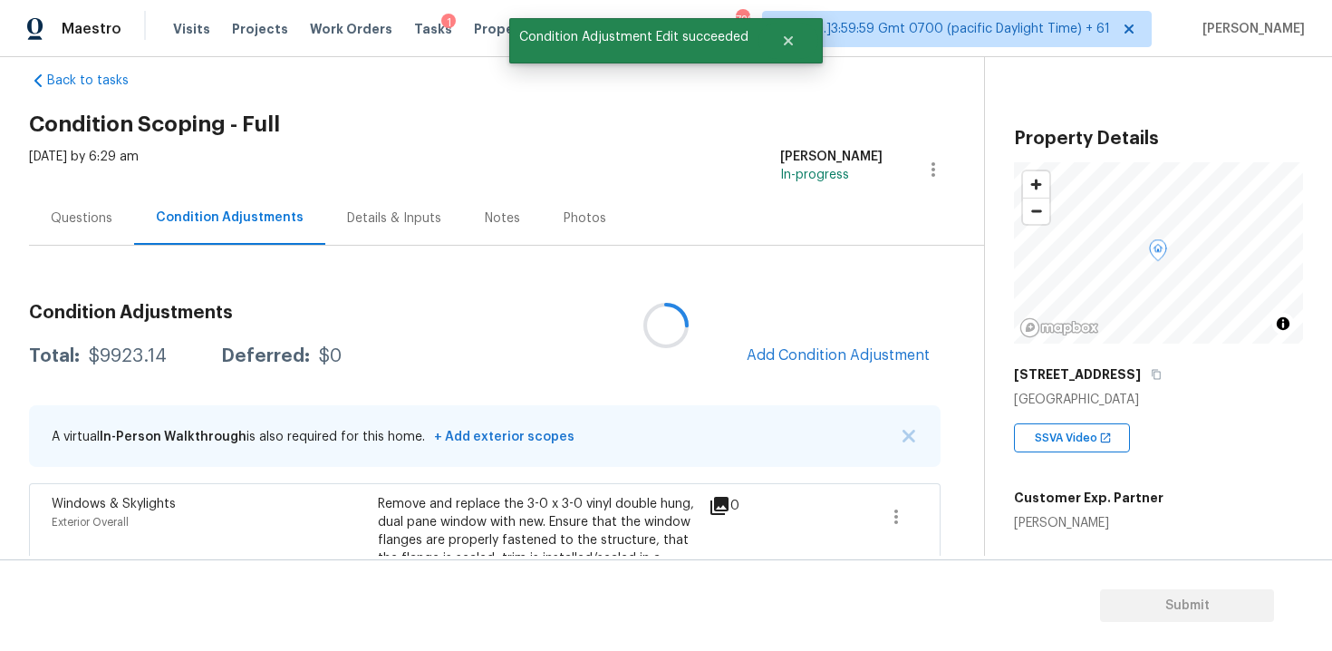
scroll to position [0, 0]
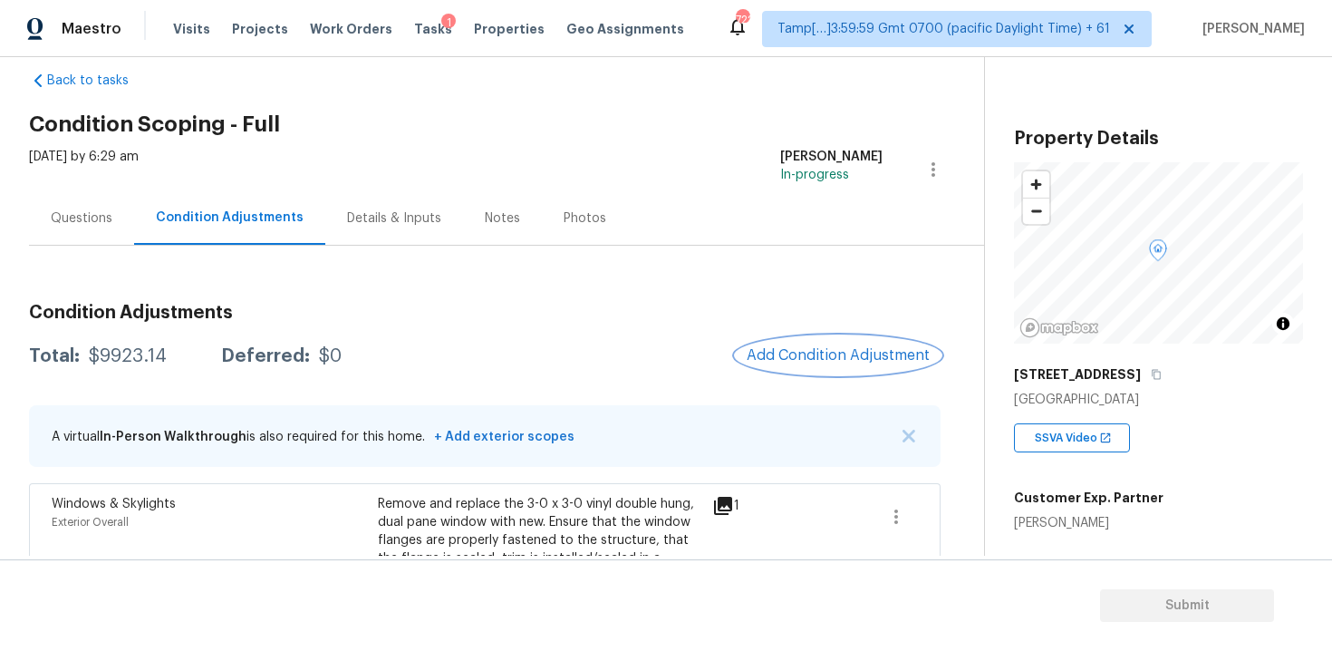
click at [874, 357] on span "Add Condition Adjustment" at bounding box center [838, 355] width 183 height 16
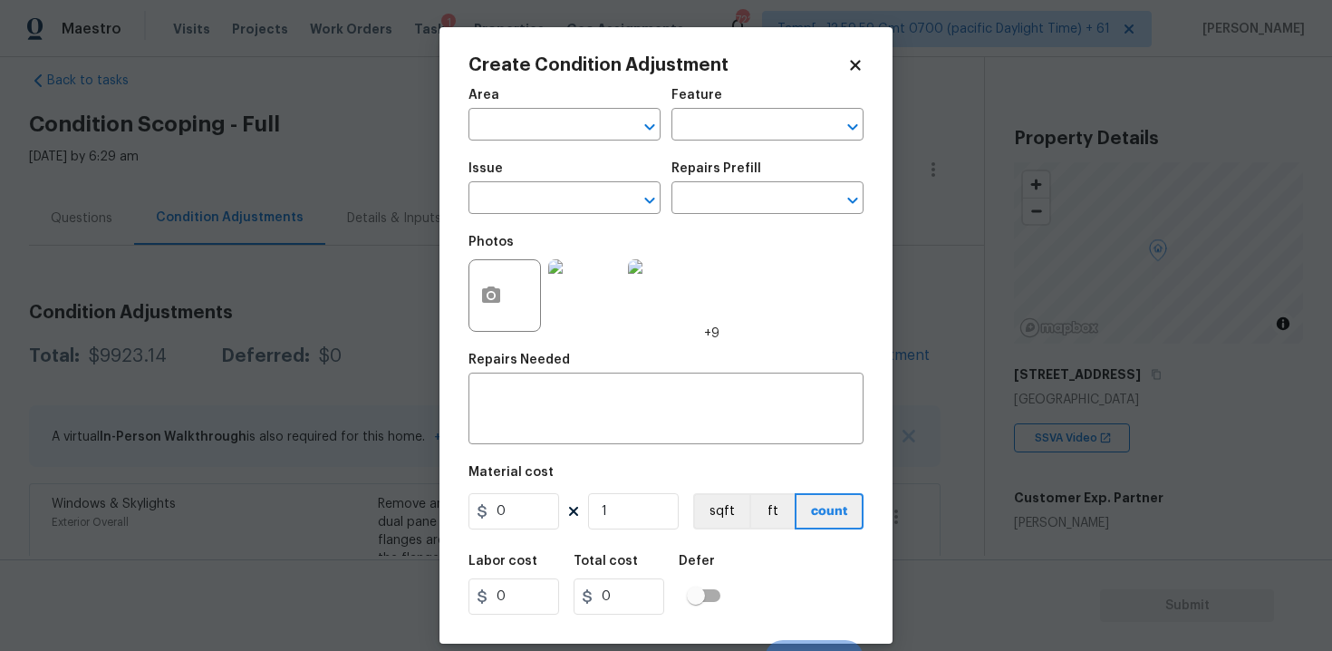
click at [513, 313] on div at bounding box center [504, 295] width 72 height 72
click at [487, 290] on icon "button" at bounding box center [491, 294] width 18 height 16
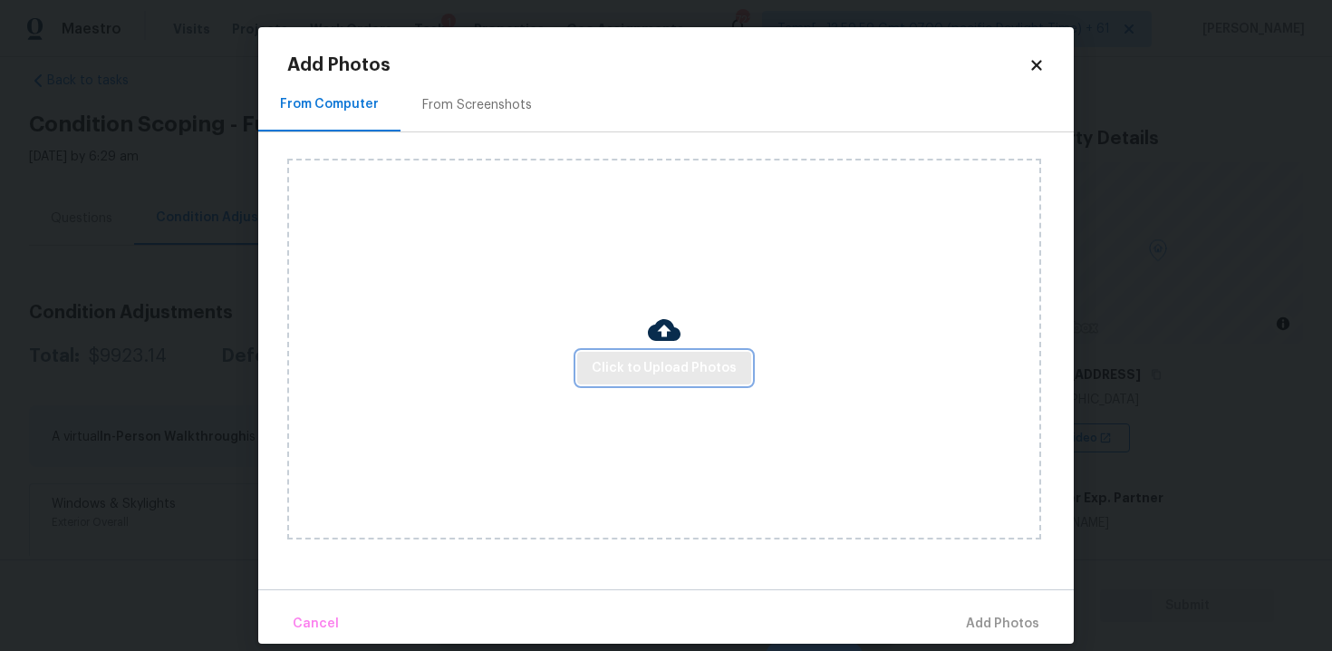
click at [651, 363] on span "Click to Upload Photos" at bounding box center [664, 368] width 145 height 23
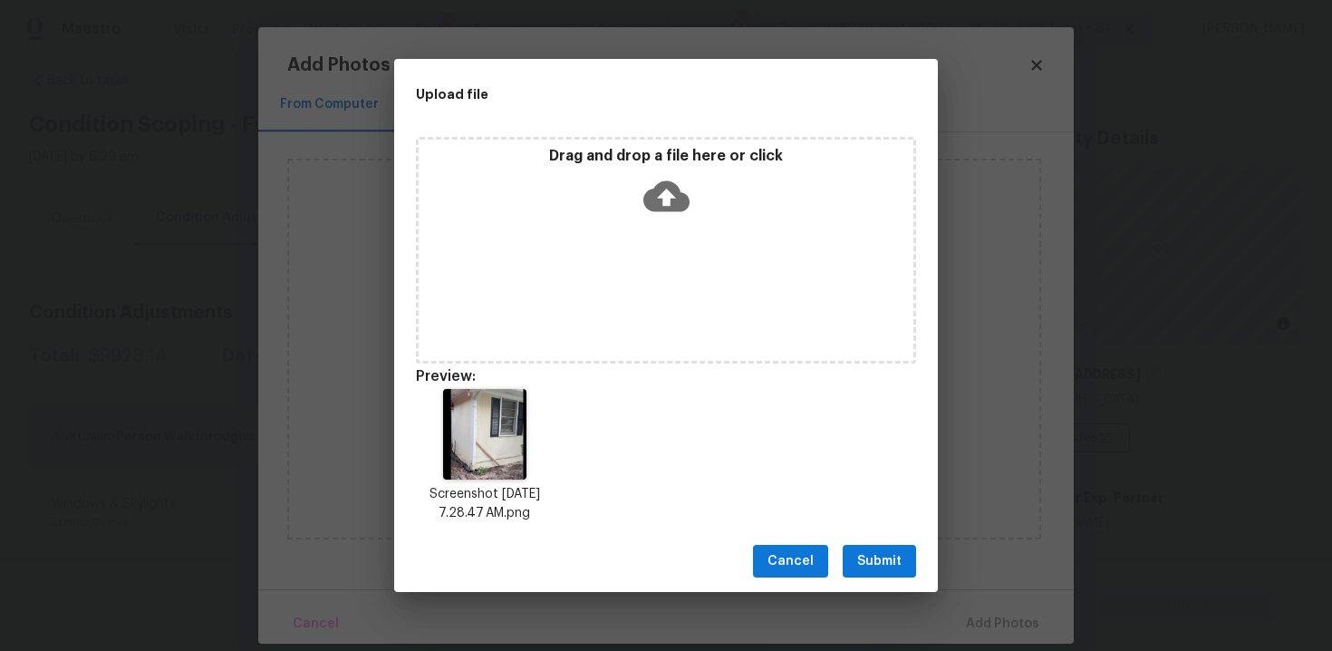
click at [657, 179] on icon at bounding box center [666, 196] width 46 height 46
click at [680, 217] on icon at bounding box center [666, 196] width 46 height 46
